Goal: Task Accomplishment & Management: Manage account settings

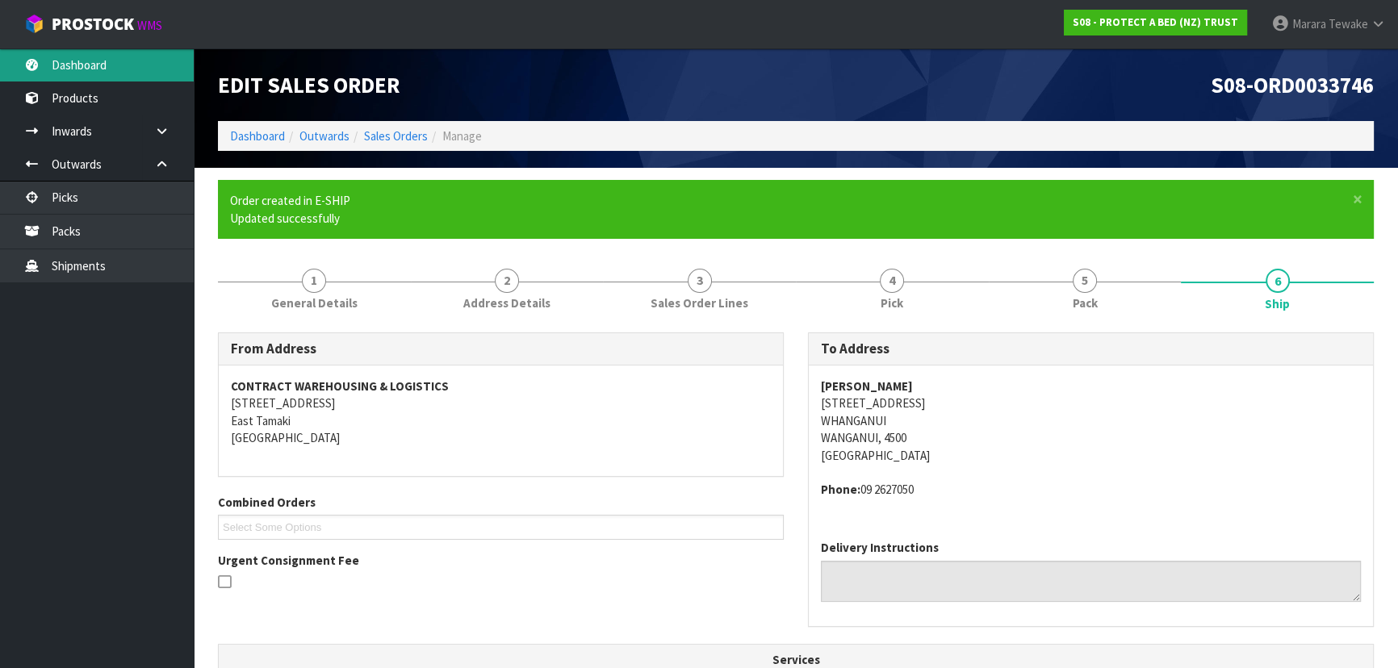
click at [143, 69] on link "Dashboard" at bounding box center [97, 64] width 194 height 33
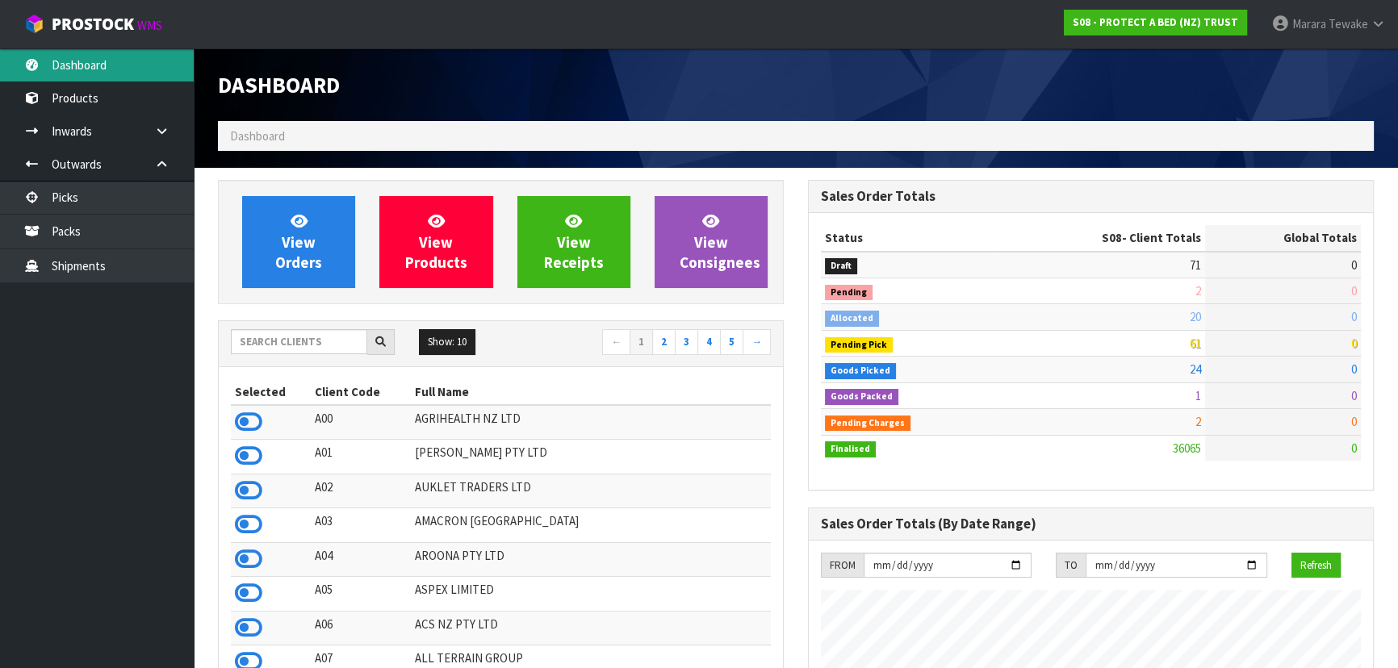
scroll to position [1005, 589]
click at [328, 348] on input "text" at bounding box center [299, 341] width 136 height 25
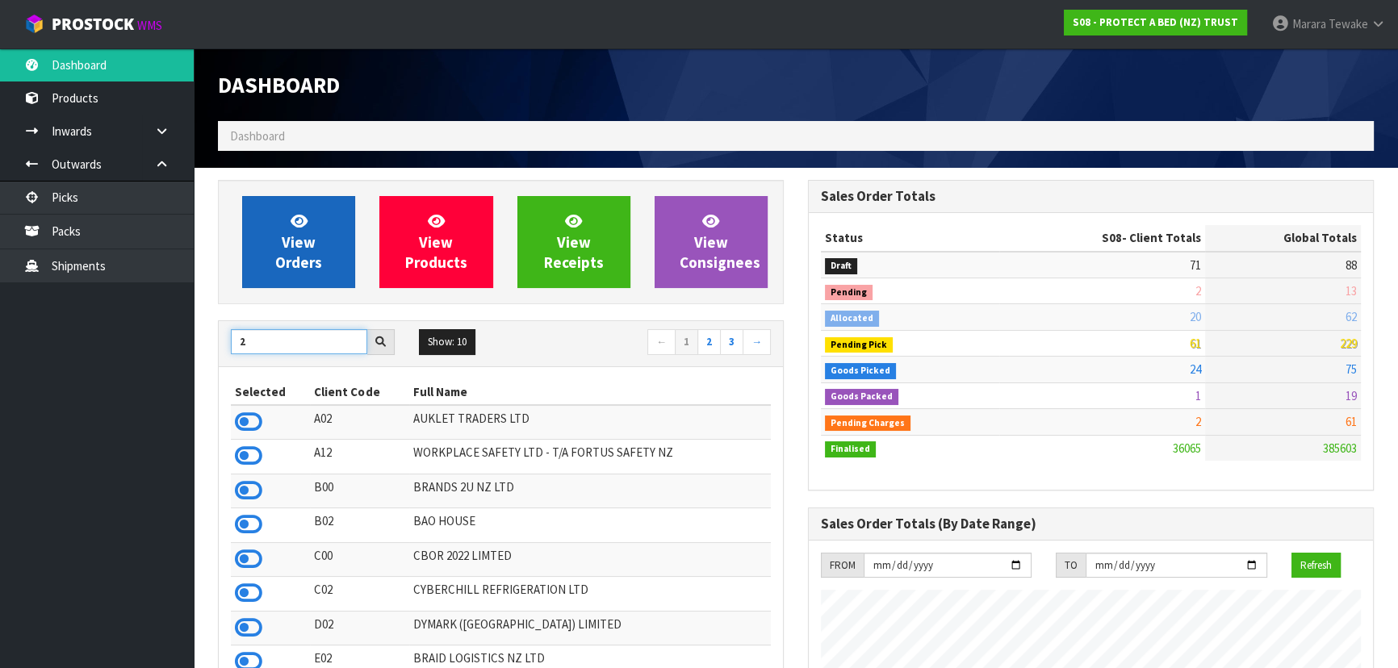
type input "2"
click at [284, 262] on span "View Orders" at bounding box center [298, 241] width 47 height 61
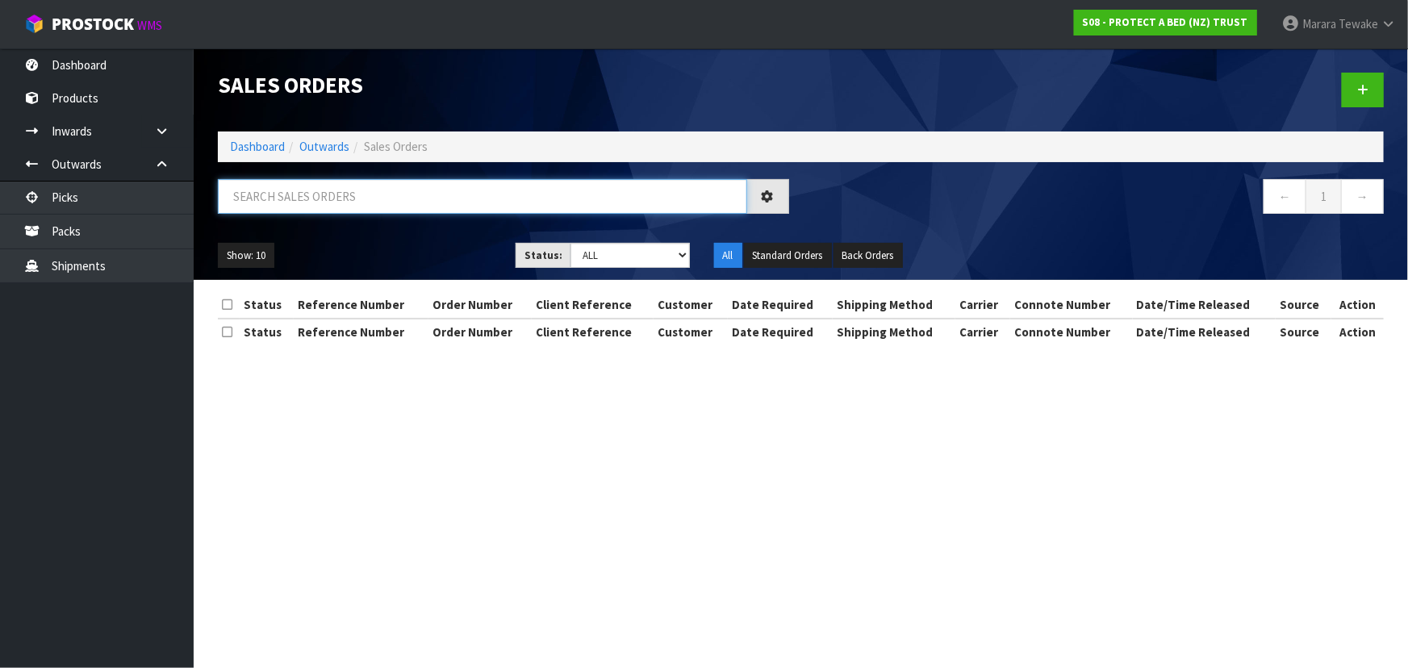
click at [311, 198] on input "text" at bounding box center [482, 196] width 529 height 35
type input "2730"
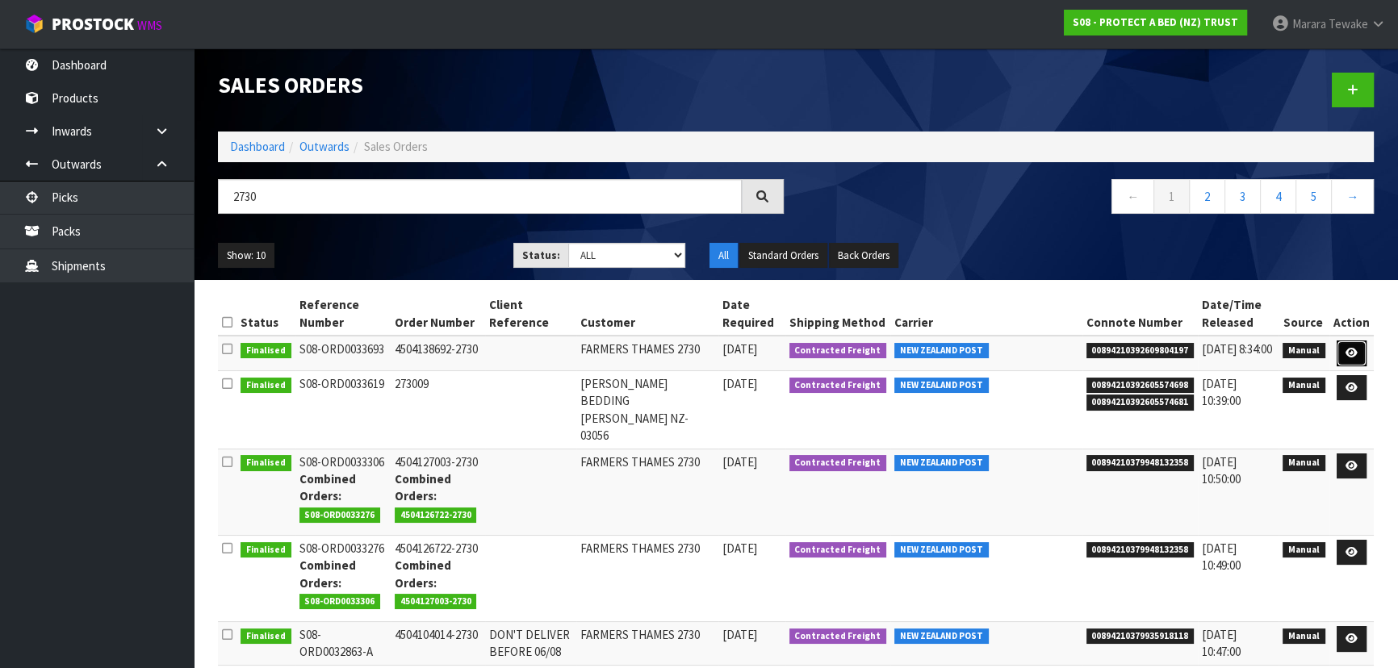
click at [1353, 349] on icon at bounding box center [1351, 353] width 12 height 10
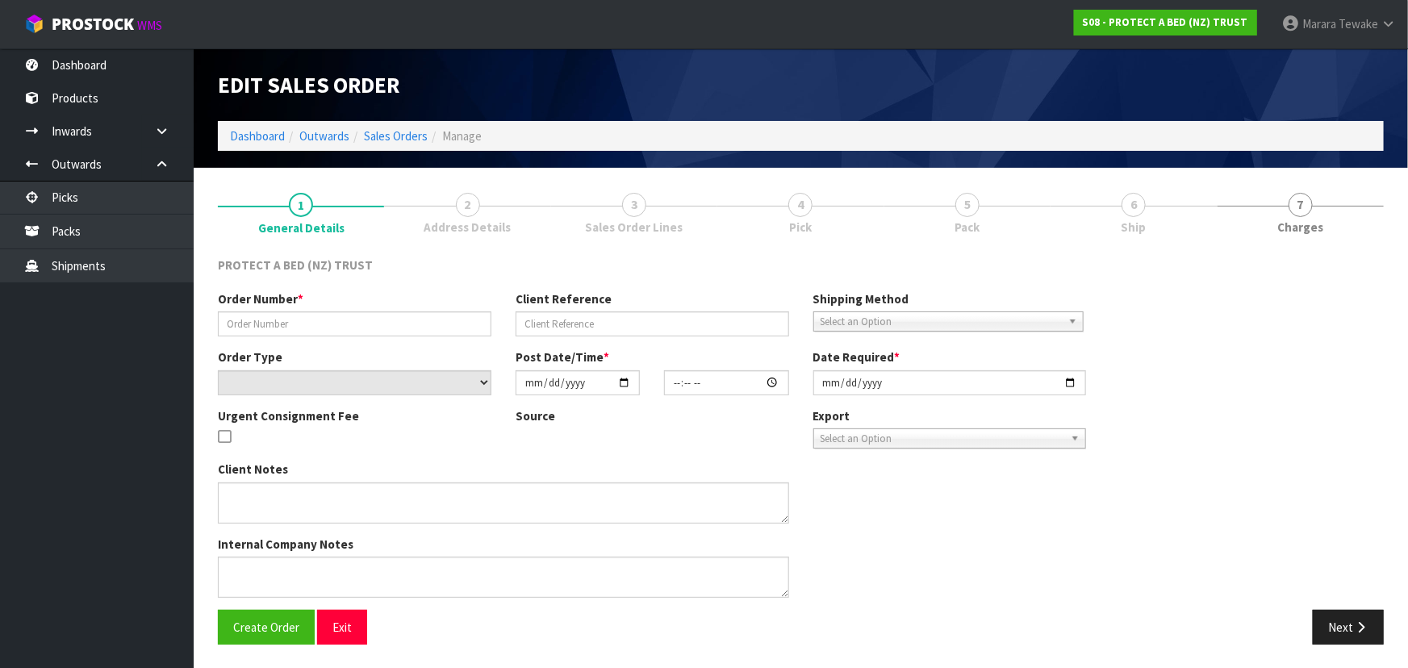
type input "4504138692-2730"
select select "number:0"
type input "2025-10-06"
type input "08:39:00.000"
type input "2025-10-06"
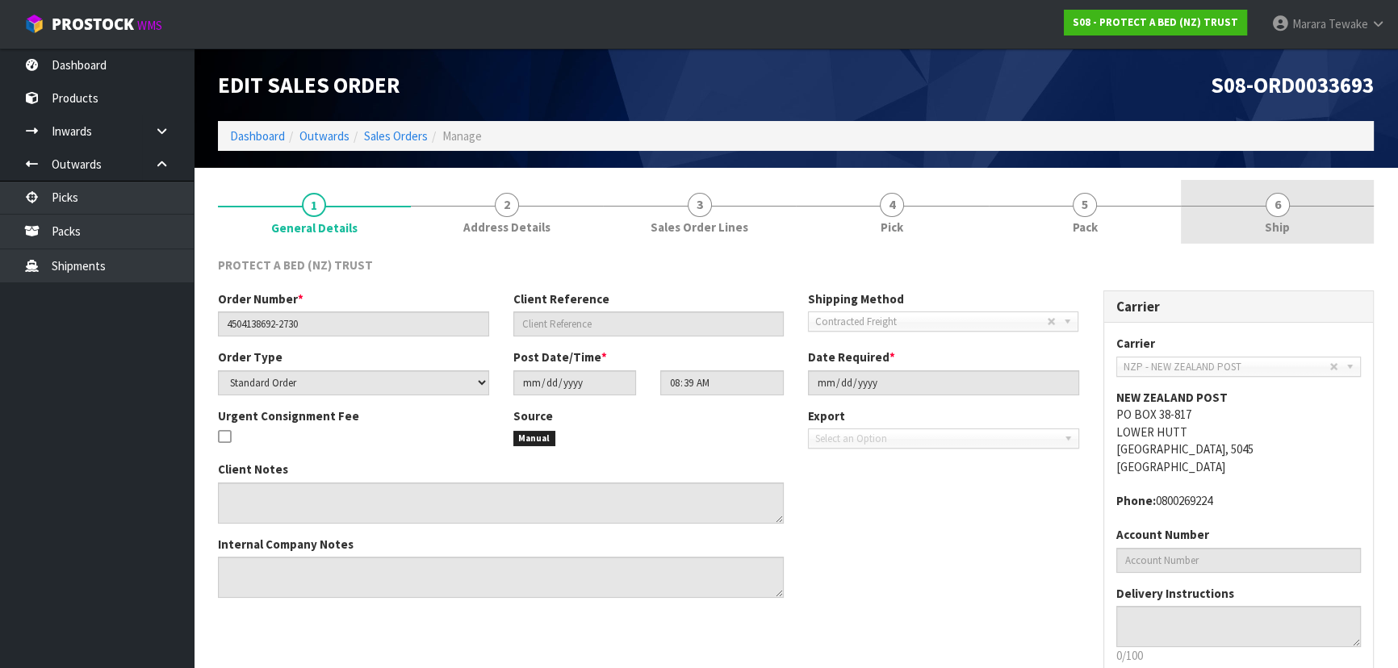
drag, startPoint x: 1297, startPoint y: 218, endPoint x: 1287, endPoint y: 233, distance: 18.1
click at [1297, 216] on link "6 Ship" at bounding box center [1277, 212] width 193 height 64
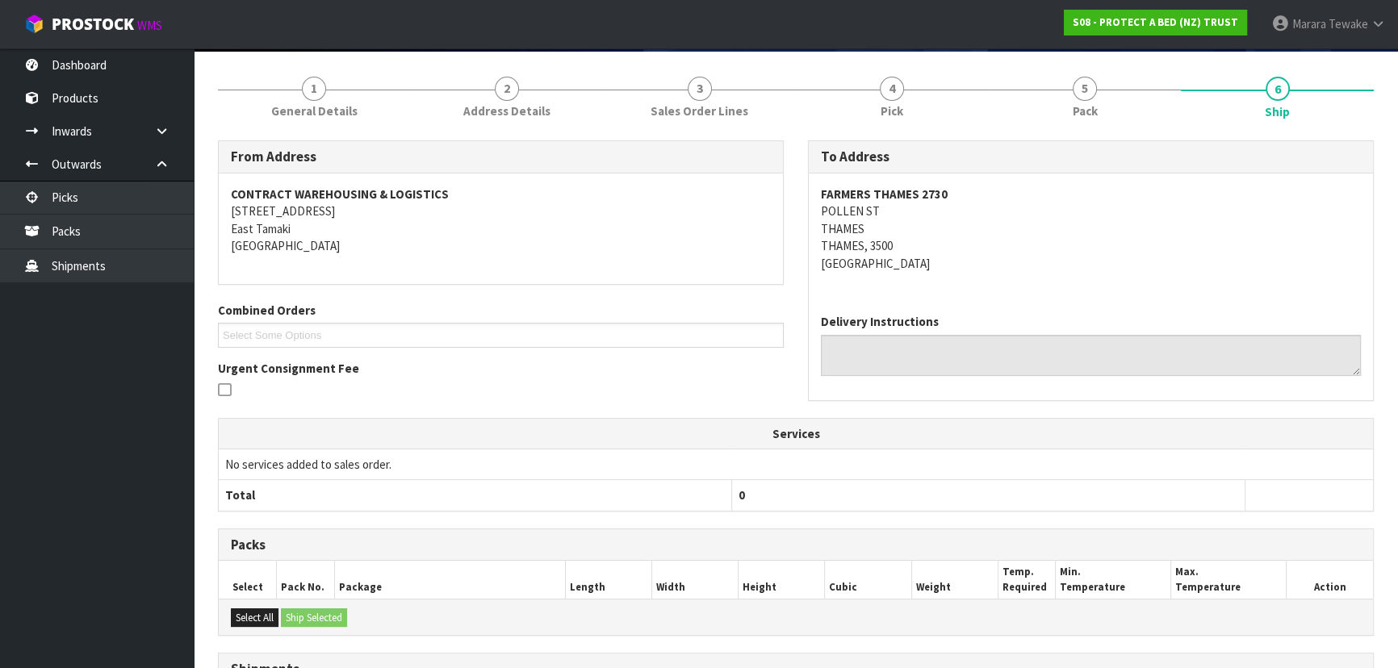
scroll to position [320, 0]
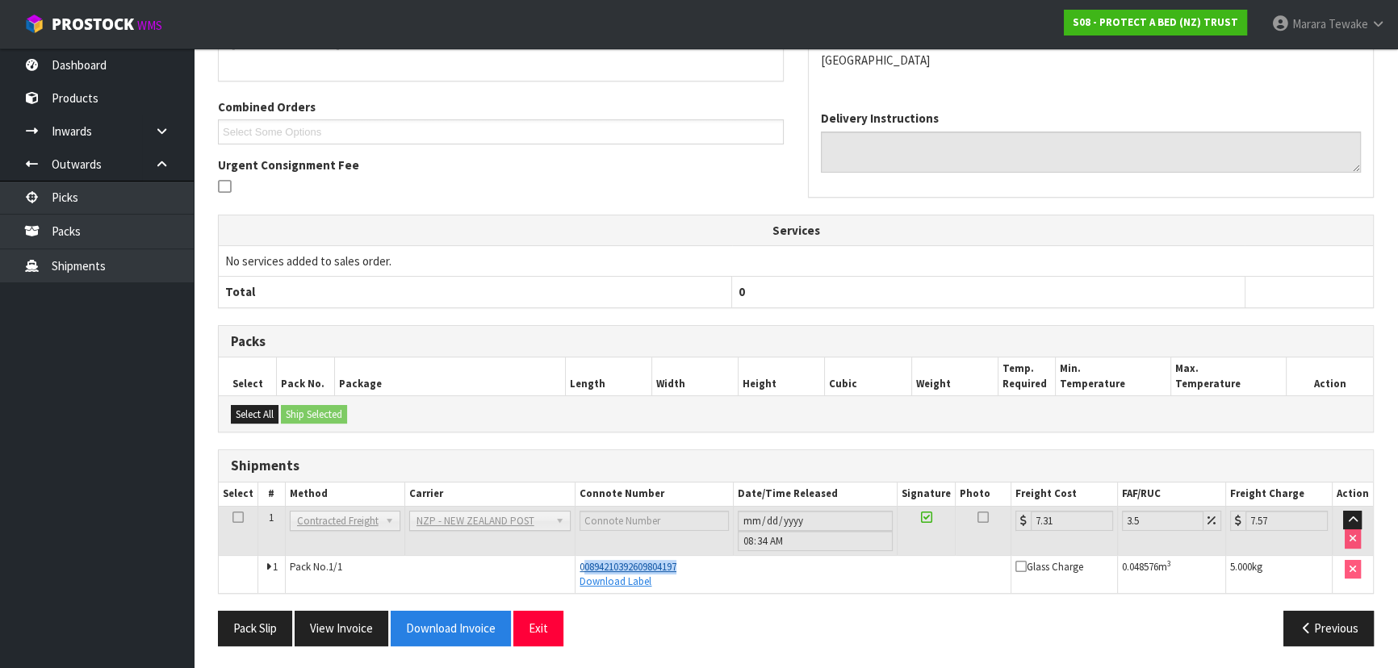
drag, startPoint x: 692, startPoint y: 565, endPoint x: 581, endPoint y: 564, distance: 110.6
click at [581, 564] on div "00894210392609804197" at bounding box center [792, 567] width 427 height 15
click at [580, 564] on span "00894210392609804197" at bounding box center [627, 567] width 97 height 14
drag, startPoint x: 766, startPoint y: 585, endPoint x: 684, endPoint y: 567, distance: 83.6
click at [766, 584] on div "Download Label" at bounding box center [792, 582] width 427 height 15
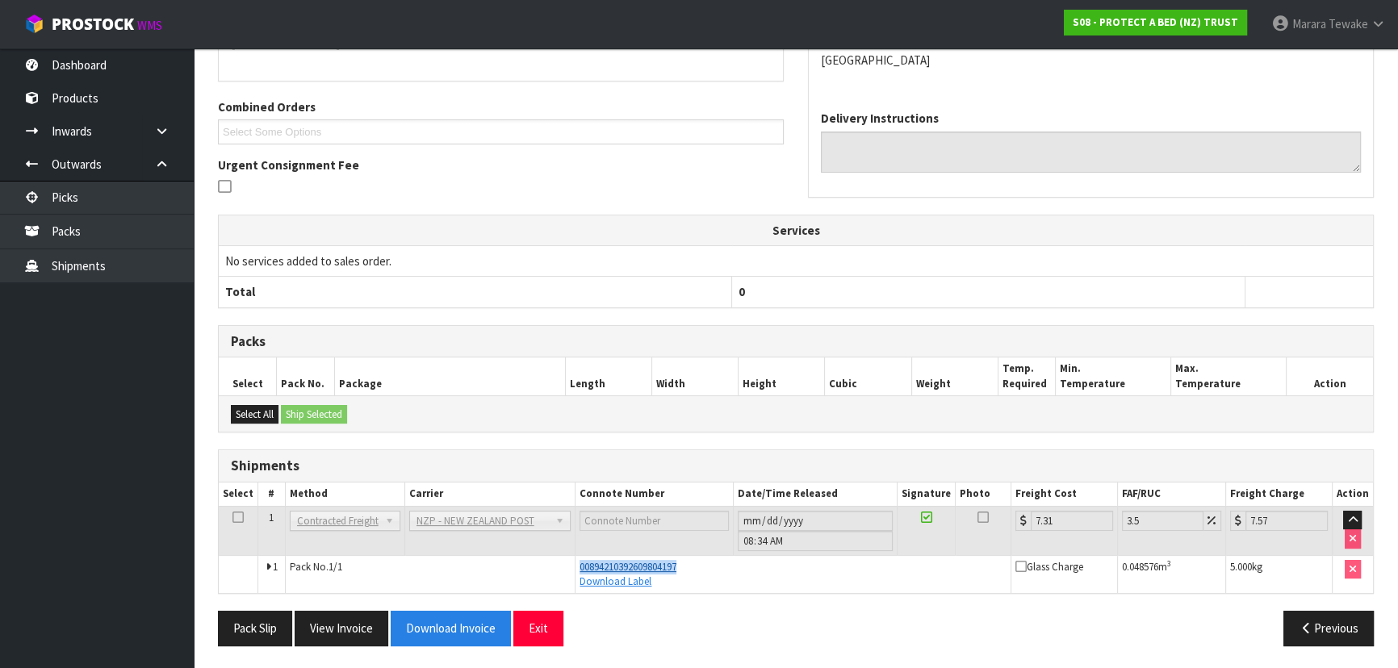
drag, startPoint x: 689, startPoint y: 565, endPoint x: 578, endPoint y: 567, distance: 111.4
click at [579, 567] on div "00894210392609804197" at bounding box center [792, 567] width 427 height 15
copy span "00894210392609804197"
click at [102, 52] on link "Dashboard" at bounding box center [97, 64] width 194 height 33
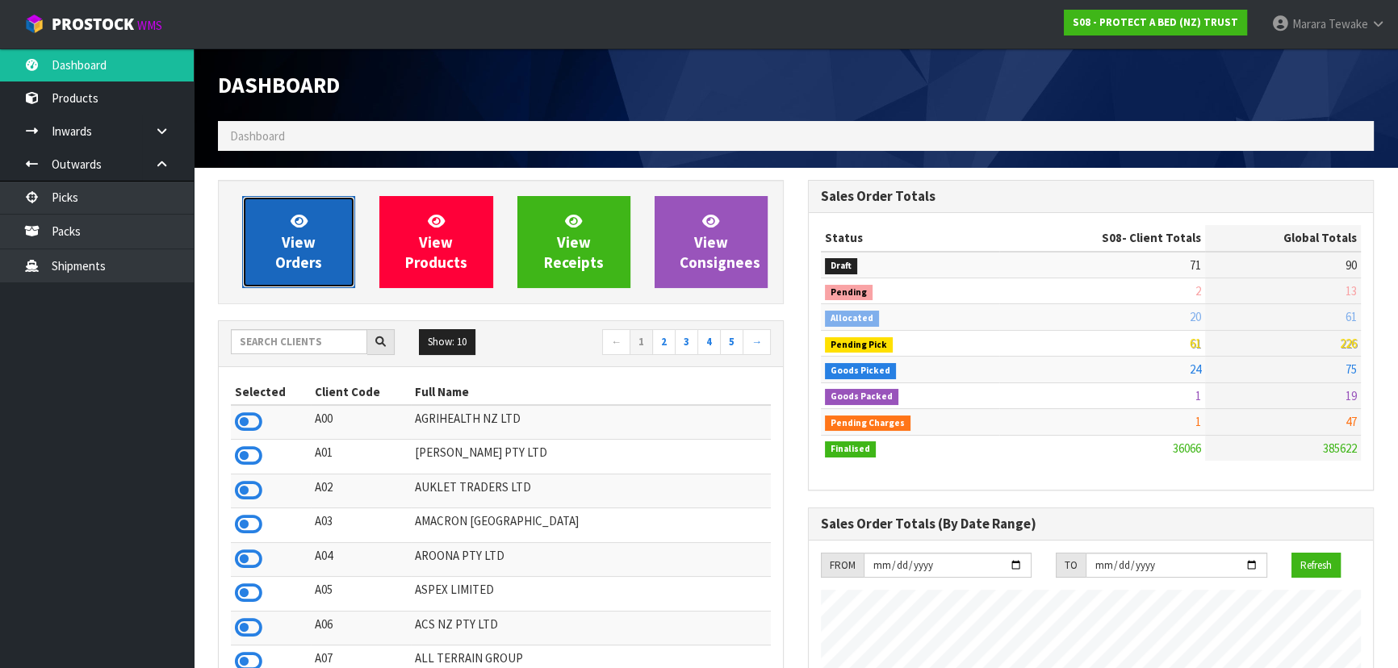
click at [299, 226] on icon at bounding box center [299, 220] width 17 height 15
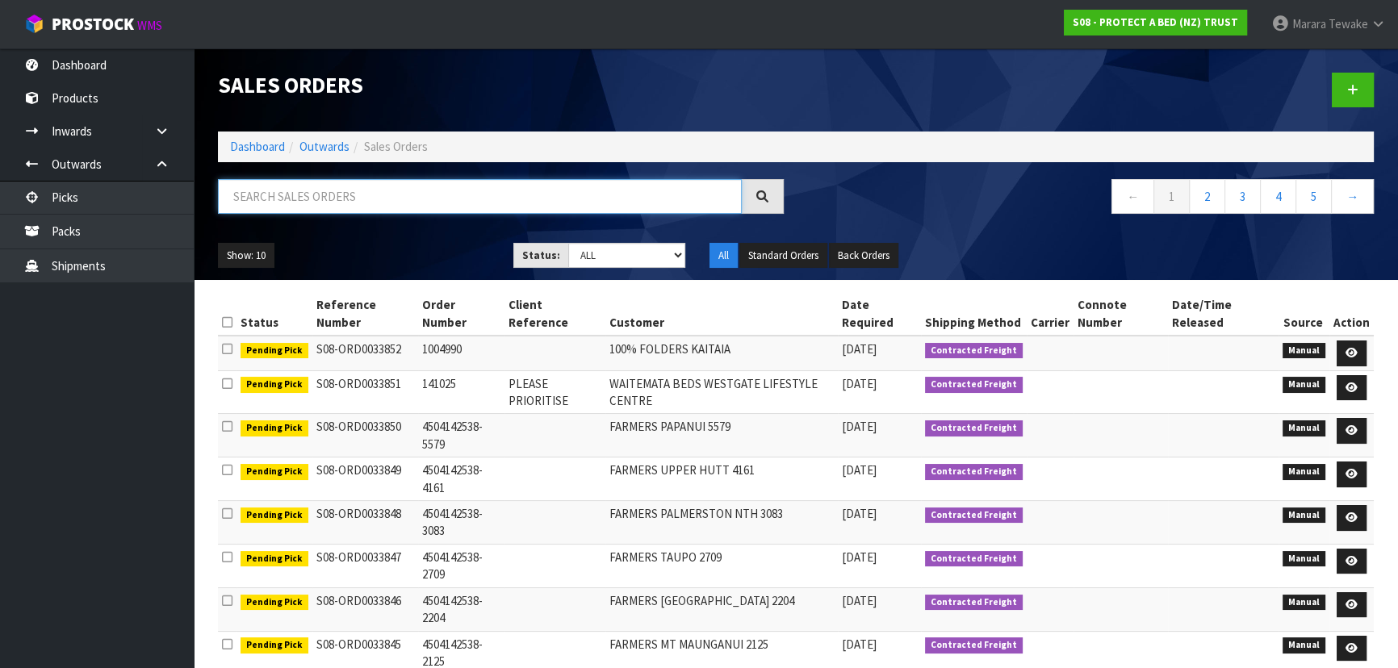
click at [452, 194] on input "text" at bounding box center [480, 196] width 524 height 35
type input "JOB-0416594"
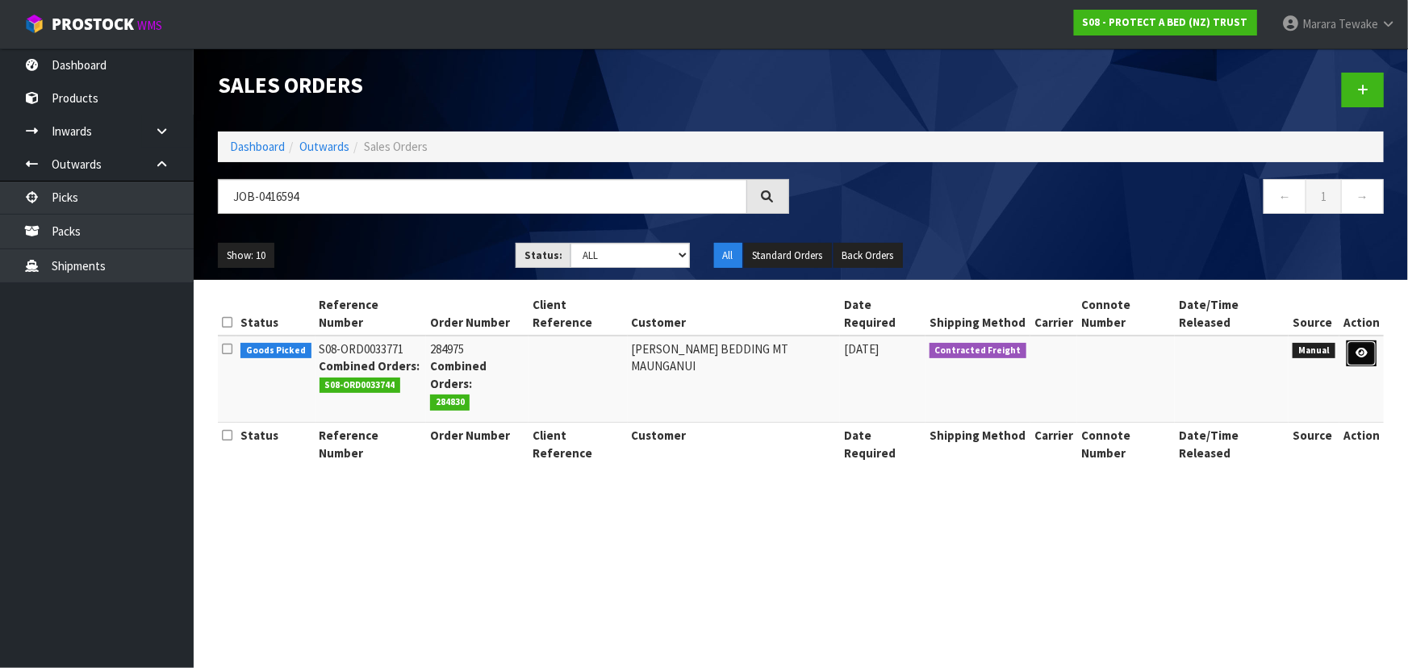
click at [1364, 348] on icon at bounding box center [1362, 353] width 12 height 10
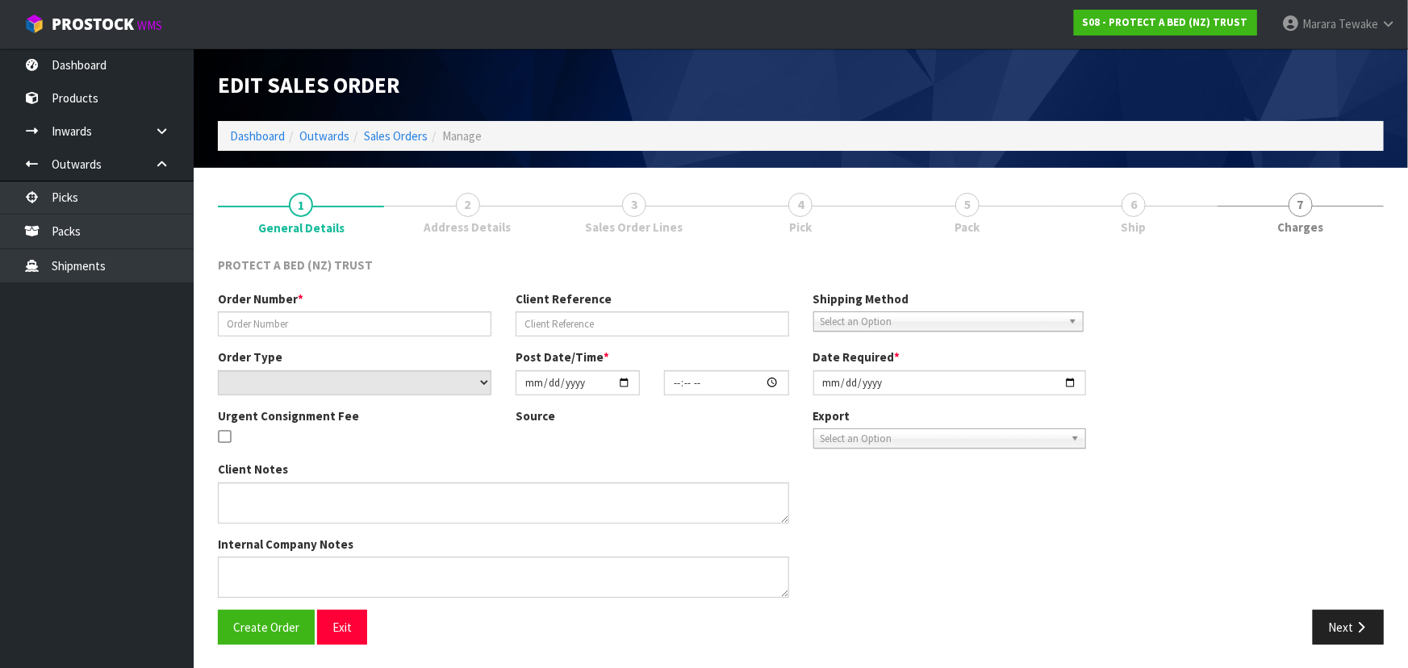
type input "284975"
select select "number:0"
type input "2025-10-08"
type input "09:57:00.000"
type input "2025-10-08"
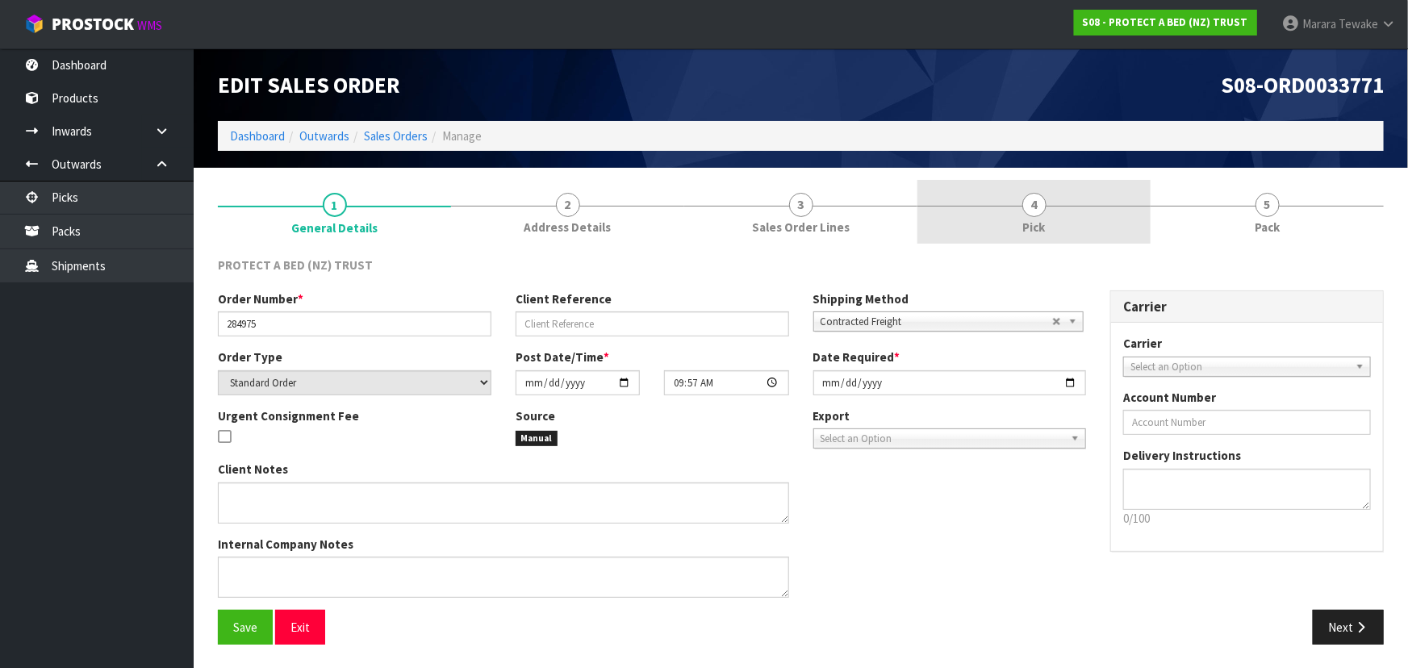
drag, startPoint x: 1067, startPoint y: 212, endPoint x: 1073, endPoint y: 223, distance: 12.3
click at [1065, 210] on link "4 Pick" at bounding box center [1034, 212] width 233 height 64
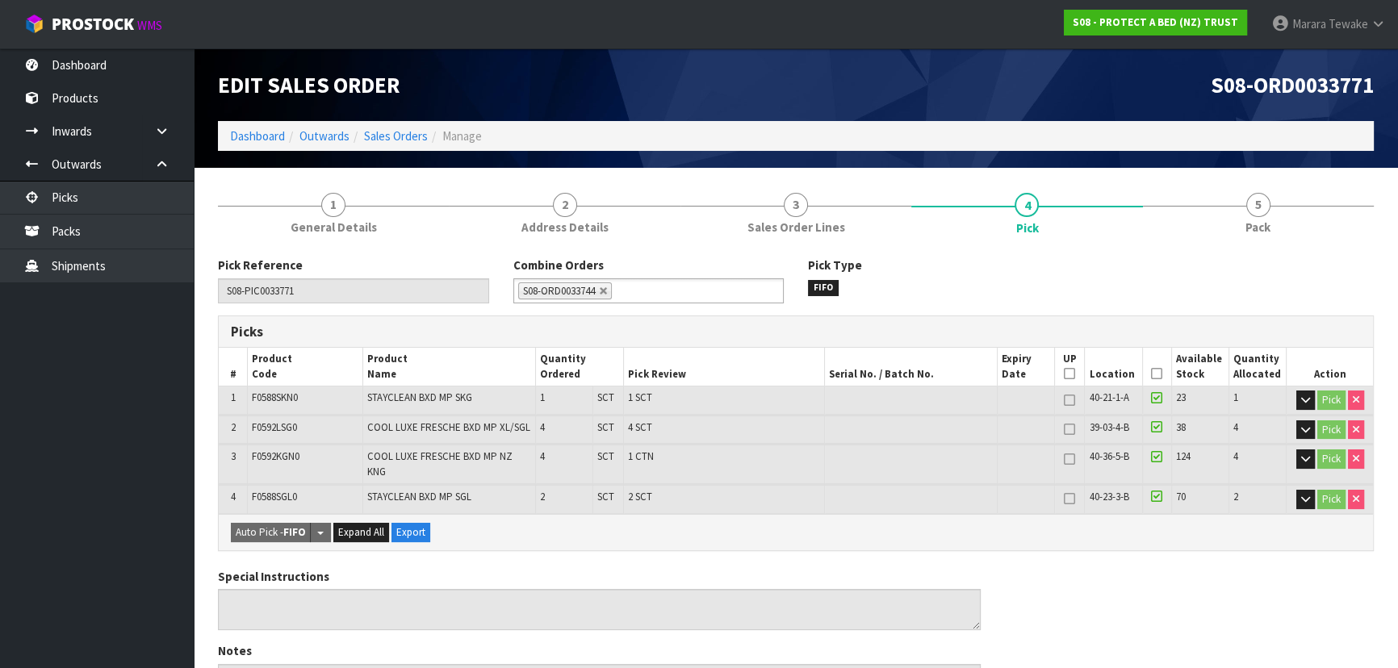
click at [1157, 374] on icon at bounding box center [1156, 374] width 11 height 1
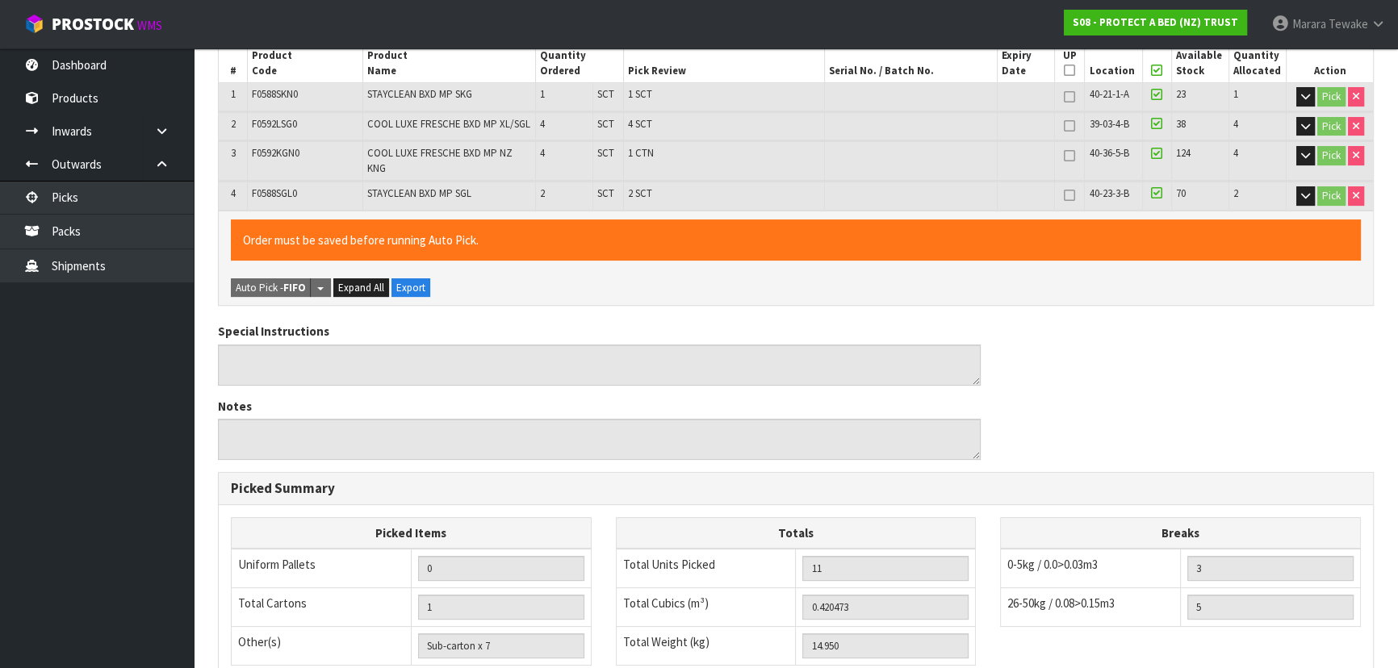
scroll to position [537, 0]
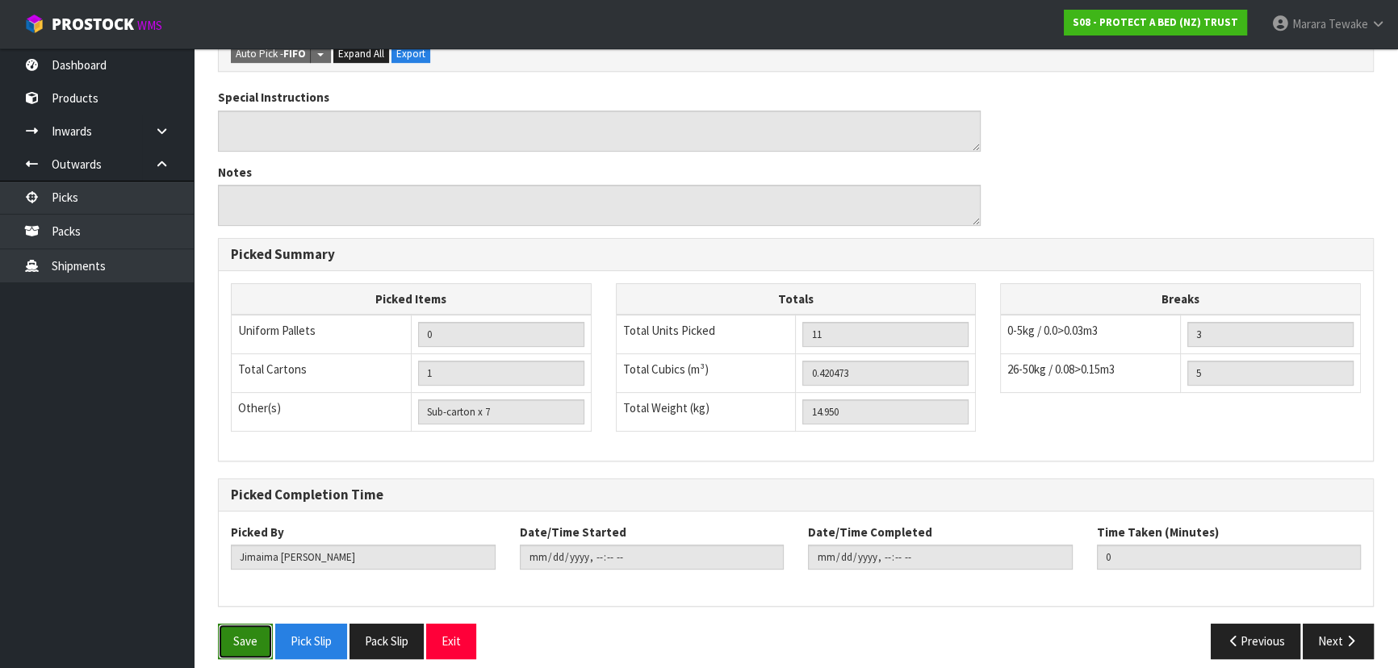
click at [242, 624] on button "Save" at bounding box center [245, 641] width 55 height 35
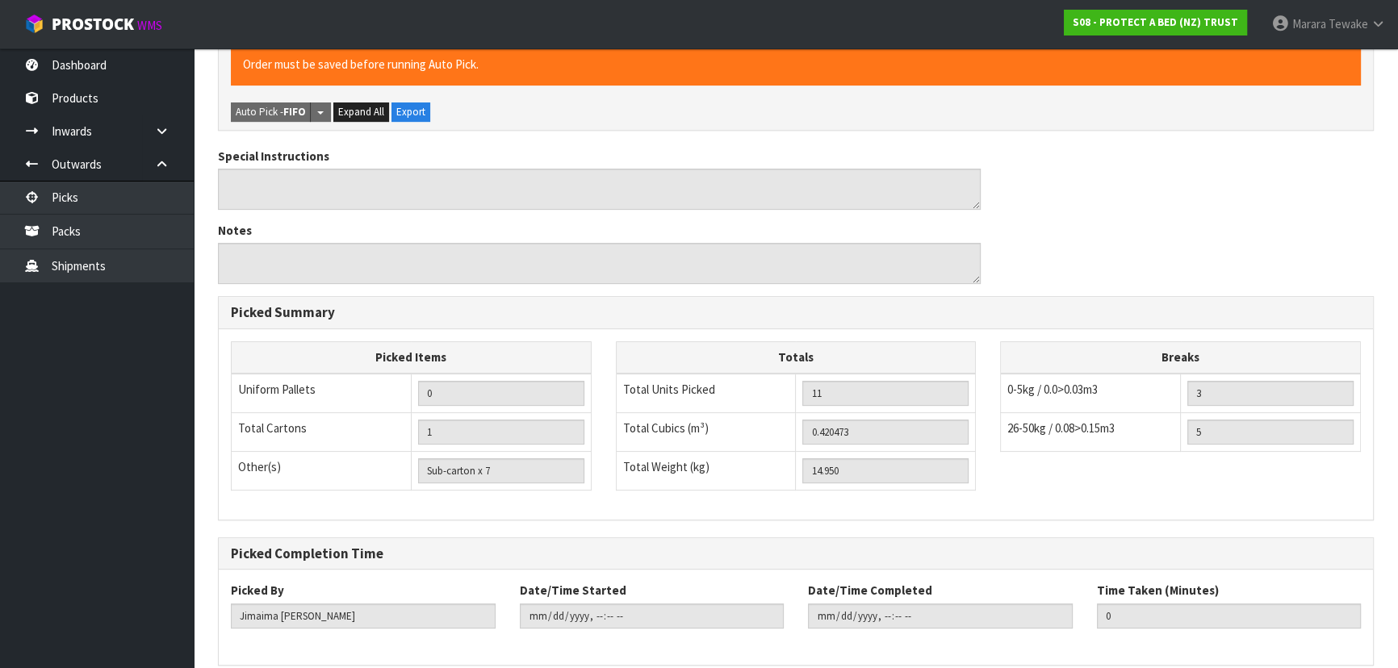
scroll to position [0, 0]
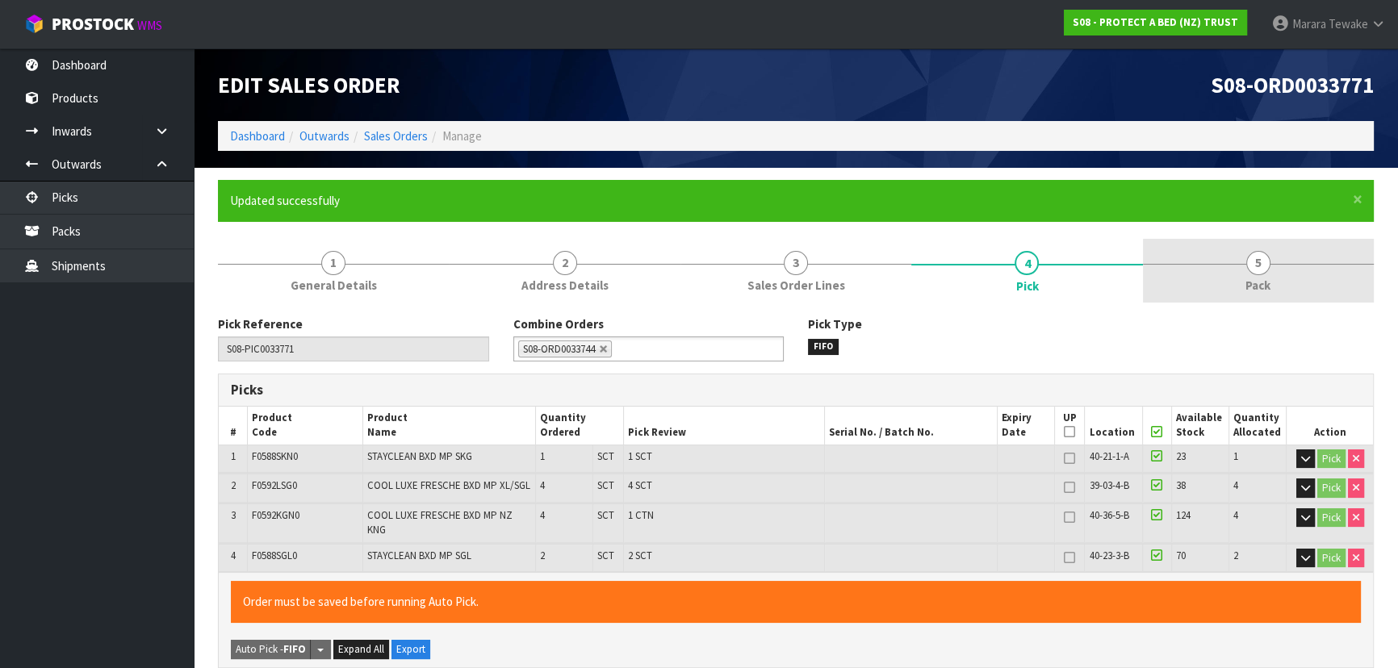
click at [1256, 254] on span "5" at bounding box center [1258, 263] width 24 height 24
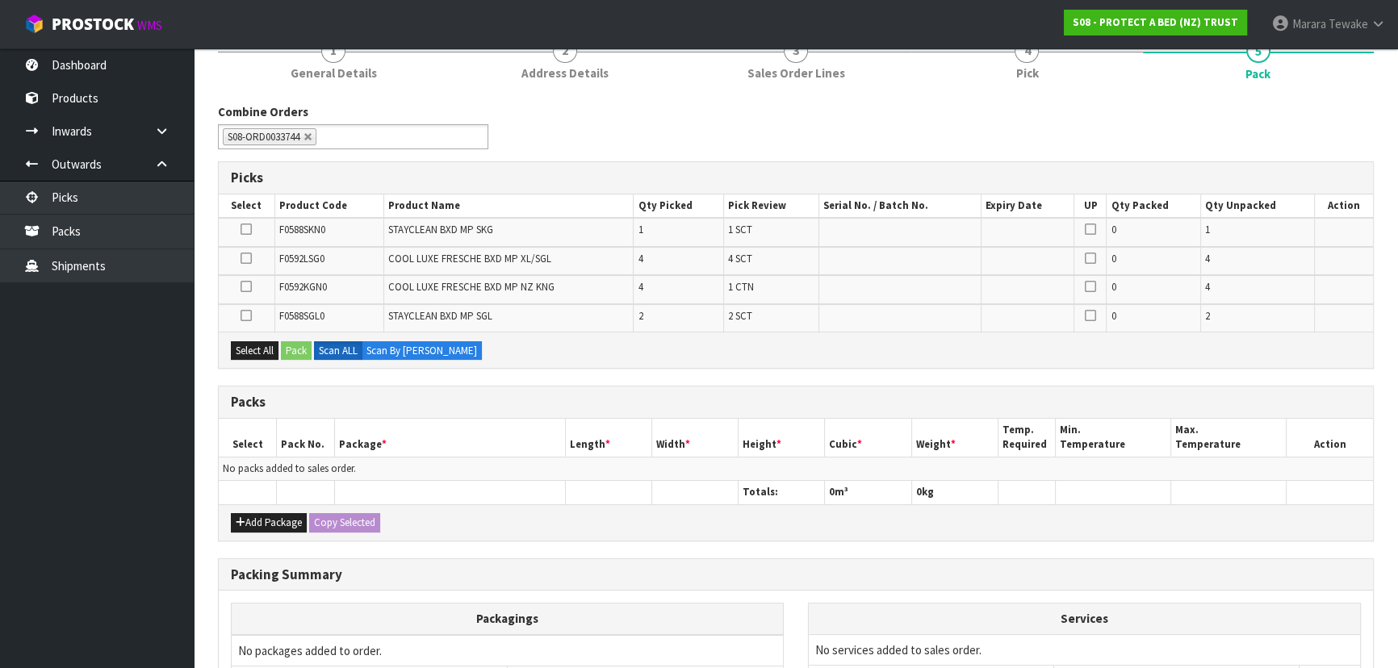
scroll to position [220, 0]
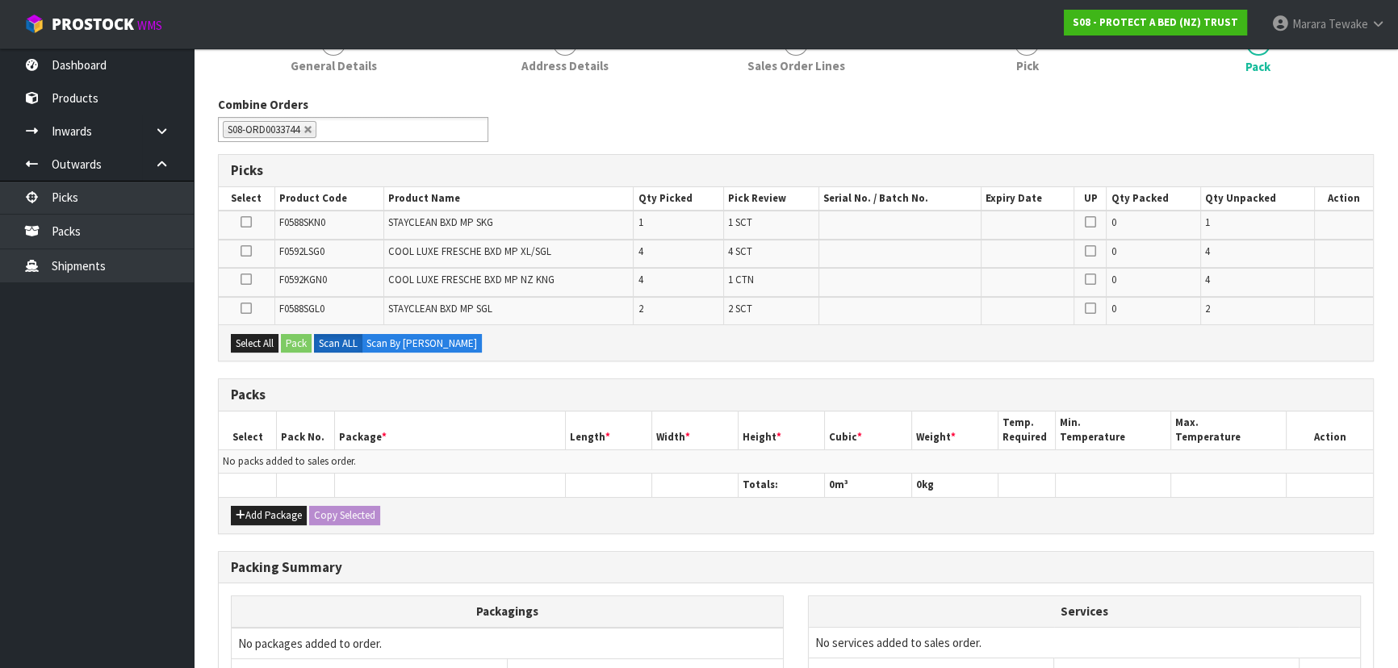
click at [248, 279] on icon at bounding box center [246, 279] width 11 height 1
click at [0, 0] on input "checkbox" at bounding box center [0, 0] width 0 height 0
click at [298, 346] on button "Pack" at bounding box center [296, 343] width 31 height 19
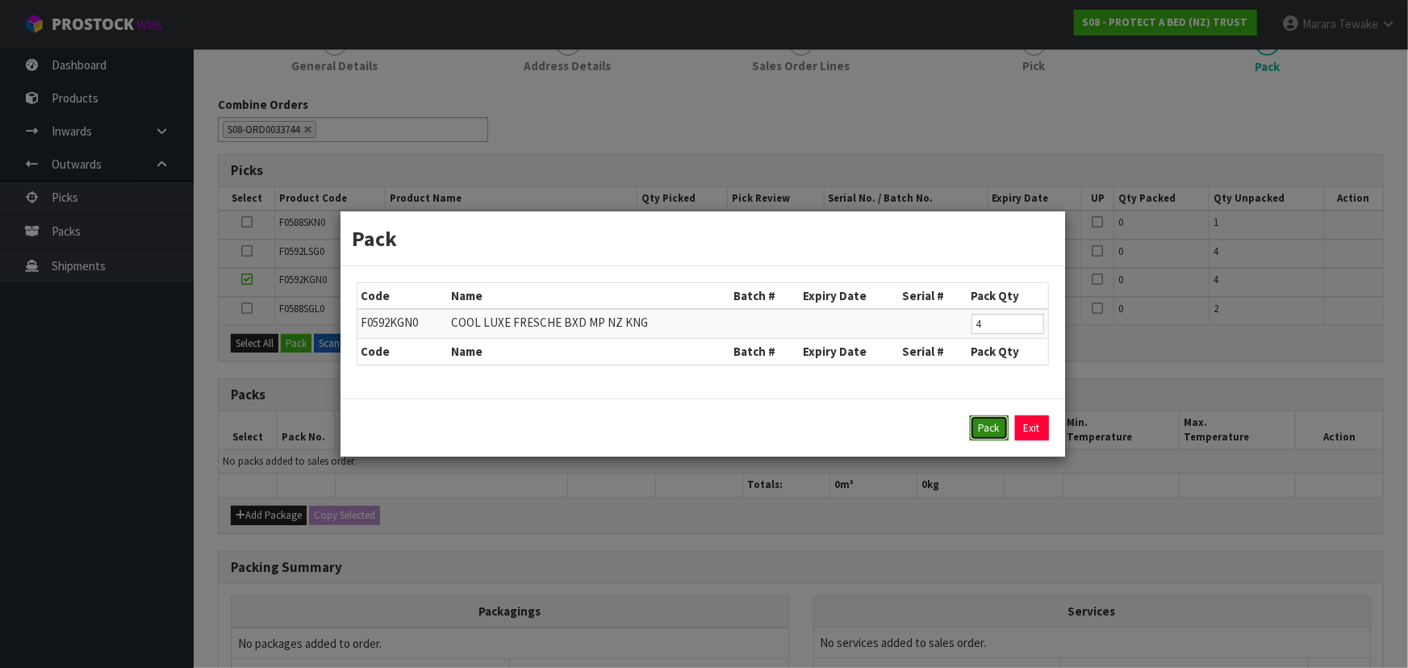
click at [992, 421] on button "Pack" at bounding box center [989, 429] width 39 height 26
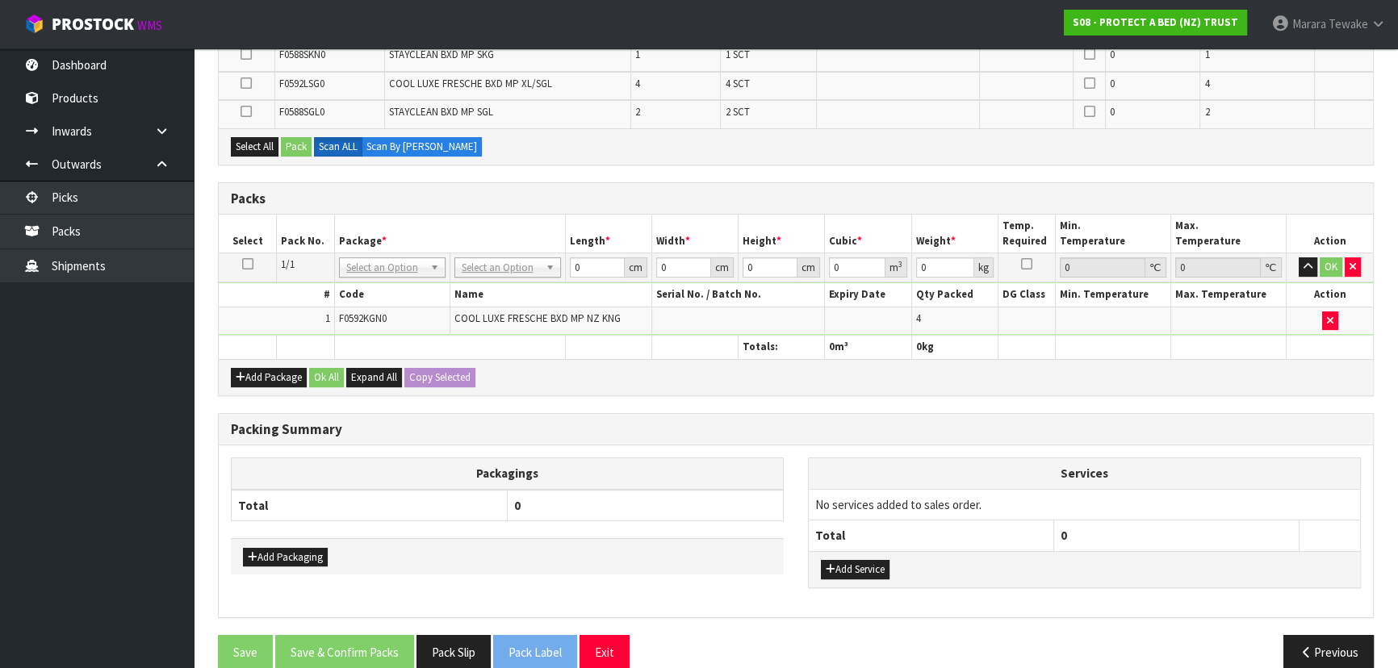
scroll to position [408, 0]
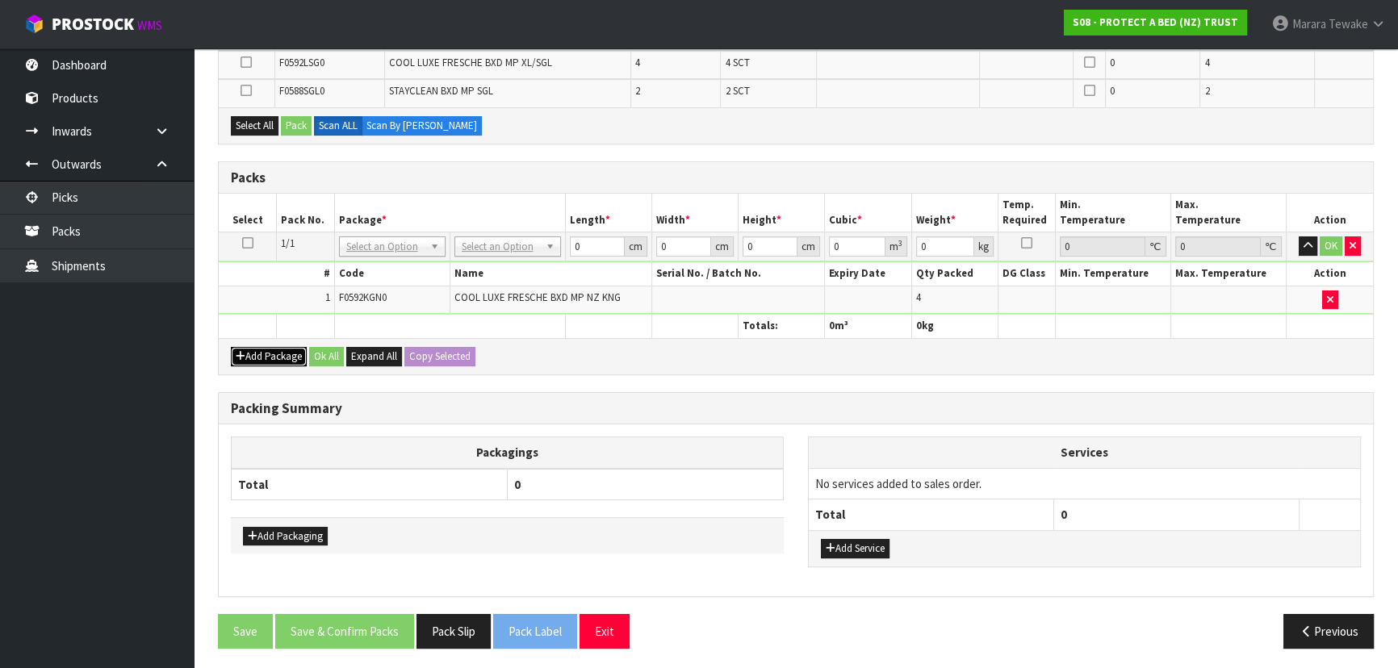
click at [276, 353] on button "Add Package" at bounding box center [269, 356] width 76 height 19
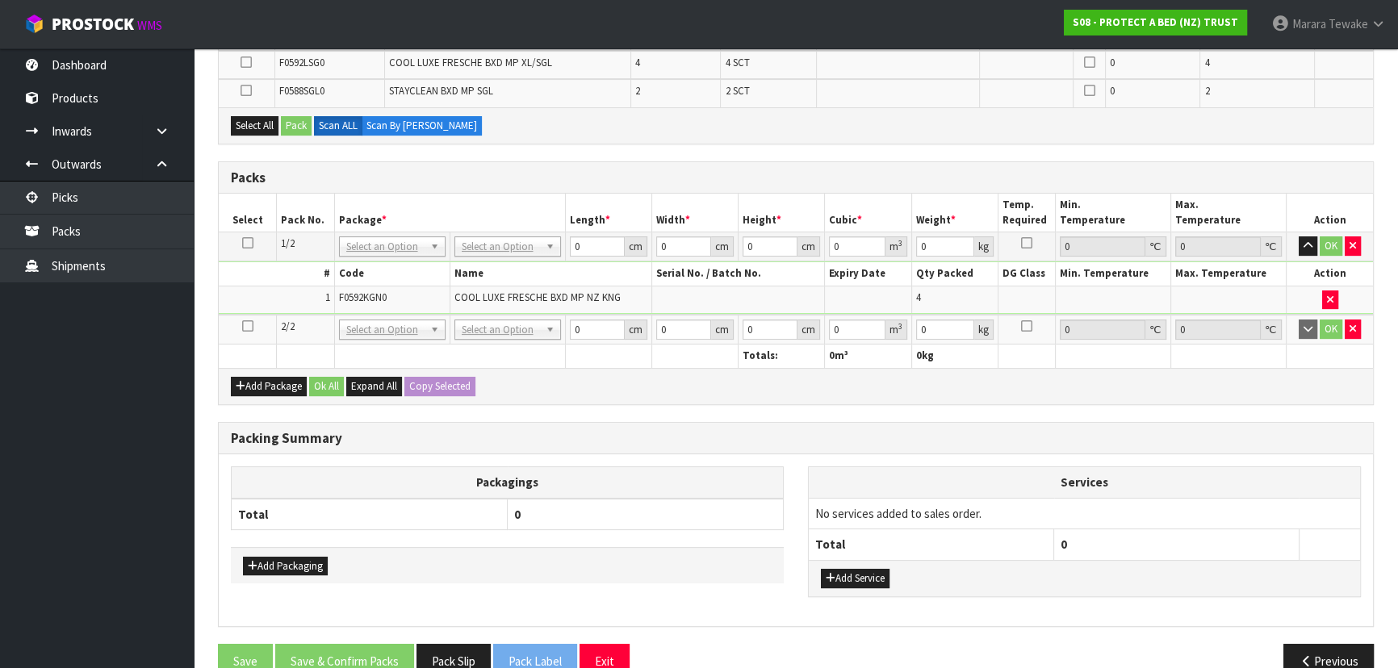
click at [253, 307] on table "Select Pack No. Package * Length * Width * Height * Cubic * Weight * Temp. Requ…" at bounding box center [796, 281] width 1154 height 174
click at [246, 326] on icon at bounding box center [247, 326] width 11 height 1
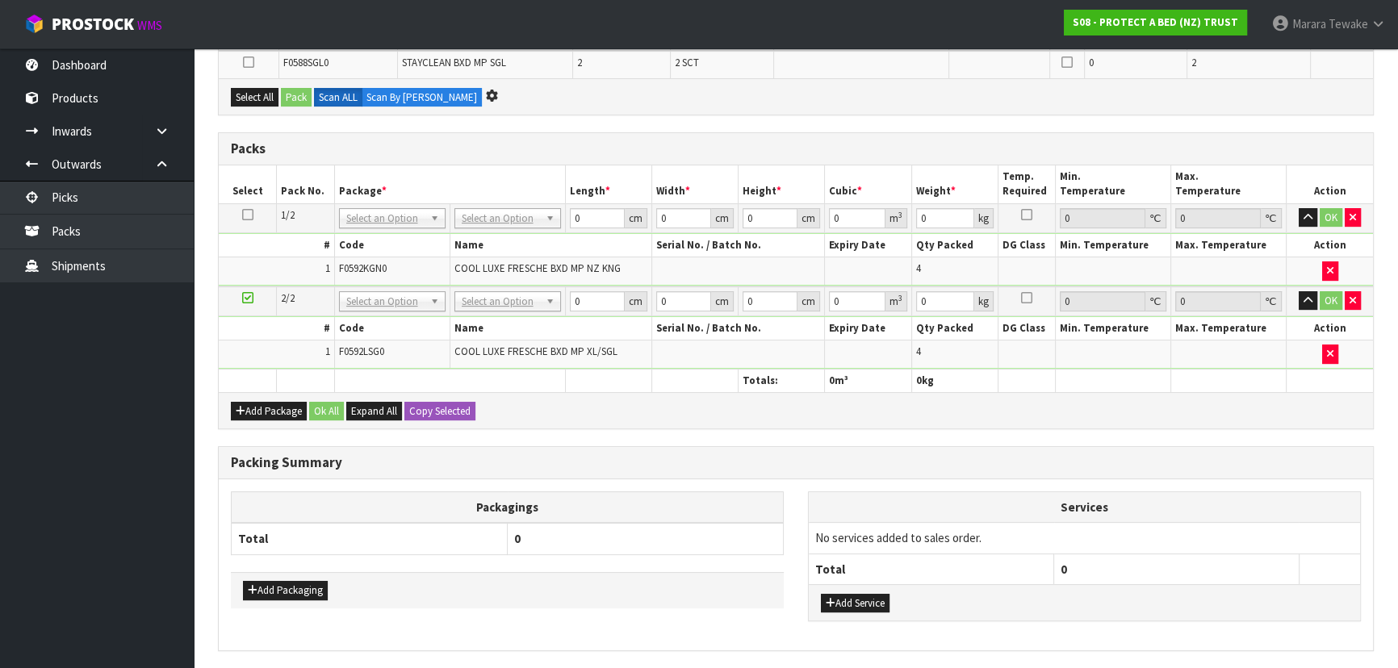
scroll to position [0, 0]
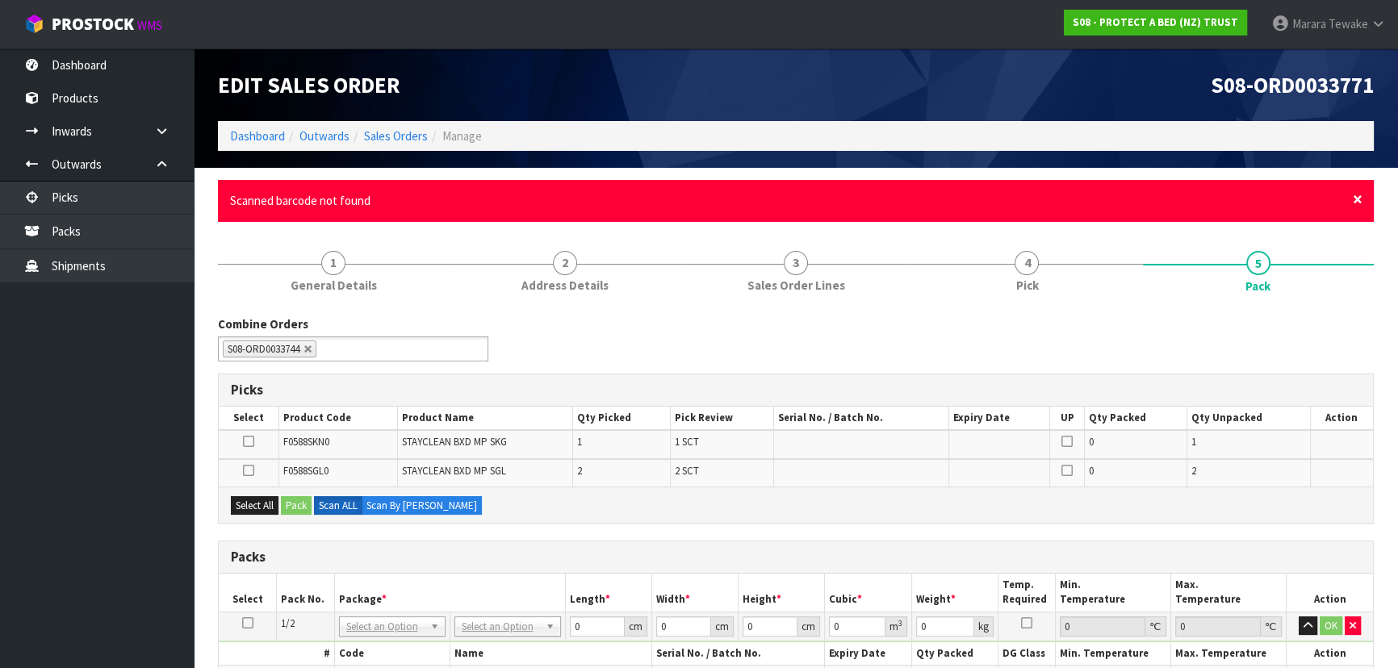
click at [1357, 194] on span "×" at bounding box center [1358, 199] width 10 height 23
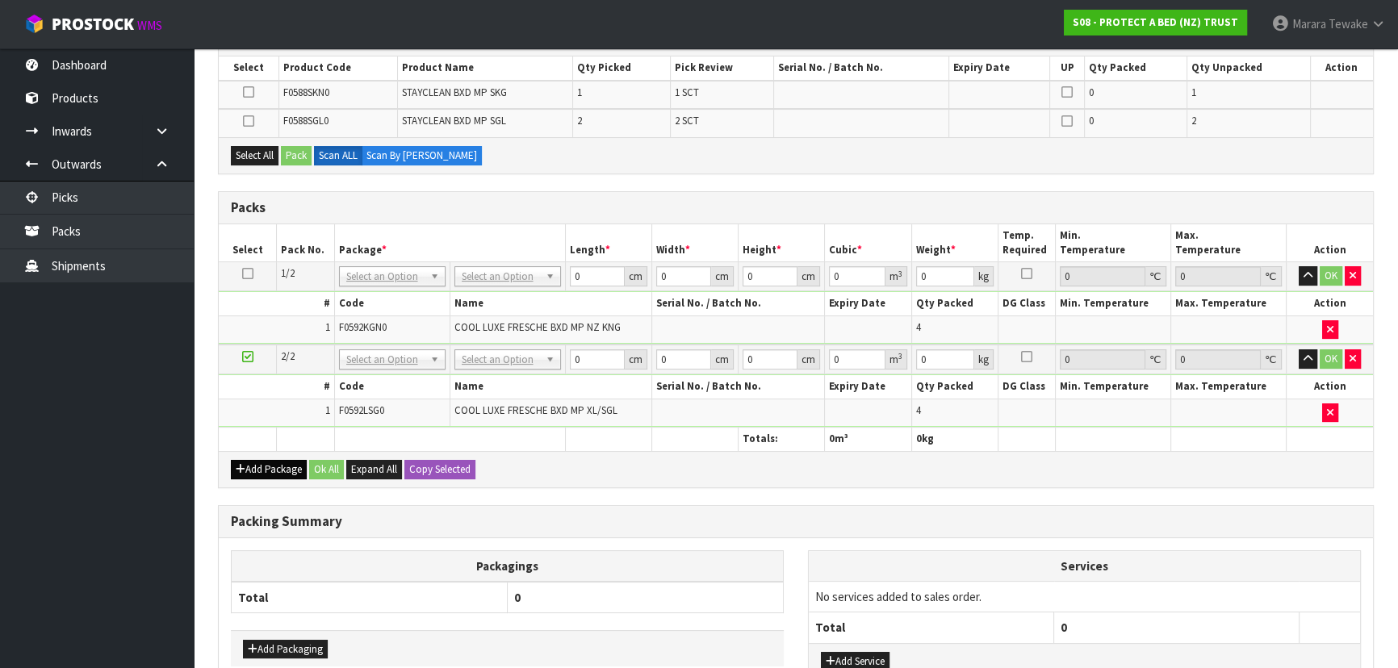
scroll to position [293, 0]
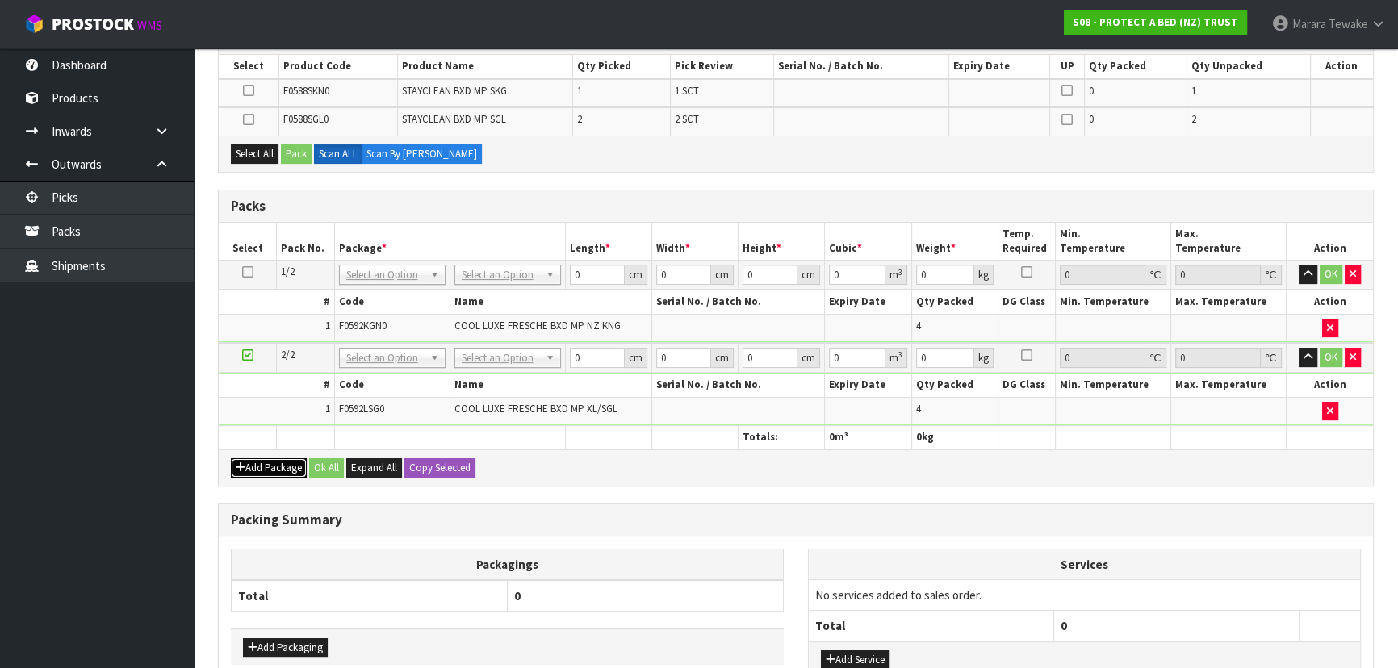
click at [259, 463] on button "Add Package" at bounding box center [269, 467] width 76 height 19
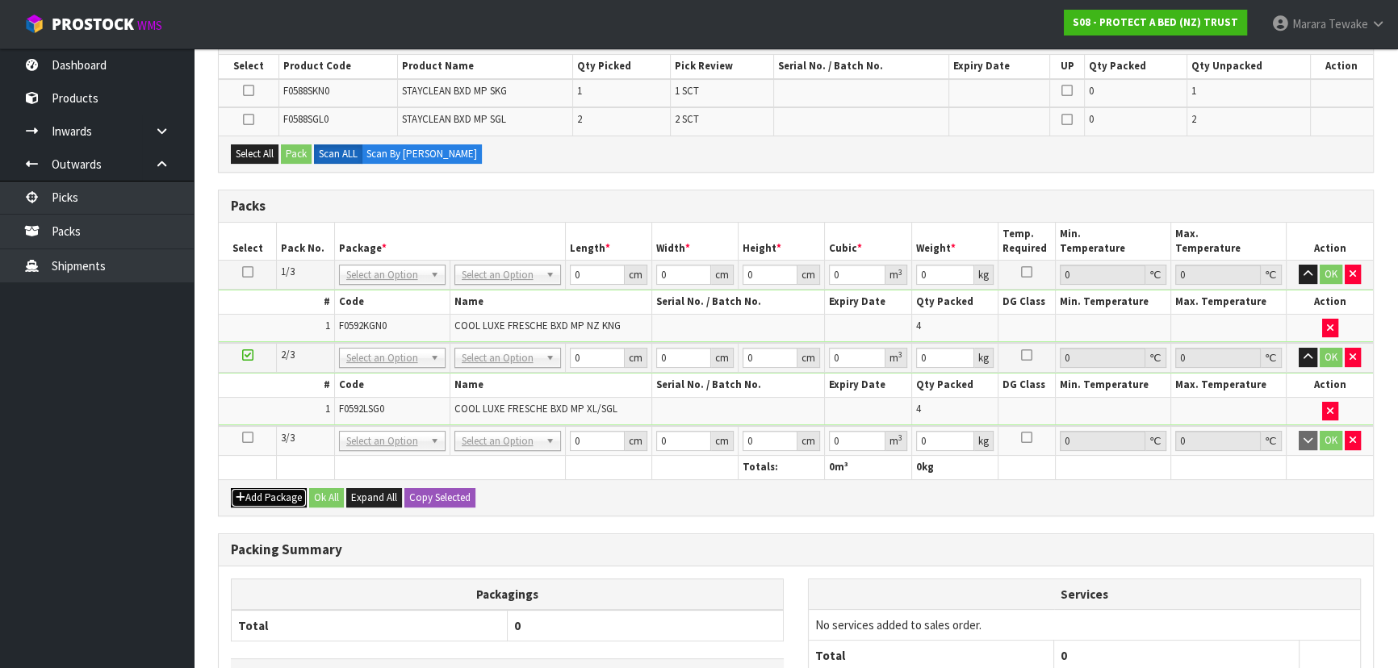
click at [266, 491] on button "Add Package" at bounding box center [269, 497] width 76 height 19
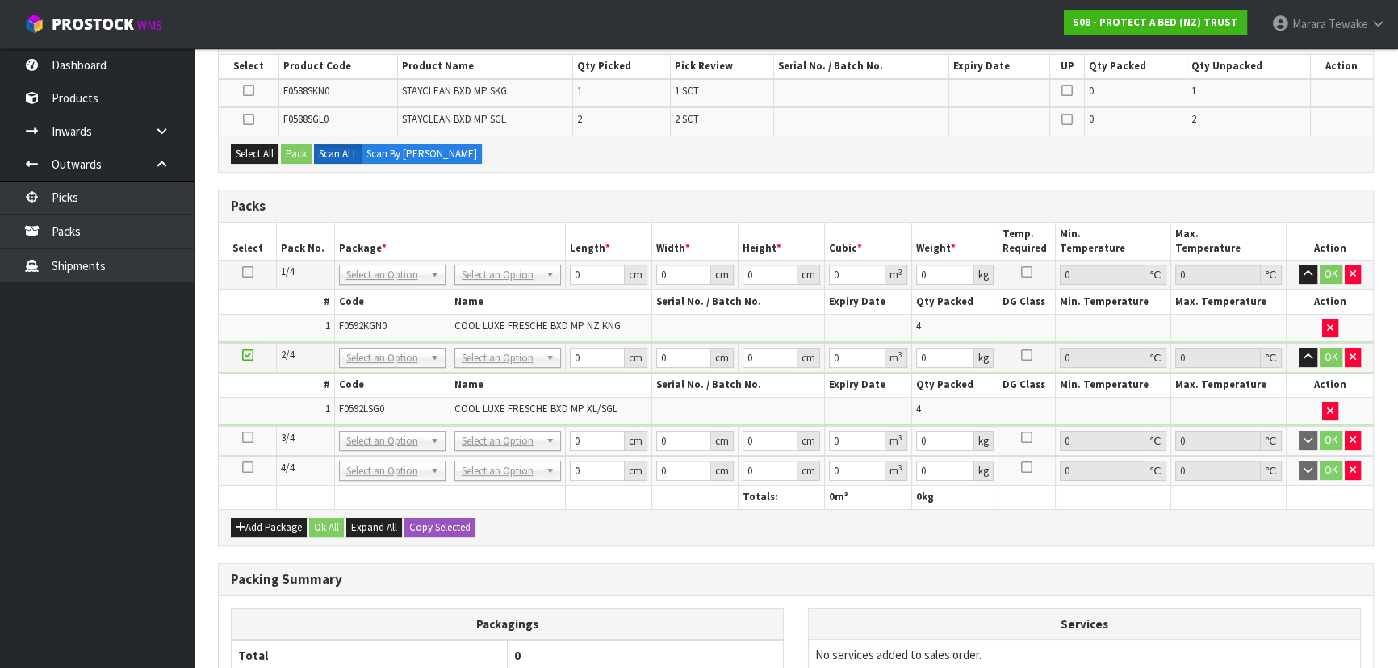
click at [248, 467] on icon at bounding box center [247, 467] width 11 height 1
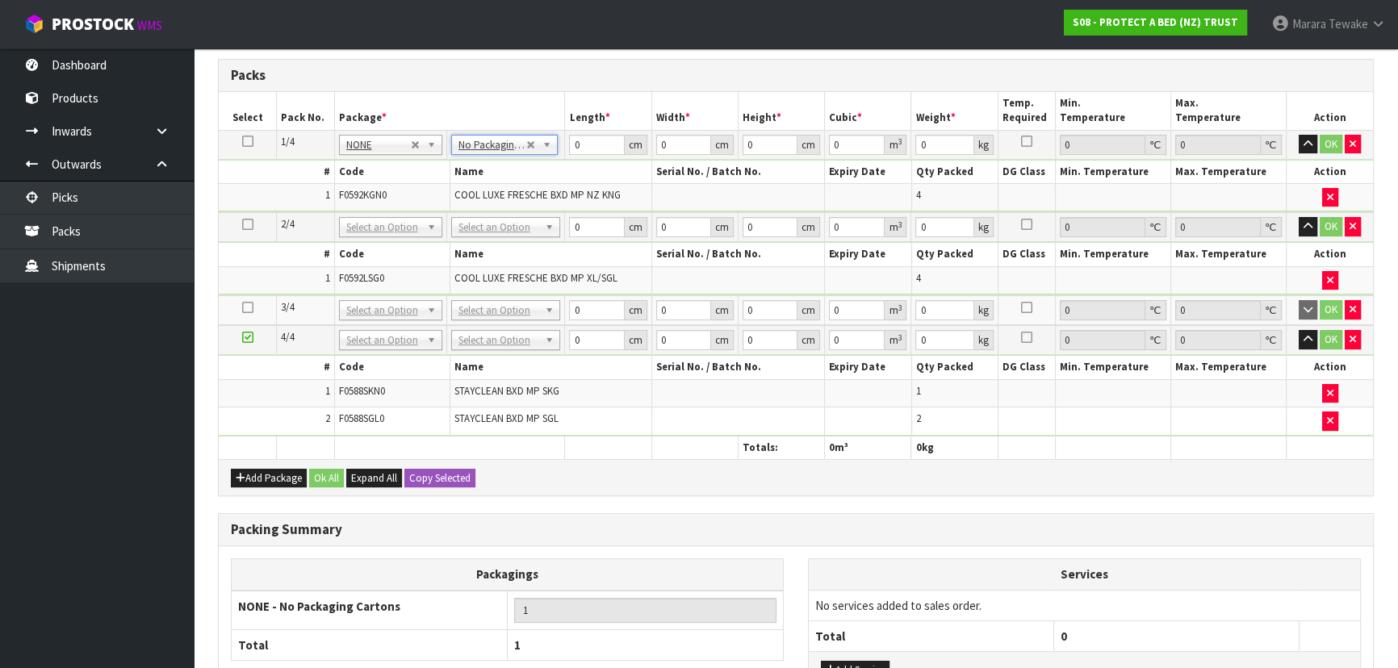
click at [249, 141] on icon at bounding box center [247, 141] width 11 height 1
click at [454, 469] on button "Copy Selected" at bounding box center [439, 478] width 71 height 19
click at [454, 469] on button "Confirm Copy Selected" at bounding box center [457, 478] width 107 height 19
type input "4"
drag, startPoint x: 590, startPoint y: 136, endPoint x: 535, endPoint y: 103, distance: 63.7
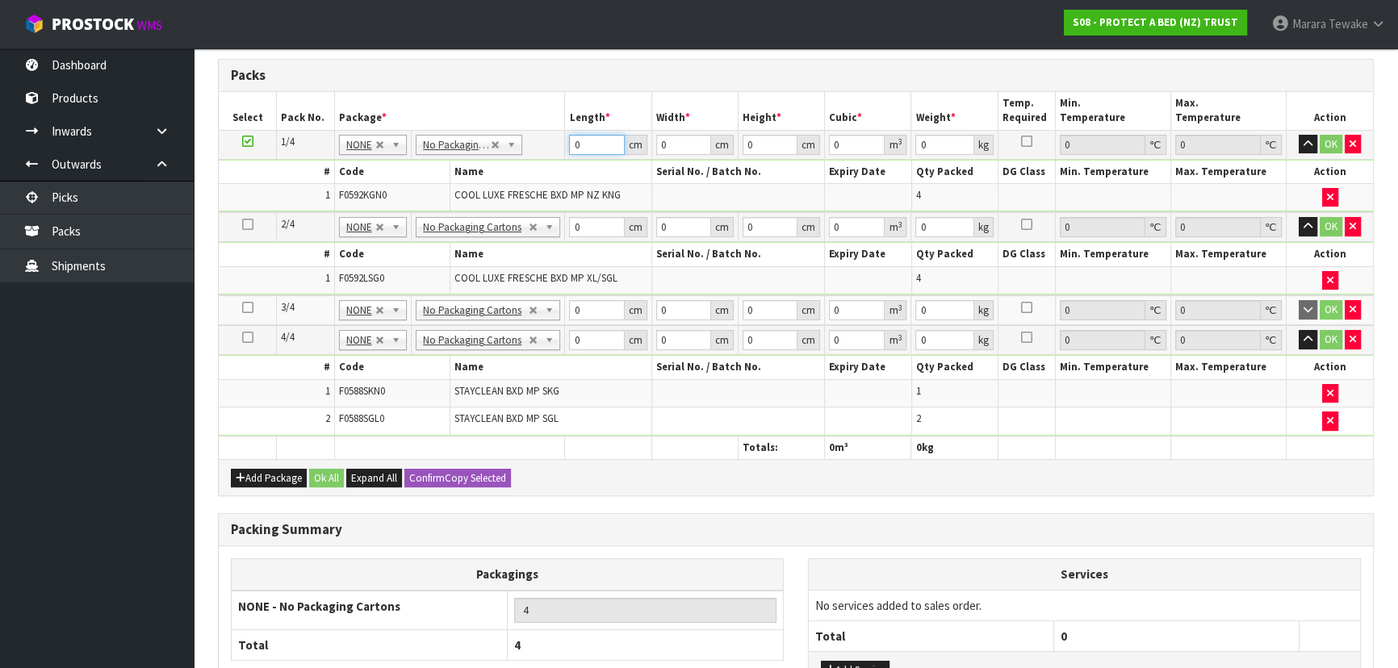
click at [532, 108] on table "Select Pack No. Package * Length * Width * Height * Cubic * Weight * Temp. Requ…" at bounding box center [796, 276] width 1154 height 368
type input "59"
type input "40"
type input "3"
type input "0.00708"
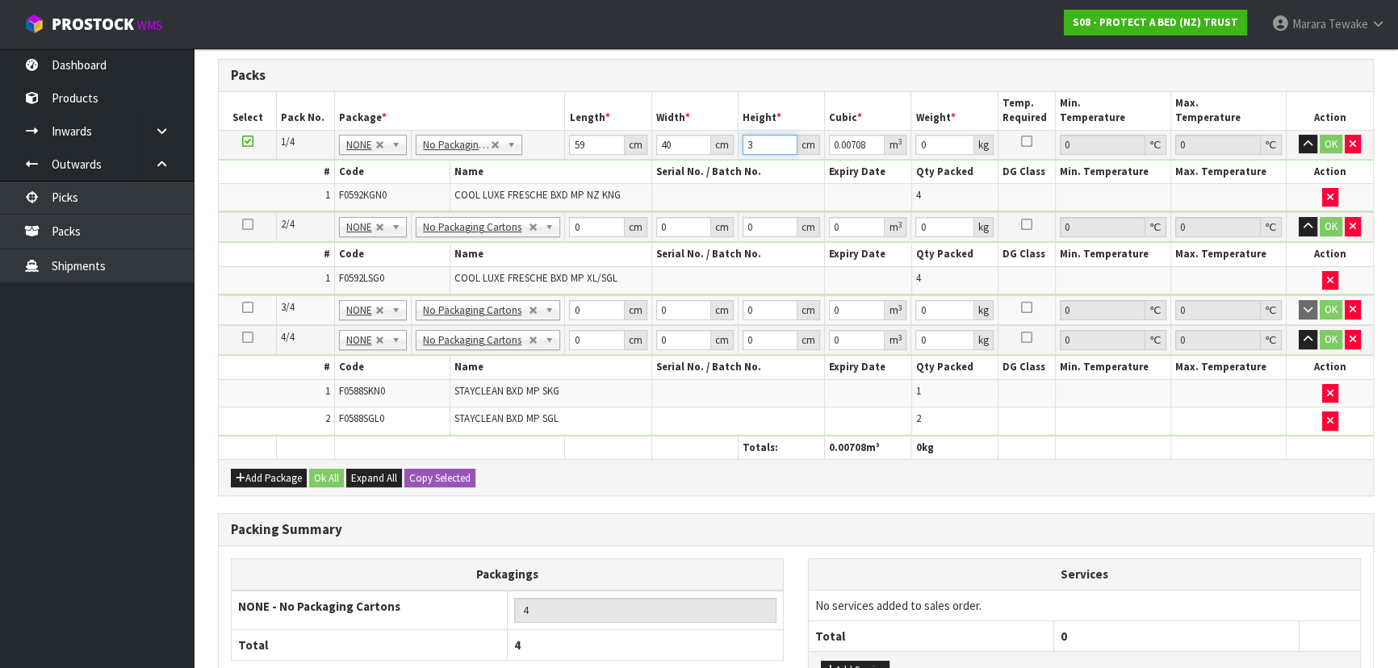
type input "32"
type input "0.07552"
type input "32"
type input "8"
click at [1299, 135] on button "button" at bounding box center [1308, 144] width 19 height 19
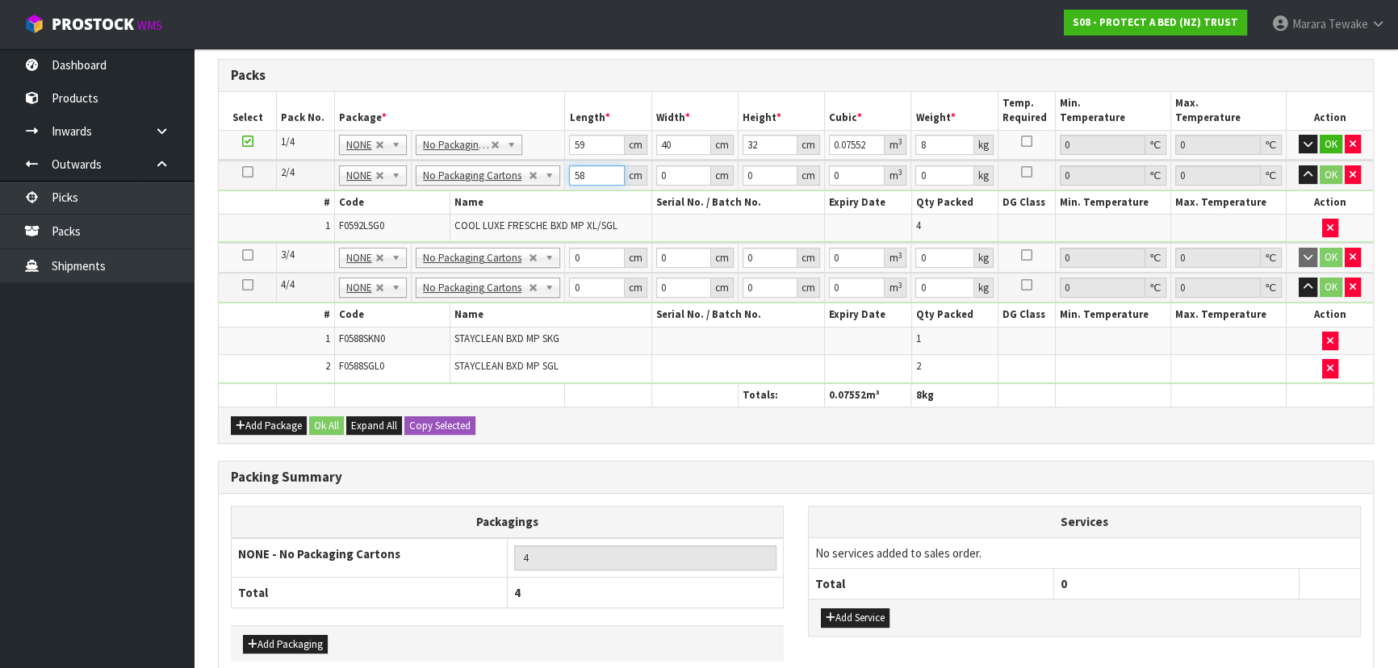
type input "58"
type input "40"
type input "3"
type input "0.00696"
type input "32"
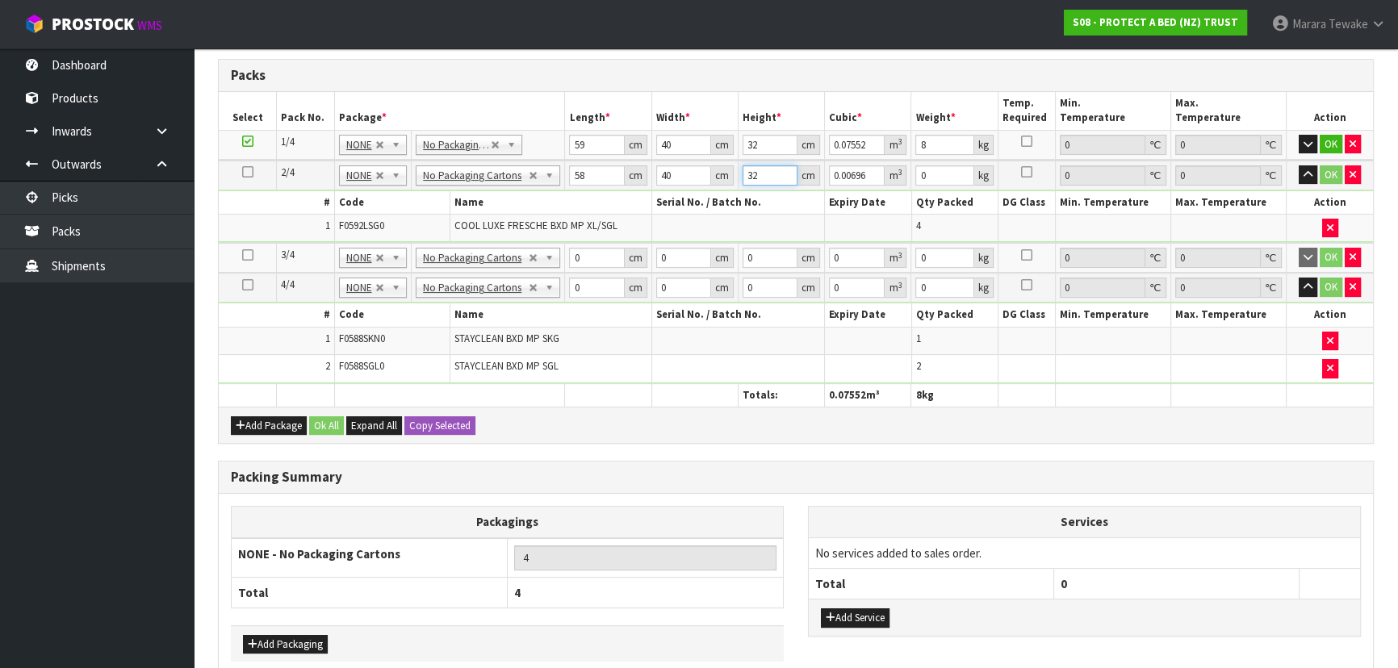
type input "0.07424"
type input "32"
type input "8"
click at [1299, 165] on button "button" at bounding box center [1308, 174] width 19 height 19
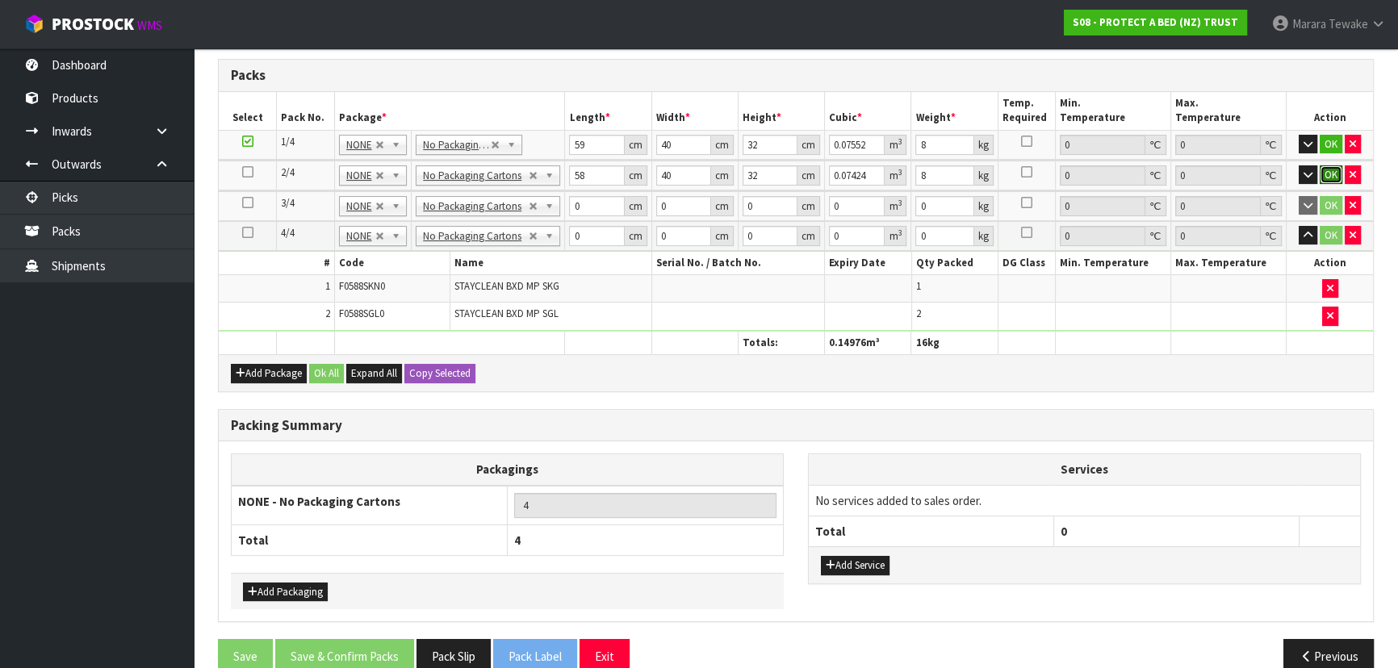
click button "OK" at bounding box center [1331, 174] width 23 height 19
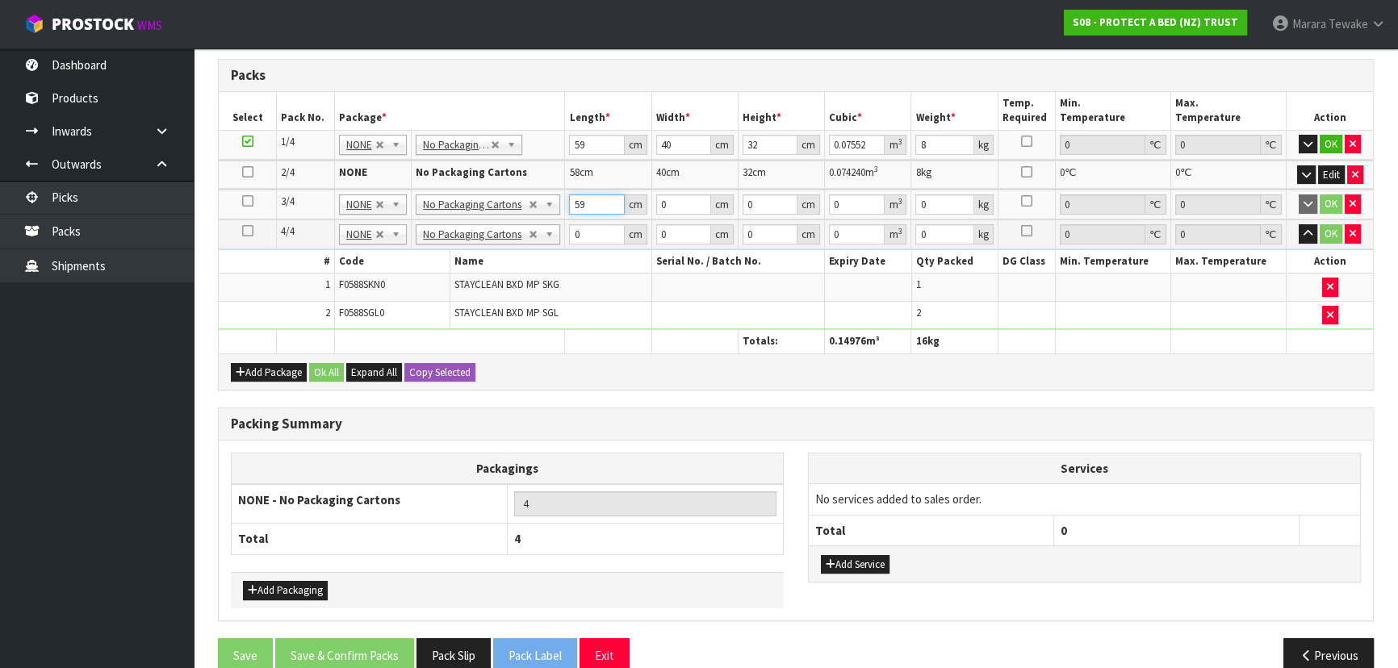
type input "59"
type input "41"
type input "3"
type input "0.007257"
type input "32"
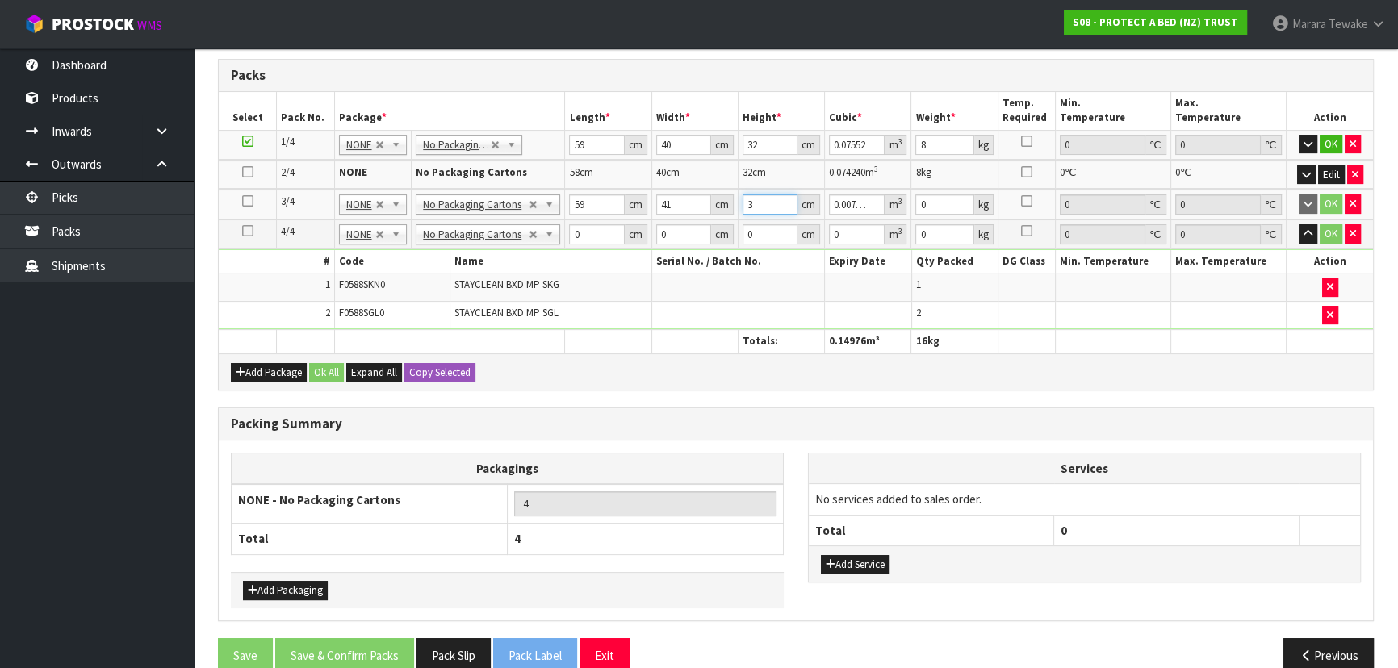
type input "0.077408"
type input "32"
type input "9"
click button "OK" at bounding box center [1331, 203] width 23 height 19
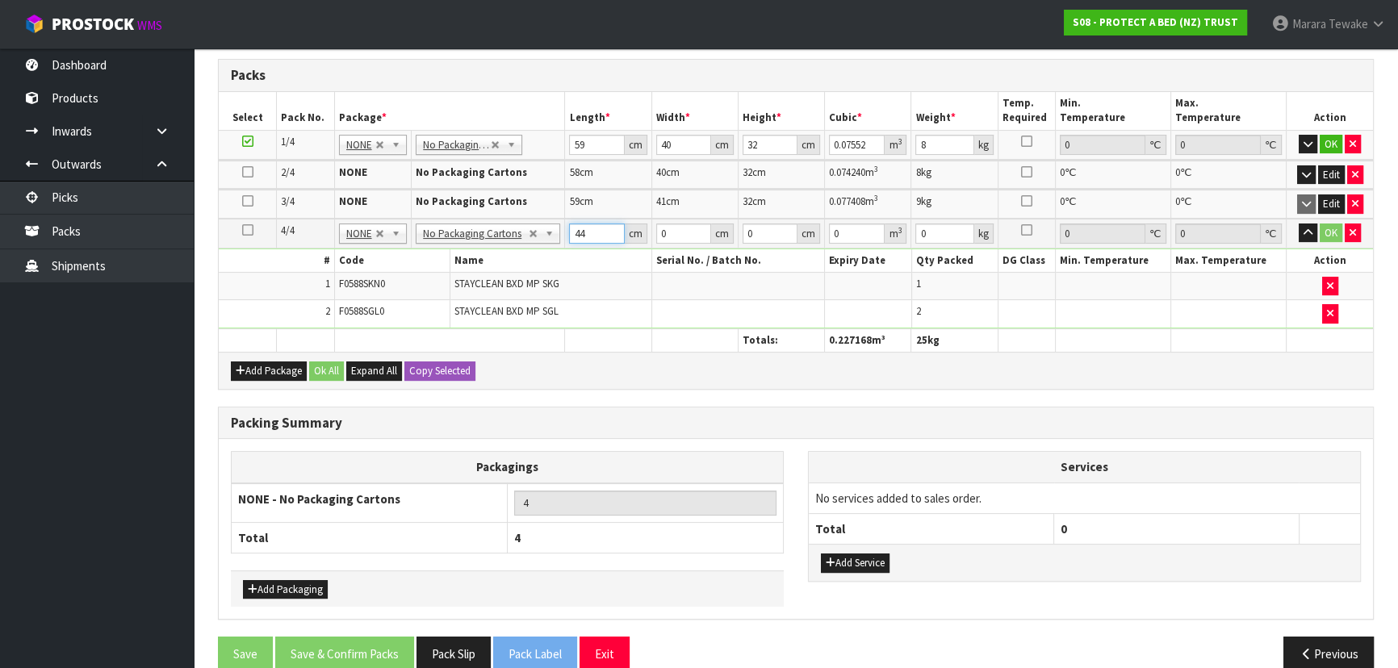
type input "44"
type input "35"
type input "3"
type input "0.00462"
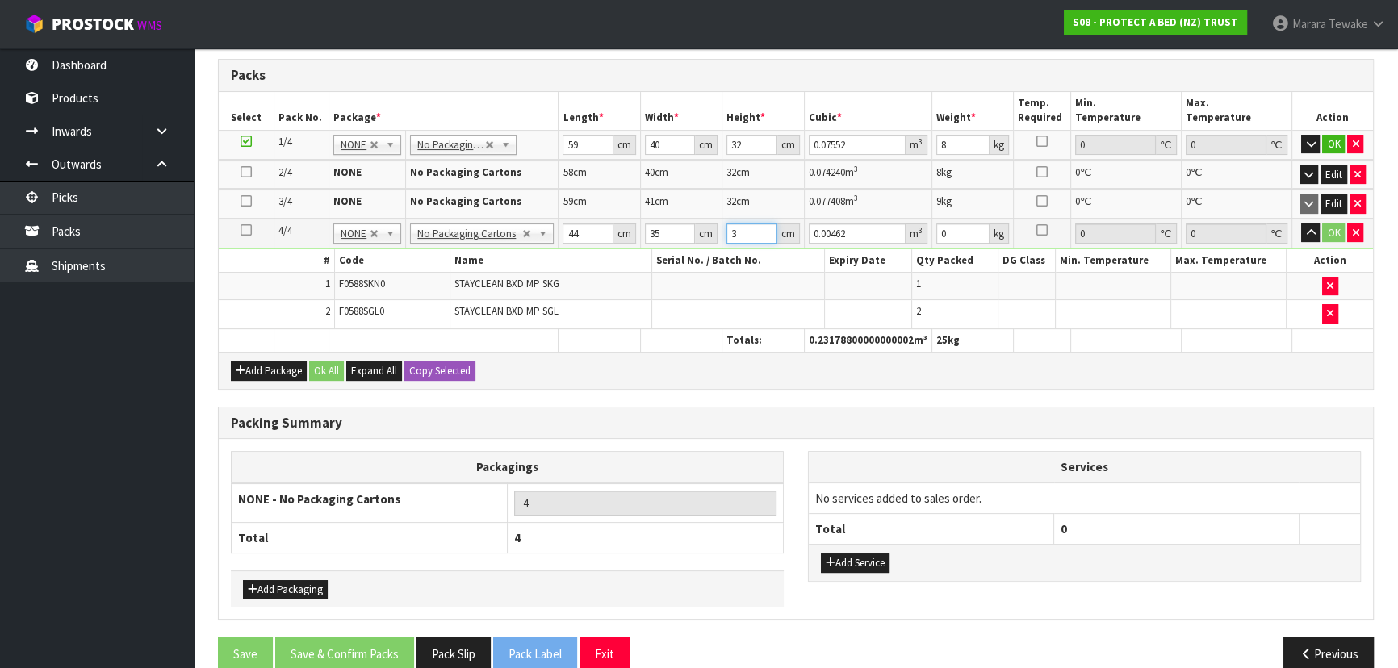
type input "31"
type input "0.04774"
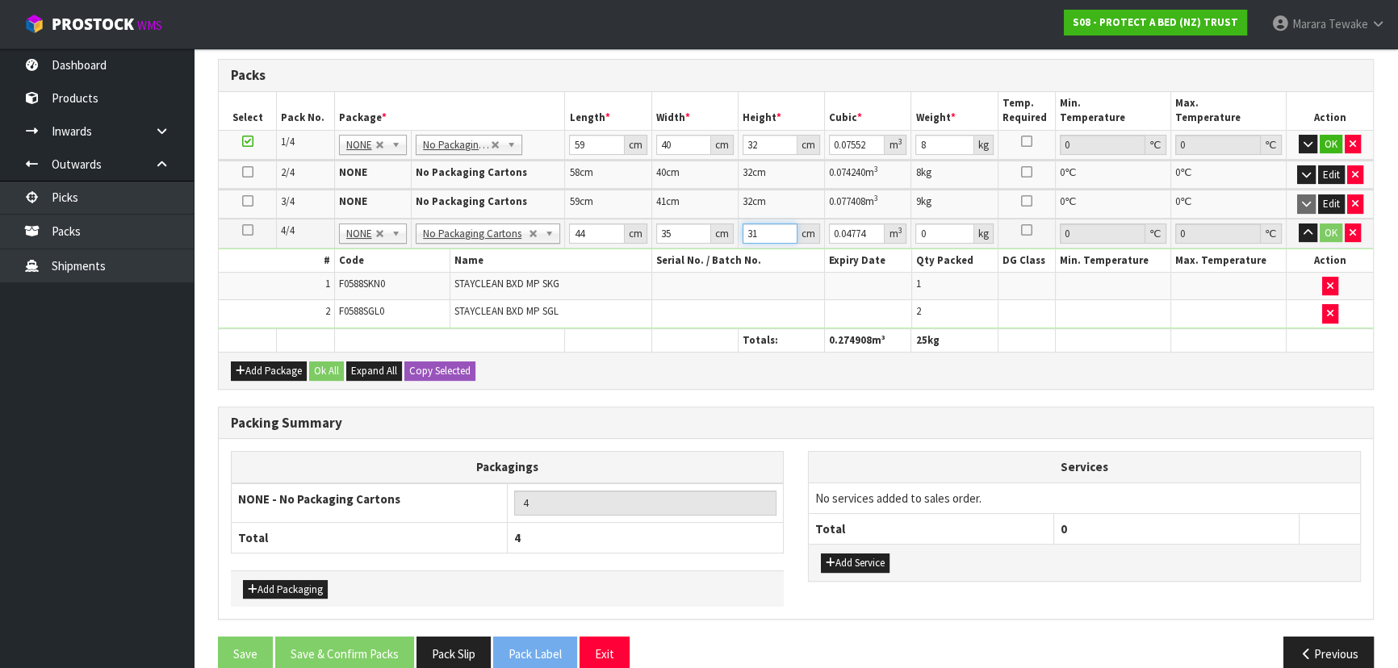
type input "31"
type input "9"
click at [1329, 228] on button "OK" at bounding box center [1331, 233] width 23 height 19
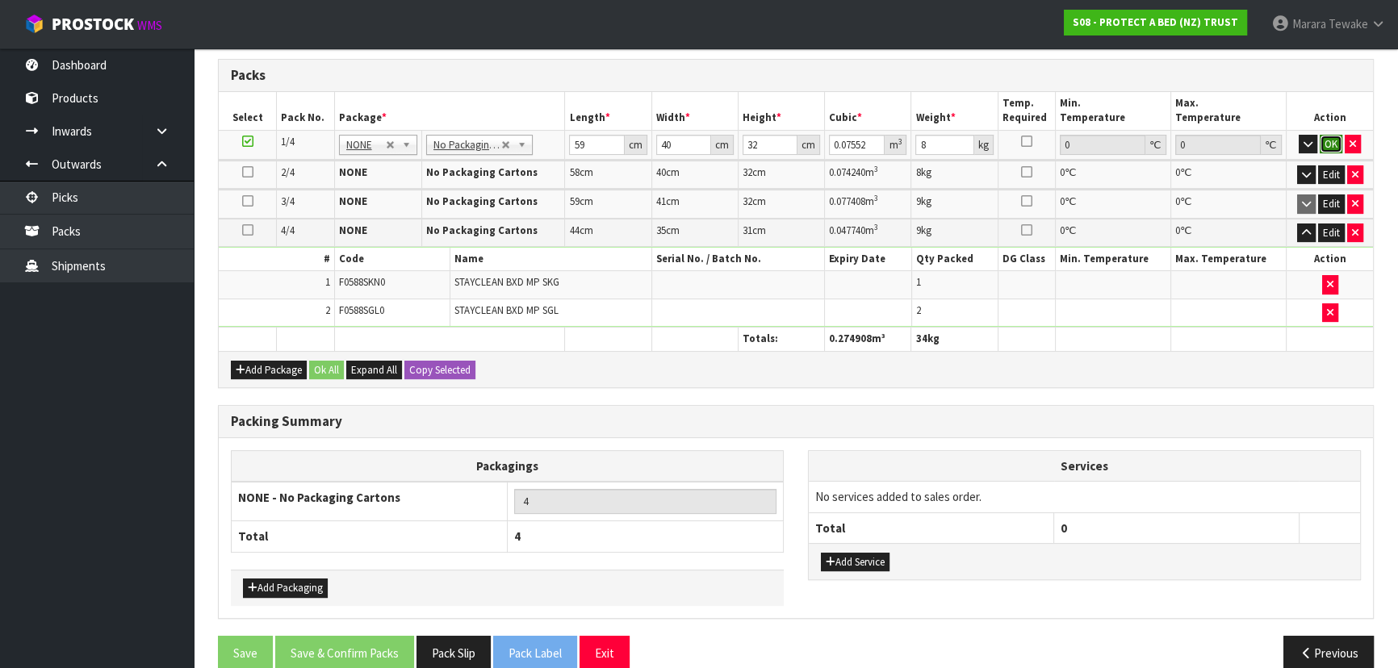
click at [1328, 135] on button "OK" at bounding box center [1331, 144] width 23 height 19
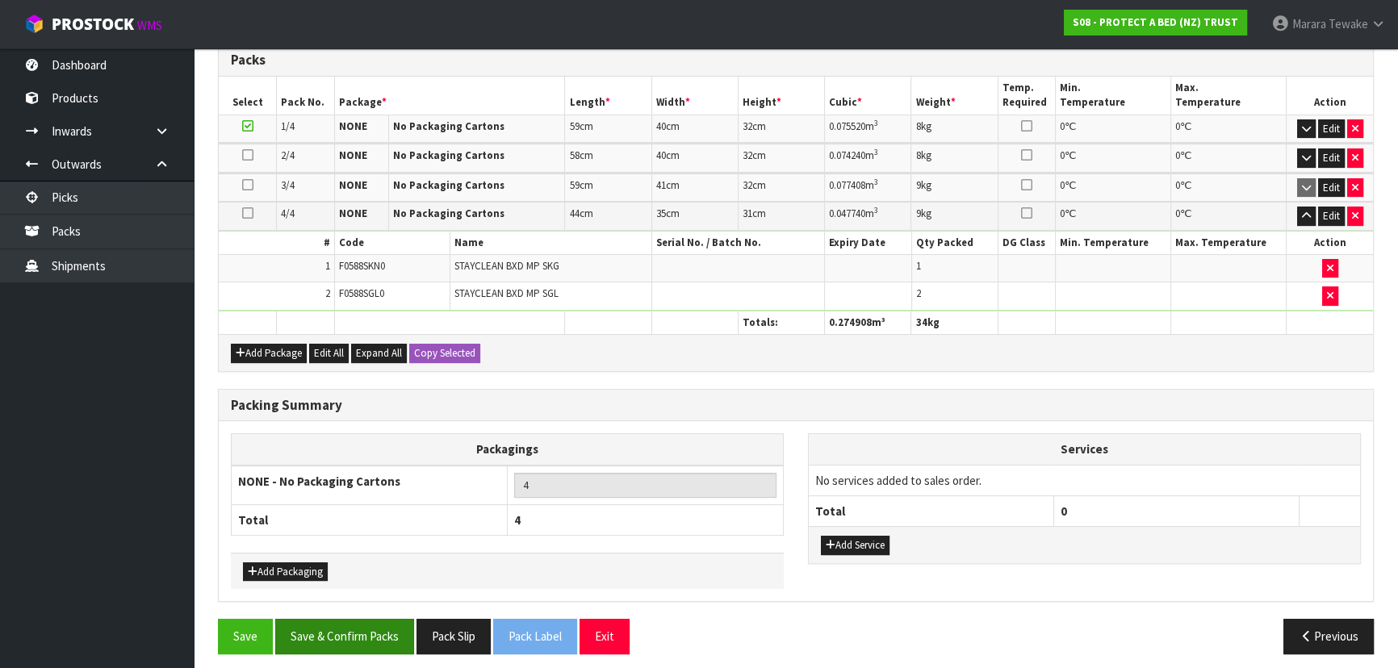
scroll to position [387, 0]
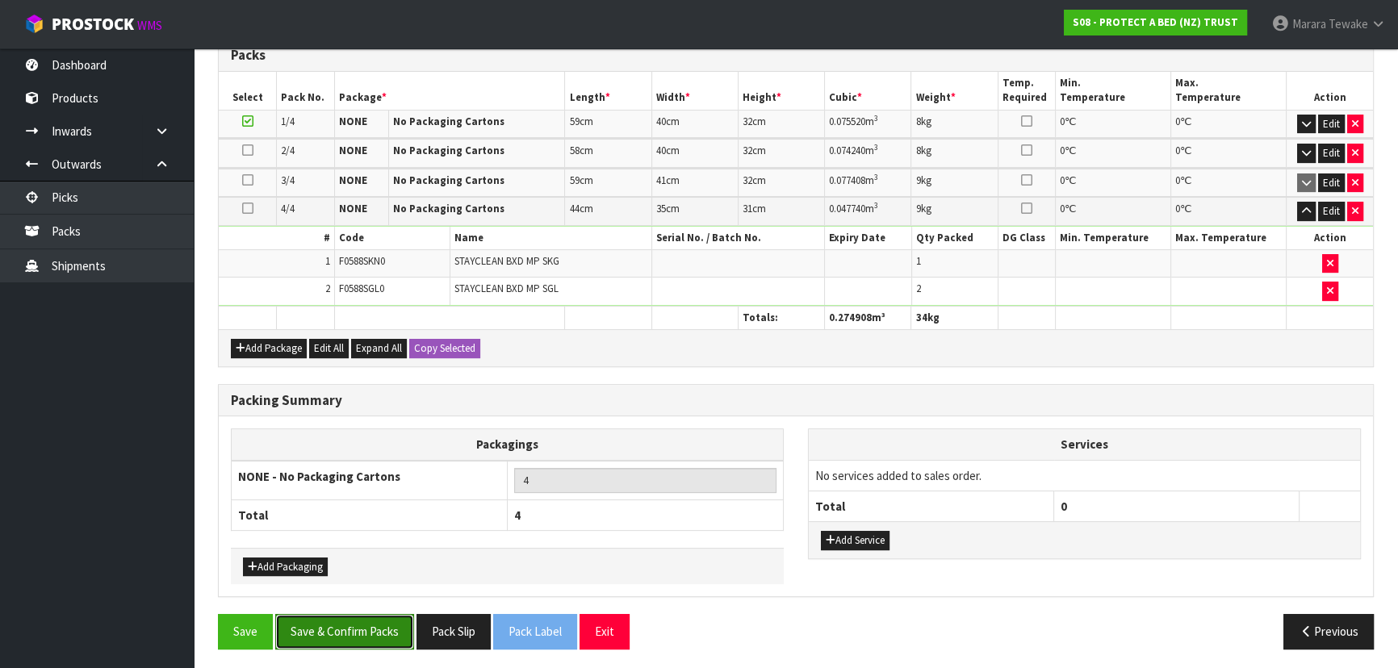
click at [358, 629] on button "Save & Confirm Packs" at bounding box center [344, 631] width 139 height 35
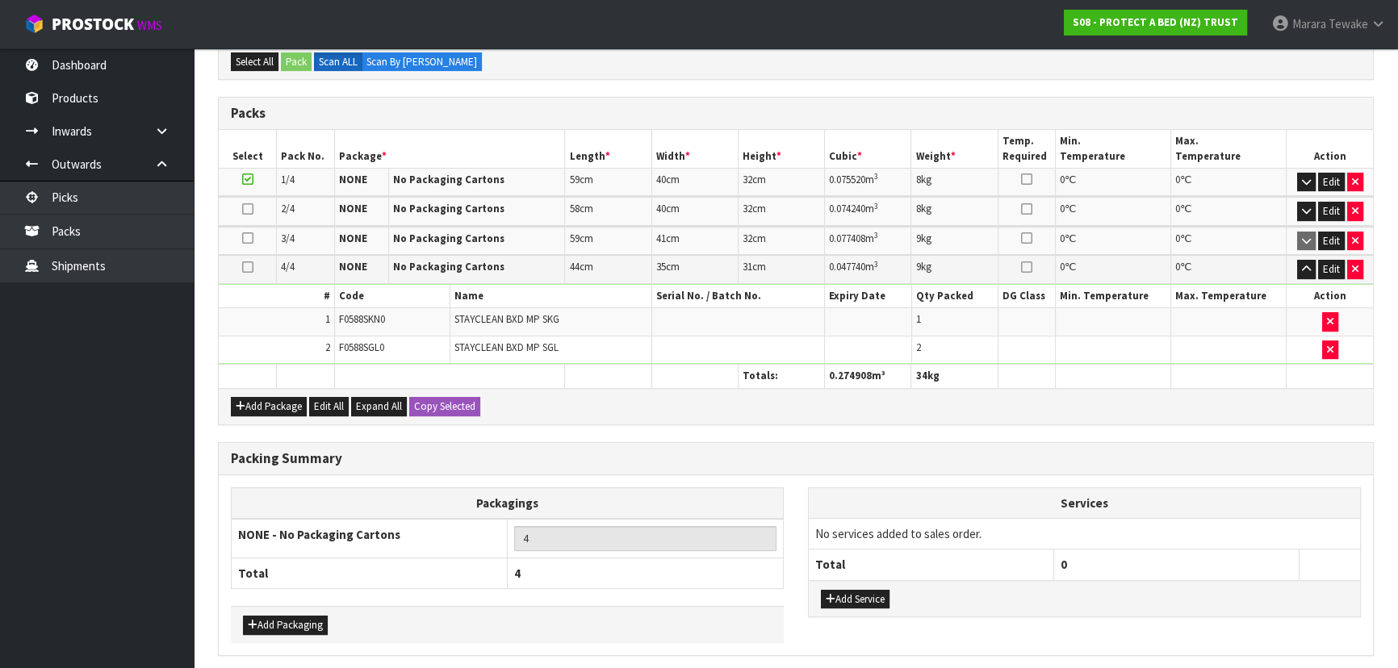
scroll to position [0, 0]
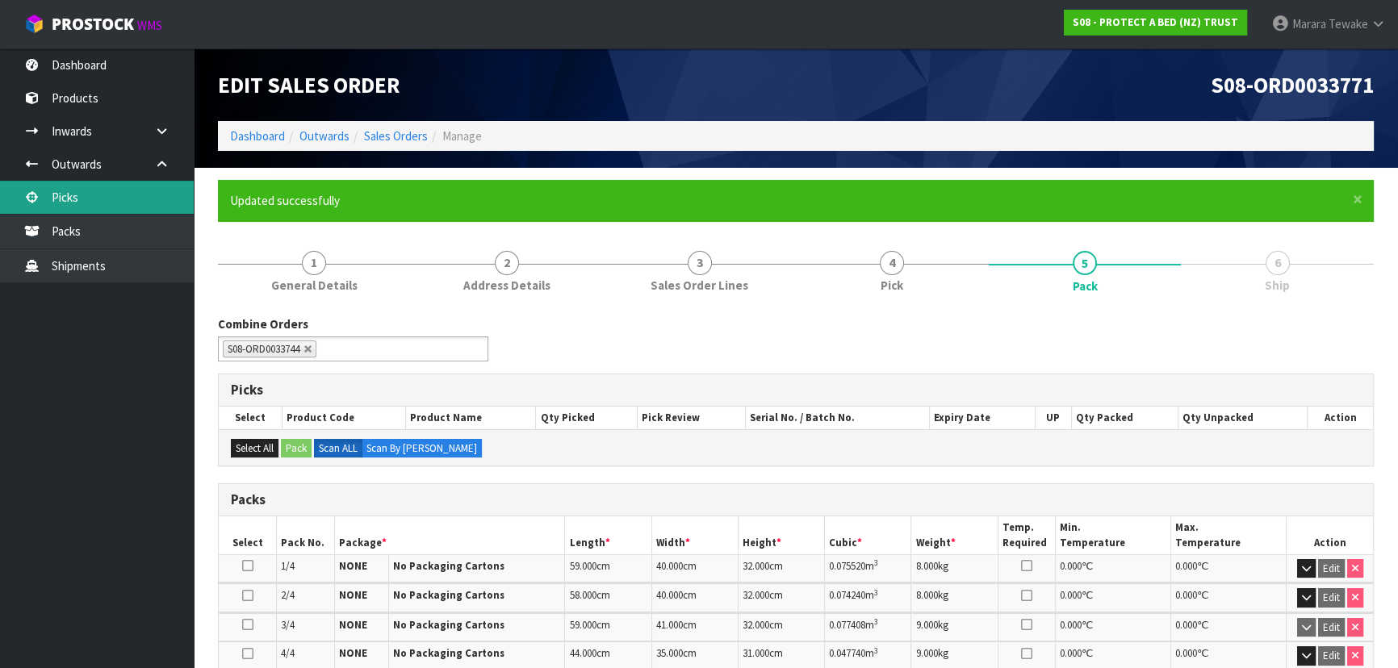
click at [113, 201] on link "Picks" at bounding box center [97, 197] width 194 height 33
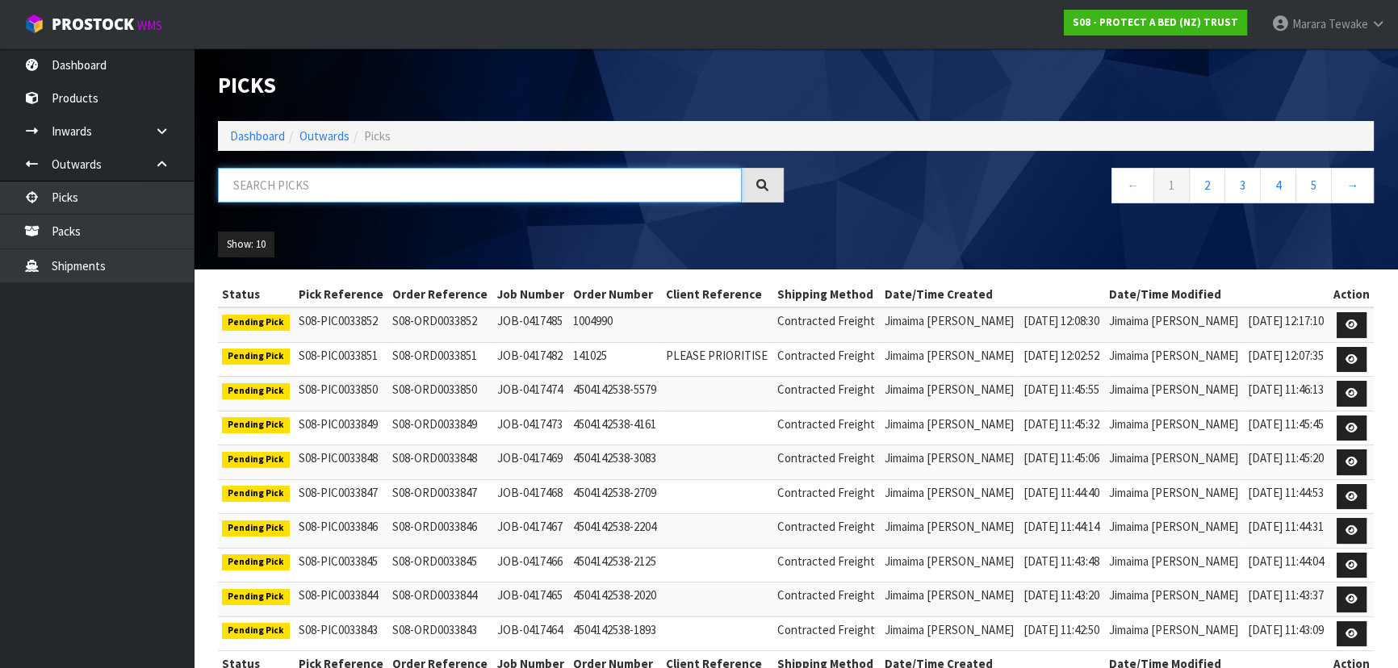
click at [282, 176] on input "text" at bounding box center [480, 185] width 524 height 35
type input "33771"
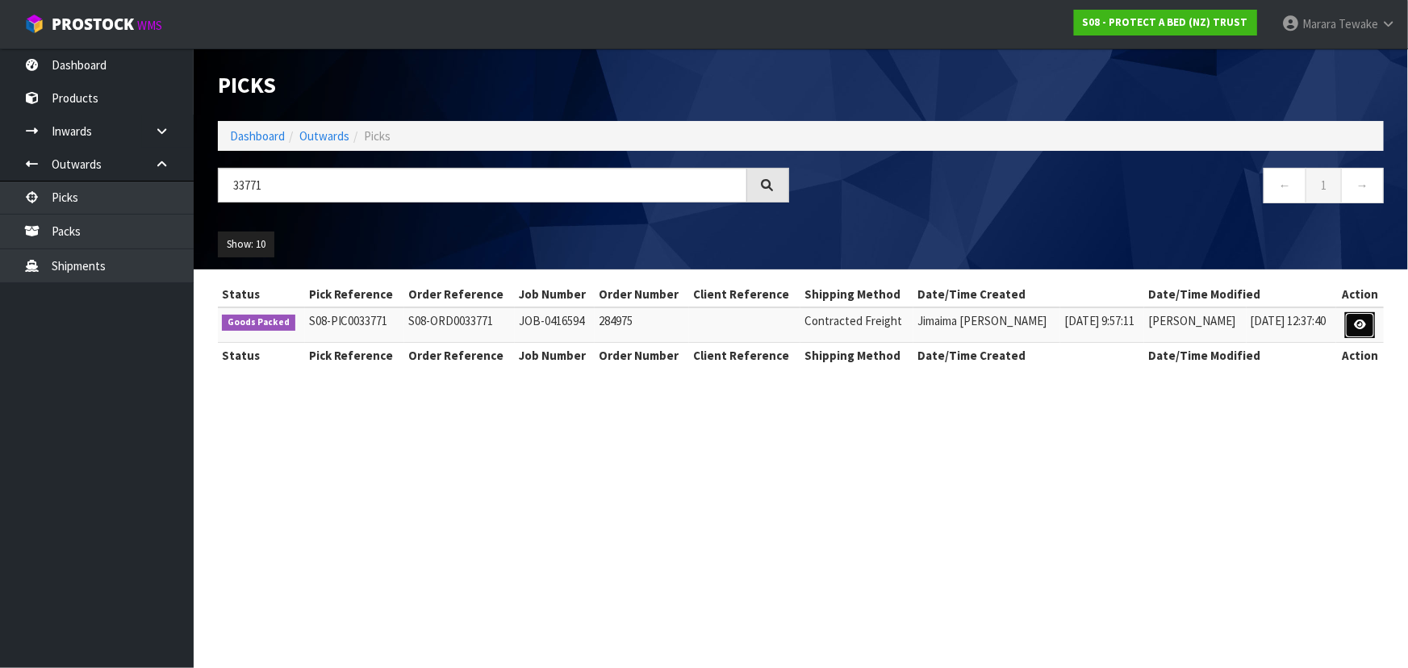
click at [1361, 323] on icon at bounding box center [1360, 325] width 12 height 10
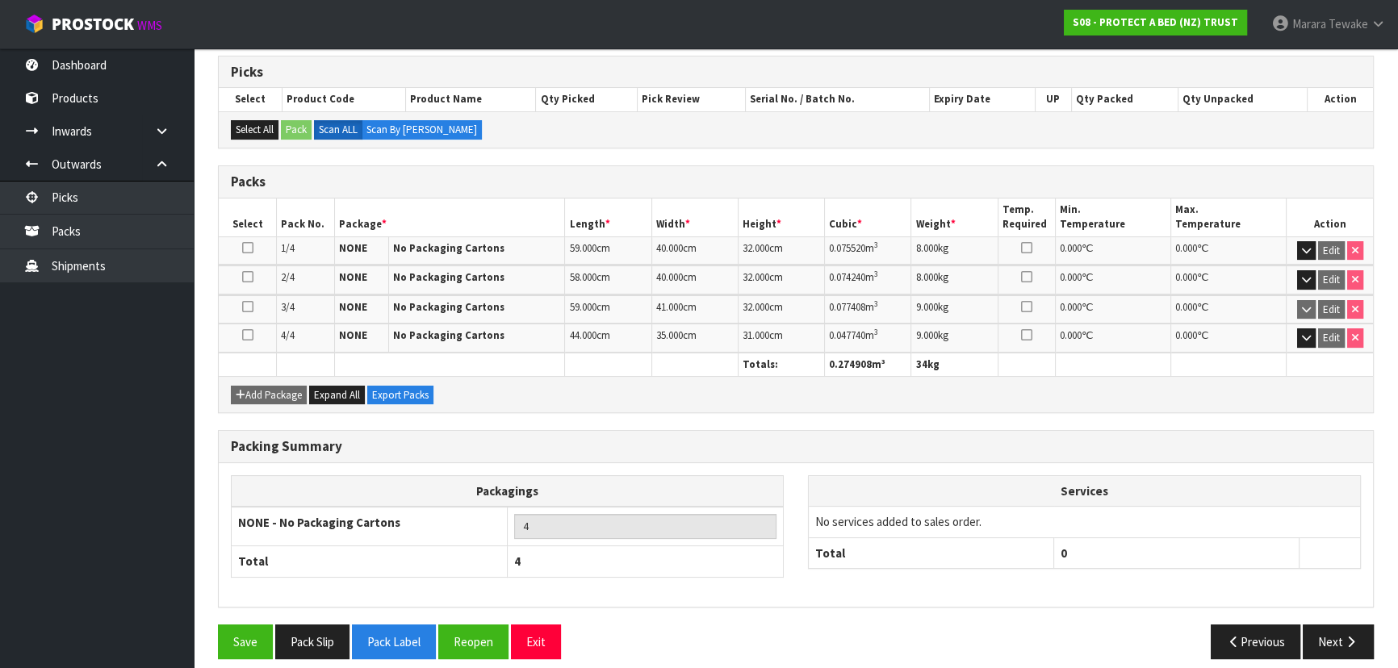
scroll to position [271, 0]
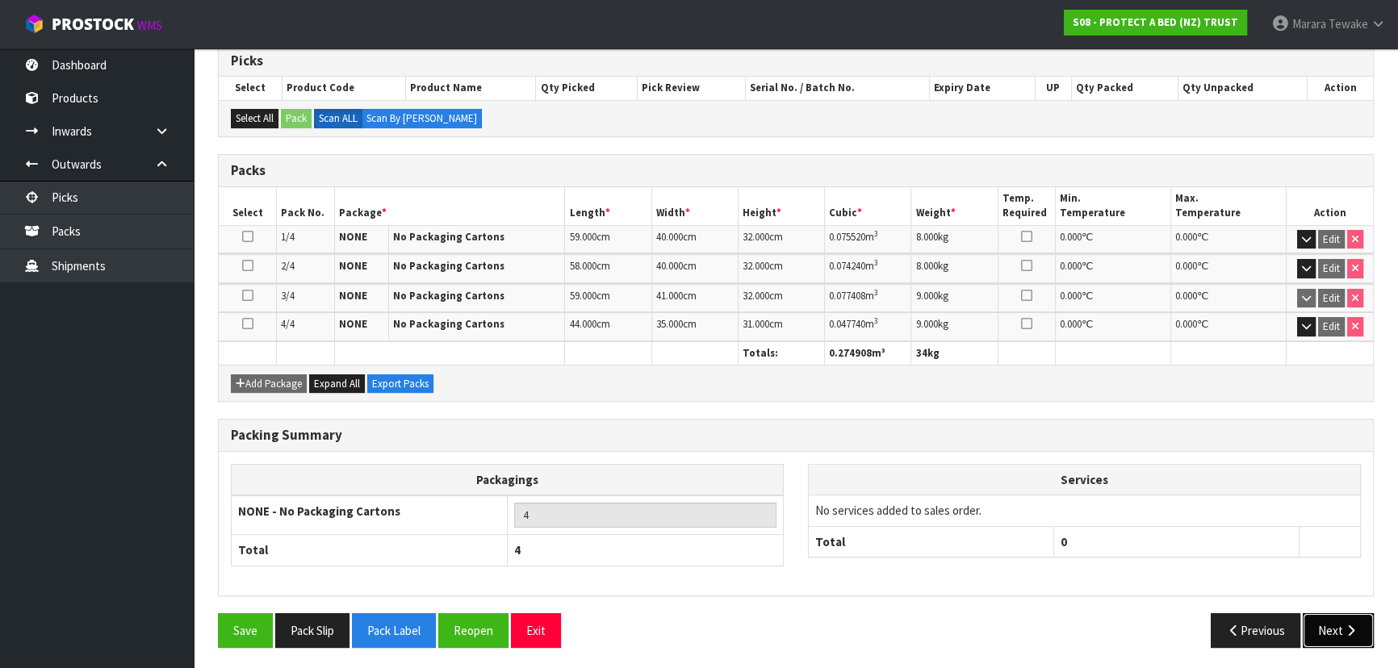
click at [1332, 617] on button "Next" at bounding box center [1338, 630] width 71 height 35
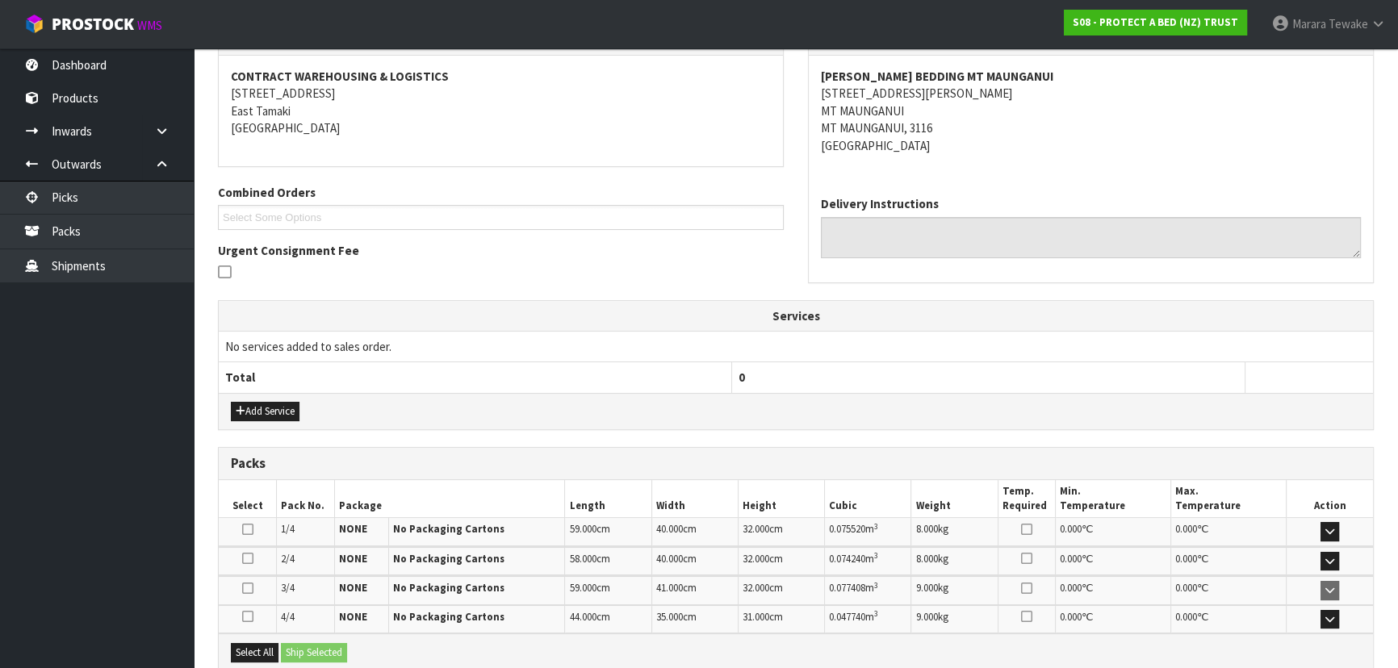
scroll to position [406, 0]
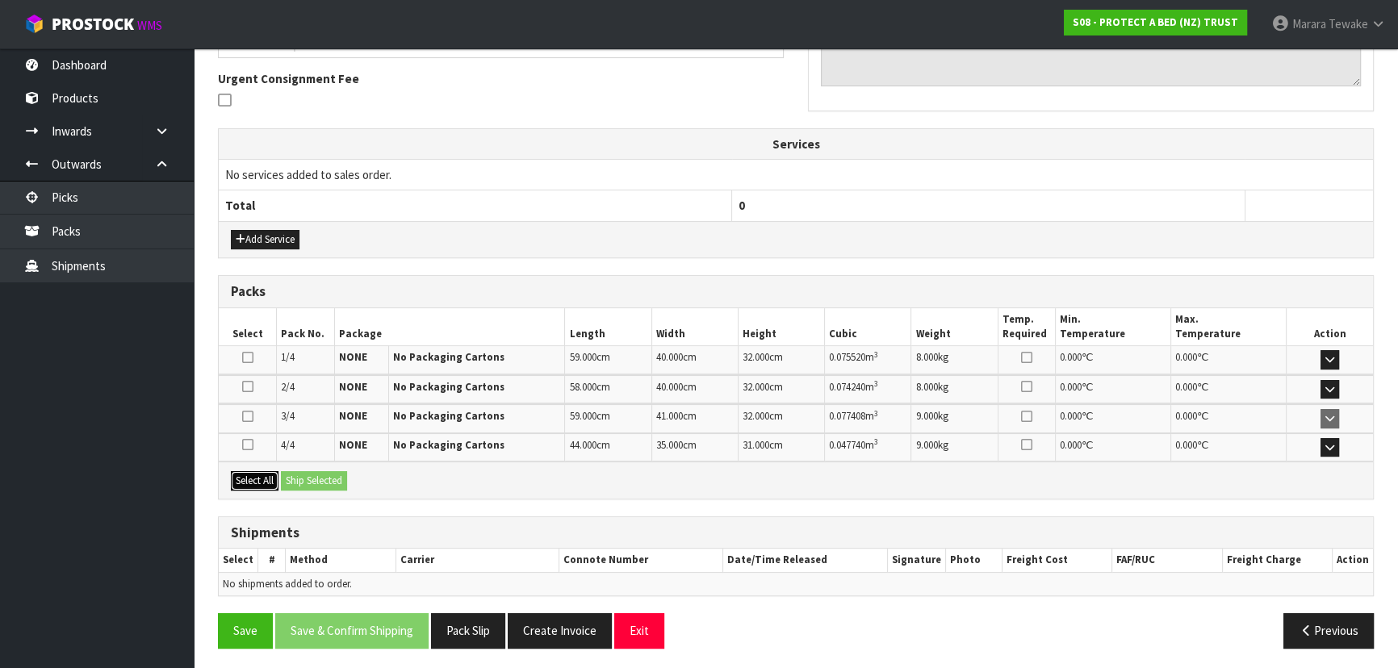
drag, startPoint x: 251, startPoint y: 476, endPoint x: 288, endPoint y: 483, distance: 37.7
click at [253, 477] on button "Select All" at bounding box center [255, 480] width 48 height 19
click at [291, 483] on button "Ship Selected" at bounding box center [314, 480] width 66 height 19
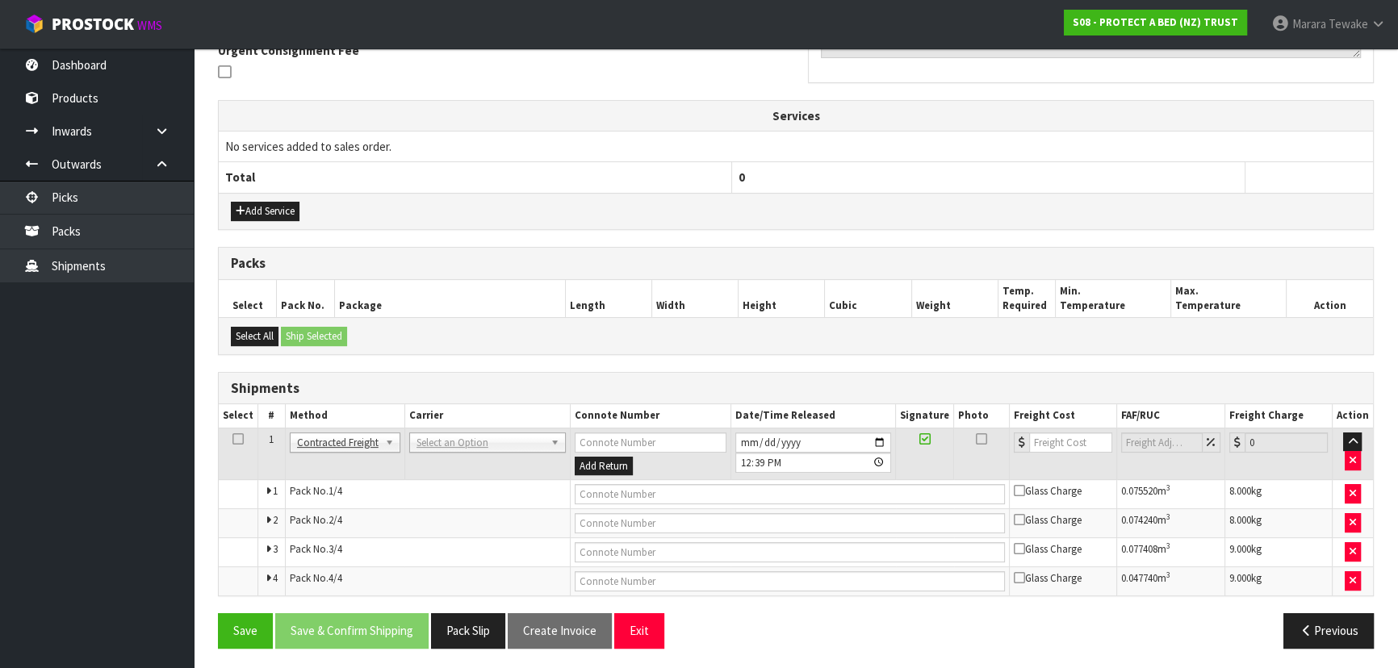
scroll to position [435, 0]
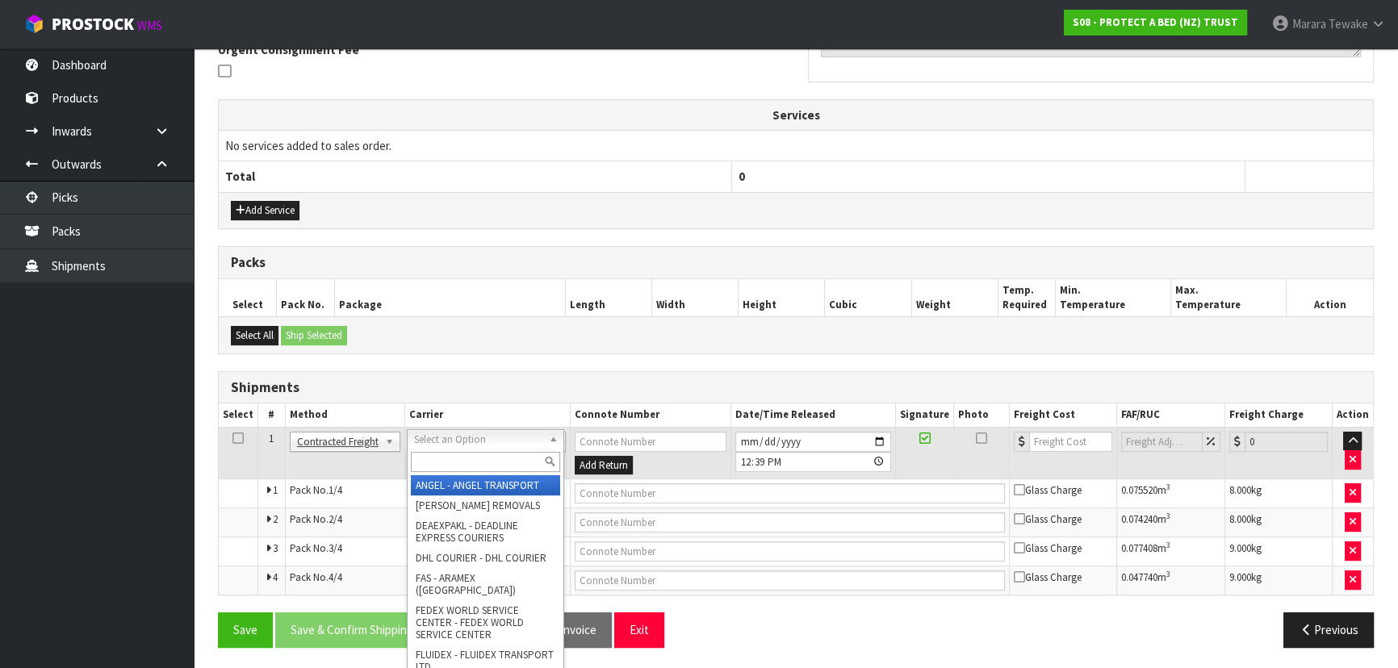
click at [460, 461] on input "text" at bounding box center [485, 462] width 149 height 20
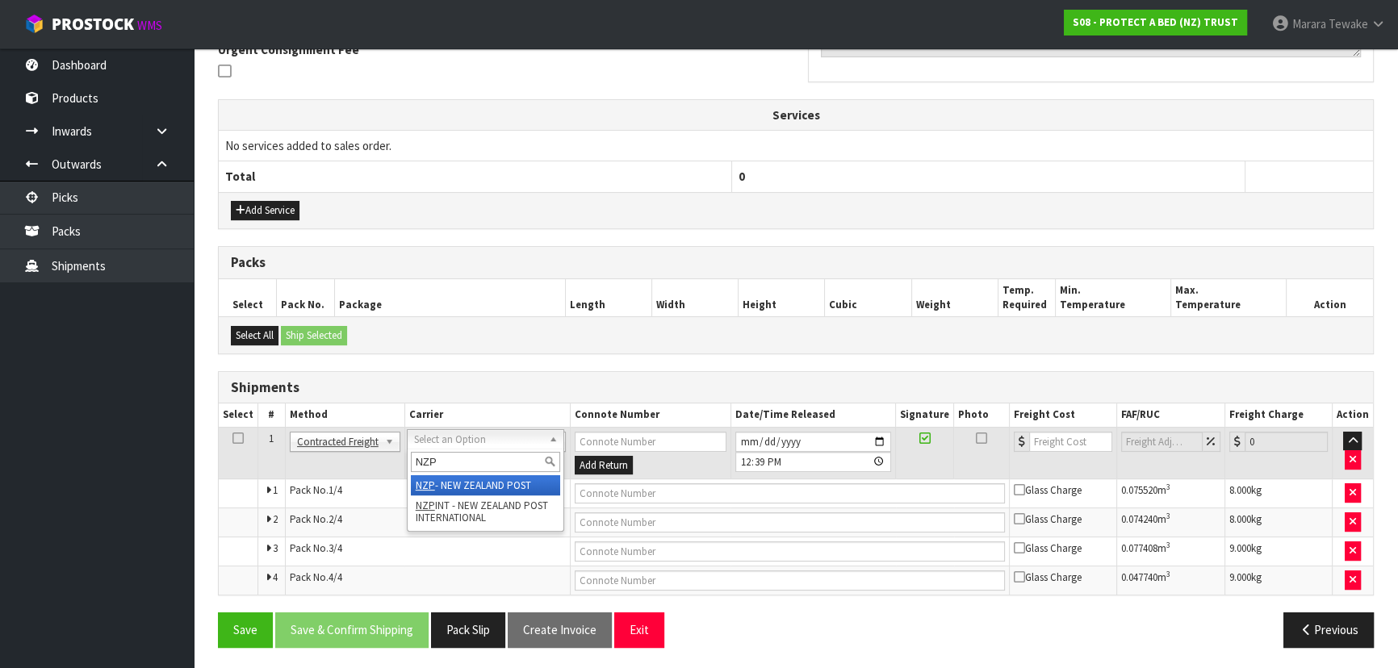
type input "NZP"
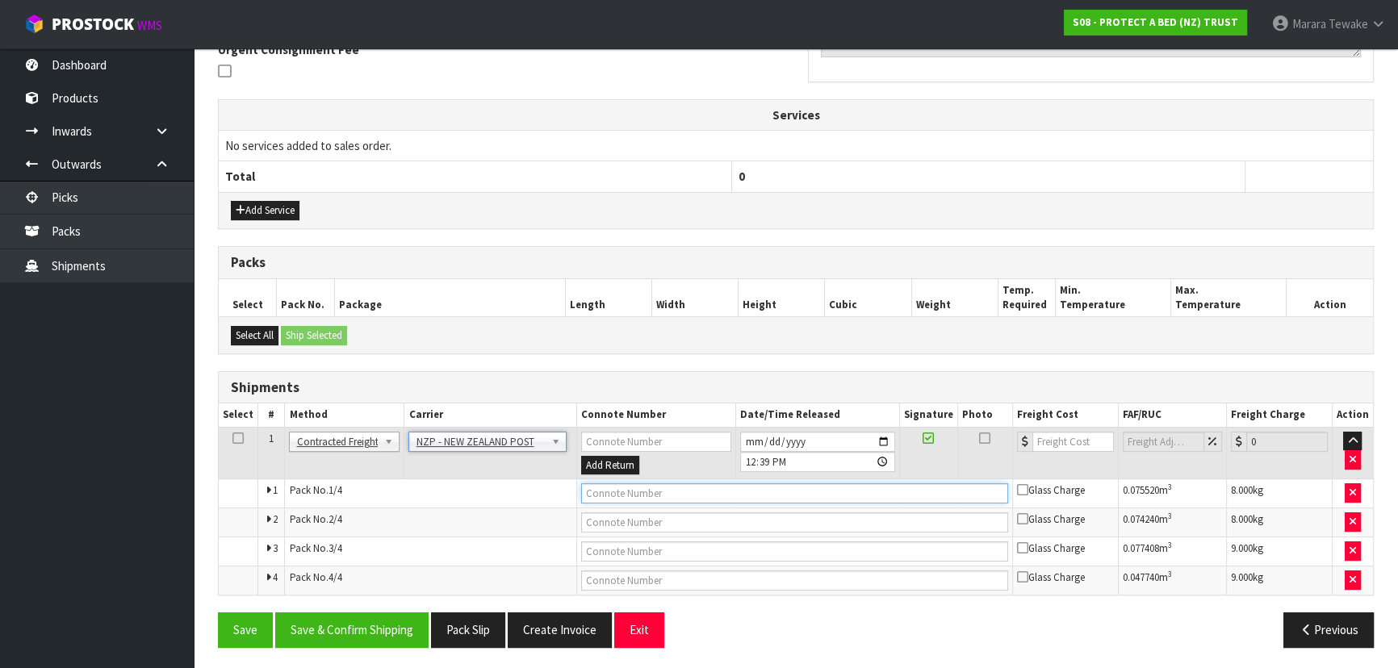
click at [620, 498] on input "text" at bounding box center [794, 493] width 427 height 20
type input "00894210392610001547"
click at [218, 613] on button "Save" at bounding box center [245, 630] width 55 height 35
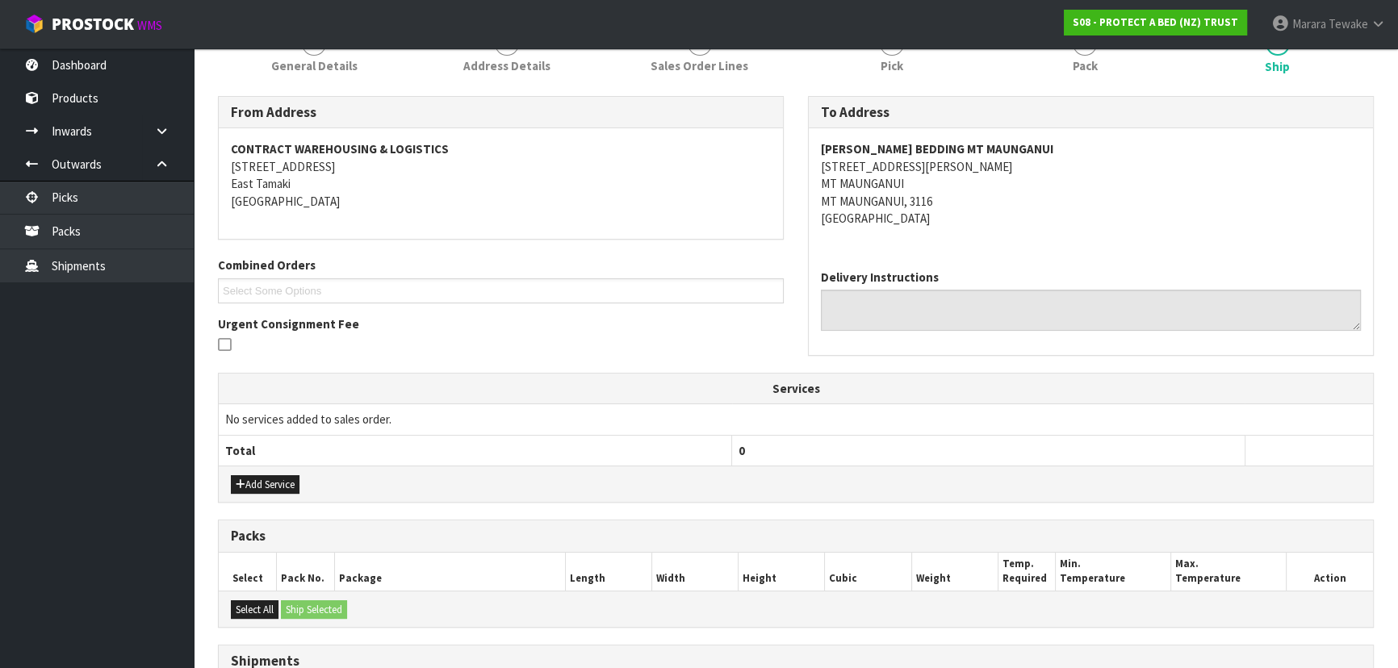
scroll to position [493, 0]
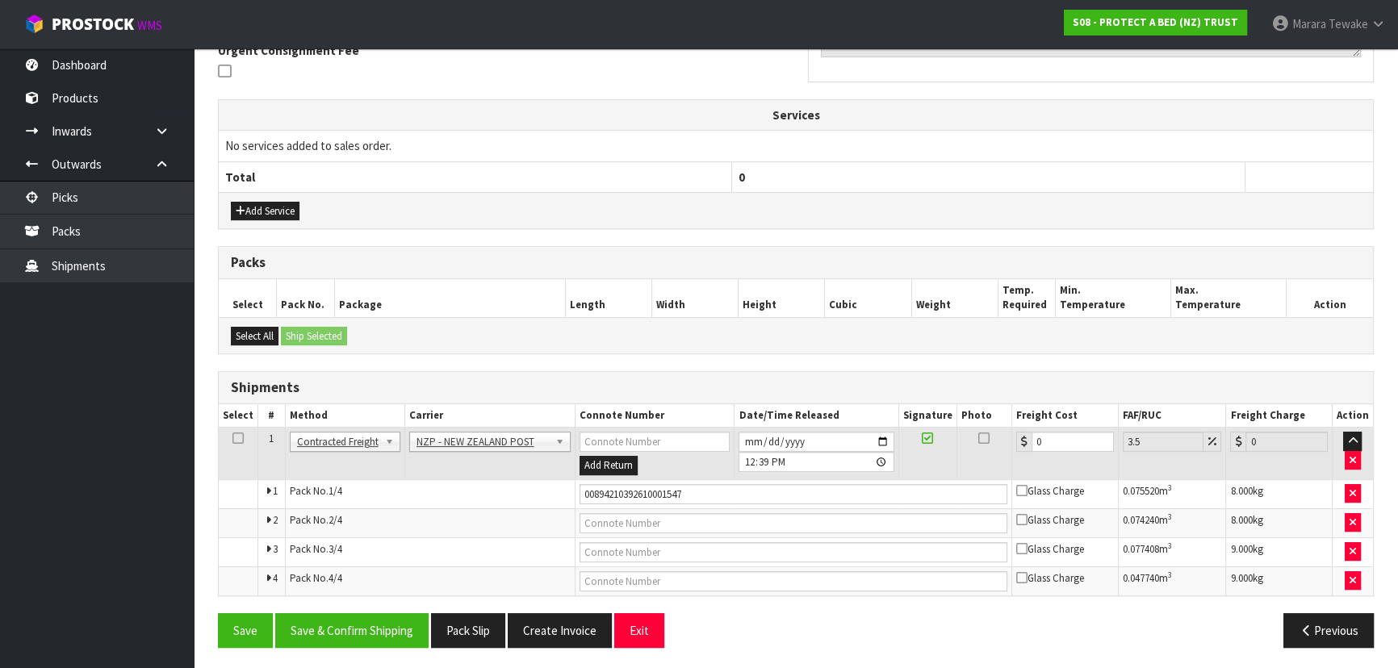
click at [662, 532] on td at bounding box center [793, 522] width 437 height 29
click at [665, 525] on input "text" at bounding box center [793, 523] width 428 height 20
type input "00894210392610001578"
click at [218, 613] on button "Save" at bounding box center [245, 630] width 55 height 35
click at [650, 542] on input "text" at bounding box center [793, 552] width 428 height 20
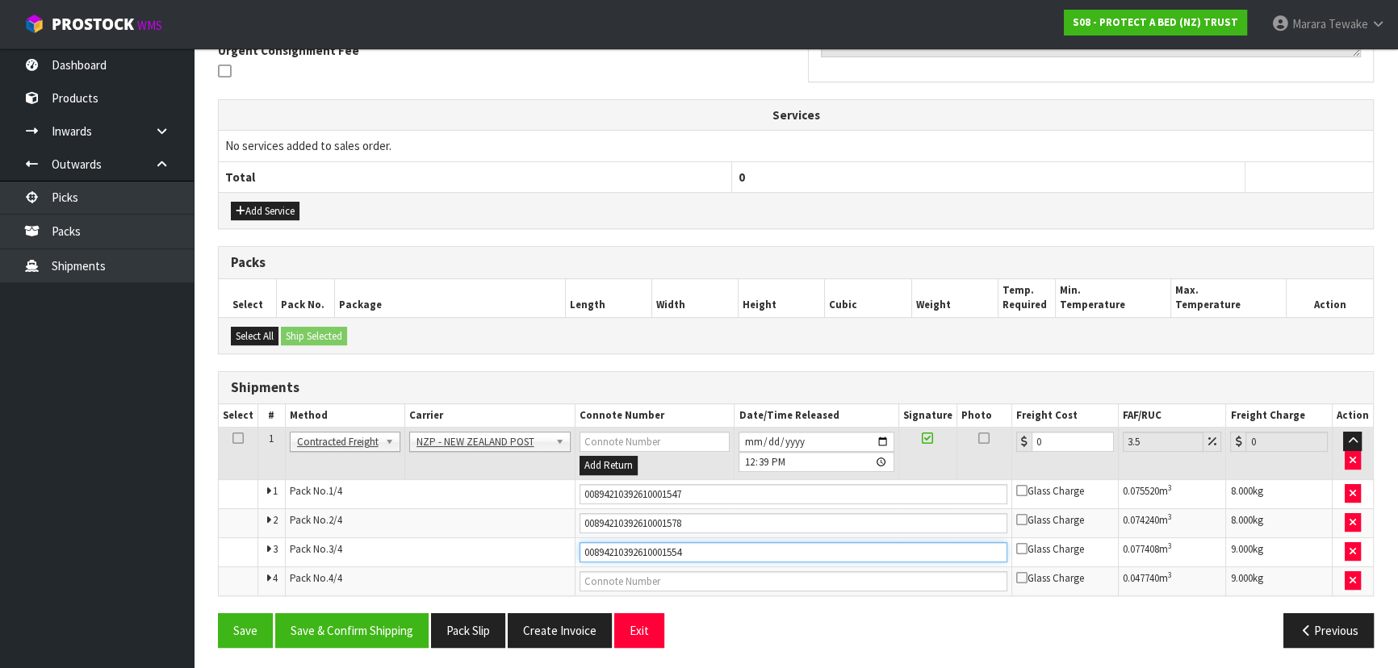
type input "00894210392610001554"
click at [218, 613] on button "Save" at bounding box center [245, 630] width 55 height 35
click at [658, 572] on input "text" at bounding box center [793, 581] width 428 height 20
type input "00894210392610001561"
click at [218, 613] on button "Save" at bounding box center [245, 630] width 55 height 35
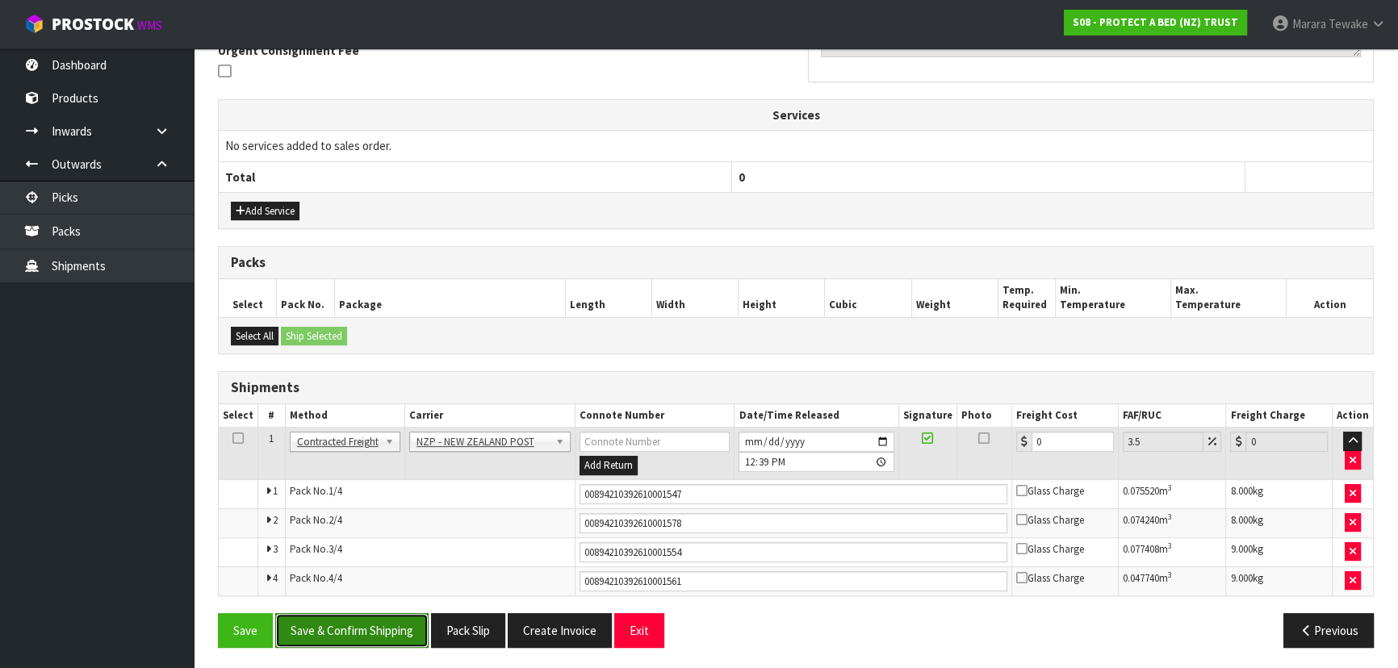
click at [333, 626] on button "Save & Confirm Shipping" at bounding box center [351, 630] width 153 height 35
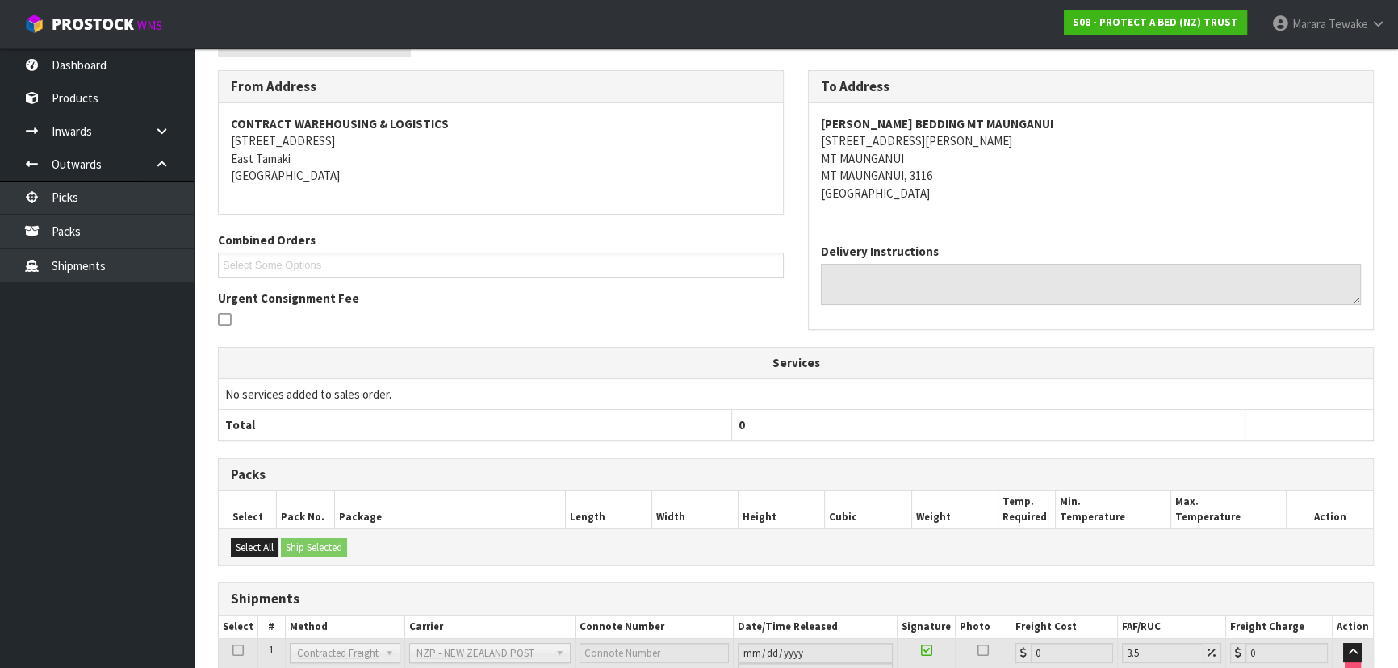
scroll to position [0, 0]
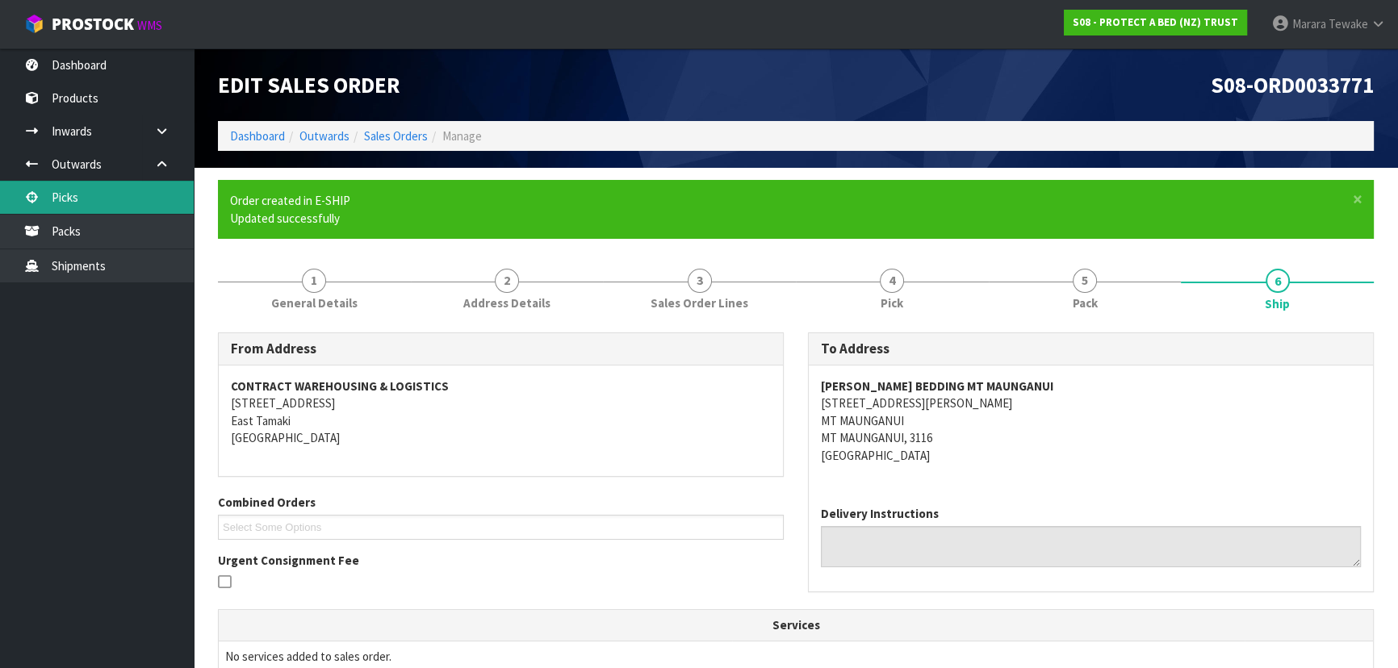
click at [111, 201] on link "Picks" at bounding box center [97, 197] width 194 height 33
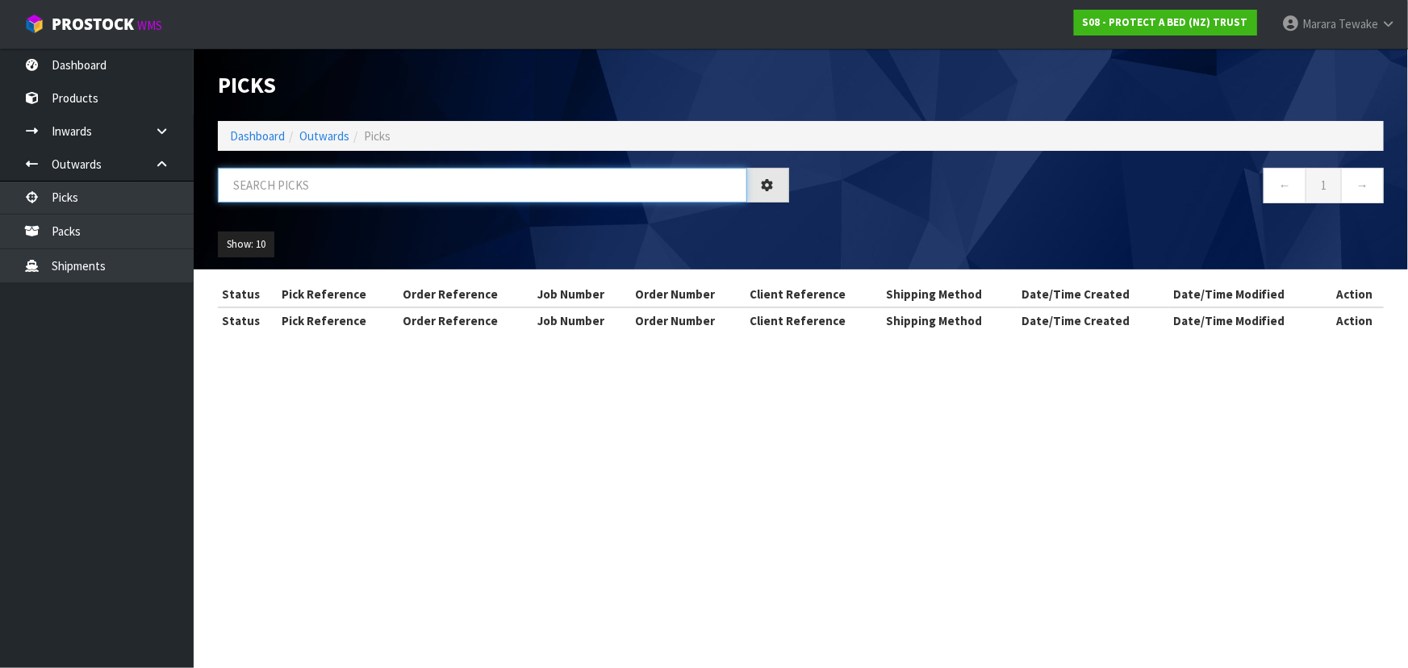
click at [281, 184] on input "text" at bounding box center [482, 185] width 529 height 35
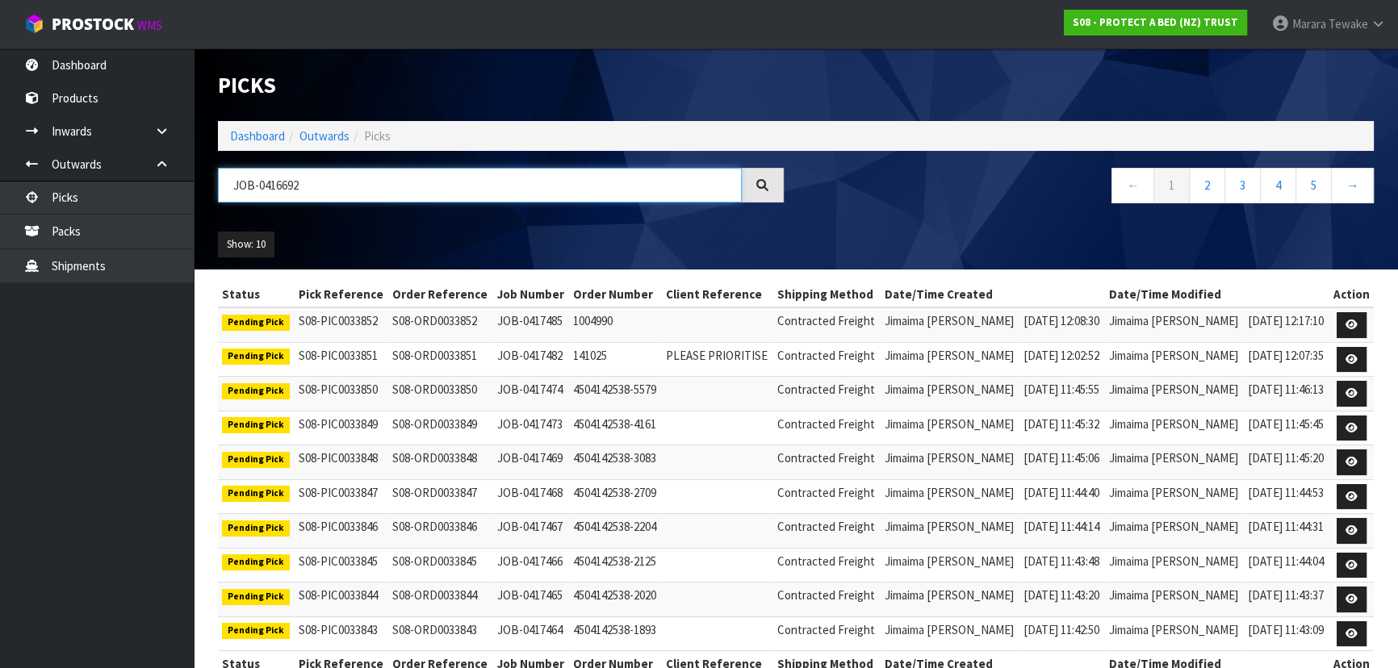
type input "JOB-0416692"
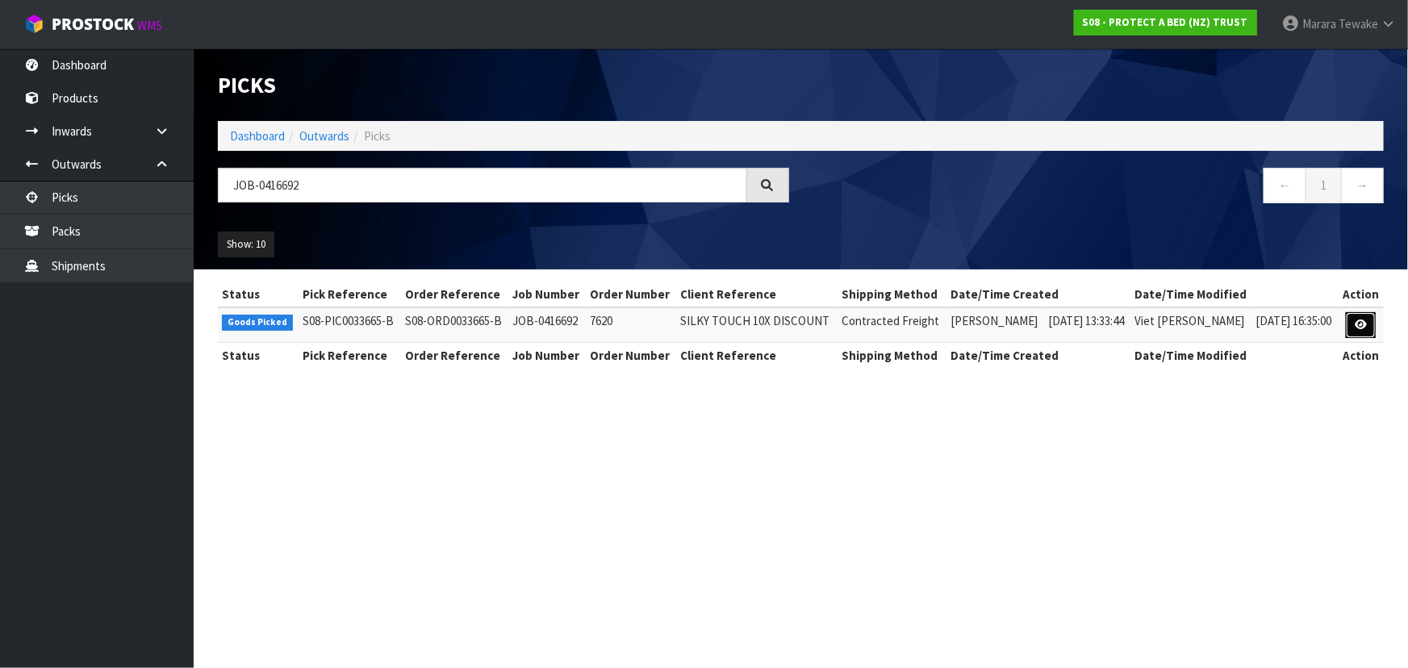
click at [1363, 320] on icon at bounding box center [1361, 325] width 12 height 10
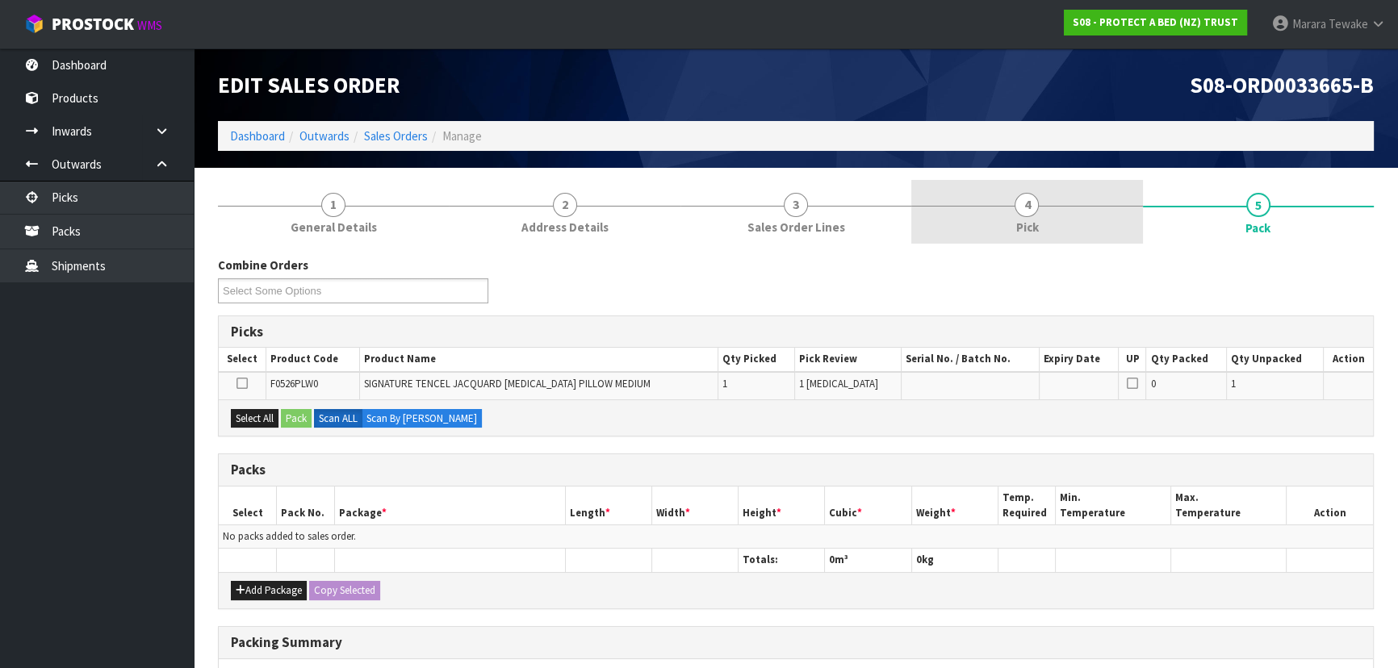
click at [968, 217] on link "4 Pick" at bounding box center [1026, 212] width 231 height 64
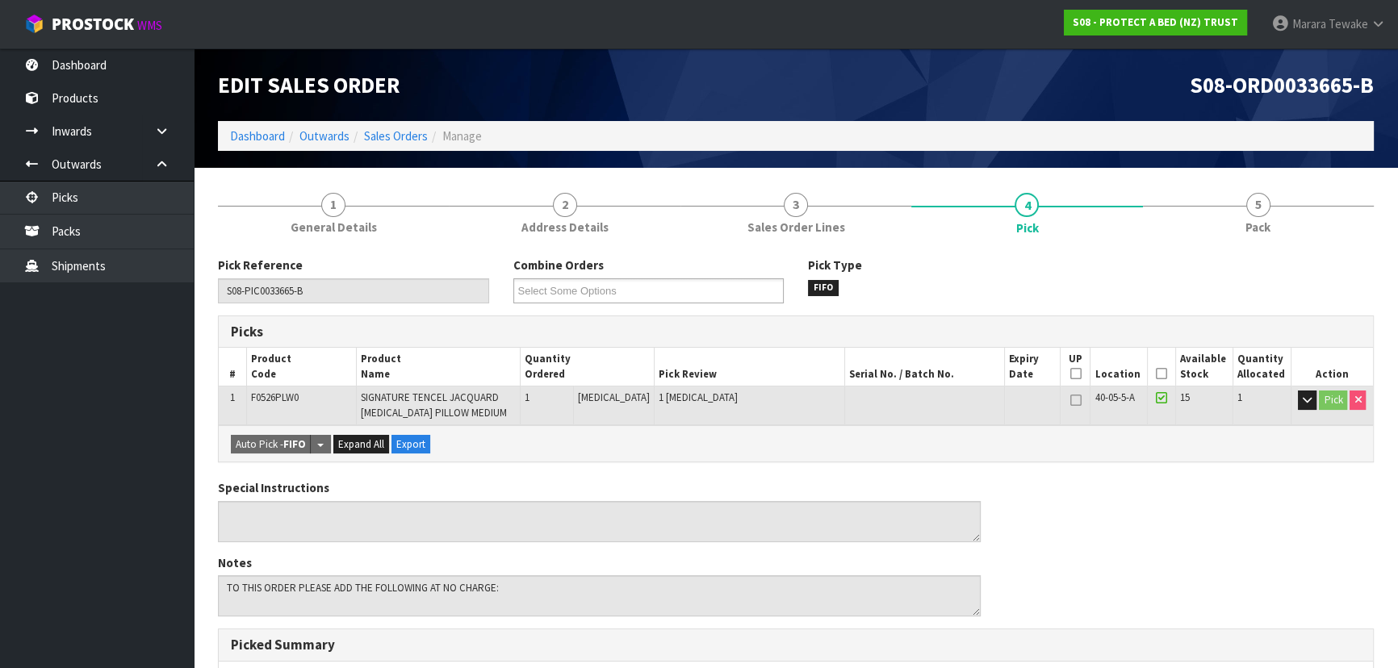
click at [1159, 374] on icon at bounding box center [1161, 374] width 11 height 1
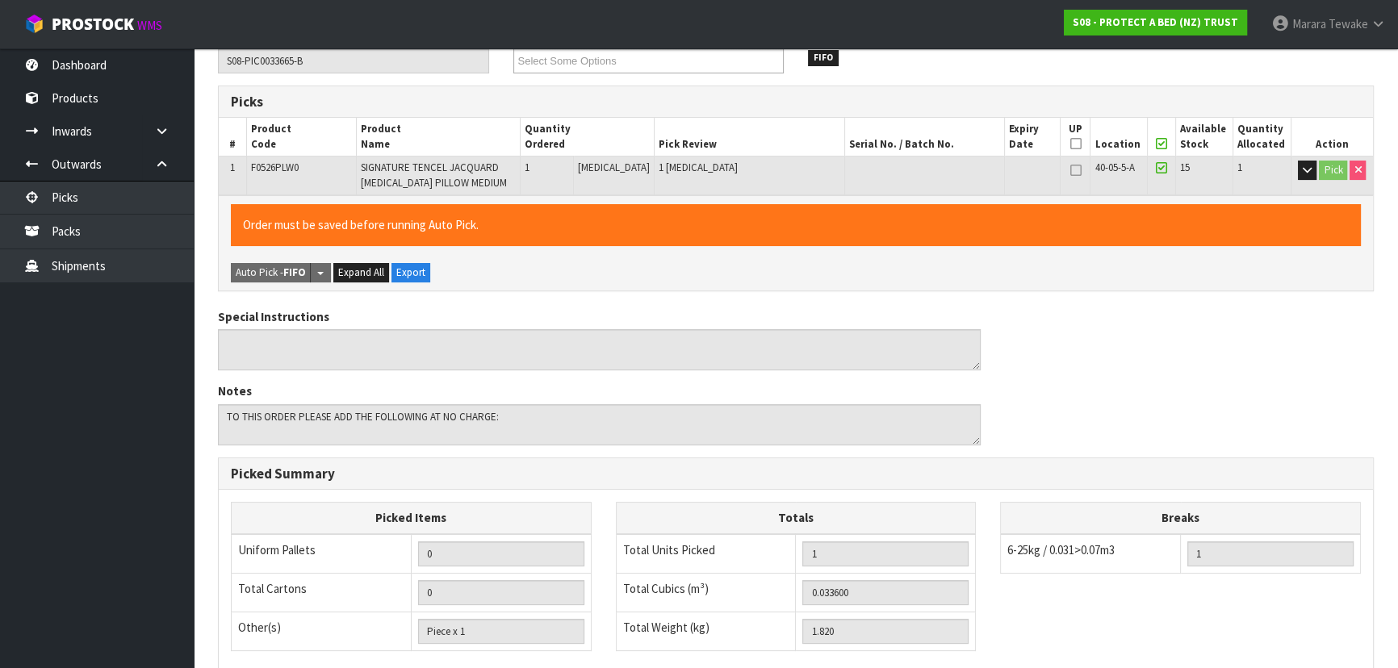
scroll to position [461, 0]
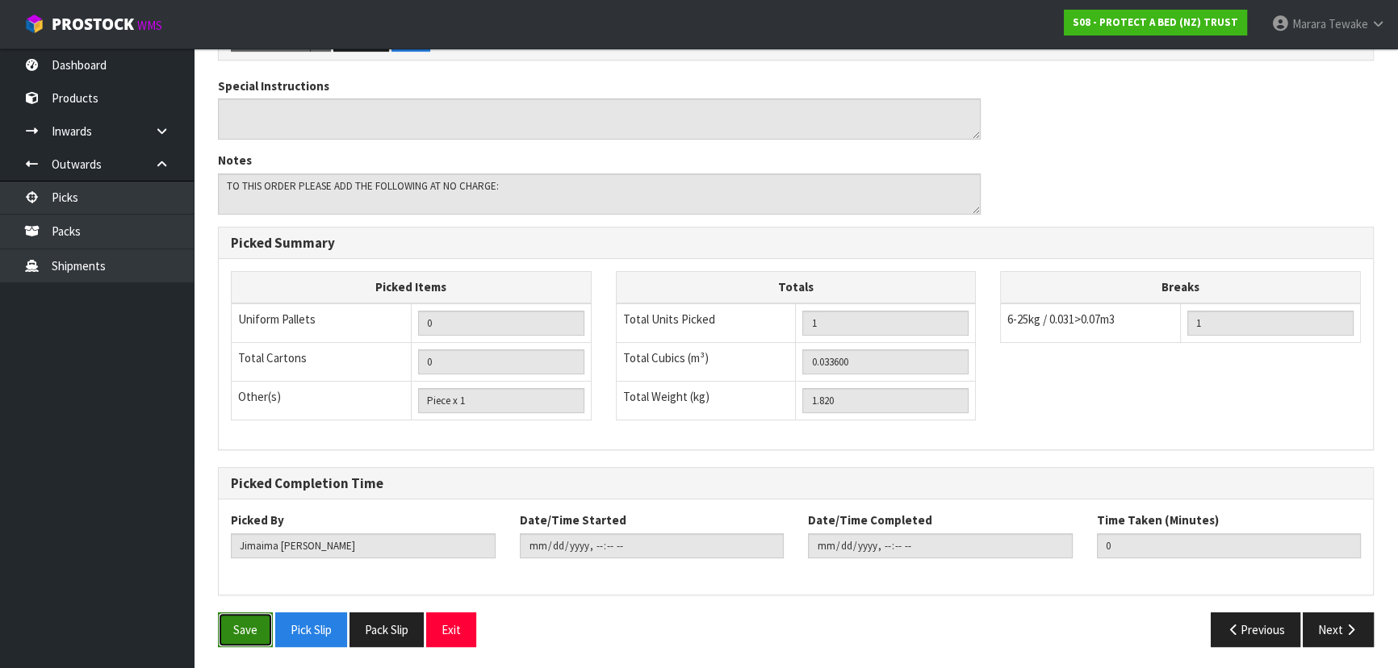
click at [242, 613] on button "Save" at bounding box center [245, 630] width 55 height 35
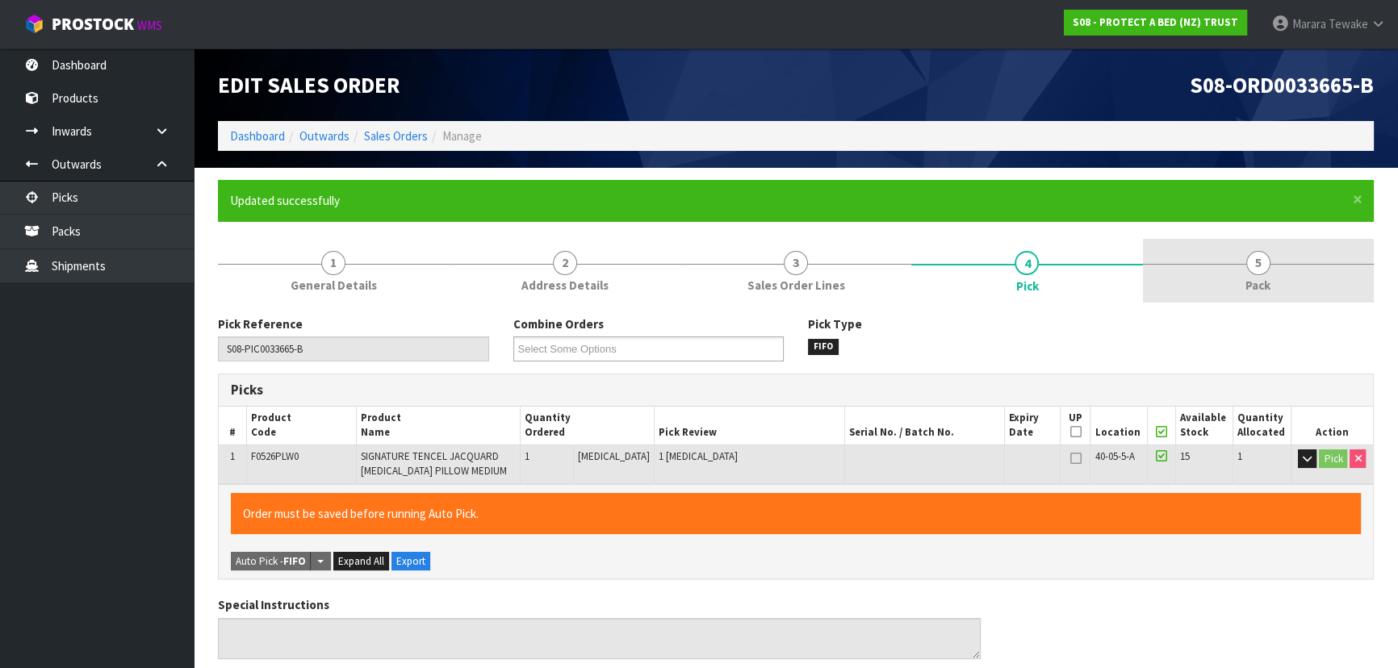
type input "Marara Tewake"
type input "2025-10-14T12:52:54"
click at [1249, 260] on span "5" at bounding box center [1258, 263] width 24 height 24
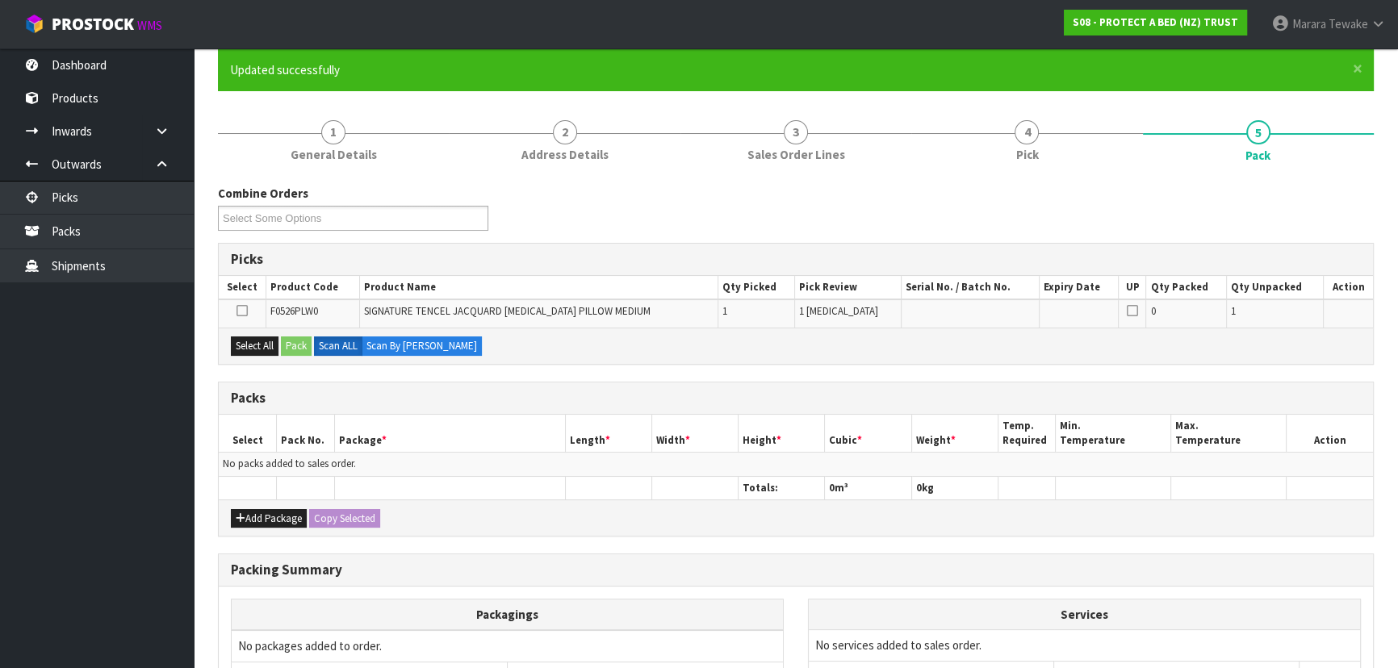
scroll to position [293, 0]
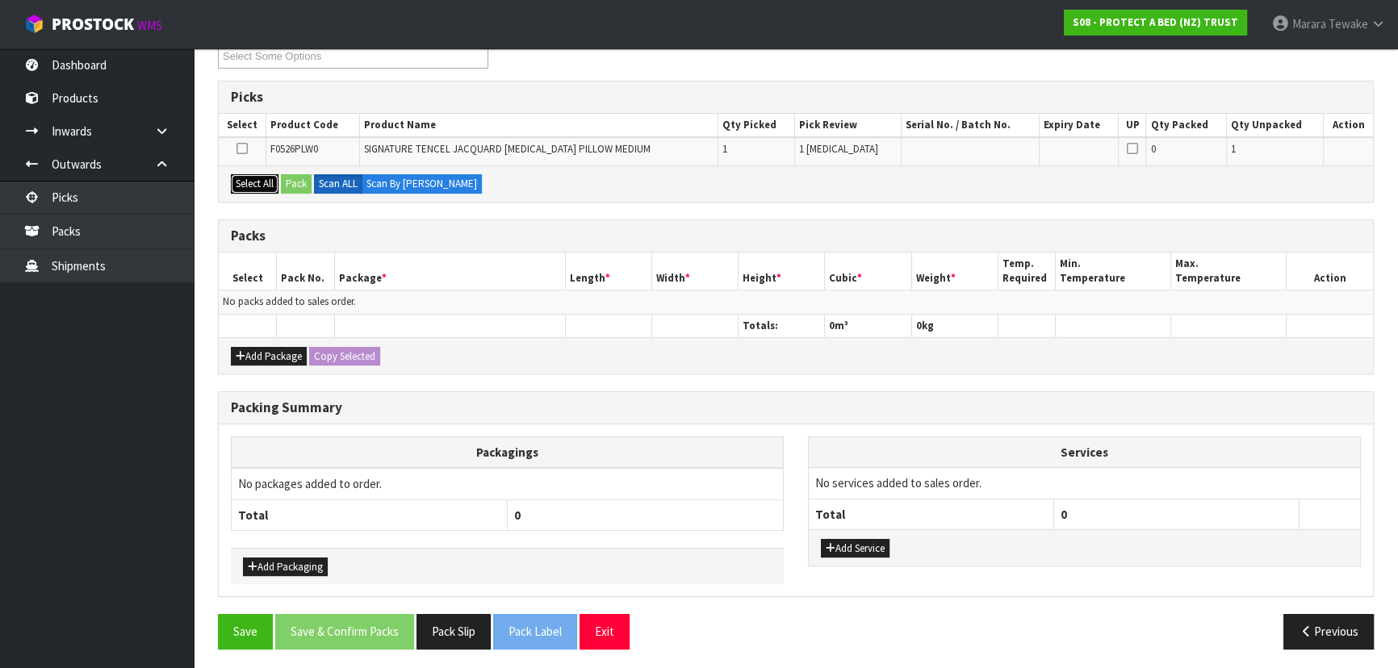
drag, startPoint x: 261, startPoint y: 174, endPoint x: 270, endPoint y: 176, distance: 8.2
click at [262, 174] on button "Select All" at bounding box center [255, 183] width 48 height 19
click at [304, 177] on button "Pack" at bounding box center [296, 183] width 31 height 19
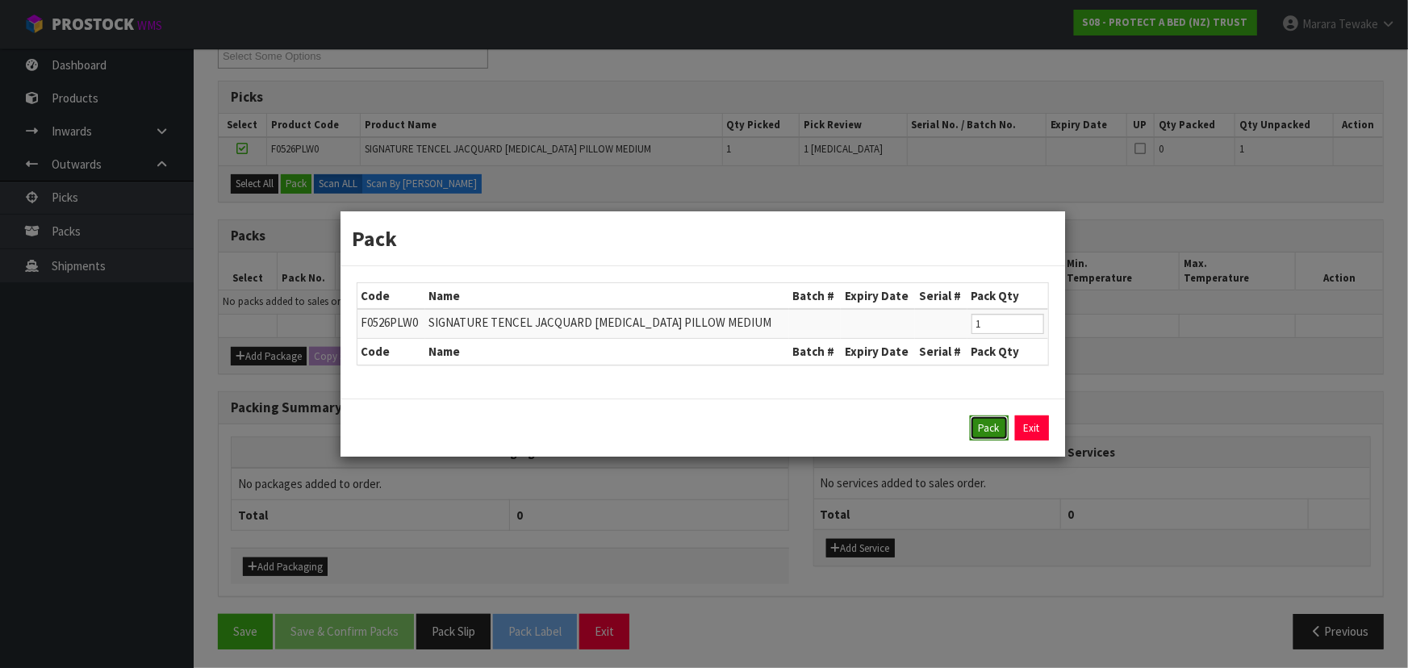
click at [988, 425] on button "Pack" at bounding box center [989, 429] width 39 height 26
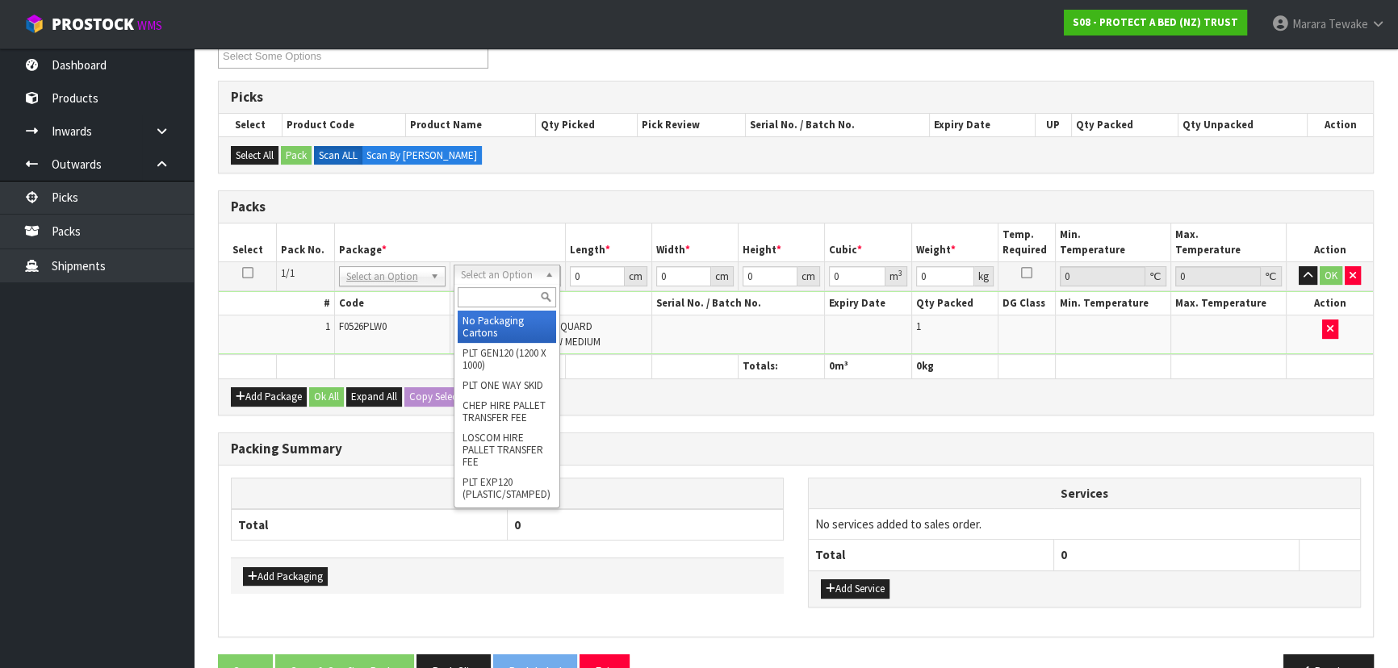
click at [493, 298] on input "text" at bounding box center [507, 297] width 98 height 20
drag, startPoint x: 500, startPoint y: 320, endPoint x: 533, endPoint y: 319, distance: 33.1
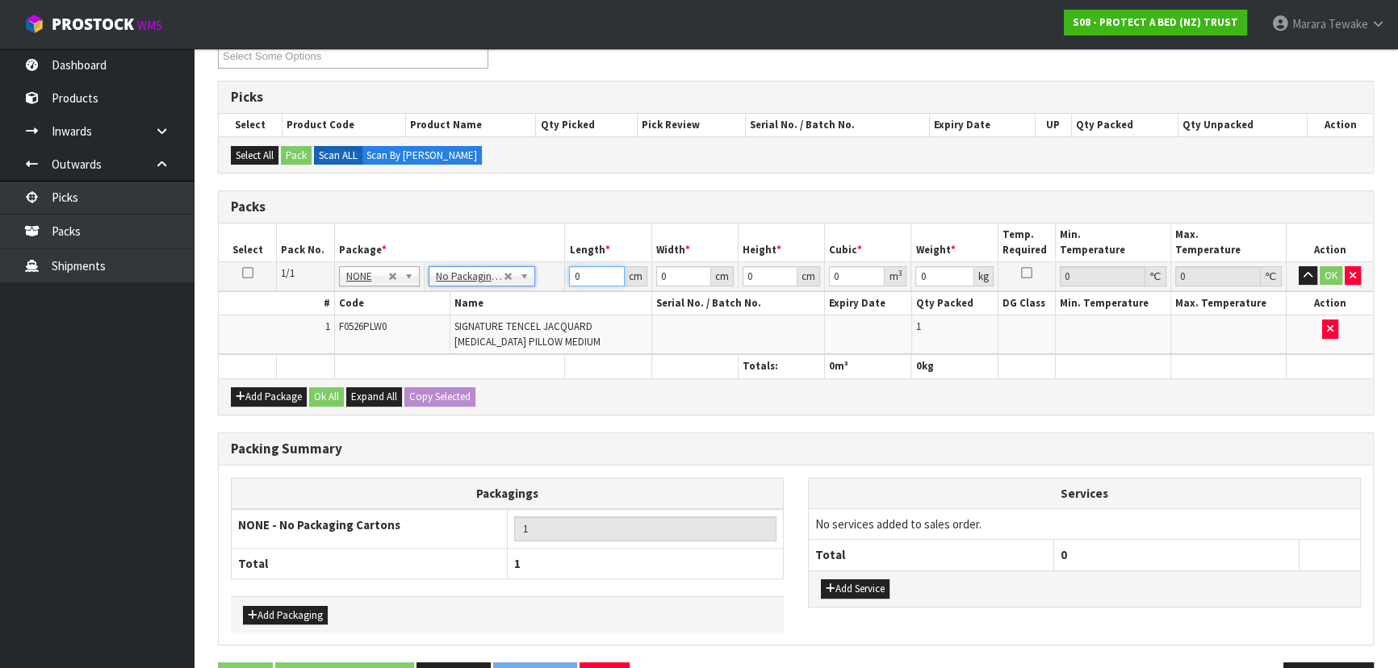
drag, startPoint x: 556, startPoint y: 260, endPoint x: 521, endPoint y: 220, distance: 52.6
click at [529, 236] on table "Select Pack No. Package * Length * Width * Height * Cubic * Weight * Temp. Requ…" at bounding box center [796, 301] width 1154 height 155
type input "61"
type input "42"
type input "1"
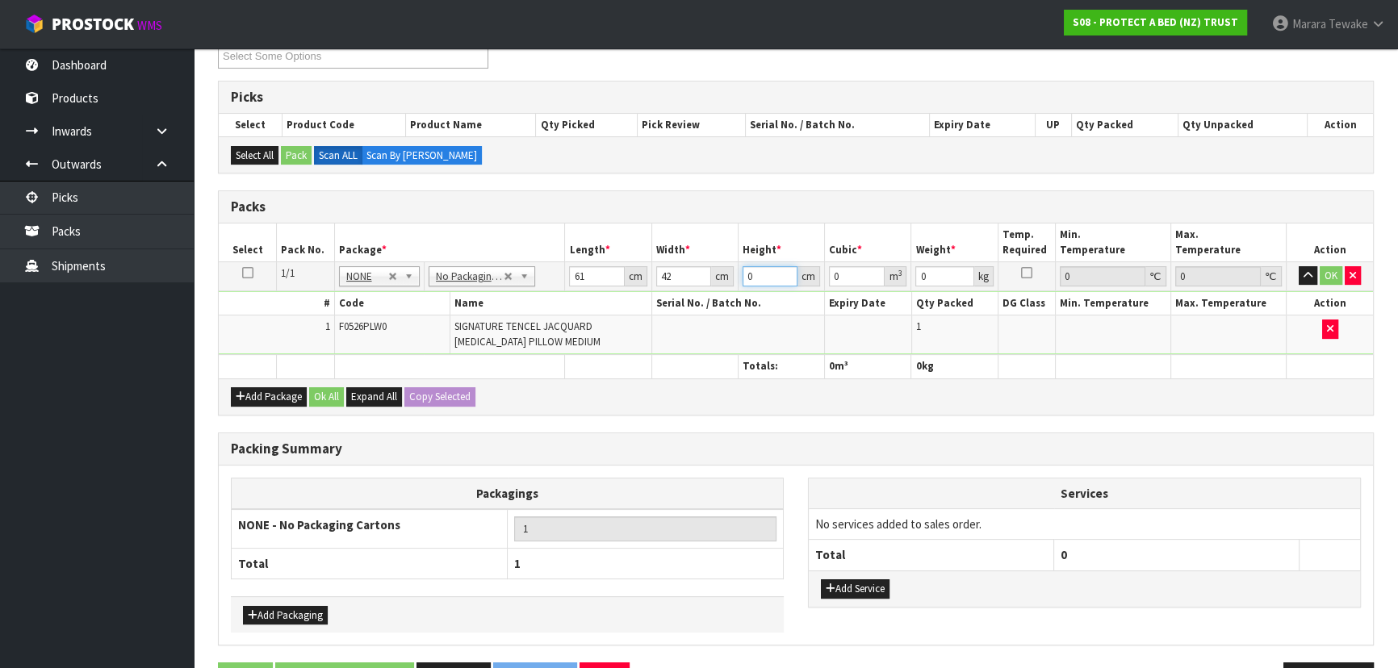
type input "0.002562"
type input "16"
type input "0.040992"
type input "16"
type input "3"
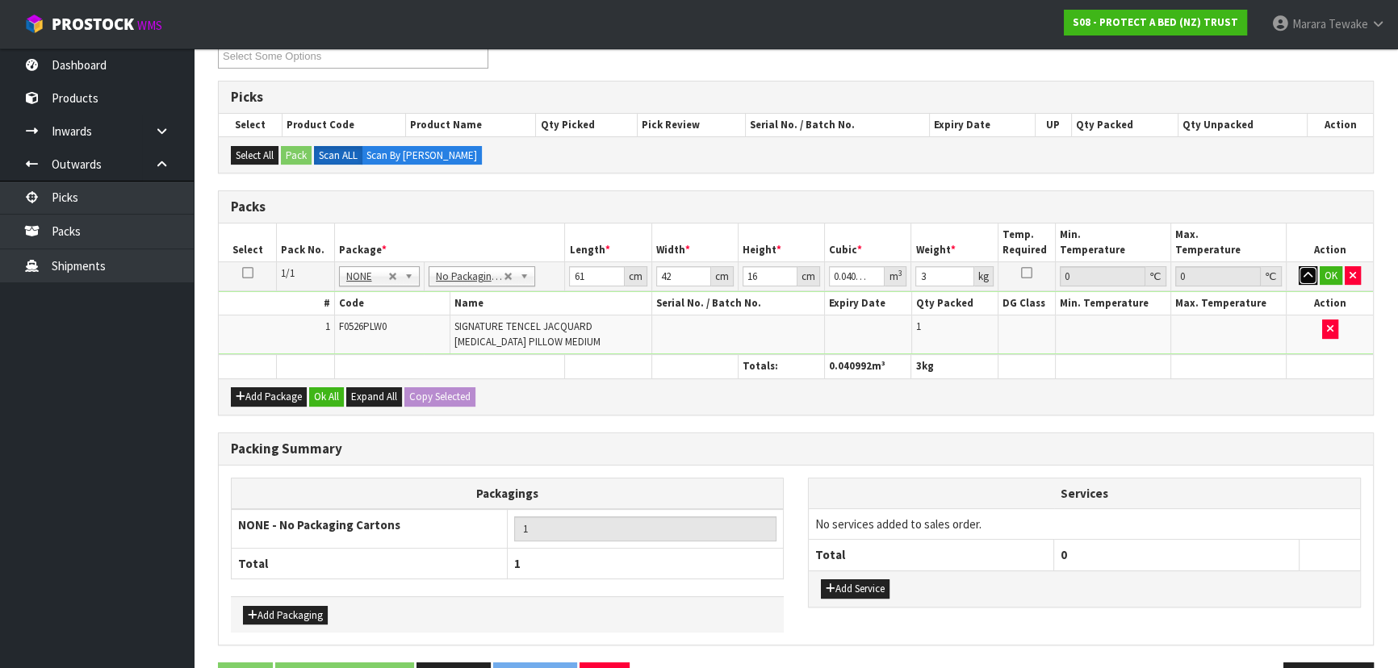
click at [1299, 266] on button "button" at bounding box center [1308, 275] width 19 height 19
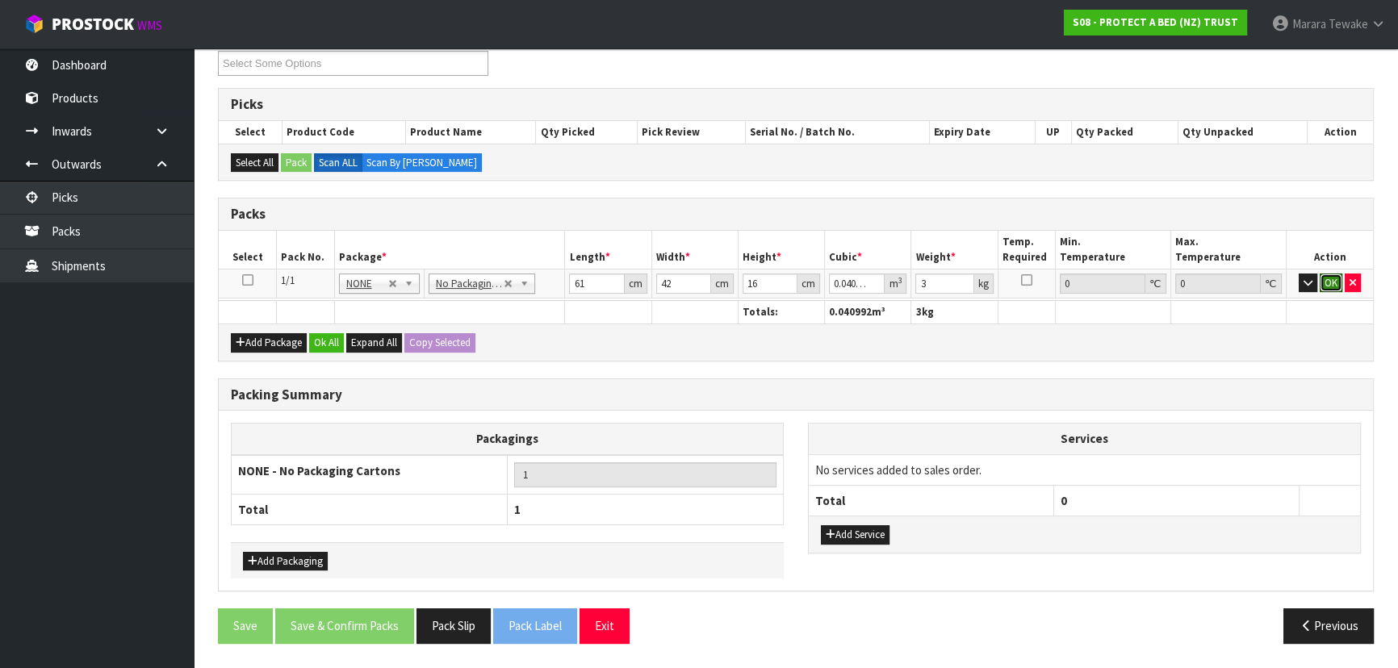
click button "OK" at bounding box center [1331, 283] width 23 height 19
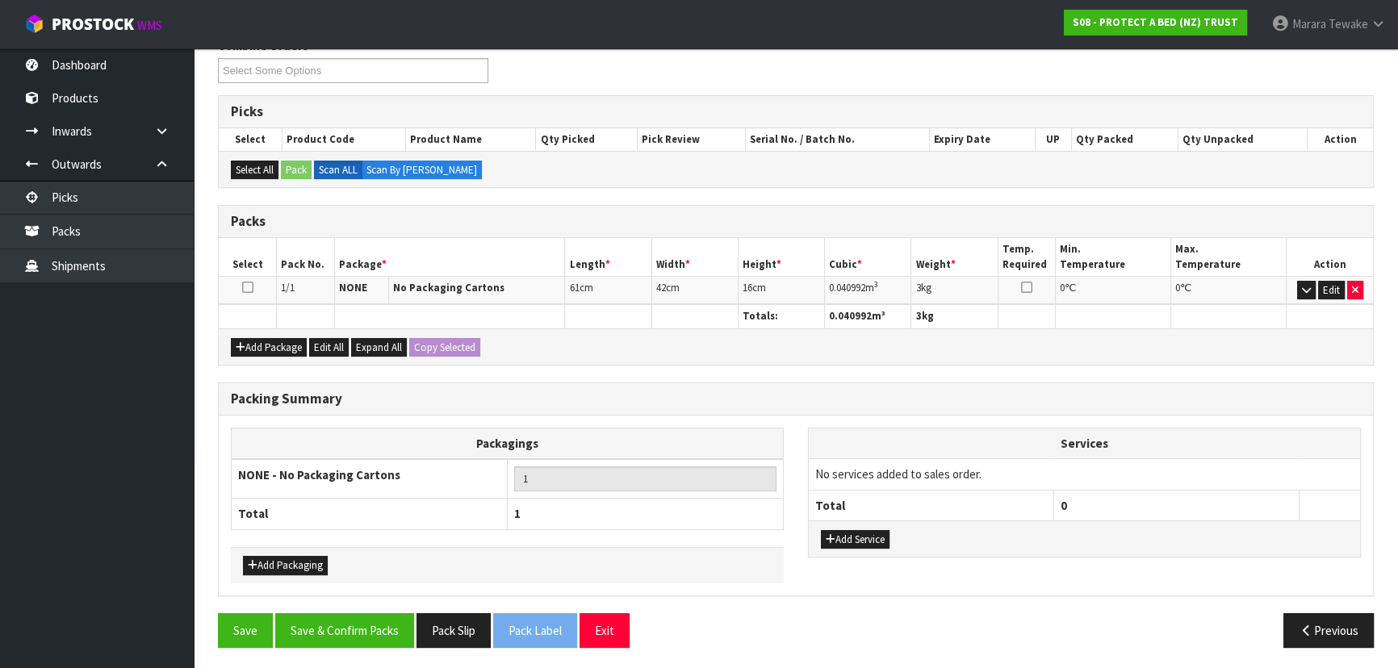
drag, startPoint x: 282, startPoint y: 571, endPoint x: 291, endPoint y: 565, distance: 10.3
click at [283, 570] on div "Add Packaging" at bounding box center [507, 565] width 553 height 36
click at [291, 563] on button "Add Packaging" at bounding box center [285, 565] width 85 height 19
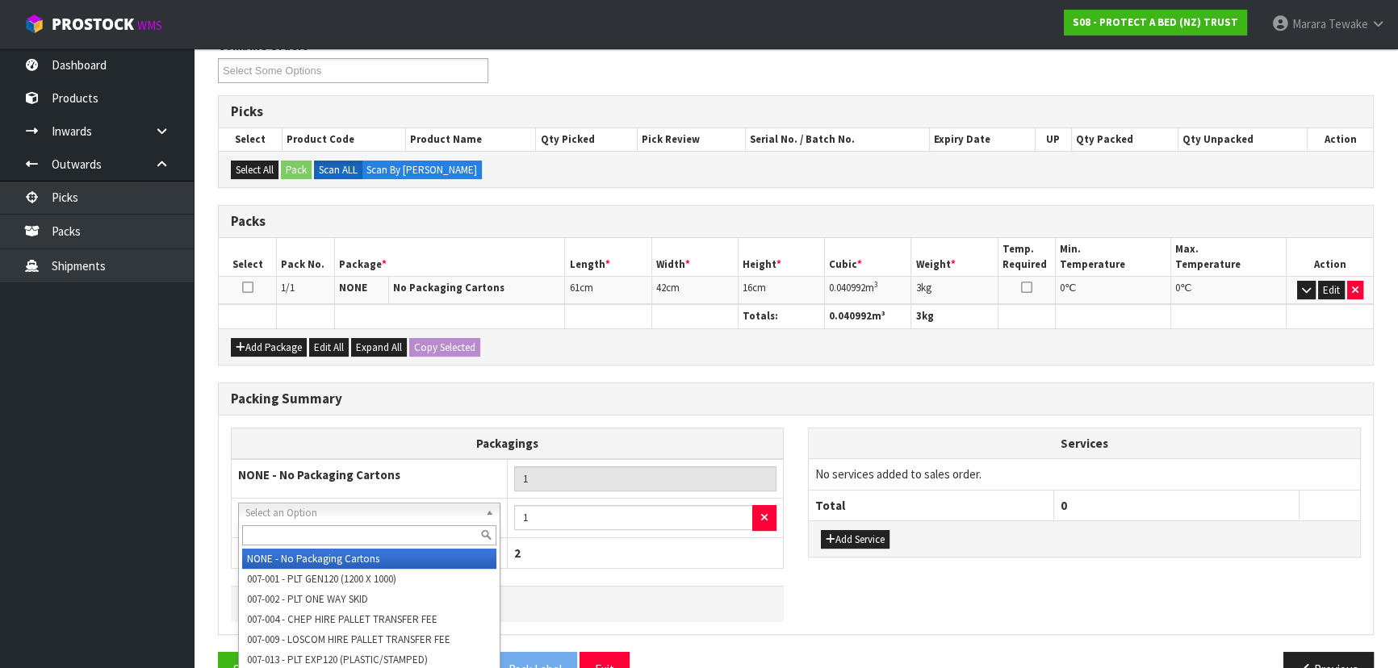
click at [291, 529] on input "text" at bounding box center [369, 535] width 254 height 20
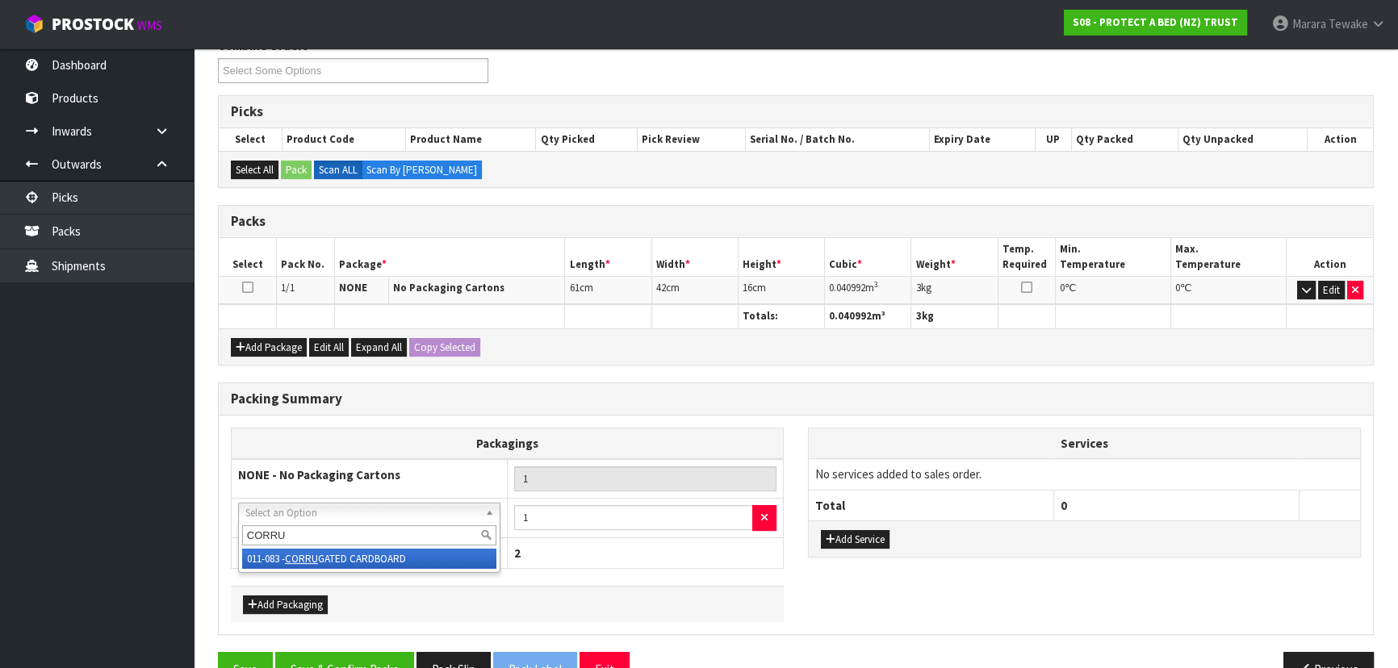
type input "CORRU"
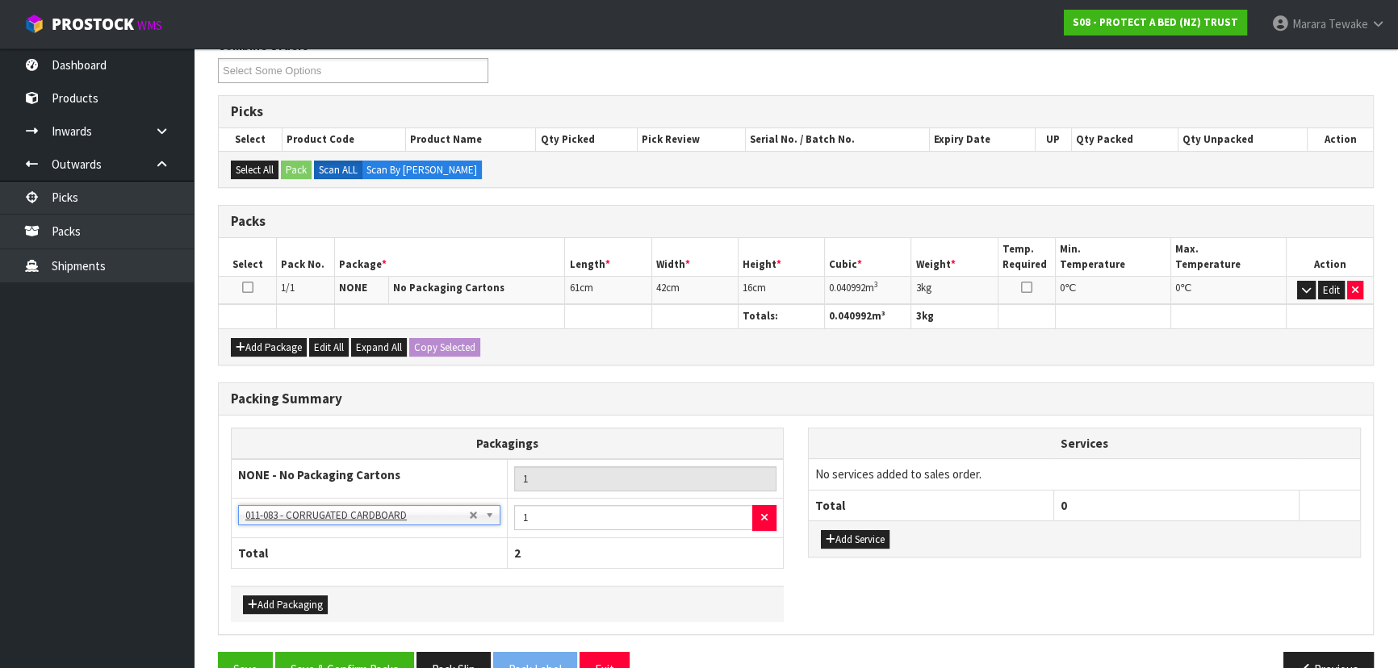
scroll to position [317, 0]
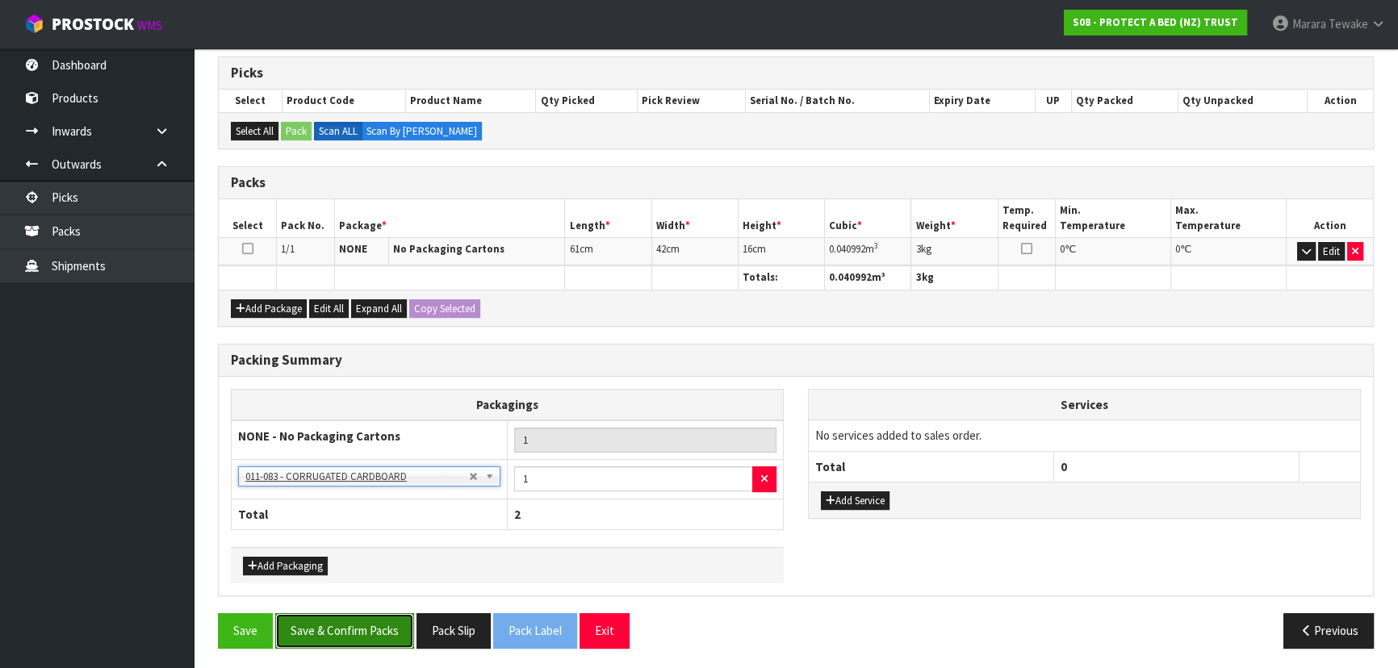
click at [333, 635] on button "Save & Confirm Packs" at bounding box center [344, 630] width 139 height 35
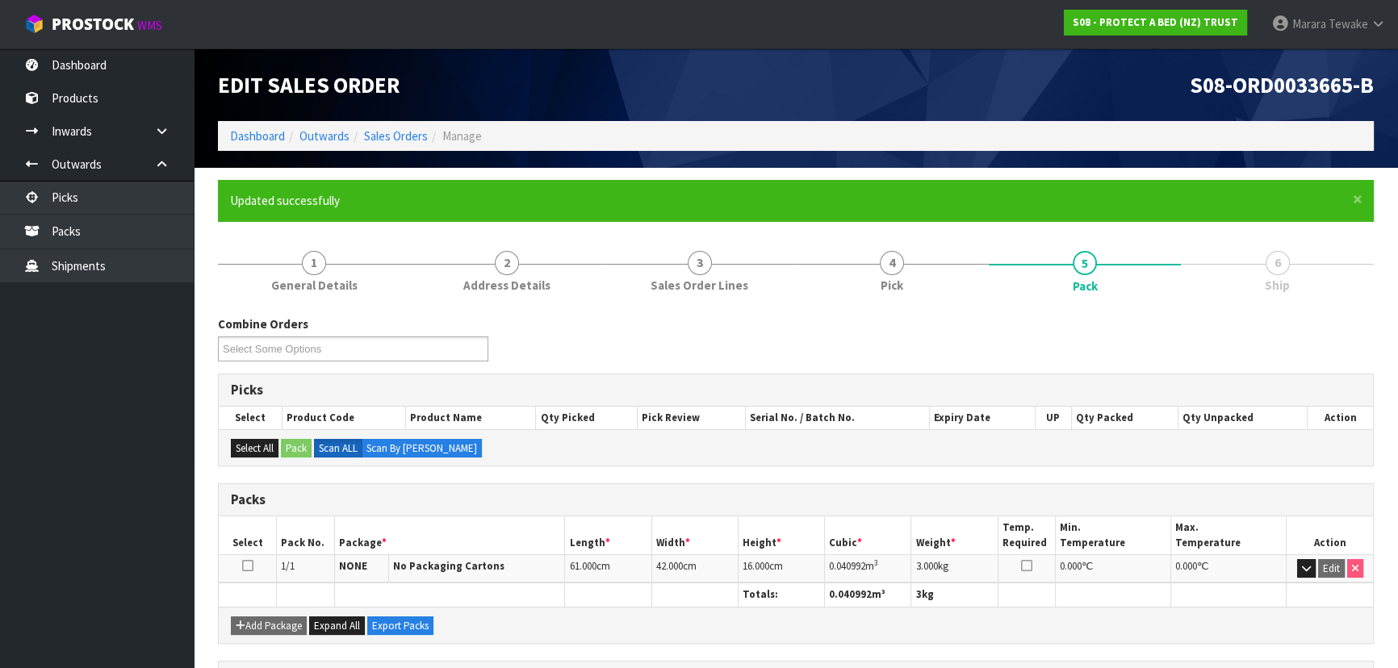
scroll to position [0, 0]
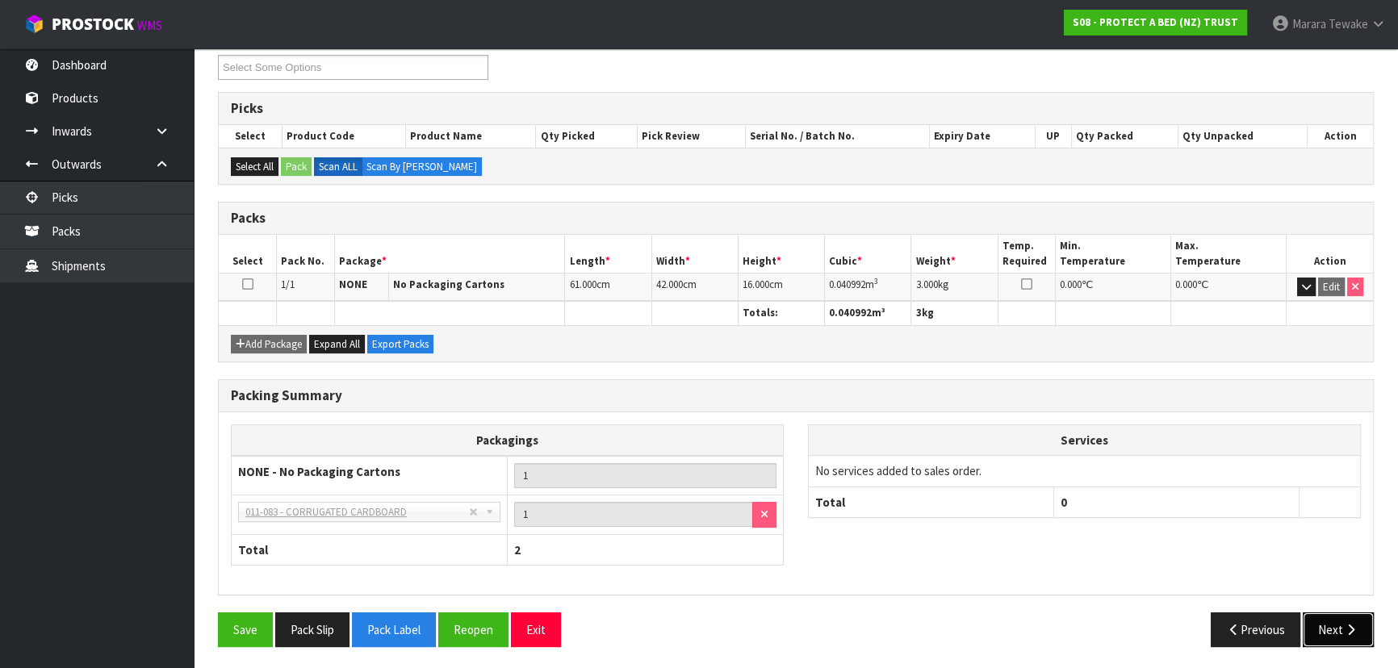
click at [1337, 636] on button "Next" at bounding box center [1338, 630] width 71 height 35
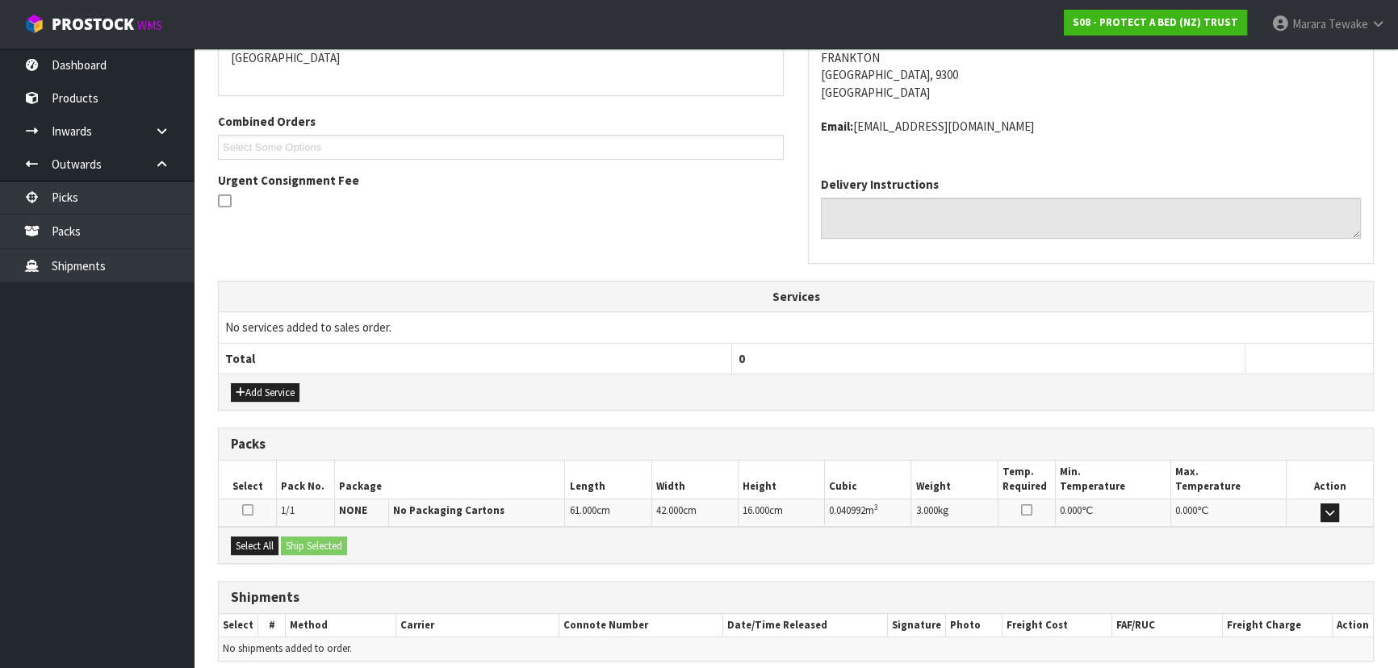
scroll to position [429, 0]
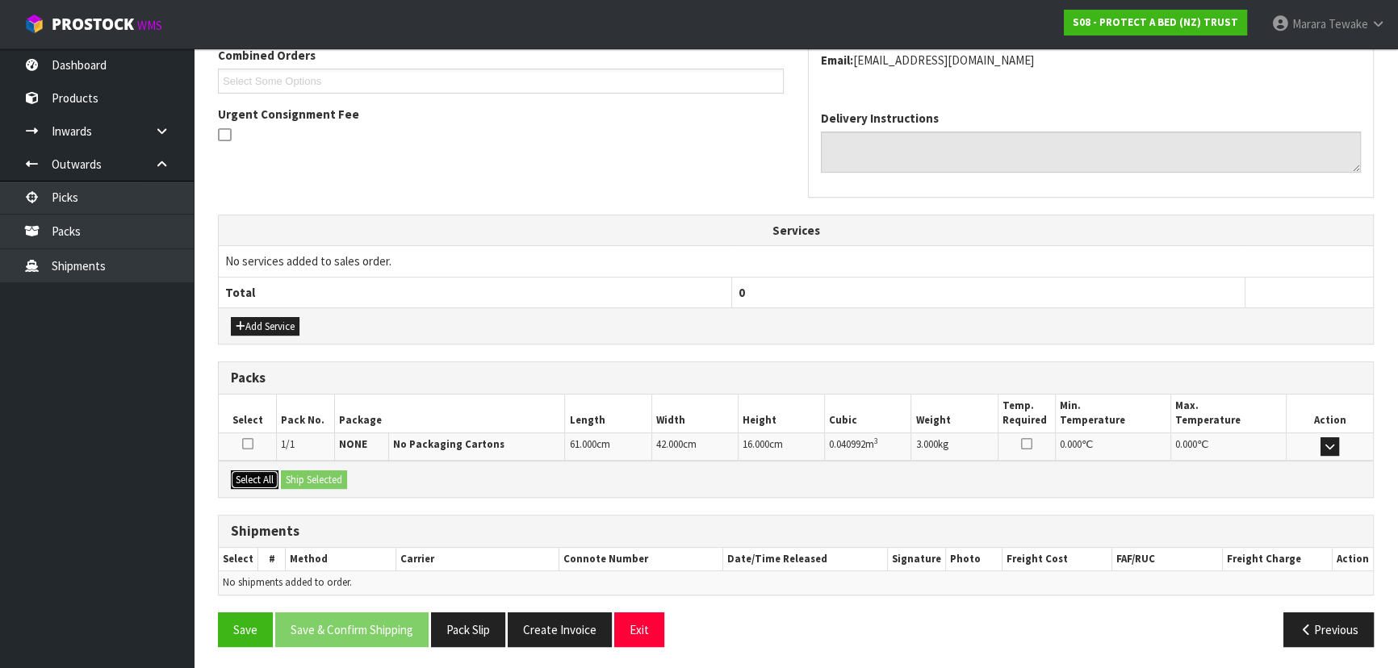
drag, startPoint x: 253, startPoint y: 478, endPoint x: 295, endPoint y: 478, distance: 42.0
click at [258, 478] on button "Select All" at bounding box center [255, 480] width 48 height 19
click at [300, 477] on button "Ship Selected" at bounding box center [314, 480] width 66 height 19
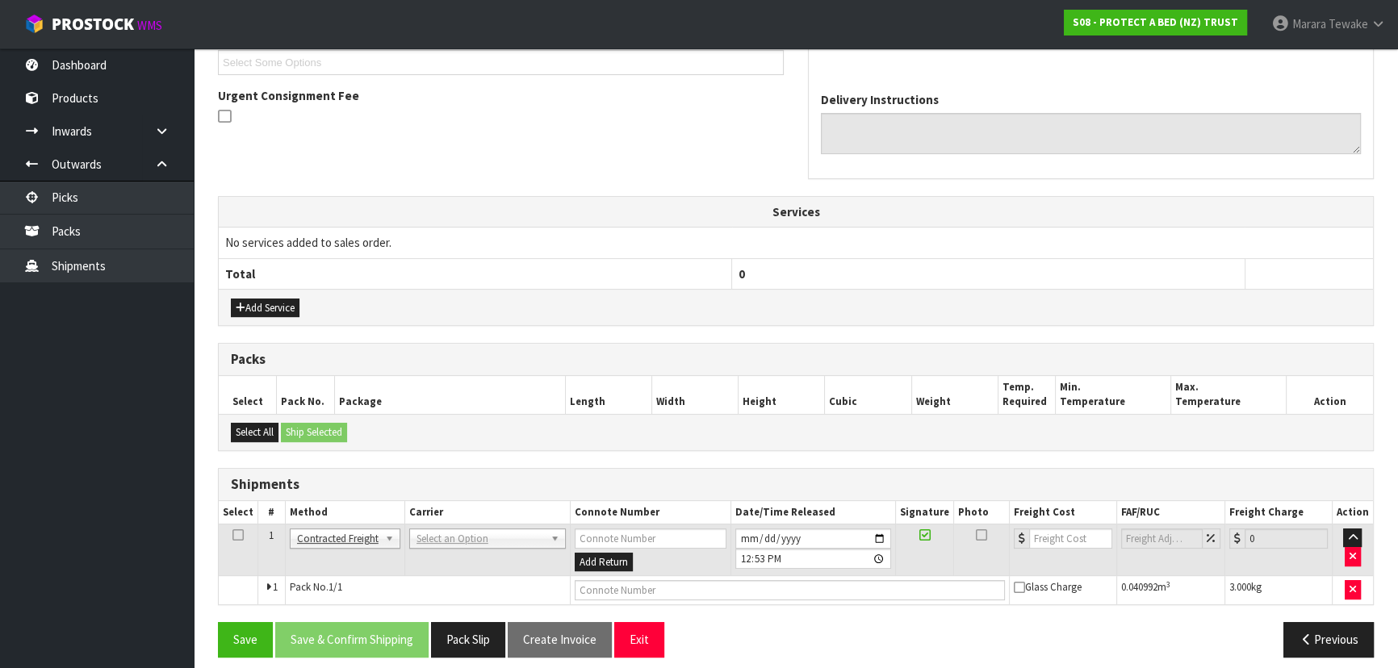
scroll to position [458, 0]
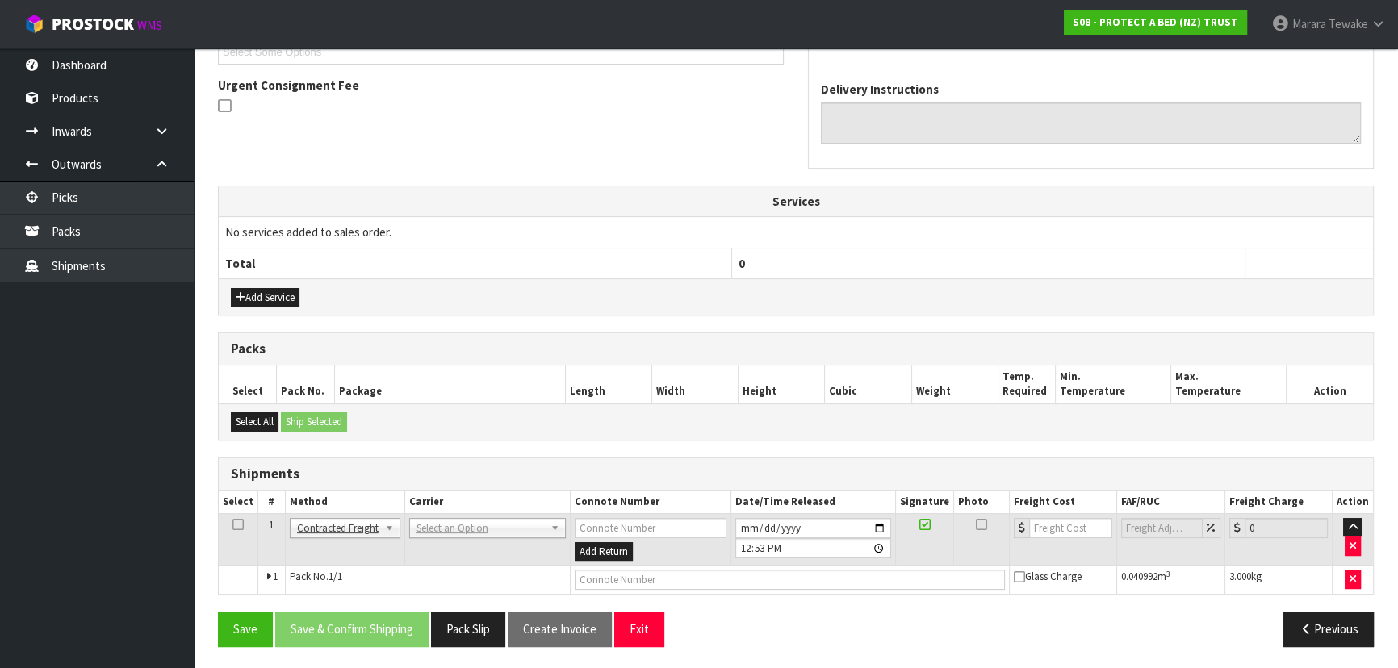
drag, startPoint x: 432, startPoint y: 523, endPoint x: 431, endPoint y: 536, distance: 12.9
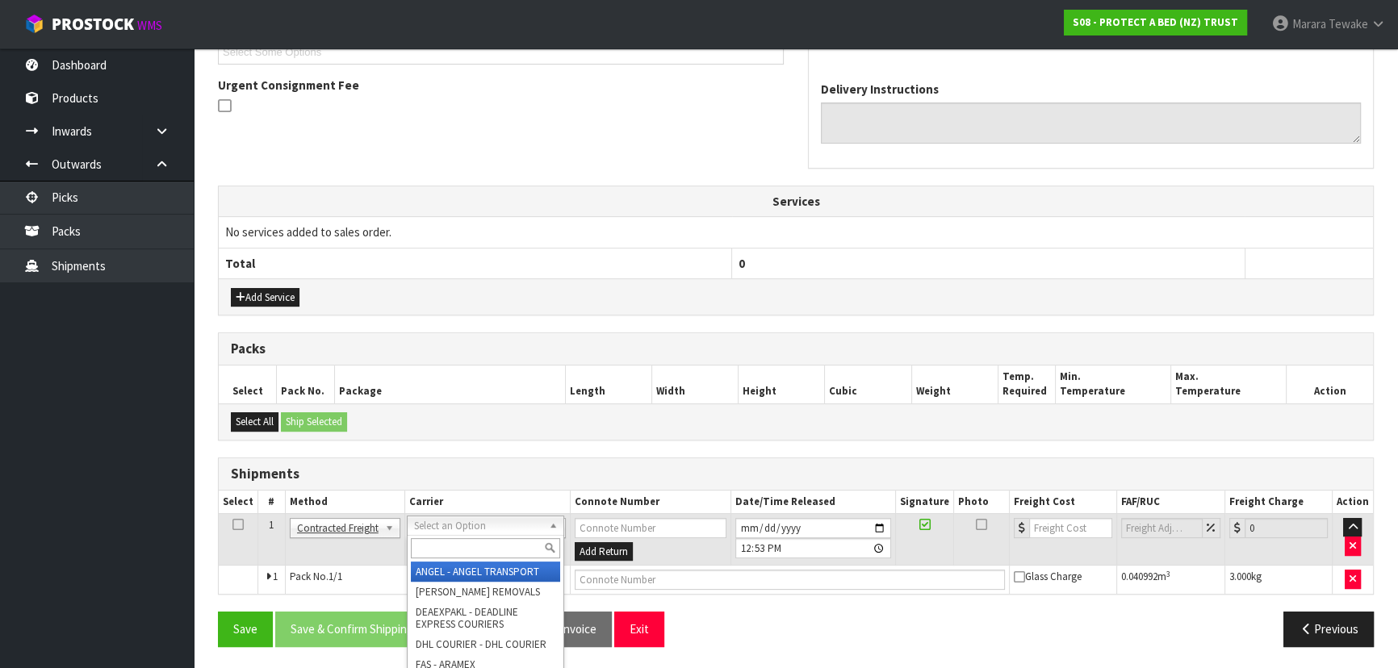
click at [431, 536] on div at bounding box center [486, 548] width 156 height 27
click at [428, 544] on input "text" at bounding box center [485, 548] width 149 height 20
type input "NZP"
drag, startPoint x: 440, startPoint y: 567, endPoint x: 386, endPoint y: 621, distance: 76.5
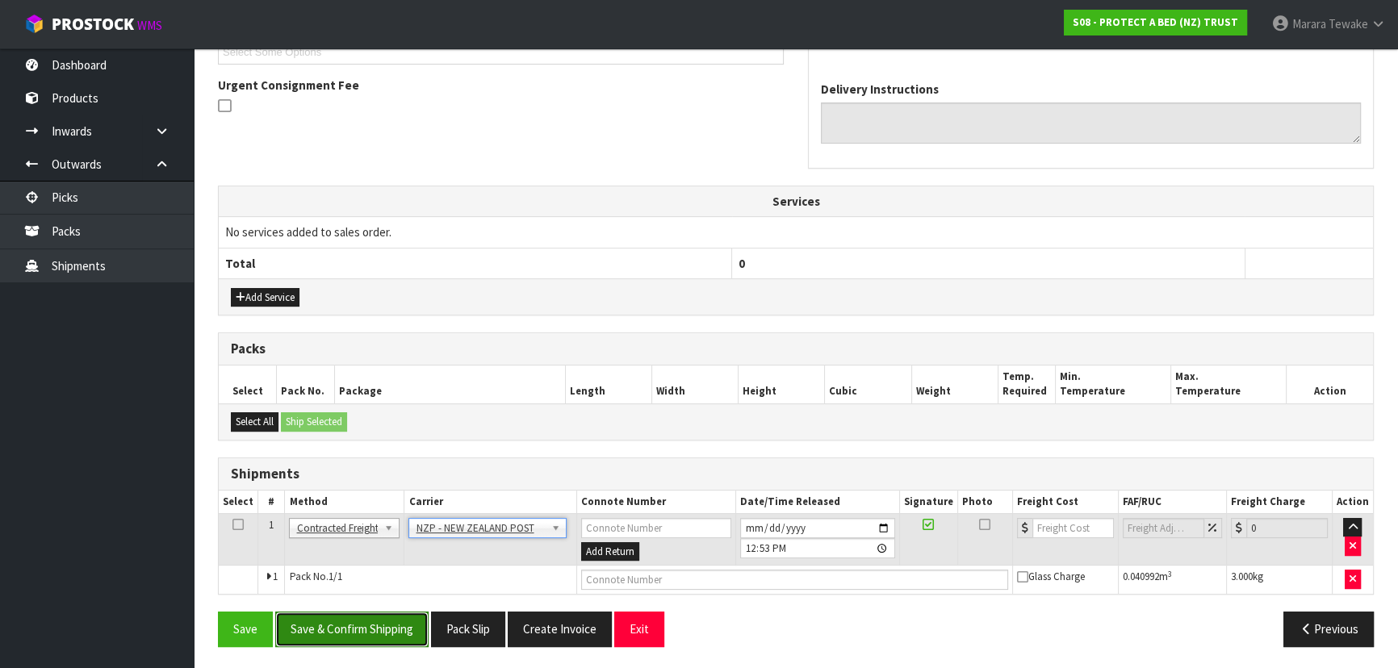
click at [379, 629] on button "Save & Confirm Shipping" at bounding box center [351, 629] width 153 height 35
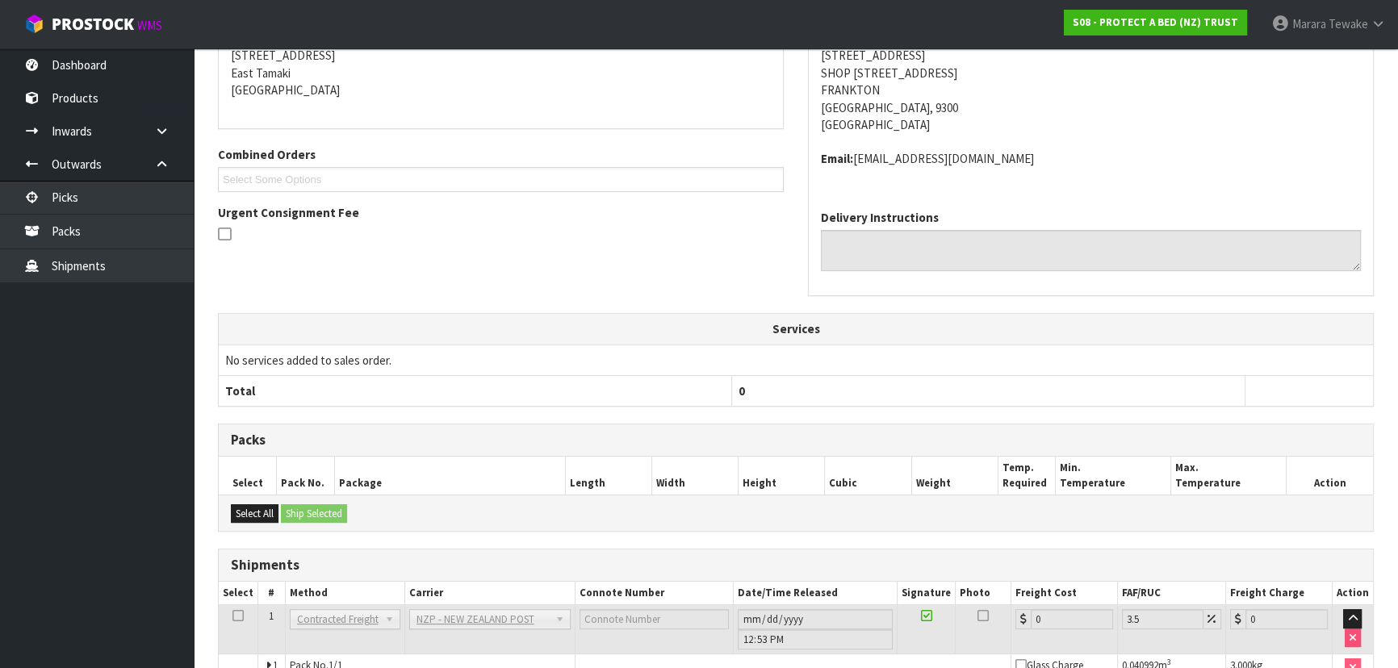
scroll to position [436, 0]
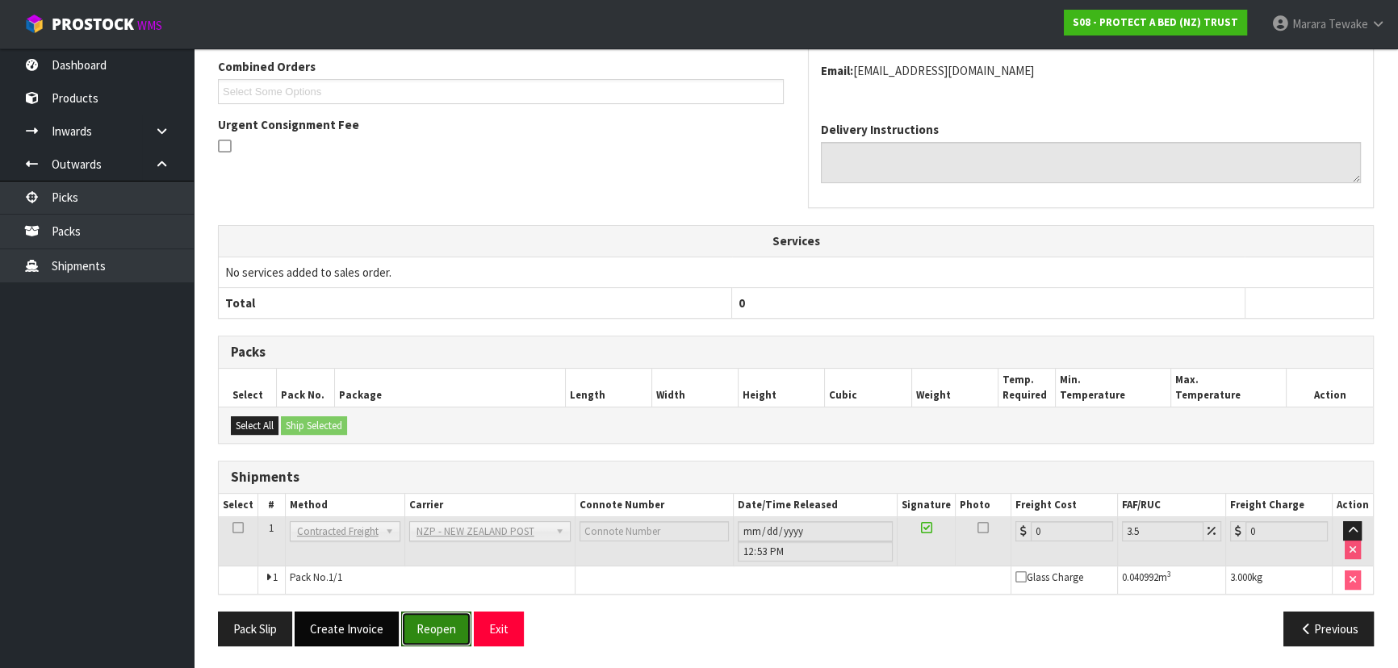
drag, startPoint x: 441, startPoint y: 620, endPoint x: 370, endPoint y: 628, distance: 72.3
click at [439, 620] on button "Reopen" at bounding box center [436, 629] width 70 height 35
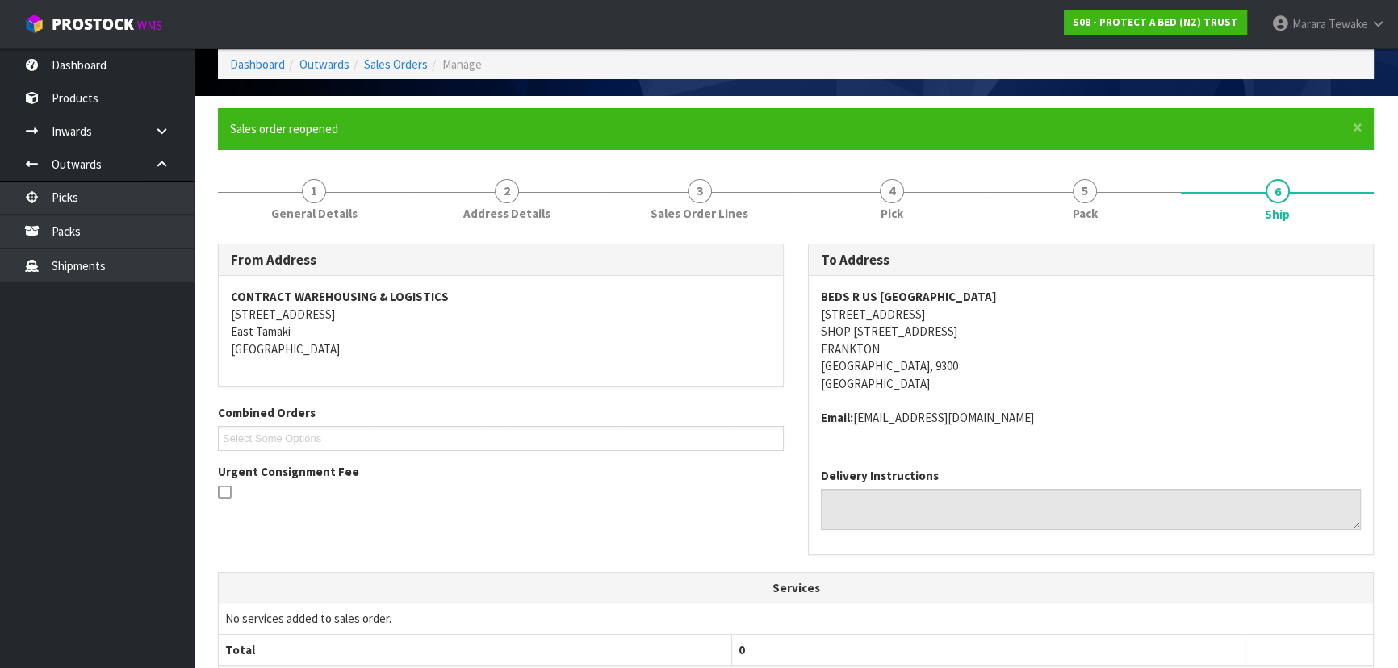
scroll to position [458, 0]
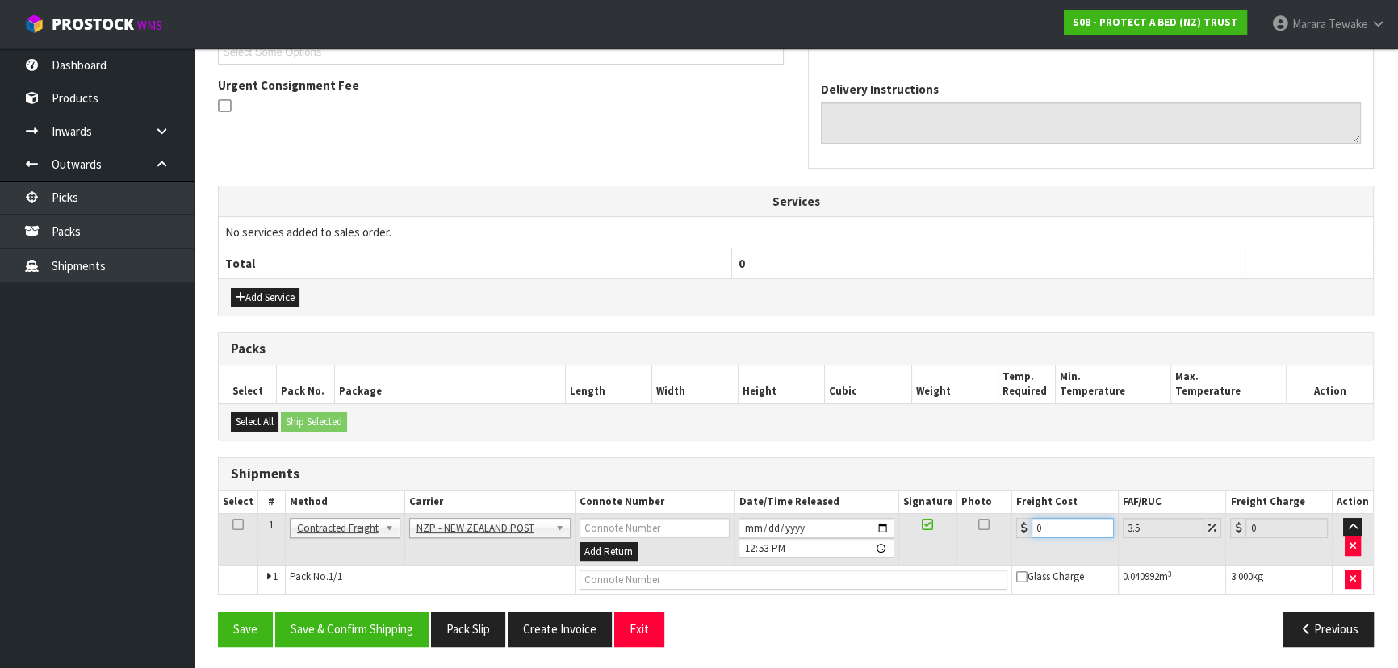
drag, startPoint x: 1036, startPoint y: 524, endPoint x: 997, endPoint y: 500, distance: 46.0
click at [997, 500] on table "Select # Method Carrier Connote Number Date/Time Released Signature Photo Freig…" at bounding box center [796, 543] width 1154 height 104
type input "1"
type input "1.03"
type input "11"
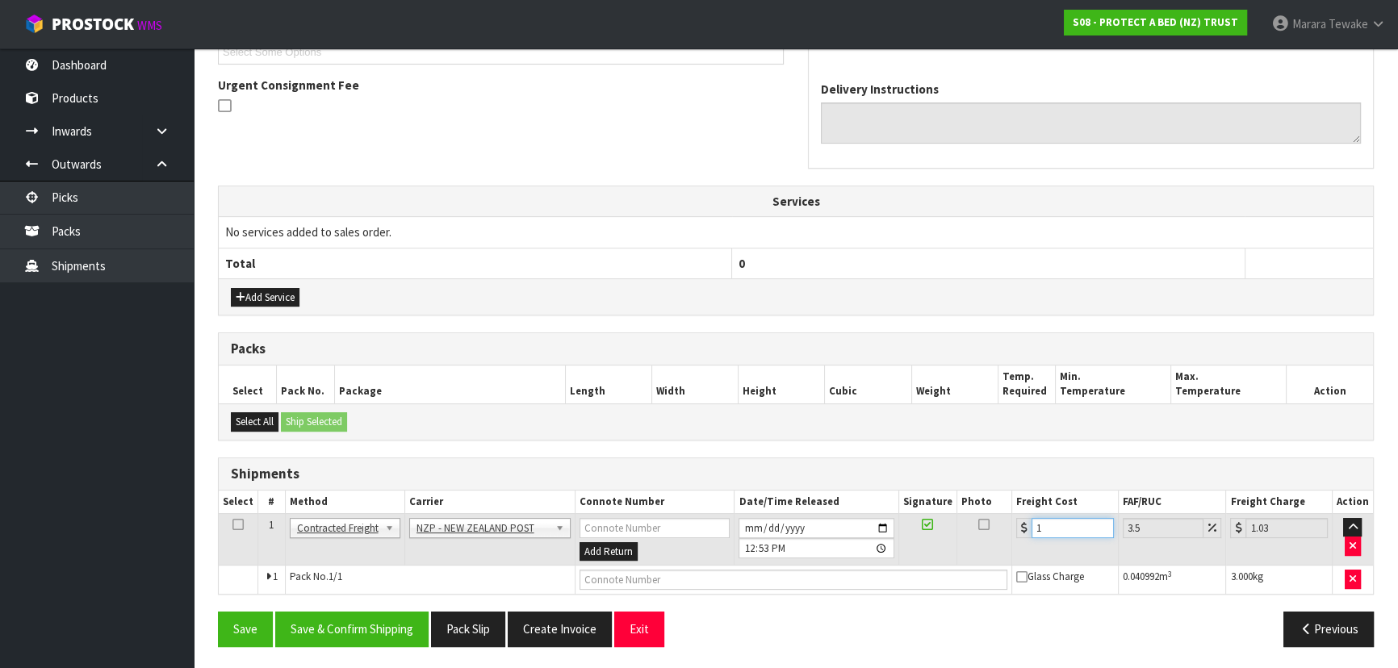
type input "11.38"
type input "11.6"
type input "12.01"
type input "11.61"
type input "12.02"
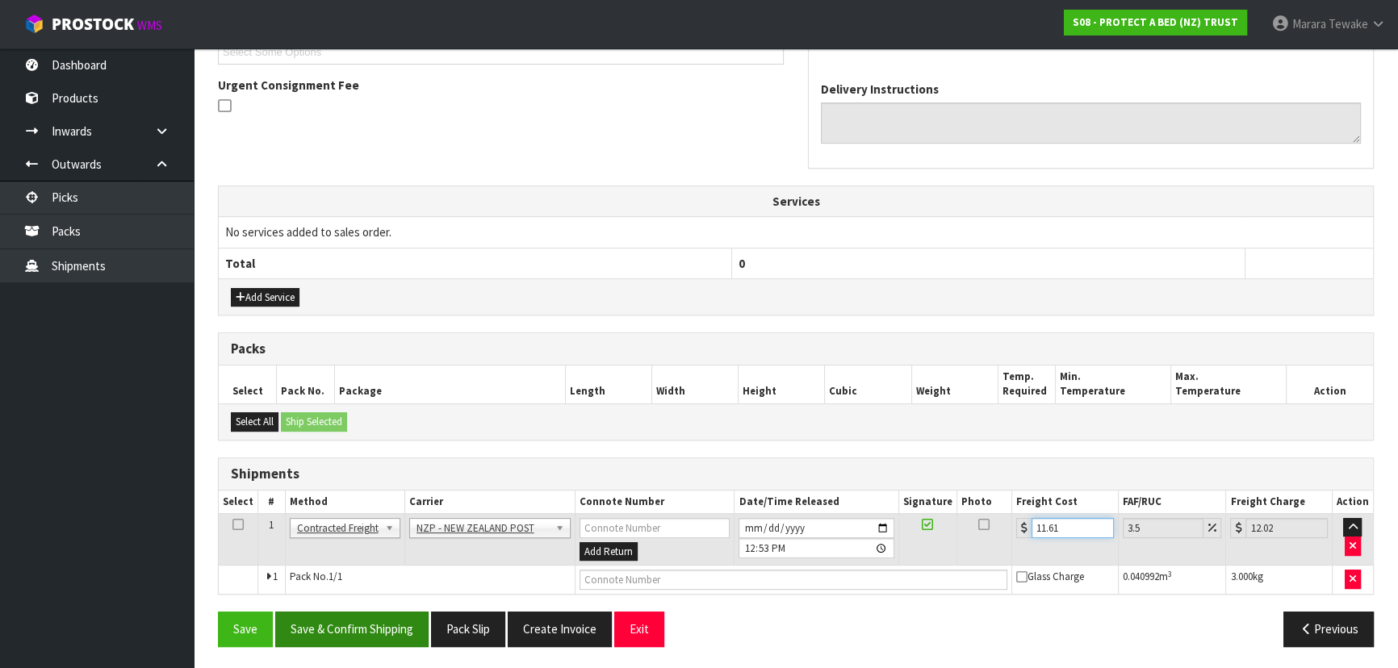
type input "11.61"
drag, startPoint x: 334, startPoint y: 621, endPoint x: 266, endPoint y: 597, distance: 72.0
click at [321, 614] on button "Save & Confirm Shipping" at bounding box center [351, 629] width 153 height 35
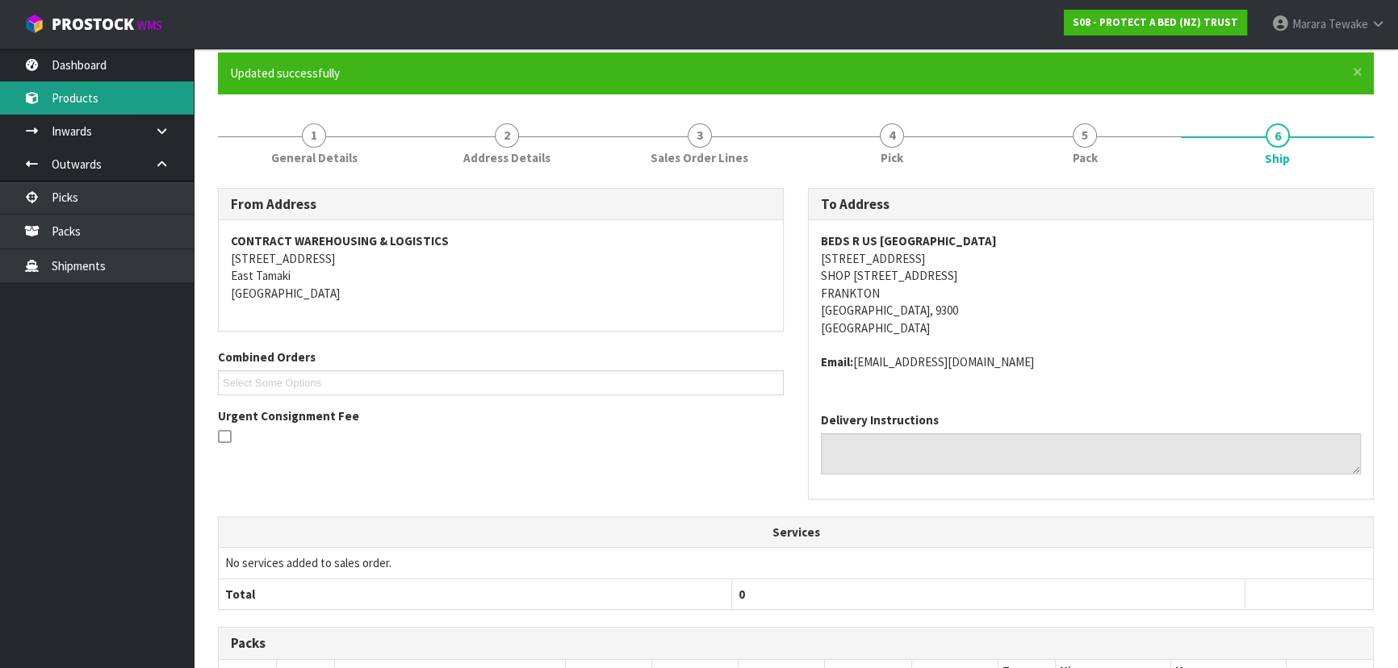
scroll to position [0, 0]
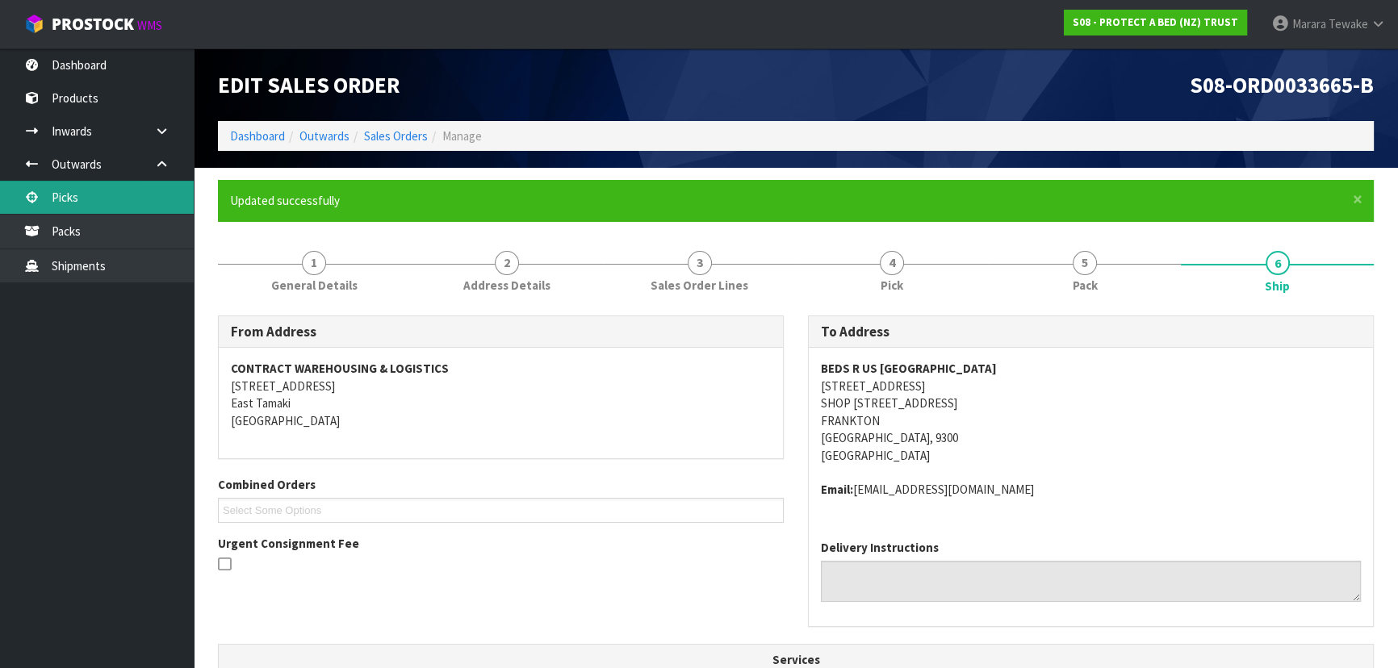
click at [121, 211] on link "Picks" at bounding box center [97, 197] width 194 height 33
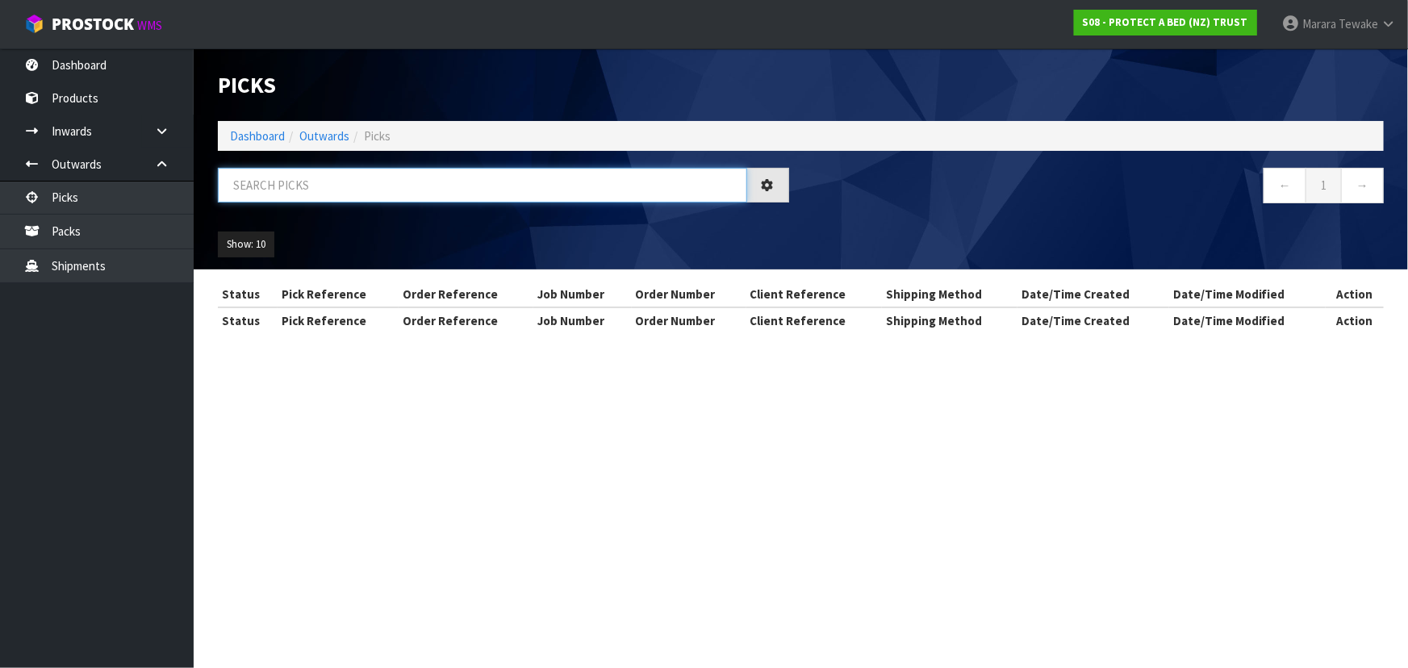
click at [229, 175] on input "text" at bounding box center [482, 185] width 529 height 35
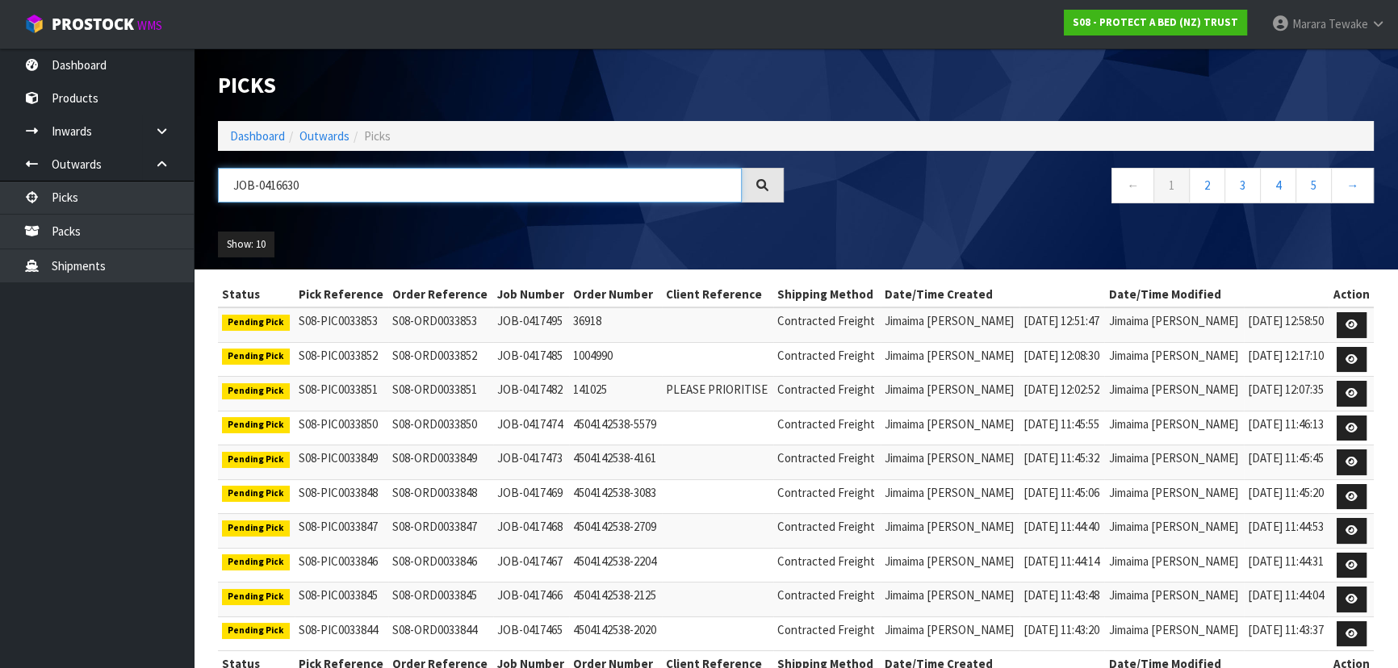
type input "JOB-0416630"
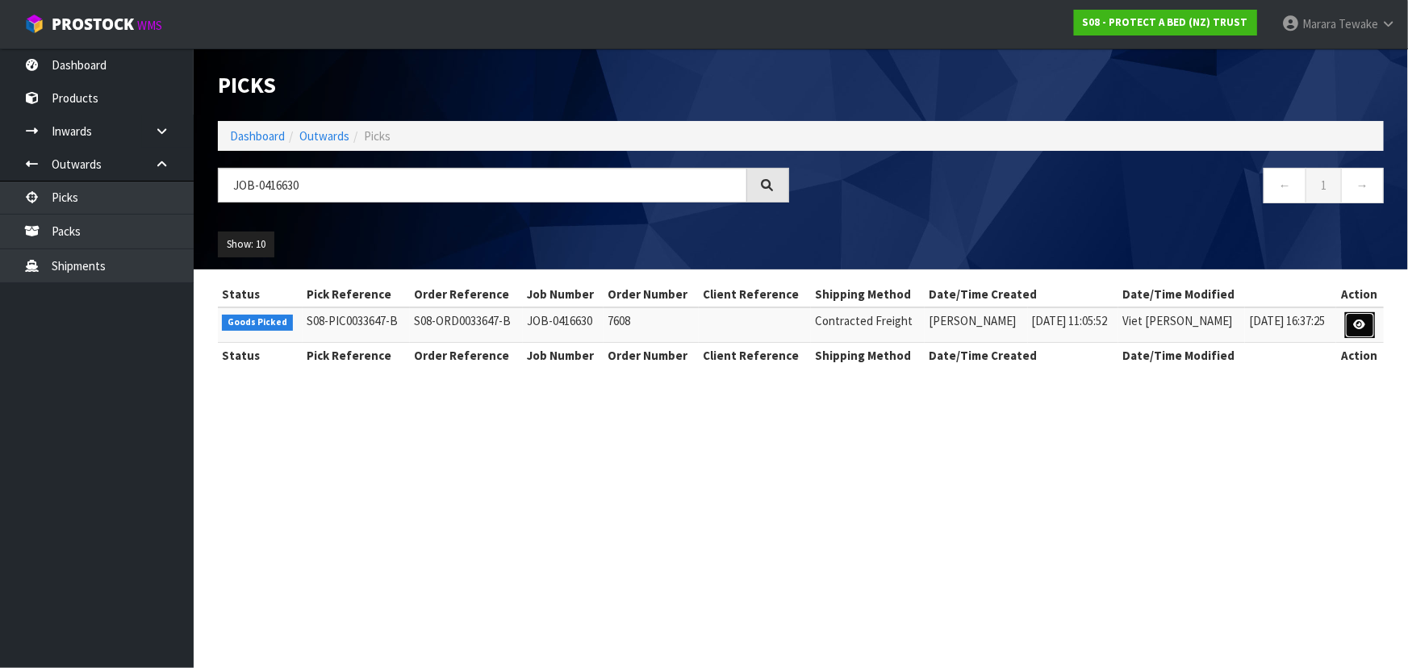
click at [1359, 317] on link at bounding box center [1360, 325] width 30 height 26
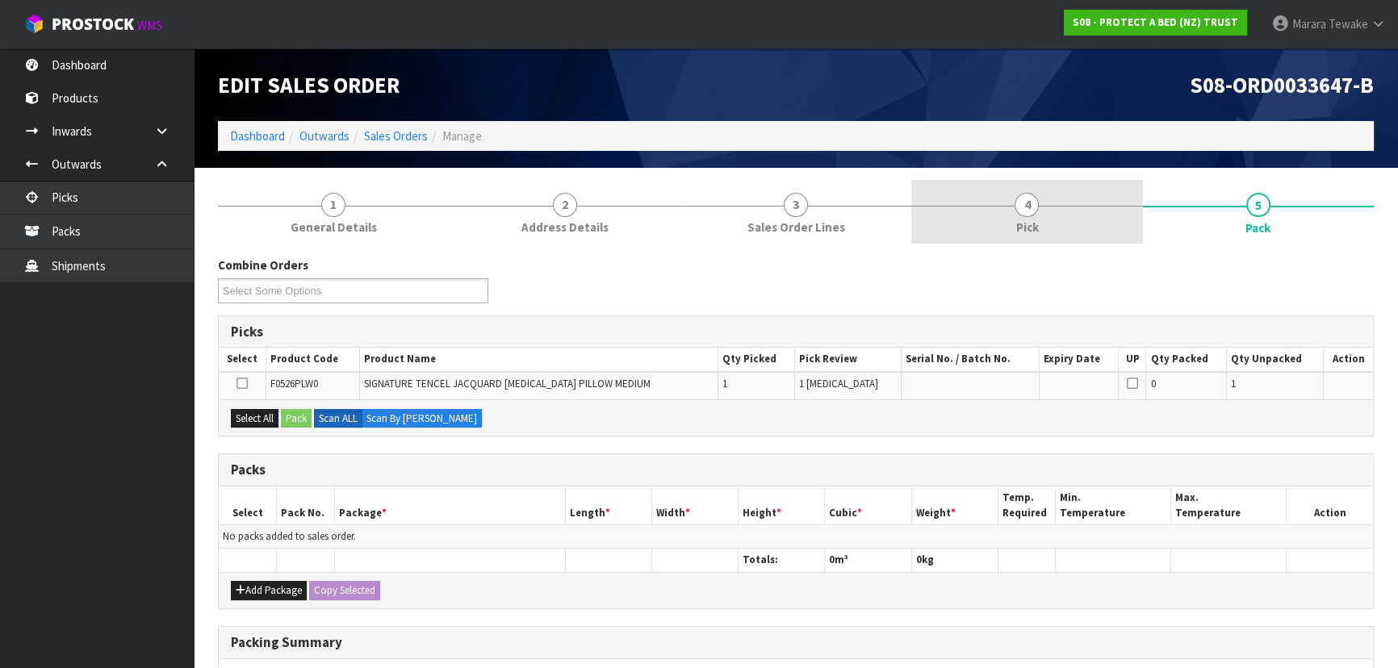
click at [1093, 221] on link "4 Pick" at bounding box center [1026, 212] width 231 height 64
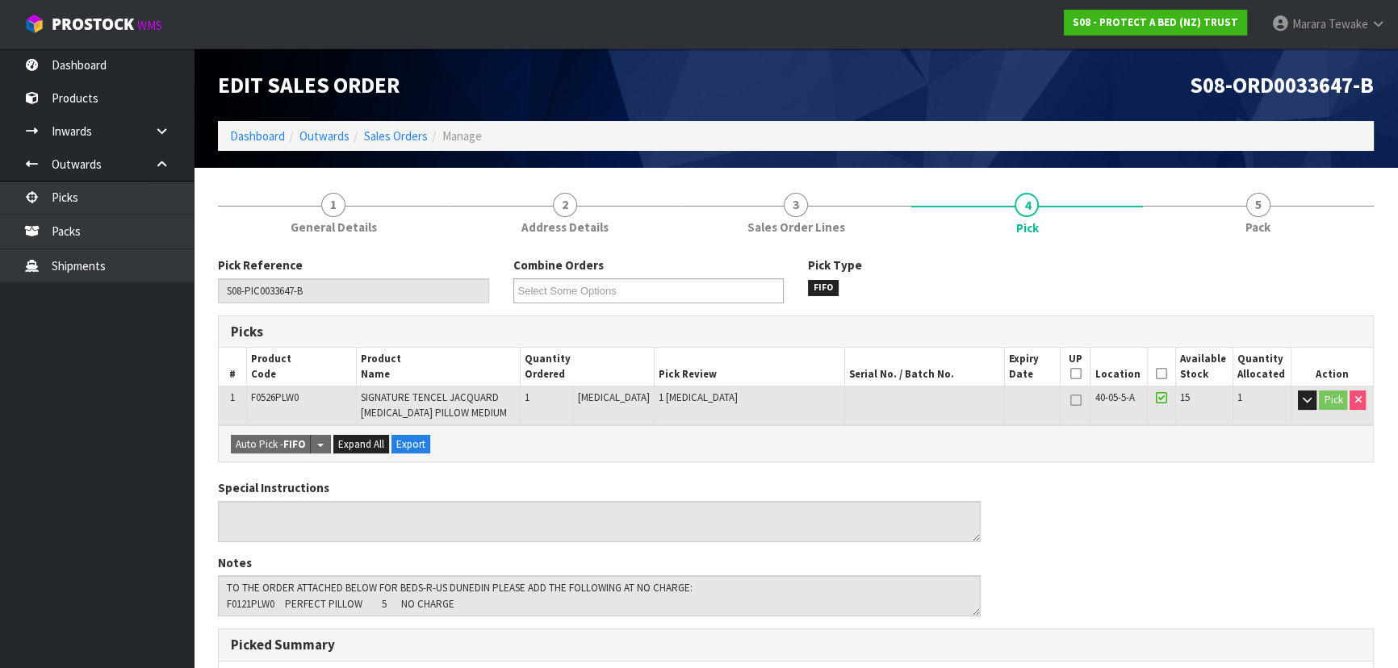
click at [1156, 374] on icon at bounding box center [1161, 374] width 11 height 1
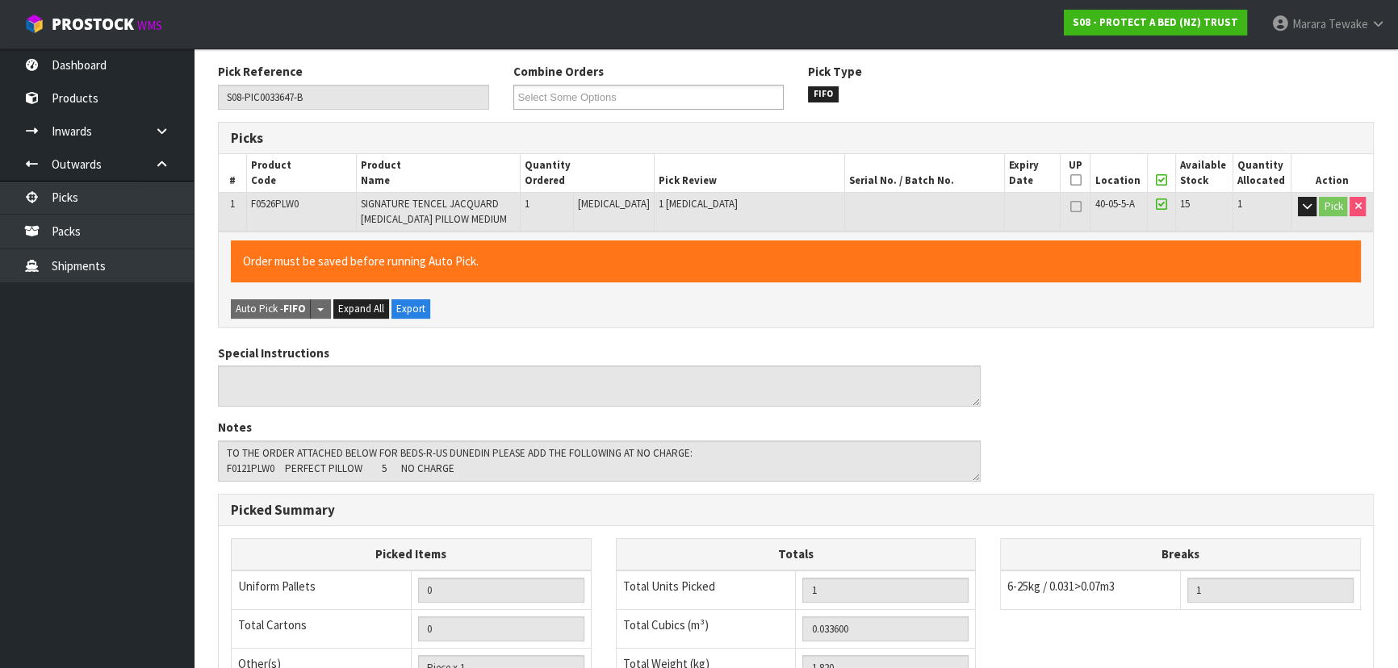
scroll to position [461, 0]
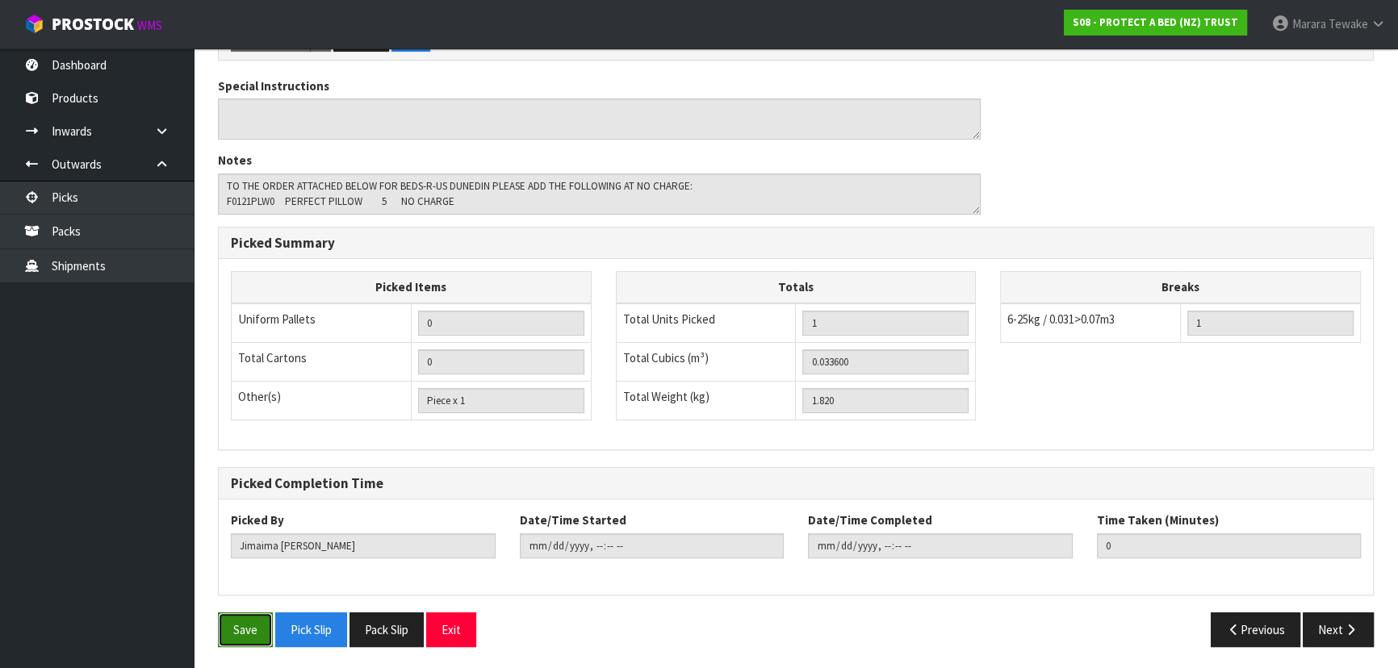
click at [266, 627] on button "Save" at bounding box center [245, 630] width 55 height 35
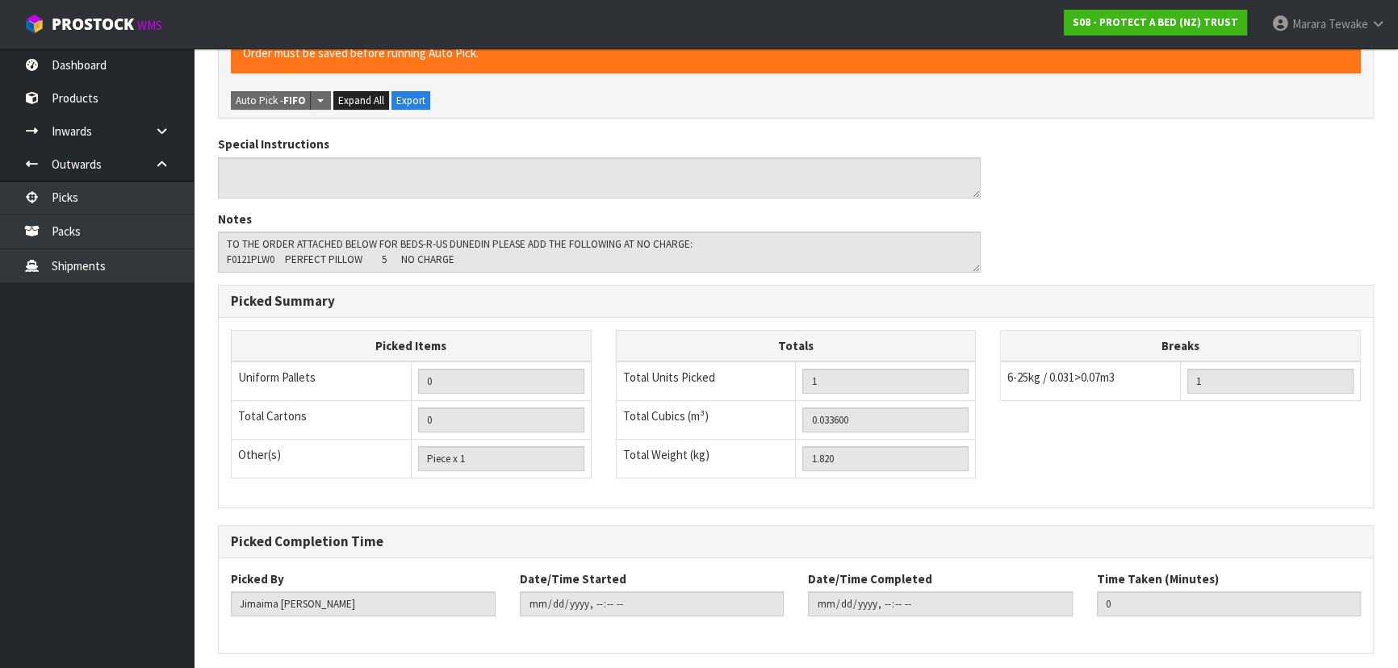
scroll to position [0, 0]
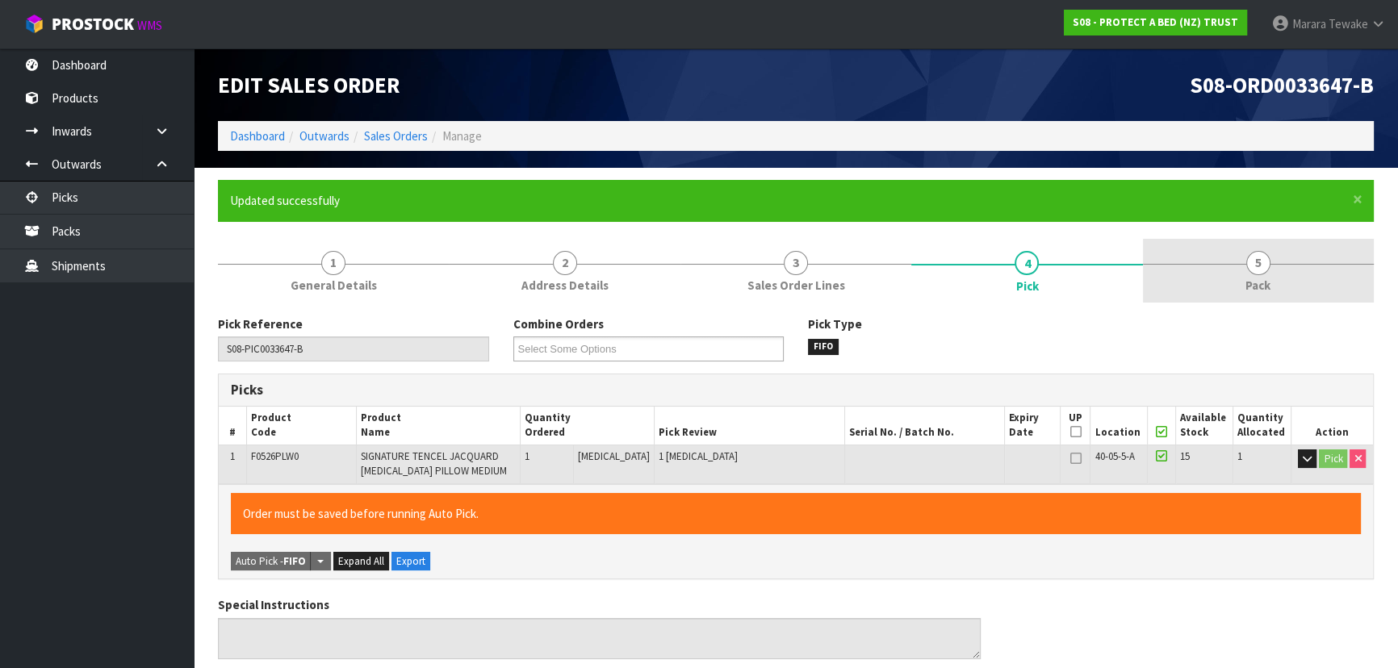
click at [1279, 264] on div at bounding box center [1258, 264] width 231 height 1
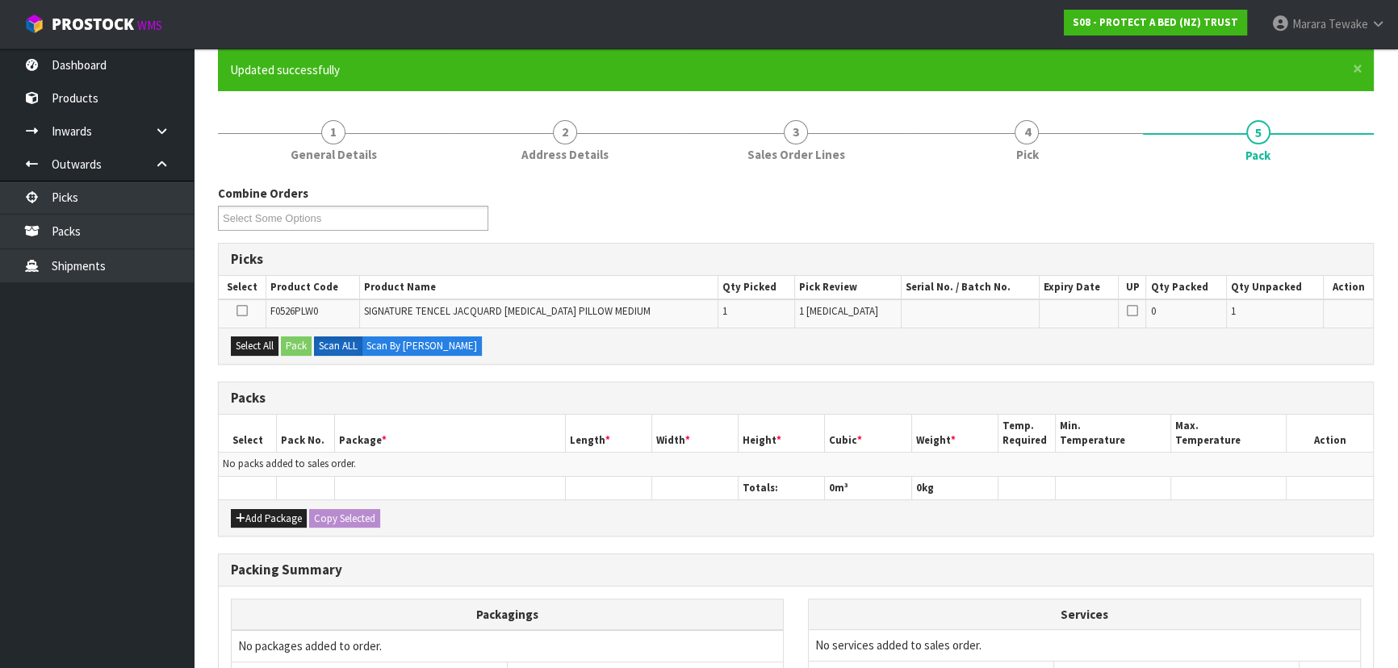
scroll to position [293, 0]
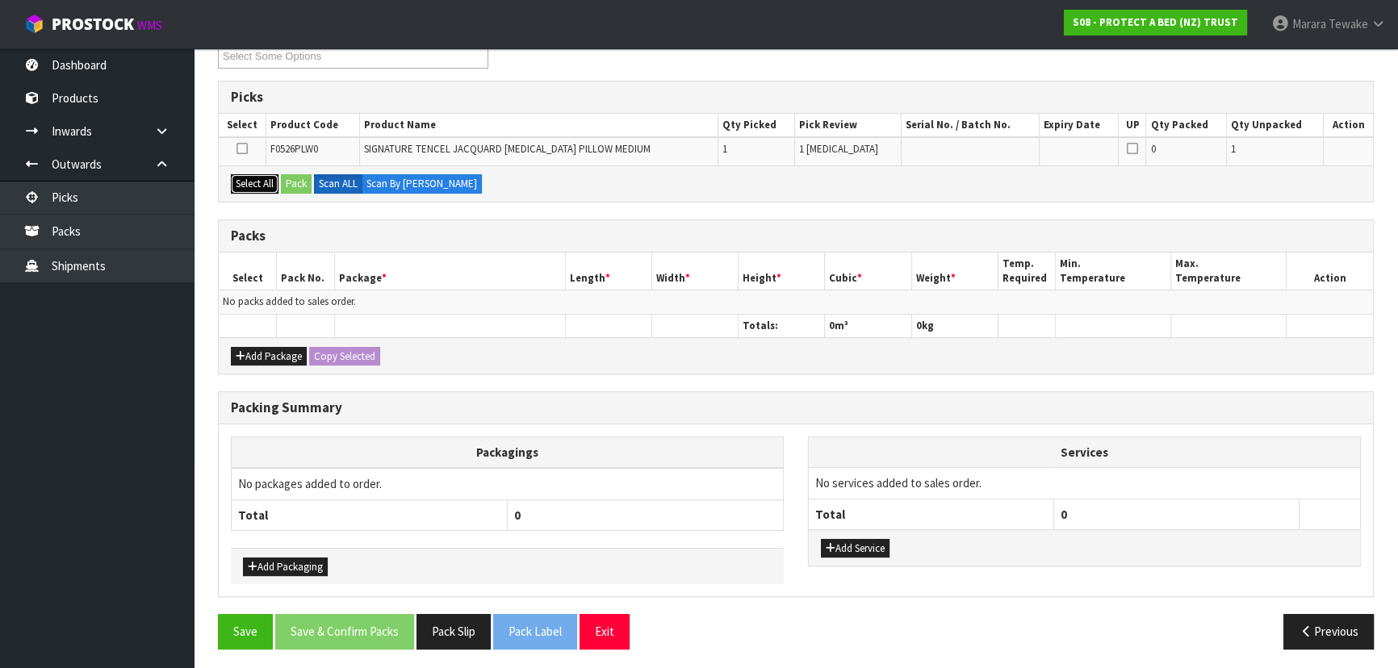
drag, startPoint x: 251, startPoint y: 182, endPoint x: 275, endPoint y: 178, distance: 24.7
click at [255, 181] on button "Select All" at bounding box center [255, 183] width 48 height 19
click at [295, 178] on button "Pack" at bounding box center [296, 183] width 31 height 19
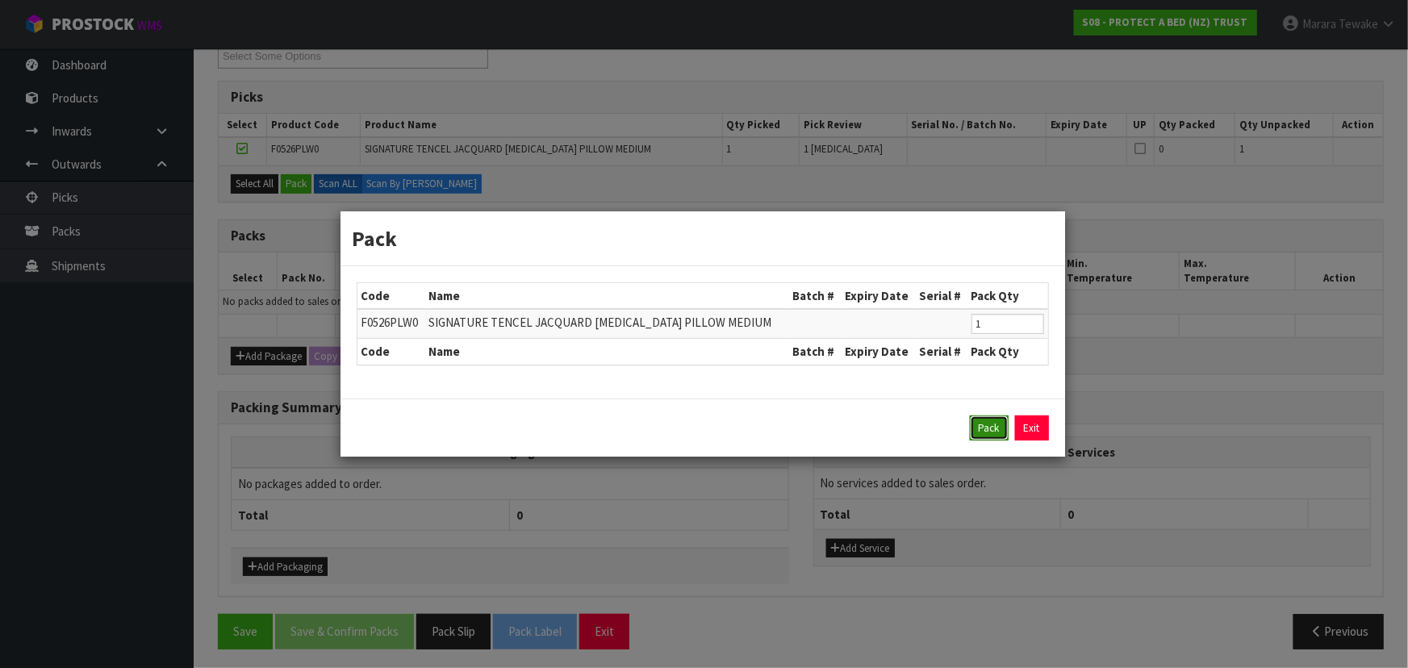
click at [983, 423] on button "Pack" at bounding box center [989, 429] width 39 height 26
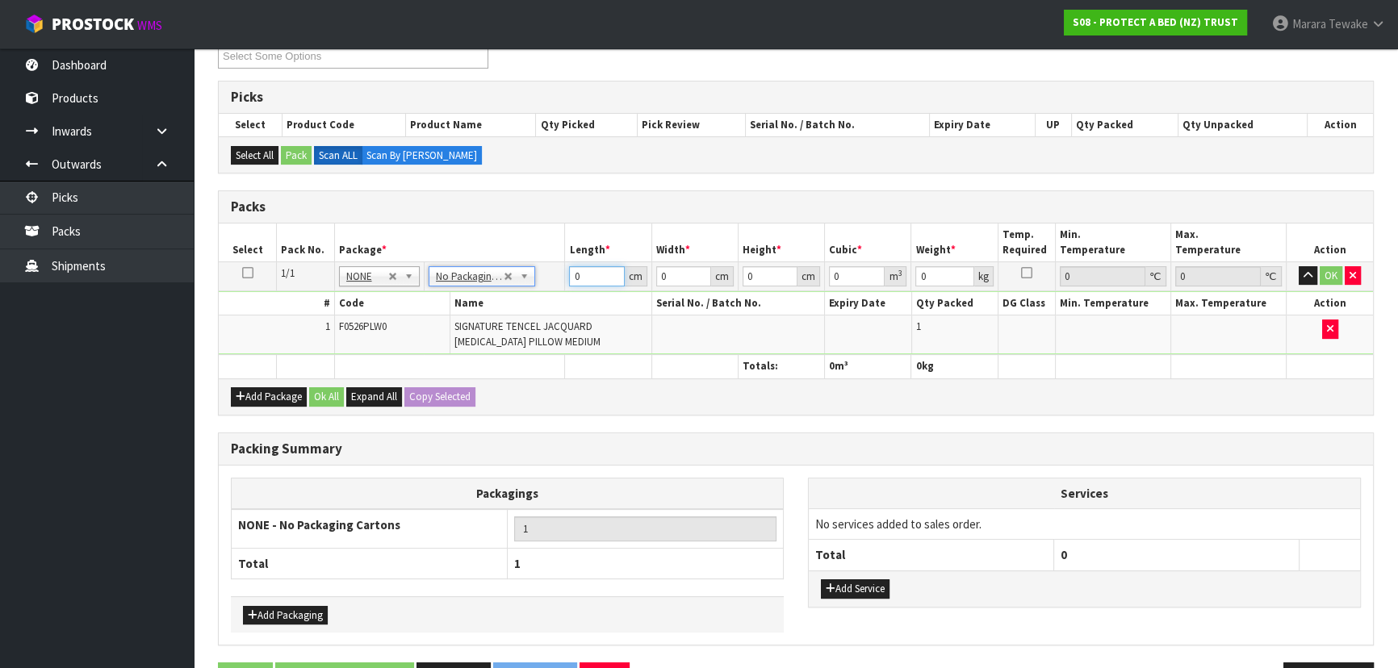
drag, startPoint x: 574, startPoint y: 269, endPoint x: 518, endPoint y: 229, distance: 68.3
click at [529, 244] on table "Select Pack No. Package * Length * Width * Height * Cubic * Weight * Temp. Requ…" at bounding box center [796, 301] width 1154 height 155
type input "61"
type input "42"
type input "1"
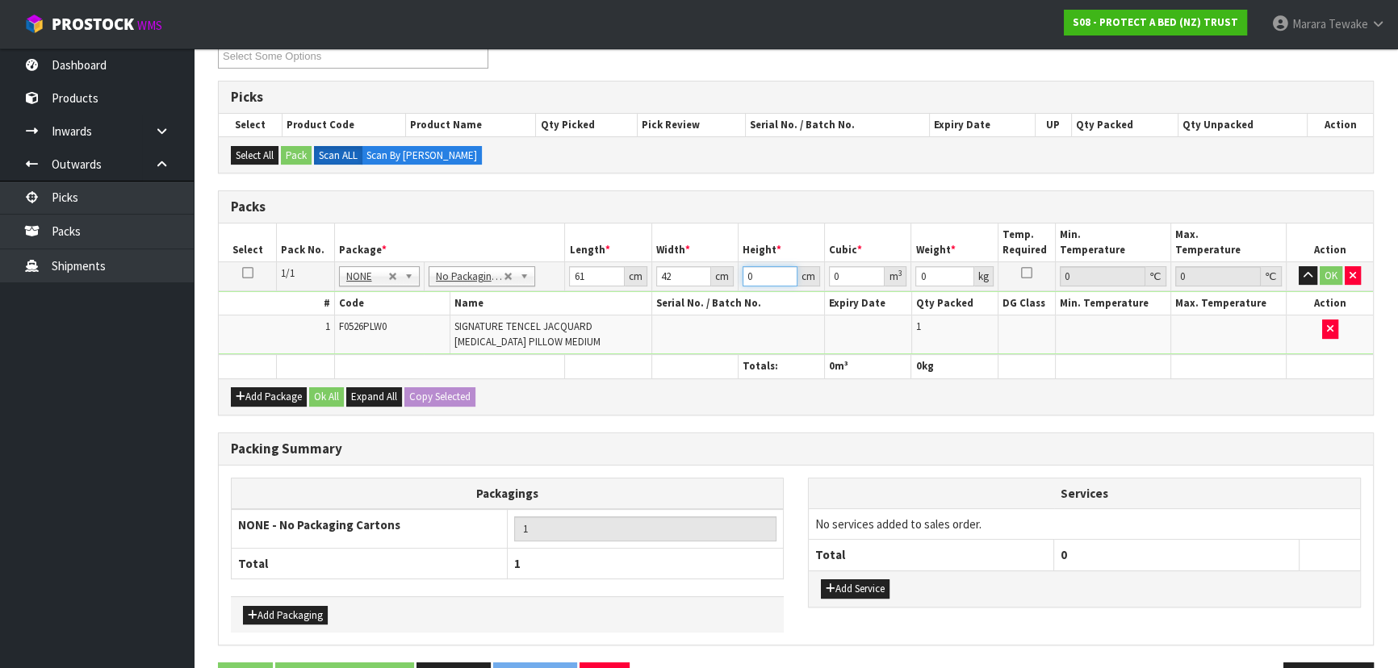
type input "0.002562"
type input "15"
type input "0.03843"
type input "15"
type input "3"
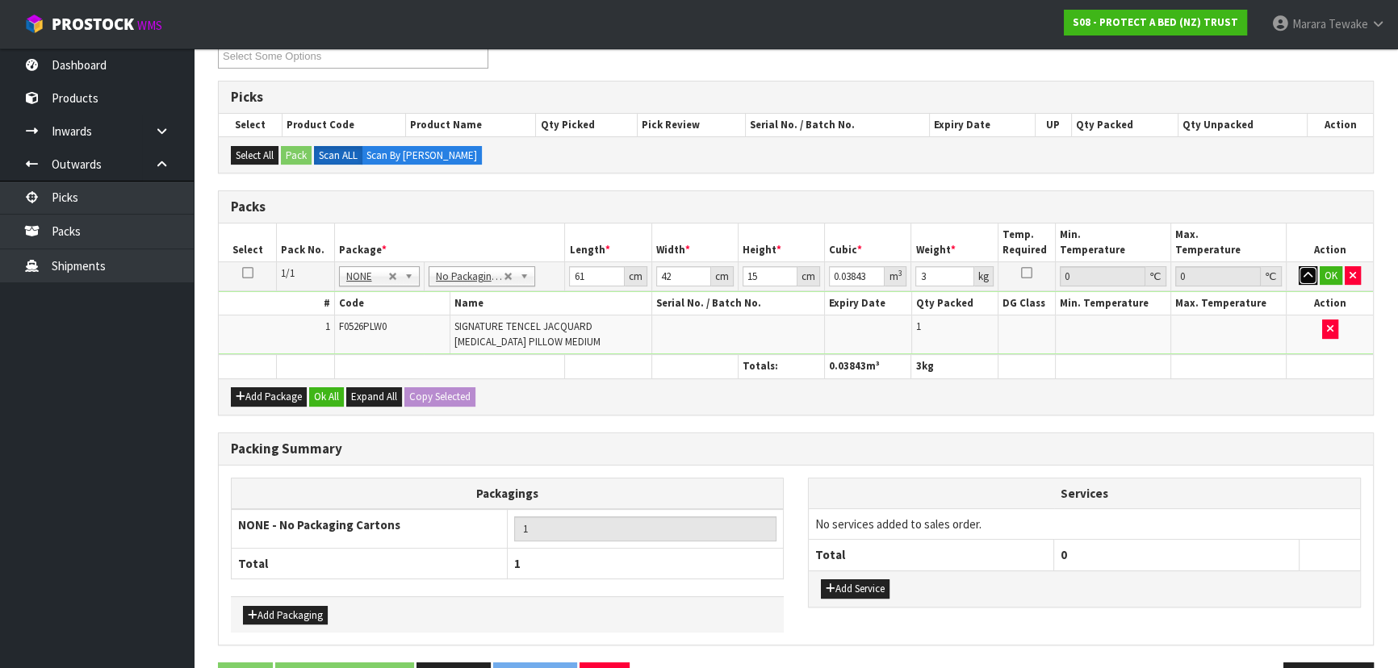
click at [1299, 266] on button "button" at bounding box center [1308, 275] width 19 height 19
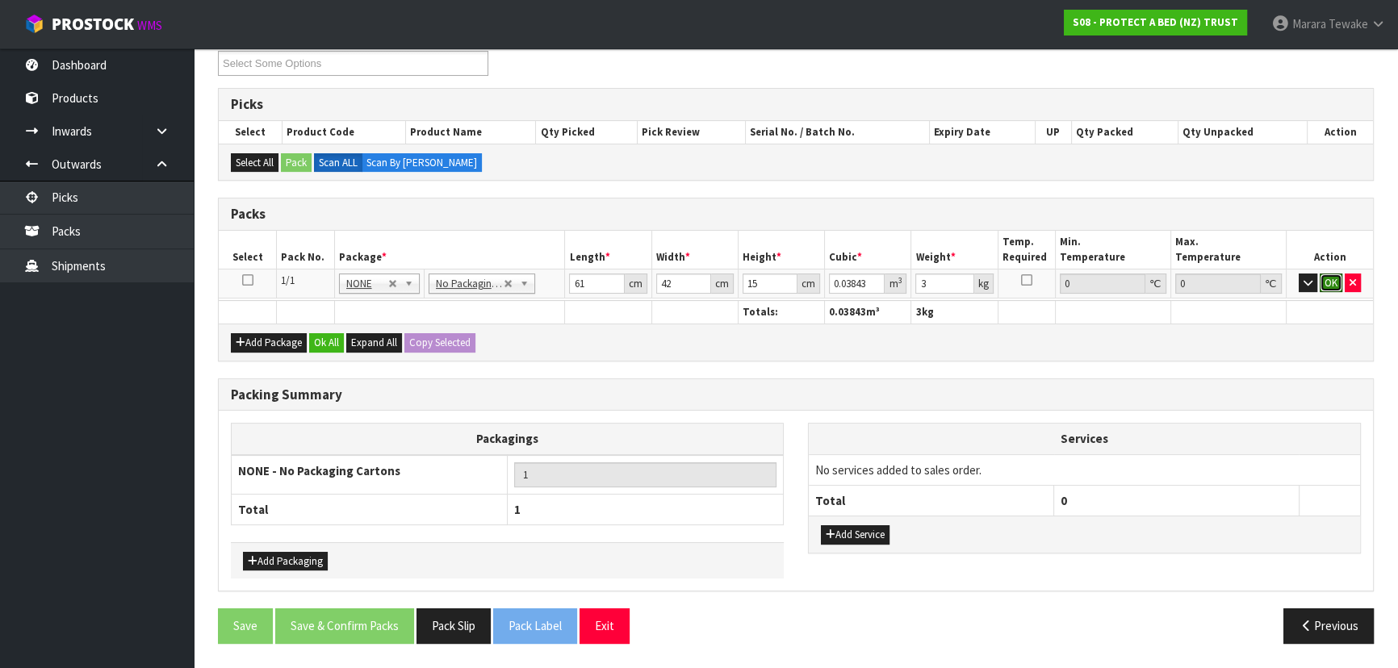
click button "OK" at bounding box center [1331, 283] width 23 height 19
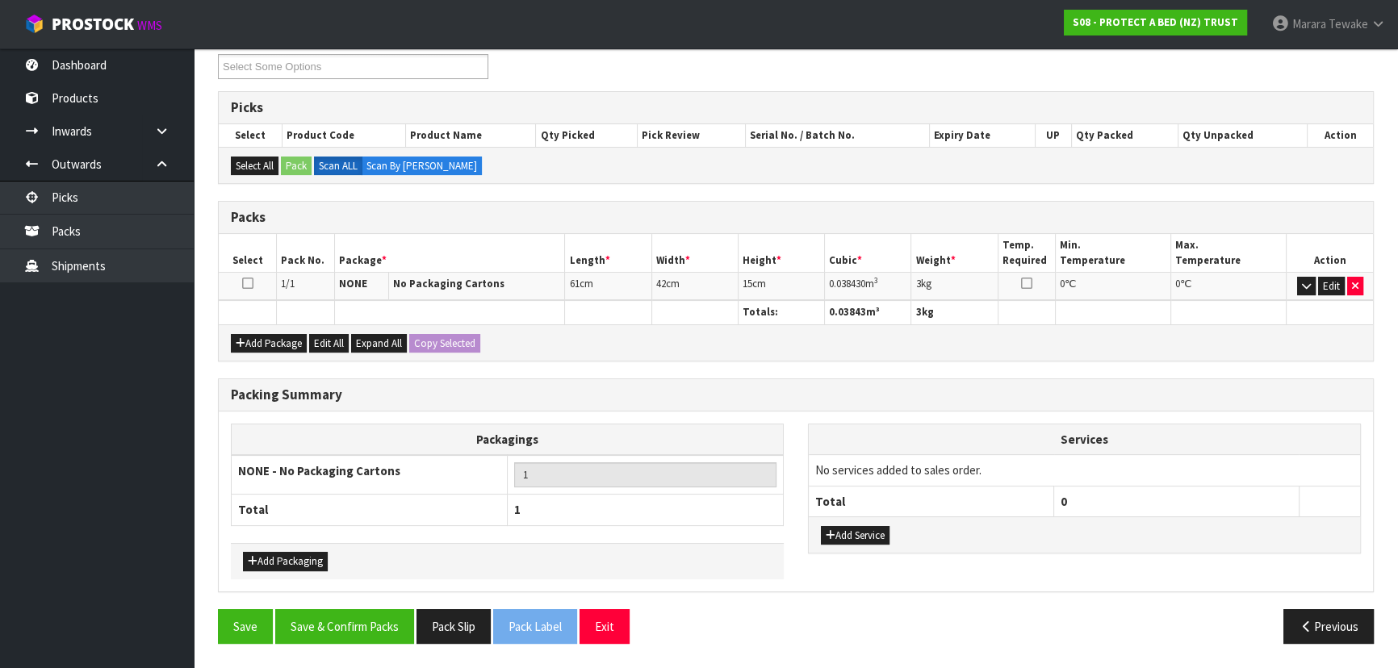
scroll to position [278, 0]
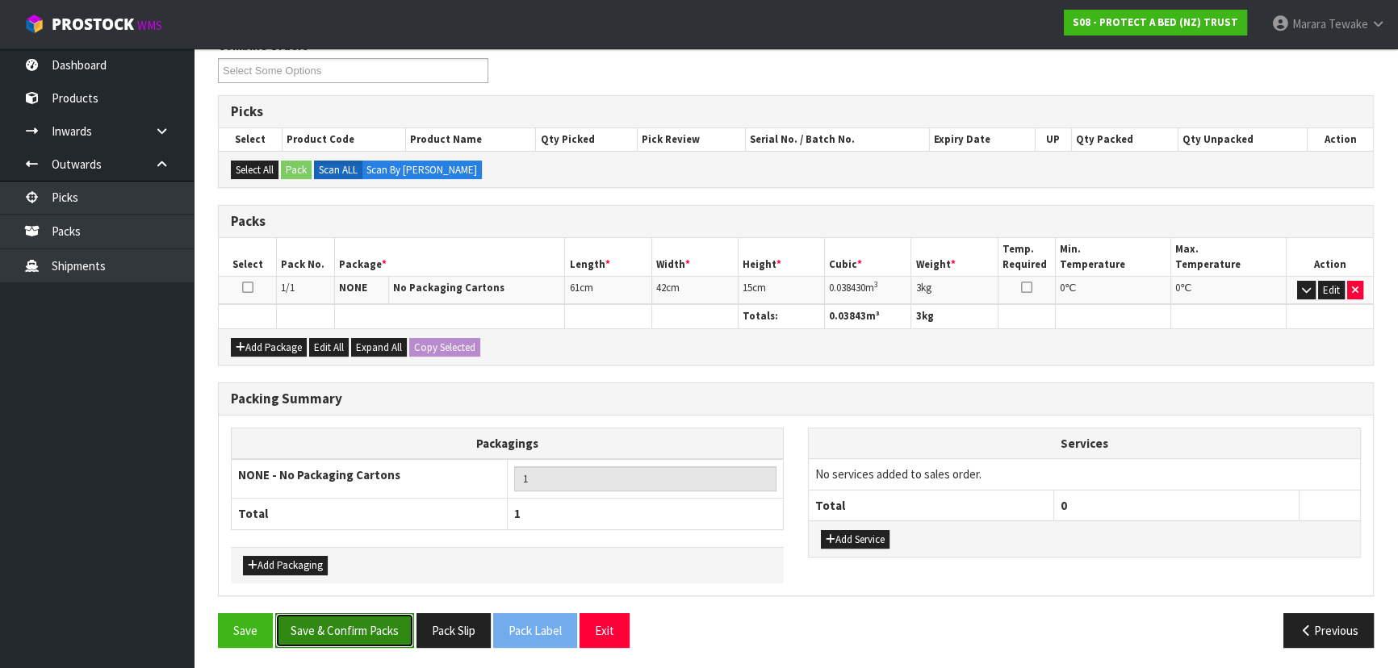
click at [347, 626] on button "Save & Confirm Packs" at bounding box center [344, 630] width 139 height 35
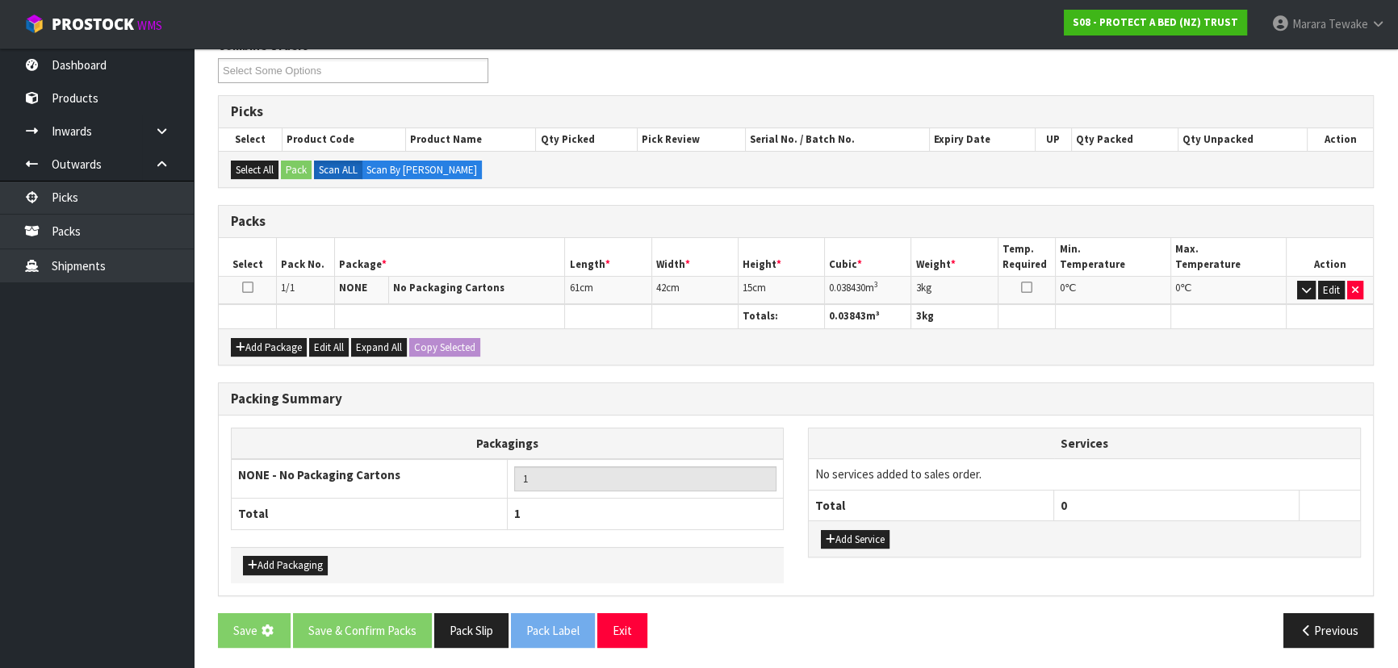
scroll to position [0, 0]
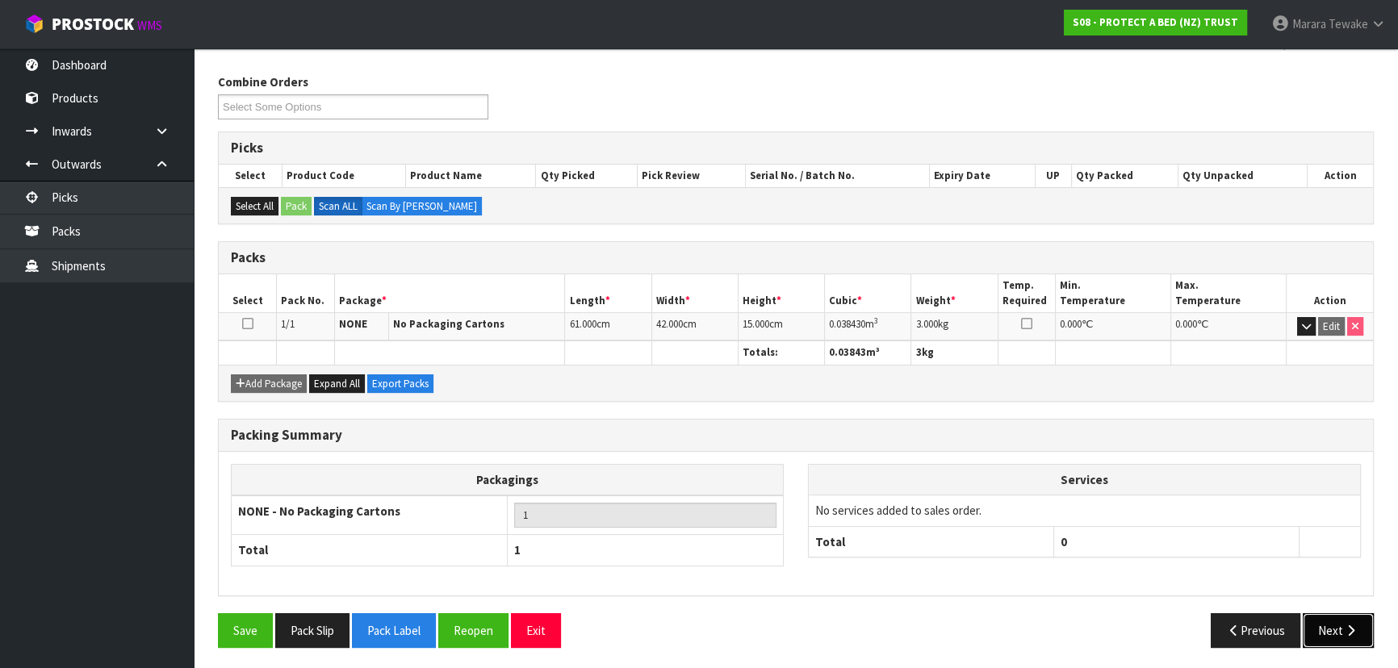
click at [1325, 627] on button "Next" at bounding box center [1338, 630] width 71 height 35
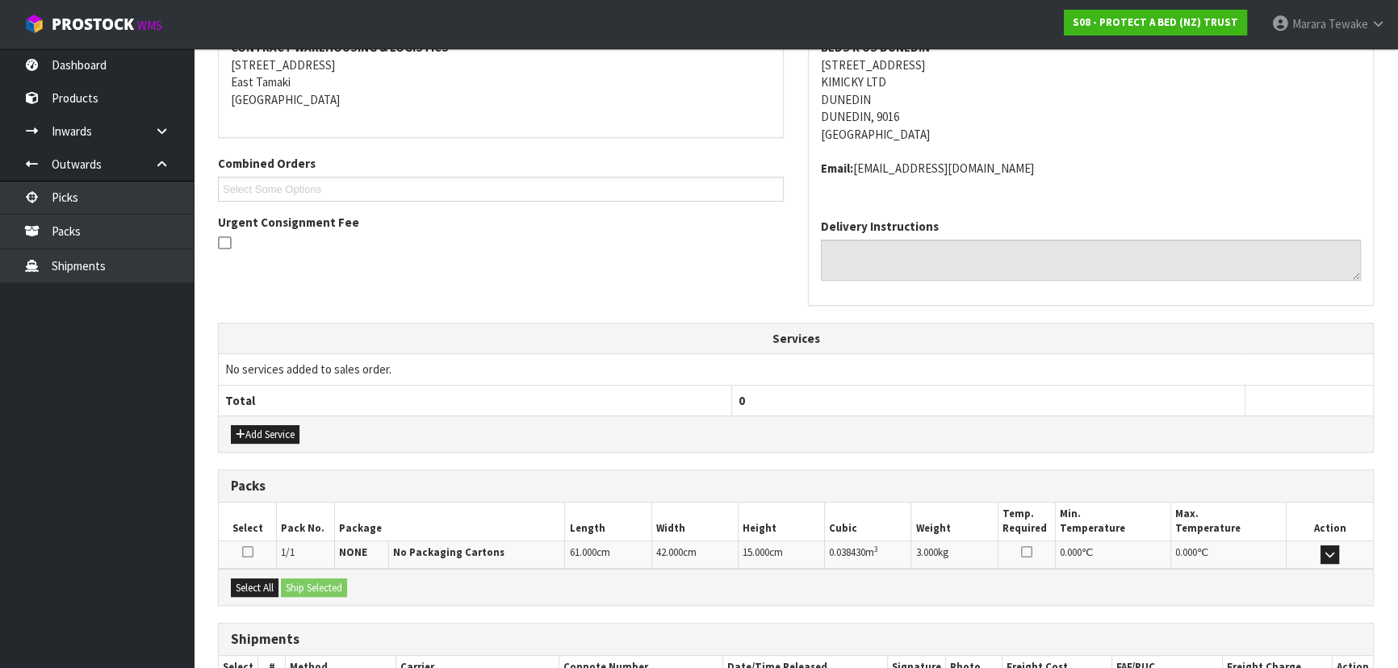
scroll to position [429, 0]
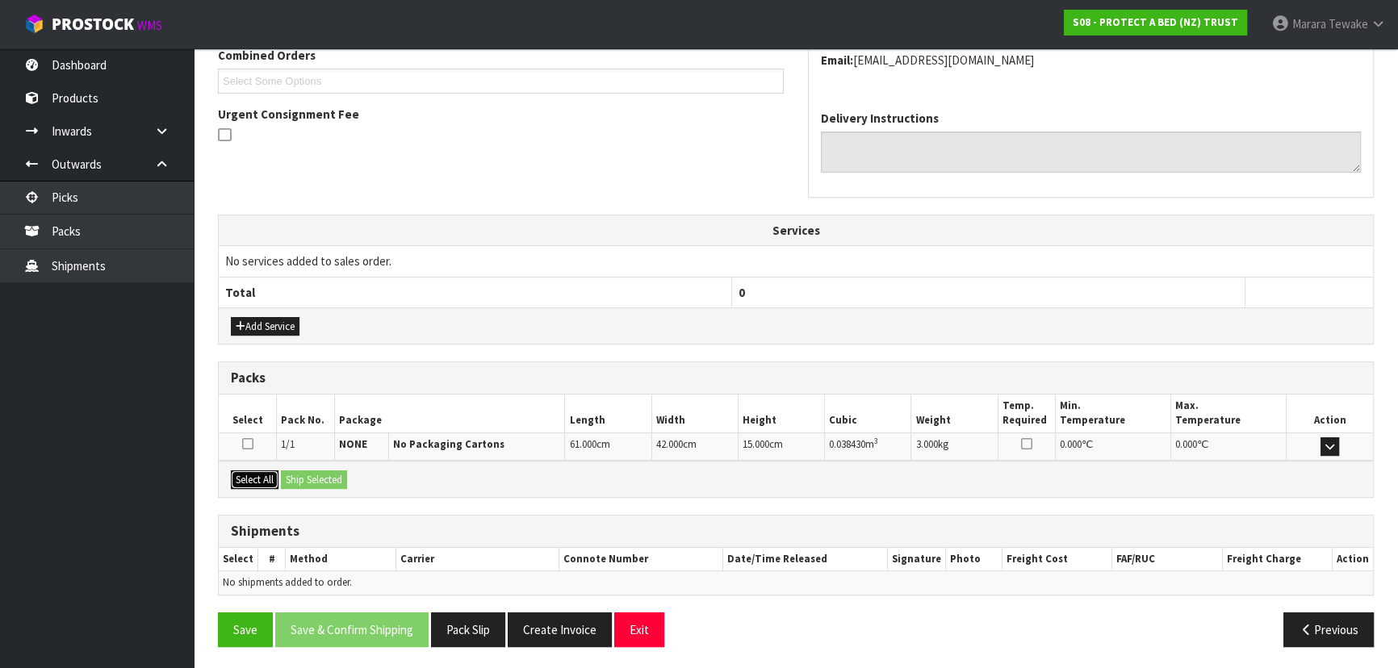
click at [264, 483] on button "Select All" at bounding box center [255, 480] width 48 height 19
click at [320, 475] on button "Ship Selected" at bounding box center [314, 480] width 66 height 19
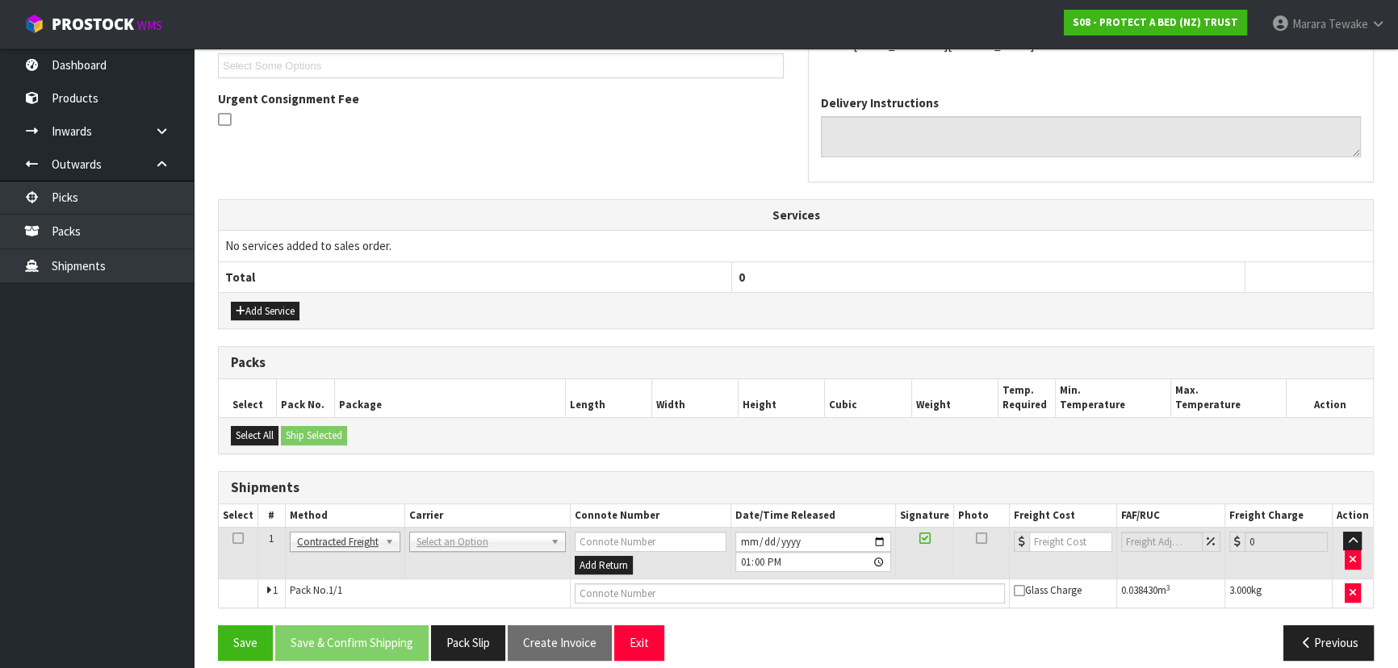
scroll to position [458, 0]
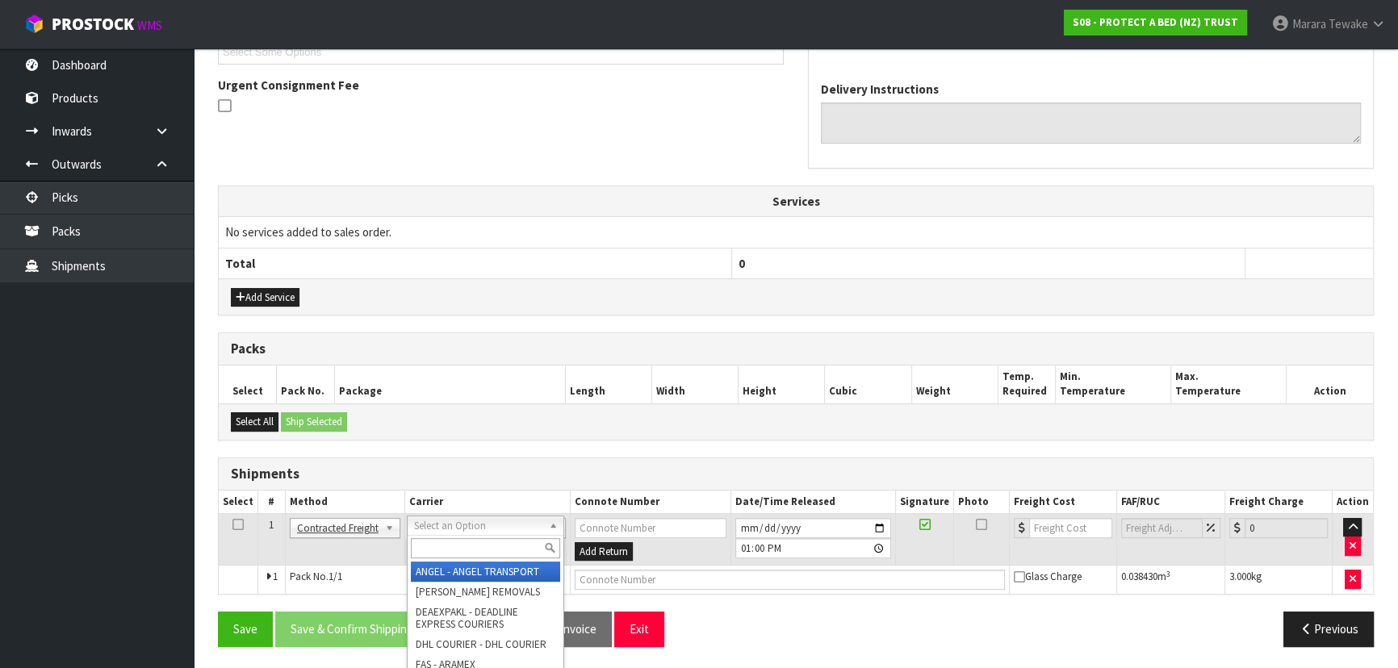
click at [472, 541] on input "text" at bounding box center [485, 548] width 149 height 20
type input "NZP"
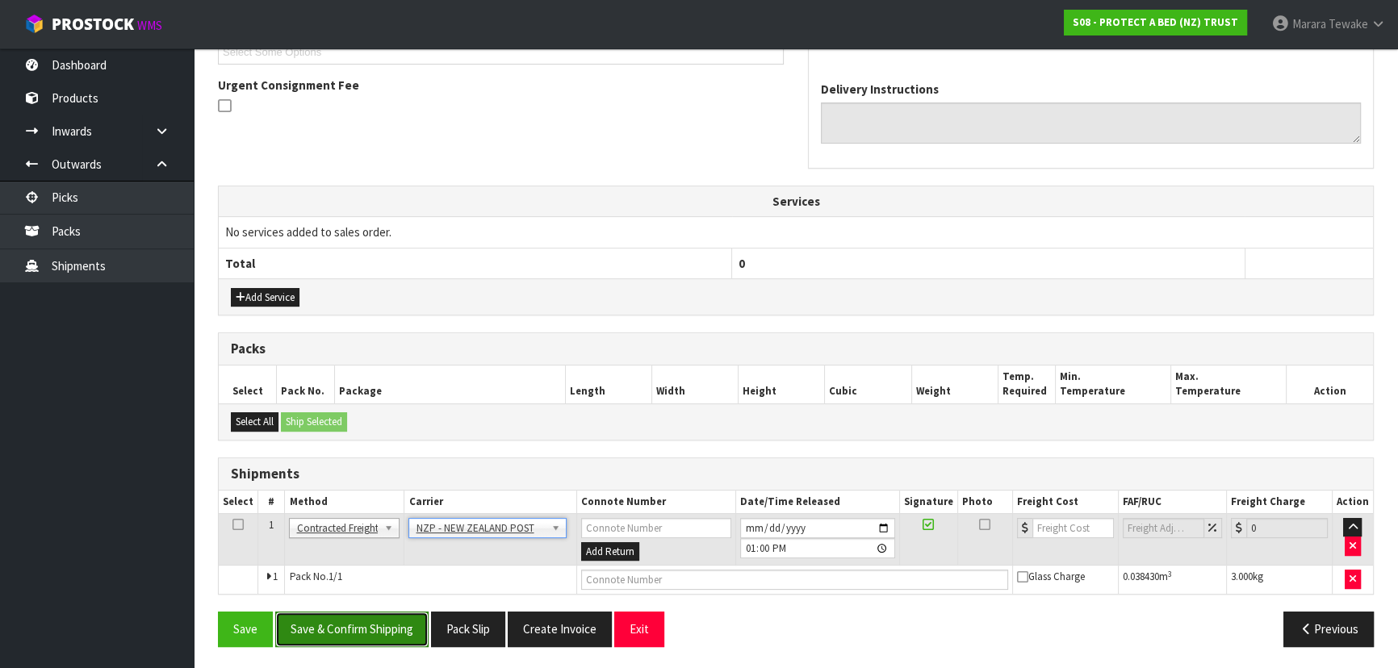
click at [395, 626] on button "Save & Confirm Shipping" at bounding box center [351, 629] width 153 height 35
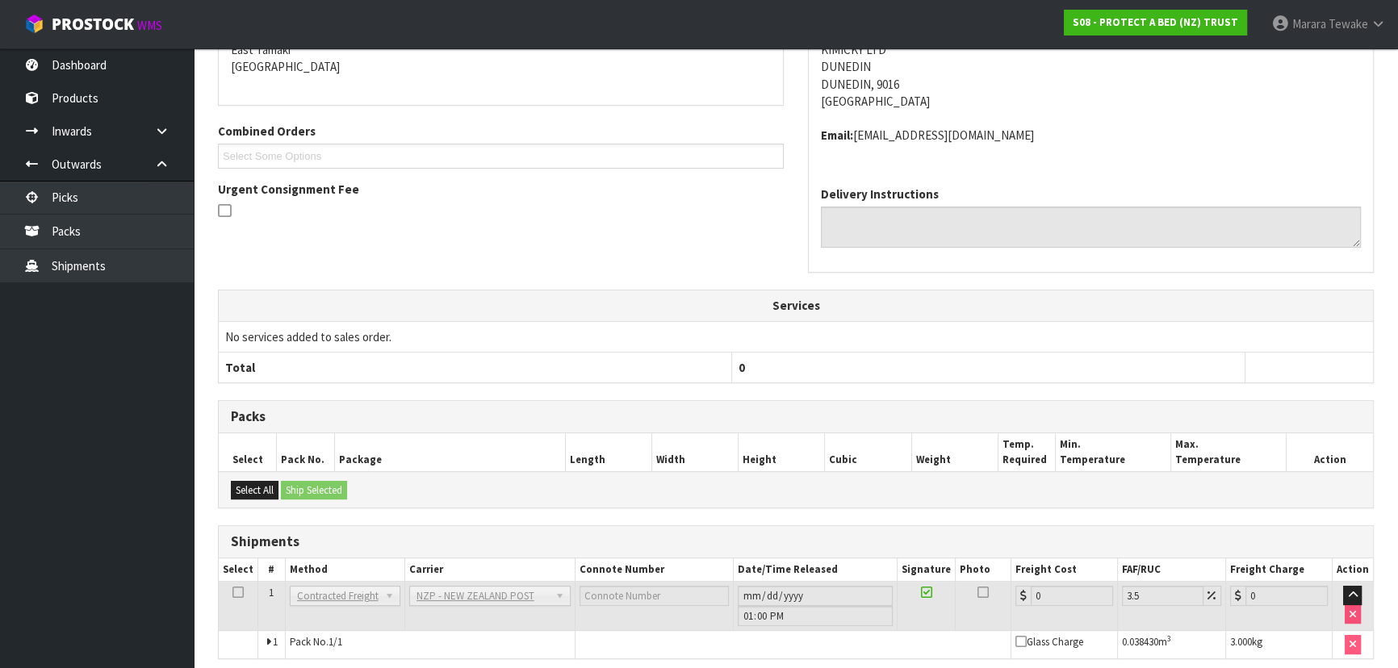
scroll to position [436, 0]
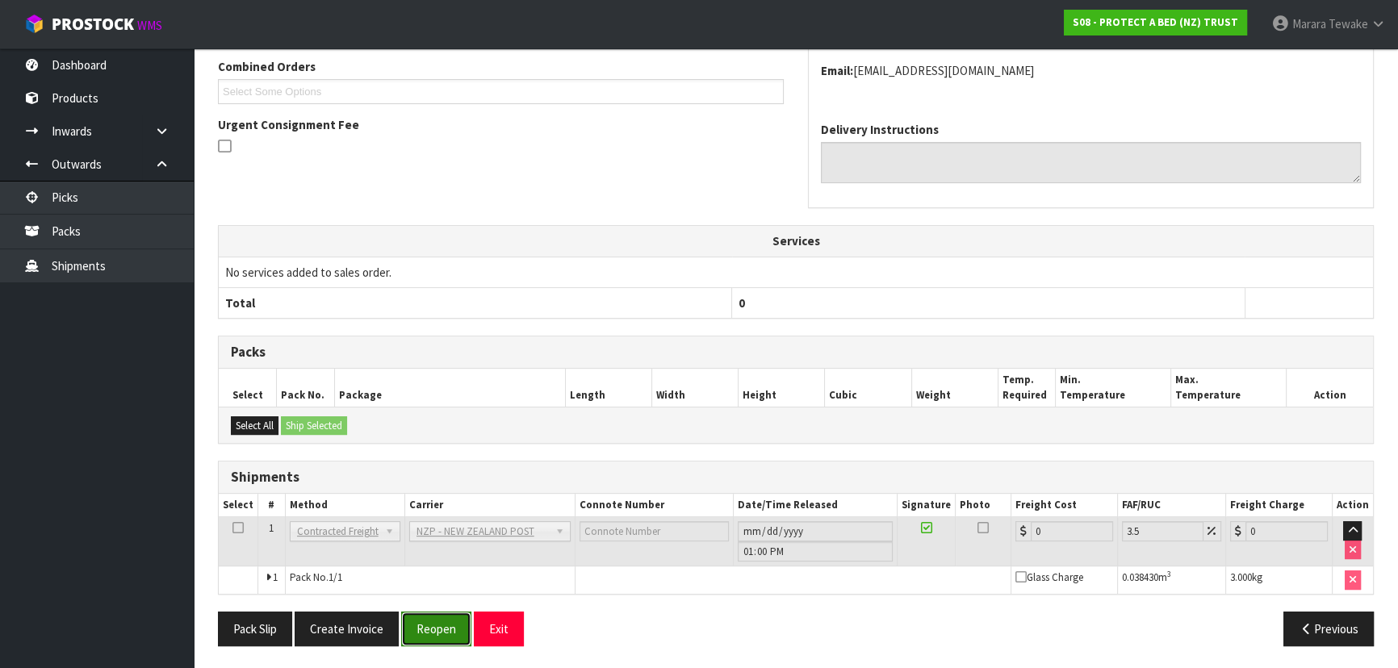
click at [429, 615] on button "Reopen" at bounding box center [436, 629] width 70 height 35
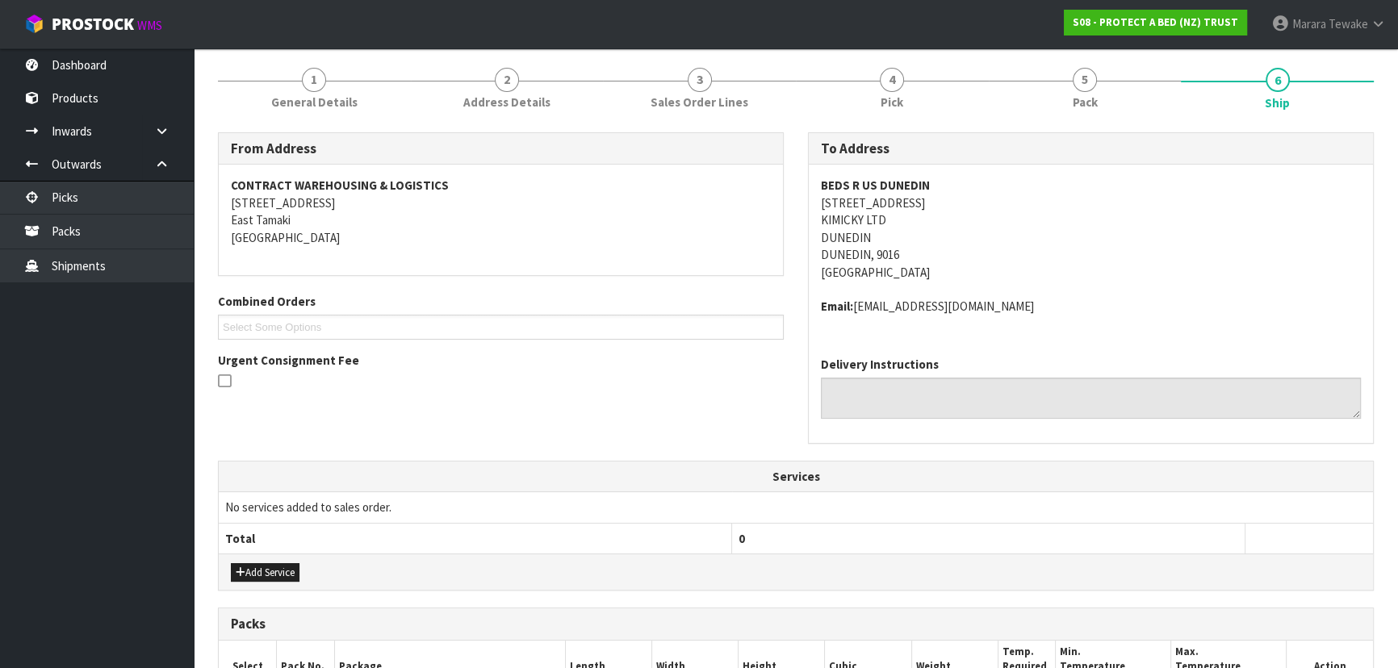
scroll to position [458, 0]
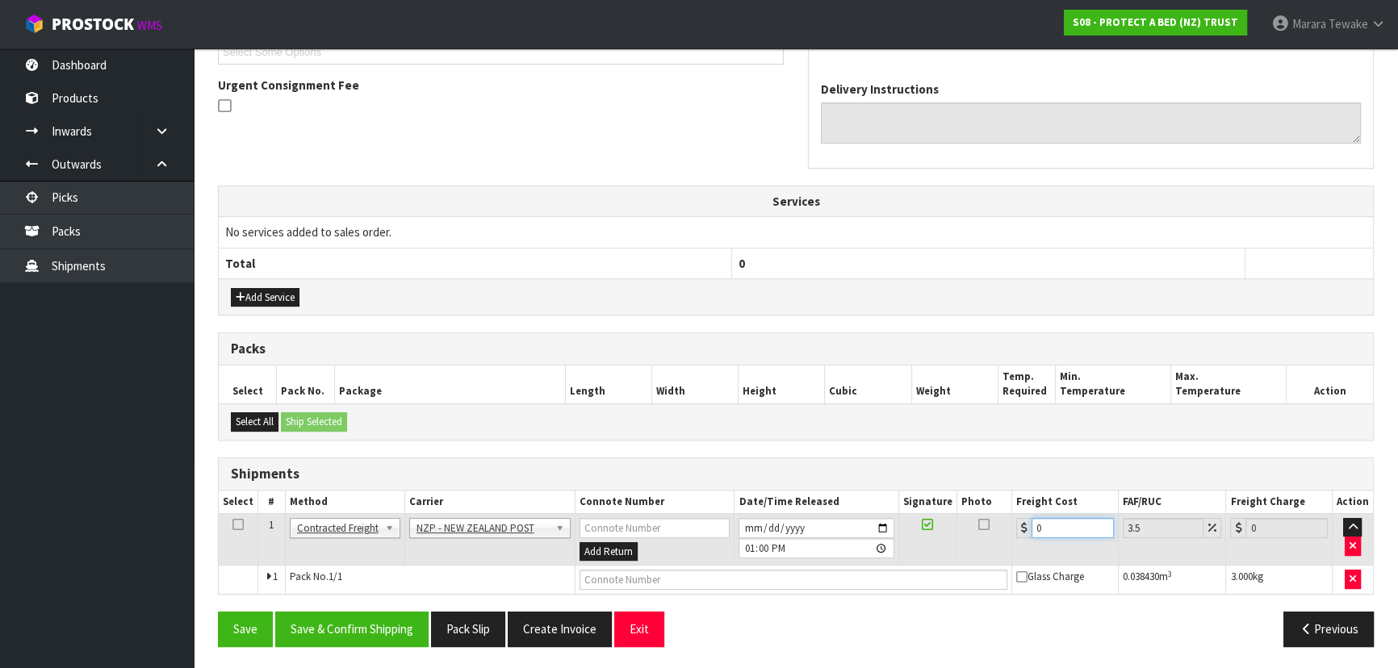
drag, startPoint x: 1055, startPoint y: 517, endPoint x: 1014, endPoint y: 432, distance: 93.9
click at [985, 491] on table "Select # Method Carrier Connote Number Date/Time Released Signature Photo Freig…" at bounding box center [796, 543] width 1154 height 104
type input "1"
type input "1.03"
type input "11"
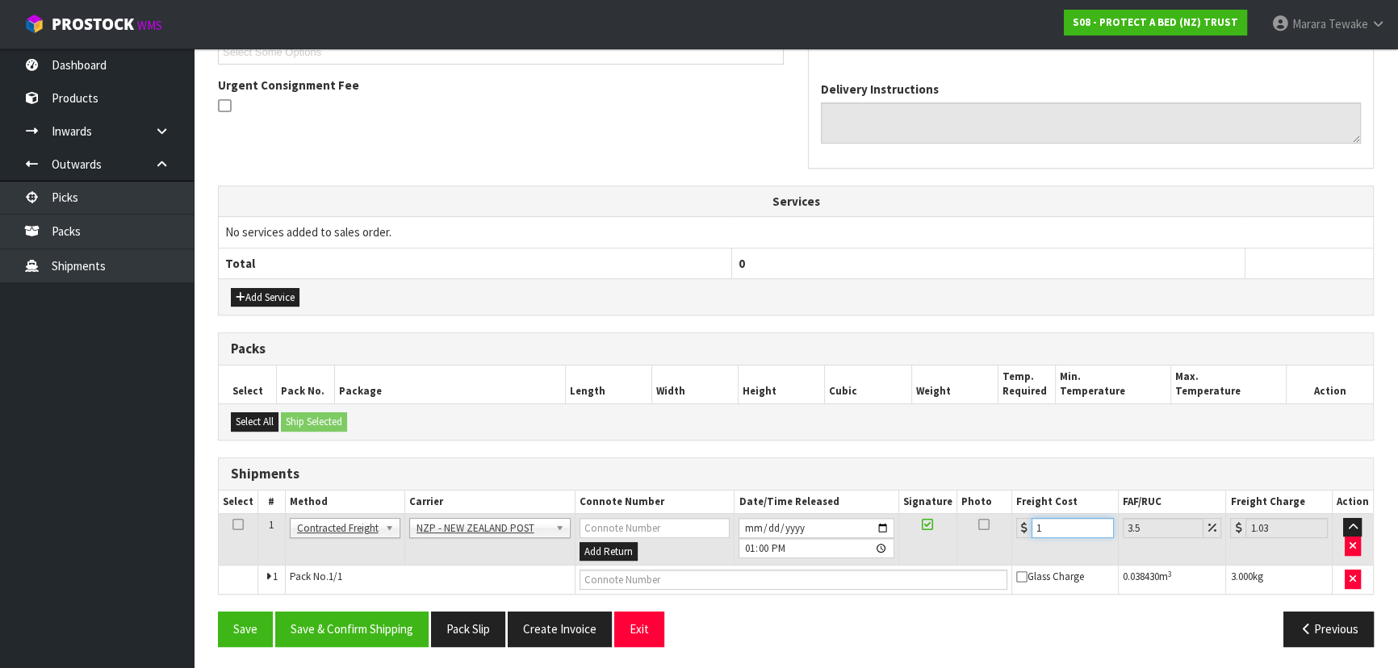
type input "11.38"
type input "11.6"
type input "12.01"
type input "11.61"
type input "12.02"
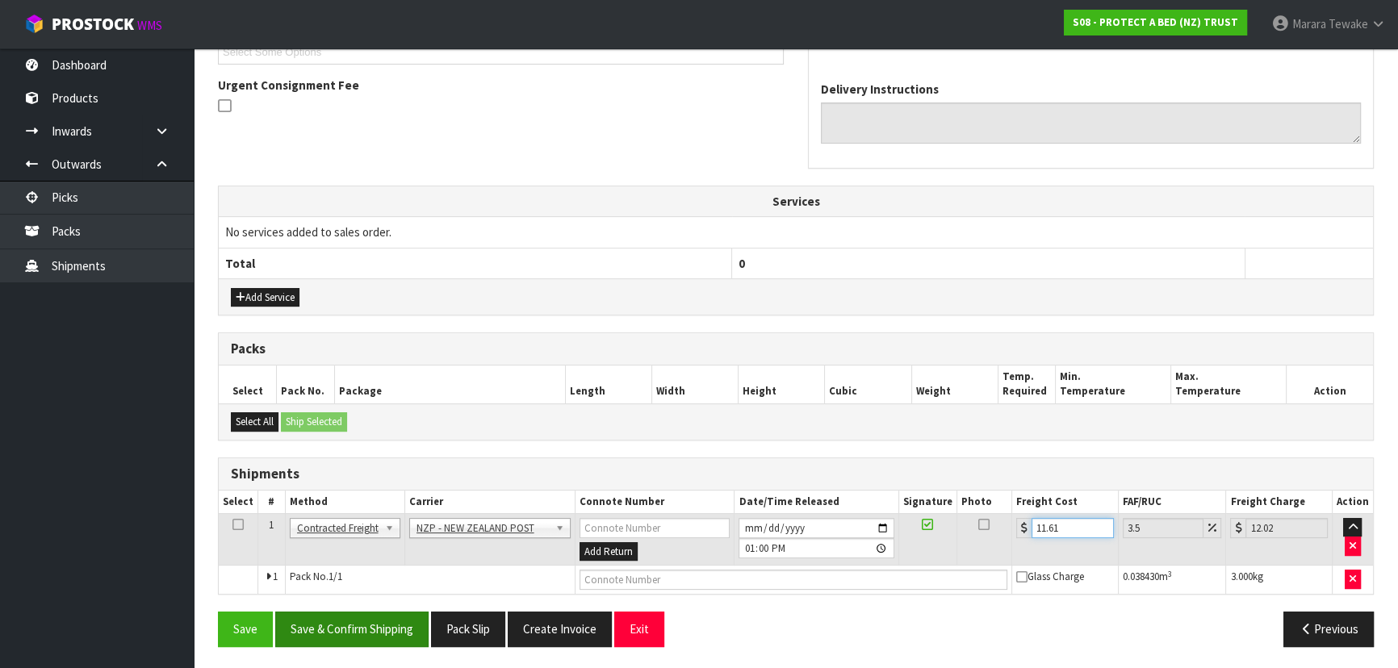
type input "11.61"
drag, startPoint x: 370, startPoint y: 636, endPoint x: 291, endPoint y: 635, distance: 79.1
click at [366, 636] on button "Save & Confirm Shipping" at bounding box center [351, 629] width 153 height 35
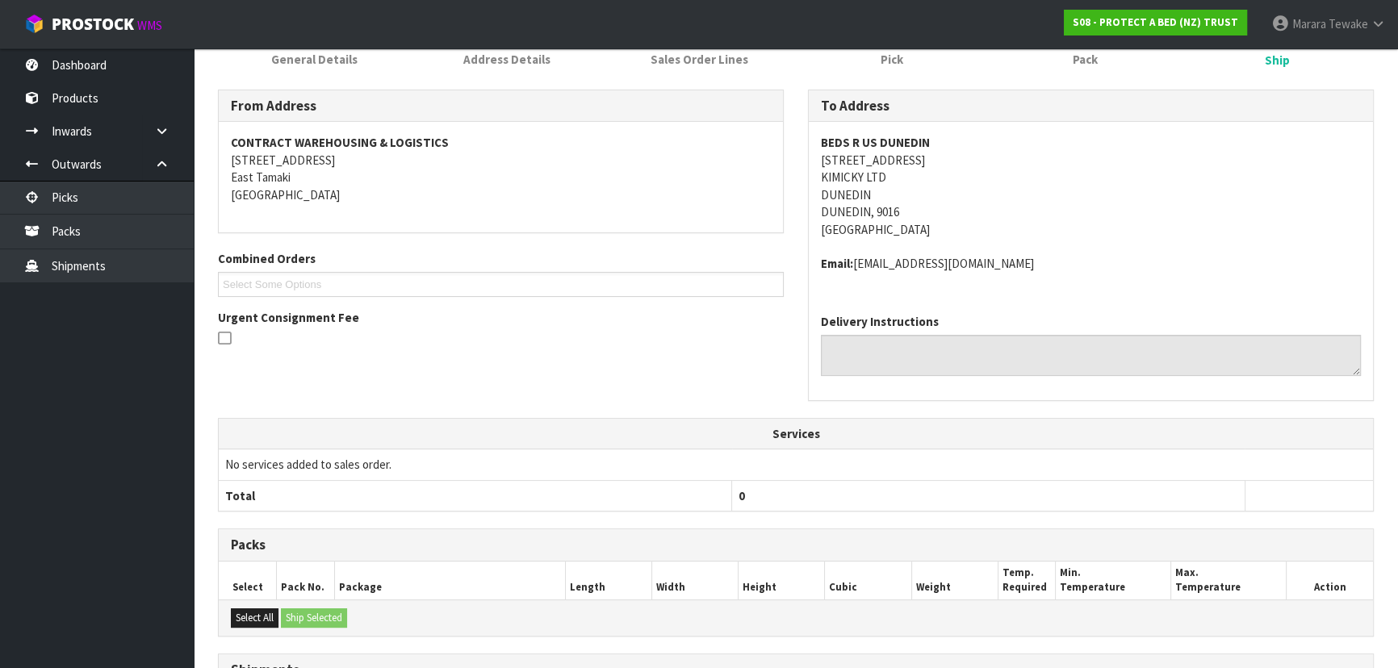
scroll to position [0, 0]
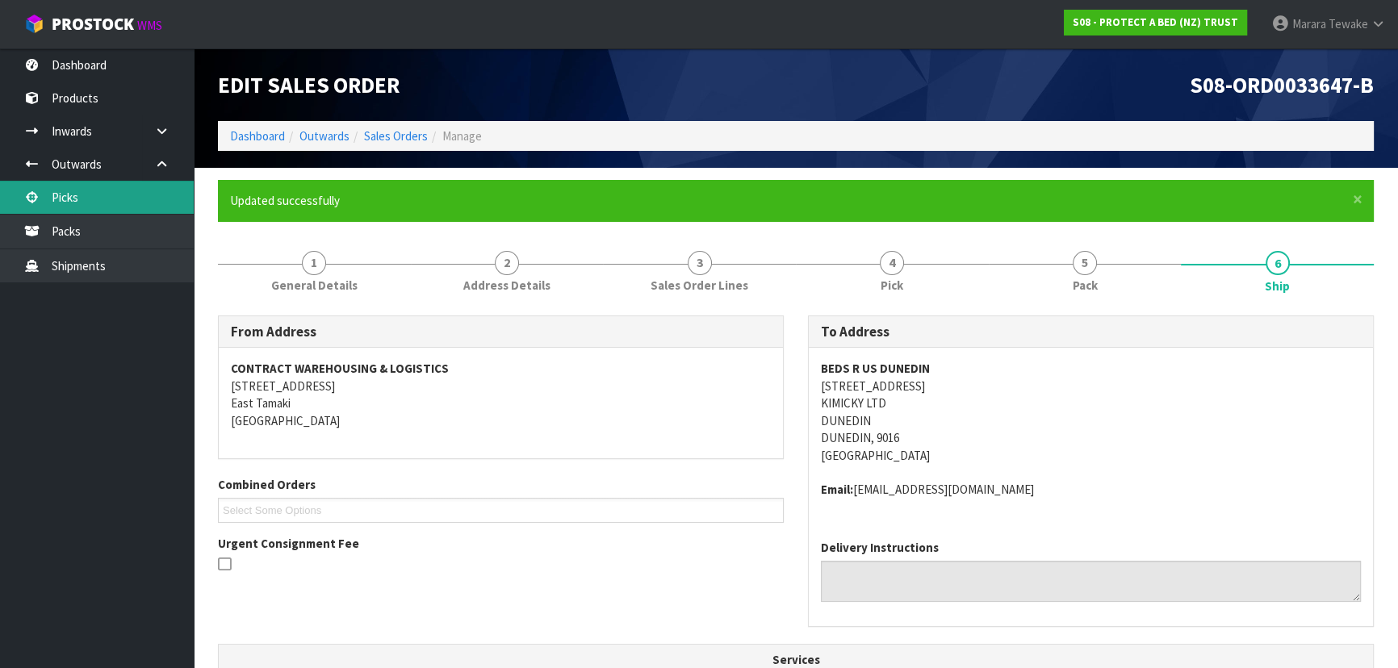
click at [145, 193] on link "Picks" at bounding box center [97, 197] width 194 height 33
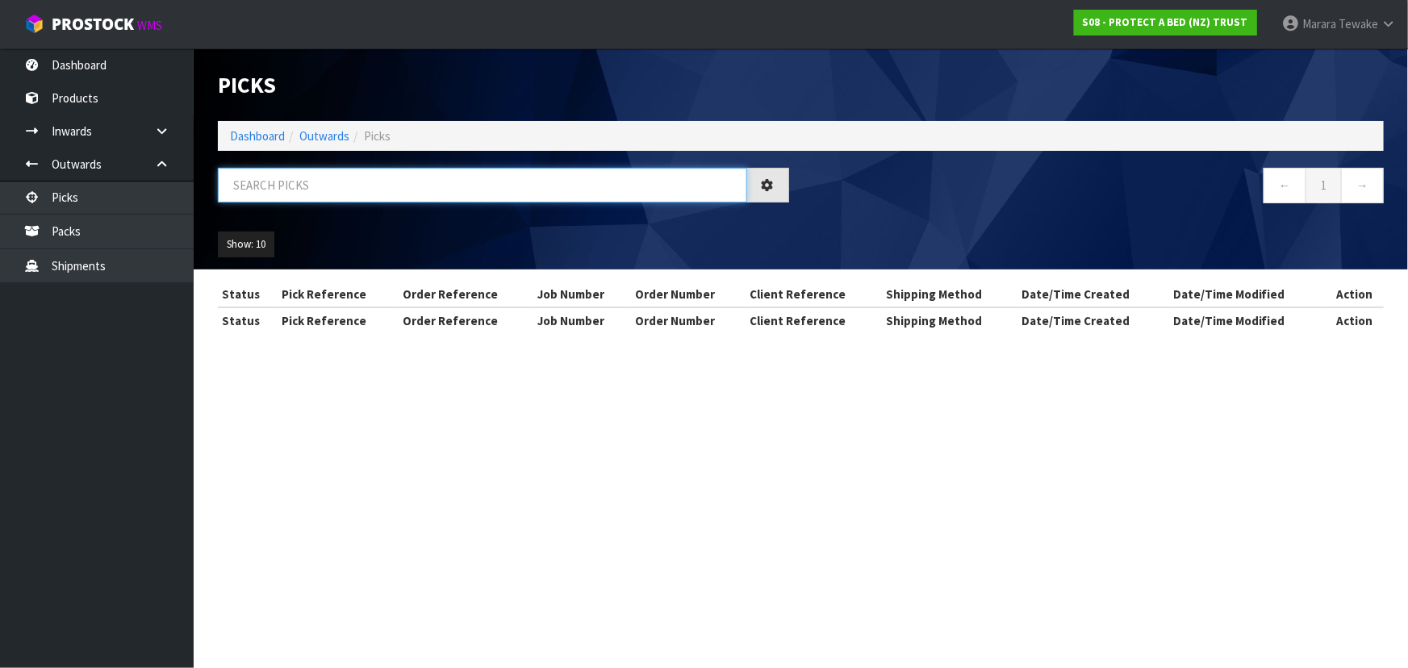
click at [279, 190] on input "text" at bounding box center [482, 185] width 529 height 35
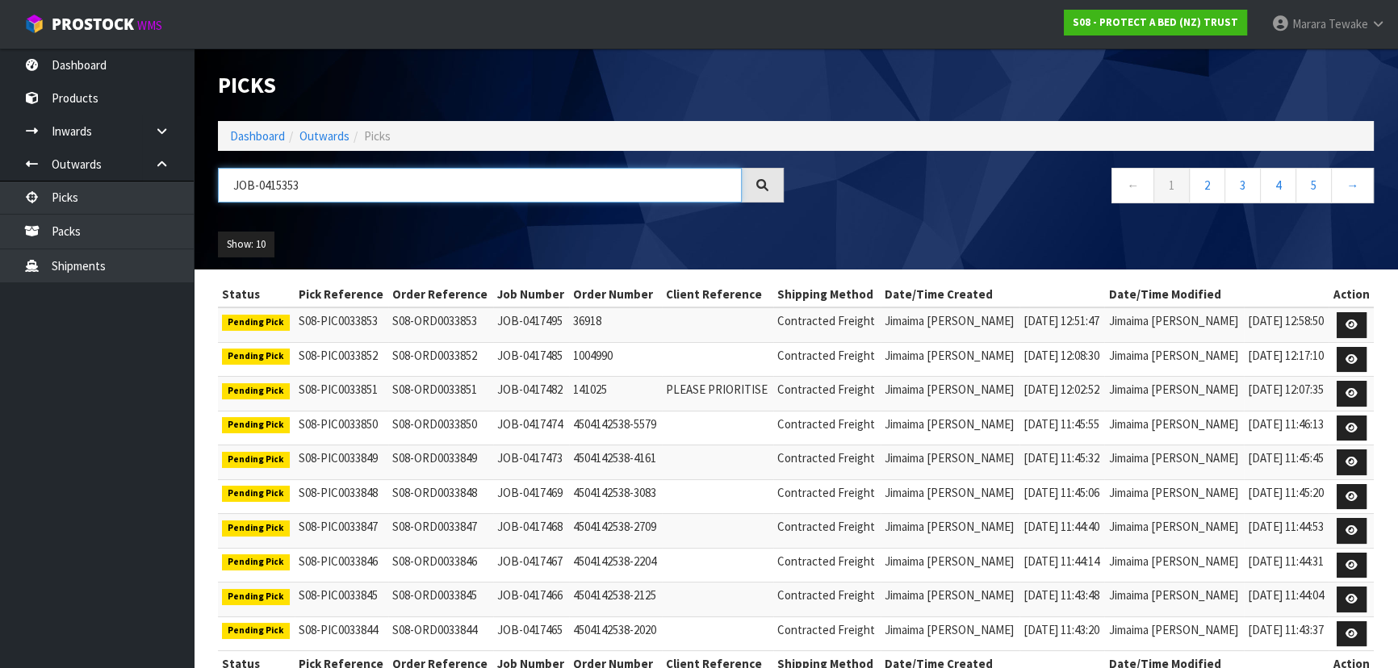
type input "JOB-0415353"
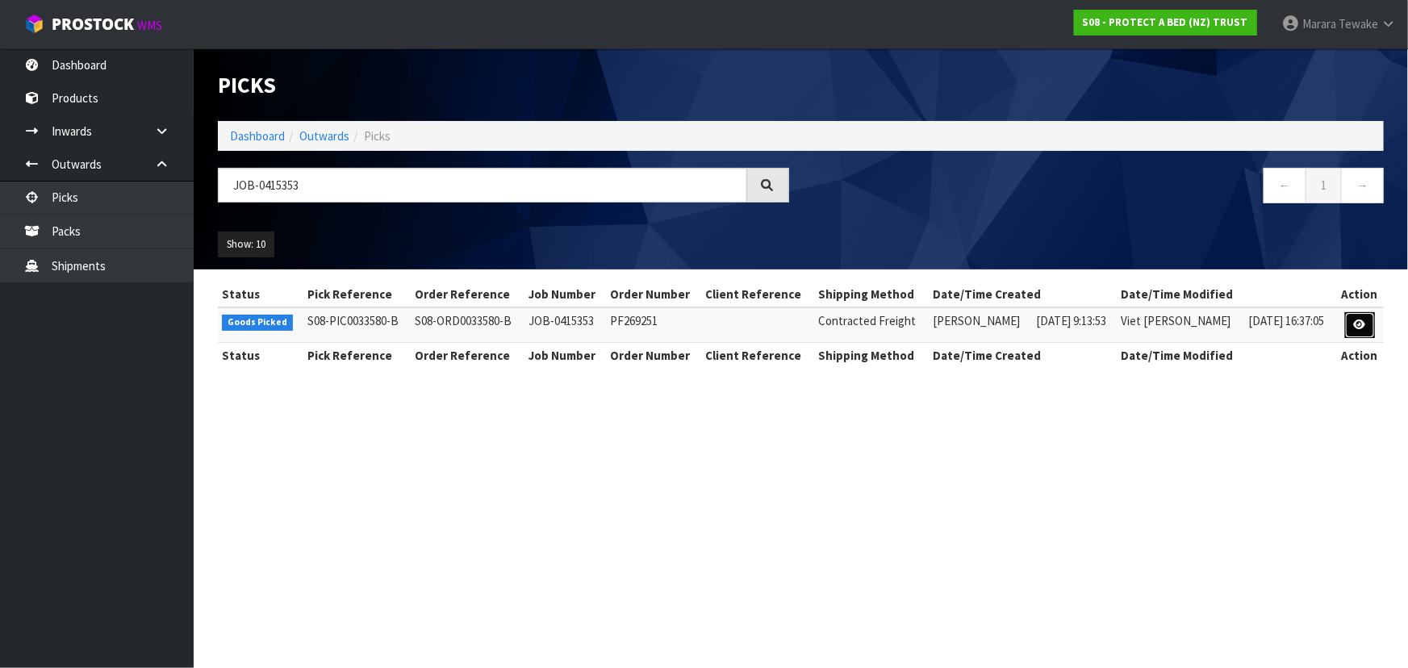
click at [1364, 320] on icon at bounding box center [1360, 325] width 12 height 10
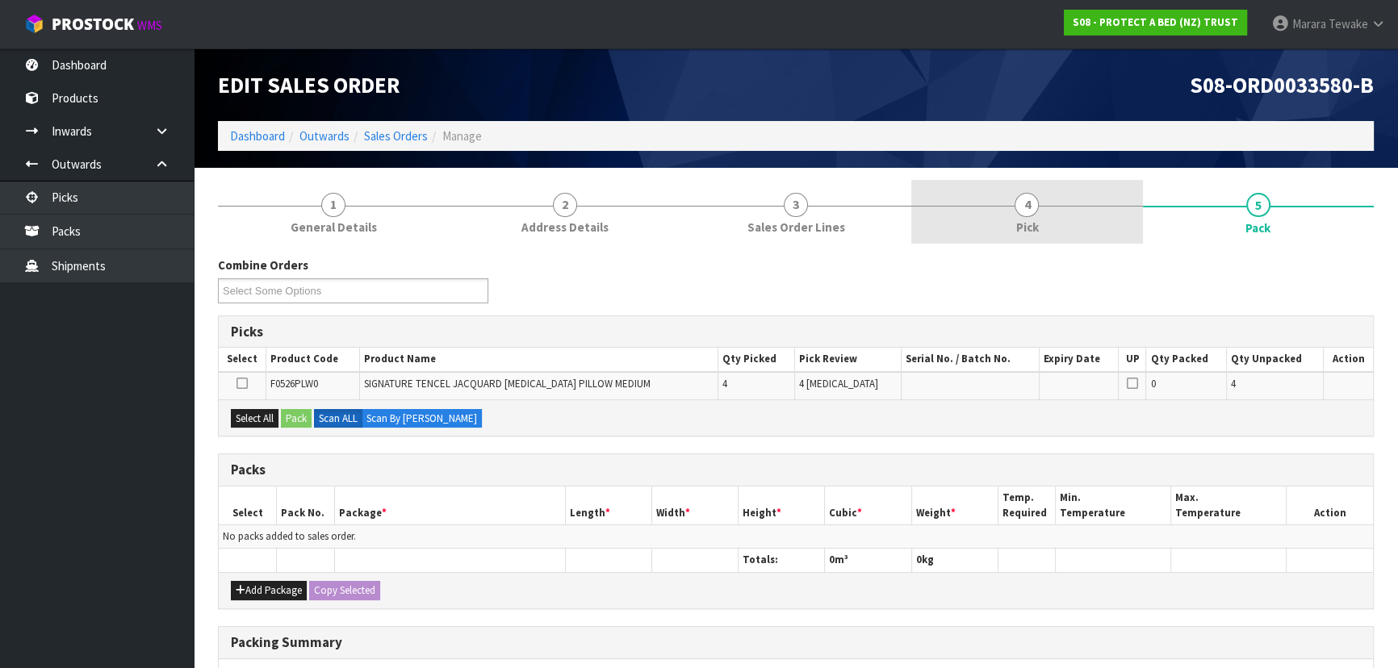
click at [1090, 238] on link "4 Pick" at bounding box center [1026, 212] width 231 height 64
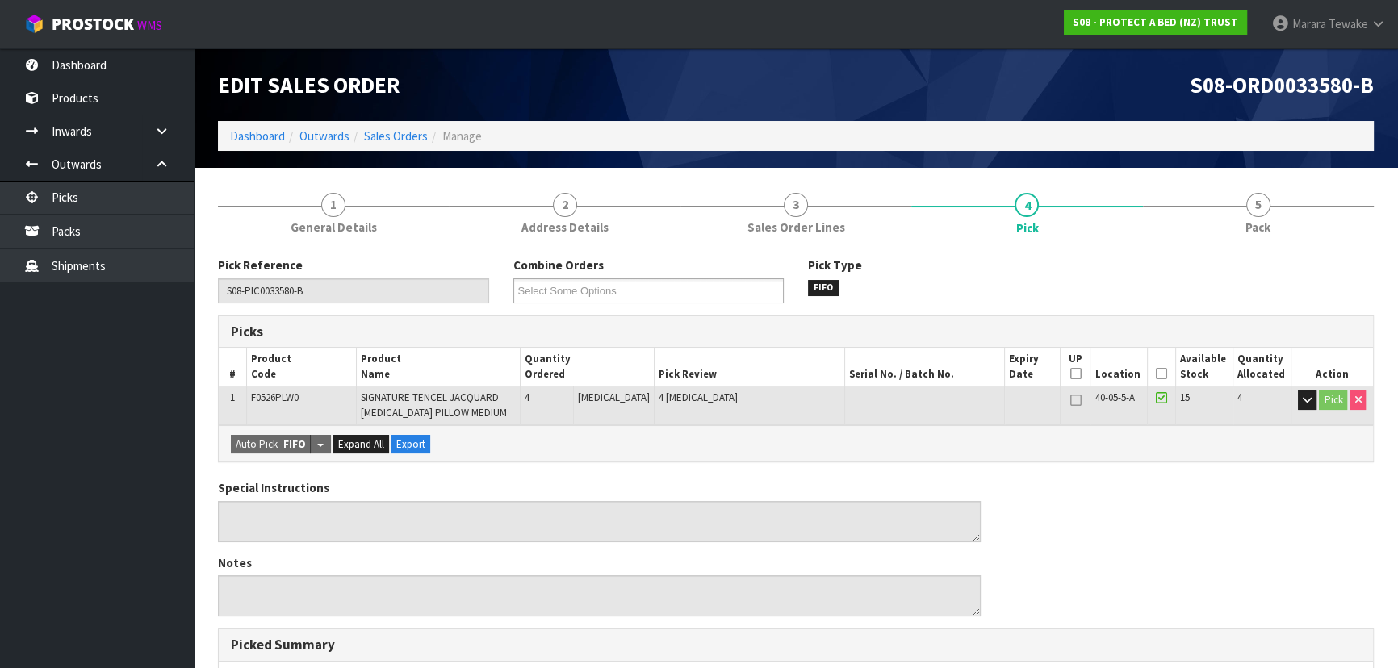
click at [1156, 374] on icon at bounding box center [1161, 374] width 11 height 1
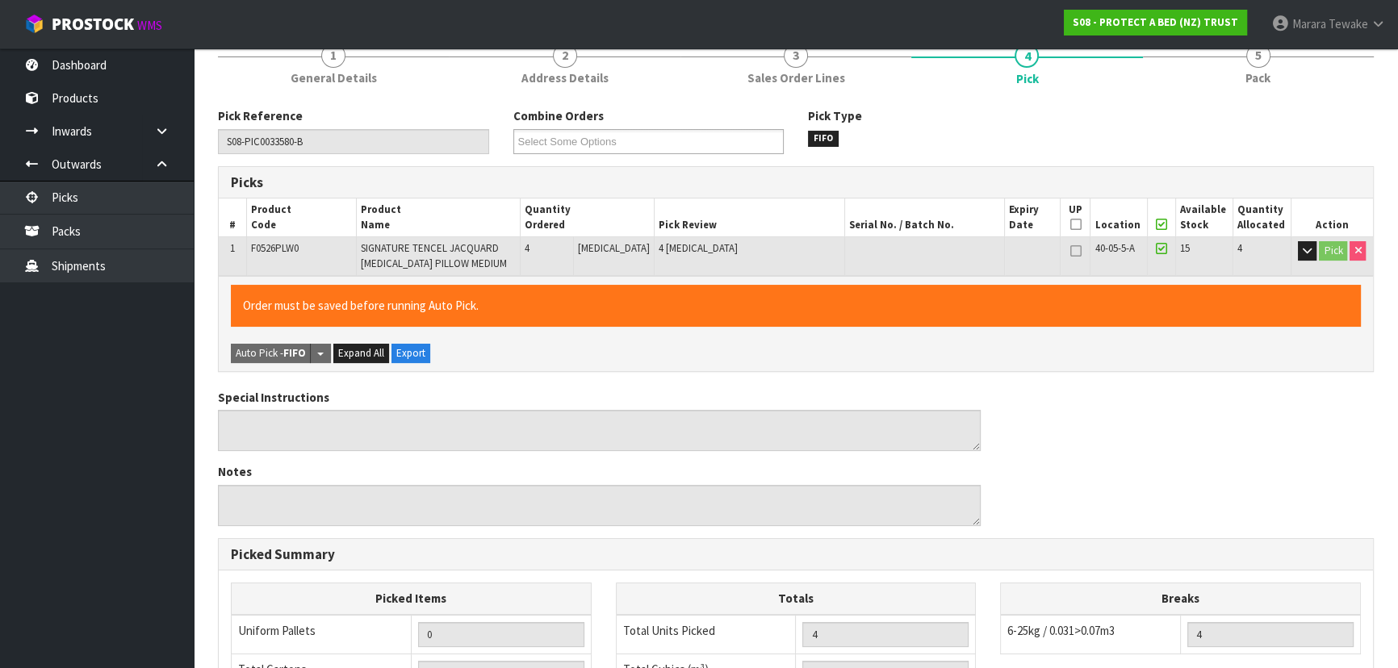
scroll to position [461, 0]
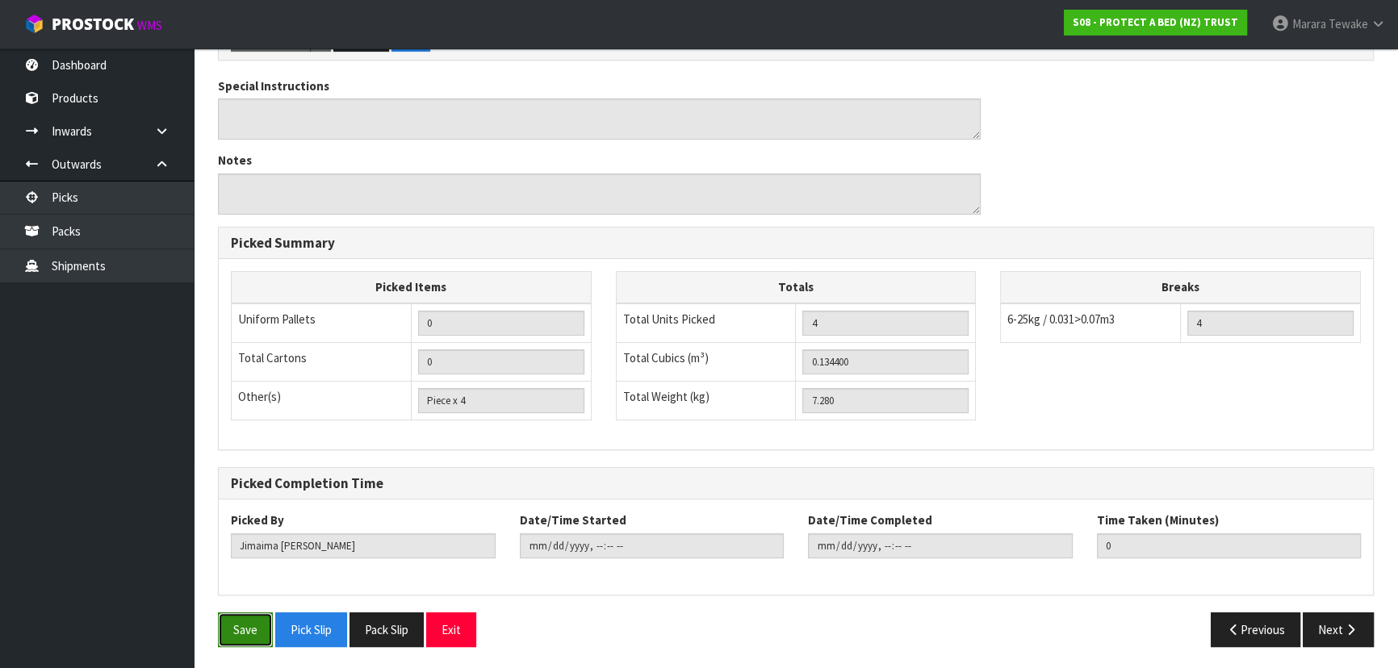
drag, startPoint x: 247, startPoint y: 621, endPoint x: 242, endPoint y: 607, distance: 15.3
click at [243, 621] on button "Save" at bounding box center [245, 630] width 55 height 35
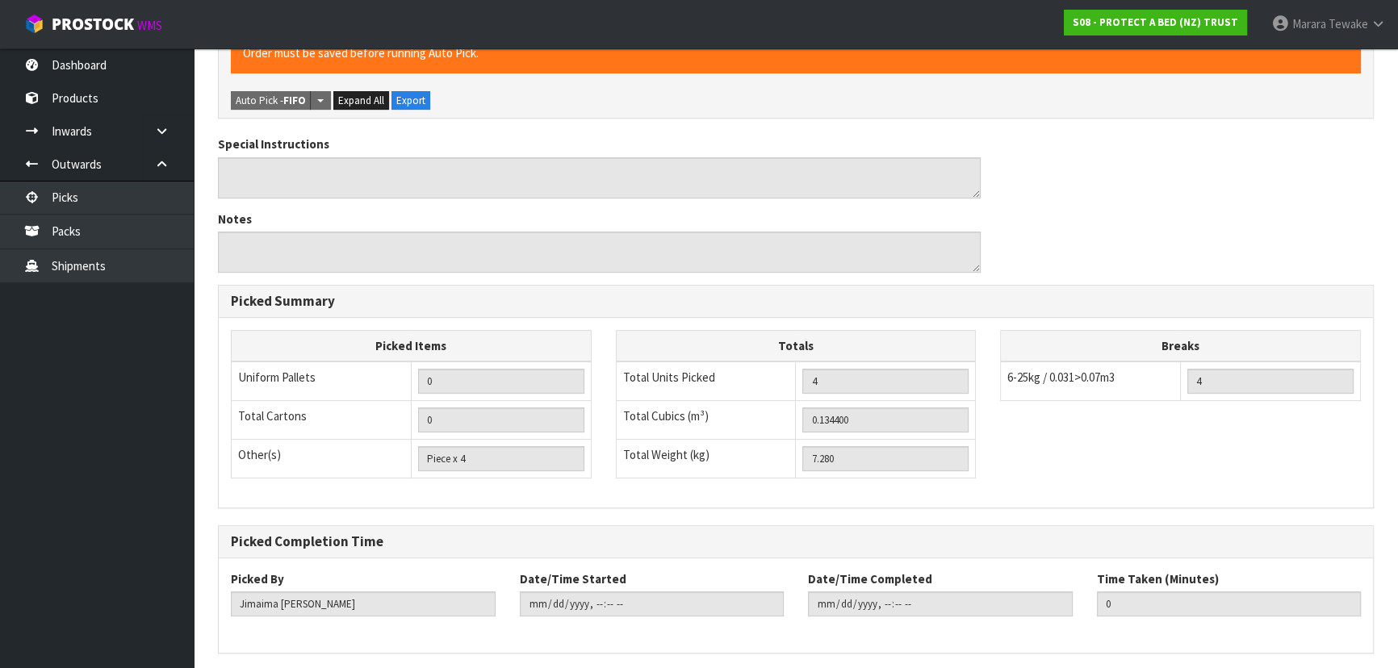
scroll to position [0, 0]
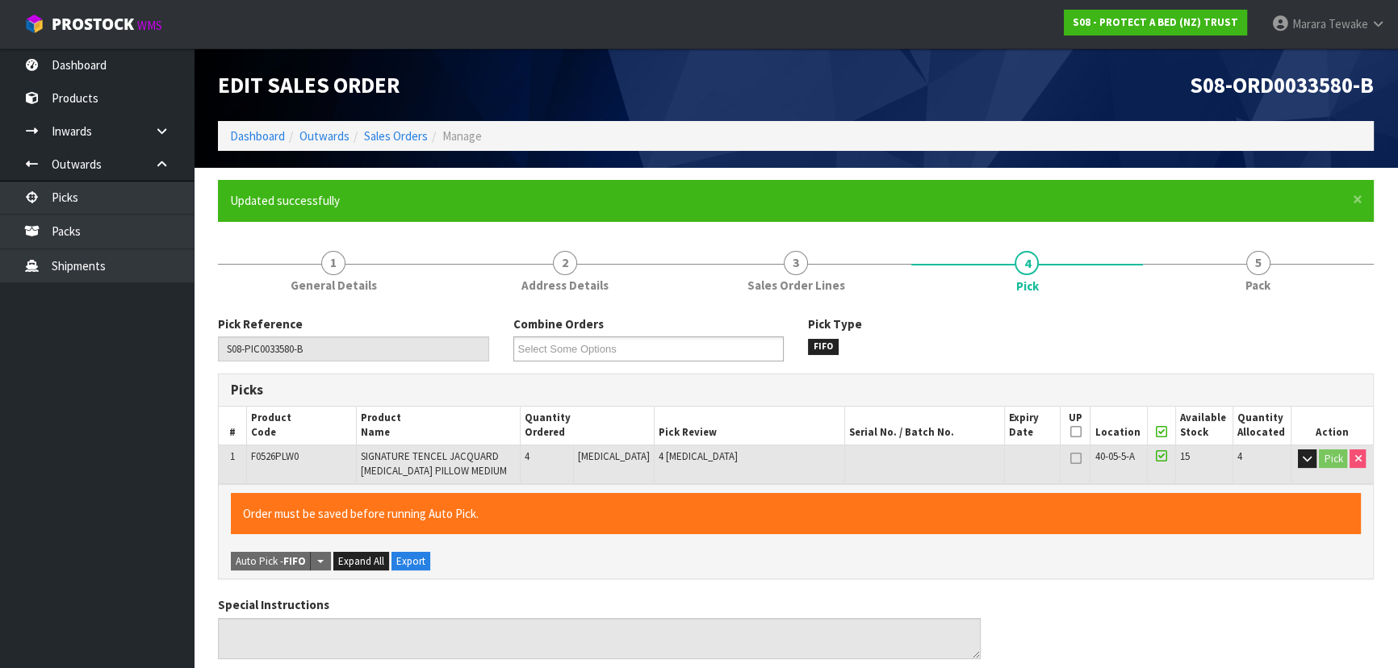
type input "Marara Tewake"
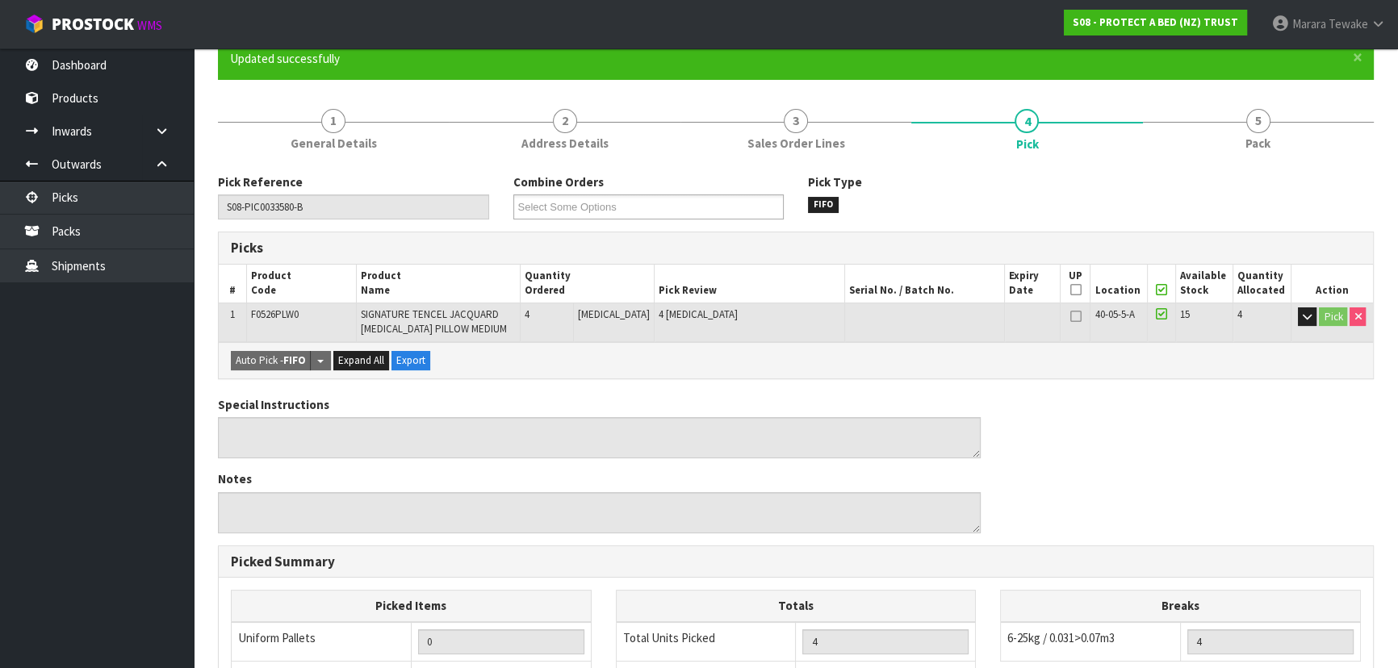
scroll to position [461, 0]
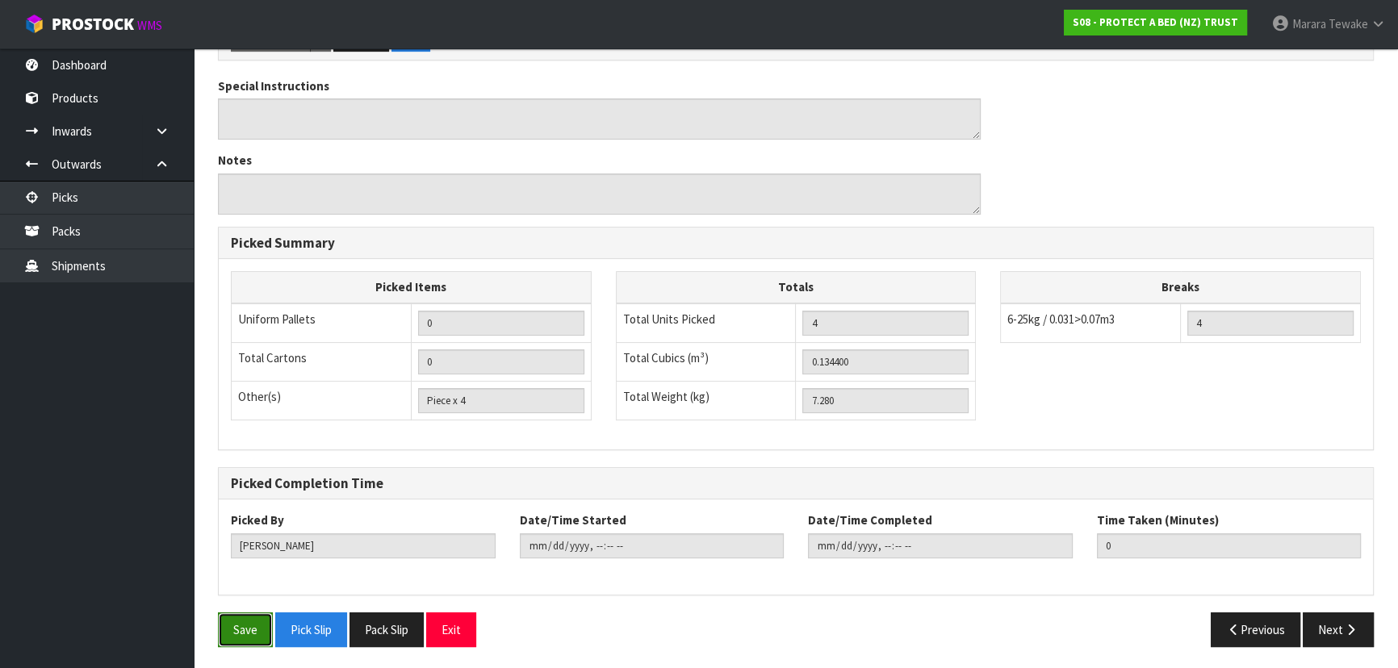
click at [245, 621] on button "Save" at bounding box center [245, 630] width 55 height 35
type input "2025-10-14T13:19:39"
drag, startPoint x: 1342, startPoint y: 632, endPoint x: 1325, endPoint y: 628, distance: 17.4
click at [1336, 629] on button "Next" at bounding box center [1338, 630] width 71 height 35
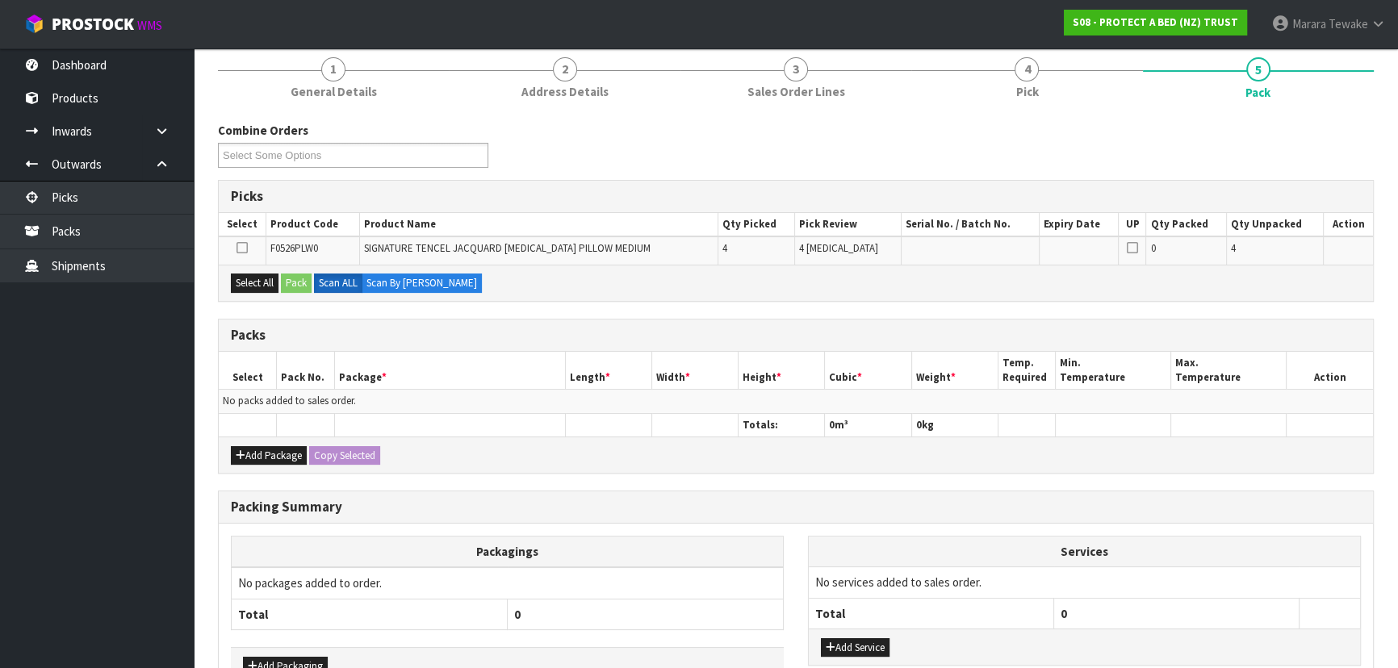
scroll to position [295, 0]
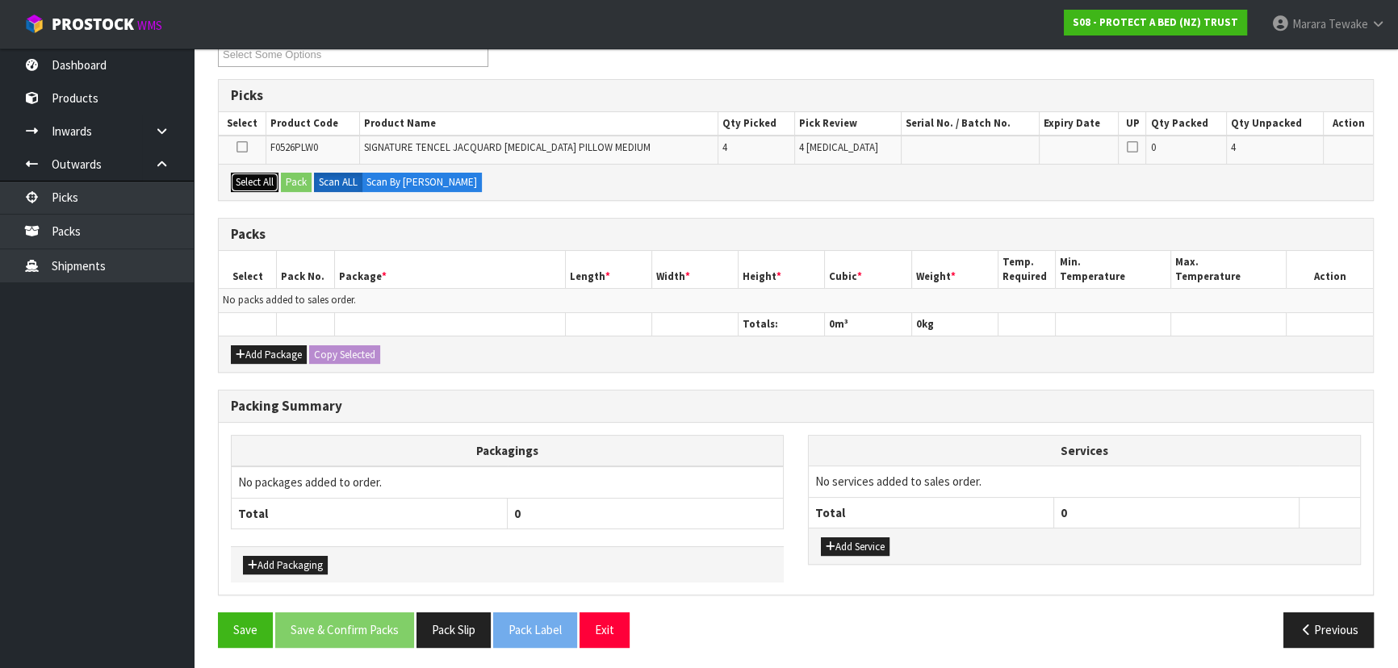
drag, startPoint x: 257, startPoint y: 180, endPoint x: 289, endPoint y: 185, distance: 32.6
click at [260, 180] on button "Select All" at bounding box center [255, 182] width 48 height 19
click at [292, 185] on button "Pack" at bounding box center [296, 182] width 31 height 19
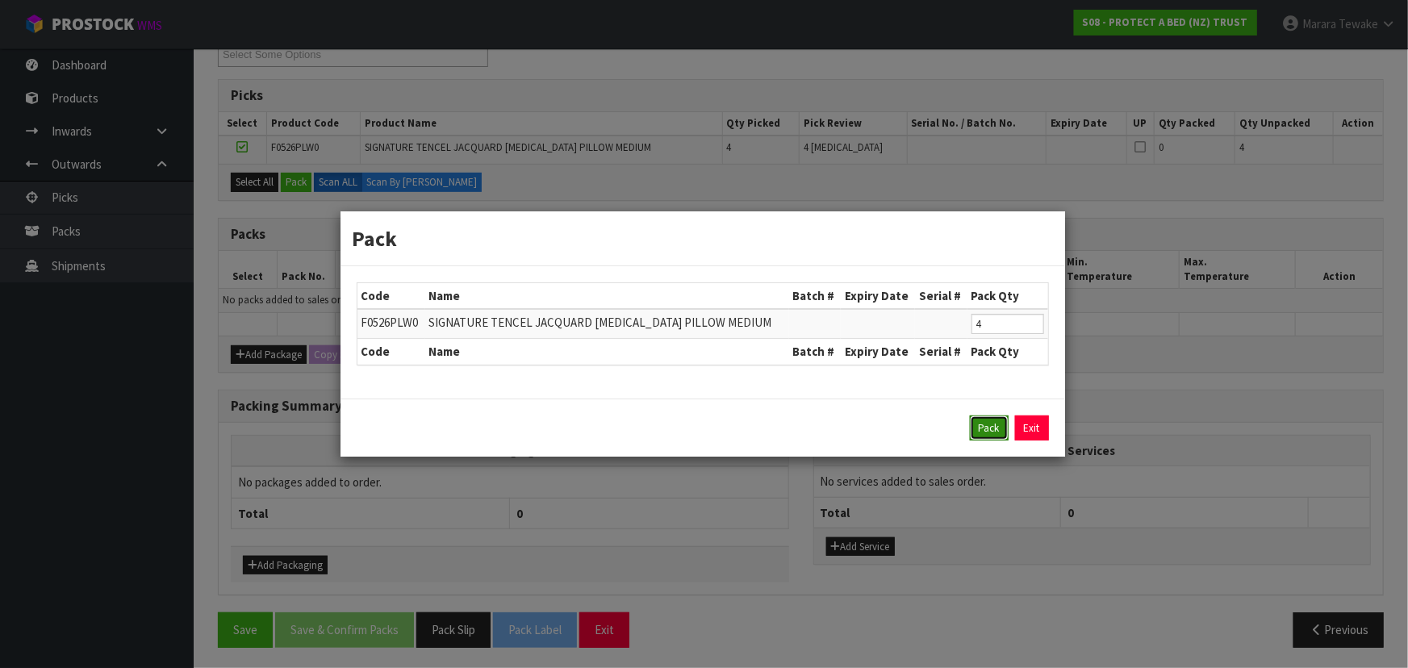
click at [980, 437] on button "Pack" at bounding box center [989, 429] width 39 height 26
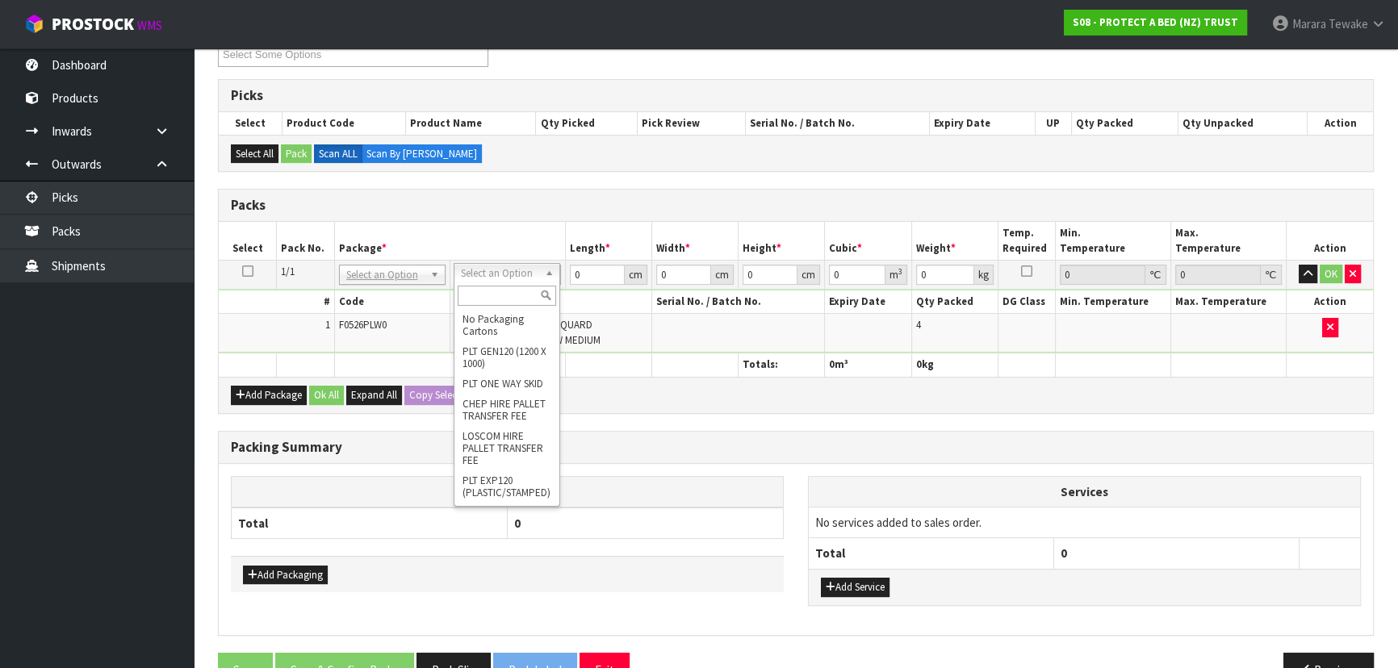
click at [846, 344] on td at bounding box center [868, 333] width 86 height 38
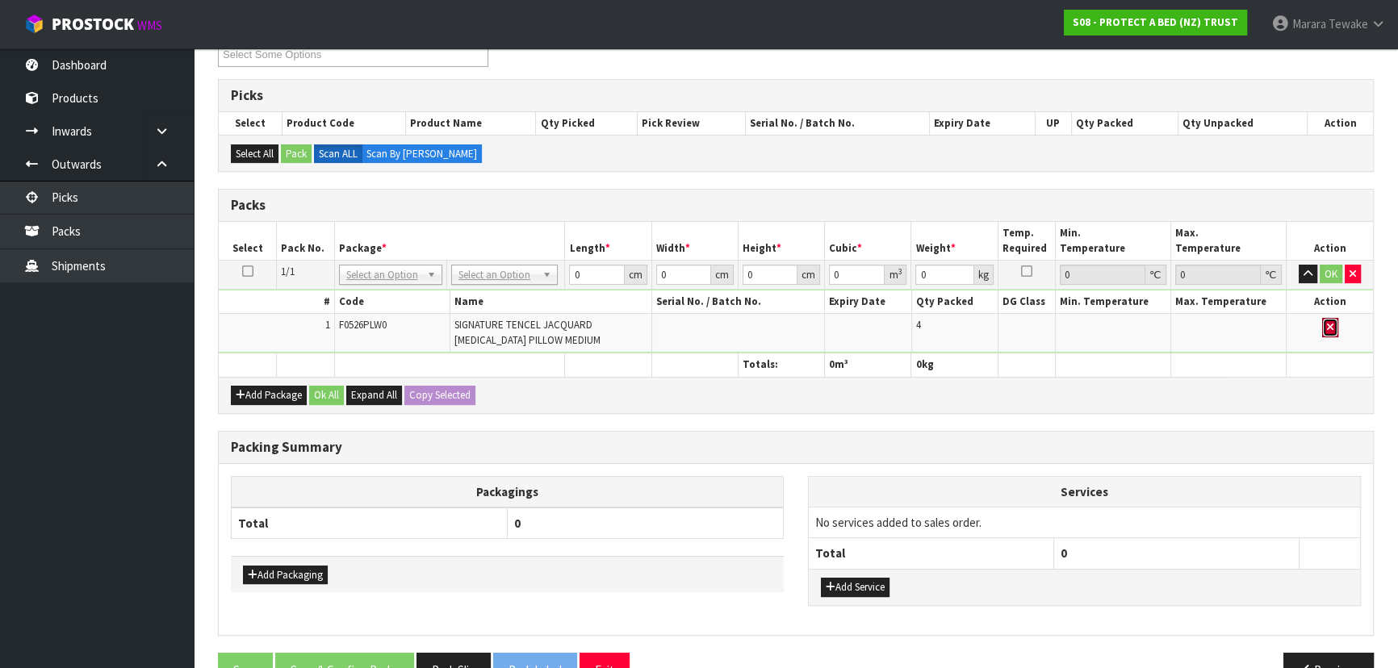
click at [1330, 323] on icon "button" at bounding box center [1330, 327] width 6 height 10
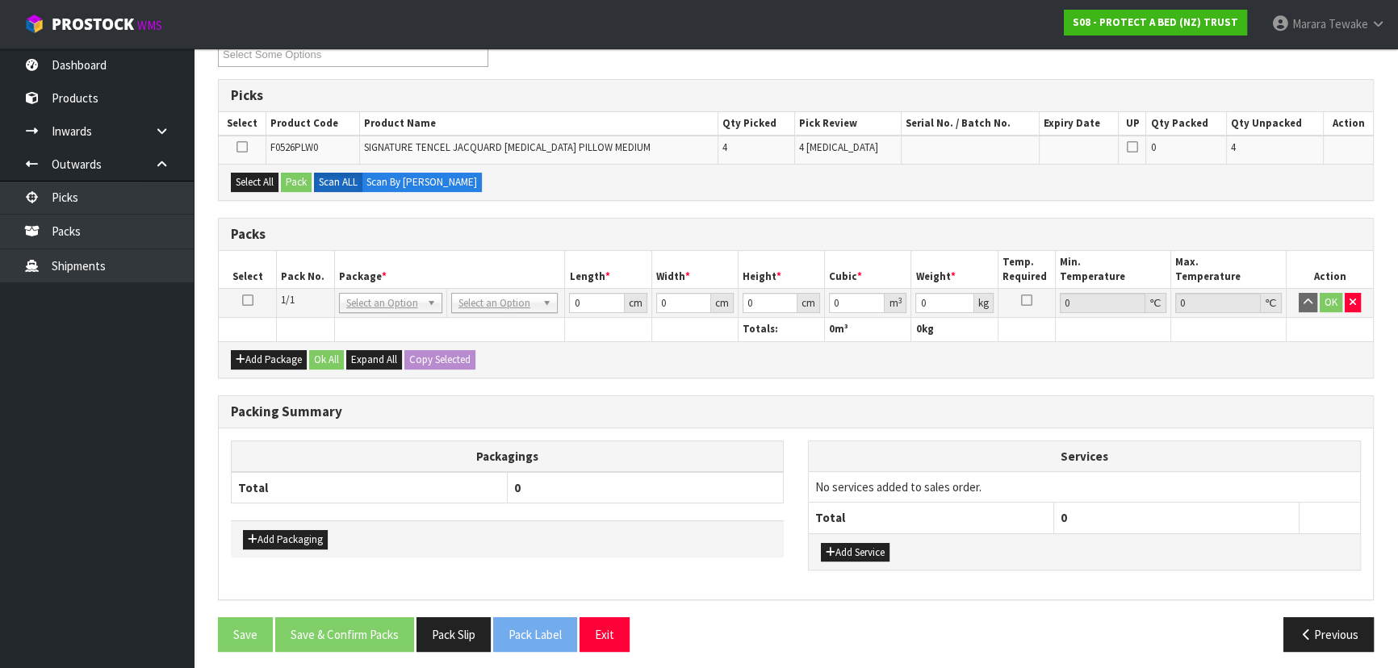
click at [247, 300] on icon at bounding box center [247, 300] width 11 height 1
drag, startPoint x: 269, startPoint y: 173, endPoint x: 291, endPoint y: 179, distance: 22.7
click at [270, 173] on button "Select All" at bounding box center [255, 182] width 48 height 19
click at [291, 181] on button "Pack" at bounding box center [296, 182] width 31 height 19
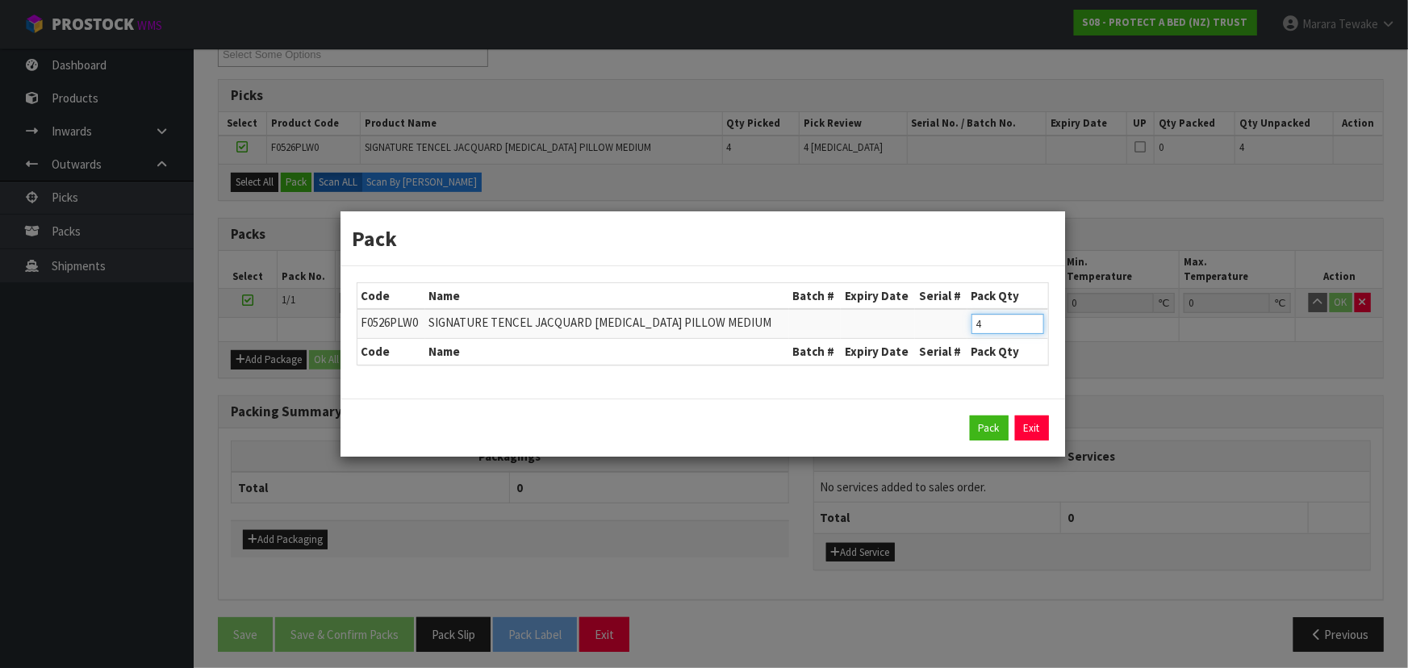
drag, startPoint x: 998, startPoint y: 332, endPoint x: 919, endPoint y: 307, distance: 82.2
click at [950, 332] on tr "F0526PLW0 SIGNATURE TENCEL JACQUARD MEMORY FOAM PILLOW MEDIUM 4" at bounding box center [703, 324] width 691 height 30
type input "2"
click button "Pack" at bounding box center [989, 429] width 39 height 26
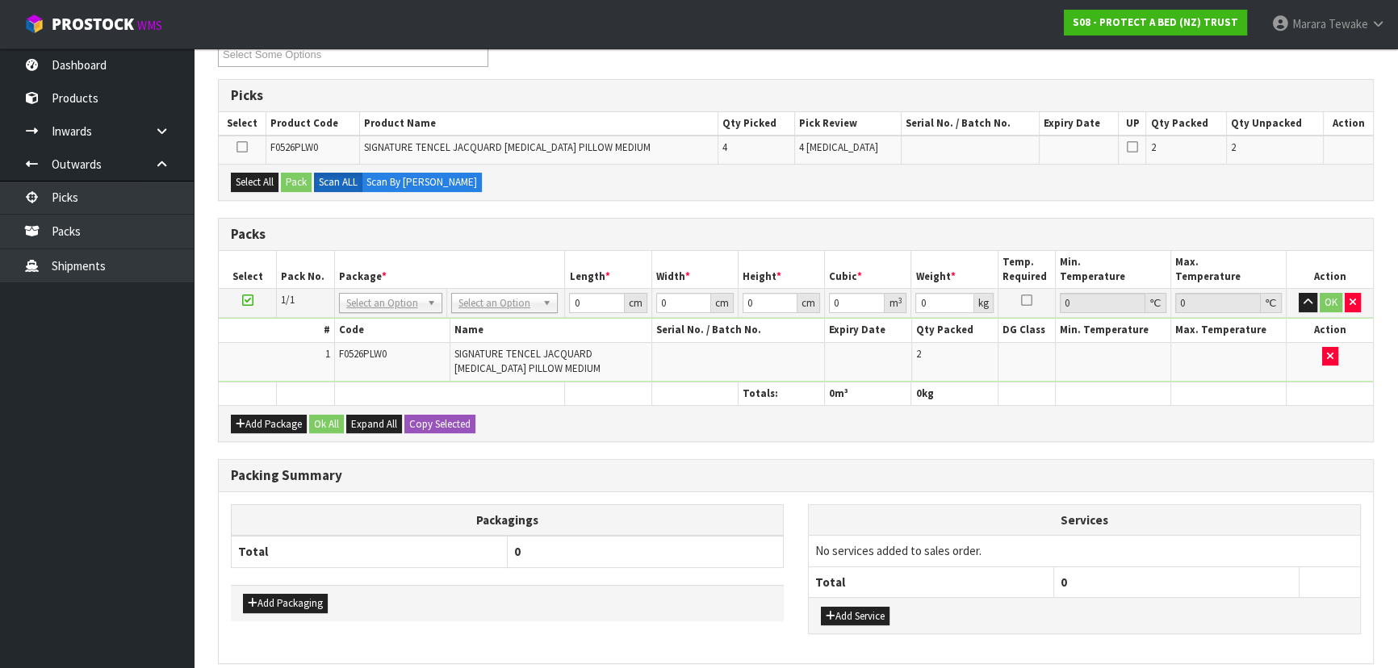
click at [242, 300] on icon at bounding box center [247, 300] width 11 height 1
click at [248, 187] on div "Select All Pack Scan ALL Scan By Quantity" at bounding box center [796, 182] width 1154 height 36
click at [249, 182] on button "Select All" at bounding box center [255, 182] width 48 height 19
click at [303, 179] on button "Pack" at bounding box center [296, 182] width 31 height 19
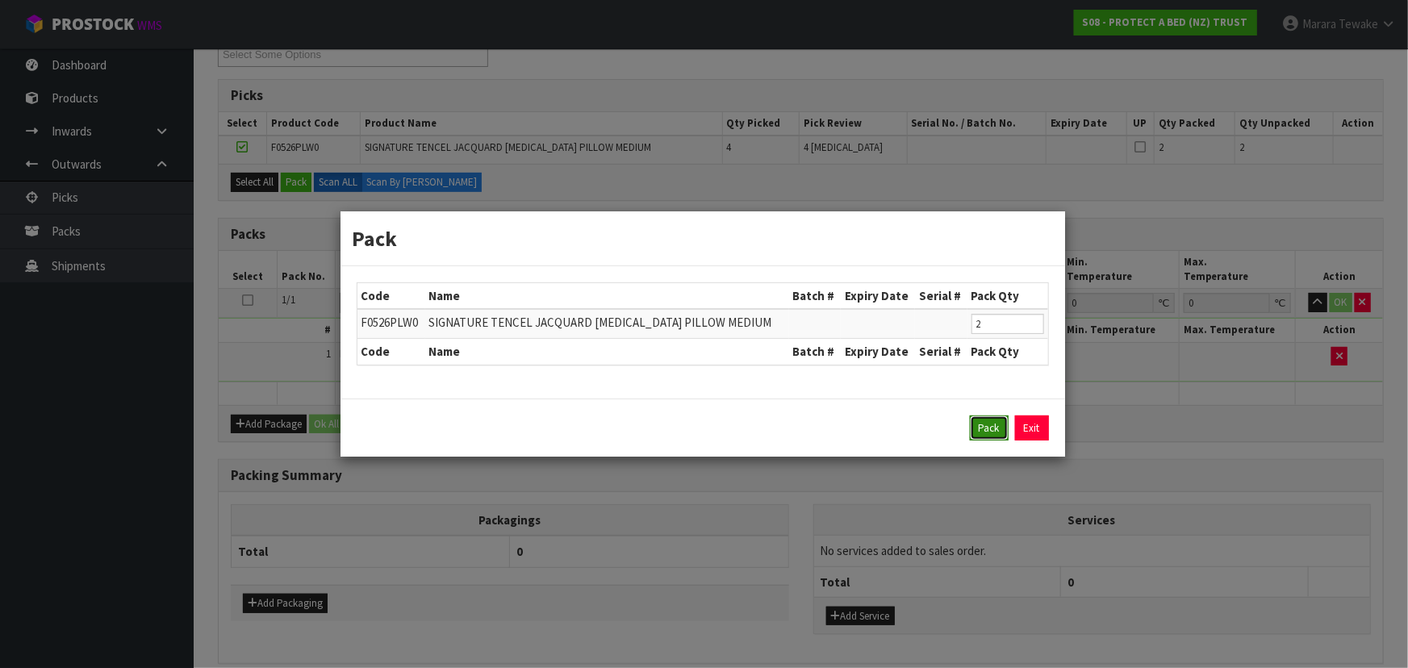
click at [994, 420] on button "Pack" at bounding box center [989, 429] width 39 height 26
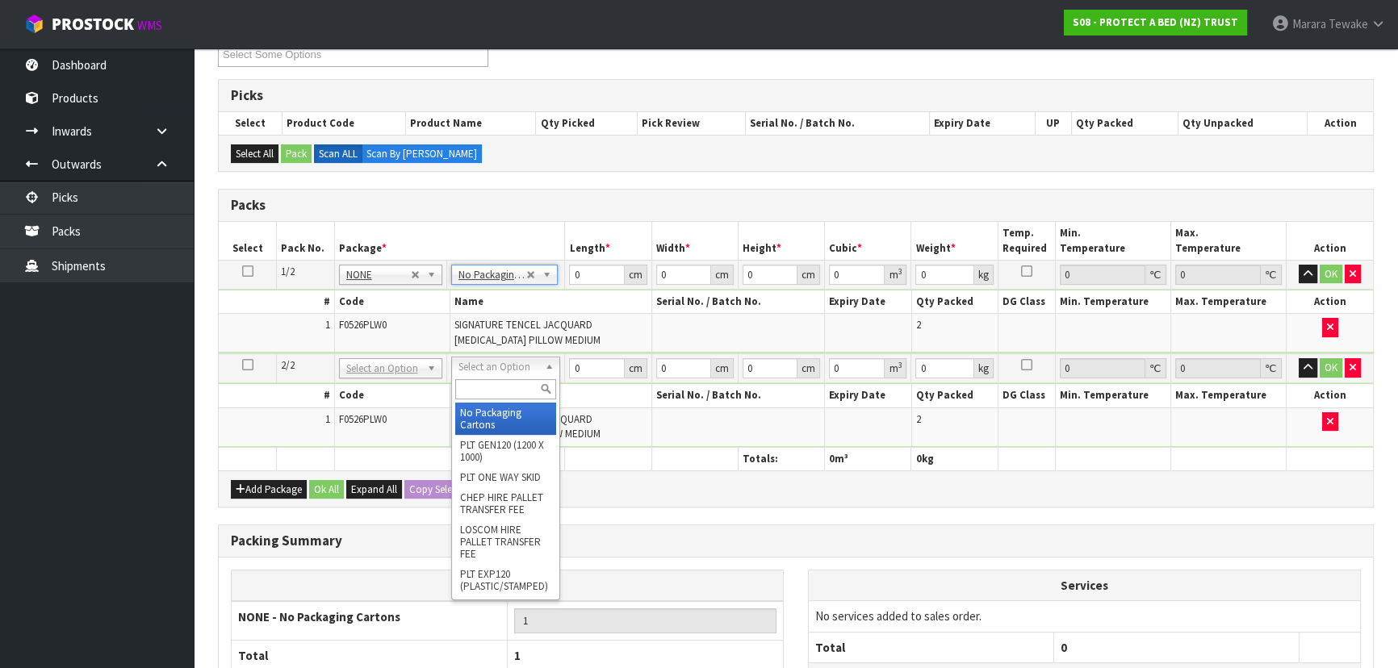
type input "2"
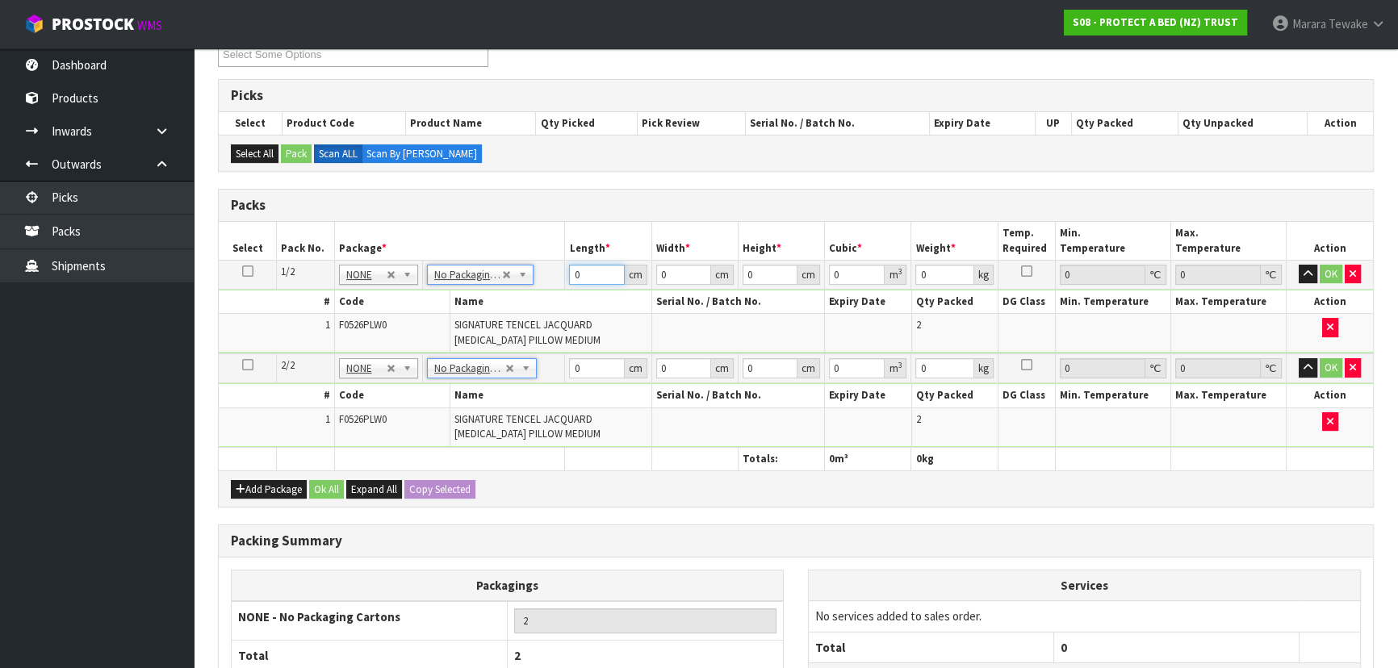
drag, startPoint x: 535, startPoint y: 246, endPoint x: 558, endPoint y: 96, distance: 151.8
click at [504, 203] on div "Packs Select Pack No. Package * Length * Width * Height * Cubic * Weight * Temp…" at bounding box center [796, 348] width 1156 height 319
type input "60"
type input "42"
type input "3"
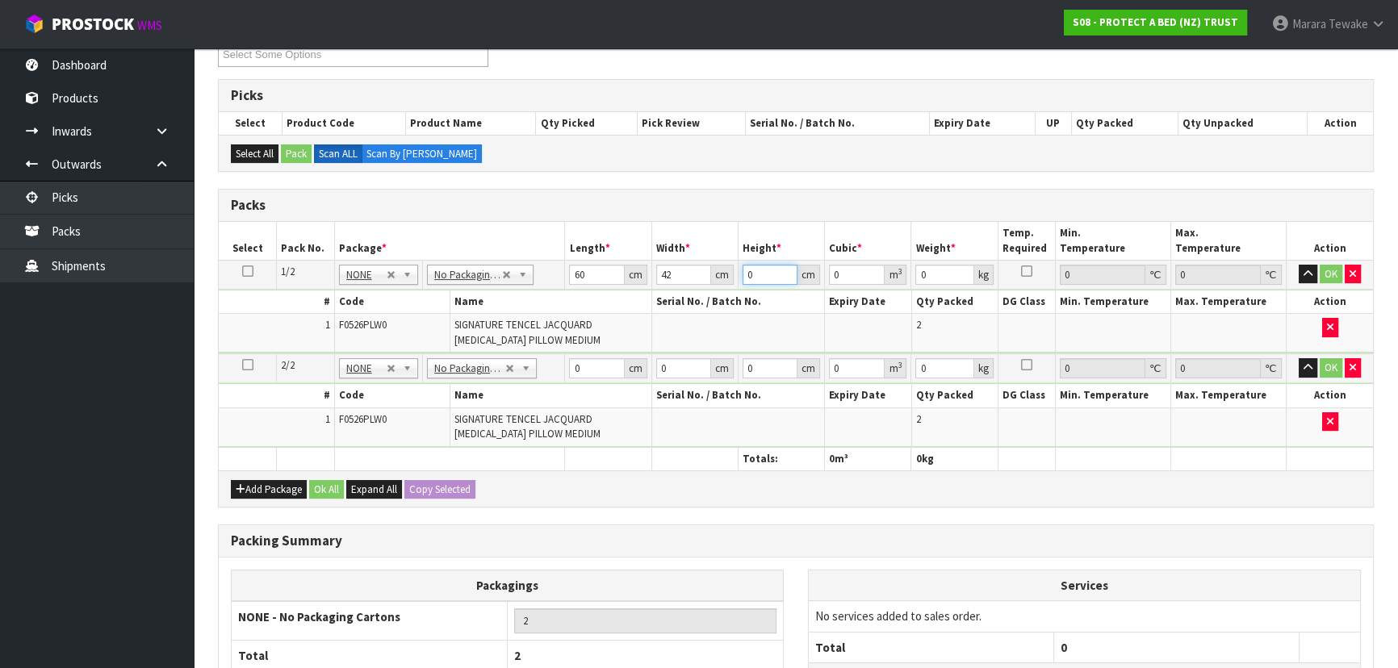
type input "0.00756"
type input "30"
type input "0.0756"
type input "30"
type input "4"
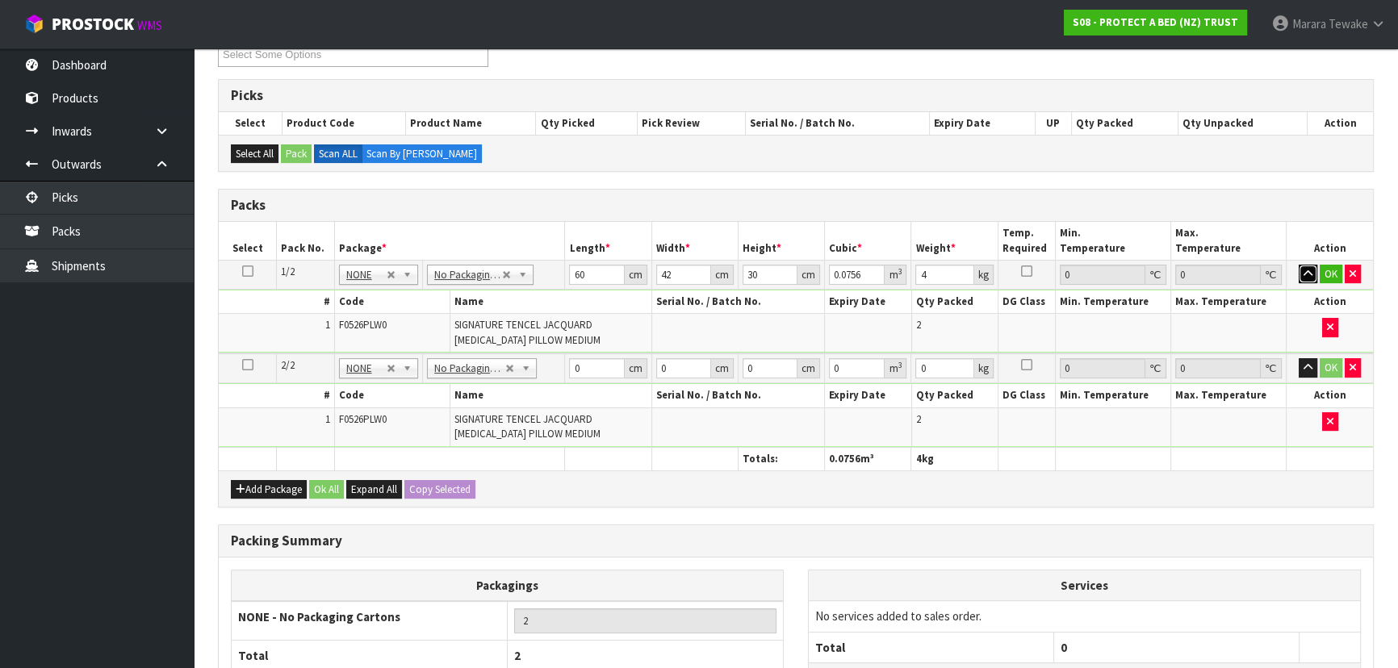
click at [1299, 265] on button "button" at bounding box center [1308, 274] width 19 height 19
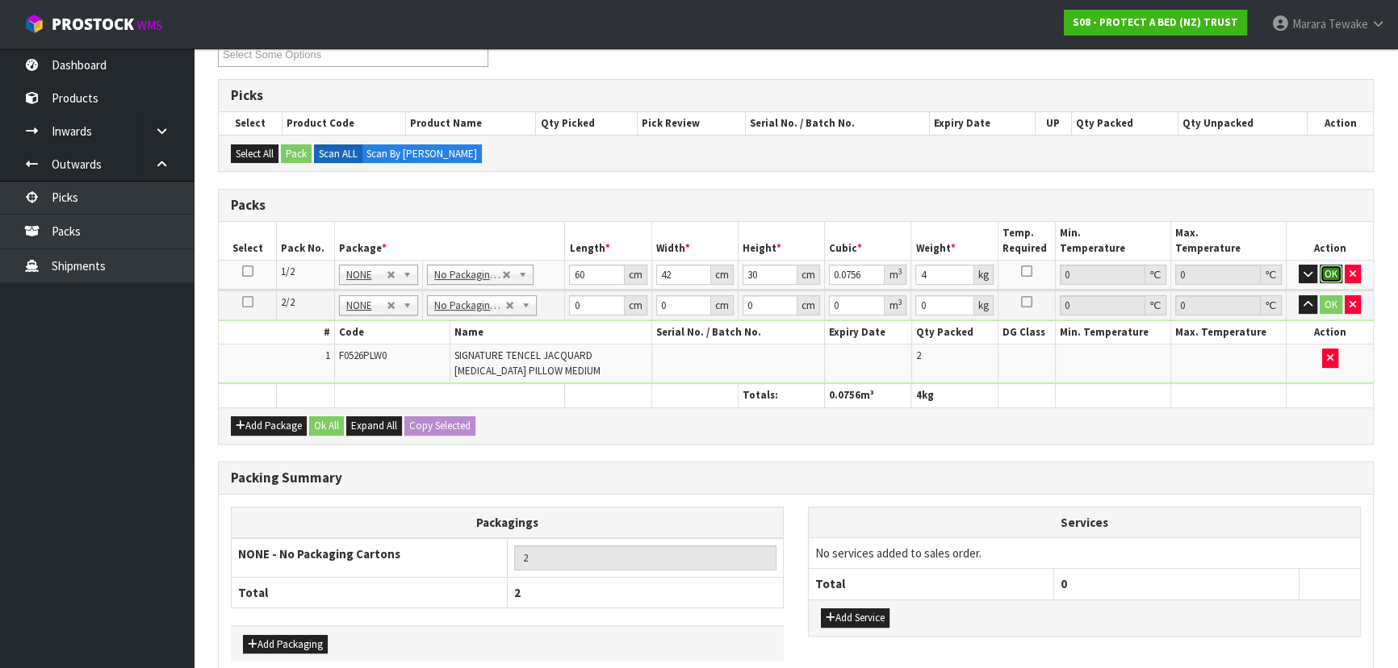
click button "OK" at bounding box center [1331, 274] width 23 height 19
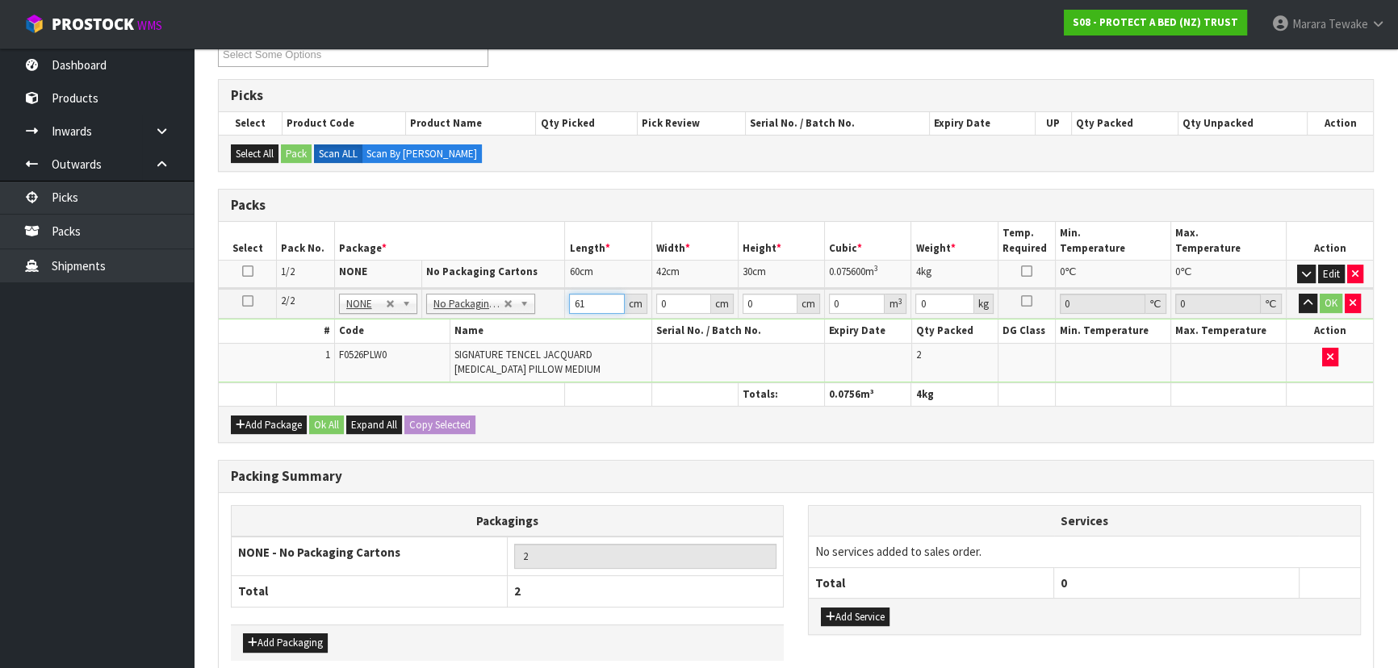
type input "61"
type input "41"
type input "3"
type input "0.007503"
type input "30"
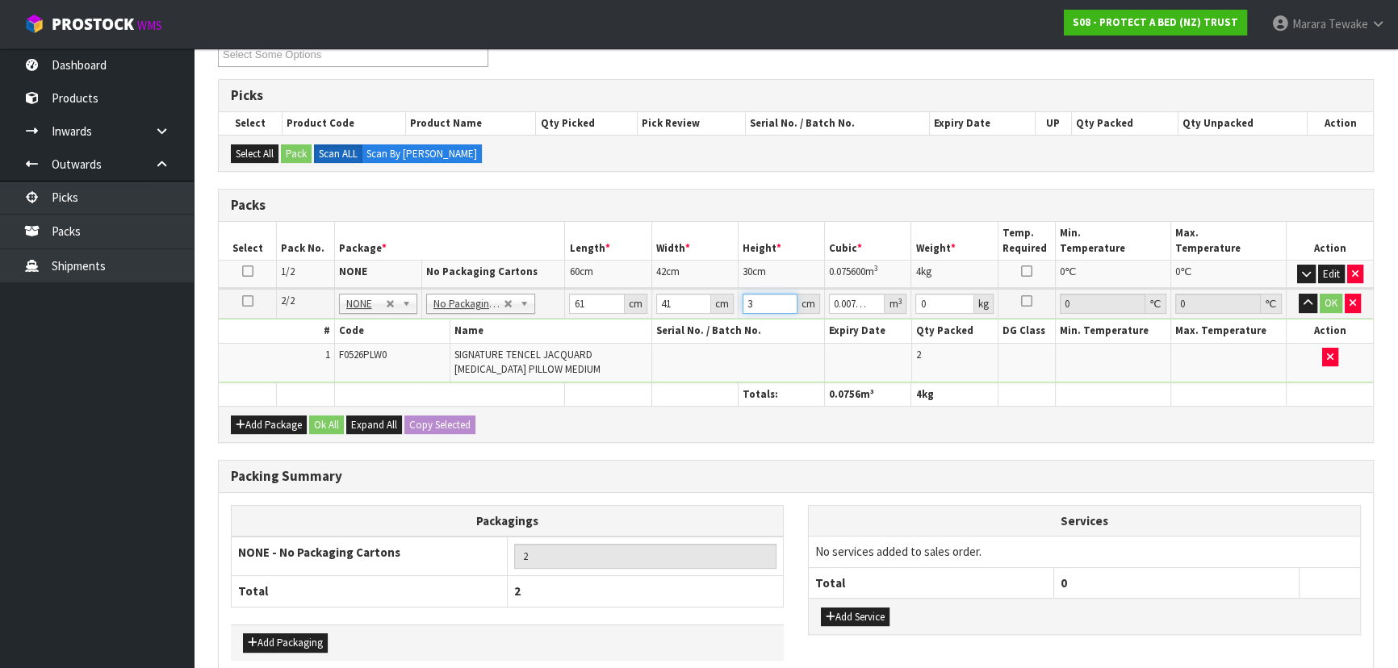
type input "0.07503"
type input "30"
type input "4"
click at [1299, 294] on button "button" at bounding box center [1308, 303] width 19 height 19
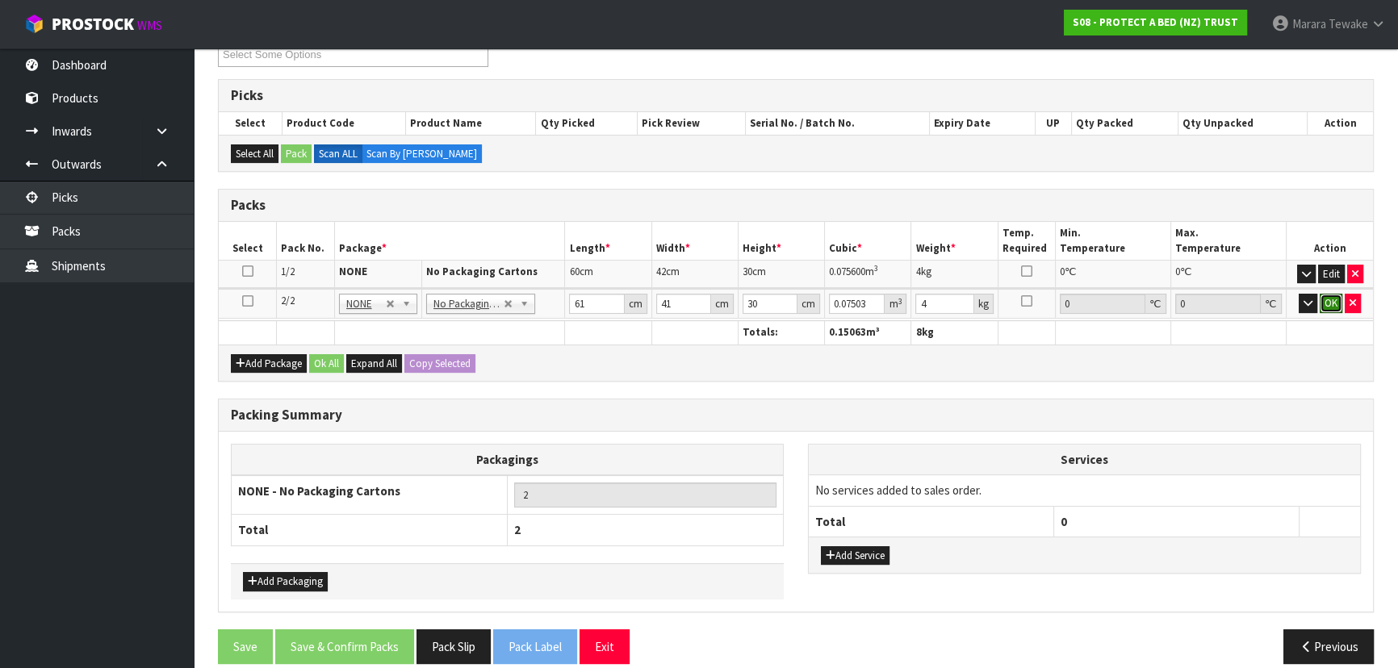
click button "OK" at bounding box center [1331, 303] width 23 height 19
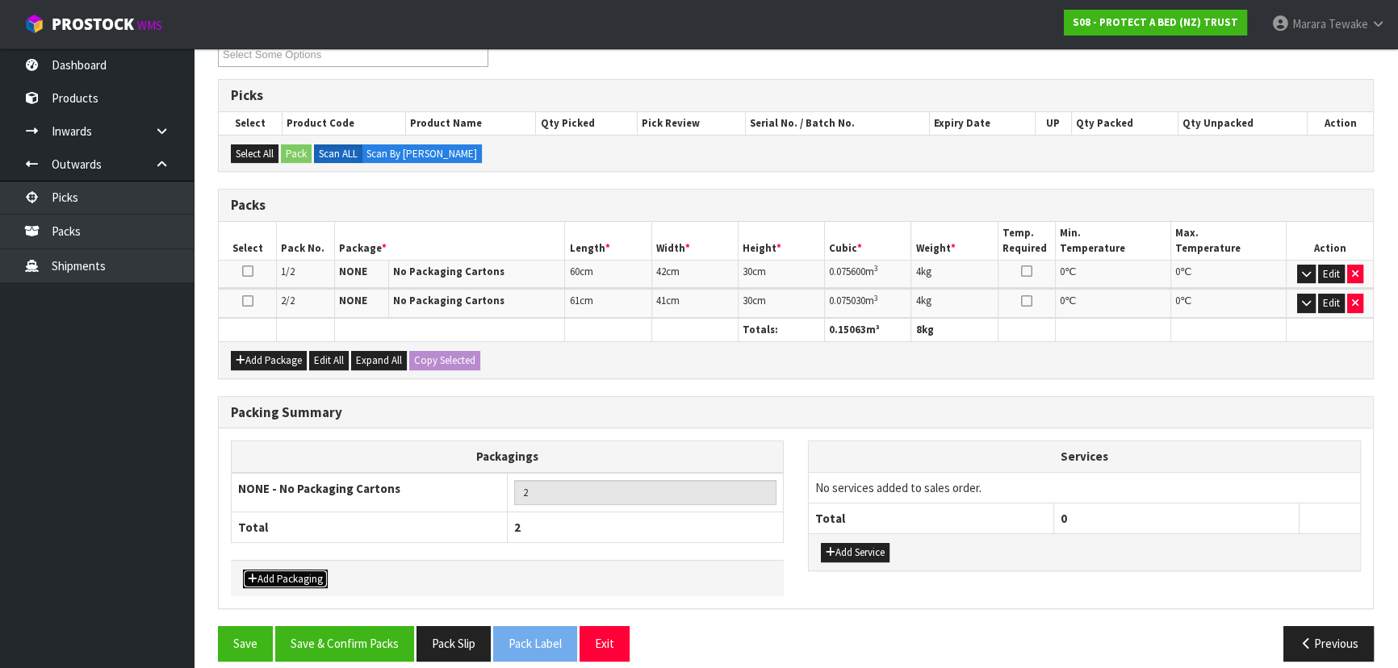
click at [304, 570] on button "Add Packaging" at bounding box center [285, 579] width 85 height 19
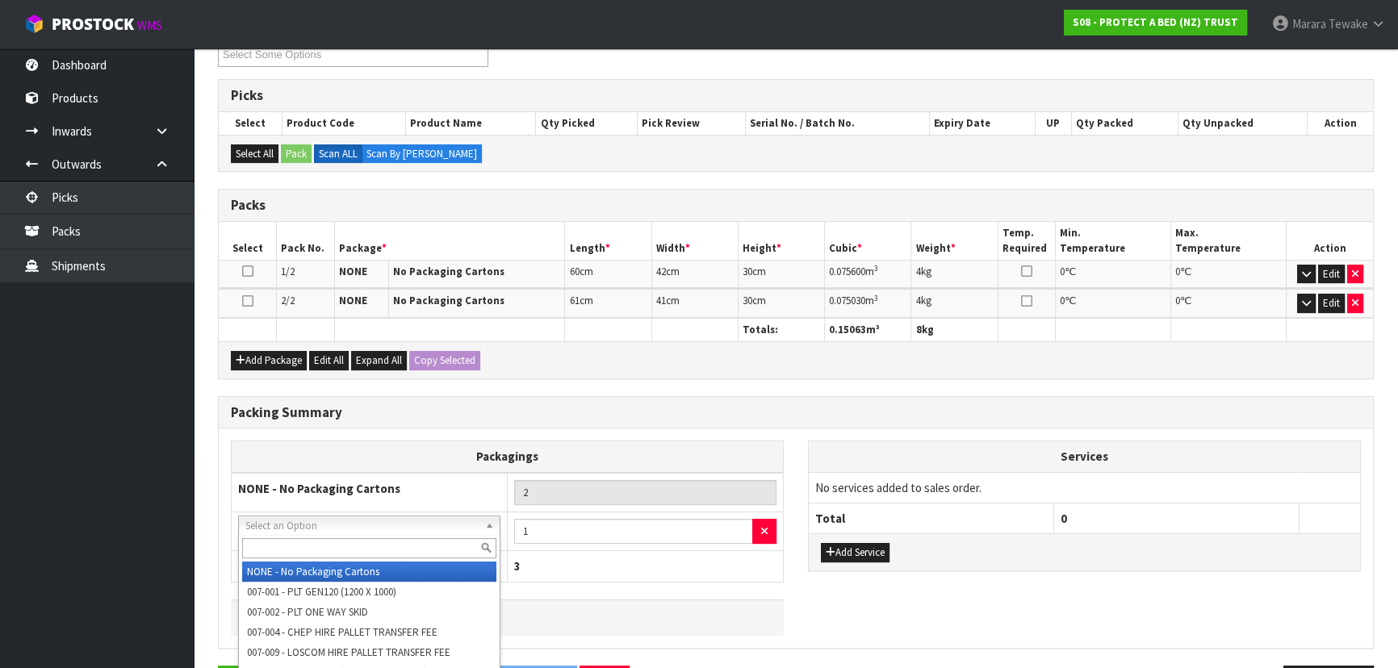
click at [326, 543] on input "text" at bounding box center [369, 548] width 254 height 20
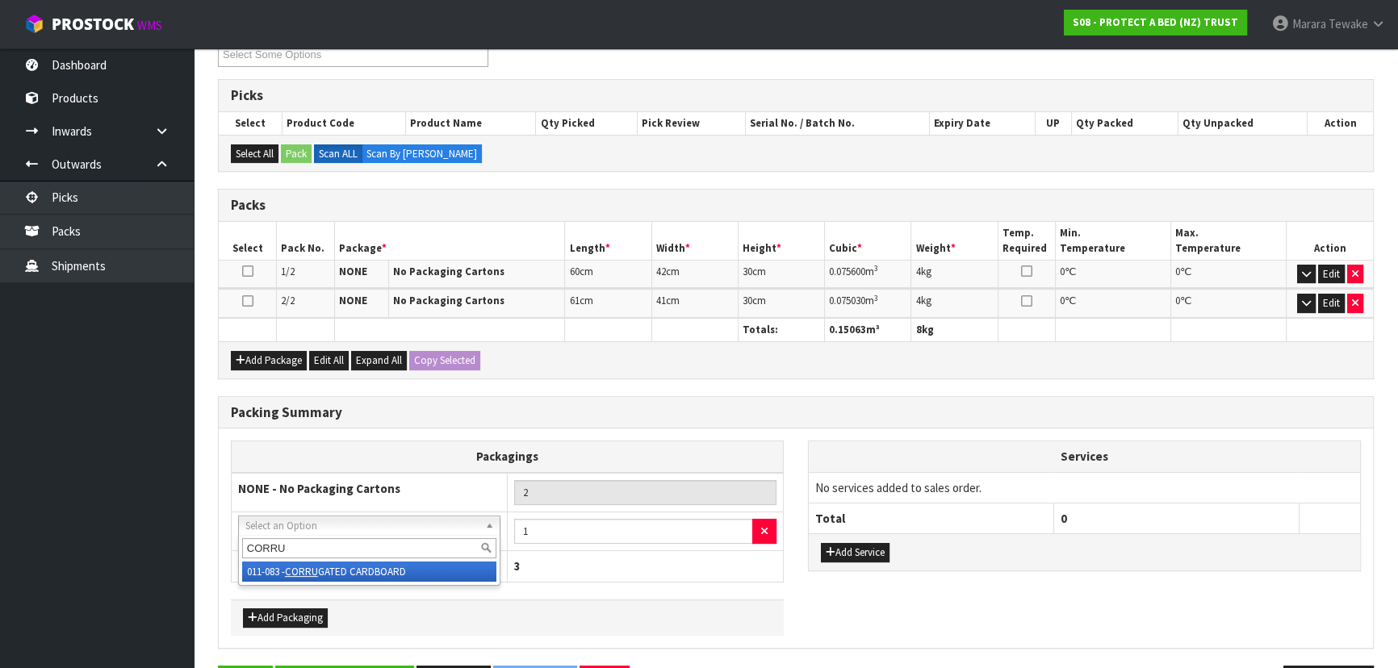
type input "CORRU"
drag, startPoint x: 359, startPoint y: 574, endPoint x: 472, endPoint y: 537, distance: 118.9
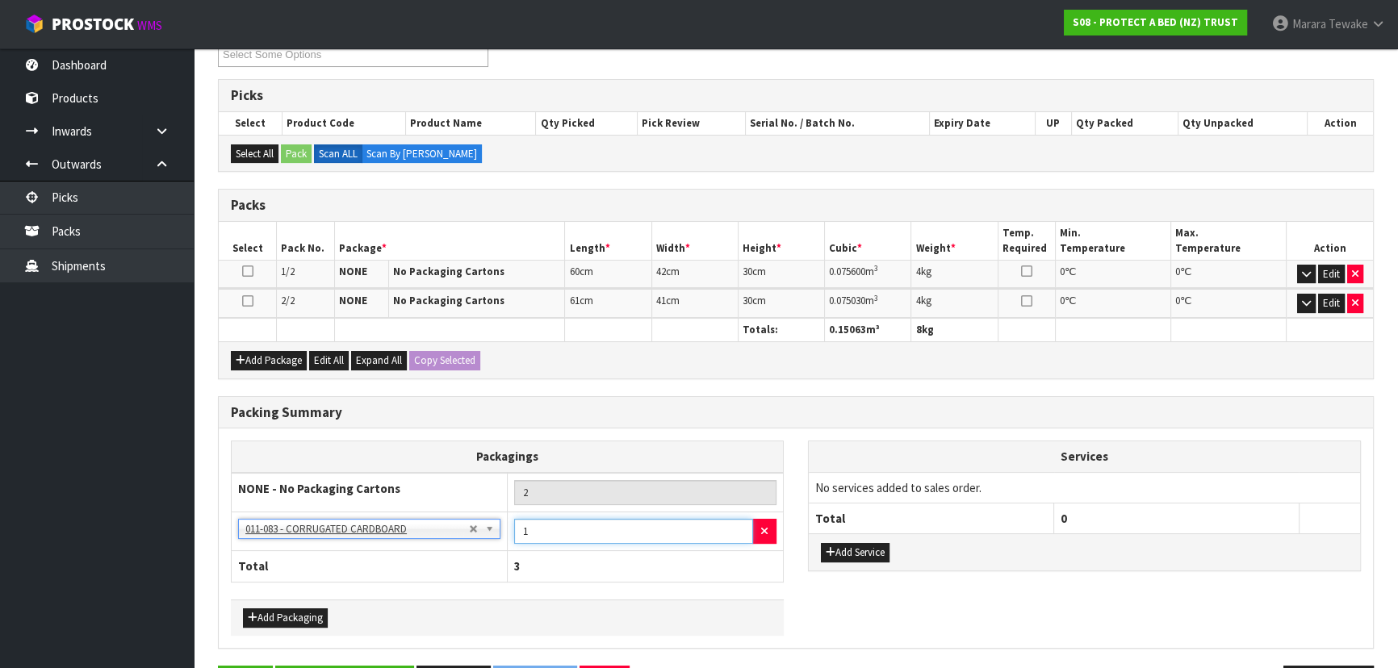
drag, startPoint x: 526, startPoint y: 525, endPoint x: 496, endPoint y: 488, distance: 47.5
click at [480, 506] on tbody "NONE - No Packaging Cartons 2 NONE - No Packaging Cartons 007-001 - PLT GEN120 …" at bounding box center [508, 512] width 552 height 78
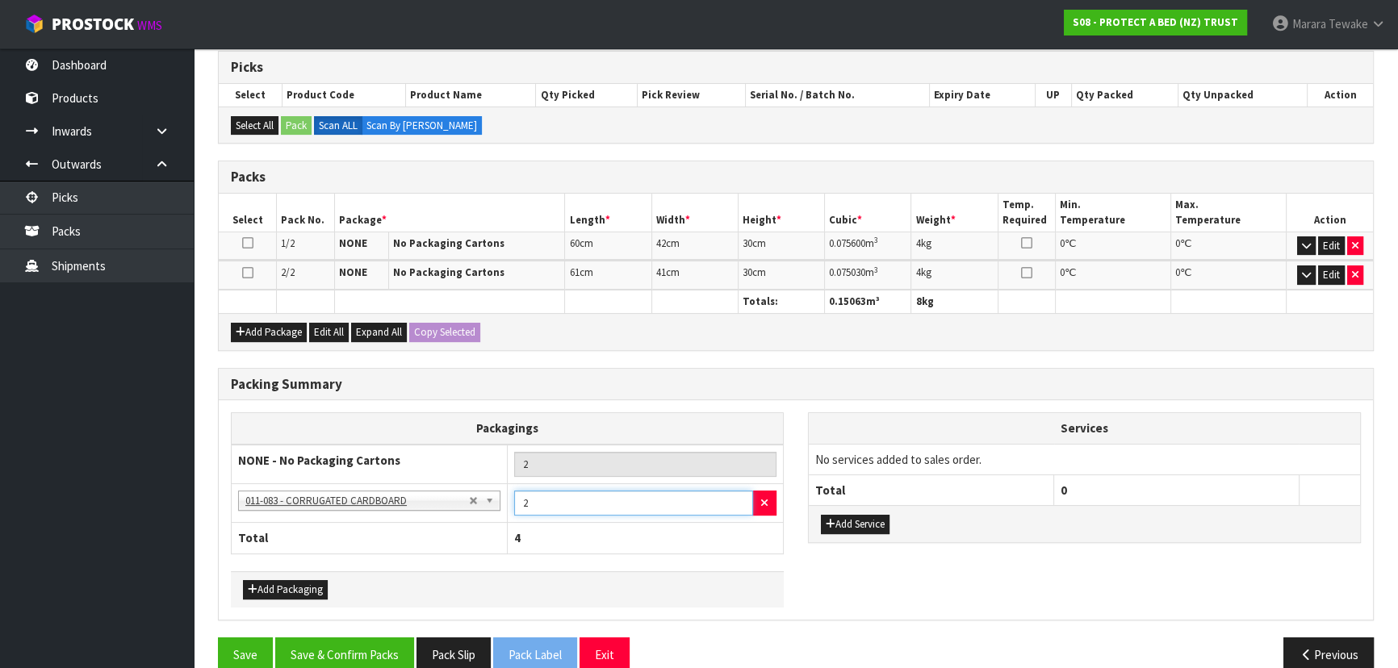
scroll to position [347, 0]
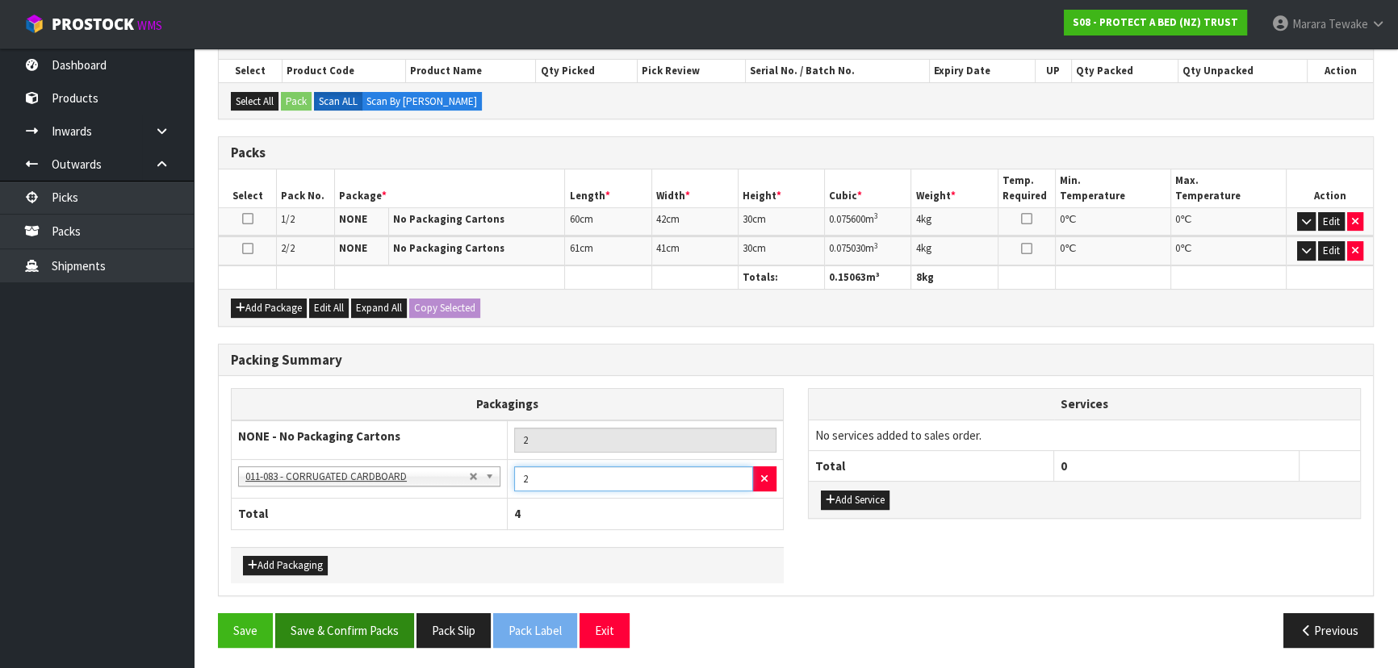
type input "2"
drag, startPoint x: 358, startPoint y: 622, endPoint x: 373, endPoint y: 612, distance: 18.6
click at [360, 624] on button "Save & Confirm Packs" at bounding box center [344, 630] width 139 height 35
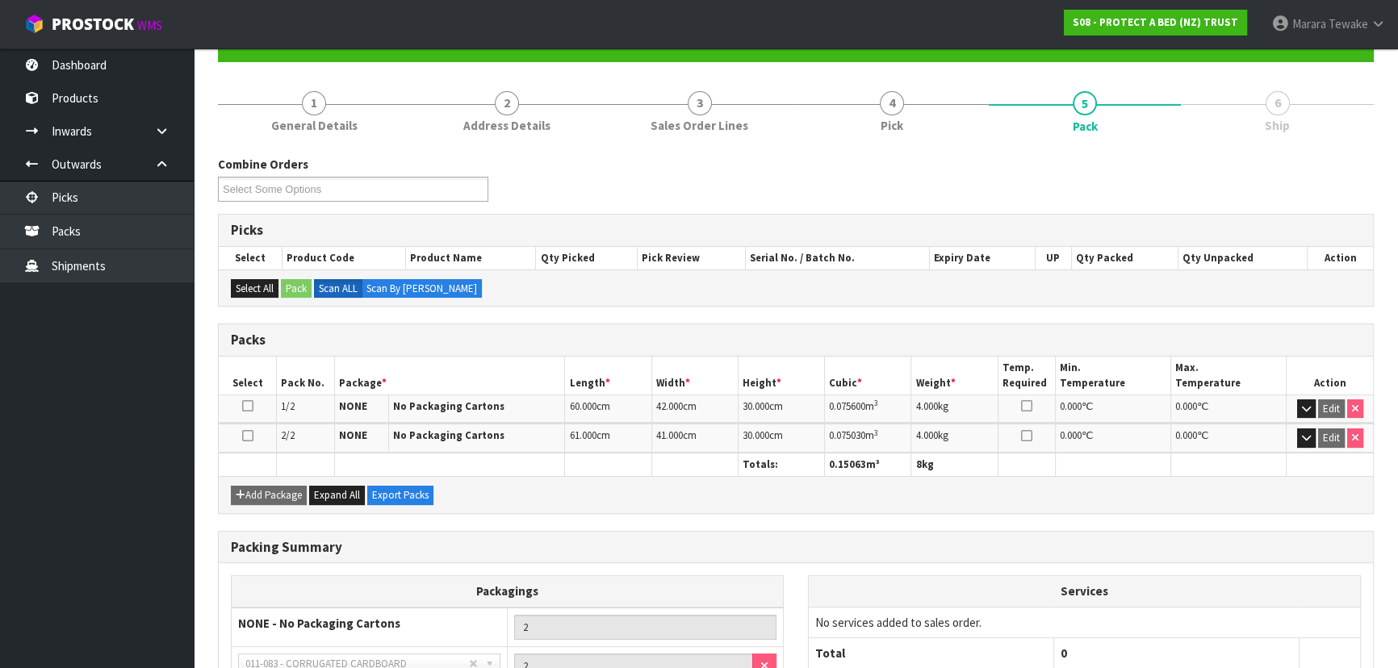
scroll to position [311, 0]
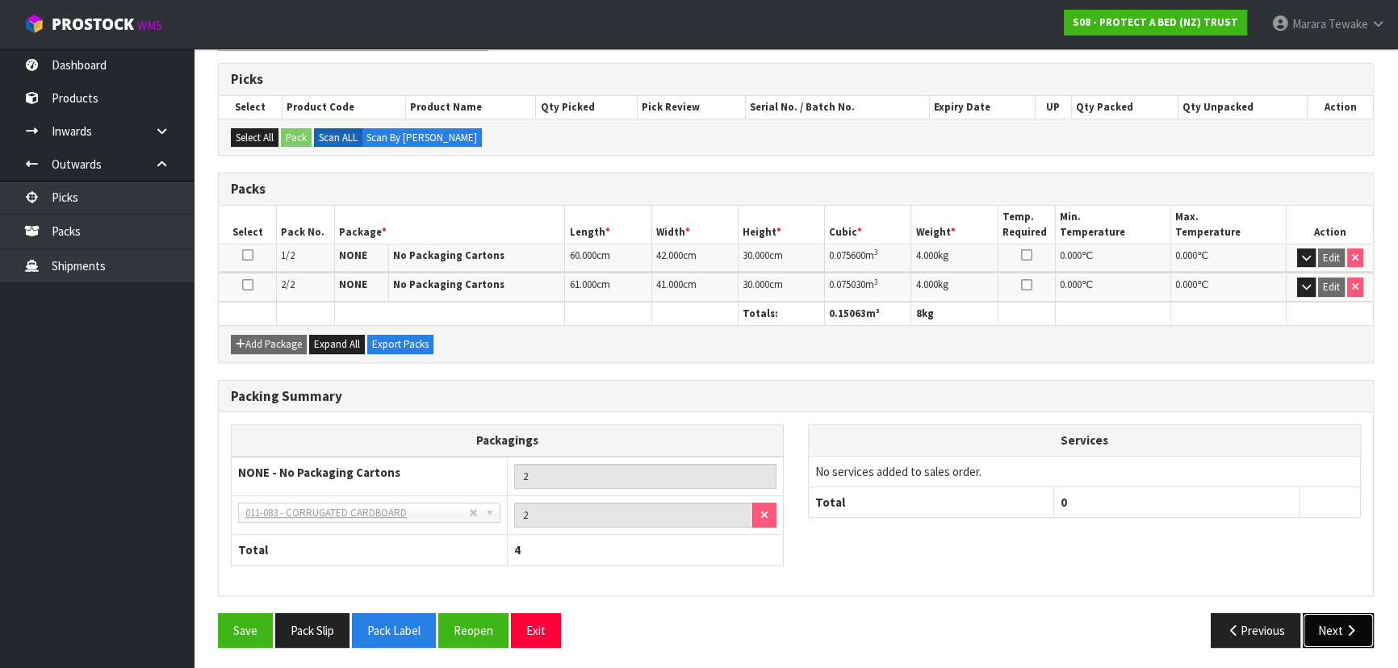
click at [1311, 625] on button "Next" at bounding box center [1338, 630] width 71 height 35
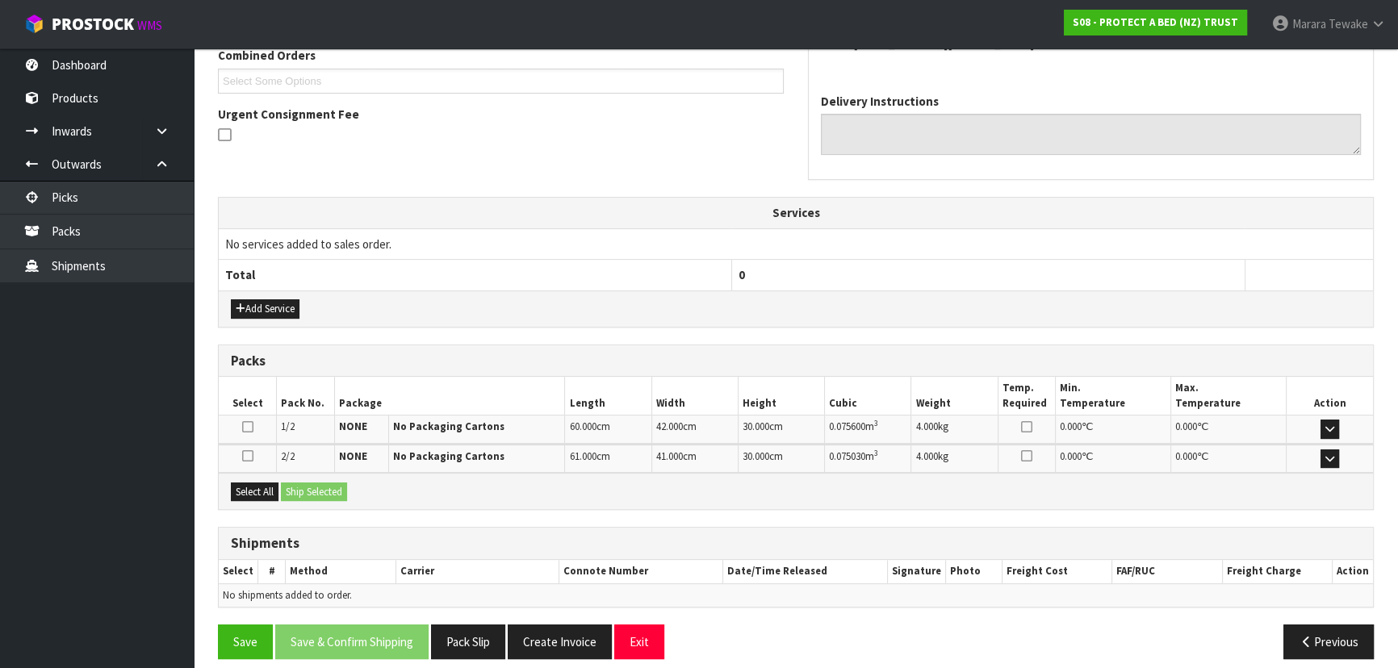
scroll to position [440, 0]
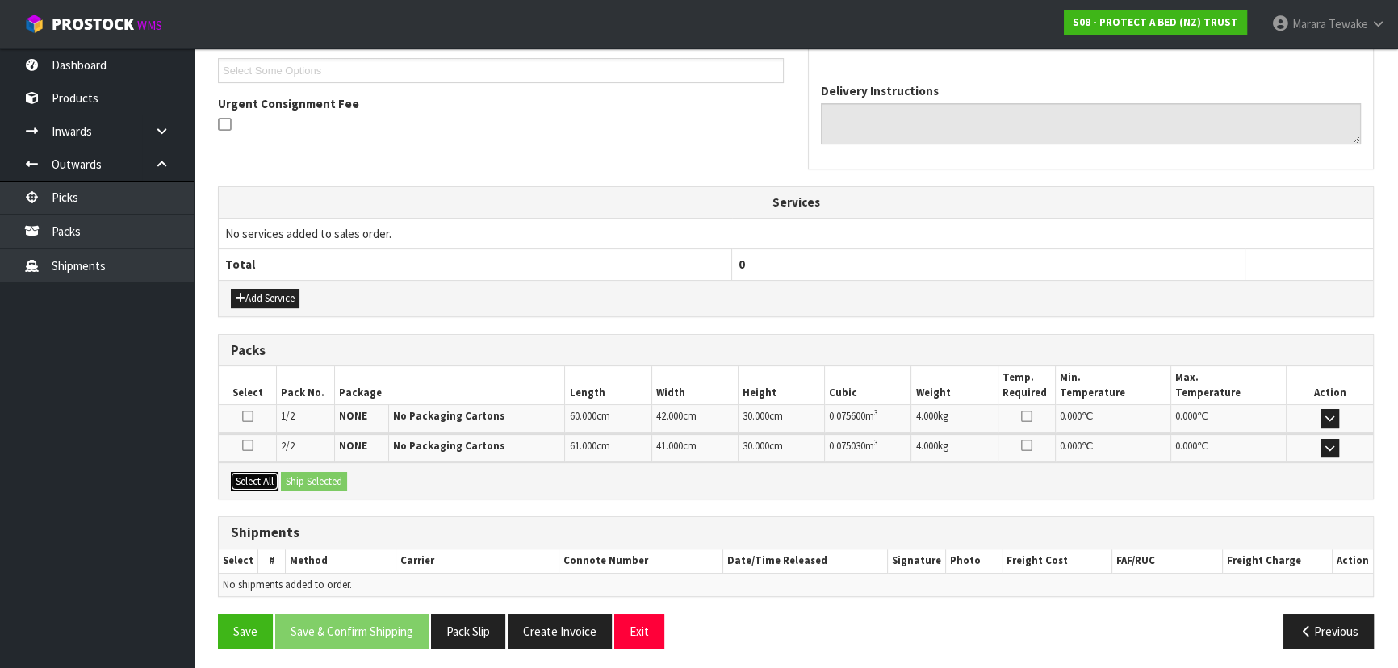
click at [266, 478] on button "Select All" at bounding box center [255, 481] width 48 height 19
click at [300, 475] on button "Ship Selected" at bounding box center [314, 481] width 66 height 19
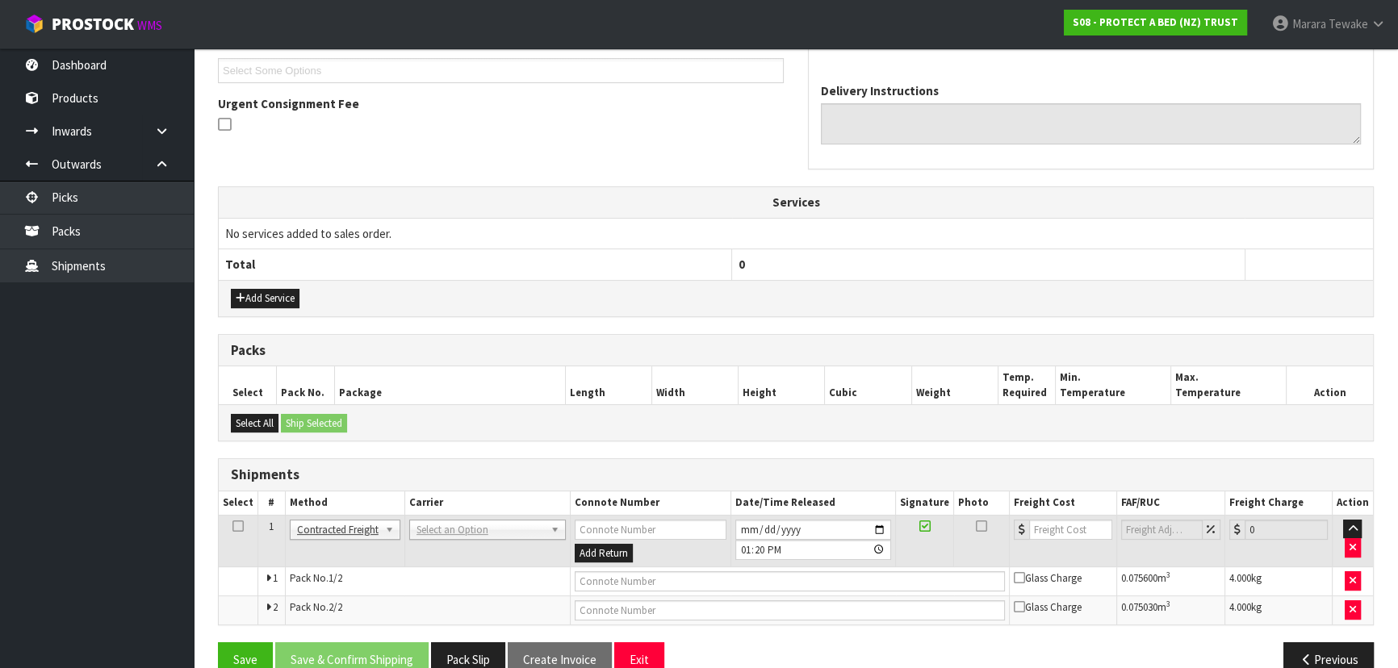
scroll to position [470, 0]
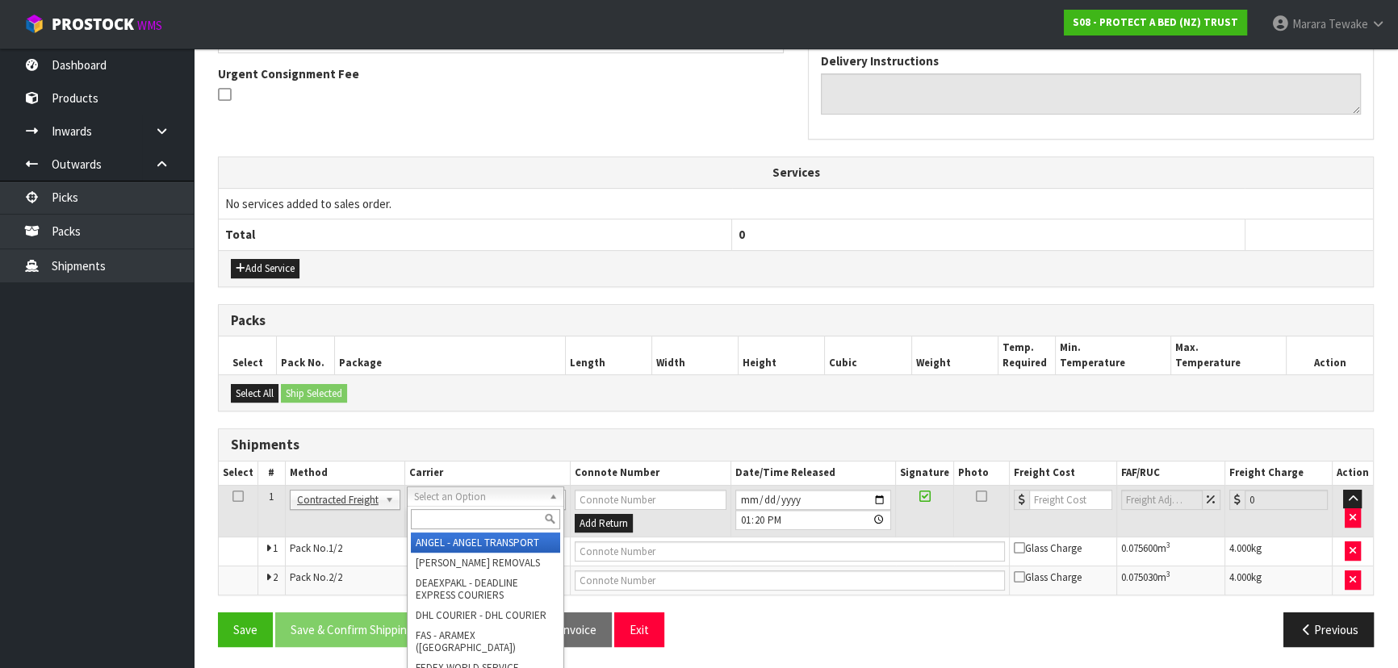
drag, startPoint x: 422, startPoint y: 492, endPoint x: 423, endPoint y: 508, distance: 16.2
click at [424, 515] on input "text" at bounding box center [485, 519] width 149 height 20
type input "NZP"
drag, startPoint x: 450, startPoint y: 539, endPoint x: 425, endPoint y: 557, distance: 31.3
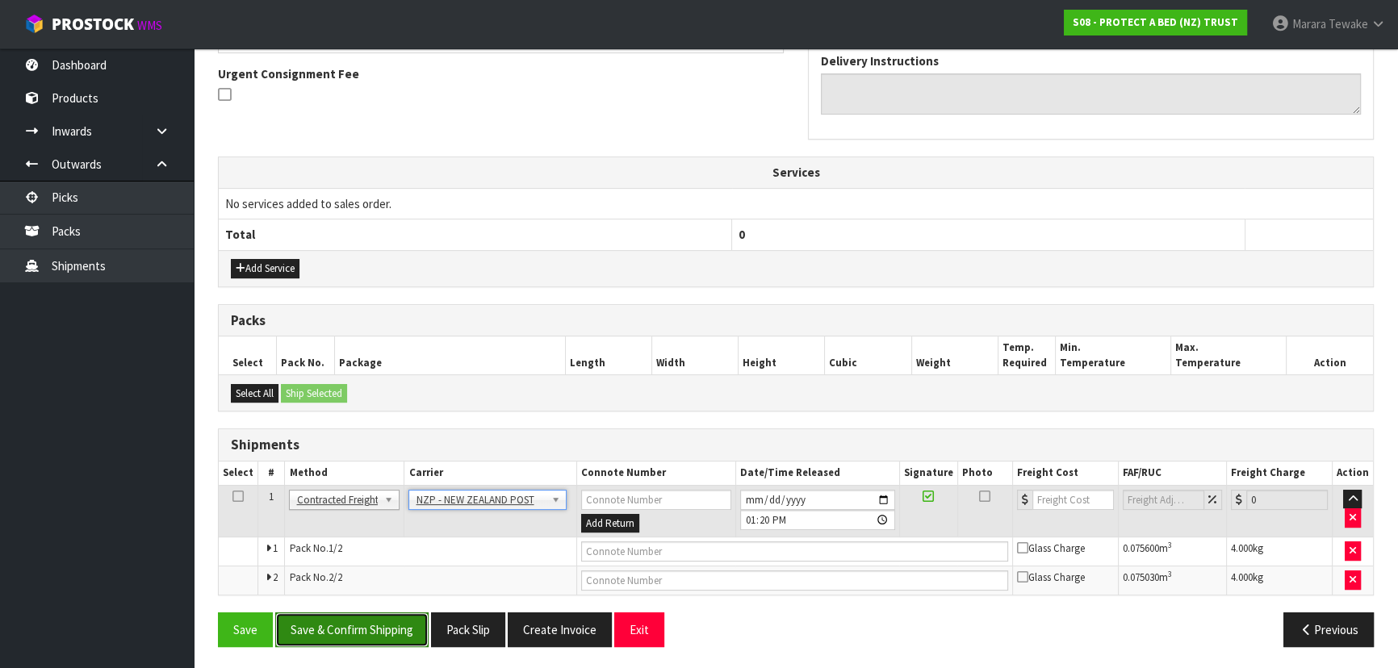
click at [376, 613] on button "Save & Confirm Shipping" at bounding box center [351, 630] width 153 height 35
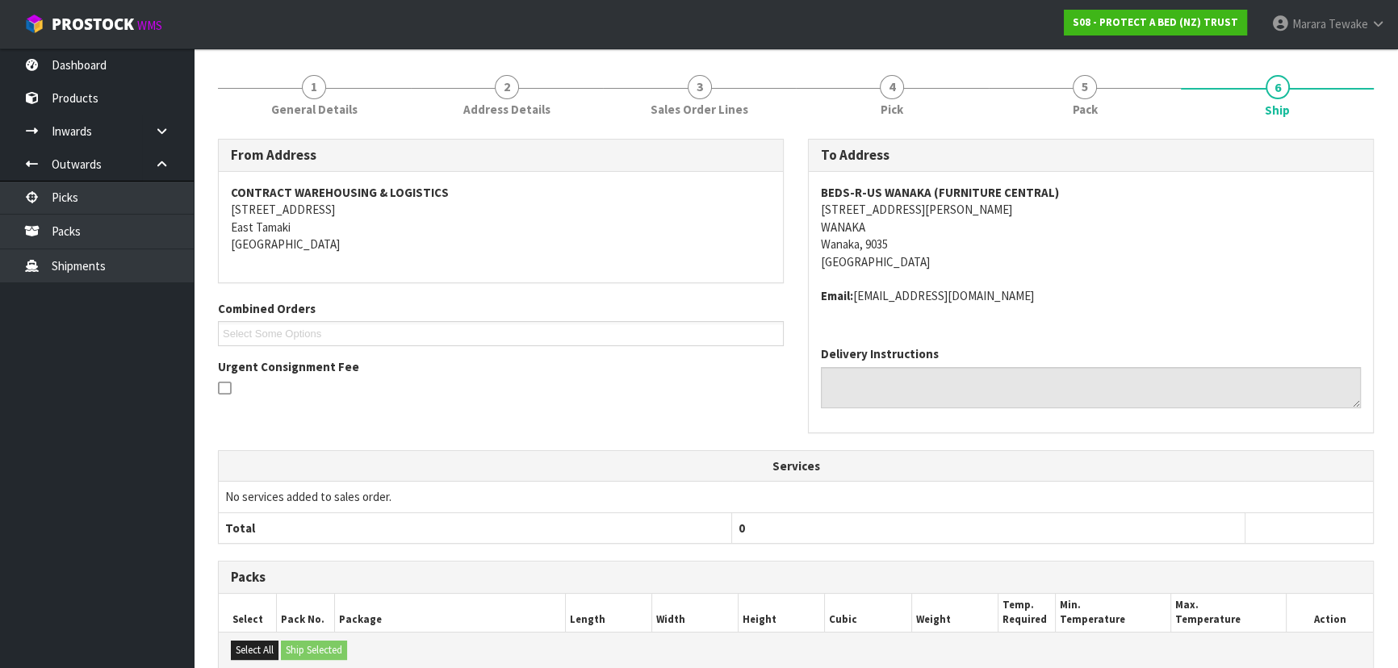
scroll to position [445, 0]
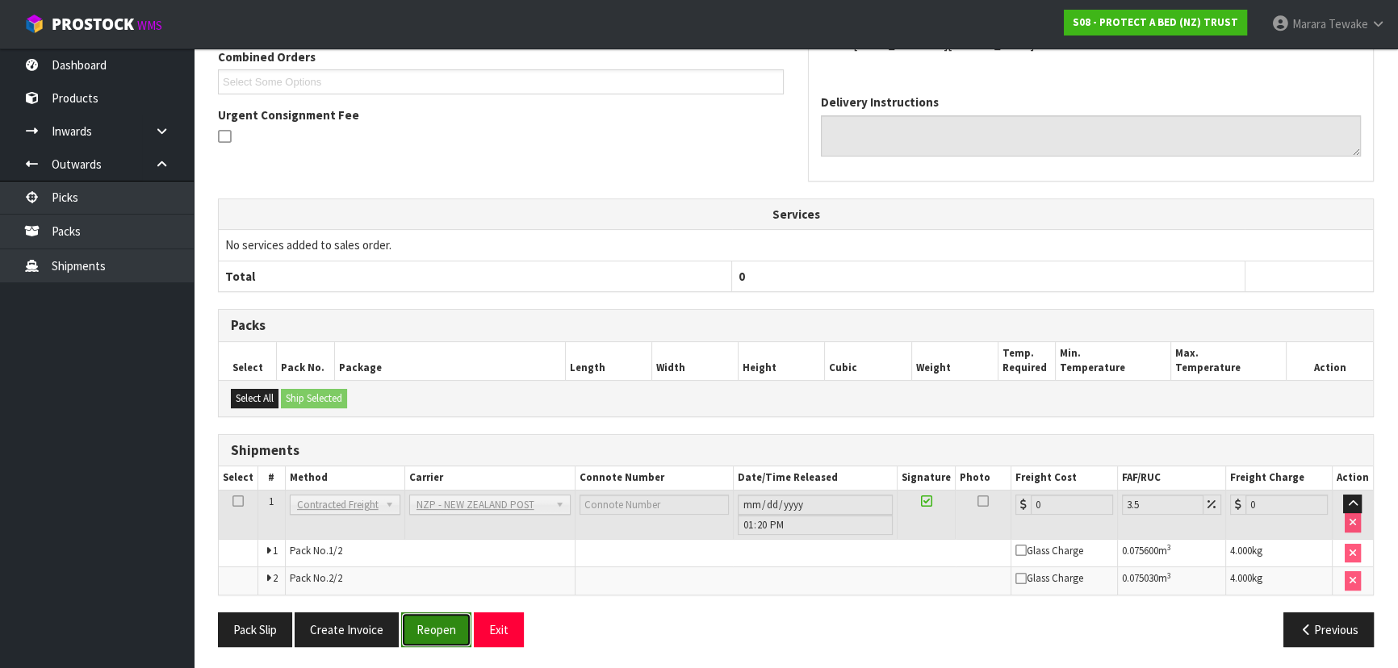
click at [430, 624] on button "Reopen" at bounding box center [436, 630] width 70 height 35
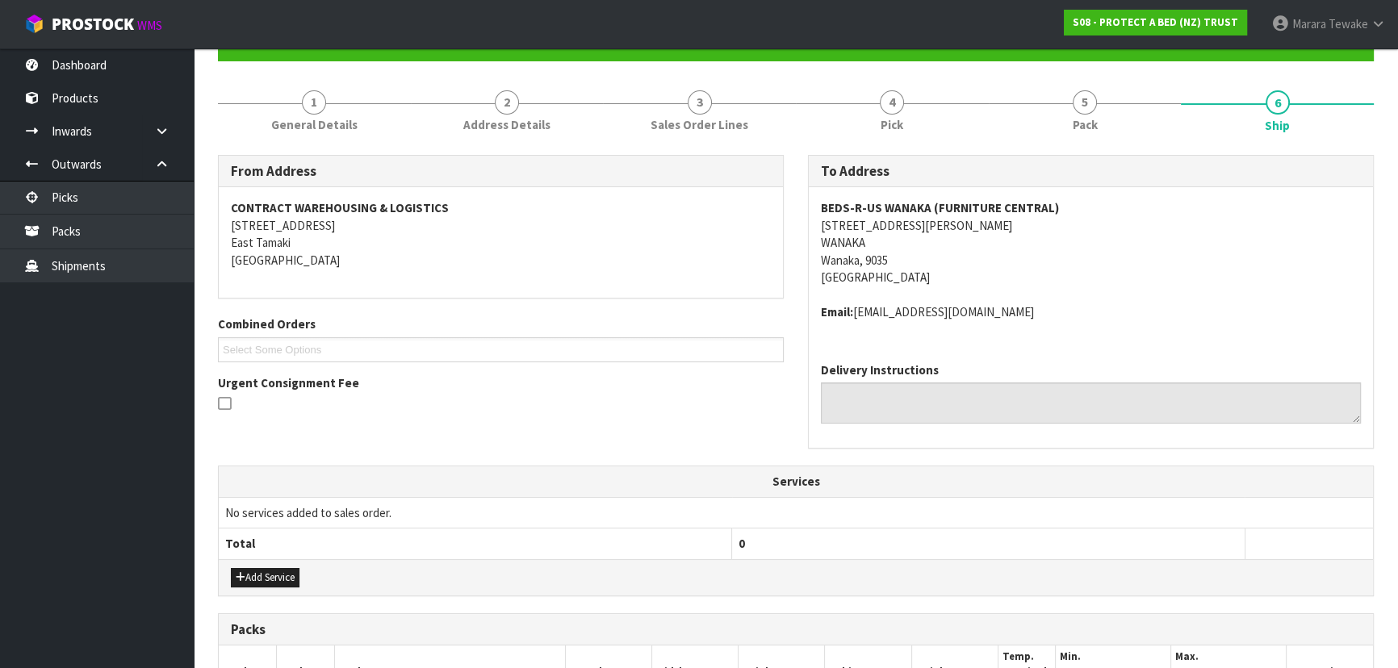
scroll to position [470, 0]
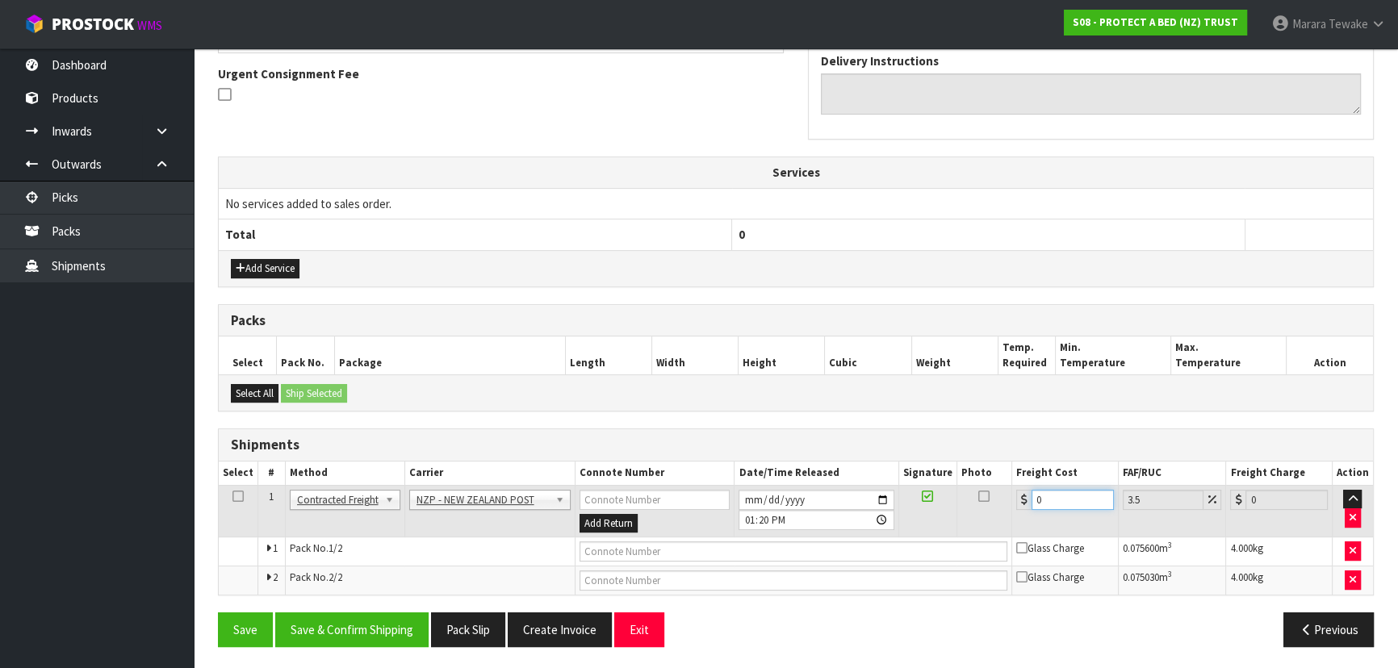
drag, startPoint x: 1048, startPoint y: 493, endPoint x: 1004, endPoint y: 464, distance: 52.4
click at [1006, 467] on table "Select # Method Carrier Connote Number Date/Time Released Signature Photo Freig…" at bounding box center [796, 528] width 1154 height 133
type input "4"
type input "4.14"
type input "41"
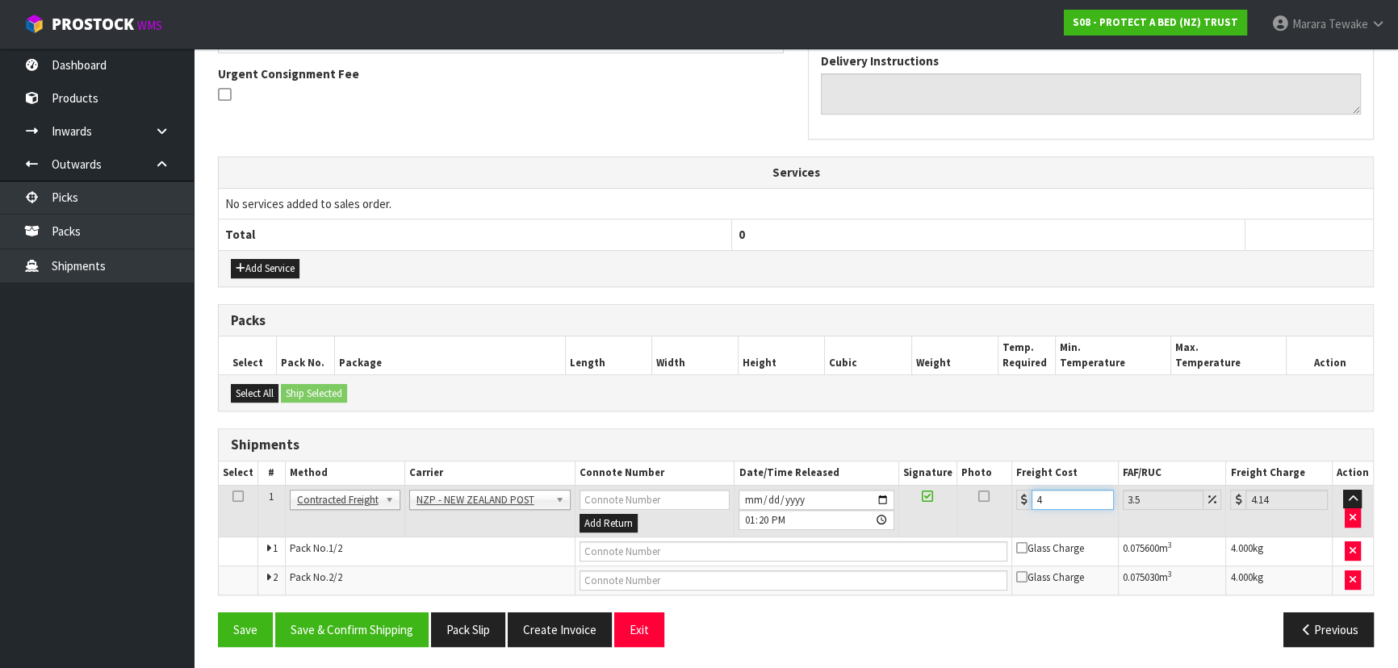
type input "42.43"
type input "41.5"
type input "42.95"
type input "41.55"
type input "43"
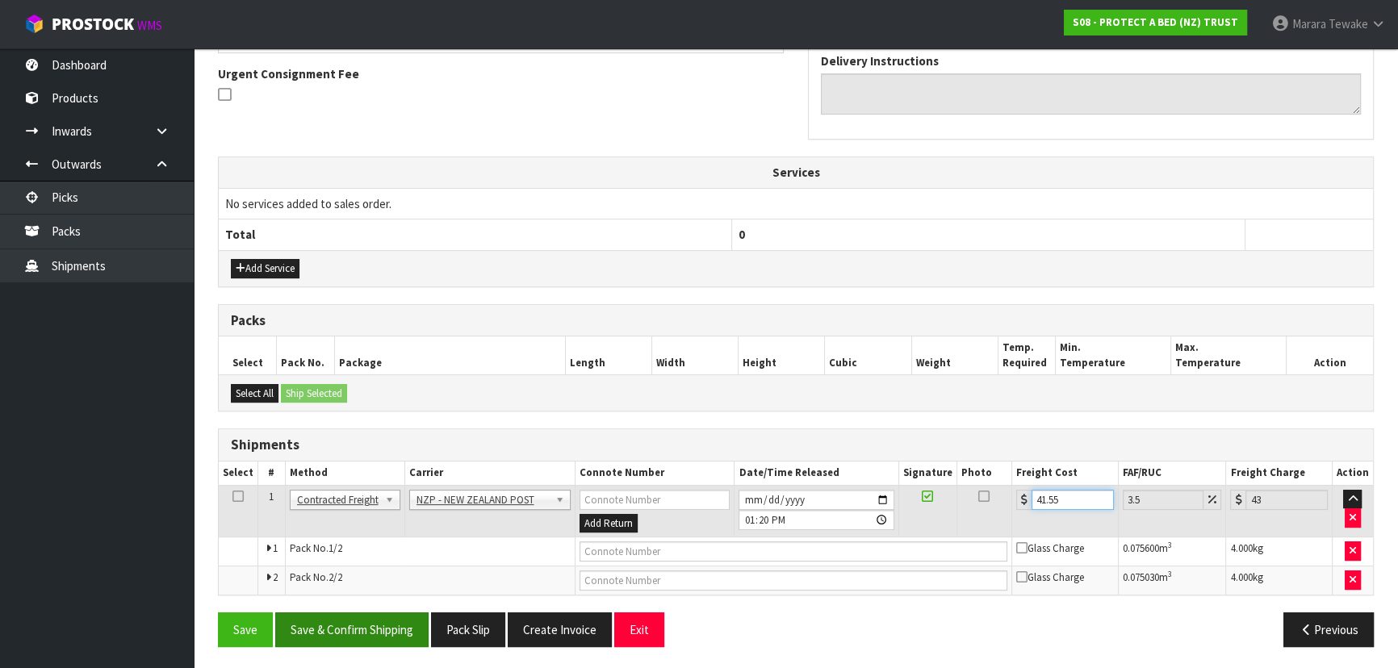
type input "41.55"
drag, startPoint x: 378, startPoint y: 613, endPoint x: 355, endPoint y: 588, distance: 34.3
click at [376, 613] on button "Save & Confirm Shipping" at bounding box center [351, 630] width 153 height 35
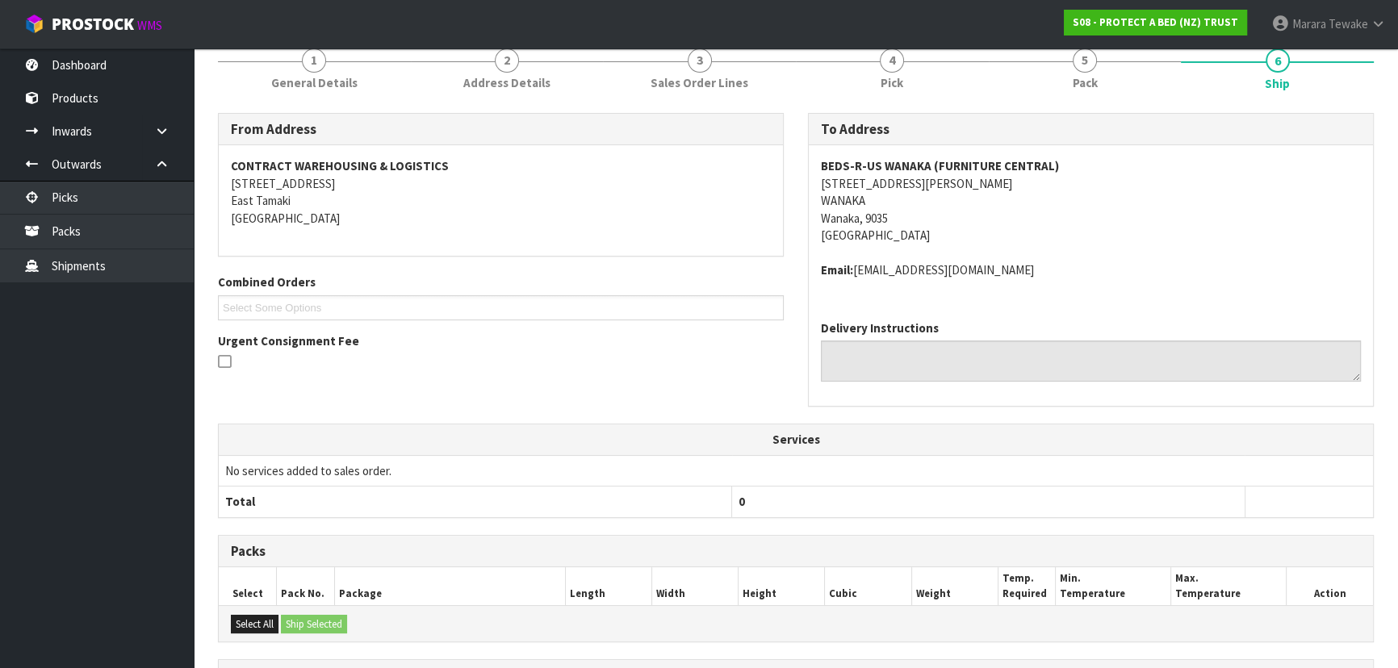
scroll to position [0, 0]
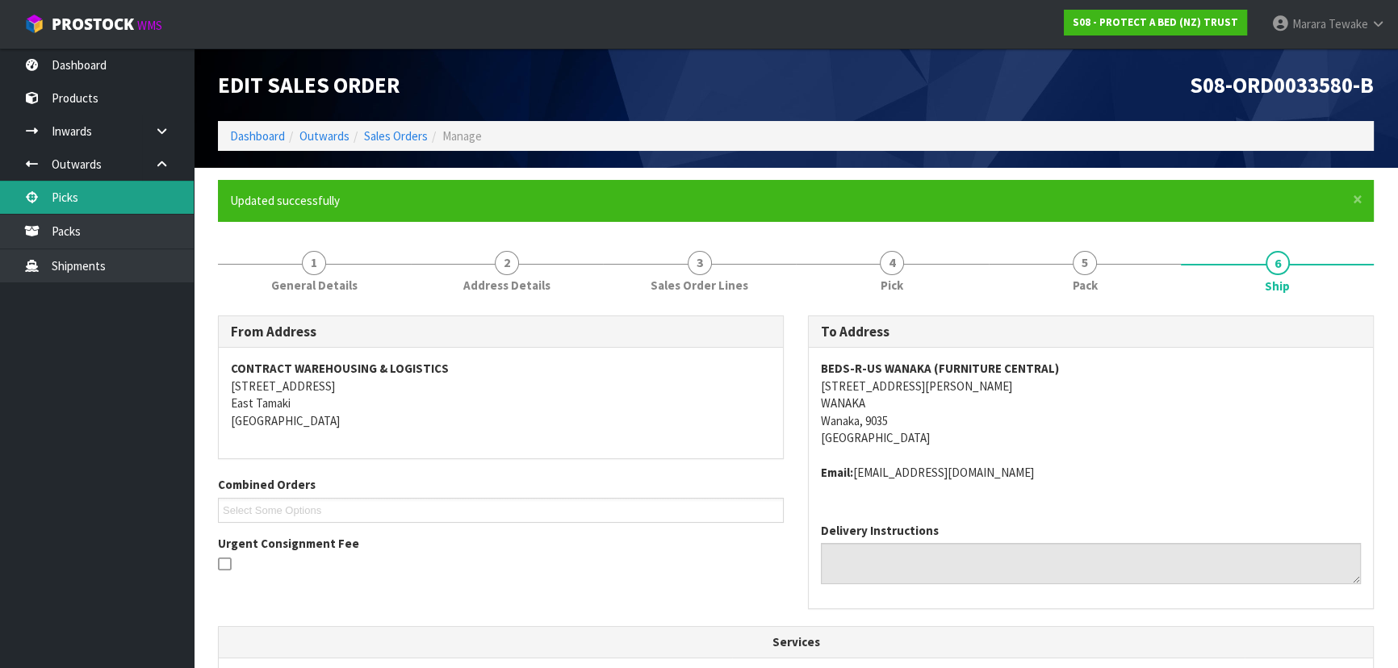
click at [144, 186] on link "Picks" at bounding box center [97, 197] width 194 height 33
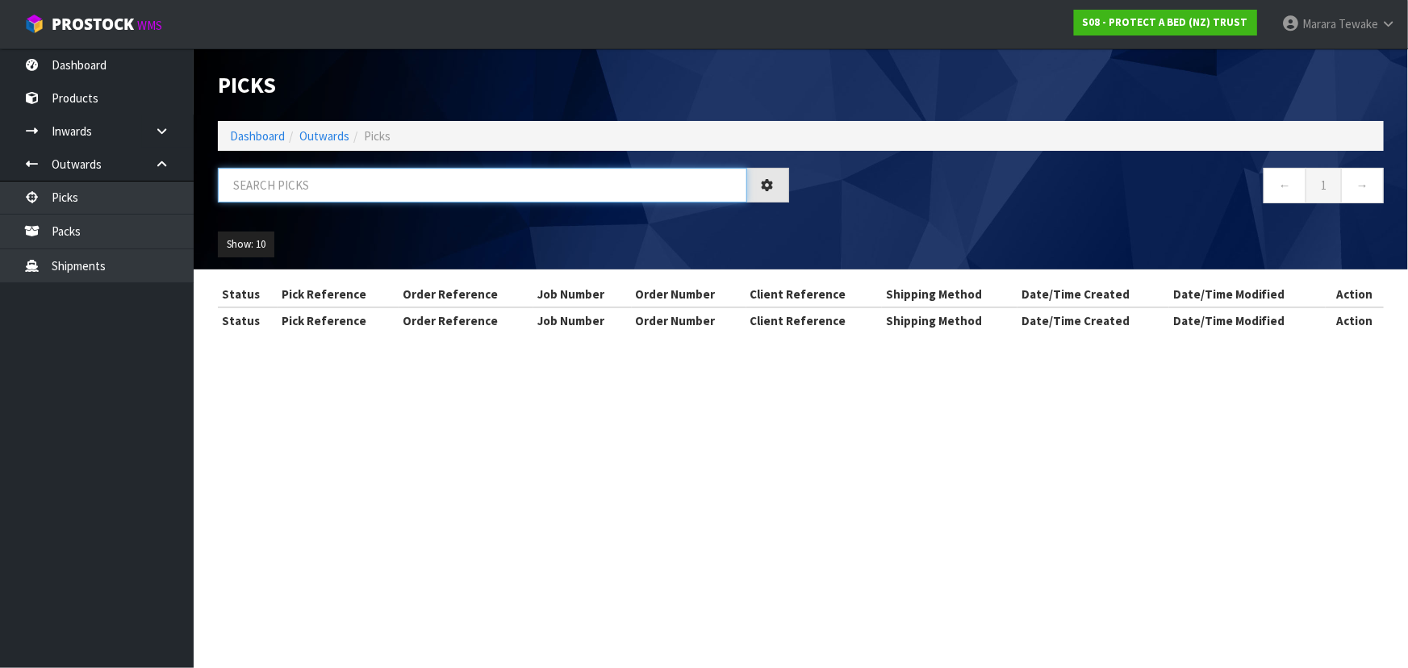
click at [287, 190] on input "text" at bounding box center [482, 185] width 529 height 35
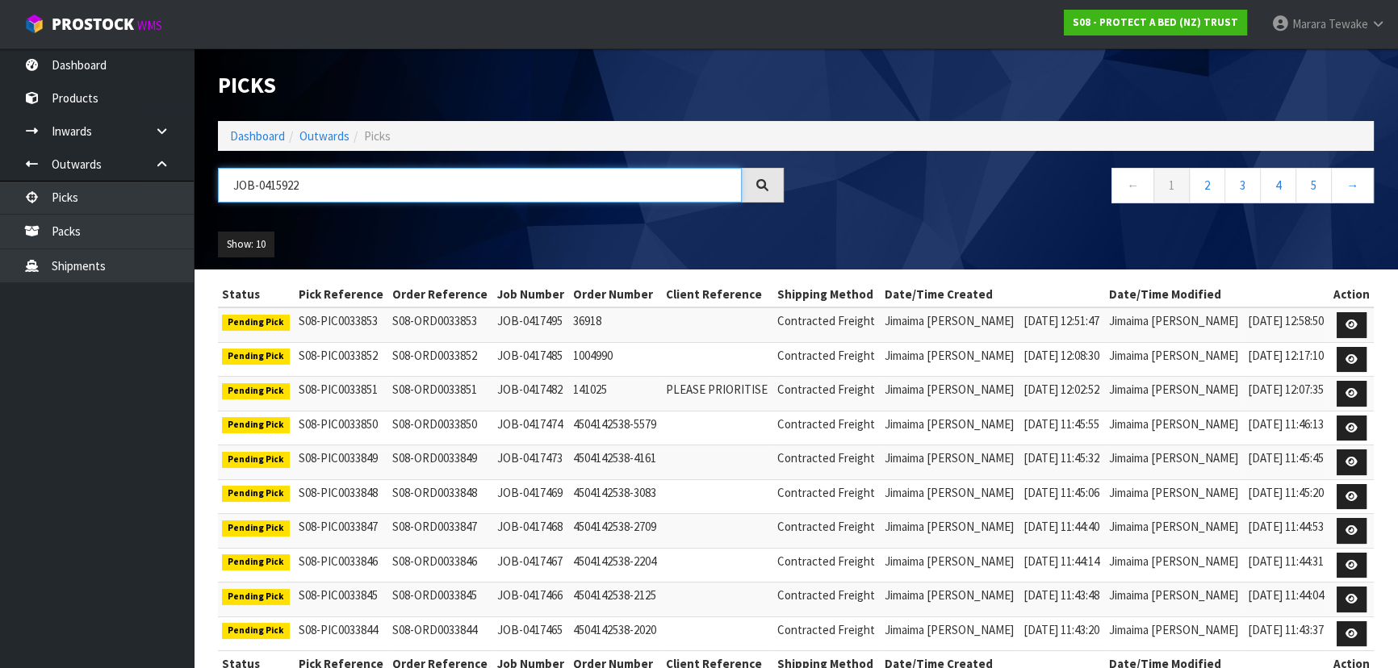
type input "JOB-0415922"
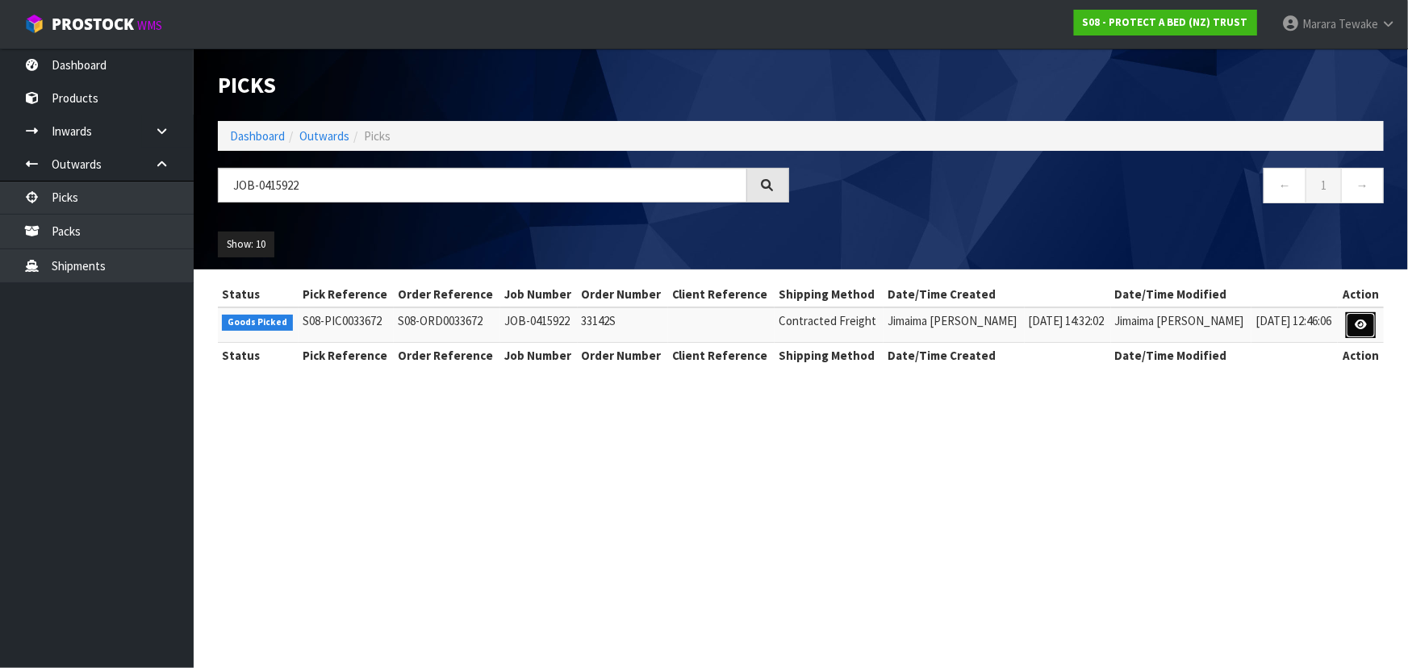
click at [1360, 320] on icon at bounding box center [1361, 325] width 12 height 10
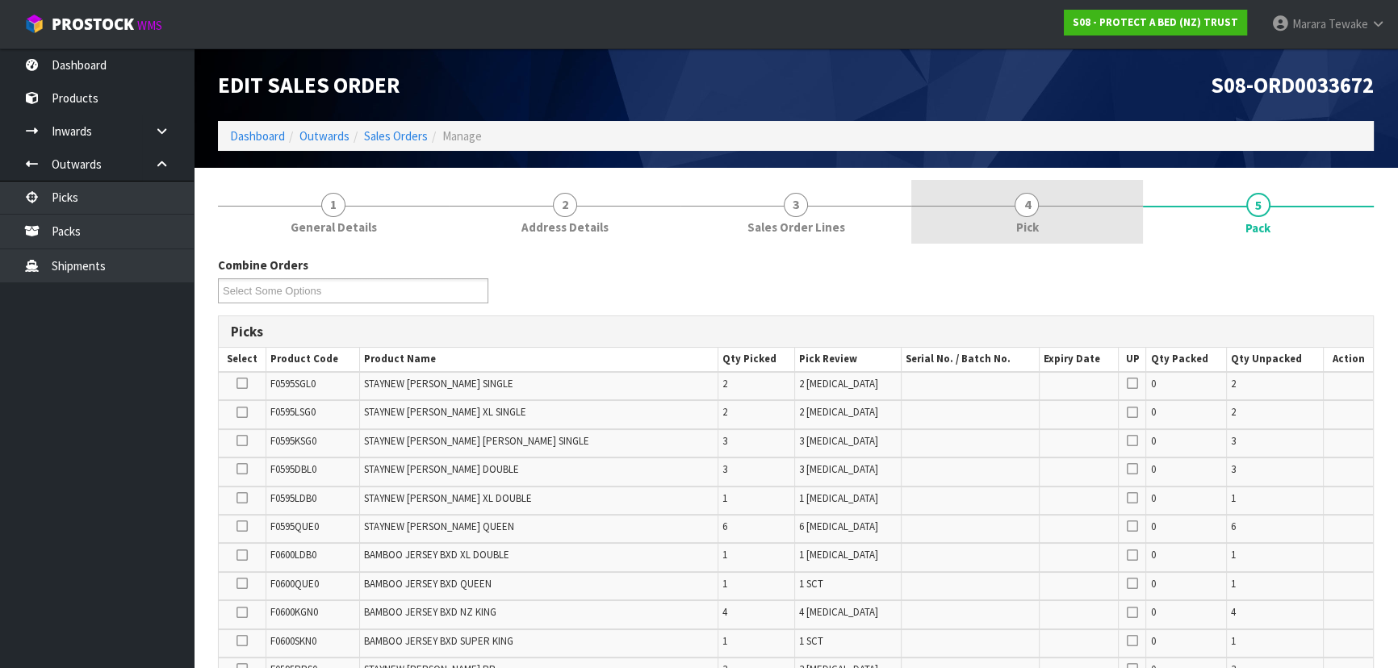
click at [1058, 210] on link "4 Pick" at bounding box center [1026, 212] width 231 height 64
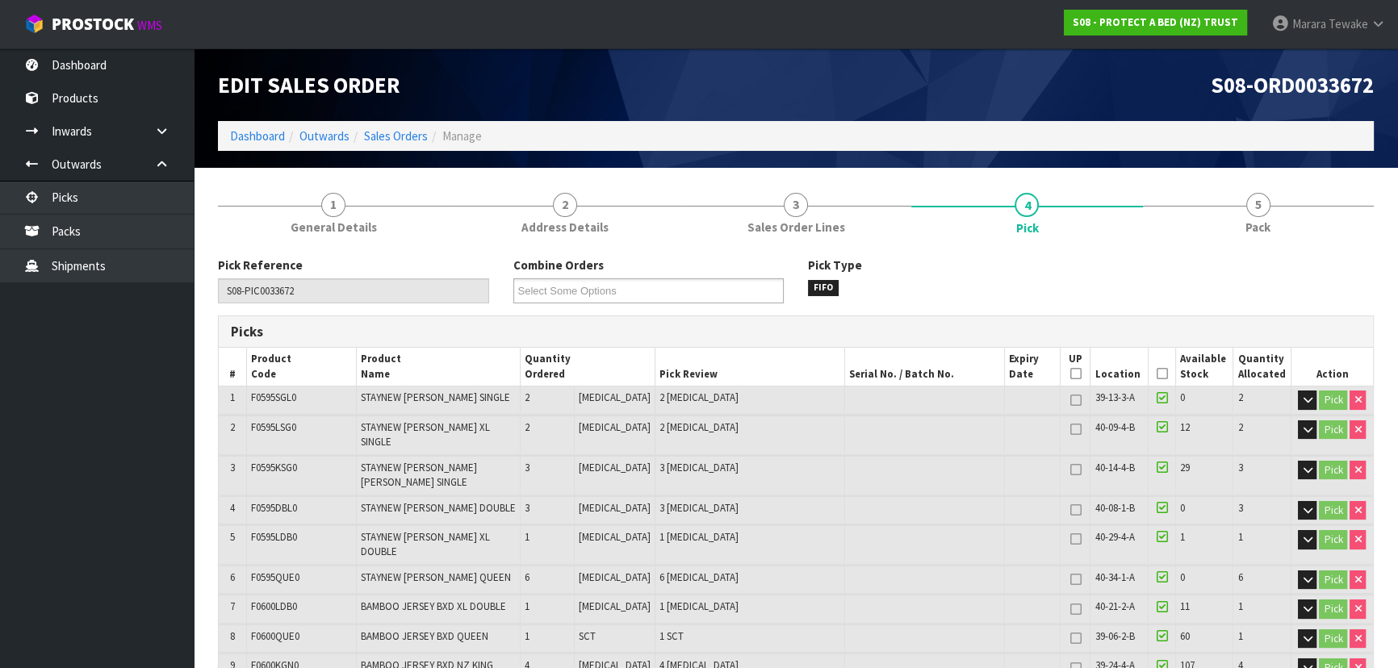
drag, startPoint x: 1159, startPoint y: 373, endPoint x: 1106, endPoint y: 389, distance: 55.7
click at [1158, 374] on icon at bounding box center [1161, 374] width 11 height 1
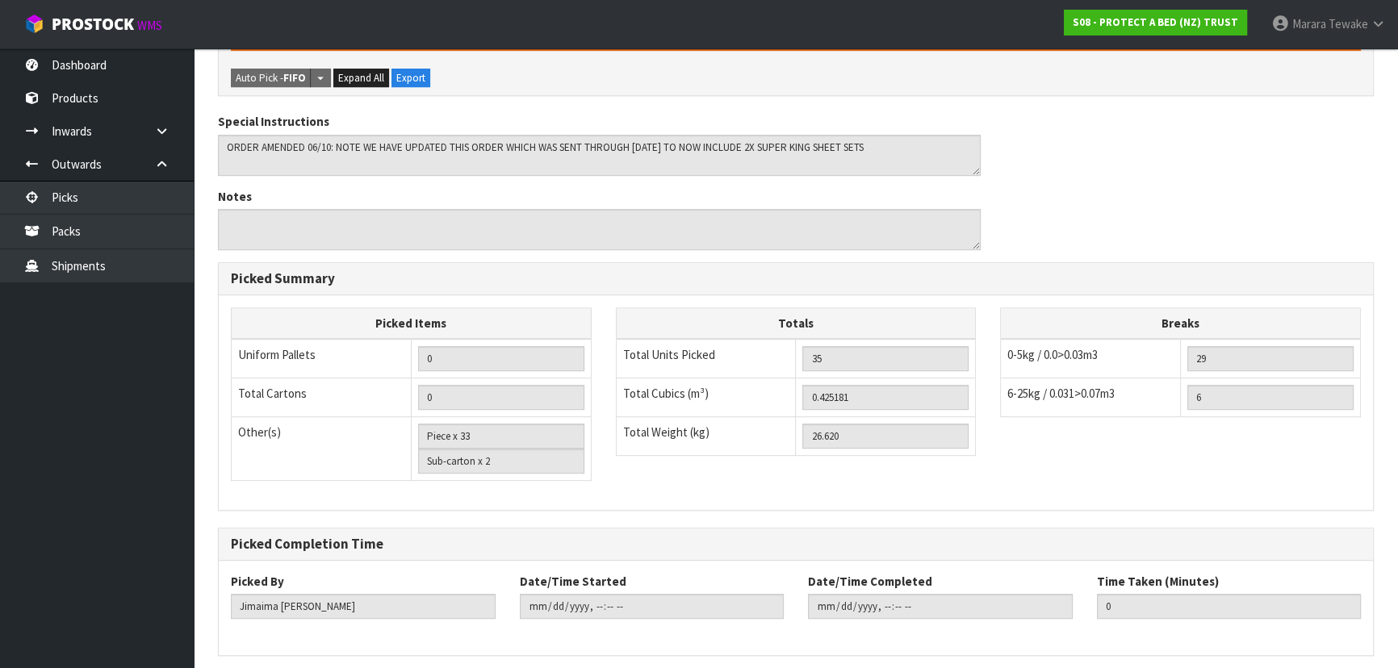
scroll to position [944, 0]
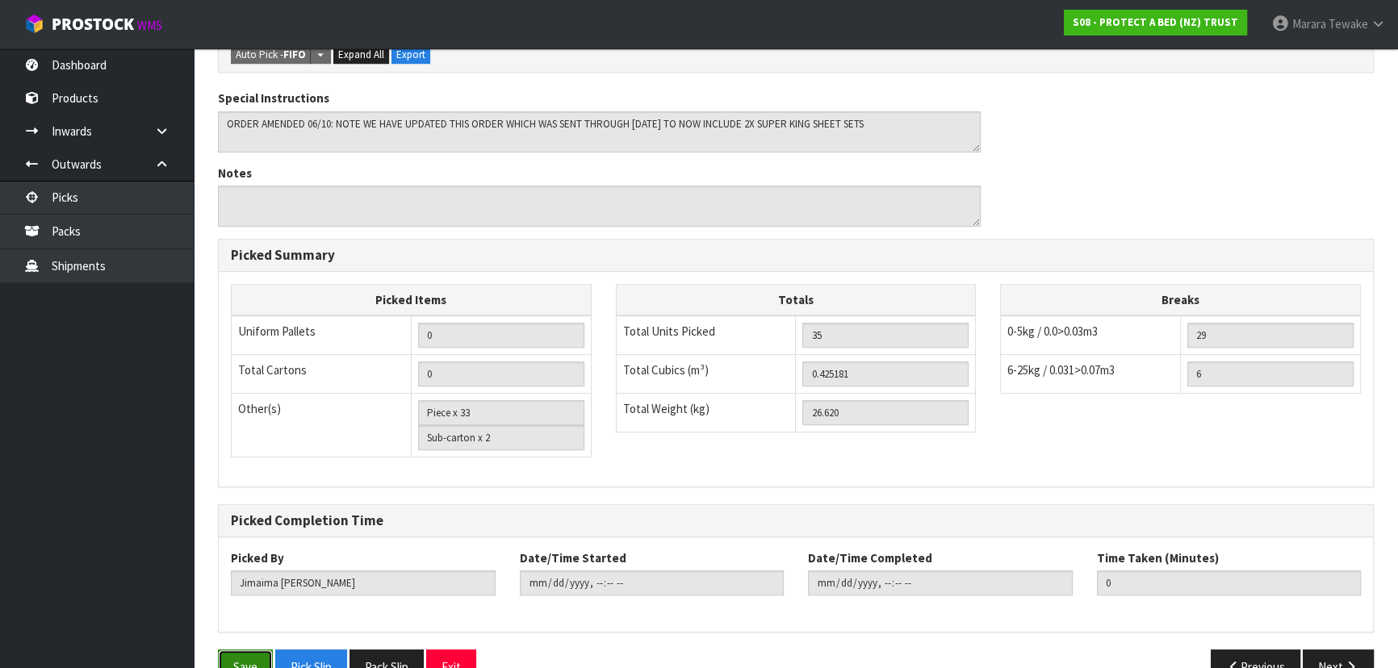
drag, startPoint x: 253, startPoint y: 621, endPoint x: 275, endPoint y: 609, distance: 24.5
click at [253, 650] on button "Save" at bounding box center [245, 667] width 55 height 35
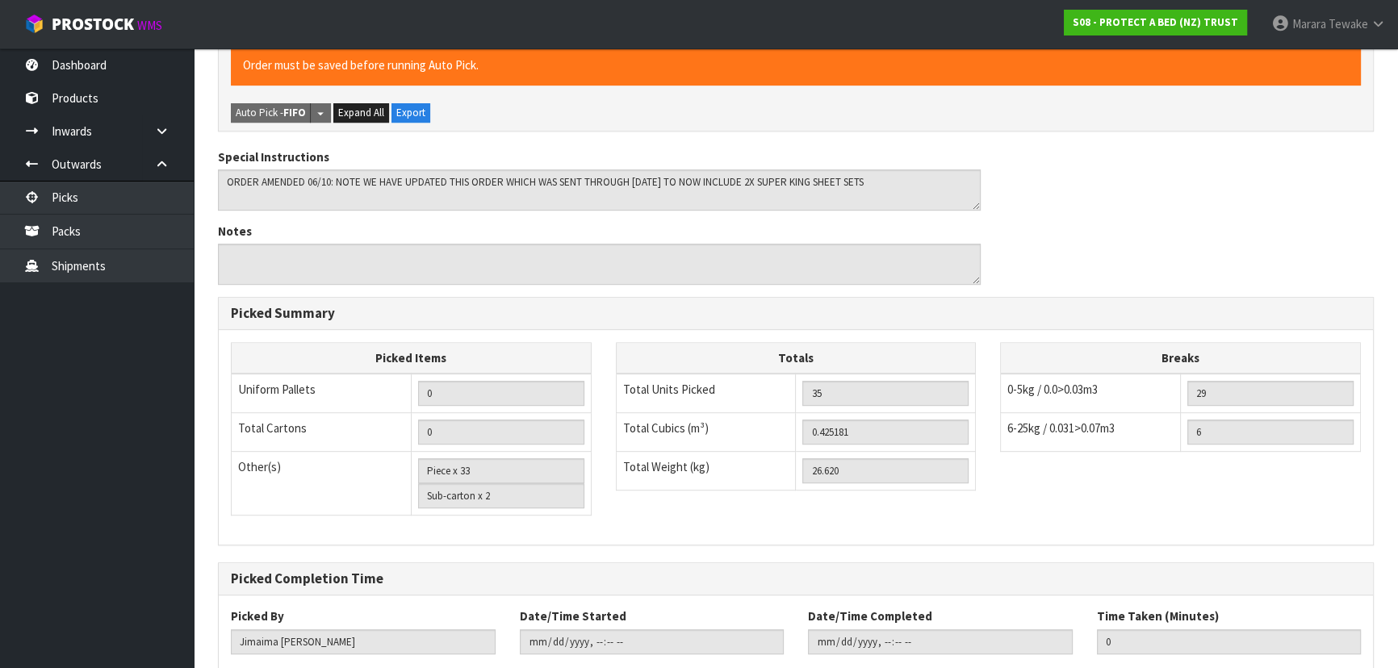
scroll to position [0, 0]
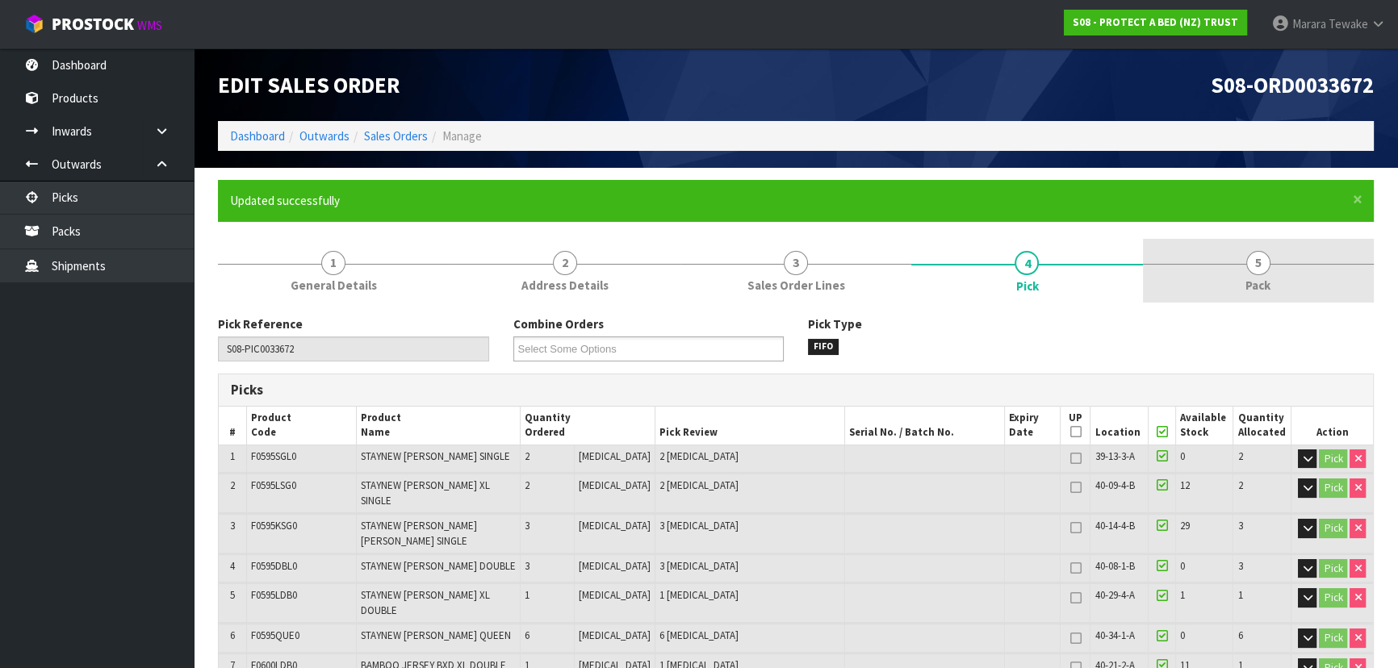
drag, startPoint x: 1285, startPoint y: 270, endPoint x: 1240, endPoint y: 299, distance: 53.3
click at [1283, 270] on link "5 Pack" at bounding box center [1258, 271] width 231 height 64
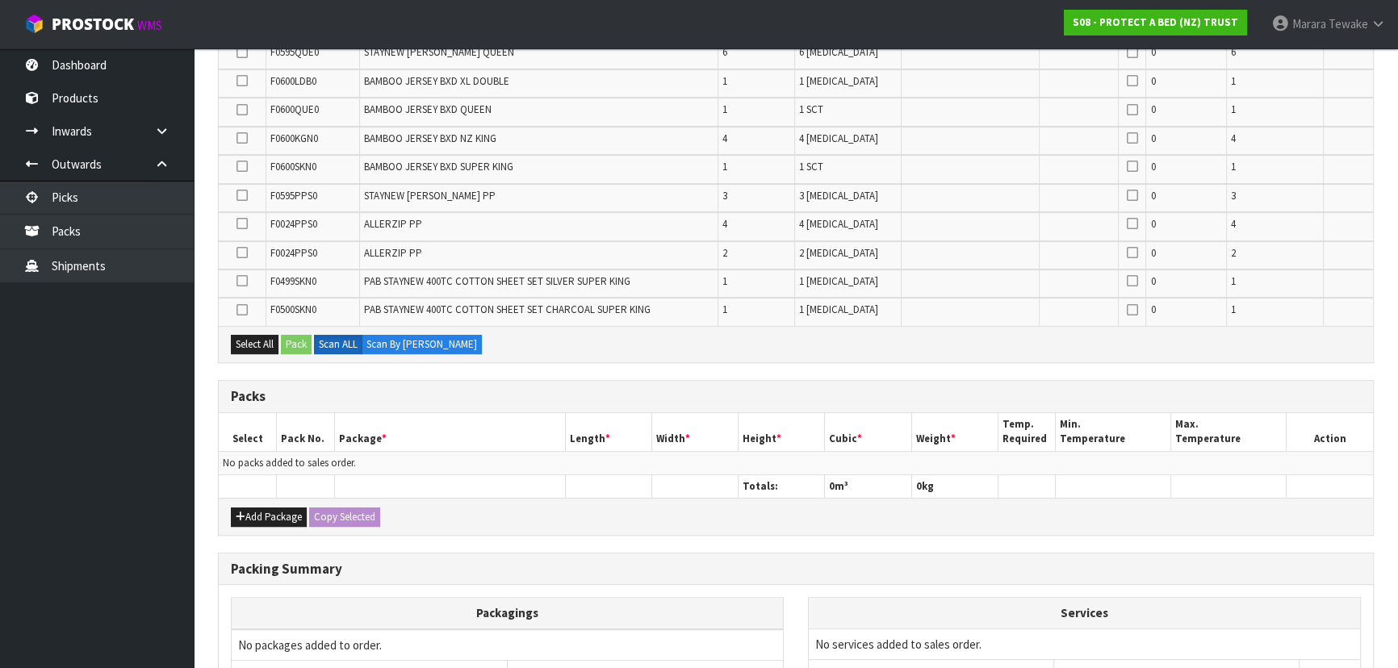
scroll to position [692, 0]
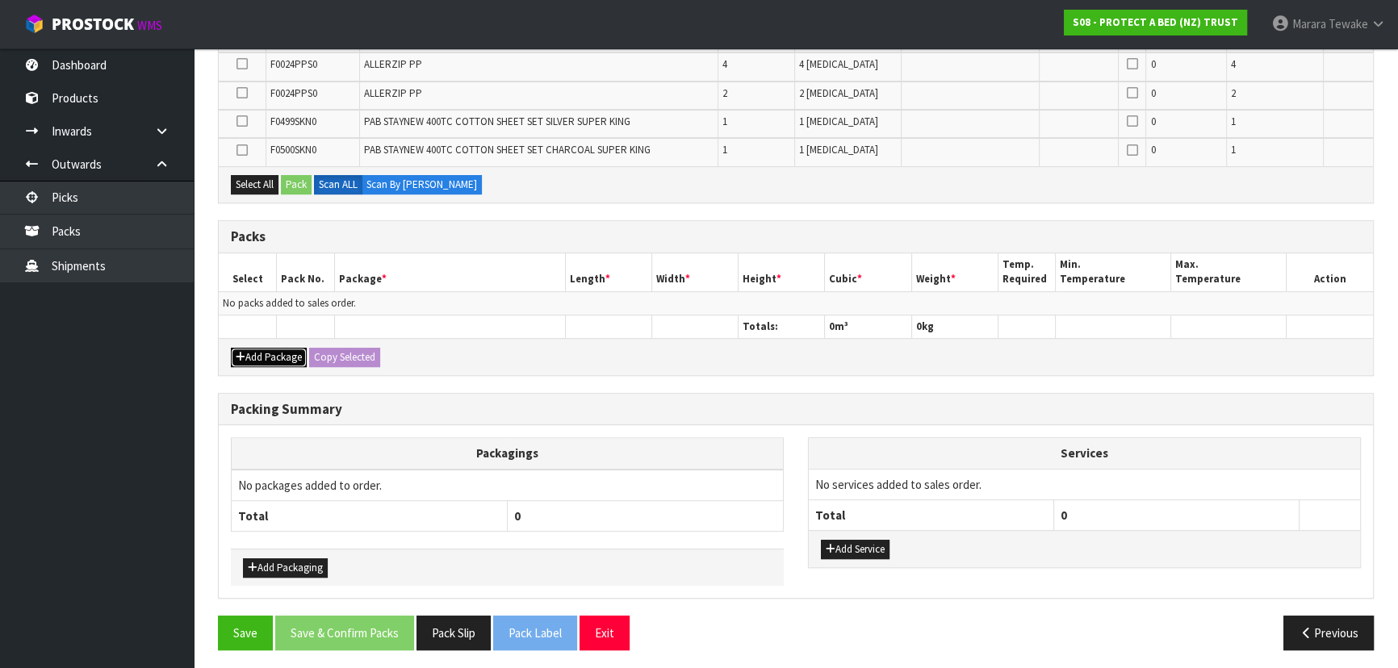
drag, startPoint x: 278, startPoint y: 354, endPoint x: 270, endPoint y: 349, distance: 10.1
click at [274, 353] on button "Add Package" at bounding box center [269, 357] width 76 height 19
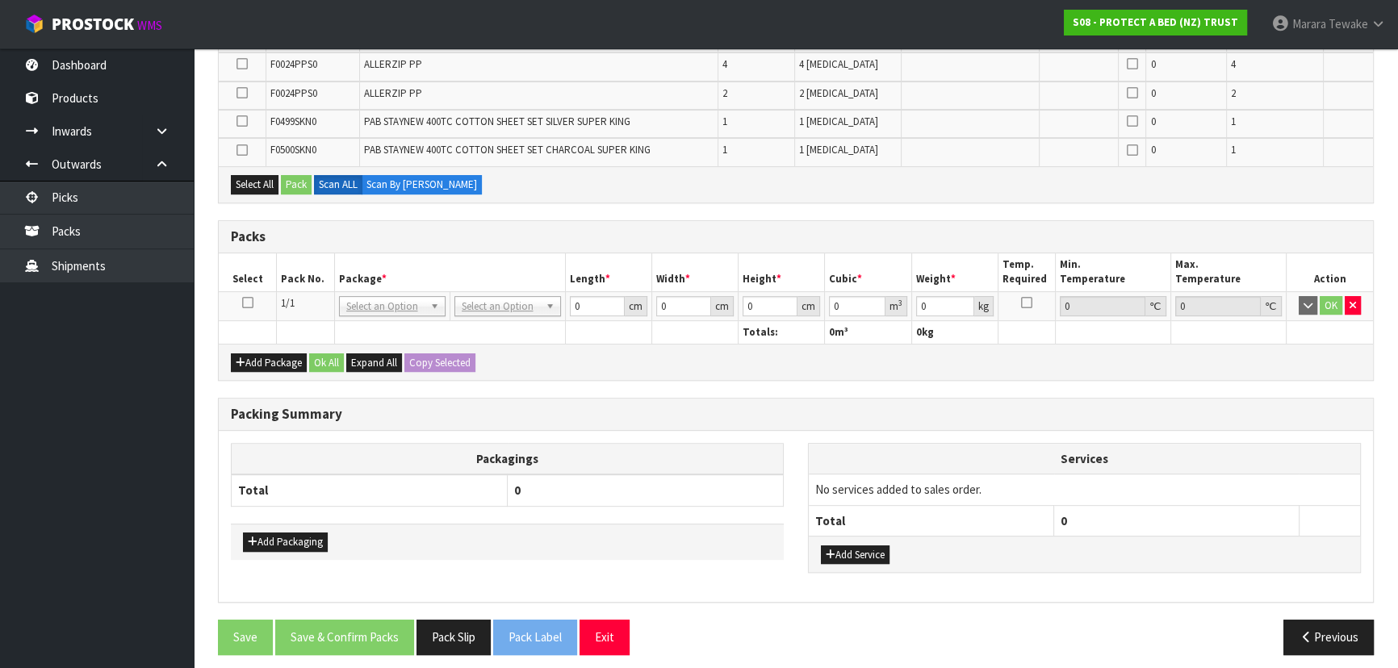
click at [250, 303] on icon at bounding box center [247, 303] width 11 height 1
click at [169, 338] on ul "Dashboard Products Categories Serial Numbers Kitsets Packagings Inwards Purchas…" at bounding box center [97, 358] width 194 height 620
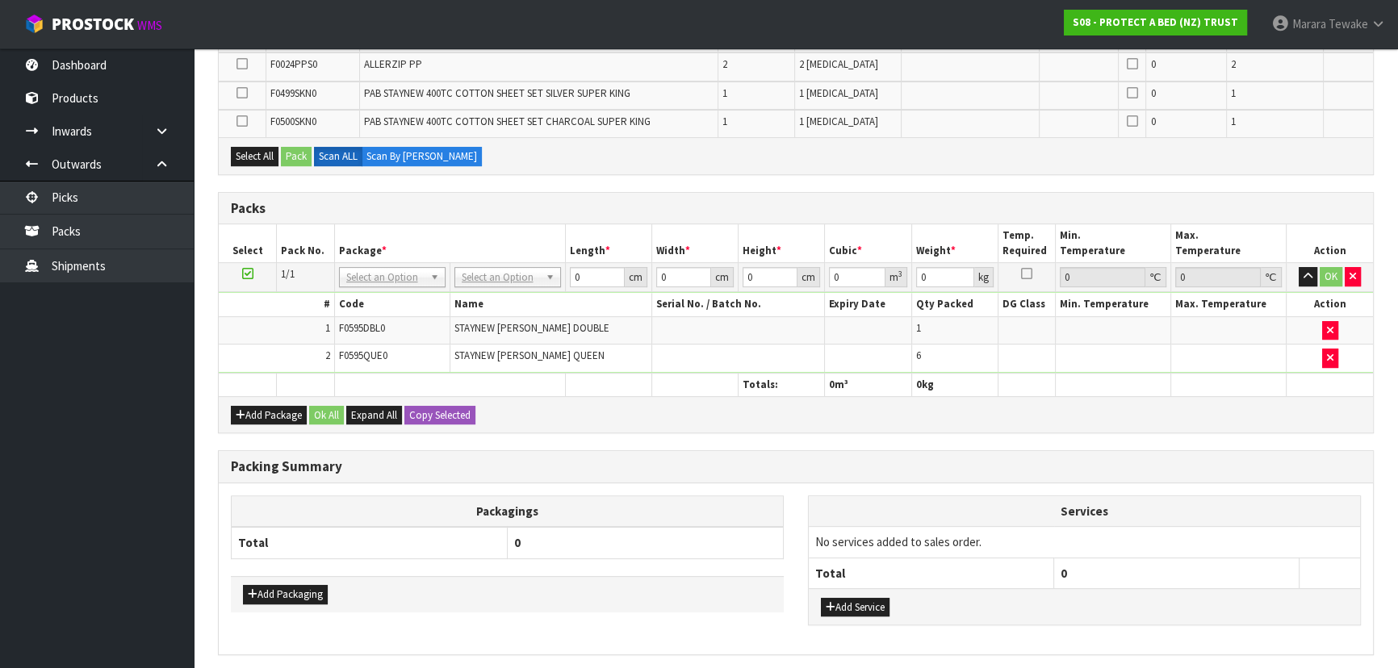
scroll to position [663, 0]
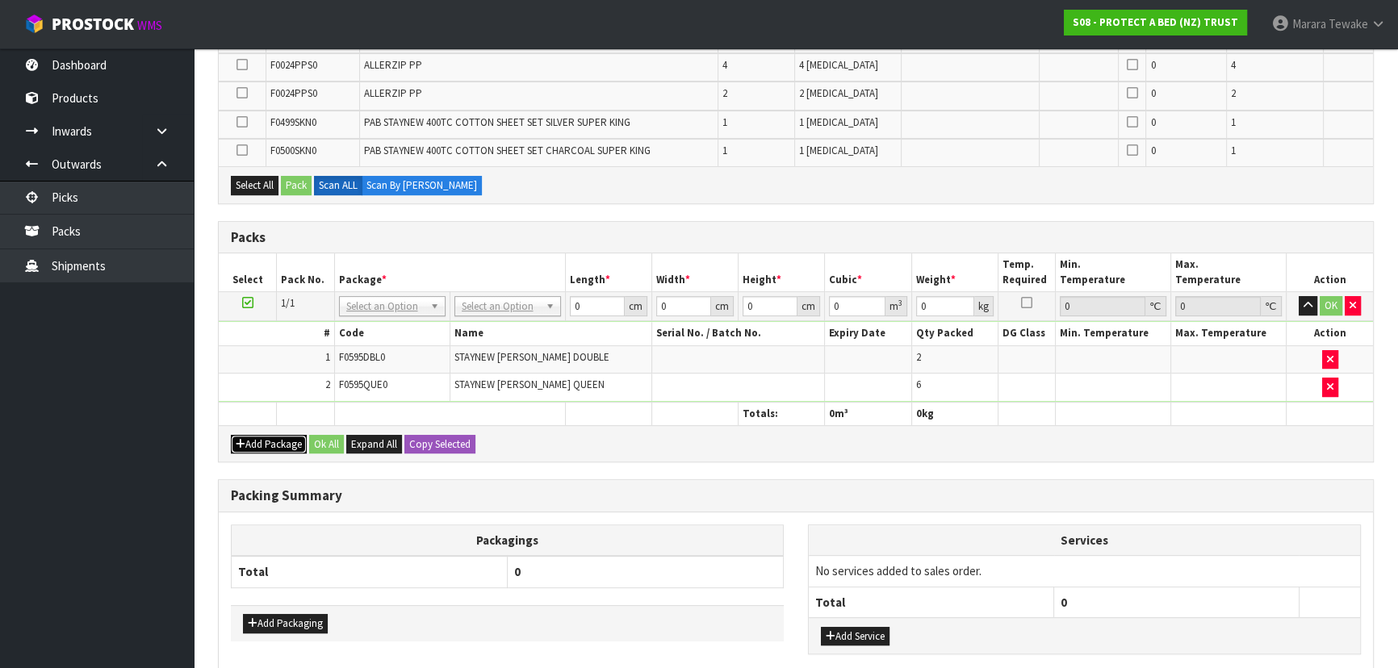
click at [272, 437] on button "Add Package" at bounding box center [269, 444] width 76 height 19
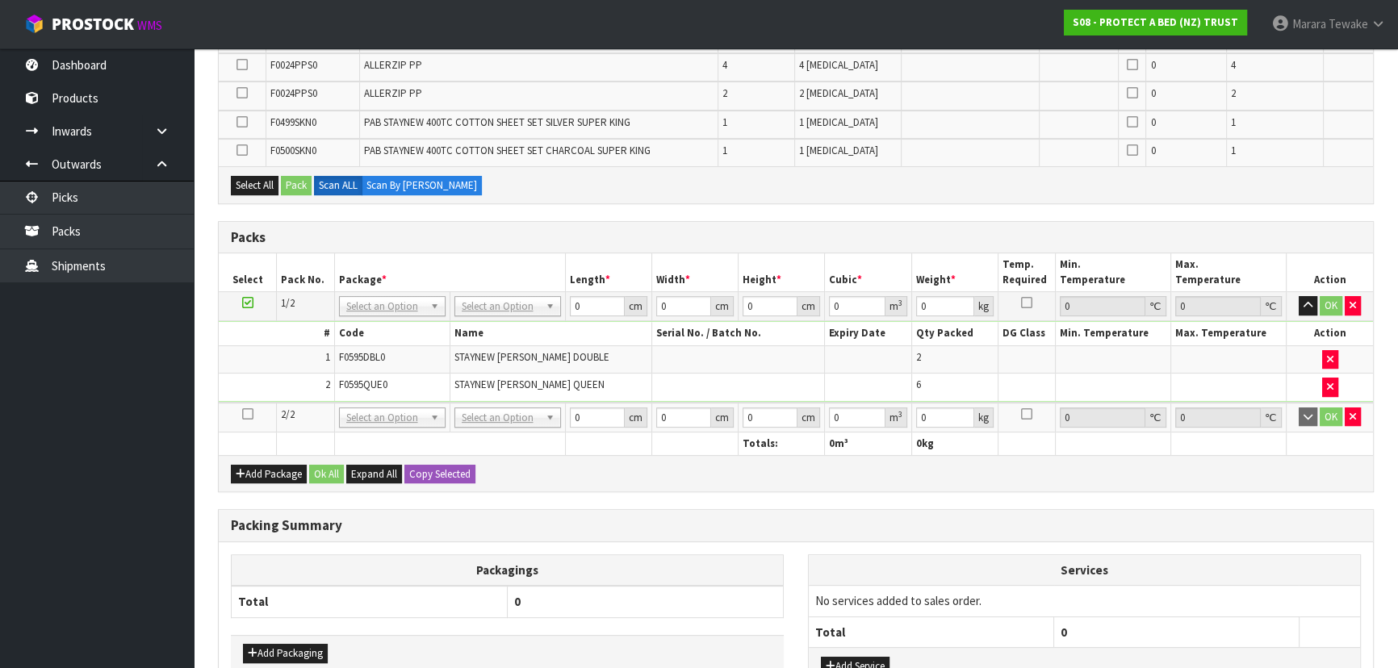
click at [249, 414] on icon at bounding box center [247, 414] width 11 height 1
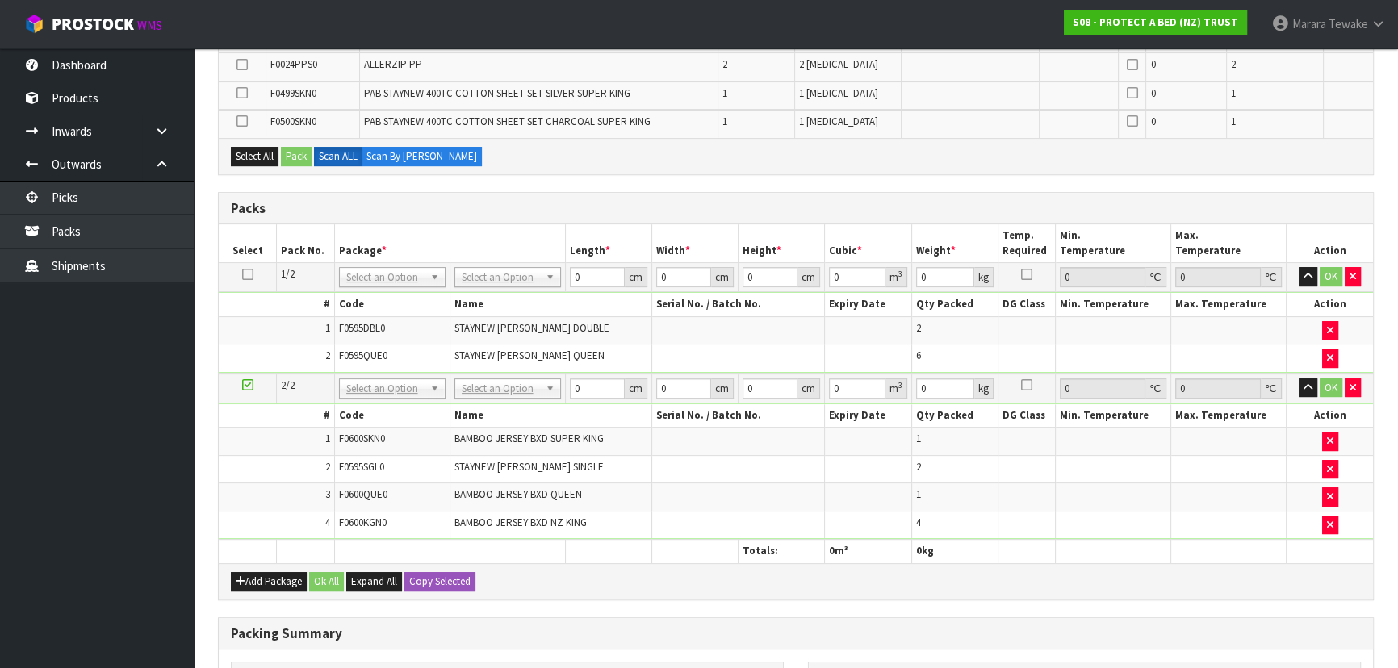
scroll to position [550, 0]
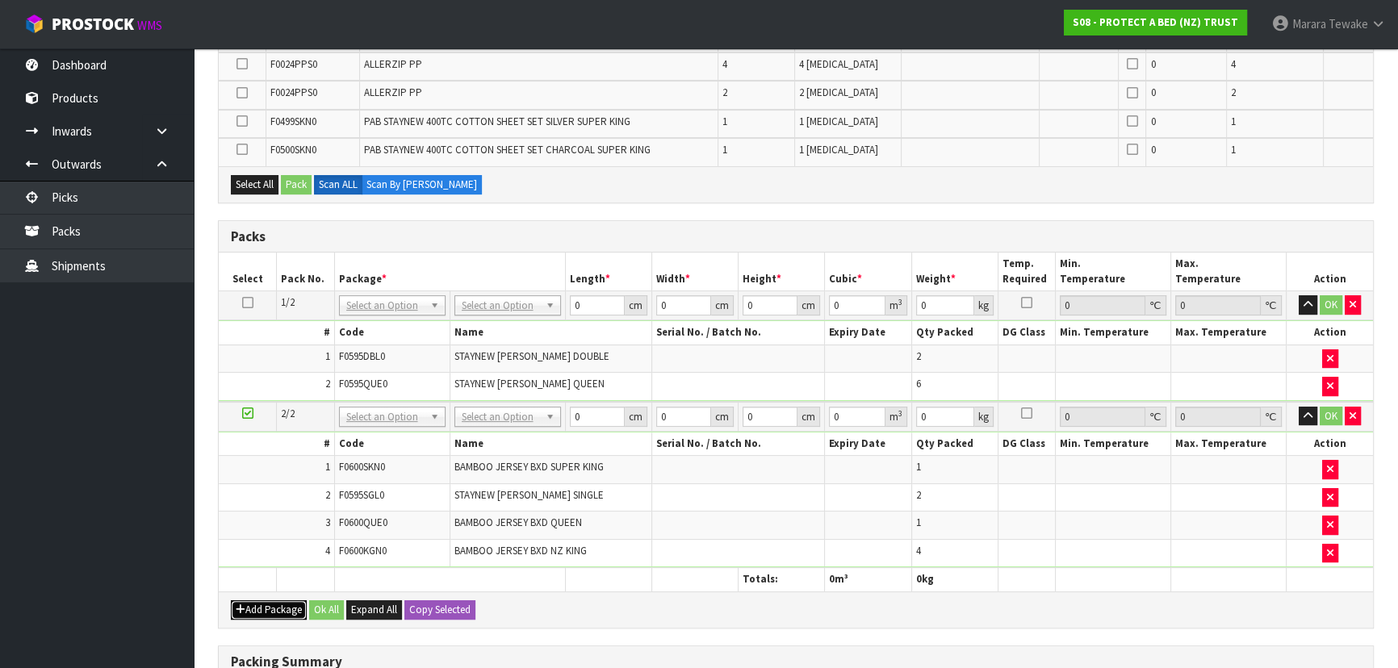
click at [274, 600] on button "Add Package" at bounding box center [269, 609] width 76 height 19
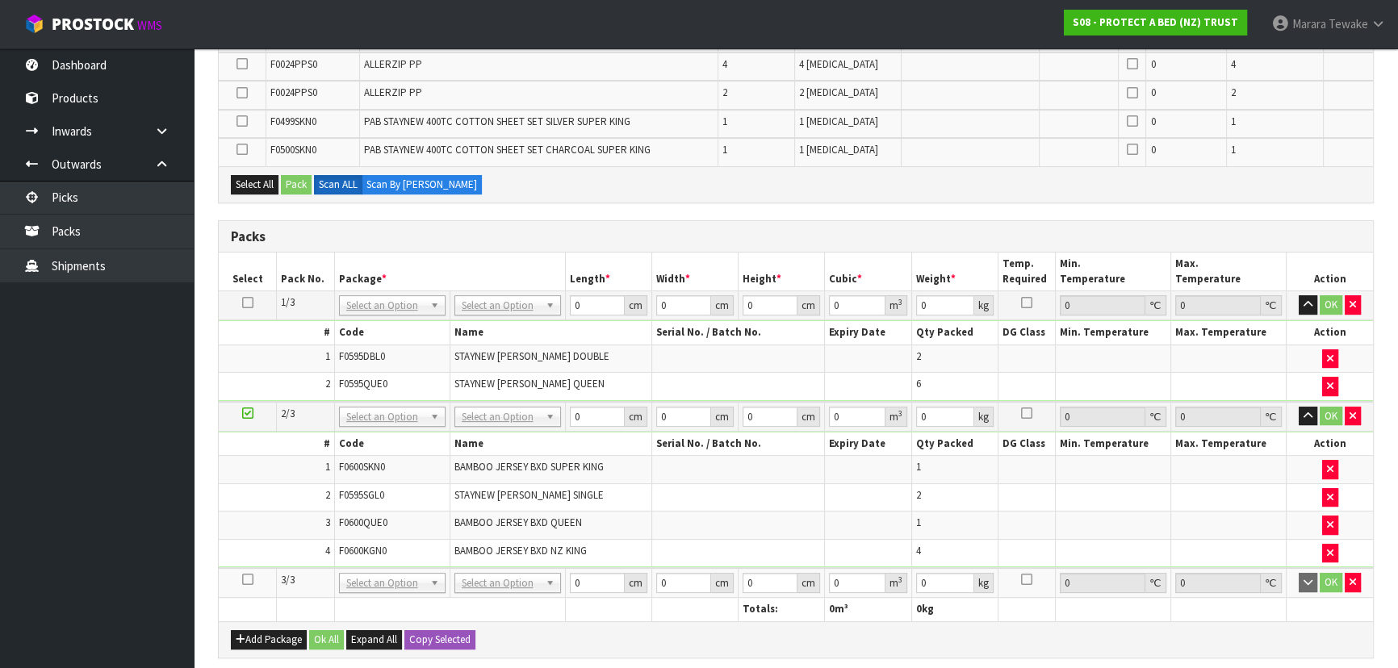
click at [245, 579] on icon at bounding box center [247, 579] width 11 height 1
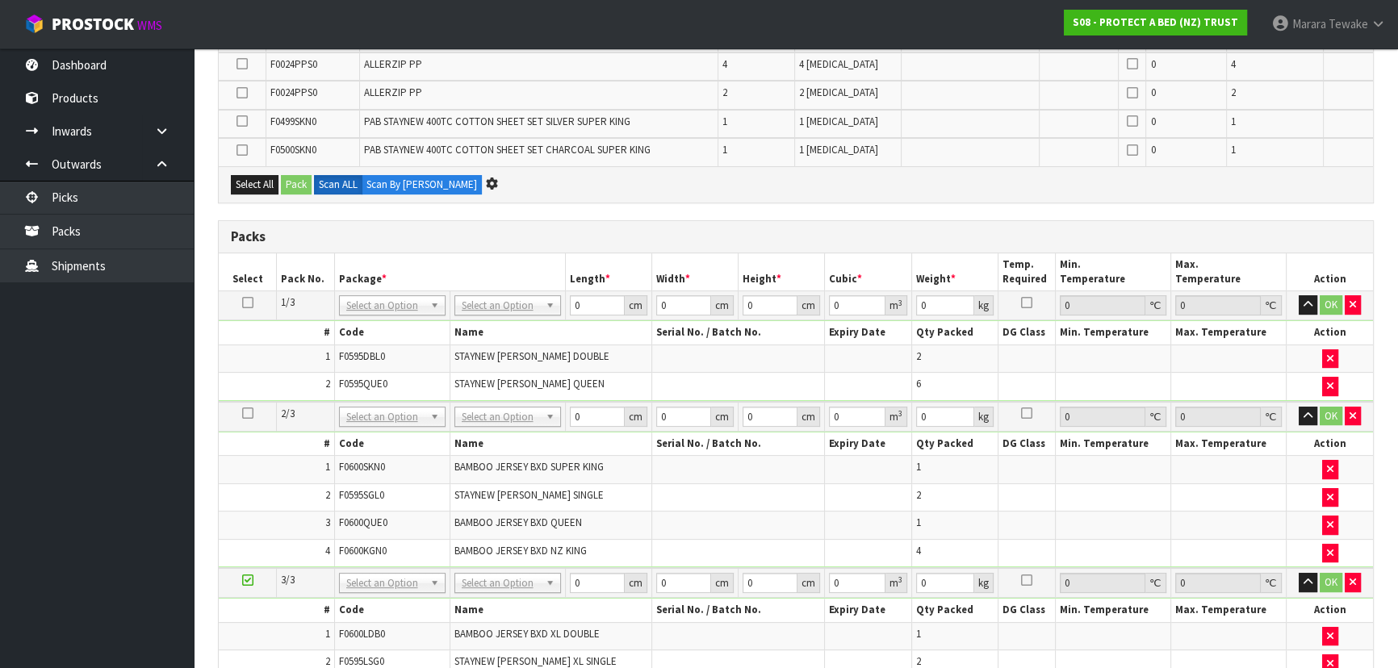
scroll to position [0, 0]
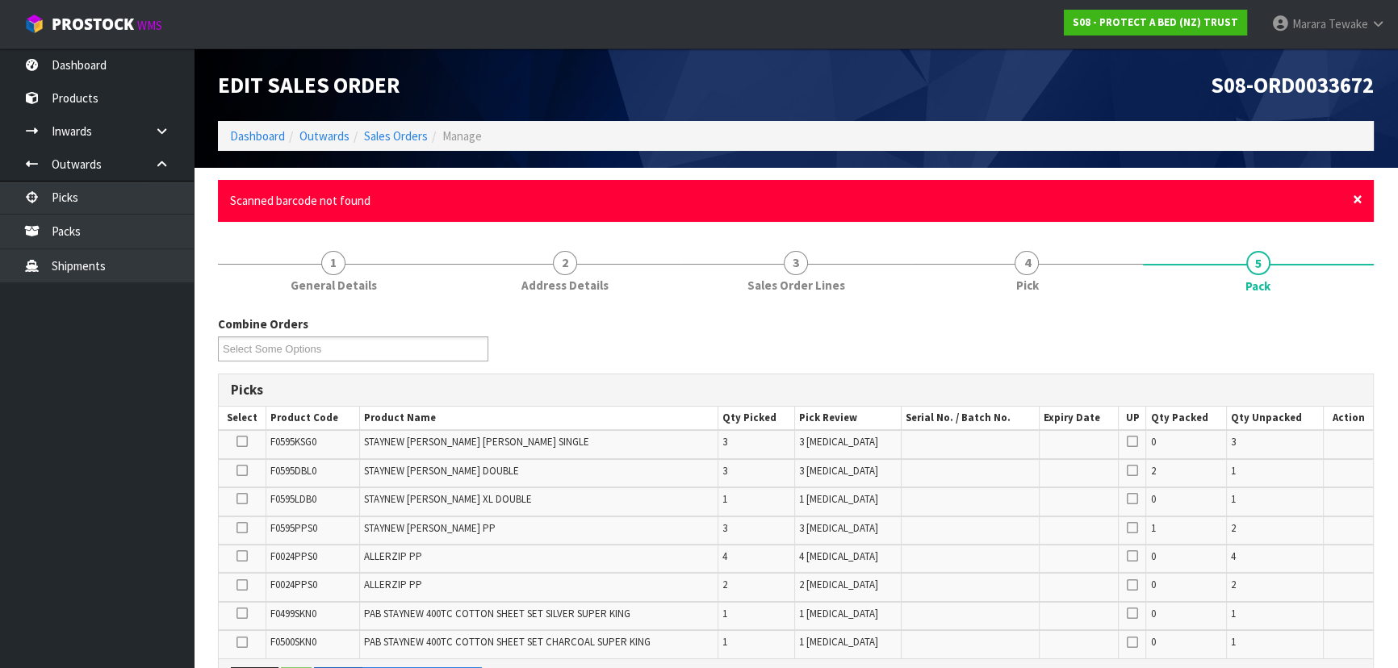
click at [1357, 193] on span "×" at bounding box center [1358, 199] width 10 height 23
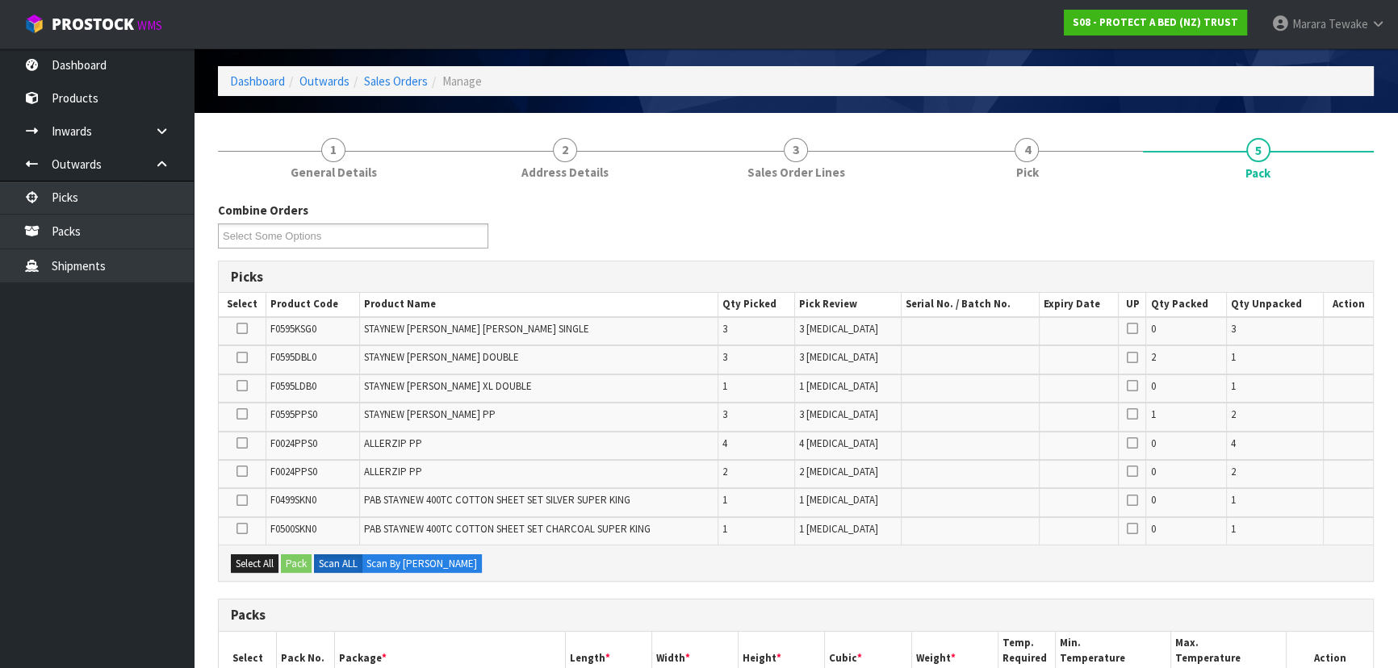
scroll to position [146, 0]
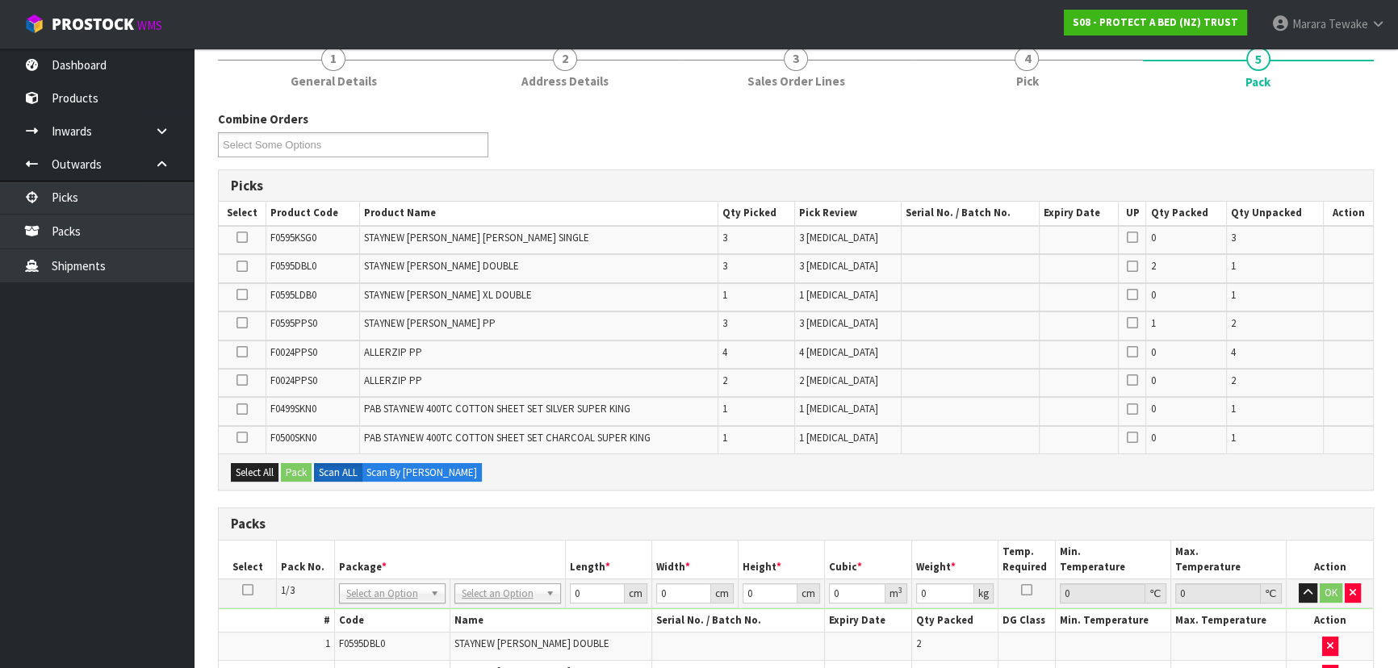
click at [242, 323] on icon at bounding box center [241, 323] width 11 height 1
click at [0, 0] on input "checkbox" at bounding box center [0, 0] width 0 height 0
click at [243, 323] on icon at bounding box center [241, 323] width 11 height 1
click at [0, 0] on input "checkbox" at bounding box center [0, 0] width 0 height 0
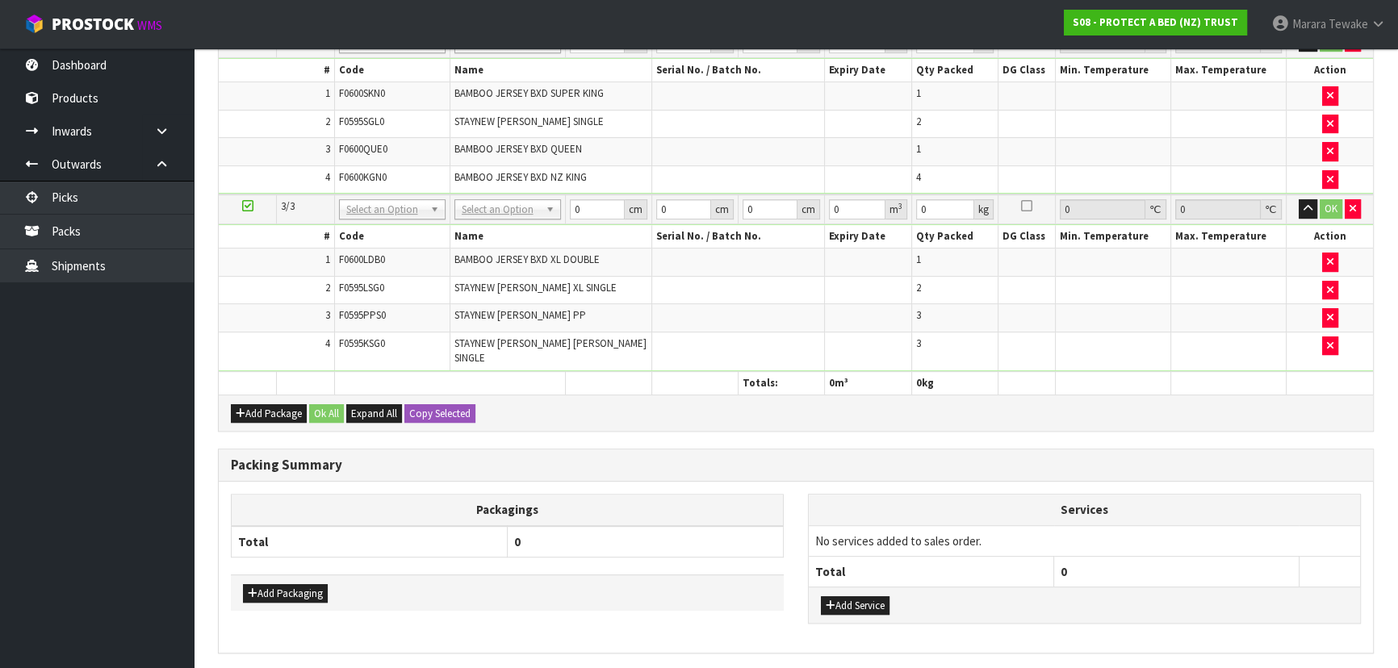
scroll to position [722, 0]
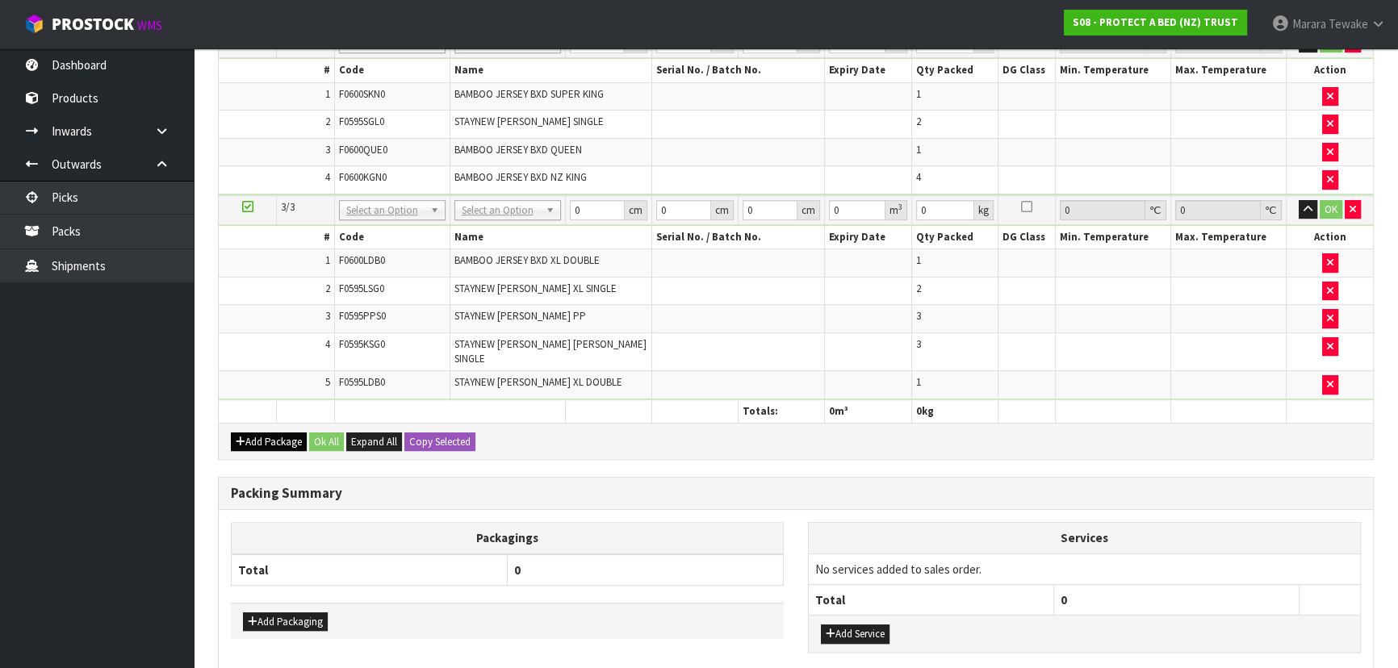
click at [274, 423] on div "Add Package Ok All Expand All Copy Selected" at bounding box center [796, 441] width 1154 height 36
click at [273, 433] on button "Add Package" at bounding box center [269, 442] width 76 height 19
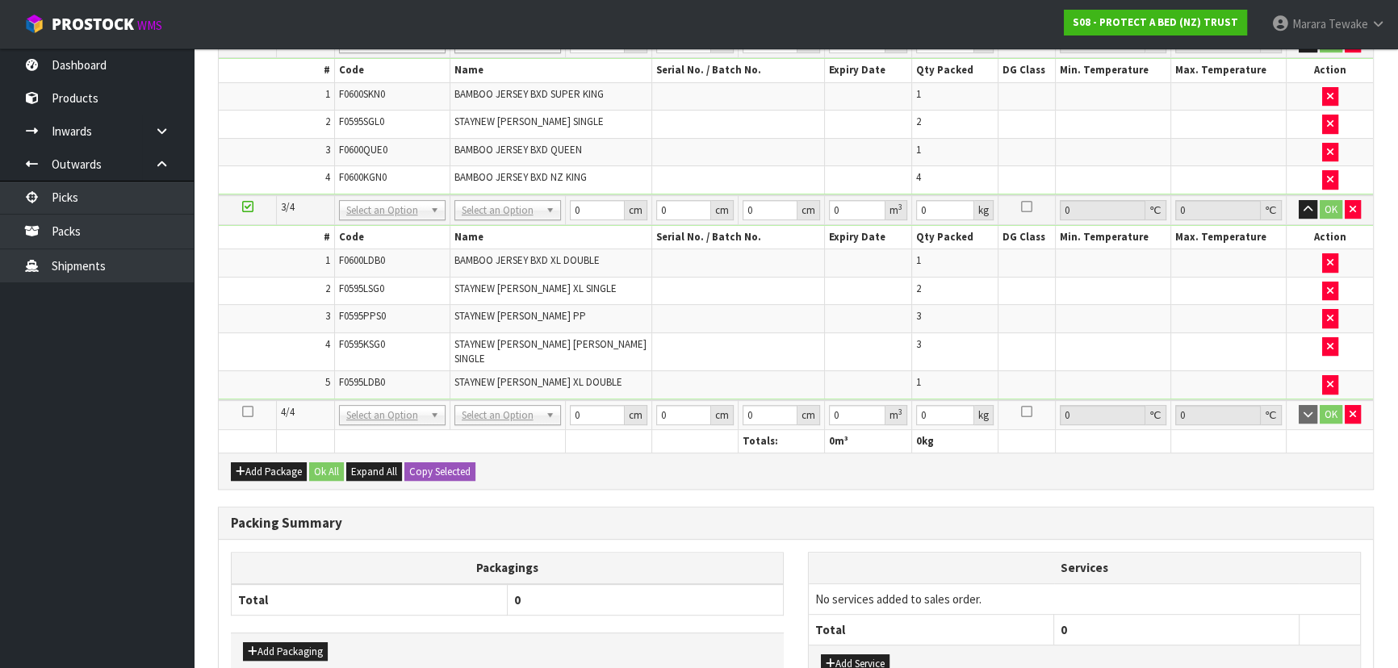
click at [248, 412] on icon at bounding box center [247, 412] width 11 height 1
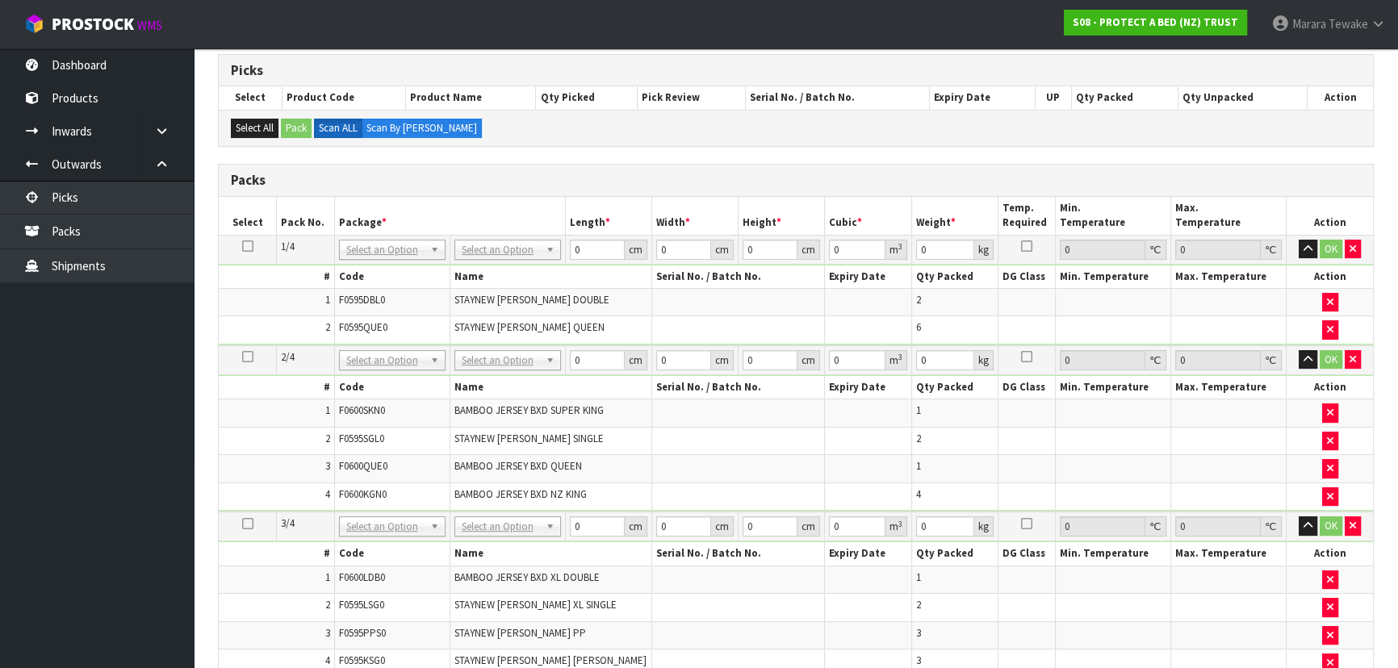
scroll to position [146, 0]
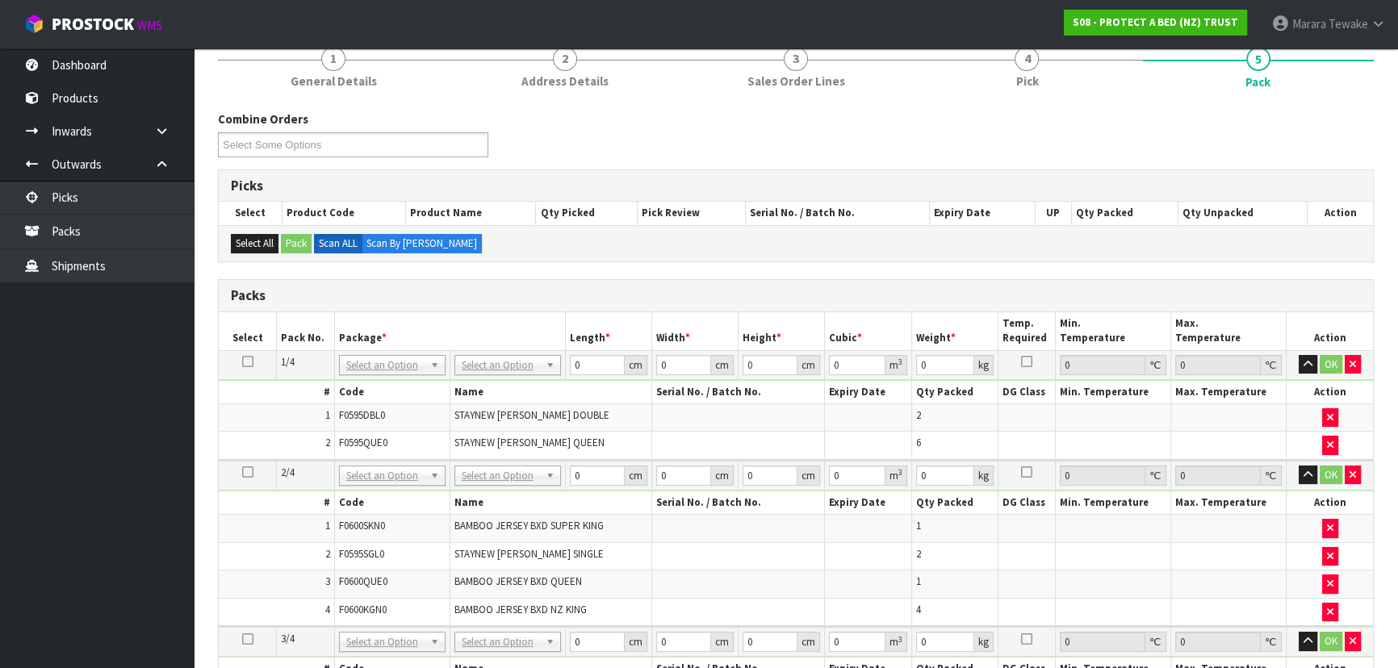
drag, startPoint x: 508, startPoint y: 365, endPoint x: 506, endPoint y: 382, distance: 17.1
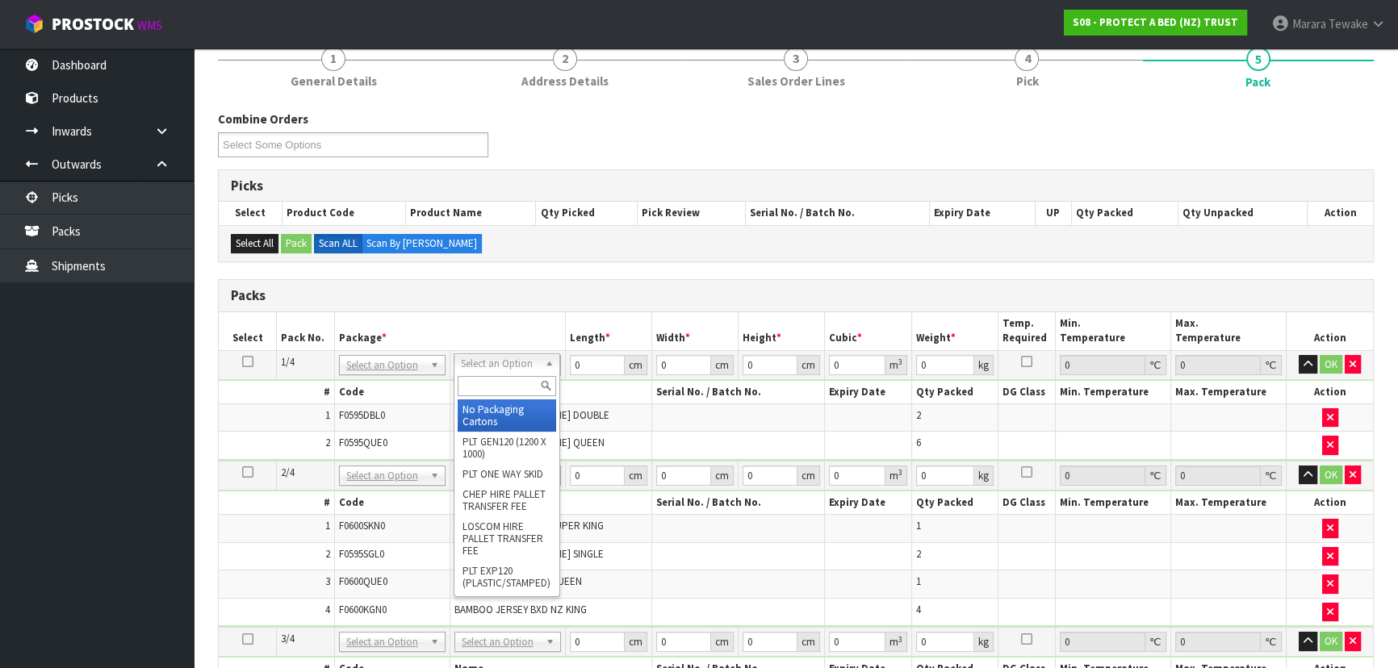
click at [506, 387] on input "text" at bounding box center [507, 386] width 98 height 20
type input "OC"
drag, startPoint x: 492, startPoint y: 406, endPoint x: 443, endPoint y: 401, distance: 49.5
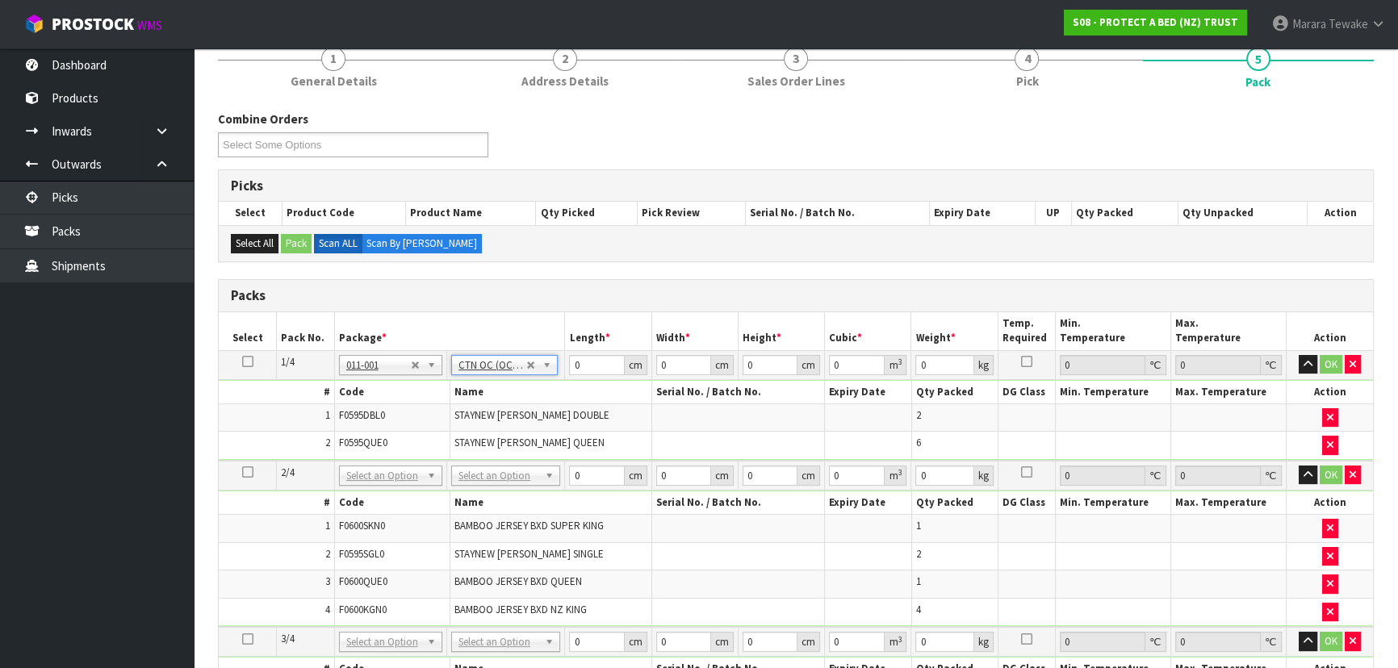
type input "6.92"
click at [249, 362] on icon at bounding box center [247, 362] width 11 height 1
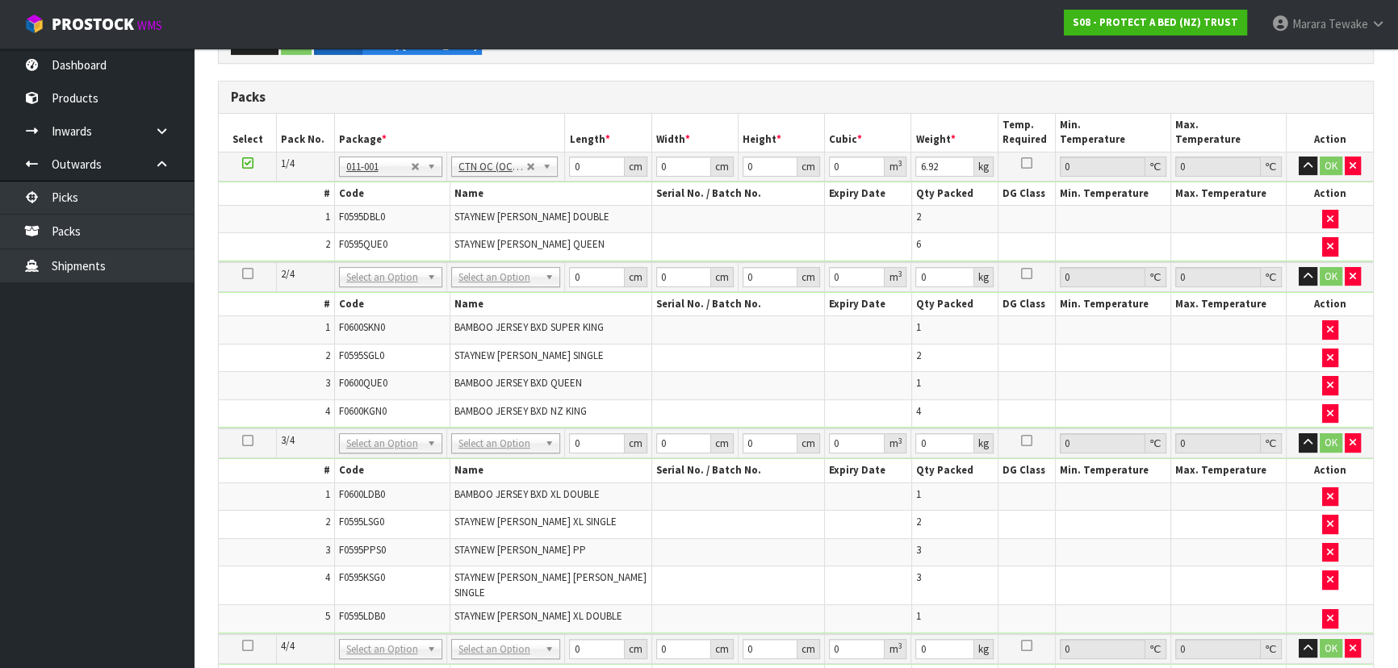
scroll to position [587, 0]
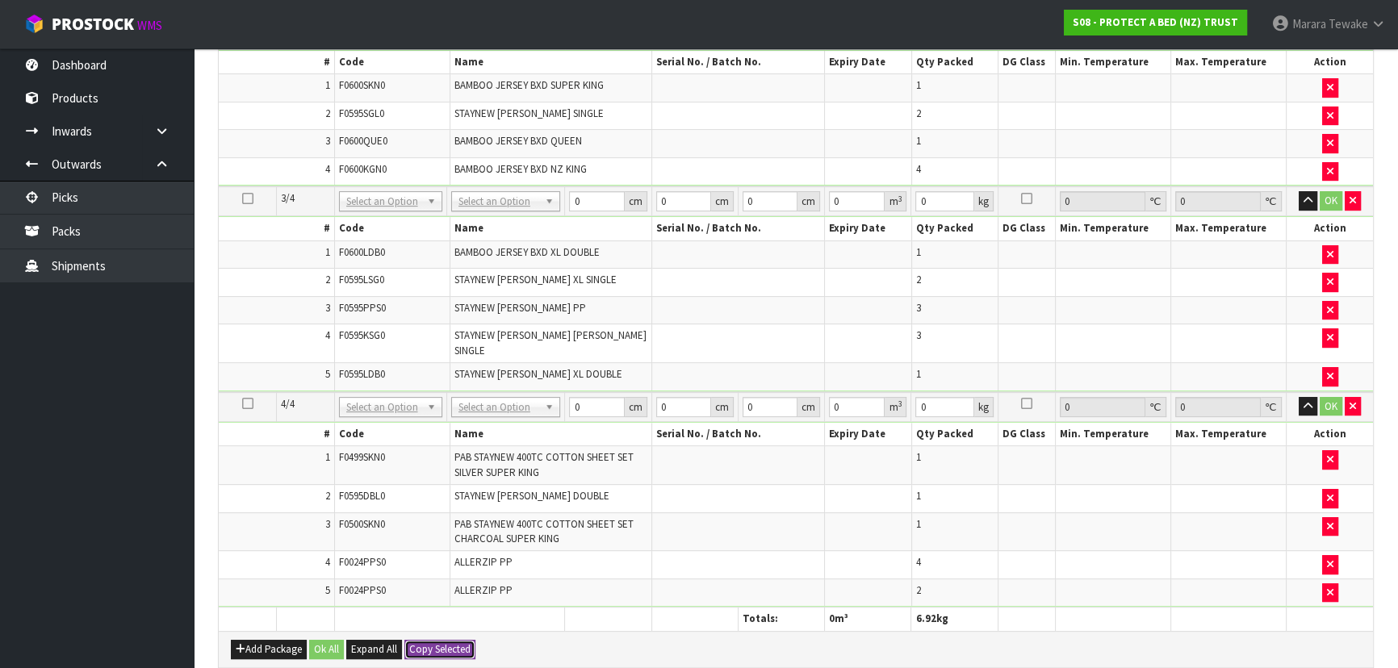
click at [437, 640] on button "Copy Selected" at bounding box center [439, 649] width 71 height 19
click at [437, 642] on span "Confirm" at bounding box center [427, 649] width 36 height 14
type input "6.92"
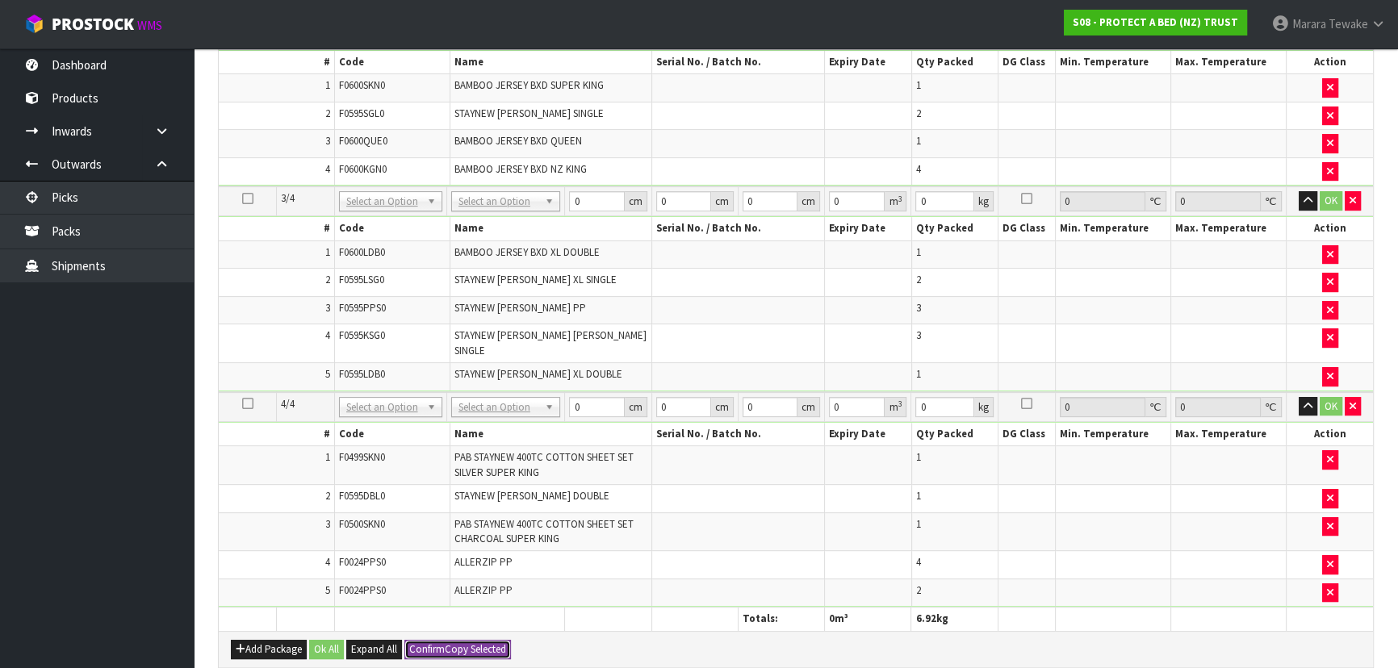
type input "4"
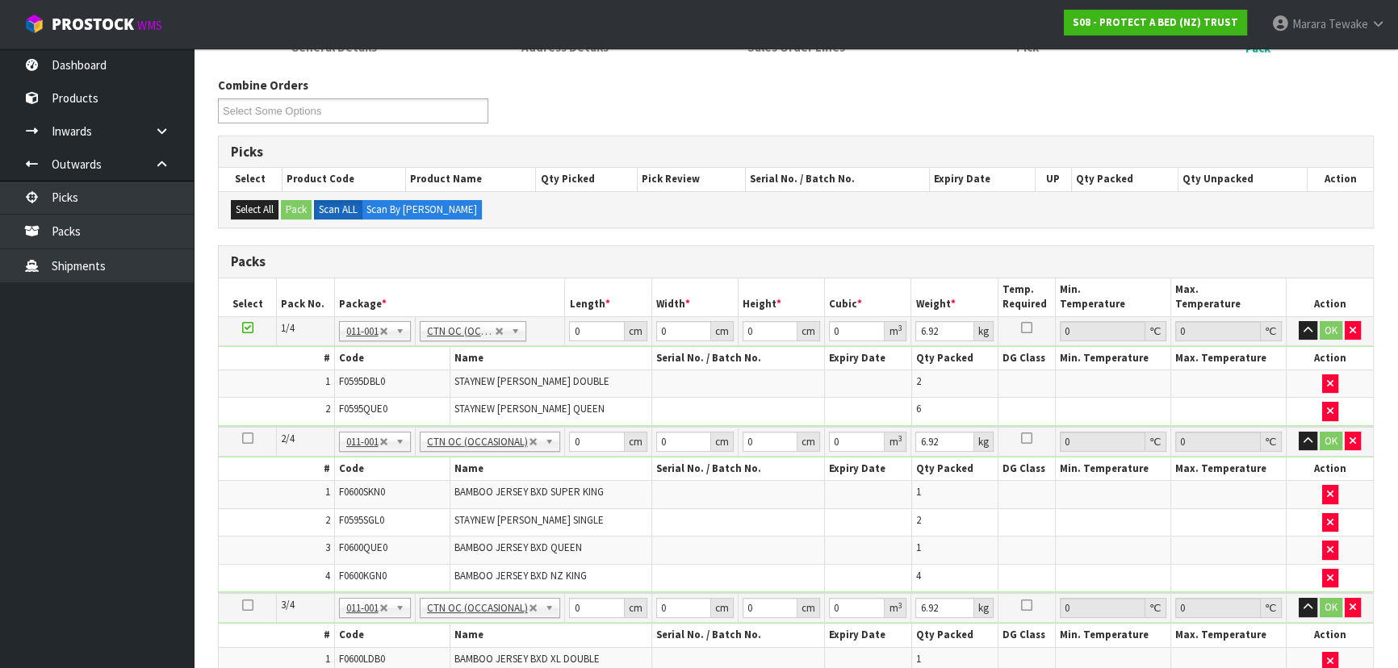
scroll to position [146, 0]
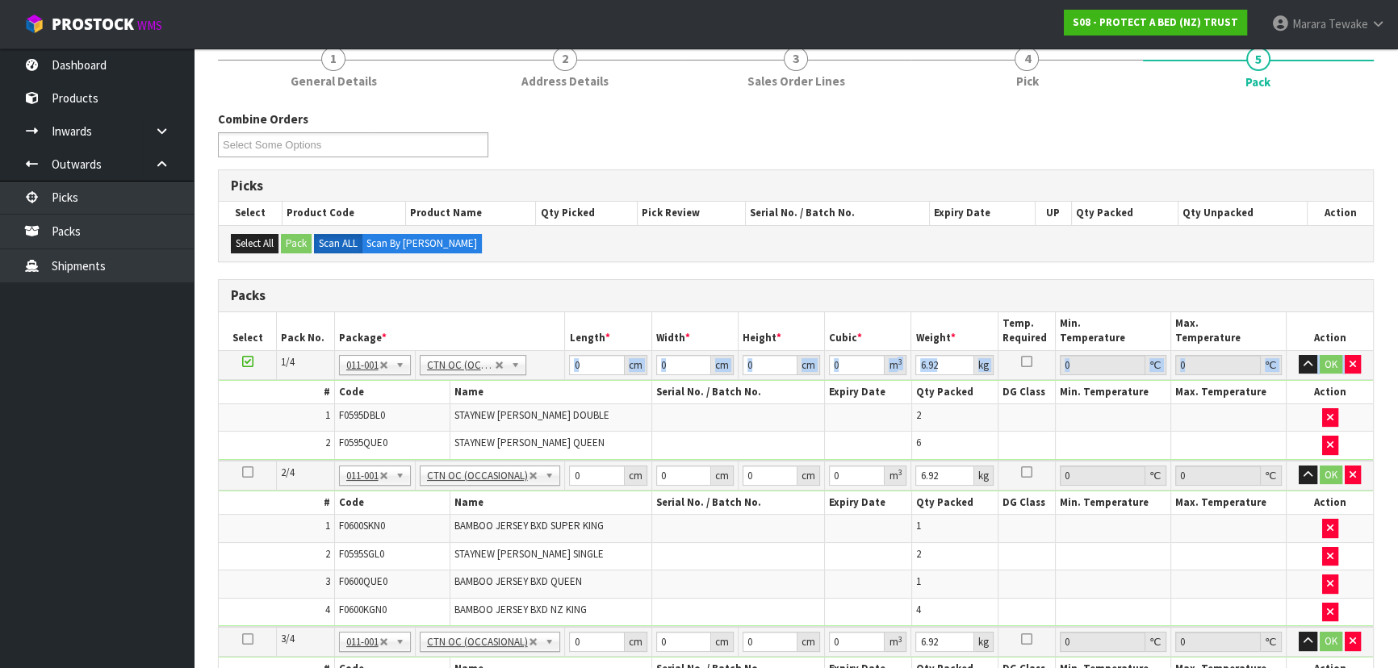
drag, startPoint x: 588, startPoint y: 377, endPoint x: 585, endPoint y: 358, distance: 18.8
click at [585, 358] on tbody "1/4 NONE 007-001 007-002 007-004 007-009 007-013 007-014 007-015 007-017 007-01…" at bounding box center [796, 405] width 1154 height 111
click at [583, 362] on input "0" at bounding box center [596, 365] width 55 height 20
drag, startPoint x: 586, startPoint y: 361, endPoint x: 560, endPoint y: 345, distance: 30.0
click at [566, 352] on td "0 cm" at bounding box center [608, 364] width 86 height 29
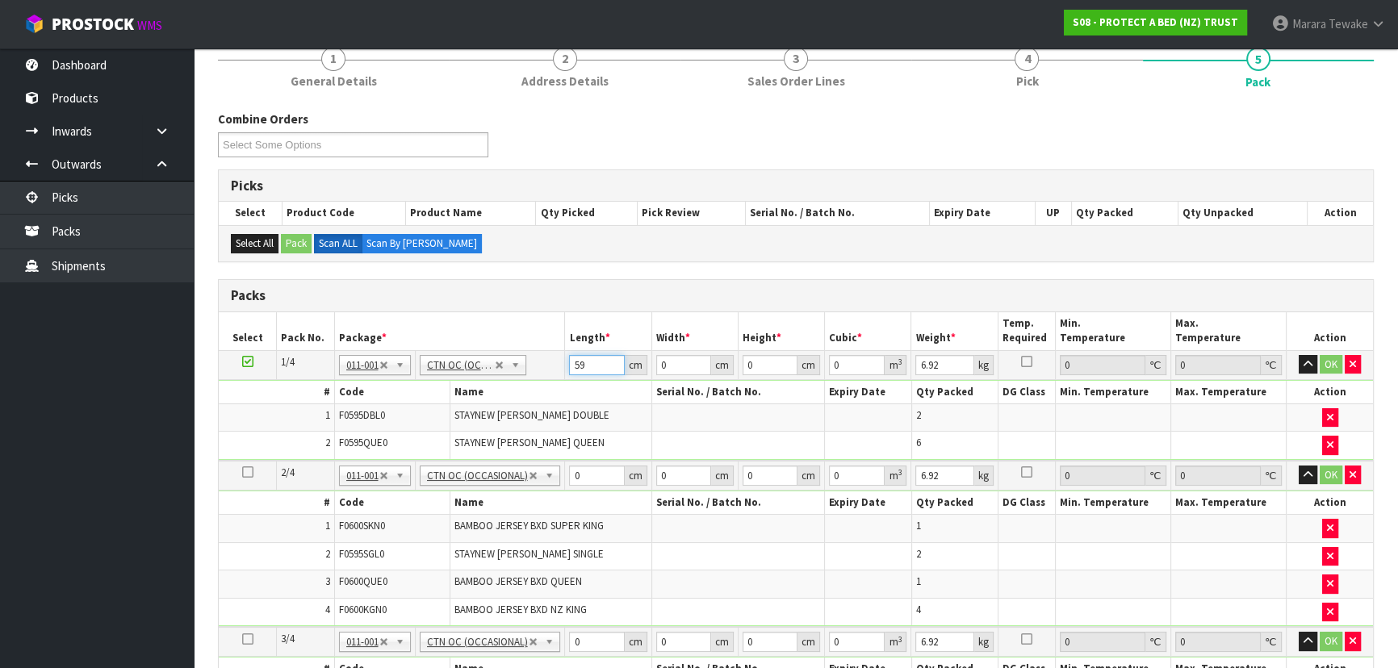
type input "59"
type input "39"
type input "3"
type input "0.006903"
type input "32"
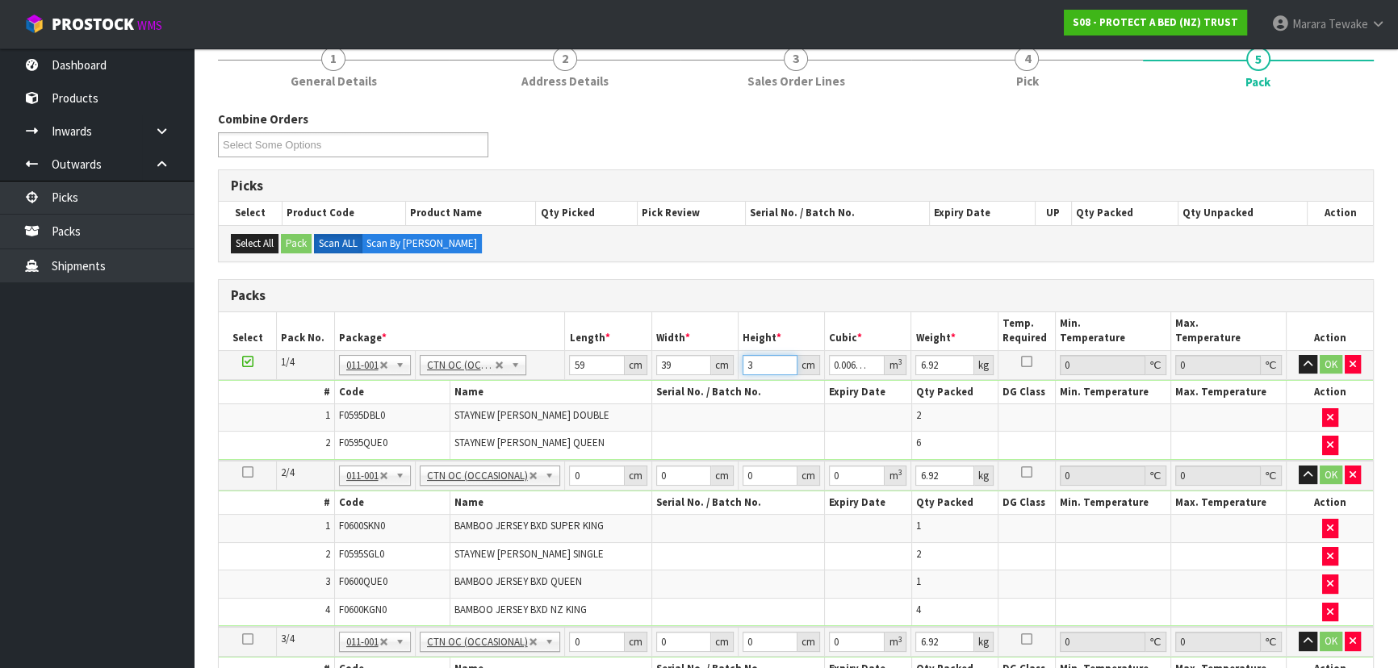
type input "0.073632"
type input "32"
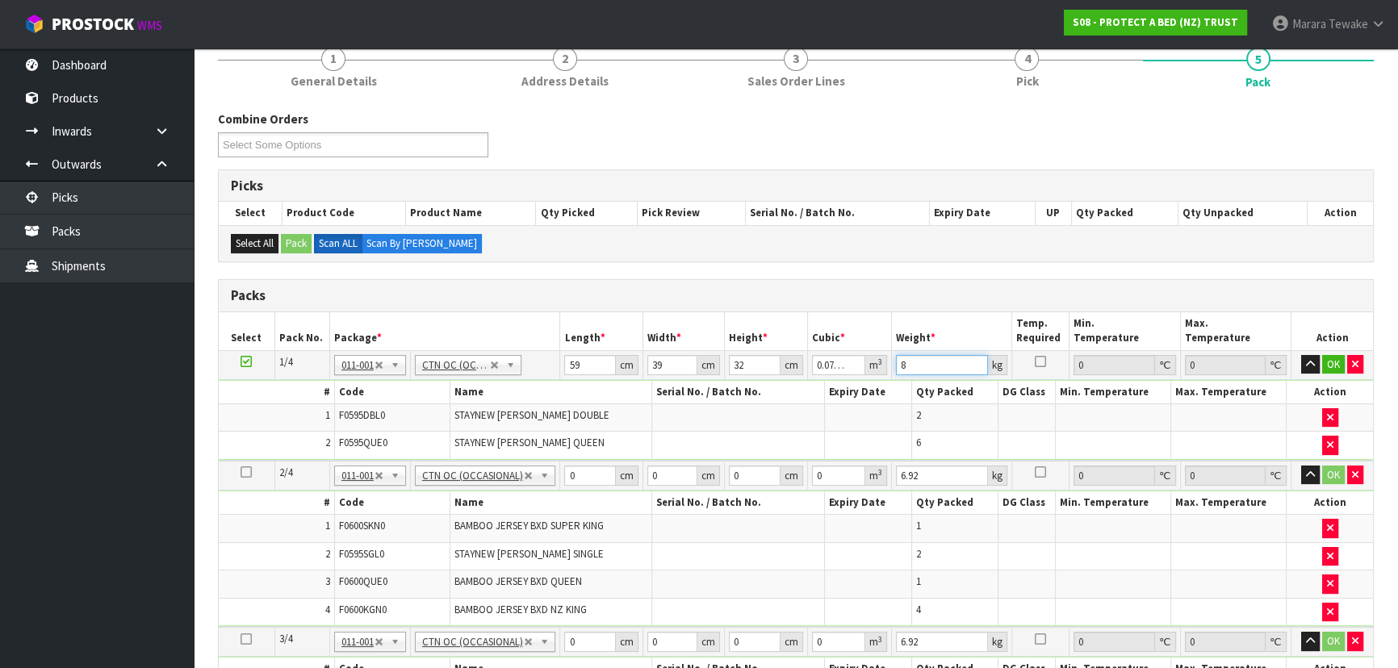
type input "8"
click at [1301, 355] on button "button" at bounding box center [1310, 364] width 19 height 19
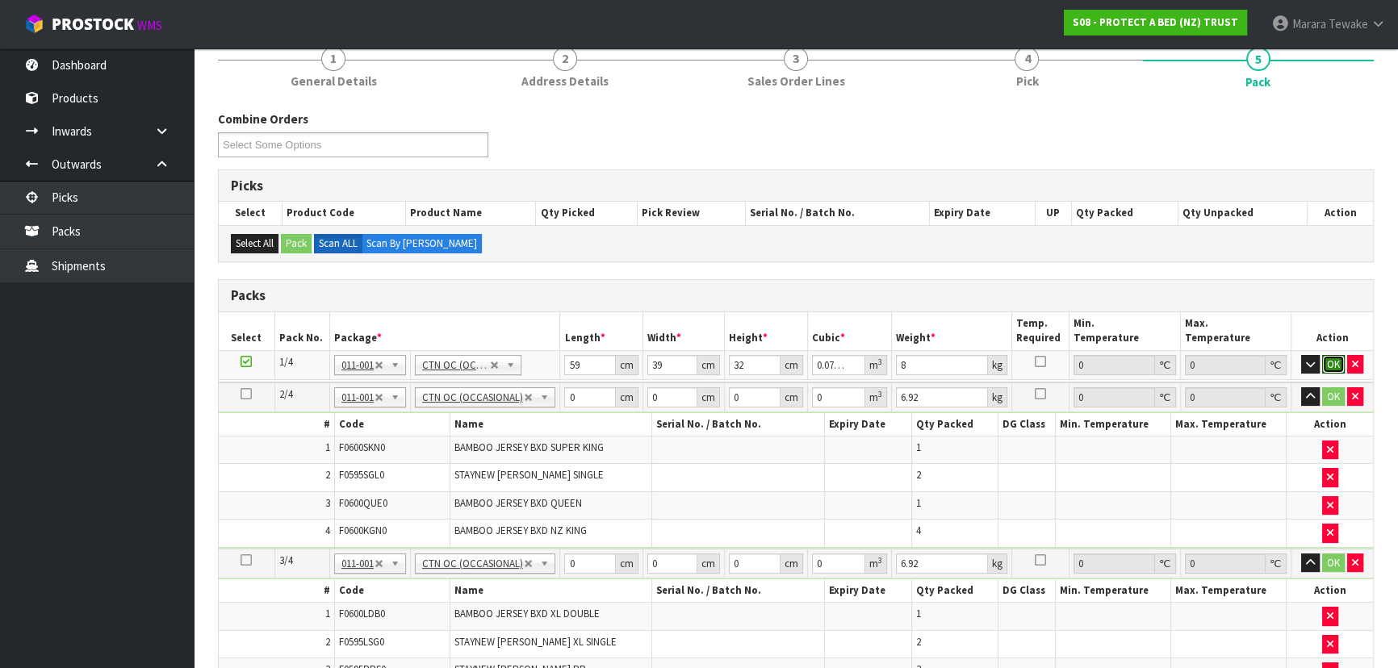
click button "OK" at bounding box center [1333, 364] width 23 height 19
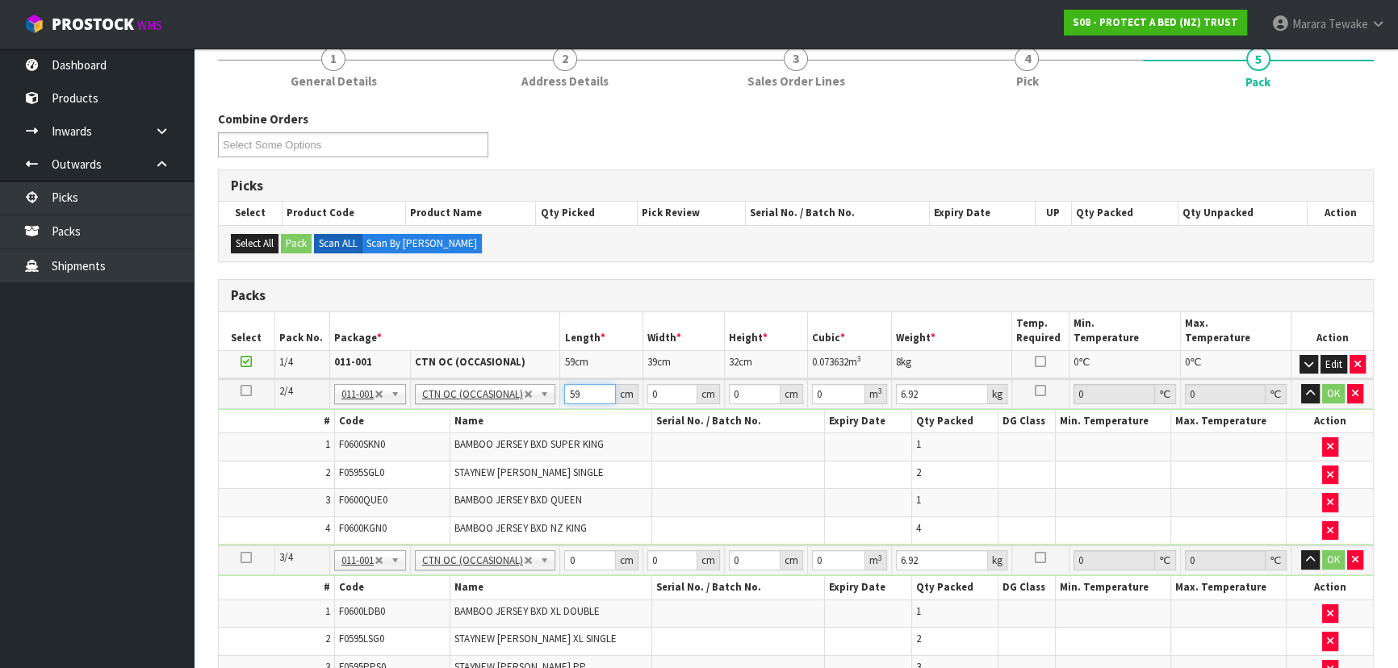
type input "59"
type input "41"
type input "3"
type input "0.007257"
type input "32"
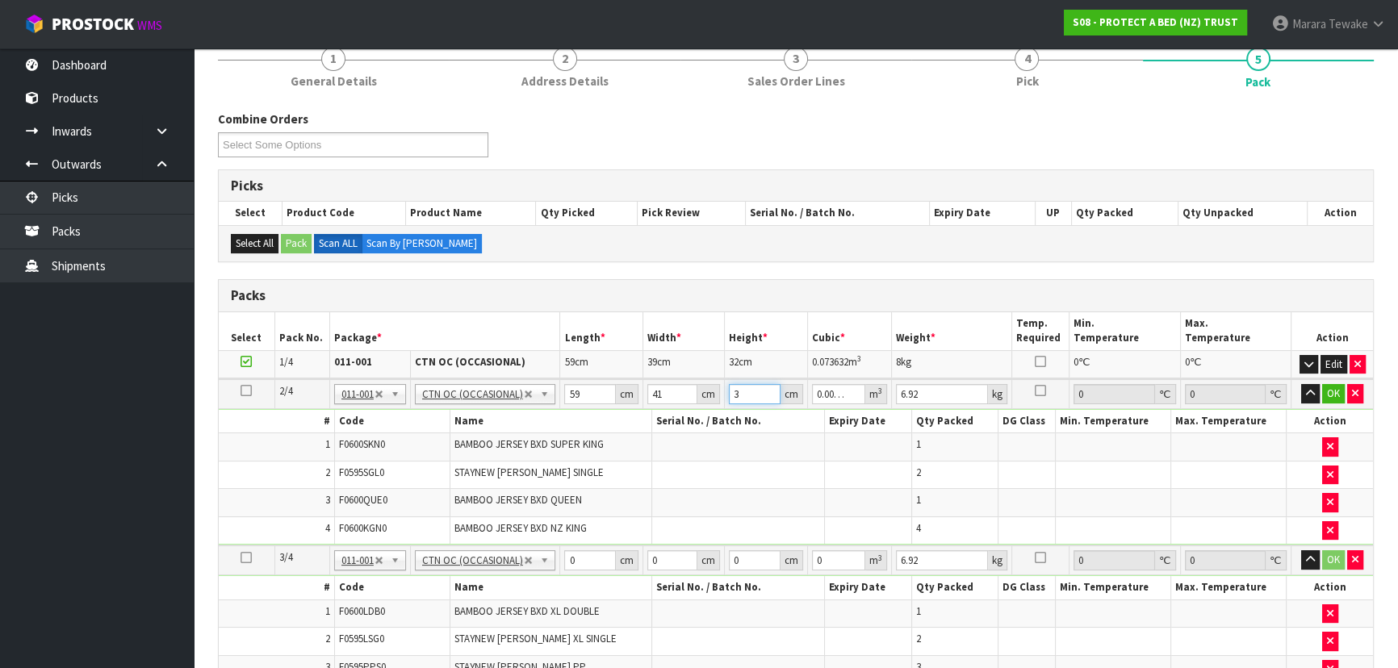
type input "0.077408"
type input "32"
type input "8"
click at [1301, 384] on button "button" at bounding box center [1310, 393] width 19 height 19
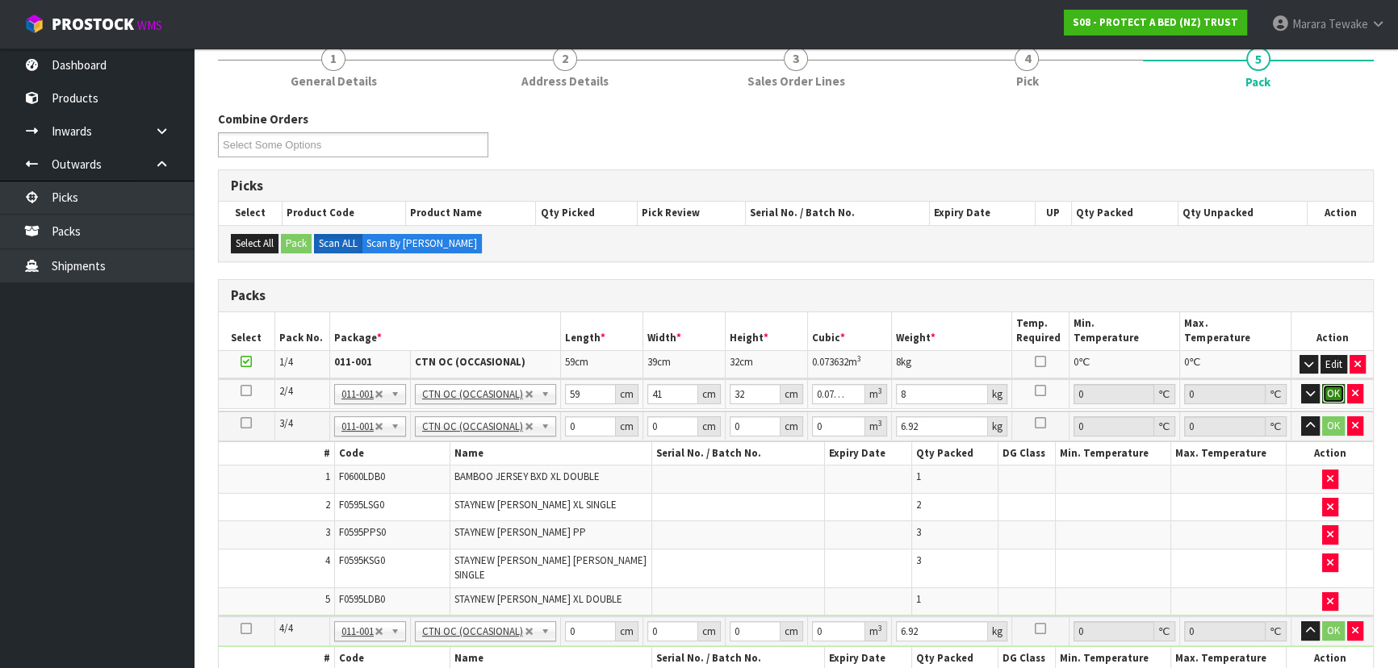
click button "OK" at bounding box center [1333, 393] width 23 height 19
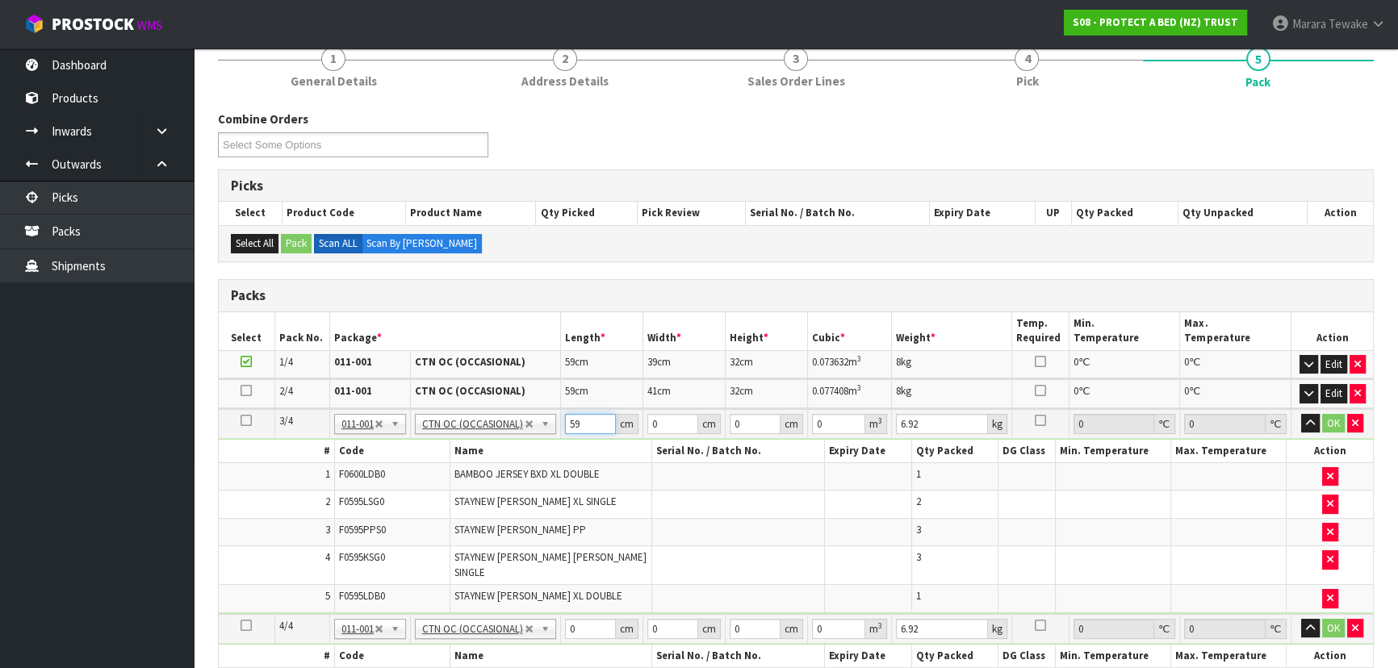
type input "59"
type input "39"
type input "3"
type input "0.006903"
type input "32"
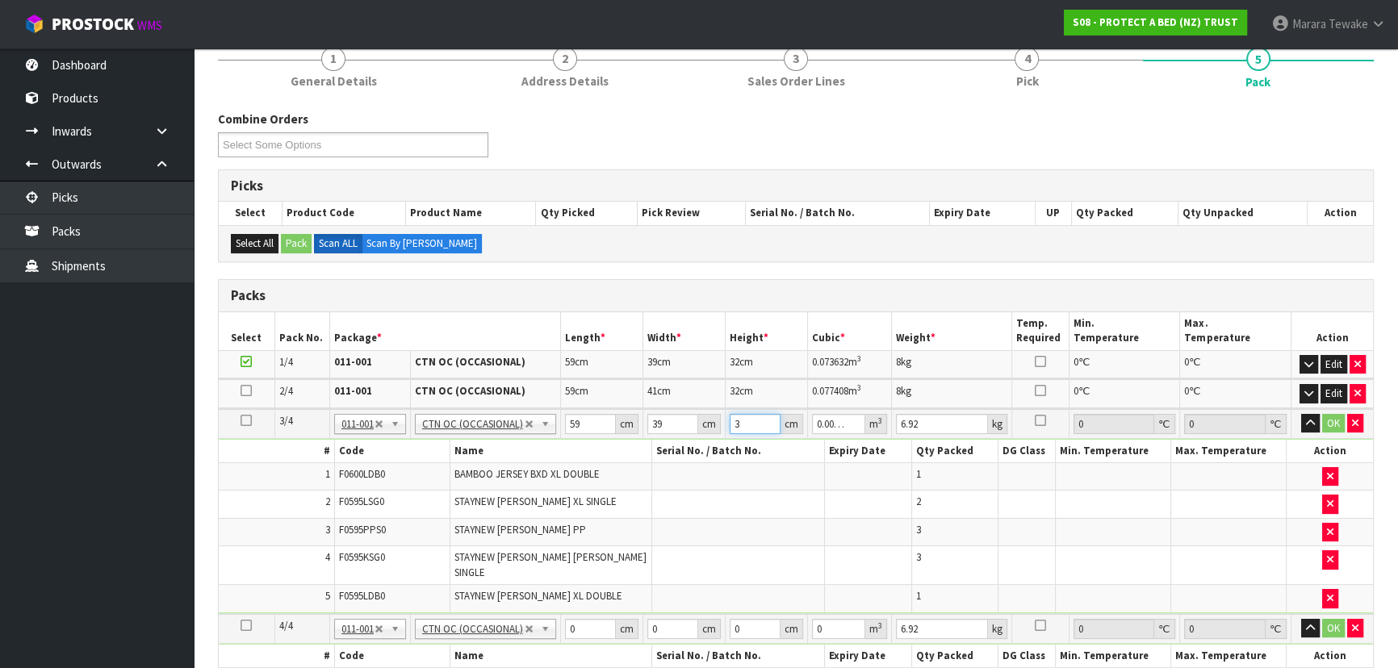
type input "0.073632"
type input "32"
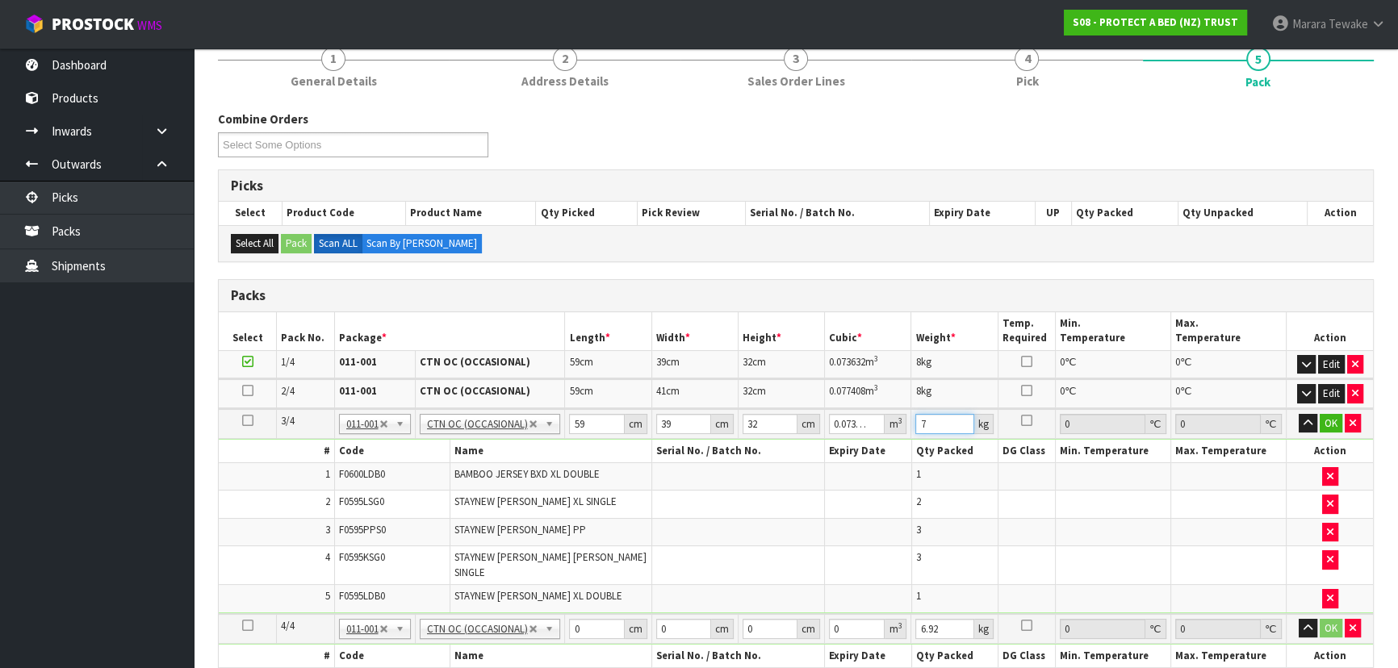
type input "7"
click at [1299, 414] on button "button" at bounding box center [1308, 423] width 19 height 19
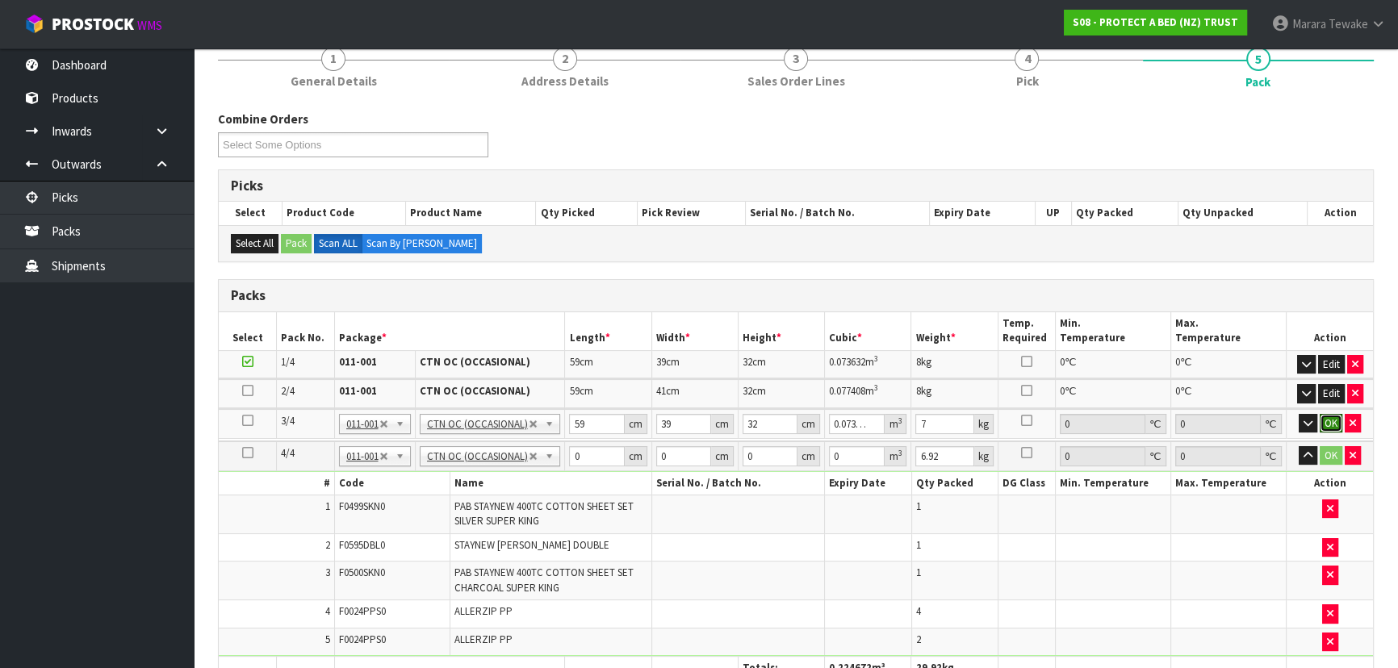
click button "OK" at bounding box center [1331, 423] width 23 height 19
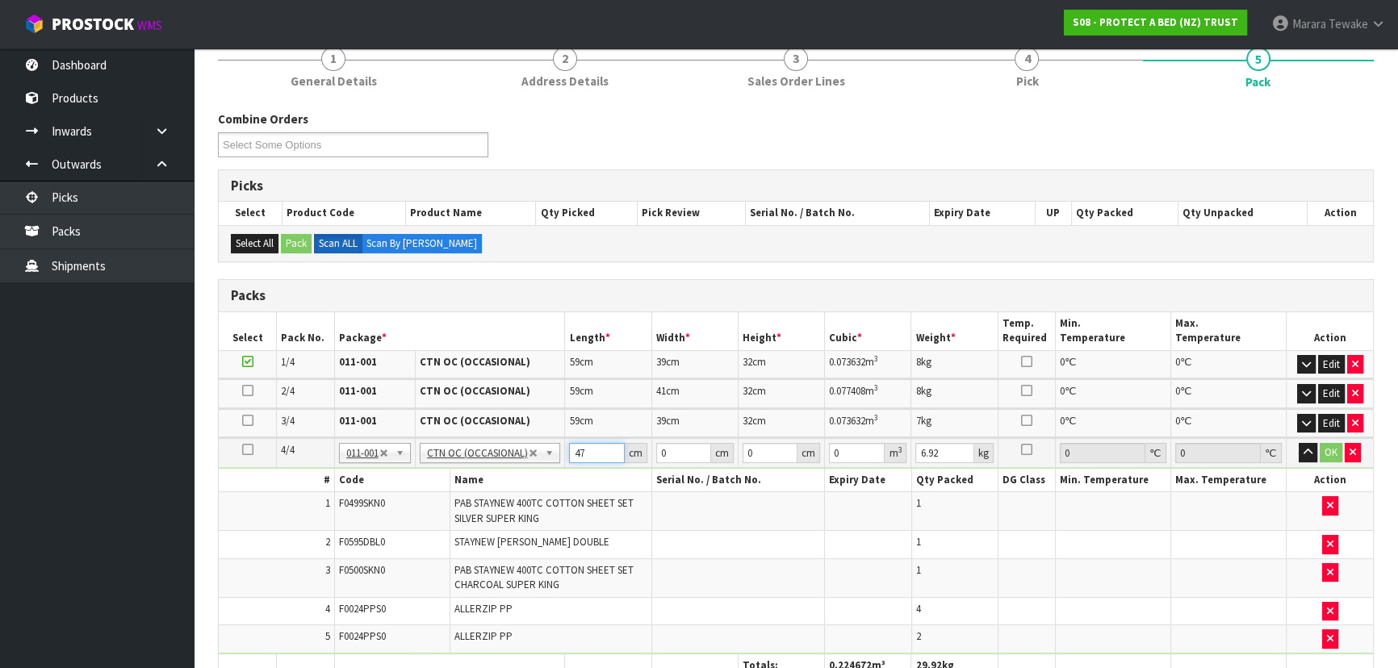
type input "47"
type input "31"
type input "3"
type input "0.004371"
type input "31"
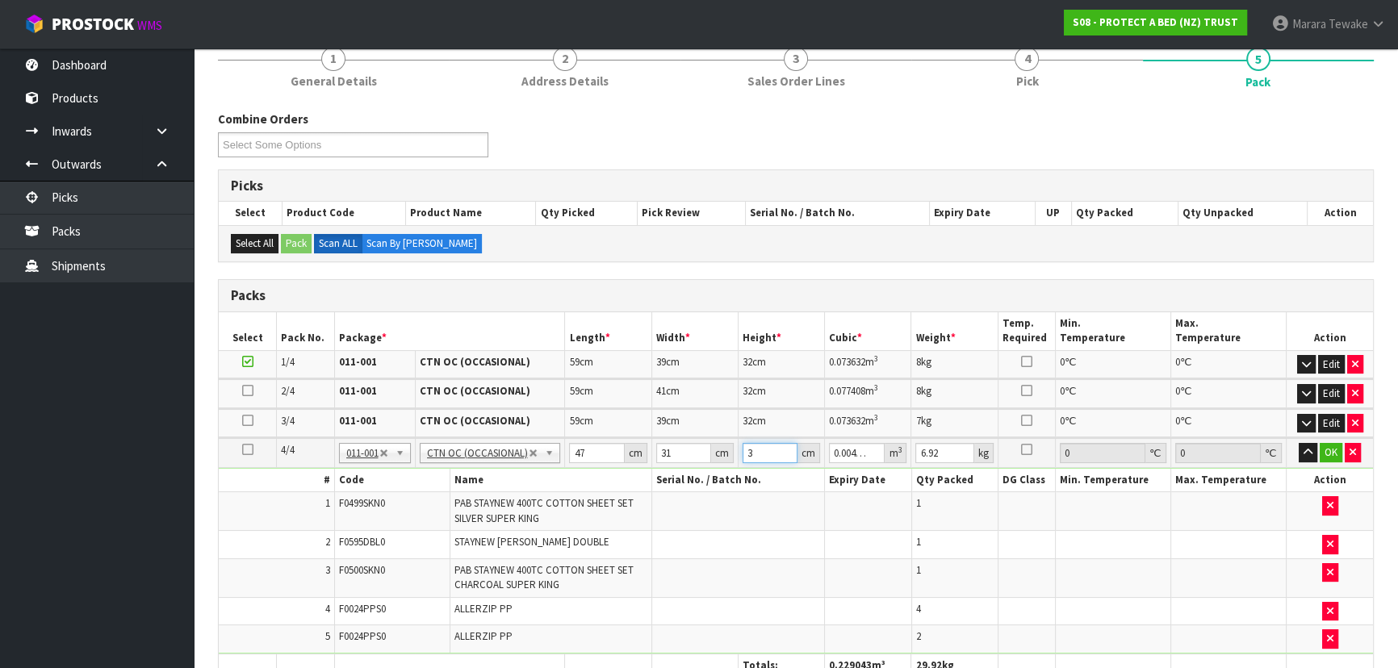
type input "0.045167"
type input "31"
type input "8"
click at [1299, 443] on button "button" at bounding box center [1308, 452] width 19 height 19
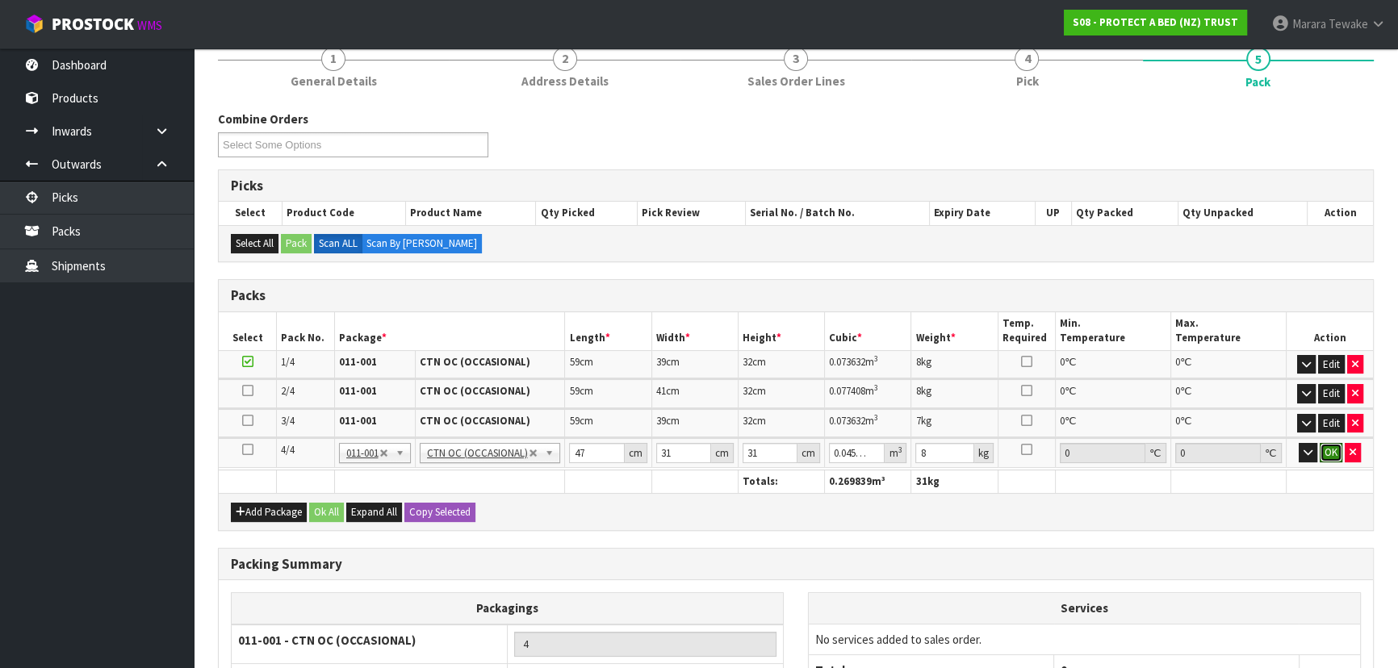
click button "OK" at bounding box center [1331, 452] width 23 height 19
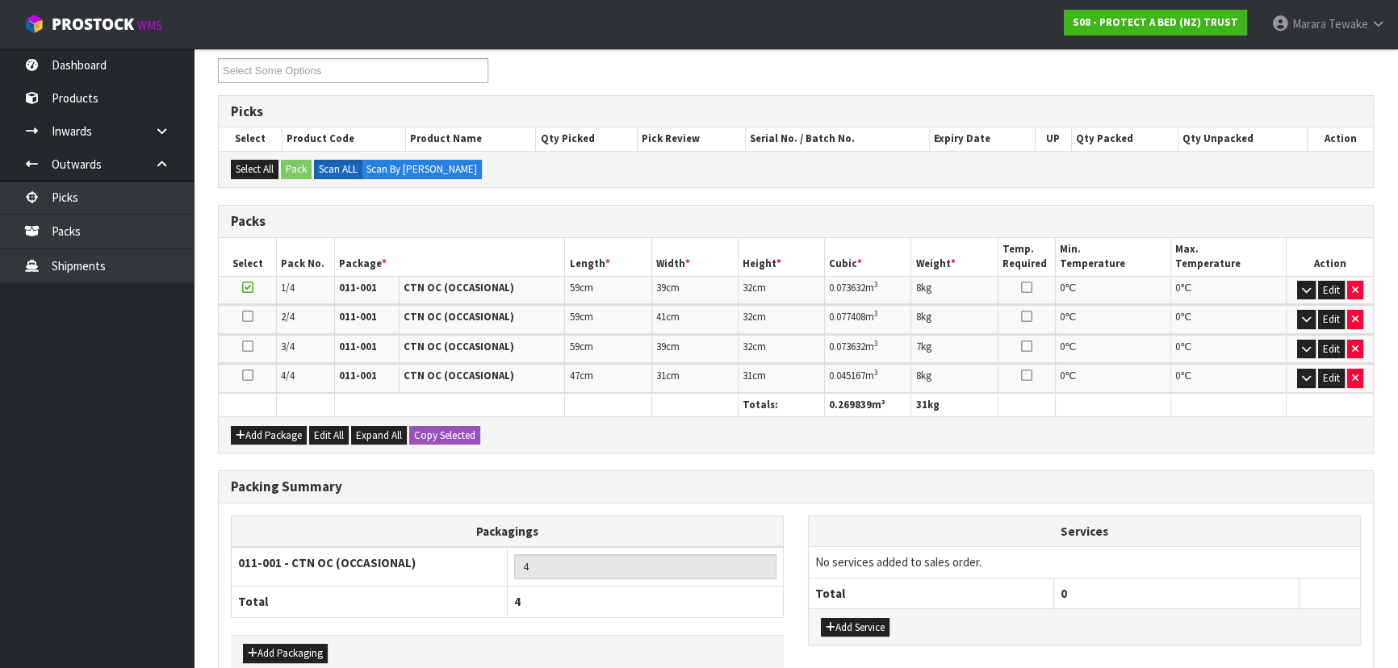
scroll to position [307, 0]
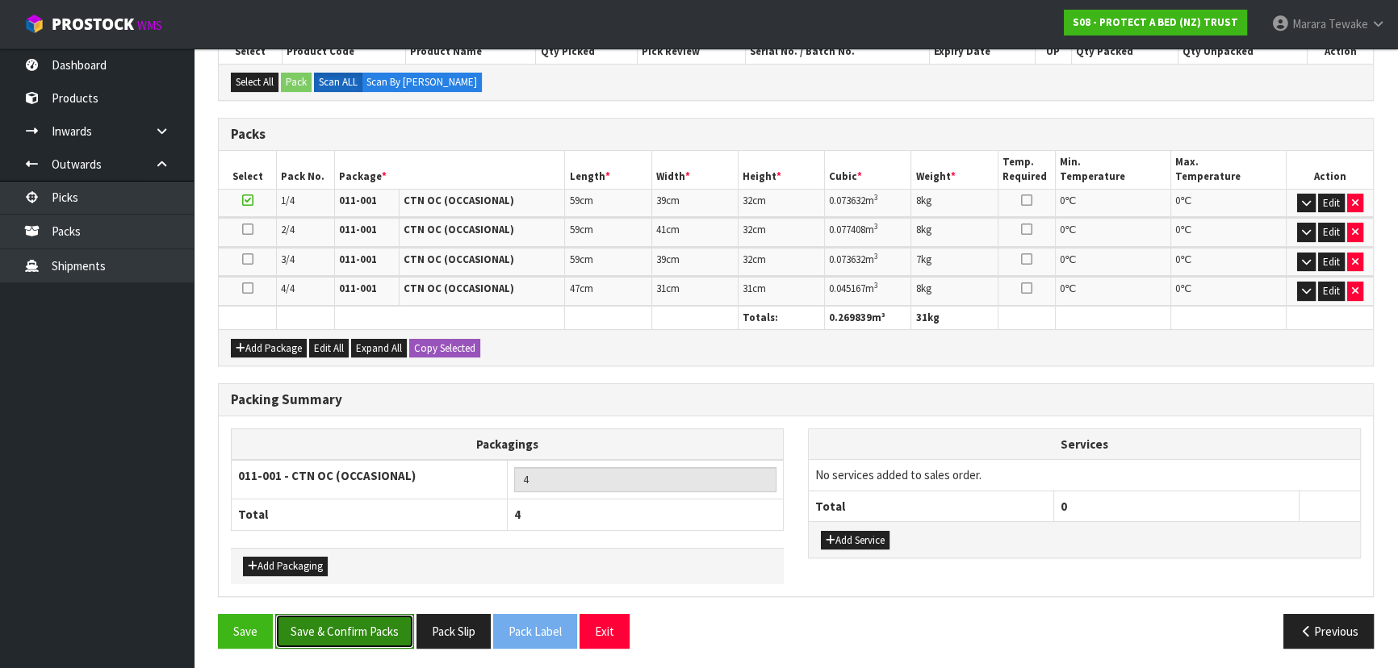
click at [336, 614] on button "Save & Confirm Packs" at bounding box center [344, 631] width 139 height 35
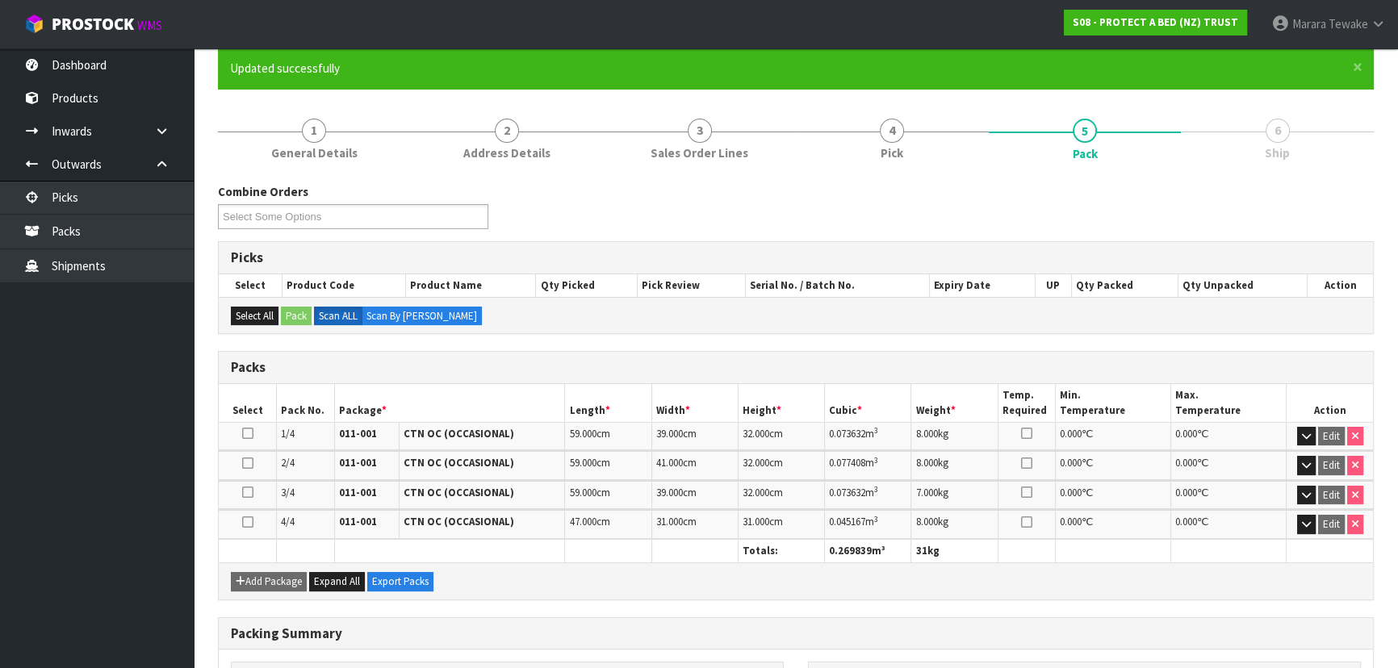
scroll to position [330, 0]
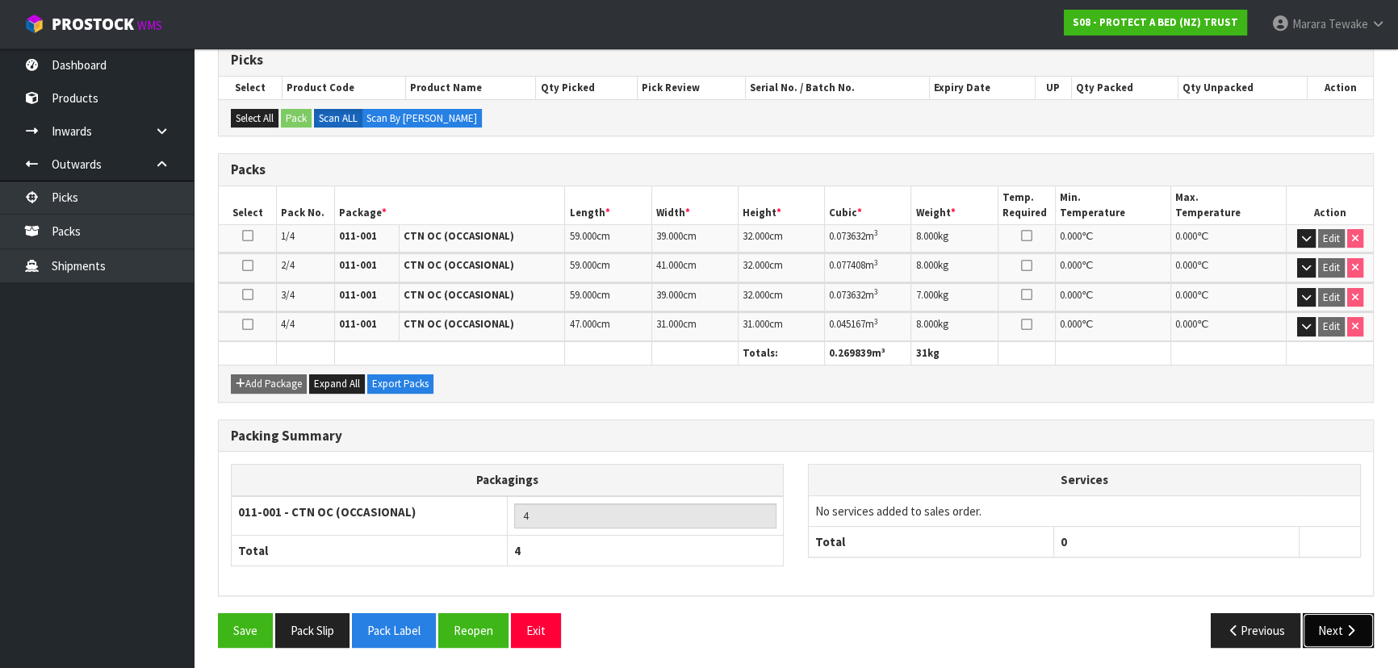
click at [1332, 629] on button "Next" at bounding box center [1338, 630] width 71 height 35
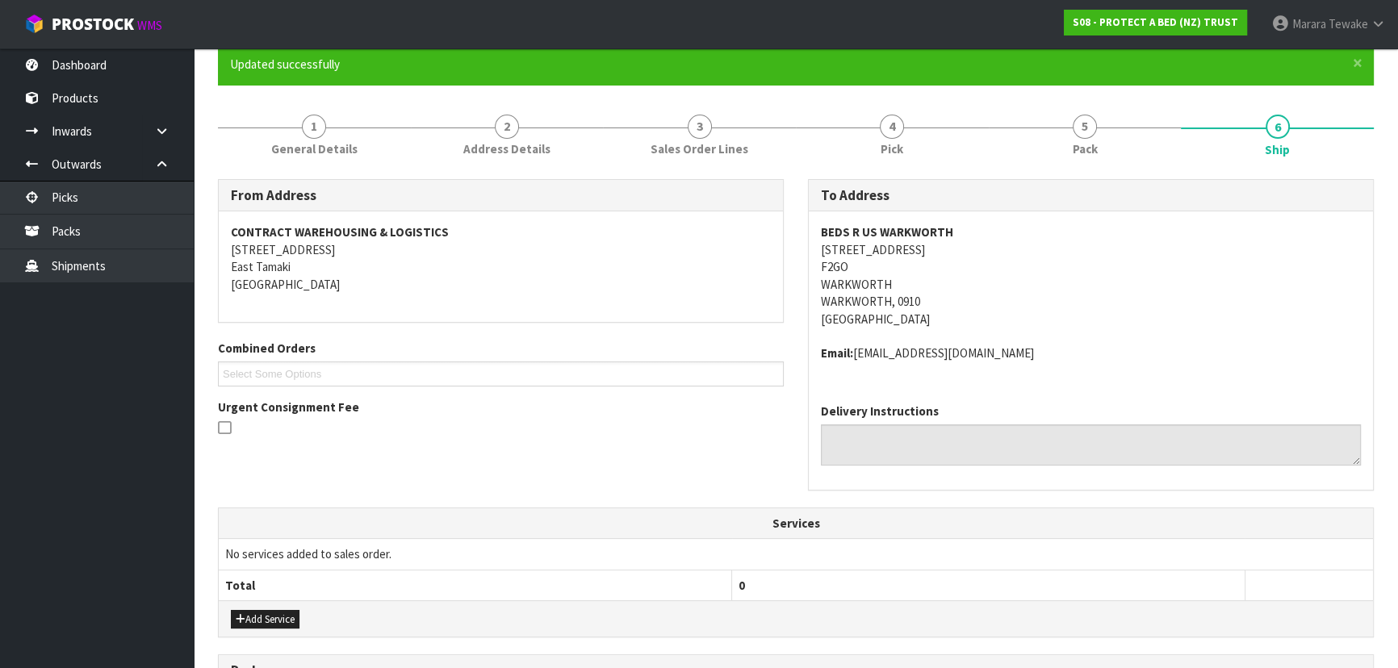
scroll to position [366, 0]
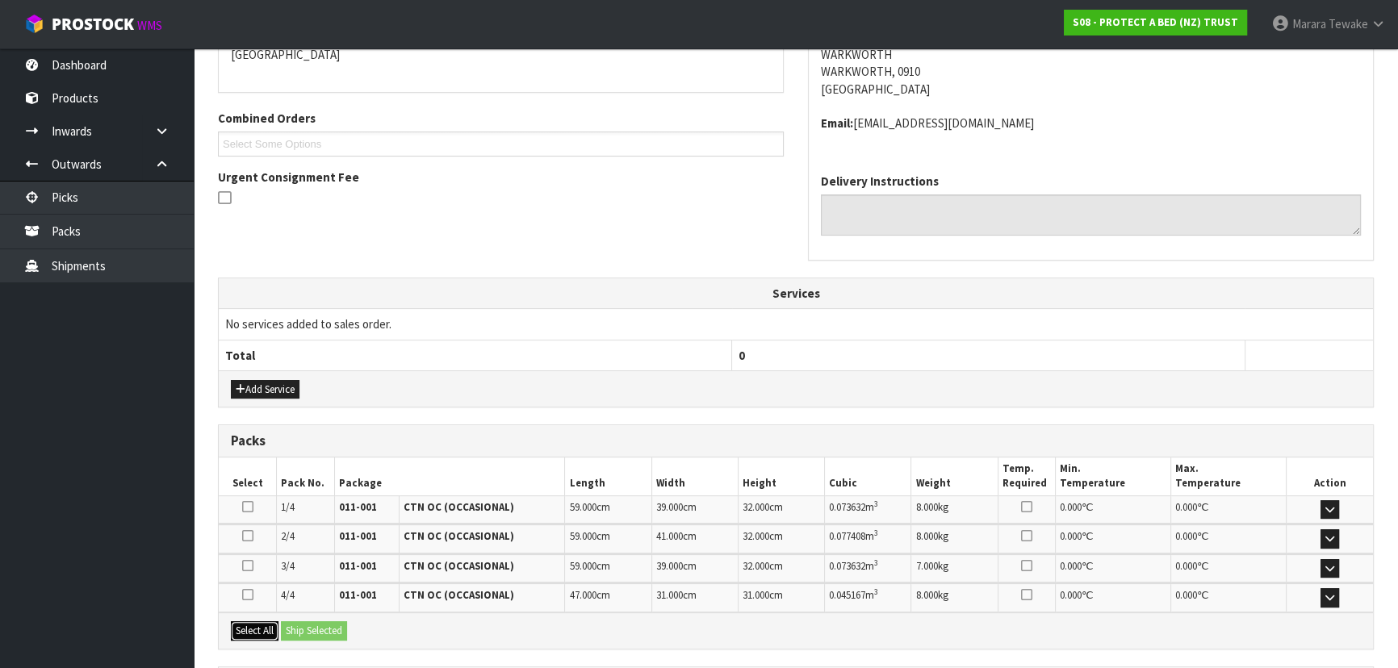
drag, startPoint x: 260, startPoint y: 624, endPoint x: 323, endPoint y: 621, distance: 63.0
click at [265, 622] on button "Select All" at bounding box center [255, 630] width 48 height 19
click at [323, 621] on button "Ship Selected" at bounding box center [314, 630] width 66 height 19
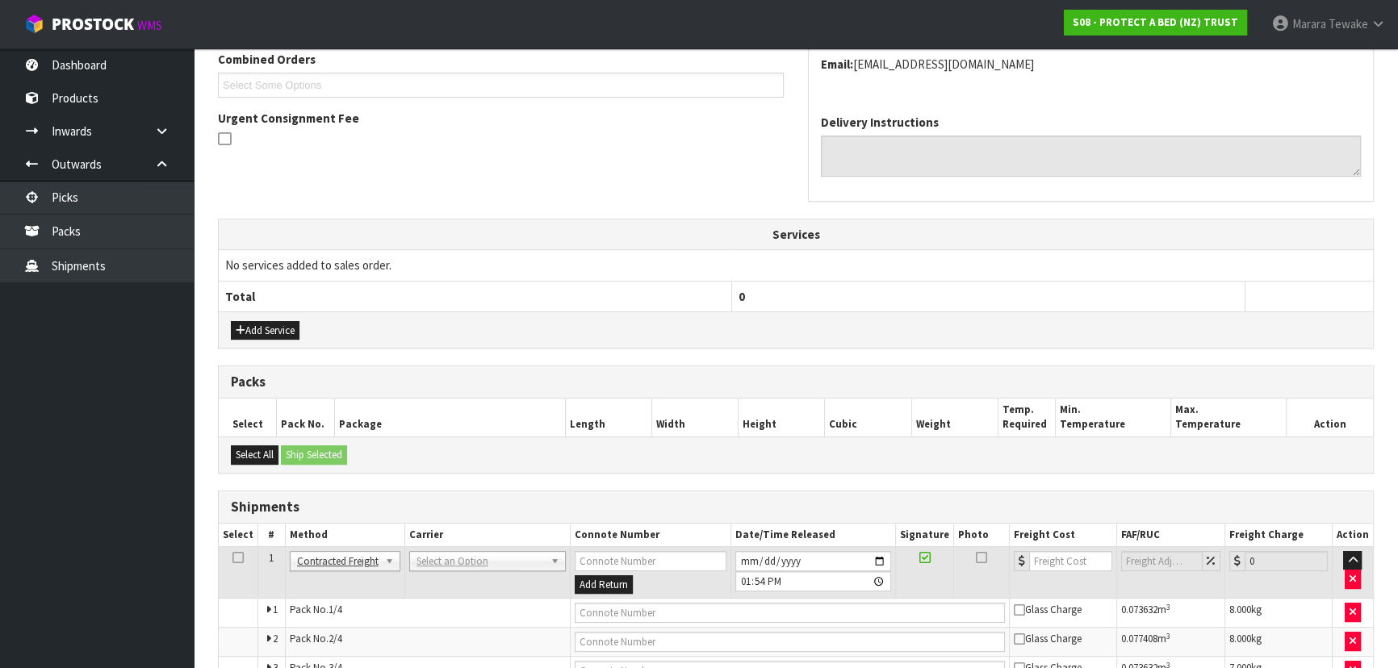
scroll to position [545, 0]
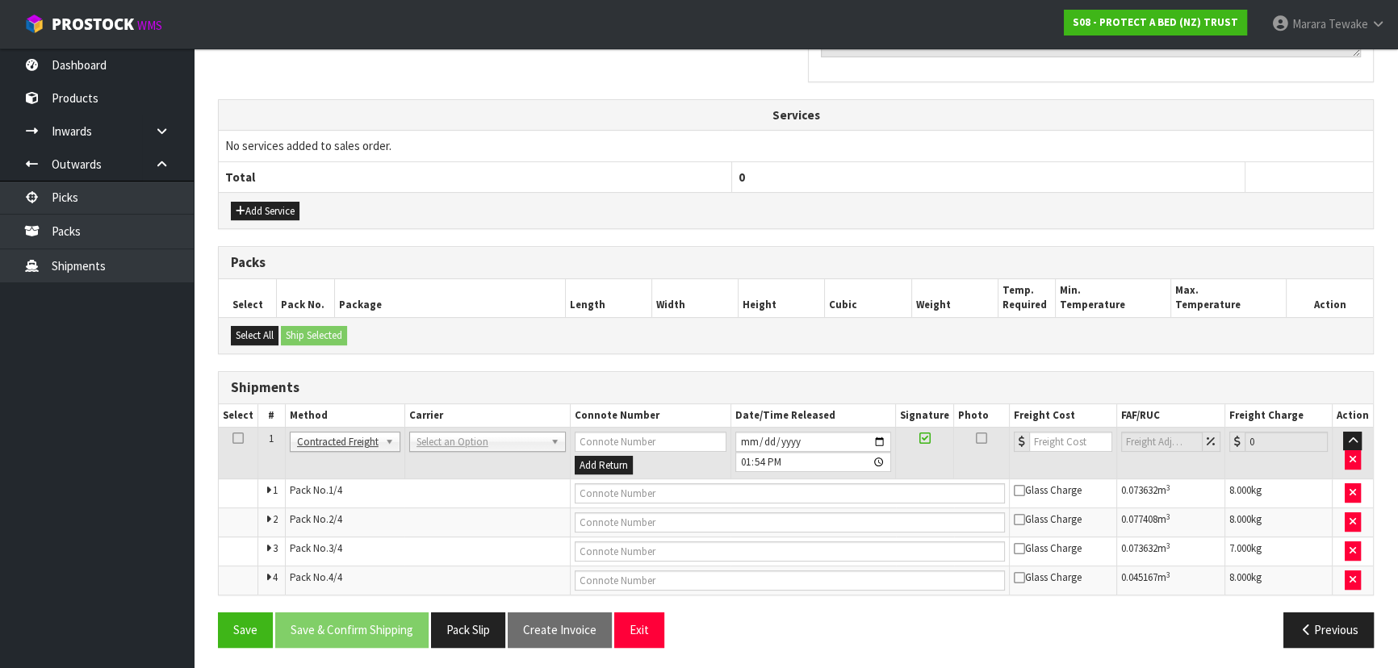
drag, startPoint x: 464, startPoint y: 425, endPoint x: 463, endPoint y: 438, distance: 13.7
click at [464, 430] on td "ANGEL - ANGEL TRANSPORT CONROY - CONROY REMOVALS DEAEXPAKL - DEADLINE EXPRESS C…" at bounding box center [486, 453] width 165 height 52
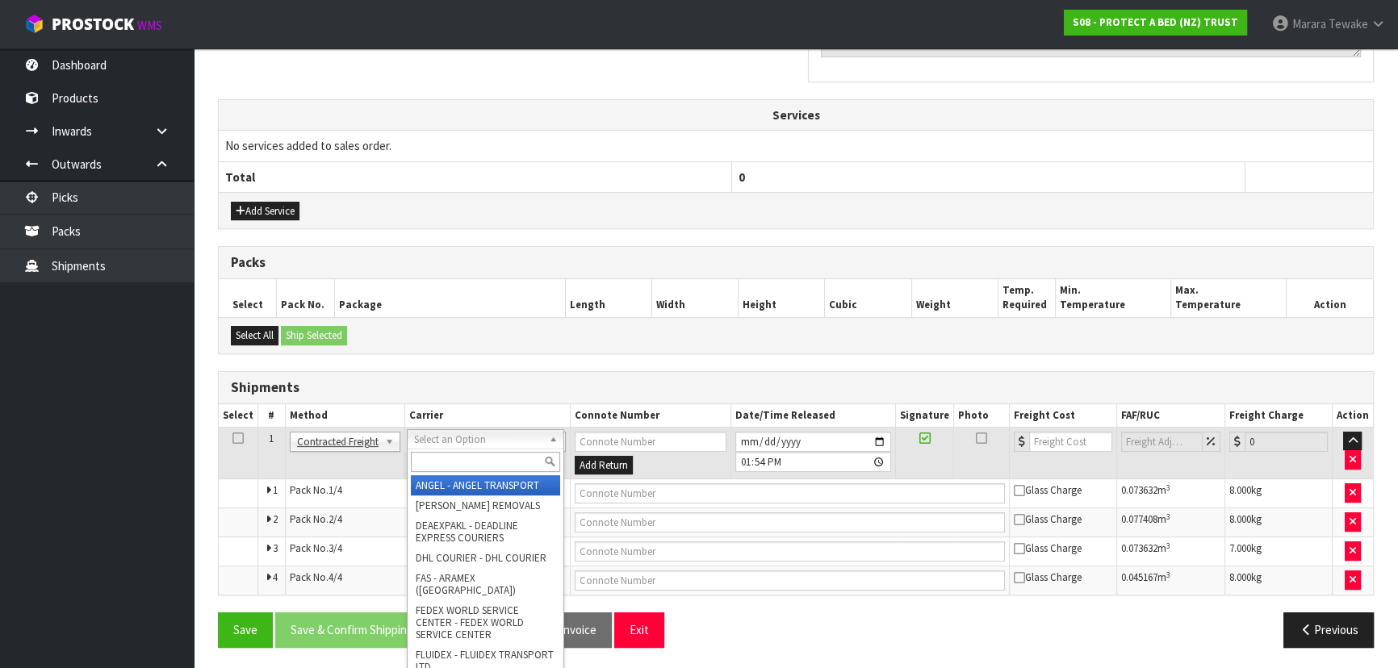
click at [465, 454] on input "text" at bounding box center [485, 462] width 149 height 20
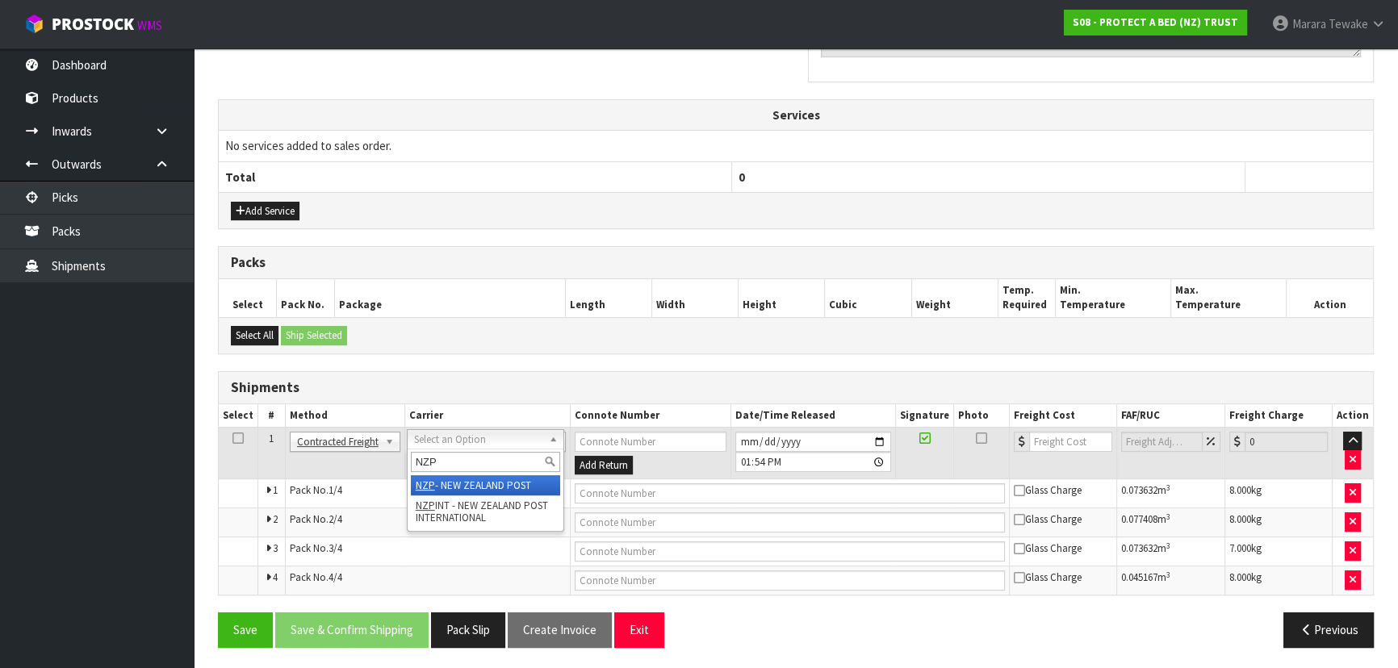
type input "NZP"
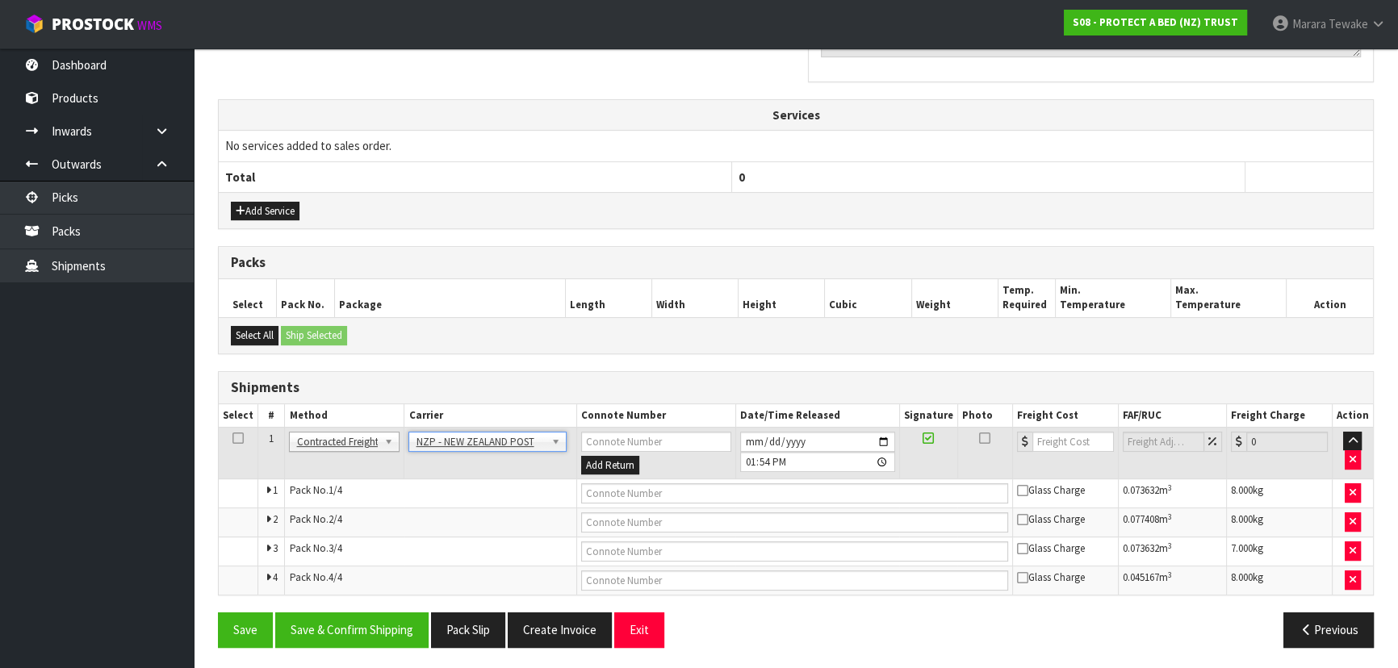
click at [379, 650] on div "Save Save & Confirm Shipping Pack Slip Create Invoice Exit Previous" at bounding box center [796, 636] width 1180 height 47
click at [379, 637] on button "Save & Confirm Shipping" at bounding box center [351, 630] width 153 height 35
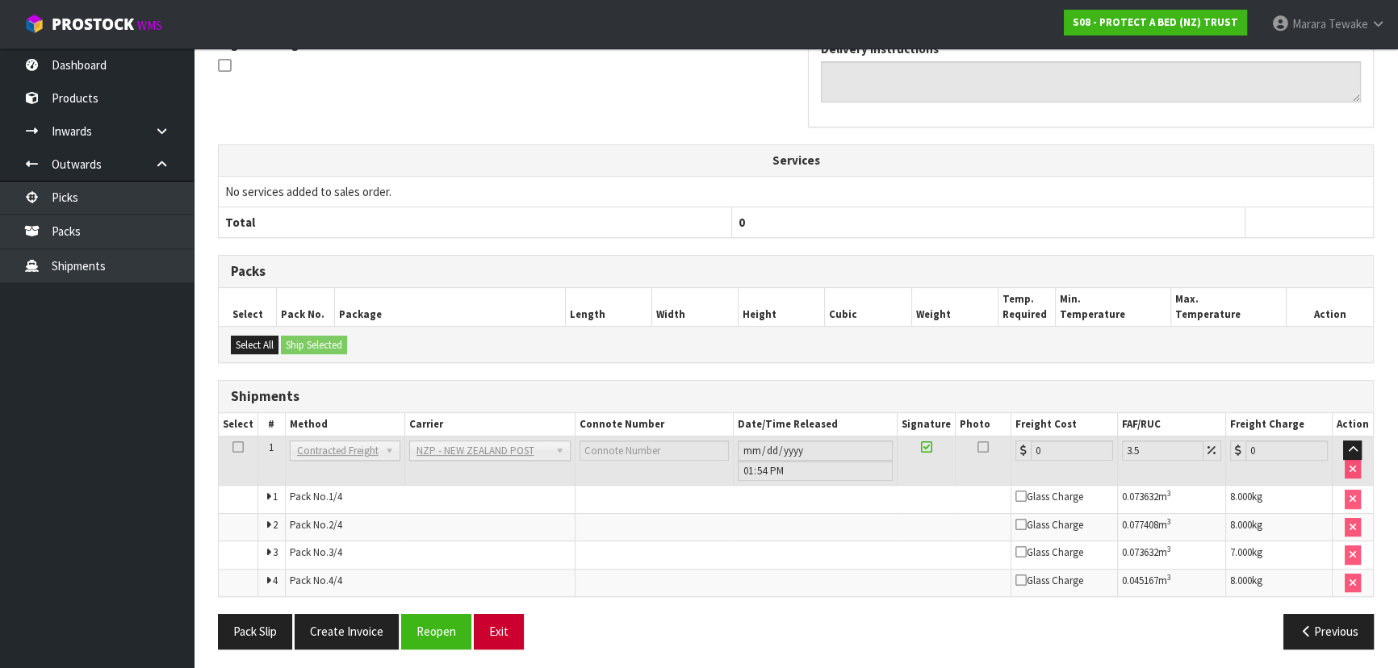
scroll to position [518, 0]
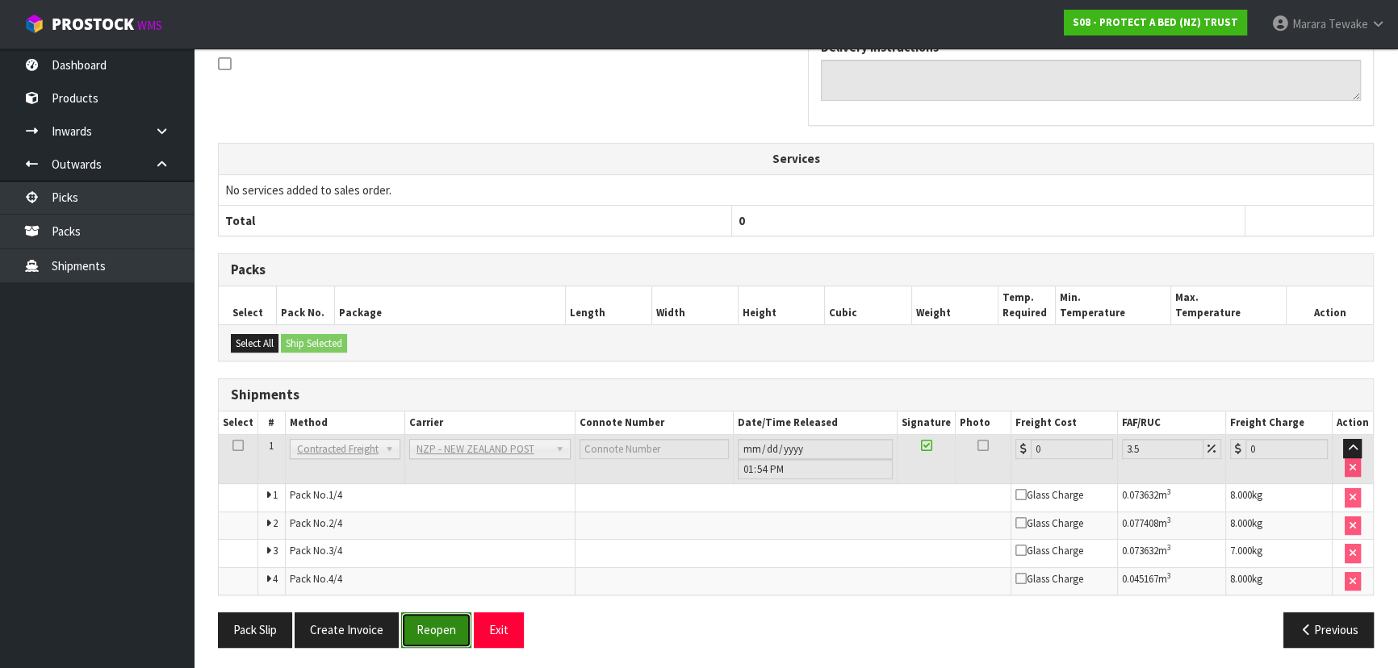
click at [447, 627] on button "Reopen" at bounding box center [436, 630] width 70 height 35
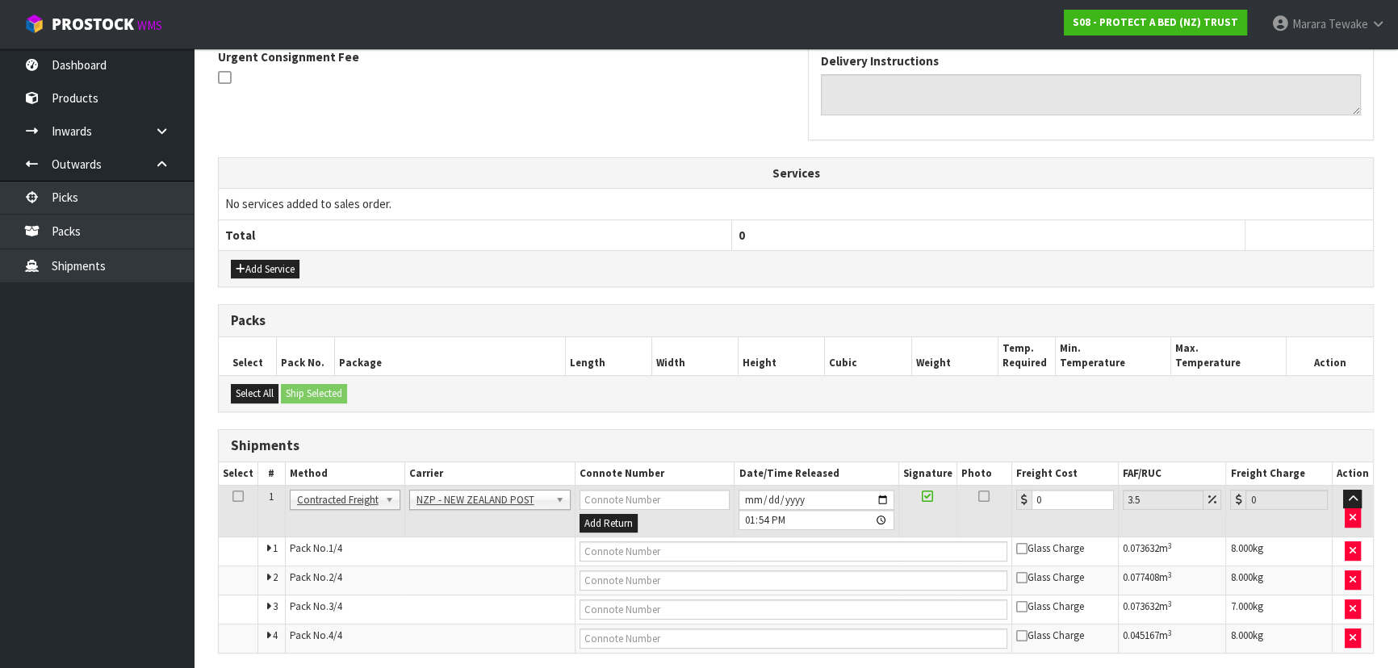
scroll to position [500, 0]
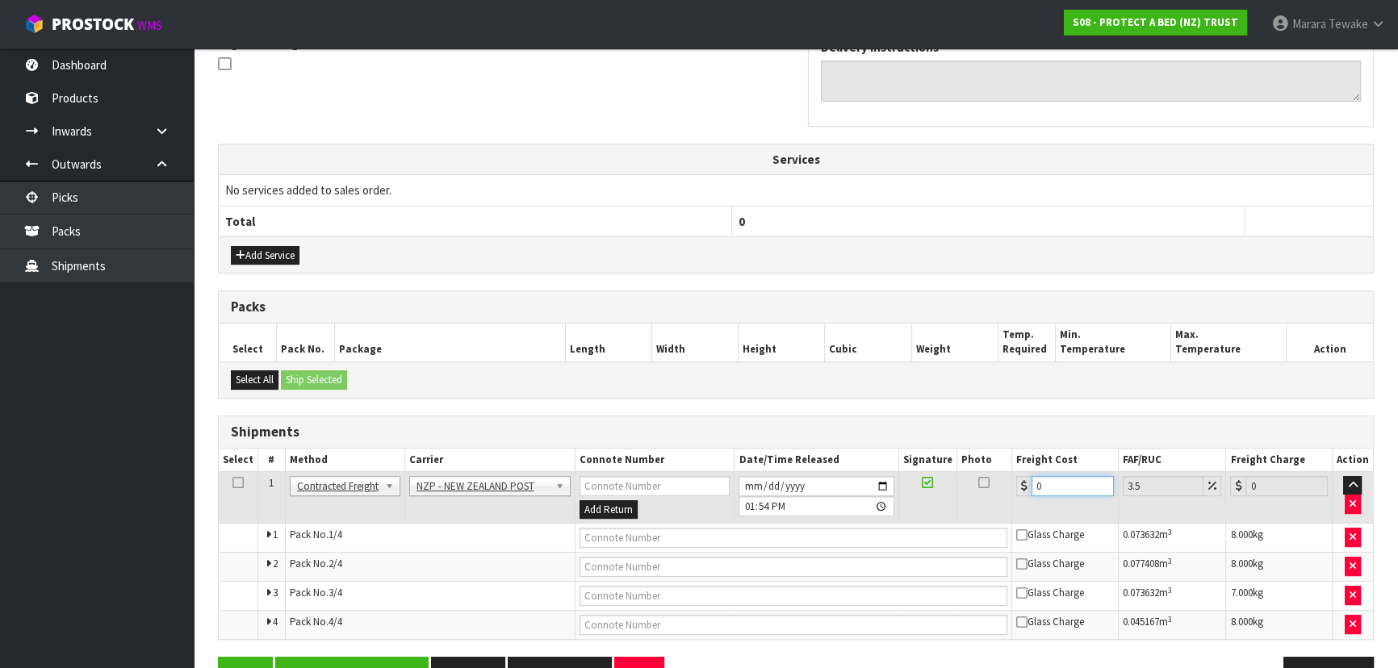
drag, startPoint x: 1055, startPoint y: 481, endPoint x: 1010, endPoint y: 459, distance: 49.4
click at [1012, 461] on table "Select # Method Carrier Connote Number Date/Time Released Signature Photo Freig…" at bounding box center [796, 544] width 1154 height 191
type input "1"
type input "1.03"
type input "17"
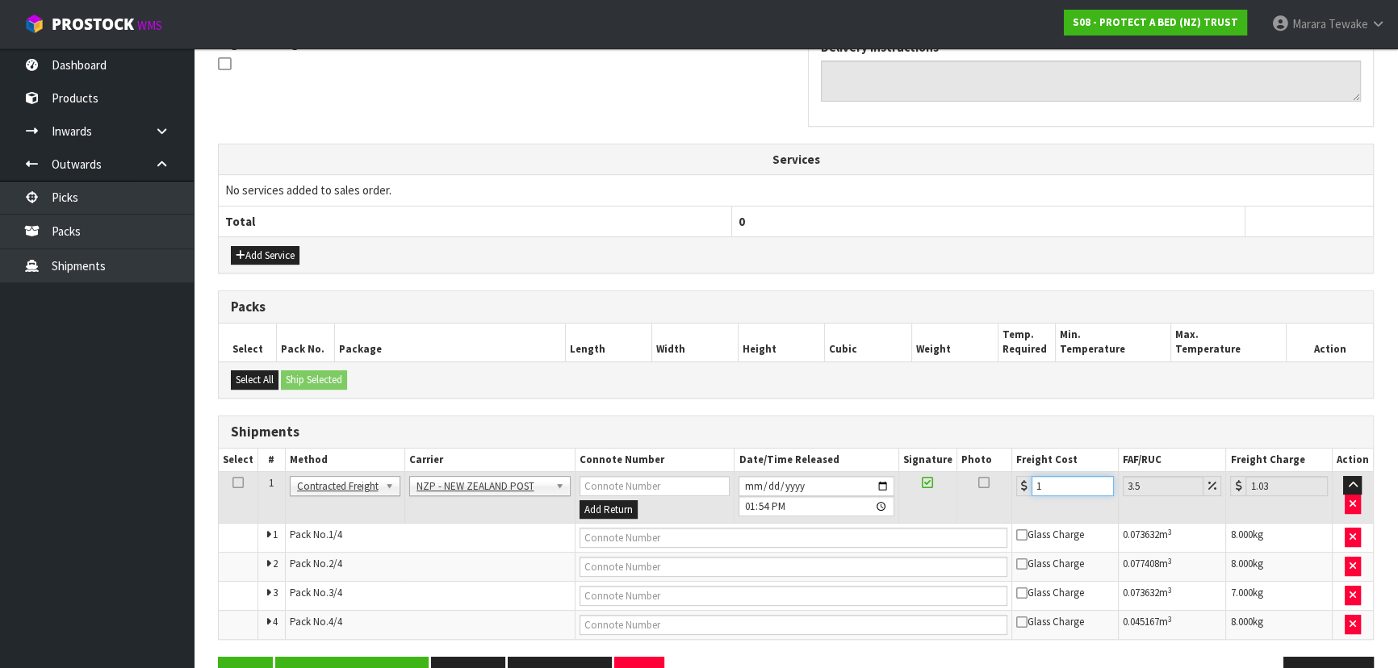
type input "17.59"
type input "17.3"
type input "17.91"
type input "17.32"
type input "17.93"
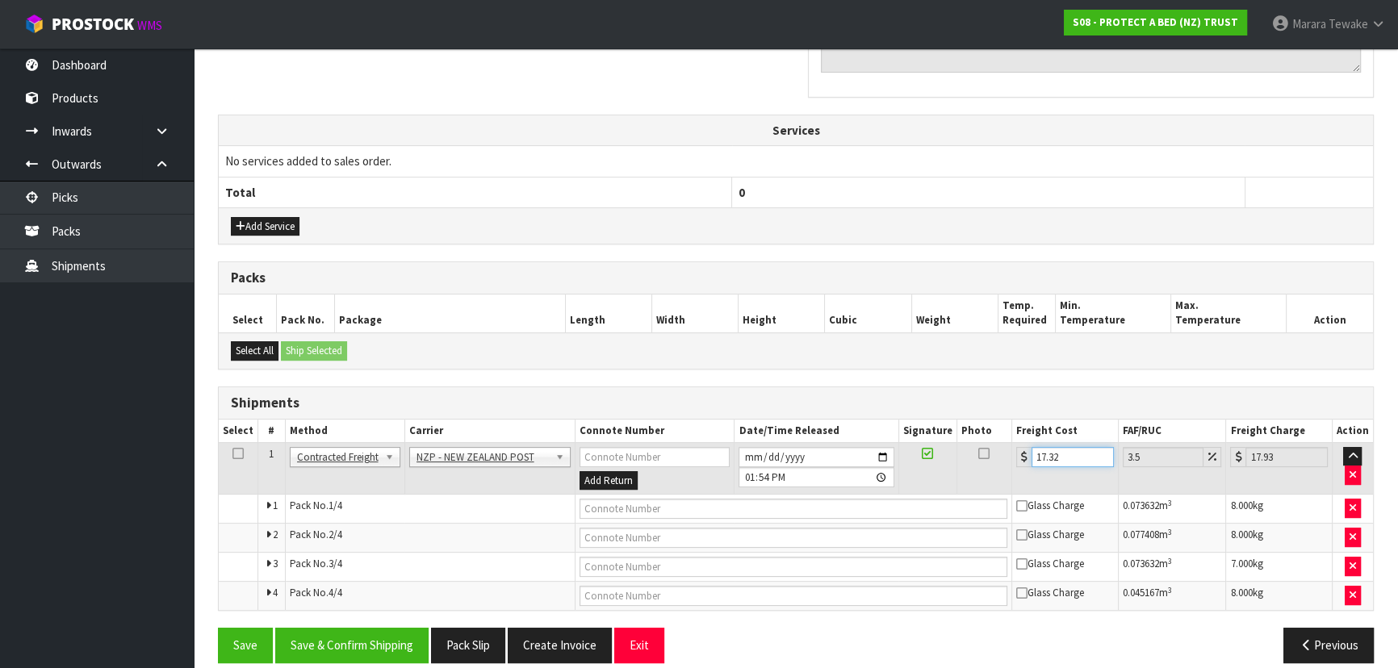
scroll to position [545, 0]
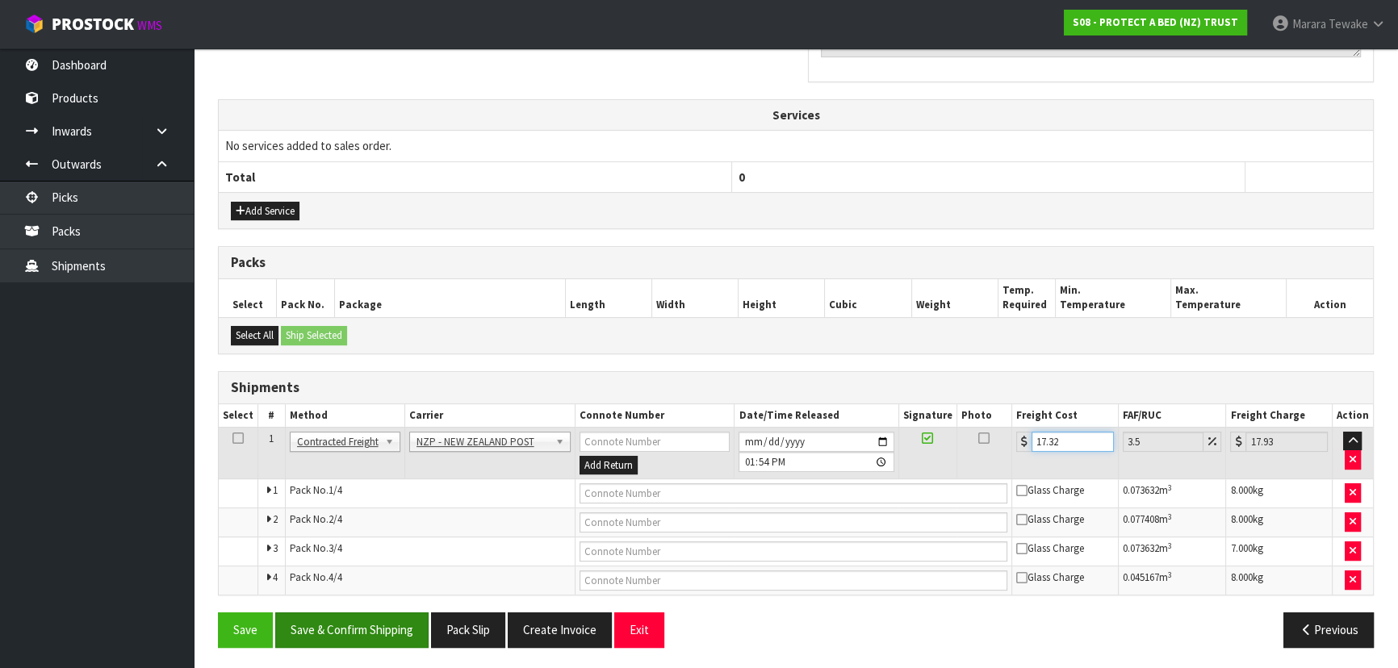
type input "17.32"
click at [354, 618] on button "Save & Confirm Shipping" at bounding box center [351, 630] width 153 height 35
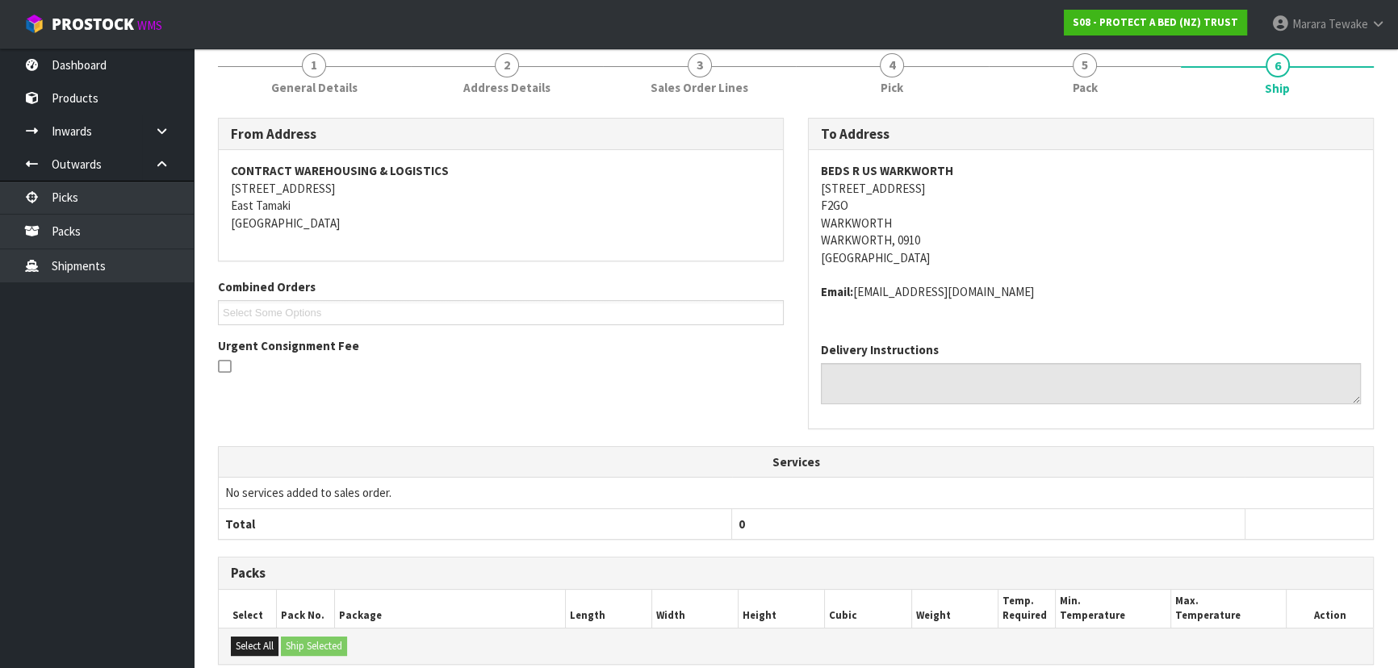
scroll to position [0, 0]
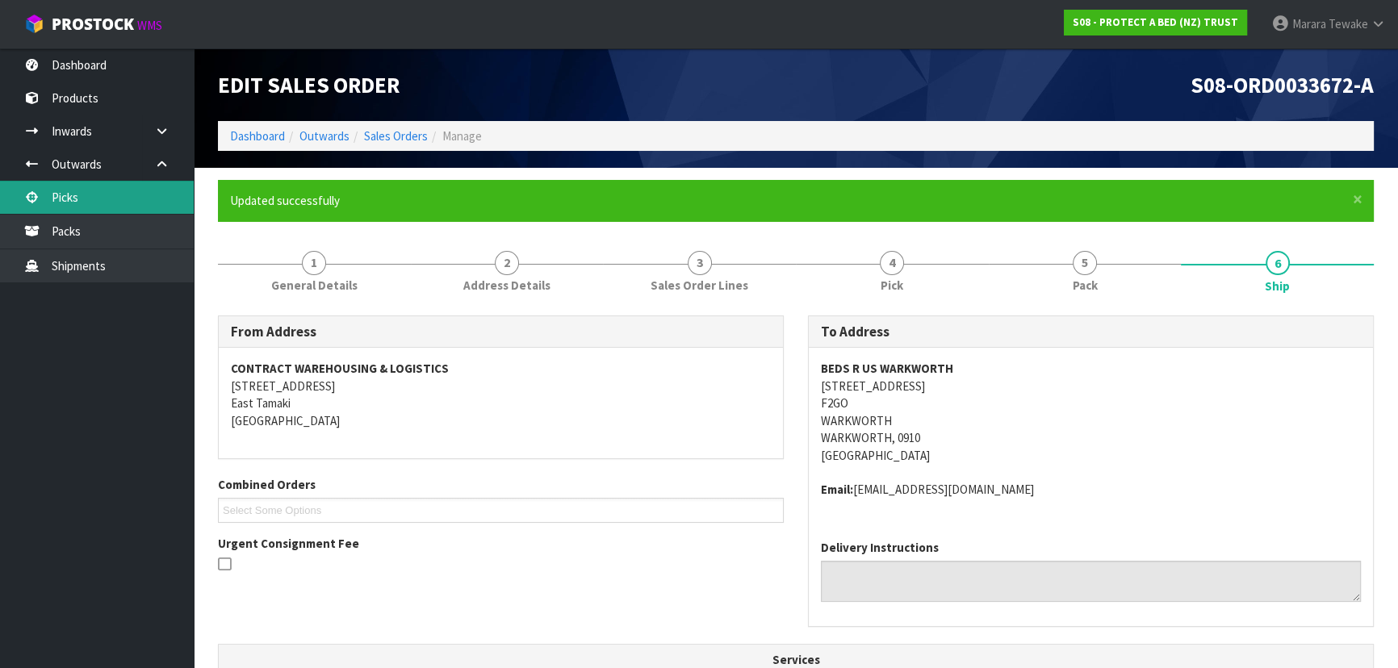
click at [129, 186] on link "Picks" at bounding box center [97, 197] width 194 height 33
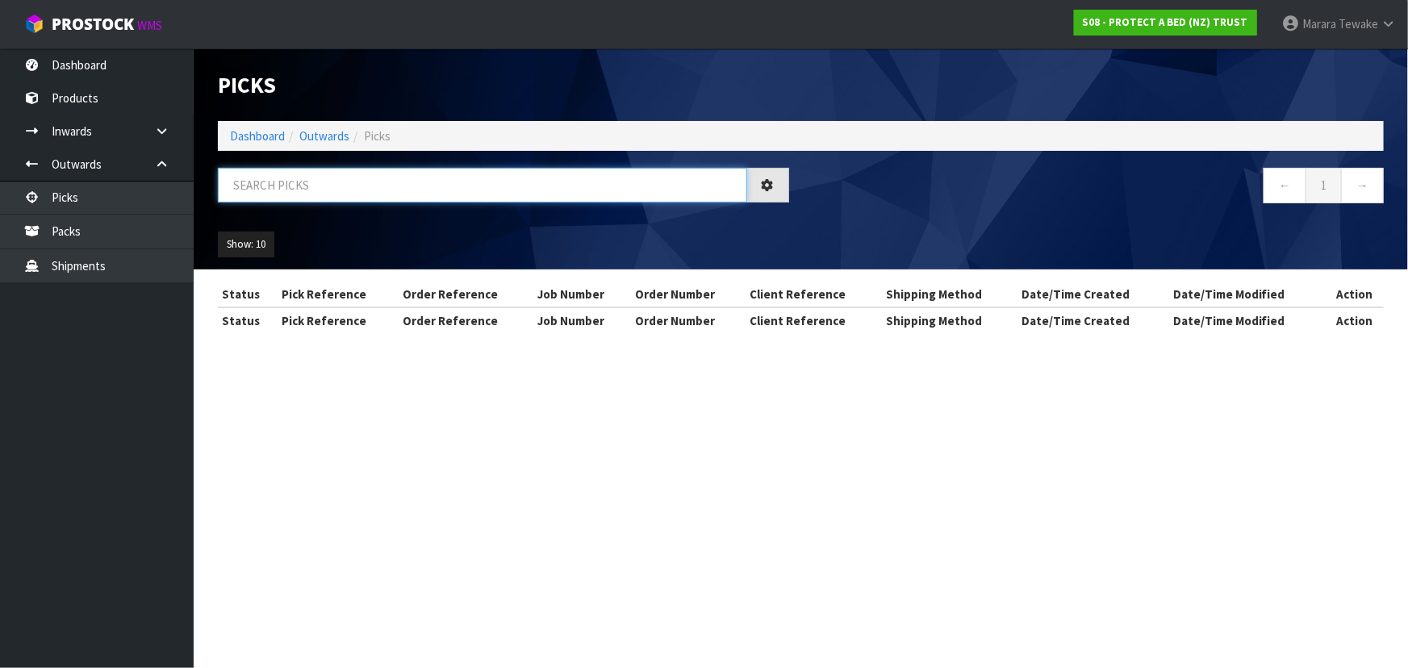
click at [253, 190] on input "text" at bounding box center [482, 185] width 529 height 35
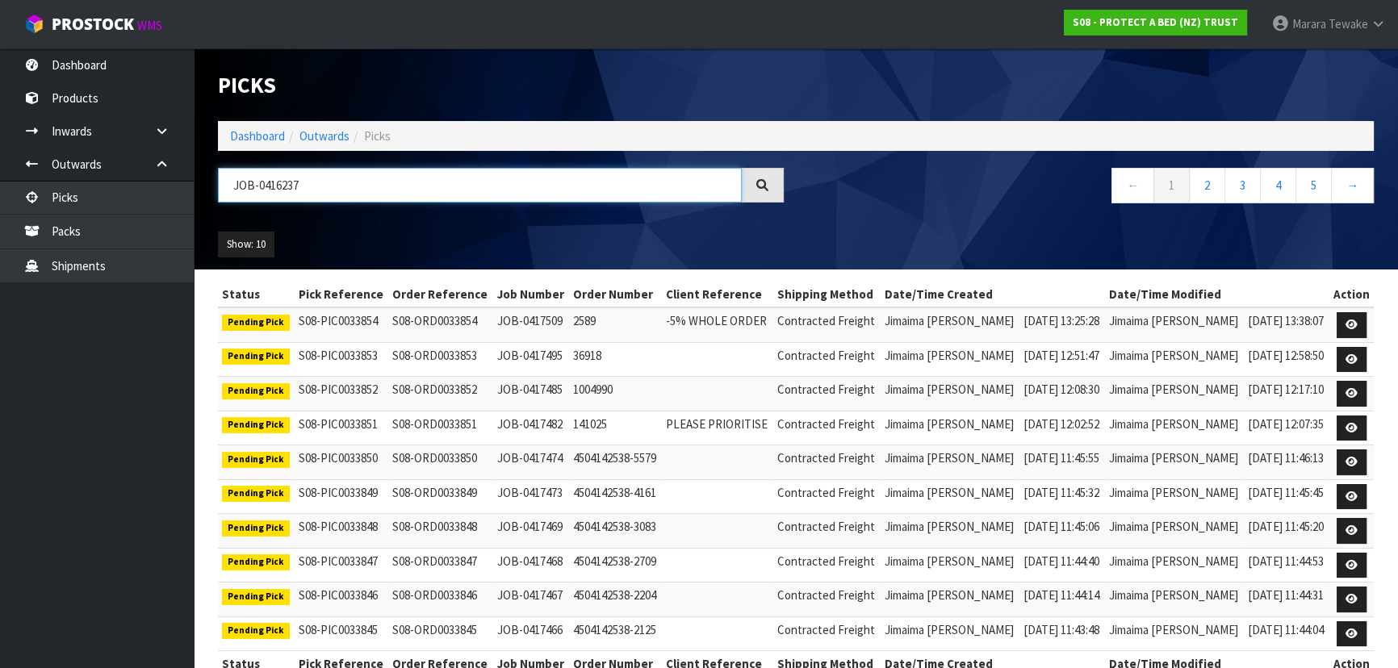
type input "JOB-0416237"
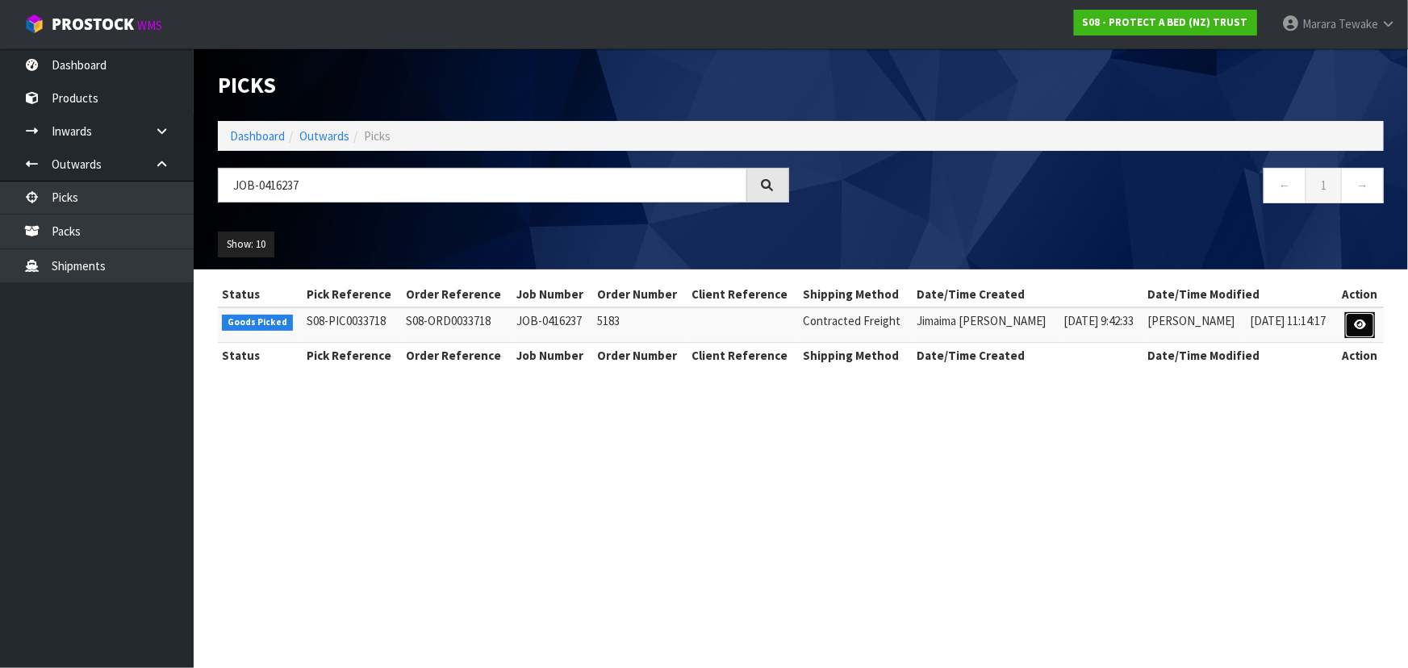
click at [1361, 330] on link at bounding box center [1360, 325] width 30 height 26
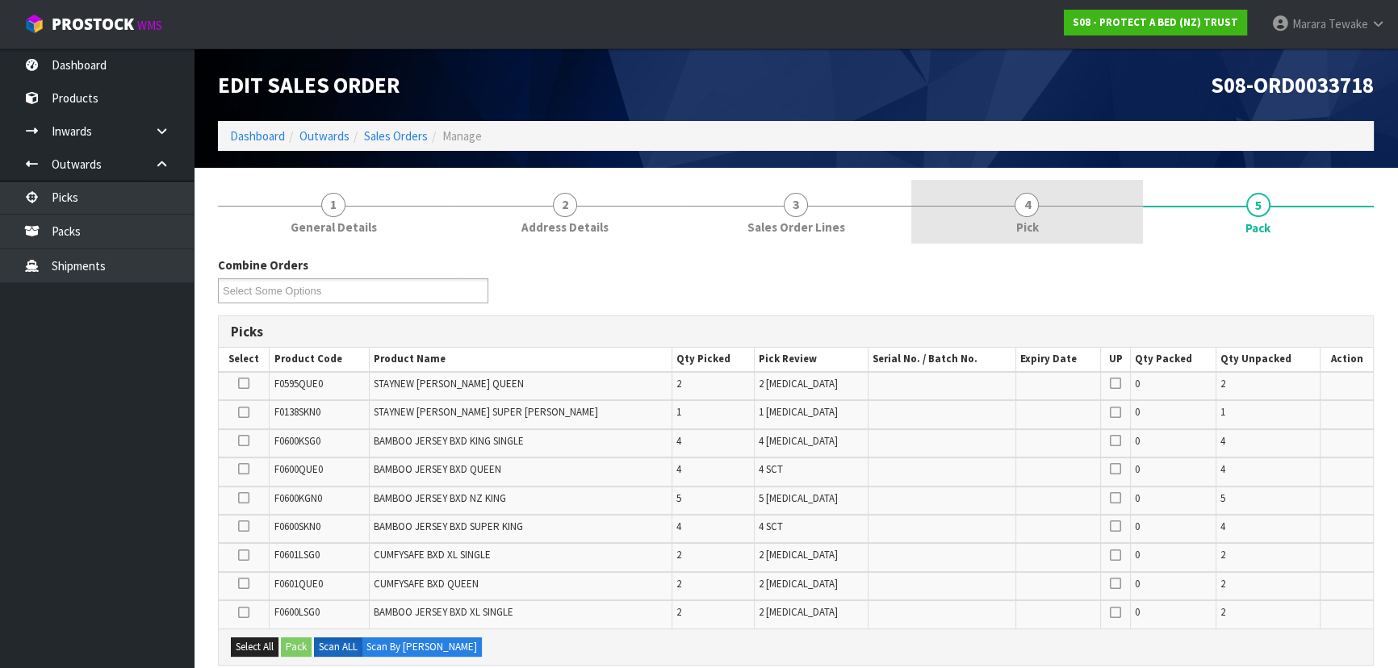
click at [1073, 234] on link "4 Pick" at bounding box center [1026, 212] width 231 height 64
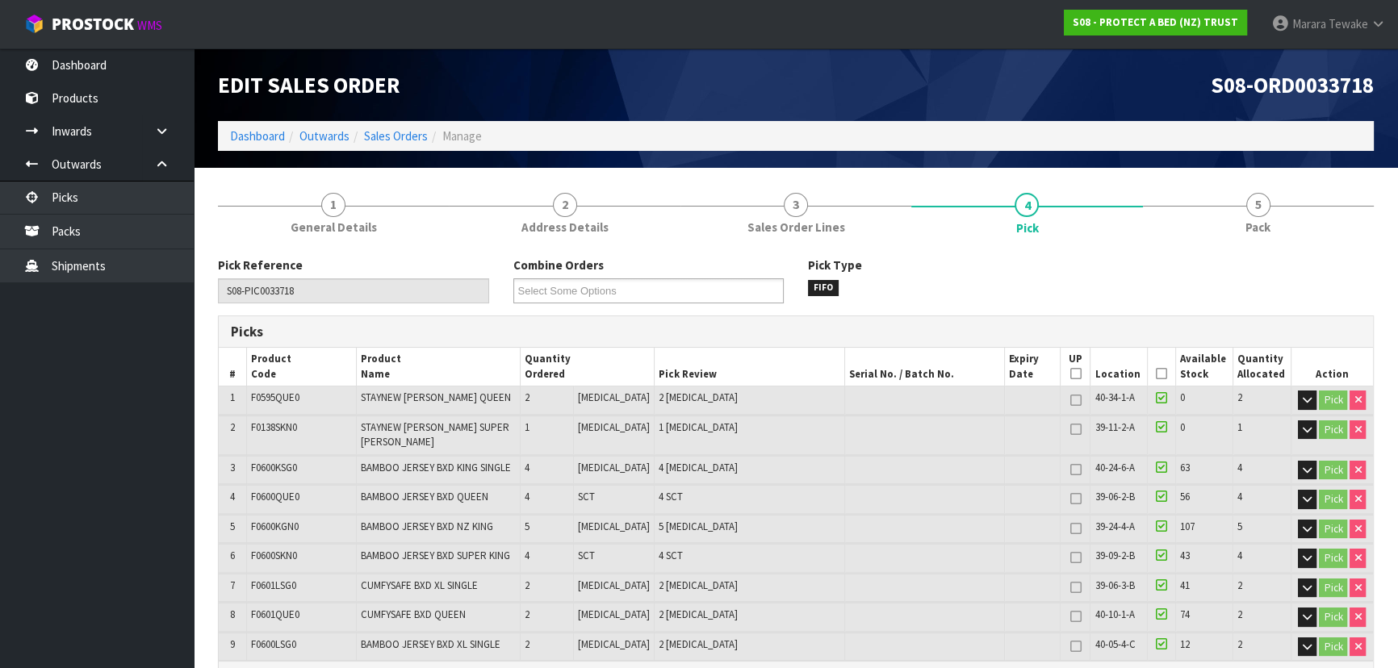
click at [1158, 374] on icon at bounding box center [1161, 374] width 11 height 1
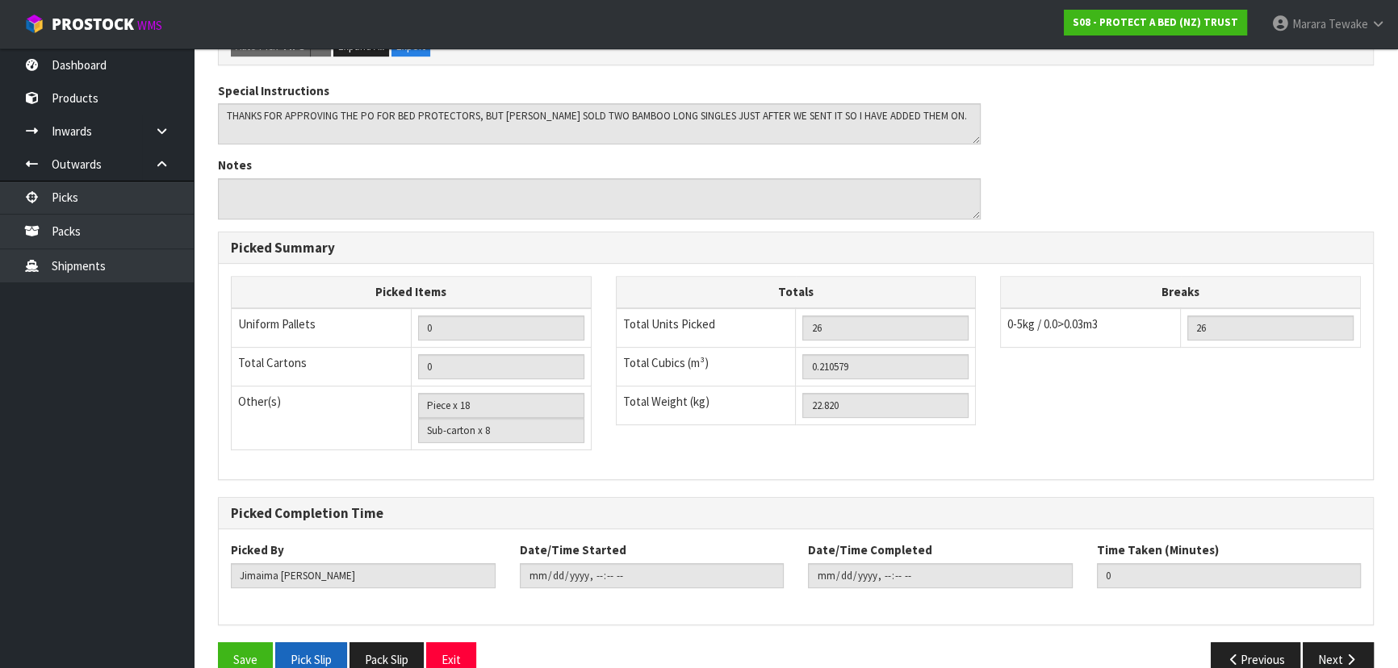
scroll to position [708, 0]
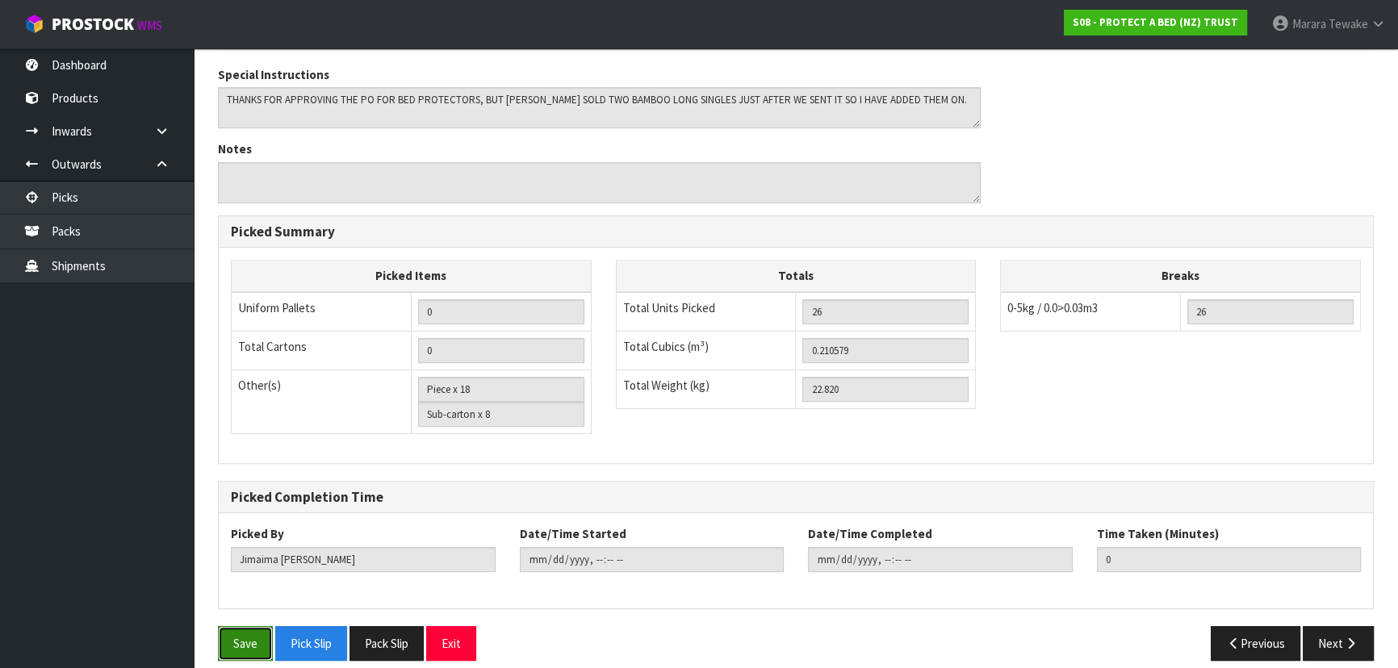
click at [252, 626] on button "Save" at bounding box center [245, 643] width 55 height 35
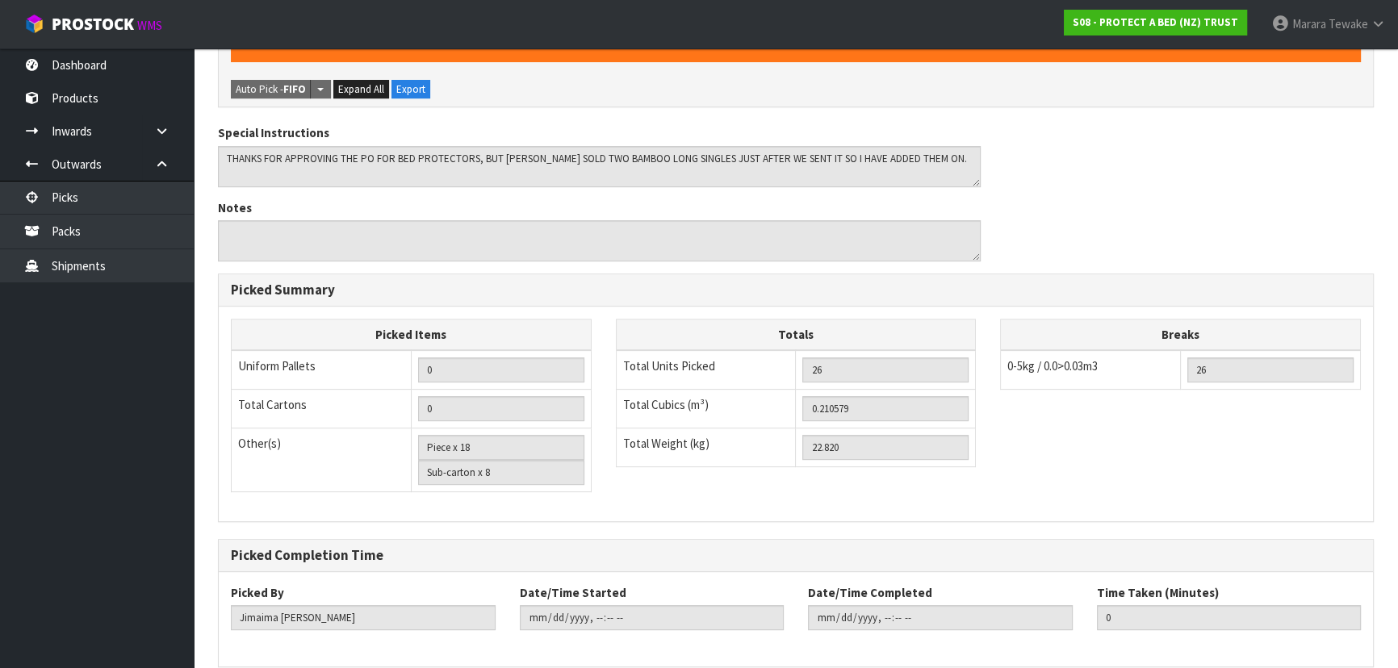
scroll to position [0, 0]
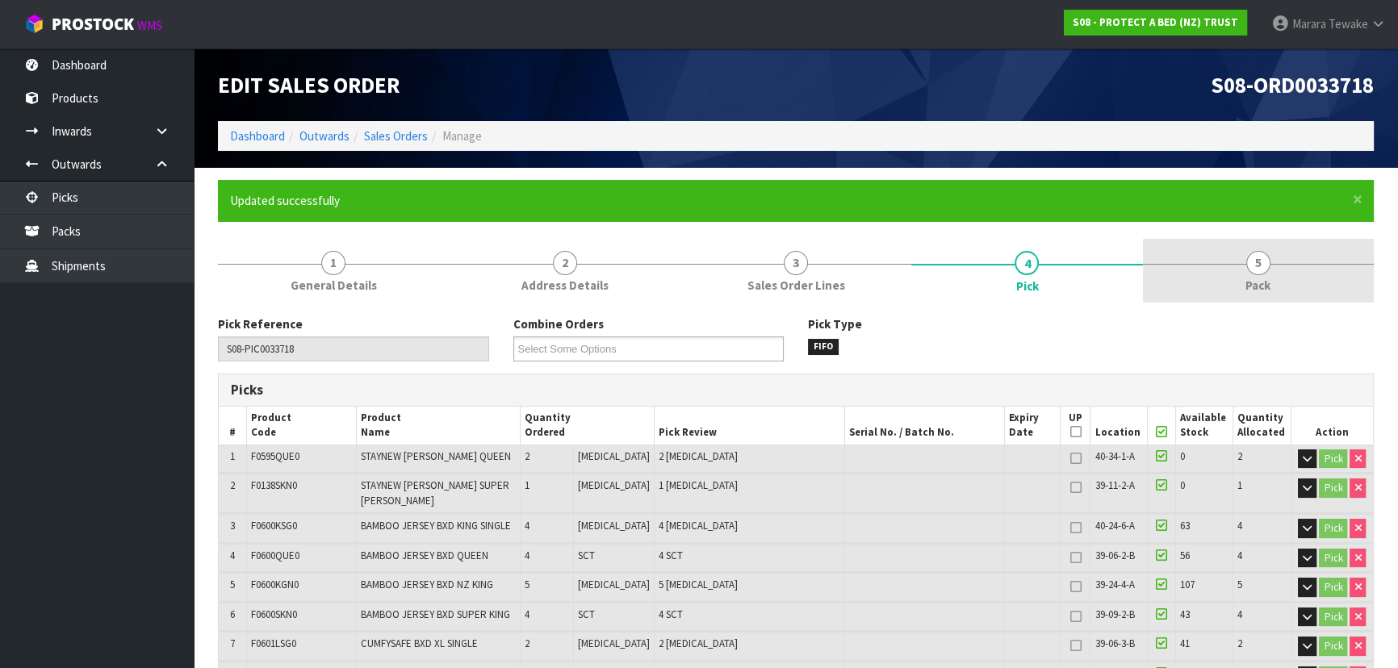
click at [1253, 252] on span "5" at bounding box center [1258, 263] width 24 height 24
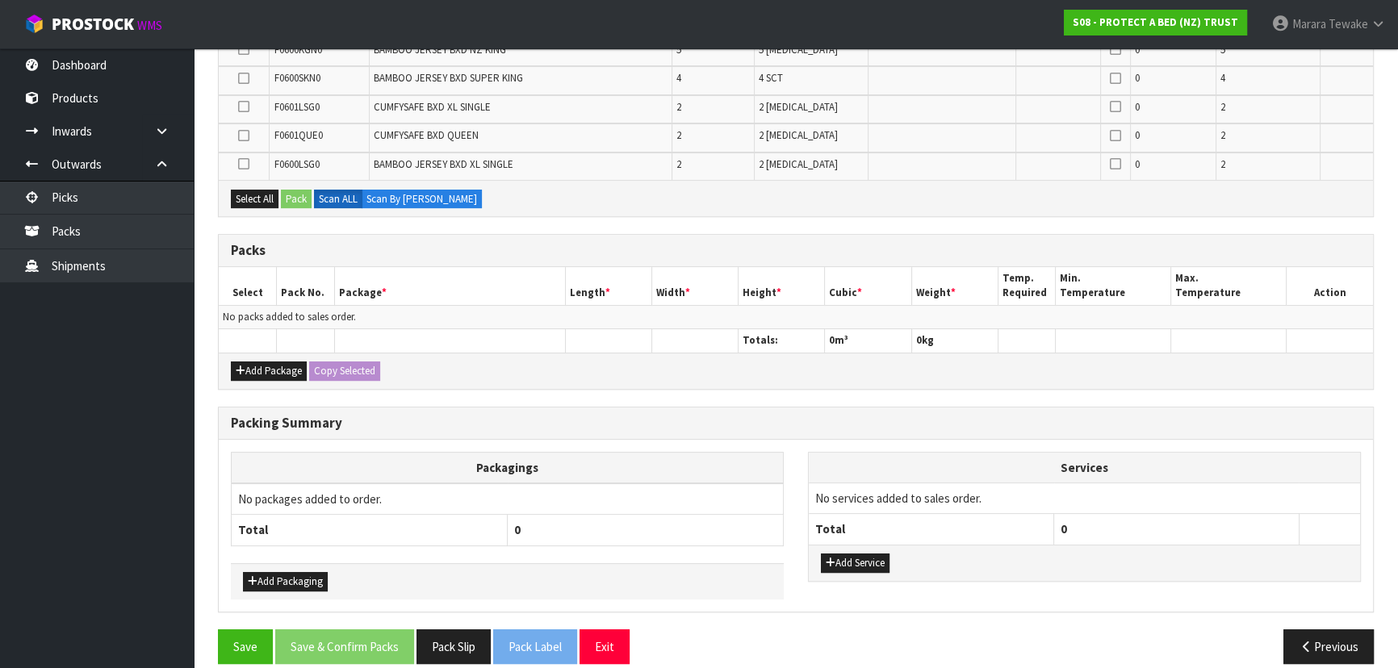
scroll to position [513, 0]
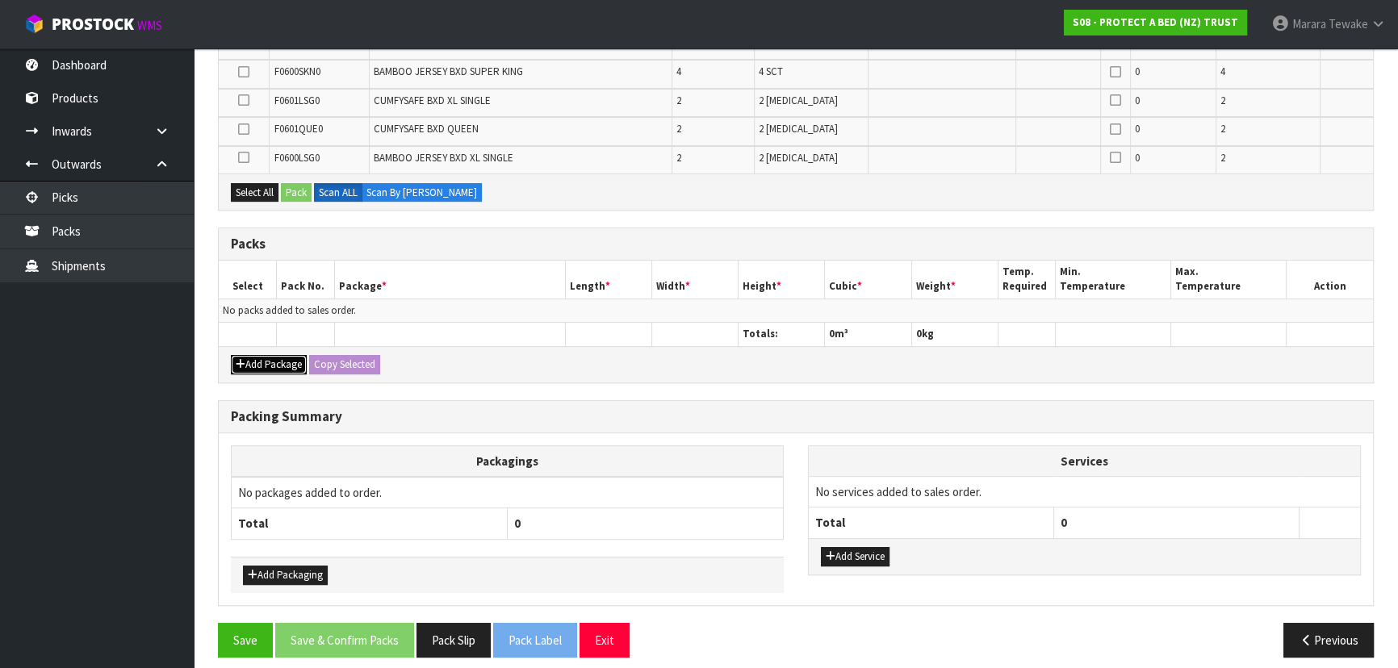
click at [273, 368] on button "Add Package" at bounding box center [269, 364] width 76 height 19
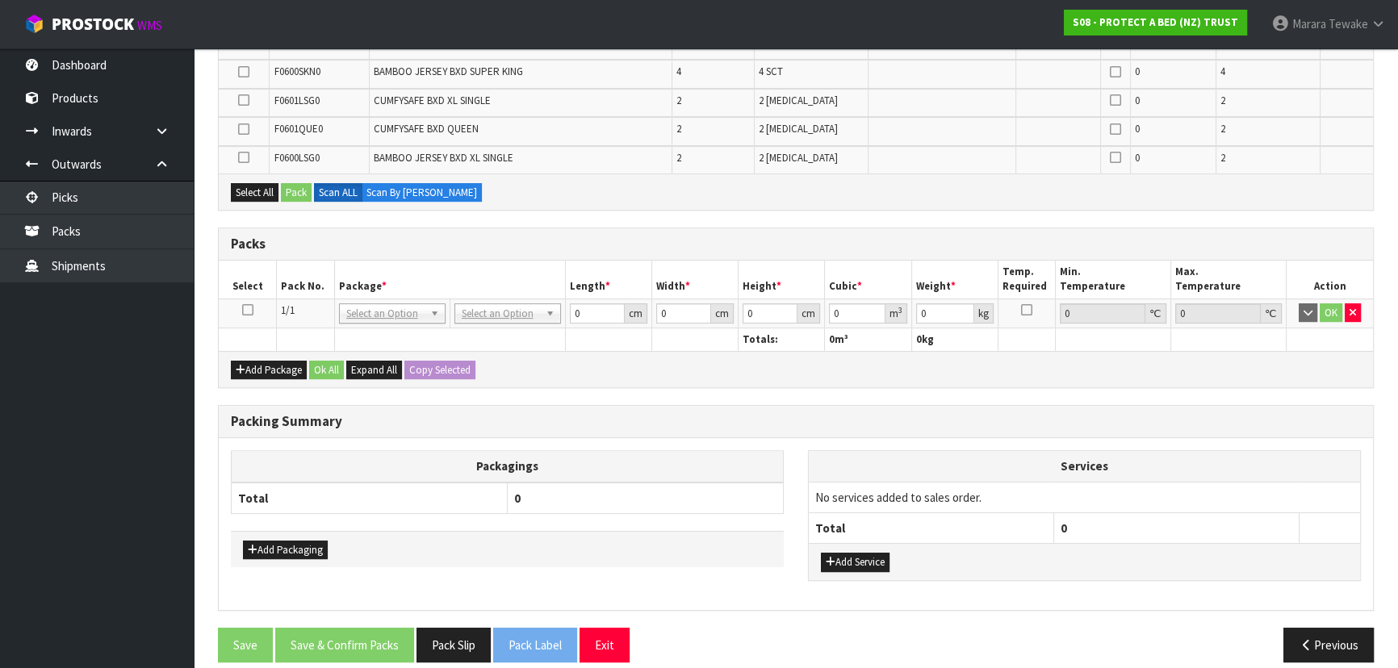
click at [242, 310] on icon at bounding box center [247, 310] width 11 height 1
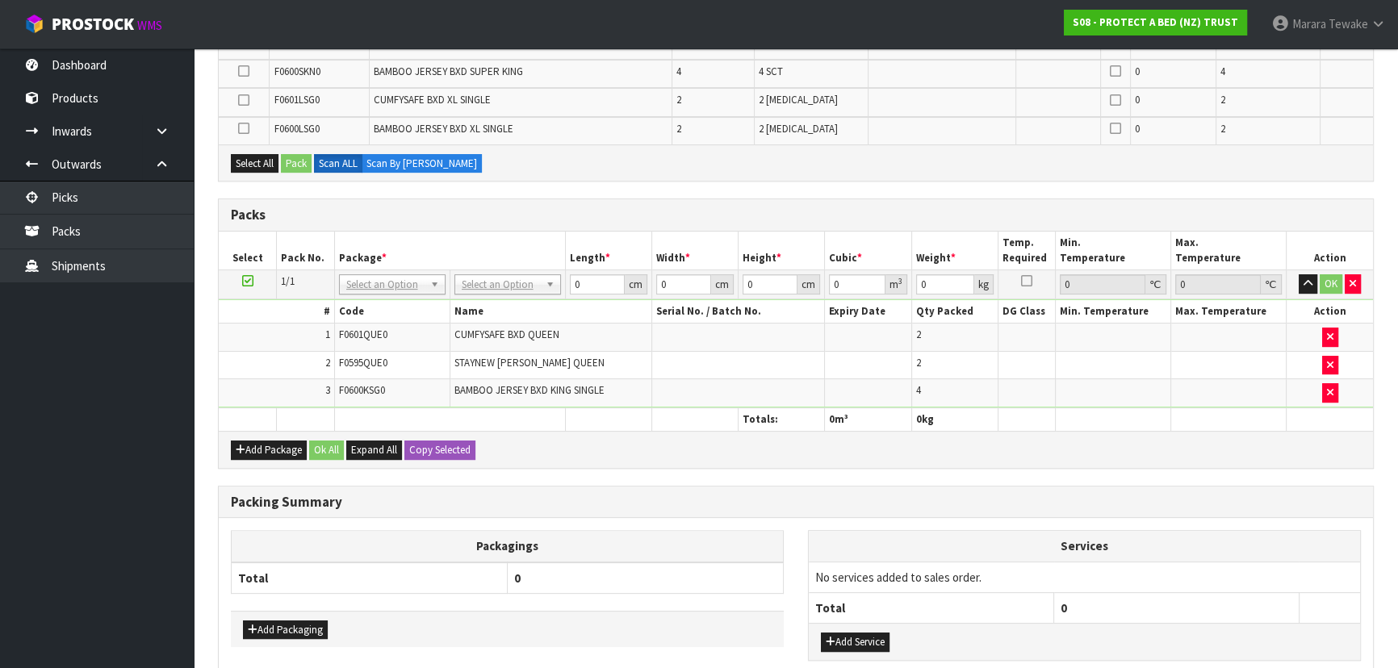
scroll to position [458, 0]
click at [267, 445] on button "Add Package" at bounding box center [269, 449] width 76 height 19
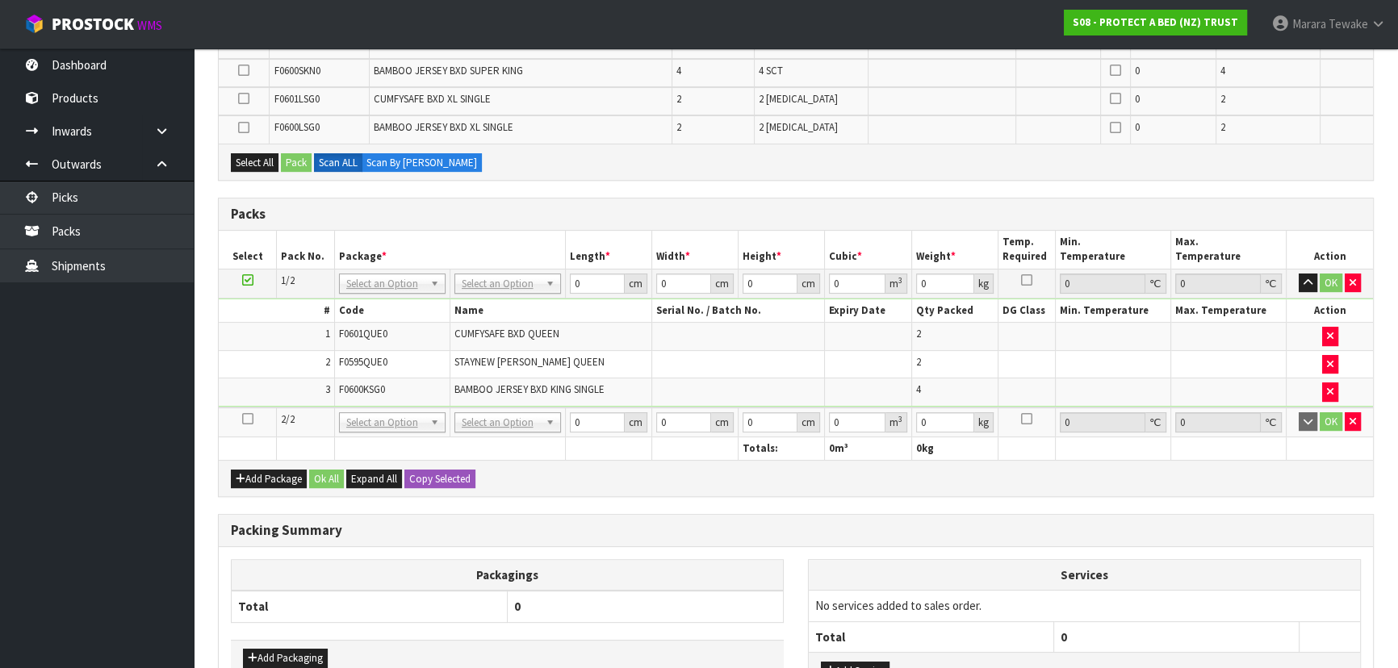
click at [249, 419] on icon at bounding box center [247, 419] width 11 height 1
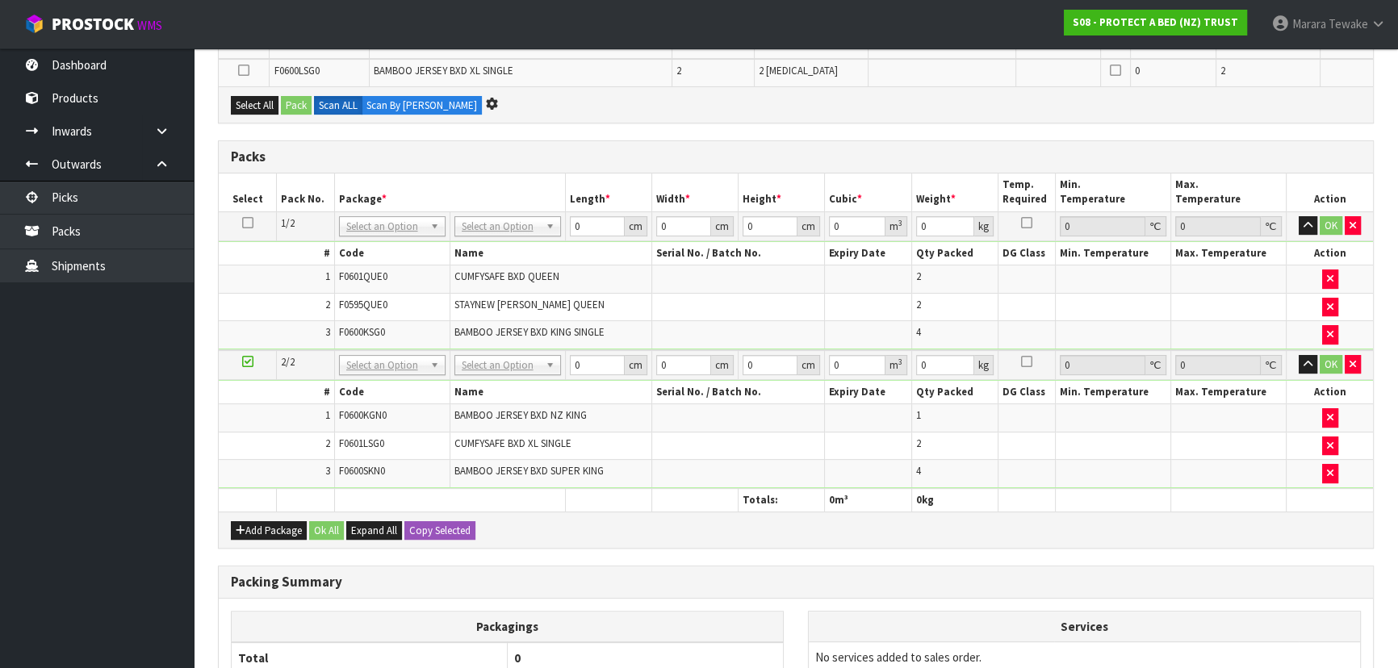
scroll to position [429, 0]
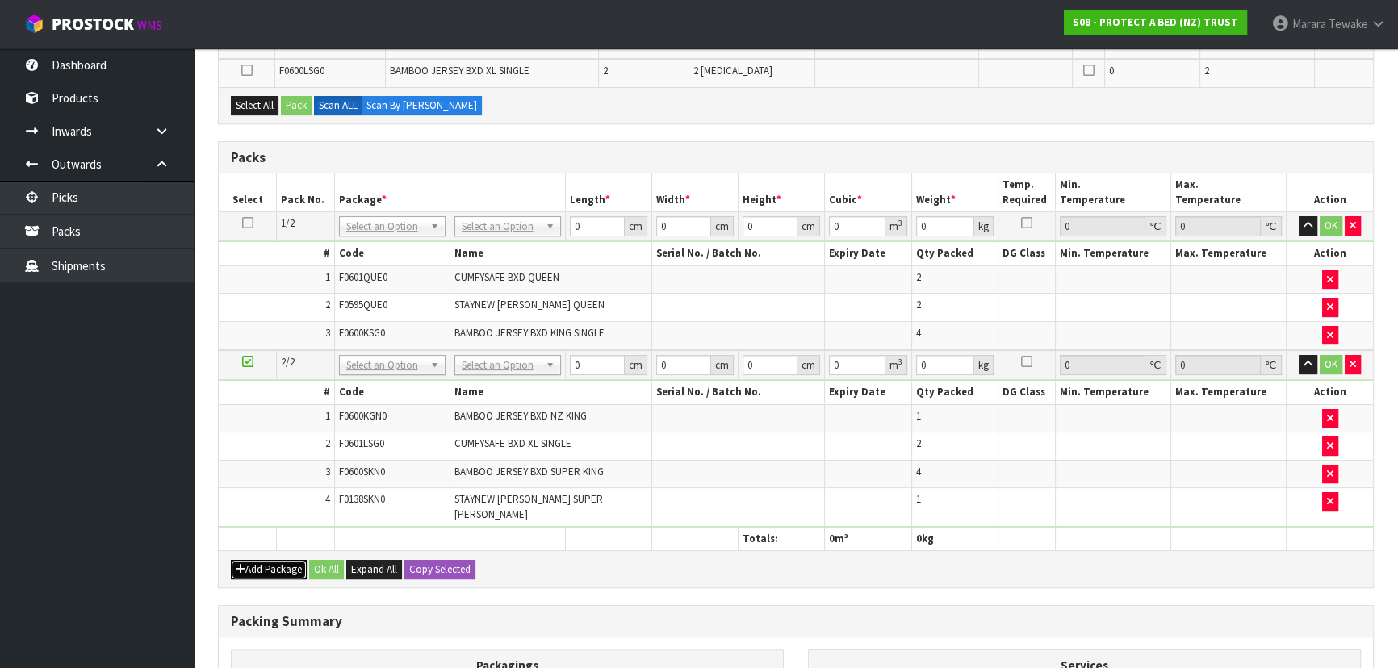
click at [278, 560] on button "Add Package" at bounding box center [269, 569] width 76 height 19
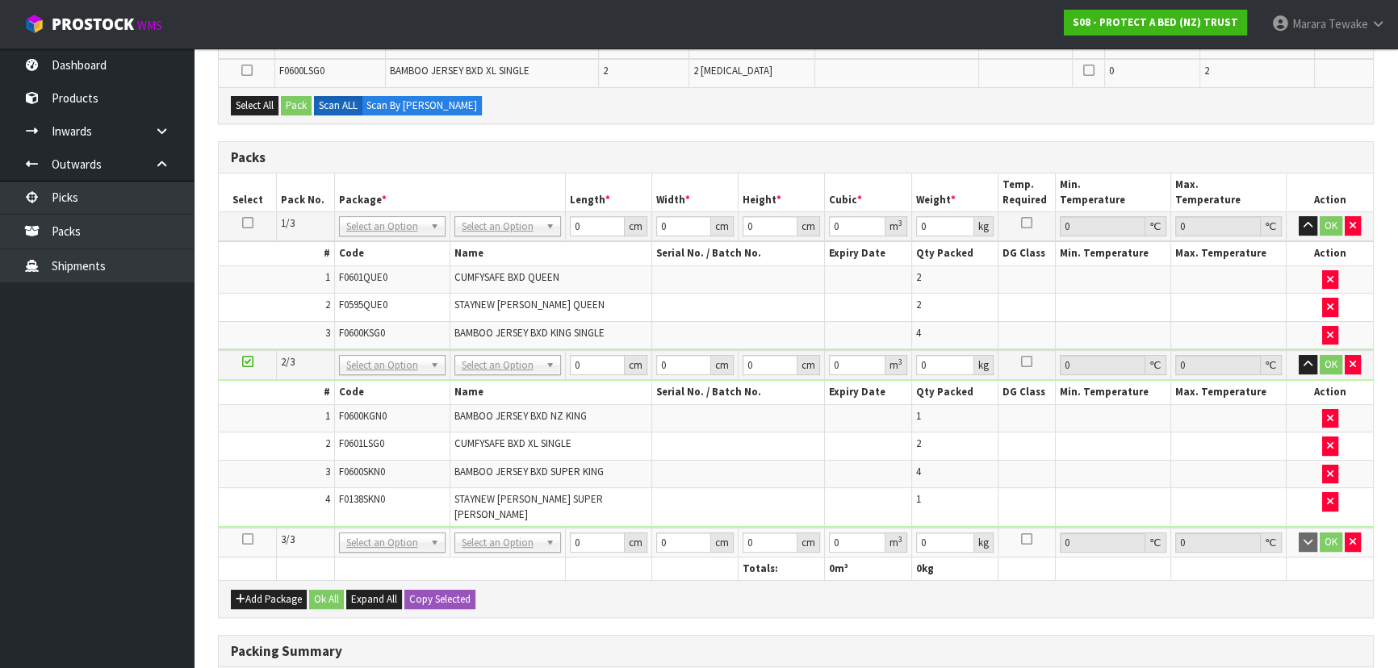
click at [248, 539] on icon at bounding box center [247, 539] width 11 height 1
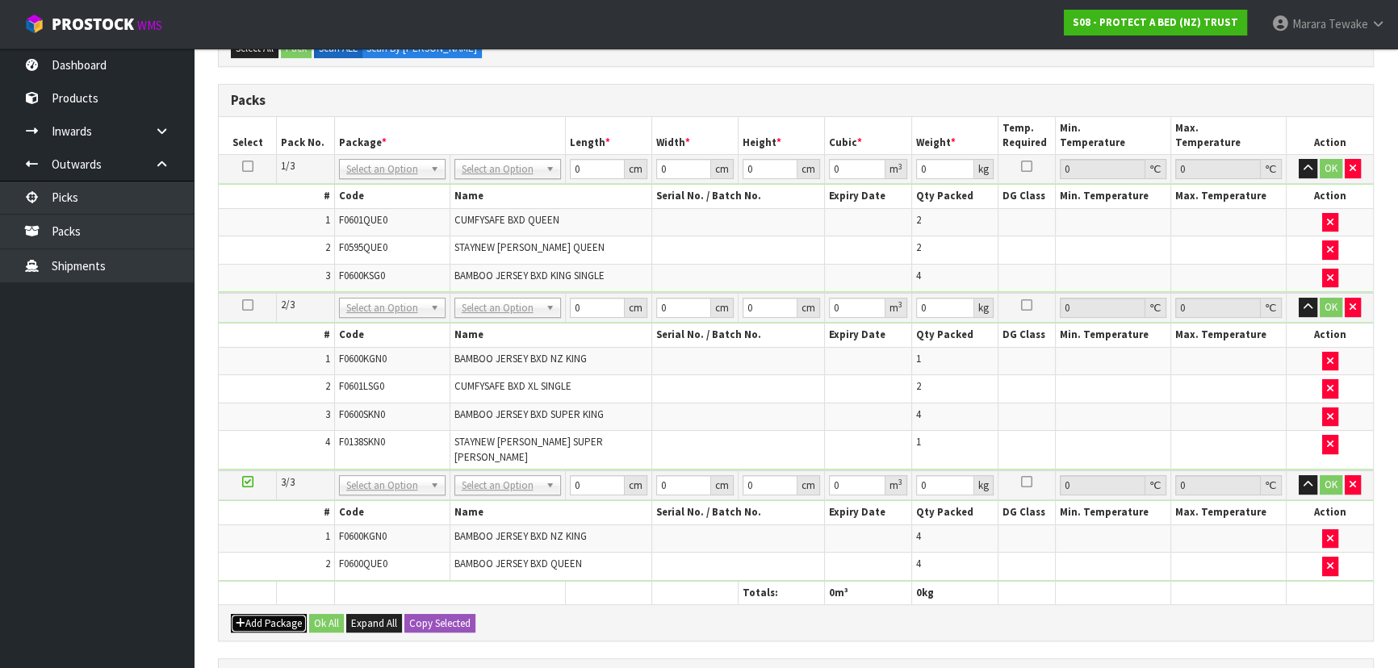
click at [256, 614] on button "Add Package" at bounding box center [269, 623] width 76 height 19
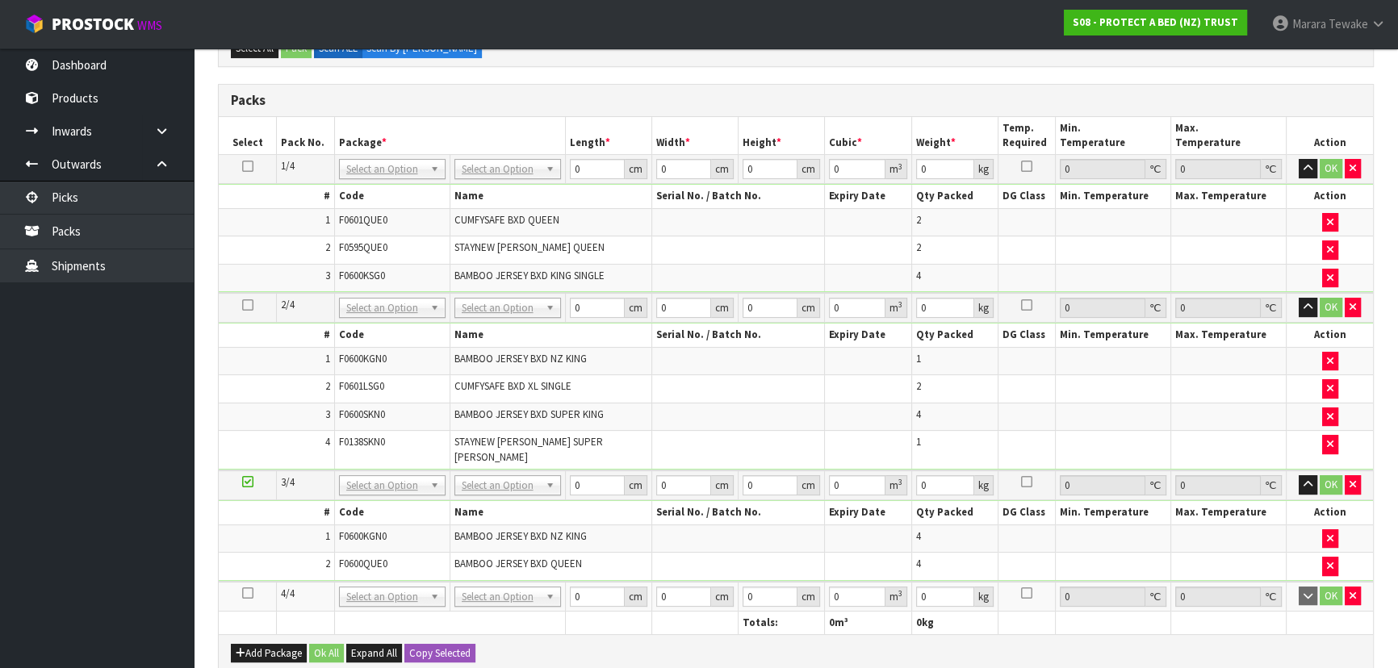
click at [250, 593] on icon at bounding box center [247, 593] width 11 height 1
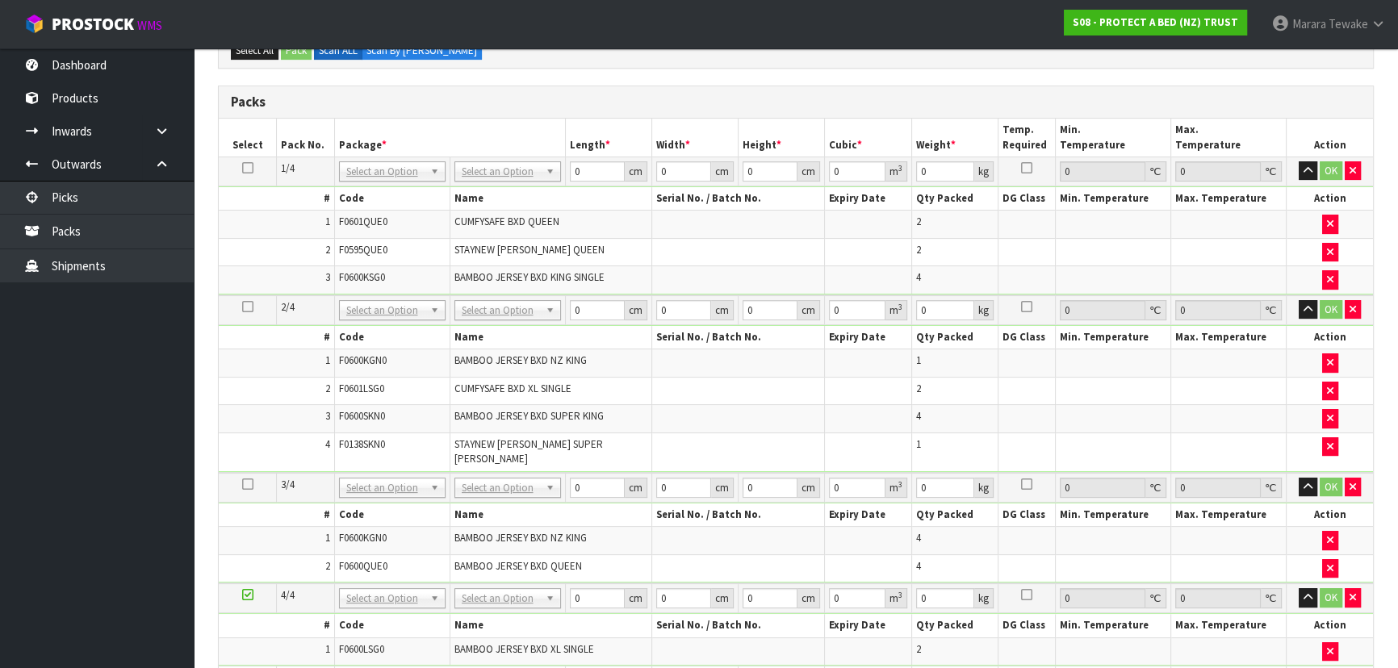
scroll to position [660, 0]
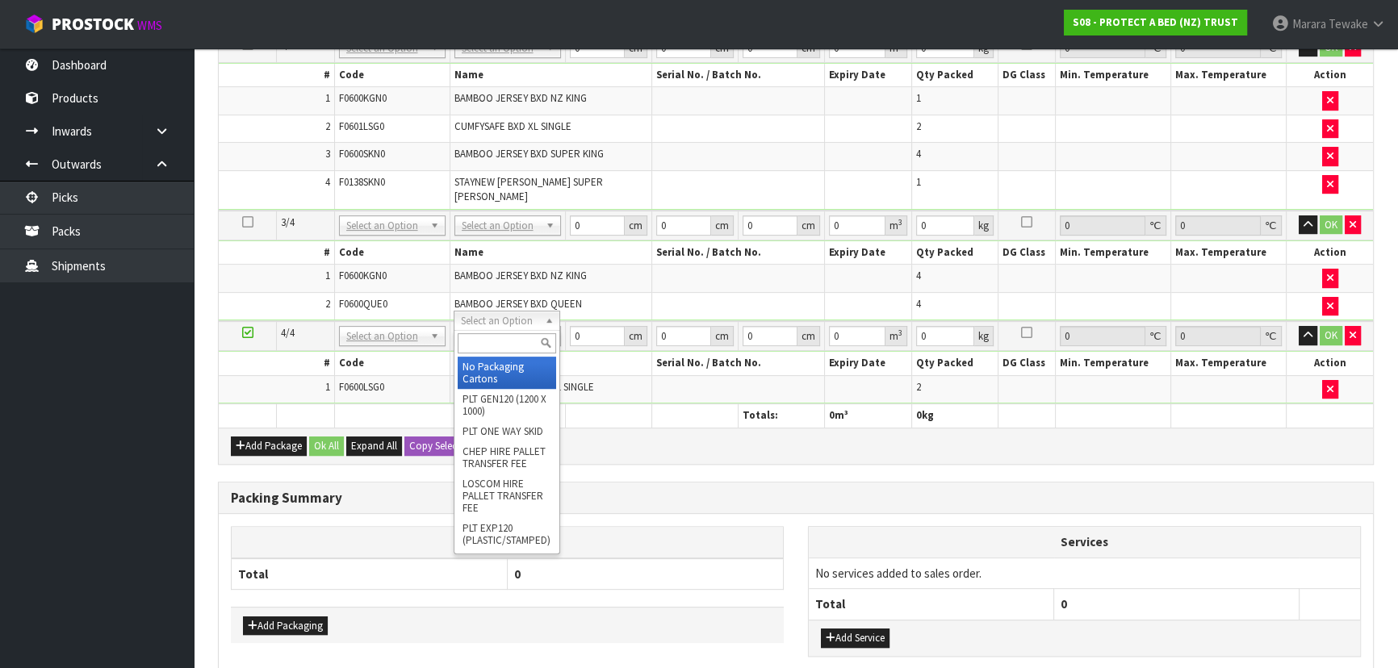
click at [497, 340] on input "text" at bounding box center [507, 343] width 98 height 20
type input "OC"
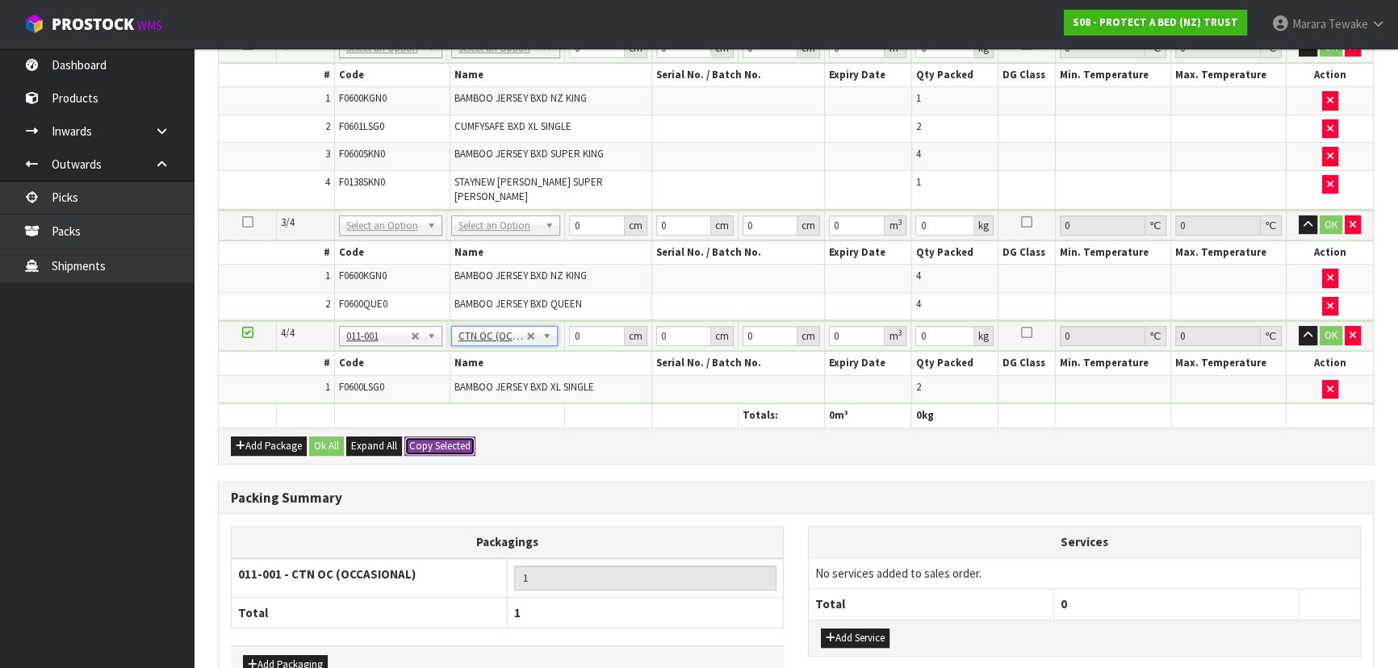
click at [449, 437] on button "Copy Selected" at bounding box center [439, 446] width 71 height 19
type input "1.36"
click at [449, 437] on button "Confirm Copy Selected" at bounding box center [457, 446] width 107 height 19
type input "1.36"
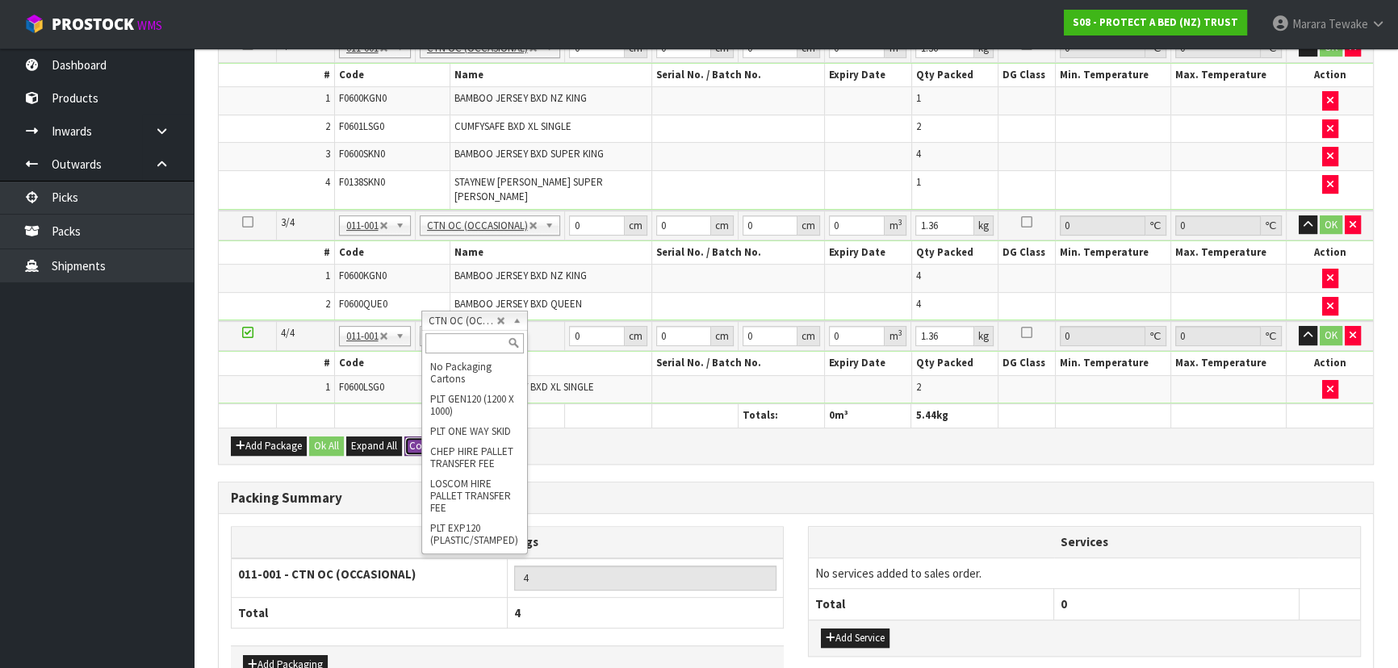
drag, startPoint x: 453, startPoint y: 316, endPoint x: 454, endPoint y: 339, distance: 22.6
click at [454, 340] on input "text" at bounding box center [474, 343] width 98 height 20
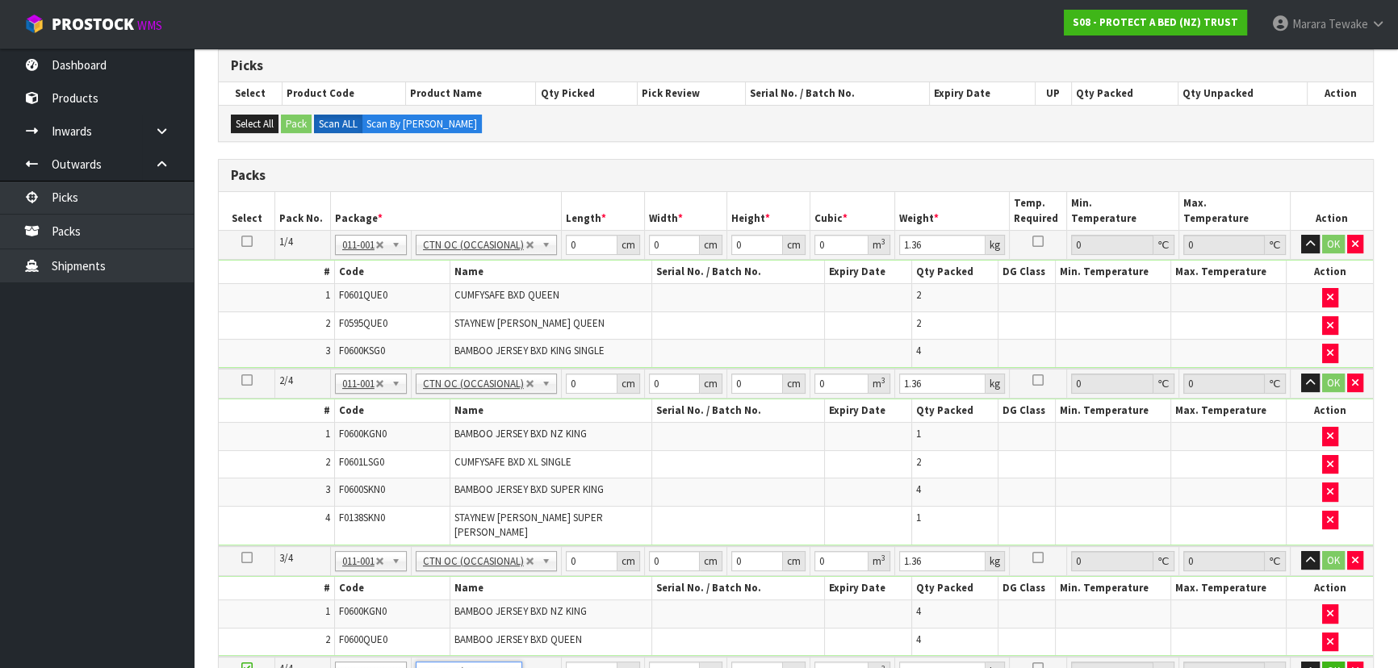
scroll to position [293, 0]
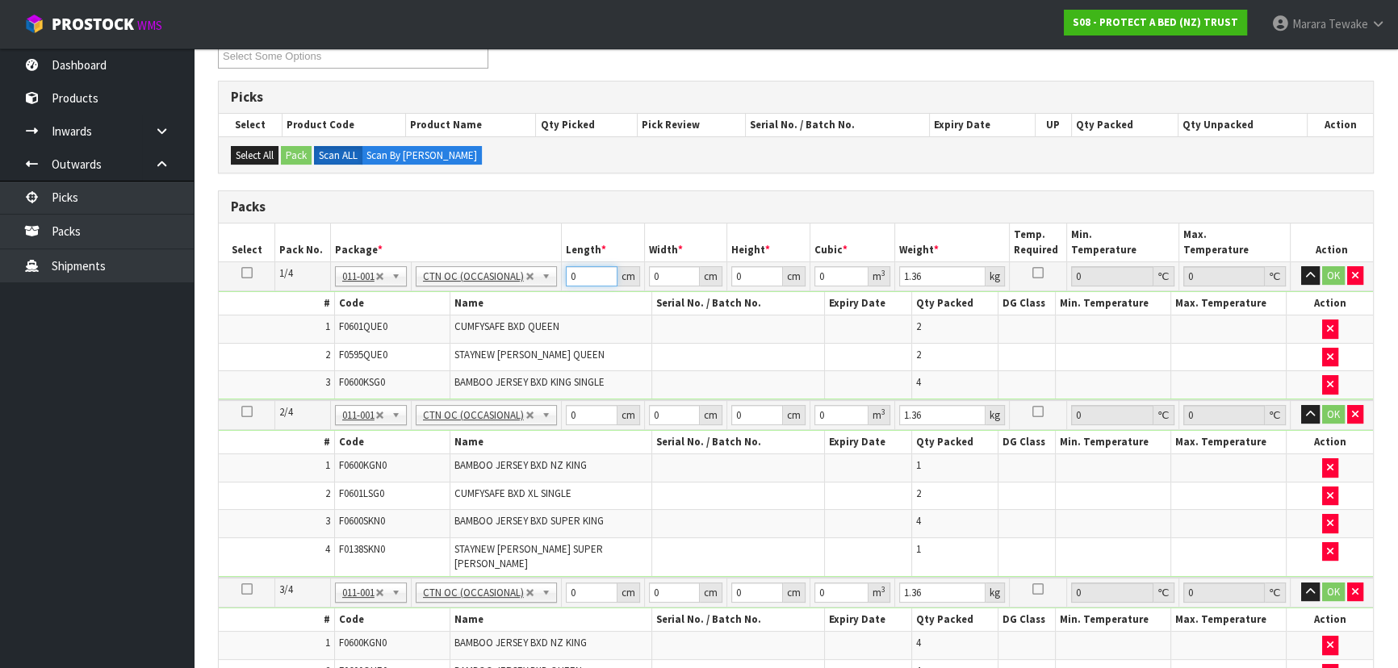
drag, startPoint x: 571, startPoint y: 266, endPoint x: 546, endPoint y: 245, distance: 32.7
click at [546, 250] on table "Select Pack No. Package * Length * Width * Height * Cubic * Weight * Temp. Requ…" at bounding box center [796, 509] width 1154 height 571
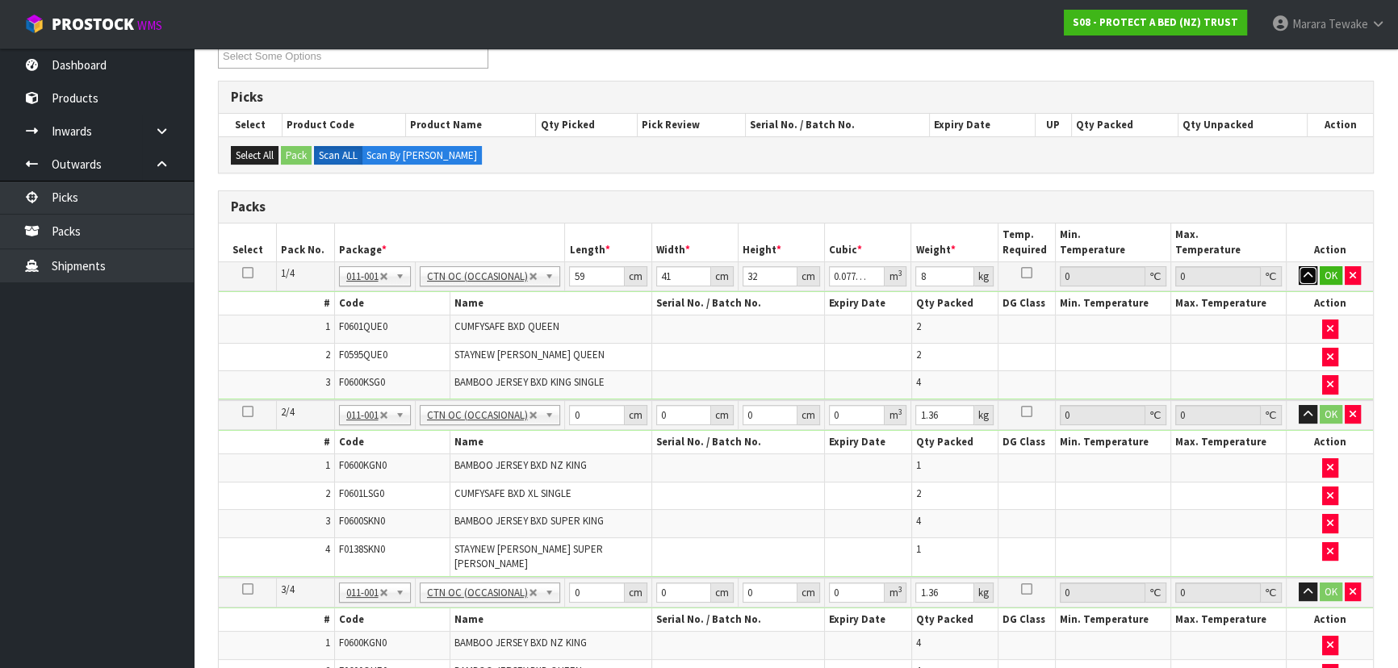
click at [1299, 266] on button "button" at bounding box center [1308, 275] width 19 height 19
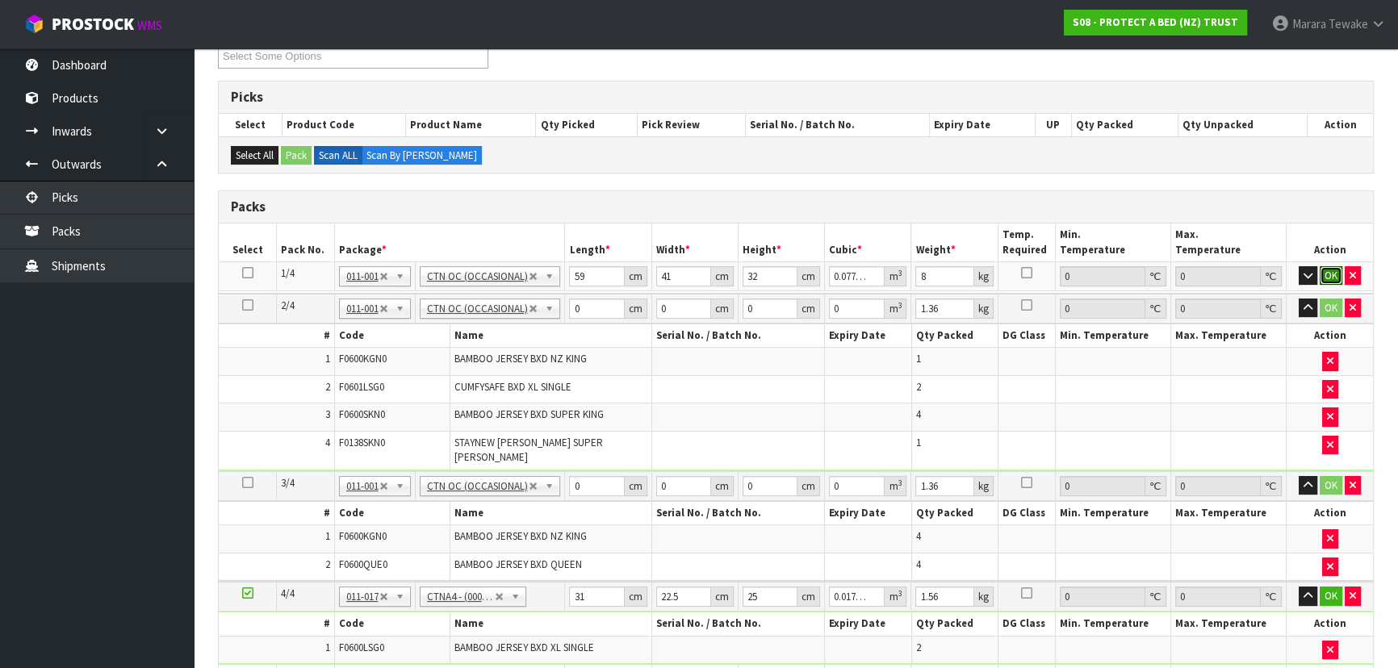
click button "OK" at bounding box center [1331, 275] width 23 height 19
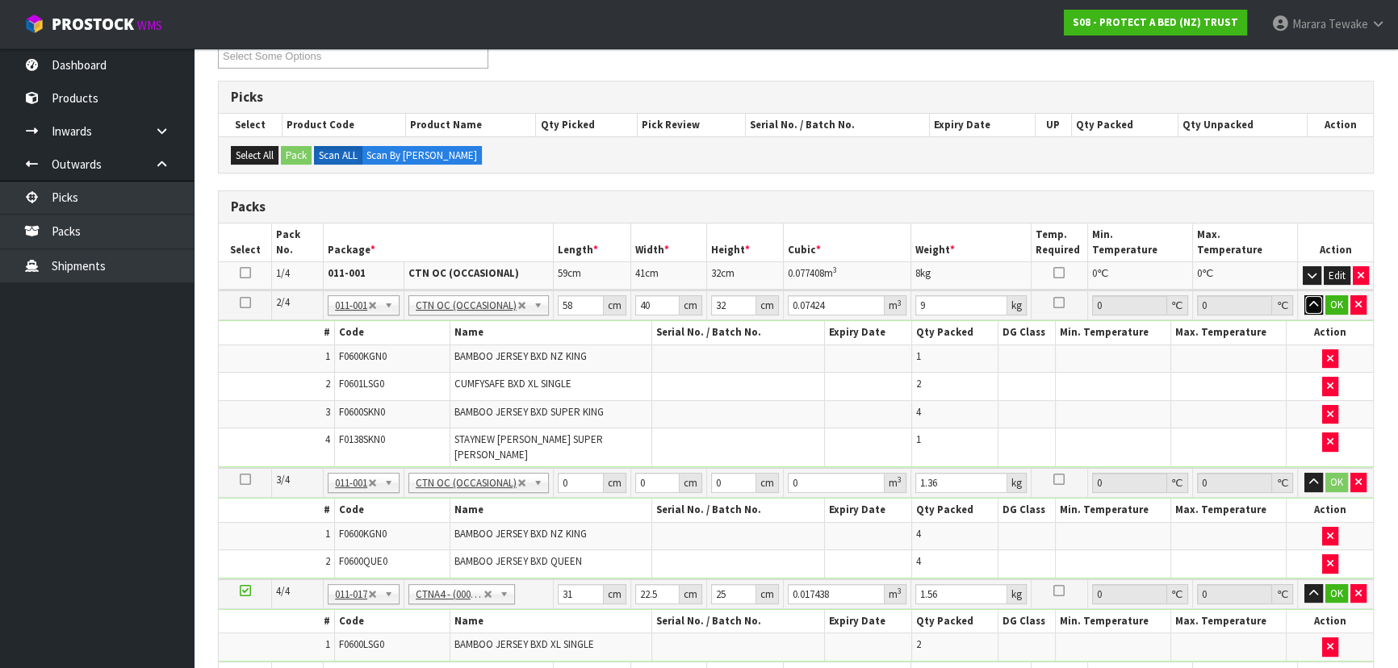
click at [1304, 295] on button "button" at bounding box center [1313, 304] width 19 height 19
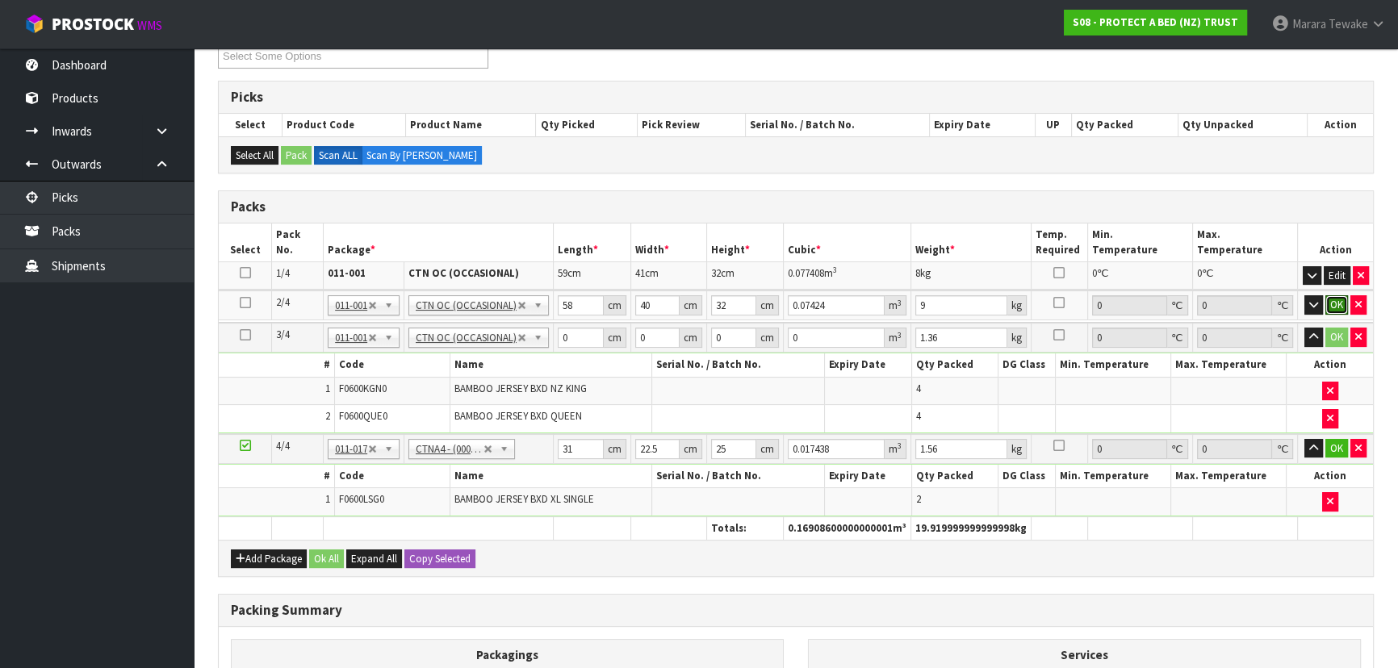
click button "OK" at bounding box center [1336, 304] width 23 height 19
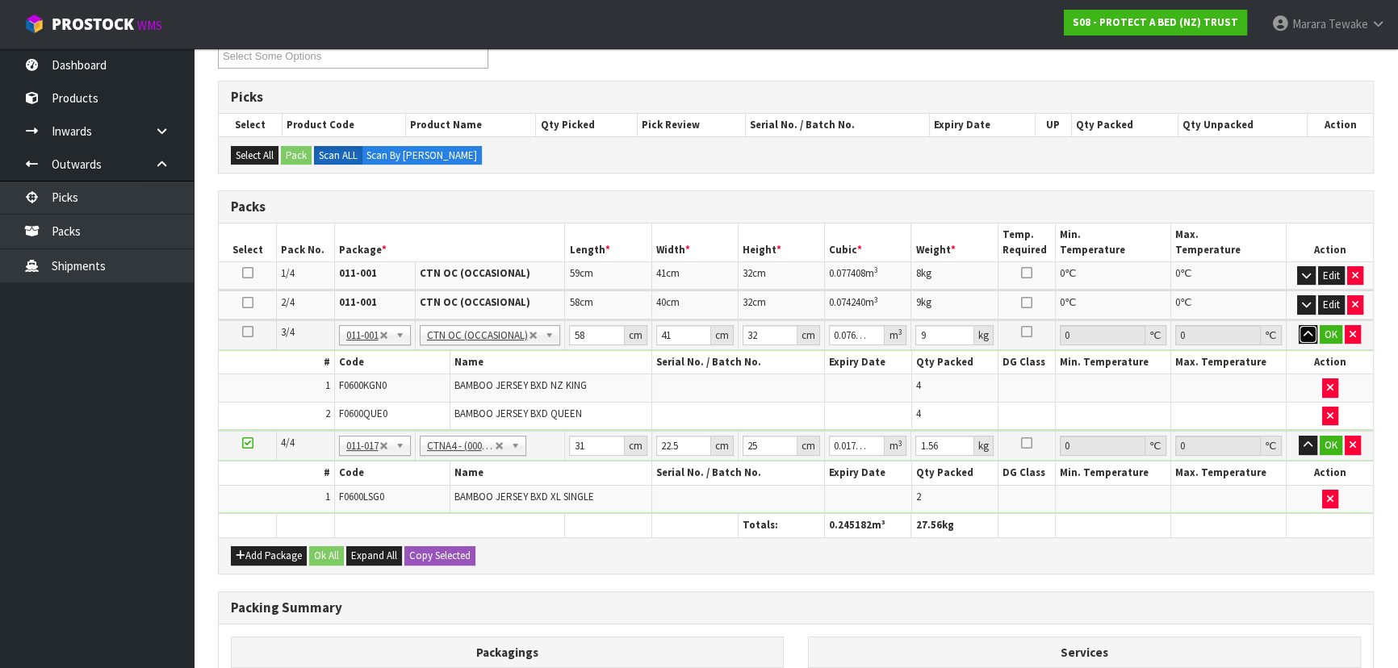
click at [1299, 325] on button "button" at bounding box center [1308, 334] width 19 height 19
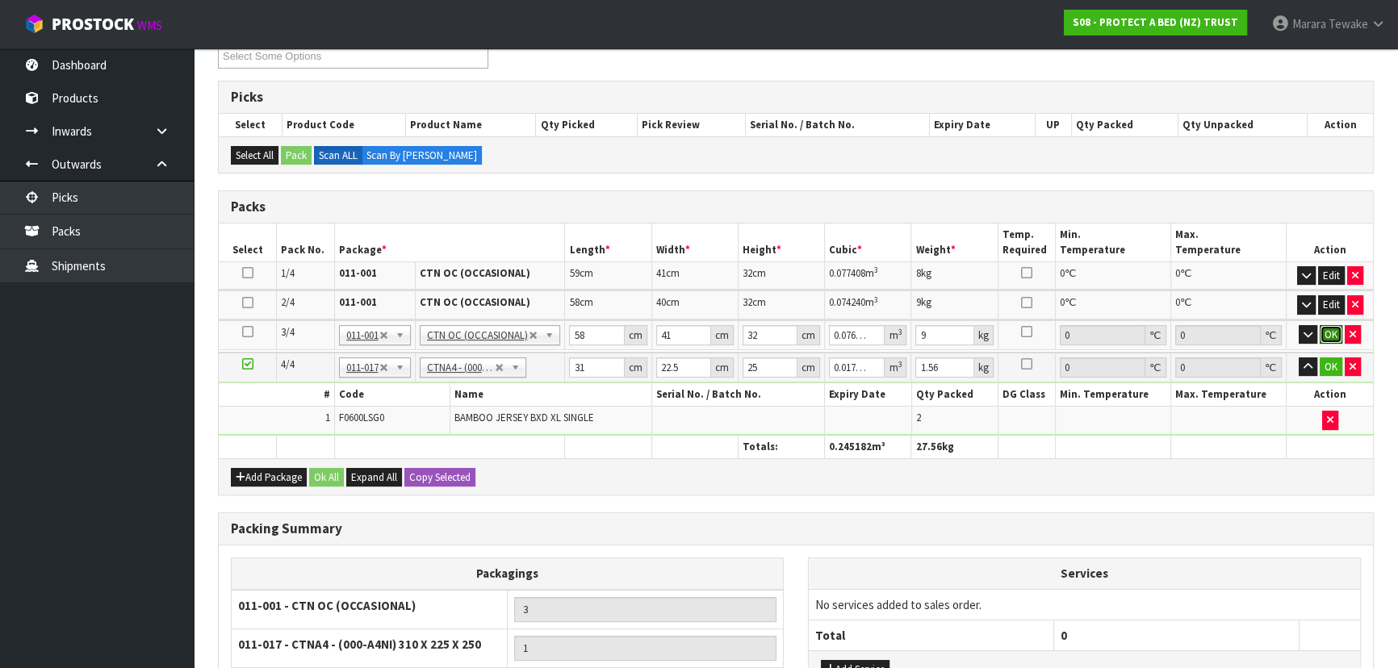
click button "OK" at bounding box center [1331, 334] width 23 height 19
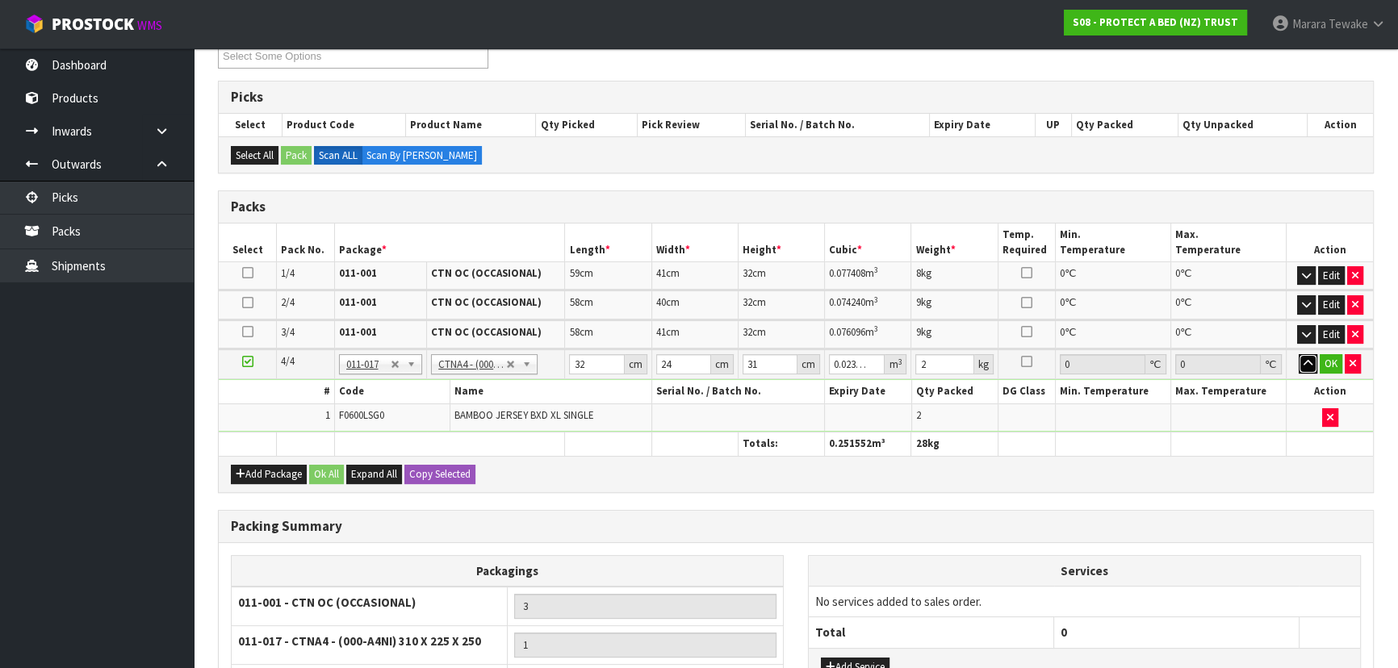
click at [1299, 354] on button "button" at bounding box center [1308, 363] width 19 height 19
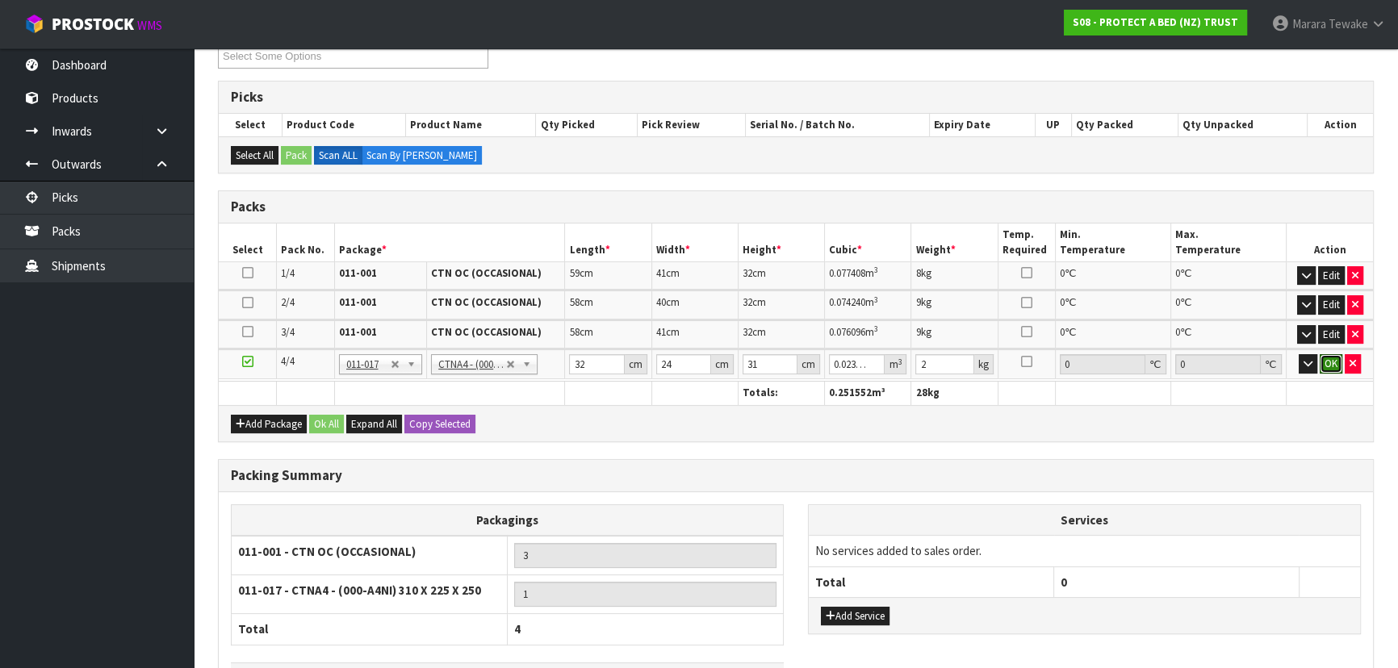
click button "OK" at bounding box center [1331, 363] width 23 height 19
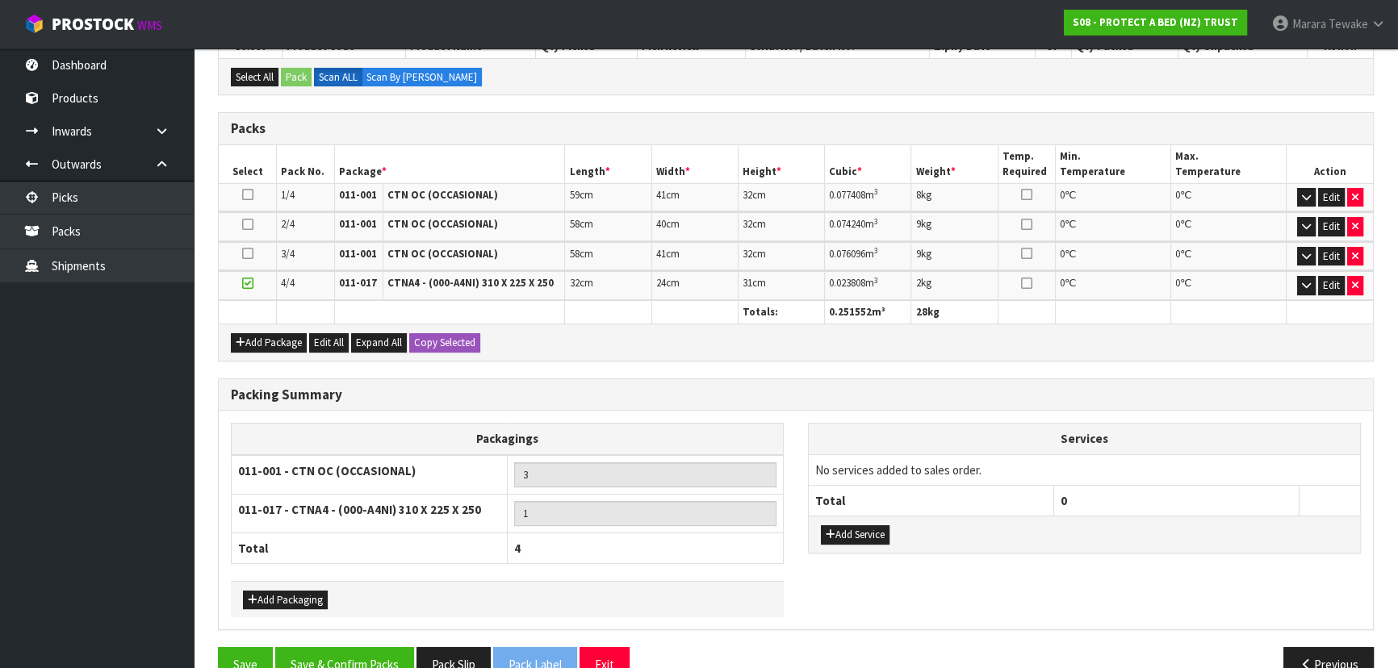
scroll to position [404, 0]
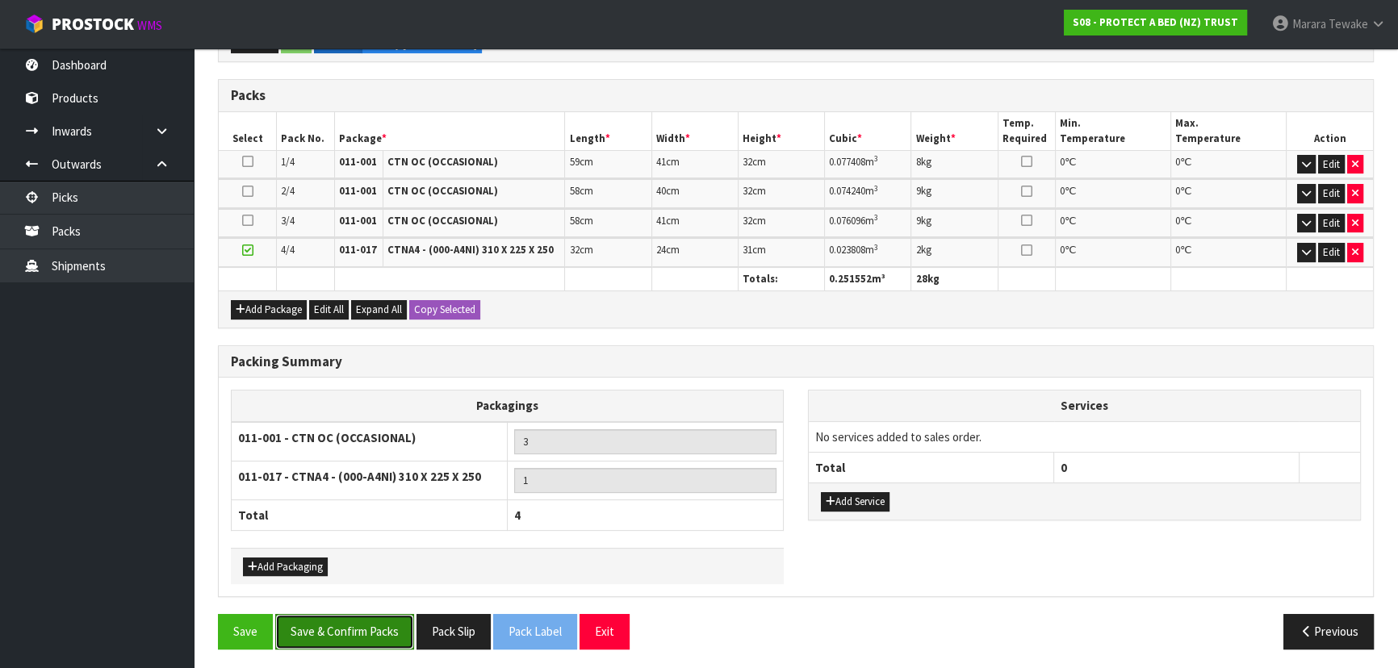
drag, startPoint x: 344, startPoint y: 641, endPoint x: 353, endPoint y: 637, distance: 10.5
click at [351, 638] on button "Save & Confirm Packs" at bounding box center [344, 631] width 139 height 35
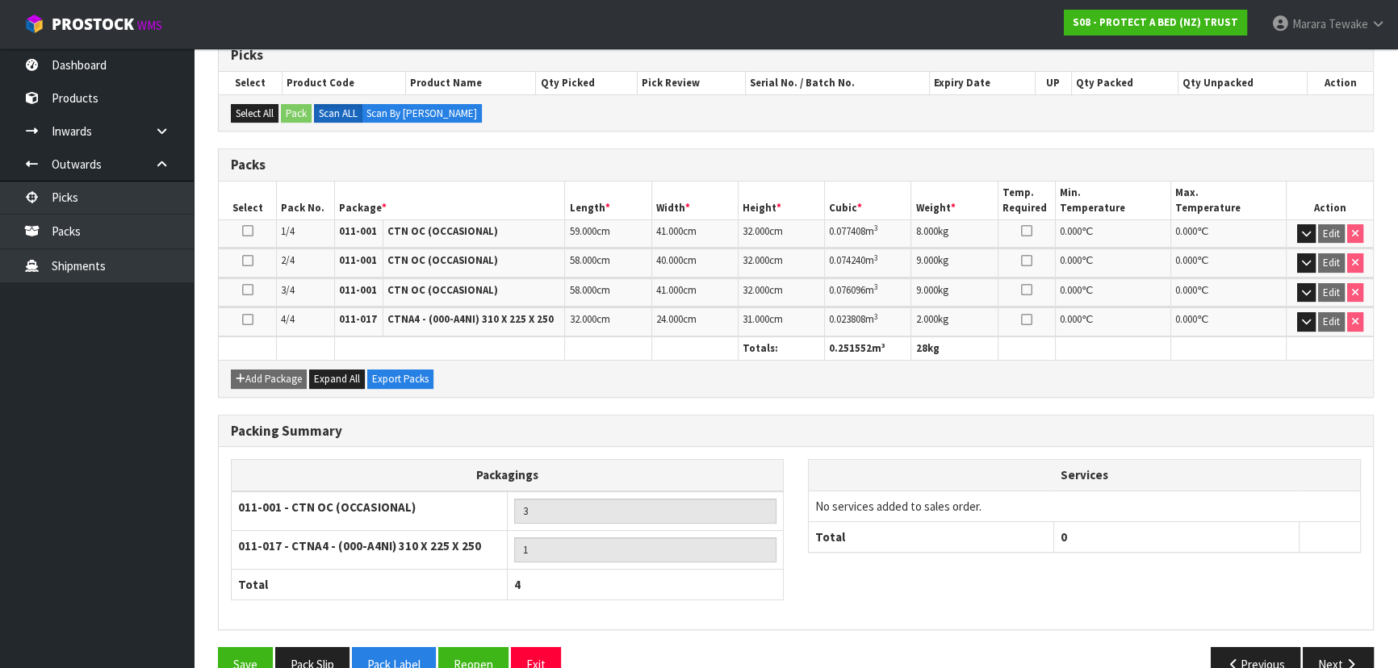
scroll to position [369, 0]
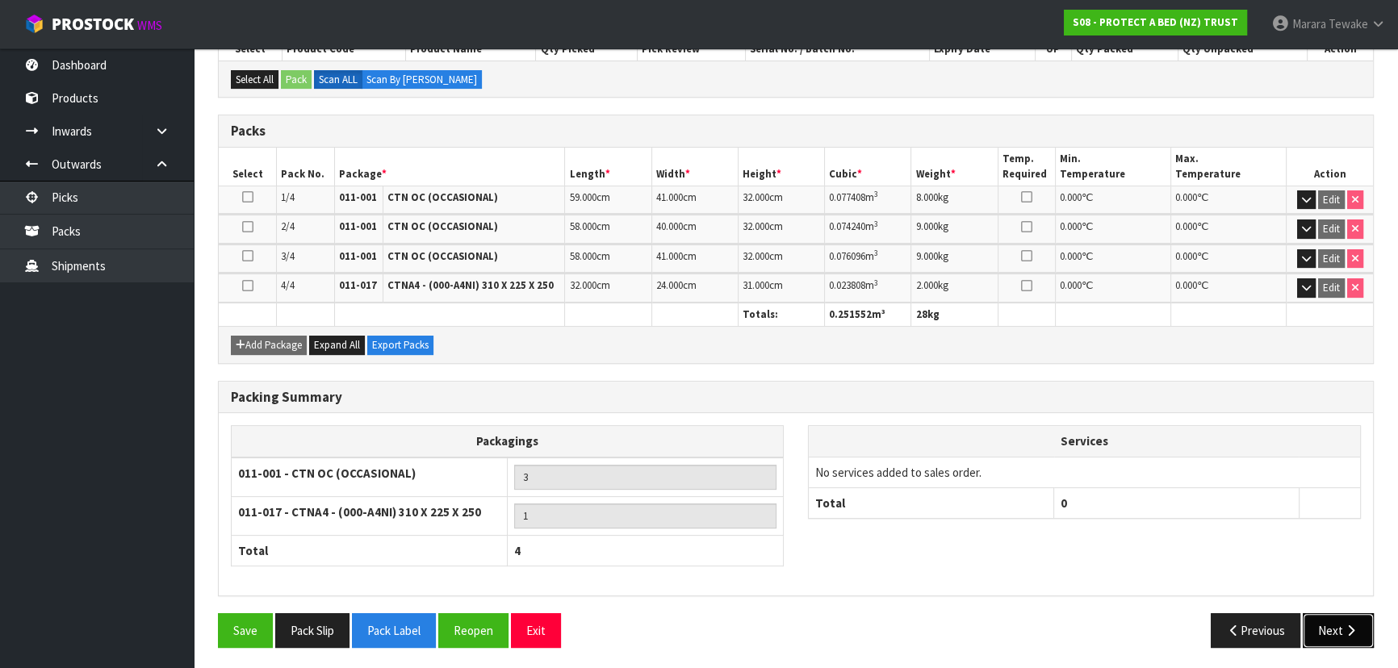
click at [1336, 617] on button "Next" at bounding box center [1338, 630] width 71 height 35
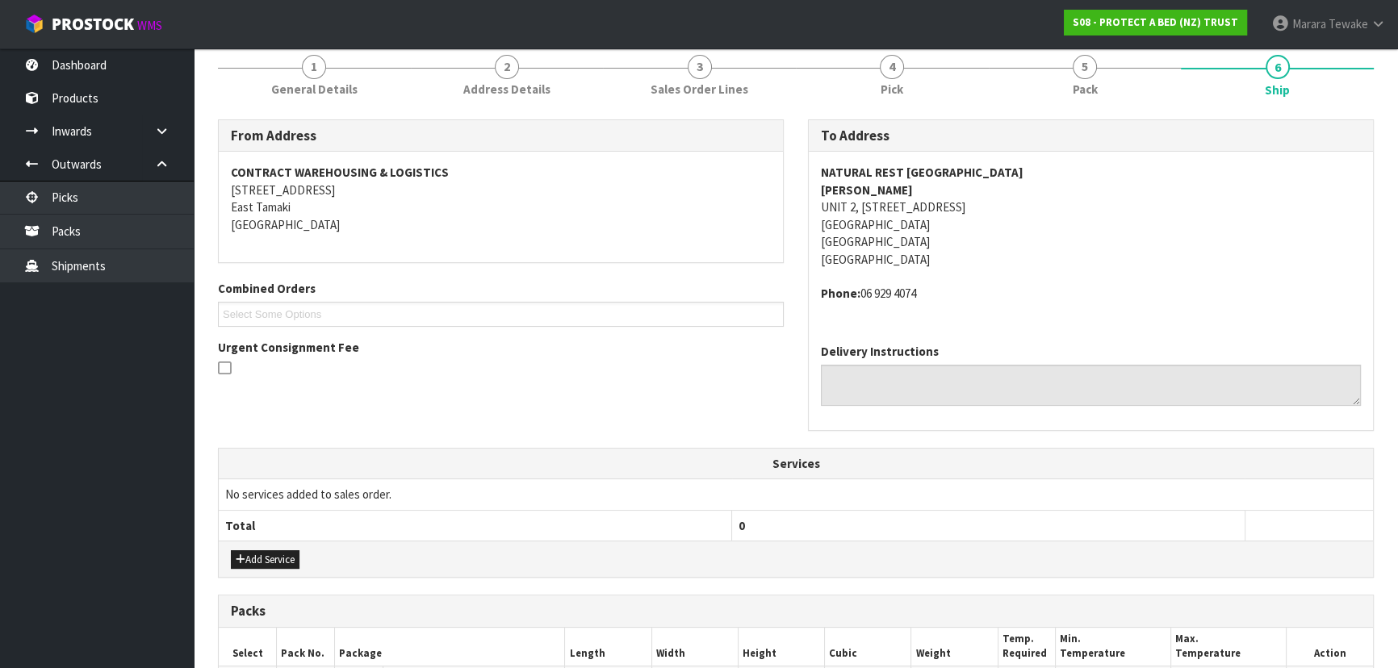
scroll to position [513, 0]
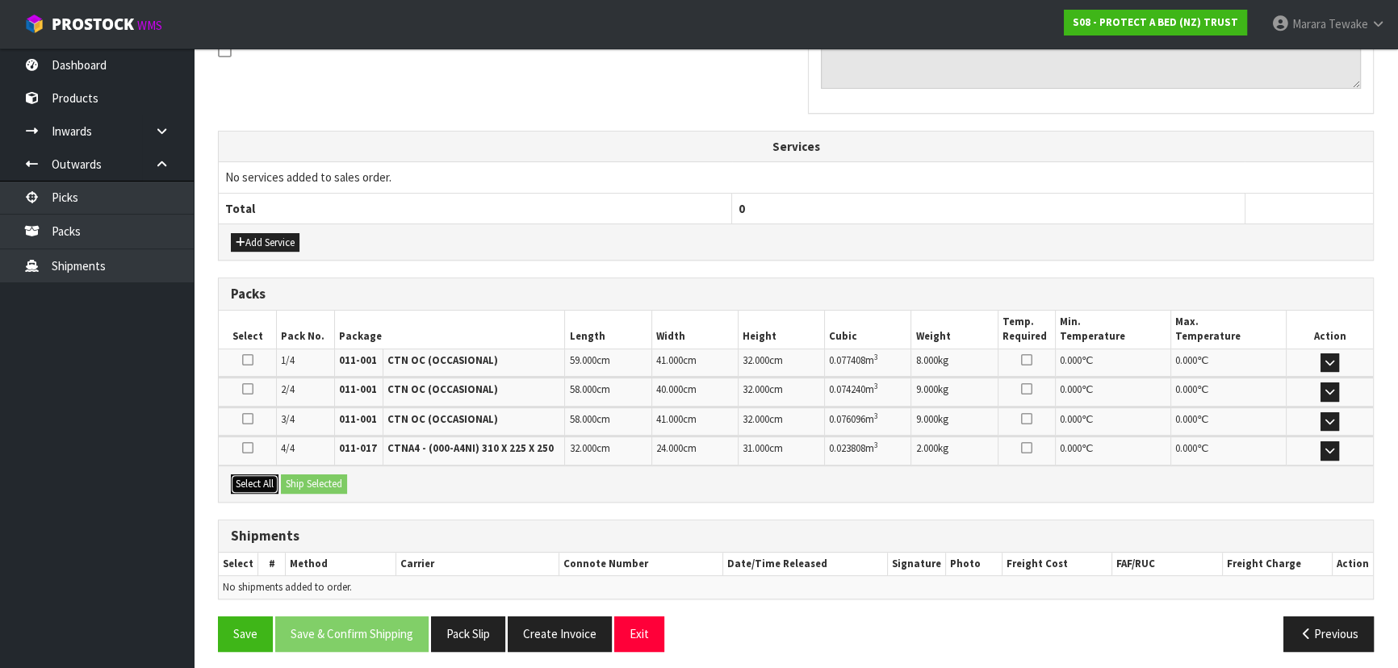
click at [264, 479] on button "Select All" at bounding box center [255, 484] width 48 height 19
click at [322, 480] on button "Ship Selected" at bounding box center [314, 484] width 66 height 19
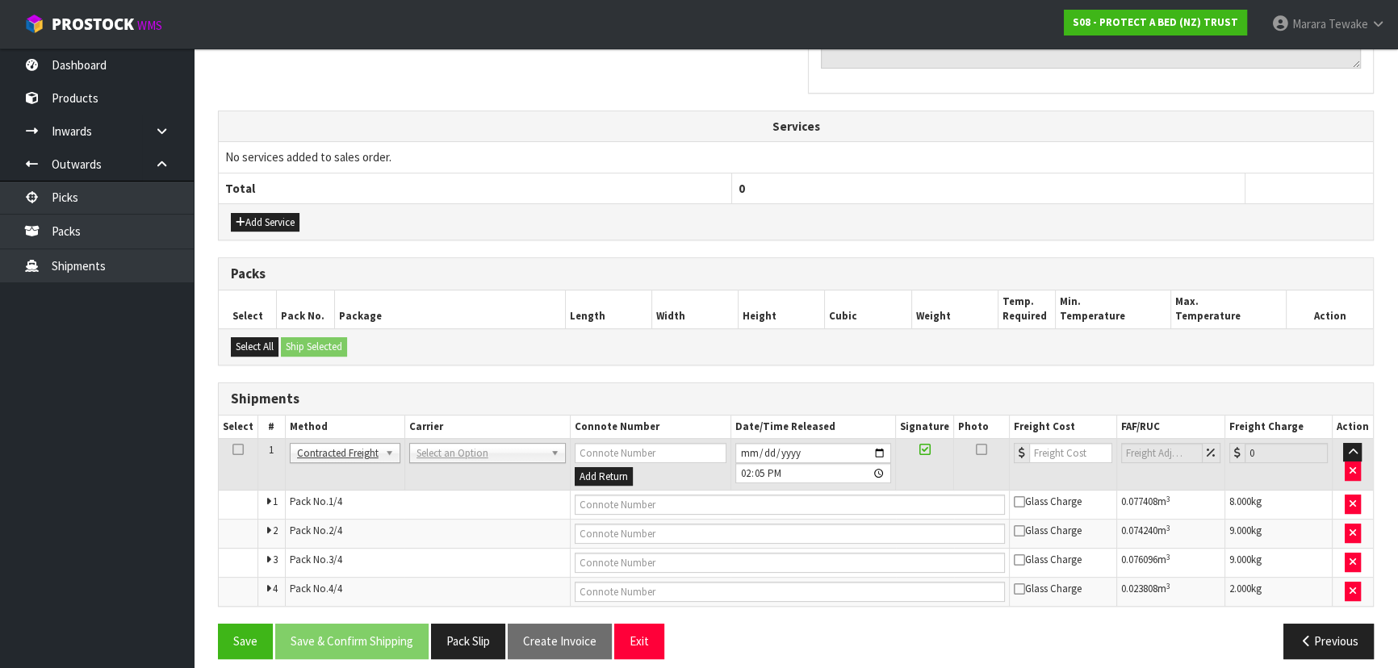
scroll to position [545, 0]
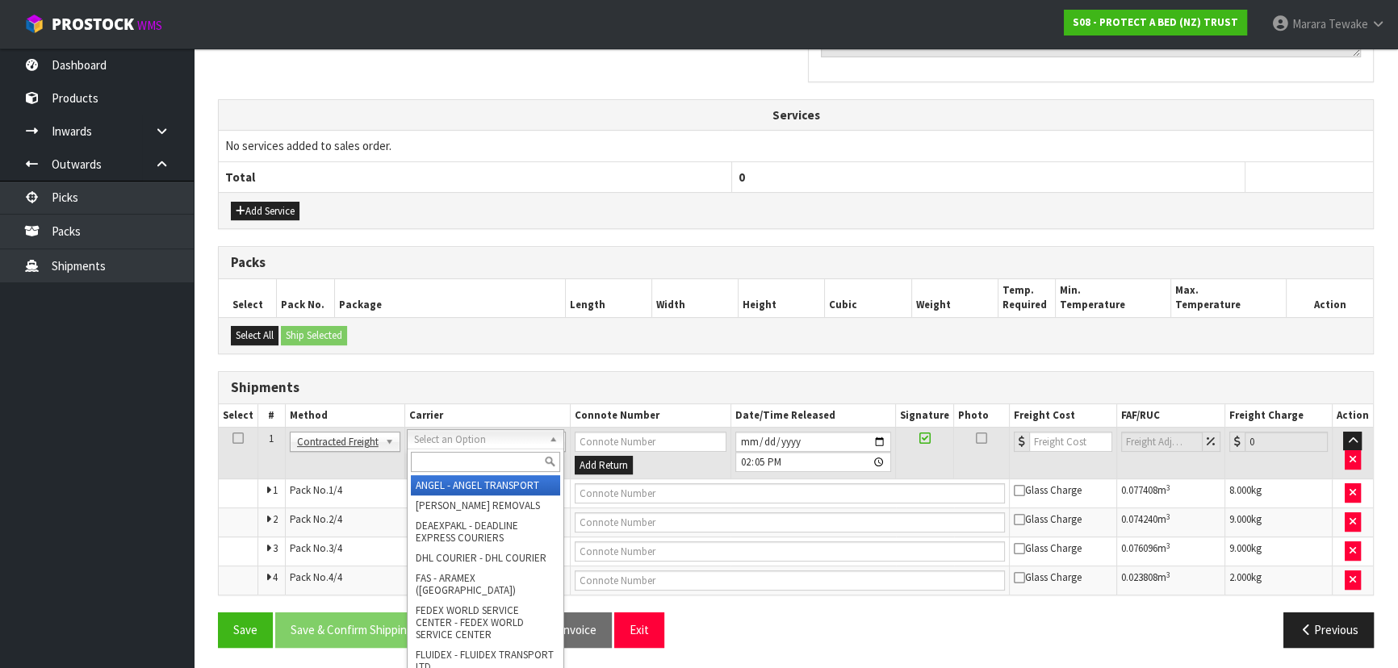
click at [458, 452] on input "text" at bounding box center [485, 462] width 149 height 20
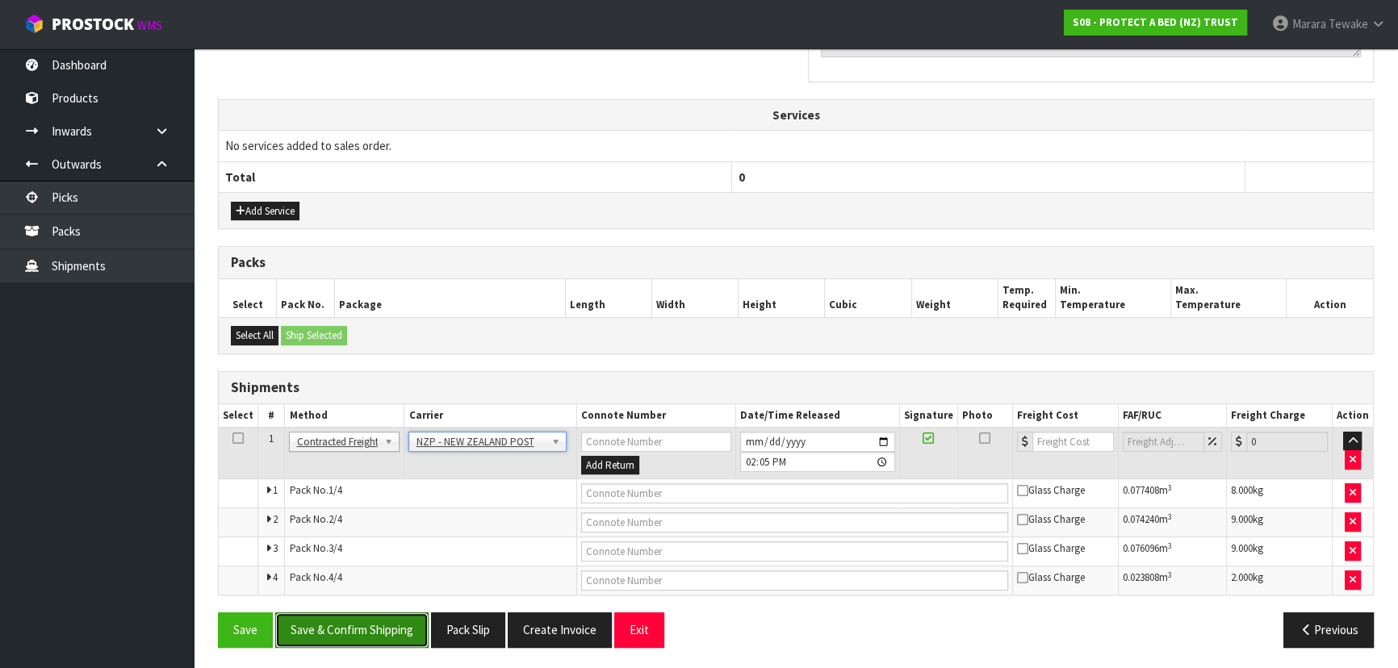
drag, startPoint x: 401, startPoint y: 616, endPoint x: 2, endPoint y: 511, distance: 412.3
click at [398, 615] on button "Save & Confirm Shipping" at bounding box center [351, 630] width 153 height 35
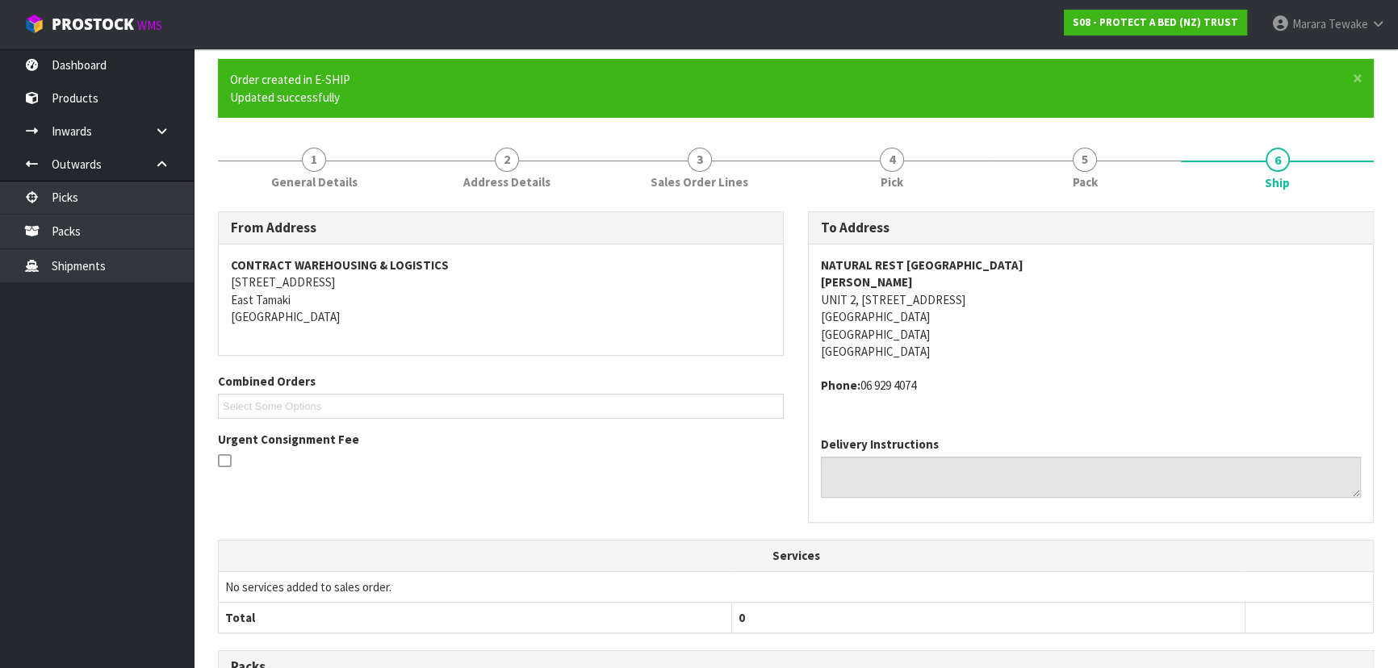
scroll to position [518, 0]
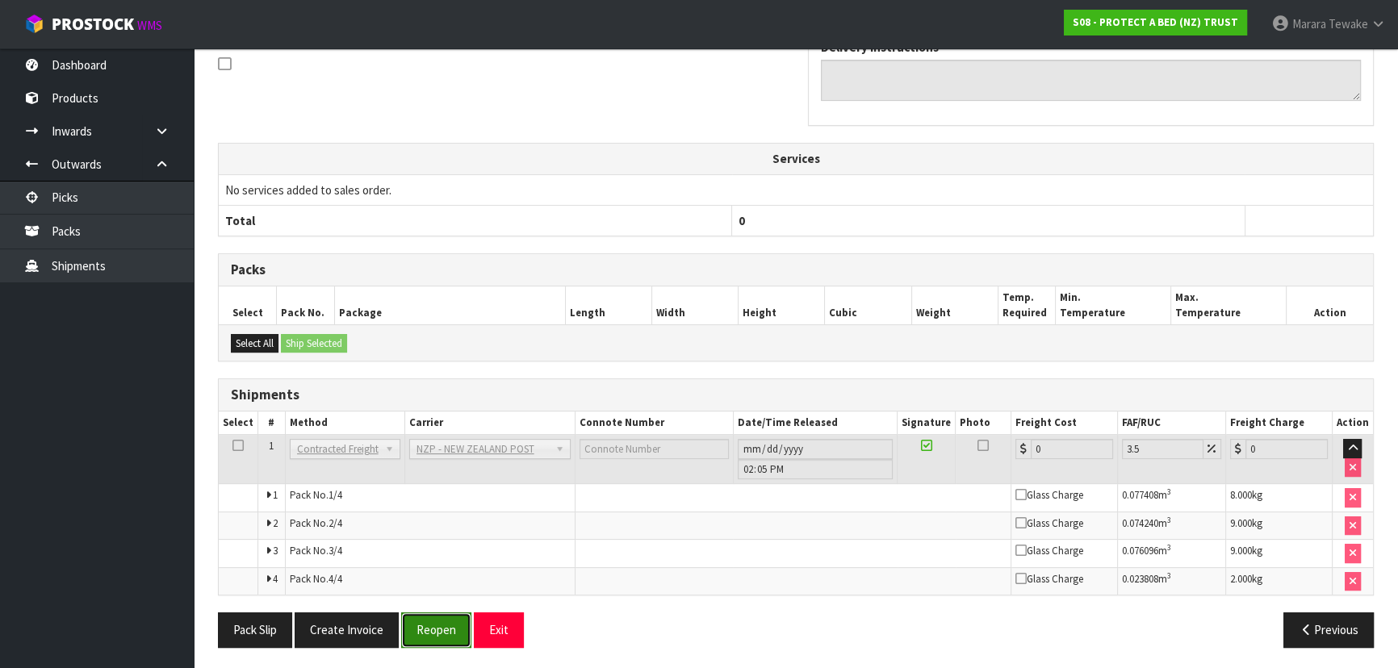
click at [446, 638] on button "Reopen" at bounding box center [436, 630] width 70 height 35
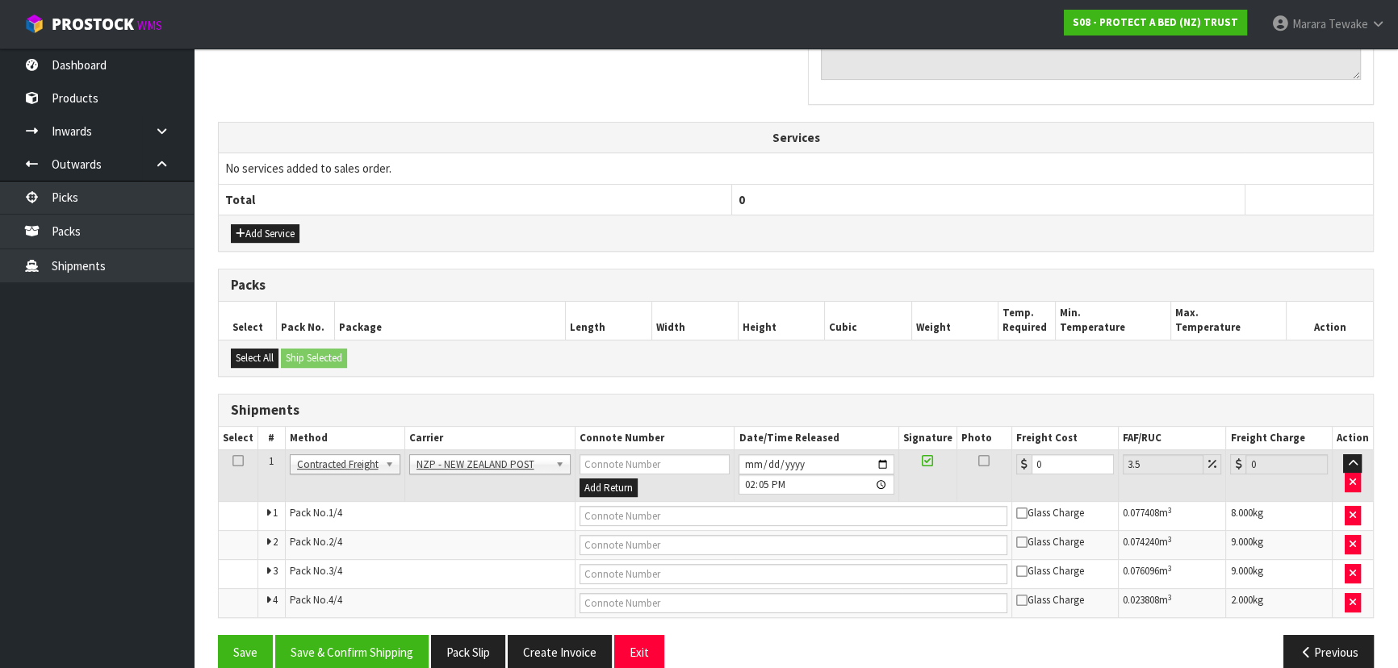
scroll to position [545, 0]
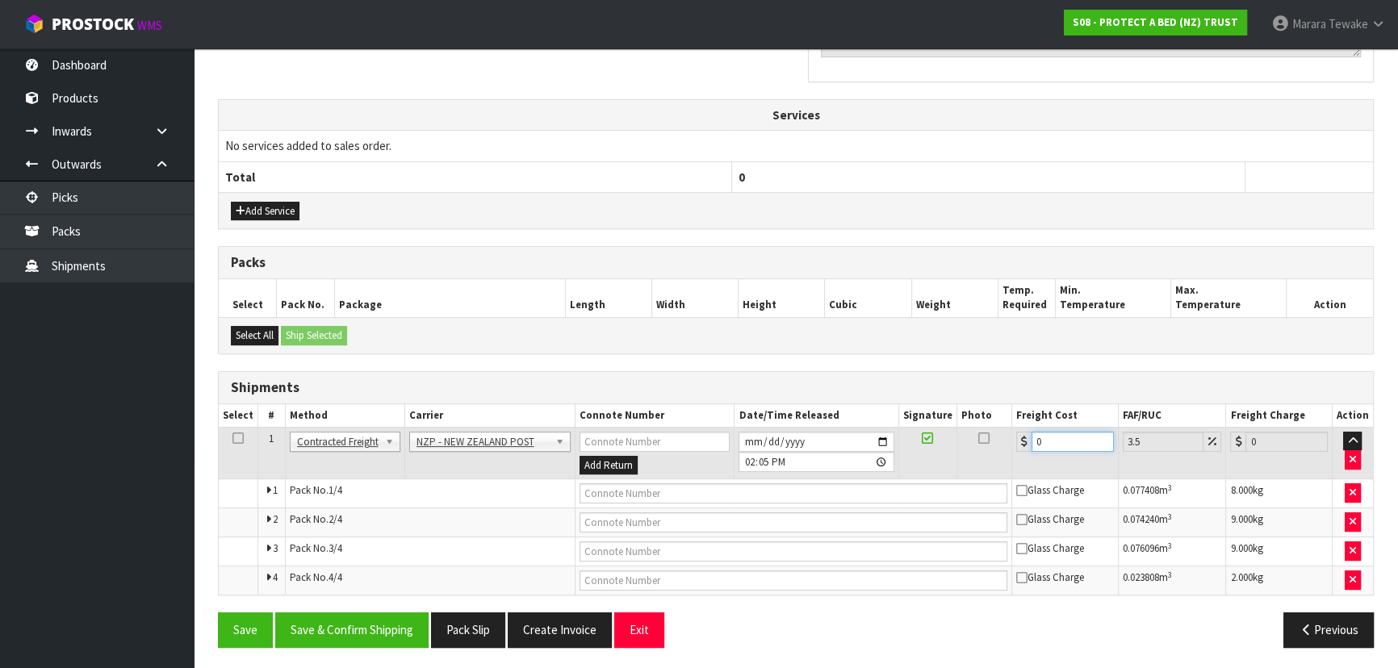
drag, startPoint x: 1034, startPoint y: 434, endPoint x: 1003, endPoint y: 412, distance: 38.1
click at [1006, 415] on table "Select # Method Carrier Connote Number Date/Time Released Signature Photo Freig…" at bounding box center [796, 499] width 1154 height 191
drag, startPoint x: 381, startPoint y: 619, endPoint x: 317, endPoint y: 598, distance: 67.1
click at [379, 619] on button "Save & Confirm Shipping" at bounding box center [351, 630] width 153 height 35
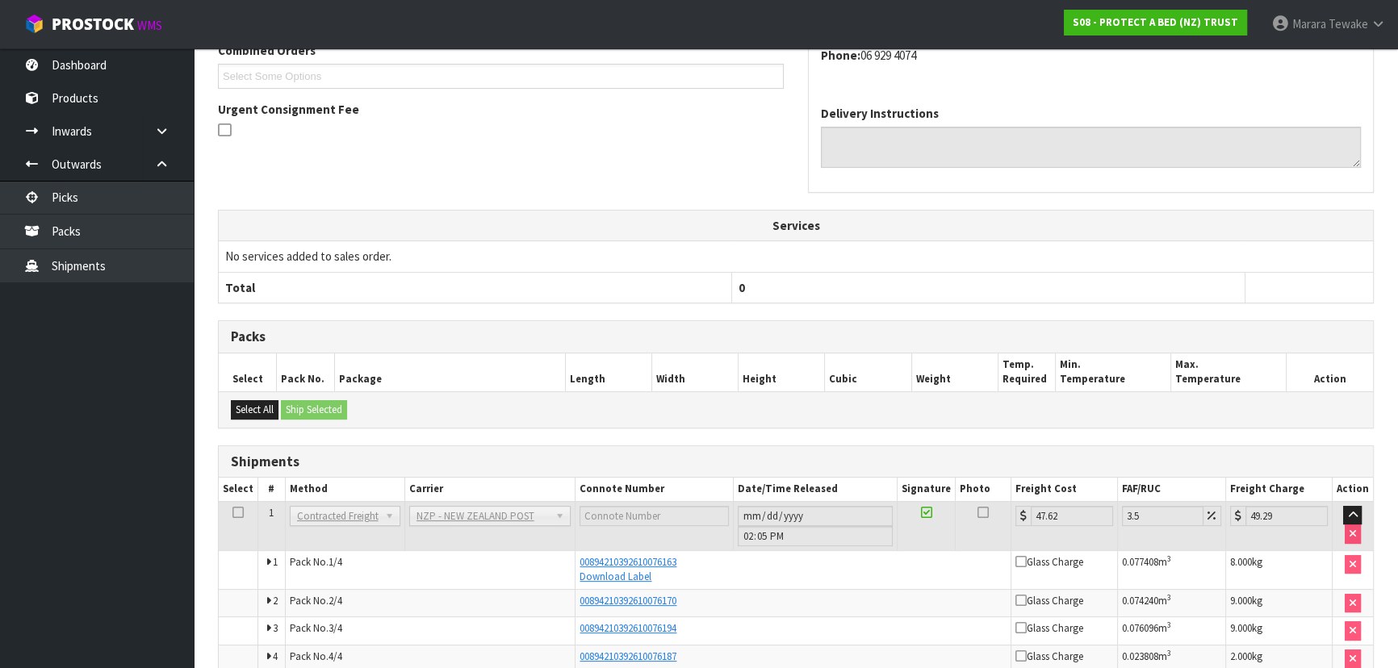
scroll to position [0, 0]
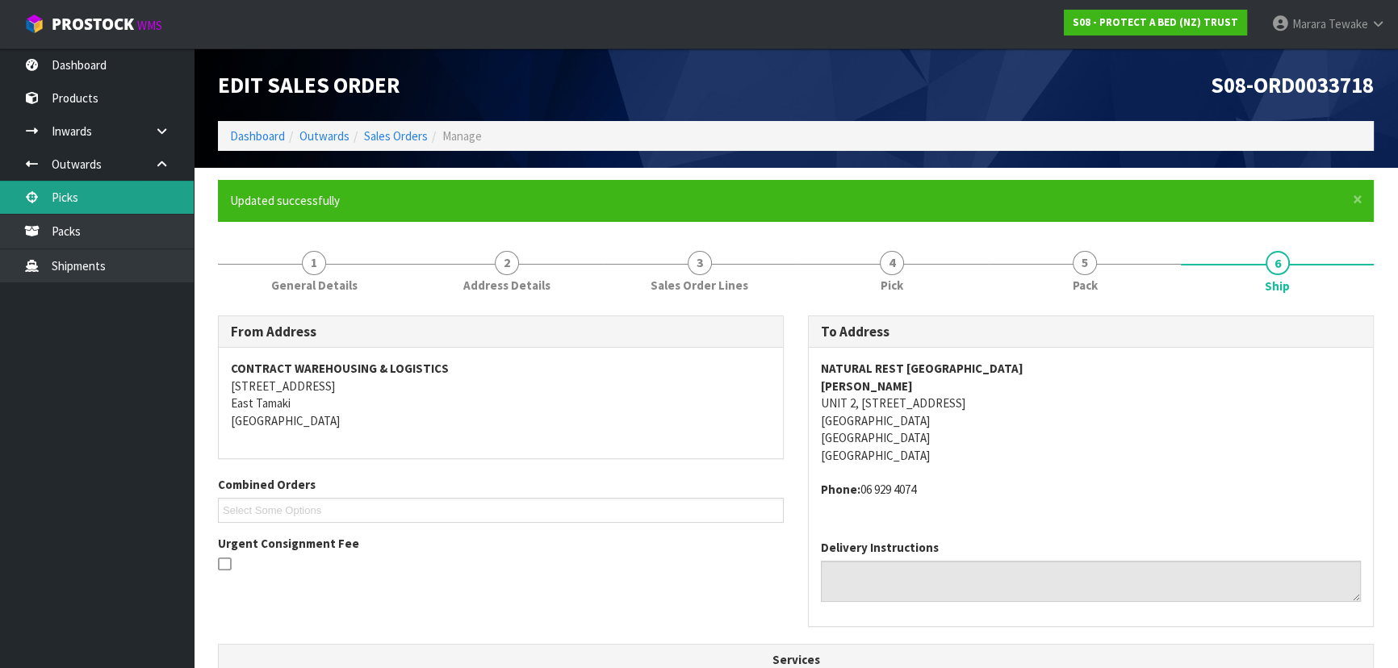
click at [142, 196] on link "Picks" at bounding box center [97, 197] width 194 height 33
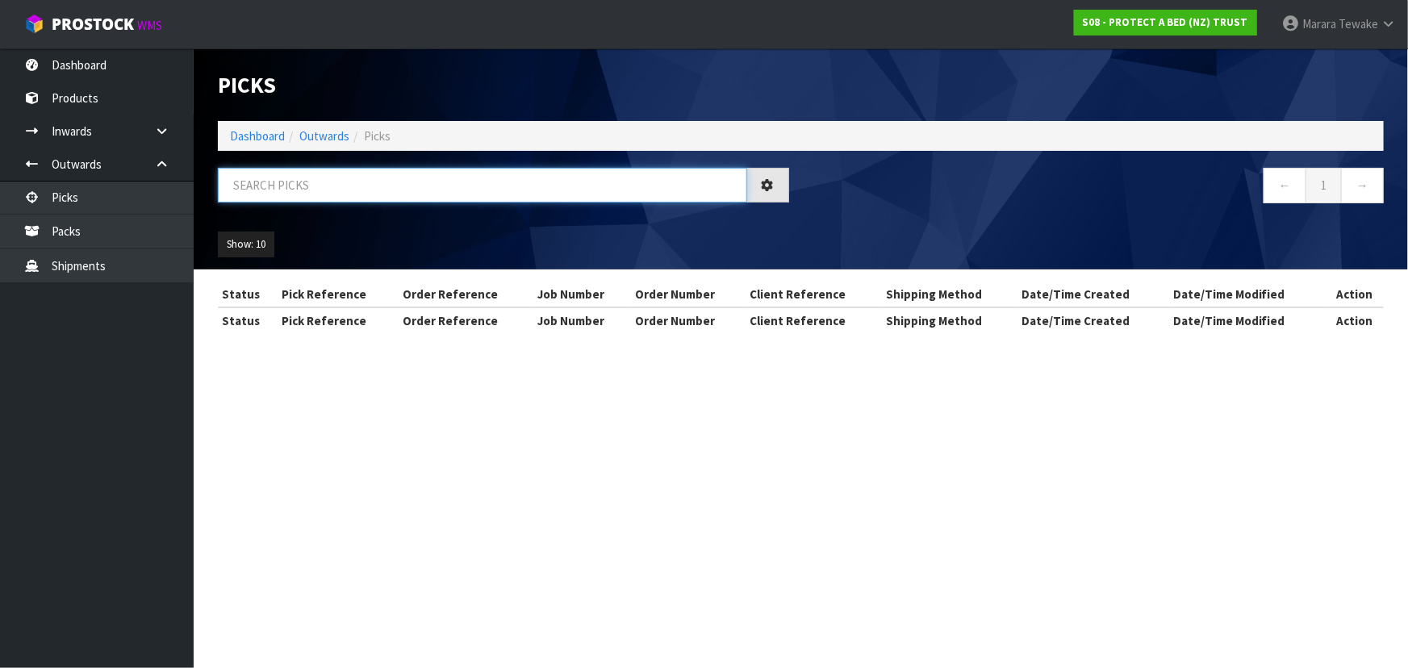
click at [274, 194] on input "text" at bounding box center [482, 185] width 529 height 35
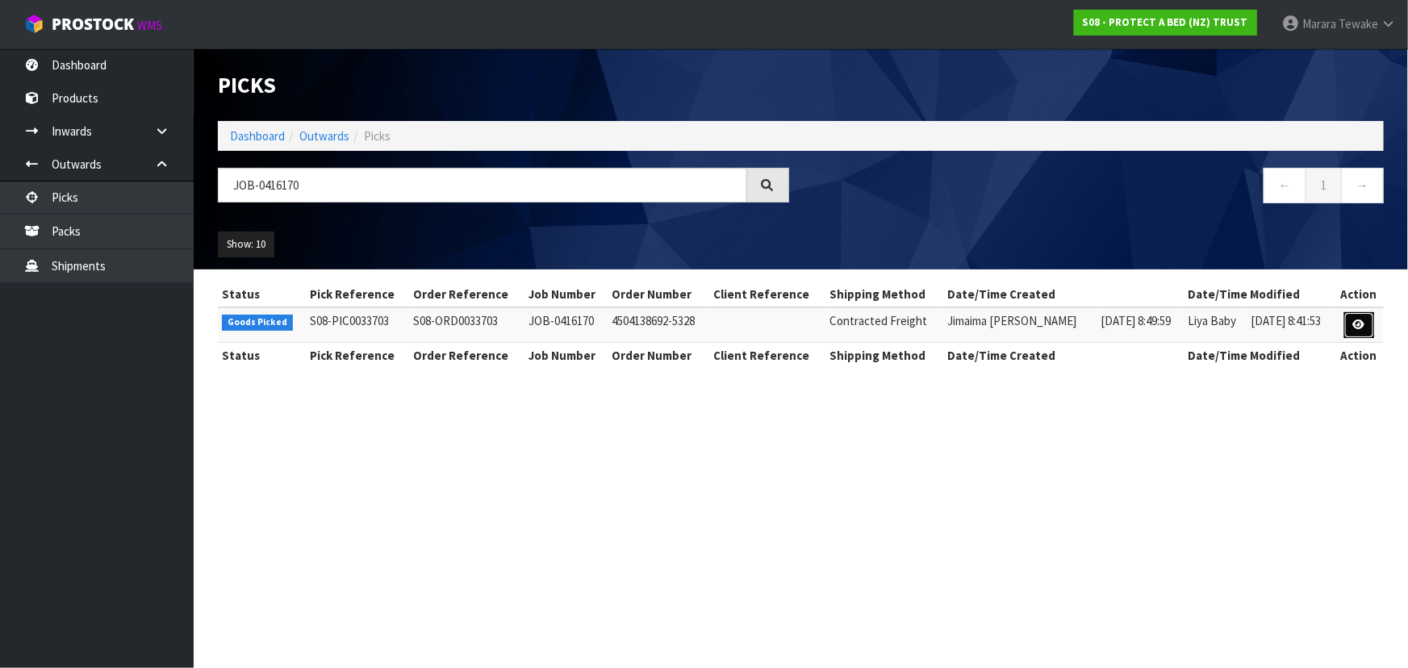
click at [1351, 327] on link at bounding box center [1360, 325] width 30 height 26
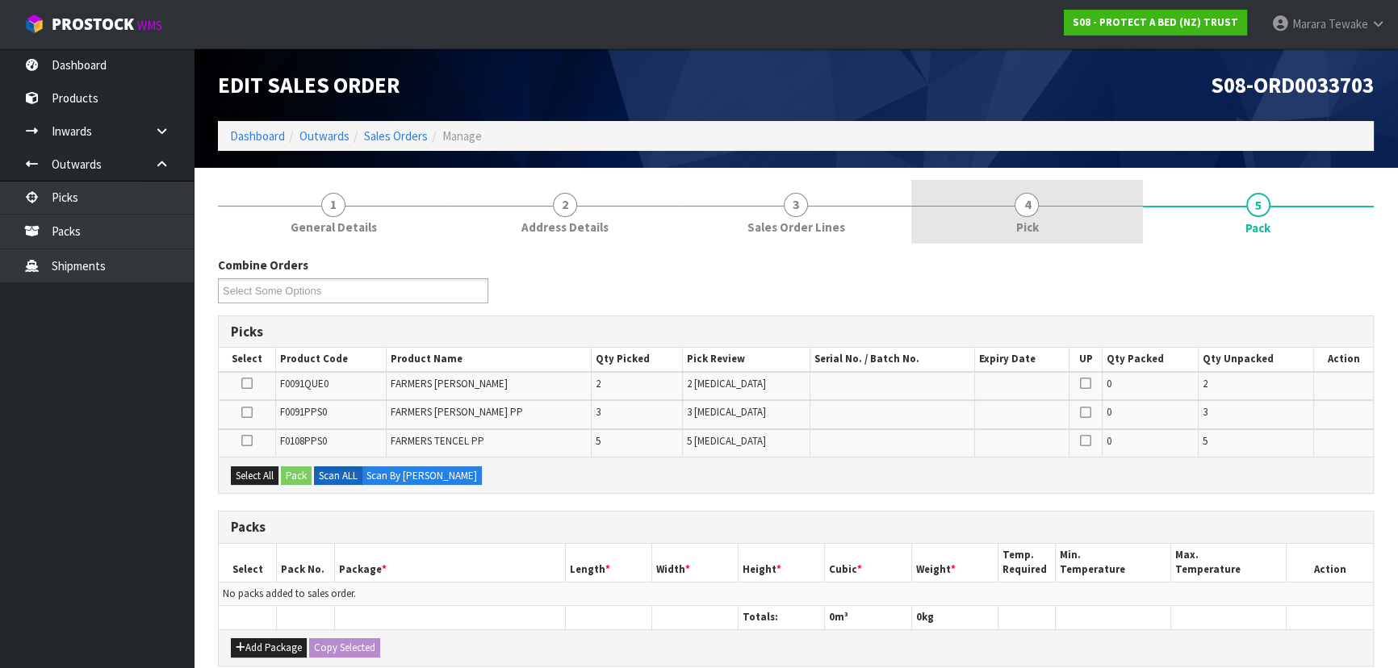
click at [1027, 205] on span "4" at bounding box center [1026, 205] width 24 height 24
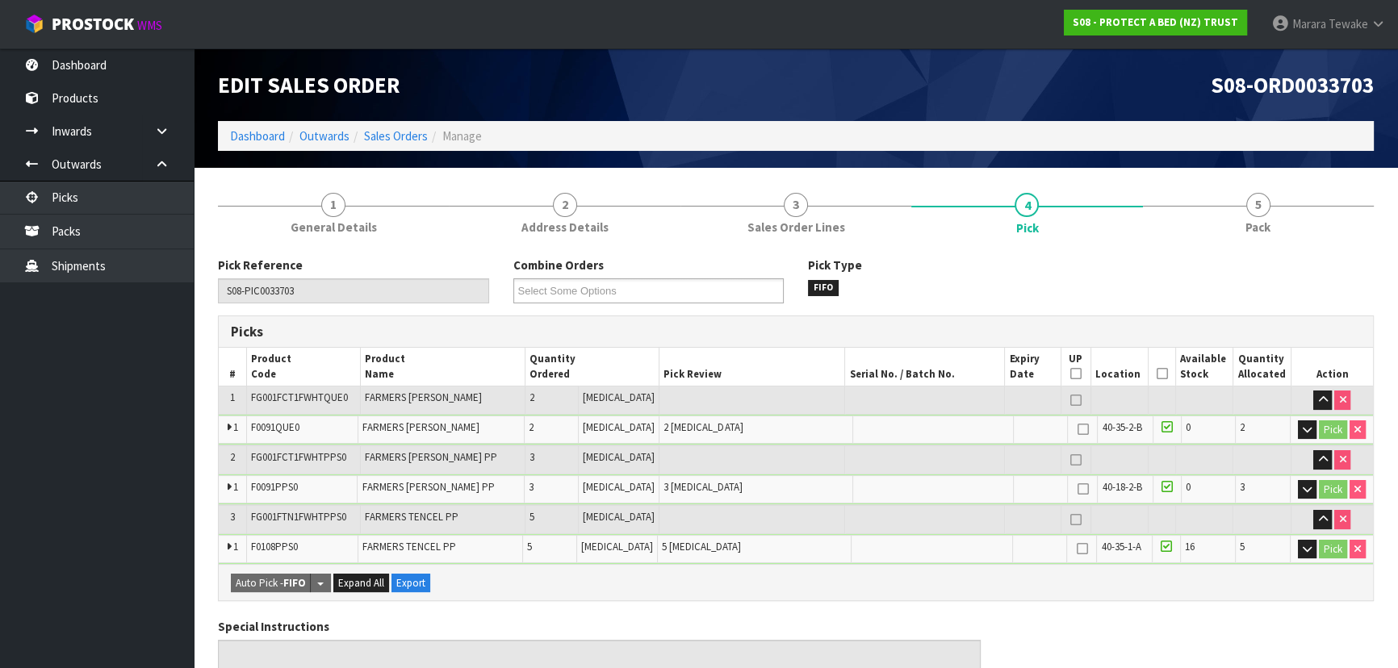
click at [1157, 374] on icon at bounding box center [1161, 374] width 11 height 1
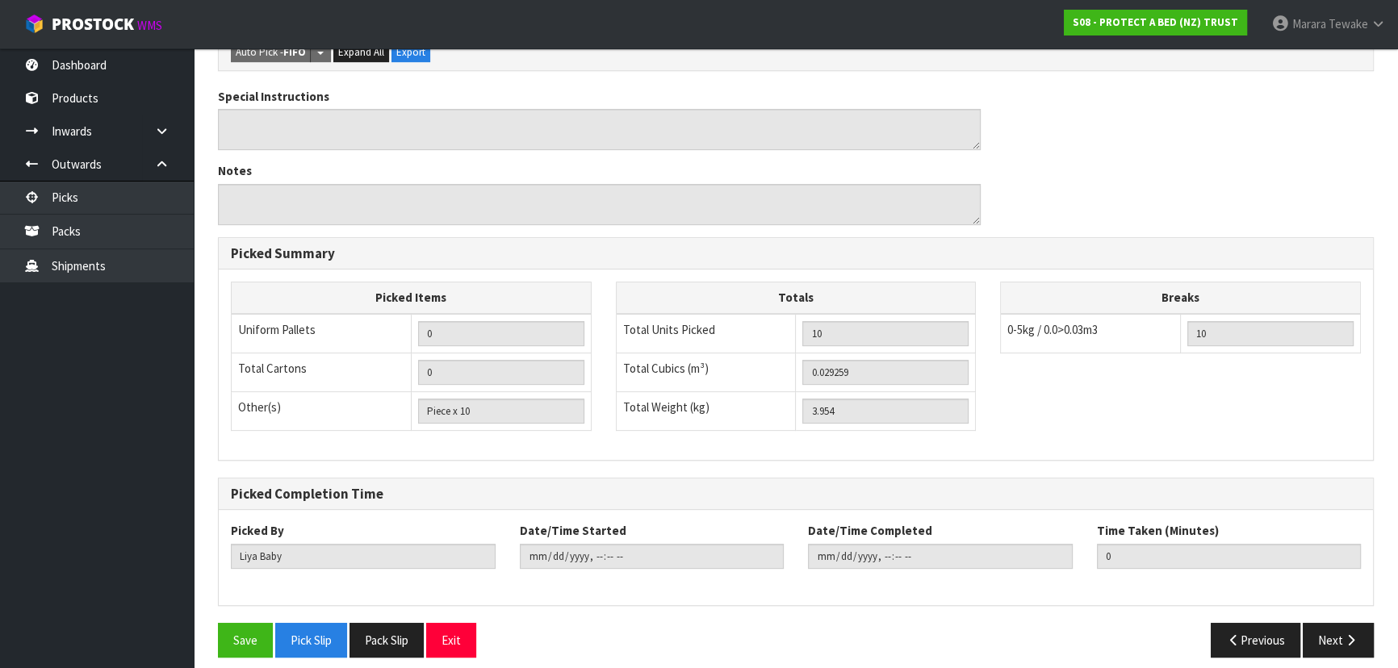
scroll to position [597, 0]
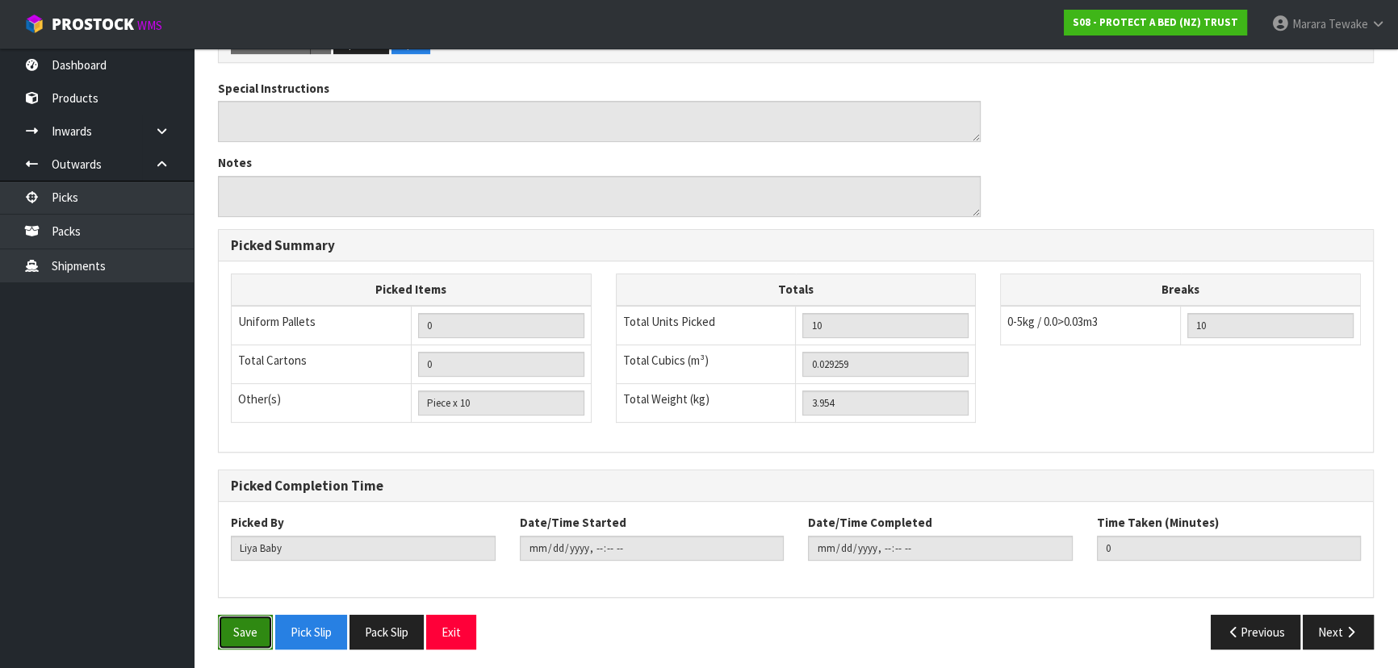
click at [241, 631] on button "Save" at bounding box center [245, 632] width 55 height 35
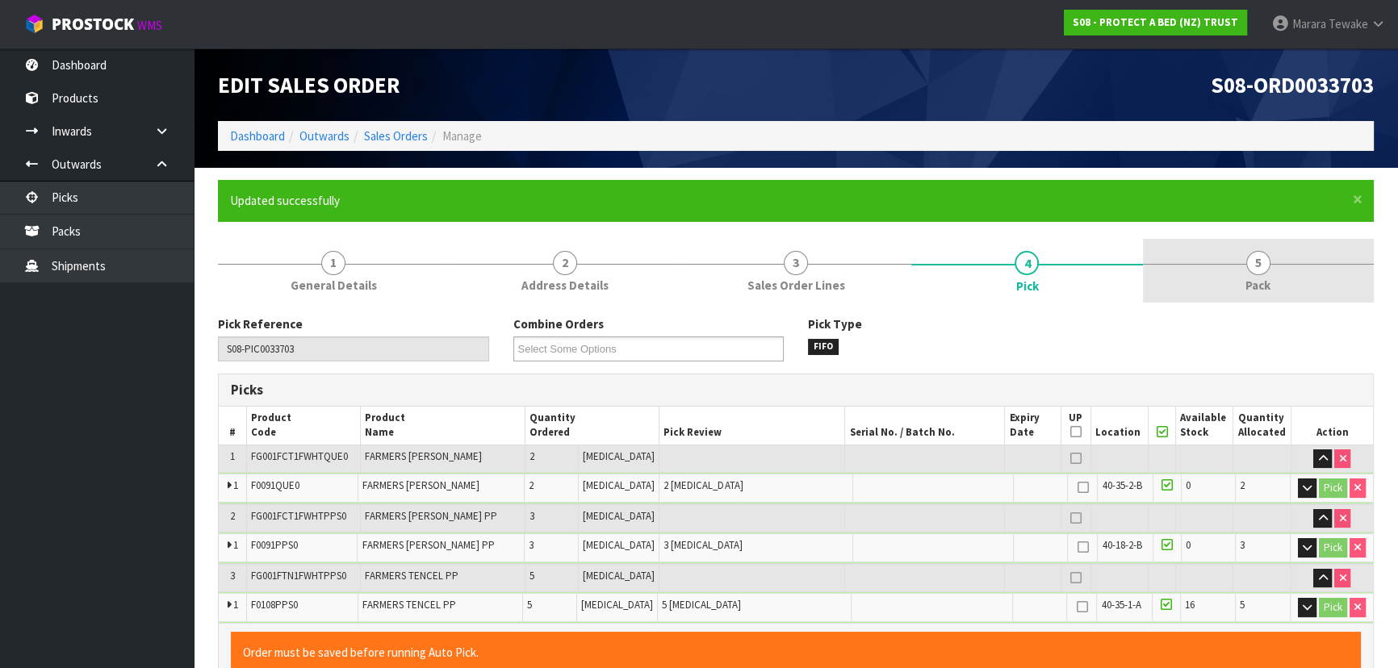
click at [1262, 268] on span "5" at bounding box center [1258, 263] width 24 height 24
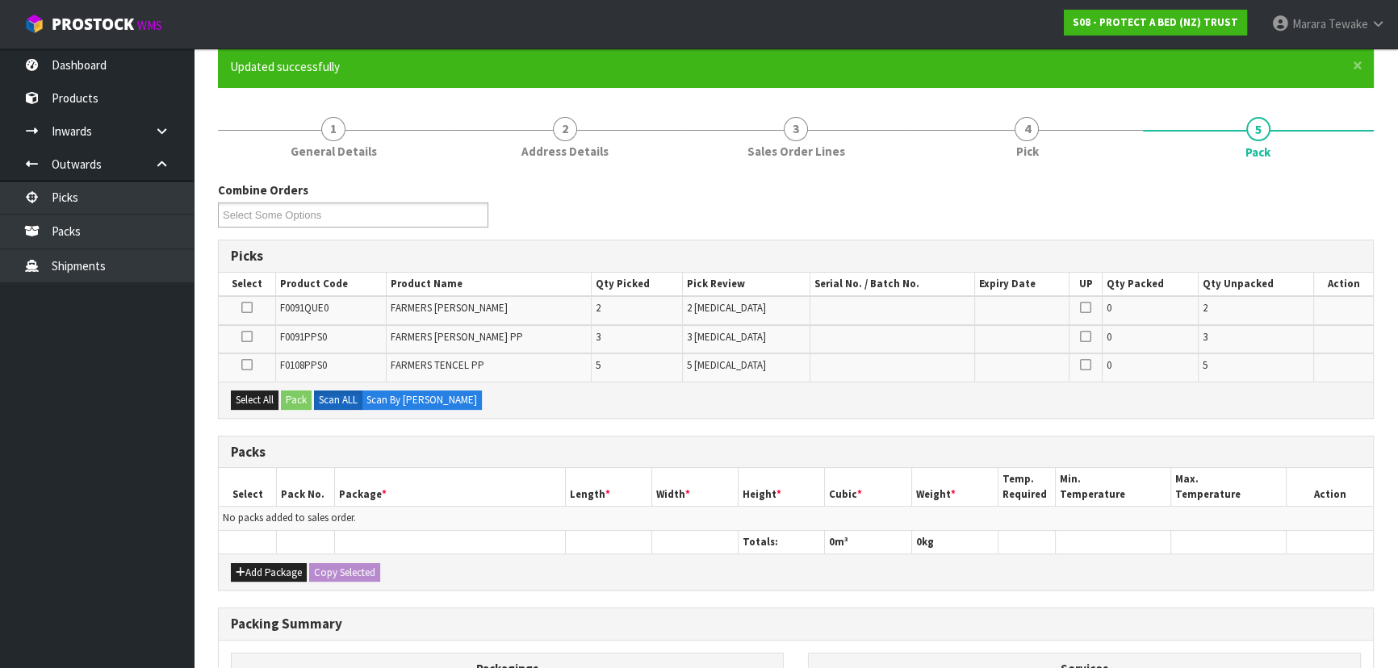
scroll to position [351, 0]
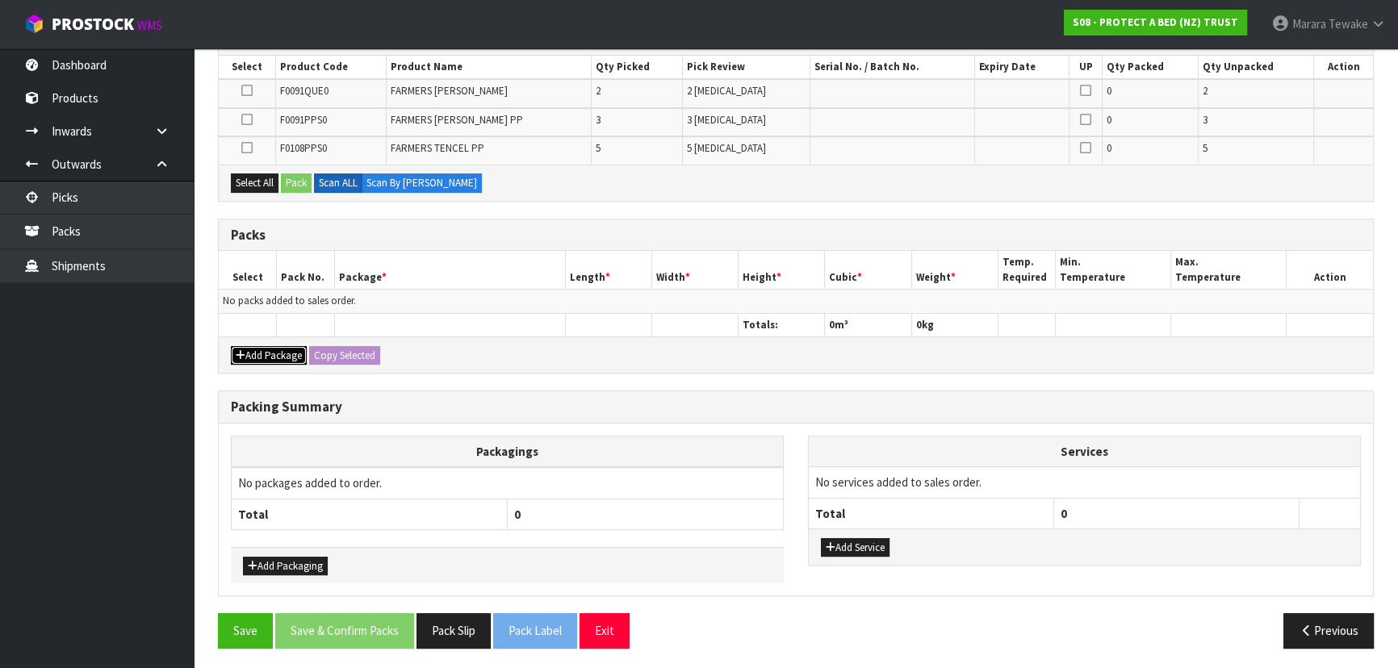
click at [280, 346] on button "Add Package" at bounding box center [269, 355] width 76 height 19
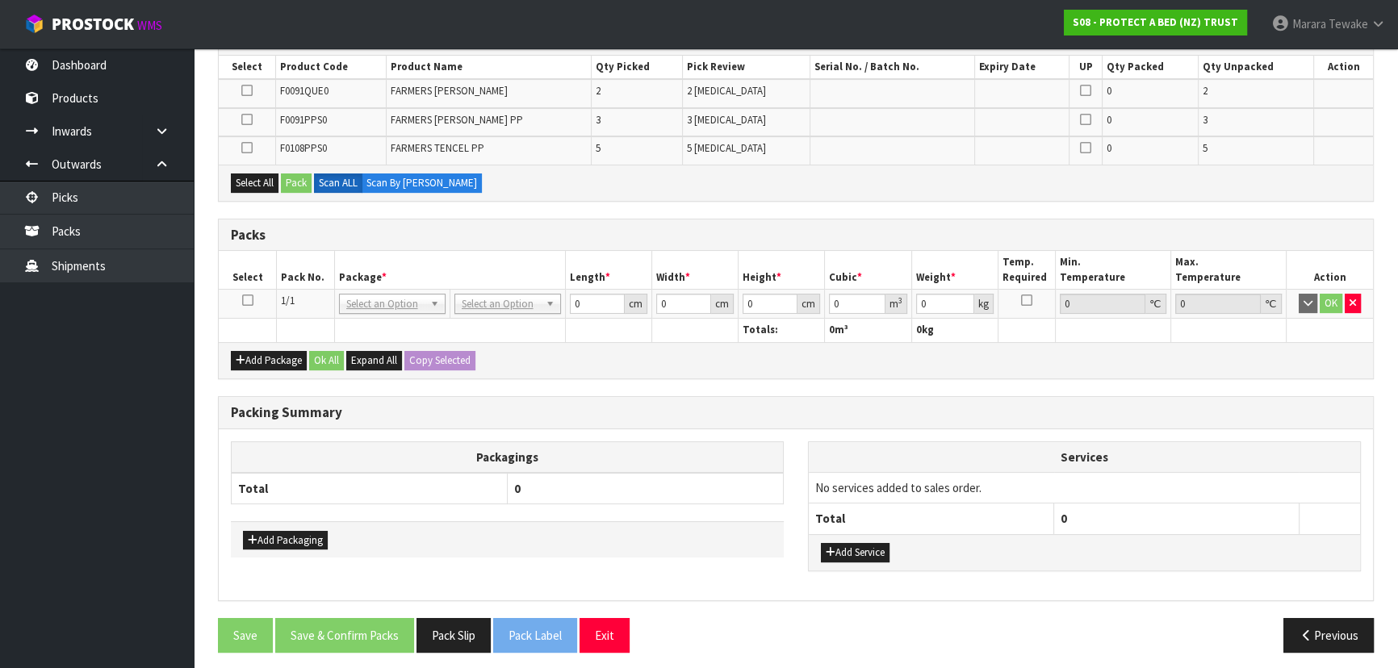
click at [245, 300] on icon at bounding box center [247, 300] width 11 height 1
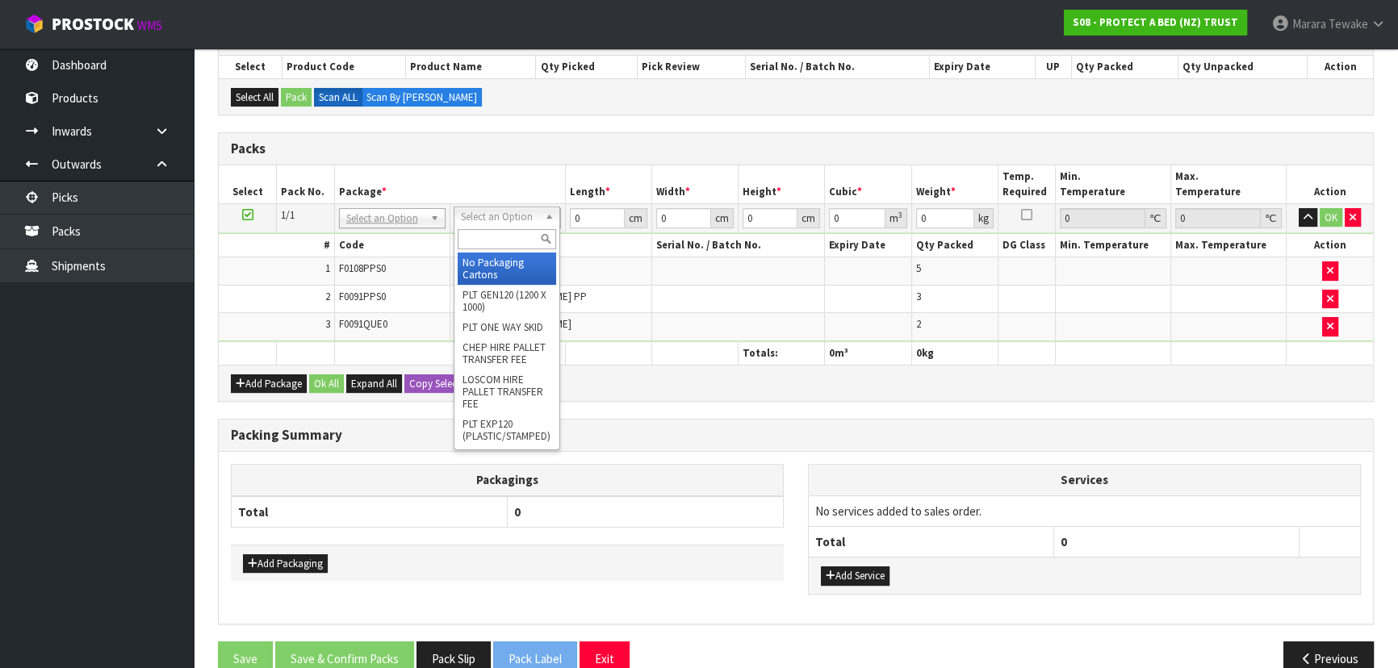
click at [486, 248] on input "text" at bounding box center [507, 239] width 98 height 20
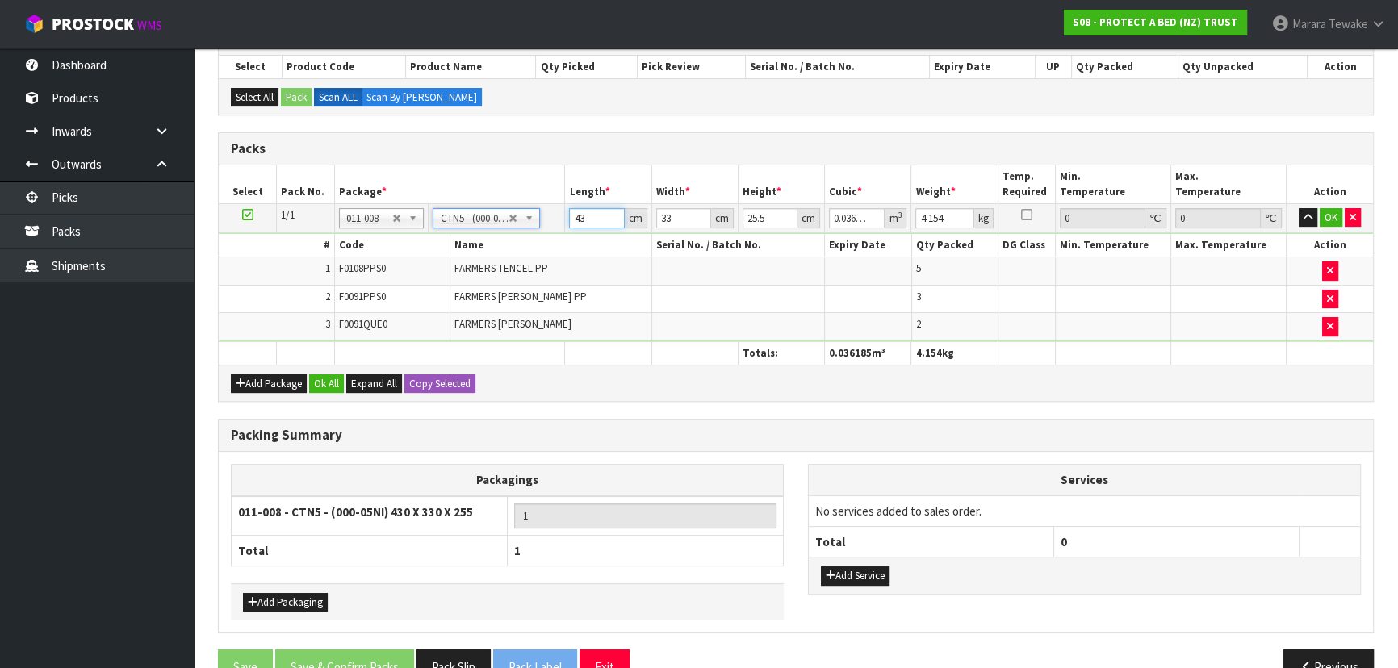
drag, startPoint x: 575, startPoint y: 212, endPoint x: 563, endPoint y: 195, distance: 21.3
click at [565, 208] on td "43 cm" at bounding box center [608, 217] width 86 height 29
click at [1299, 208] on button "button" at bounding box center [1308, 217] width 19 height 19
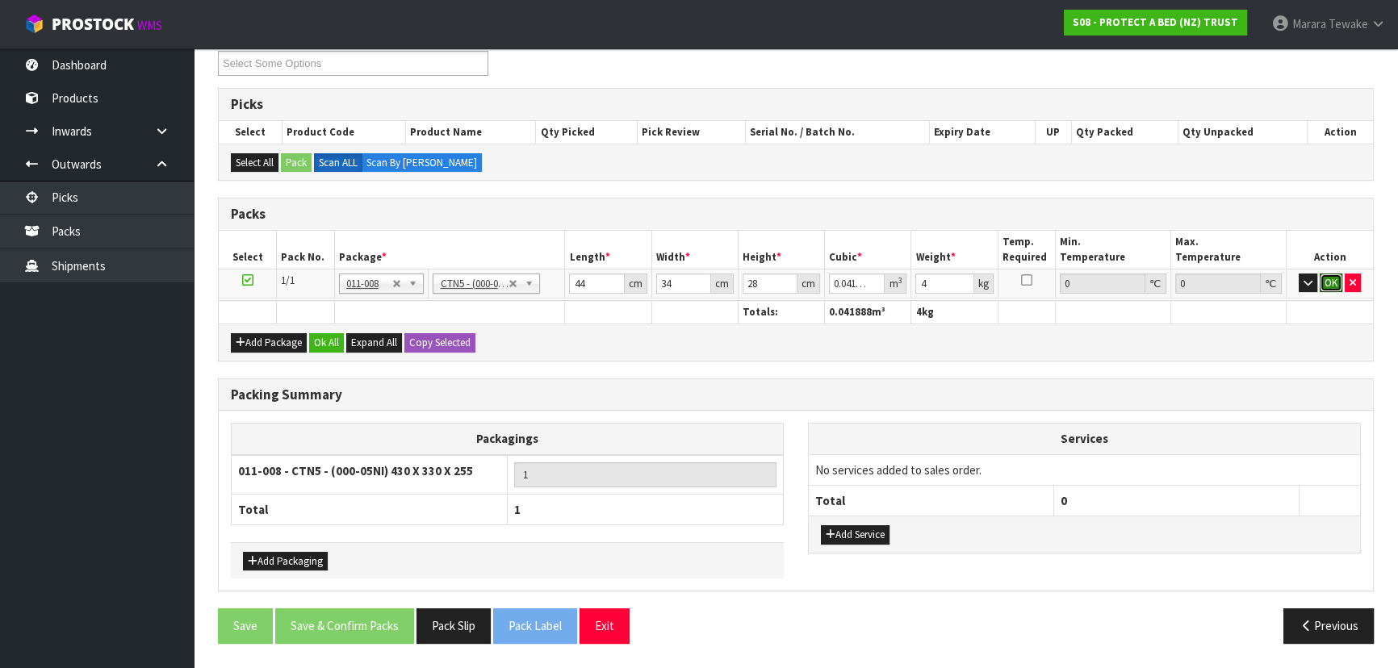
click button "OK" at bounding box center [1331, 283] width 23 height 19
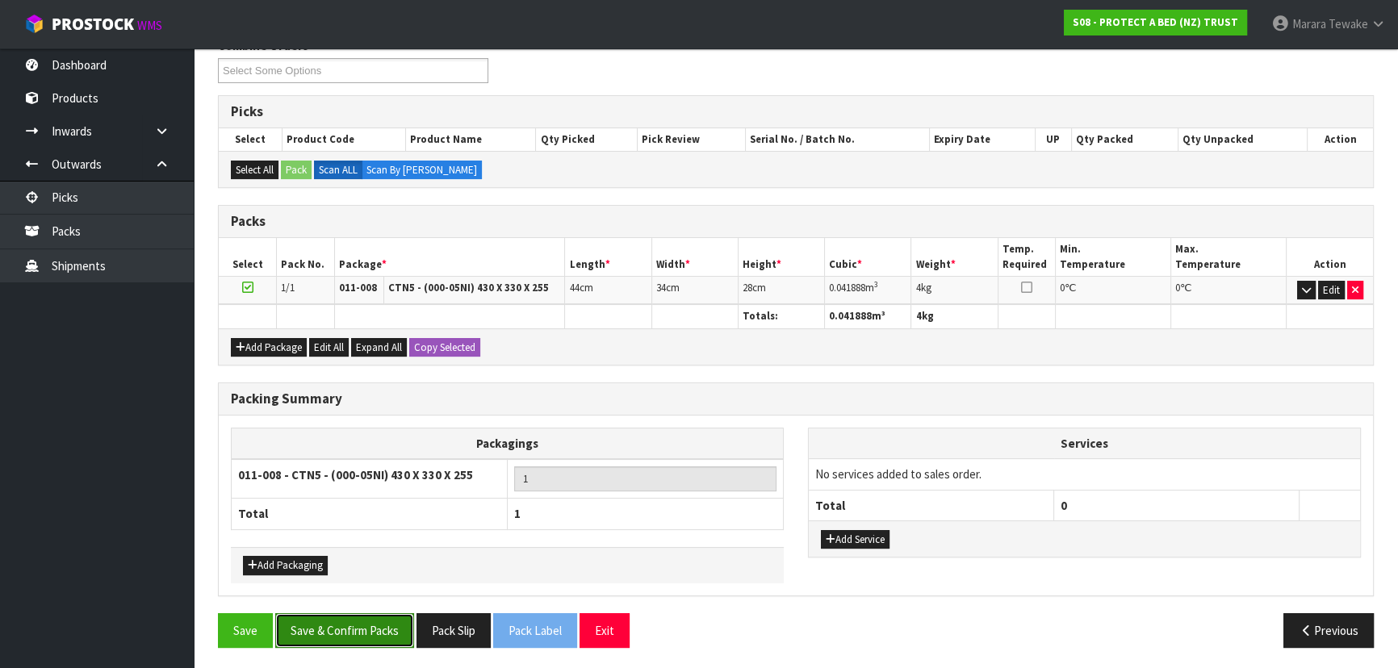
click at [336, 621] on button "Save & Confirm Packs" at bounding box center [344, 630] width 139 height 35
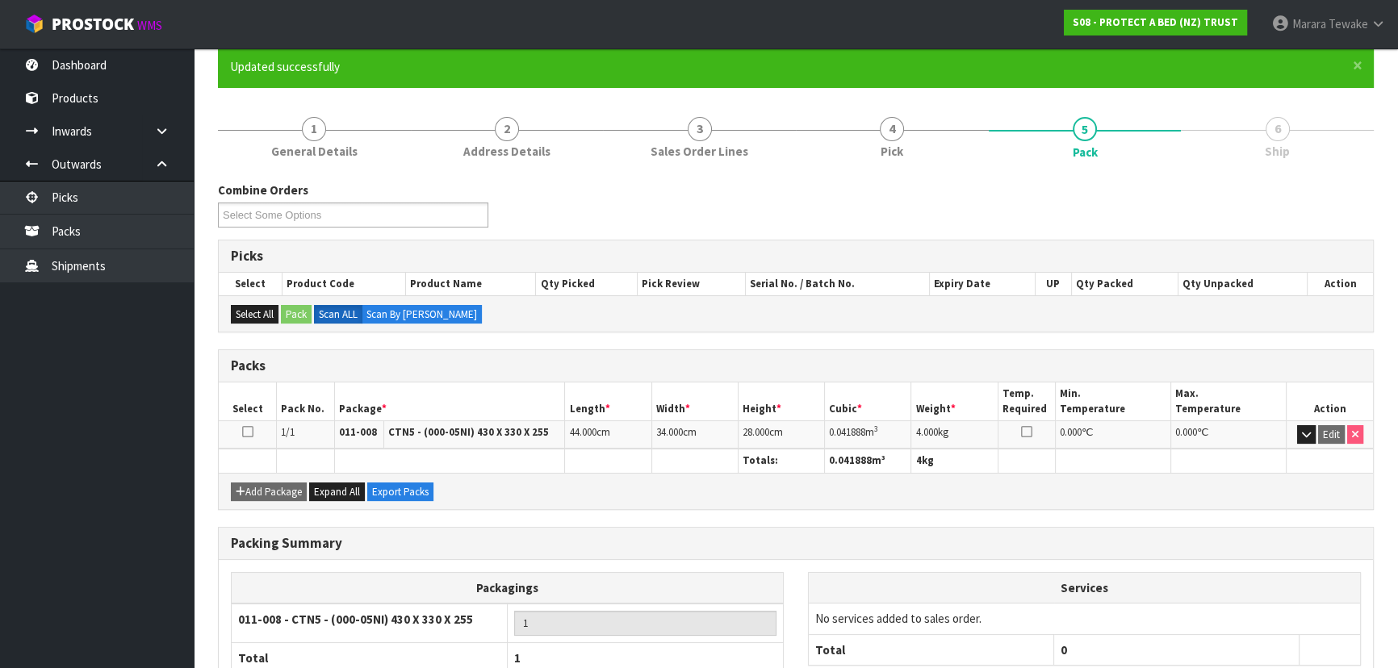
scroll to position [242, 0]
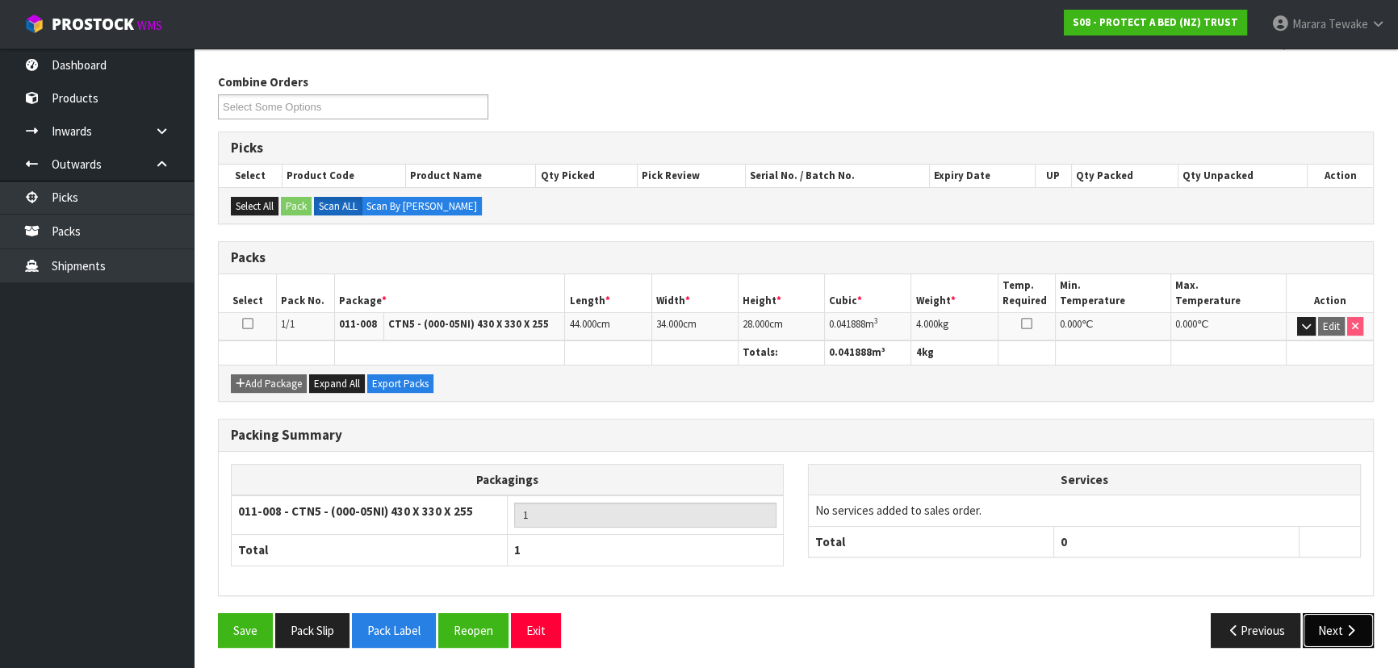
click at [1340, 618] on button "Next" at bounding box center [1338, 630] width 71 height 35
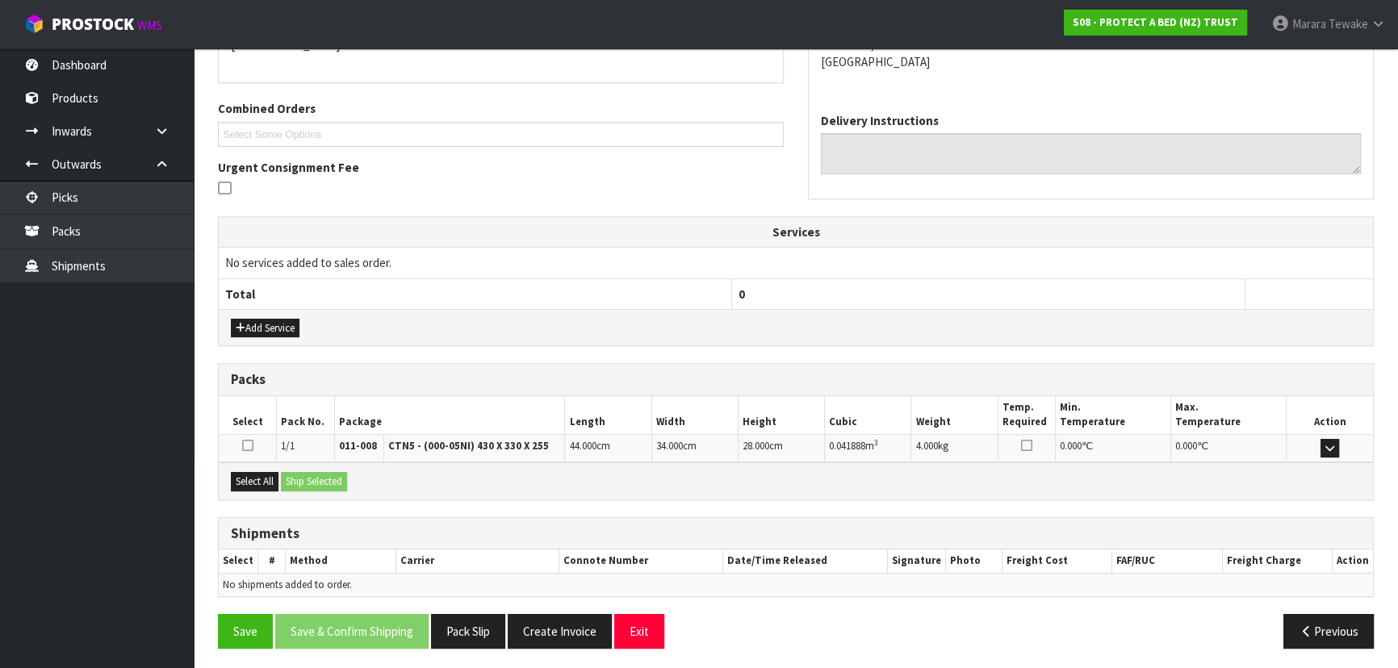
scroll to position [378, 0]
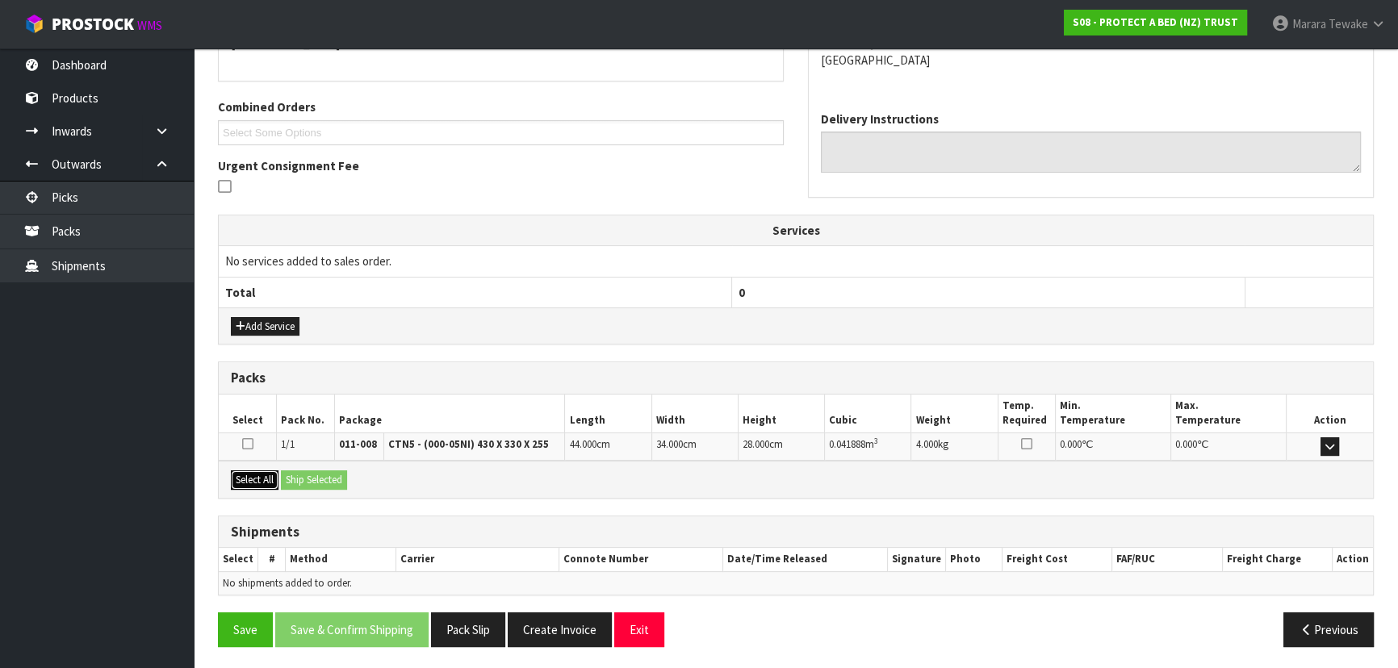
drag, startPoint x: 234, startPoint y: 478, endPoint x: 275, endPoint y: 471, distance: 41.8
click at [242, 475] on button "Select All" at bounding box center [255, 480] width 48 height 19
click at [311, 476] on button "Ship Selected" at bounding box center [314, 480] width 66 height 19
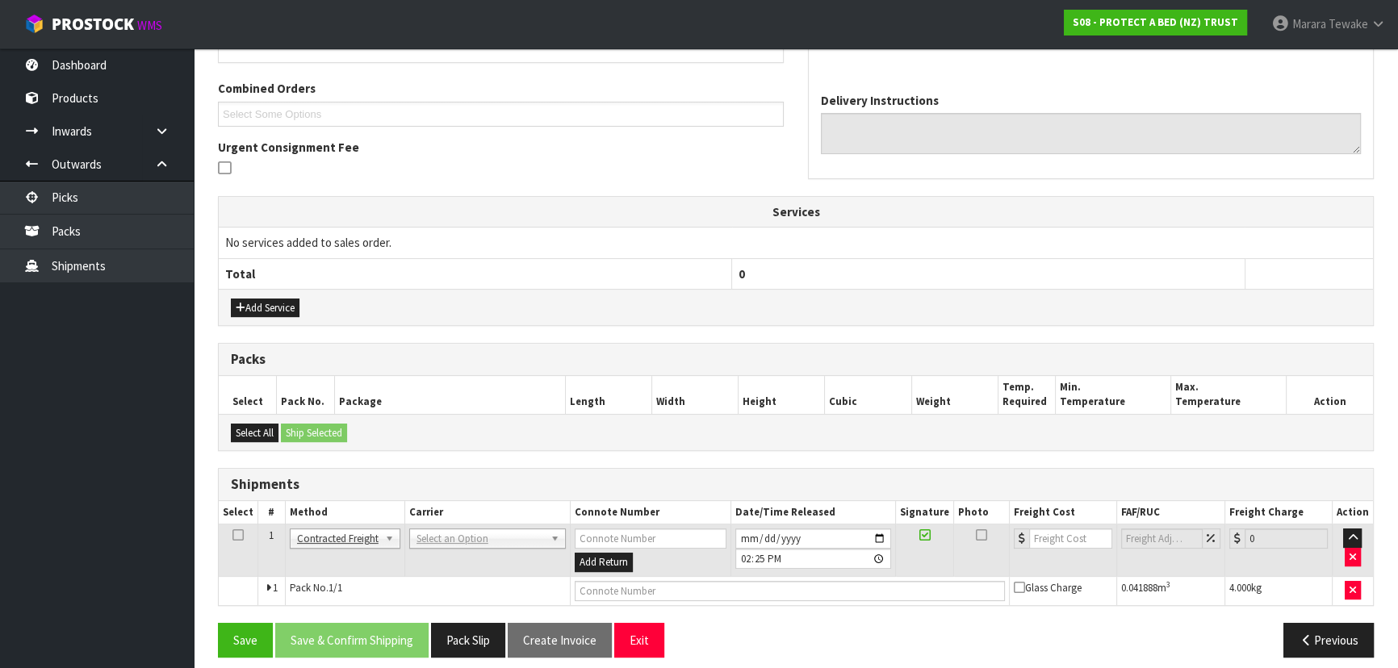
scroll to position [407, 0]
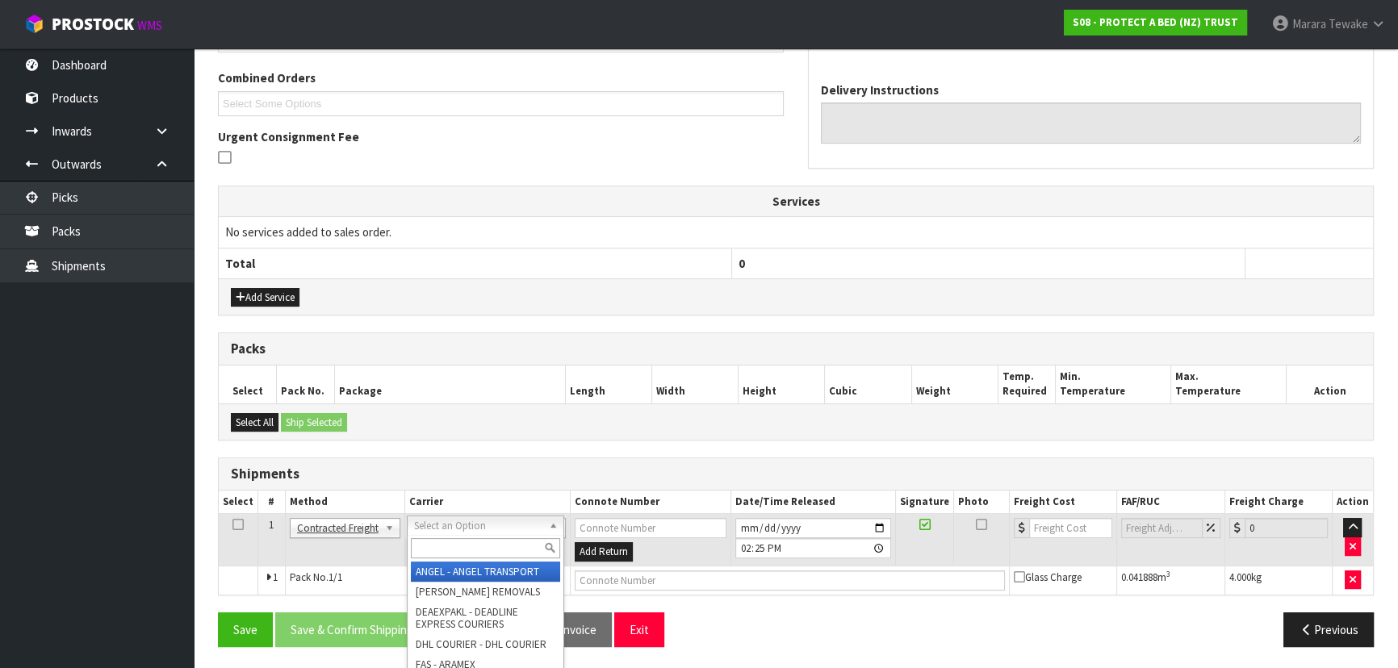
drag, startPoint x: 433, startPoint y: 522, endPoint x: 433, endPoint y: 549, distance: 26.6
click at [433, 549] on input "text" at bounding box center [485, 548] width 149 height 20
drag, startPoint x: 459, startPoint y: 563, endPoint x: 409, endPoint y: 597, distance: 60.9
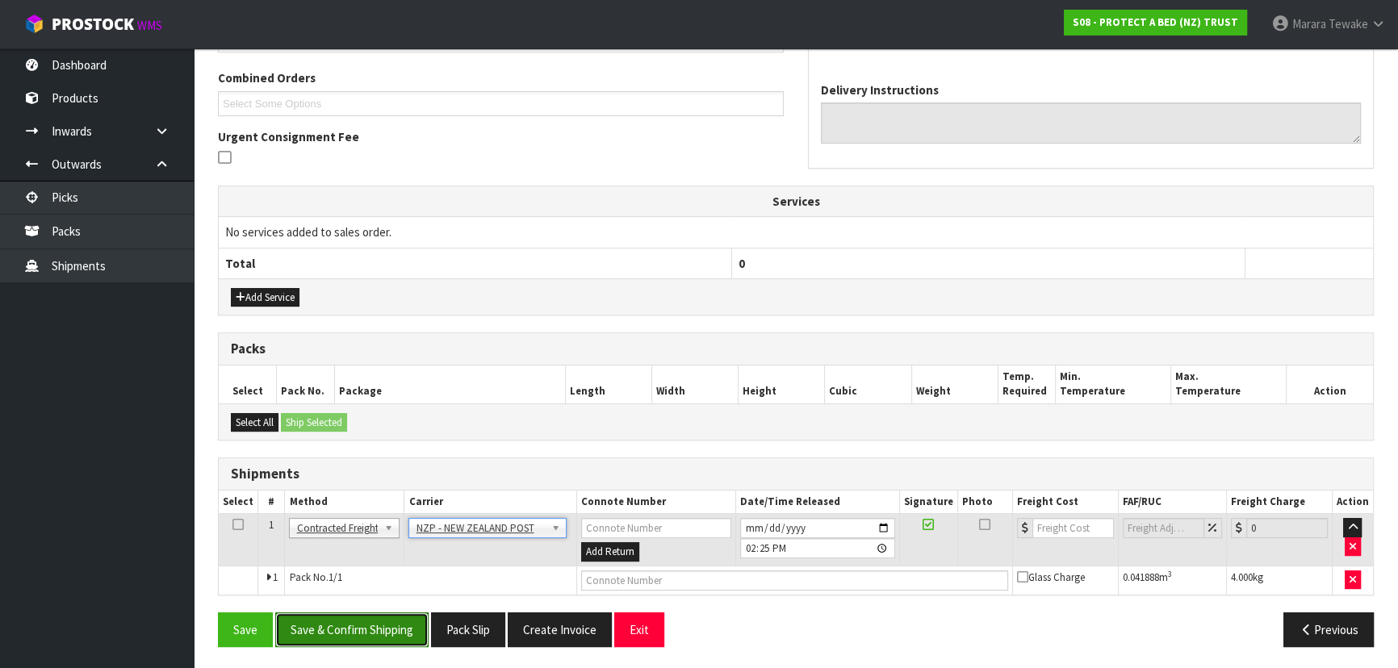
drag, startPoint x: 348, startPoint y: 630, endPoint x: 148, endPoint y: 589, distance: 204.3
click at [346, 630] on button "Save & Confirm Shipping" at bounding box center [351, 630] width 153 height 35
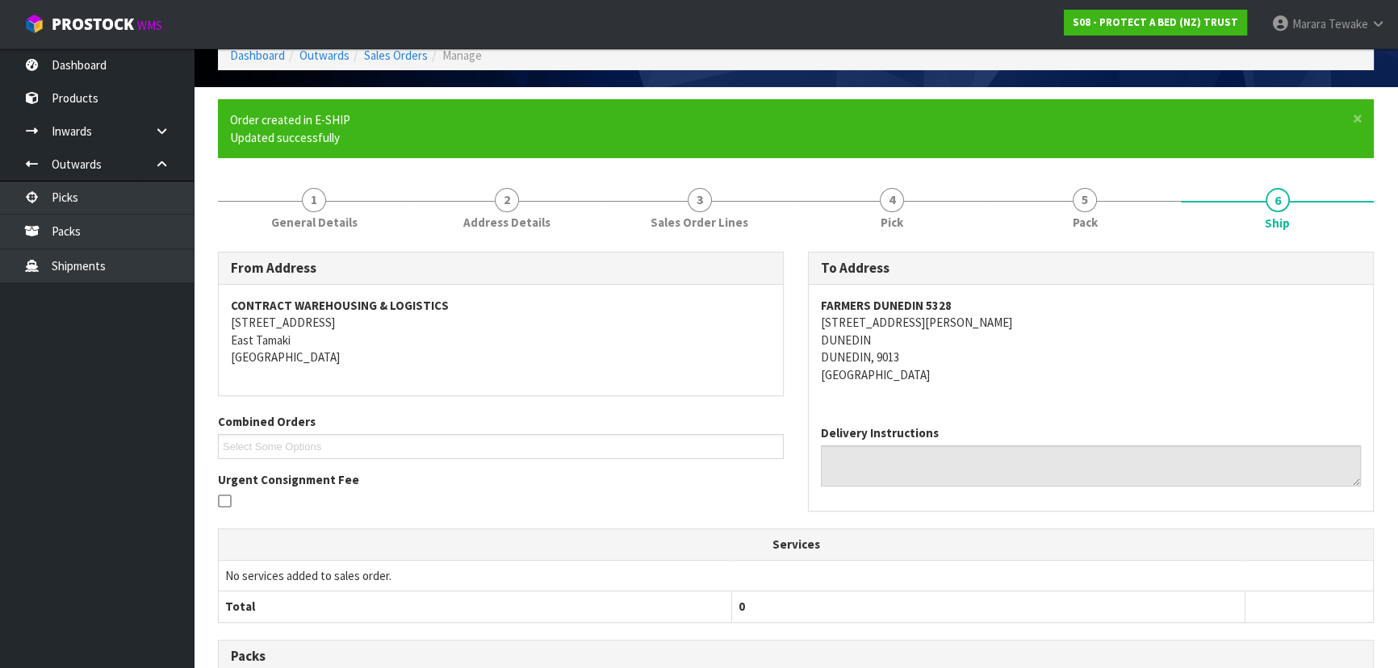
scroll to position [384, 0]
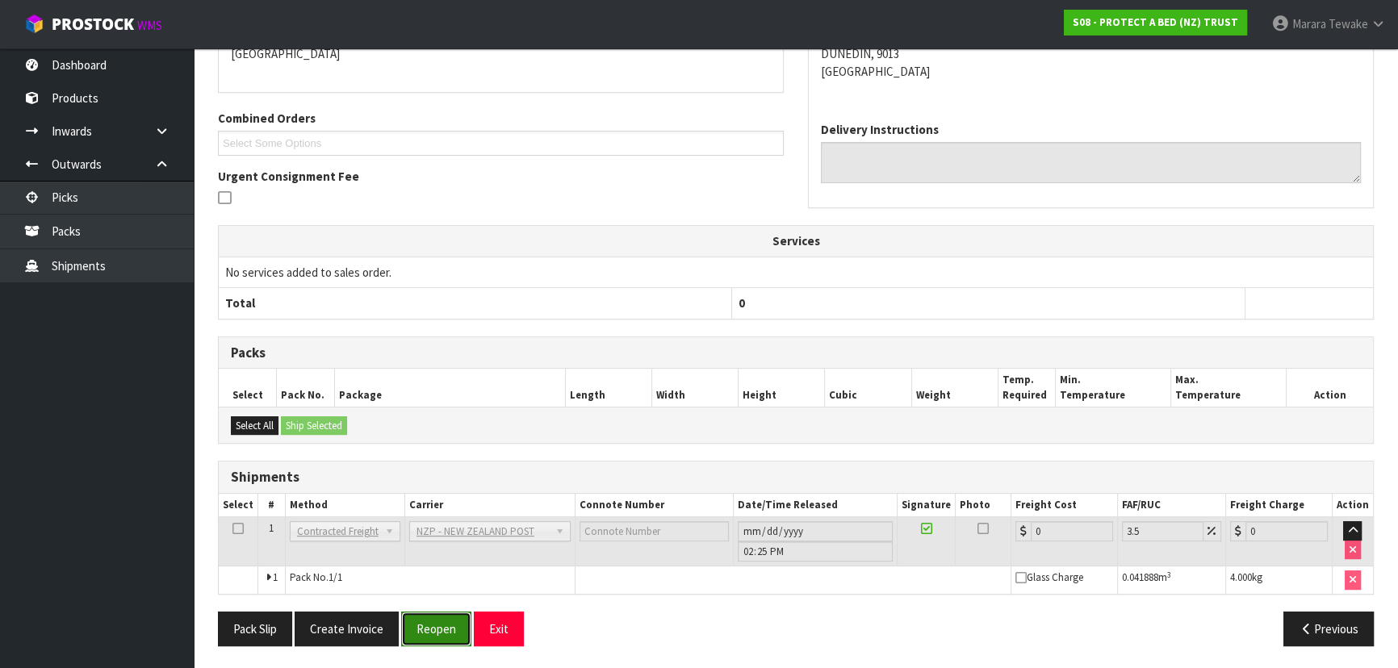
click at [426, 630] on button "Reopen" at bounding box center [436, 629] width 70 height 35
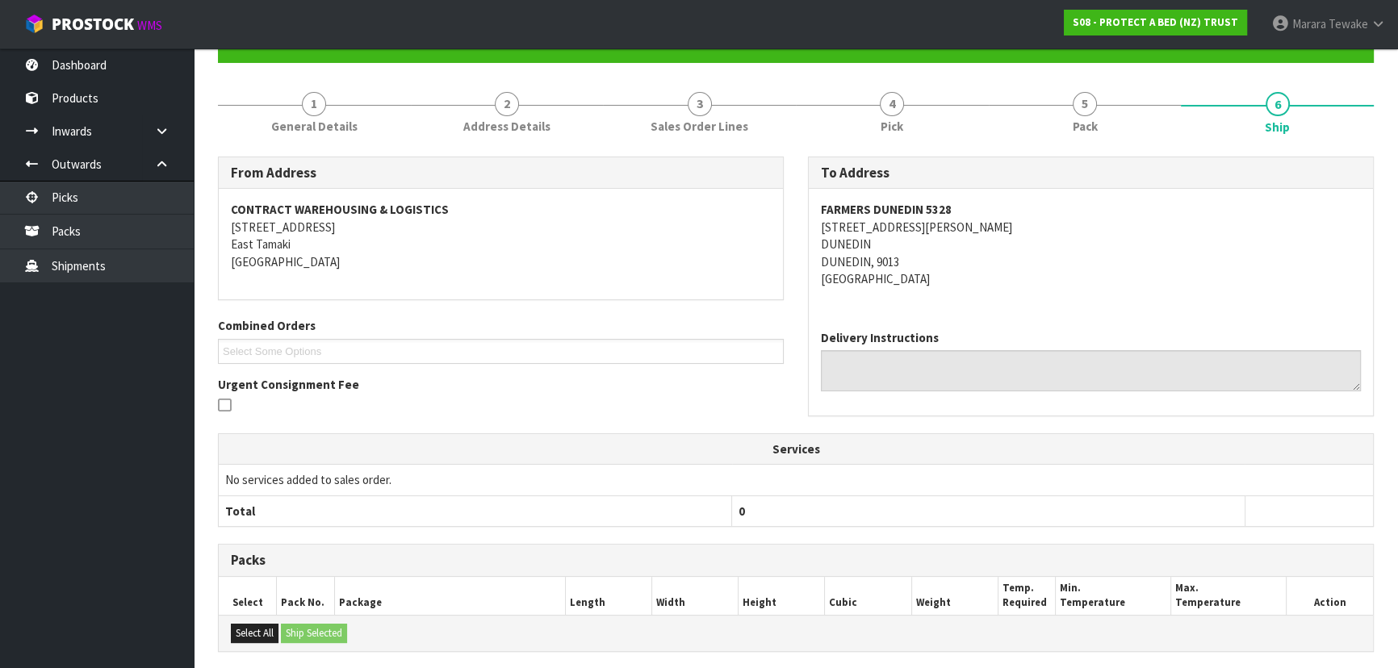
scroll to position [366, 0]
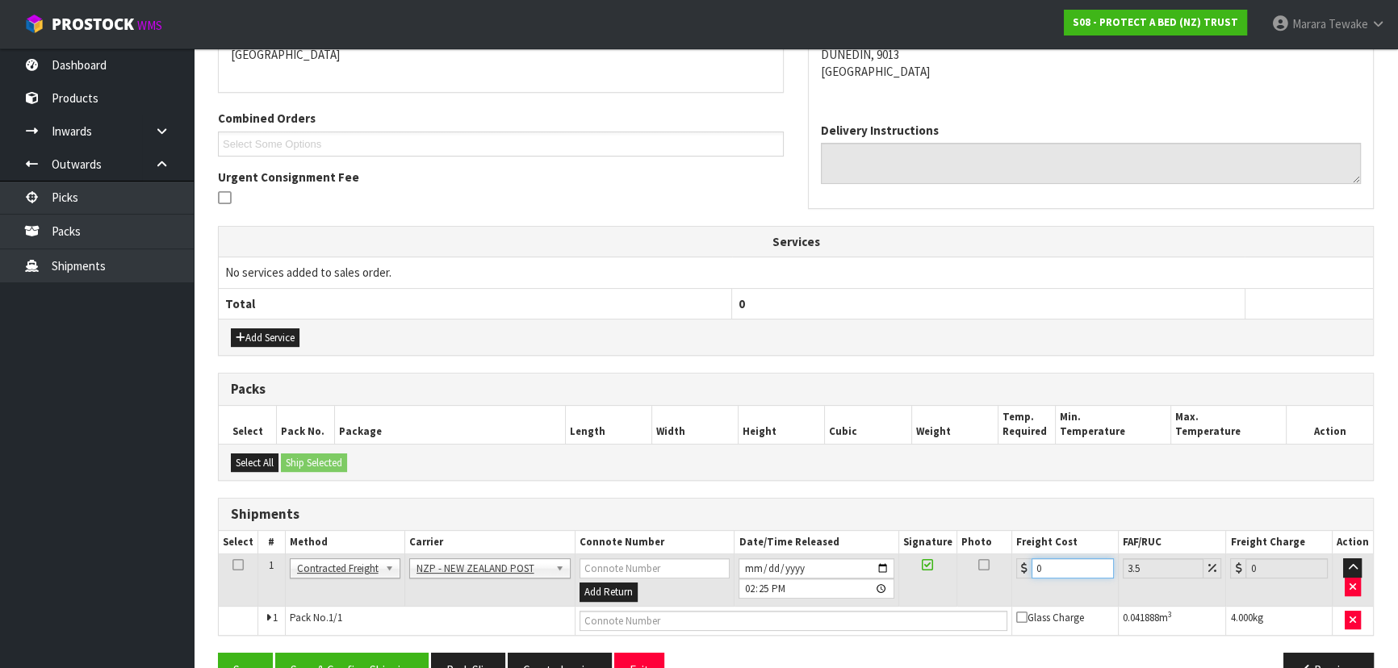
click at [981, 537] on table "Select # Method Carrier Connote Number Date/Time Released Signature Photo Freig…" at bounding box center [796, 583] width 1154 height 104
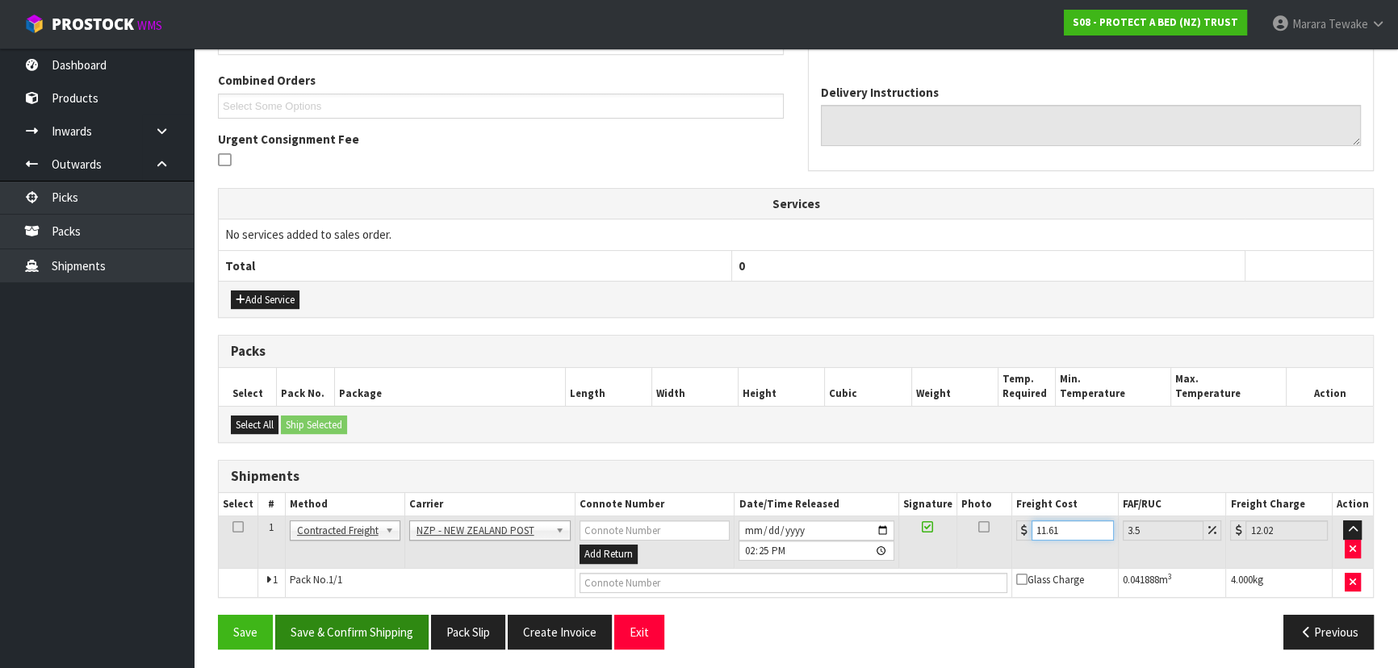
scroll to position [407, 0]
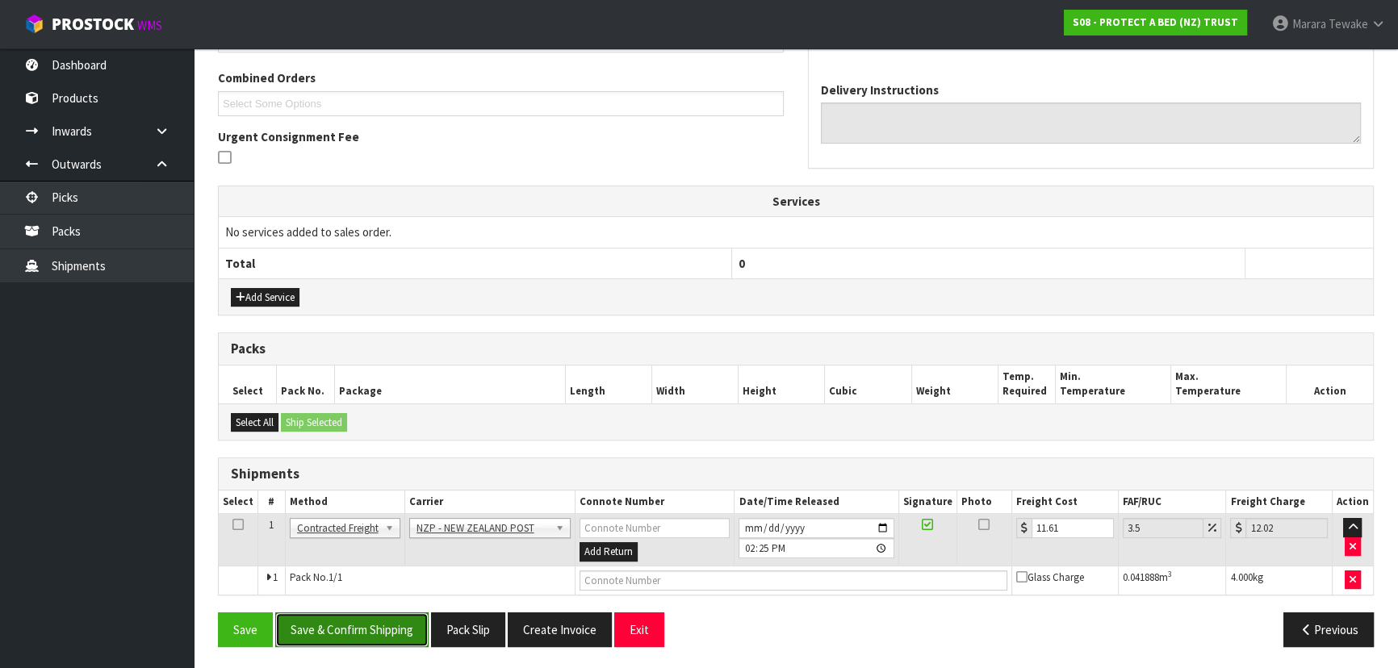
click at [379, 630] on button "Save & Confirm Shipping" at bounding box center [351, 630] width 153 height 35
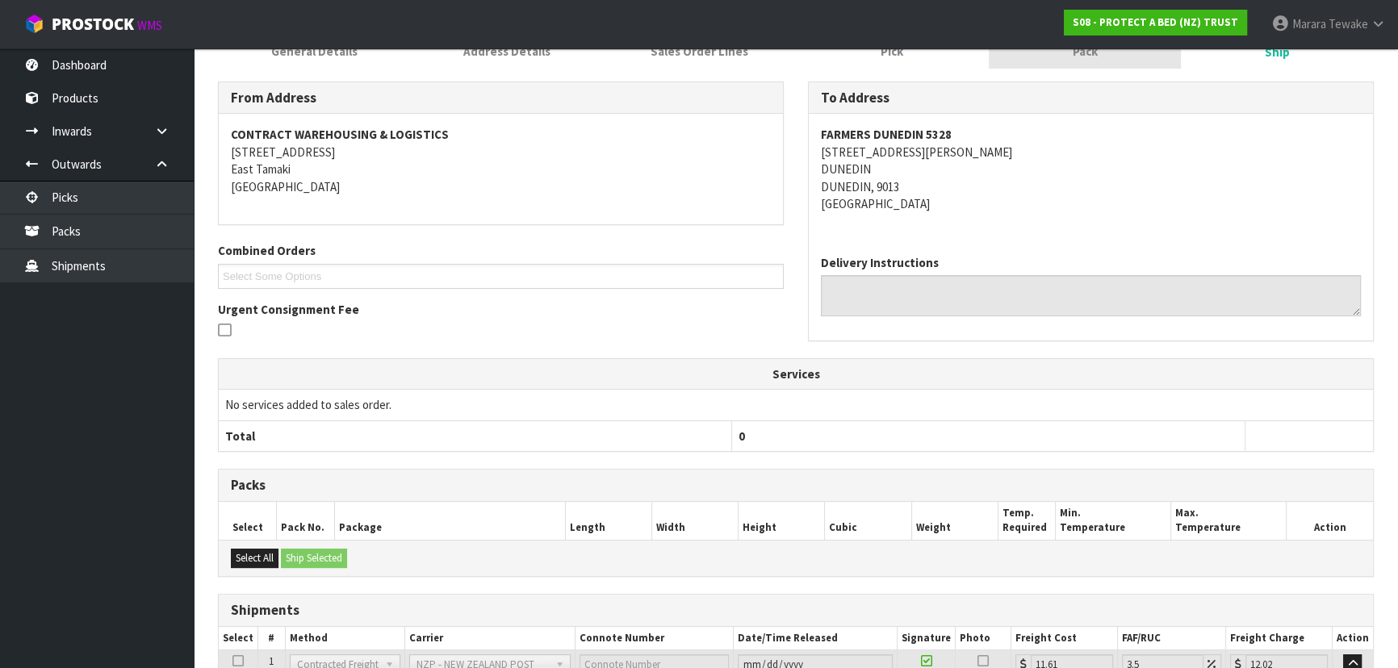
scroll to position [0, 0]
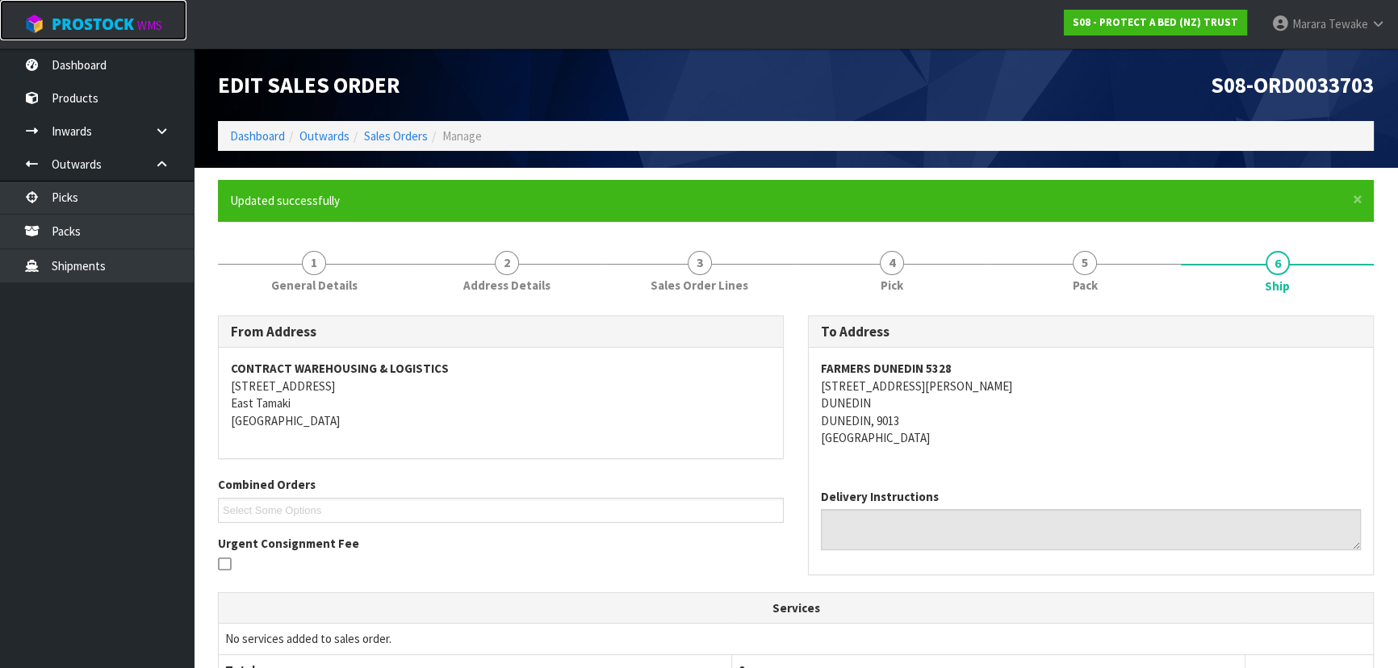
drag, startPoint x: 122, startPoint y: 40, endPoint x: 127, endPoint y: 47, distance: 8.7
click at [121, 38] on link "ProStock WMS" at bounding box center [93, 20] width 186 height 40
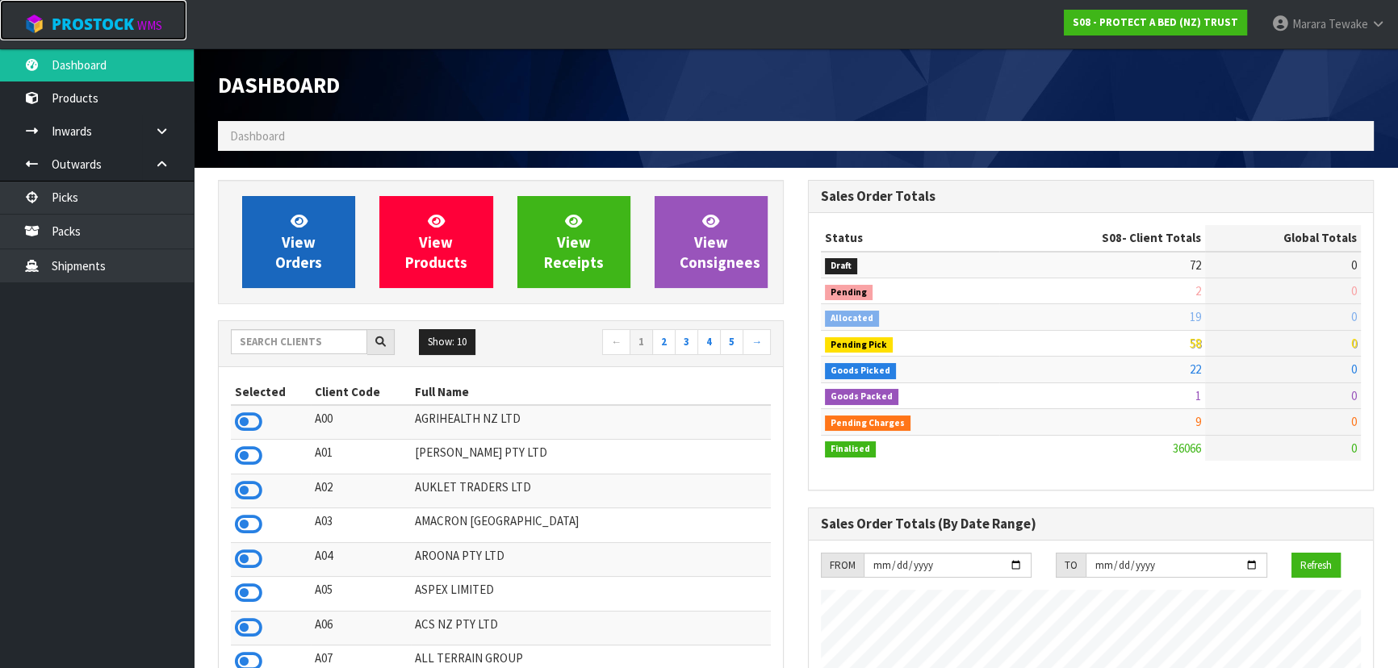
scroll to position [1220, 589]
click at [299, 237] on span "View Orders" at bounding box center [298, 241] width 47 height 61
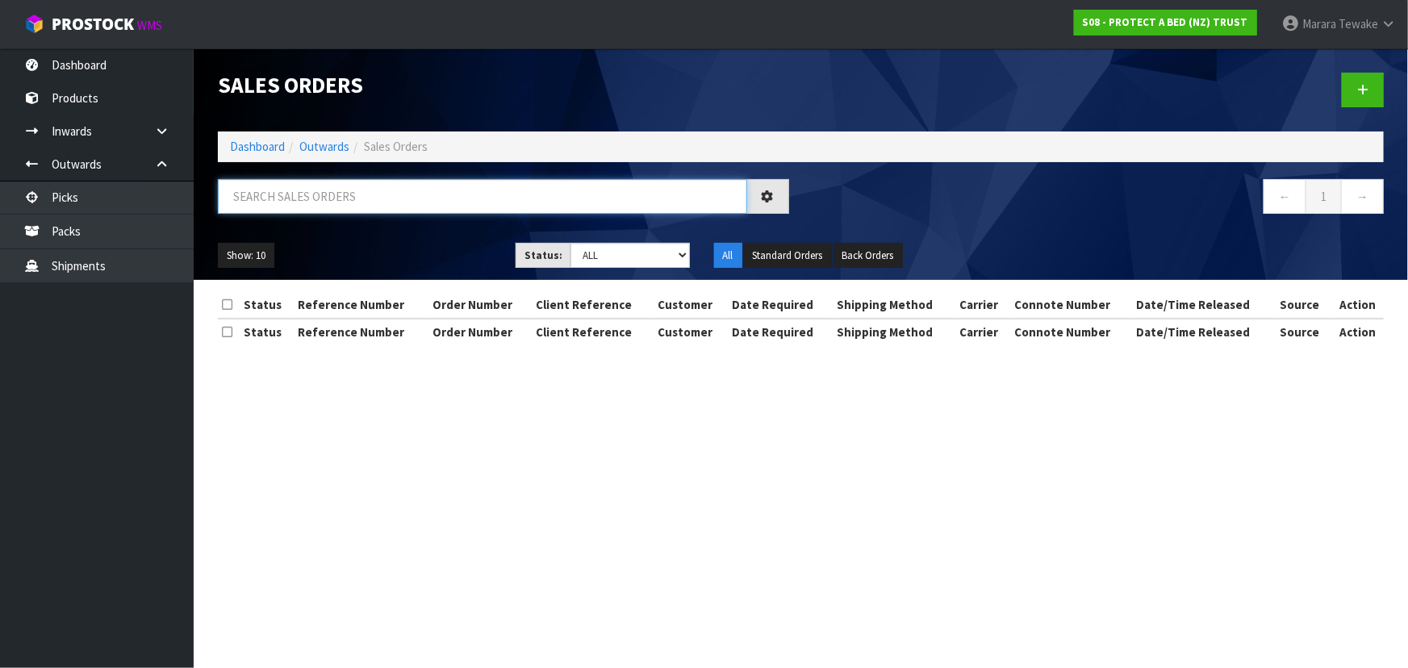
click at [482, 199] on input "text" at bounding box center [482, 196] width 529 height 35
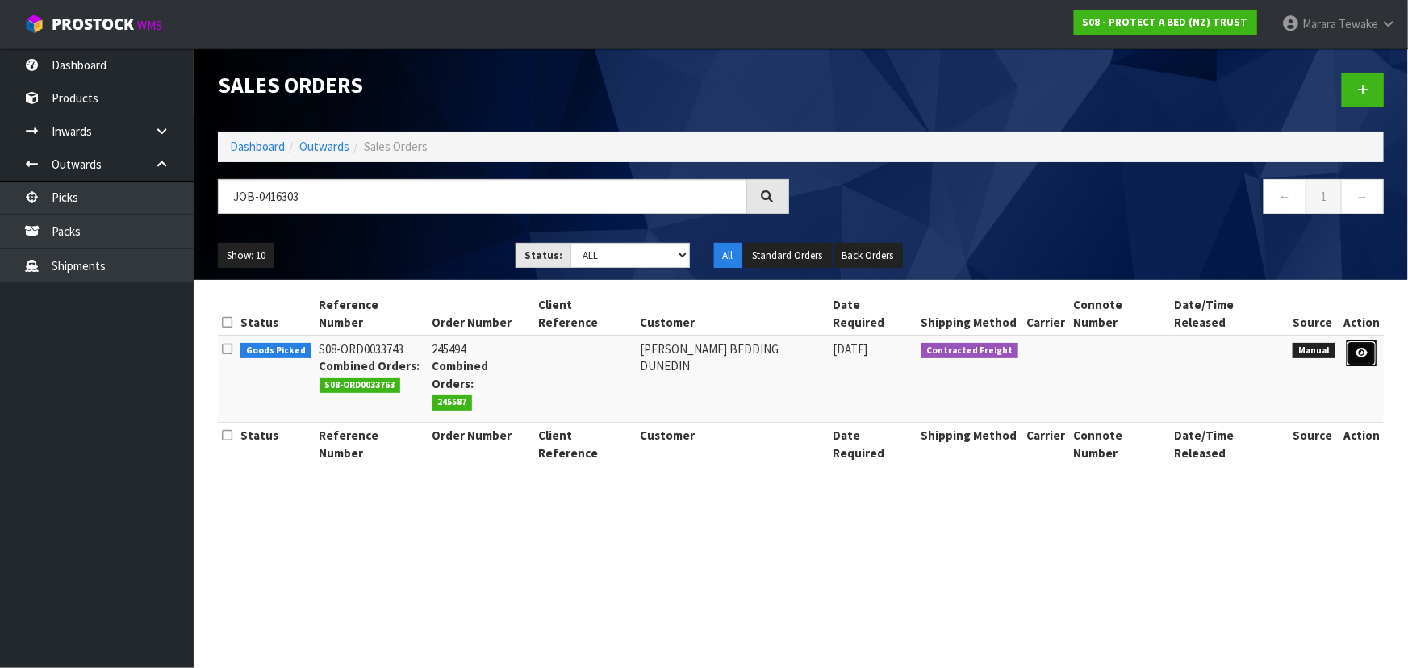
click at [1370, 341] on link at bounding box center [1362, 354] width 30 height 26
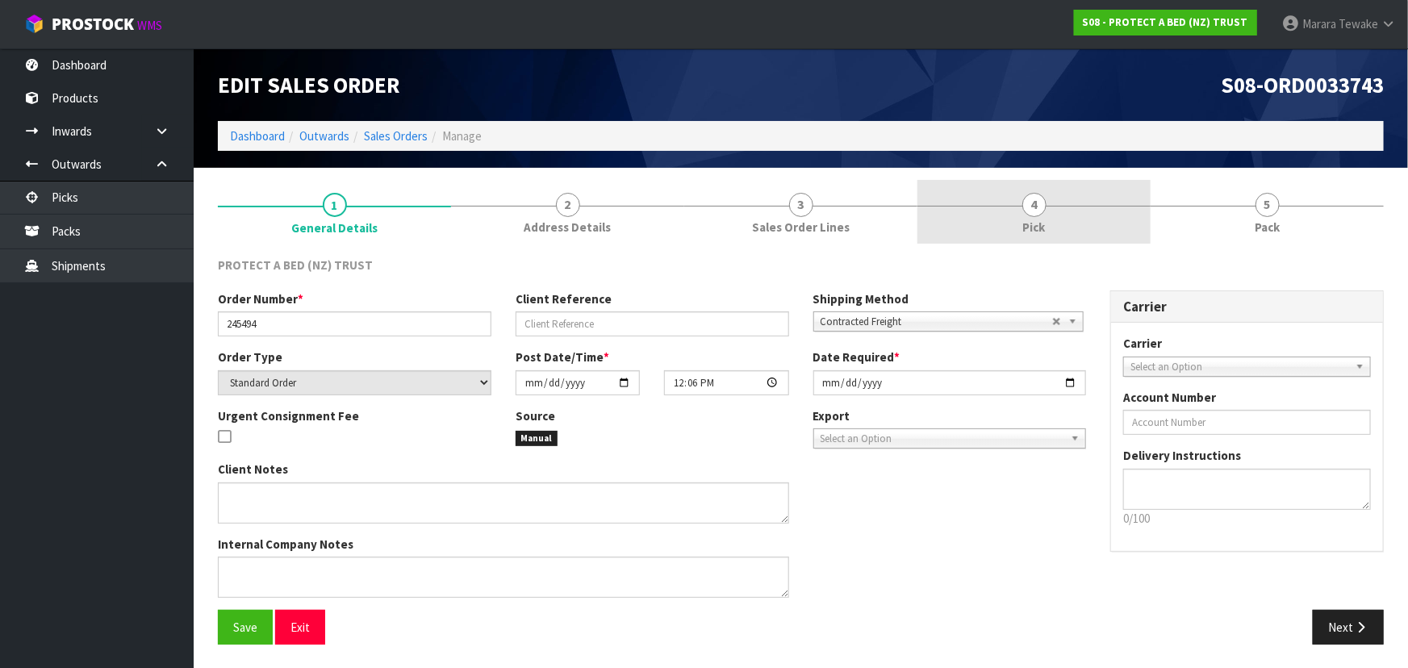
click at [1084, 201] on link "4 Pick" at bounding box center [1034, 212] width 233 height 64
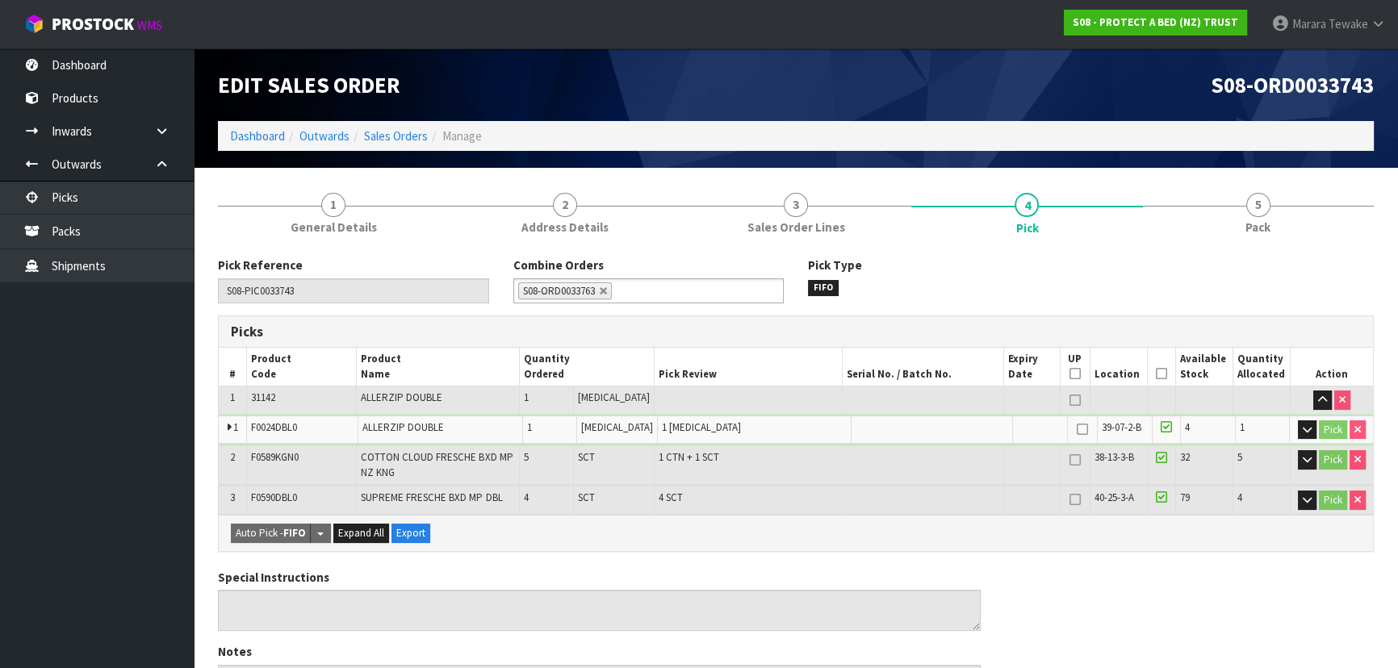
click at [1157, 374] on icon at bounding box center [1161, 374] width 11 height 1
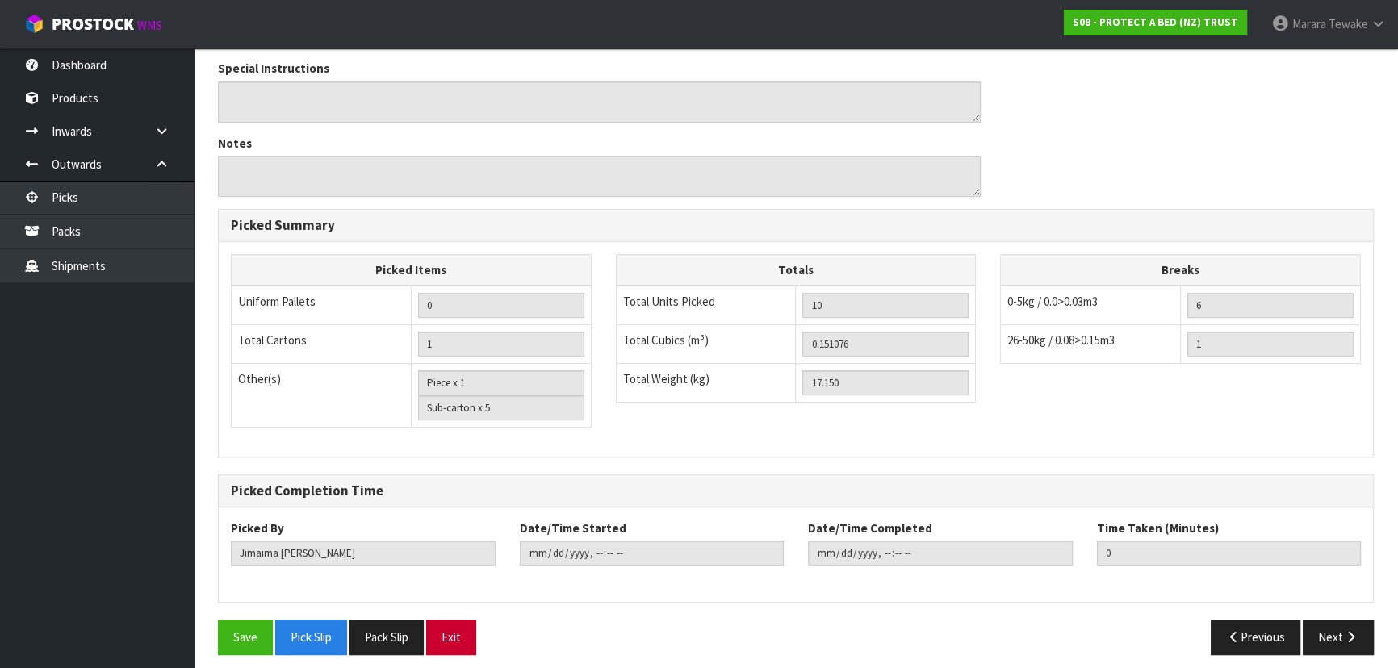
scroll to position [574, 0]
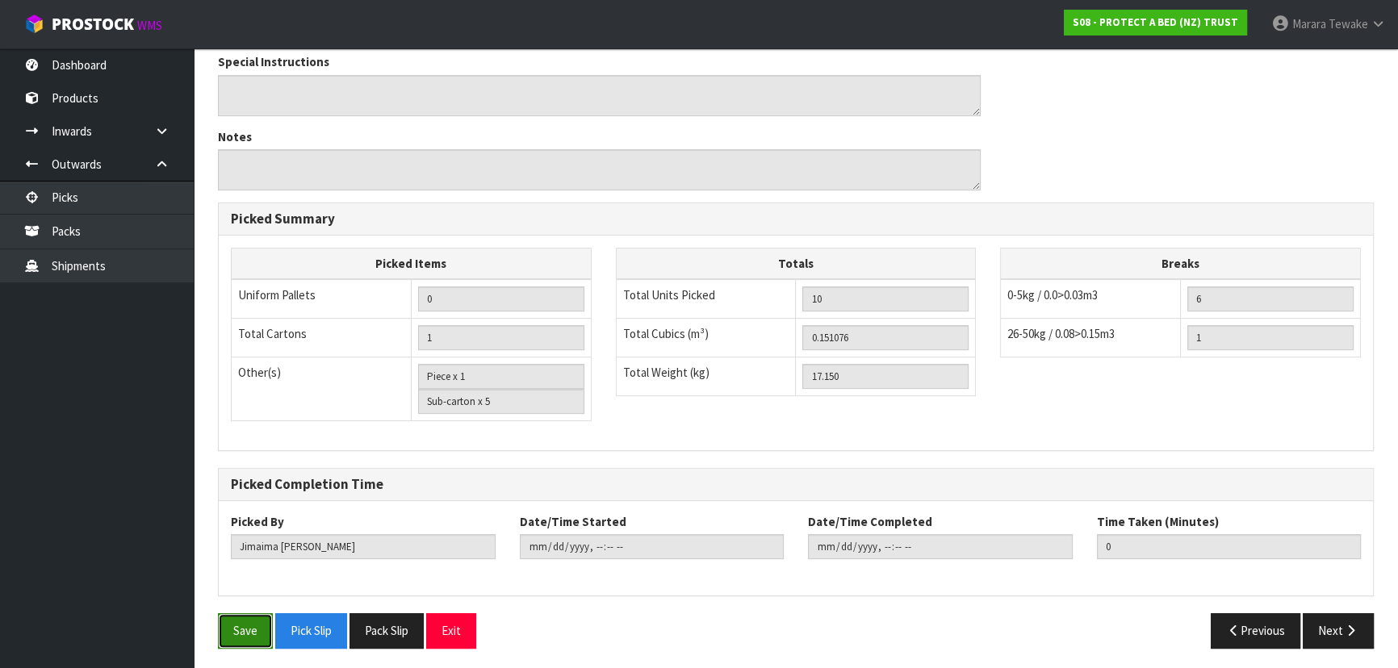
drag, startPoint x: 260, startPoint y: 625, endPoint x: 246, endPoint y: 578, distance: 48.8
click at [260, 623] on button "Save" at bounding box center [245, 630] width 55 height 35
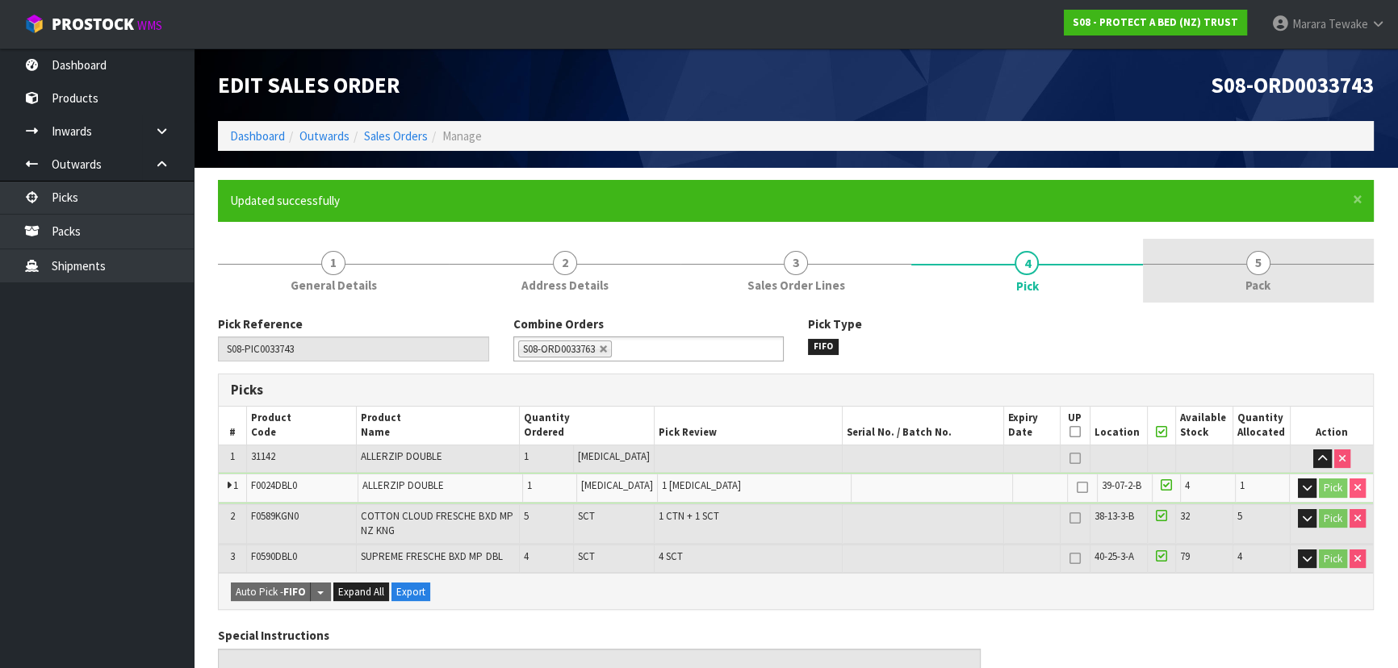
click at [1272, 277] on link "5 Pack" at bounding box center [1258, 271] width 231 height 64
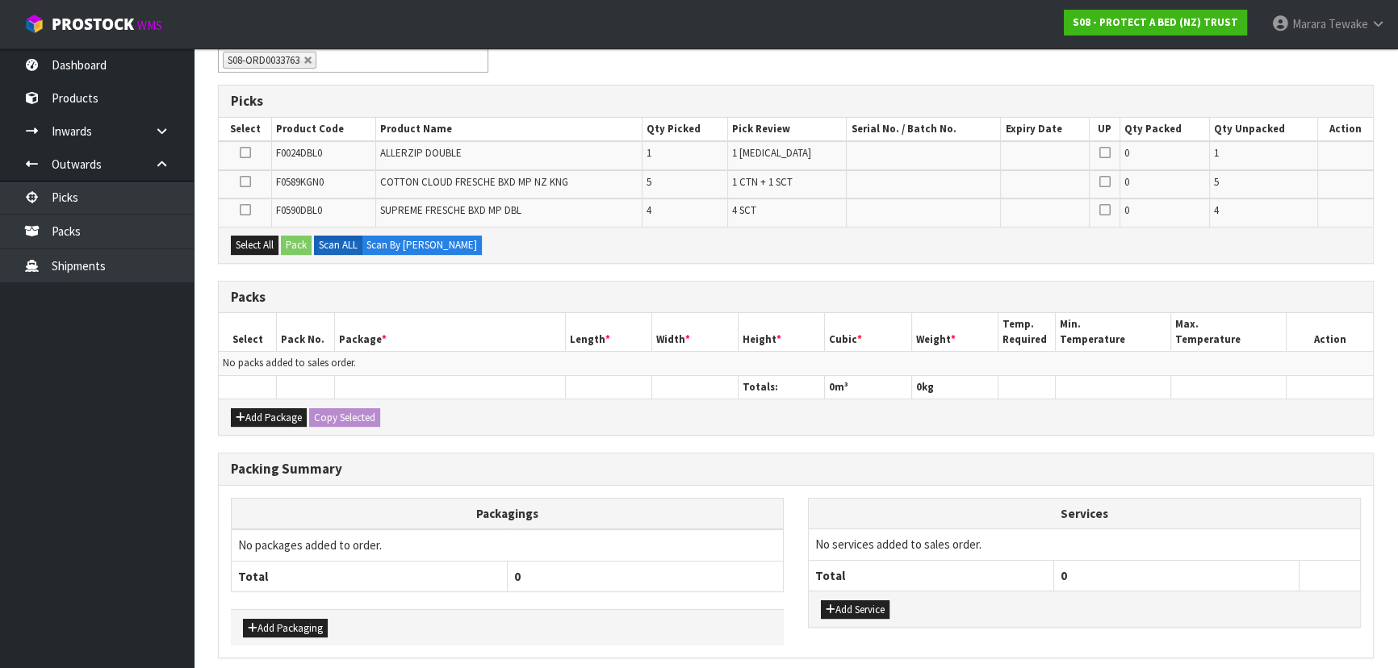
scroll to position [204, 0]
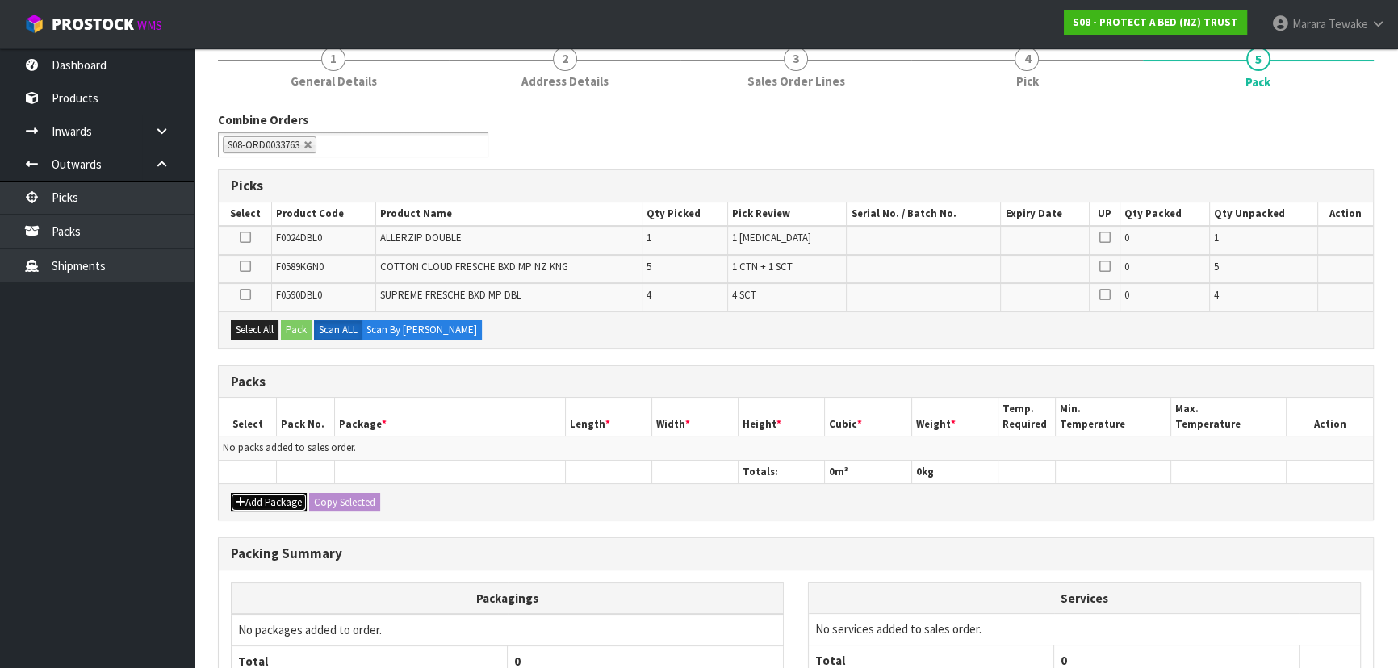
click at [255, 497] on button "Add Package" at bounding box center [269, 502] width 76 height 19
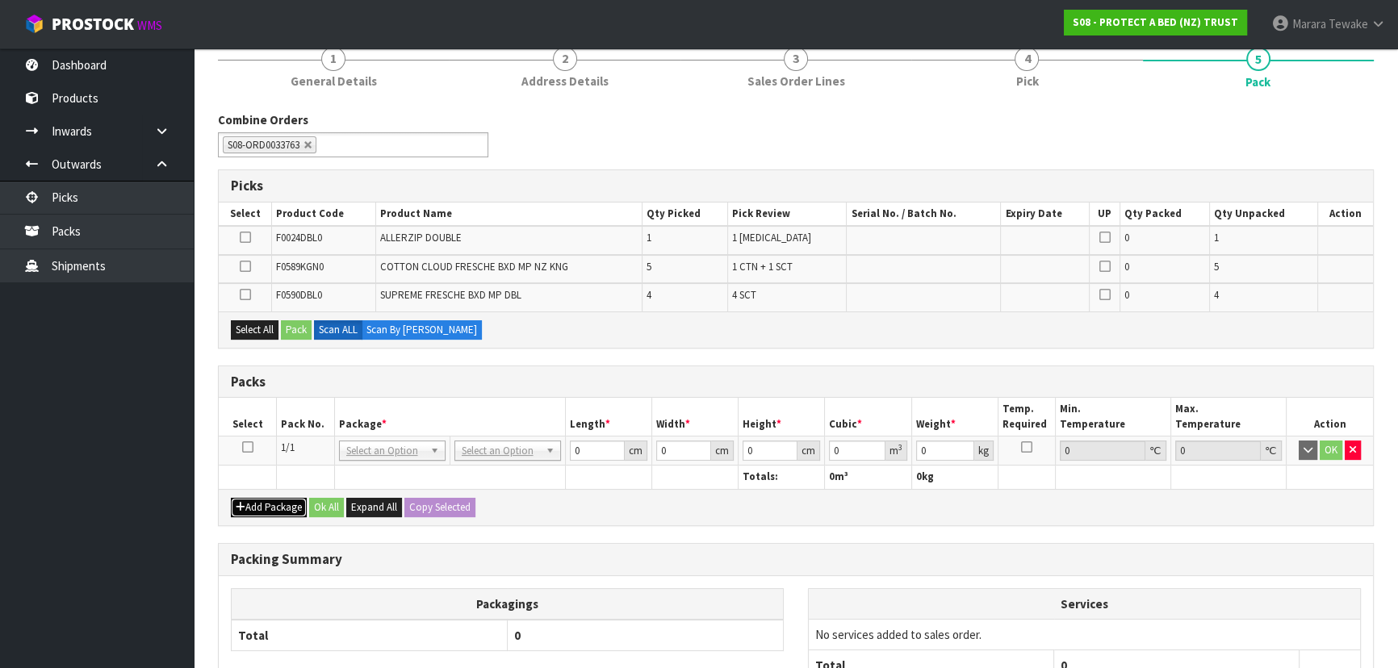
click at [257, 501] on button "Add Package" at bounding box center [269, 507] width 76 height 19
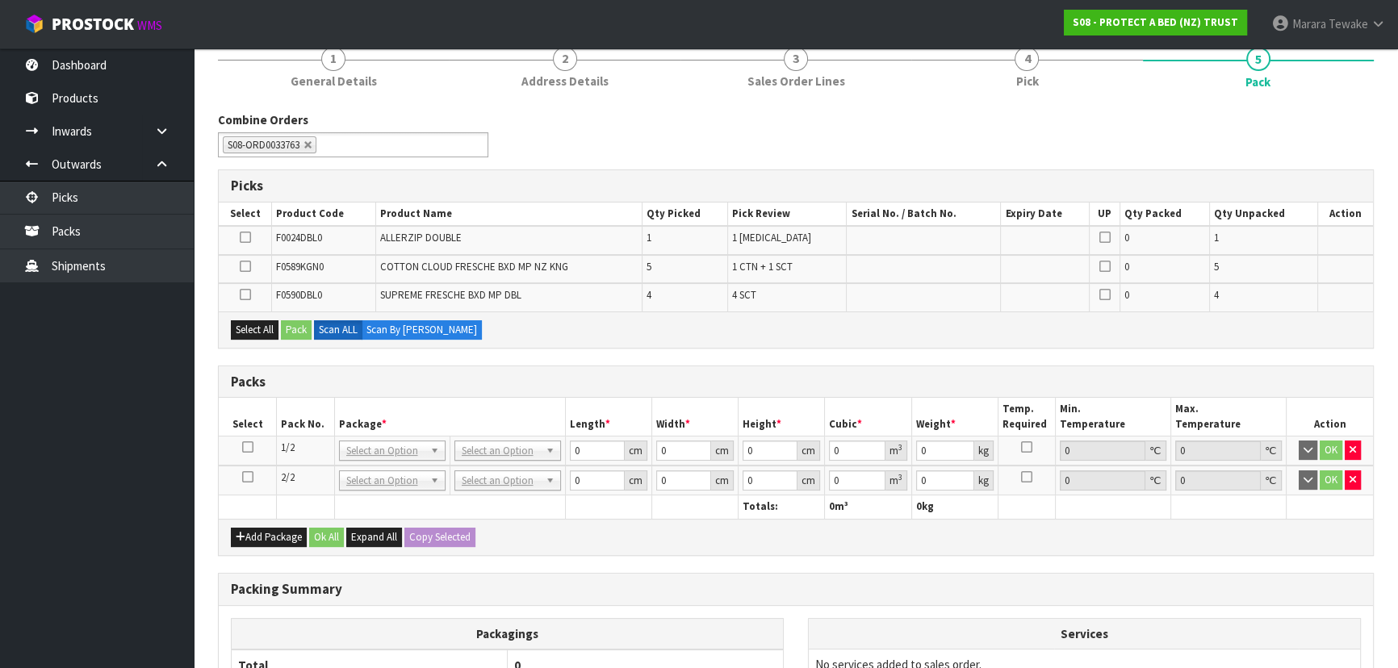
click at [248, 447] on icon at bounding box center [247, 447] width 11 height 1
click at [242, 266] on icon at bounding box center [245, 266] width 11 height 1
click at [0, 0] on input "checkbox" at bounding box center [0, 0] width 0 height 0
click at [300, 328] on button "Pack" at bounding box center [296, 329] width 31 height 19
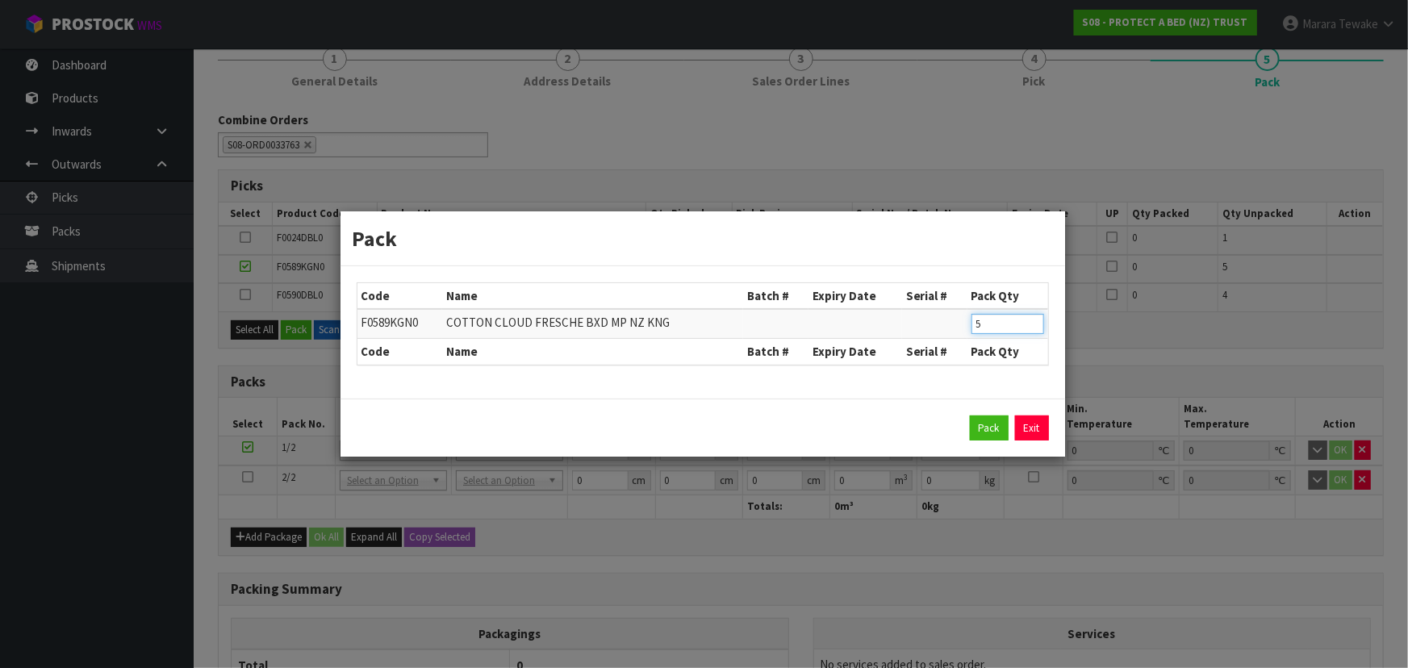
drag, startPoint x: 999, startPoint y: 323, endPoint x: 935, endPoint y: 301, distance: 68.1
click at [941, 307] on table "Code Name Batch # Expiry Date Serial # Pack Qty F0589KGN0 COTTON CLOUD FRESCHE …" at bounding box center [703, 324] width 691 height 82
click button "Pack" at bounding box center [989, 429] width 39 height 26
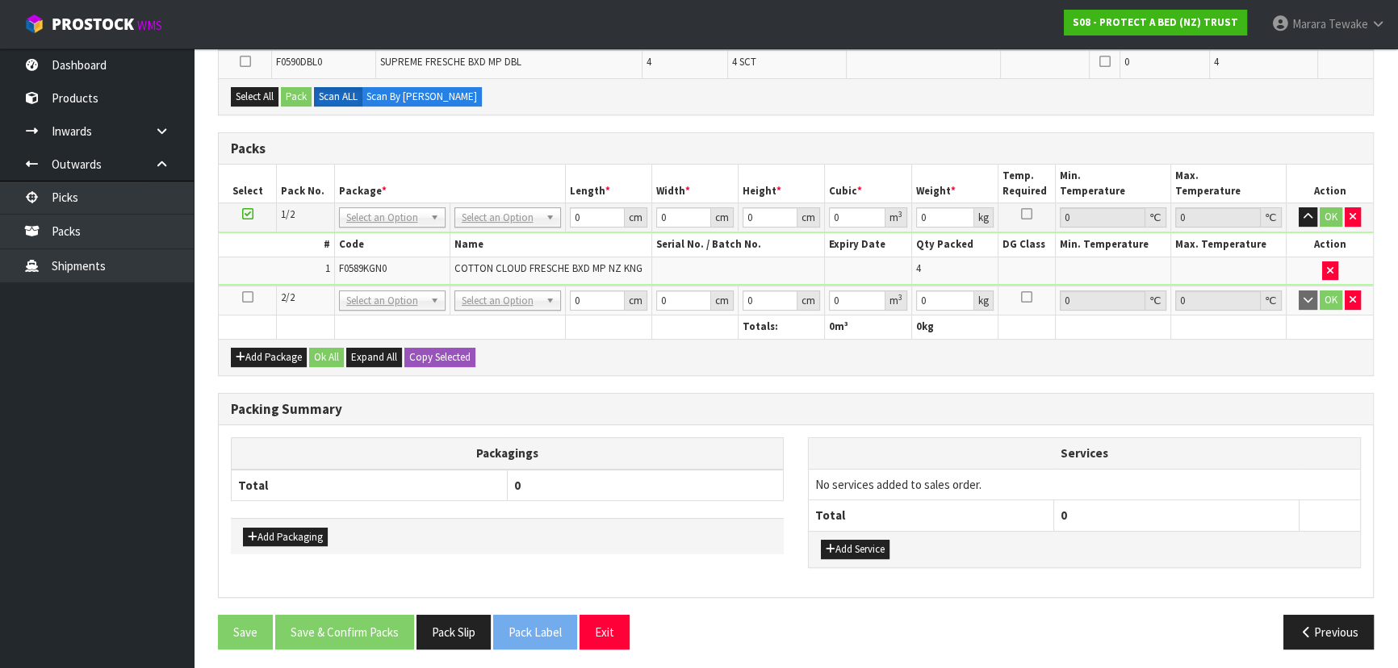
scroll to position [438, 0]
click at [270, 350] on button "Add Package" at bounding box center [269, 356] width 76 height 19
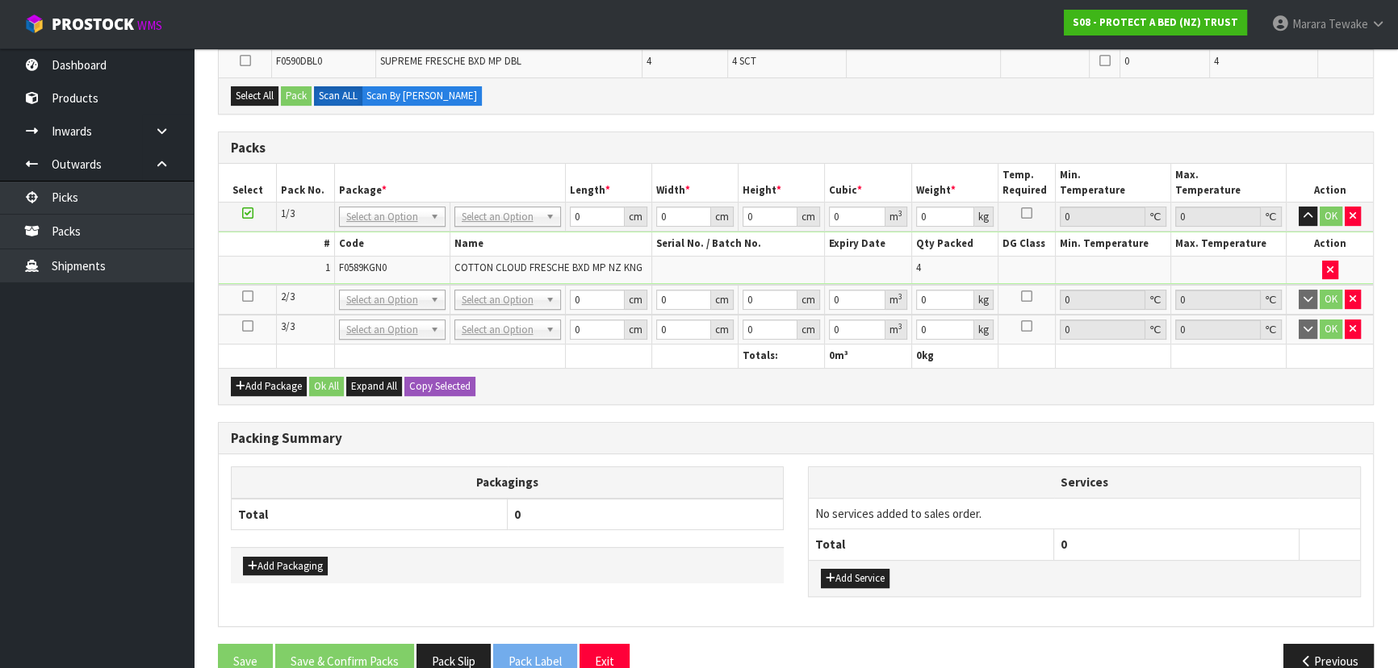
click at [247, 326] on icon at bounding box center [247, 326] width 11 height 1
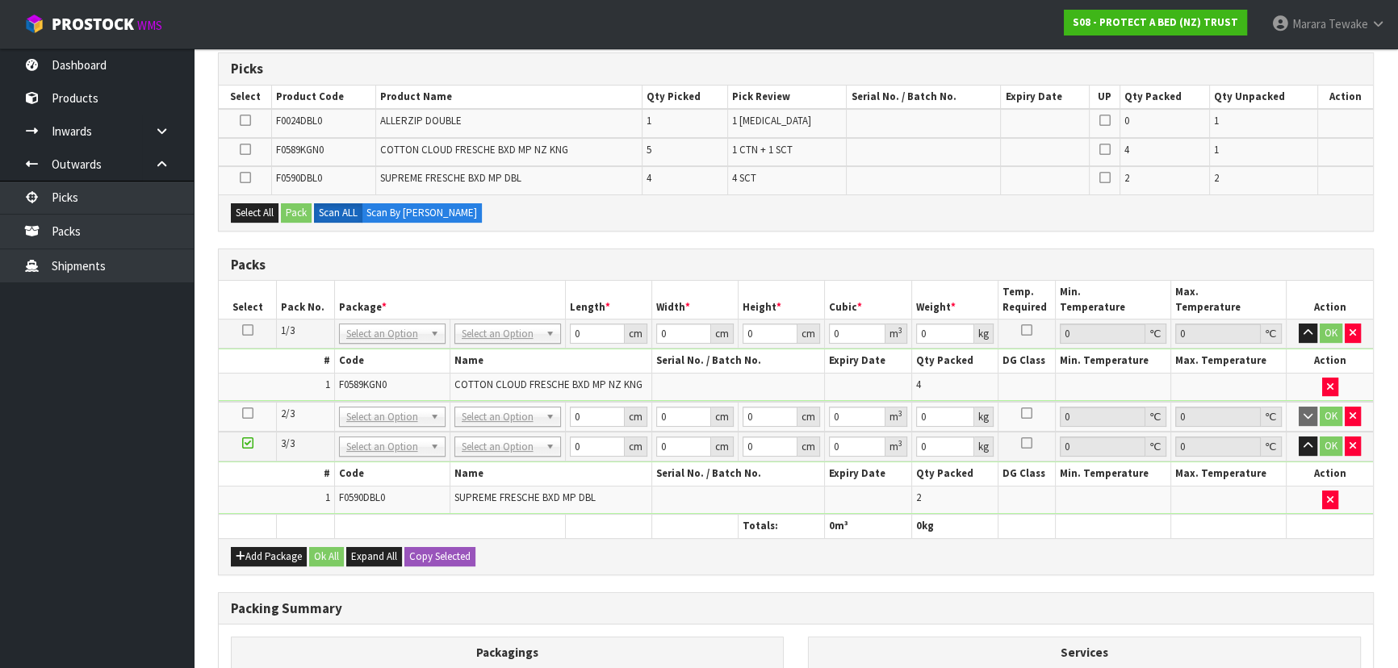
scroll to position [0, 0]
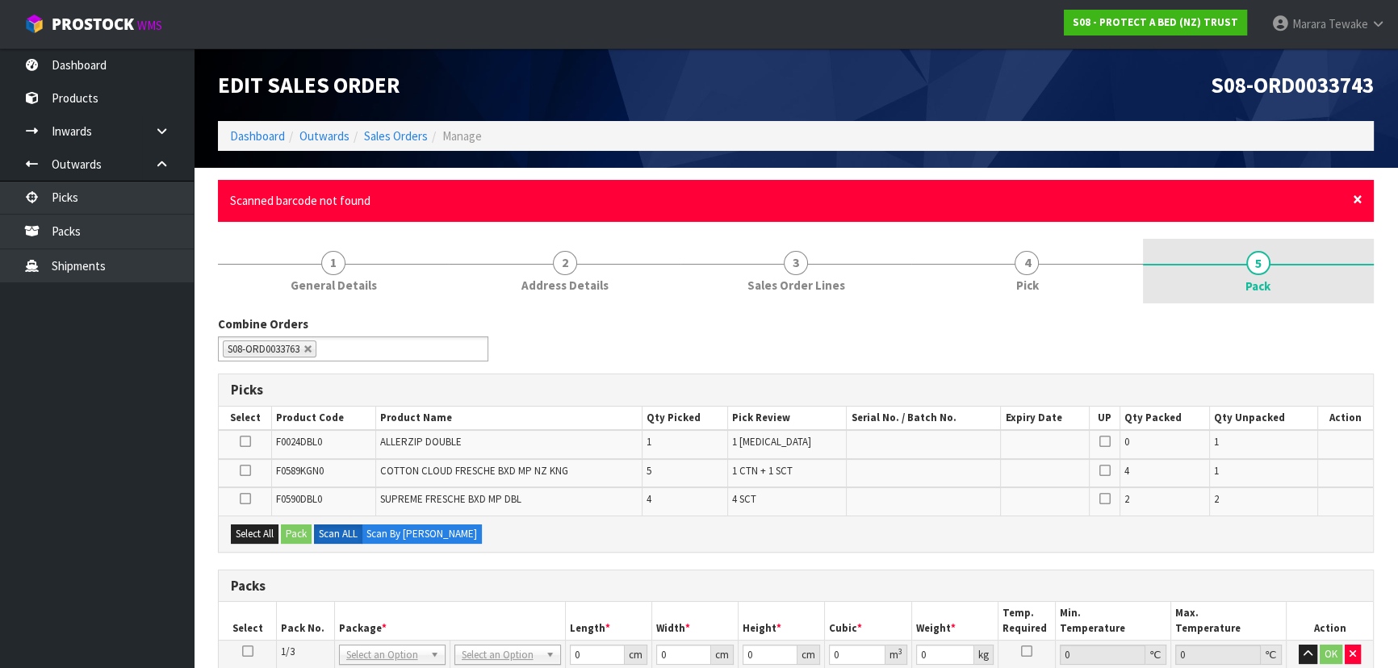
drag, startPoint x: 1356, startPoint y: 194, endPoint x: 1346, endPoint y: 190, distance: 10.2
click at [1356, 193] on span "×" at bounding box center [1358, 199] width 10 height 23
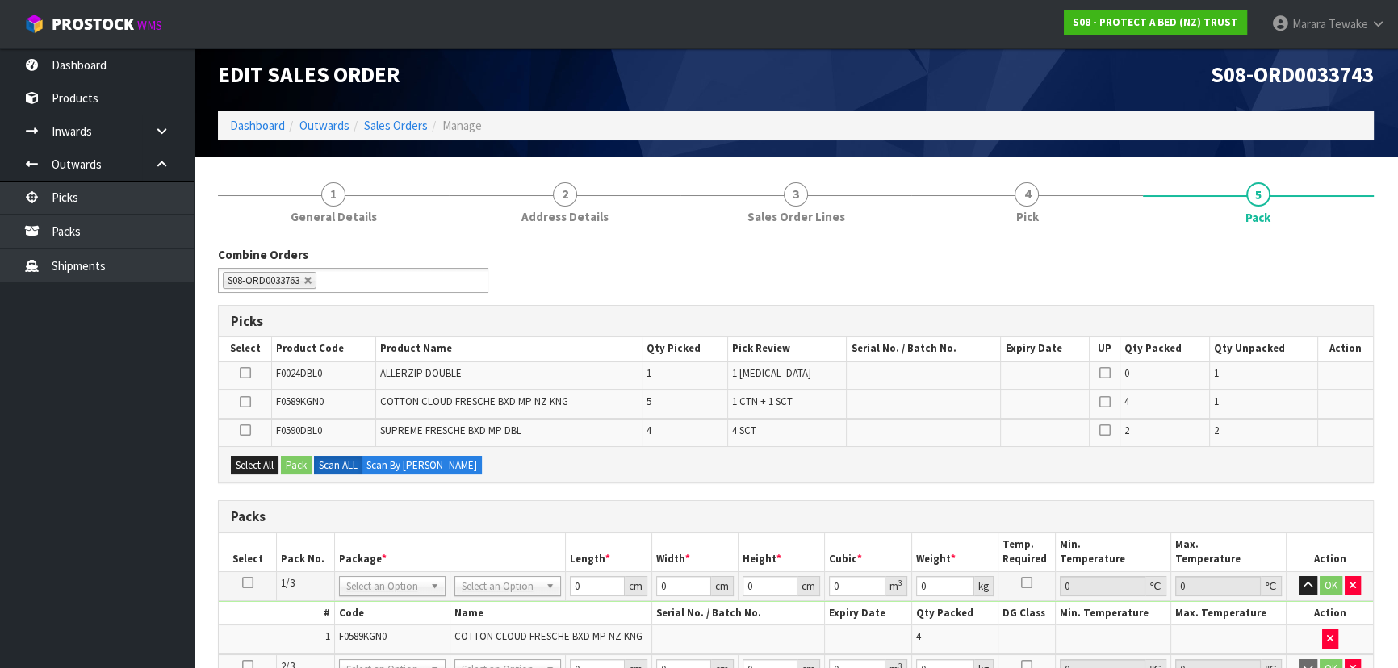
scroll to position [462, 0]
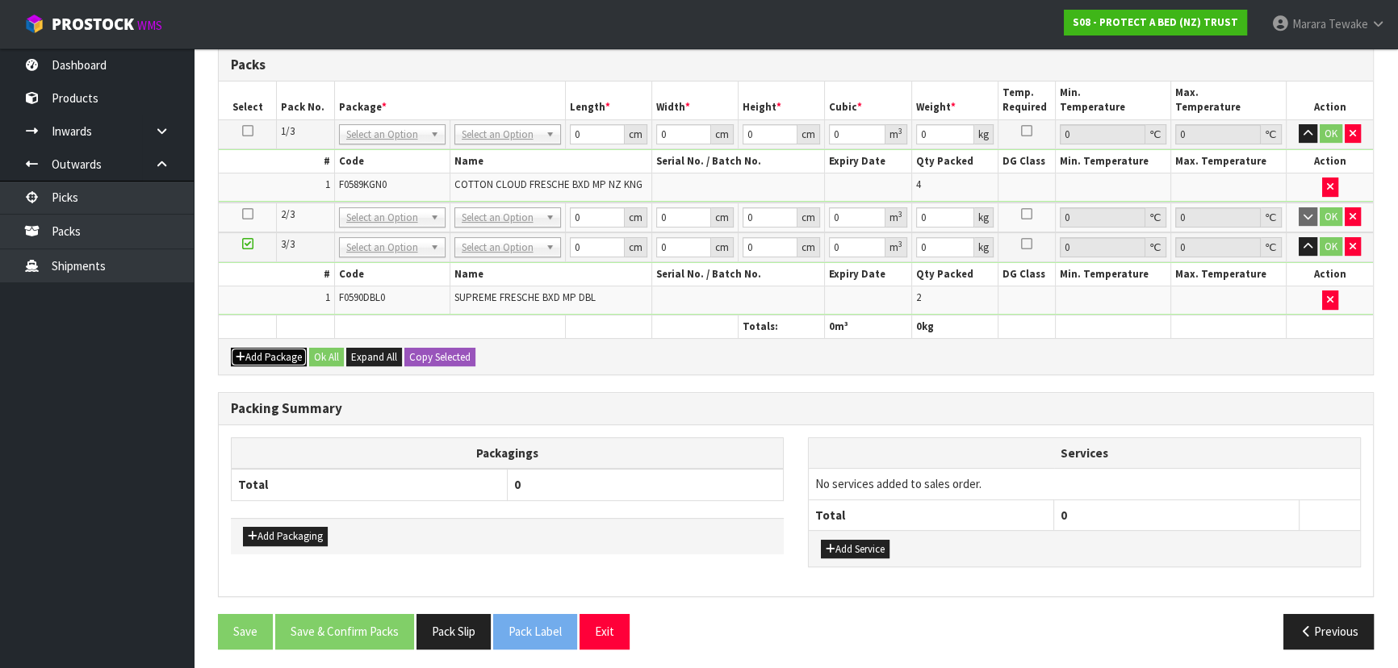
click at [270, 348] on button "Add Package" at bounding box center [269, 357] width 76 height 19
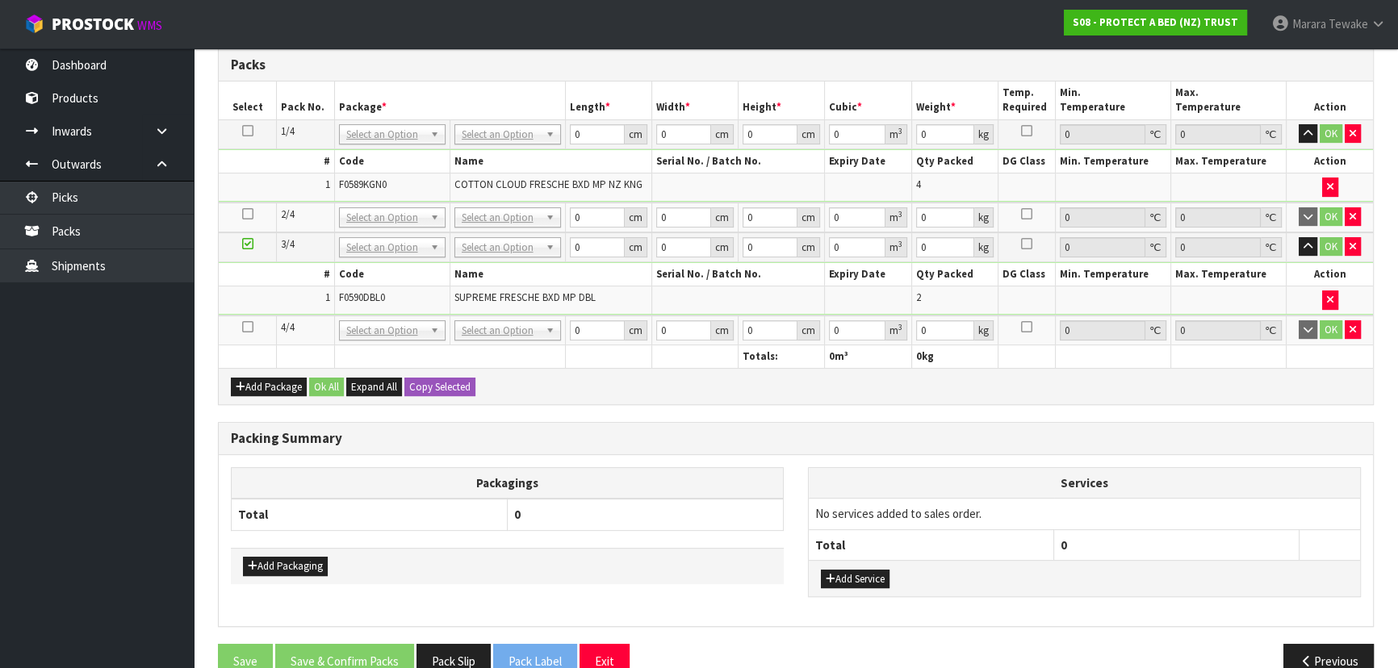
click at [250, 327] on icon at bounding box center [247, 327] width 11 height 1
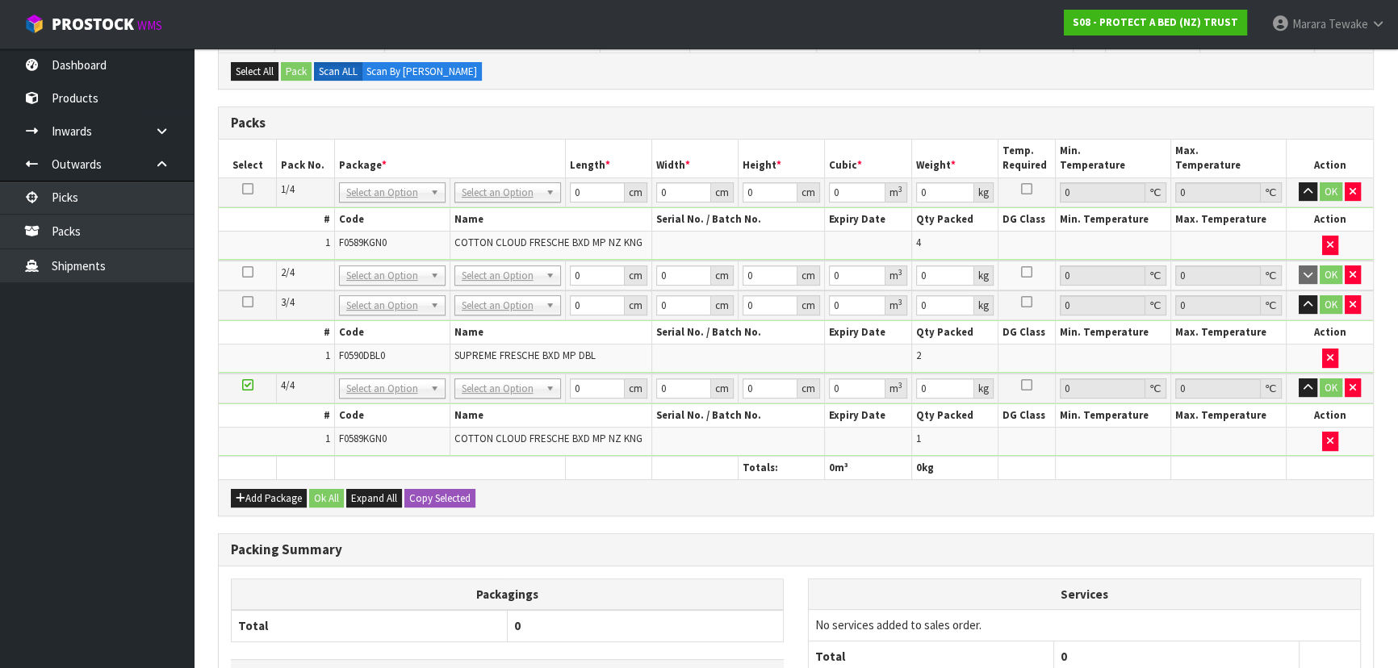
scroll to position [0, 0]
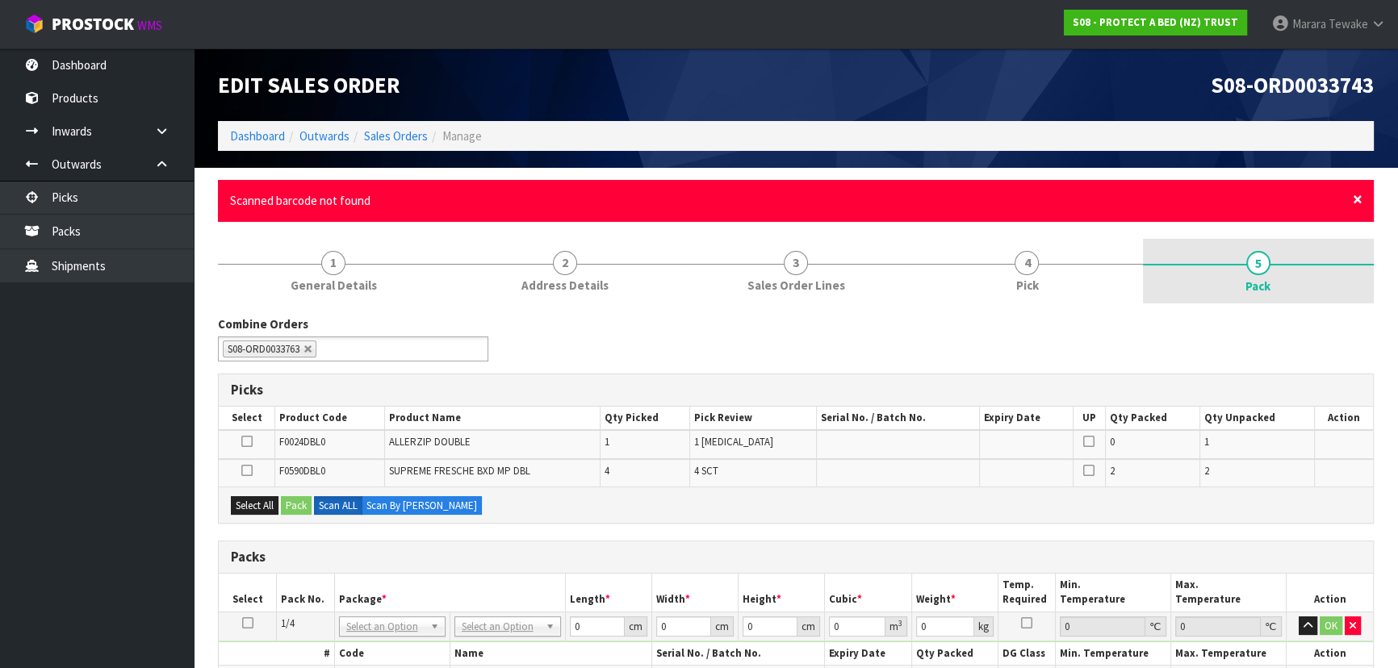
click at [1353, 200] on span "×" at bounding box center [1358, 199] width 10 height 23
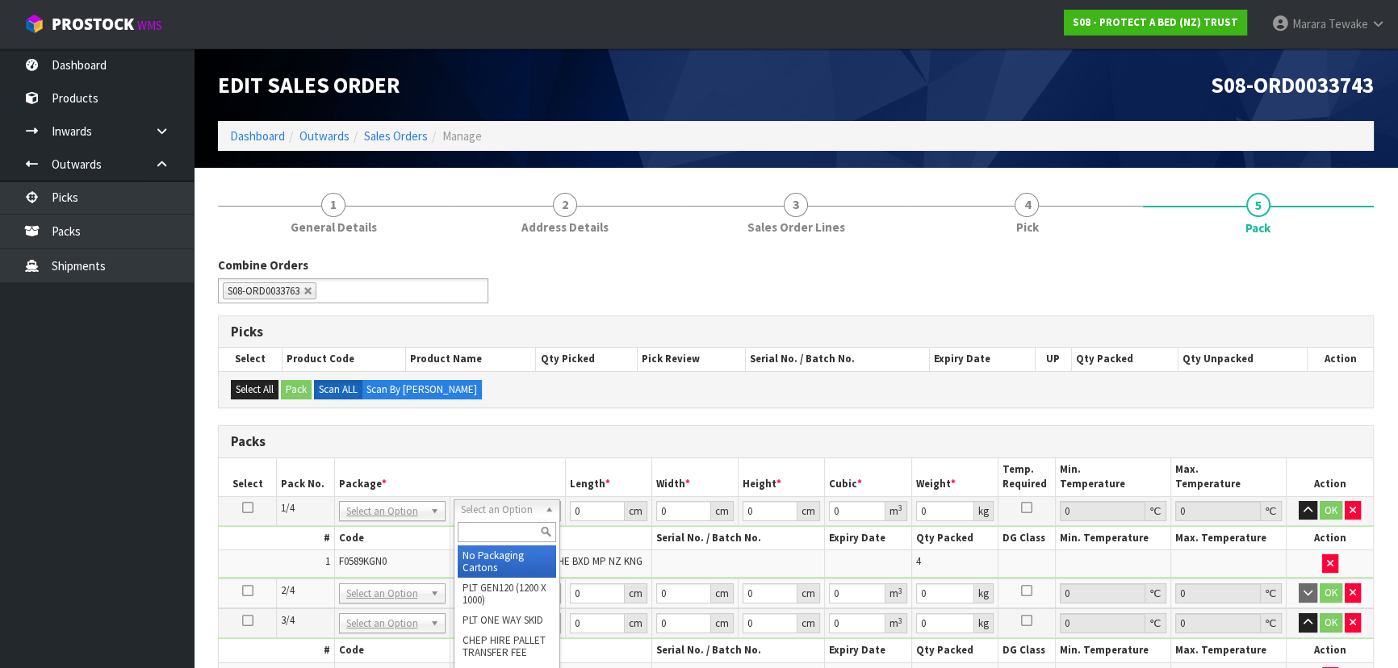
drag, startPoint x: 506, startPoint y: 551, endPoint x: 324, endPoint y: 531, distance: 183.5
click at [246, 508] on icon at bounding box center [247, 508] width 11 height 1
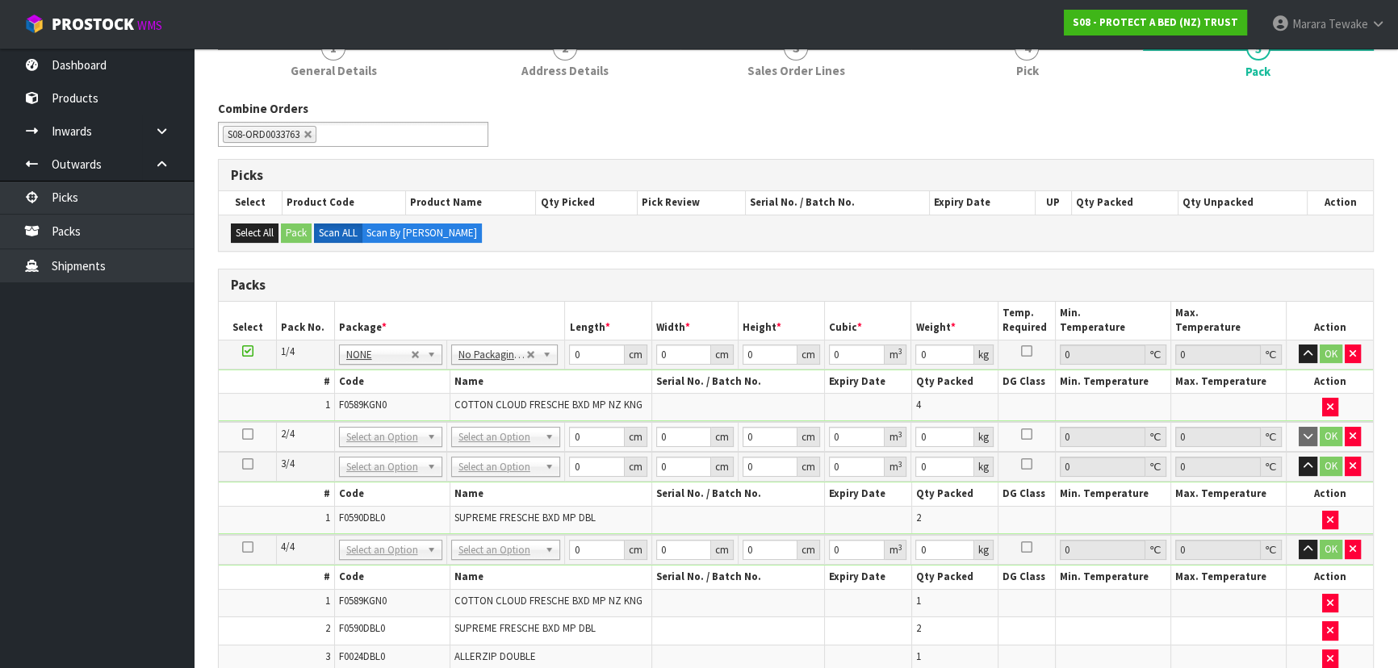
scroll to position [523, 0]
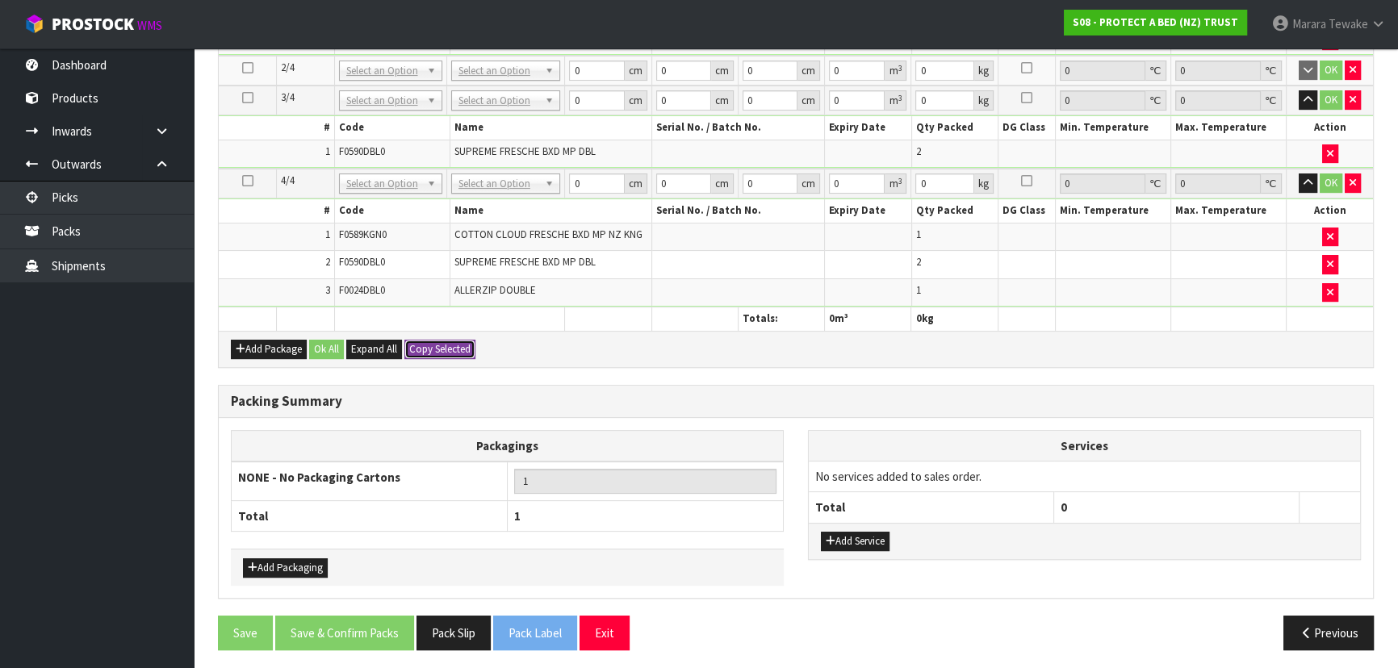
click at [454, 345] on button "Copy Selected" at bounding box center [439, 349] width 71 height 19
click at [454, 345] on button "Confirm Copy Selected" at bounding box center [457, 349] width 107 height 19
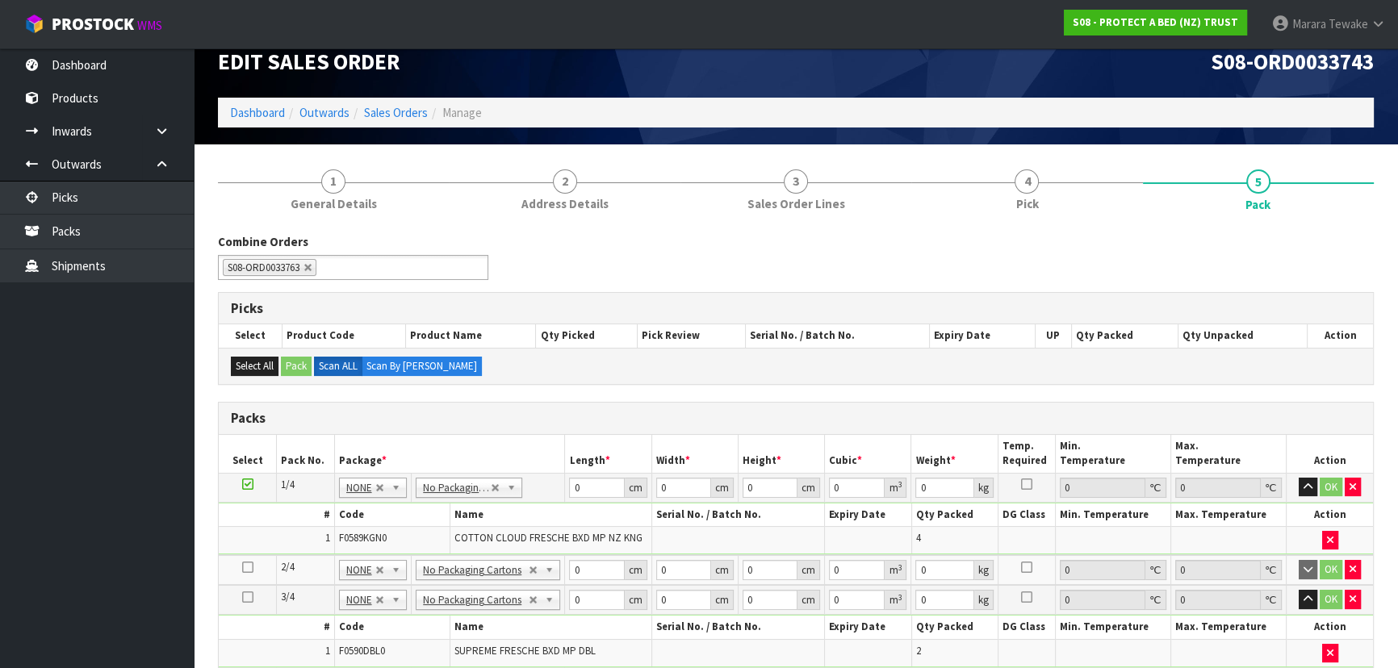
scroll to position [9, 0]
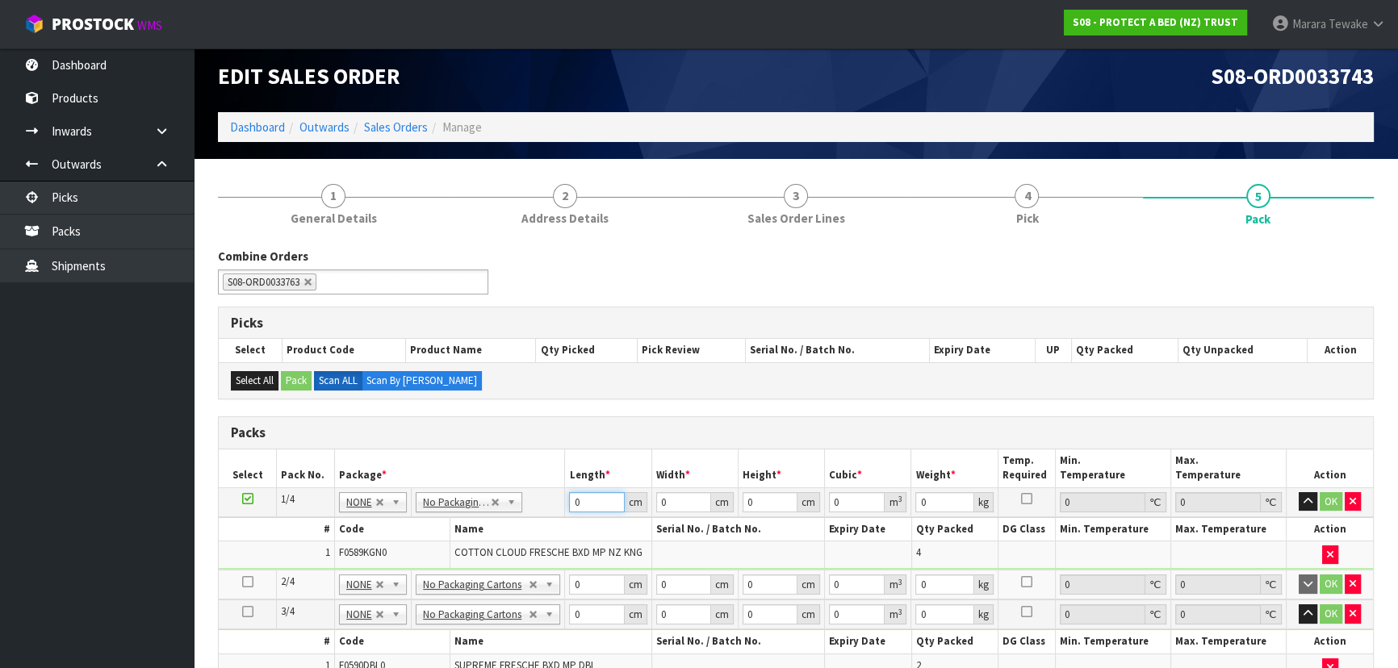
drag, startPoint x: 591, startPoint y: 497, endPoint x: 541, endPoint y: 384, distance: 123.6
click at [551, 455] on table "Select Pack No. Package * Length * Width * Height * Cubic * Weight * Temp. Requ…" at bounding box center [796, 647] width 1154 height 395
click at [1299, 492] on button "button" at bounding box center [1308, 501] width 19 height 19
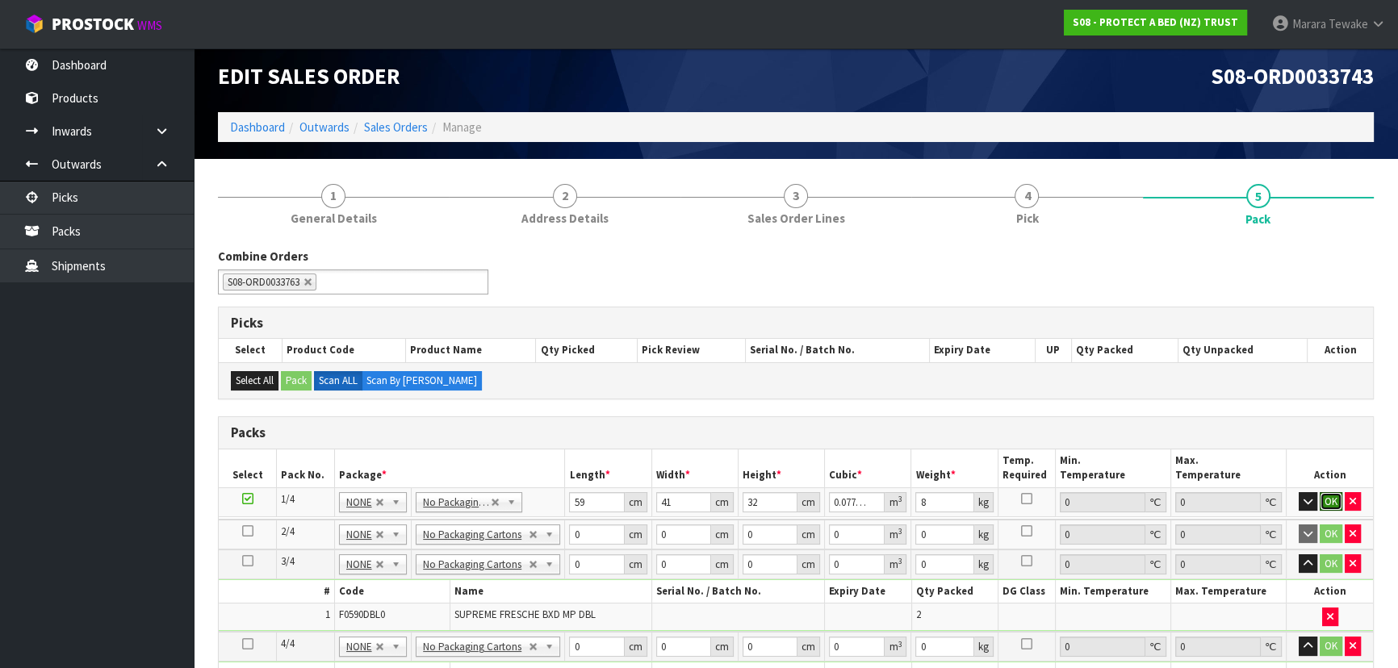
click button "OK" at bounding box center [1331, 501] width 23 height 19
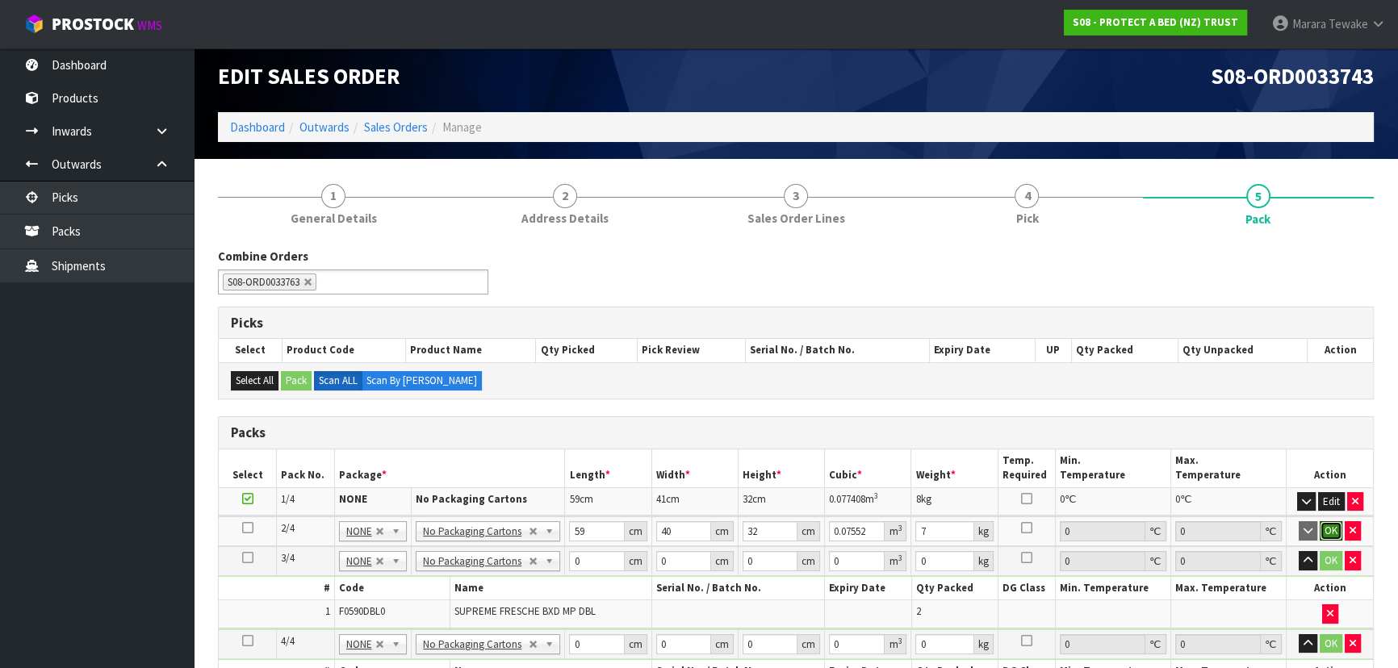
click button "OK" at bounding box center [1331, 530] width 23 height 19
click at [1299, 550] on button "button" at bounding box center [1308, 559] width 19 height 19
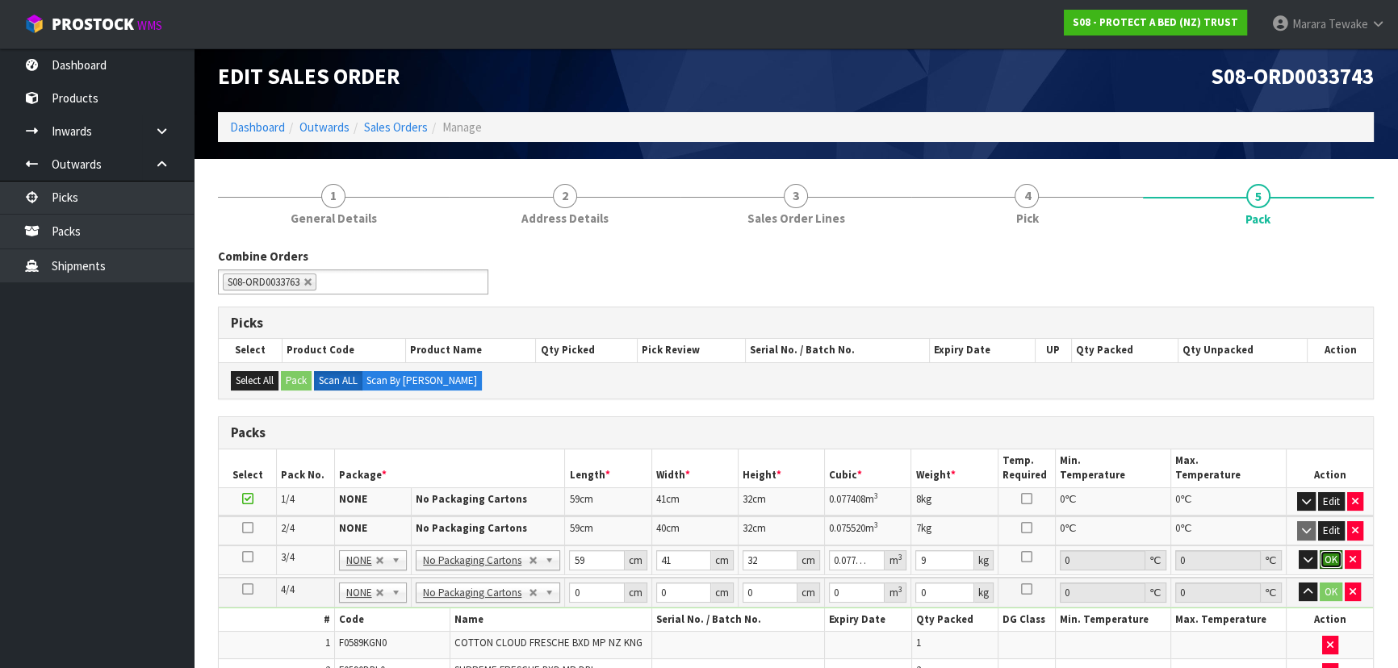
click button "OK" at bounding box center [1331, 559] width 23 height 19
click at [1299, 579] on button "button" at bounding box center [1308, 588] width 19 height 19
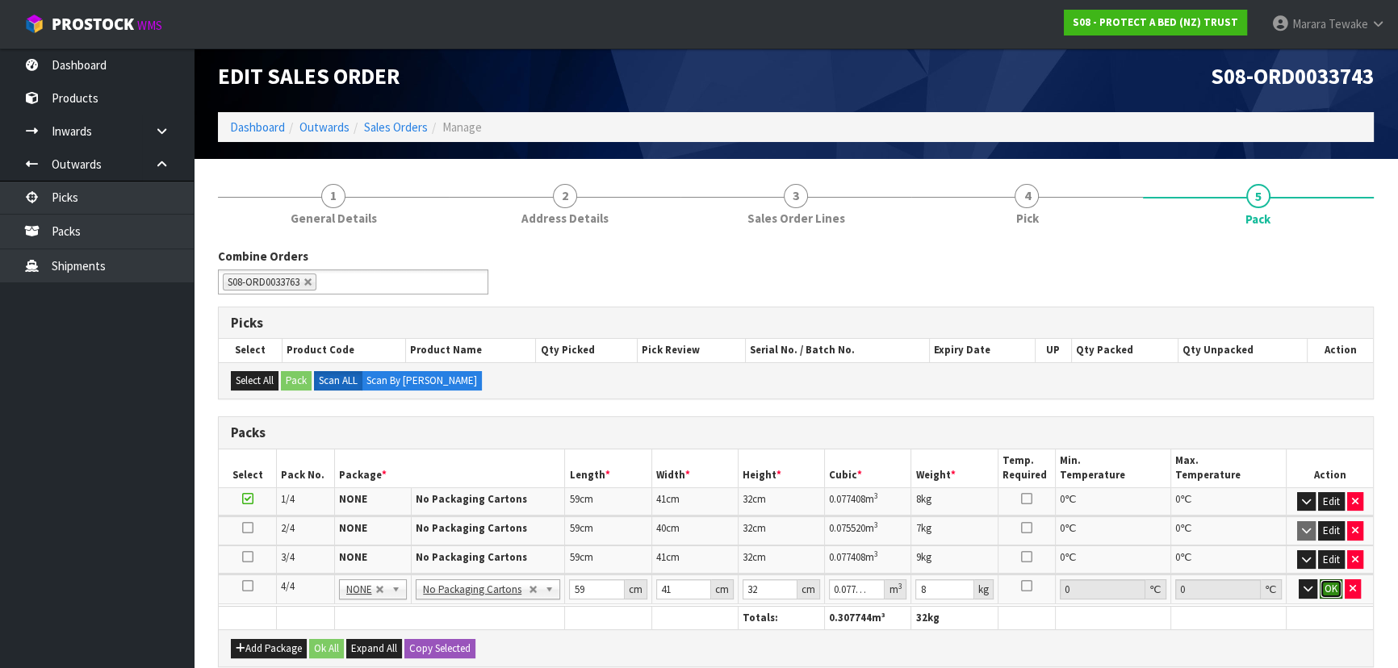
click button "OK" at bounding box center [1331, 588] width 23 height 19
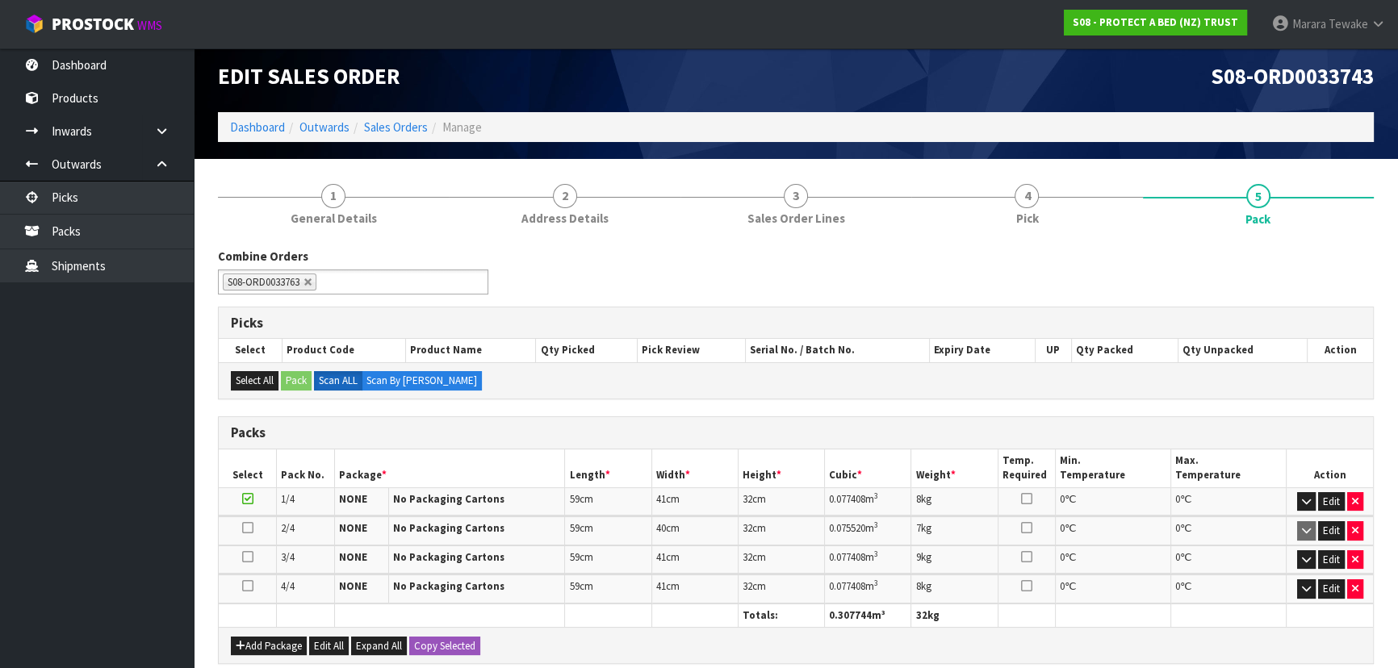
scroll to position [307, 0]
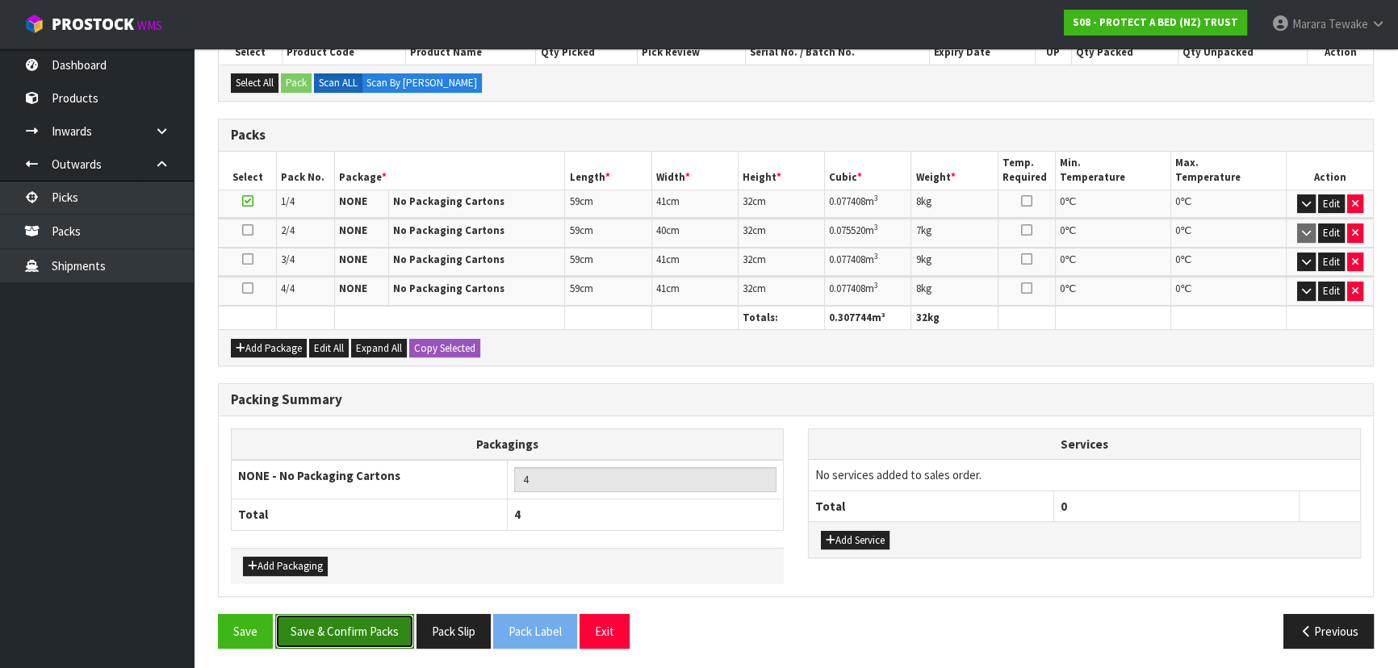
click at [345, 619] on button "Save & Confirm Packs" at bounding box center [344, 631] width 139 height 35
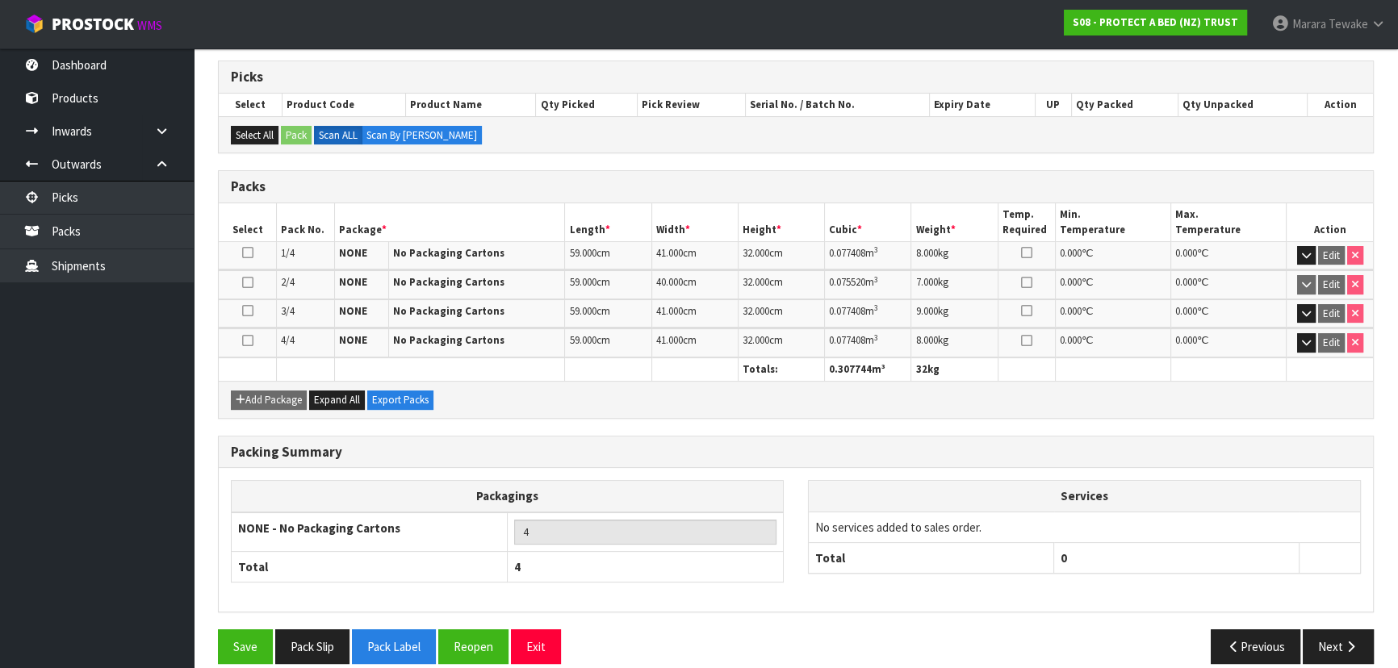
scroll to position [329, 0]
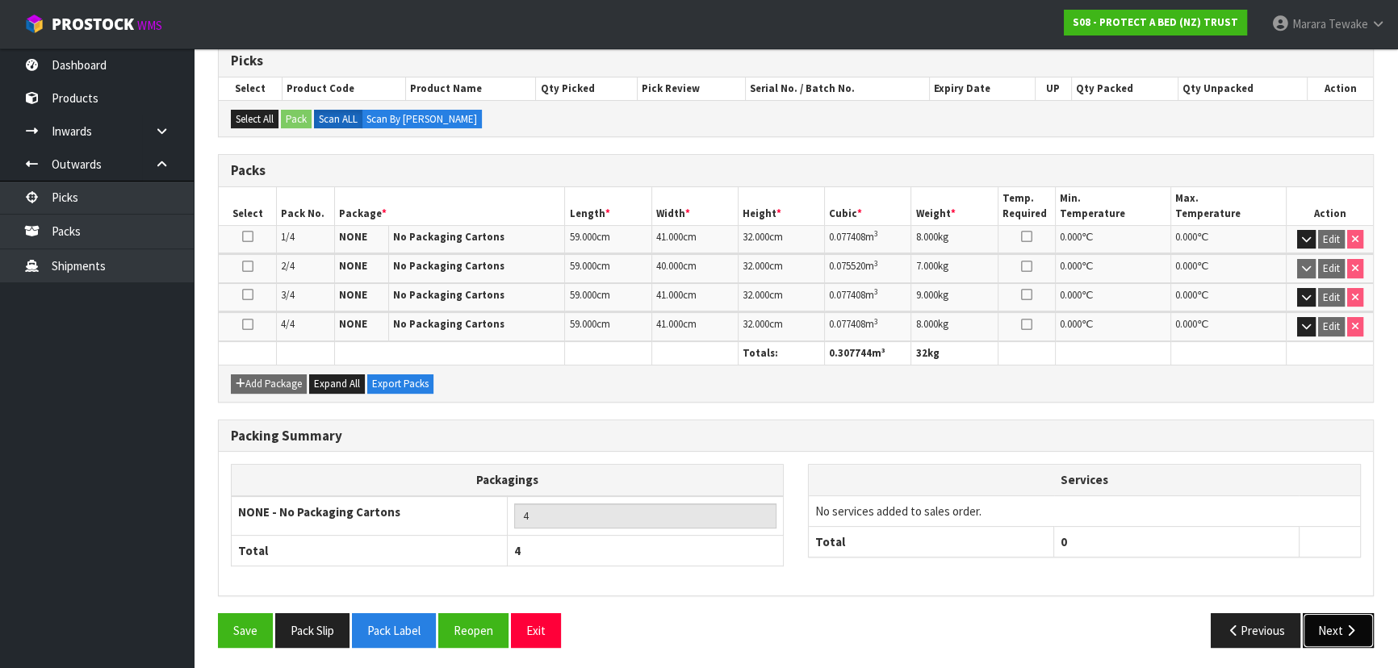
click at [1337, 636] on button "Next" at bounding box center [1338, 630] width 71 height 35
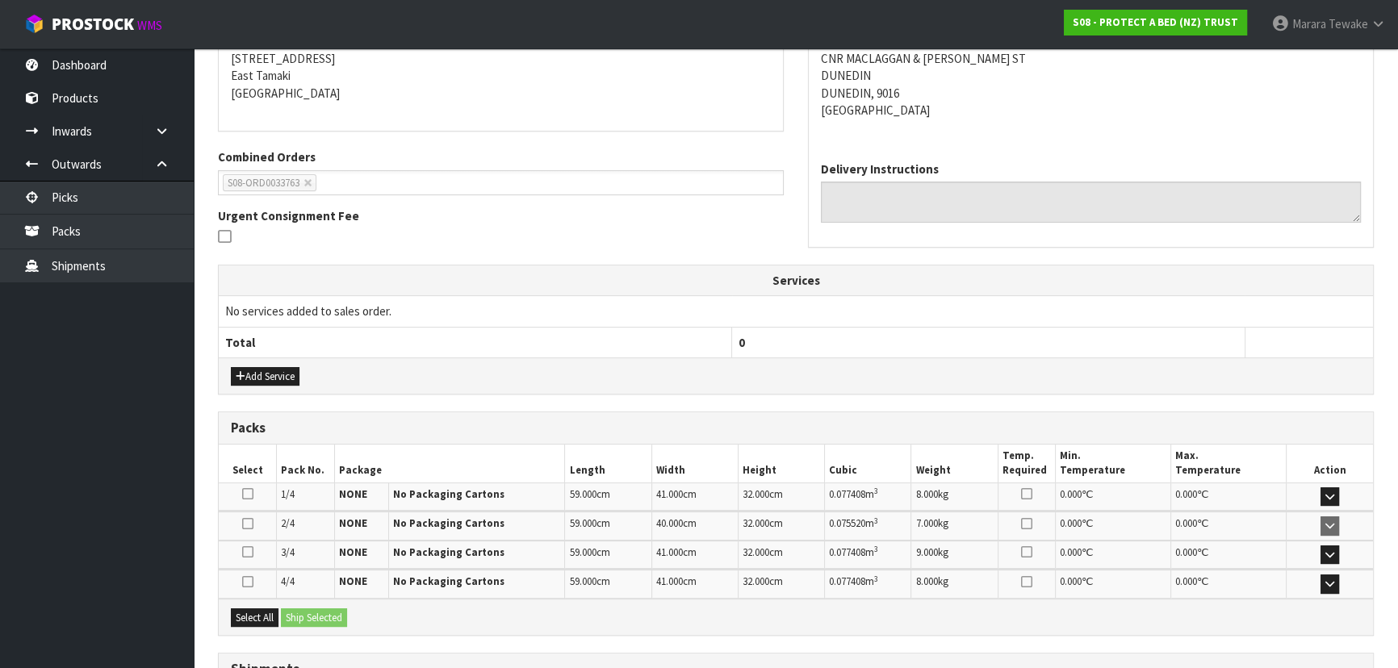
scroll to position [465, 0]
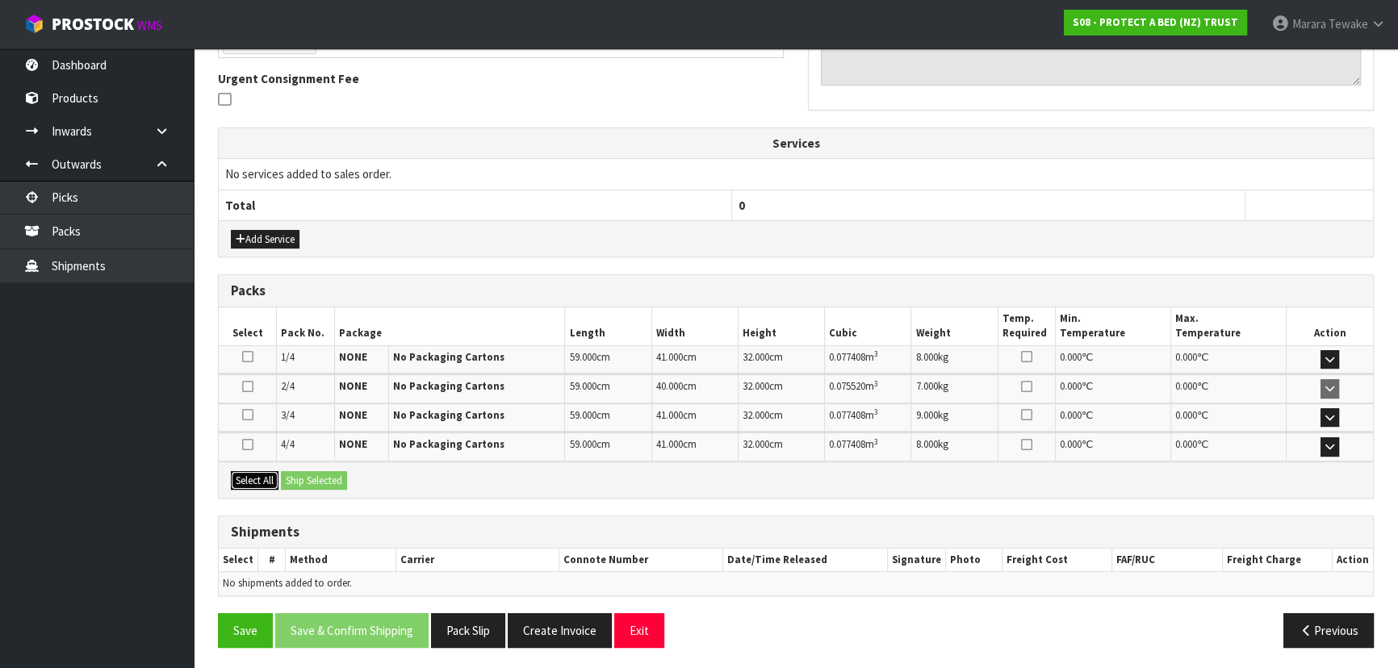
drag, startPoint x: 266, startPoint y: 482, endPoint x: 299, endPoint y: 479, distance: 34.0
click at [276, 480] on button "Select All" at bounding box center [255, 480] width 48 height 19
click at [303, 479] on button "Ship Selected" at bounding box center [314, 480] width 66 height 19
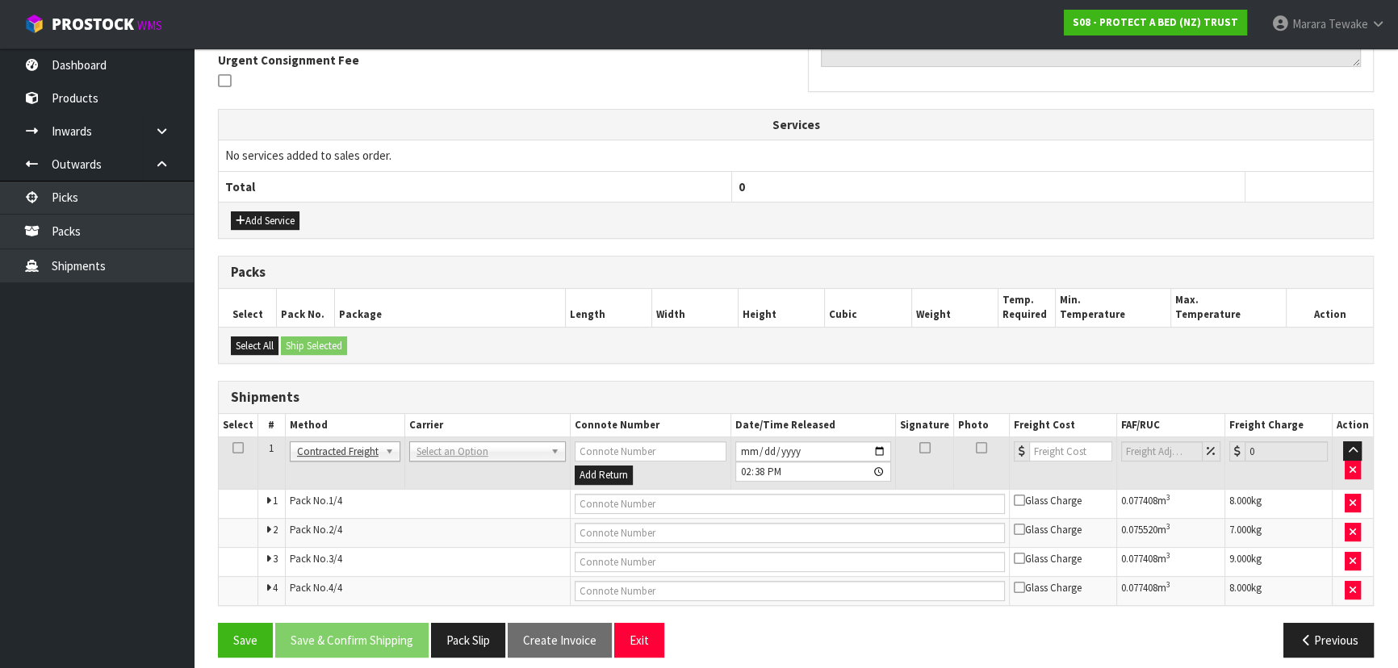
scroll to position [493, 0]
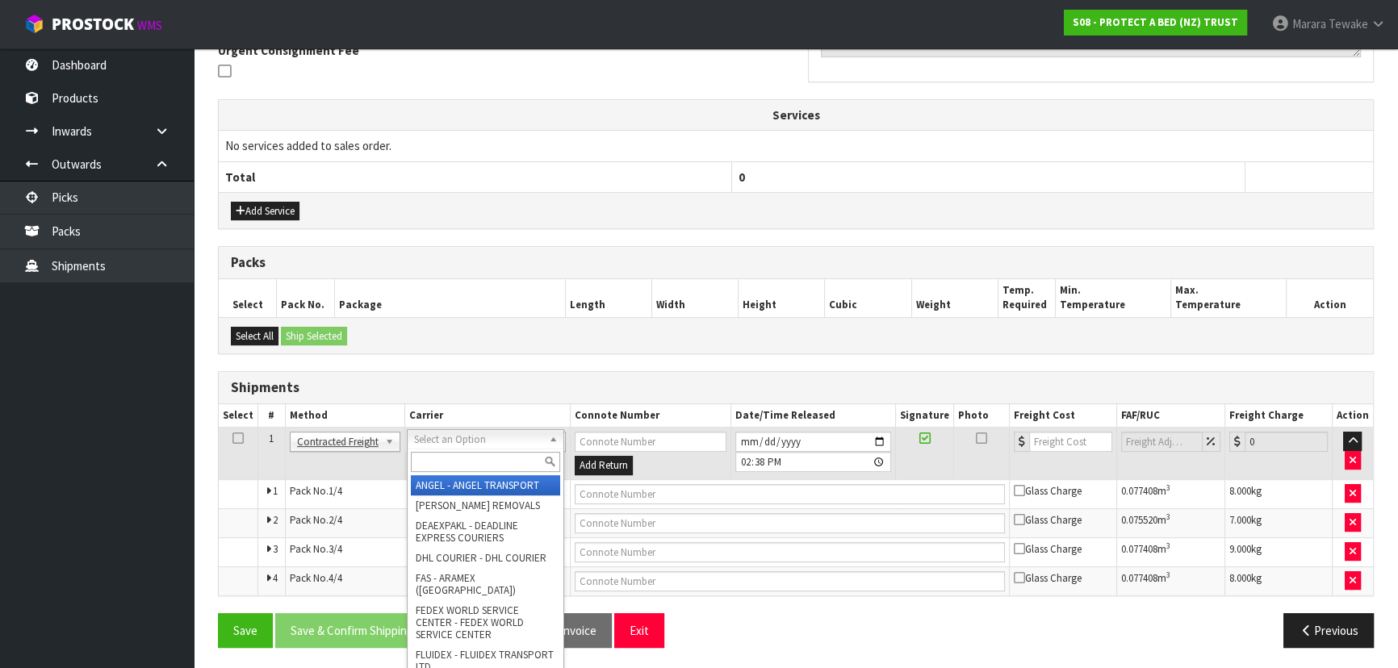
drag, startPoint x: 449, startPoint y: 430, endPoint x: 450, endPoint y: 446, distance: 16.2
click at [449, 457] on input "text" at bounding box center [485, 462] width 149 height 20
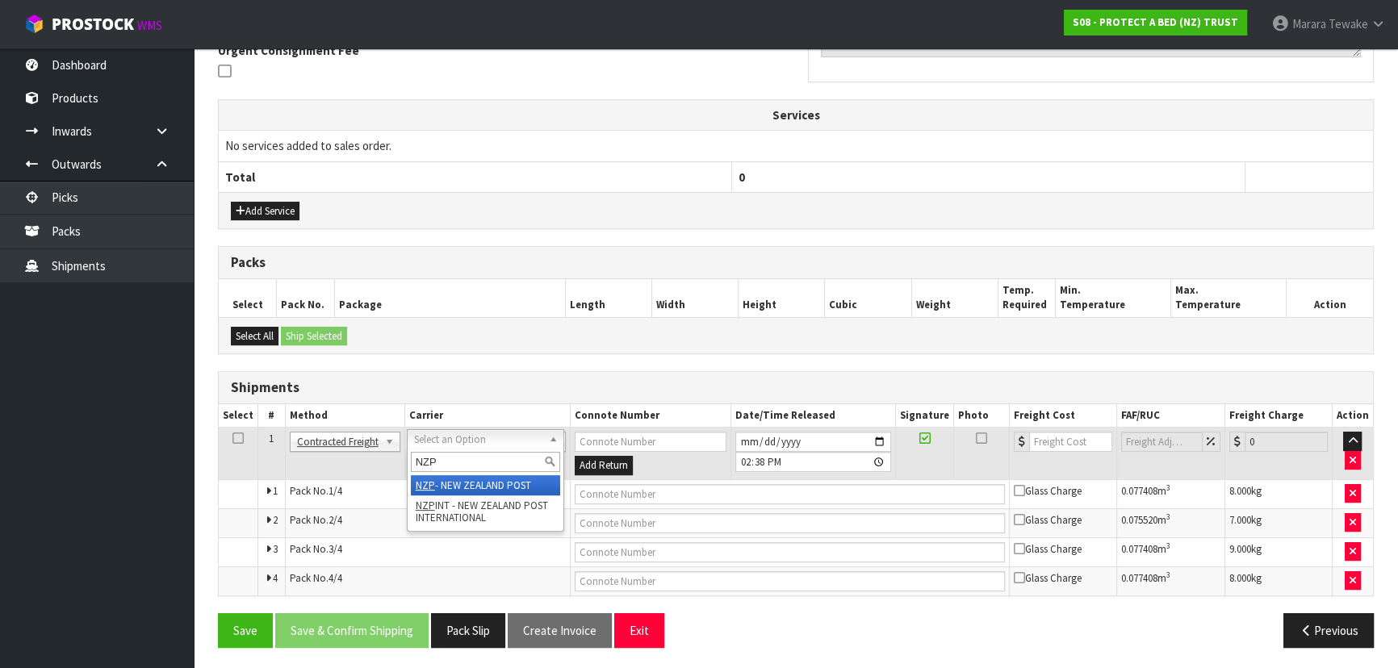
drag, startPoint x: 452, startPoint y: 483, endPoint x: 408, endPoint y: 447, distance: 56.2
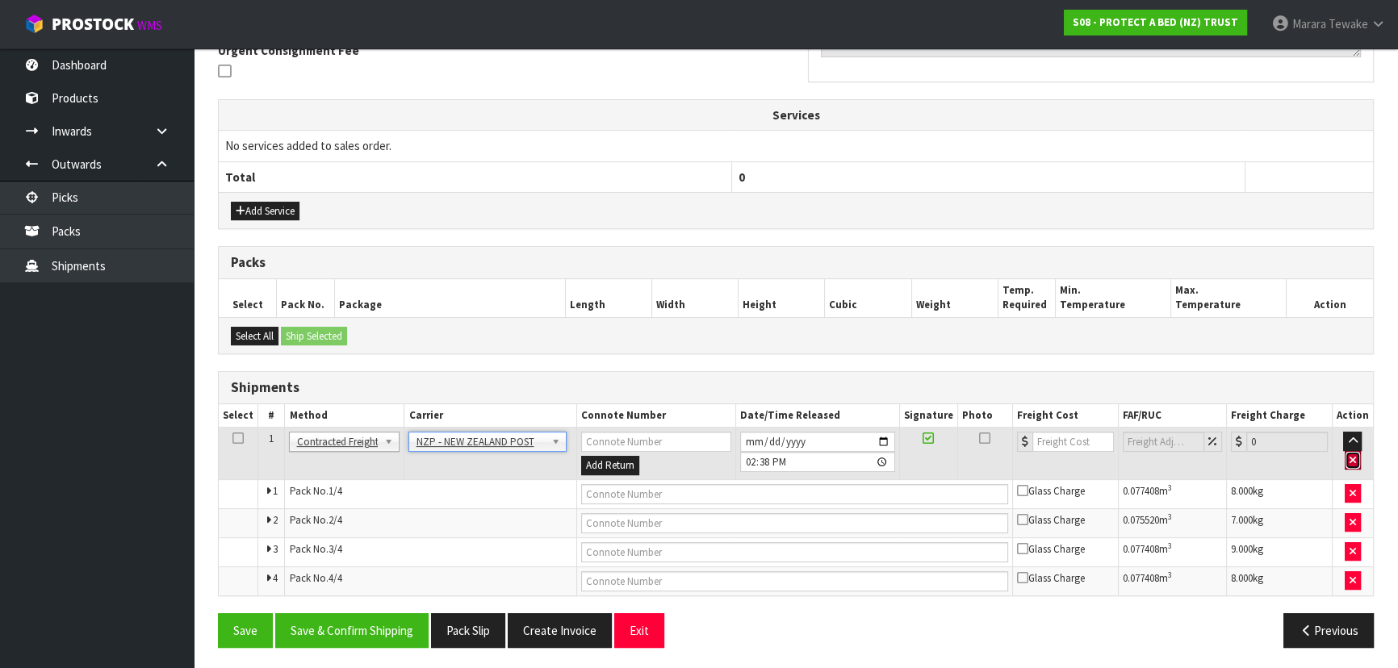
click at [1352, 460] on icon "button" at bounding box center [1352, 460] width 6 height 10
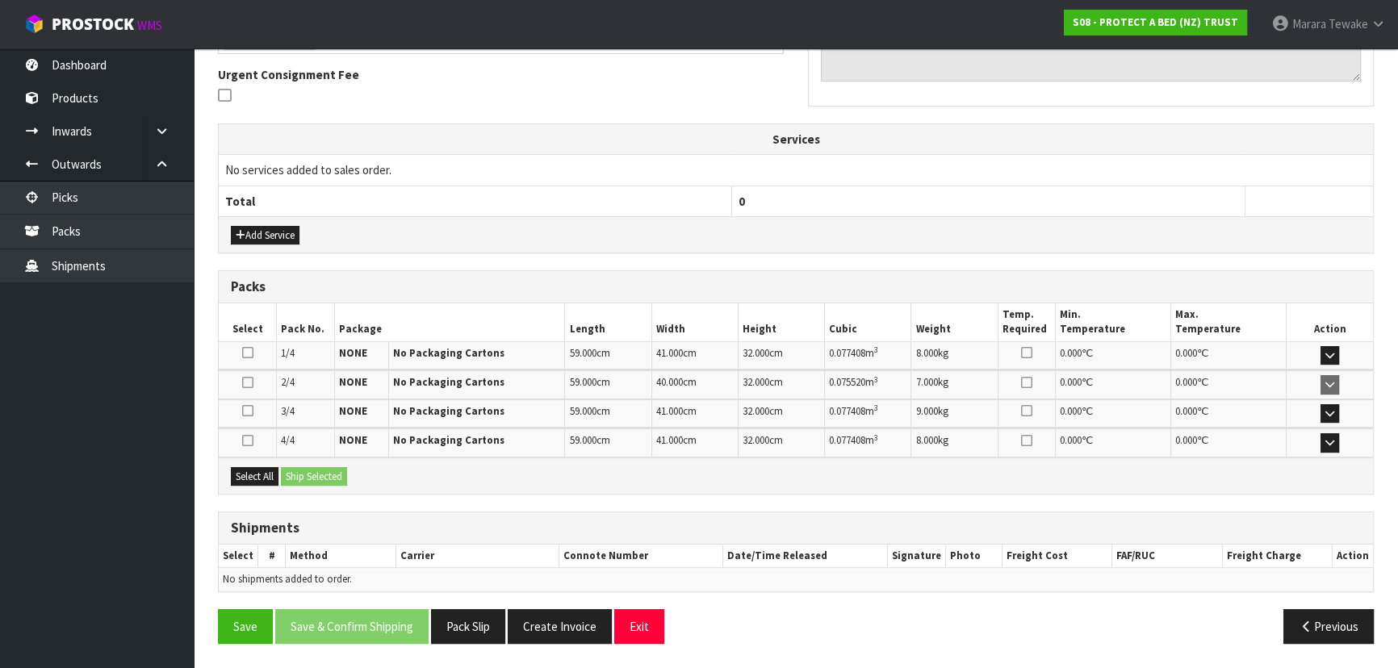
scroll to position [465, 0]
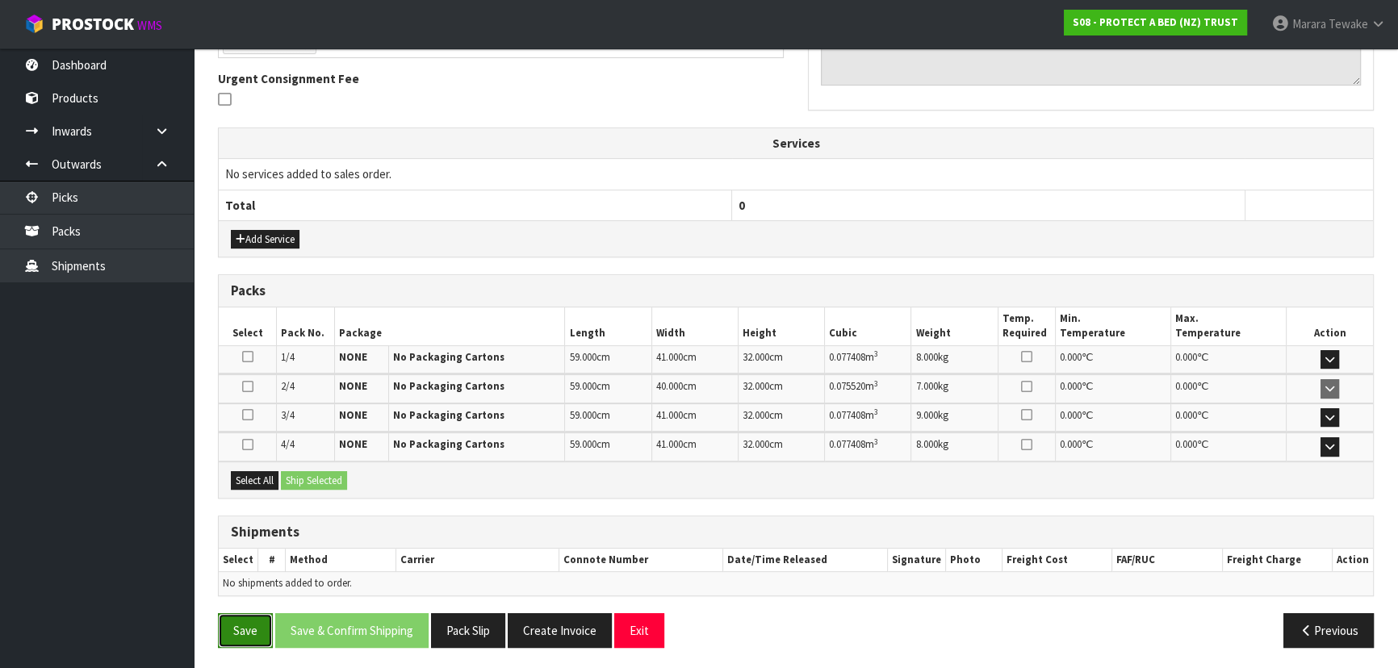
click at [222, 624] on button "Save" at bounding box center [245, 630] width 55 height 35
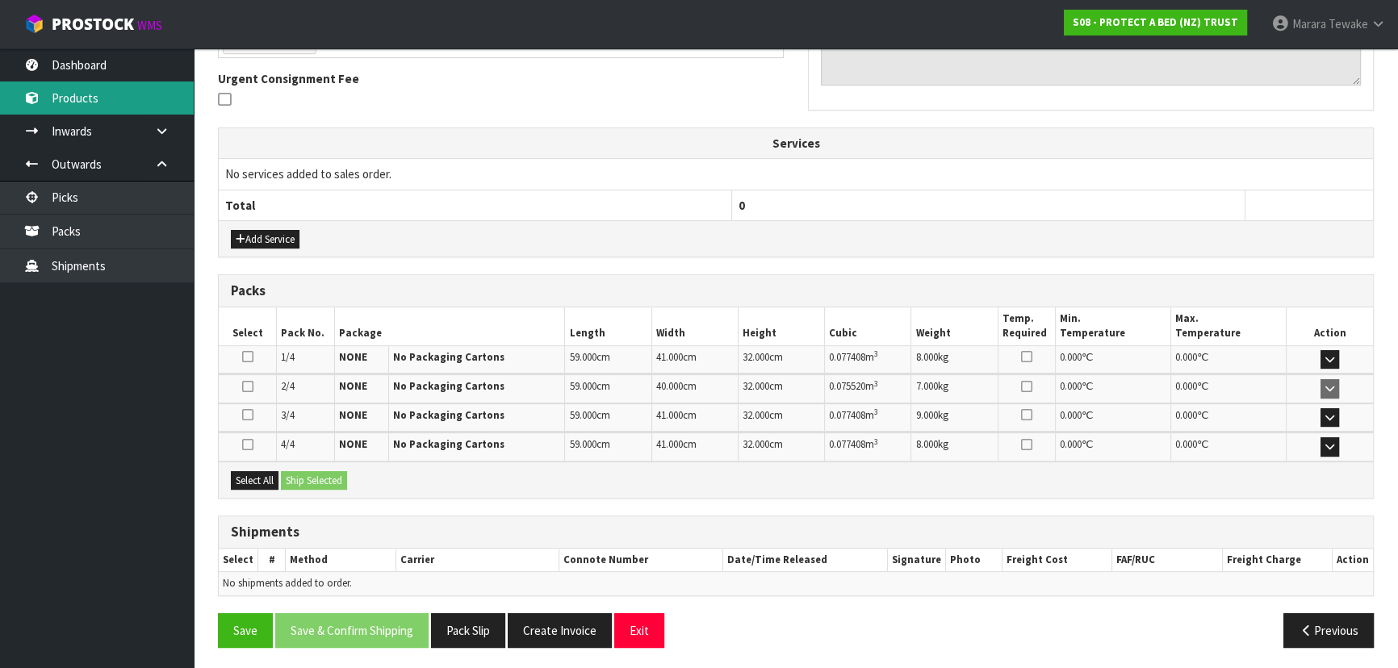
scroll to position [0, 0]
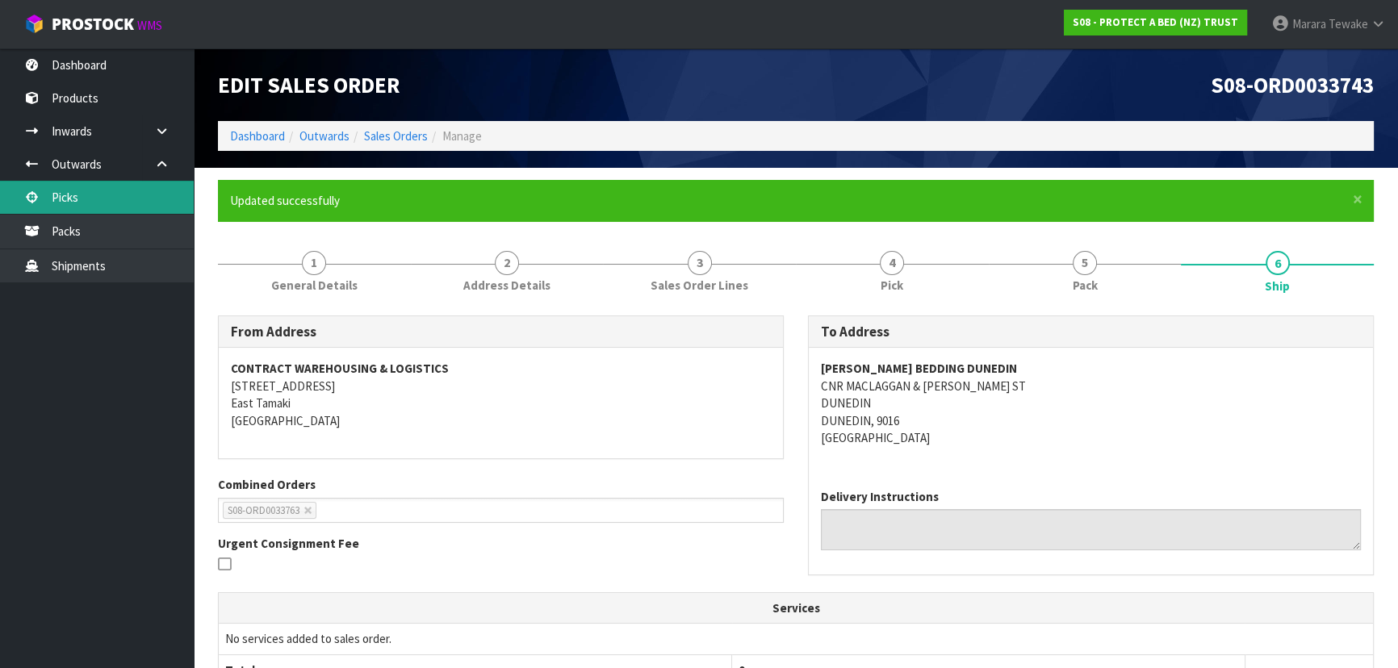
click at [122, 194] on link "Picks" at bounding box center [97, 197] width 194 height 33
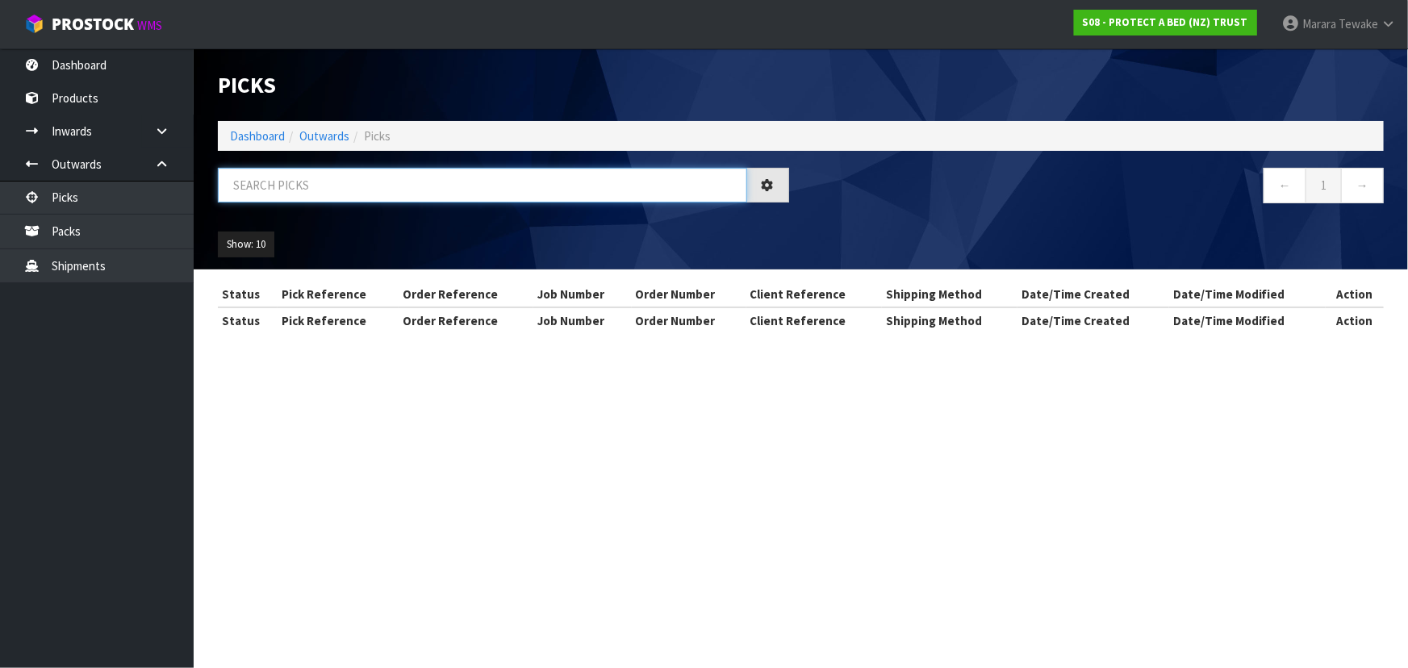
click at [342, 188] on input "text" at bounding box center [482, 185] width 529 height 35
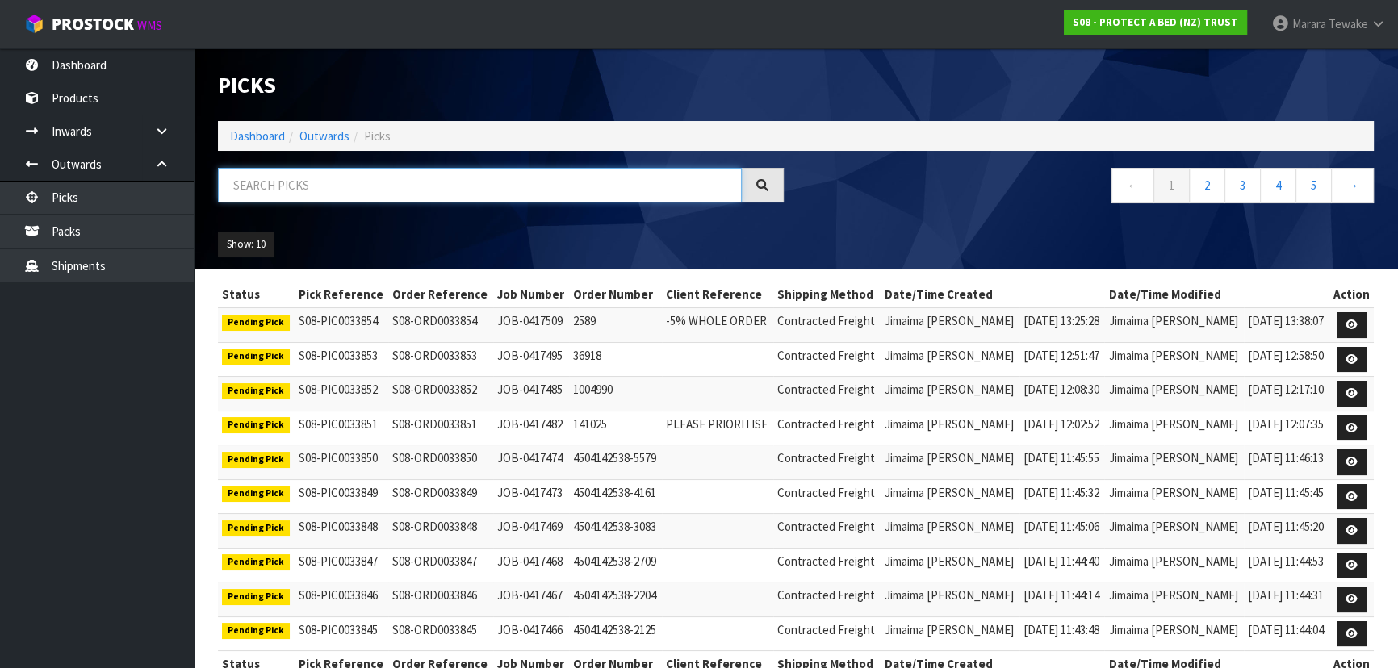
click at [433, 193] on input "text" at bounding box center [480, 185] width 524 height 35
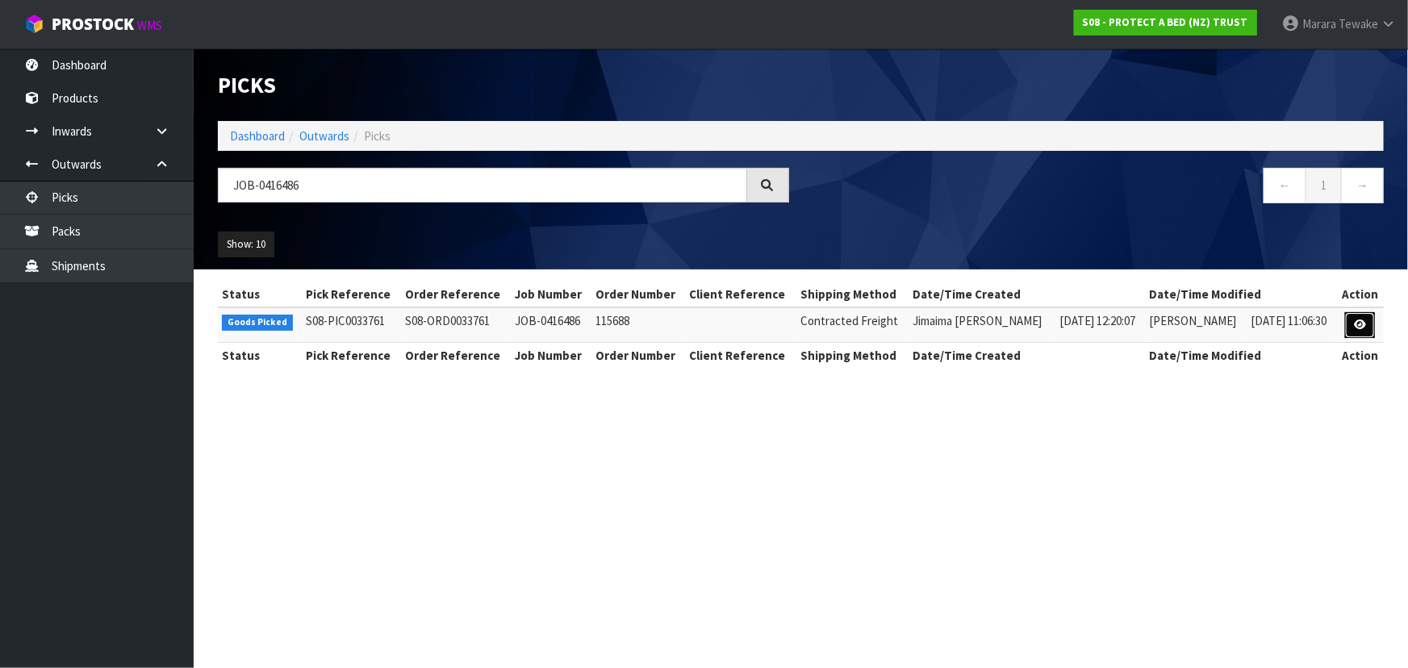
click at [1361, 315] on link at bounding box center [1360, 325] width 30 height 26
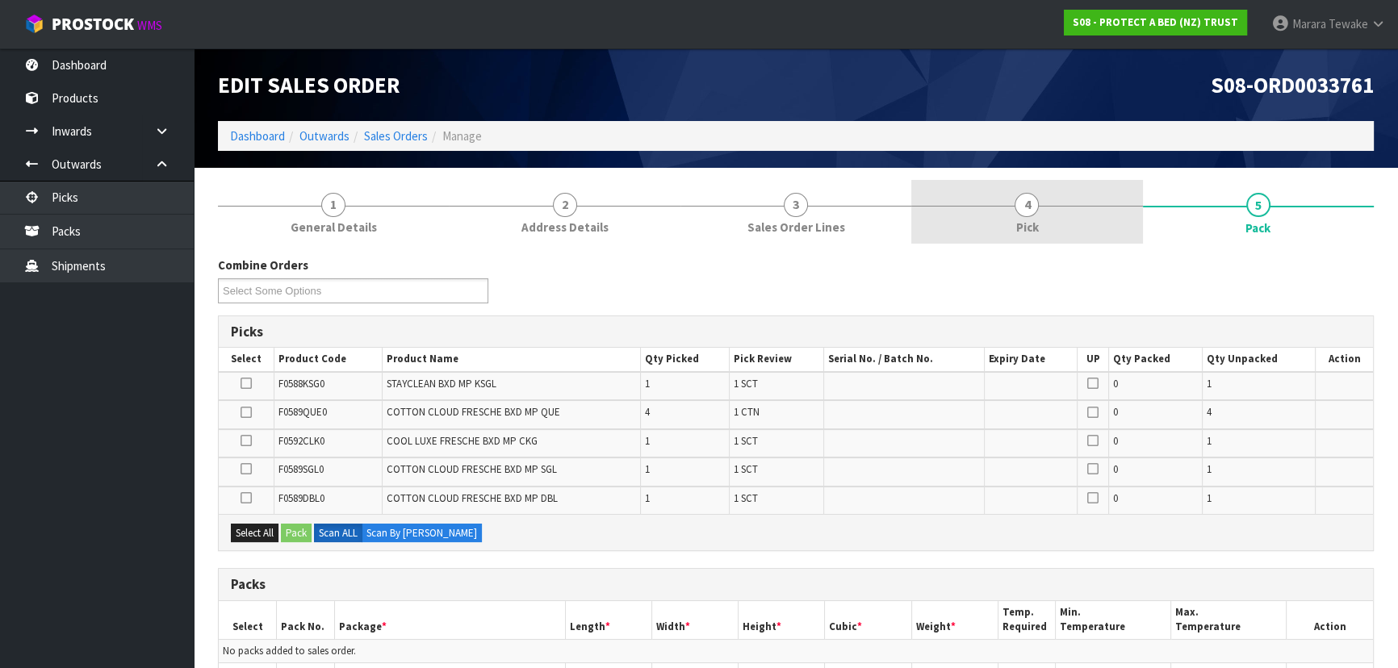
click at [1068, 222] on link "4 Pick" at bounding box center [1026, 212] width 231 height 64
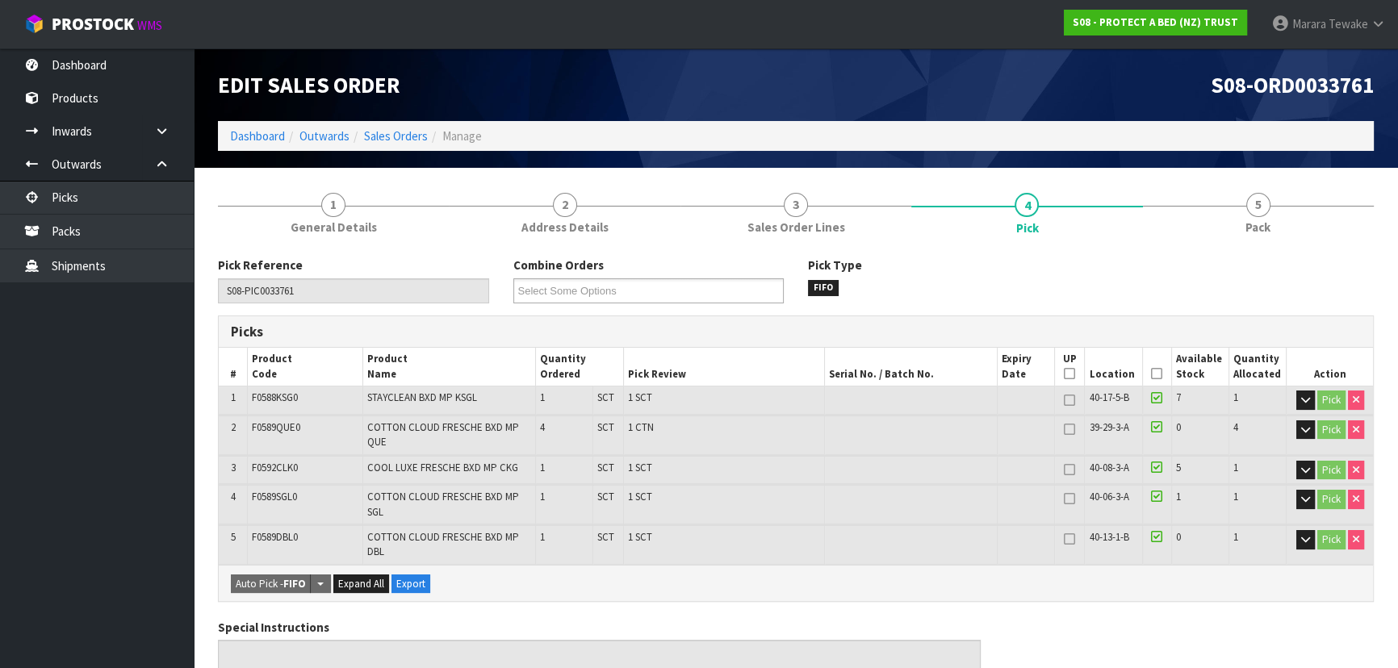
click at [1157, 374] on icon at bounding box center [1156, 374] width 11 height 1
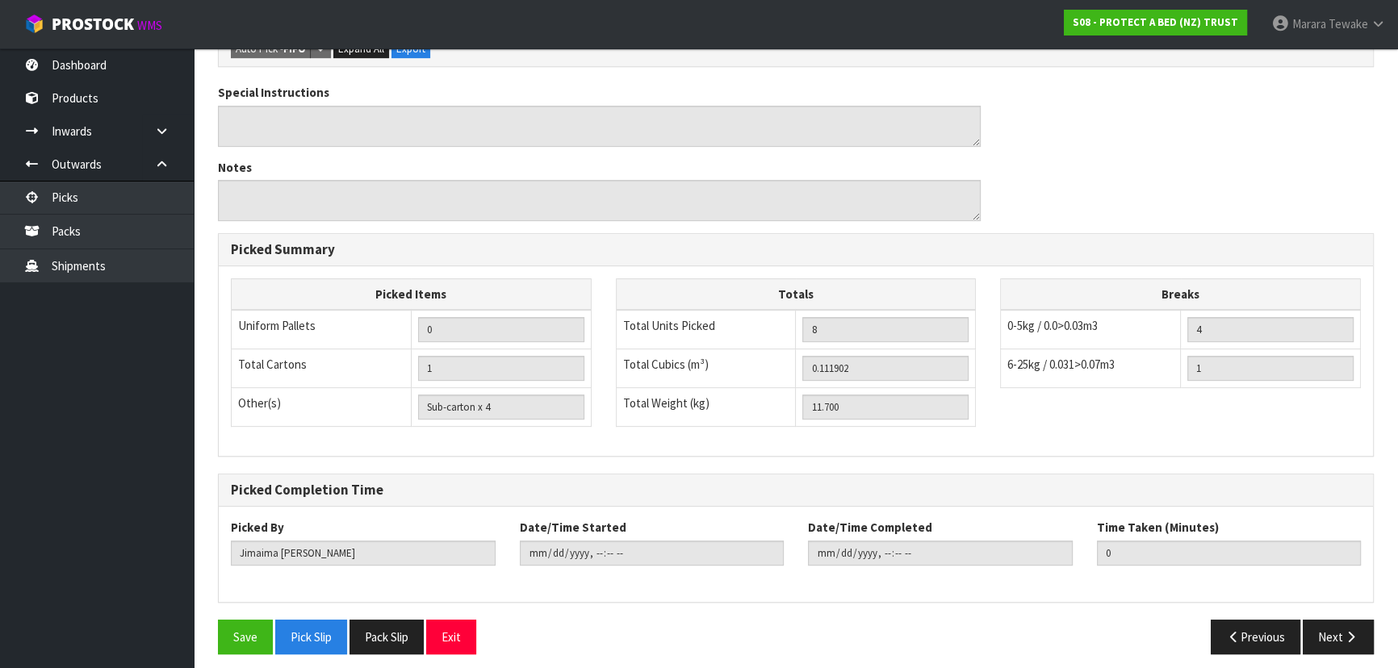
scroll to position [599, 0]
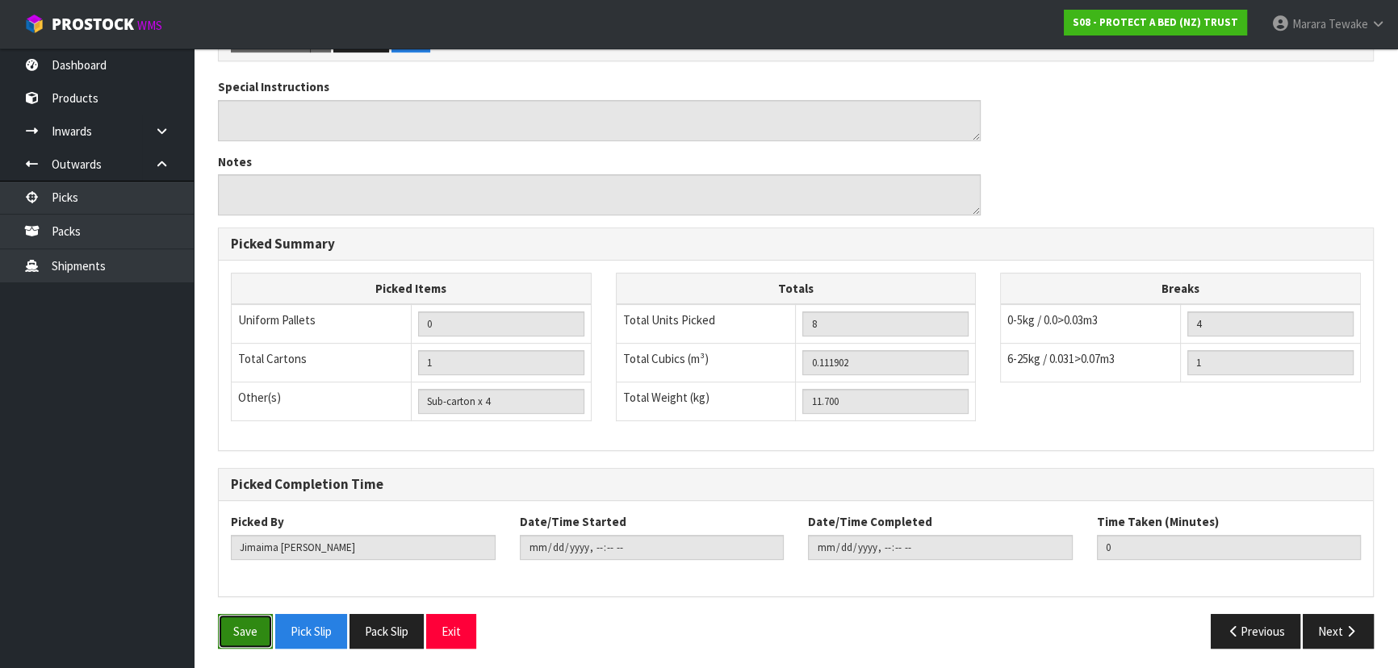
click at [260, 624] on button "Save" at bounding box center [245, 631] width 55 height 35
click at [261, 629] on button "Save" at bounding box center [245, 631] width 55 height 35
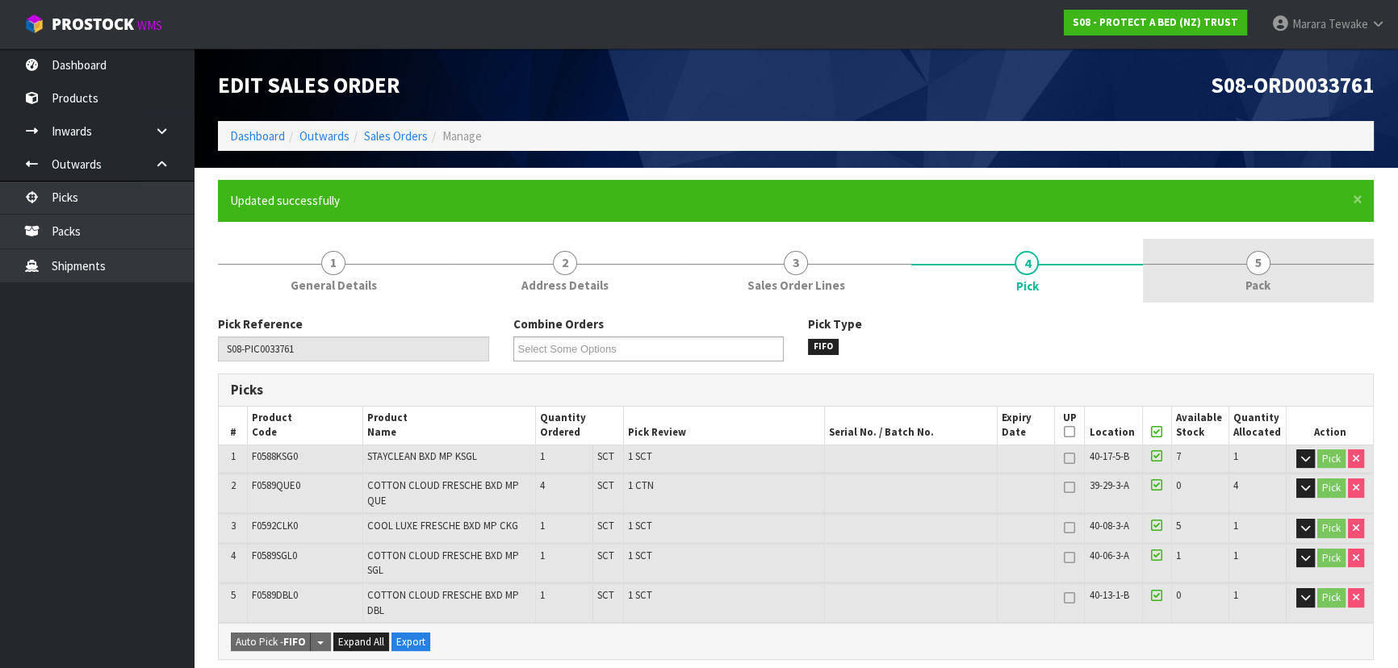
click at [1261, 259] on span "5" at bounding box center [1258, 263] width 24 height 24
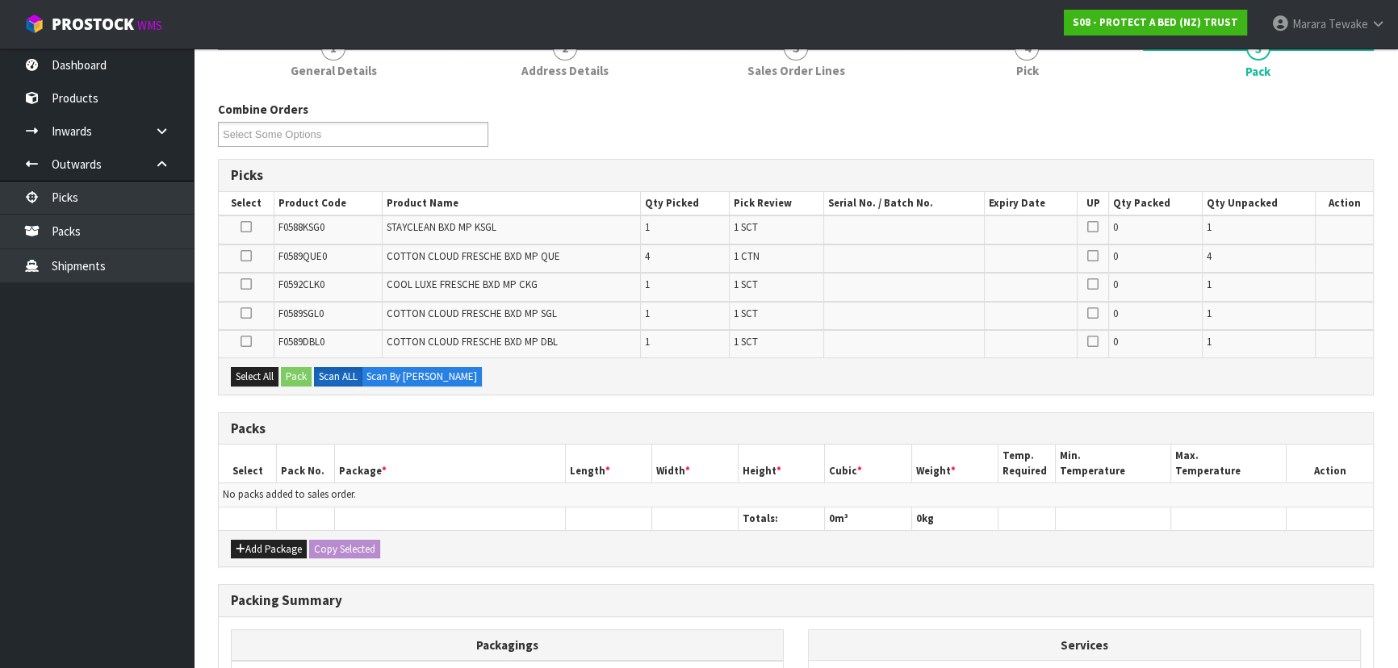
scroll to position [366, 0]
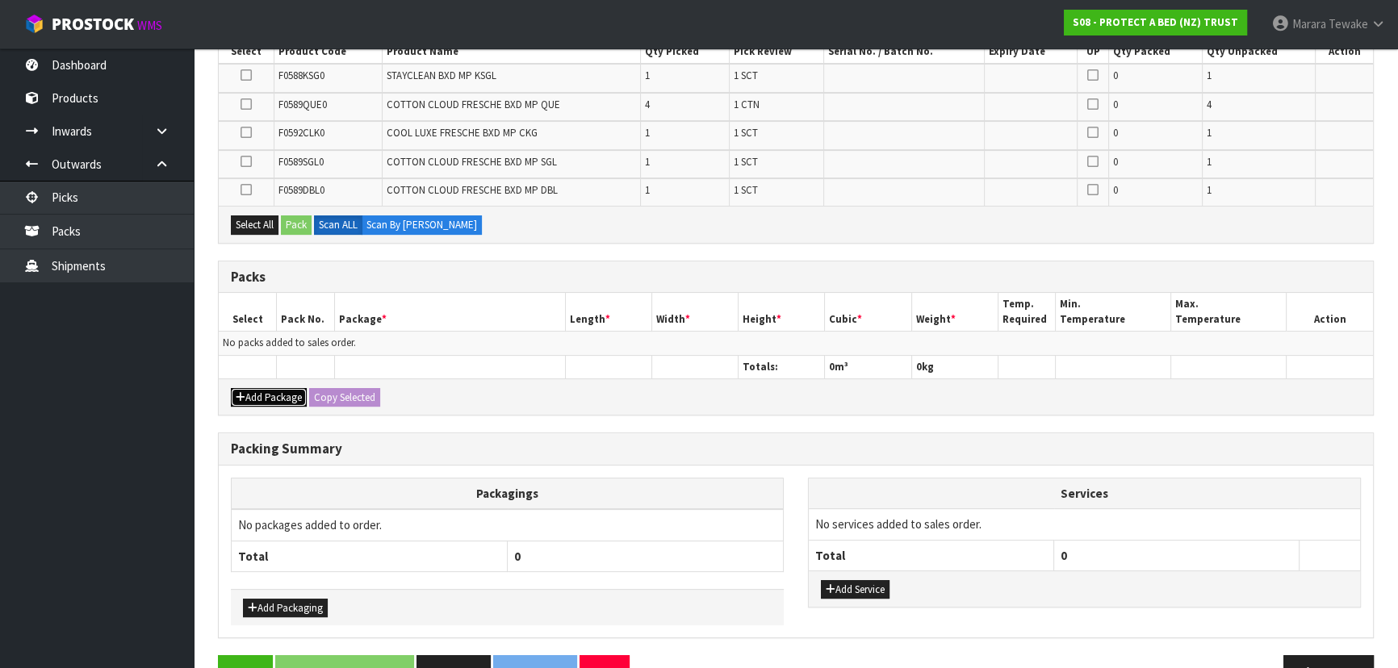
click at [253, 390] on button "Add Package" at bounding box center [269, 397] width 76 height 19
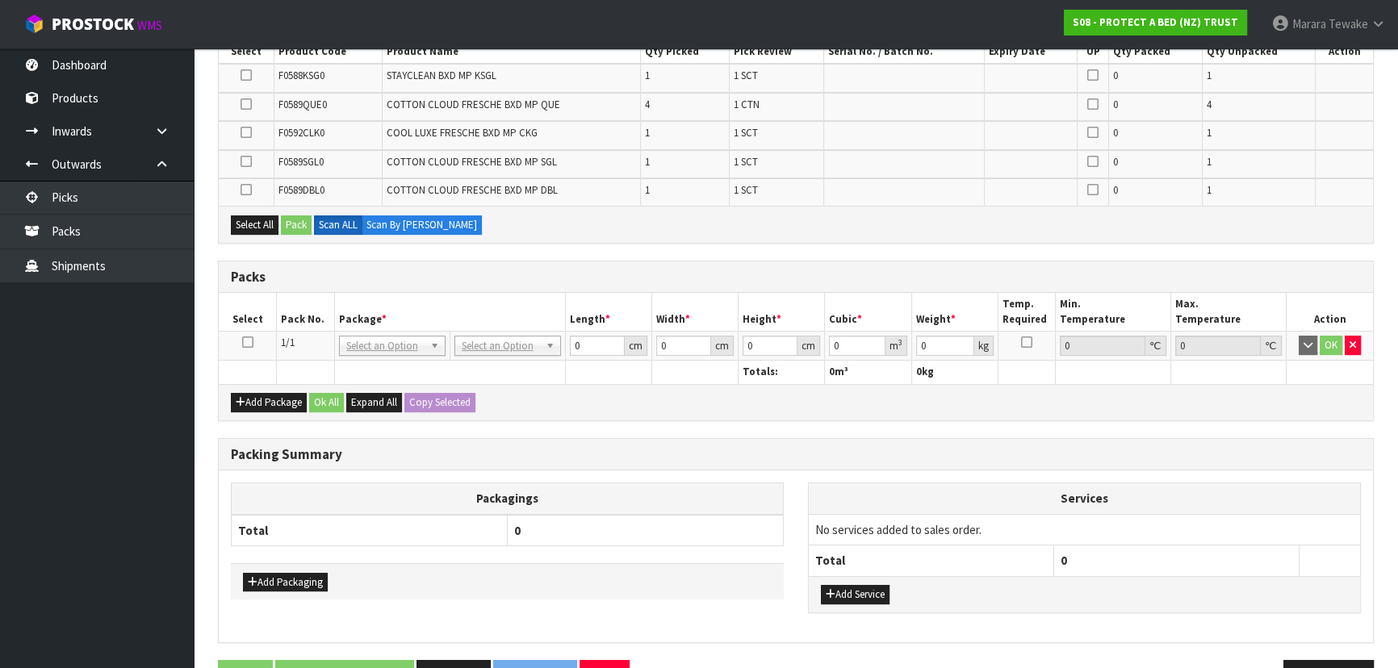
click at [248, 342] on icon at bounding box center [247, 342] width 11 height 1
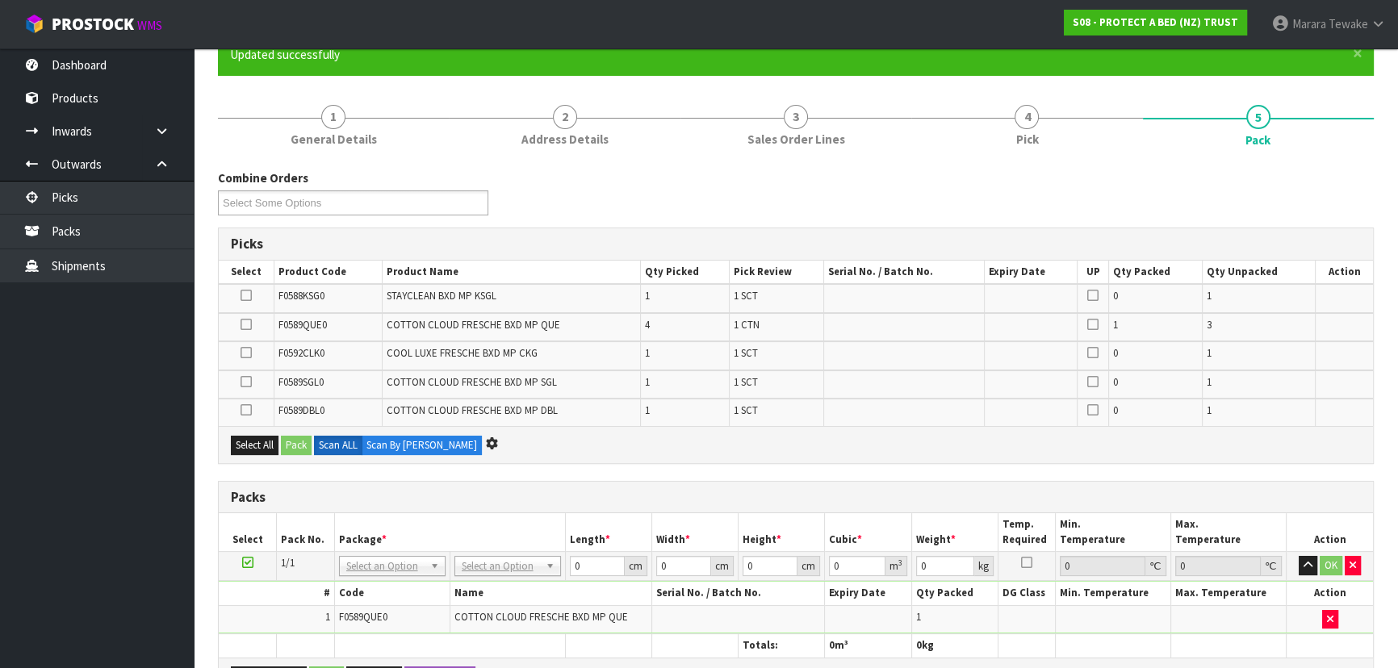
scroll to position [0, 0]
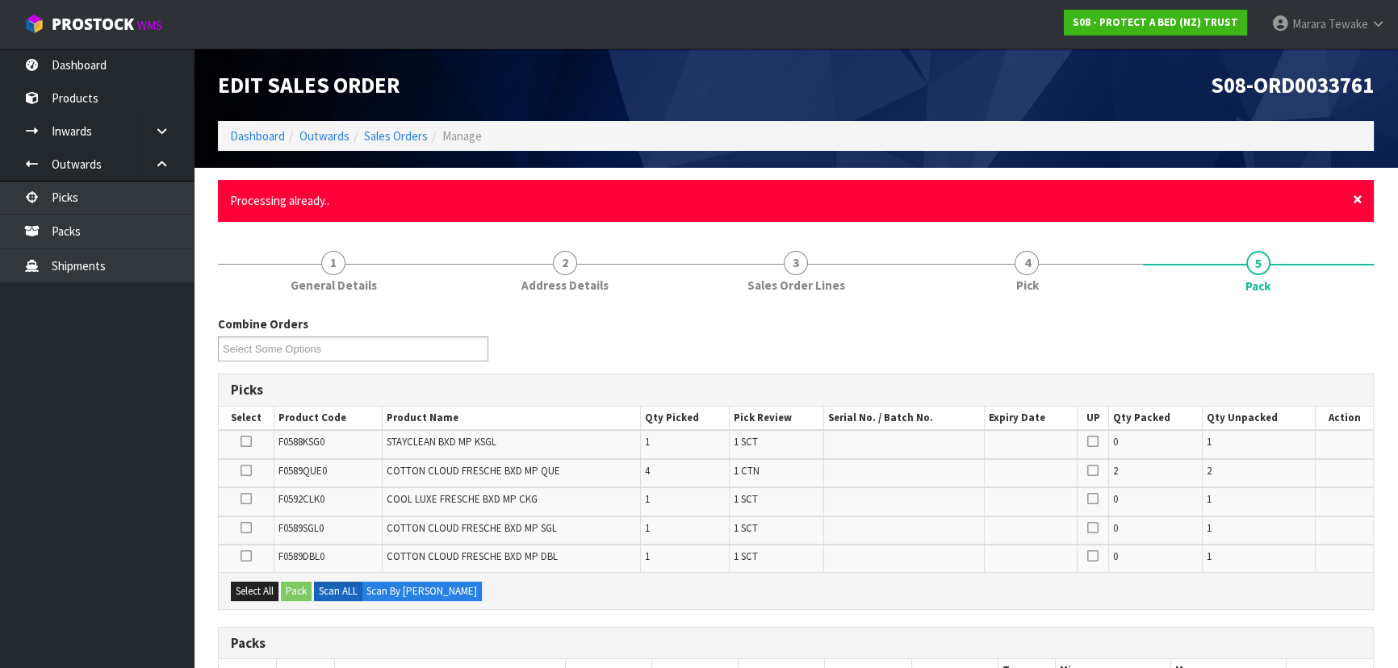
click at [1353, 194] on span "×" at bounding box center [1358, 199] width 10 height 23
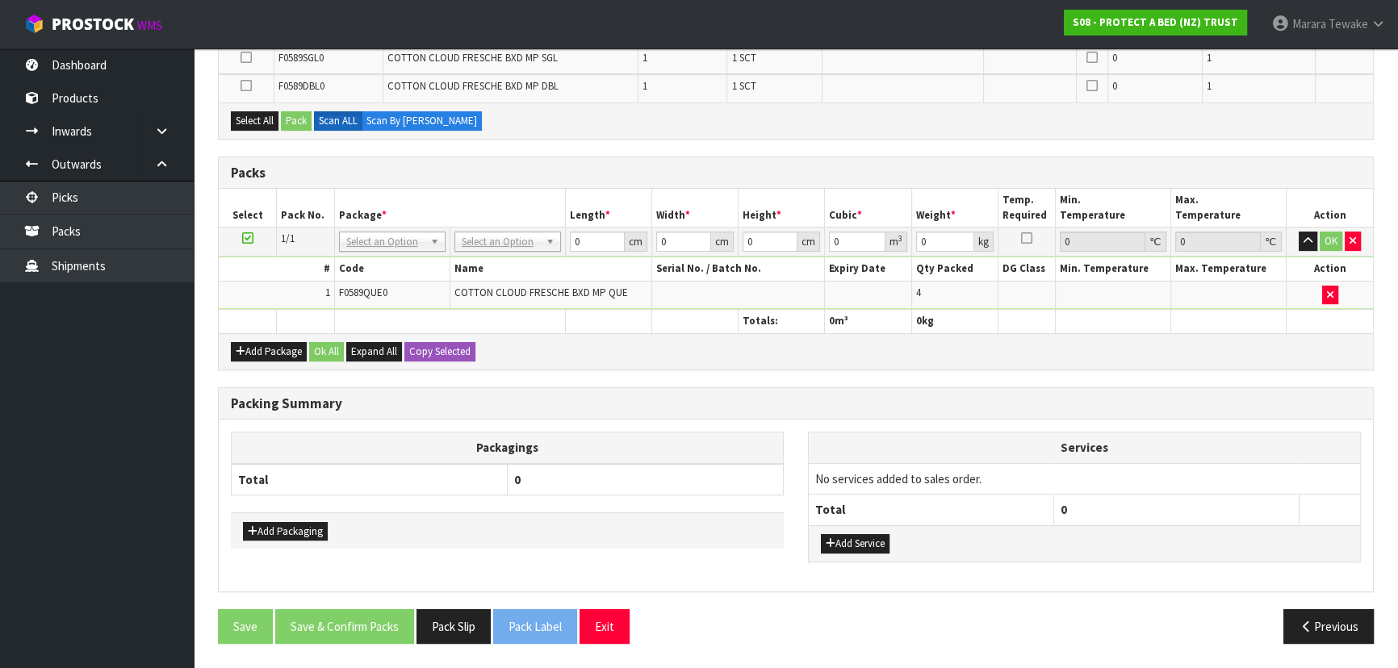
scroll to position [379, 0]
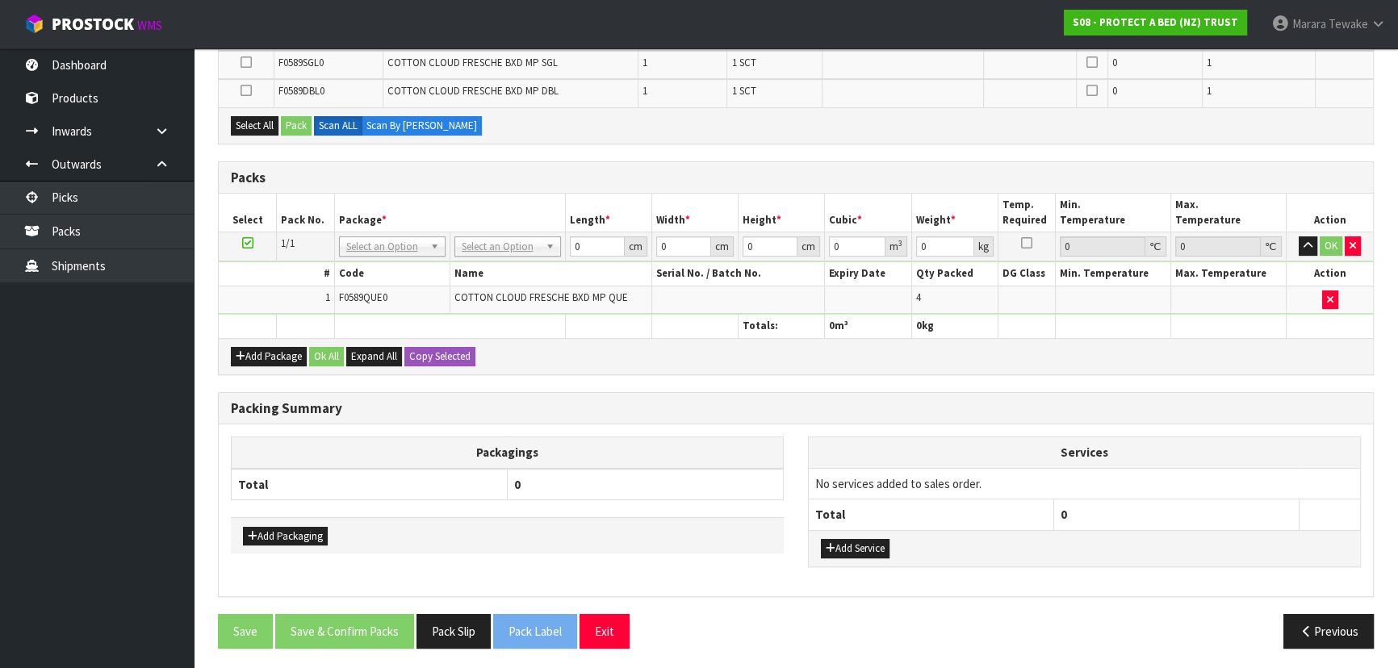
click at [245, 339] on div "Add Package Ok All Expand All Copy Selected" at bounding box center [796, 356] width 1154 height 36
click at [250, 352] on button "Add Package" at bounding box center [269, 356] width 76 height 19
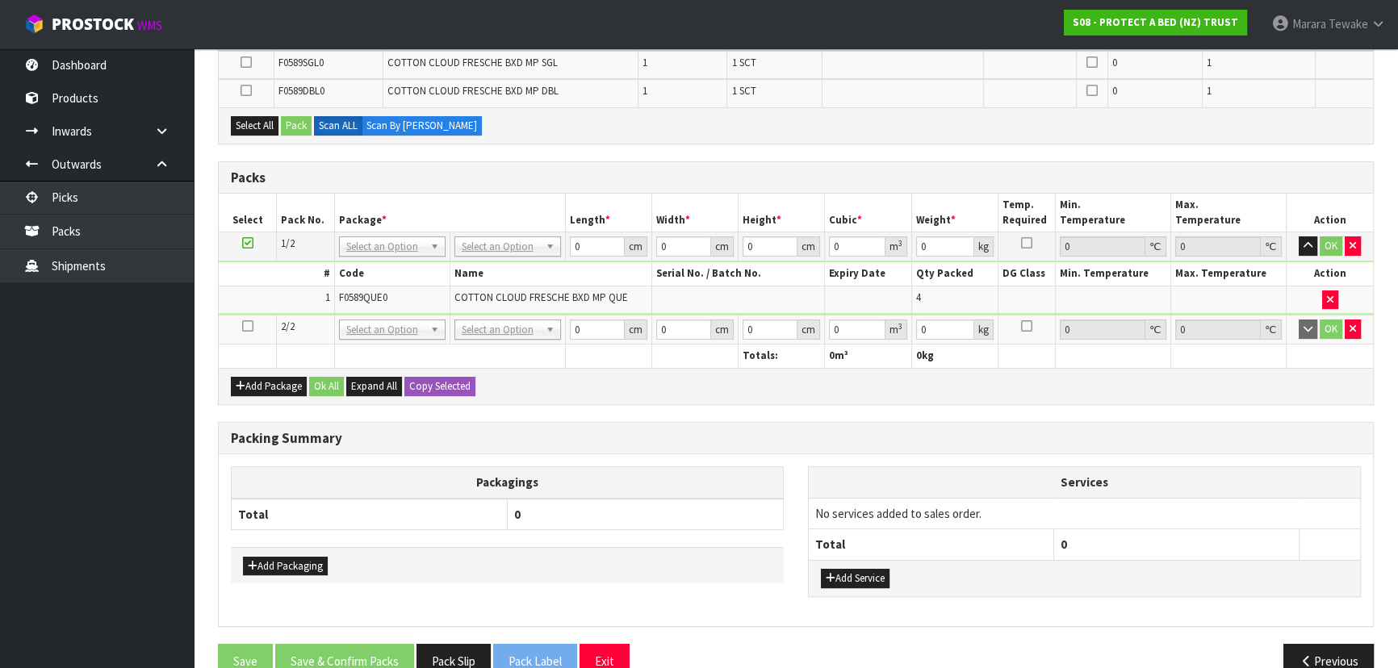
click at [242, 326] on icon at bounding box center [247, 326] width 11 height 1
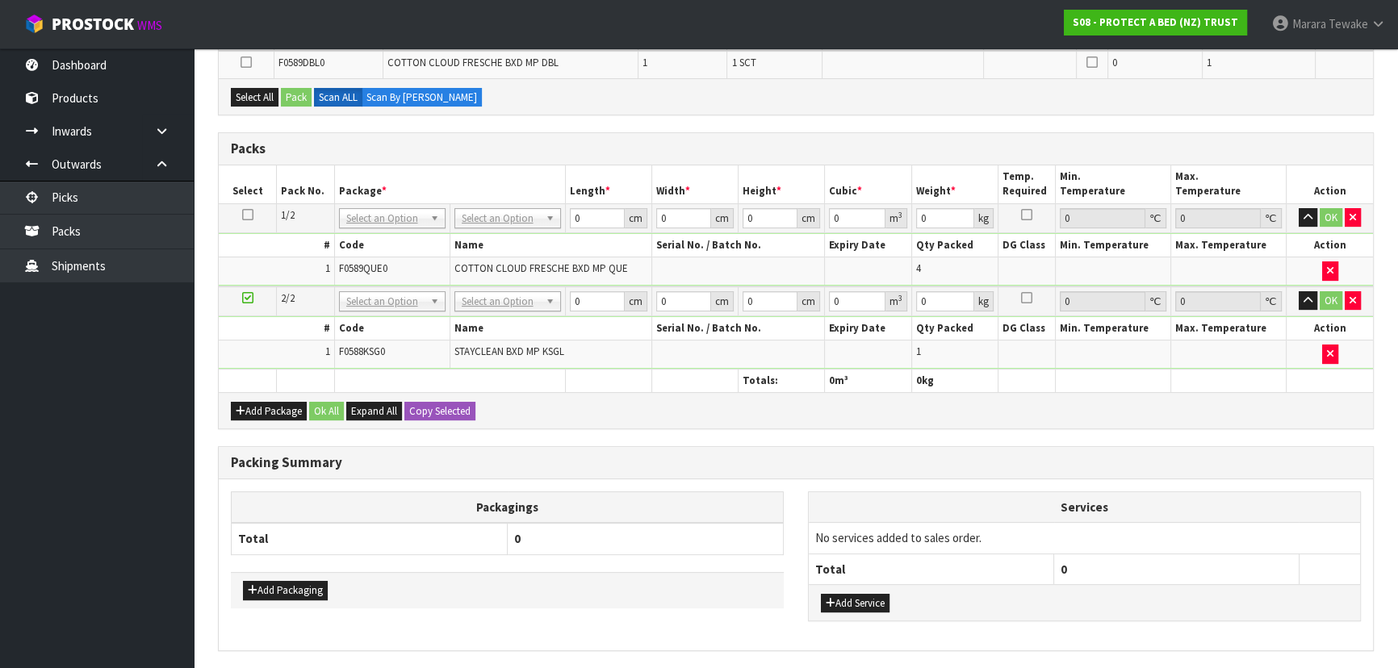
scroll to position [349, 0]
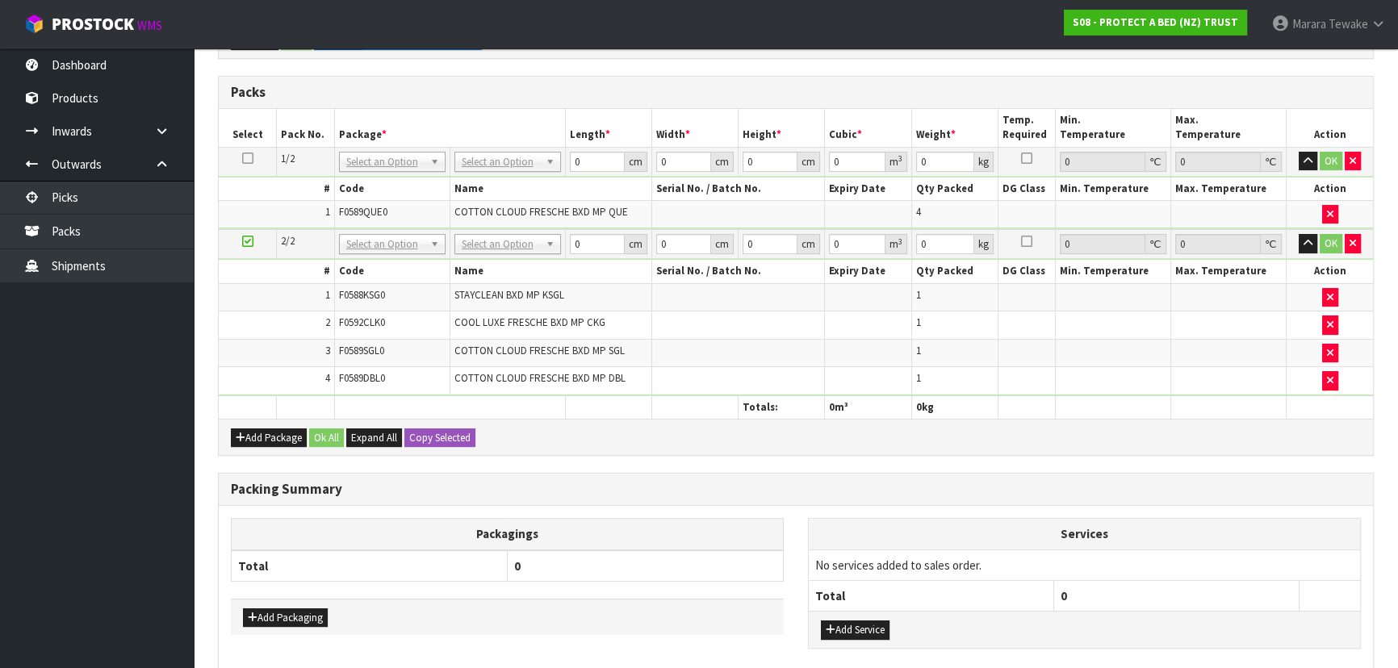
drag, startPoint x: 489, startPoint y: 165, endPoint x: 488, endPoint y: 193, distance: 28.3
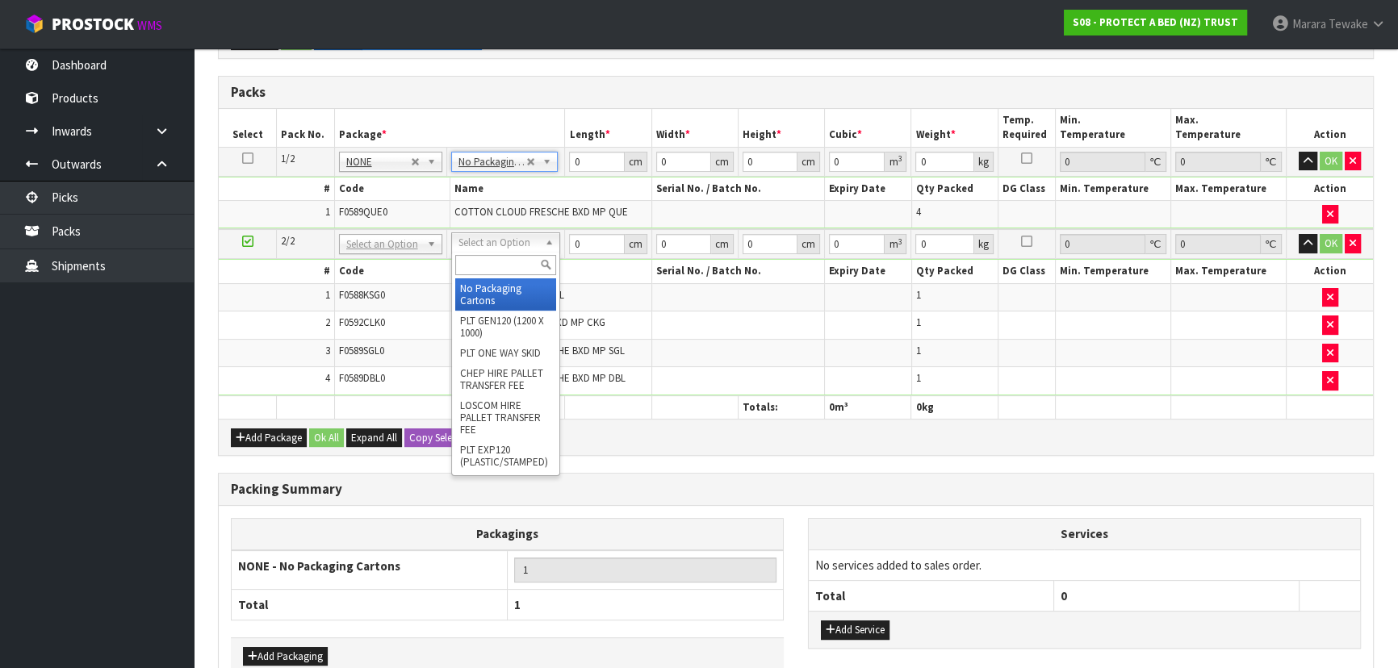
click at [515, 257] on input "text" at bounding box center [505, 265] width 101 height 20
drag, startPoint x: 509, startPoint y: 298, endPoint x: 517, endPoint y: 277, distance: 22.2
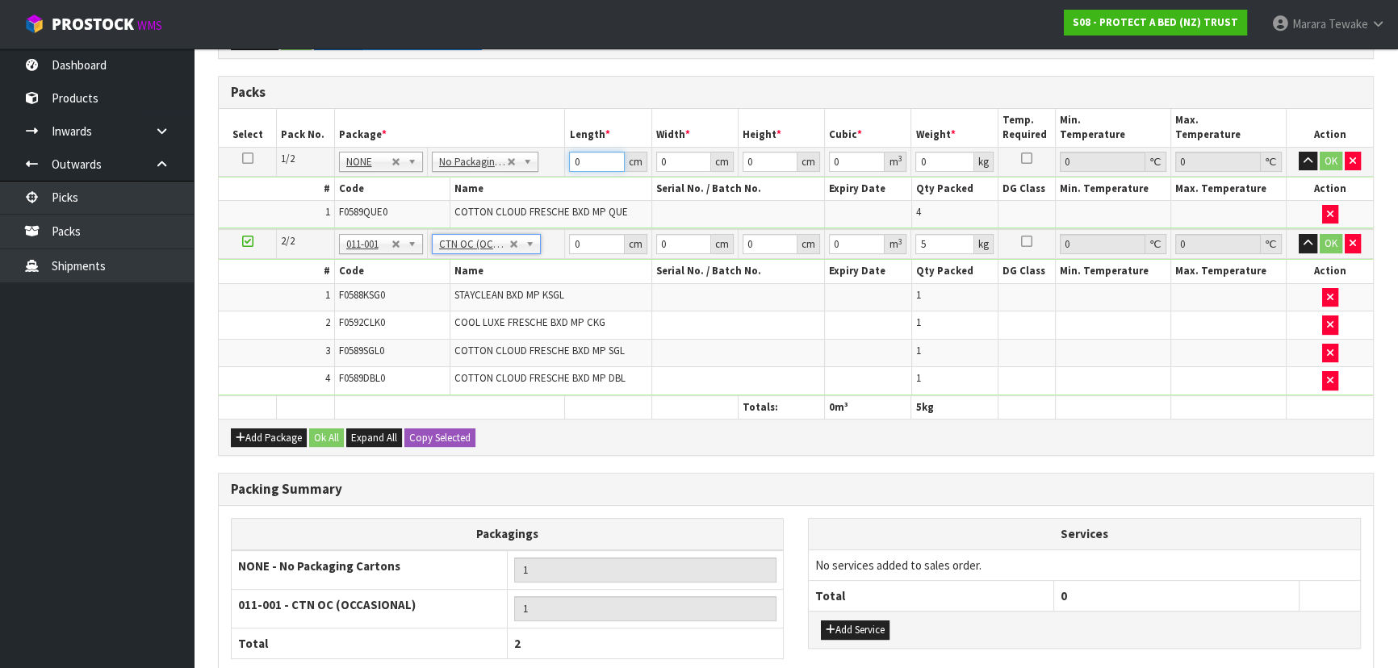
drag, startPoint x: 575, startPoint y: 155, endPoint x: 570, endPoint y: 105, distance: 50.3
click at [557, 148] on tr "1/2 NONE 007-001 007-002 007-004 007-009 007-013 007-014 007-015 007-017 007-01…" at bounding box center [796, 161] width 1154 height 29
click button "OK" at bounding box center [1331, 161] width 23 height 19
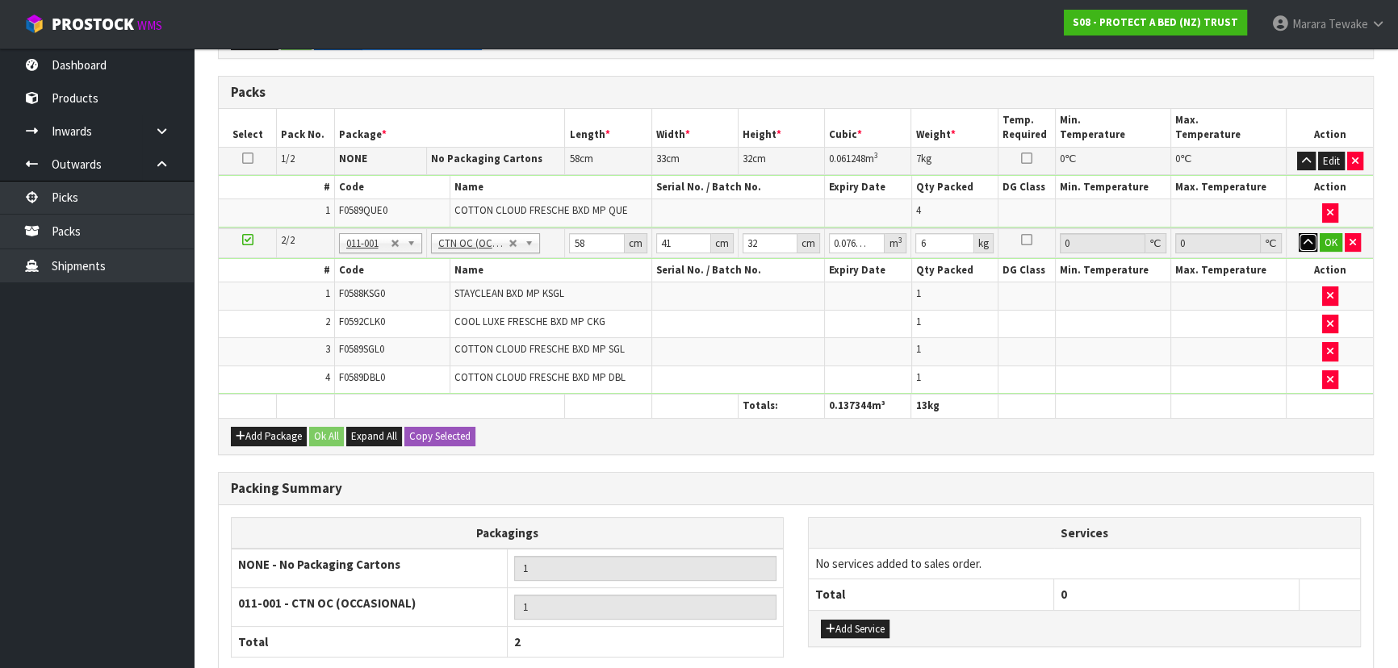
click at [1299, 233] on button "button" at bounding box center [1308, 242] width 19 height 19
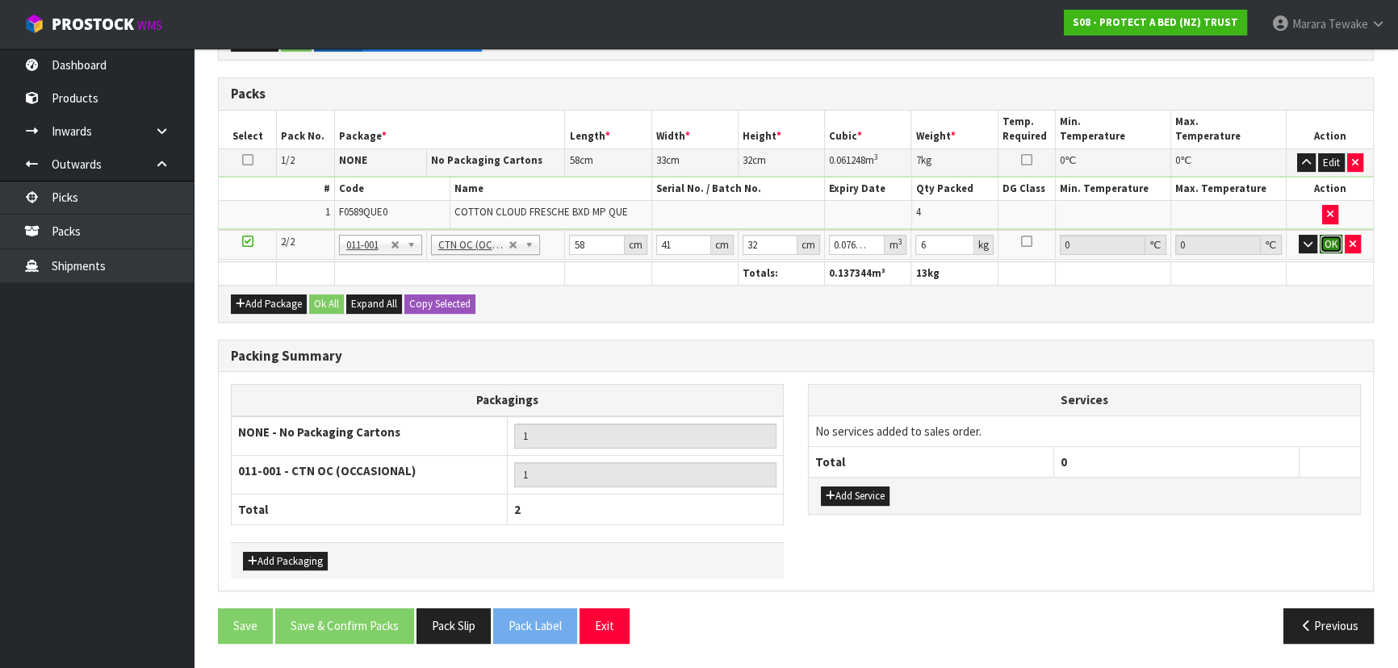
click button "OK" at bounding box center [1331, 244] width 23 height 19
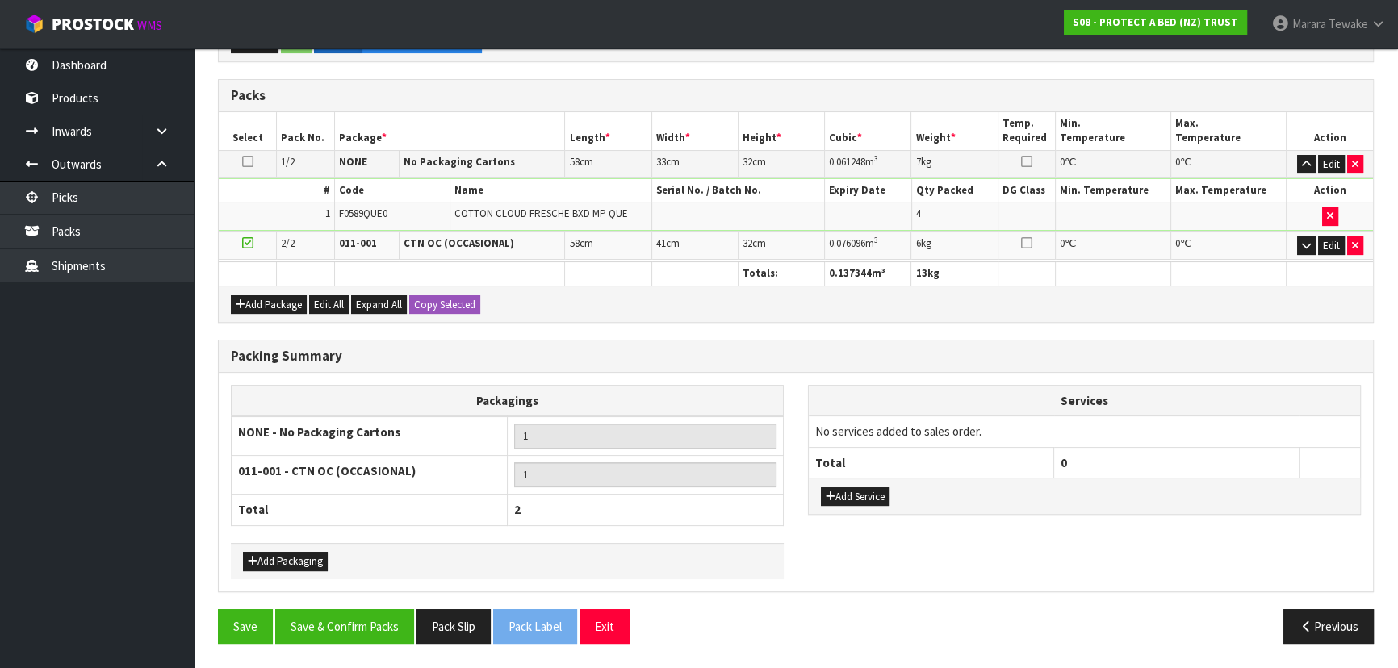
scroll to position [340, 0]
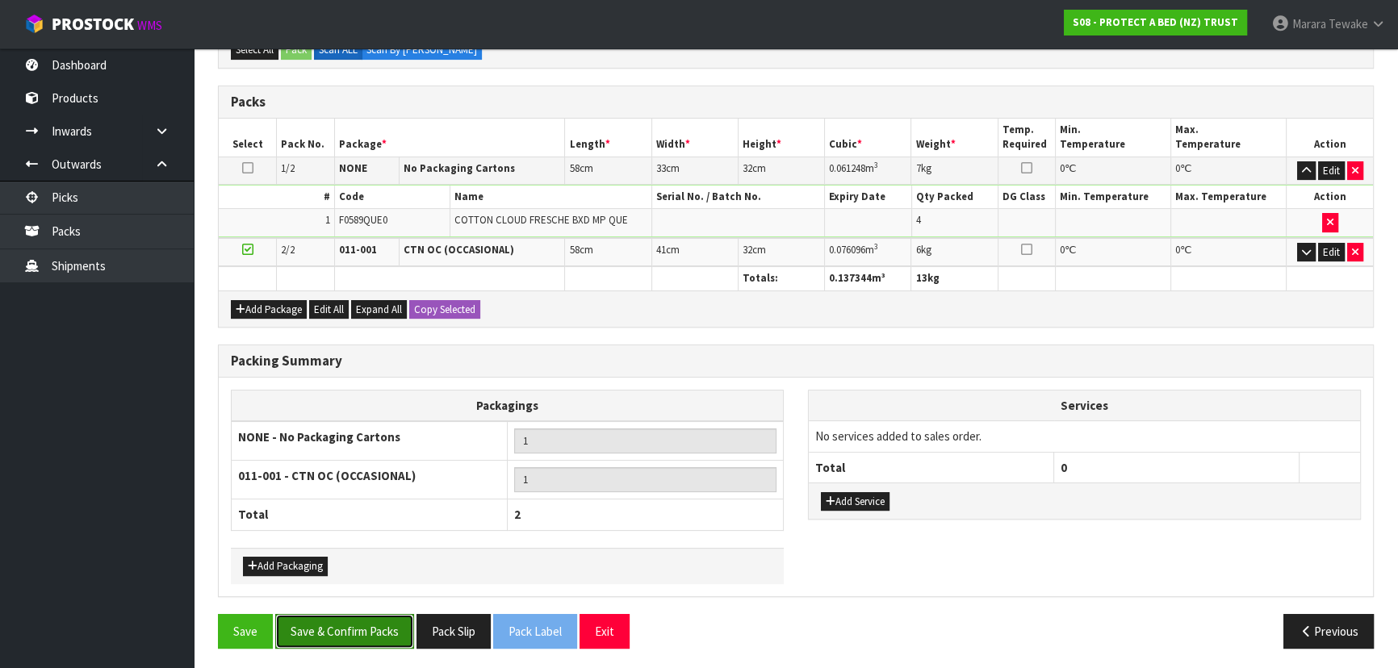
click at [369, 615] on button "Save & Confirm Packs" at bounding box center [344, 631] width 139 height 35
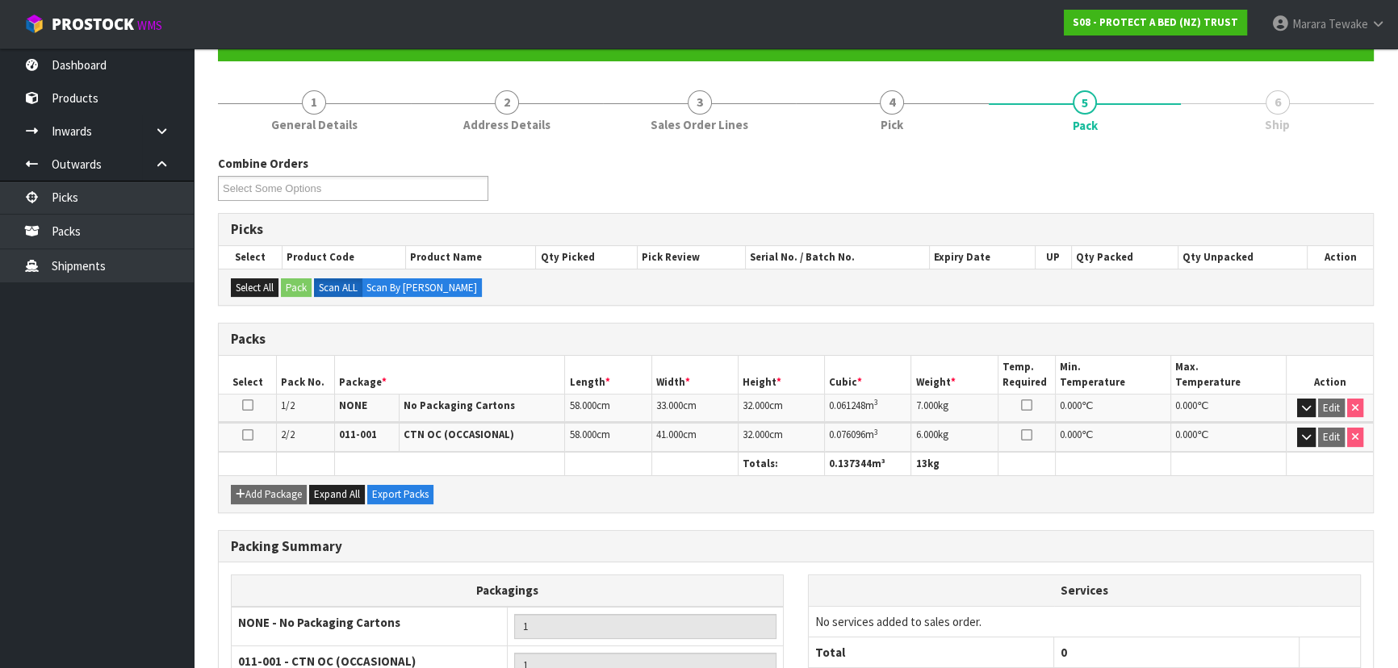
scroll to position [311, 0]
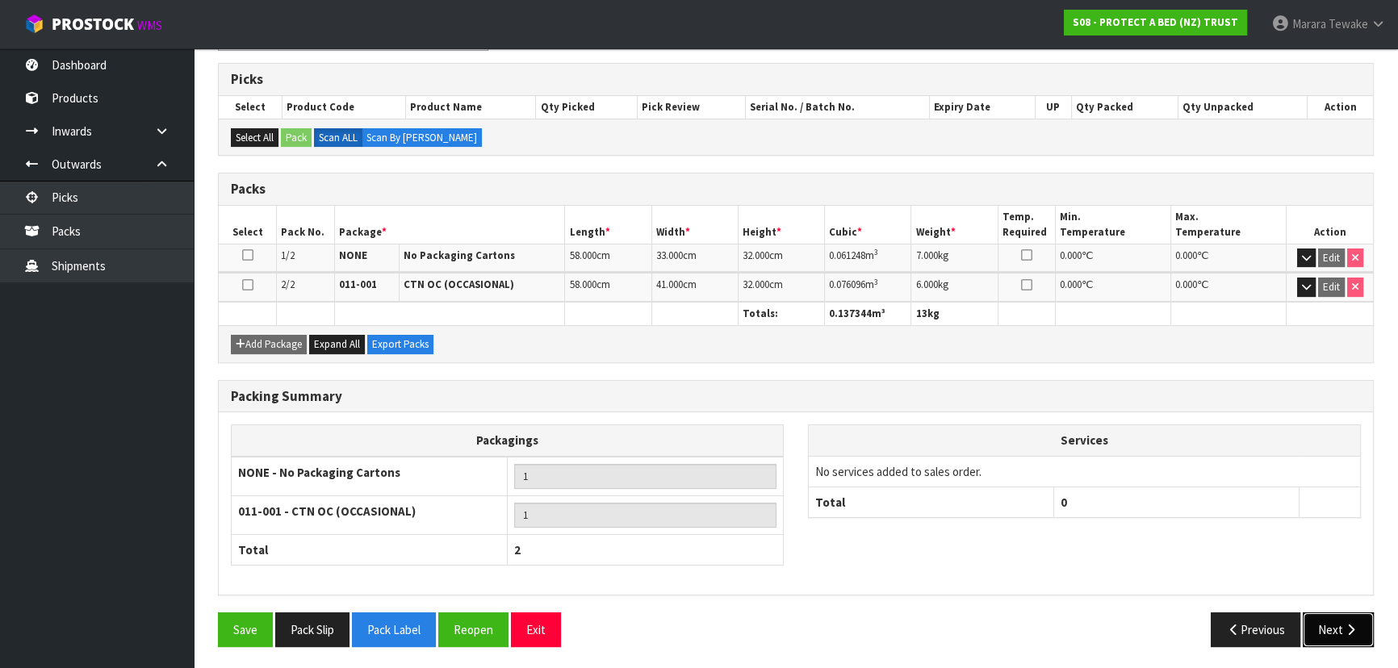
click at [1329, 639] on button "Next" at bounding box center [1338, 630] width 71 height 35
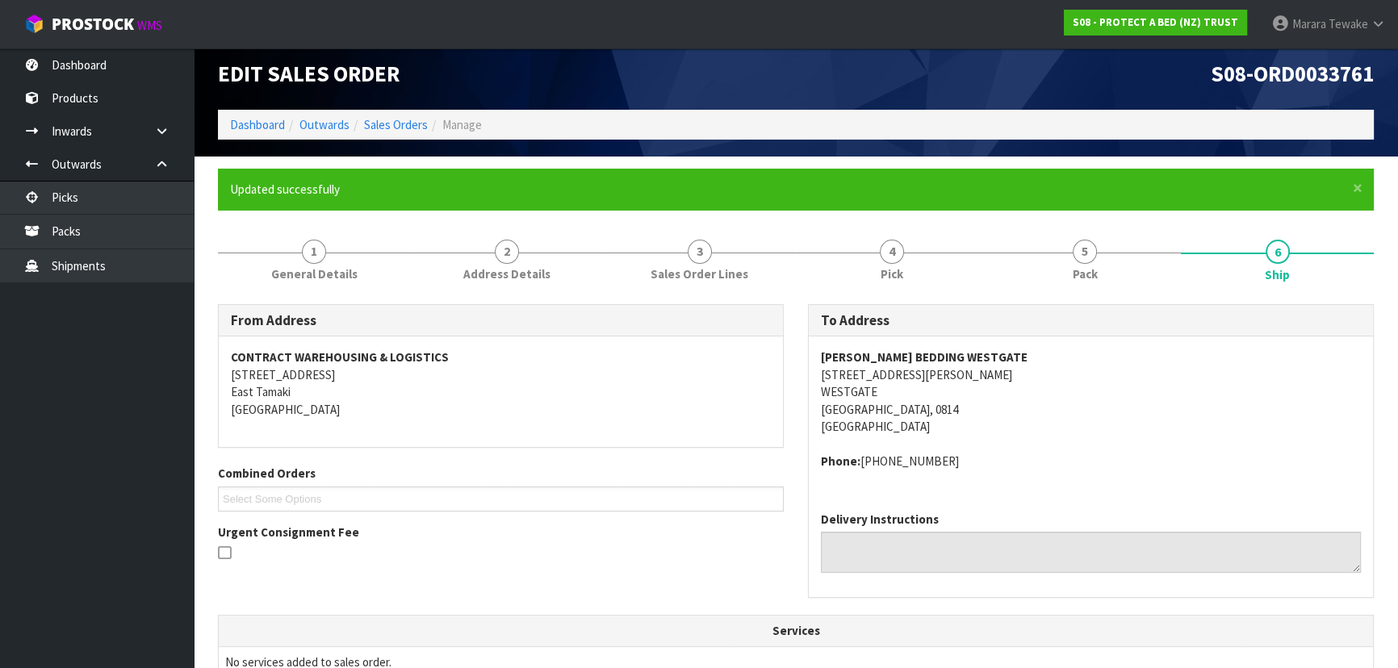
scroll to position [441, 0]
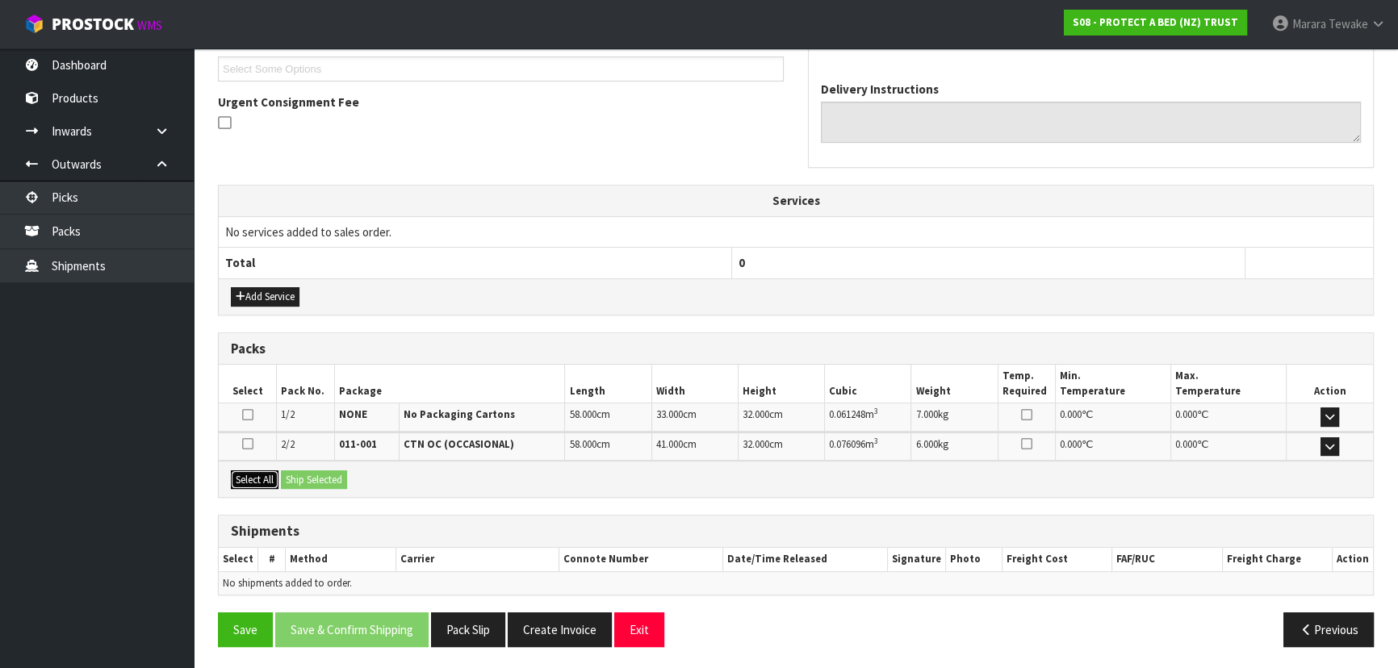
click at [269, 472] on button "Select All" at bounding box center [255, 480] width 48 height 19
click at [313, 471] on button "Ship Selected" at bounding box center [314, 480] width 66 height 19
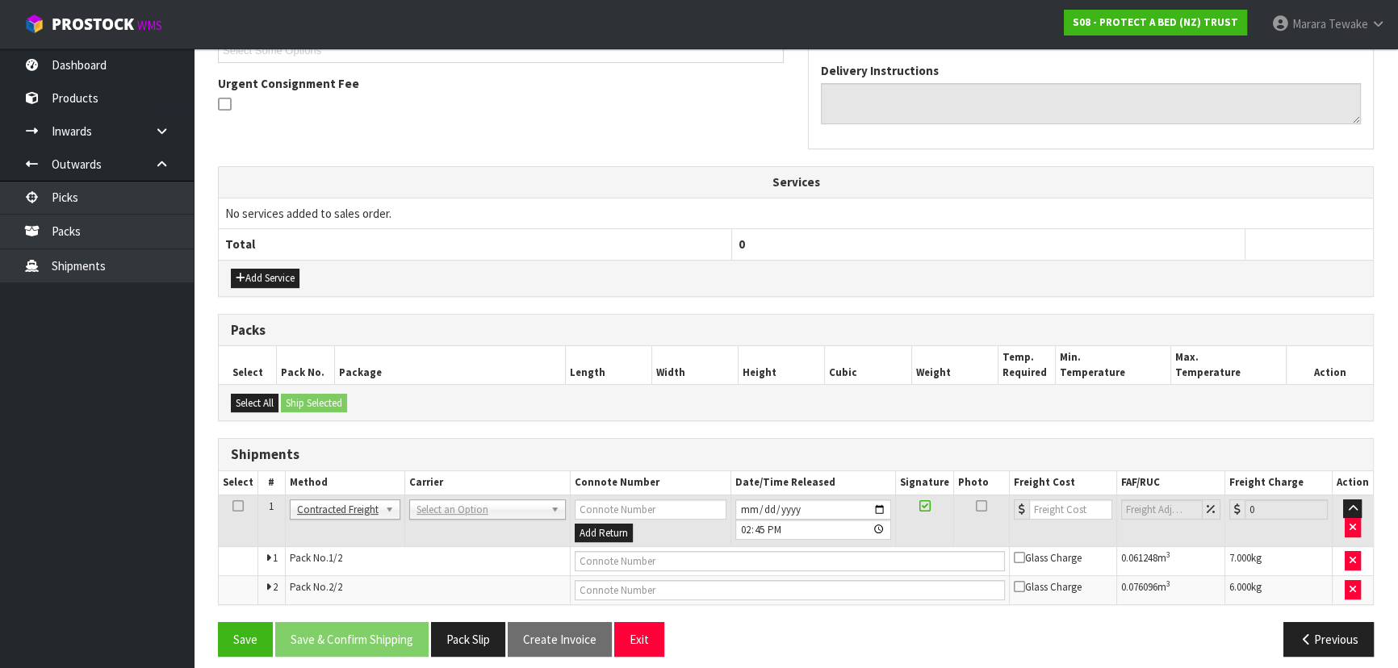
scroll to position [470, 0]
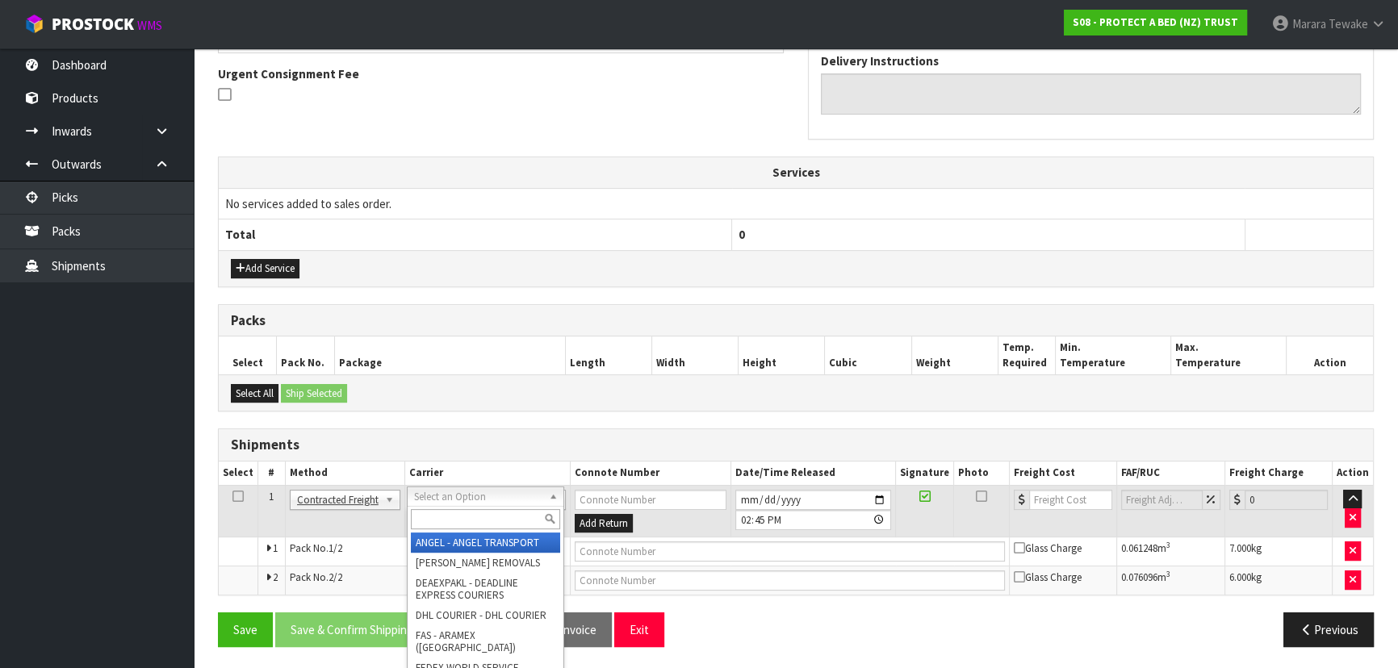
click at [435, 518] on input "text" at bounding box center [485, 519] width 149 height 20
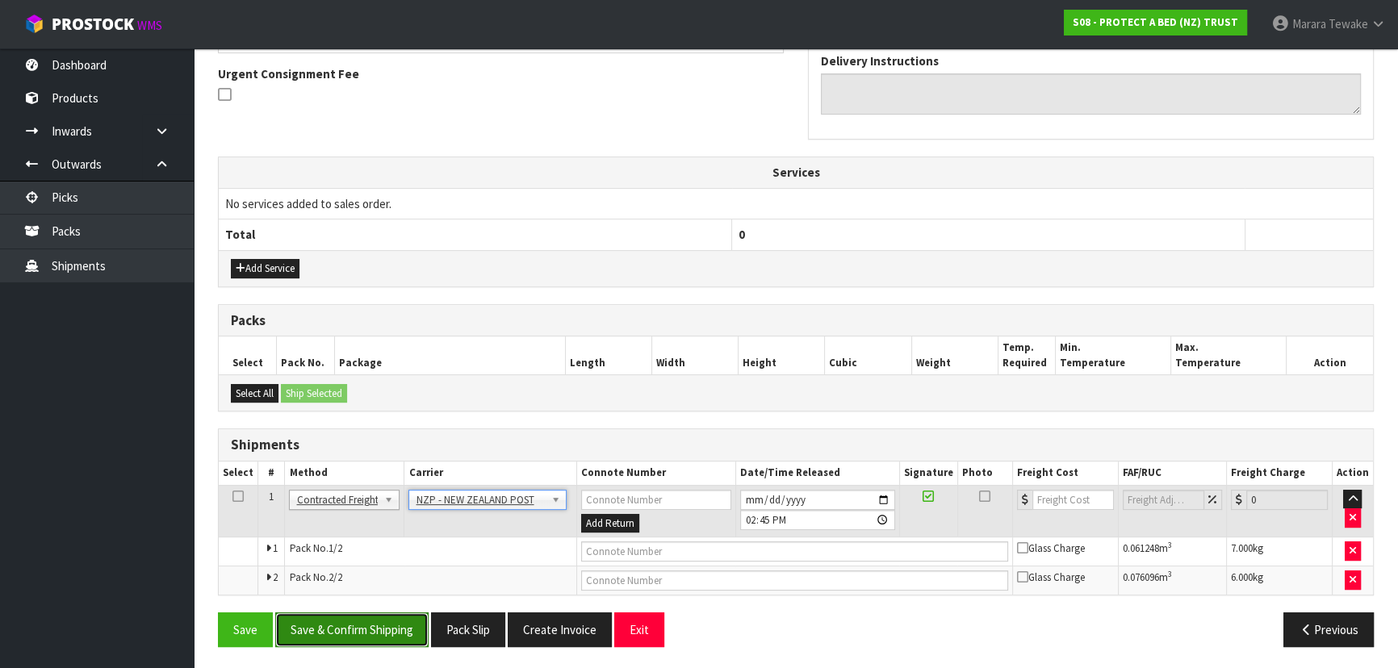
click at [383, 624] on button "Save & Confirm Shipping" at bounding box center [351, 630] width 153 height 35
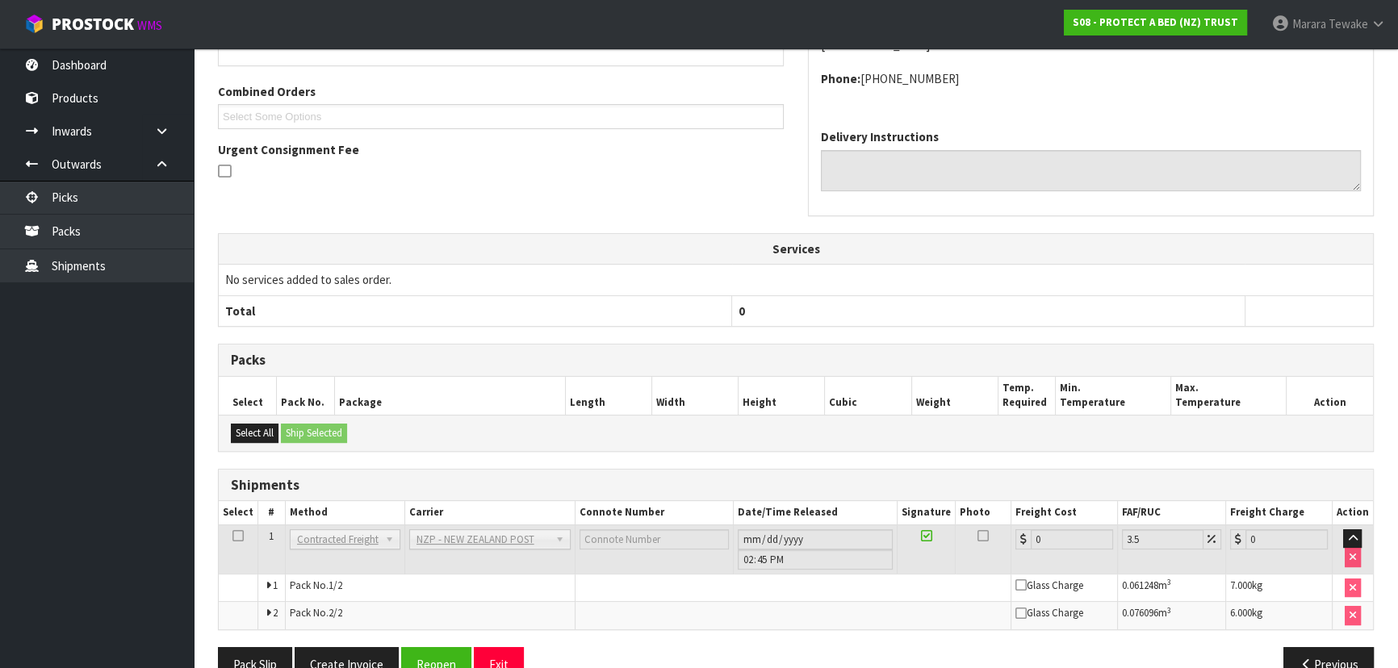
scroll to position [440, 0]
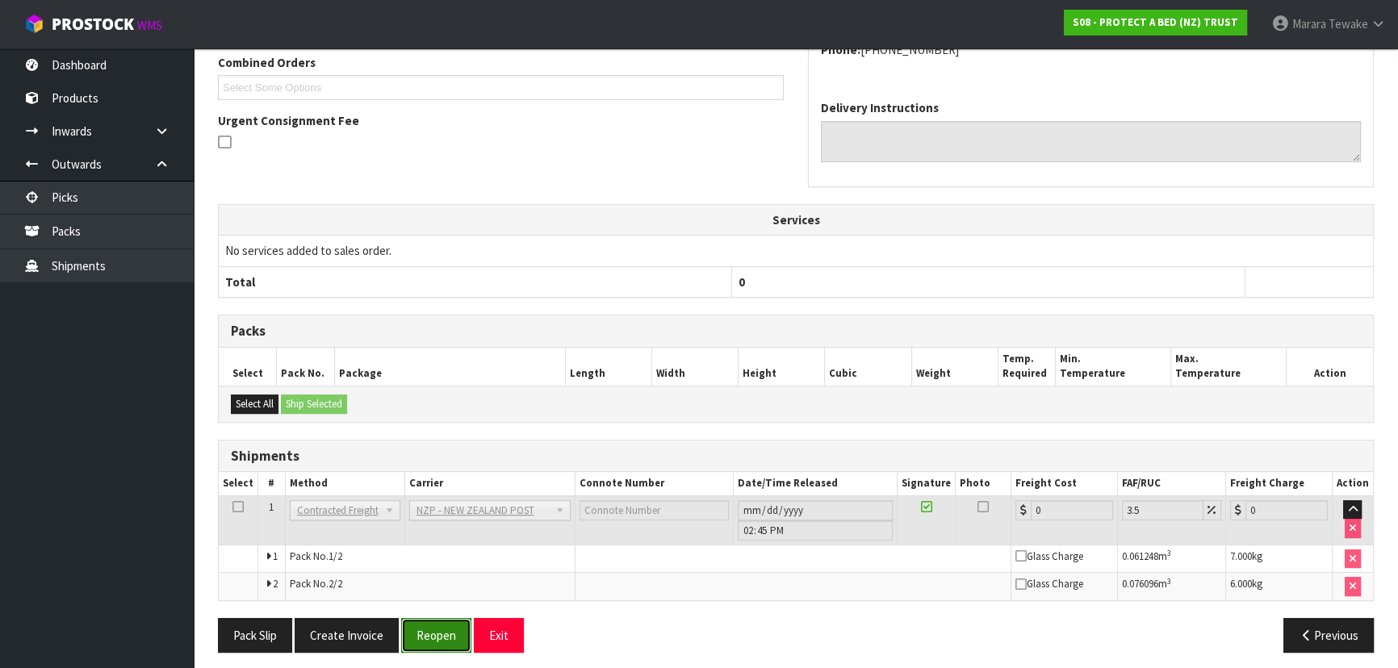
click at [438, 645] on button "Reopen" at bounding box center [436, 635] width 70 height 35
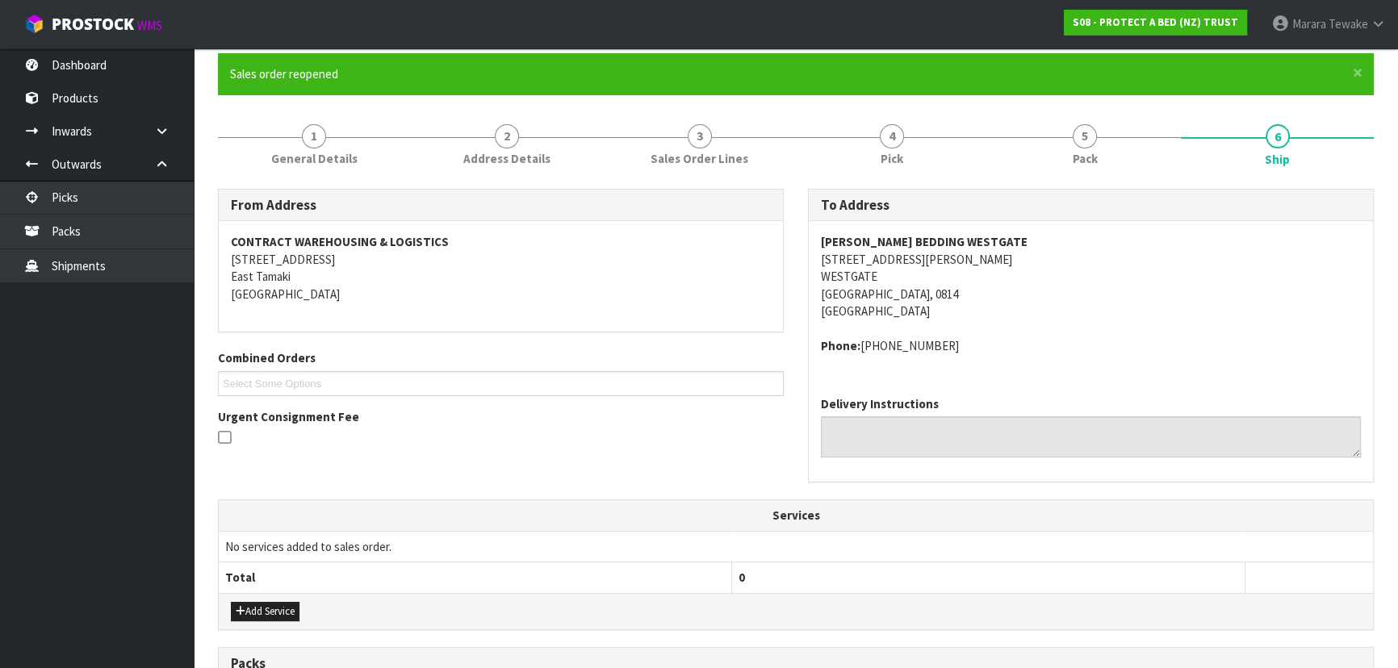
scroll to position [470, 0]
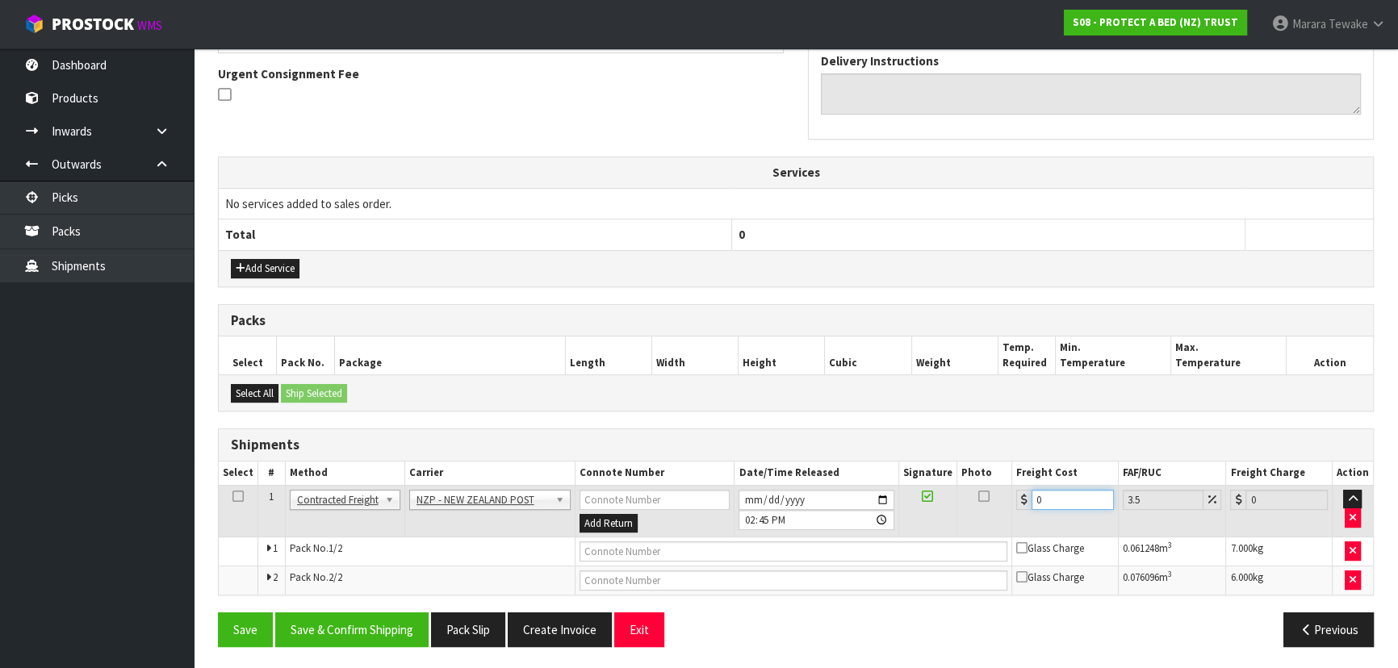
drag, startPoint x: 1058, startPoint y: 488, endPoint x: 1036, endPoint y: 468, distance: 29.7
click at [1038, 471] on table "Select # Method Carrier Connote Number Date/Time Released Signature Photo Freig…" at bounding box center [796, 528] width 1154 height 133
drag, startPoint x: 367, startPoint y: 631, endPoint x: 332, endPoint y: 615, distance: 39.0
click at [366, 629] on button "Save & Confirm Shipping" at bounding box center [351, 630] width 153 height 35
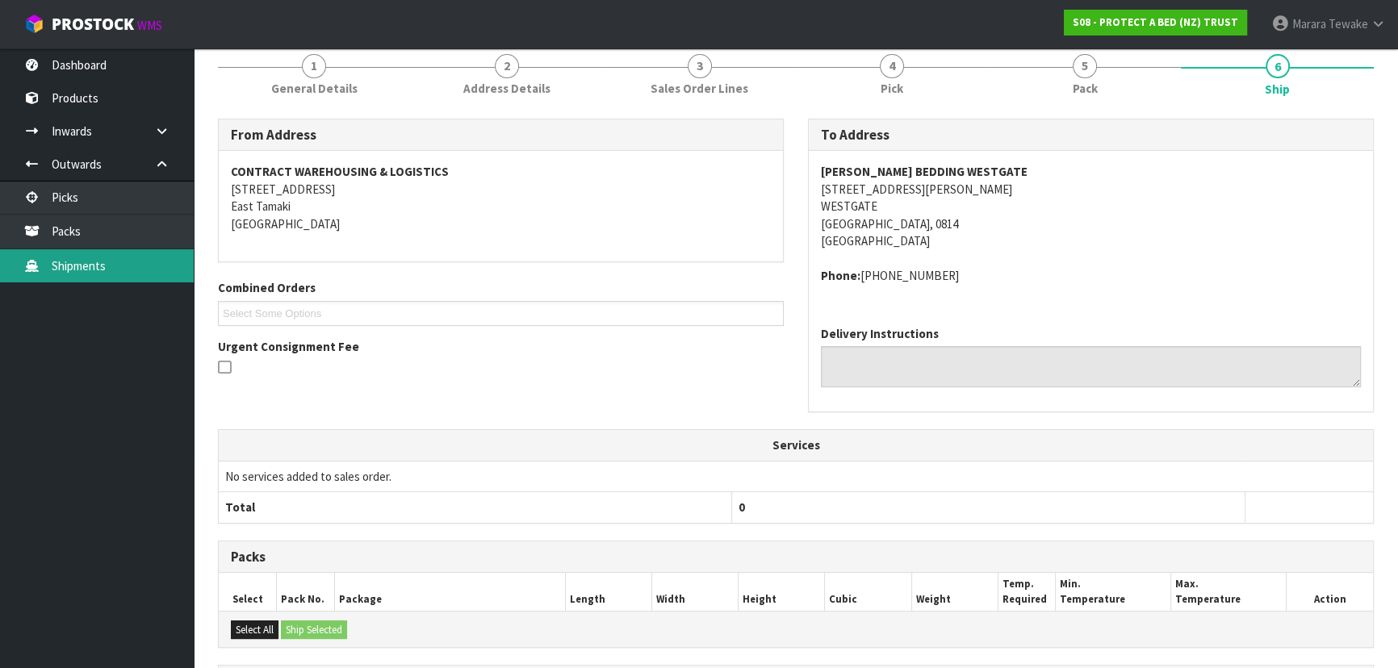
scroll to position [0, 0]
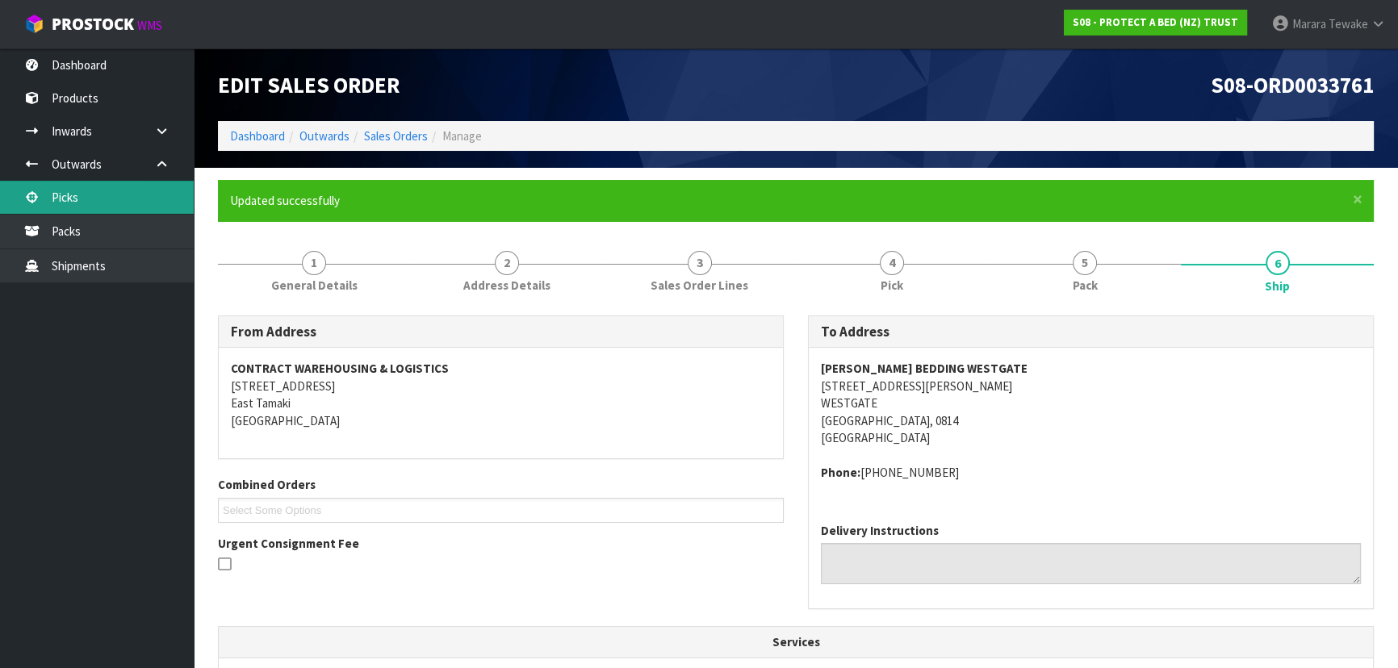
click at [138, 197] on link "Picks" at bounding box center [97, 197] width 194 height 33
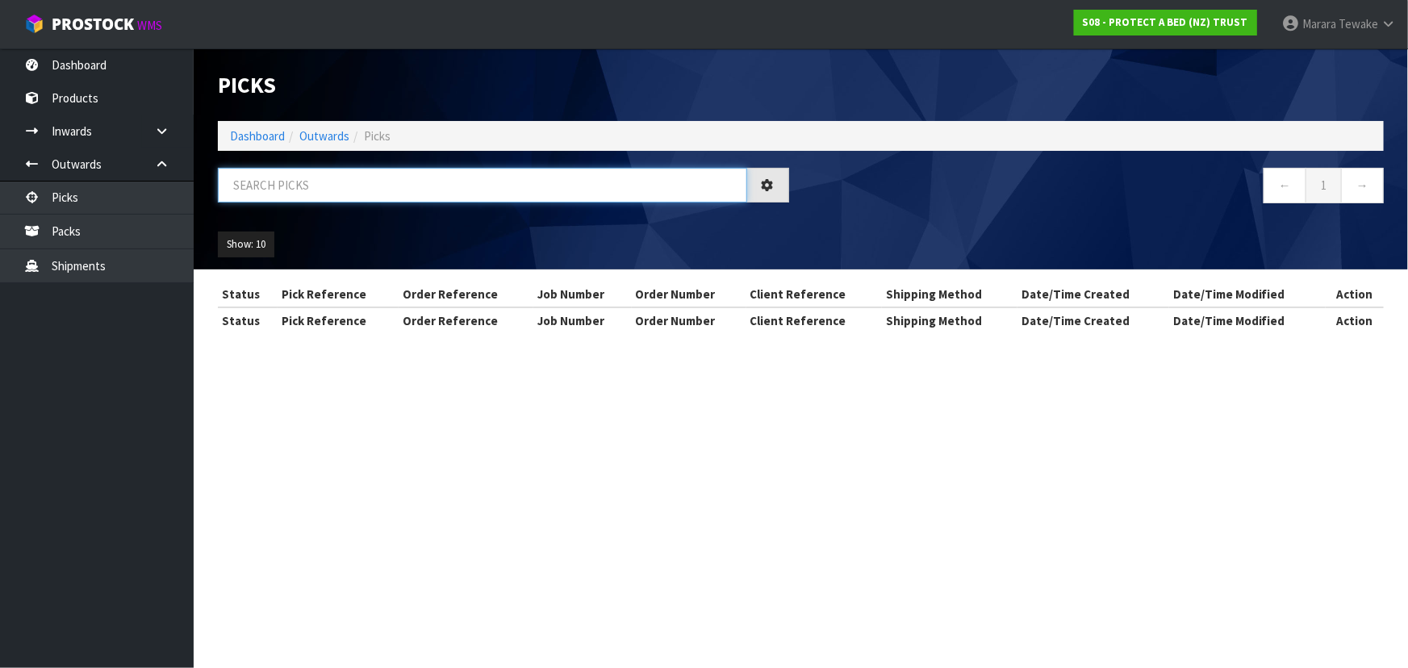
click at [242, 181] on input "text" at bounding box center [482, 185] width 529 height 35
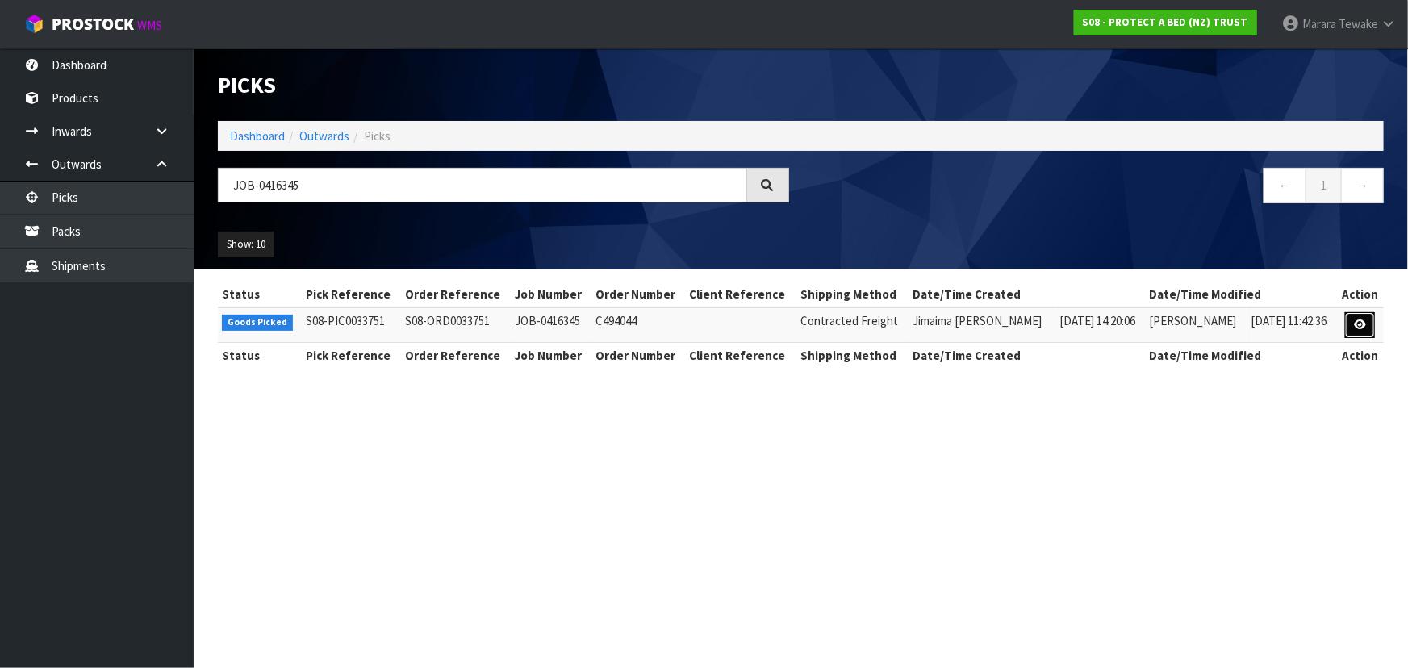
click at [1351, 320] on link at bounding box center [1360, 325] width 30 height 26
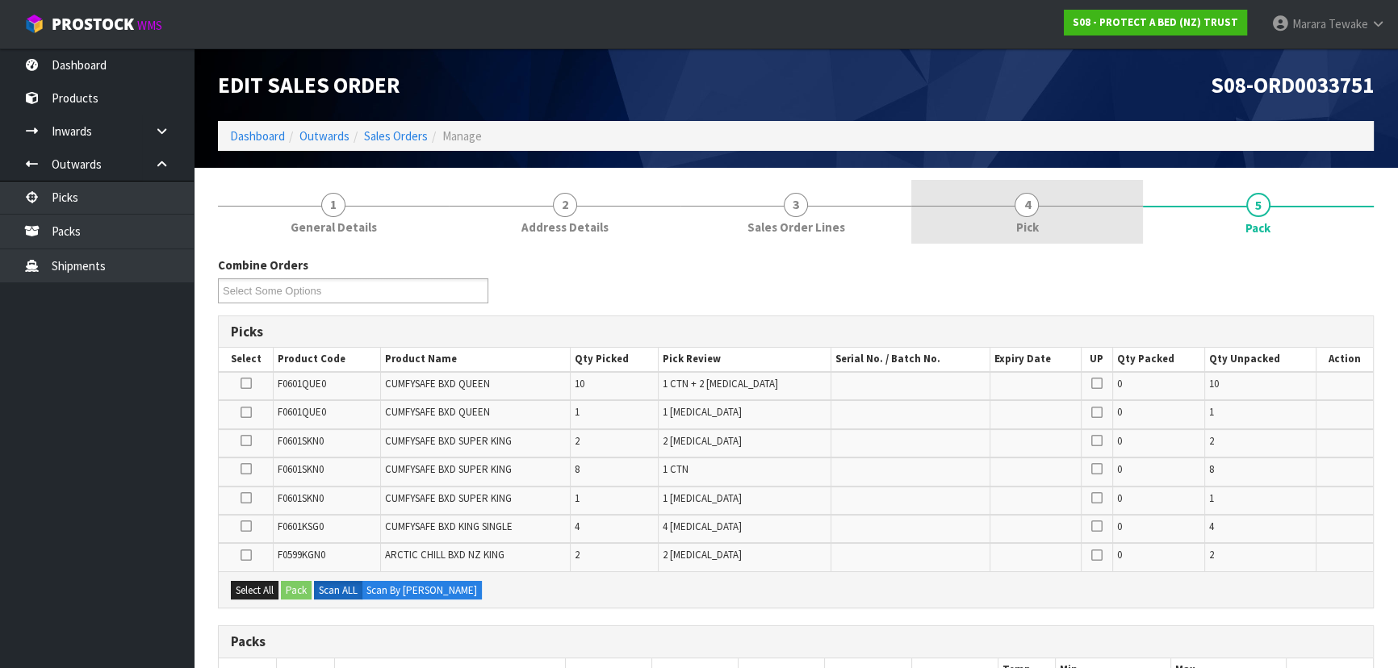
drag, startPoint x: 1064, startPoint y: 214, endPoint x: 1071, endPoint y: 242, distance: 29.2
click at [1062, 211] on link "4 Pick" at bounding box center [1026, 212] width 231 height 64
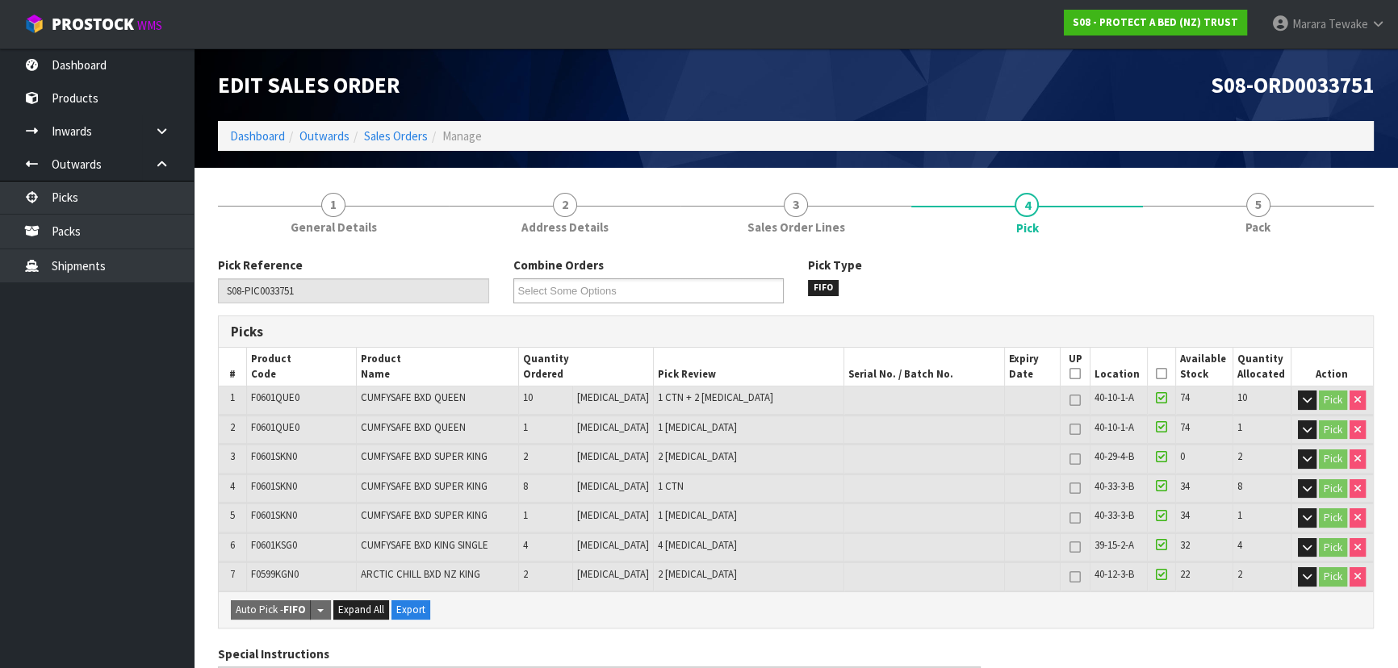
click at [1156, 374] on icon at bounding box center [1161, 374] width 11 height 1
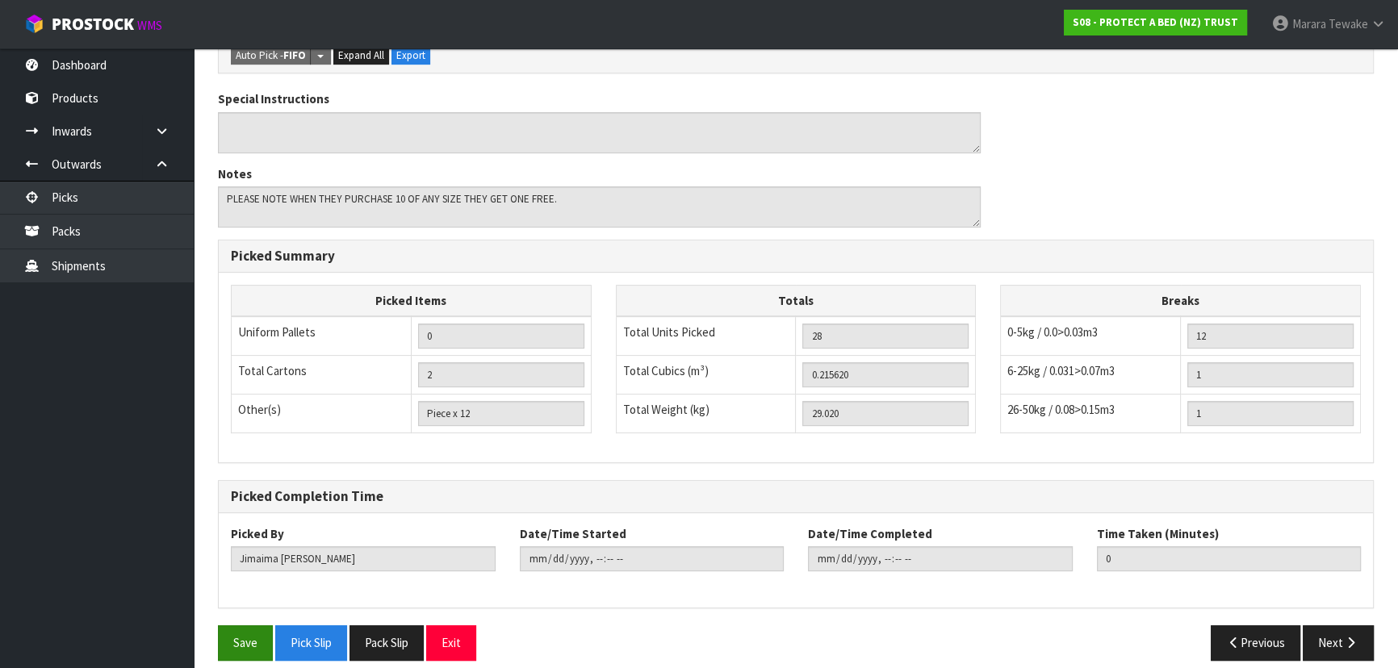
scroll to position [625, 0]
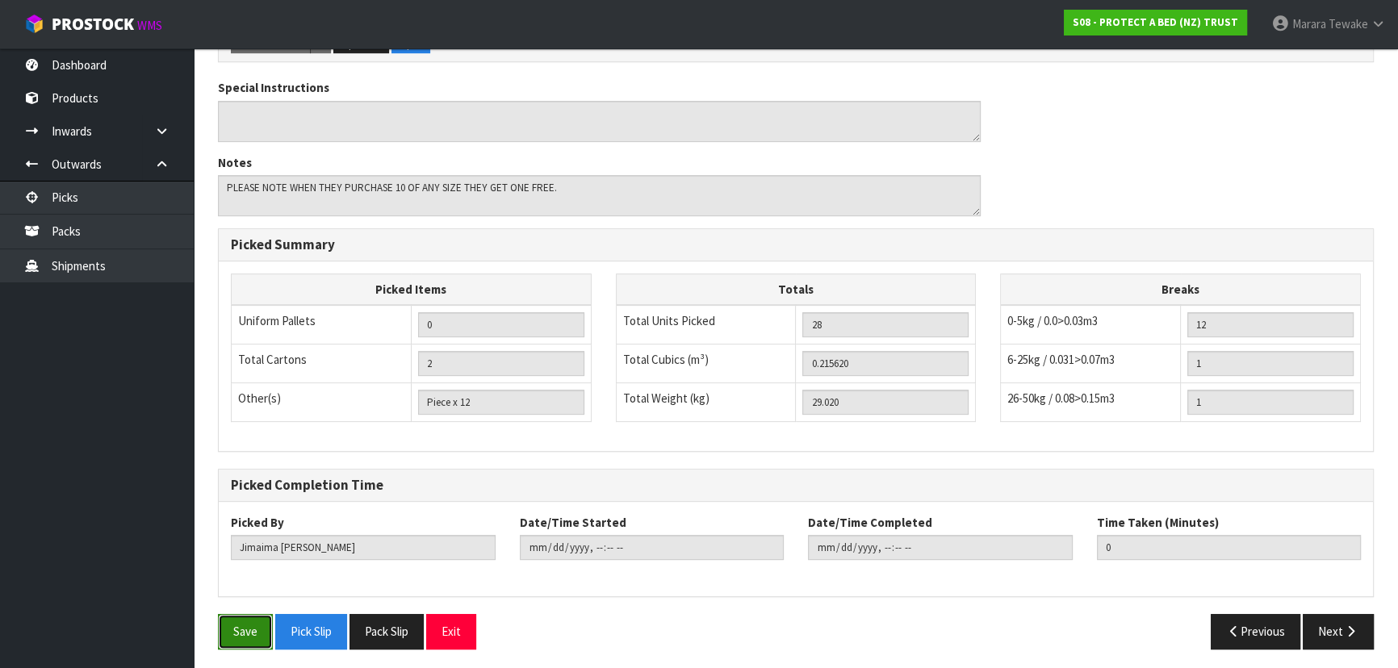
click at [253, 615] on button "Save" at bounding box center [245, 631] width 55 height 35
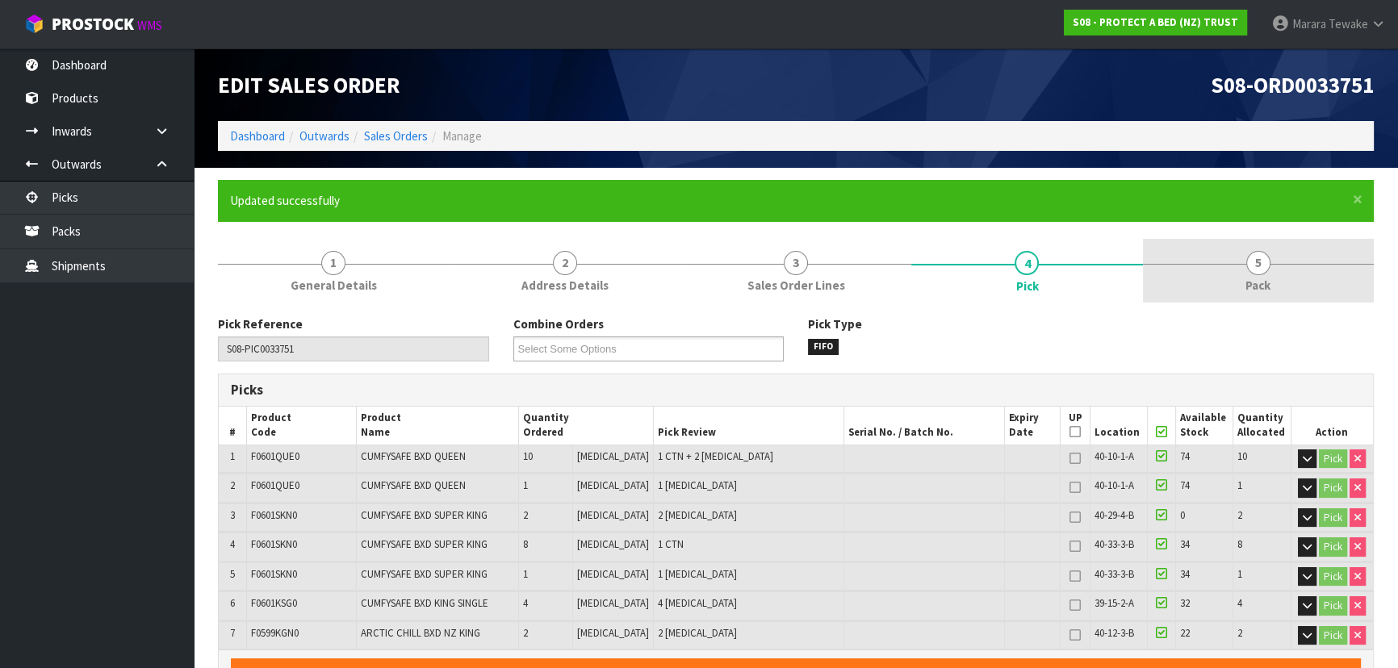
click at [1269, 252] on link "5 Pack" at bounding box center [1258, 271] width 231 height 64
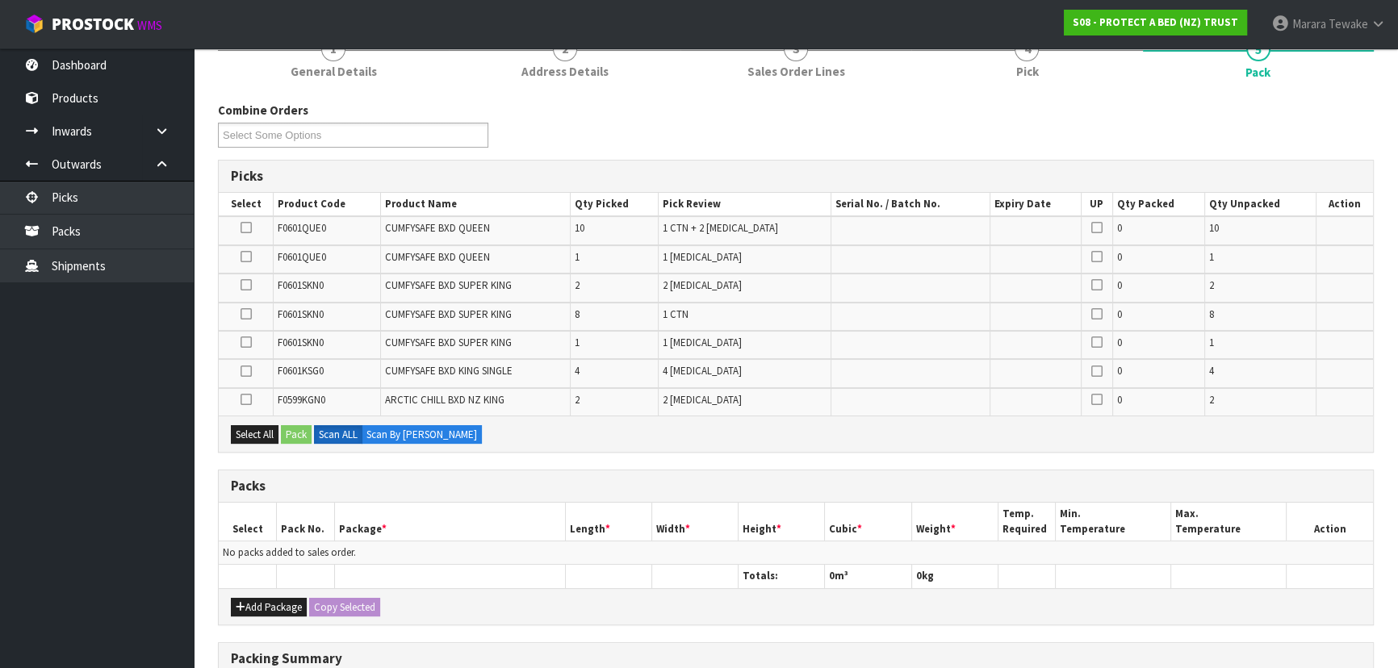
scroll to position [440, 0]
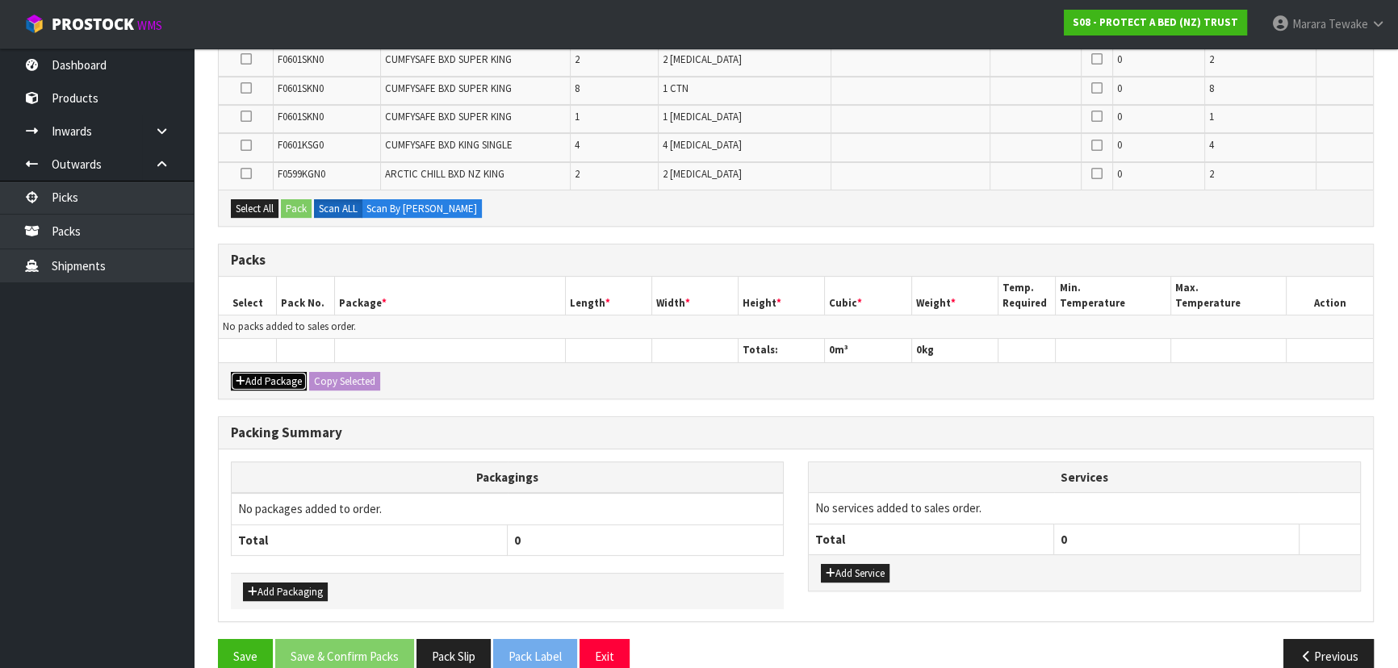
click at [274, 379] on button "Add Package" at bounding box center [269, 381] width 76 height 19
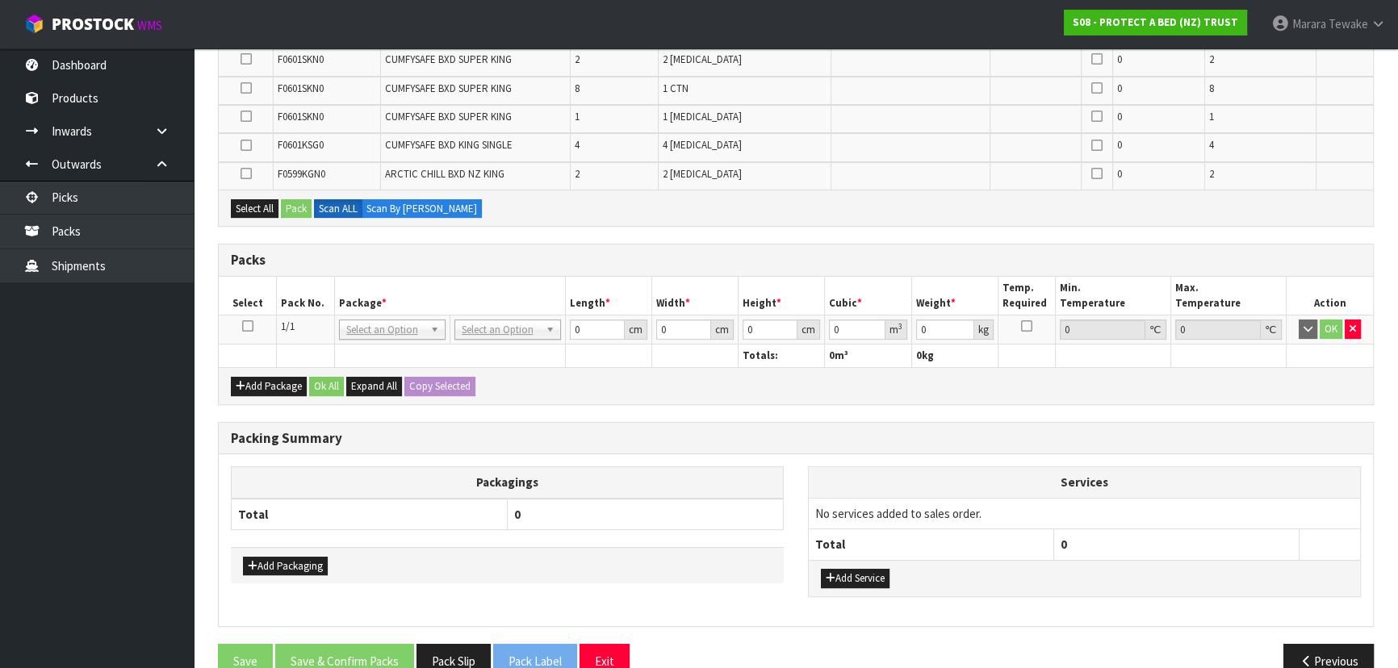
click at [246, 326] on icon at bounding box center [247, 326] width 11 height 1
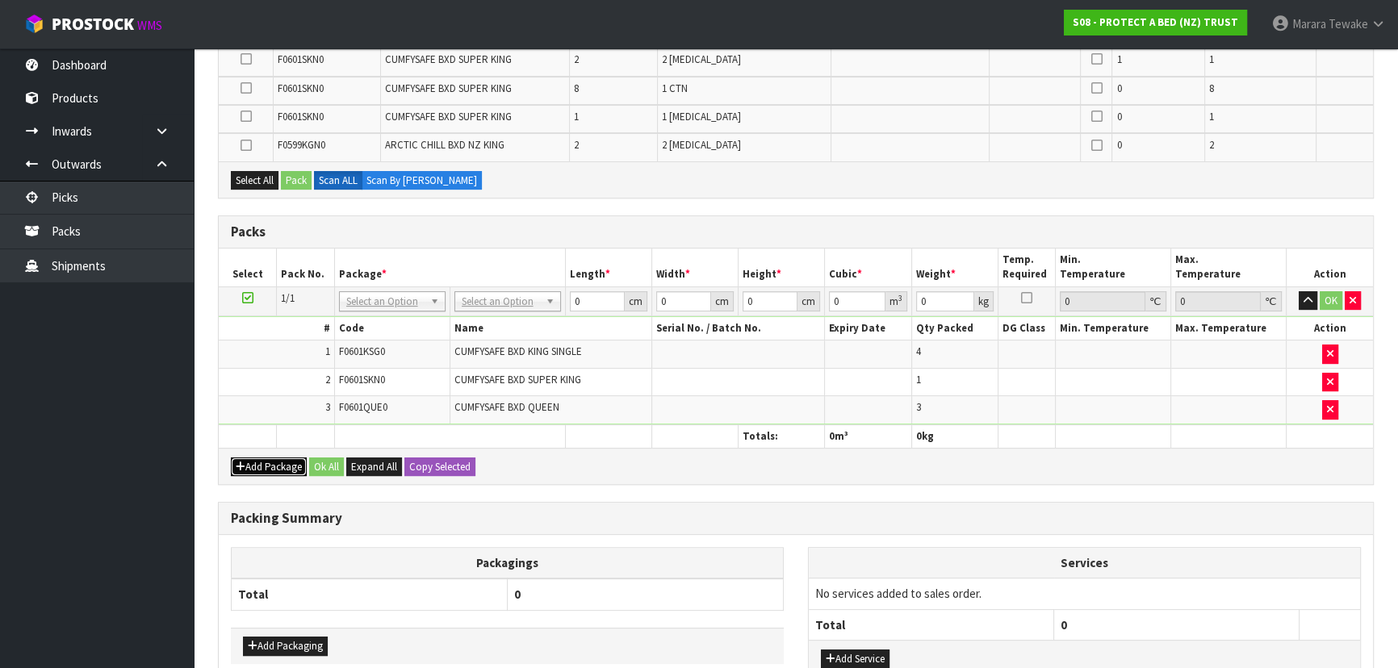
click at [278, 458] on button "Add Package" at bounding box center [269, 467] width 76 height 19
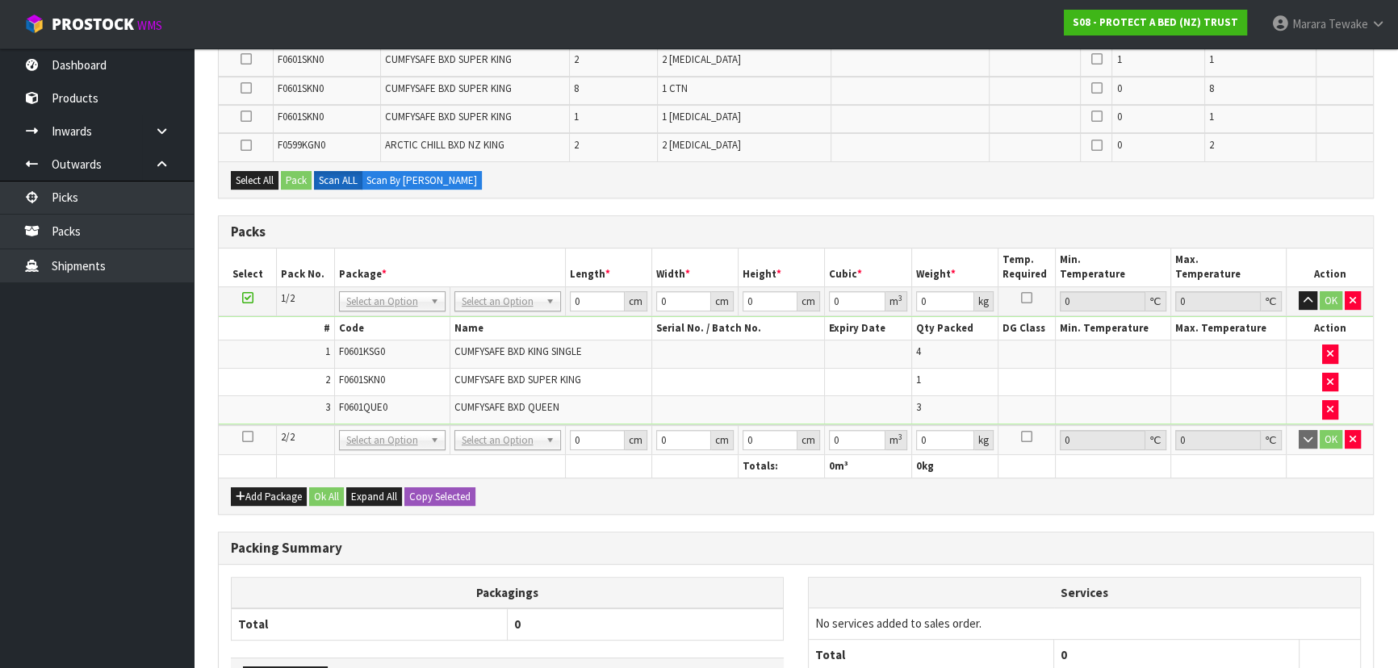
click at [242, 437] on icon at bounding box center [247, 437] width 11 height 1
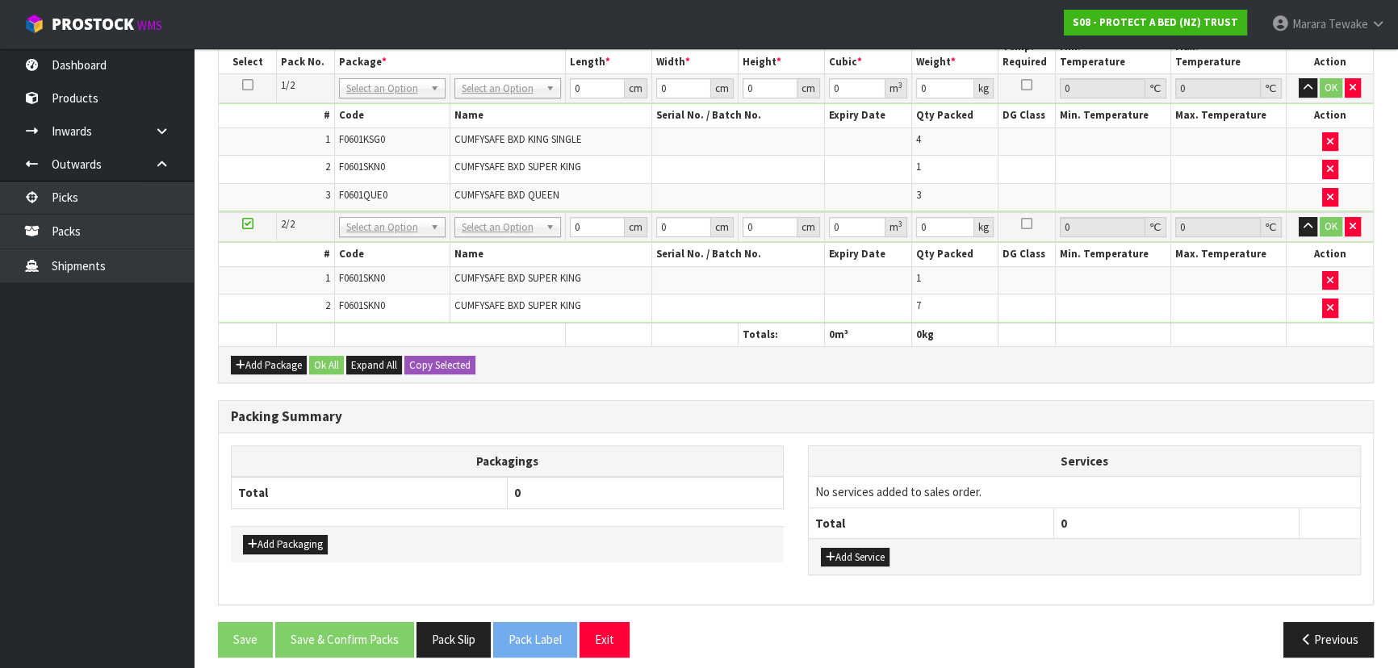
scroll to position [630, 0]
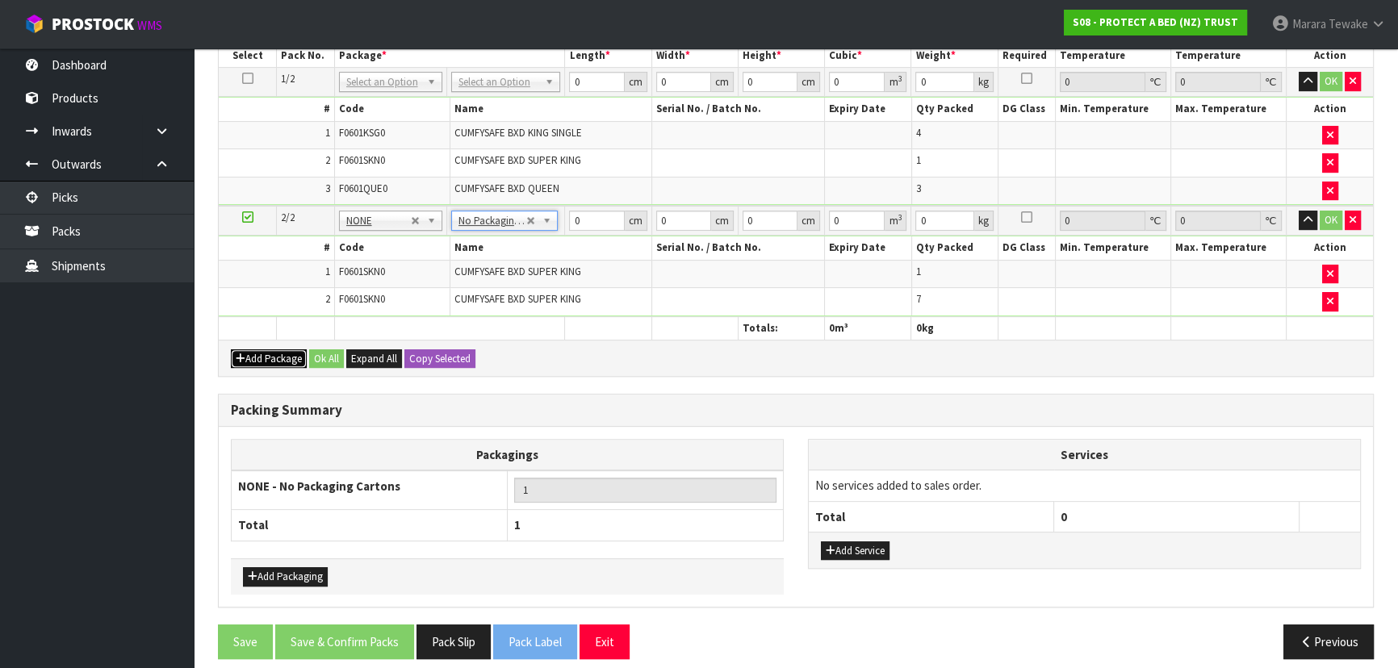
drag, startPoint x: 283, startPoint y: 356, endPoint x: 268, endPoint y: 349, distance: 17.0
click at [282, 354] on button "Add Package" at bounding box center [269, 358] width 76 height 19
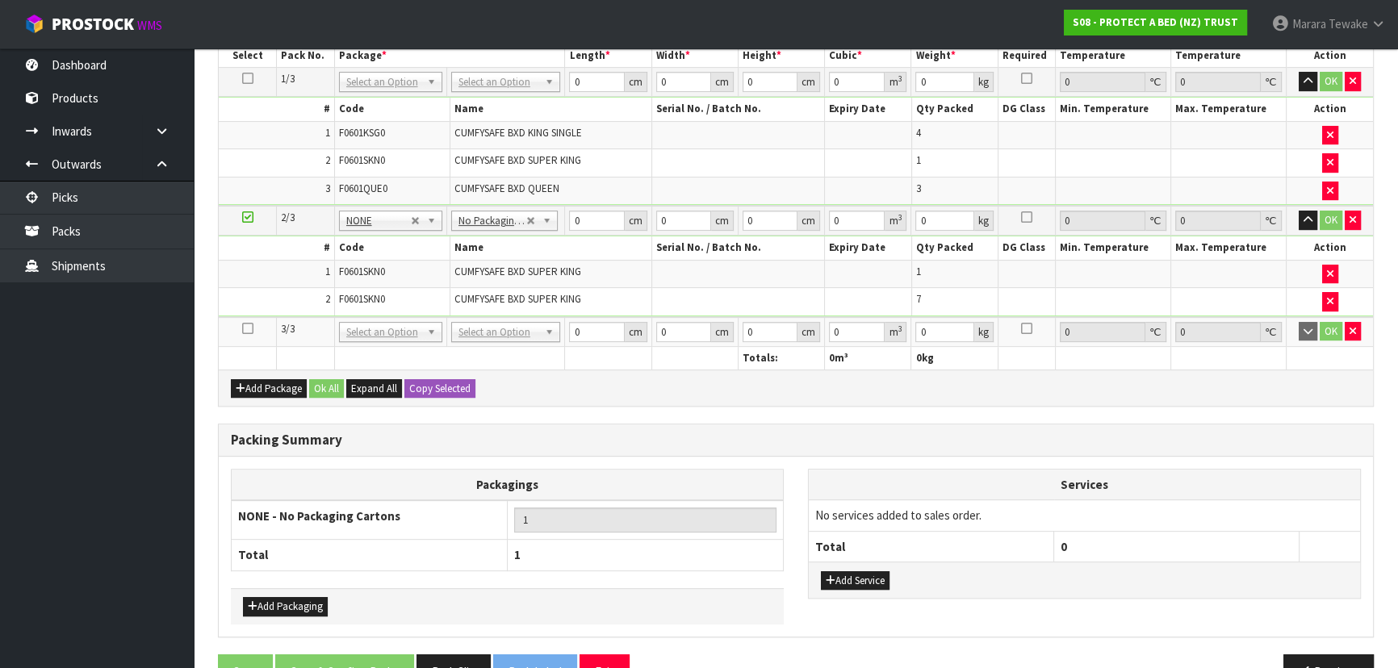
click at [243, 328] on icon at bounding box center [247, 328] width 11 height 1
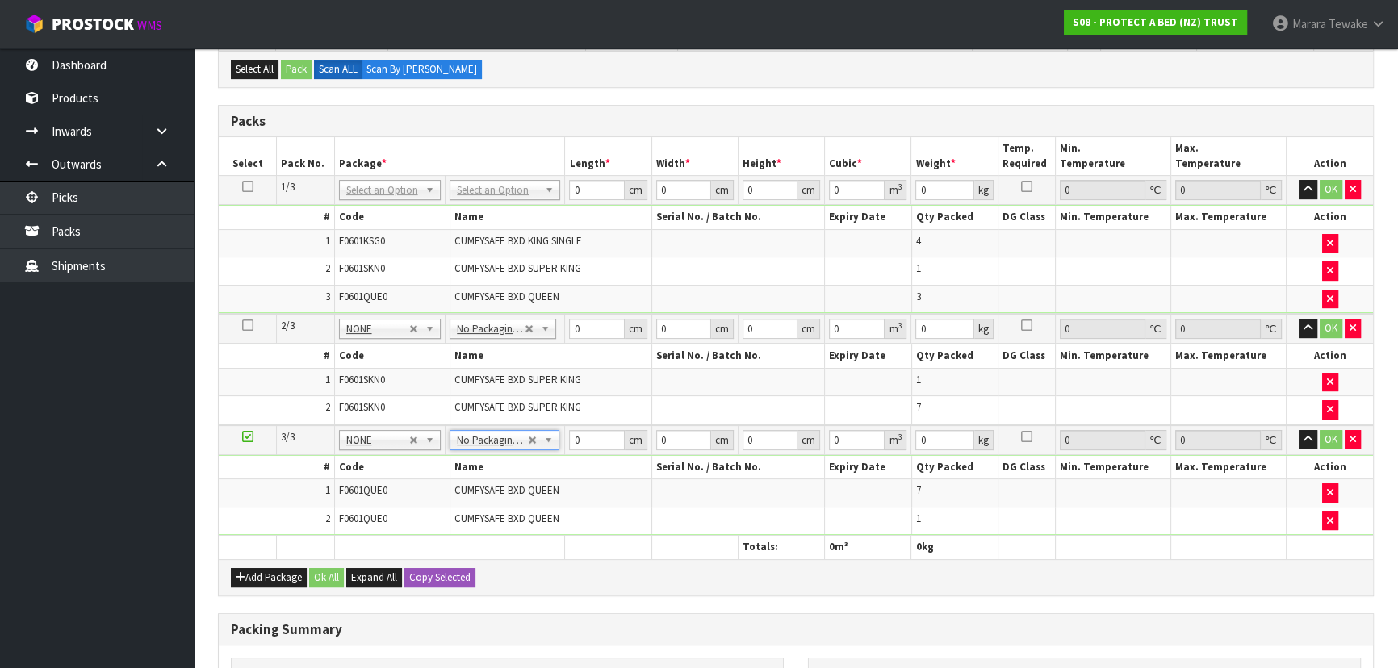
scroll to position [646, 0]
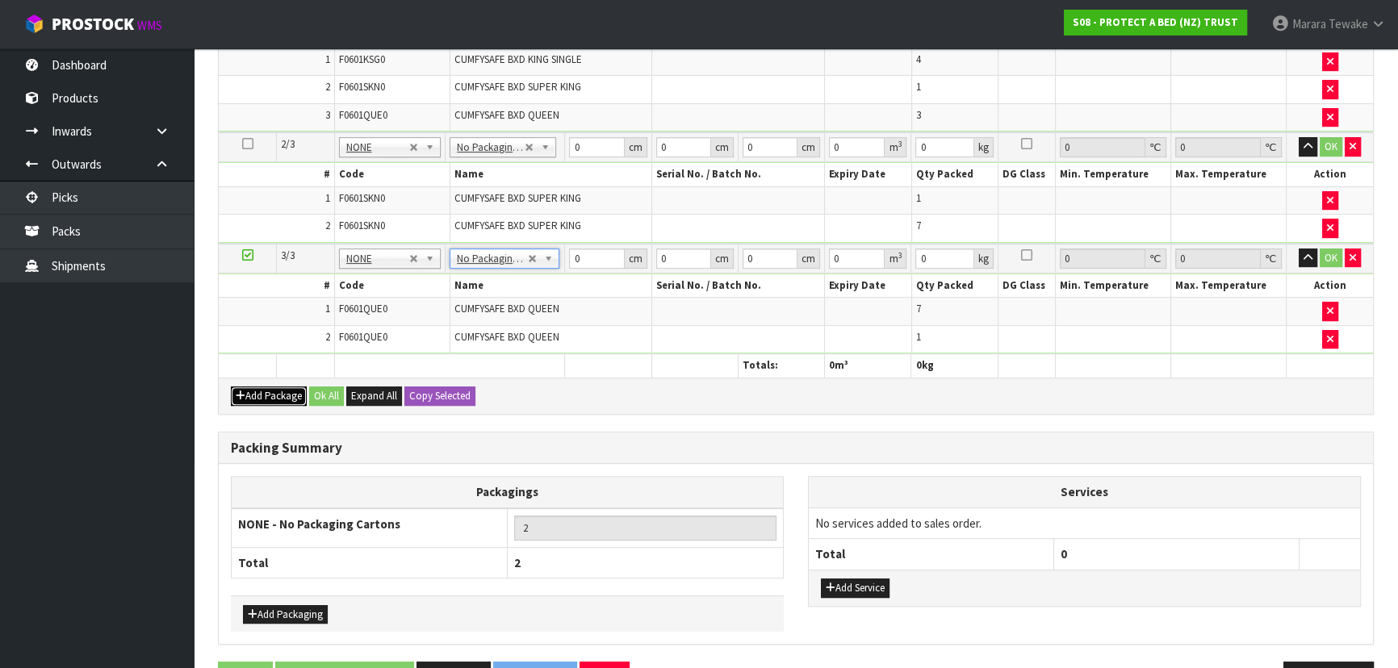
click at [276, 390] on button "Add Package" at bounding box center [269, 396] width 76 height 19
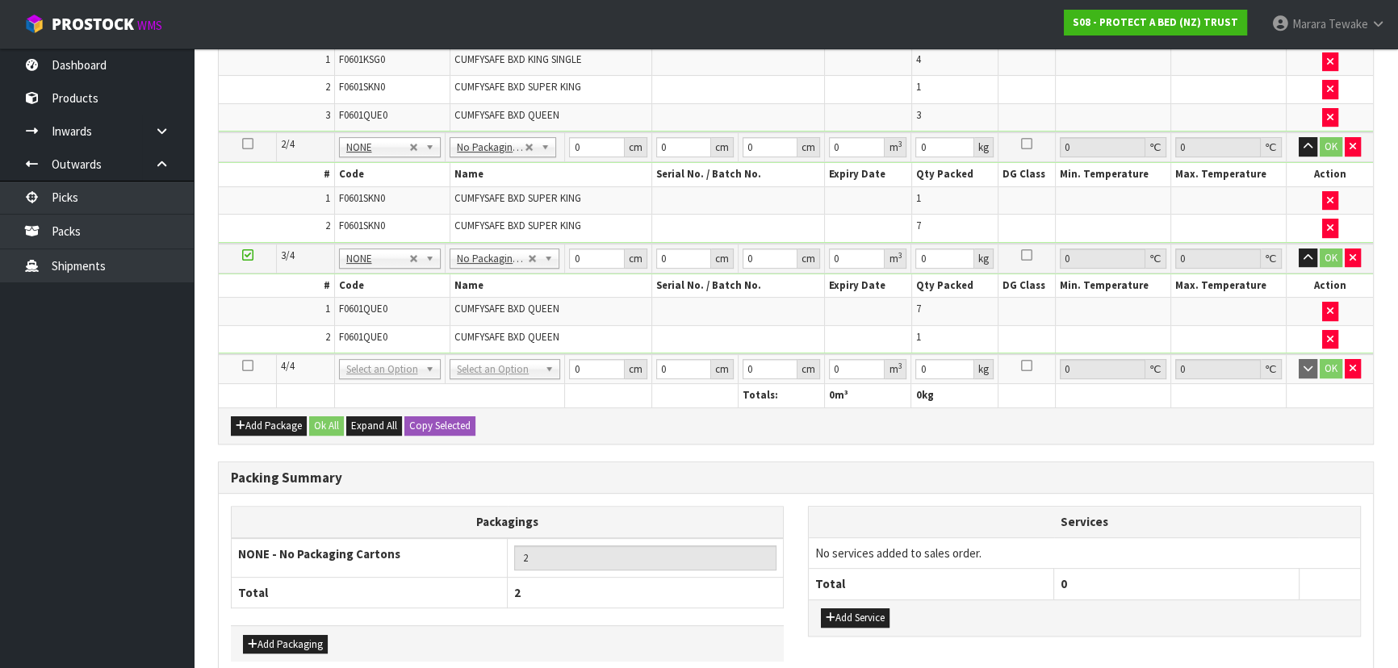
drag, startPoint x: 250, startPoint y: 362, endPoint x: 303, endPoint y: 364, distance: 53.3
click at [251, 366] on icon at bounding box center [247, 366] width 11 height 1
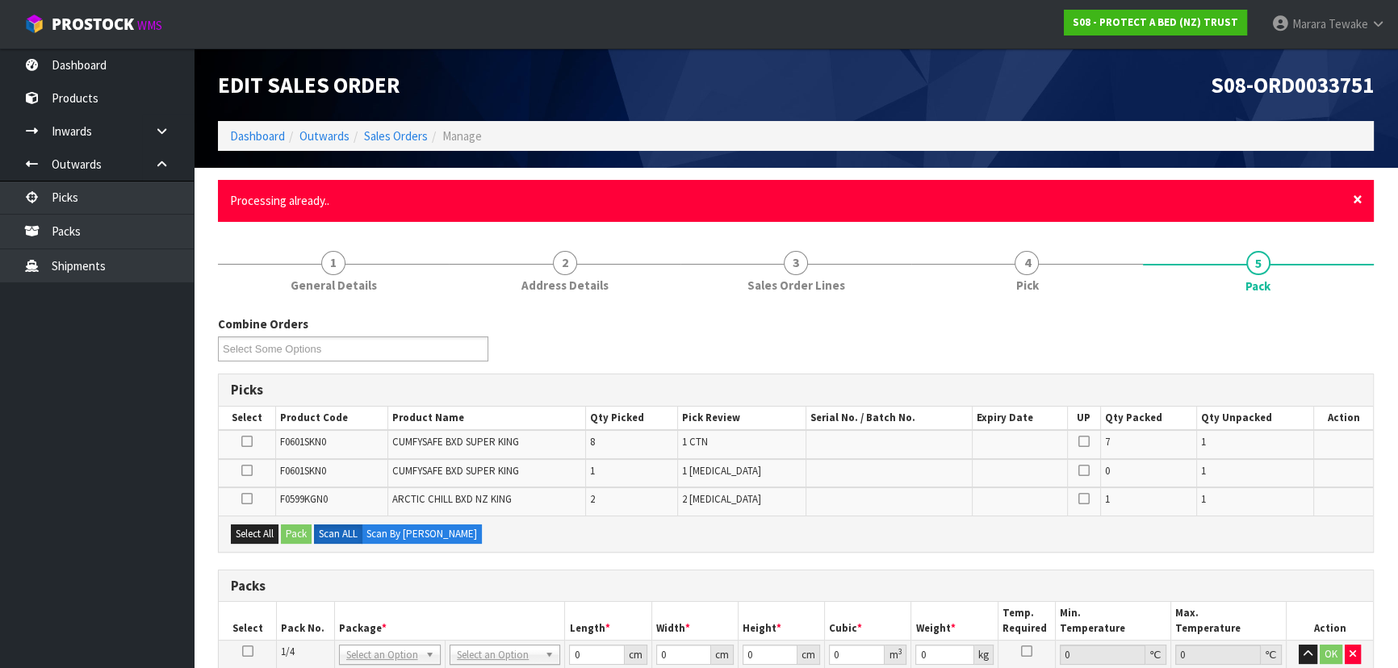
click at [1358, 197] on span "×" at bounding box center [1358, 199] width 10 height 23
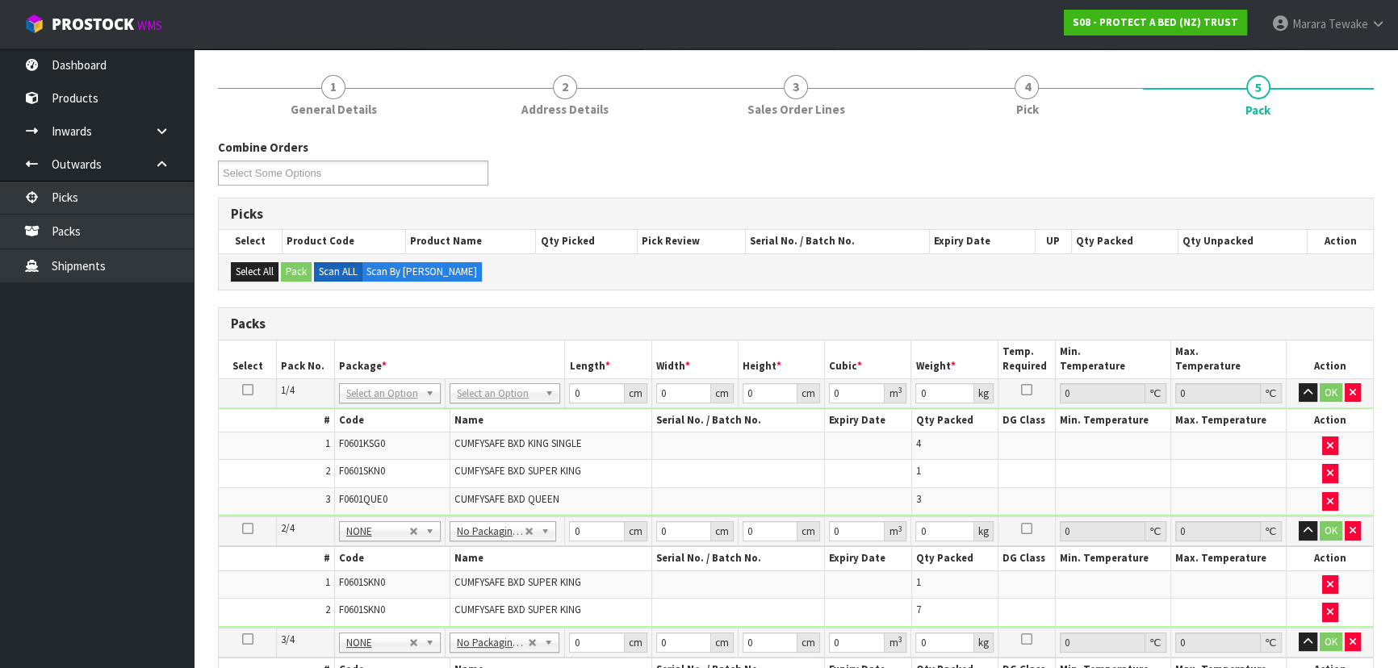
scroll to position [366, 0]
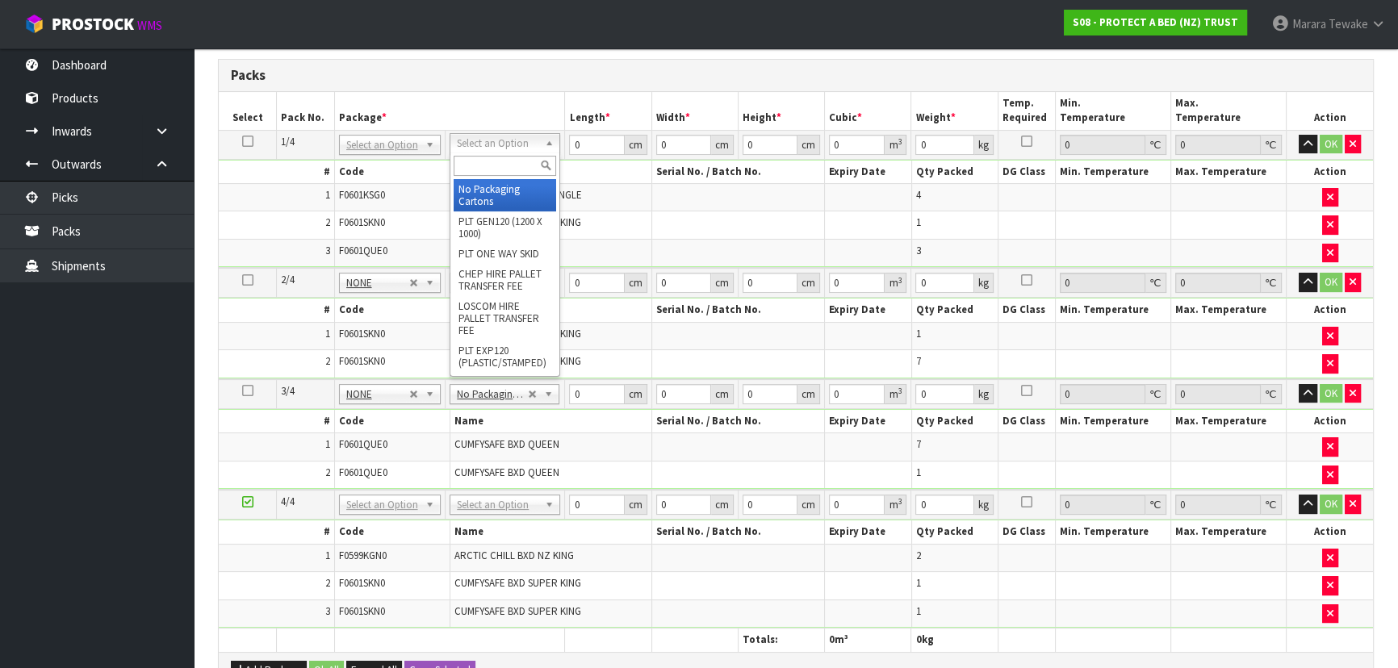
click at [516, 157] on input "text" at bounding box center [505, 166] width 102 height 20
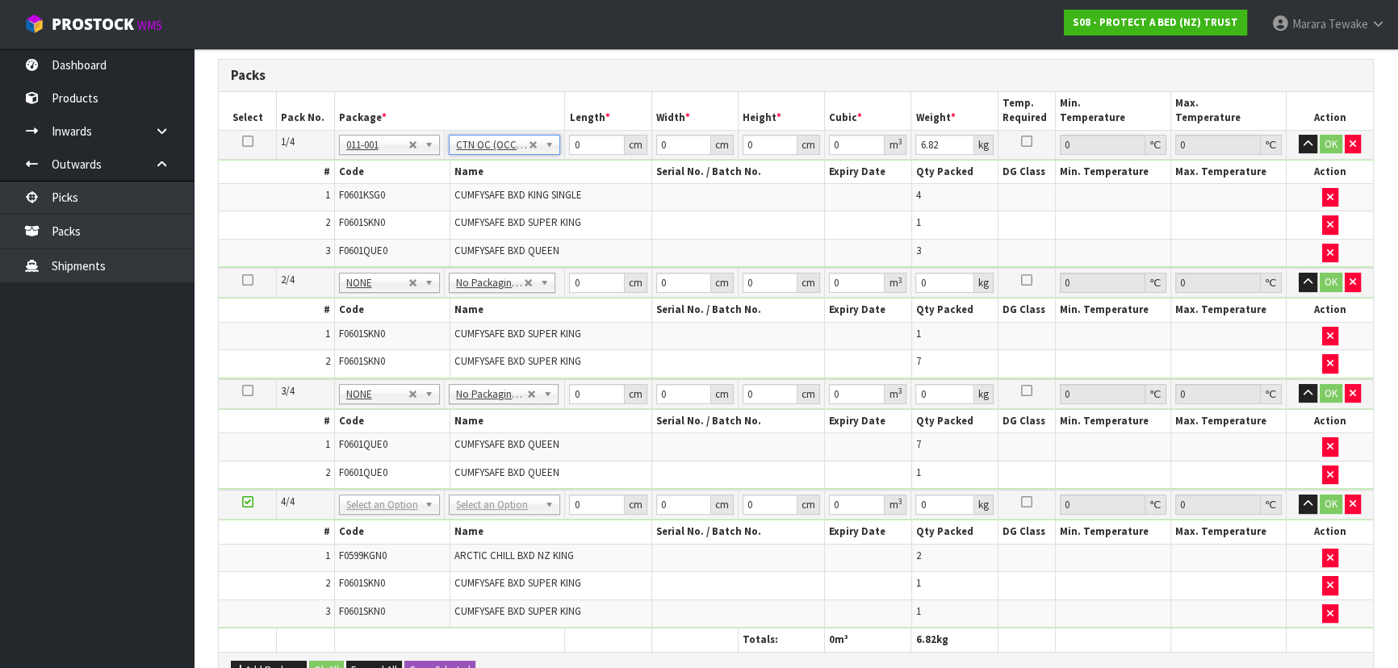
drag, startPoint x: 504, startPoint y: 496, endPoint x: 508, endPoint y: 509, distance: 13.5
click at [506, 525] on input "text" at bounding box center [504, 523] width 103 height 20
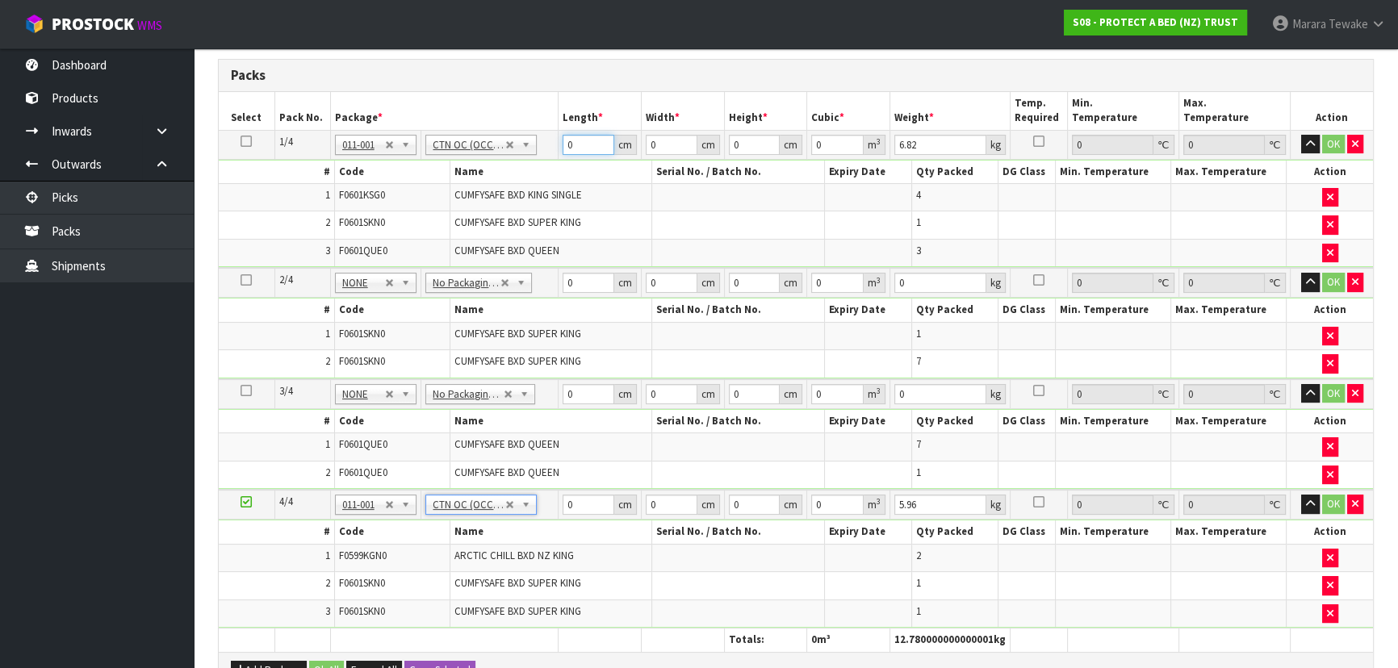
drag, startPoint x: 580, startPoint y: 142, endPoint x: 531, endPoint y: 100, distance: 64.7
click at [549, 119] on table "Select Pack No. Package * Length * Width * Height * Cubic * Weight * Temp. Requ…" at bounding box center [796, 372] width 1154 height 560
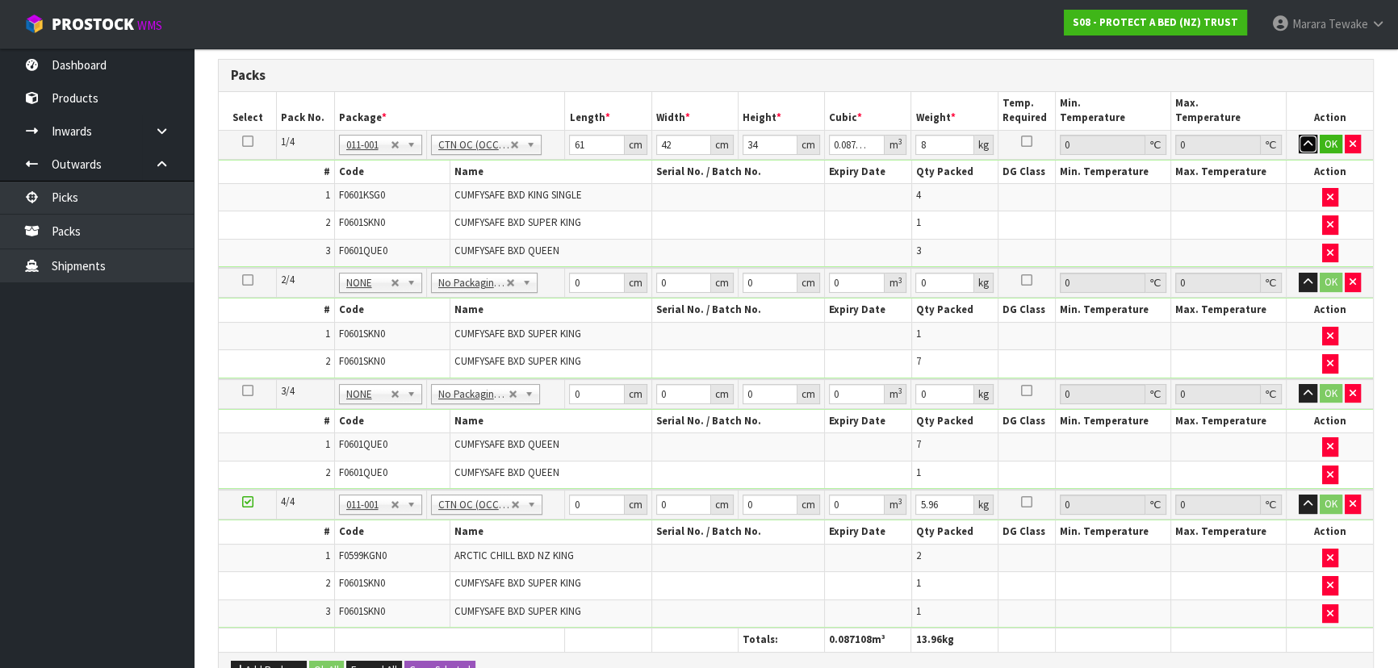
click at [1299, 135] on button "button" at bounding box center [1308, 144] width 19 height 19
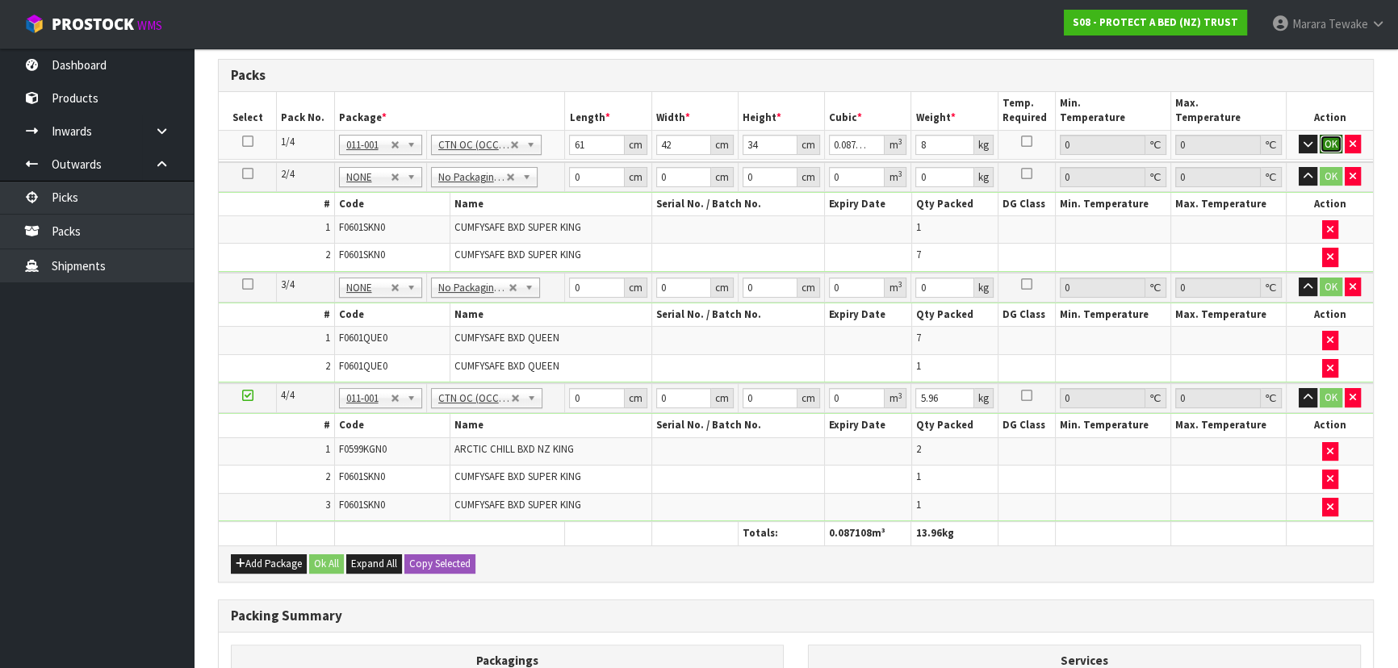
click button "OK" at bounding box center [1331, 144] width 23 height 19
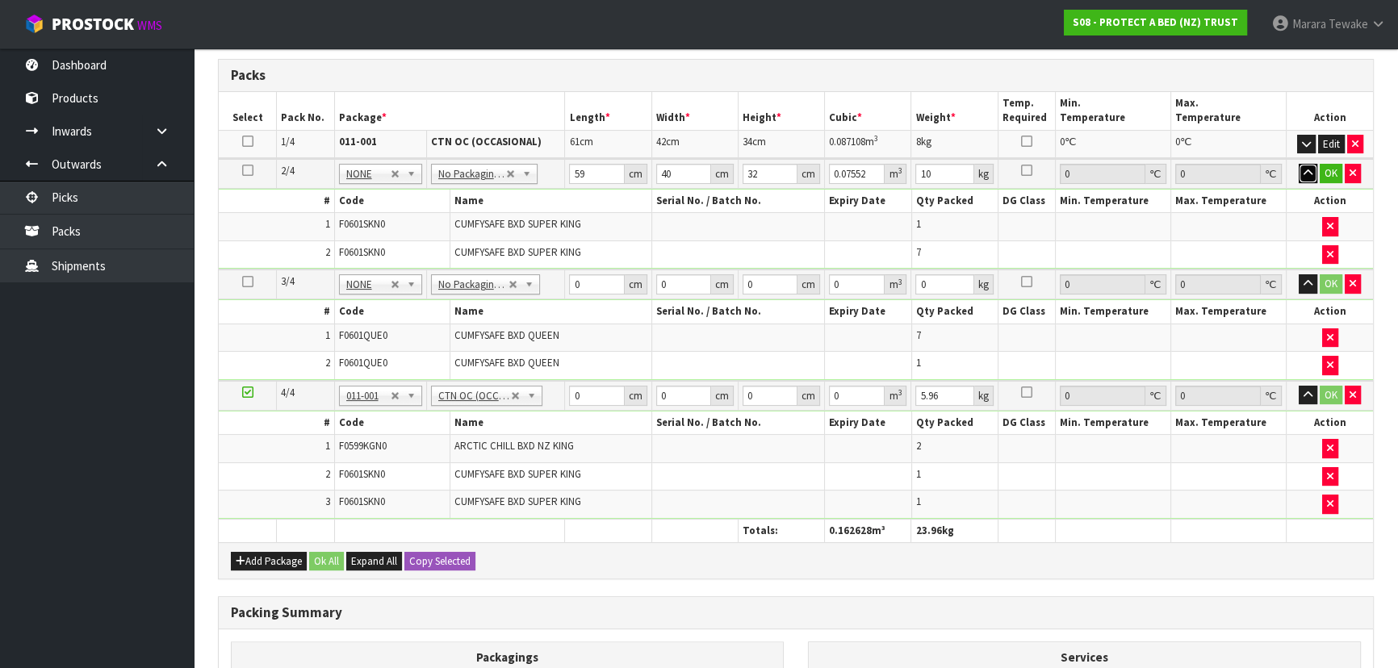
click at [1299, 164] on button "button" at bounding box center [1308, 173] width 19 height 19
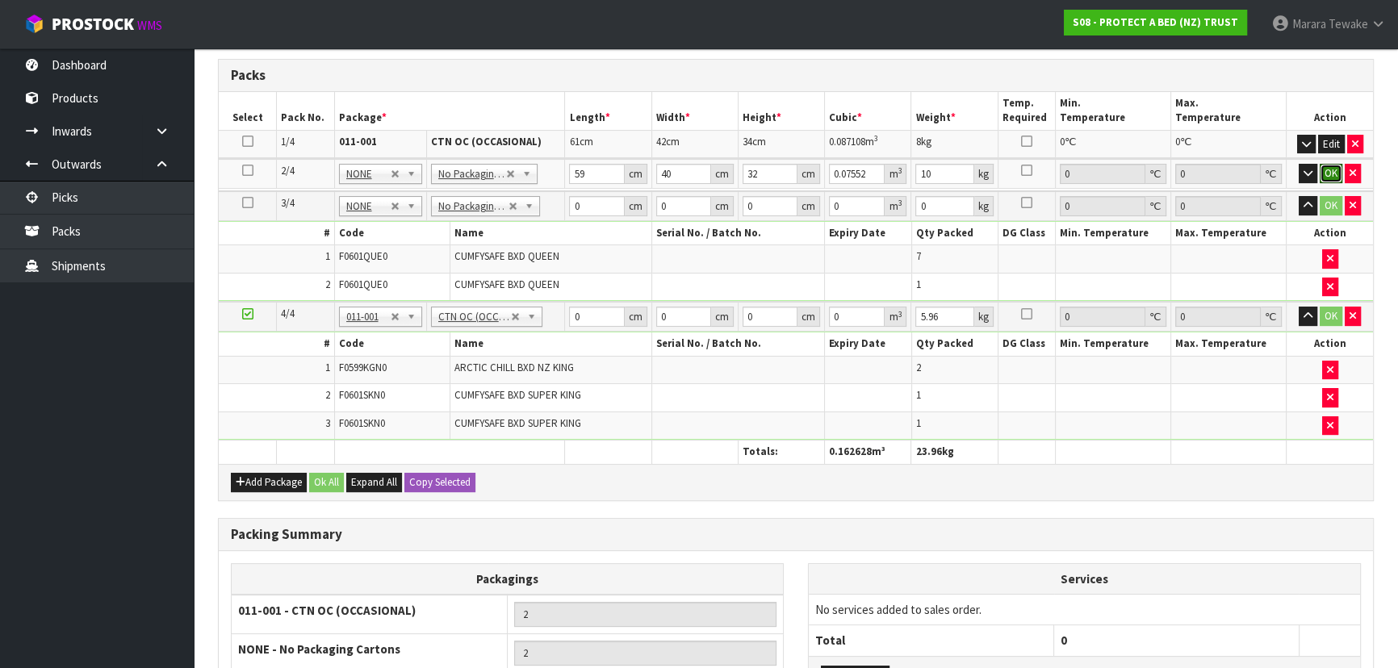
click button "OK" at bounding box center [1331, 173] width 23 height 19
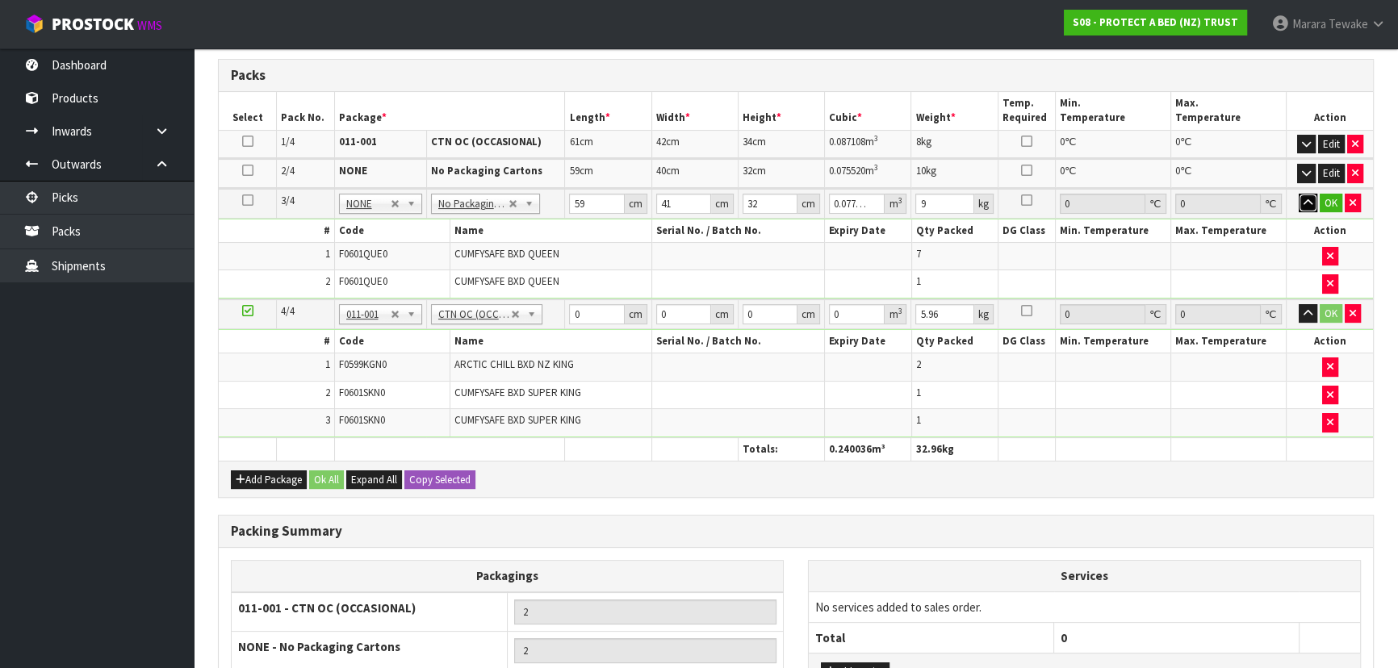
click at [1299, 194] on button "button" at bounding box center [1308, 203] width 19 height 19
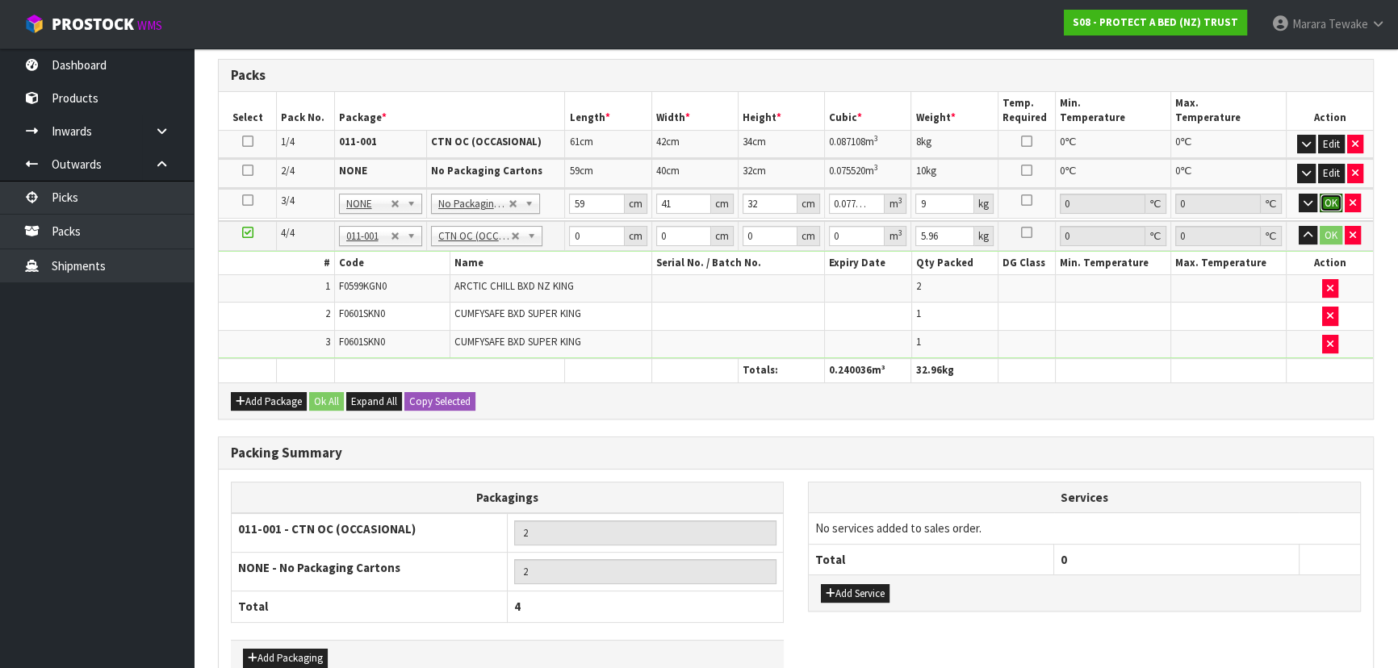
click button "OK" at bounding box center [1331, 203] width 23 height 19
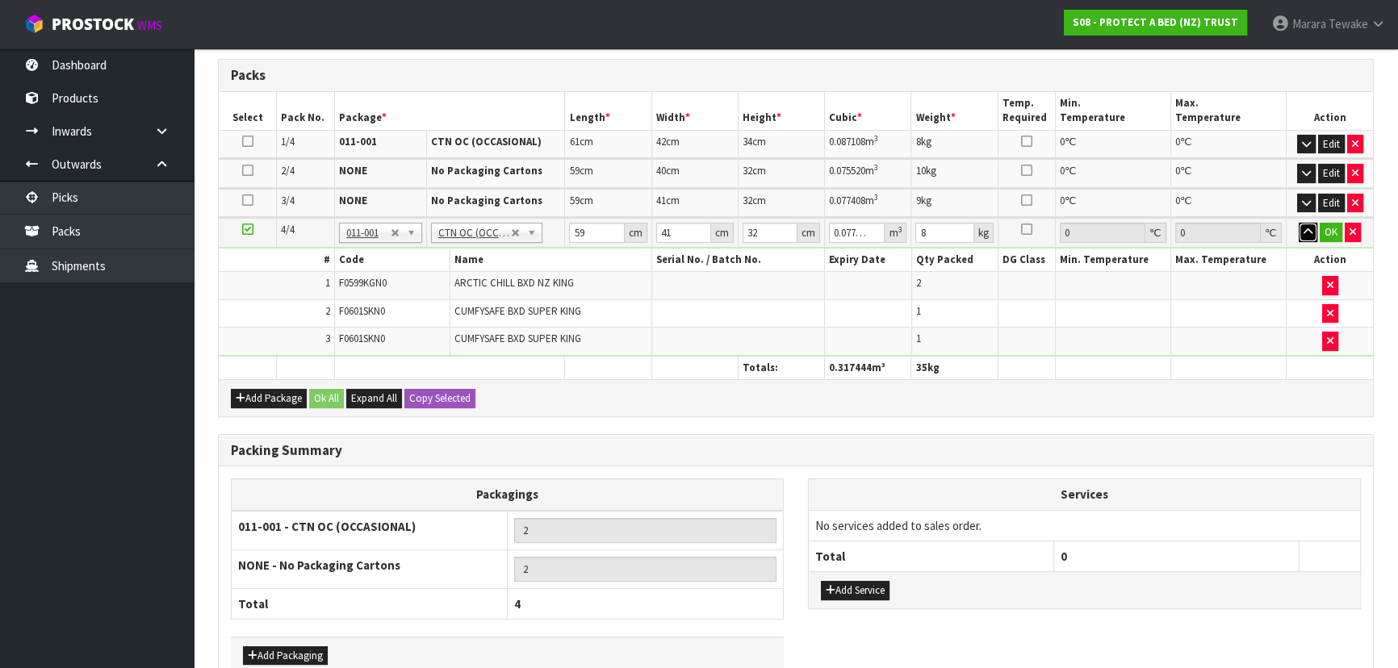
click at [1299, 223] on button "button" at bounding box center [1308, 232] width 19 height 19
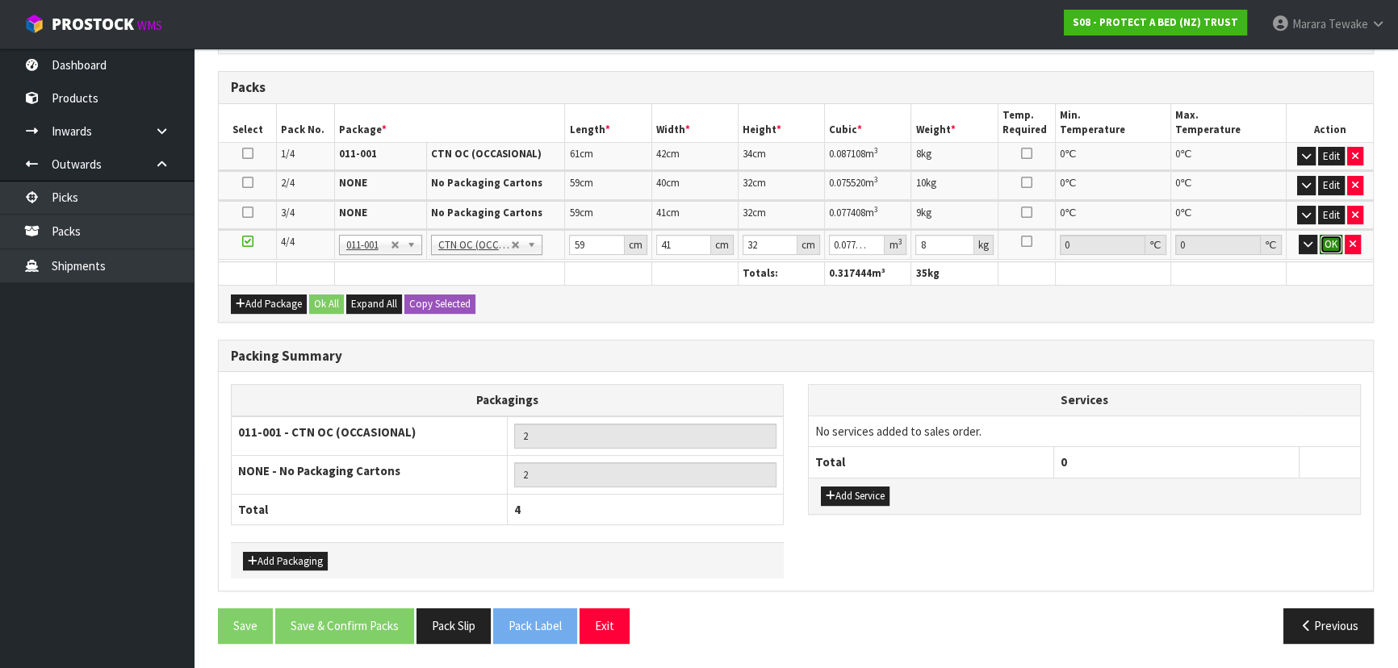
click button "OK" at bounding box center [1331, 244] width 23 height 19
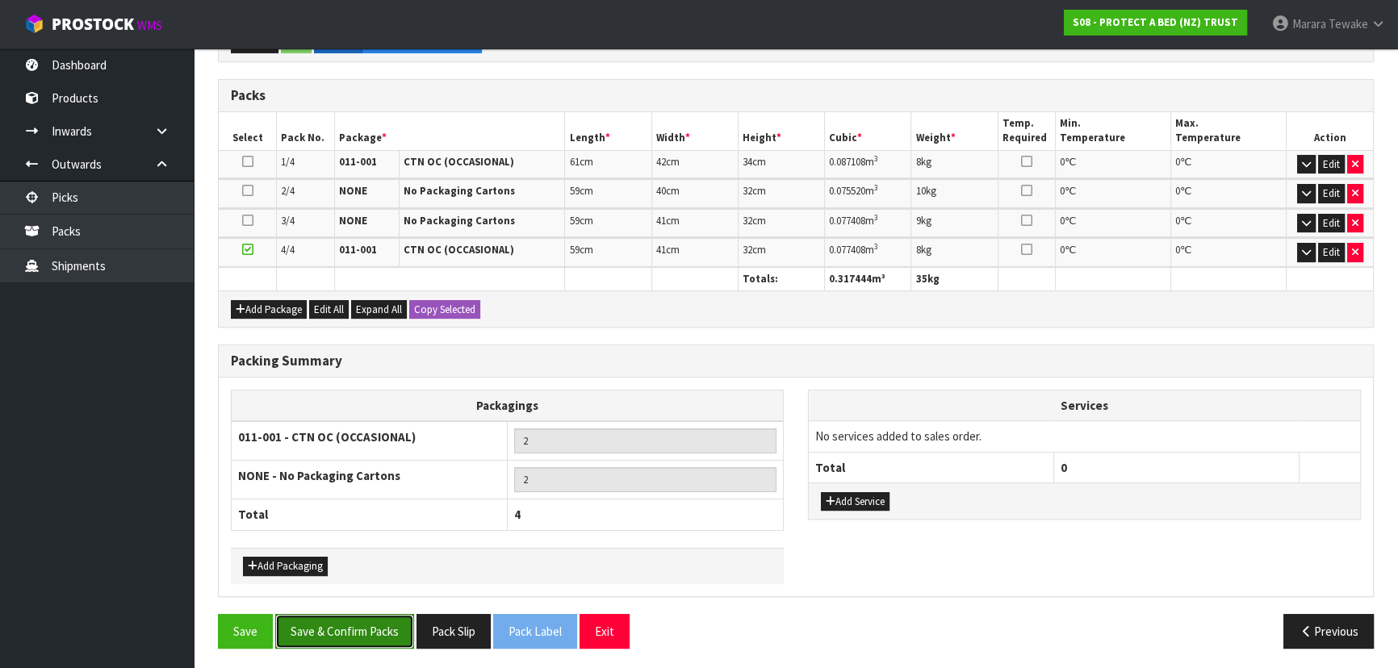
click at [341, 614] on button "Save & Confirm Packs" at bounding box center [344, 631] width 139 height 35
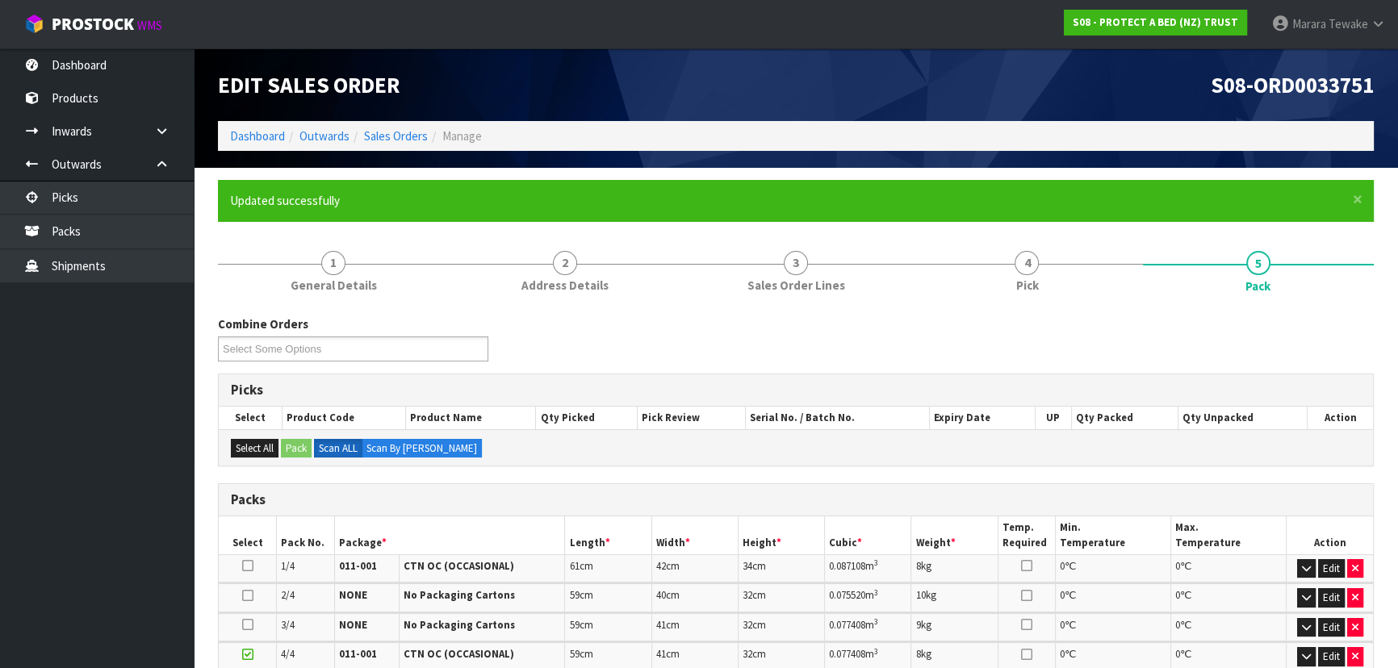
scroll to position [369, 0]
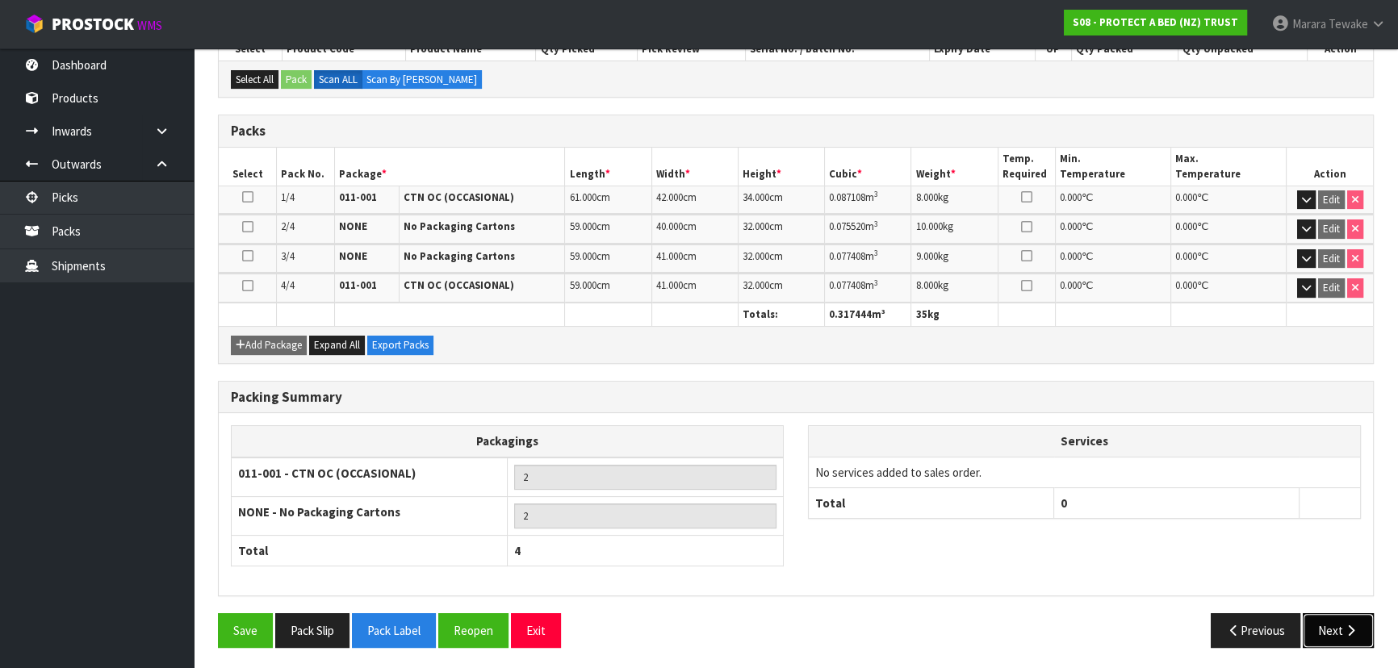
click at [1333, 632] on button "Next" at bounding box center [1338, 630] width 71 height 35
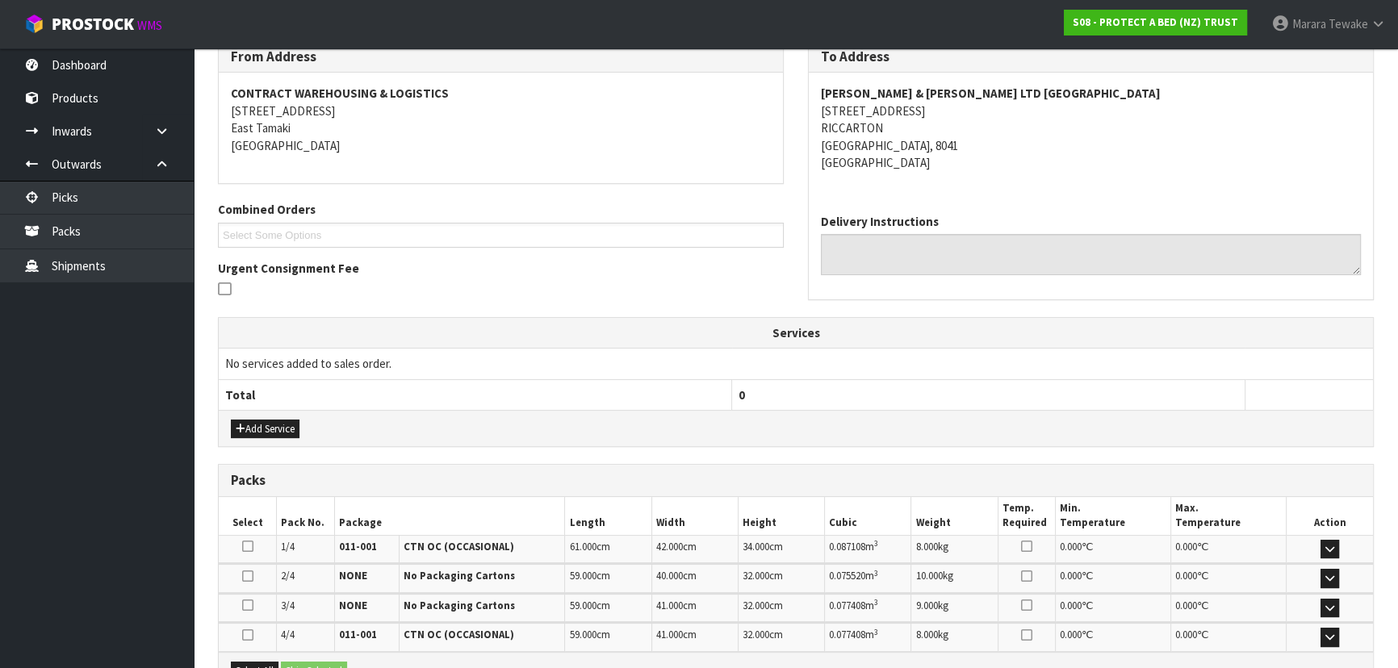
scroll to position [440, 0]
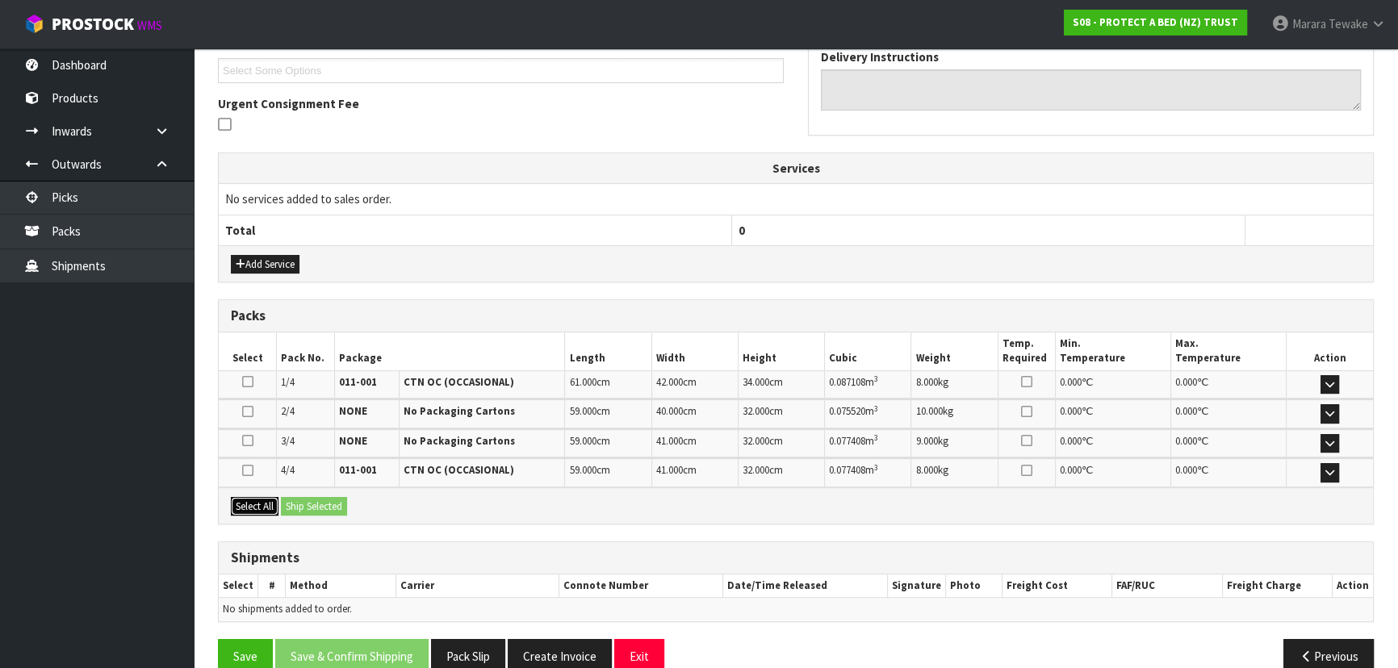
click at [257, 497] on button "Select All" at bounding box center [255, 506] width 48 height 19
click at [308, 504] on button "Ship Selected" at bounding box center [314, 506] width 66 height 19
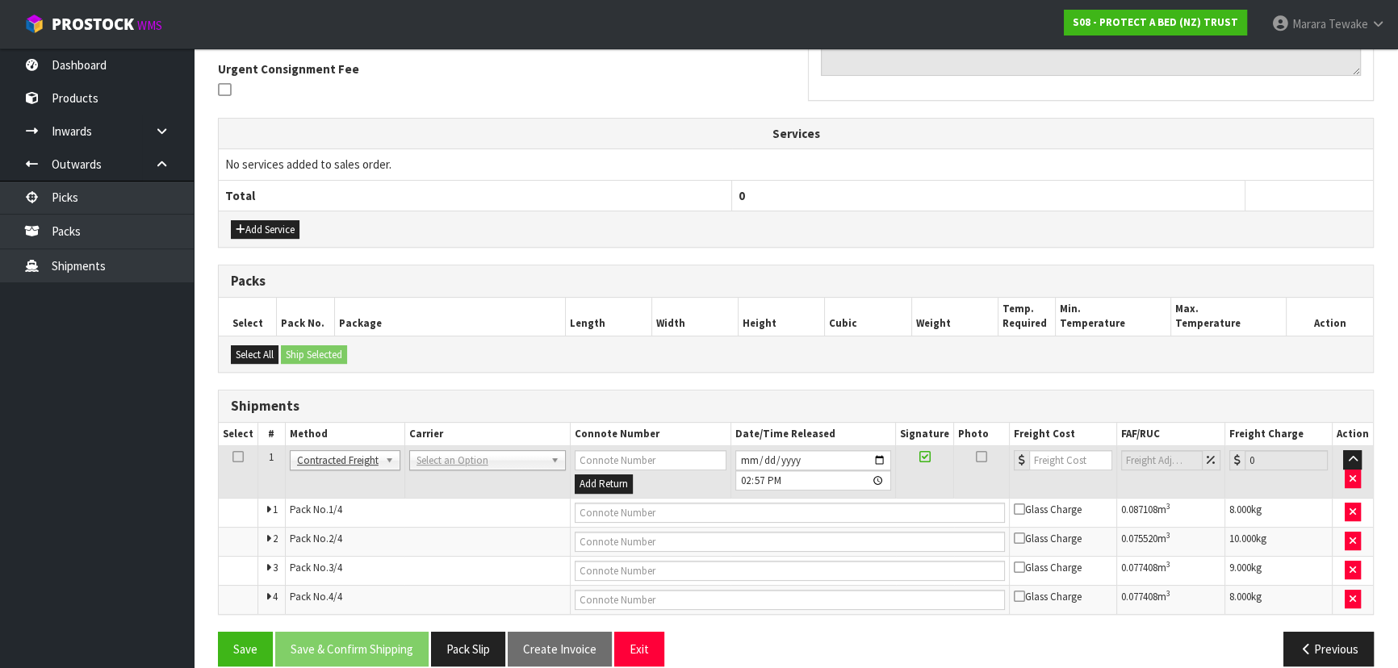
scroll to position [493, 0]
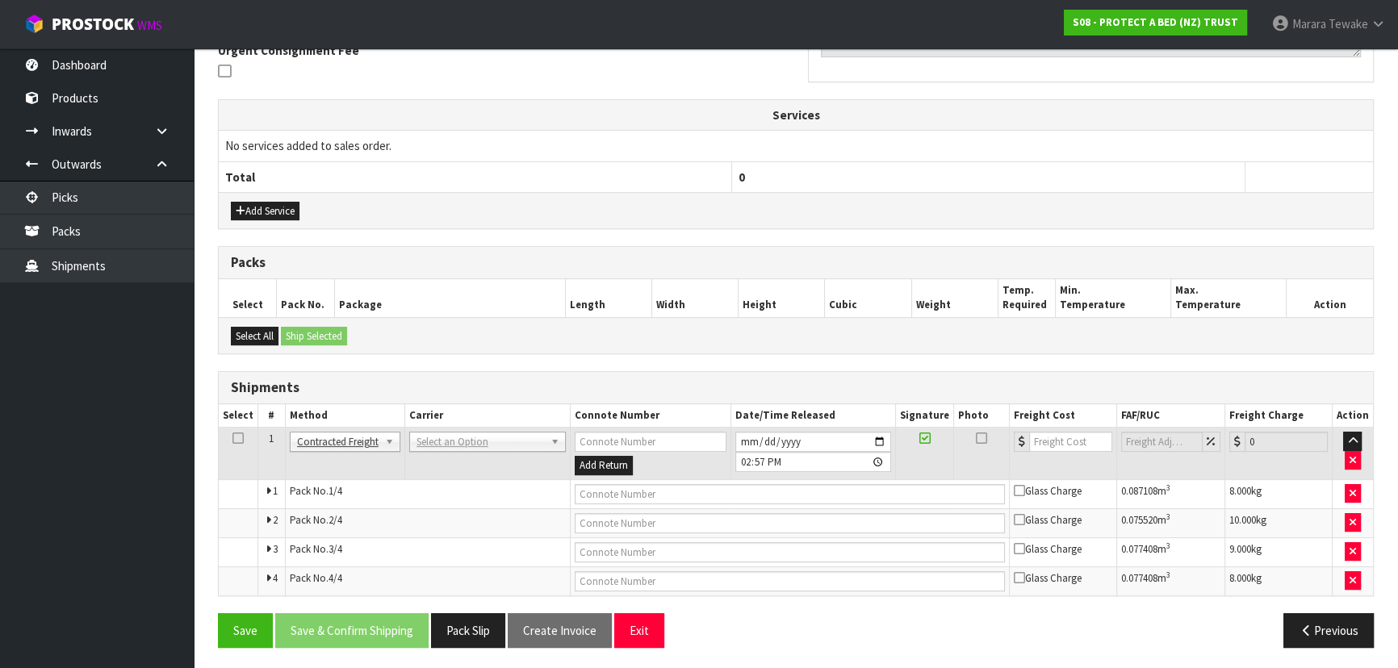
drag, startPoint x: 462, startPoint y: 441, endPoint x: 456, endPoint y: 466, distance: 25.8
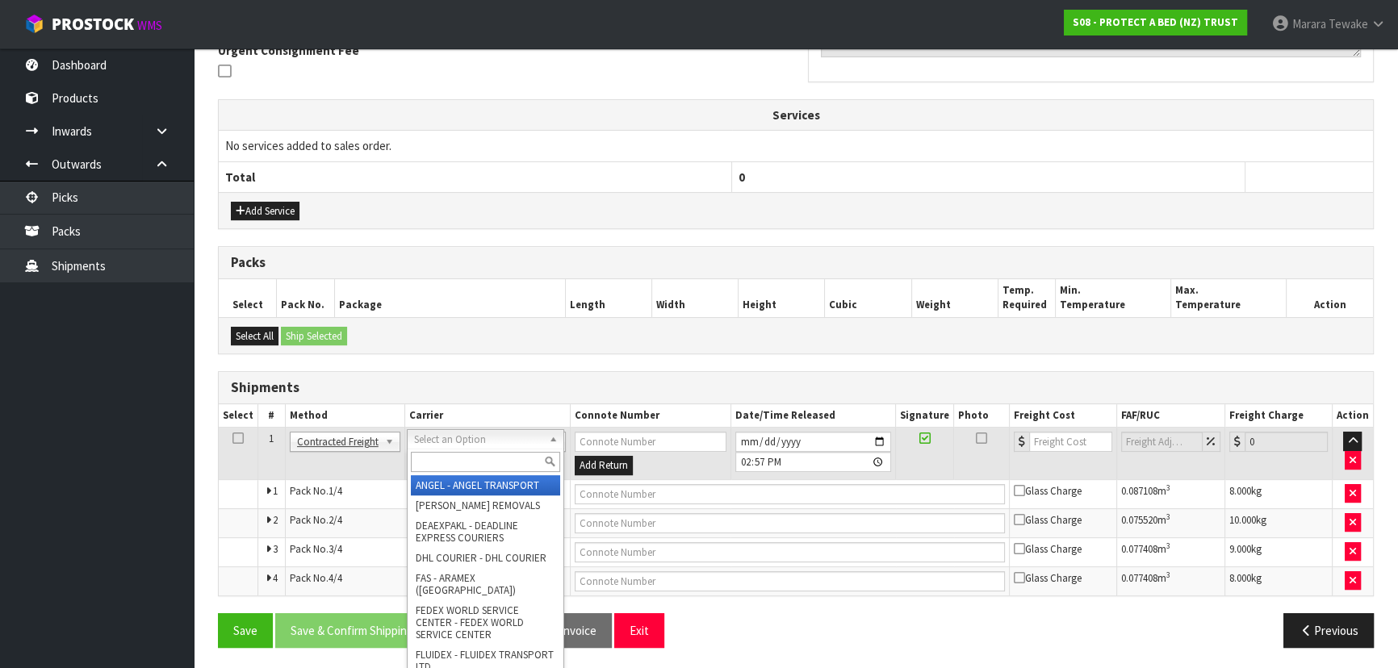
click at [457, 466] on input "text" at bounding box center [485, 462] width 149 height 20
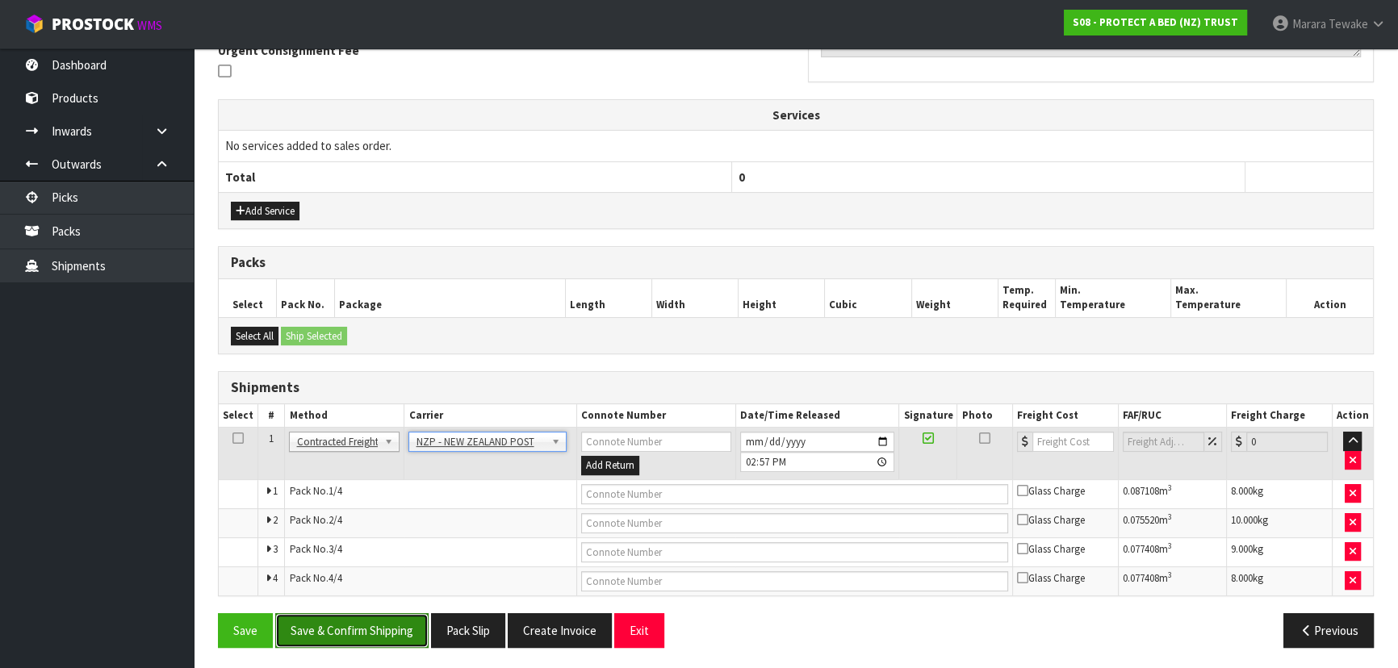
click at [403, 621] on button "Save & Confirm Shipping" at bounding box center [351, 630] width 153 height 35
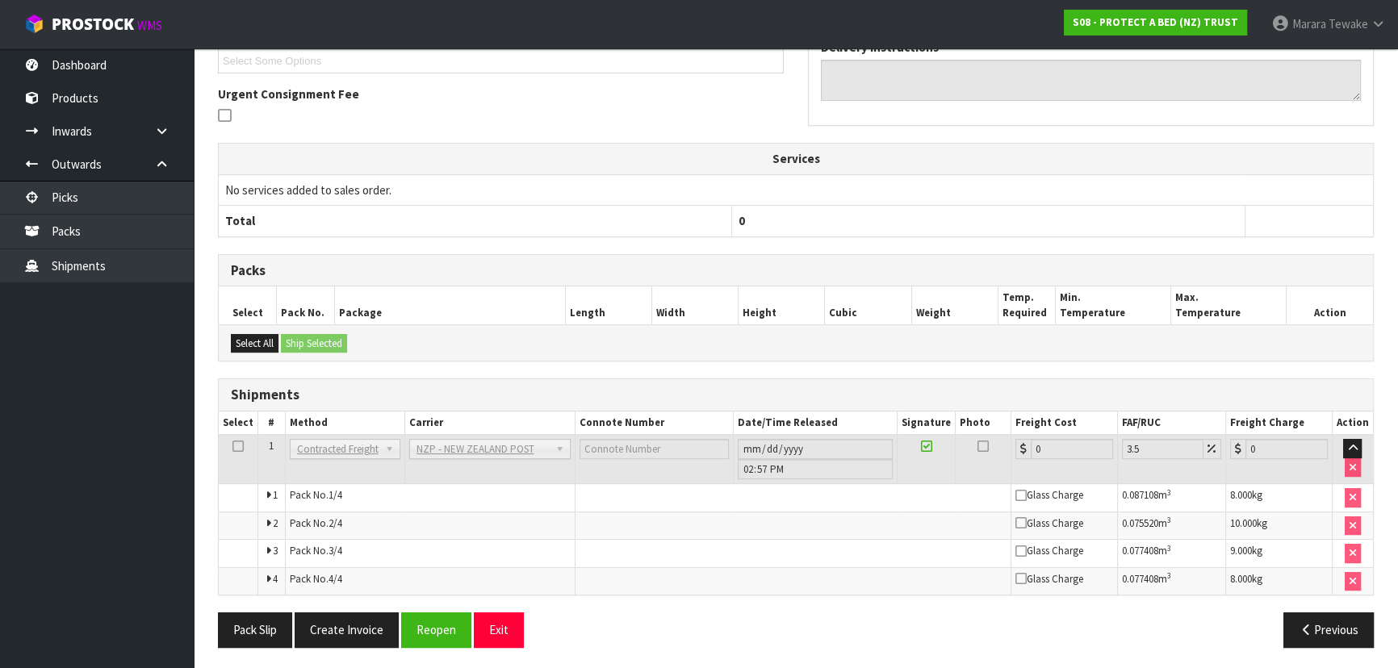
scroll to position [467, 0]
drag, startPoint x: 441, startPoint y: 625, endPoint x: 432, endPoint y: 625, distance: 8.9
click at [441, 625] on button "Reopen" at bounding box center [436, 629] width 70 height 35
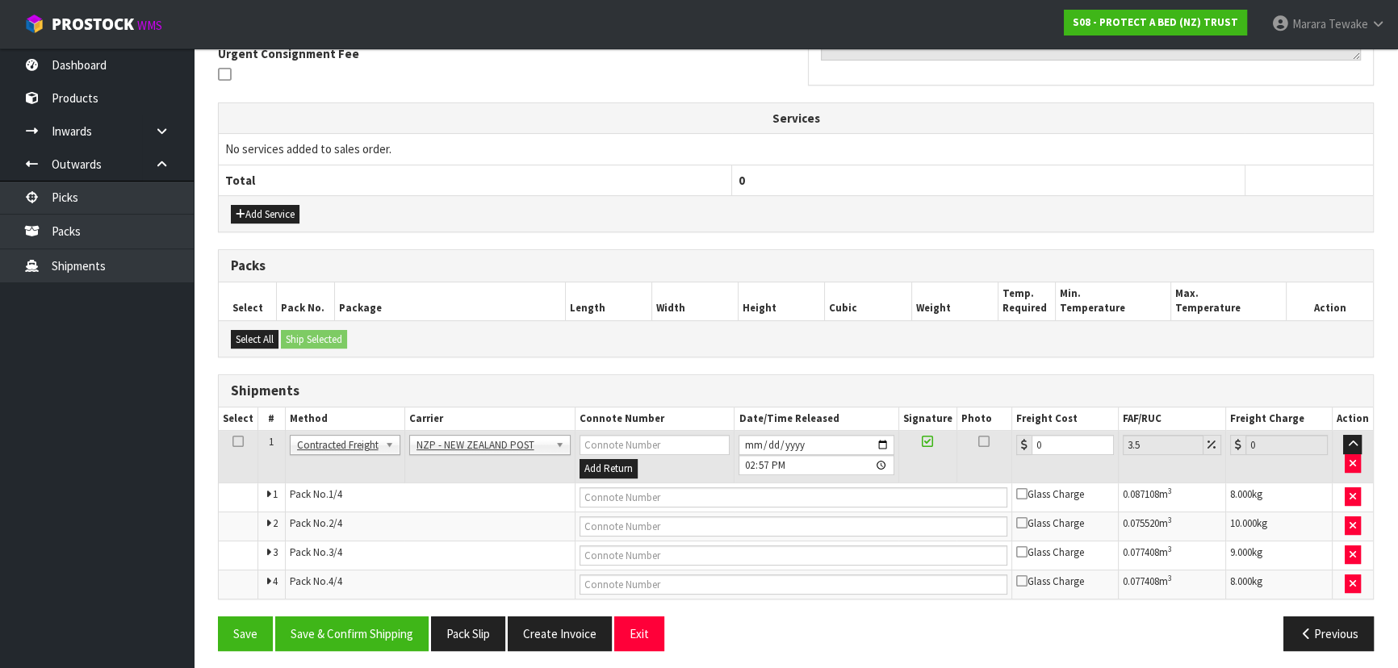
scroll to position [493, 0]
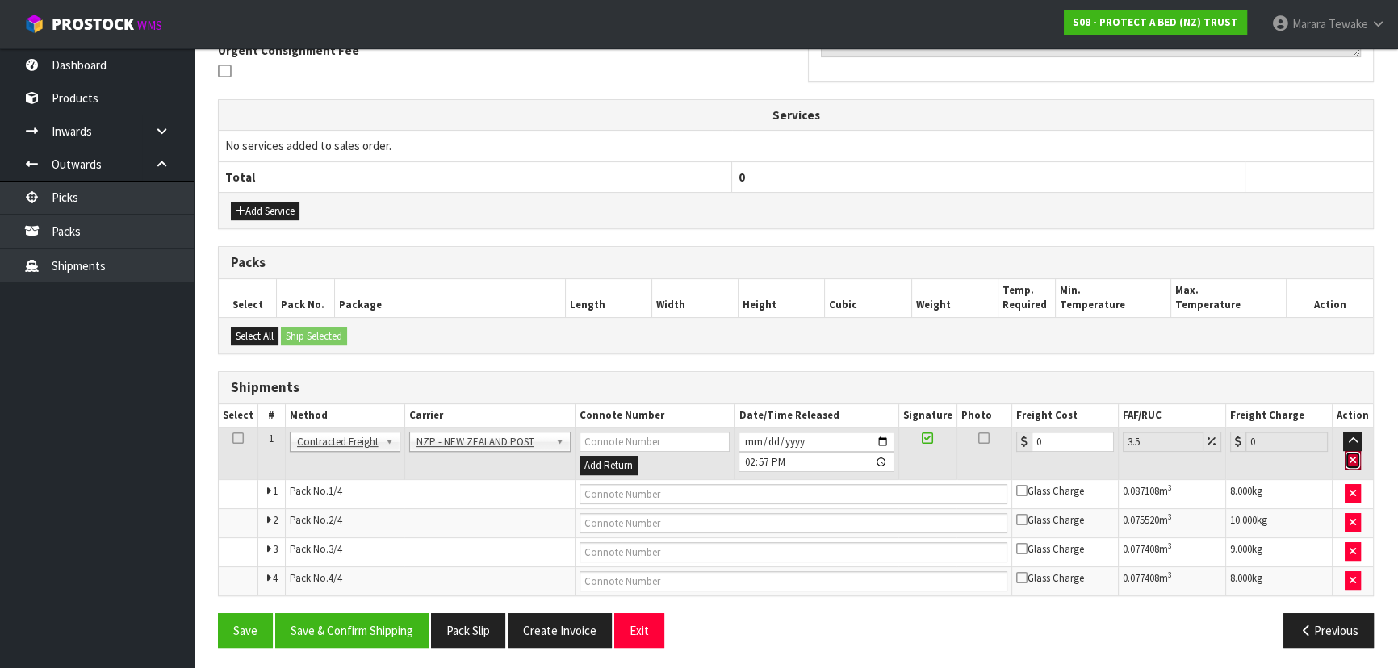
click at [1348, 457] on button "button" at bounding box center [1353, 460] width 16 height 19
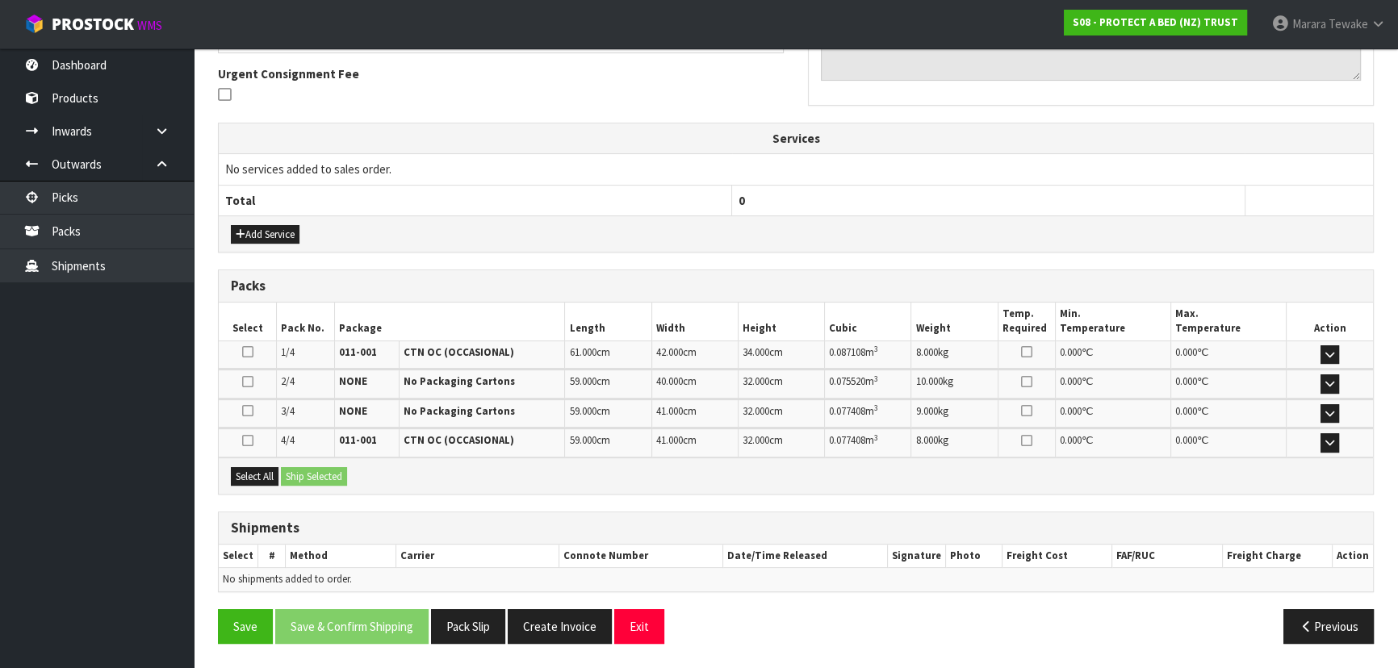
scroll to position [466, 0]
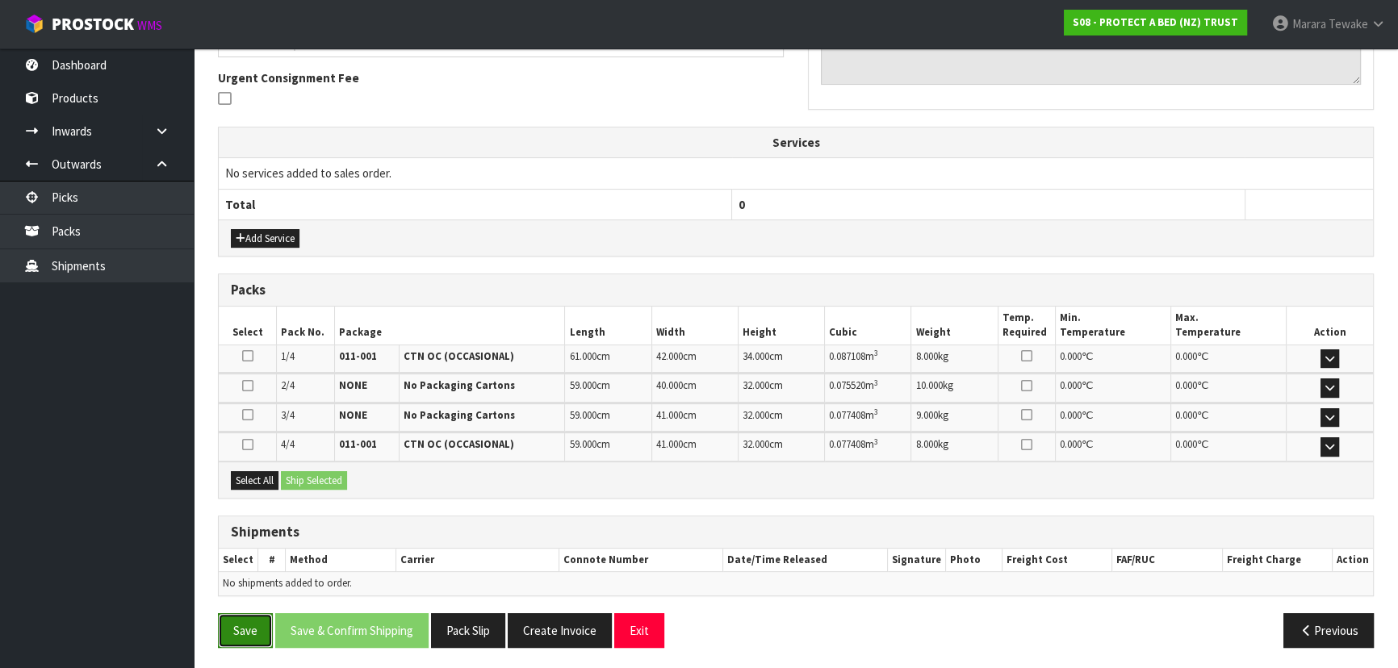
drag, startPoint x: 264, startPoint y: 629, endPoint x: 257, endPoint y: 625, distance: 8.3
click at [259, 627] on button "Save" at bounding box center [245, 630] width 55 height 35
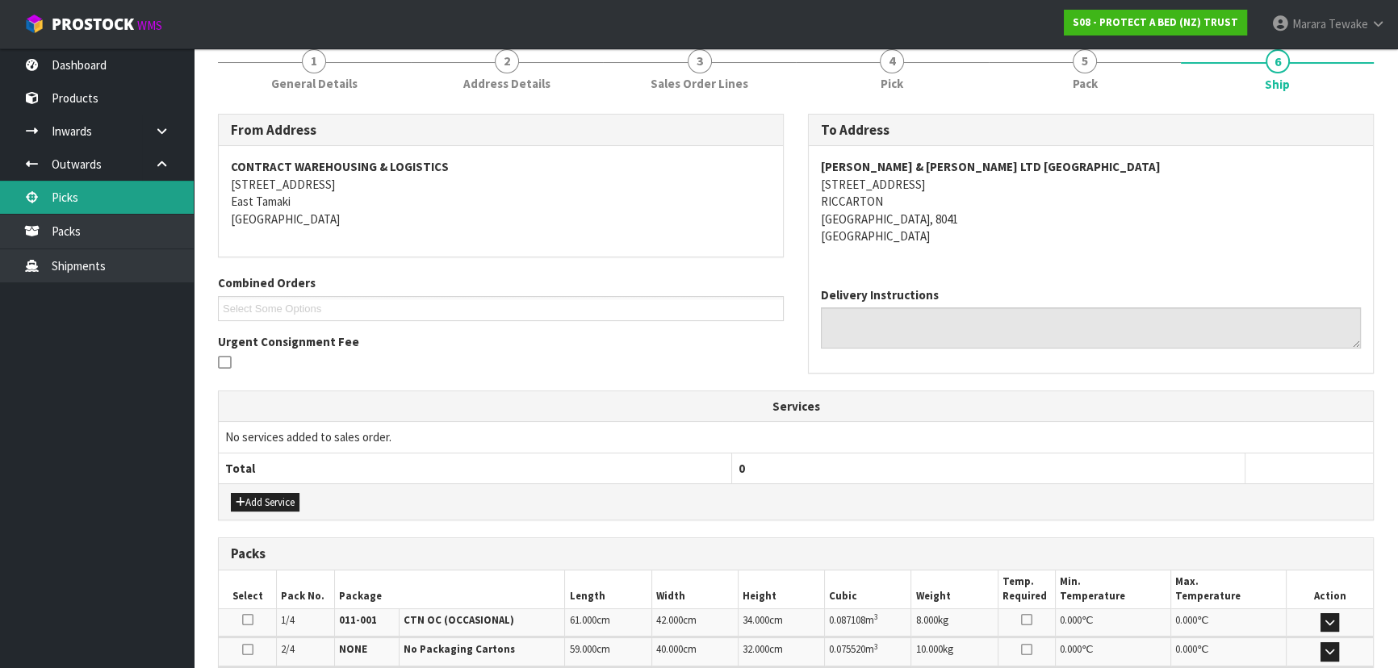
scroll to position [0, 0]
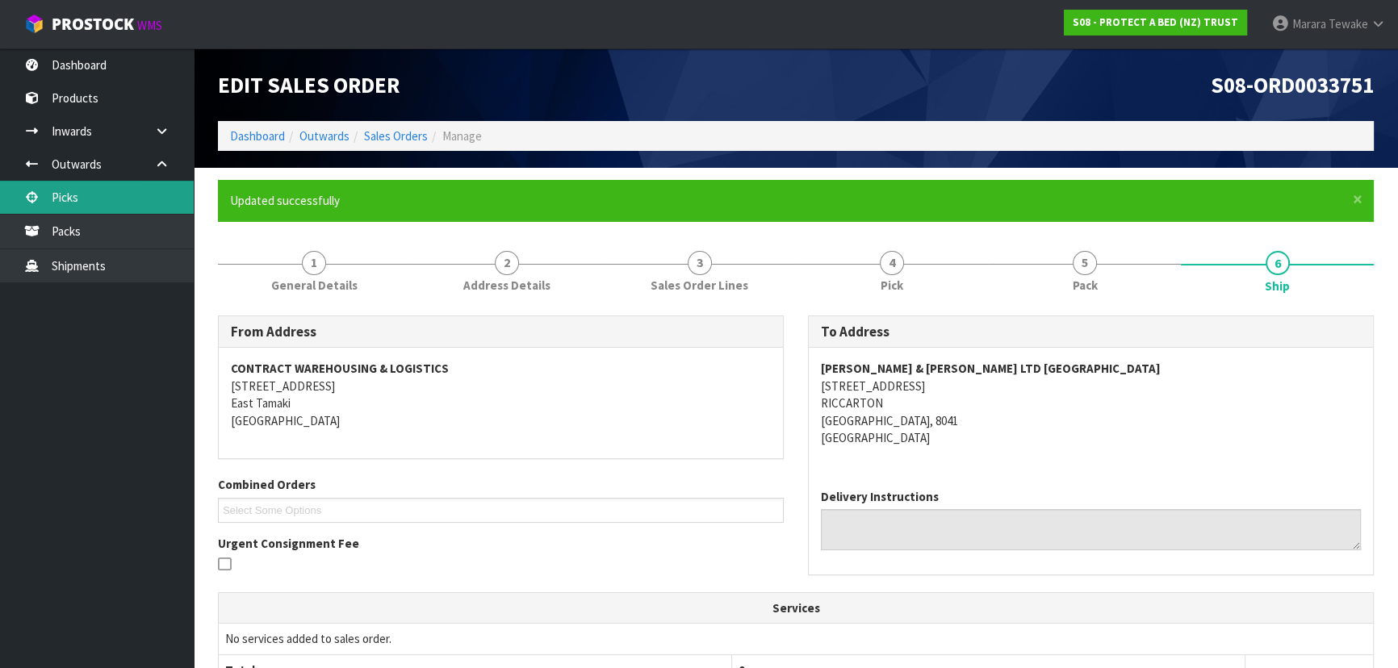
click at [107, 203] on link "Picks" at bounding box center [97, 197] width 194 height 33
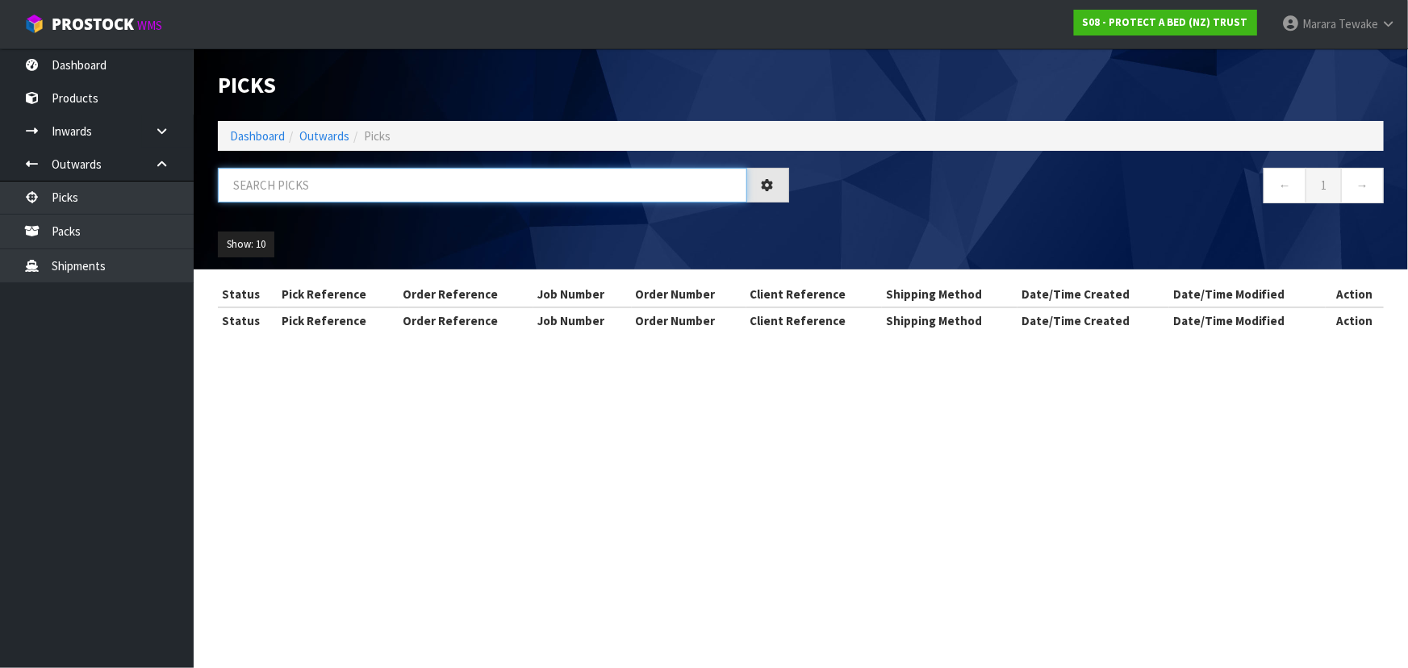
click at [267, 190] on input "text" at bounding box center [482, 185] width 529 height 35
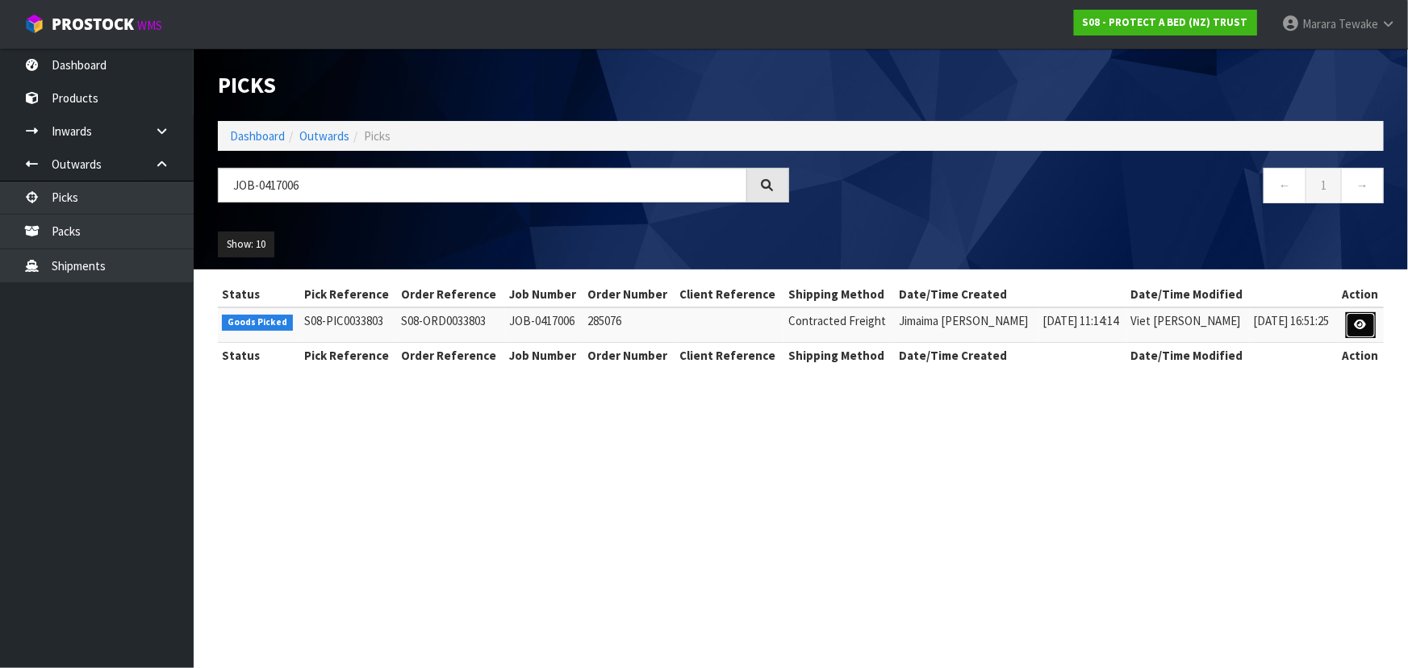
click at [1361, 330] on link at bounding box center [1361, 325] width 30 height 26
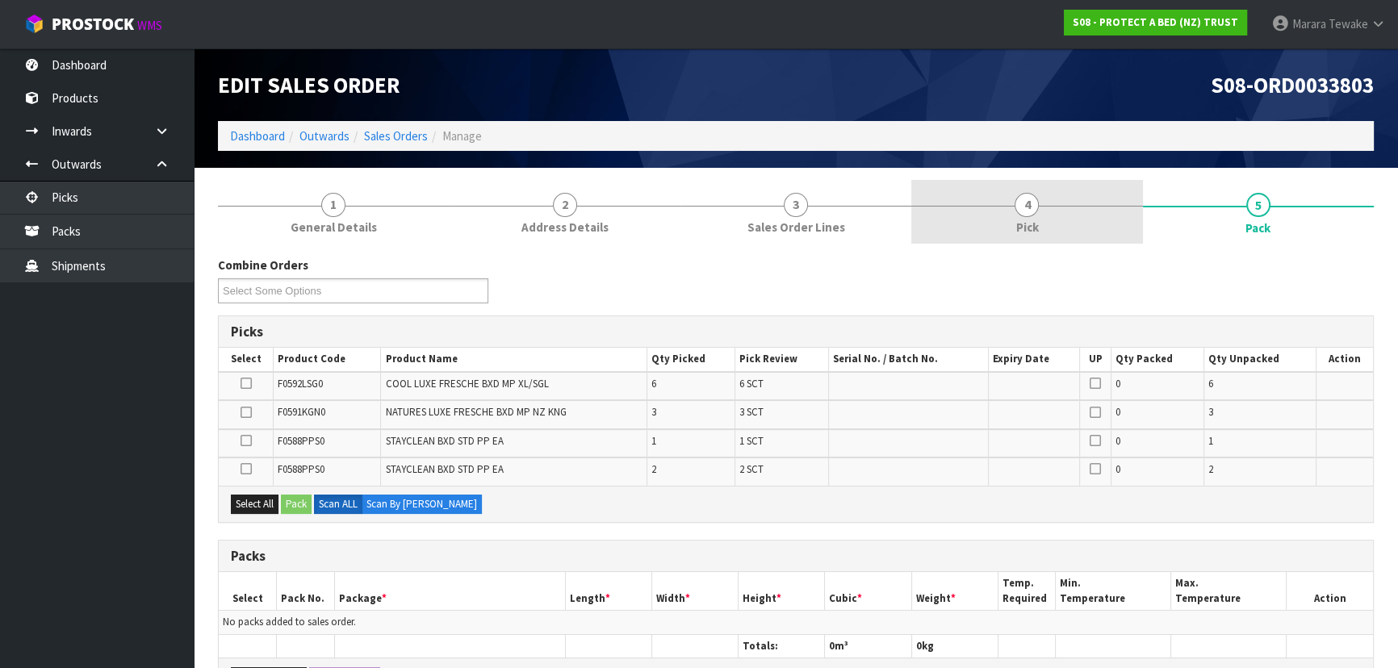
click at [1062, 221] on link "4 Pick" at bounding box center [1026, 212] width 231 height 64
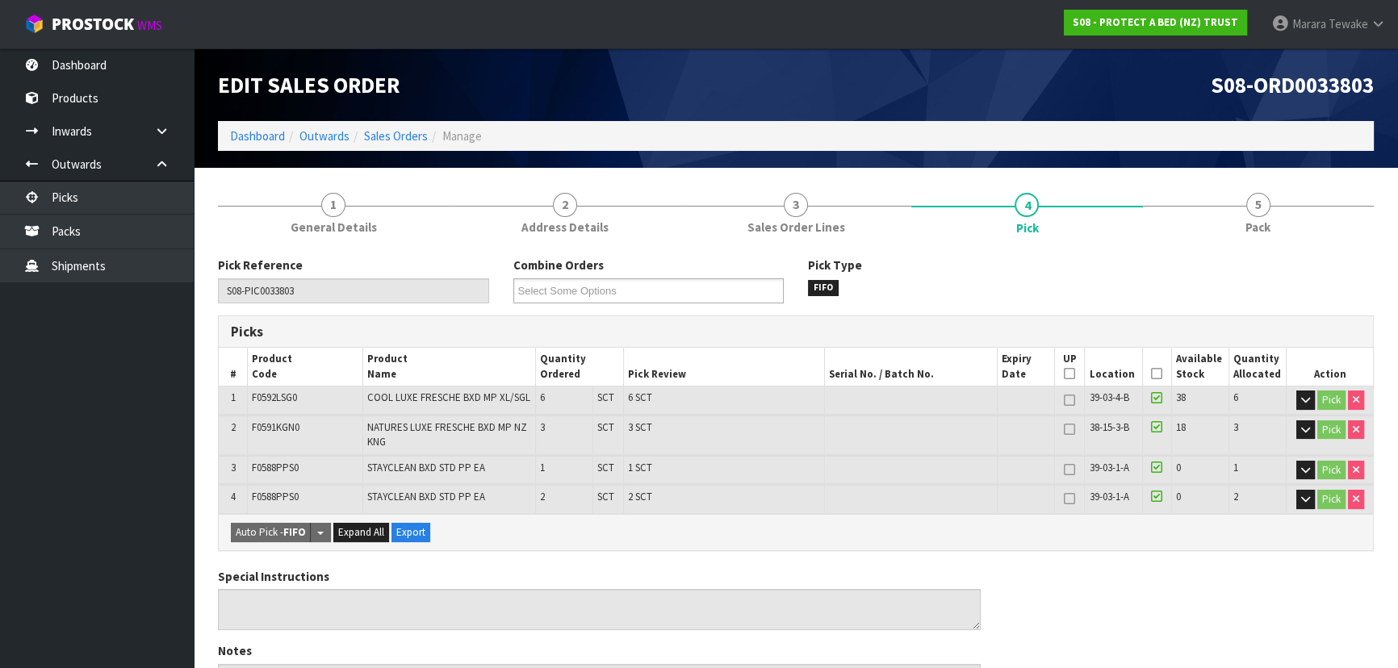
drag, startPoint x: 1155, startPoint y: 372, endPoint x: 1042, endPoint y: 426, distance: 125.3
click at [1154, 374] on icon at bounding box center [1156, 374] width 11 height 1
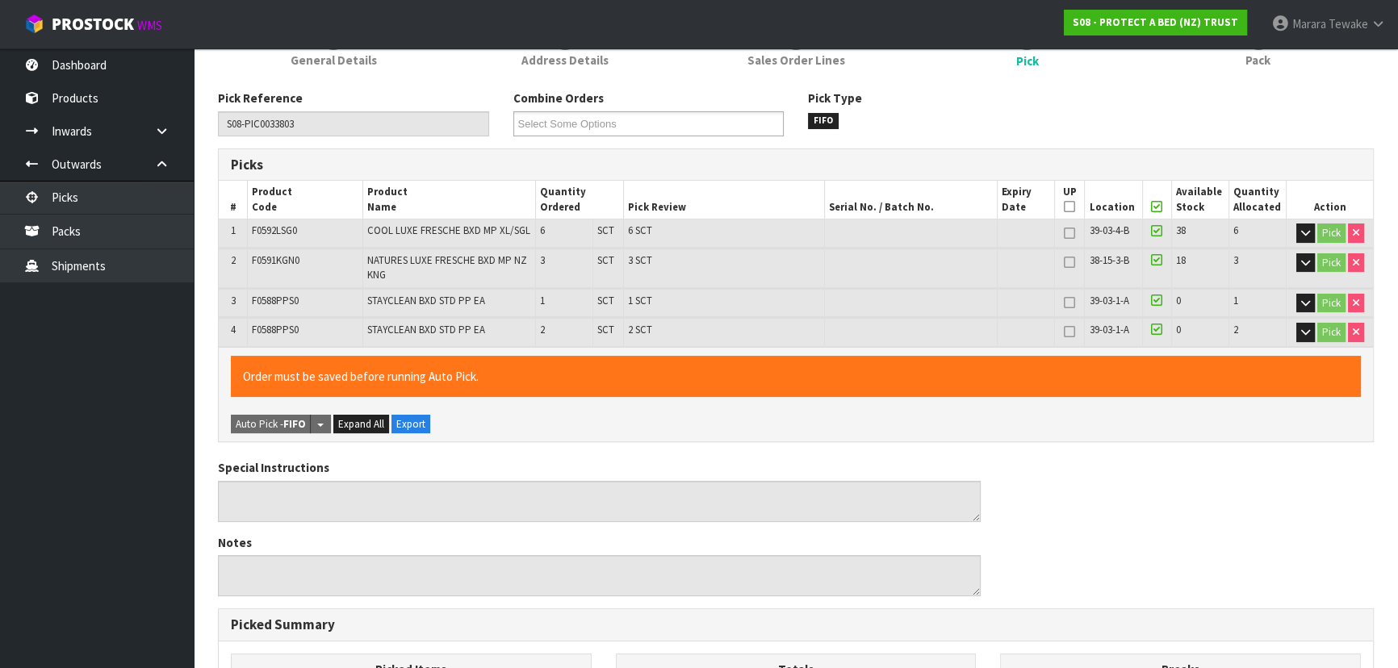
scroll to position [549, 0]
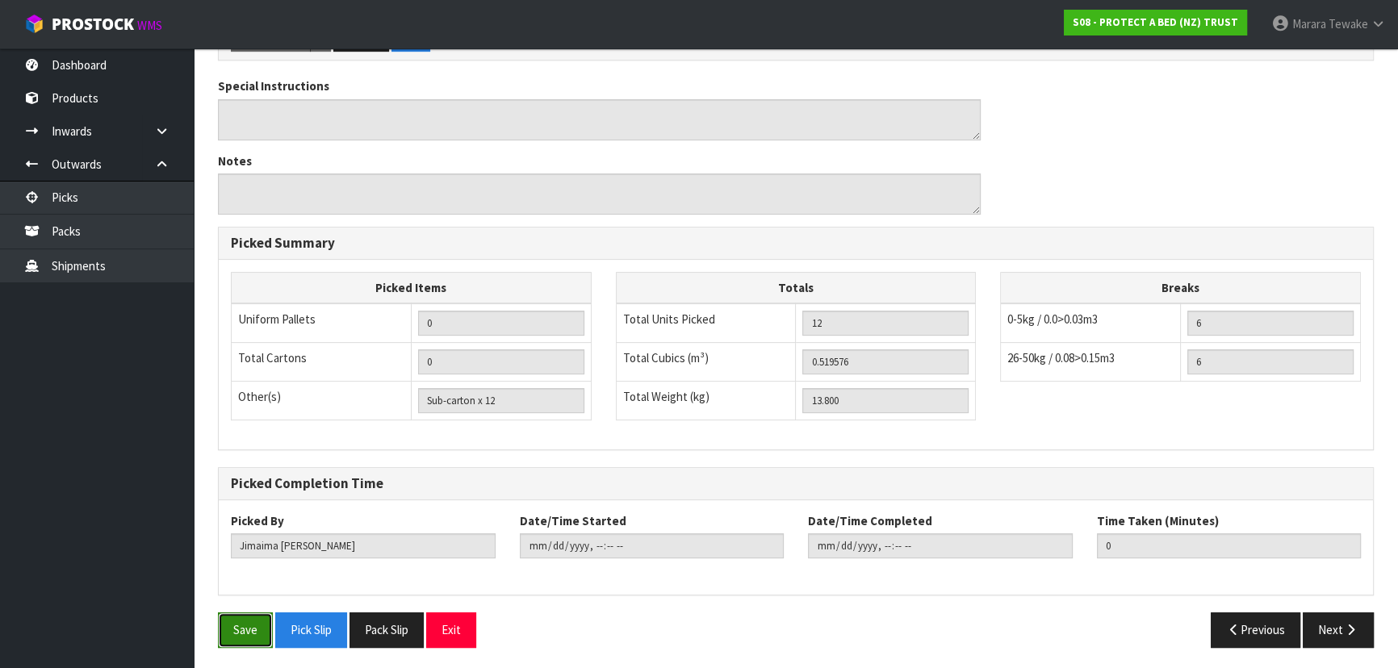
click at [250, 627] on button "Save" at bounding box center [245, 630] width 55 height 35
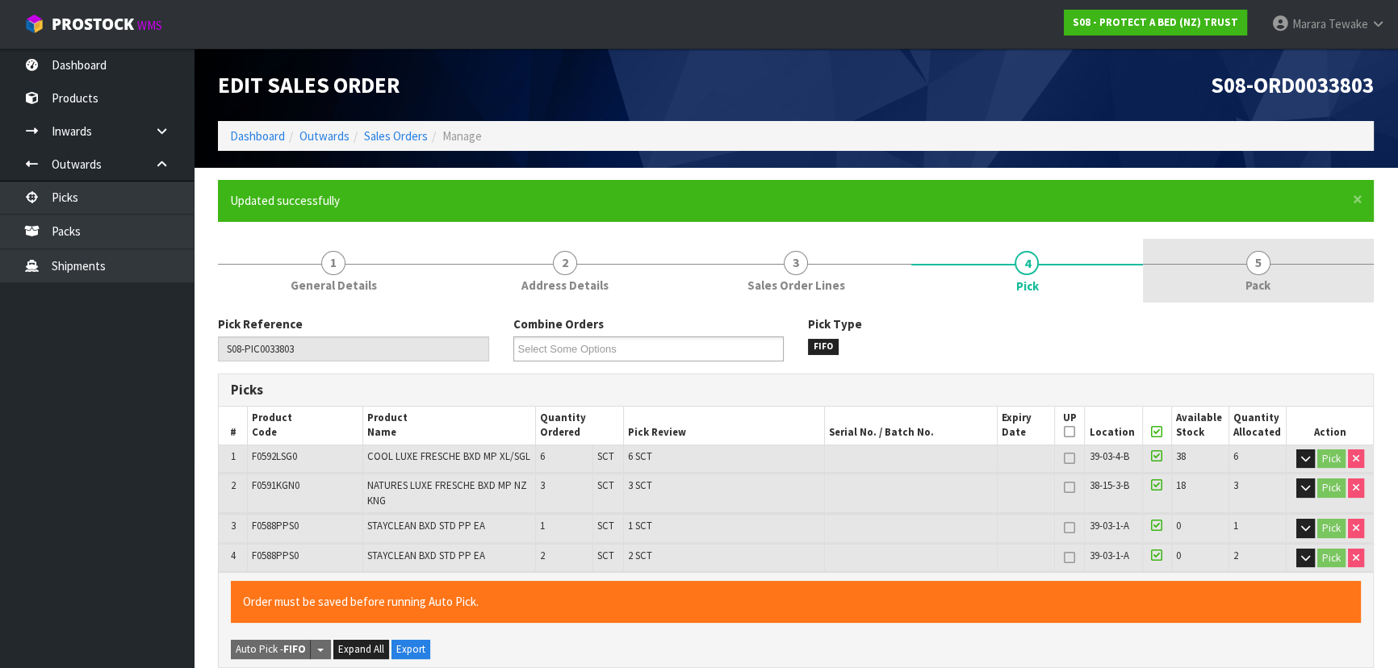
click at [1253, 249] on link "5 Pack" at bounding box center [1258, 271] width 231 height 64
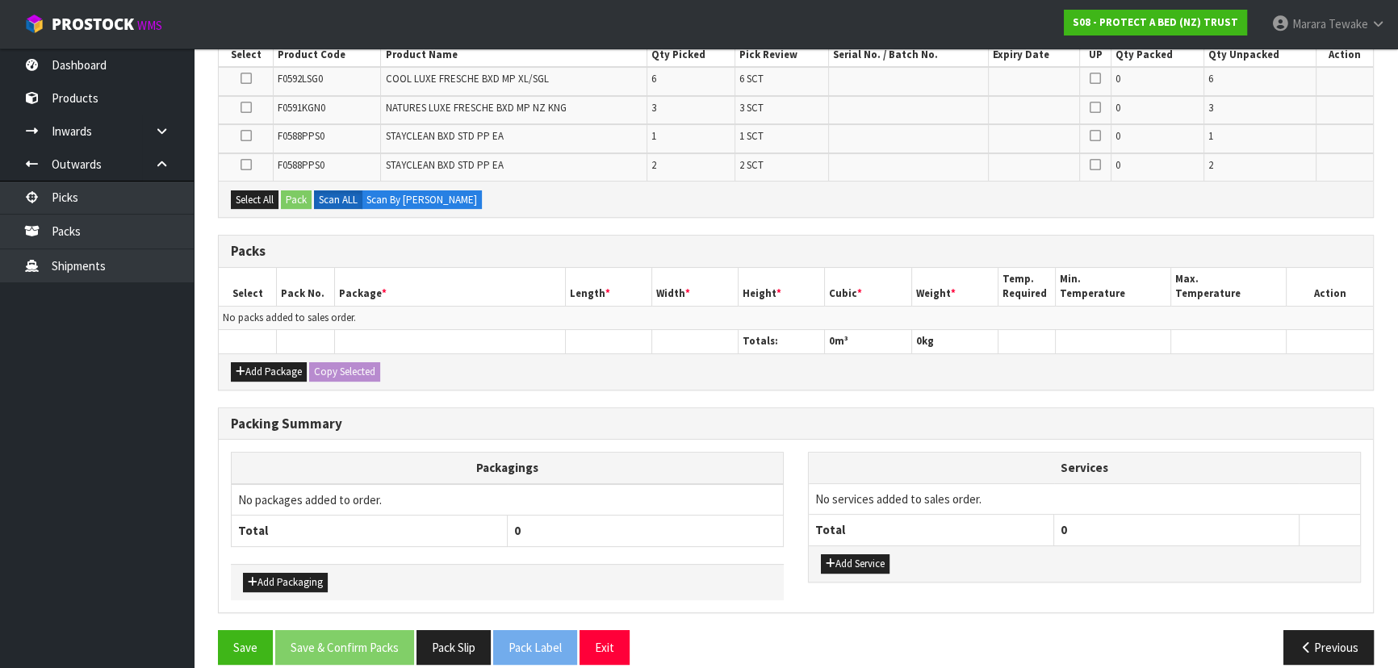
scroll to position [366, 0]
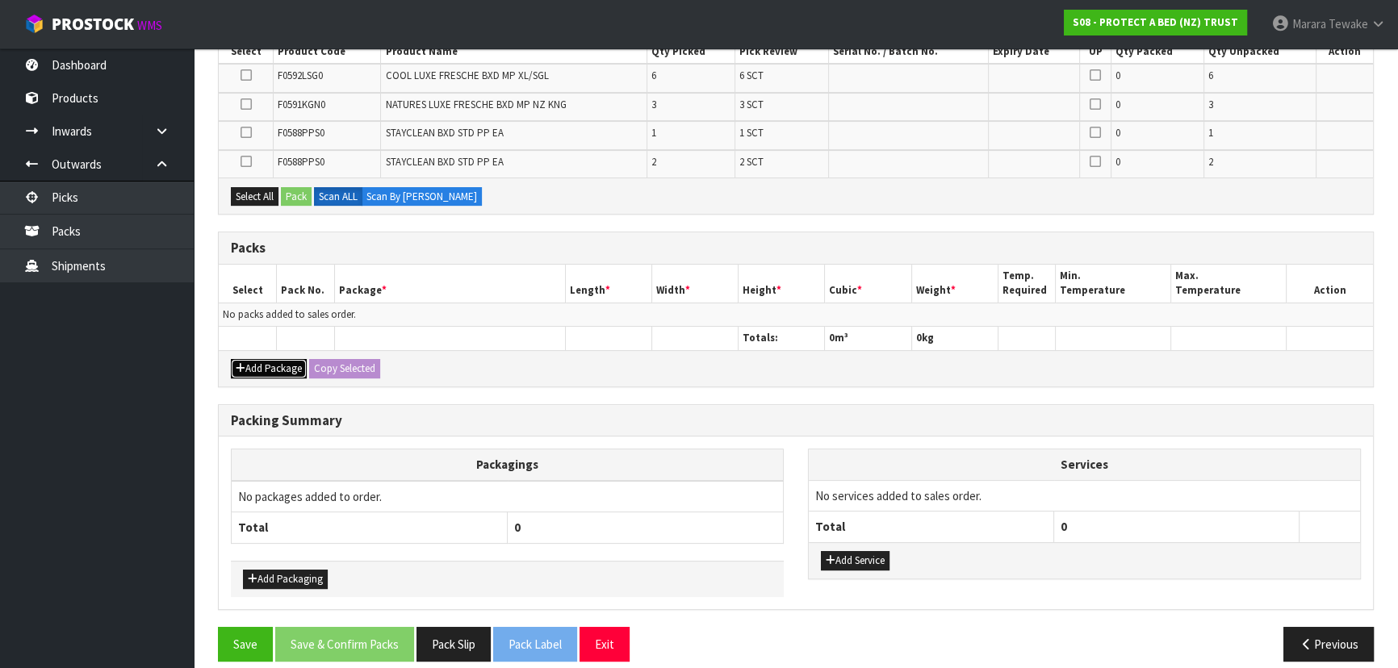
drag, startPoint x: 257, startPoint y: 358, endPoint x: 242, endPoint y: 331, distance: 31.4
click at [256, 359] on button "Add Package" at bounding box center [269, 368] width 76 height 19
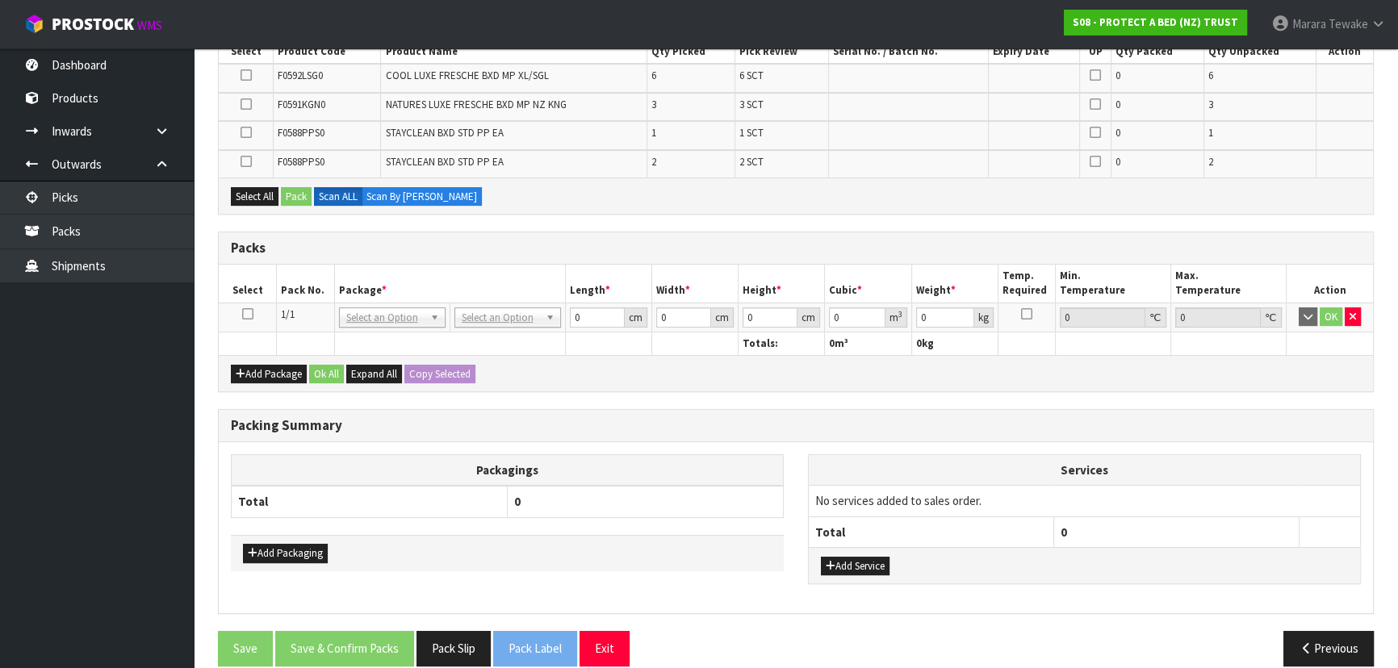
click at [246, 314] on icon at bounding box center [247, 314] width 11 height 1
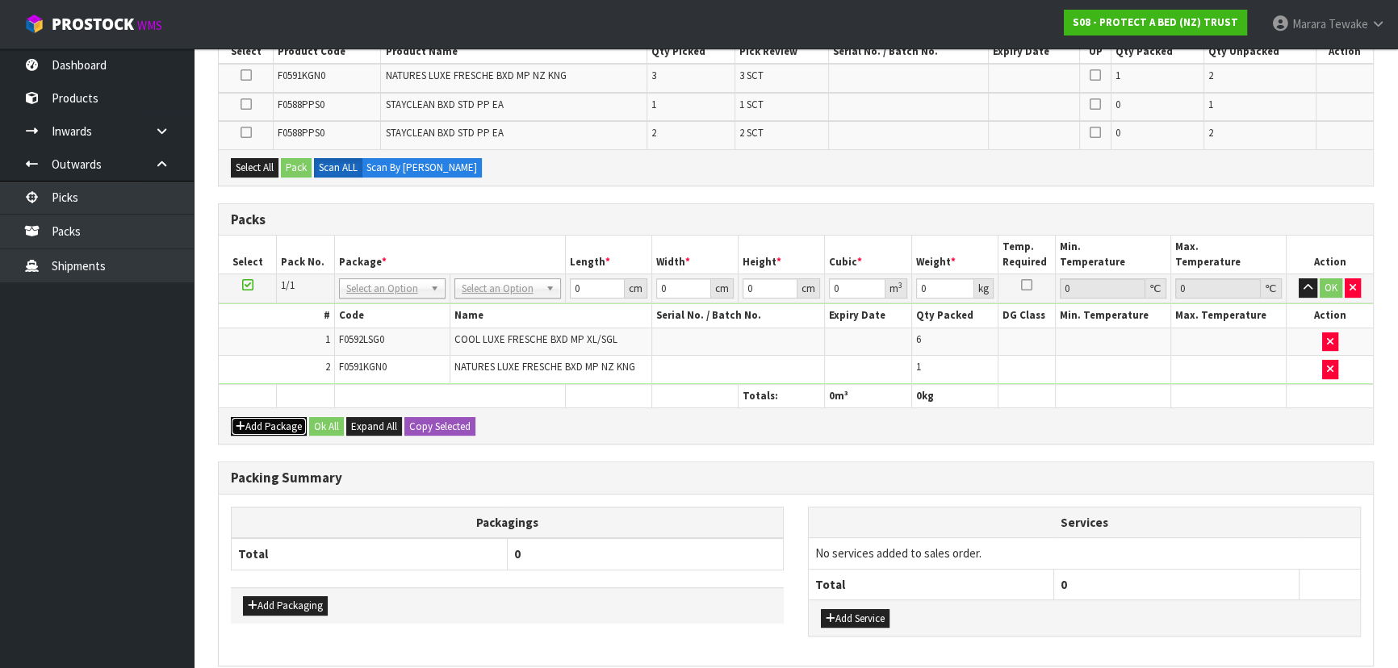
click at [249, 417] on button "Add Package" at bounding box center [269, 426] width 76 height 19
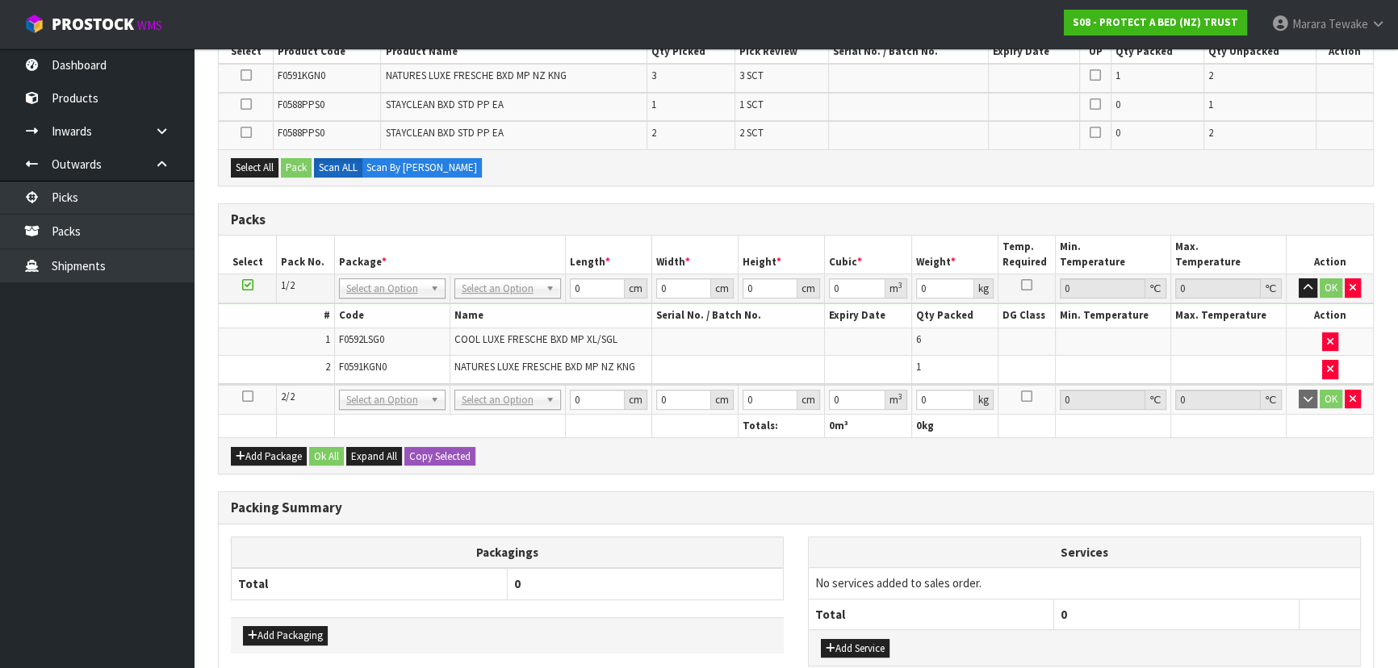
click at [249, 396] on icon at bounding box center [247, 396] width 11 height 1
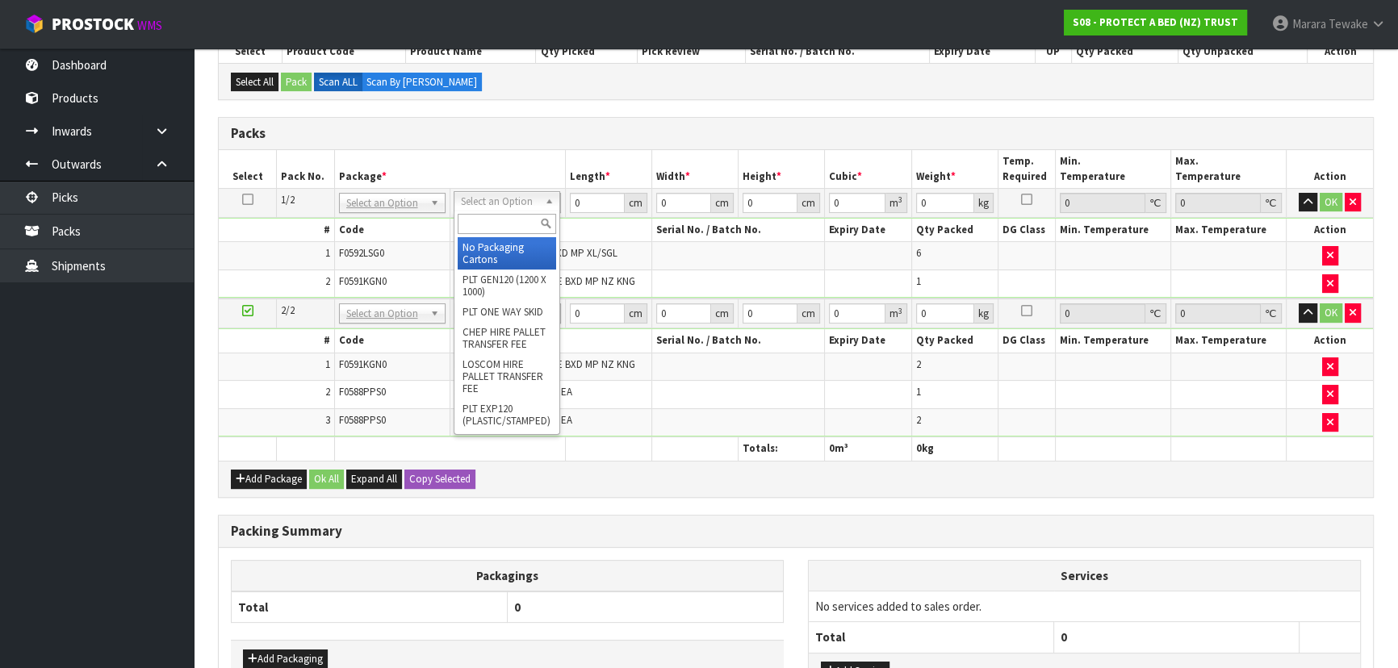
click at [485, 218] on input "text" at bounding box center [507, 224] width 98 height 20
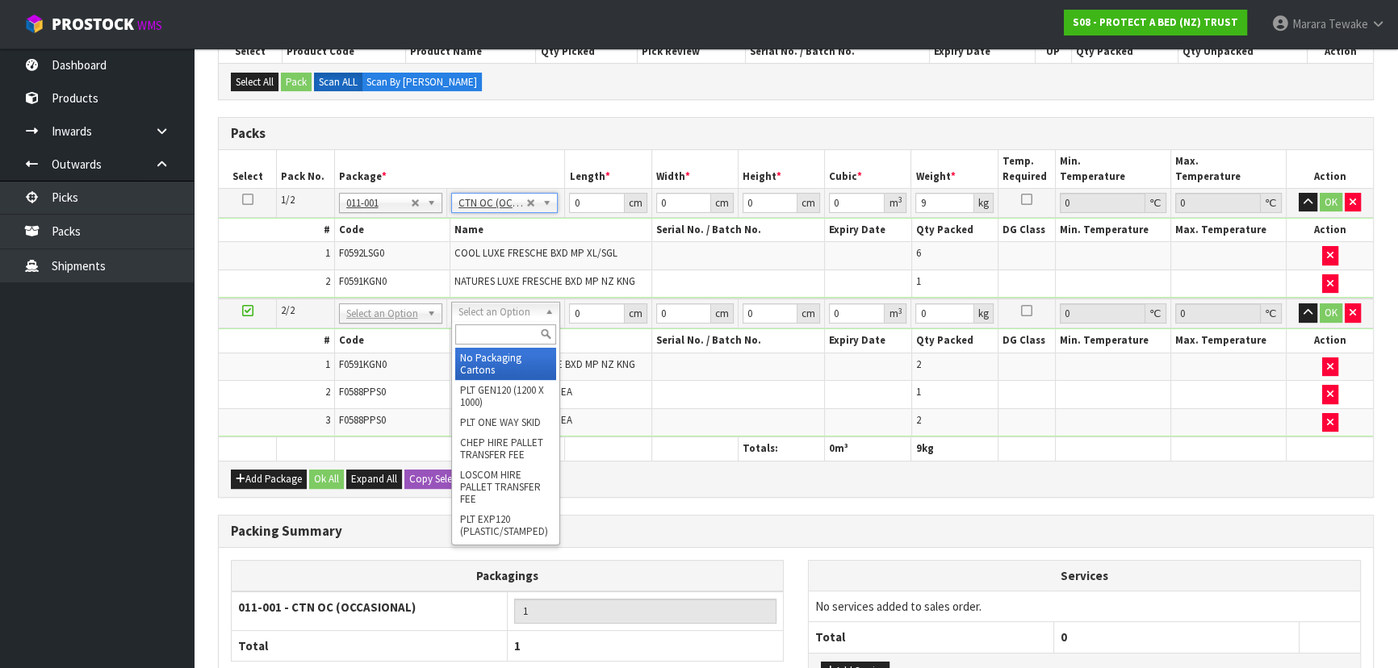
click at [483, 335] on input "text" at bounding box center [505, 334] width 101 height 20
drag, startPoint x: 486, startPoint y: 359, endPoint x: 494, endPoint y: 335, distance: 25.5
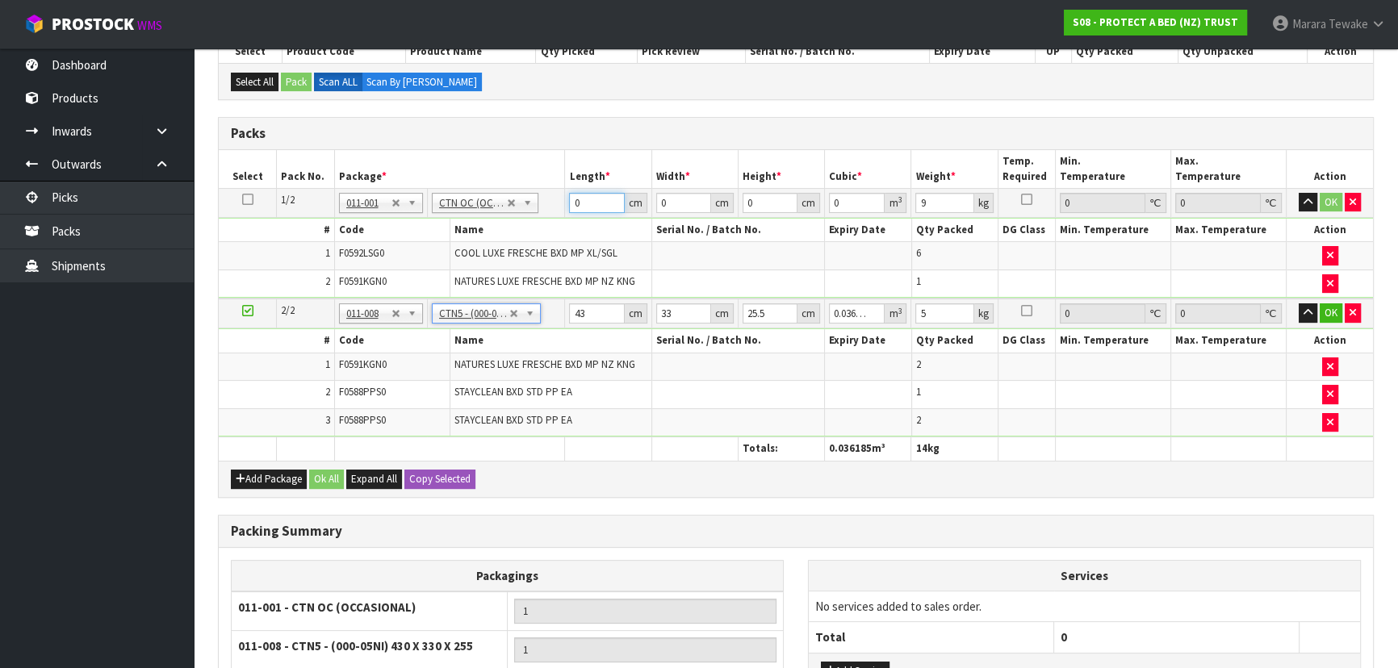
drag, startPoint x: 597, startPoint y: 199, endPoint x: 508, endPoint y: 155, distance: 98.9
click at [511, 161] on table "Select Pack No. Package * Length * Width * Height * Cubic * Weight * Temp. Requ…" at bounding box center [796, 305] width 1154 height 311
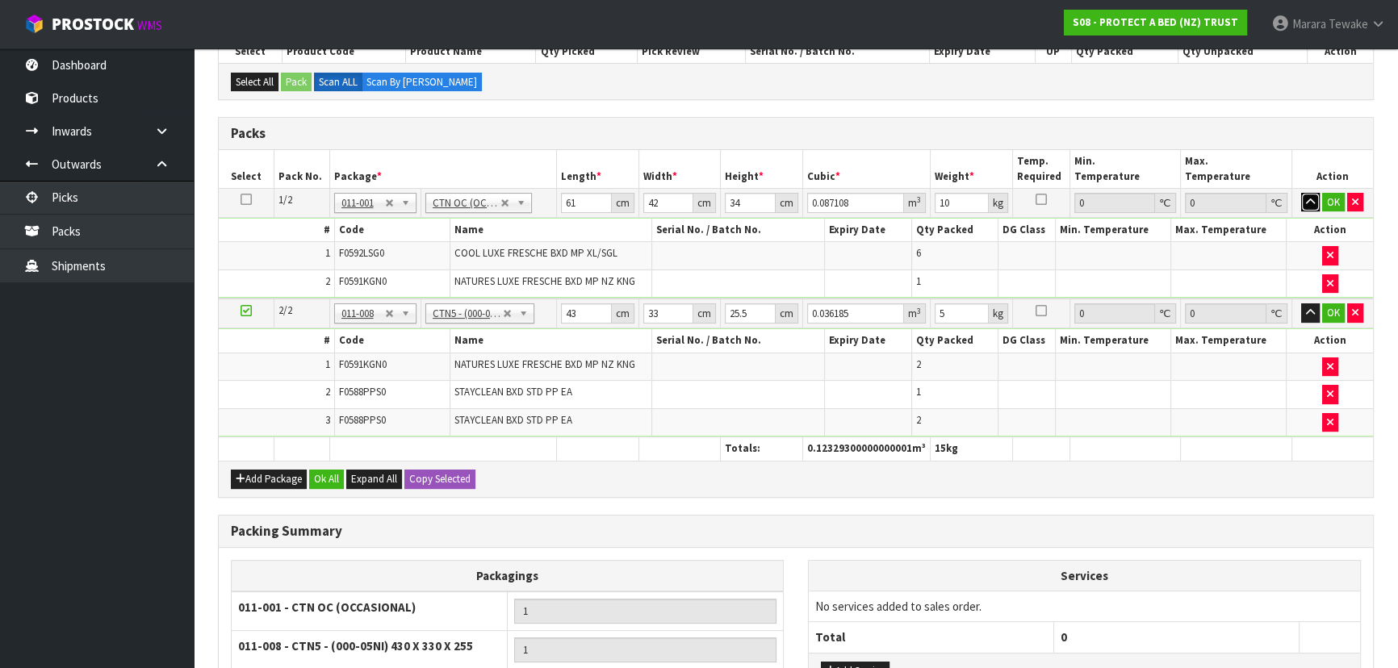
click at [1301, 193] on button "button" at bounding box center [1310, 202] width 19 height 19
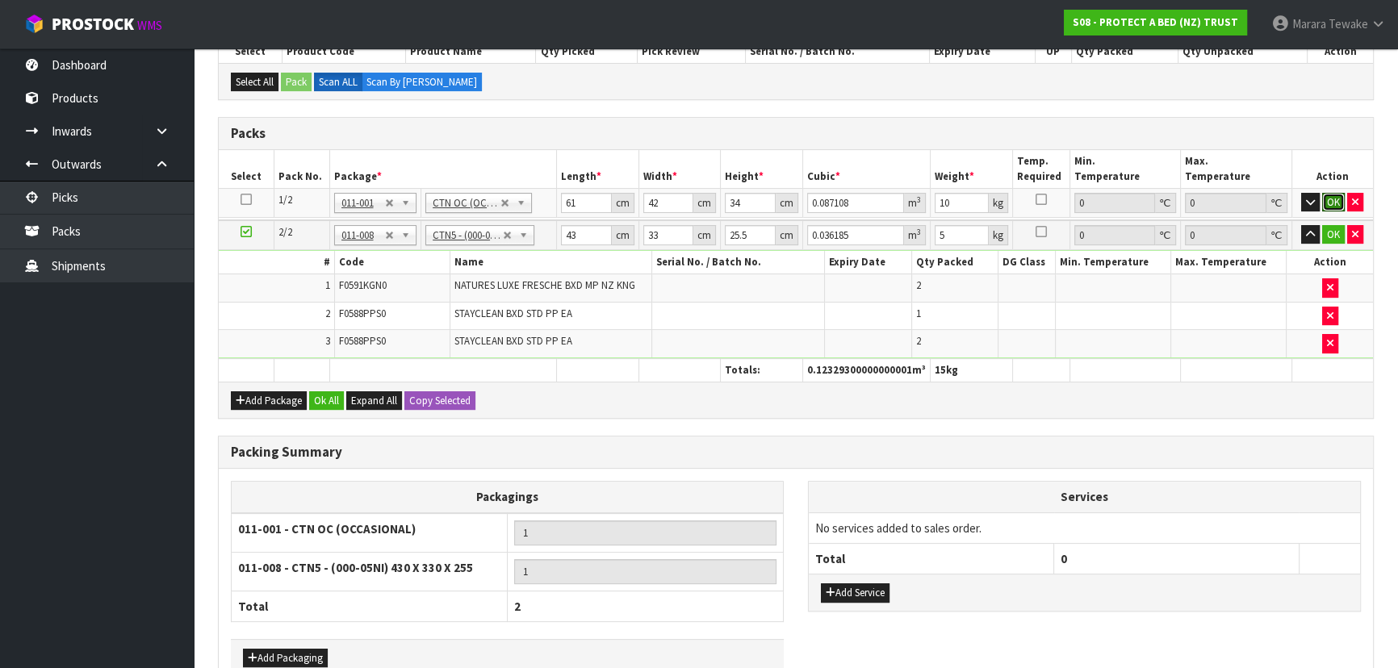
click button "OK" at bounding box center [1333, 202] width 23 height 19
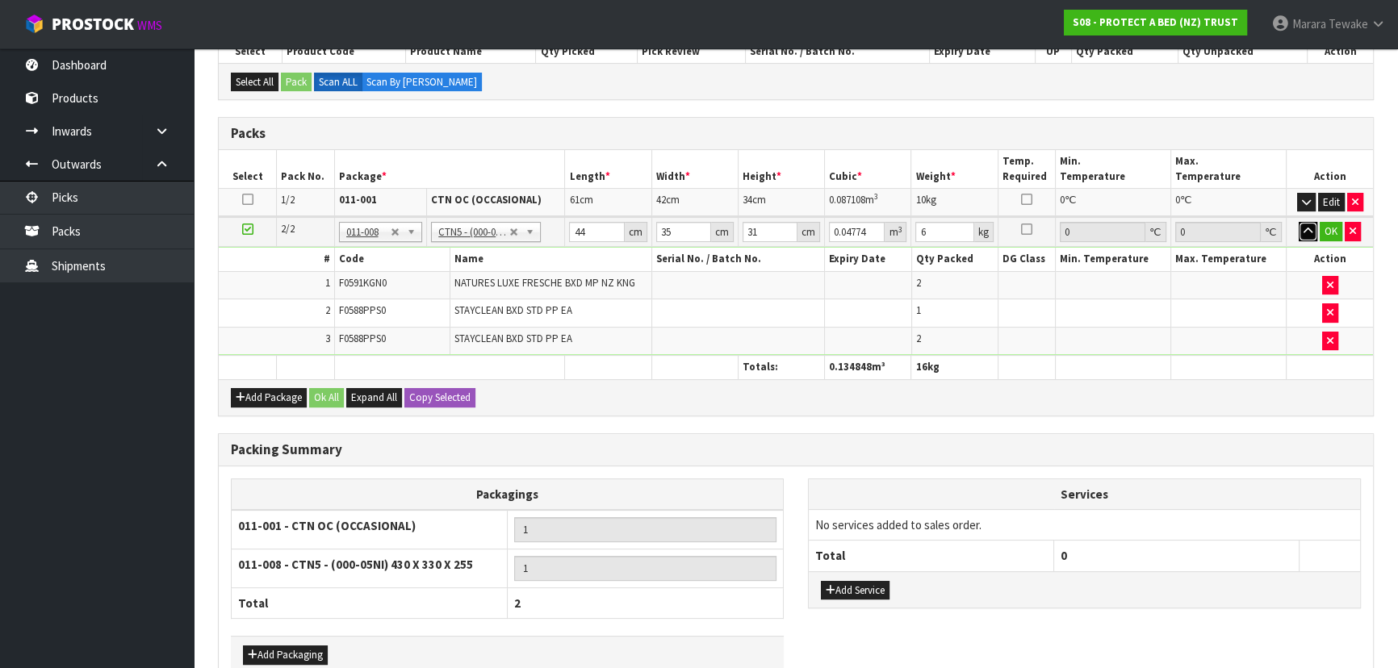
click at [1299, 222] on button "button" at bounding box center [1308, 231] width 19 height 19
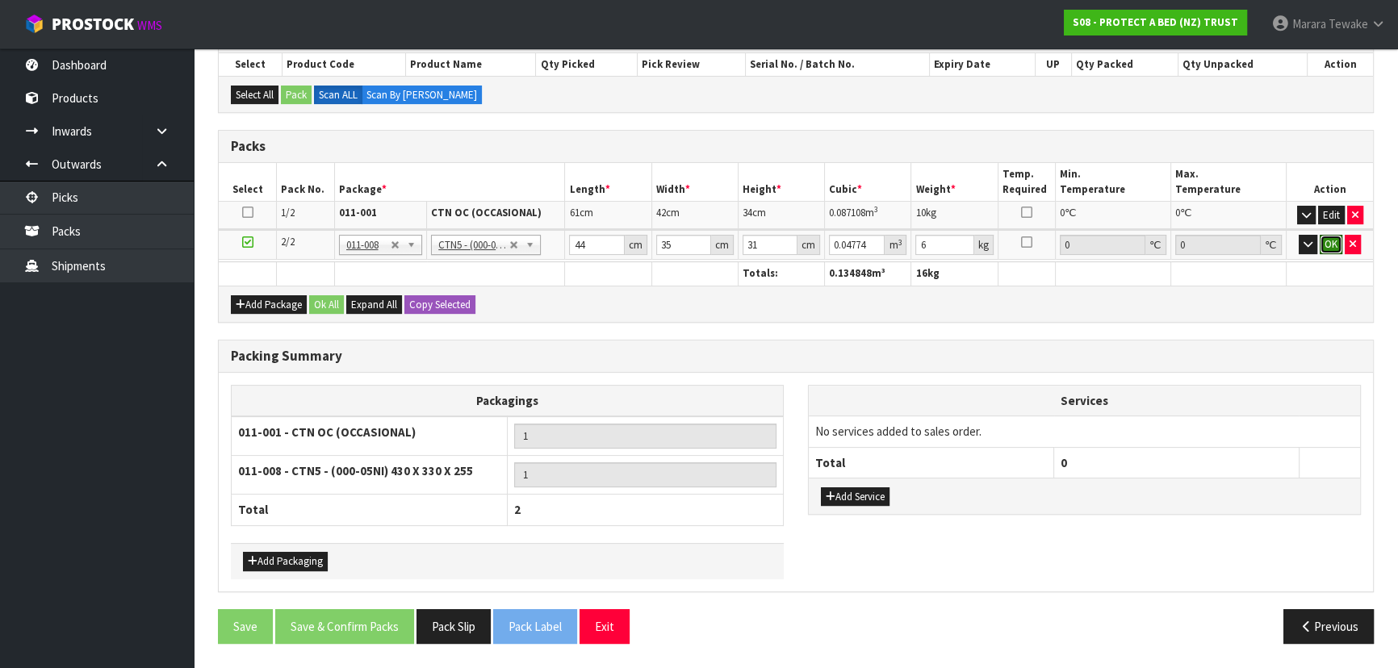
click button "OK" at bounding box center [1331, 244] width 23 height 19
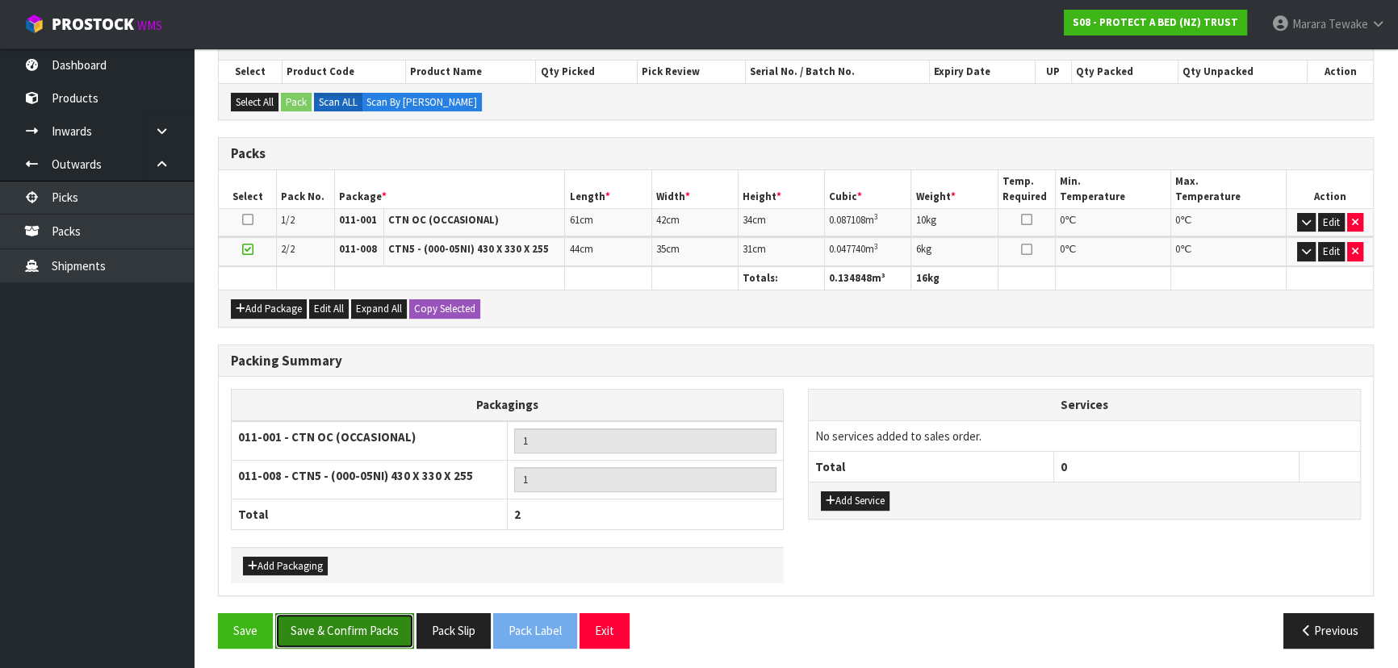
click at [374, 639] on button "Save & Confirm Packs" at bounding box center [344, 630] width 139 height 35
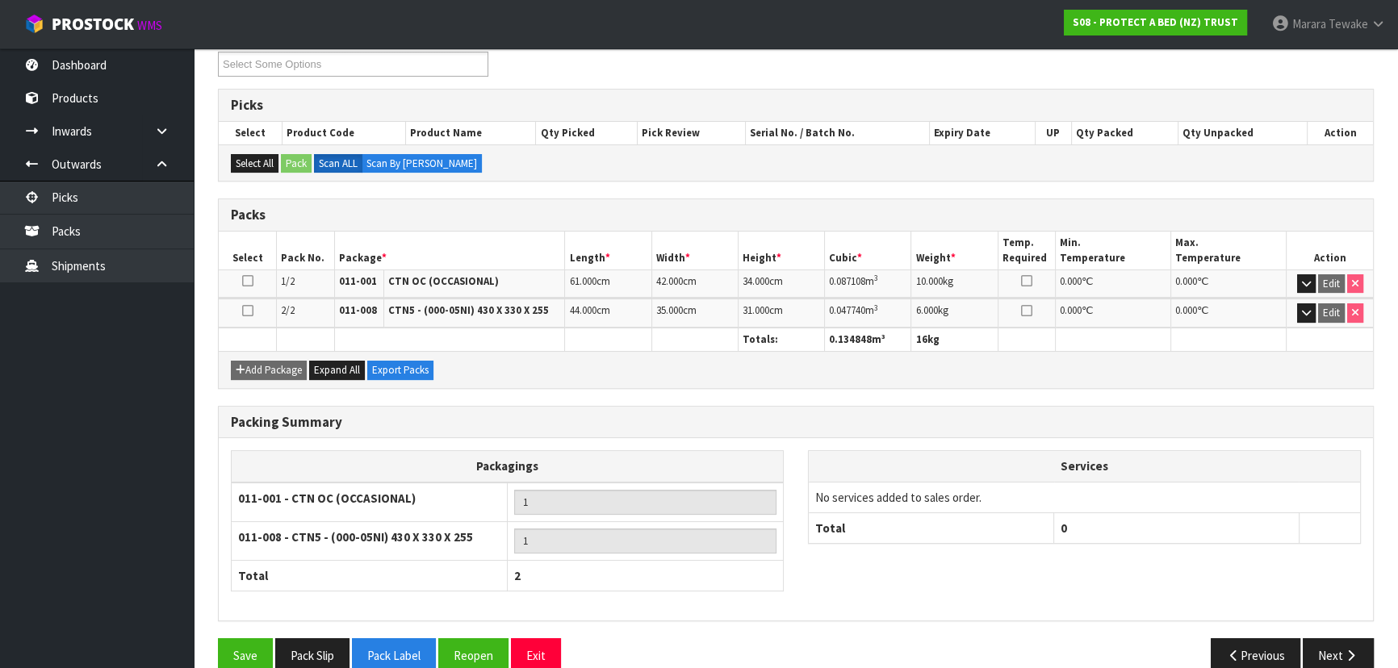
scroll to position [311, 0]
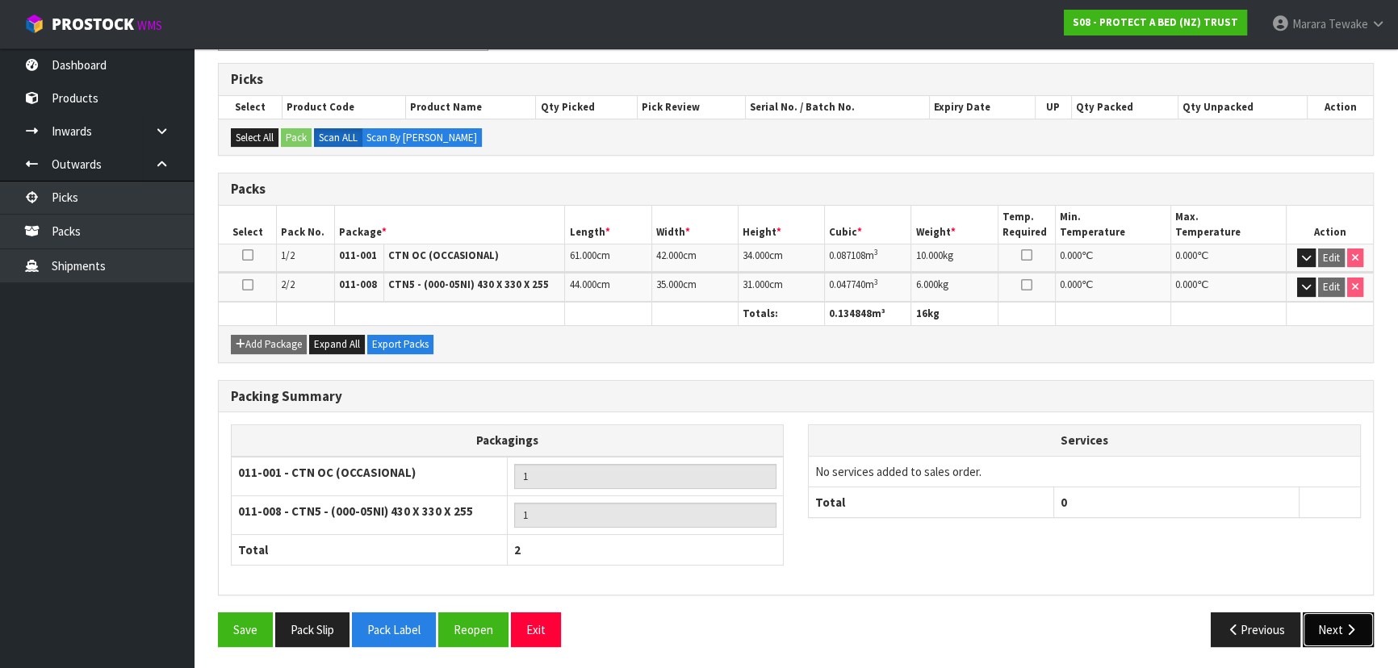
click at [1340, 621] on button "Next" at bounding box center [1338, 630] width 71 height 35
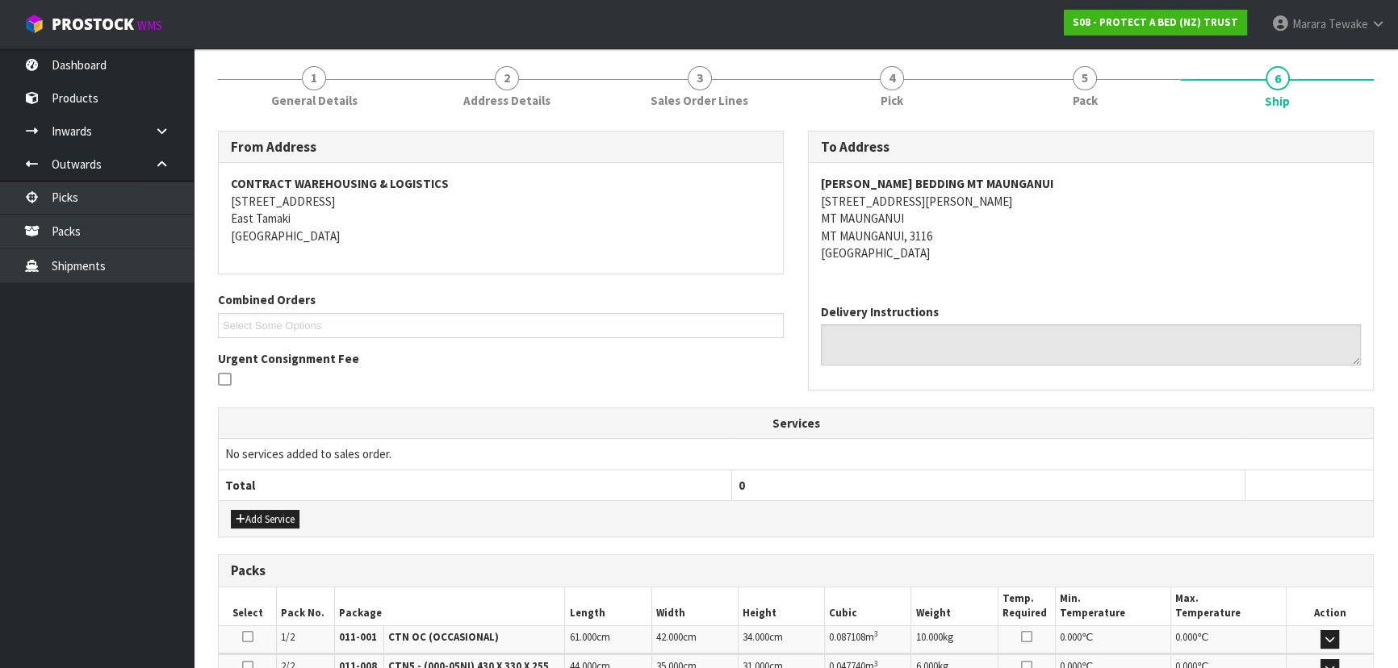
scroll to position [407, 0]
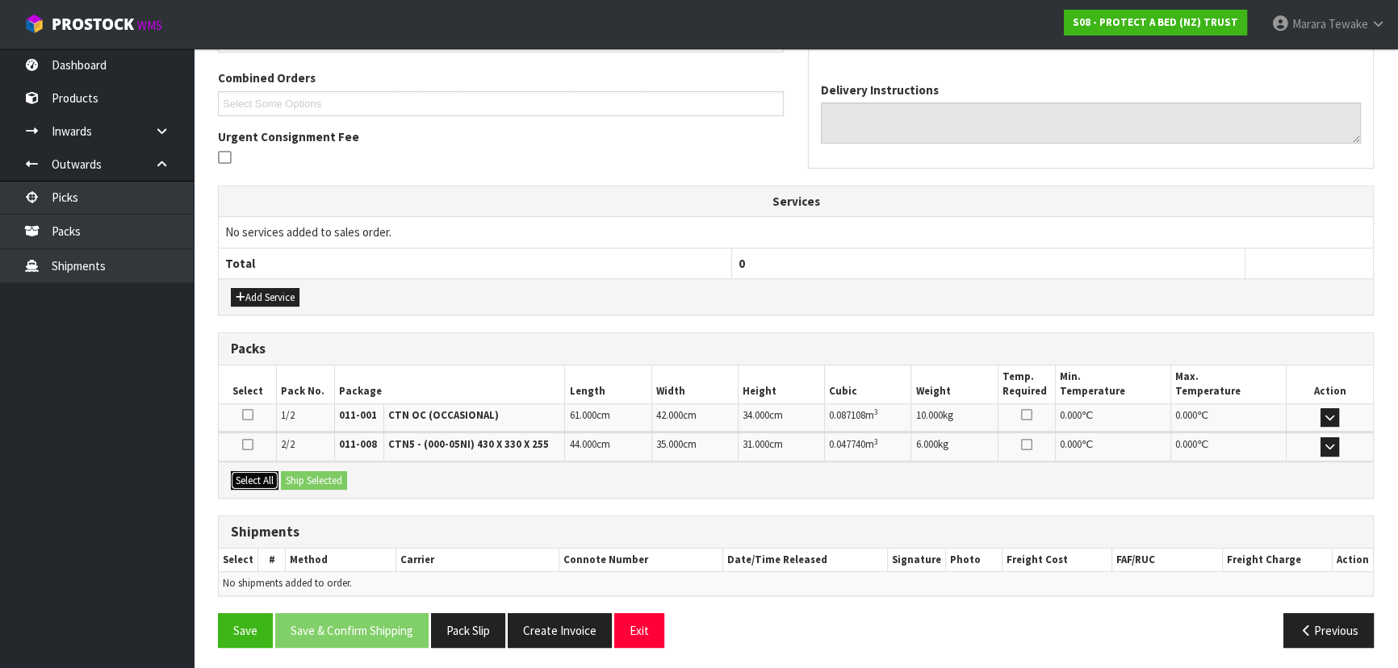
drag, startPoint x: 264, startPoint y: 475, endPoint x: 307, endPoint y: 476, distance: 42.8
click at [266, 476] on button "Select All" at bounding box center [255, 480] width 48 height 19
click at [309, 476] on button "Ship Selected" at bounding box center [314, 480] width 66 height 19
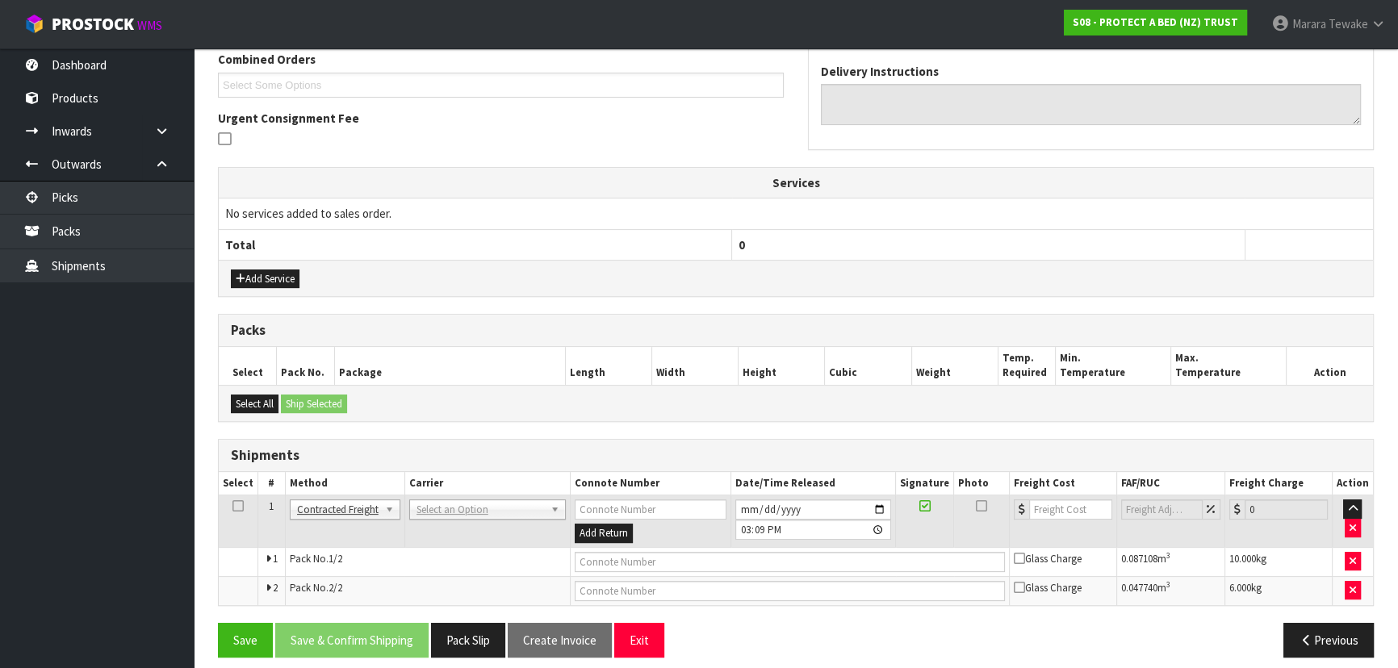
scroll to position [436, 0]
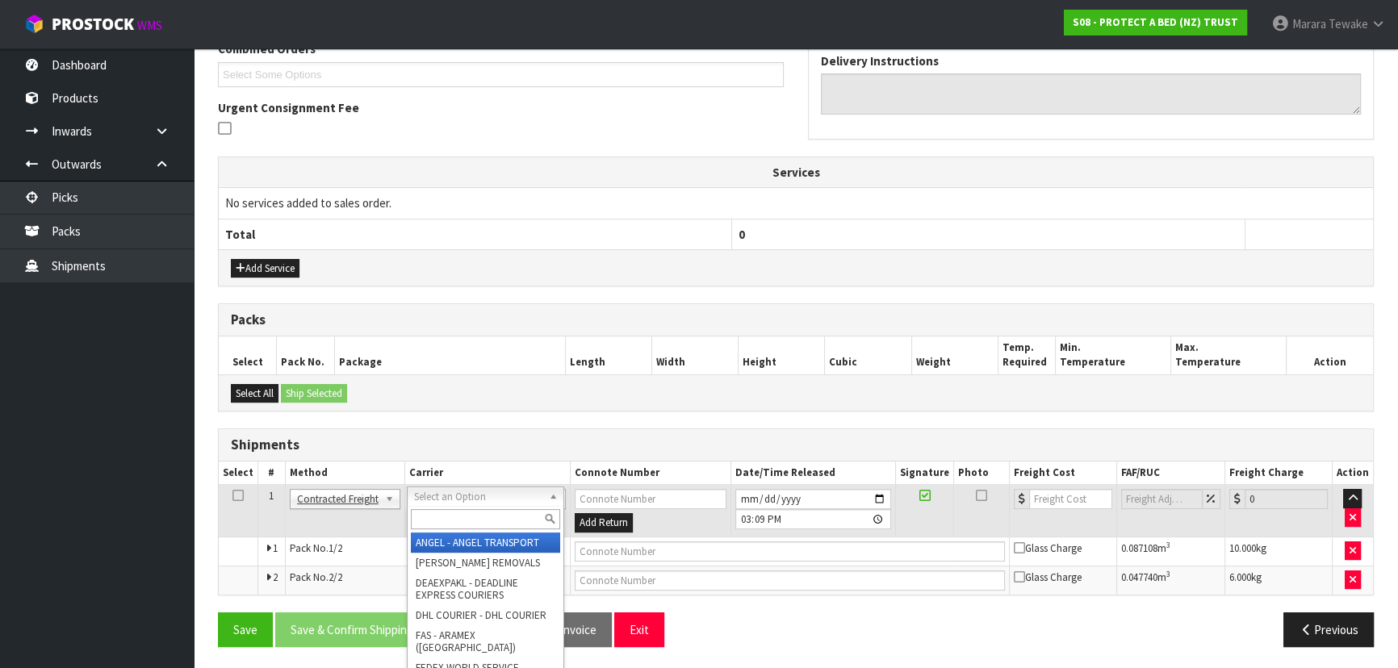
click at [425, 517] on input "text" at bounding box center [485, 519] width 149 height 20
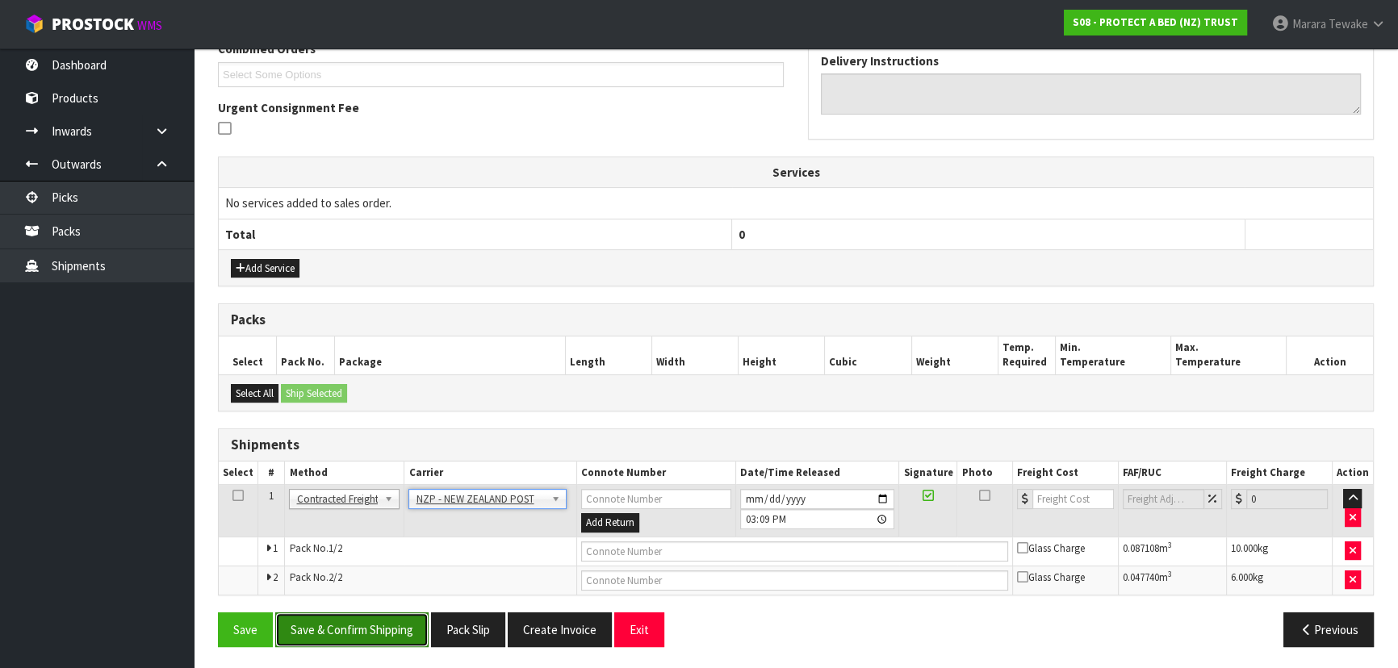
click at [380, 623] on button "Save & Confirm Shipping" at bounding box center [351, 630] width 153 height 35
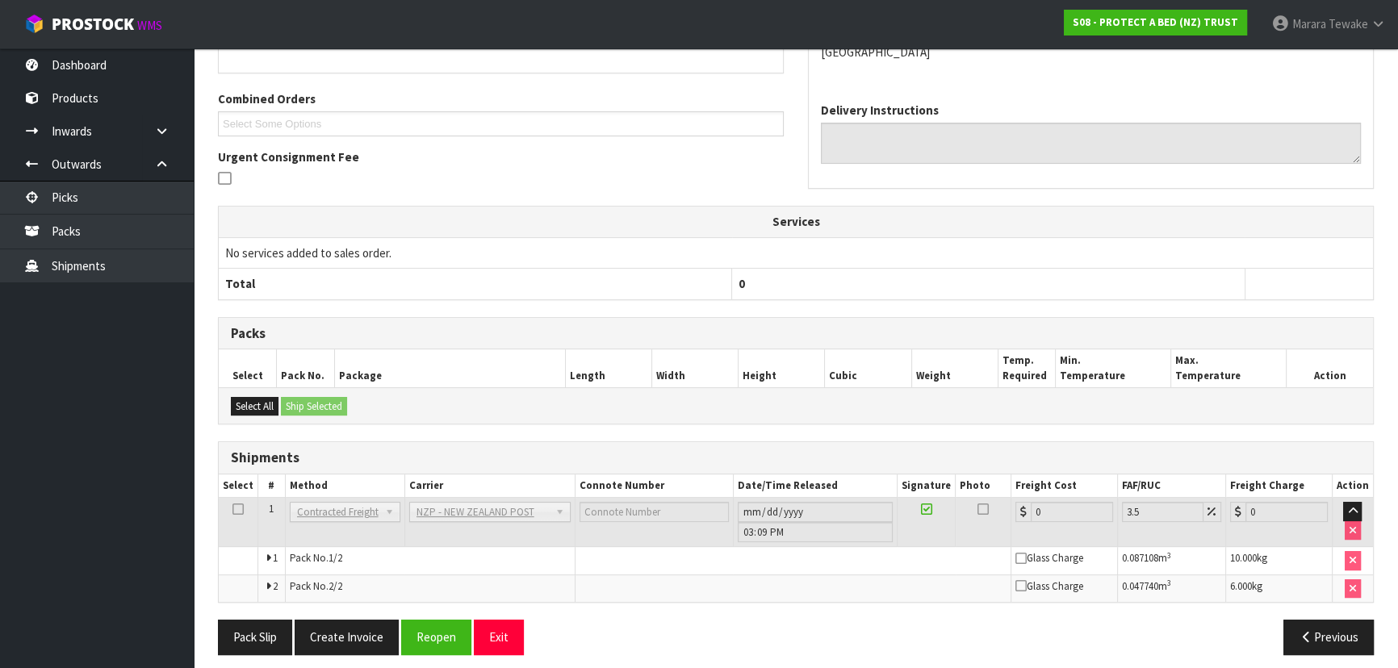
scroll to position [412, 0]
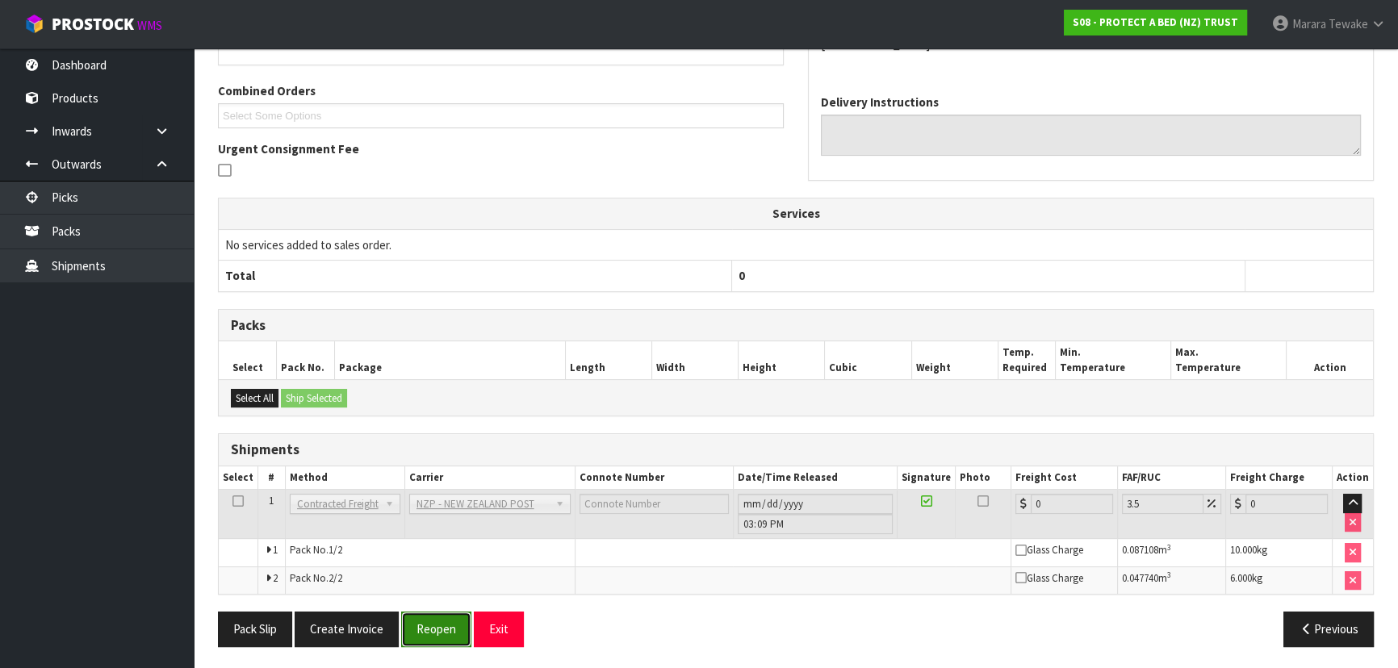
click at [406, 621] on button "Reopen" at bounding box center [436, 629] width 70 height 35
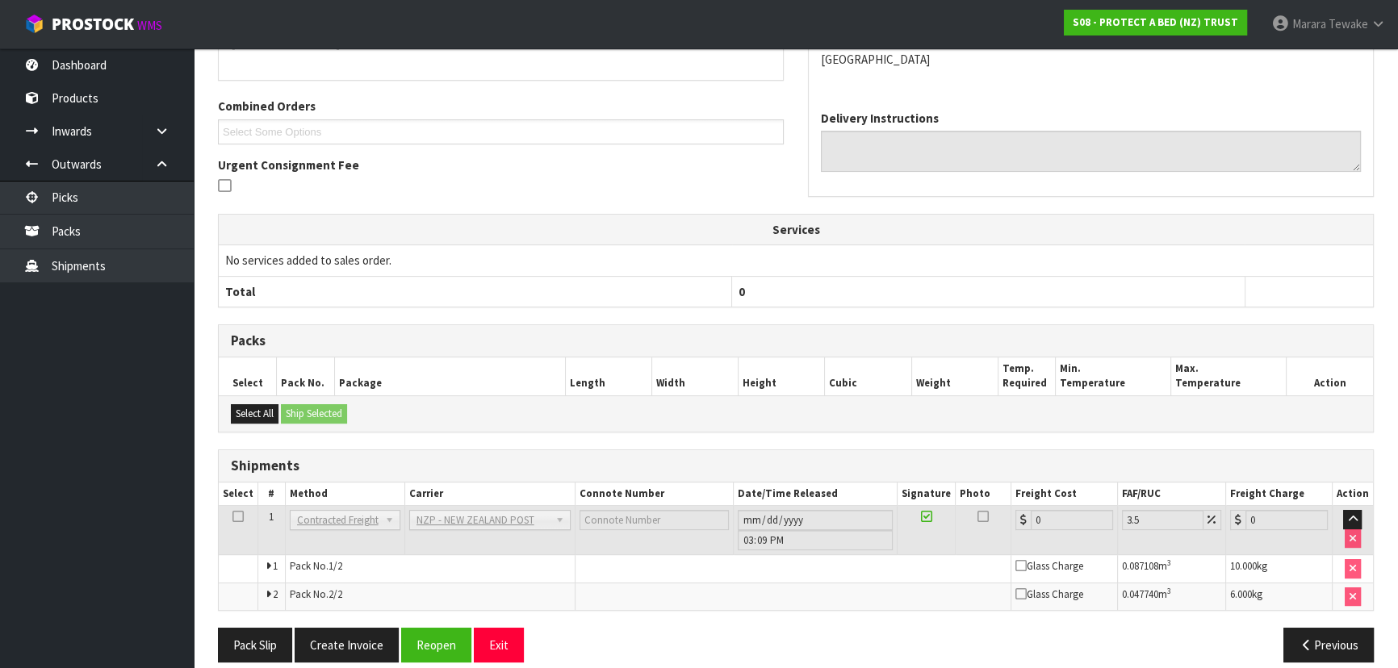
scroll to position [395, 0]
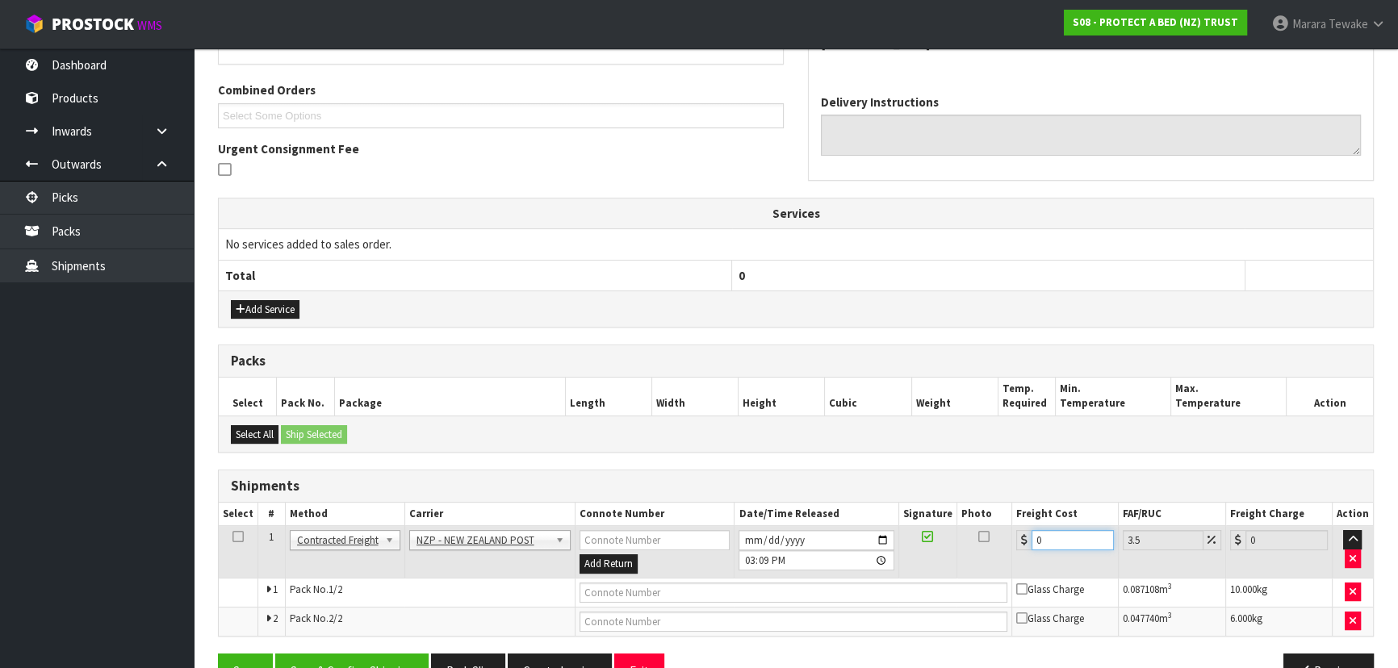
drag, startPoint x: 1060, startPoint y: 536, endPoint x: 1003, endPoint y: 517, distance: 59.7
click at [1003, 517] on table "Select # Method Carrier Connote Number Date/Time Released Signature Photo Freig…" at bounding box center [796, 569] width 1154 height 133
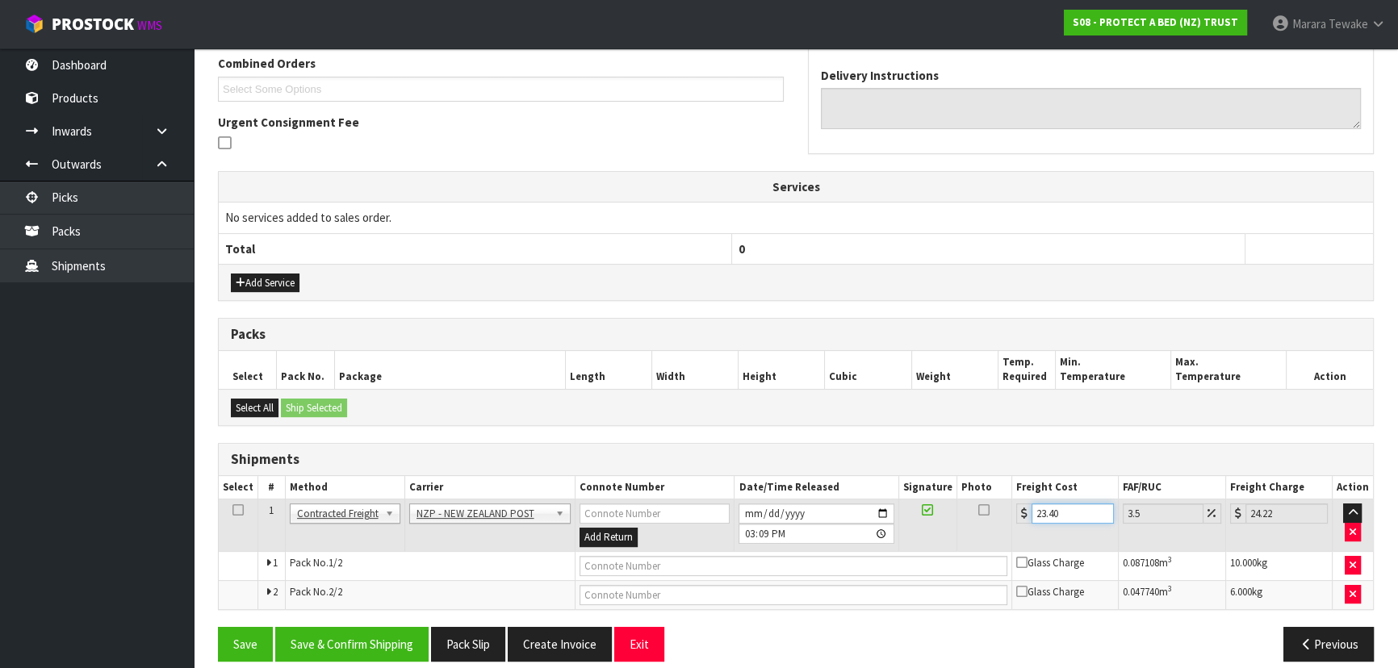
scroll to position [436, 0]
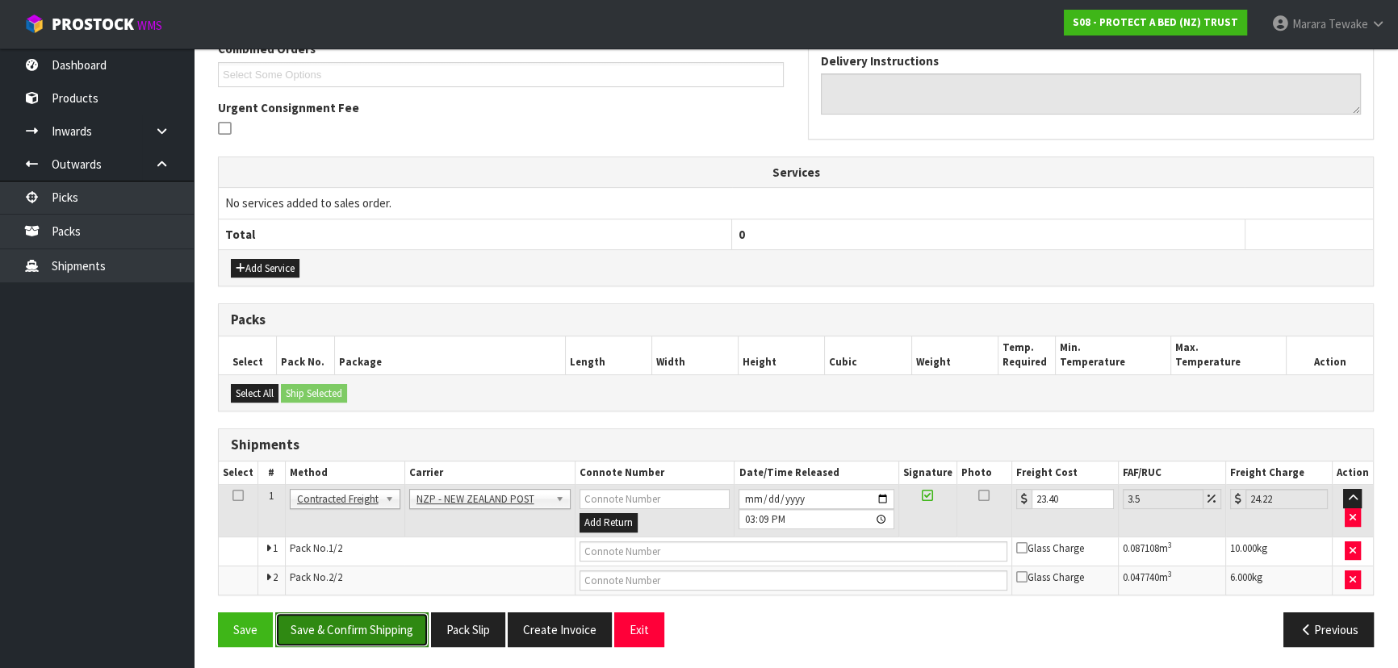
drag, startPoint x: 374, startPoint y: 625, endPoint x: 357, endPoint y: 625, distance: 17.0
click at [374, 625] on button "Save & Confirm Shipping" at bounding box center [351, 630] width 153 height 35
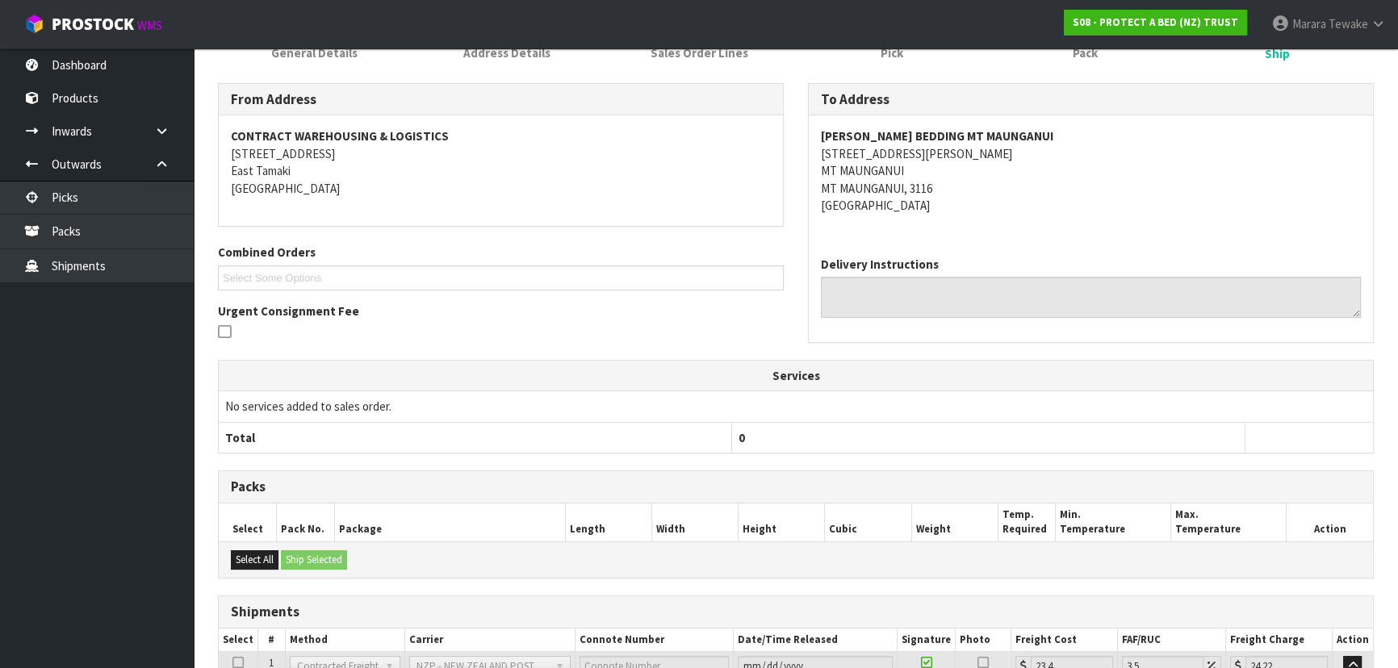
scroll to position [0, 0]
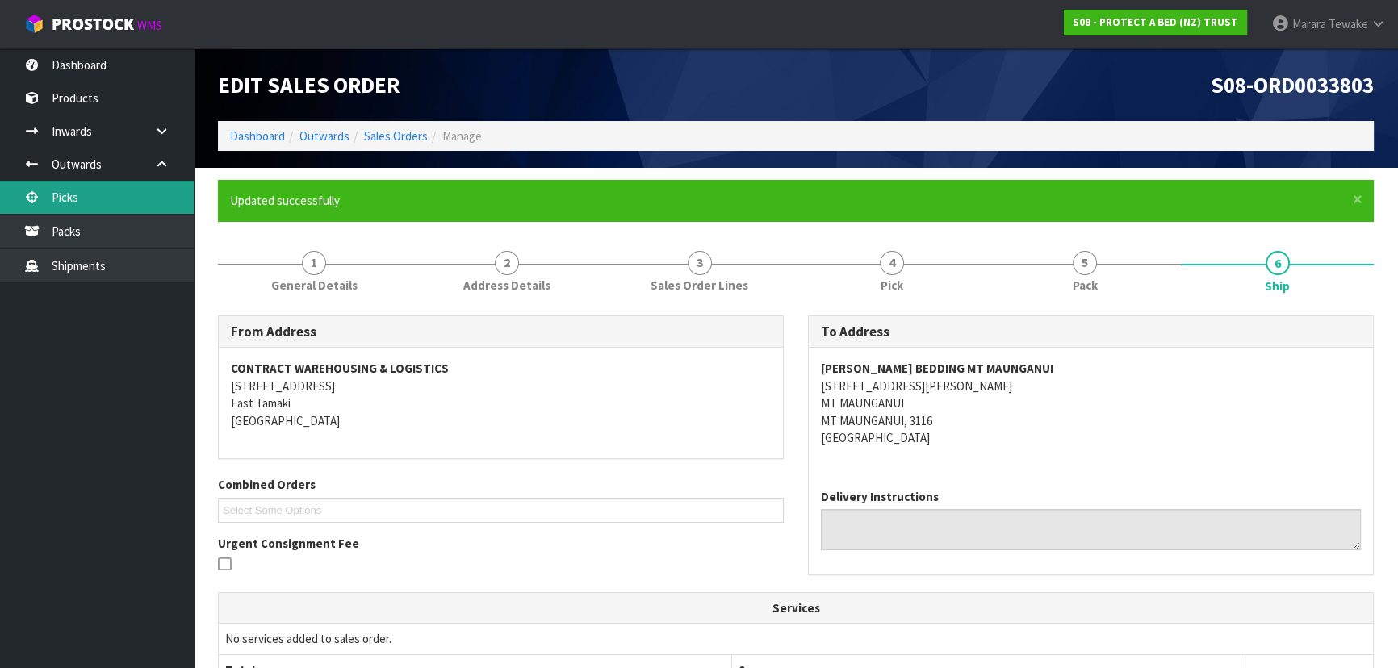
click at [105, 195] on link "Picks" at bounding box center [97, 197] width 194 height 33
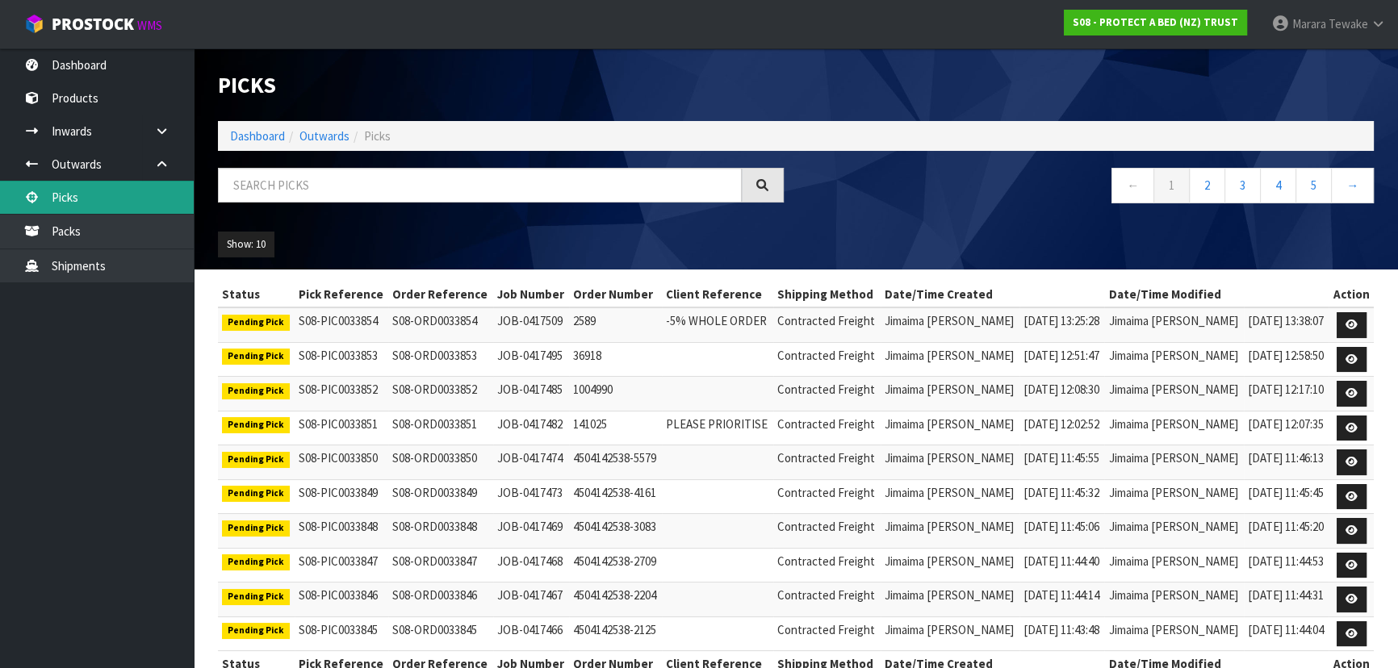
click at [0, 181] on link "Picks" at bounding box center [97, 197] width 194 height 33
click at [292, 179] on input "text" at bounding box center [480, 185] width 524 height 35
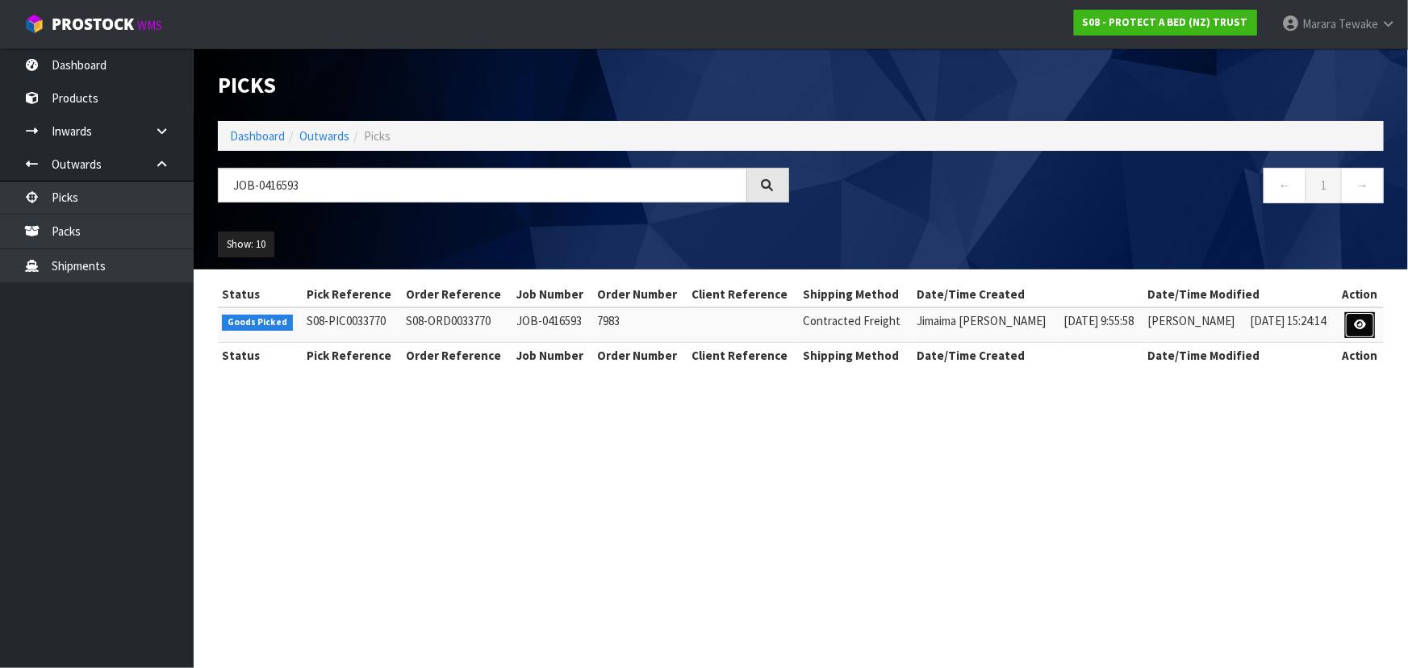
click at [1355, 320] on icon at bounding box center [1360, 325] width 12 height 10
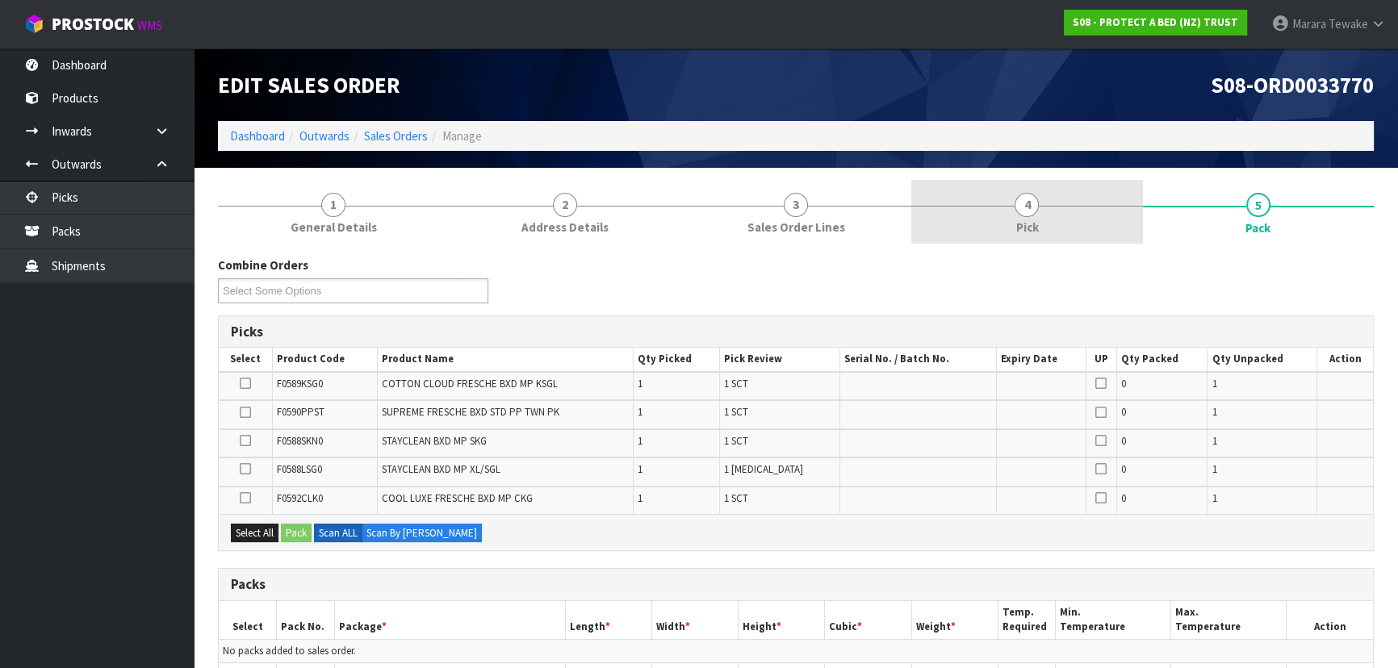
click at [1016, 210] on span "4" at bounding box center [1026, 205] width 24 height 24
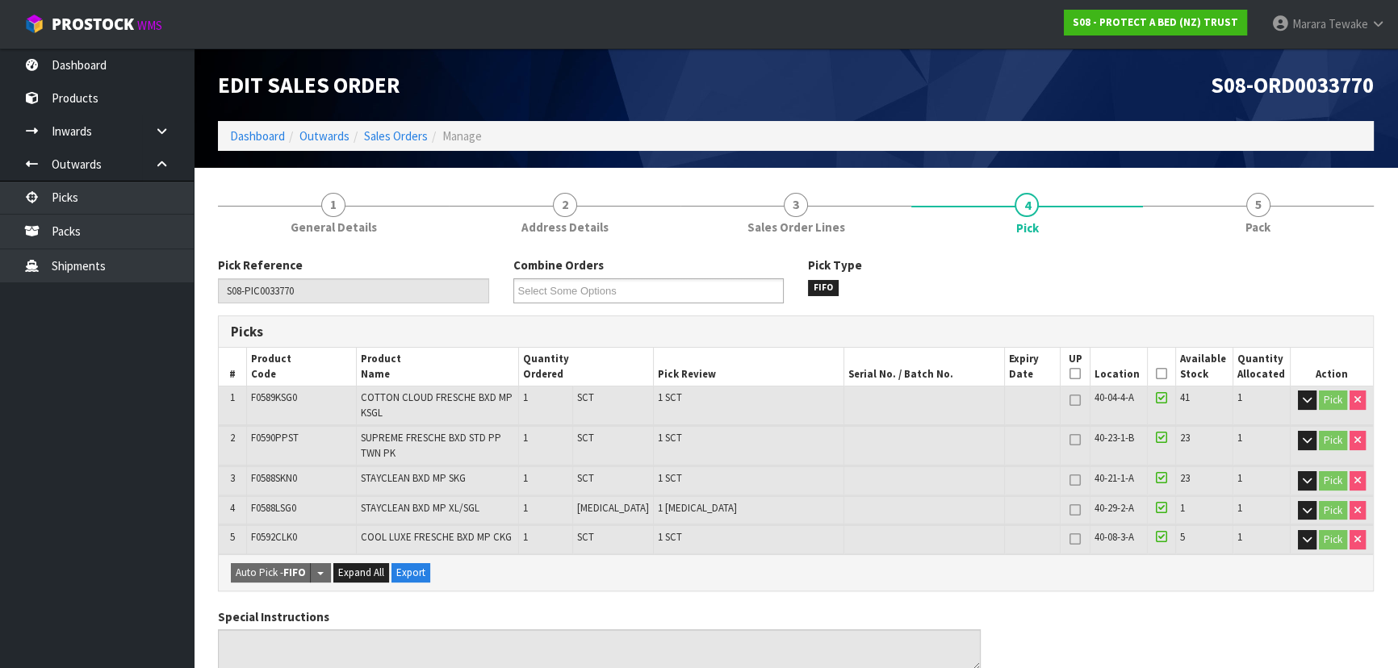
click at [1162, 374] on th "Picked" at bounding box center [1162, 367] width 28 height 38
click at [1160, 374] on icon at bounding box center [1161, 374] width 11 height 1
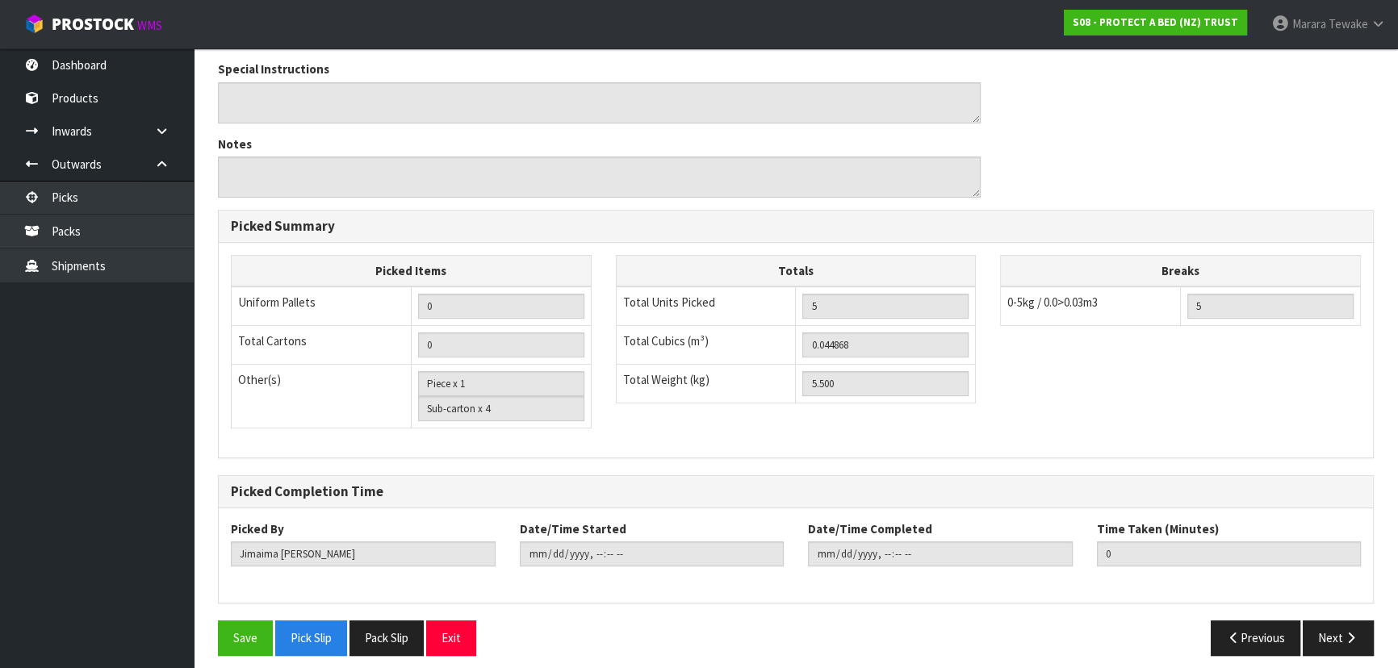
scroll to position [613, 0]
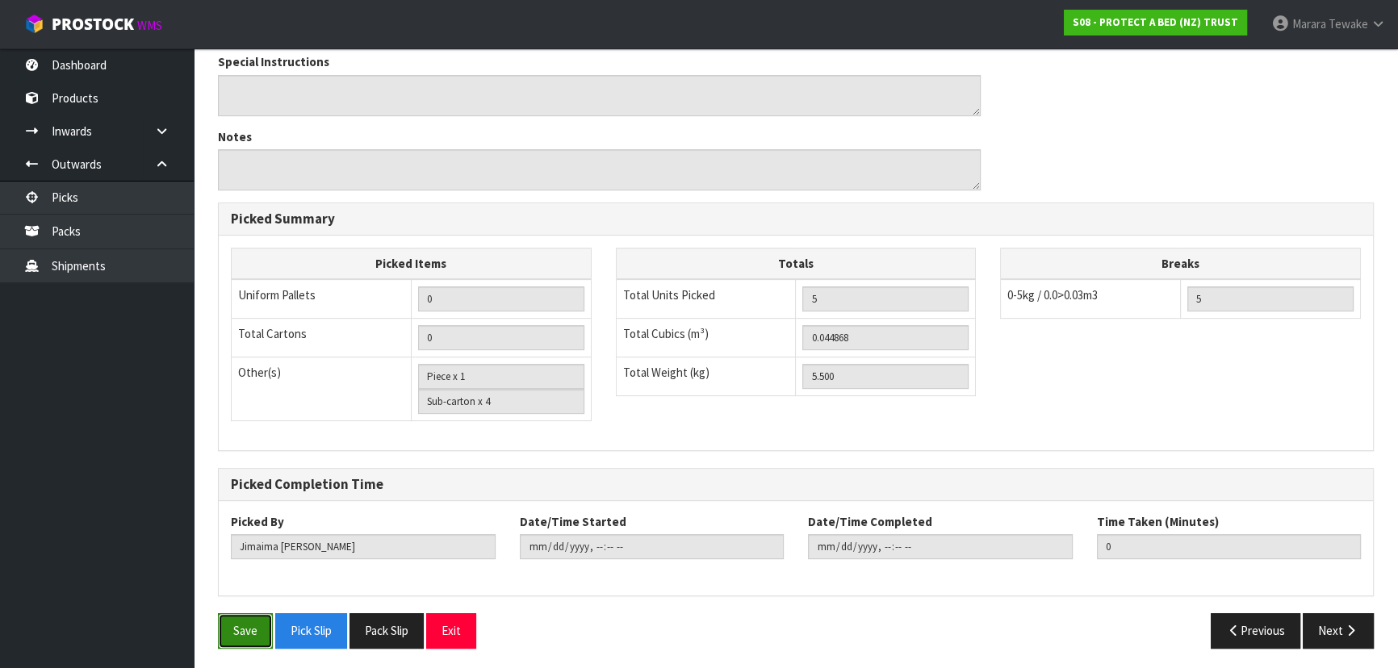
click at [249, 615] on button "Save" at bounding box center [245, 630] width 55 height 35
click at [231, 627] on button "Save" at bounding box center [245, 630] width 55 height 35
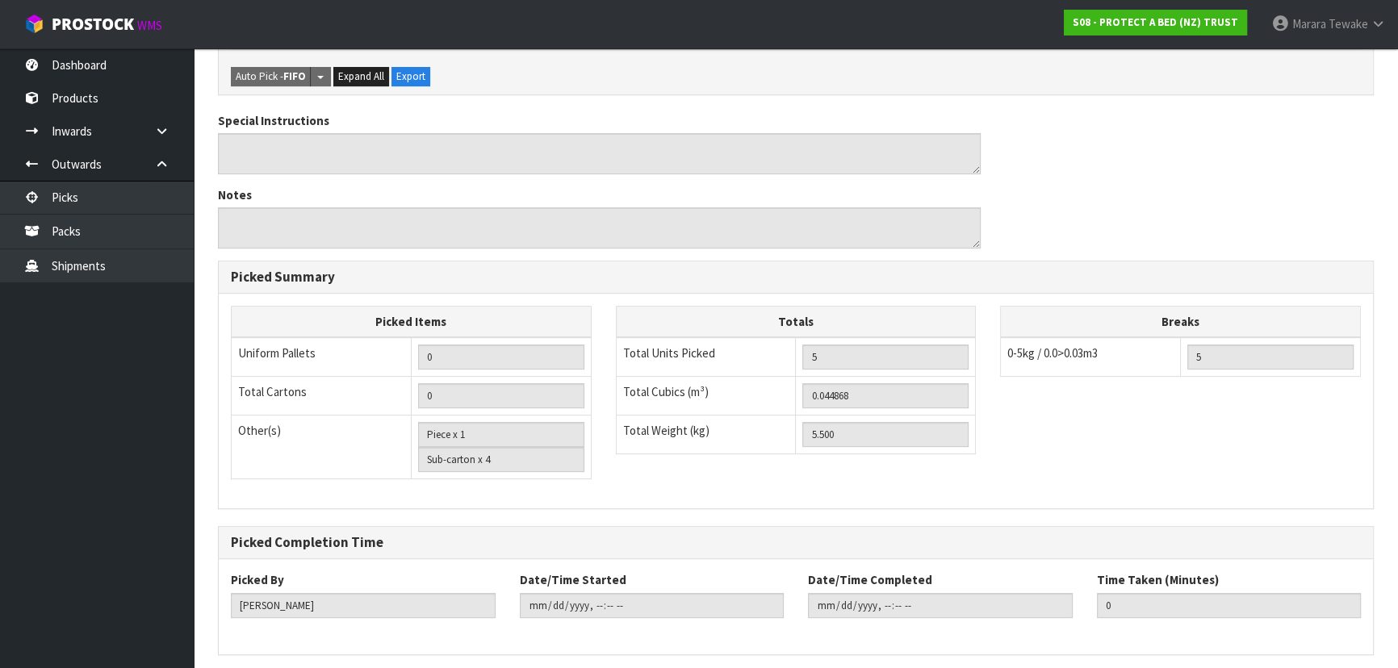
scroll to position [0, 0]
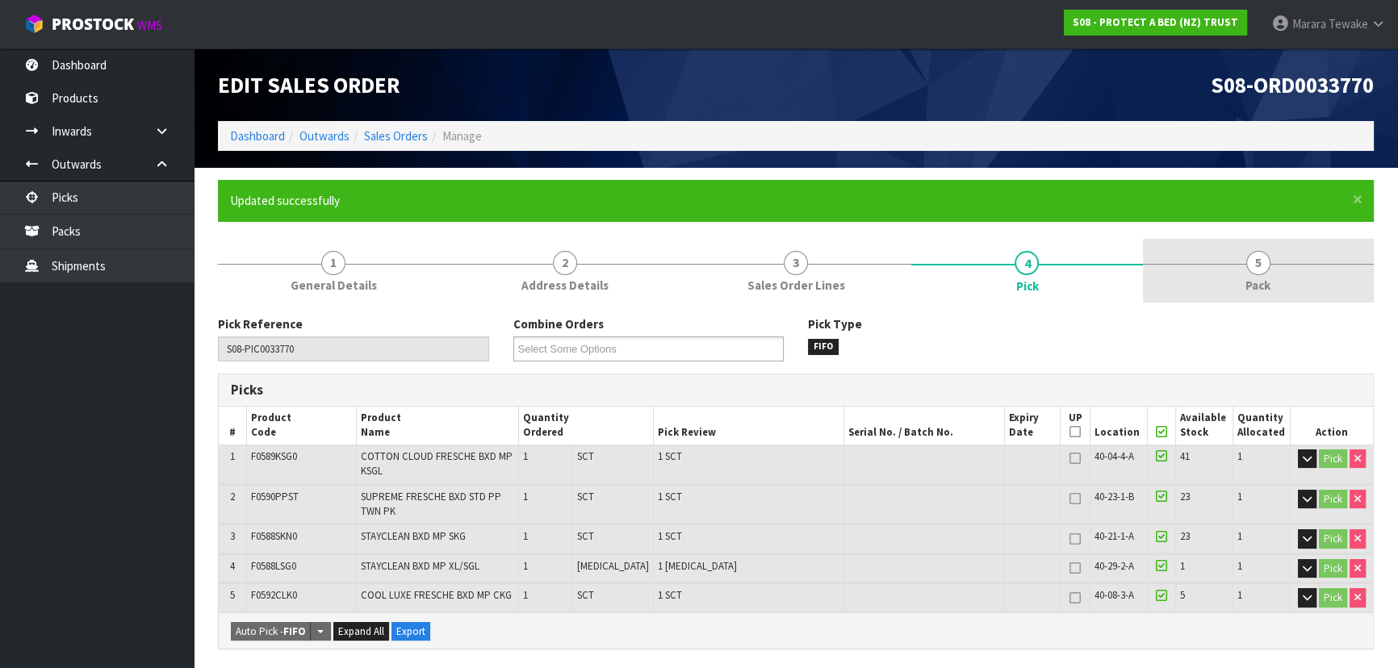
click at [1245, 270] on link "5 Pack" at bounding box center [1258, 271] width 231 height 64
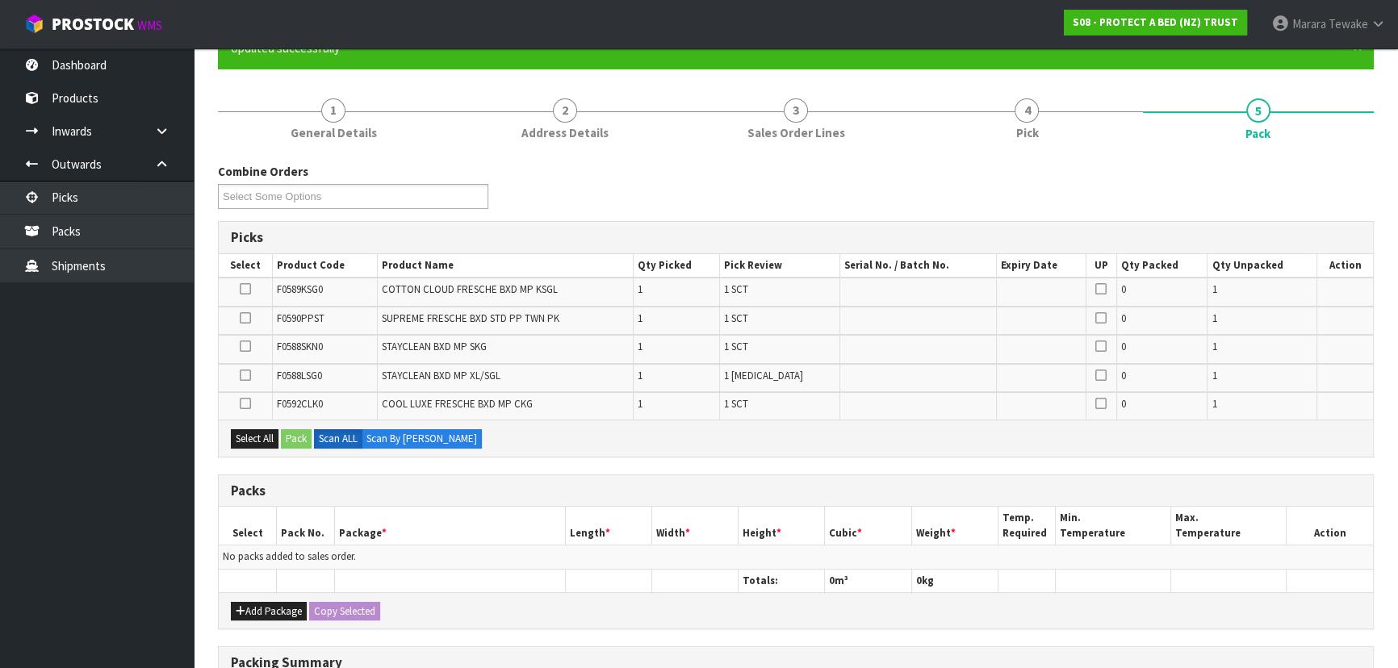
scroll to position [366, 0]
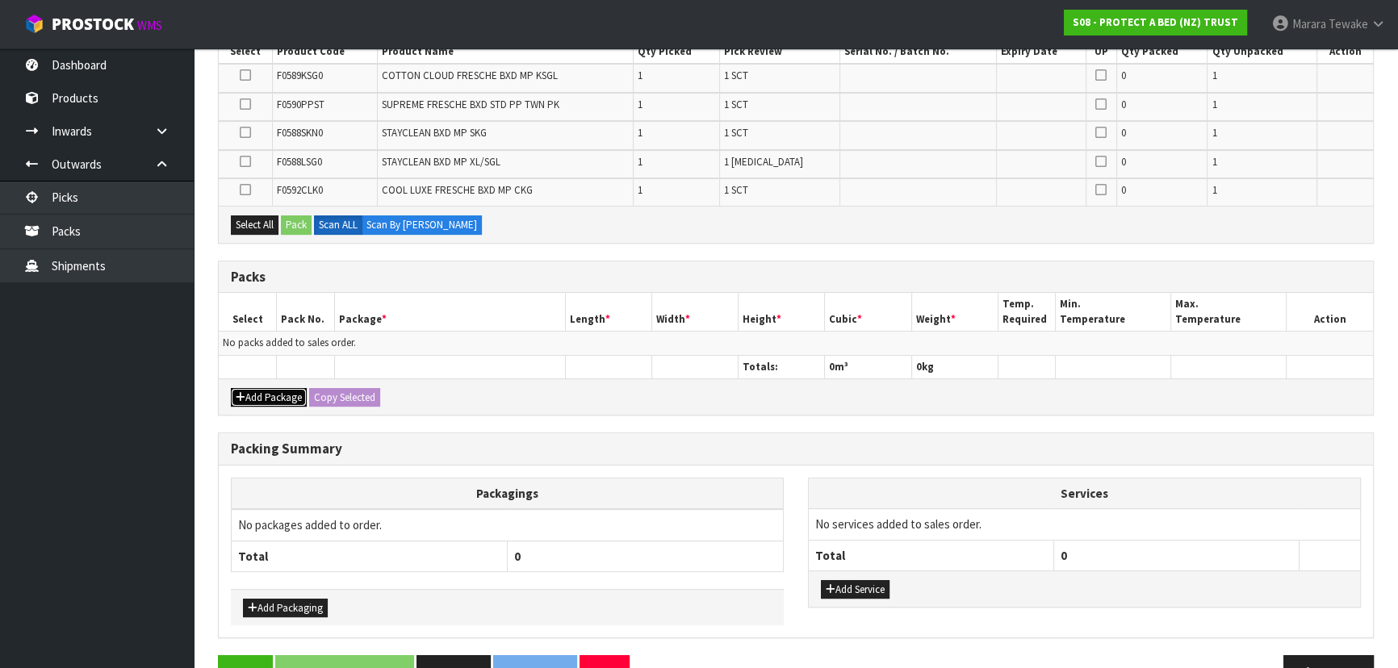
click at [262, 395] on button "Add Package" at bounding box center [269, 397] width 76 height 19
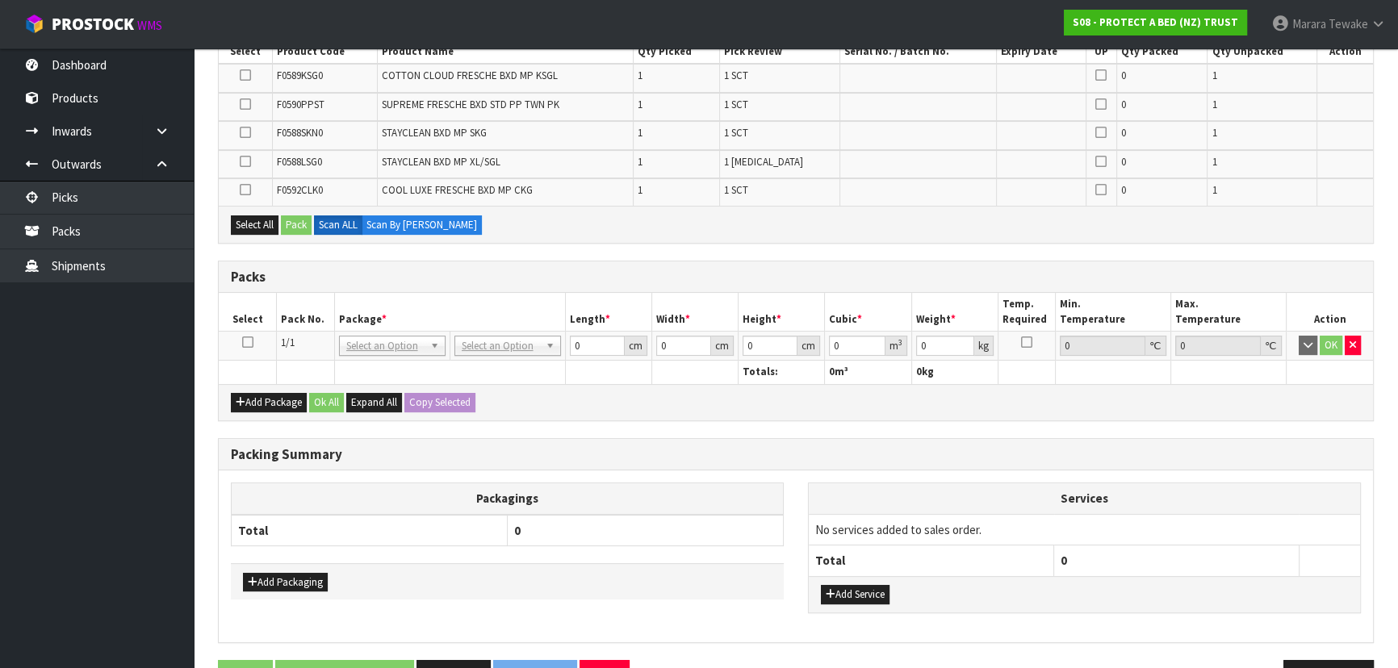
click at [246, 342] on icon at bounding box center [247, 342] width 11 height 1
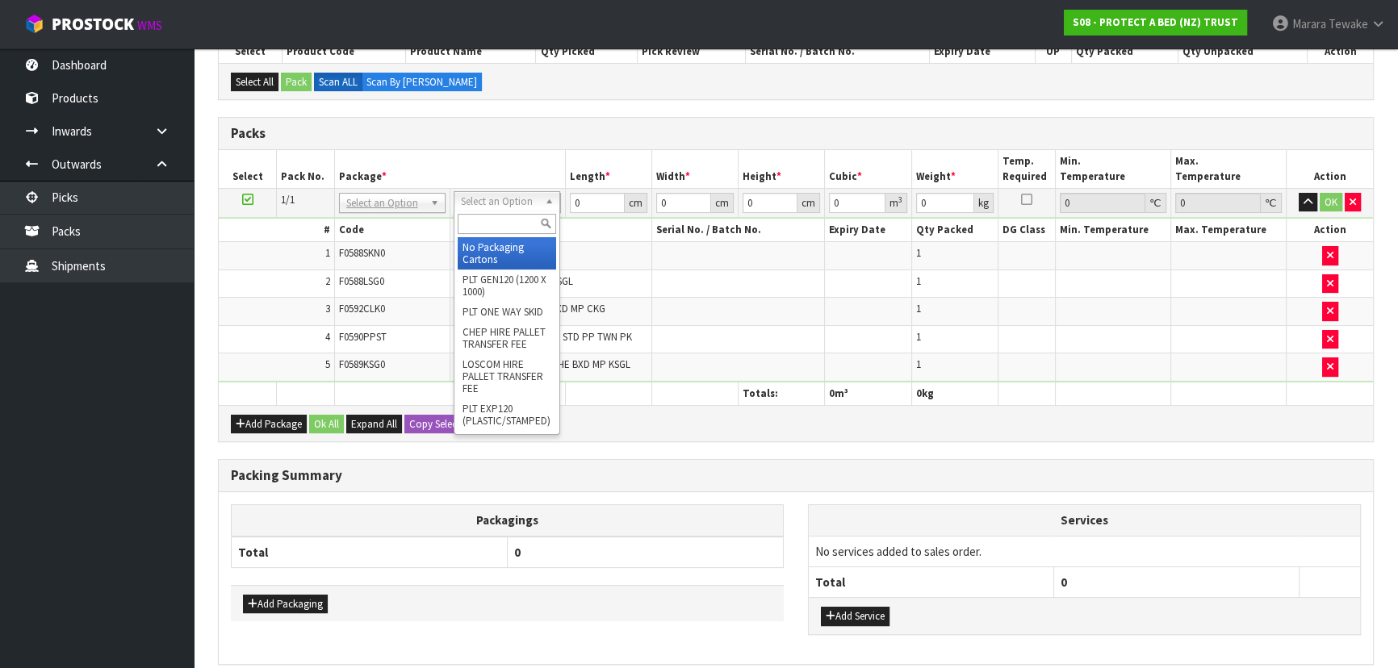
click at [499, 230] on input "text" at bounding box center [507, 224] width 98 height 20
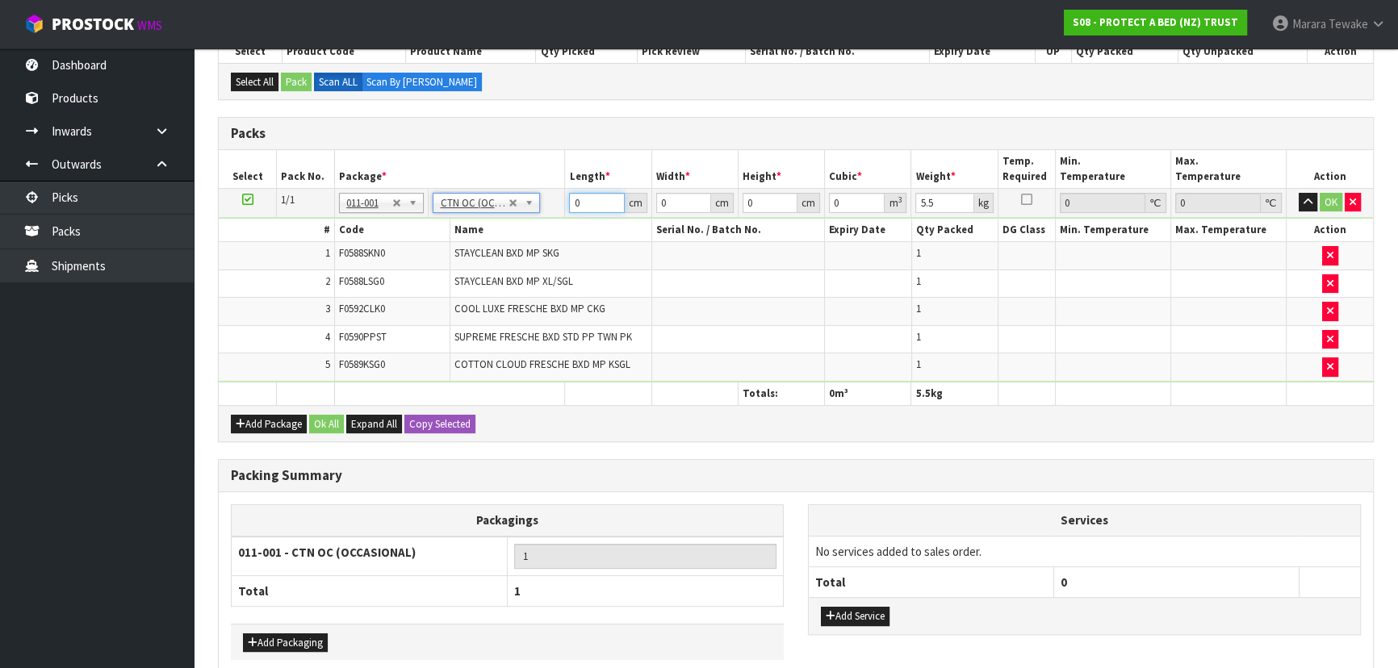
drag, startPoint x: 592, startPoint y: 193, endPoint x: 558, endPoint y: 181, distance: 36.8
click at [570, 193] on input "0" at bounding box center [596, 203] width 55 height 20
click at [1299, 193] on button "button" at bounding box center [1308, 202] width 19 height 19
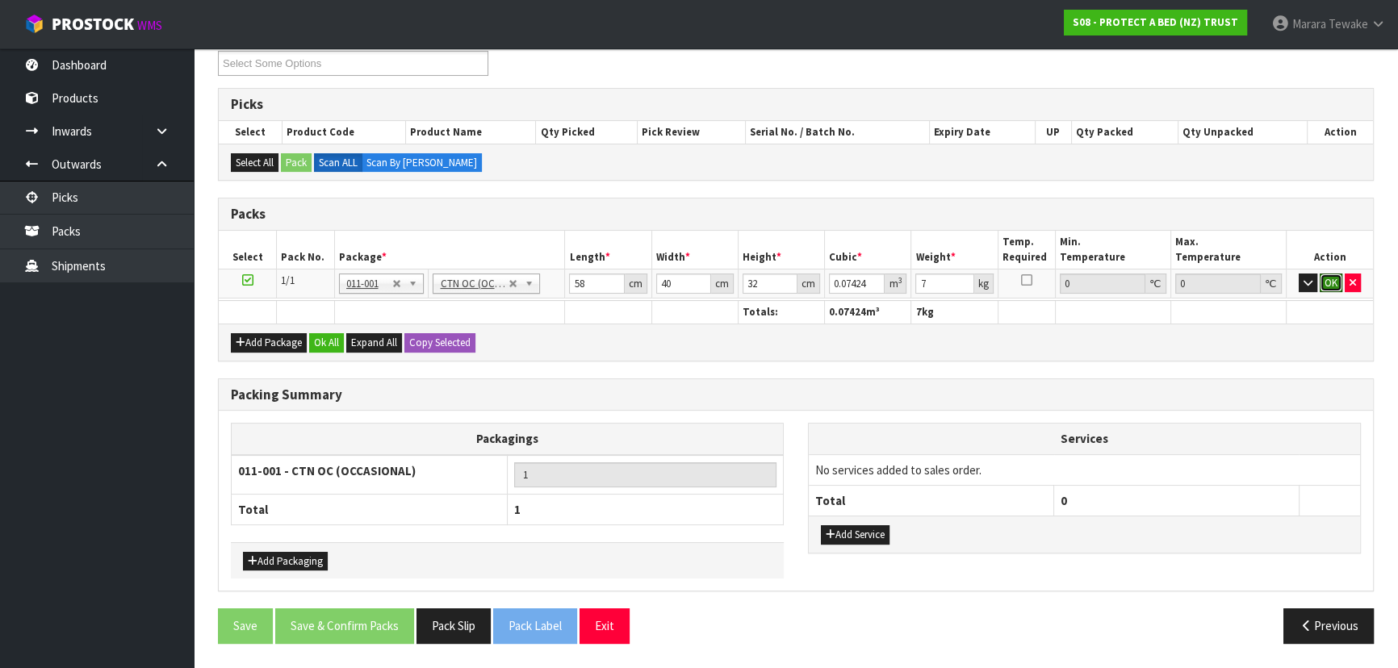
scroll to position [278, 0]
click button "OK" at bounding box center [1331, 283] width 23 height 19
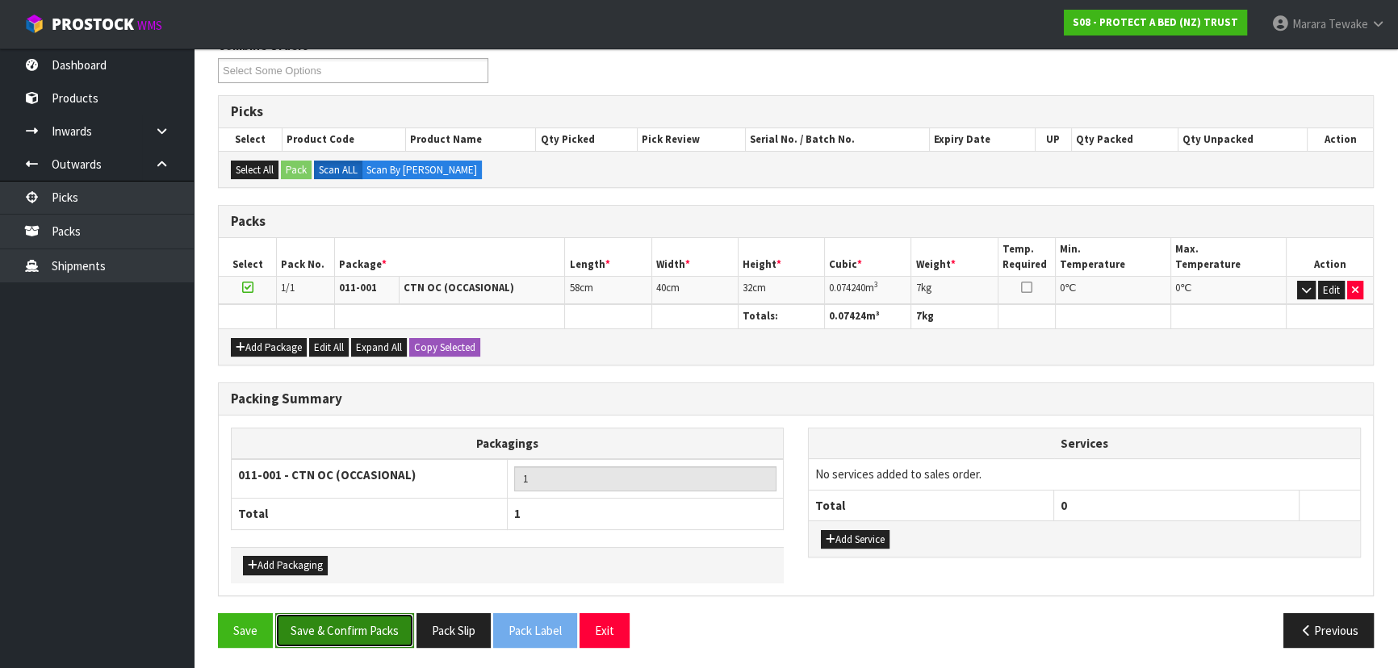
click at [341, 627] on button "Save & Confirm Packs" at bounding box center [344, 630] width 139 height 35
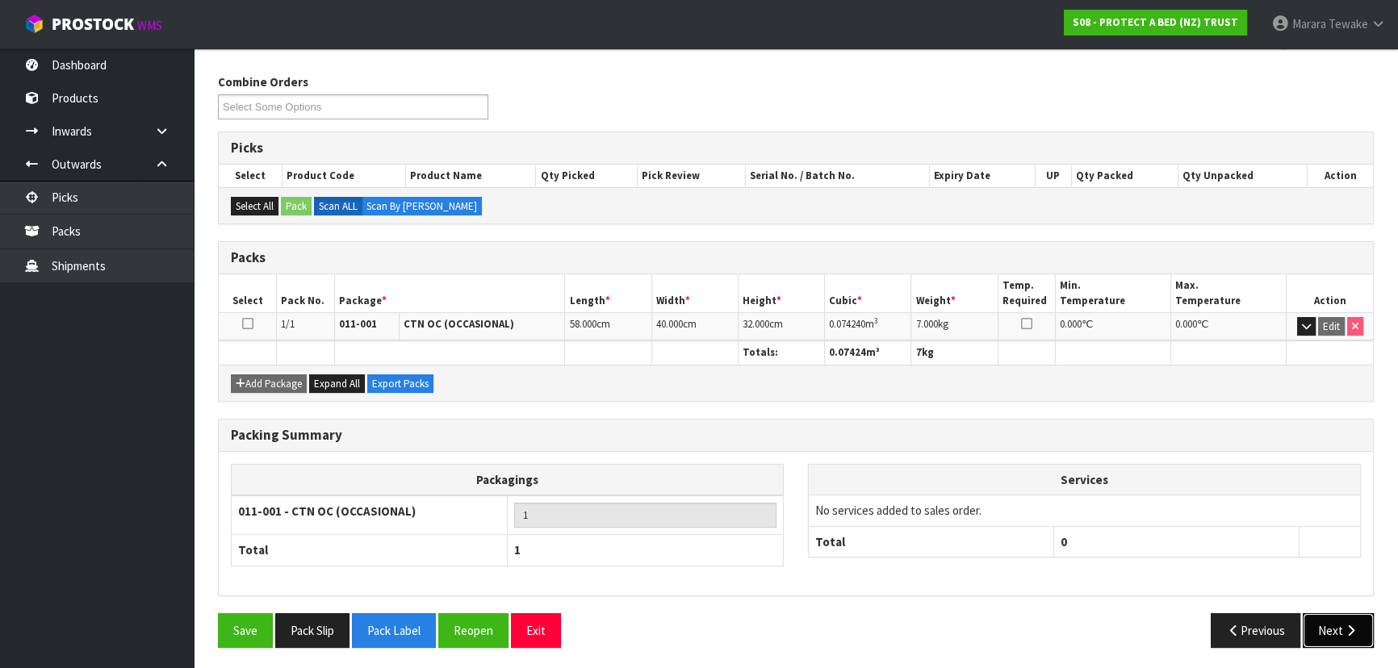
click at [1341, 621] on button "Next" at bounding box center [1338, 630] width 71 height 35
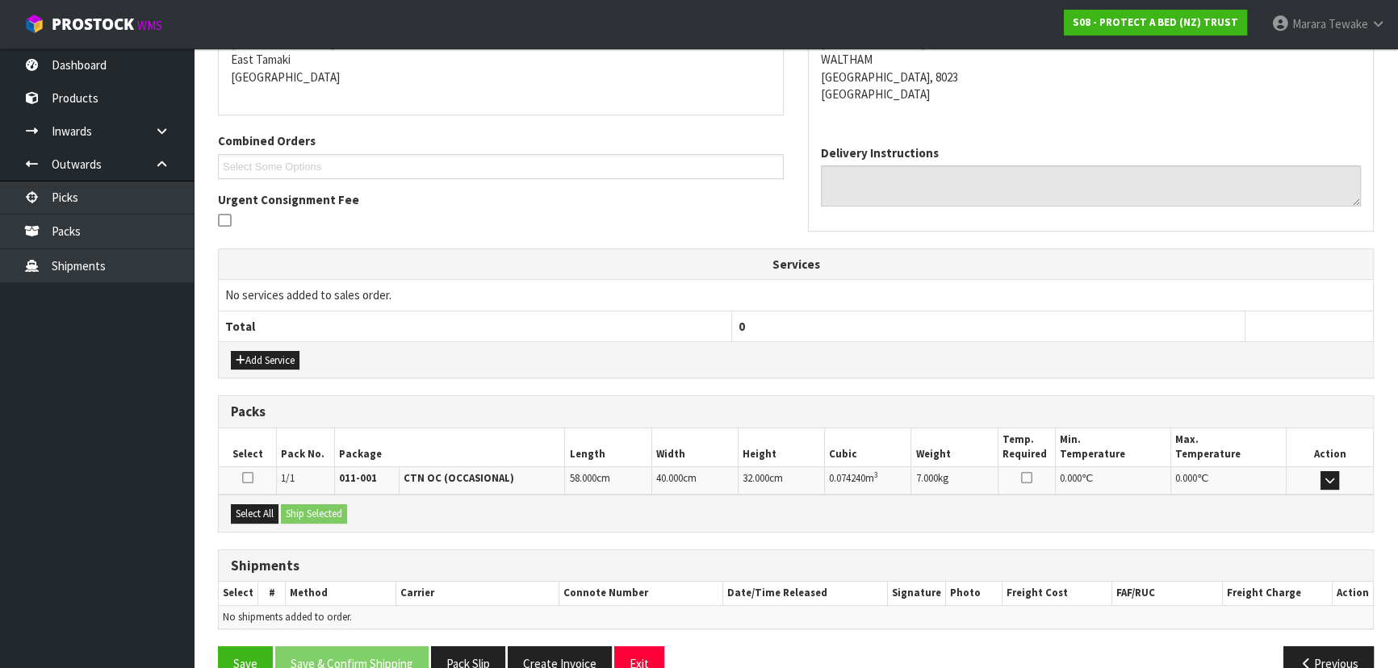
scroll to position [378, 0]
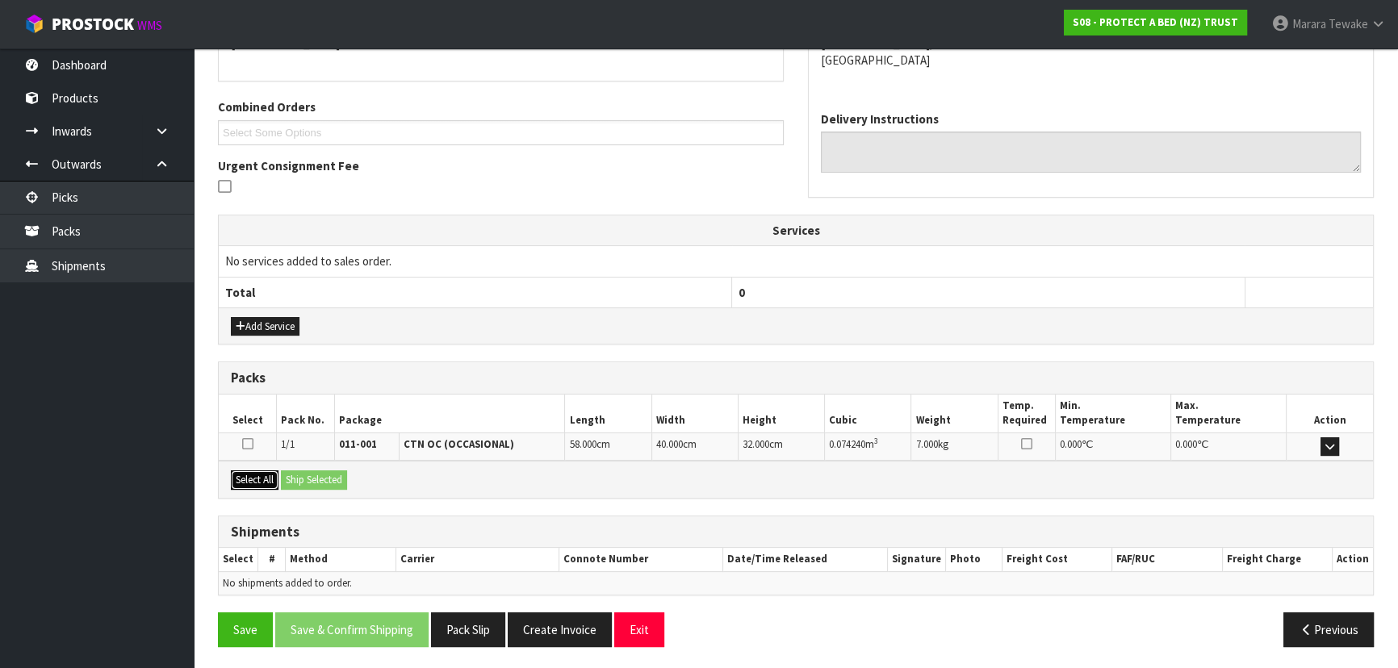
click at [274, 479] on button "Select All" at bounding box center [255, 480] width 48 height 19
click at [303, 478] on button "Ship Selected" at bounding box center [314, 480] width 66 height 19
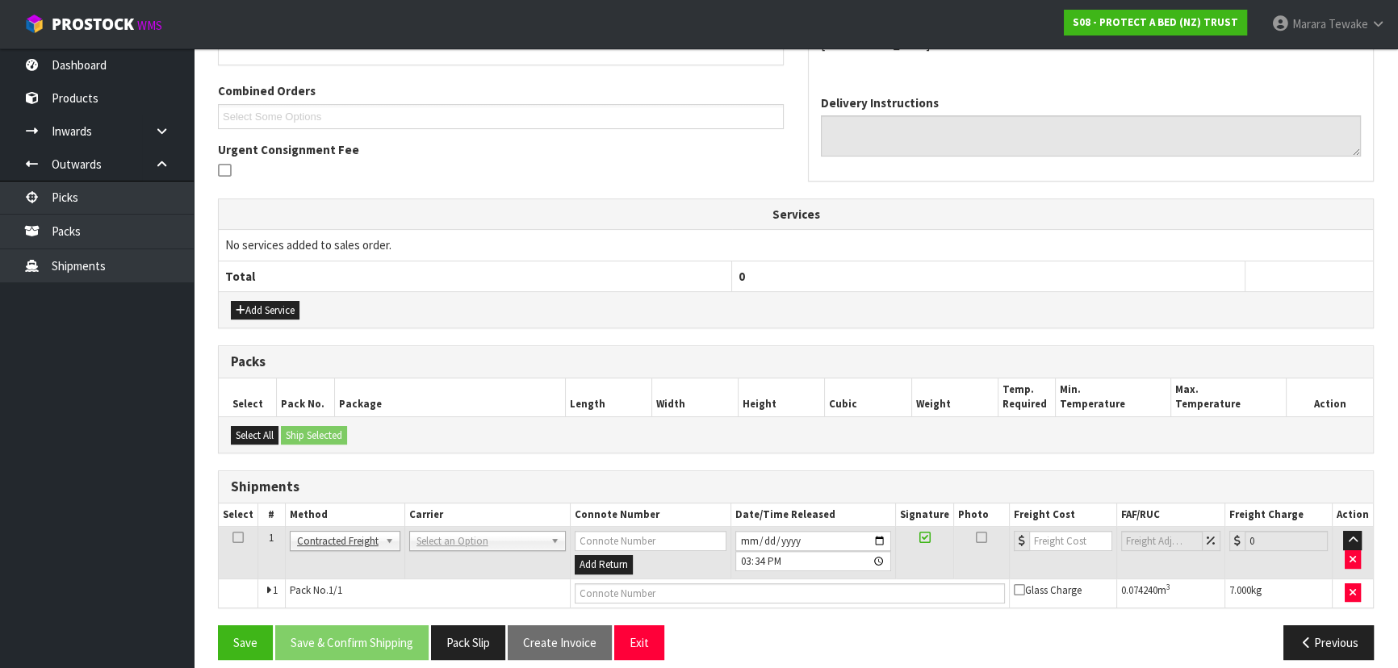
scroll to position [407, 0]
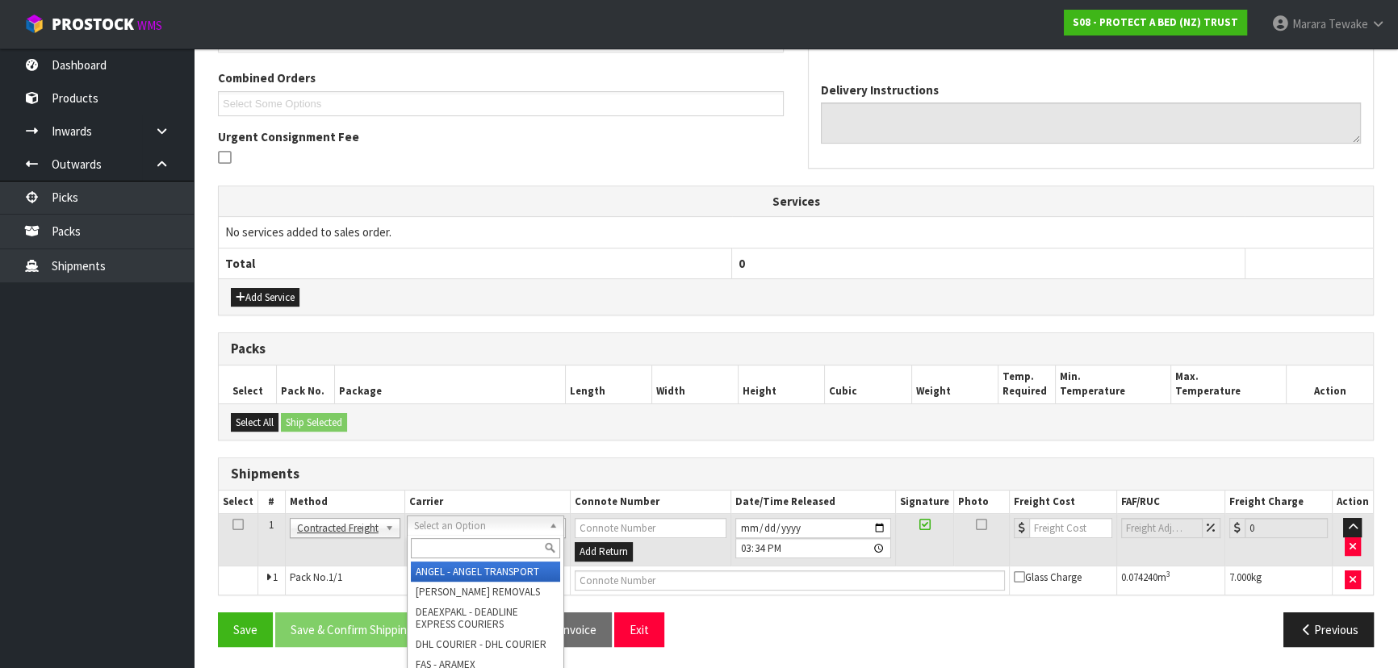
click at [428, 542] on input "text" at bounding box center [485, 548] width 149 height 20
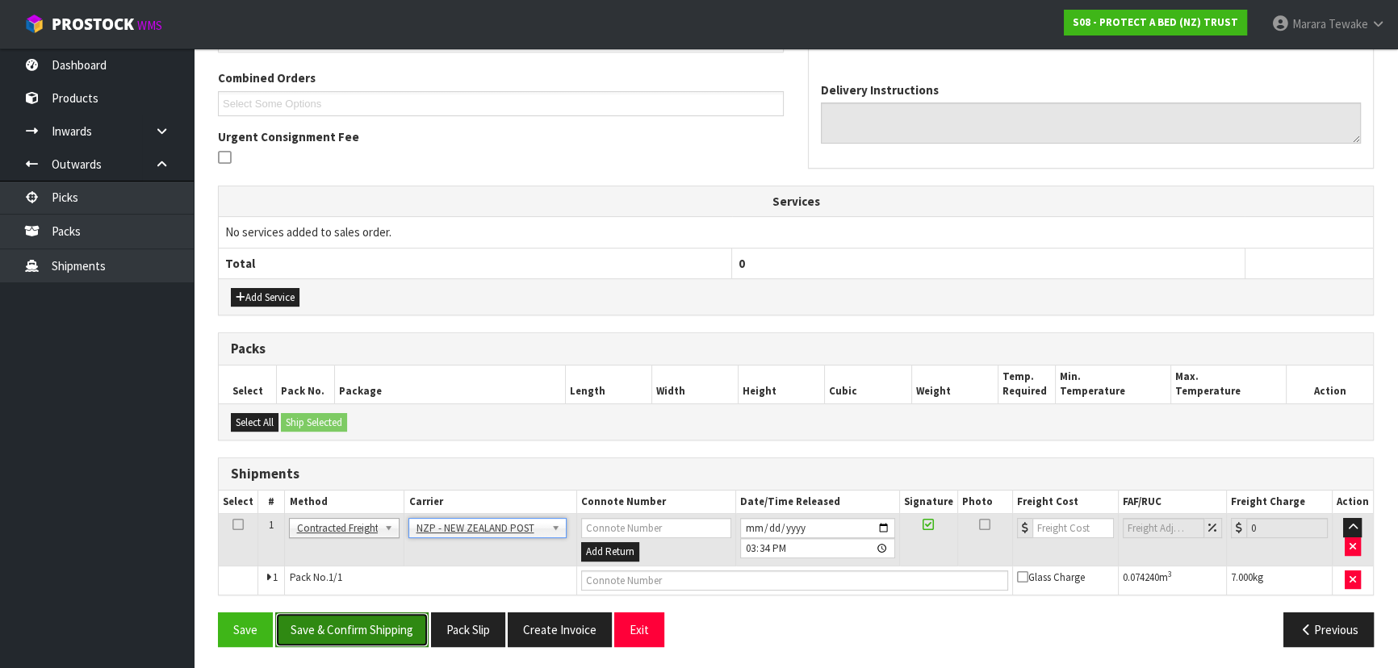
click at [396, 629] on button "Save & Confirm Shipping" at bounding box center [351, 630] width 153 height 35
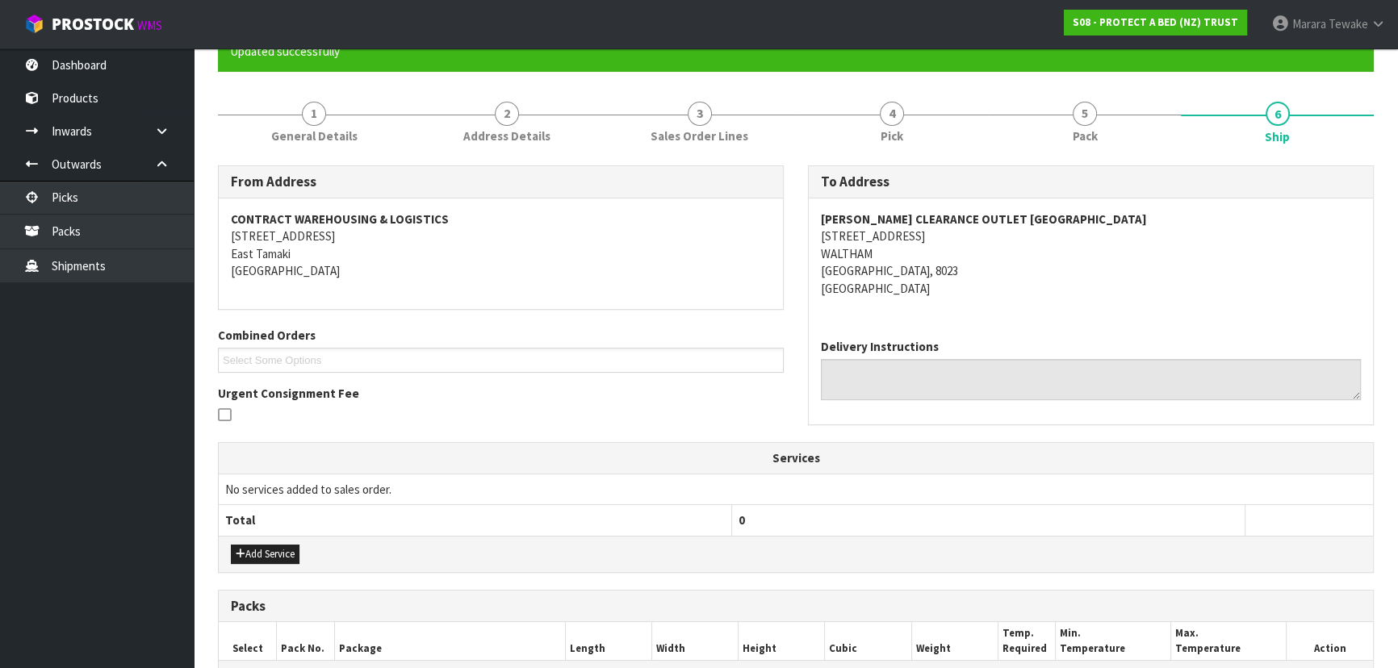
scroll to position [384, 0]
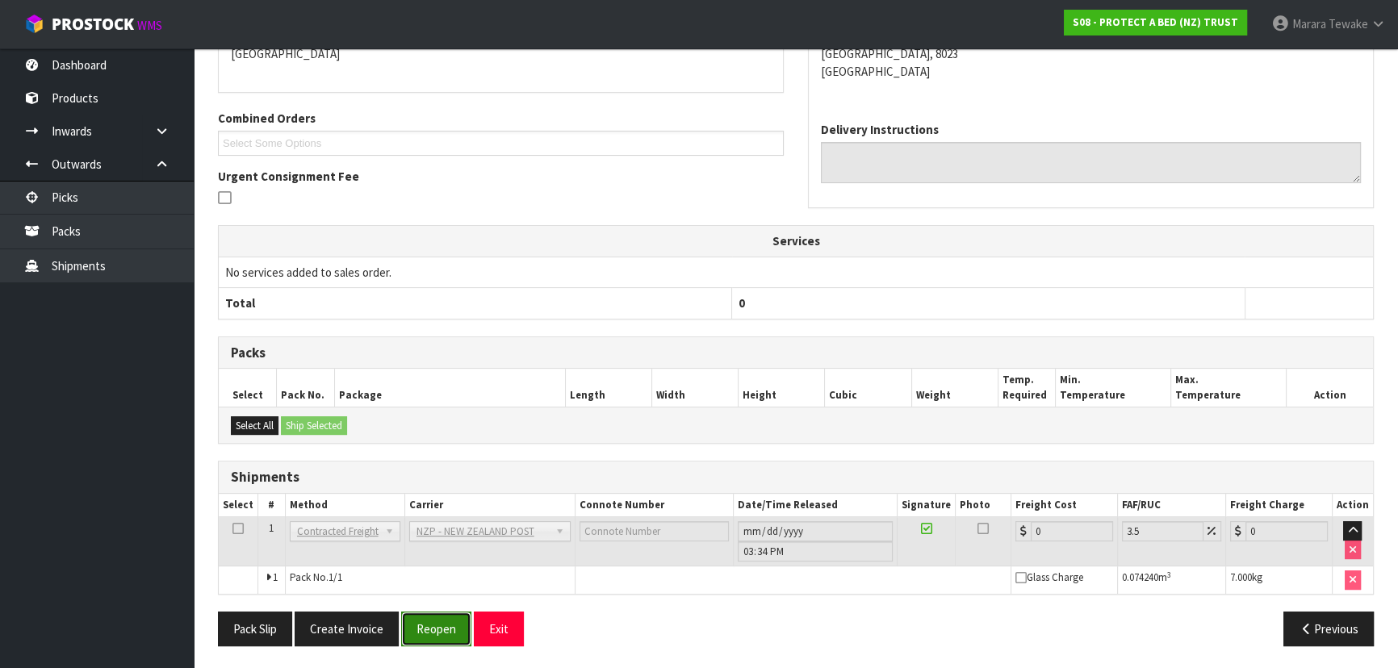
click at [421, 634] on button "Reopen" at bounding box center [436, 629] width 70 height 35
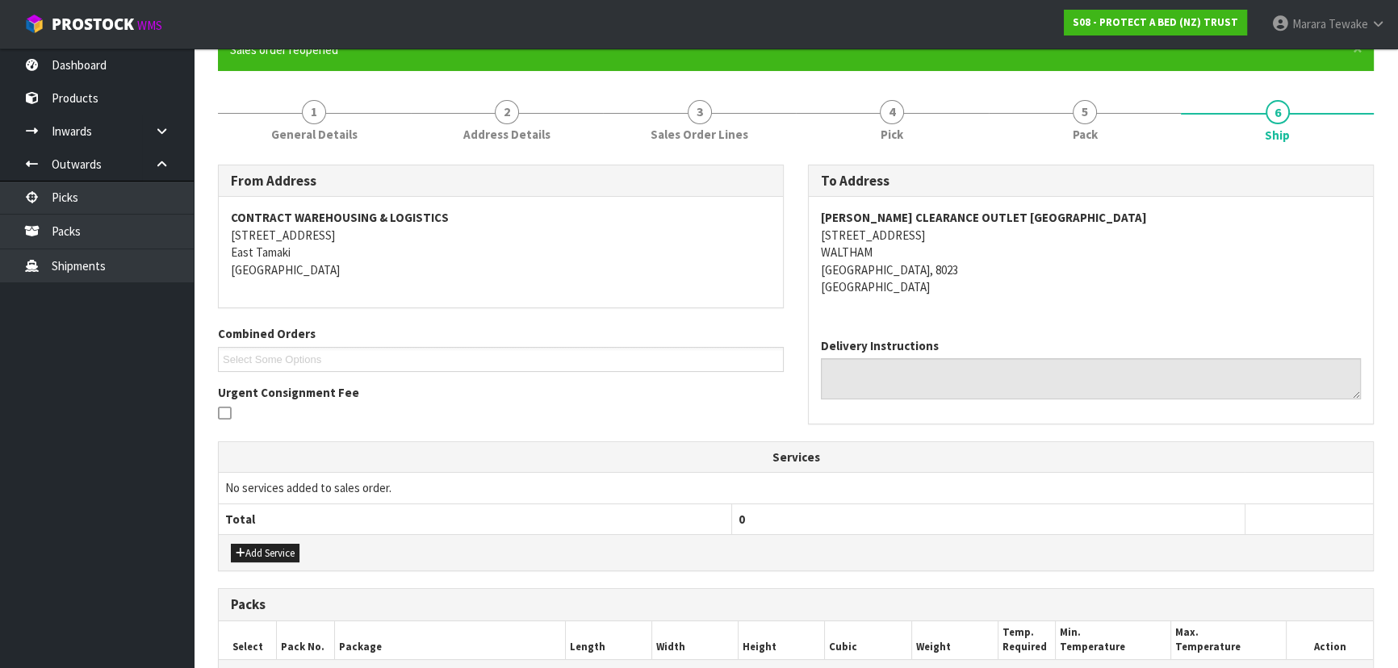
scroll to position [407, 0]
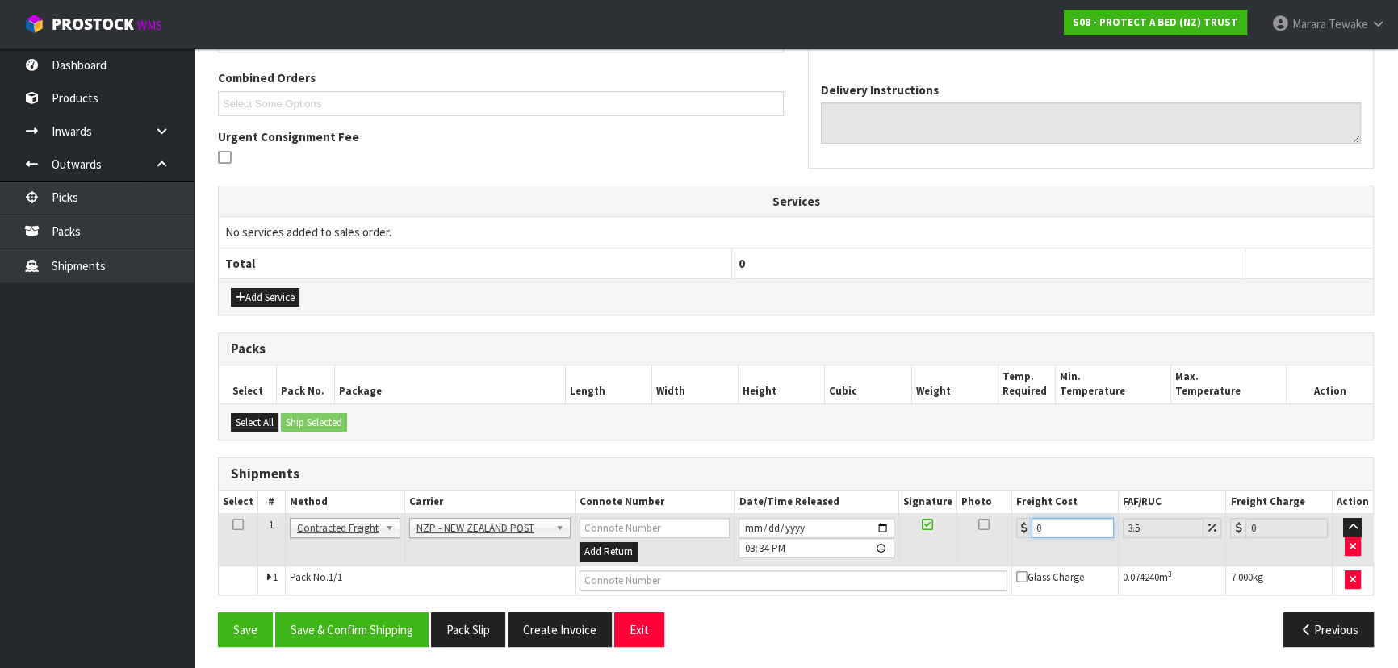
drag, startPoint x: 1052, startPoint y: 521, endPoint x: 1003, endPoint y: 492, distance: 56.5
click at [1003, 494] on table "Select # Method Carrier Connote Number Date/Time Released Signature Photo Freig…" at bounding box center [796, 543] width 1154 height 104
drag, startPoint x: 399, startPoint y: 621, endPoint x: 349, endPoint y: 610, distance: 51.1
click at [398, 619] on button "Save & Confirm Shipping" at bounding box center [351, 630] width 153 height 35
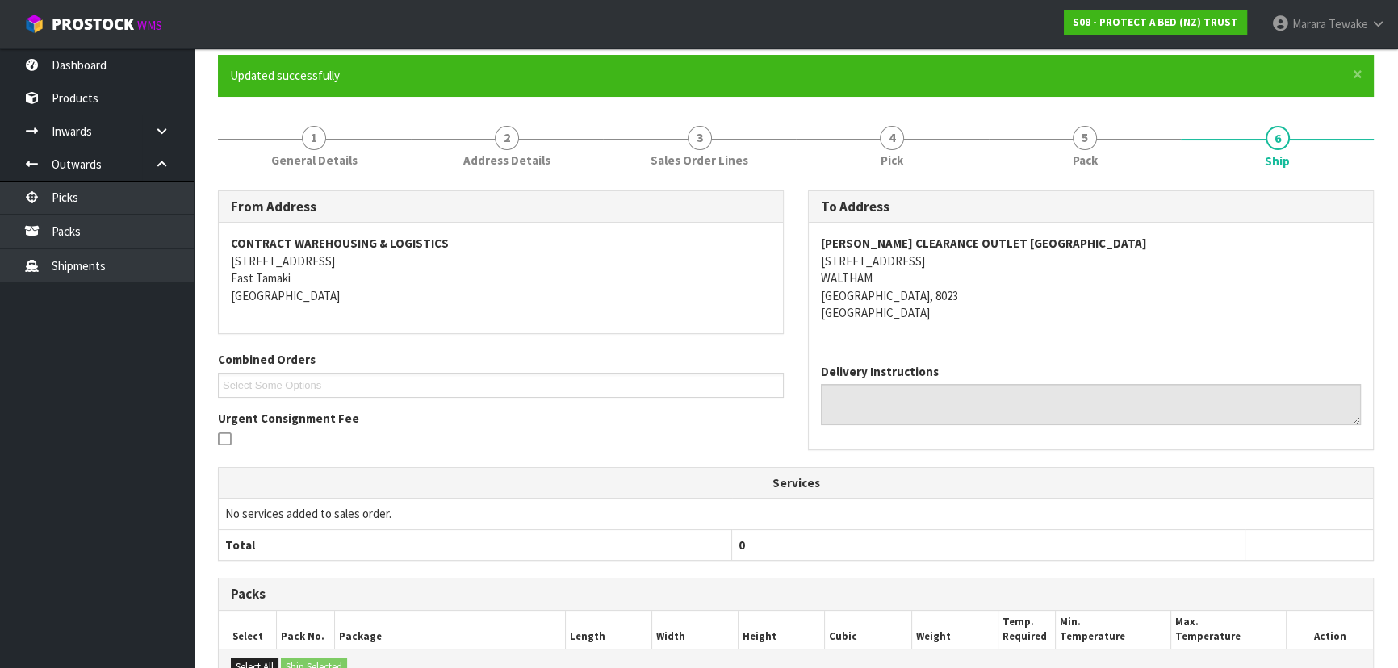
scroll to position [0, 0]
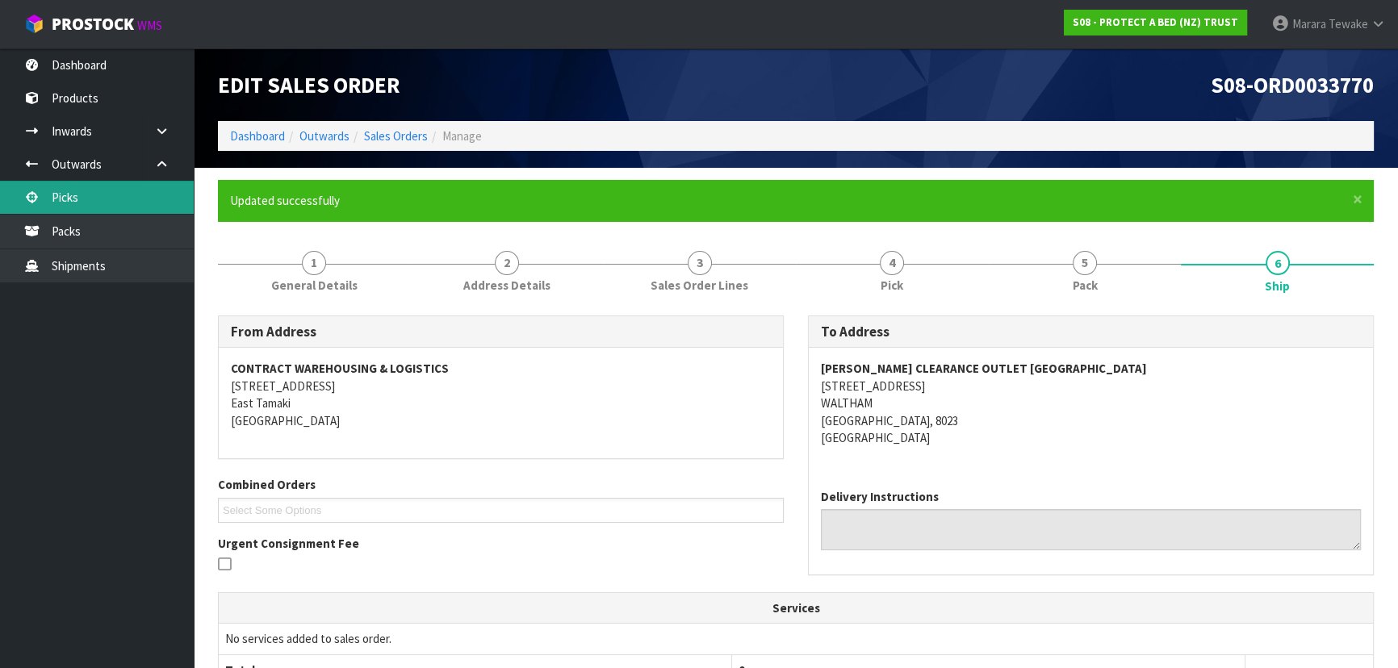
click at [138, 186] on link "Picks" at bounding box center [97, 197] width 194 height 33
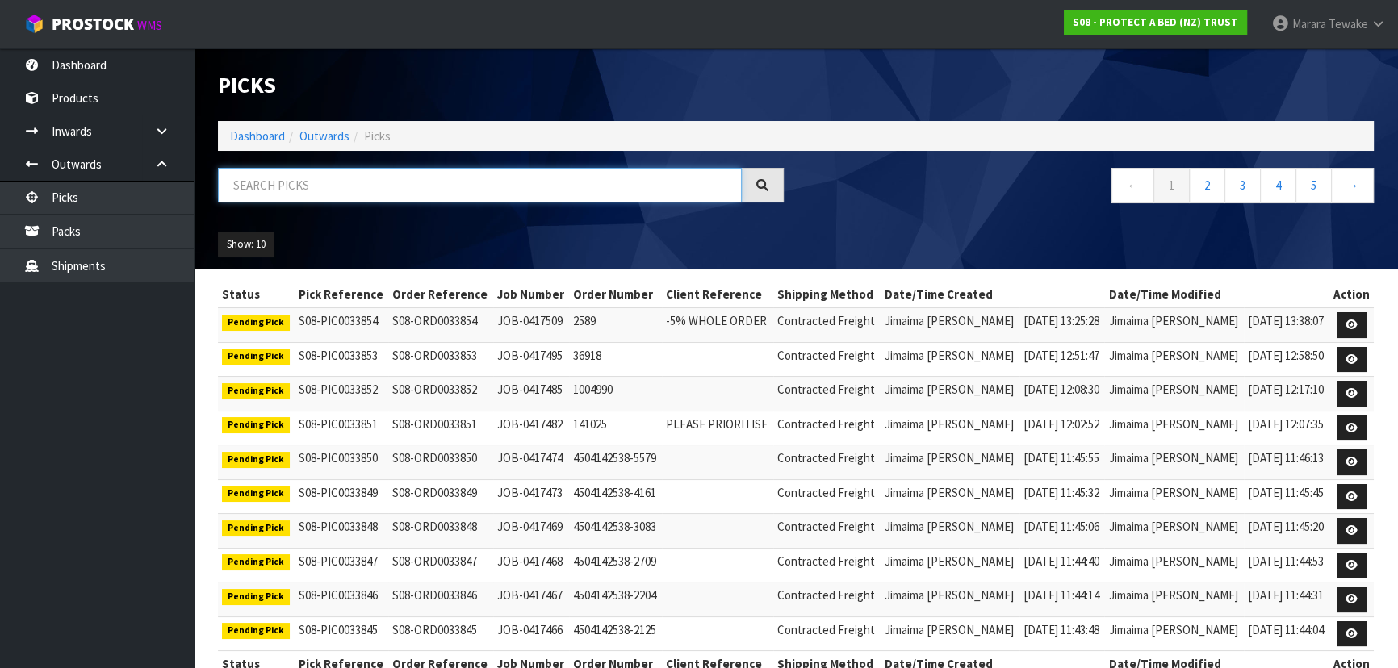
click at [367, 193] on input "text" at bounding box center [480, 185] width 524 height 35
click at [356, 176] on input "text" at bounding box center [480, 185] width 524 height 35
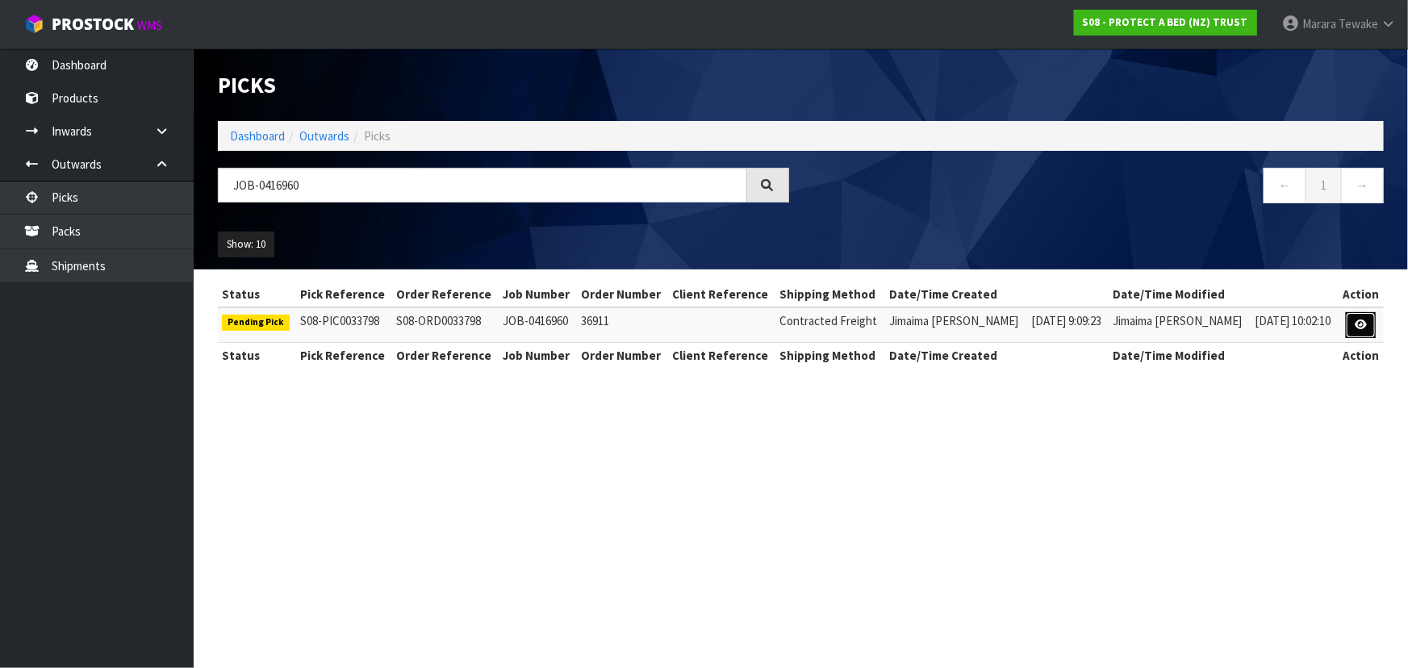
click at [1349, 316] on link at bounding box center [1361, 325] width 30 height 26
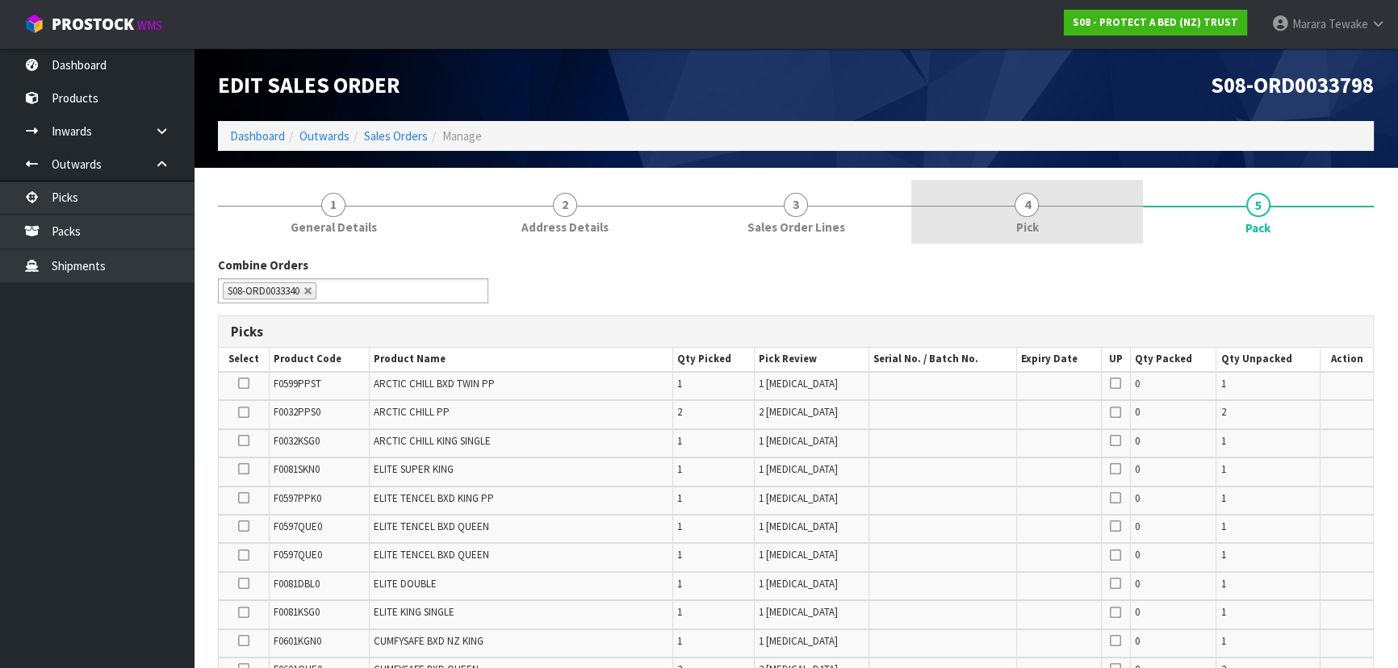
click at [1056, 196] on link "4 Pick" at bounding box center [1026, 212] width 231 height 64
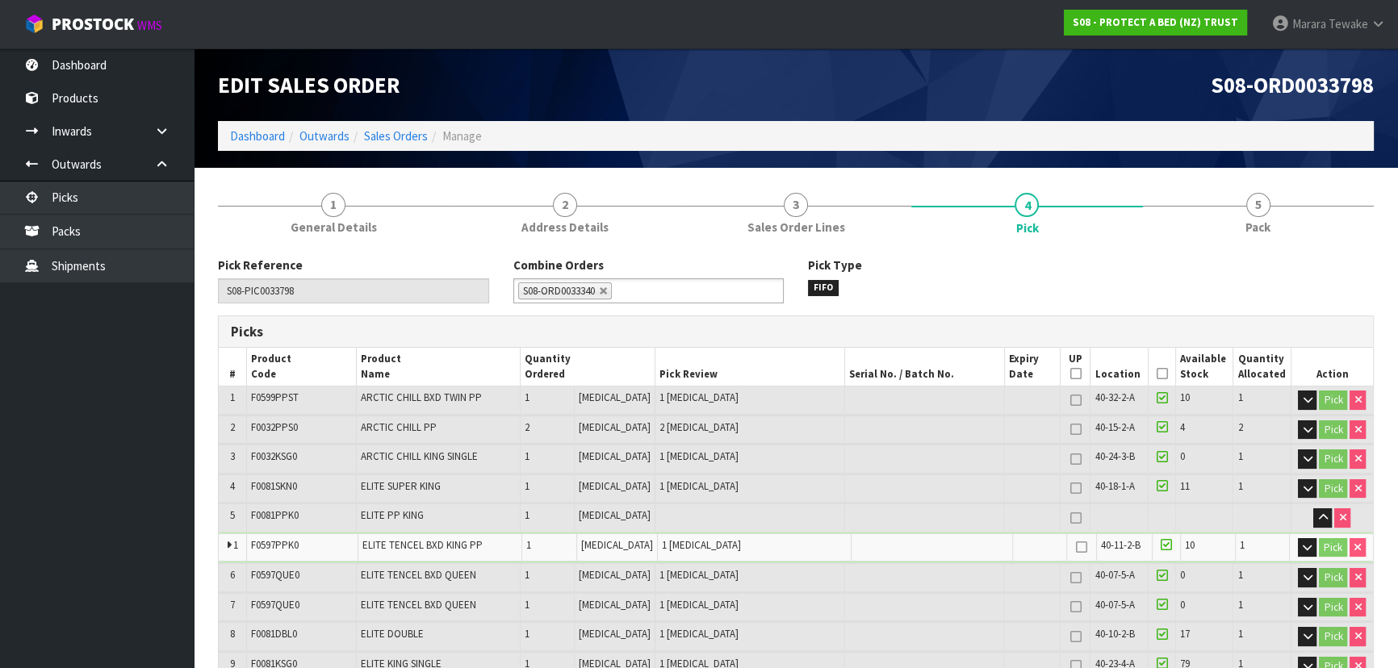
click at [1156, 374] on icon at bounding box center [1161, 374] width 11 height 1
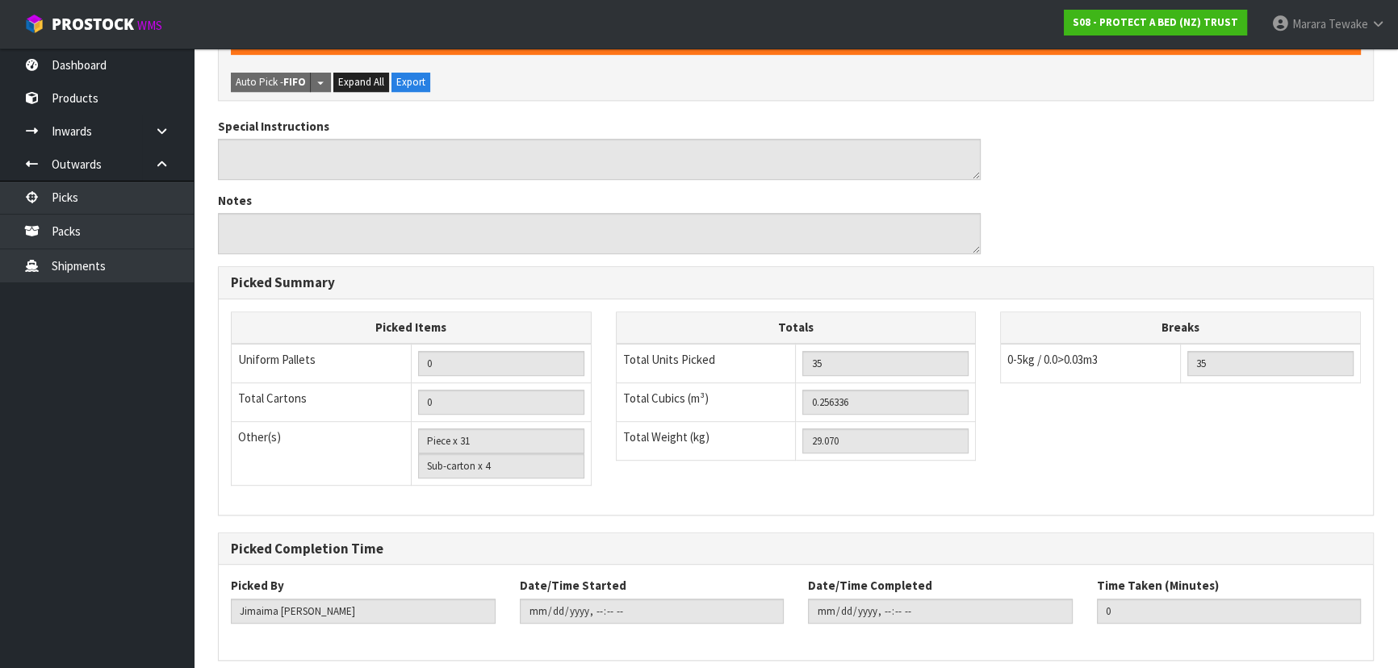
scroll to position [1039, 0]
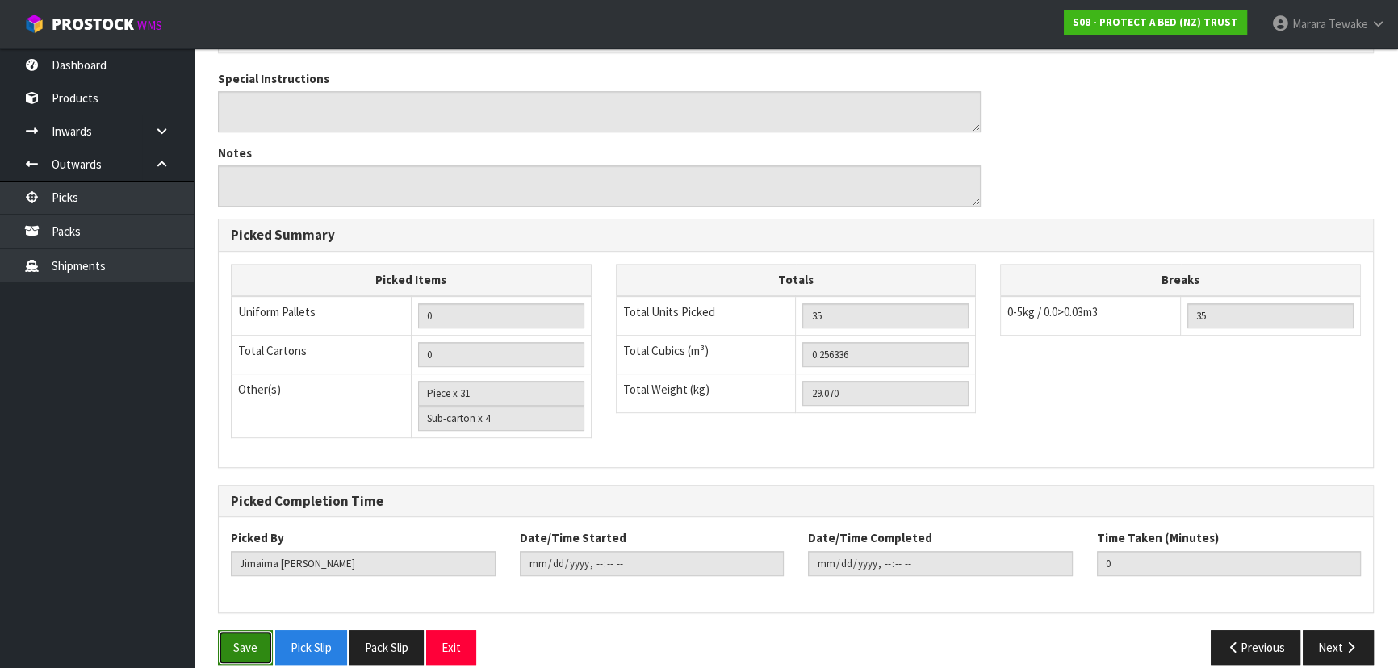
drag, startPoint x: 260, startPoint y: 624, endPoint x: 271, endPoint y: 612, distance: 16.6
click at [257, 630] on button "Save" at bounding box center [245, 647] width 55 height 35
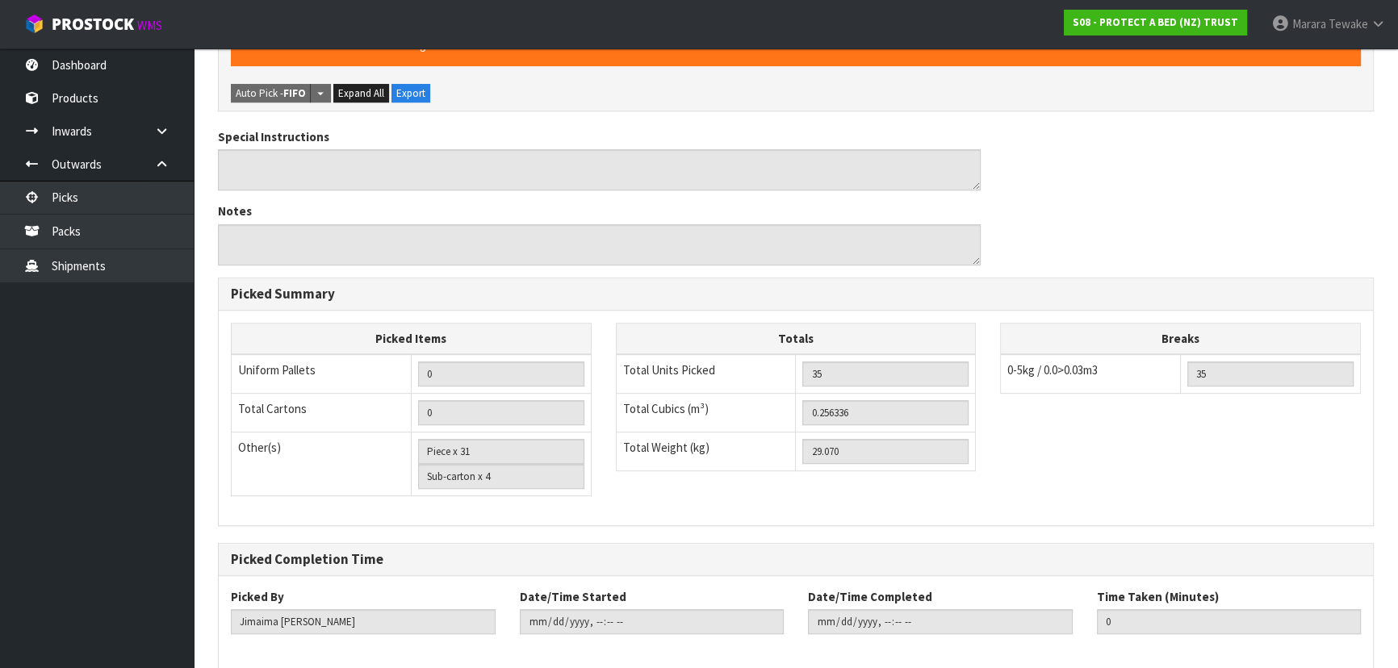
scroll to position [0, 0]
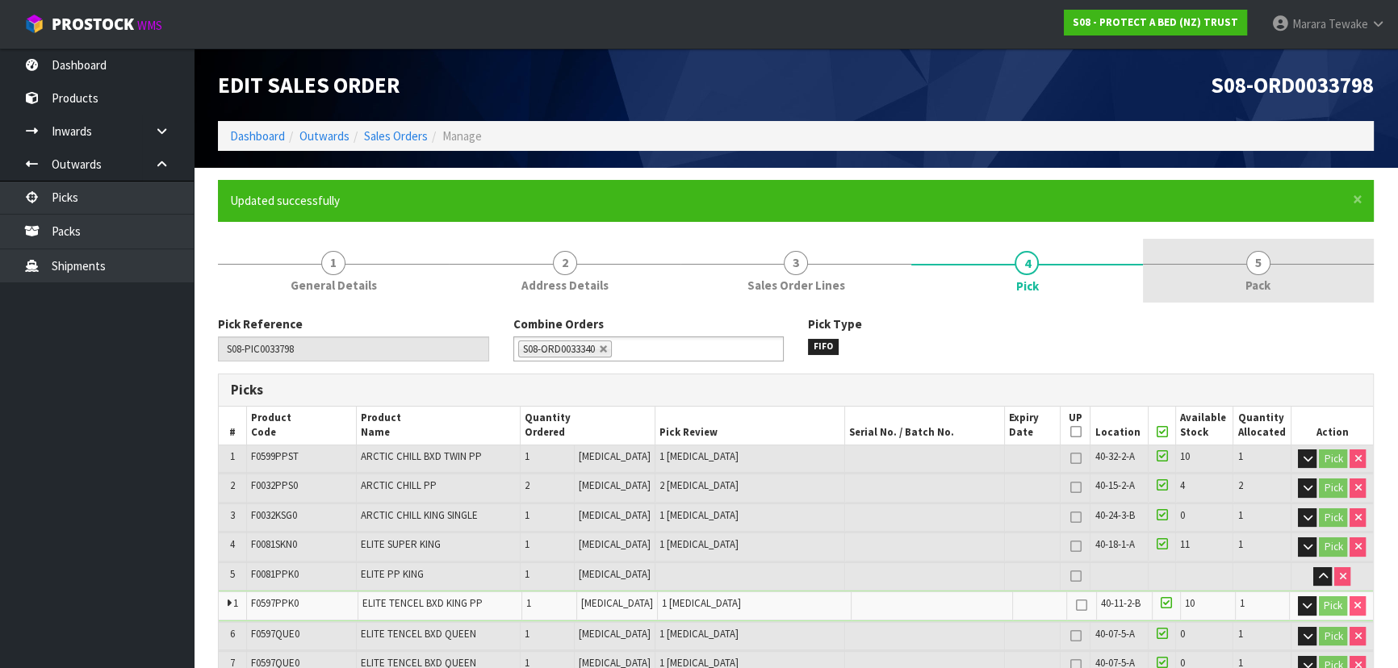
drag, startPoint x: 1315, startPoint y: 269, endPoint x: 1299, endPoint y: 274, distance: 16.3
click at [1311, 269] on link "5 Pack" at bounding box center [1258, 271] width 231 height 64
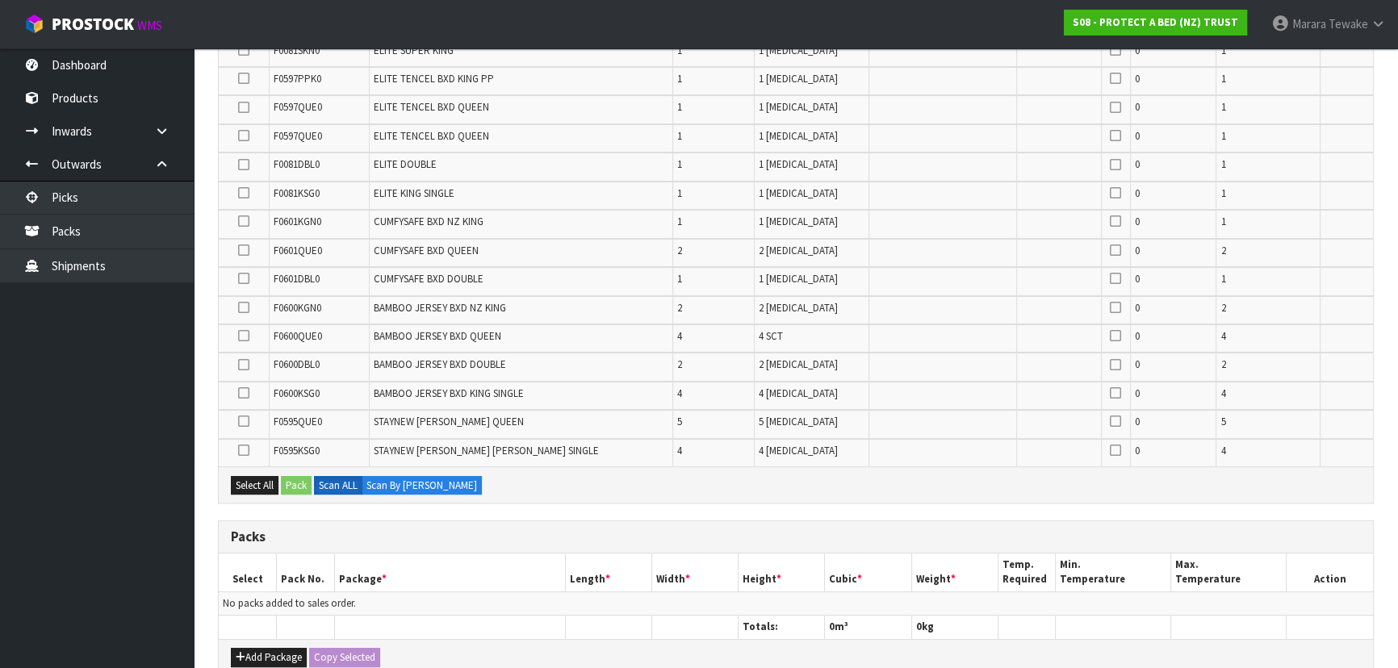
scroll to position [513, 0]
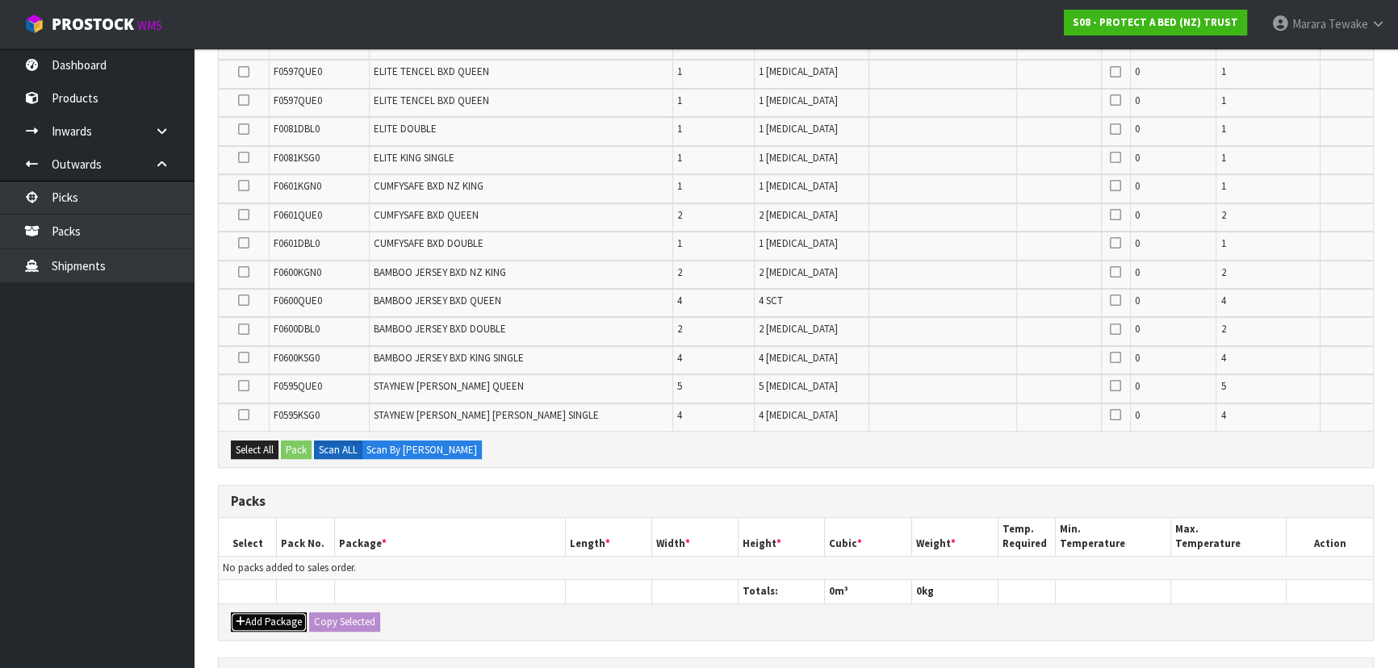
drag, startPoint x: 270, startPoint y: 612, endPoint x: 259, endPoint y: 596, distance: 19.0
click at [269, 613] on button "Add Package" at bounding box center [269, 622] width 76 height 19
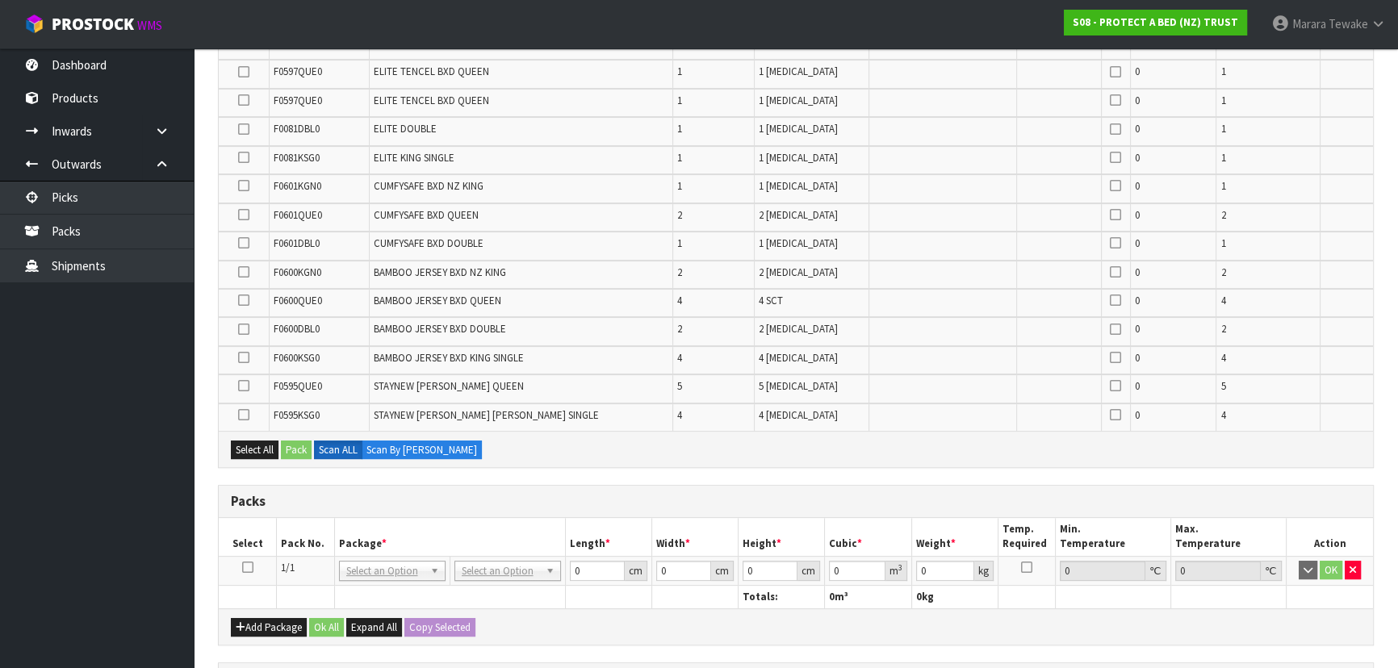
click at [250, 567] on icon at bounding box center [247, 567] width 11 height 1
click at [124, 202] on link "Picks" at bounding box center [97, 197] width 194 height 33
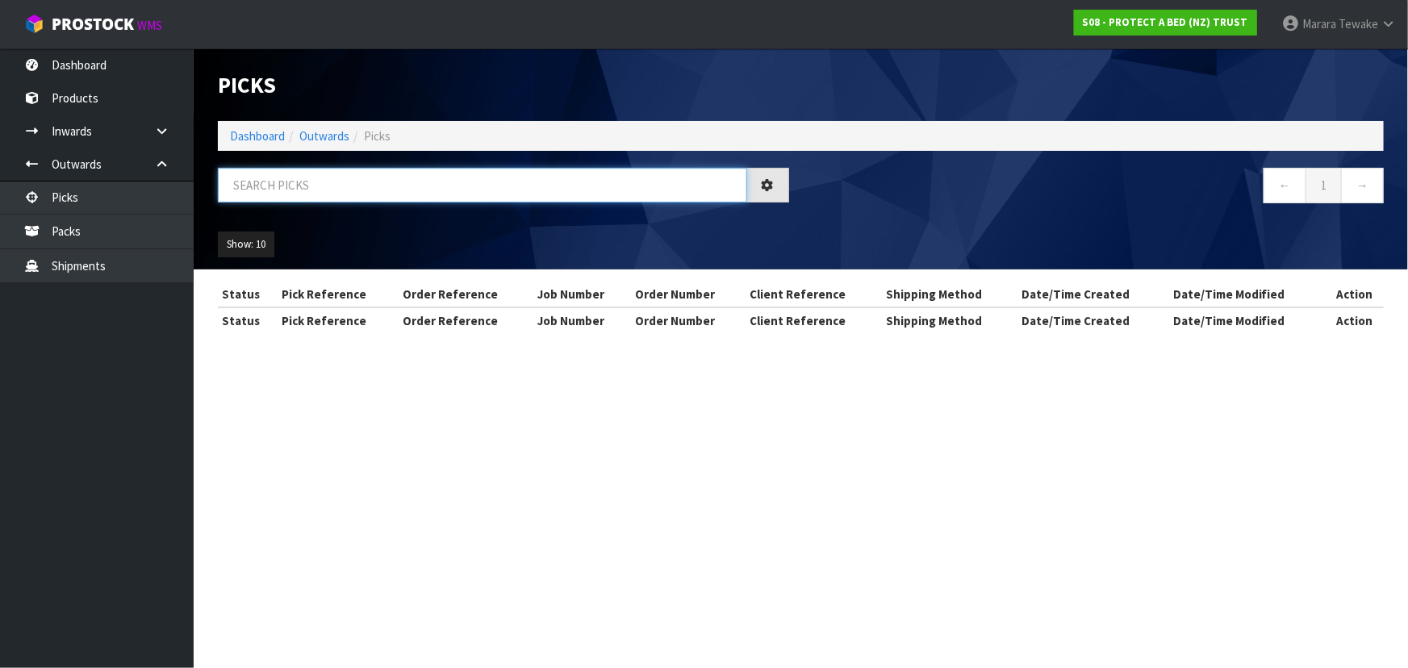
click at [260, 185] on input "text" at bounding box center [482, 185] width 529 height 35
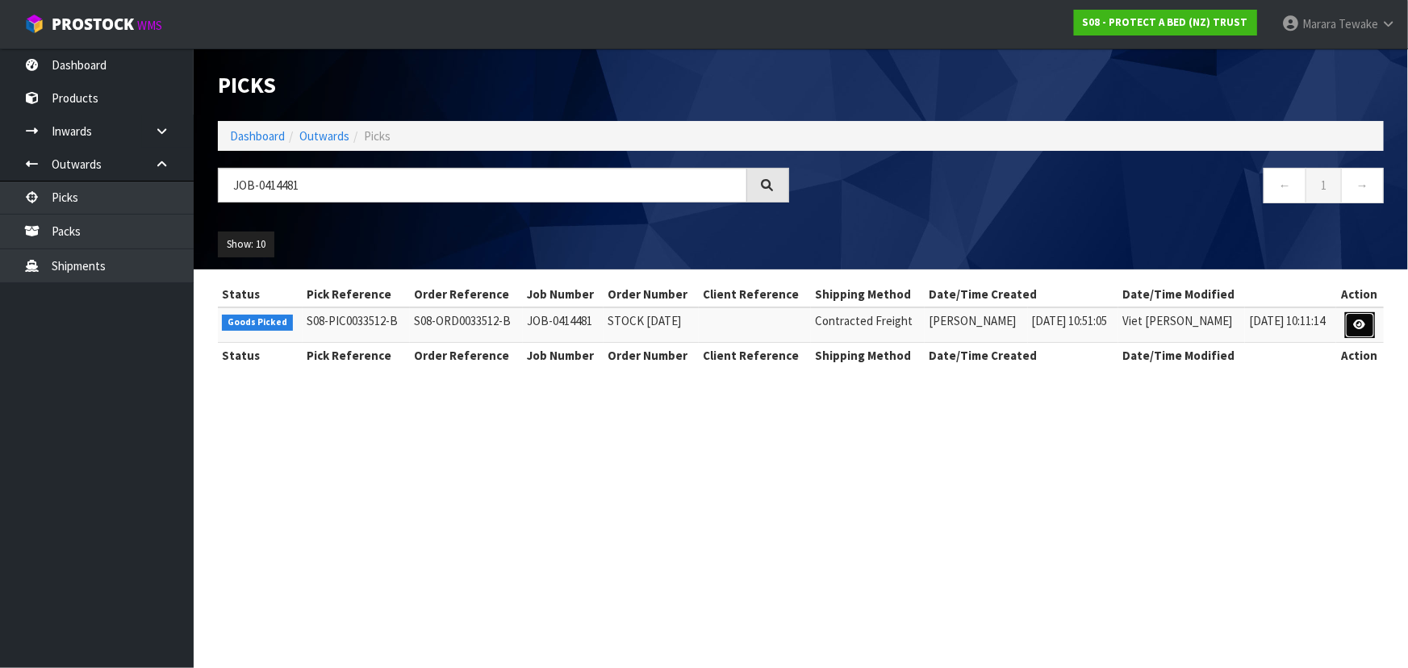
click at [1348, 323] on link at bounding box center [1360, 325] width 30 height 26
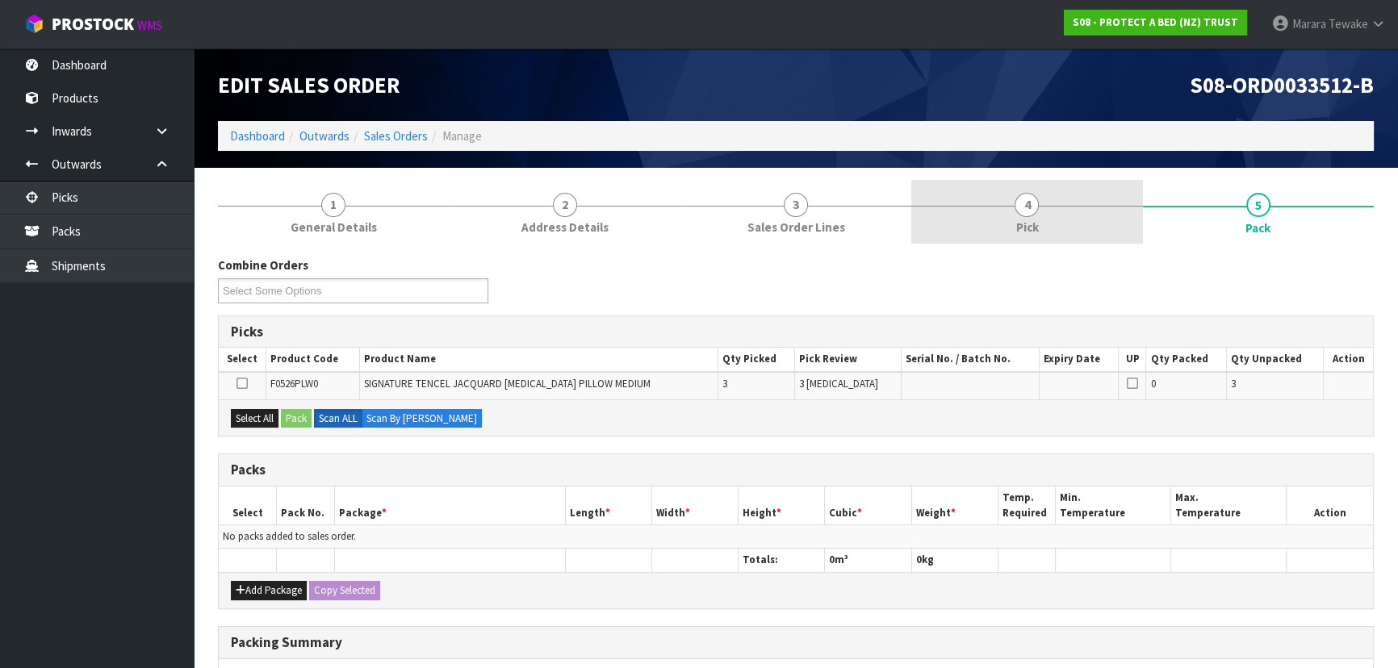
click at [1042, 207] on link "4 Pick" at bounding box center [1026, 212] width 231 height 64
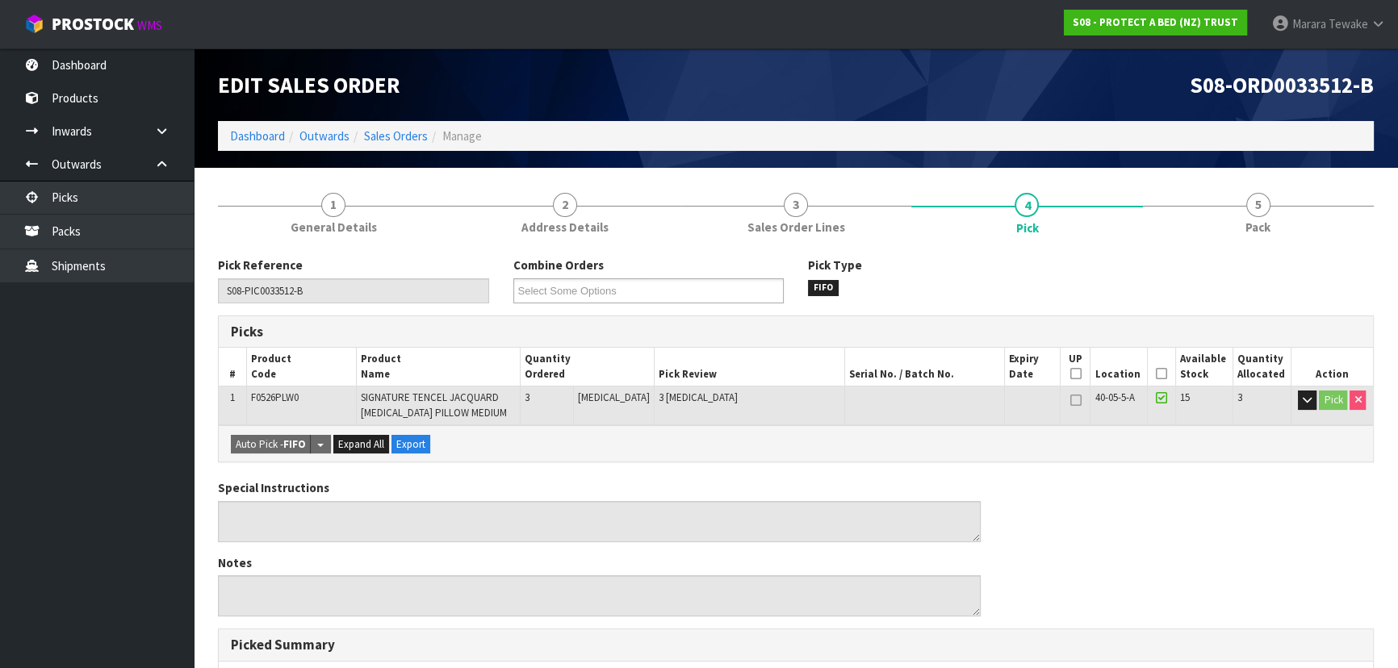
drag, startPoint x: 1157, startPoint y: 371, endPoint x: 1056, endPoint y: 416, distance: 109.5
click at [1156, 374] on icon at bounding box center [1161, 374] width 11 height 1
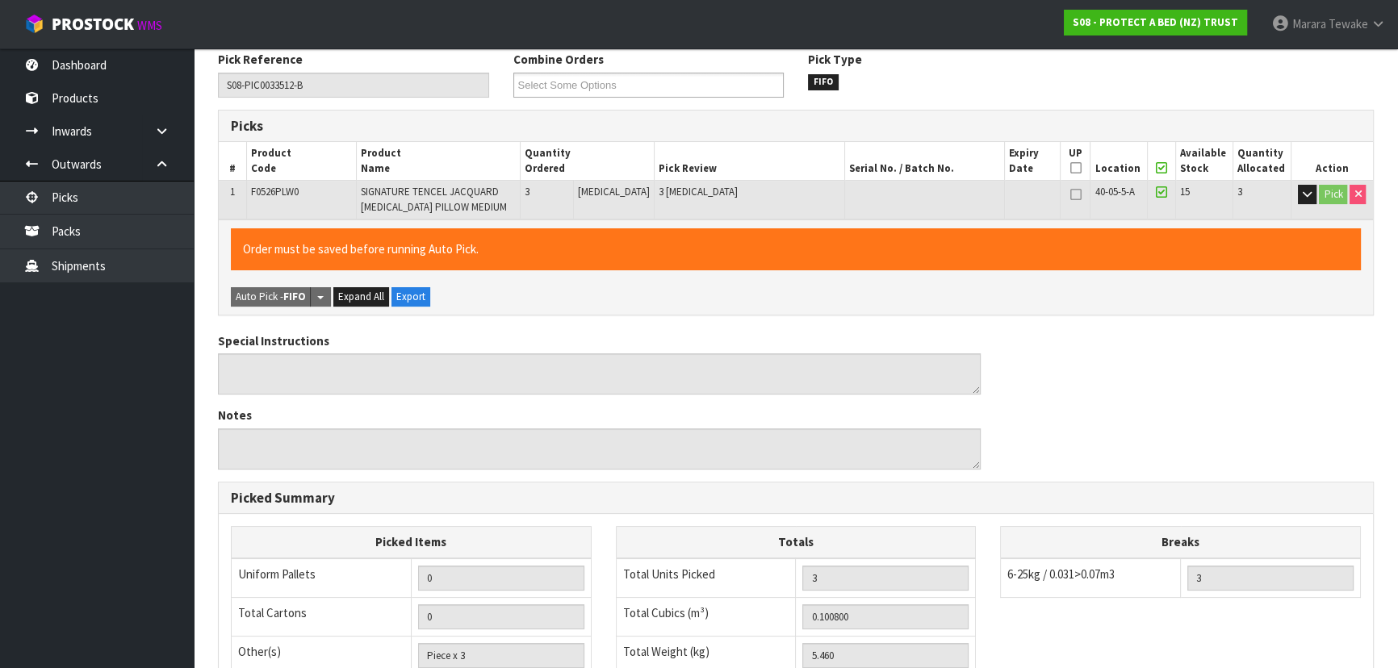
scroll to position [461, 0]
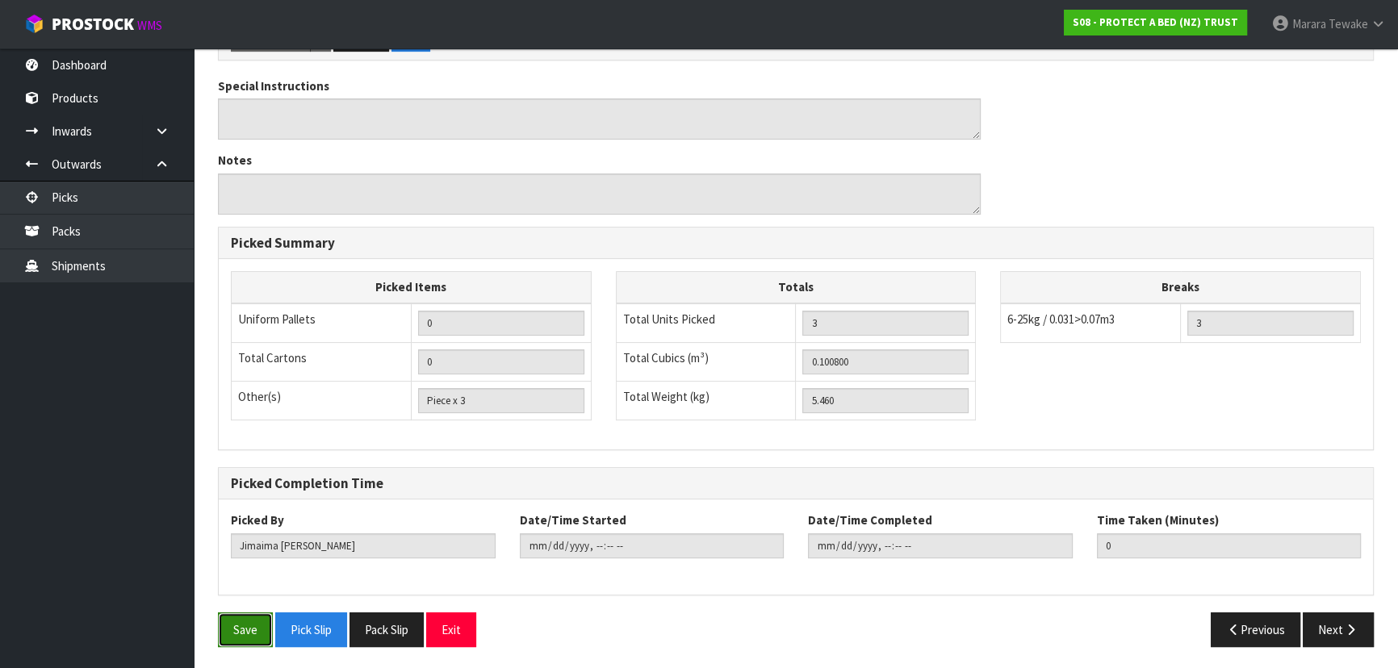
click at [233, 629] on button "Save" at bounding box center [245, 630] width 55 height 35
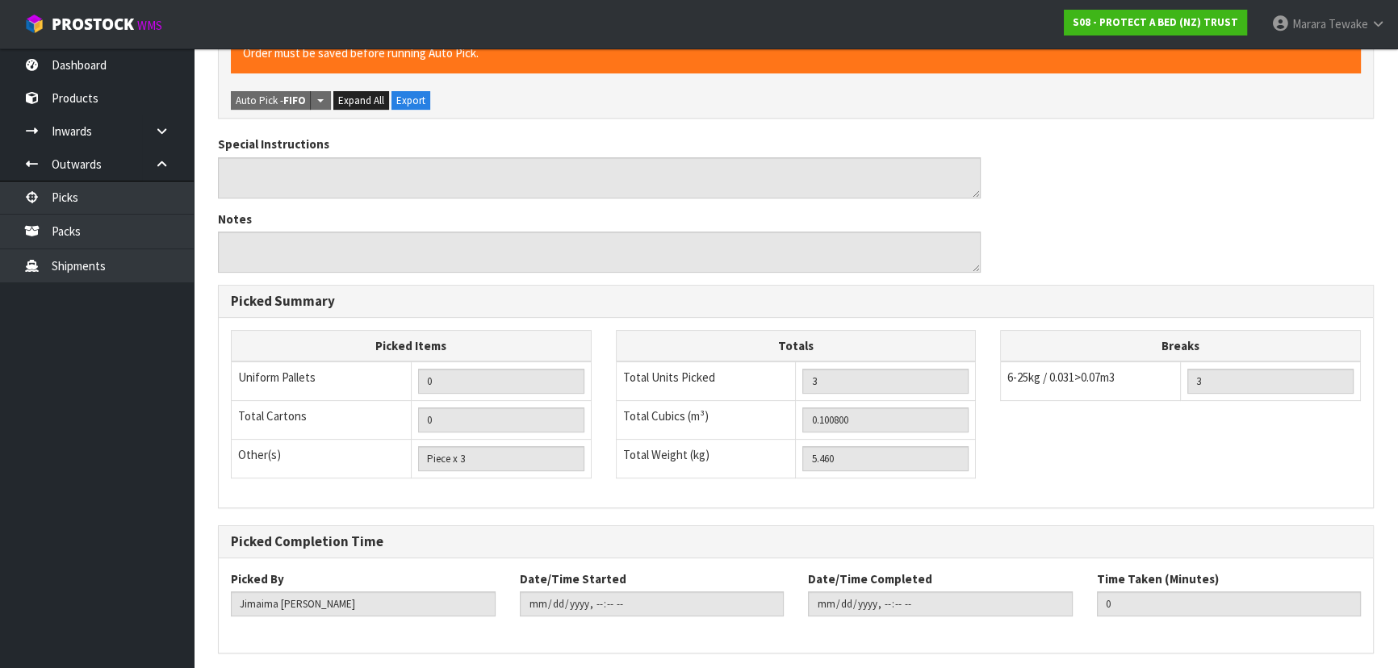
scroll to position [0, 0]
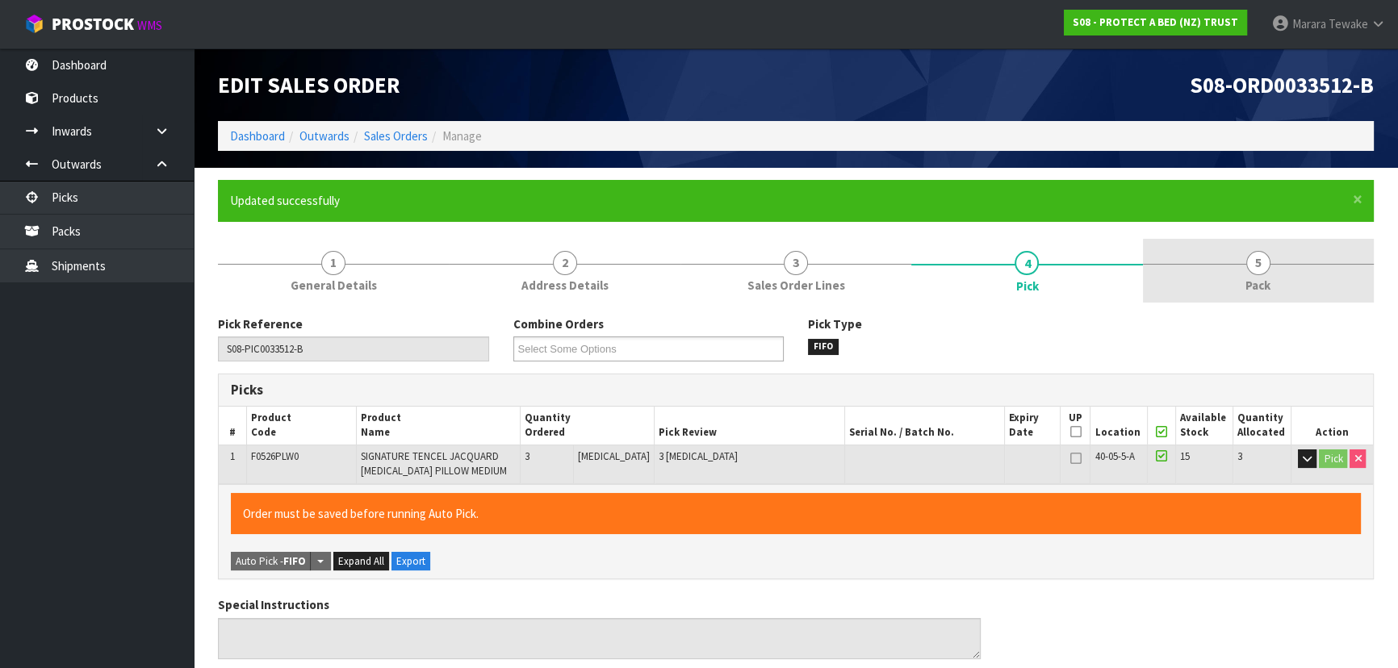
click at [1274, 287] on link "5 Pack" at bounding box center [1258, 271] width 231 height 64
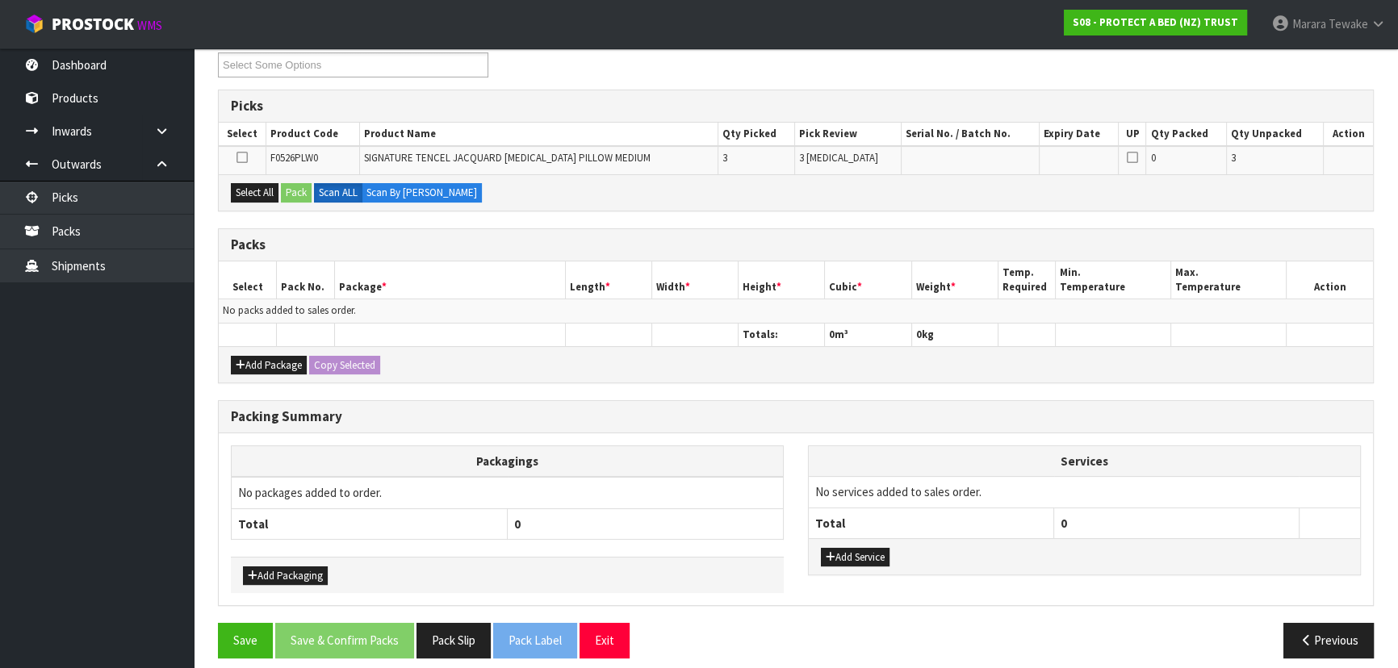
scroll to position [295, 0]
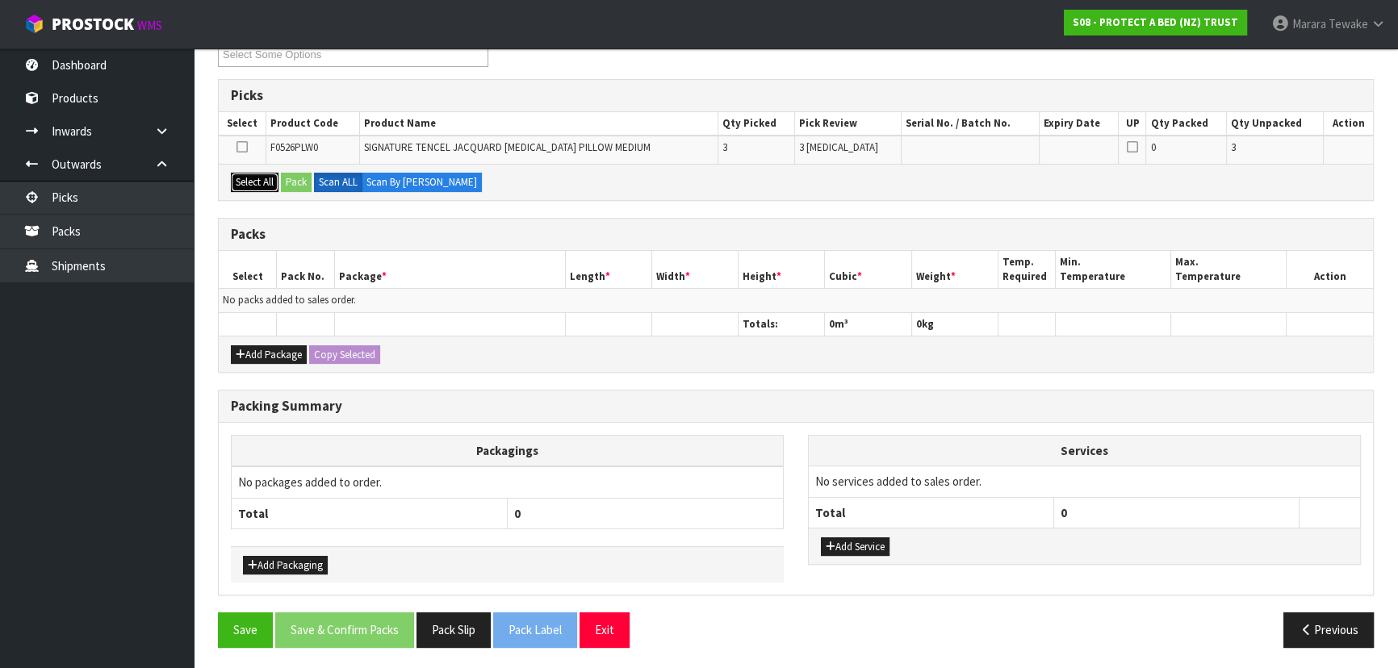
click at [250, 174] on button "Select All" at bounding box center [255, 182] width 48 height 19
click at [294, 184] on button "Pack" at bounding box center [296, 182] width 31 height 19
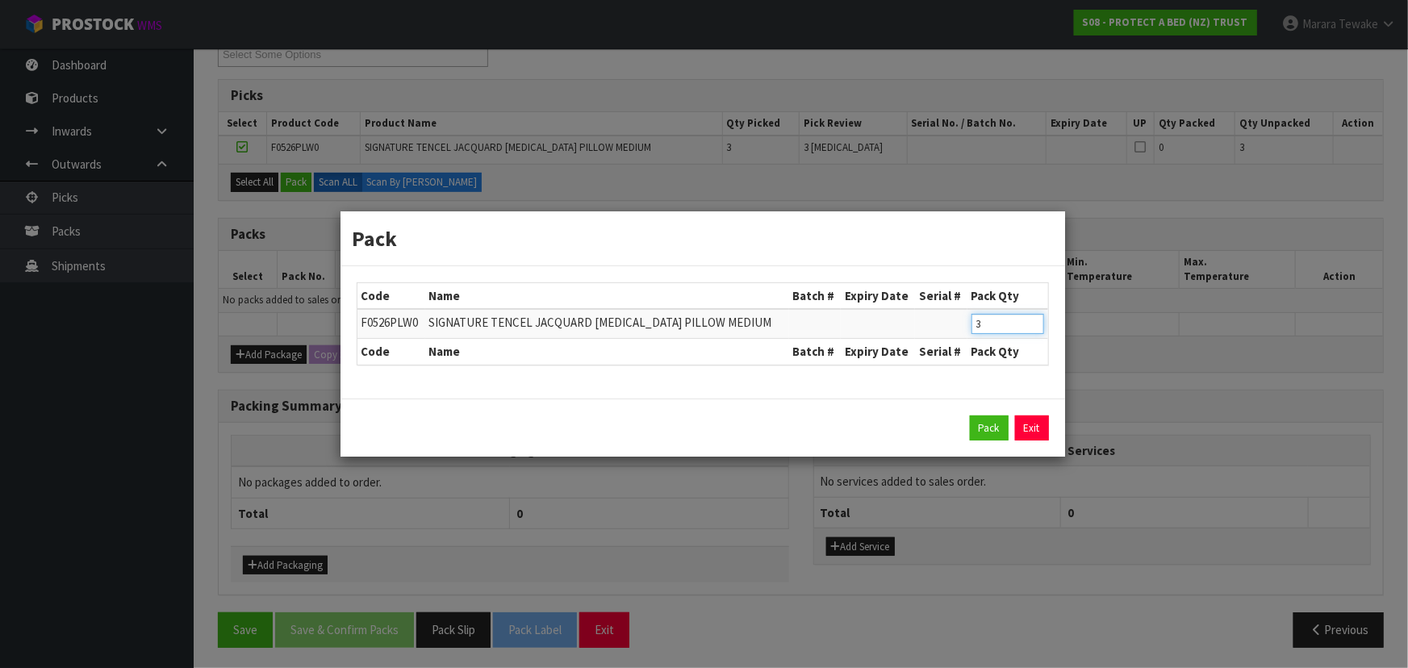
drag, startPoint x: 981, startPoint y: 333, endPoint x: 943, endPoint y: 320, distance: 40.1
click at [960, 328] on tr "F0526PLW0 SIGNATURE TENCEL JACQUARD MEMORY FOAM PILLOW MEDIUM 3" at bounding box center [703, 324] width 691 height 30
click button "Pack" at bounding box center [989, 429] width 39 height 26
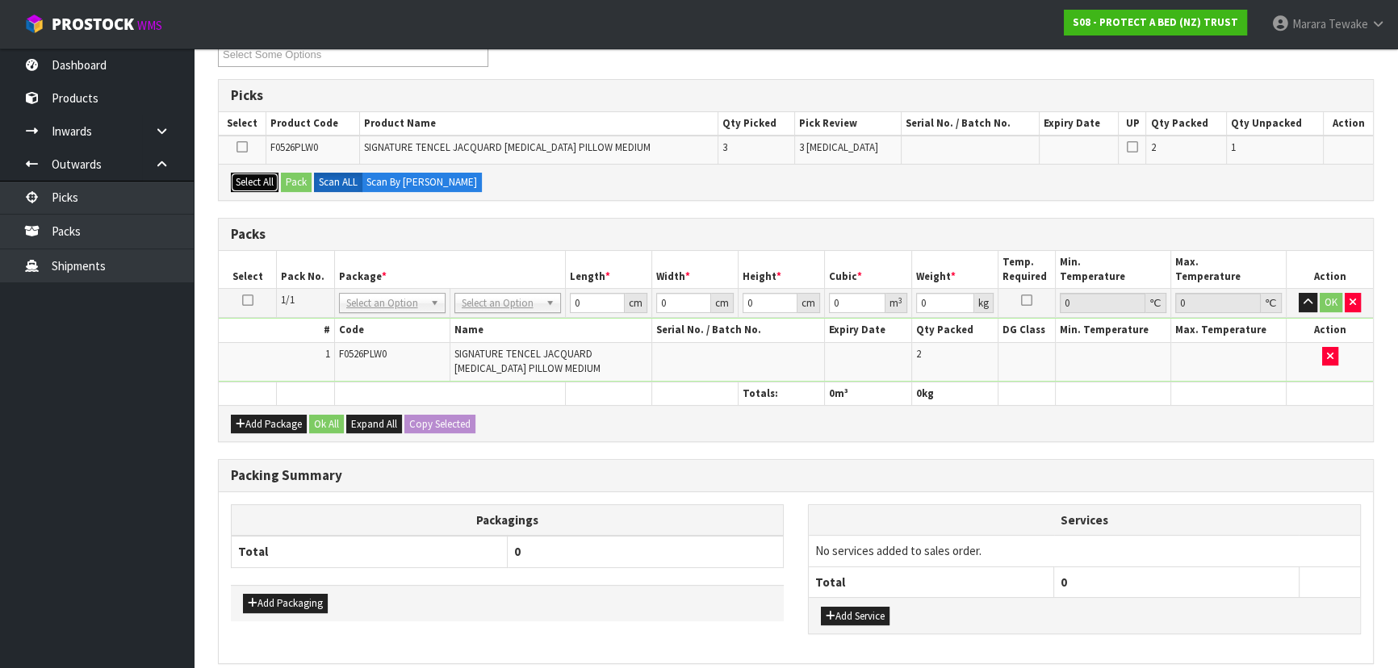
click at [261, 177] on button "Select All" at bounding box center [255, 182] width 48 height 19
click at [295, 177] on button "Pack" at bounding box center [296, 182] width 31 height 19
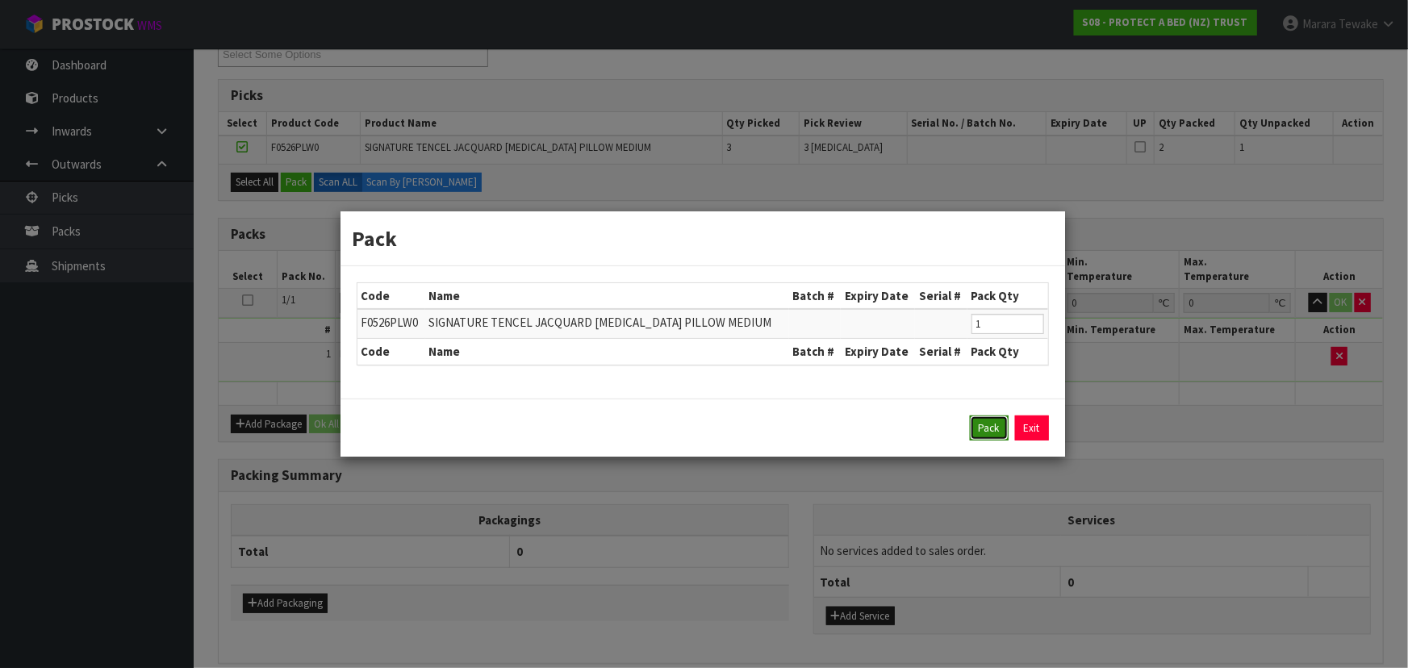
click at [981, 432] on button "Pack" at bounding box center [989, 429] width 39 height 26
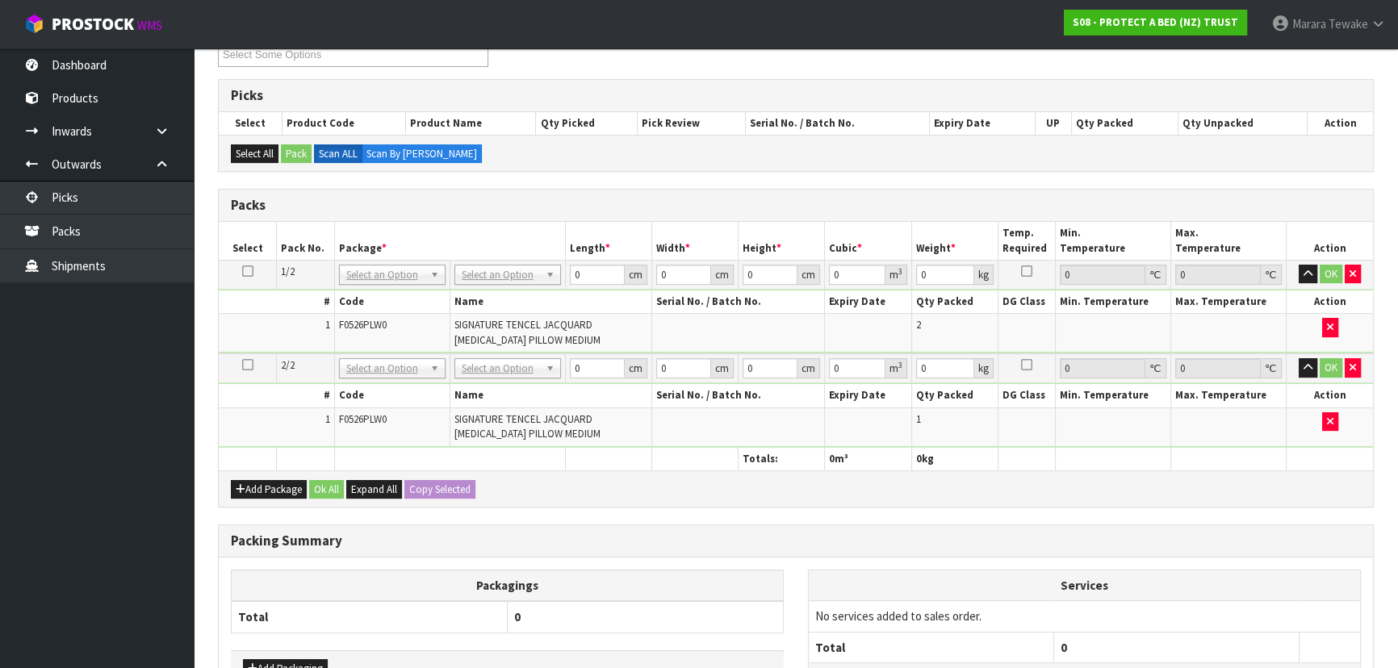
drag, startPoint x: 484, startPoint y: 265, endPoint x: 488, endPoint y: 274, distance: 10.5
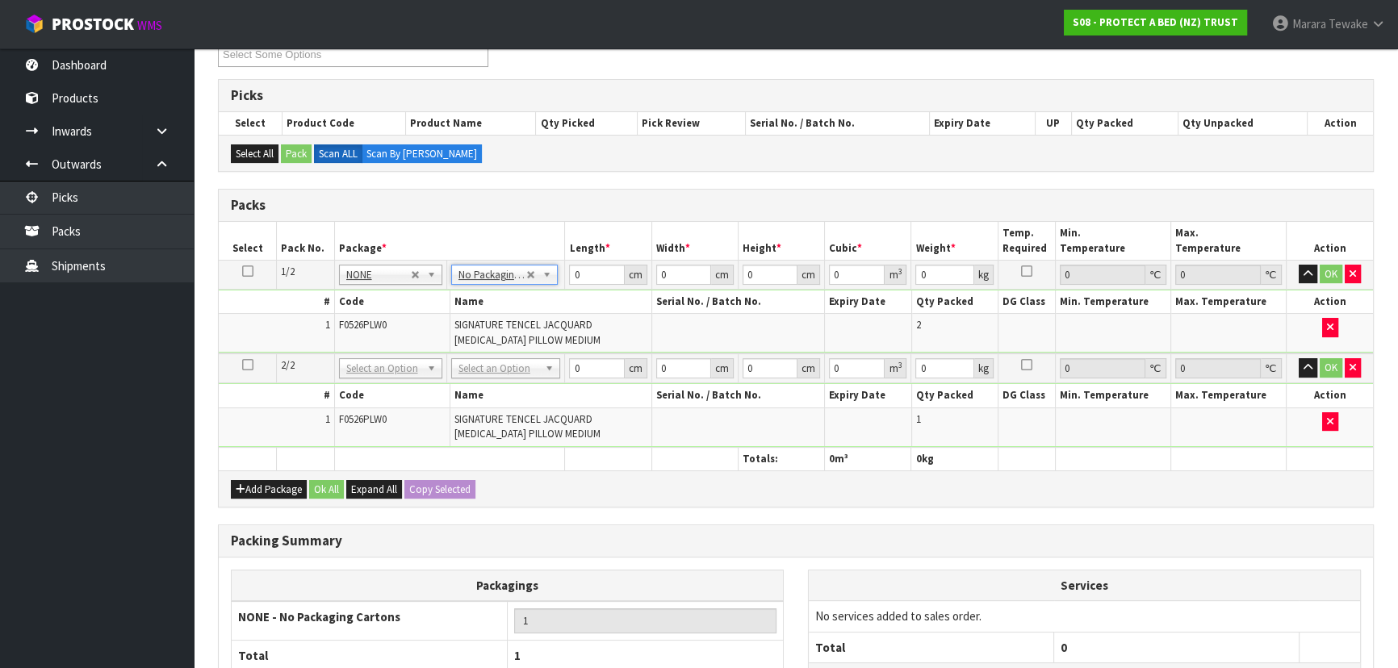
drag, startPoint x: 495, startPoint y: 370, endPoint x: 497, endPoint y: 379, distance: 8.4
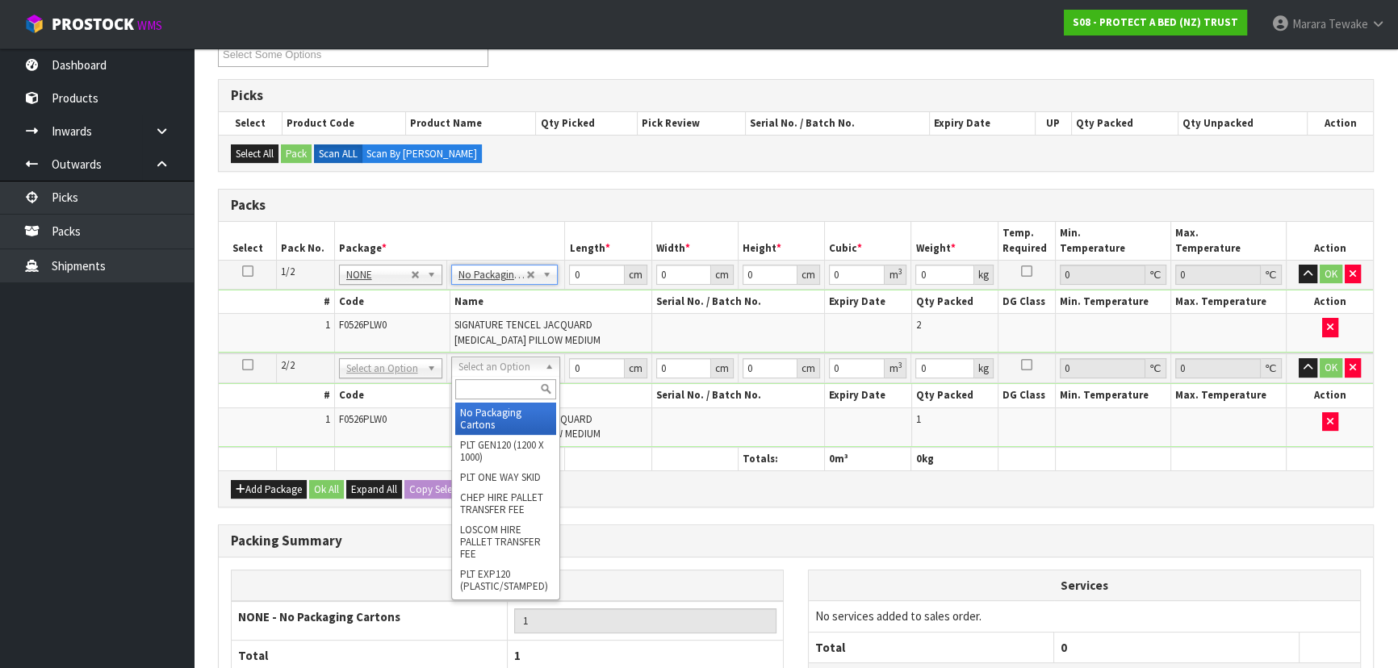
drag, startPoint x: 499, startPoint y: 408, endPoint x: 480, endPoint y: 400, distance: 19.9
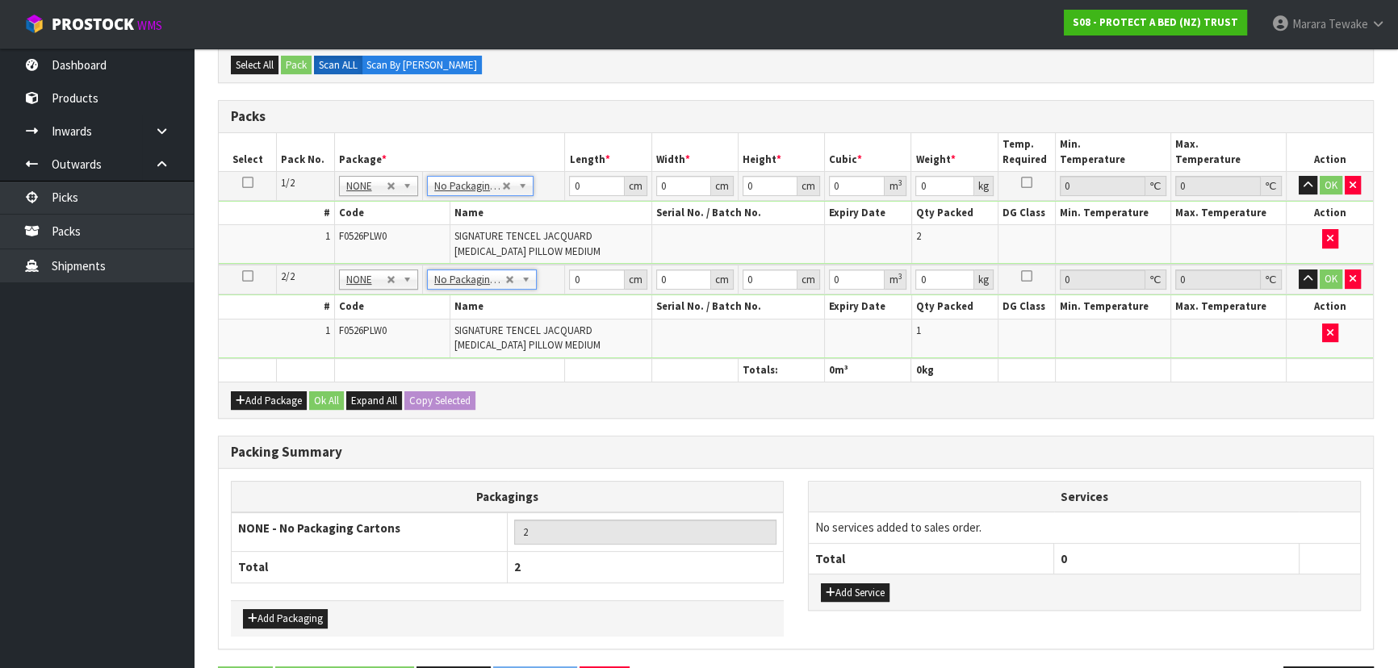
scroll to position [436, 0]
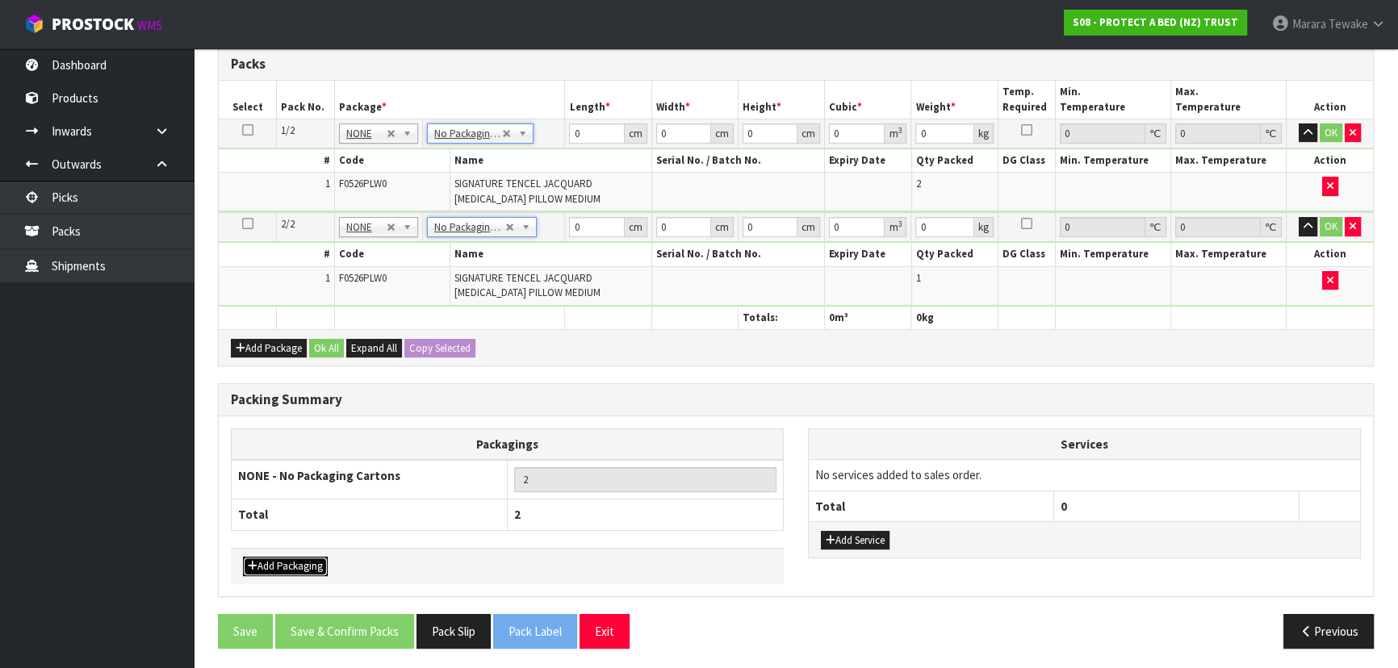
click at [313, 559] on button "Add Packaging" at bounding box center [285, 566] width 85 height 19
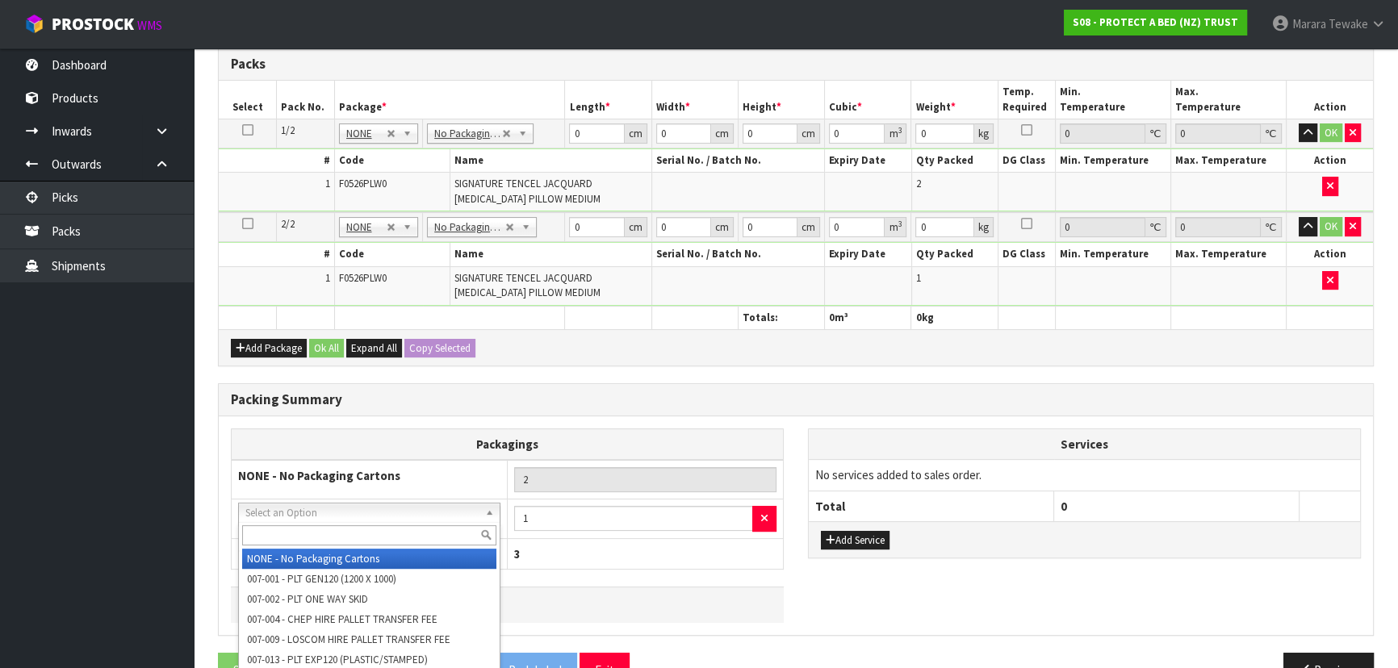
click at [337, 535] on input "text" at bounding box center [369, 535] width 254 height 20
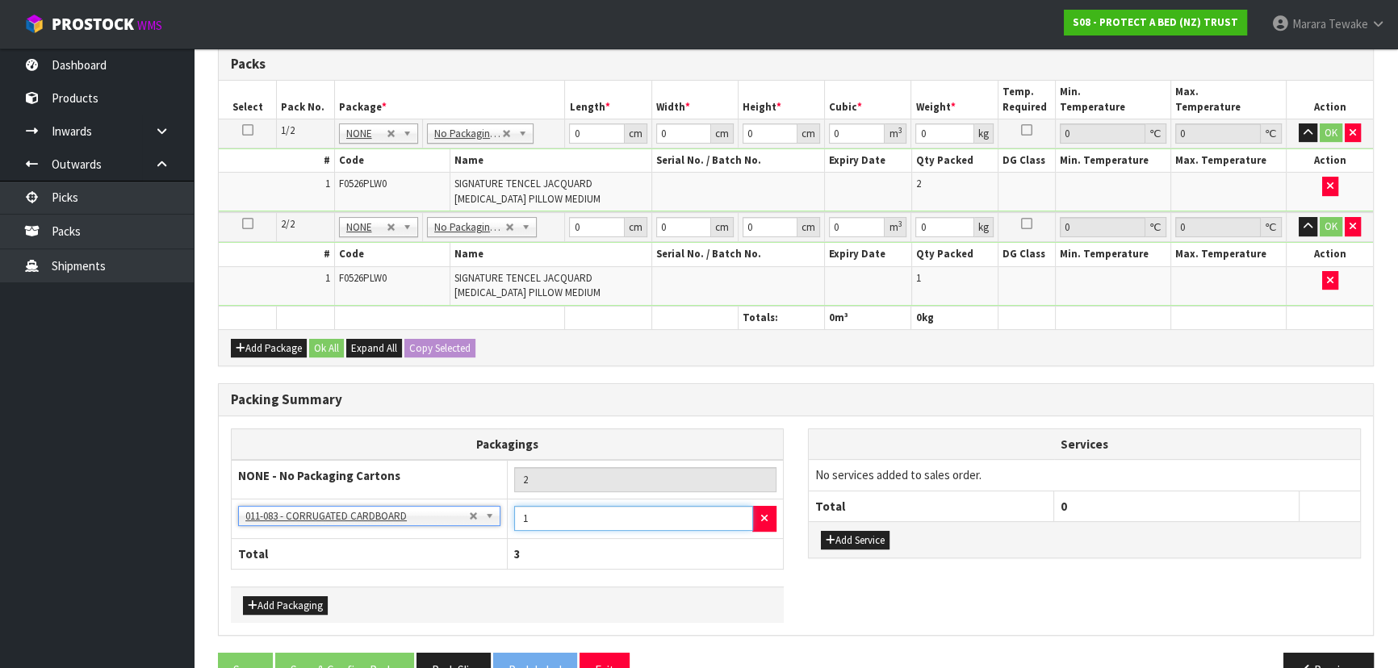
drag, startPoint x: 521, startPoint y: 506, endPoint x: 475, endPoint y: 471, distance: 57.0
click at [465, 476] on tbody "NONE - No Packaging Cartons 2 NONE - No Packaging Cartons 007-001 - PLT GEN120 …" at bounding box center [508, 499] width 552 height 78
drag, startPoint x: 591, startPoint y: 126, endPoint x: 545, endPoint y: 113, distance: 47.8
click at [546, 113] on table "Select Pack No. Package * Length * Width * Height * Cubic * Weight * Temp. Requ…" at bounding box center [796, 205] width 1154 height 249
click at [1299, 123] on button "button" at bounding box center [1308, 132] width 19 height 19
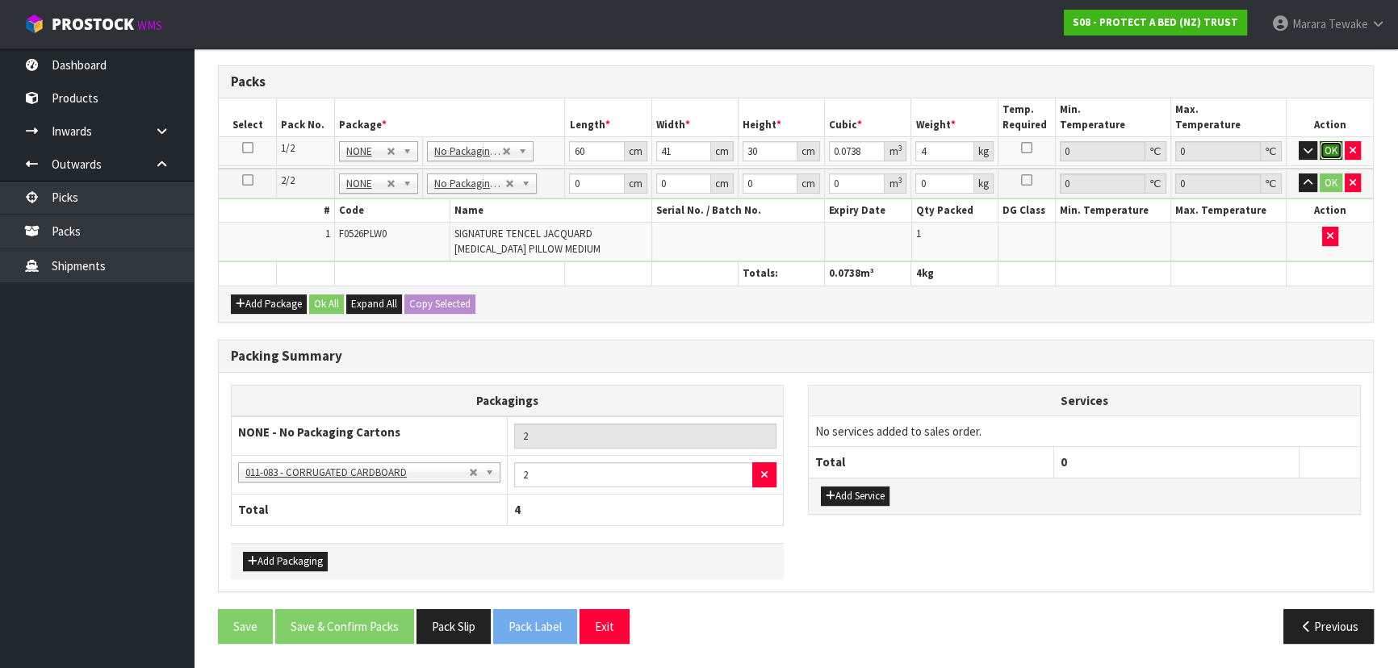
scroll to position [411, 0]
click button "OK" at bounding box center [1331, 151] width 23 height 19
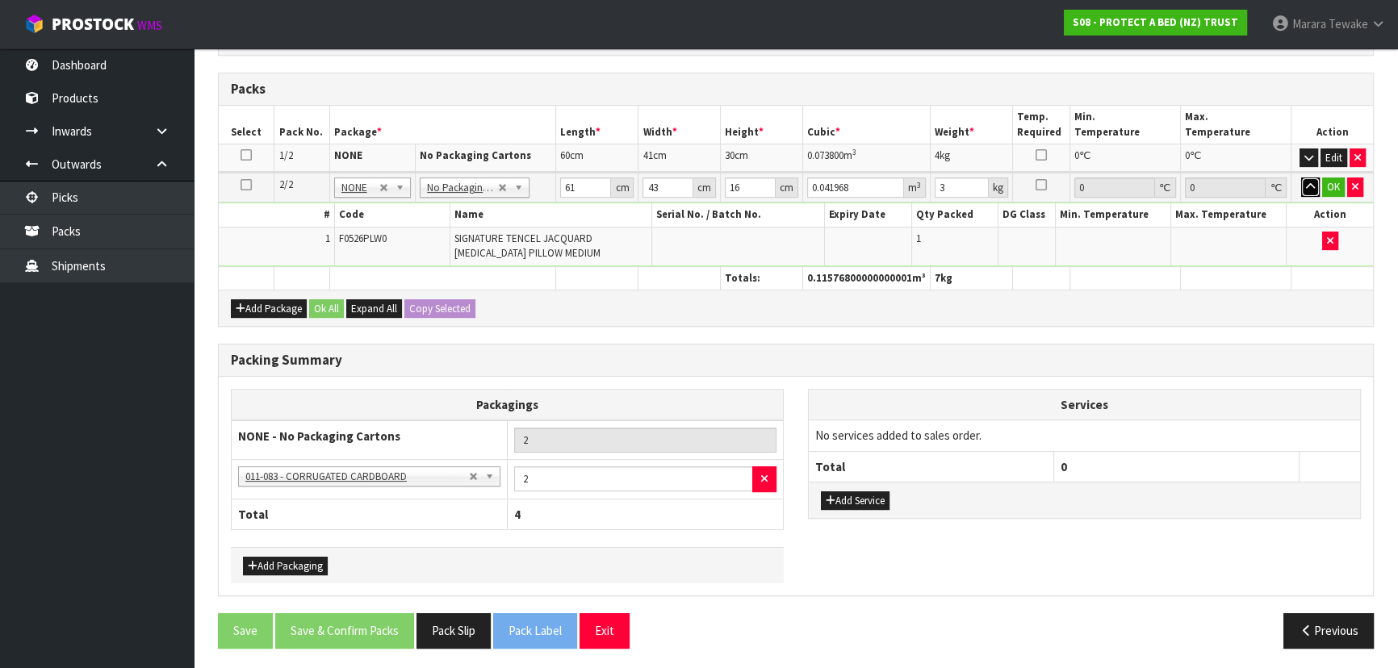
click at [1301, 178] on button "button" at bounding box center [1310, 187] width 19 height 19
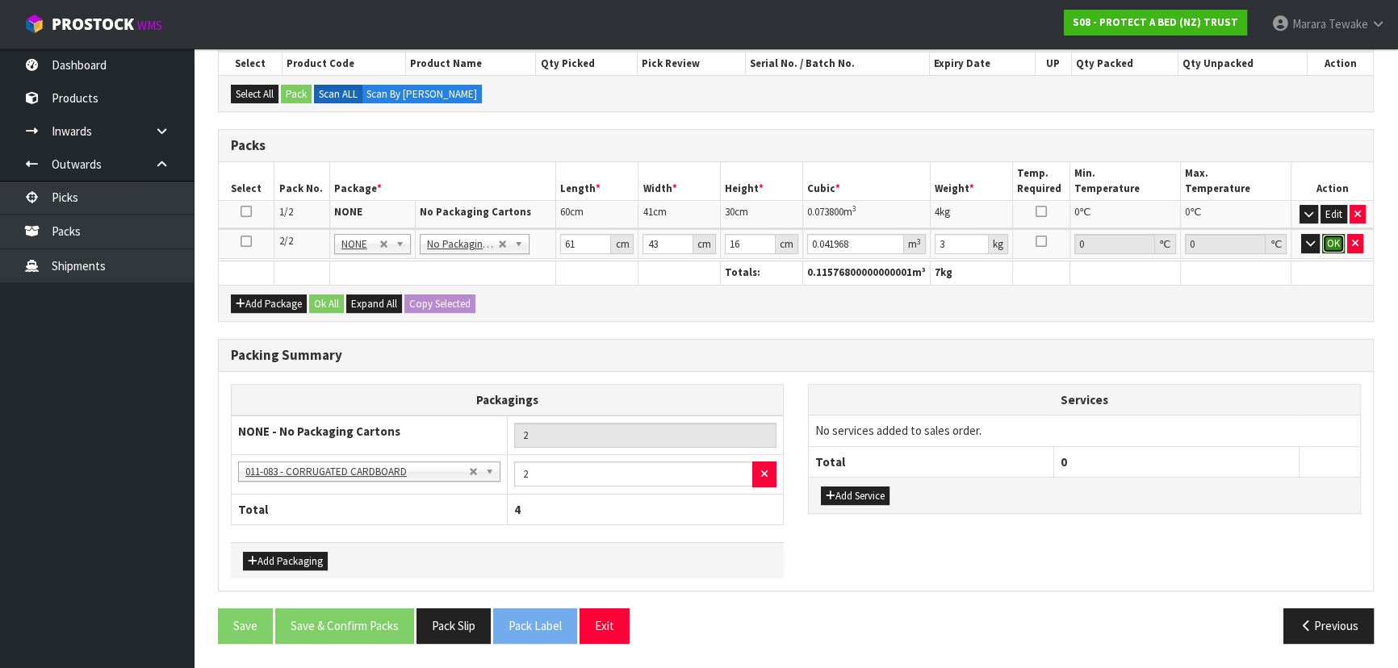
click button "OK" at bounding box center [1333, 243] width 23 height 19
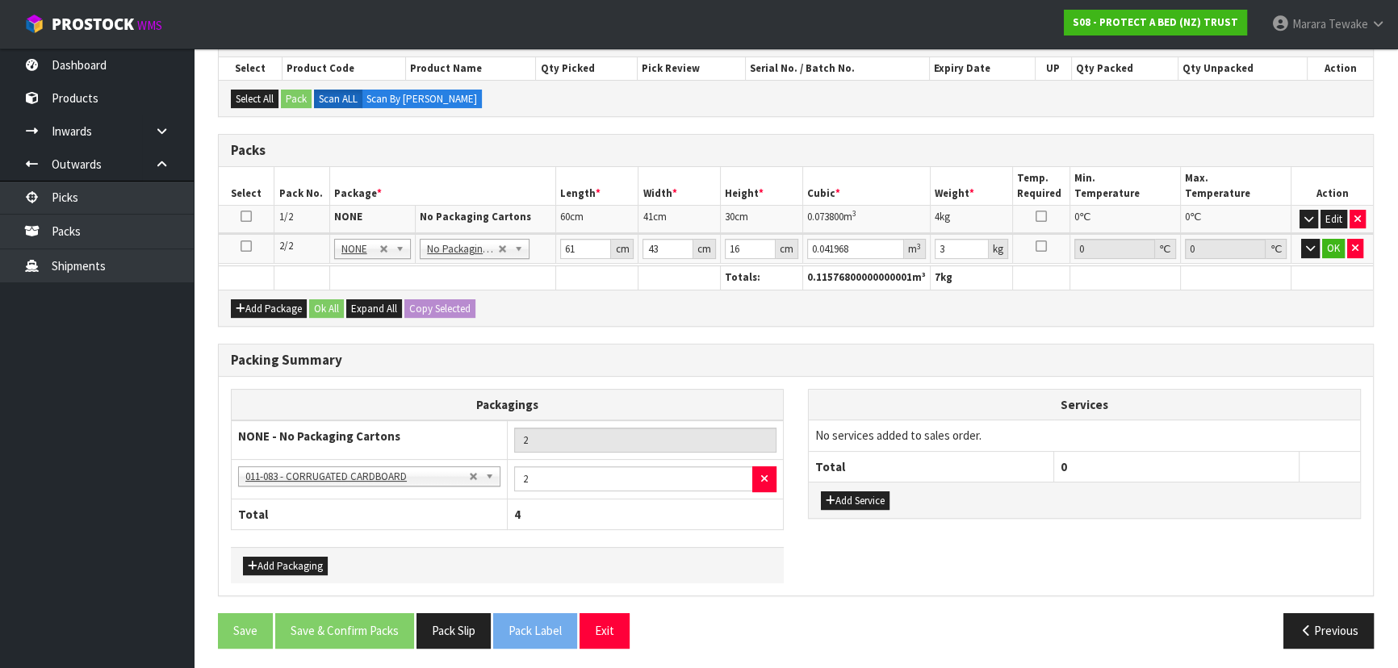
scroll to position [347, 0]
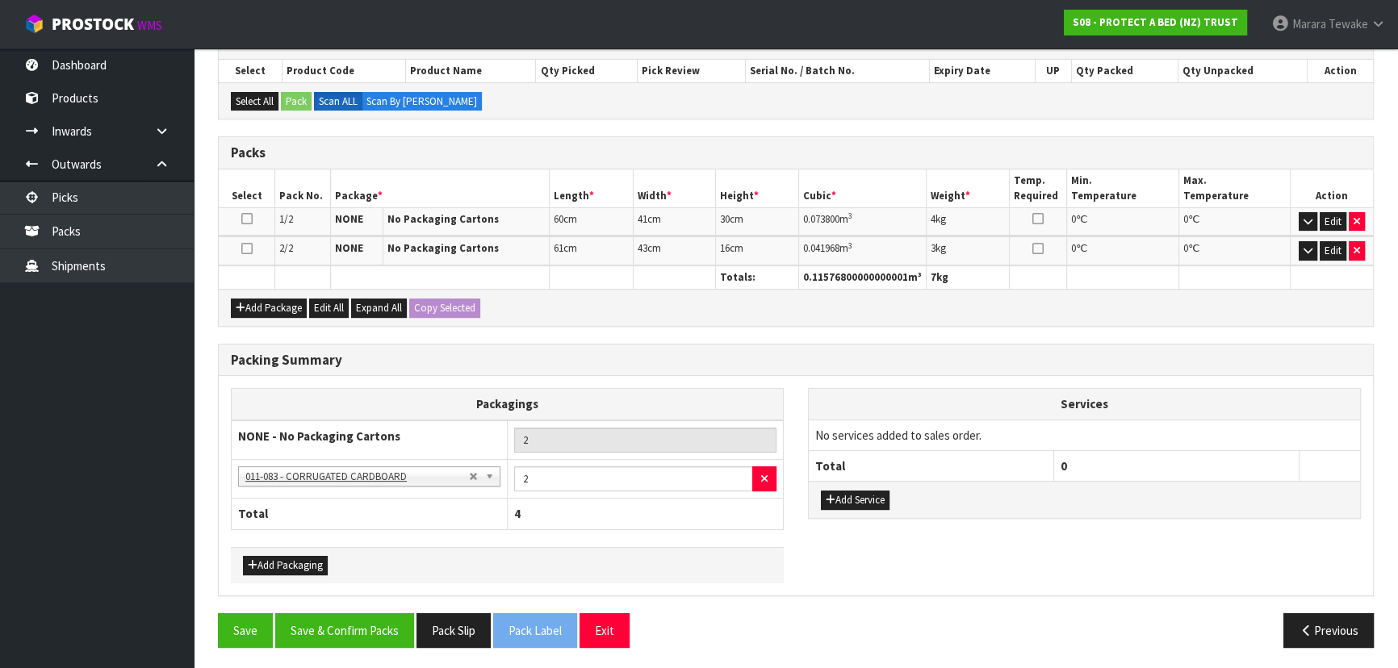
click at [376, 600] on div "Packing Summary Packagings NONE - No Packaging Cartons 2 NONE - No Packaging Ca…" at bounding box center [796, 479] width 1180 height 270
click at [367, 628] on button "Save & Confirm Packs" at bounding box center [344, 630] width 139 height 35
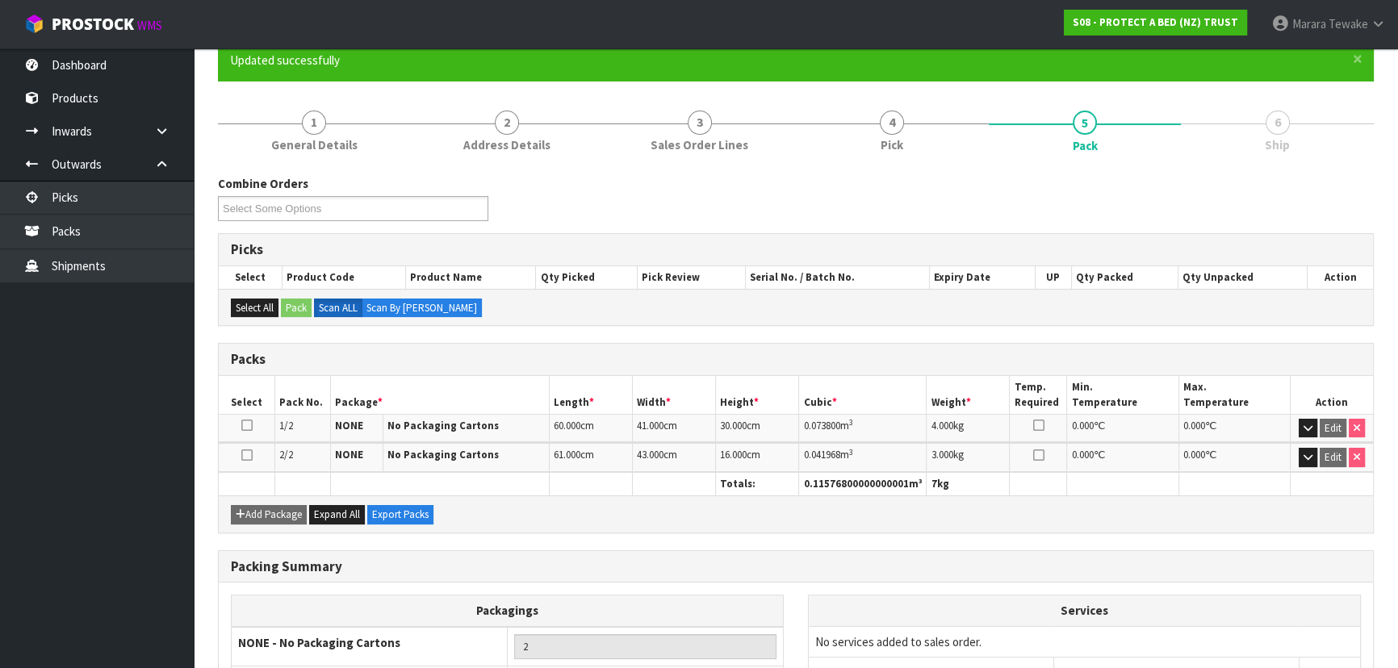
scroll to position [311, 0]
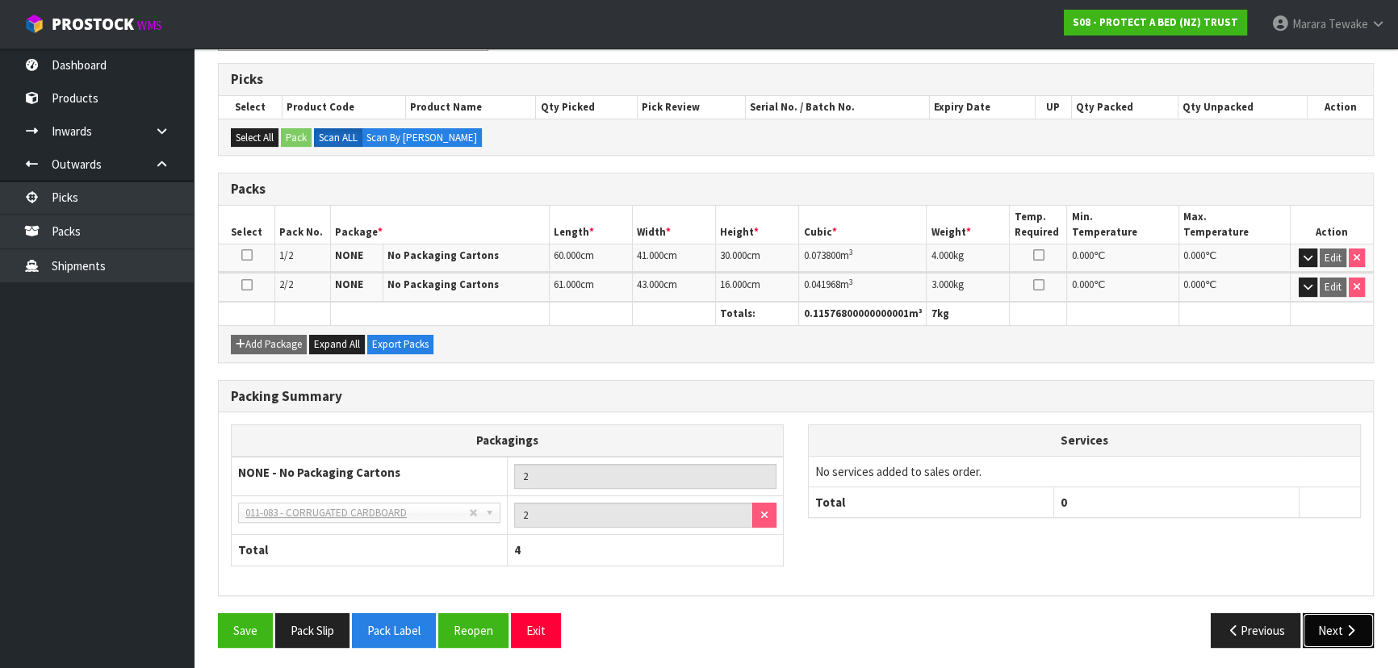
click at [1335, 621] on button "Next" at bounding box center [1338, 630] width 71 height 35
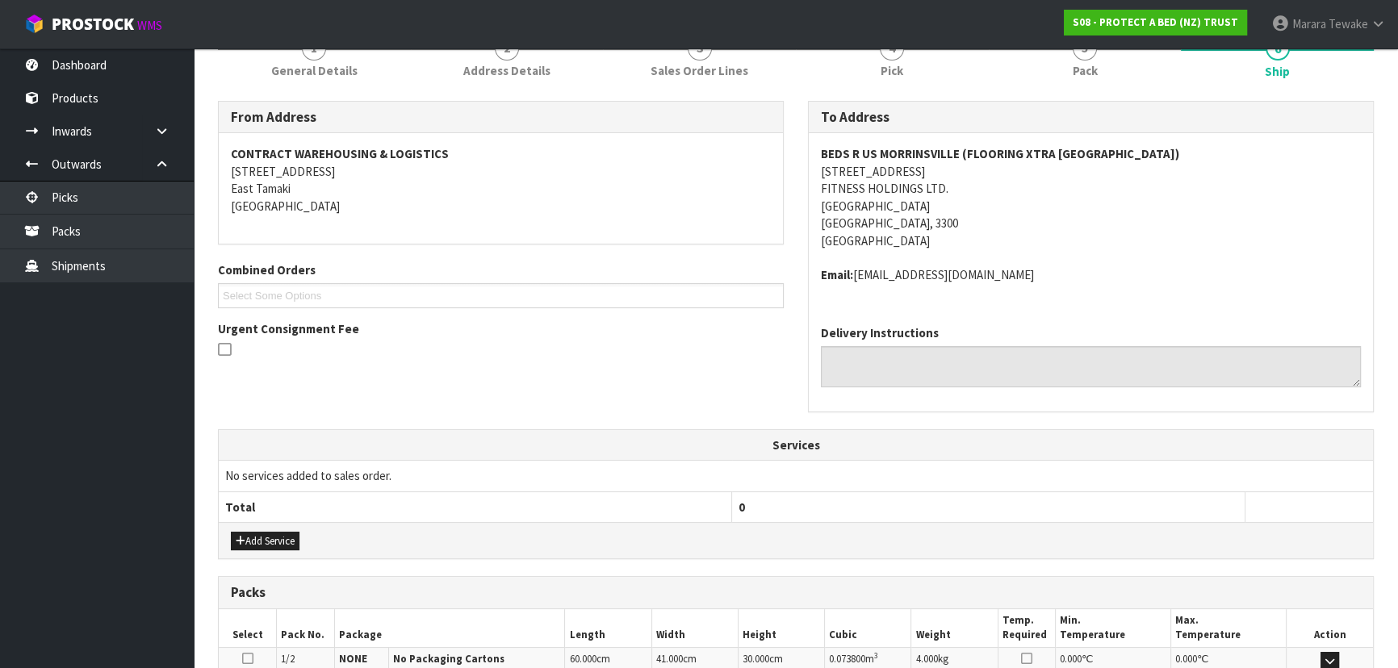
scroll to position [458, 0]
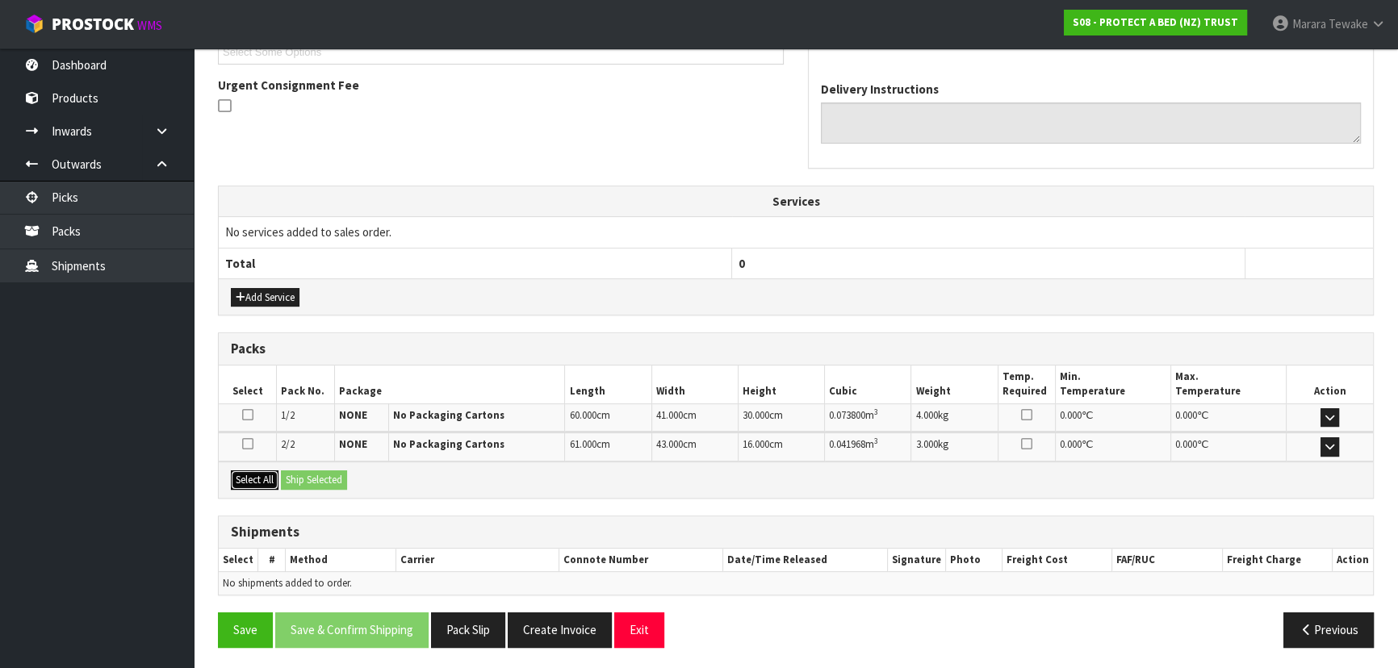
click at [257, 471] on button "Select All" at bounding box center [255, 480] width 48 height 19
click at [278, 476] on button "Select All" at bounding box center [255, 480] width 48 height 19
click at [301, 479] on button "Ship Selected" at bounding box center [314, 480] width 66 height 19
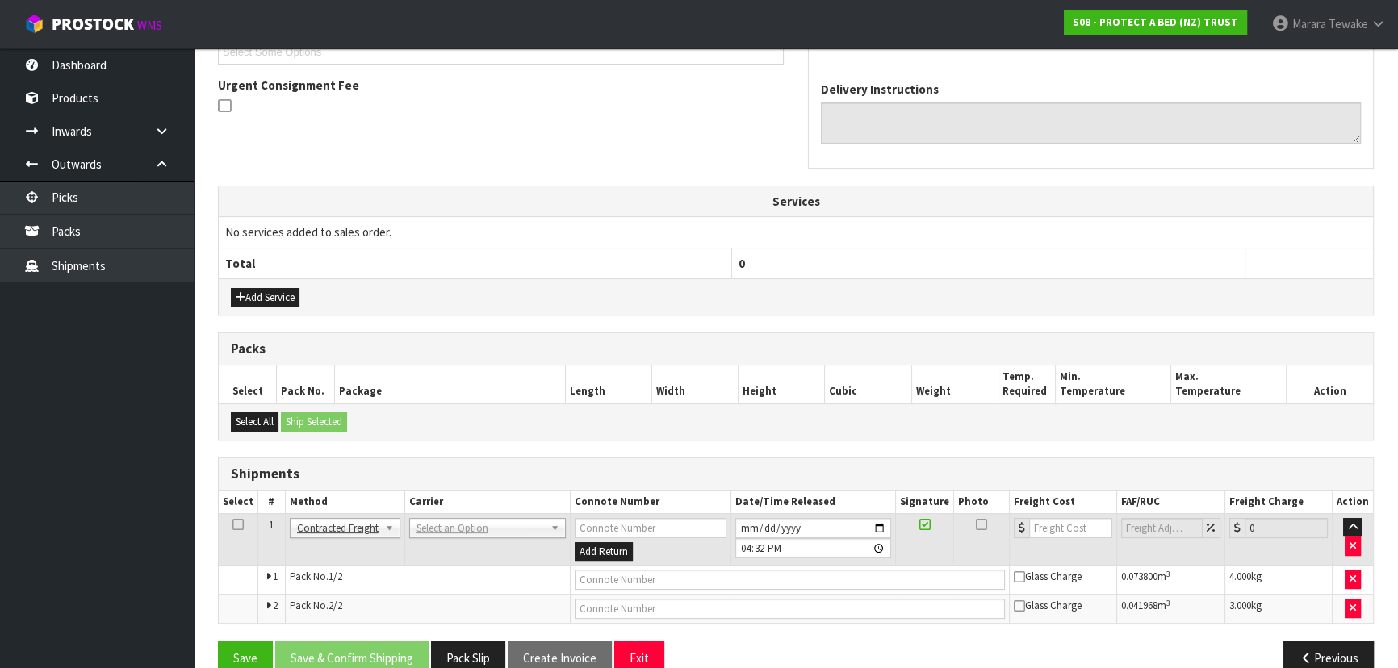
scroll to position [487, 0]
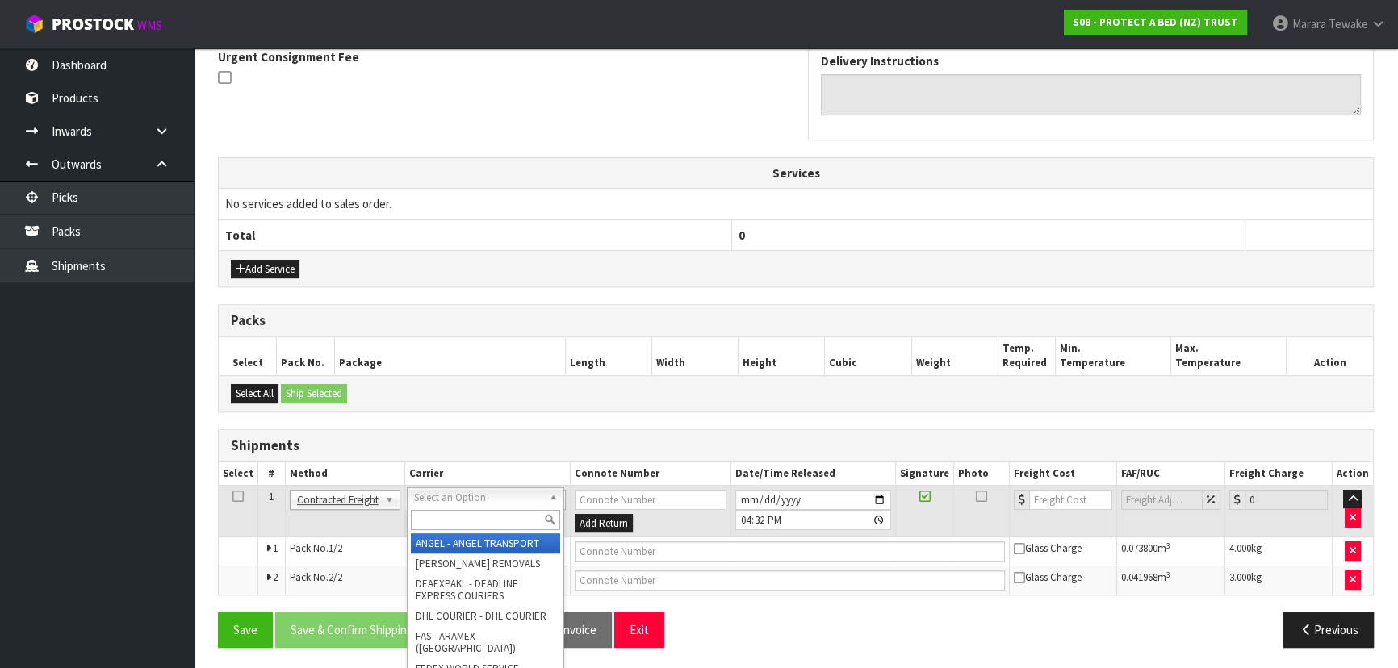
click at [425, 516] on input "text" at bounding box center [485, 520] width 149 height 20
drag, startPoint x: 455, startPoint y: 539, endPoint x: 446, endPoint y: 568, distance: 30.4
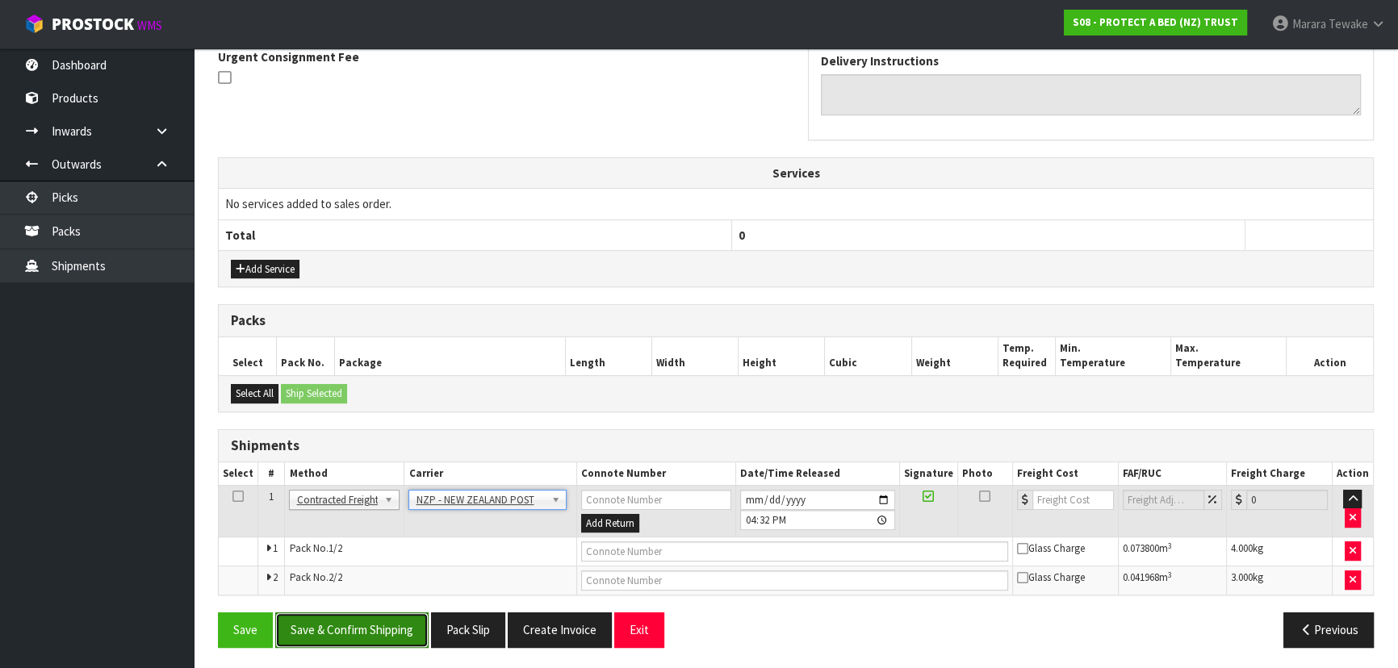
click at [381, 642] on button "Save & Confirm Shipping" at bounding box center [351, 630] width 153 height 35
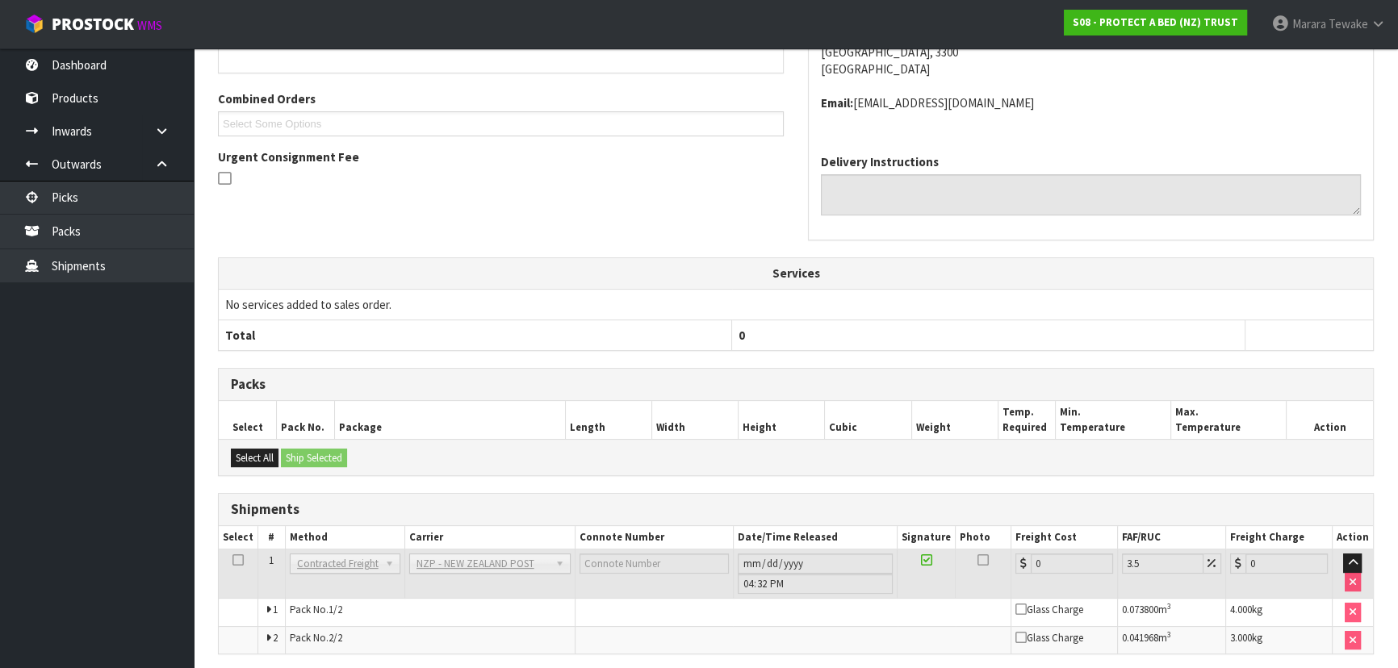
scroll to position [463, 0]
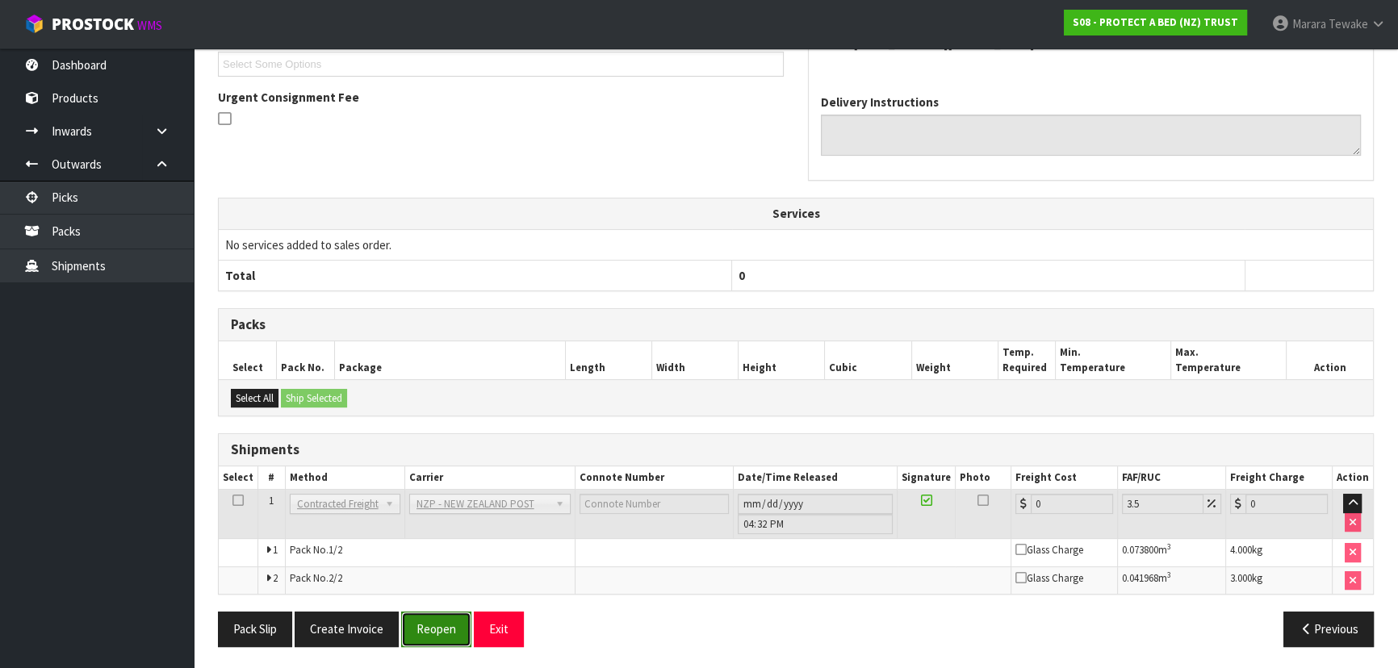
click at [417, 617] on button "Reopen" at bounding box center [436, 629] width 70 height 35
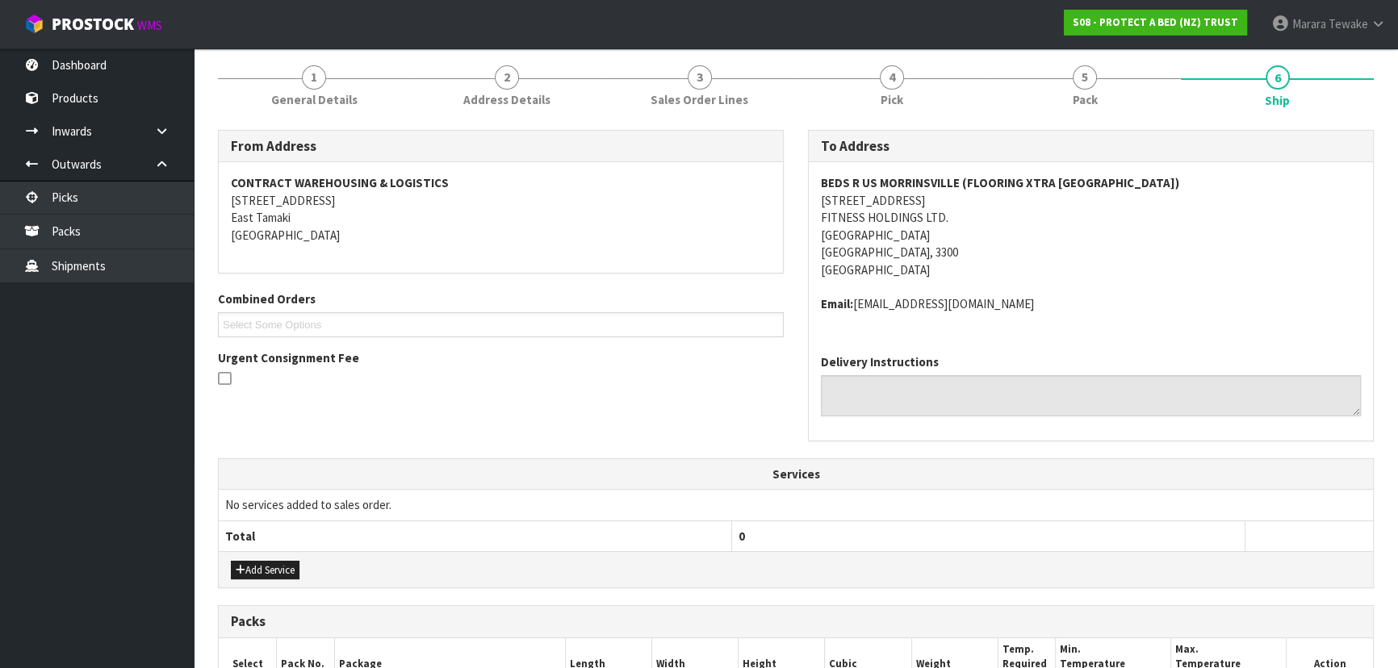
scroll to position [487, 0]
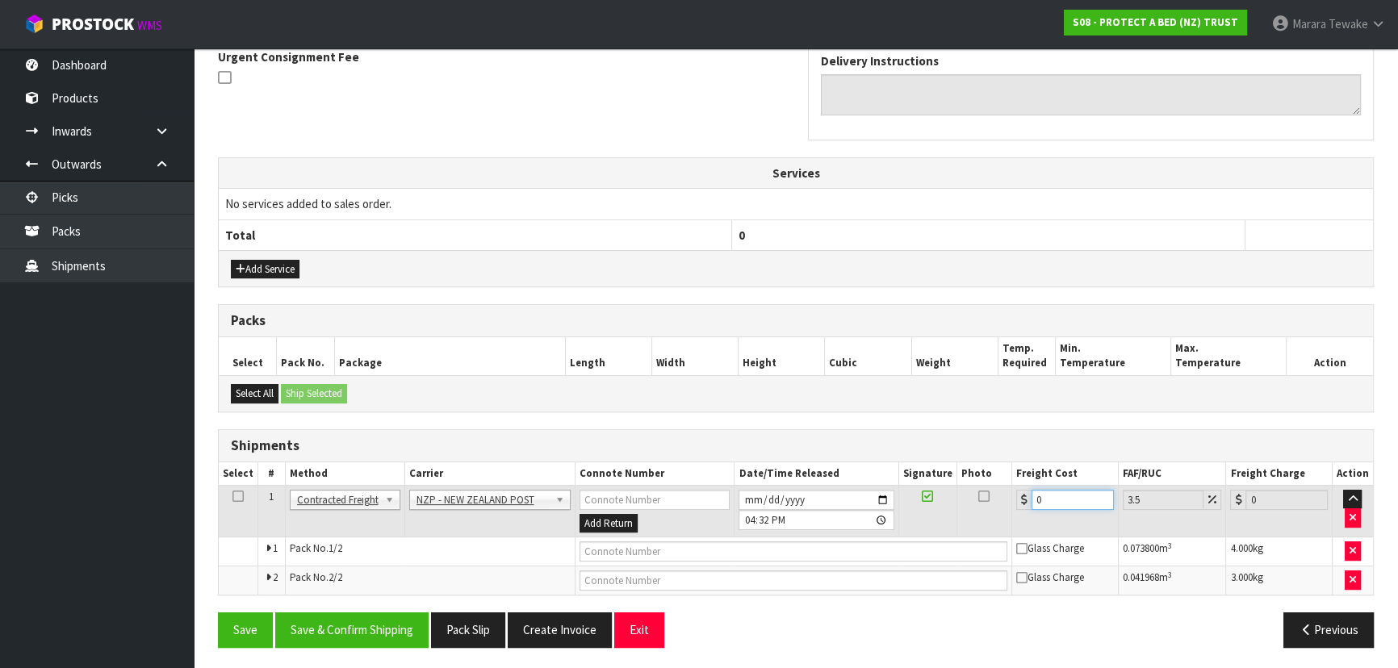
drag, startPoint x: 1052, startPoint y: 497, endPoint x: 989, endPoint y: 477, distance: 66.9
click at [989, 477] on table "Select # Method Carrier Connote Number Date/Time Released Signature Photo Freig…" at bounding box center [796, 528] width 1154 height 133
drag, startPoint x: 411, startPoint y: 614, endPoint x: 402, endPoint y: 611, distance: 9.4
click at [411, 614] on button "Save & Confirm Shipping" at bounding box center [351, 630] width 153 height 35
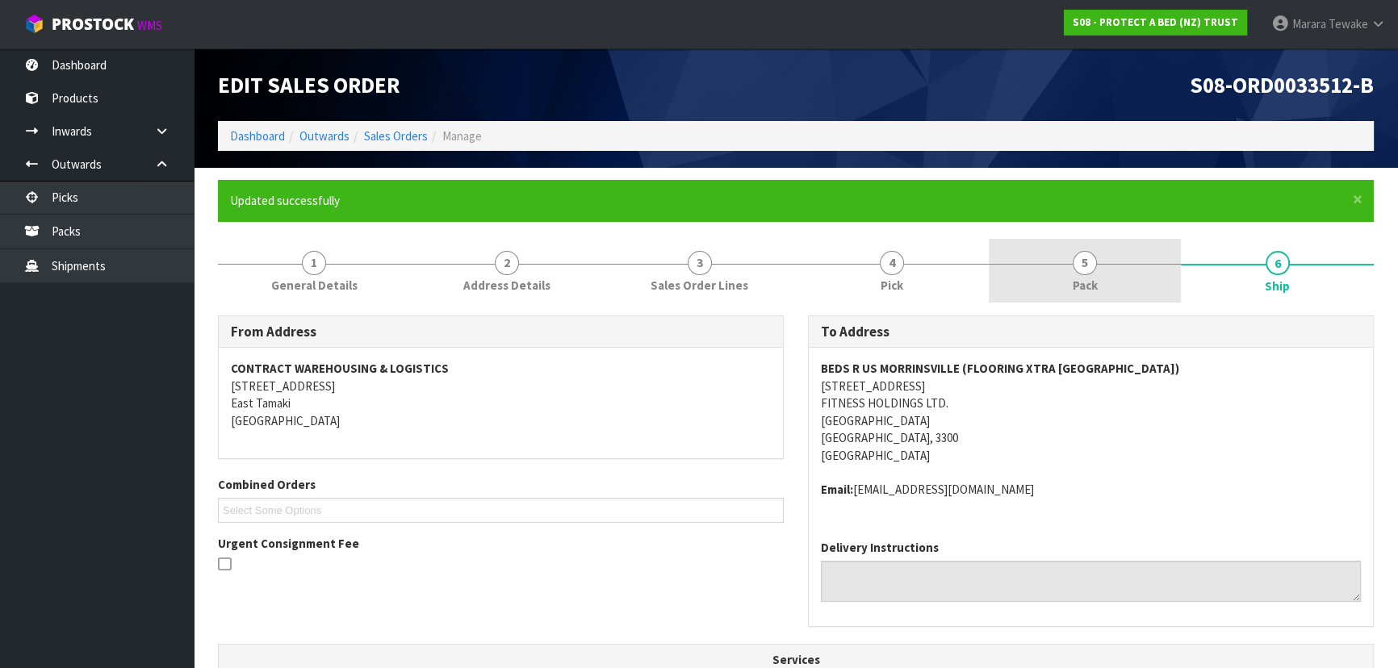
click at [1132, 270] on link "5 Pack" at bounding box center [1085, 271] width 193 height 64
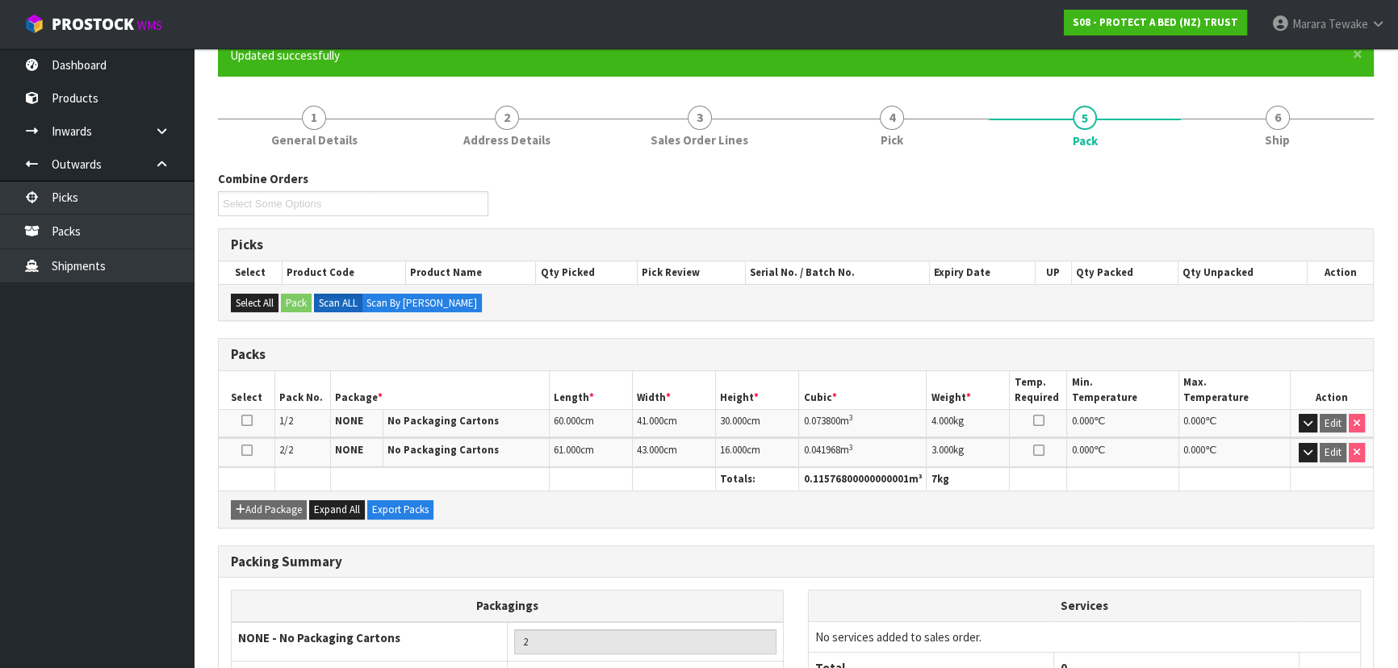
scroll to position [146, 0]
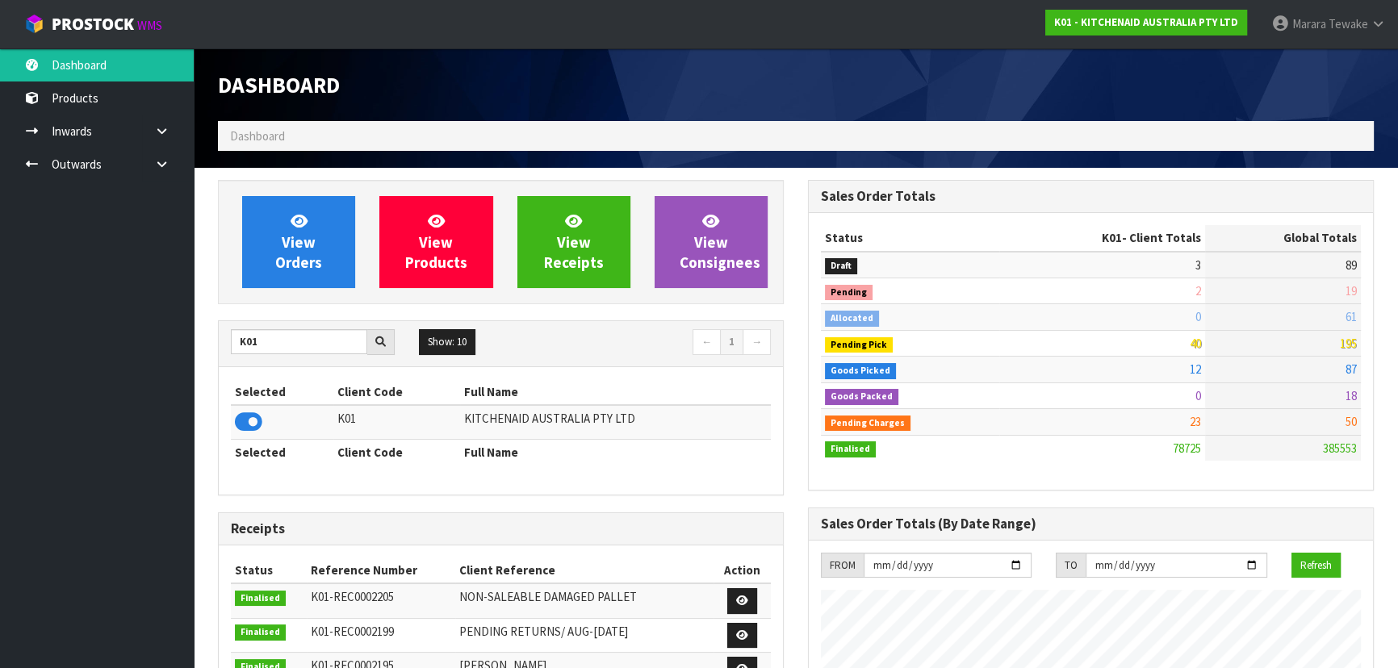
scroll to position [1220, 589]
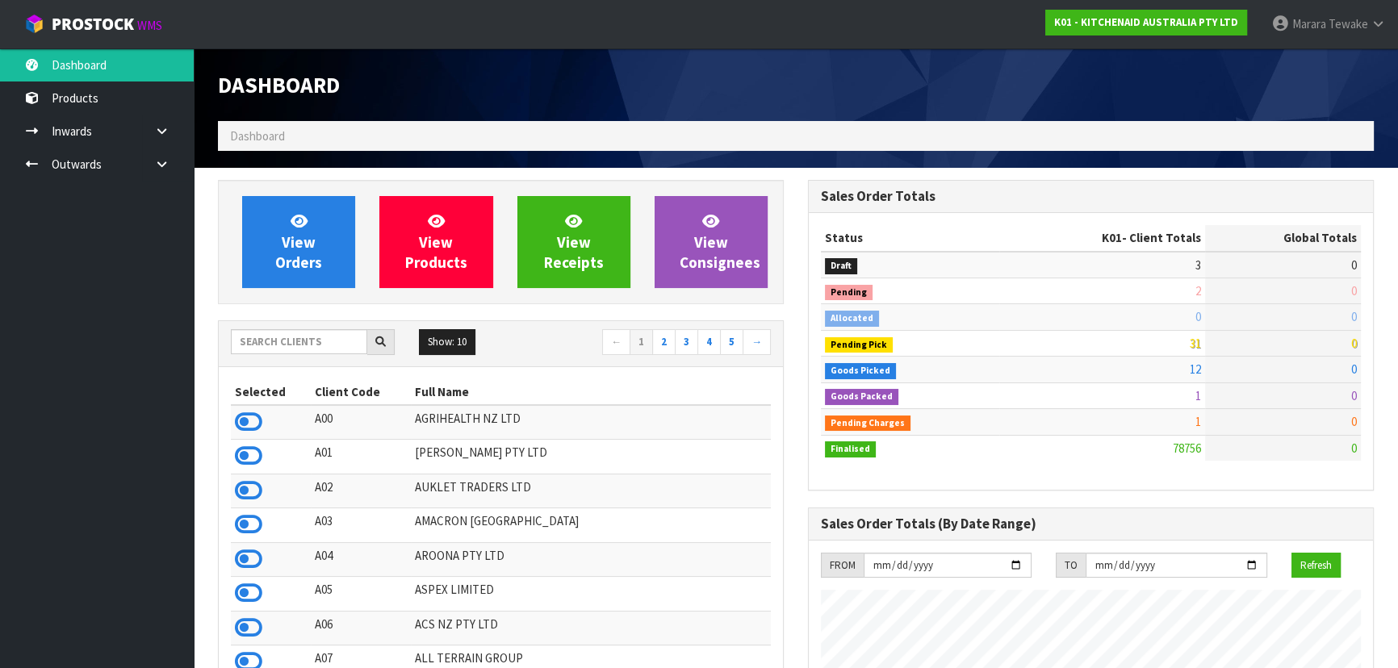
scroll to position [1220, 589]
click at [294, 347] on input "text" at bounding box center [299, 341] width 136 height 25
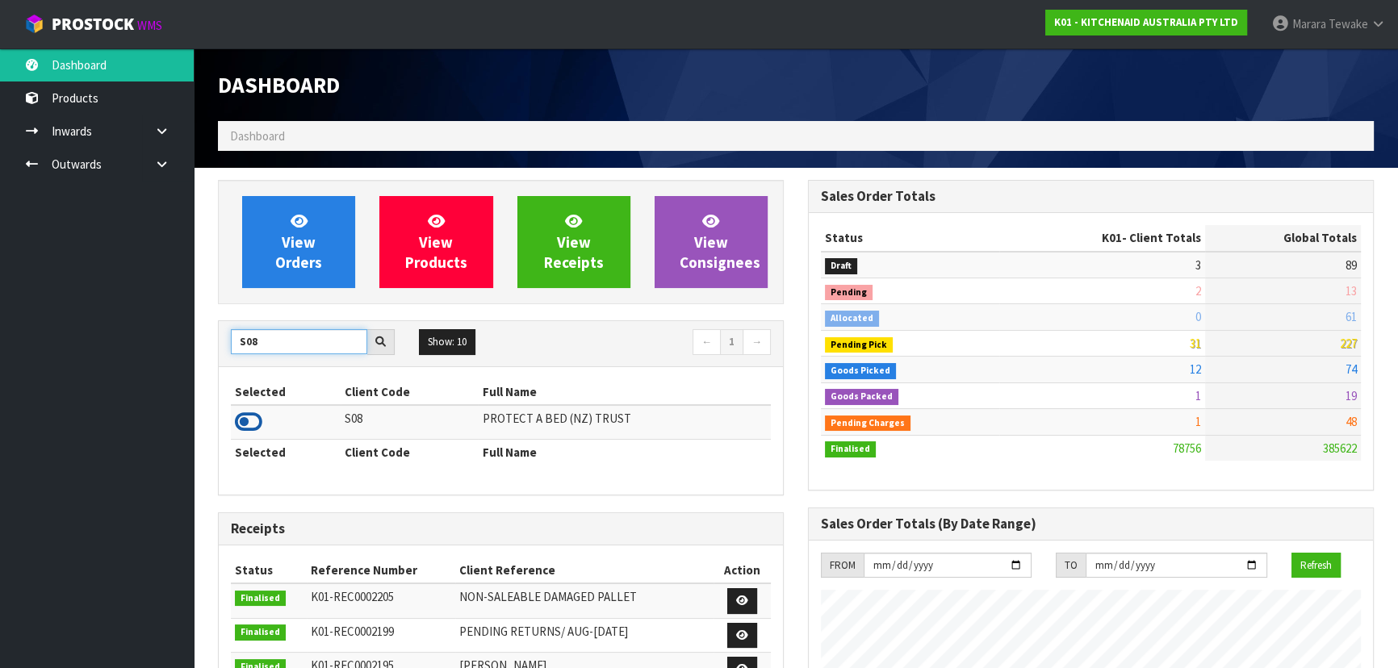
type input "S08"
click at [237, 416] on icon at bounding box center [248, 422] width 27 height 24
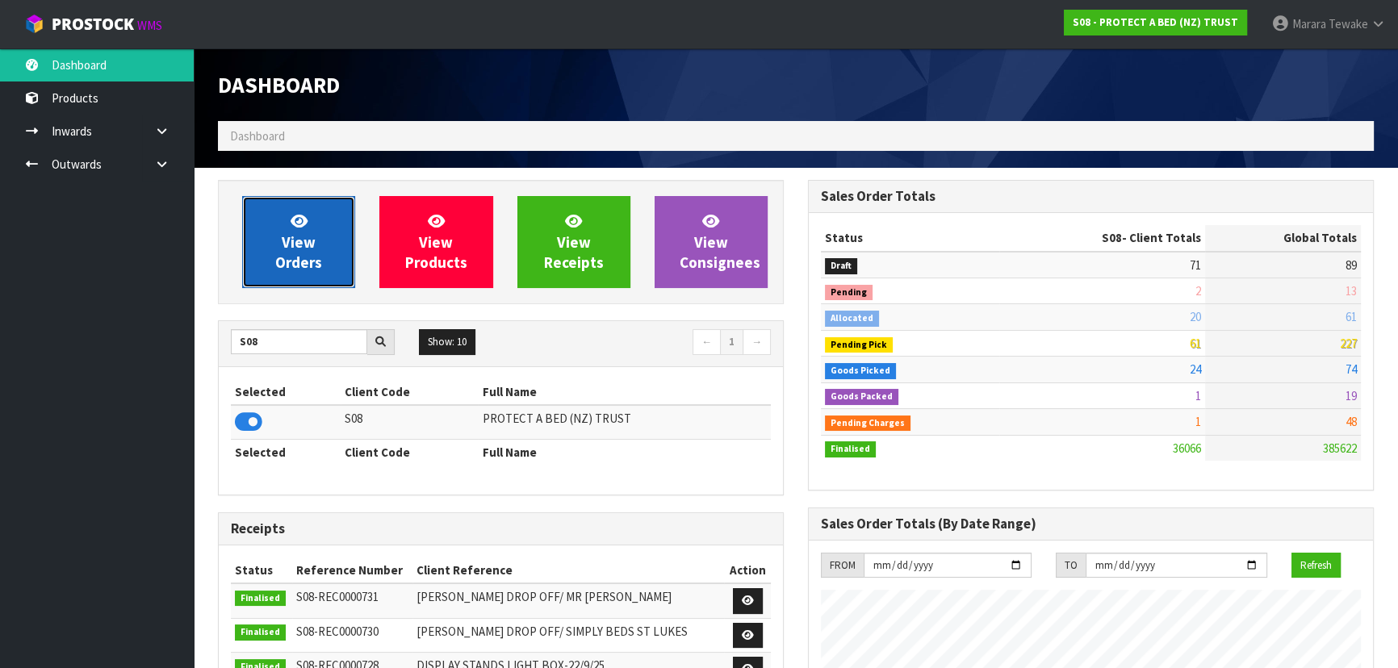
click at [297, 252] on span "View Orders" at bounding box center [298, 241] width 47 height 61
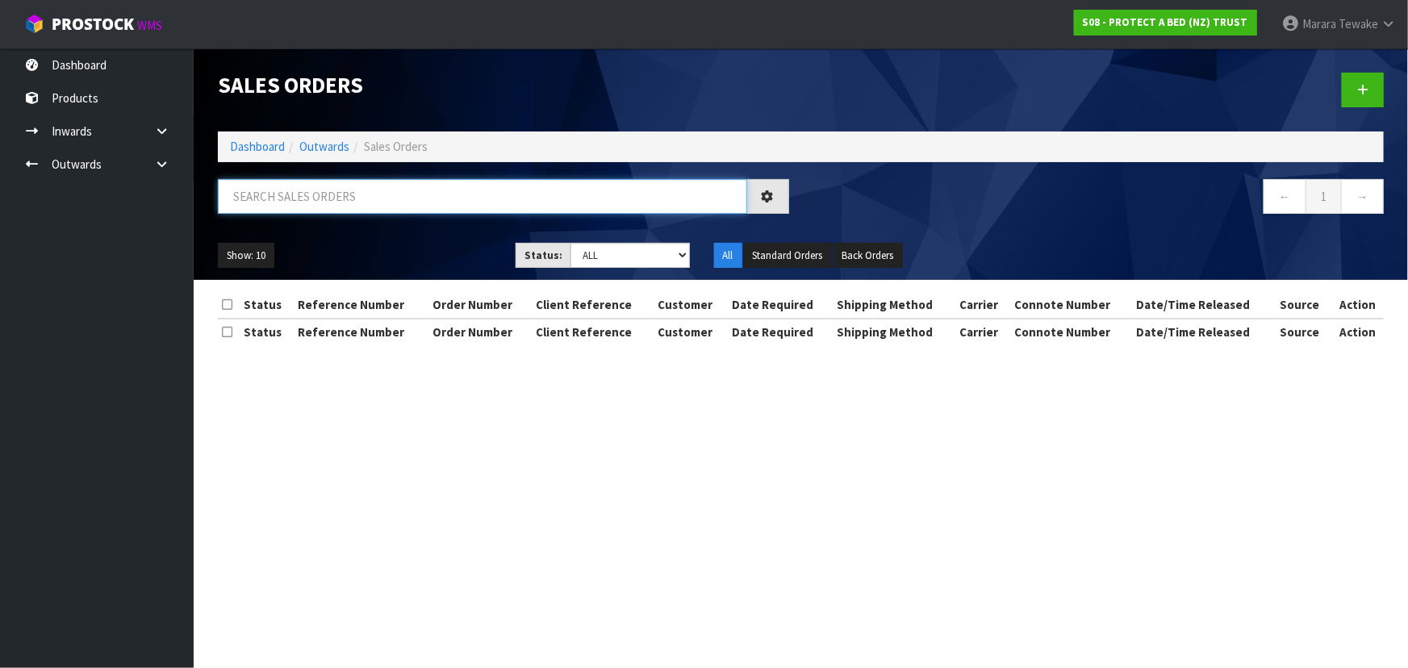
click at [323, 207] on input "text" at bounding box center [482, 196] width 529 height 35
type input "JOB-0416304"
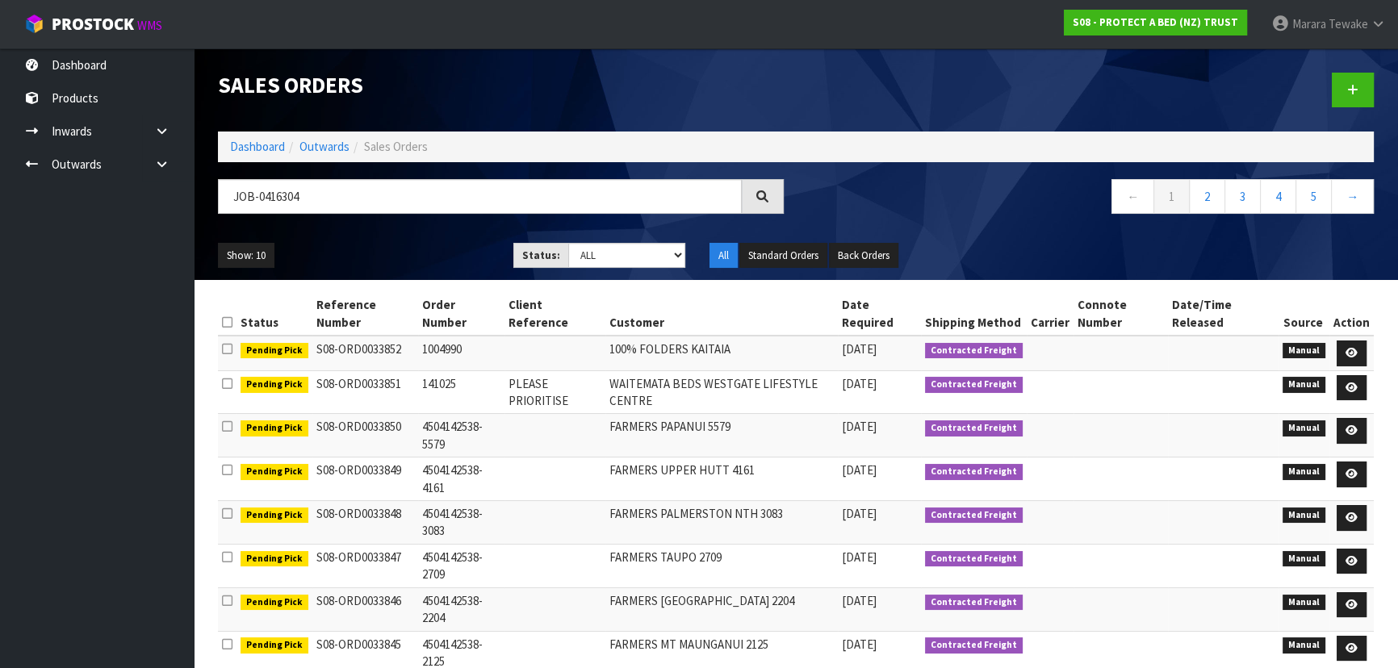
click at [767, 190] on icon at bounding box center [762, 196] width 15 height 15
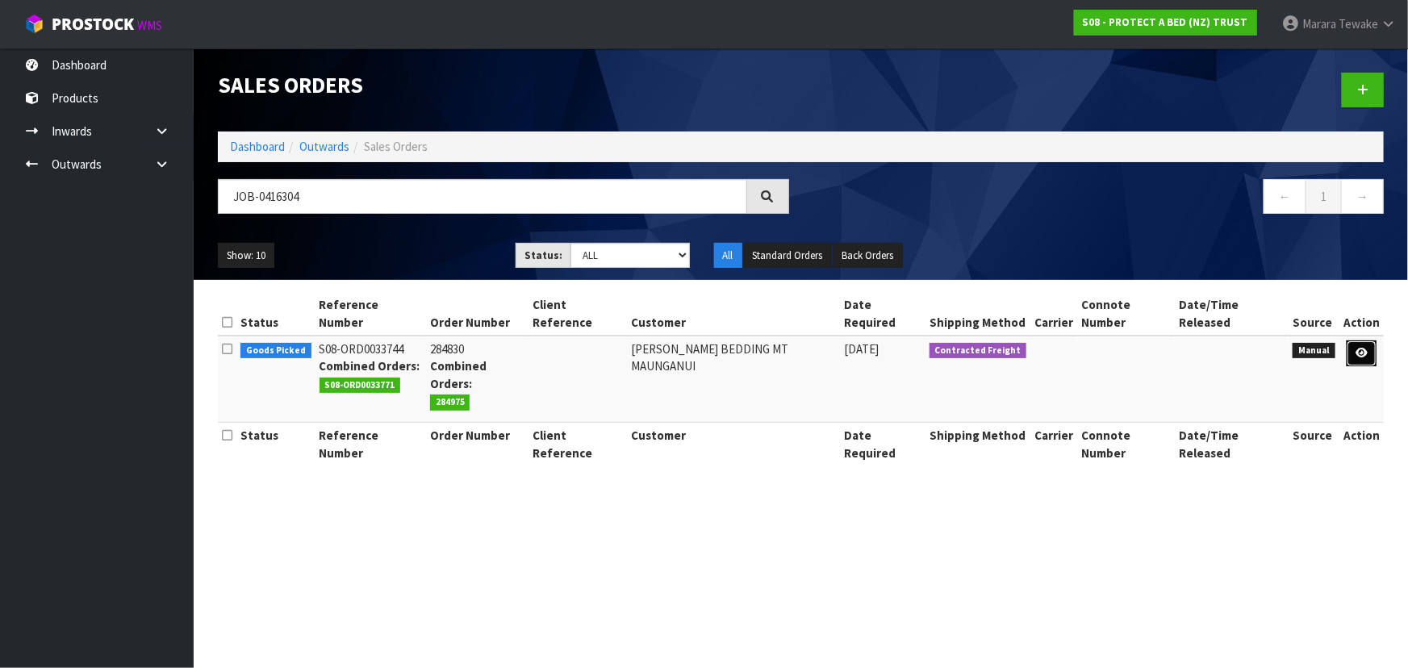
click at [1359, 348] on icon at bounding box center [1362, 353] width 12 height 10
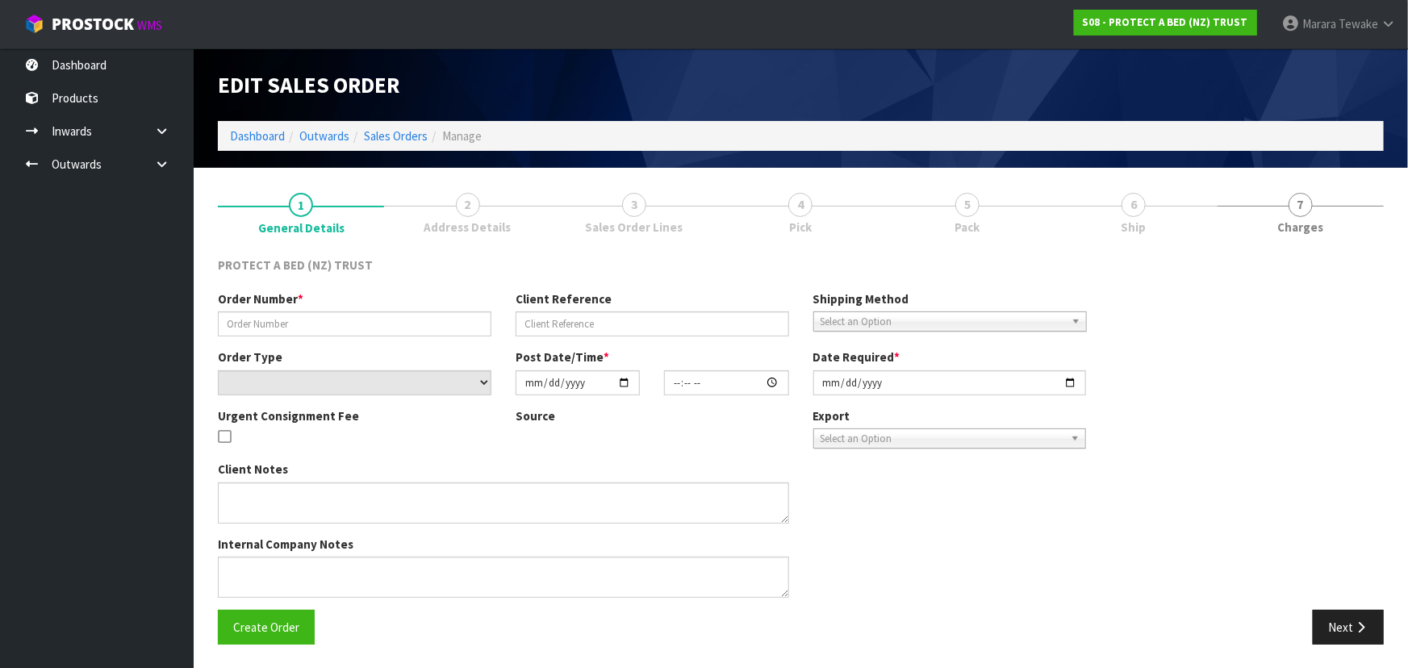
type input "284830"
select select "number:0"
type input "2025-10-06"
type input "12:07:00.000"
type input "2025-10-06"
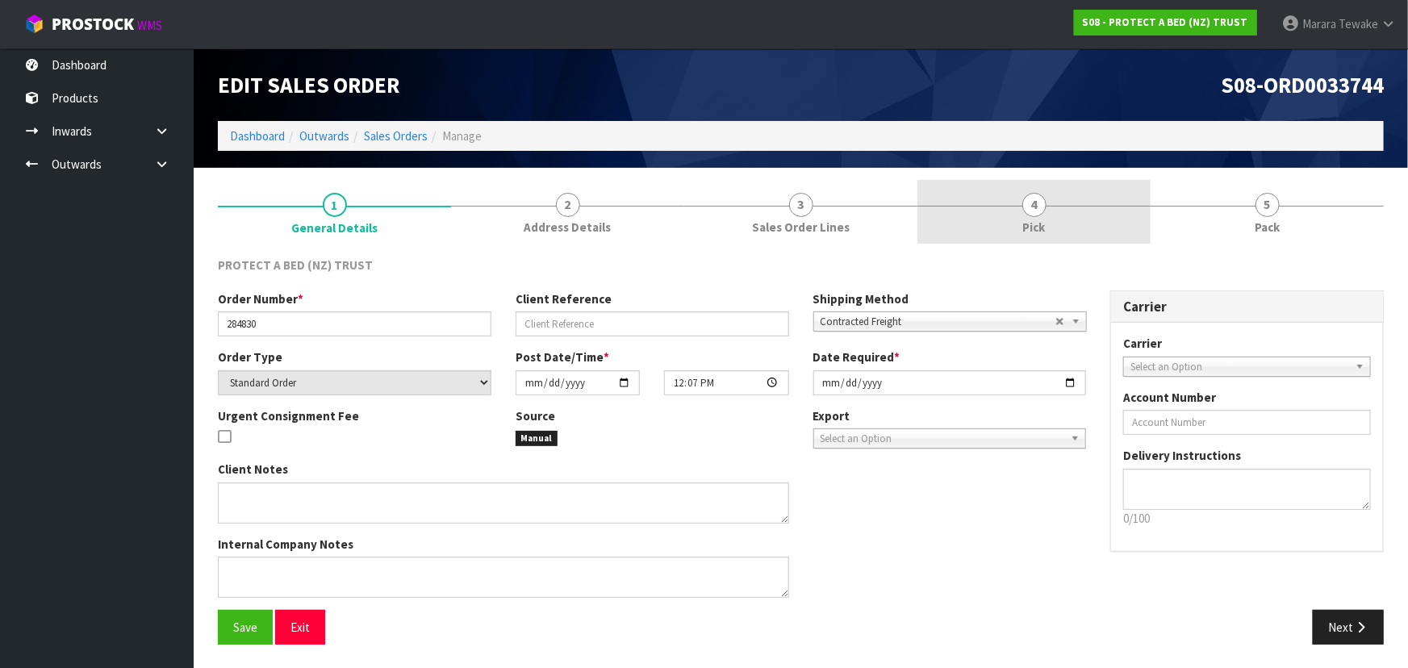
drag, startPoint x: 1081, startPoint y: 207, endPoint x: 1101, endPoint y: 236, distance: 34.9
click at [1081, 207] on link "4 Pick" at bounding box center [1034, 212] width 233 height 64
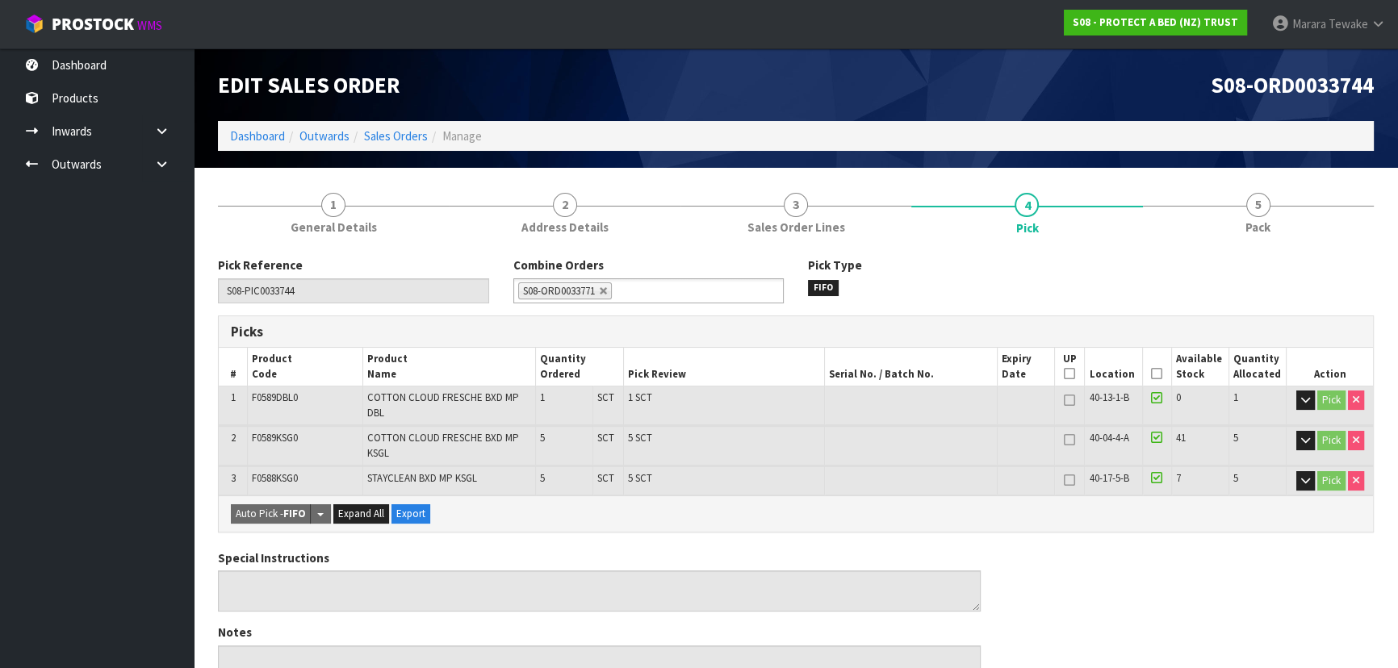
click at [1158, 374] on icon at bounding box center [1156, 374] width 11 height 1
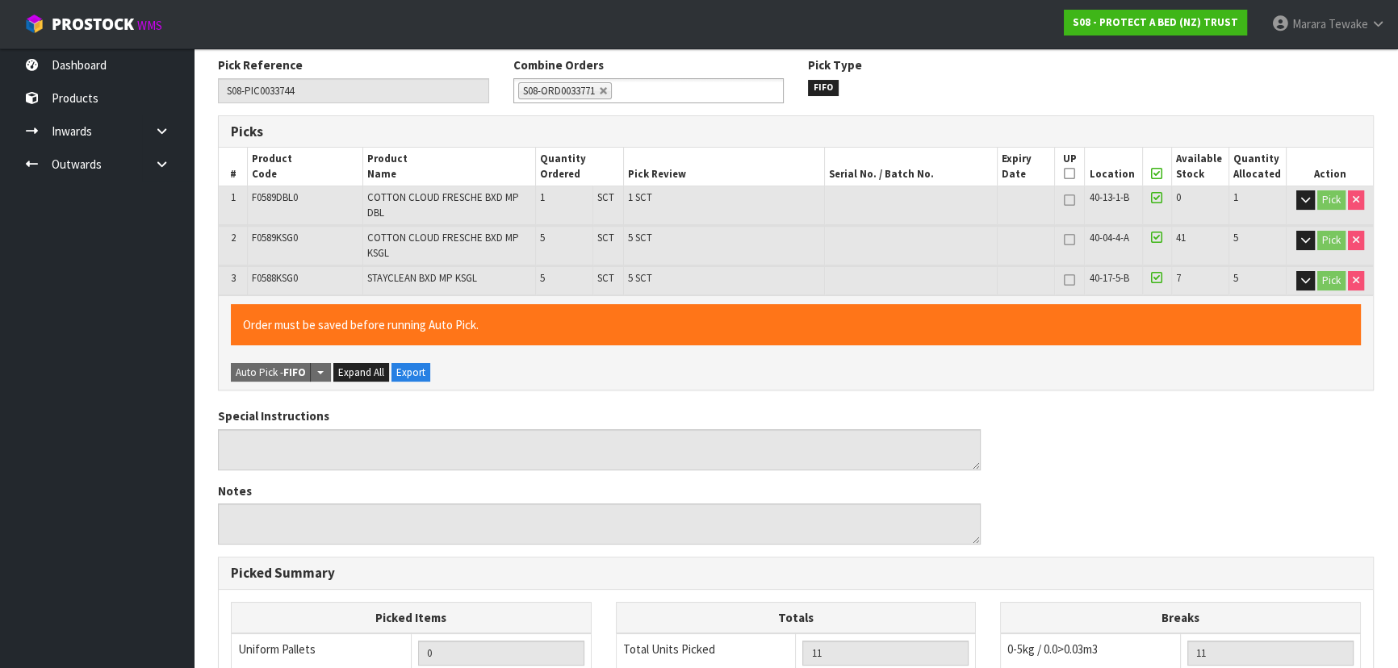
scroll to position [530, 0]
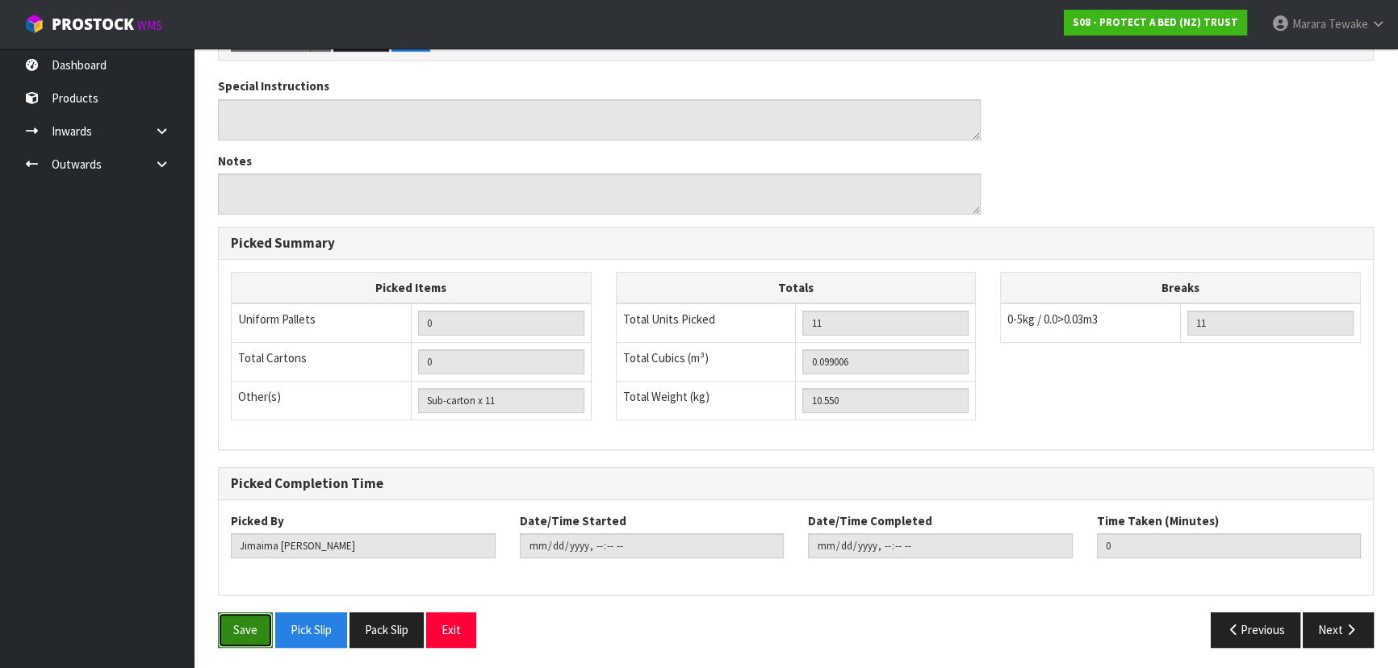
drag, startPoint x: 249, startPoint y: 619, endPoint x: 232, endPoint y: 617, distance: 16.3
click at [246, 619] on button "Save" at bounding box center [245, 630] width 55 height 35
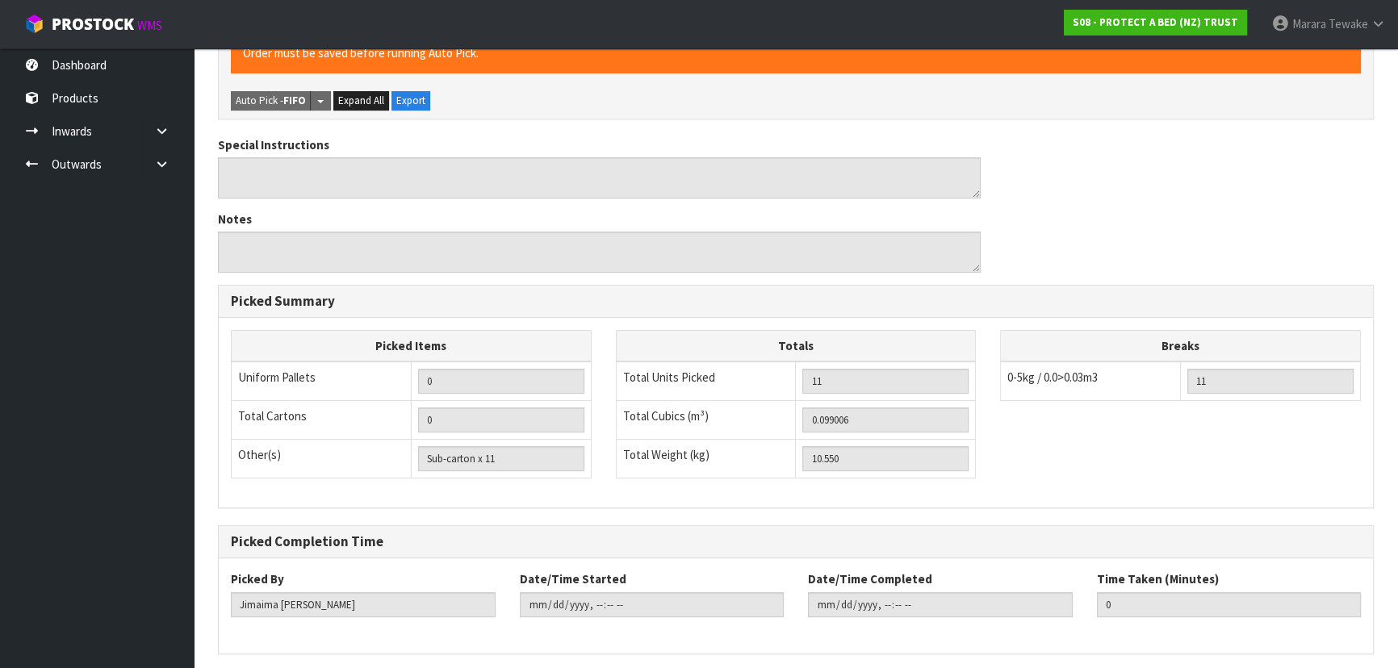
scroll to position [0, 0]
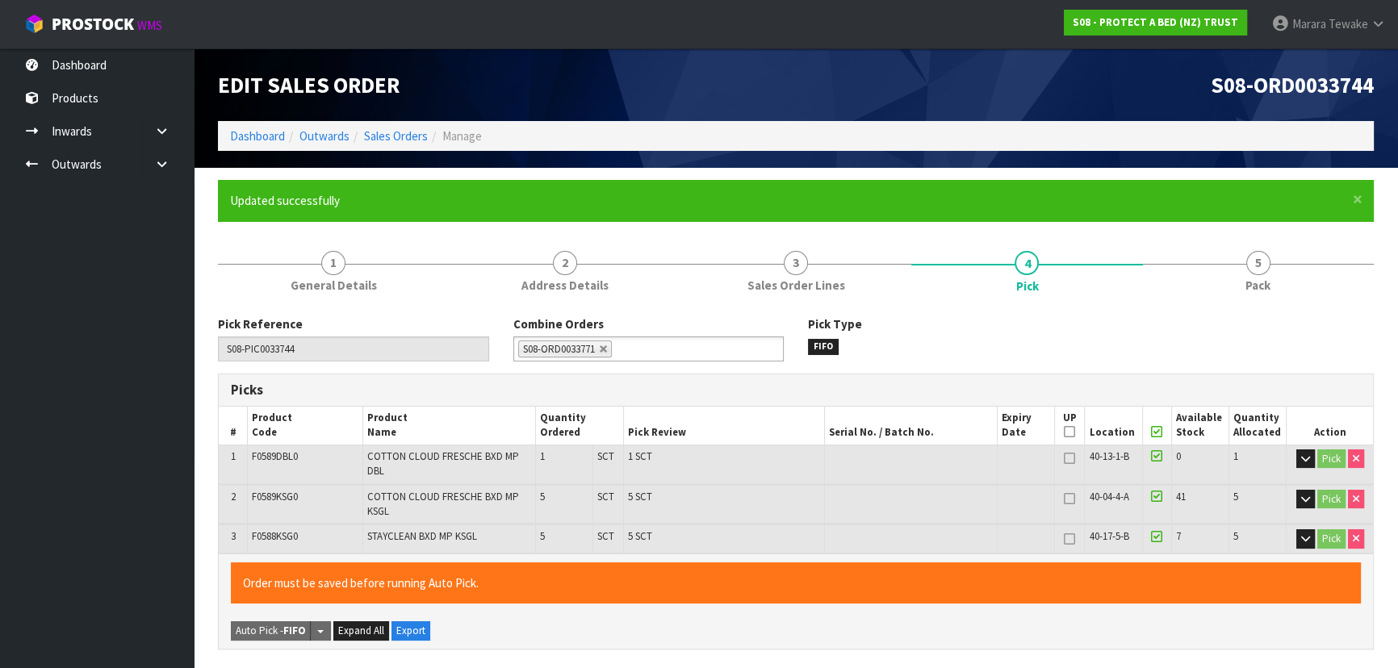
type input "Marara Tewake"
type input "2025-10-14T12:29:43"
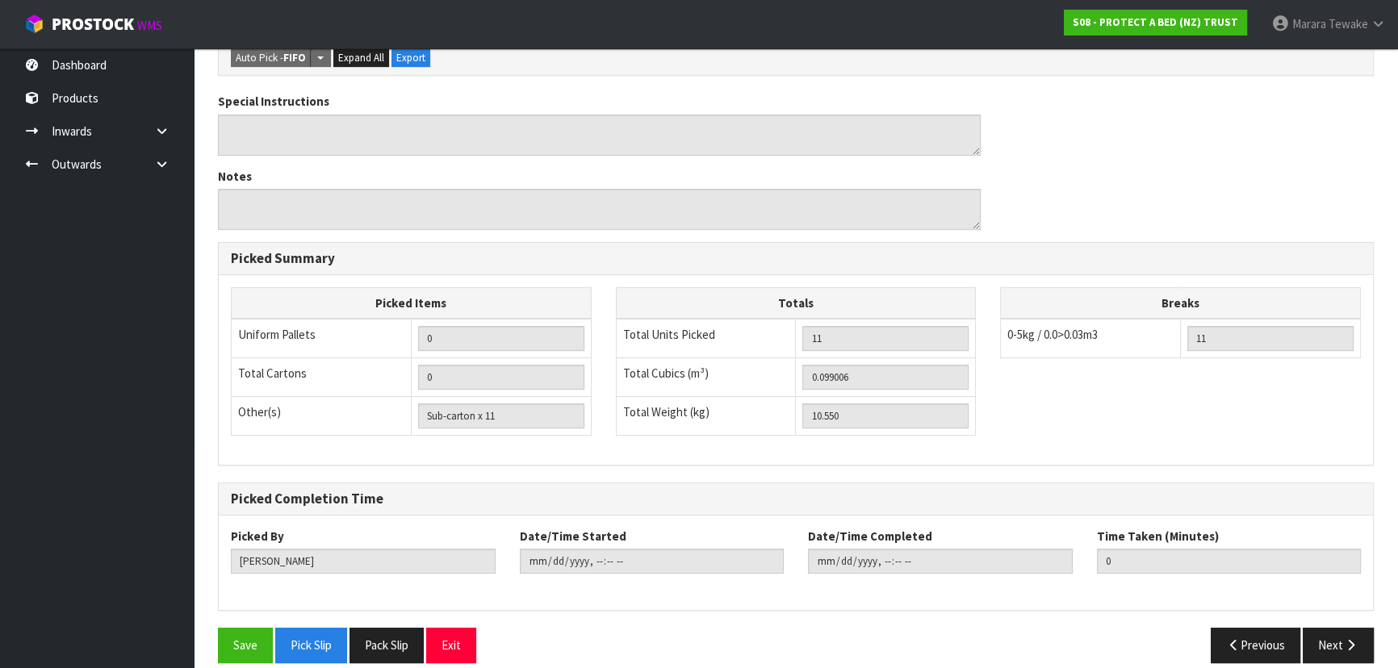
scroll to position [530, 0]
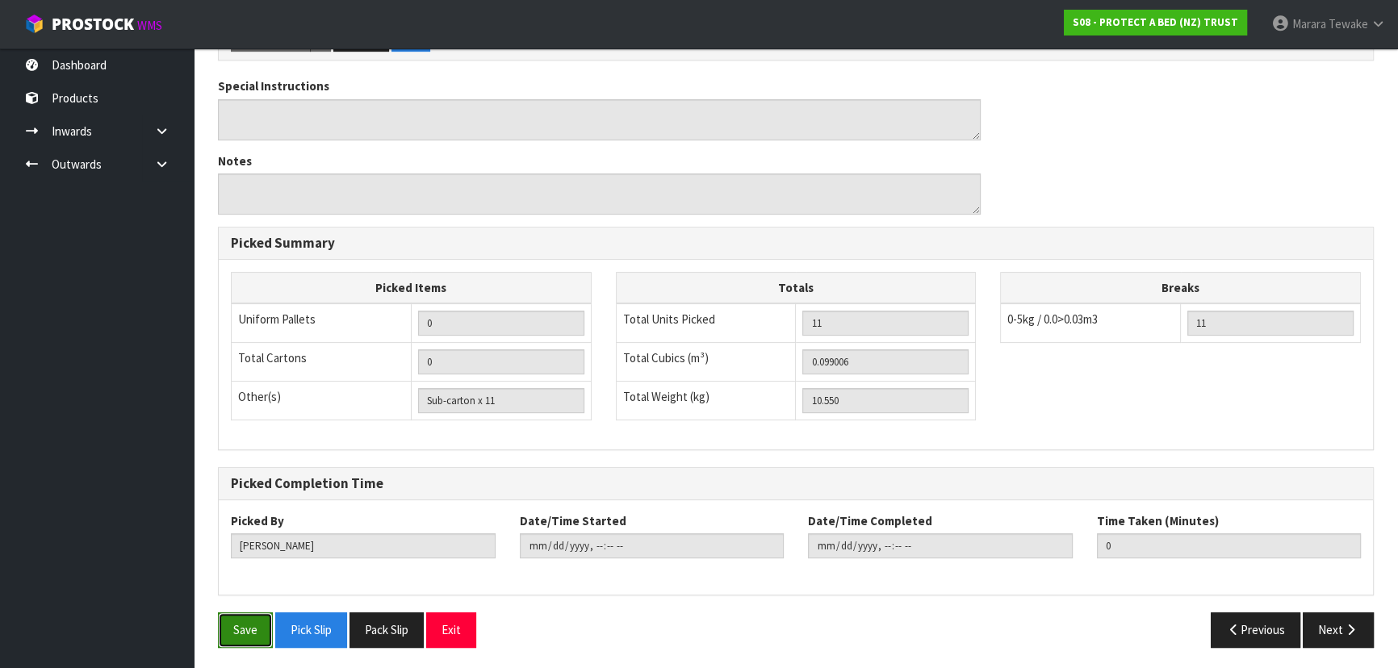
click at [243, 632] on button "Save" at bounding box center [245, 630] width 55 height 35
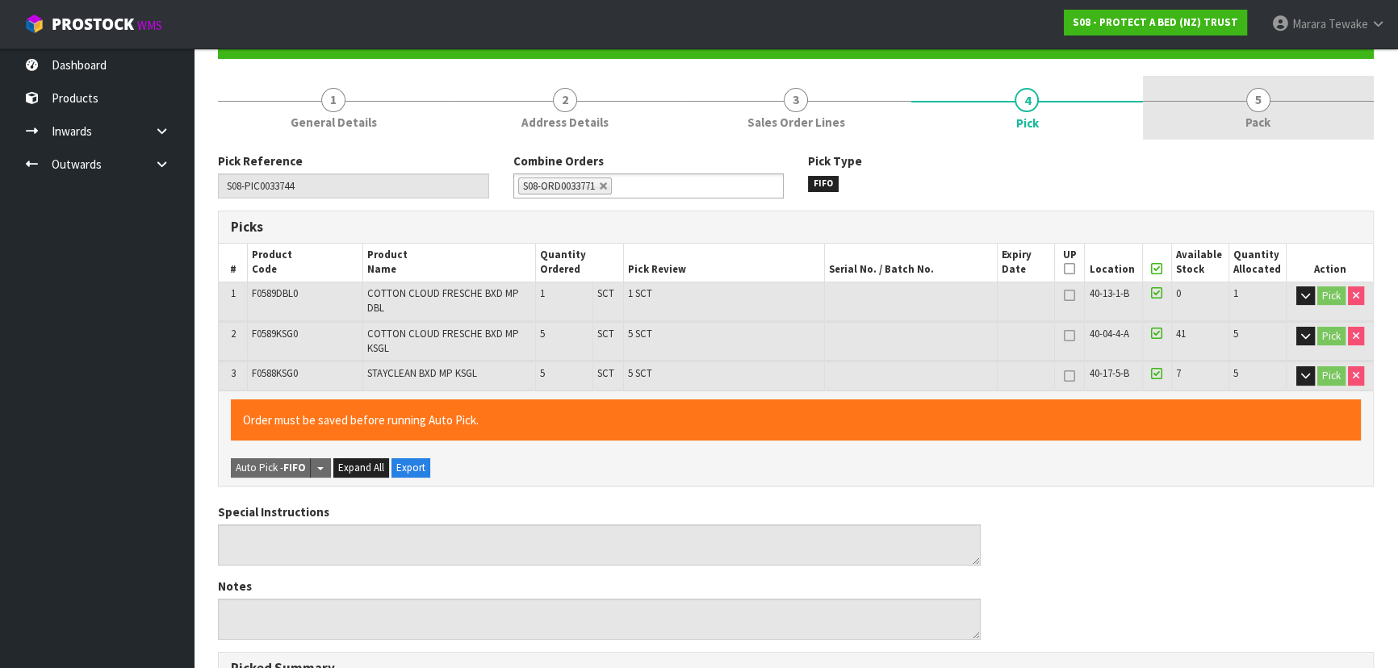
scroll to position [0, 0]
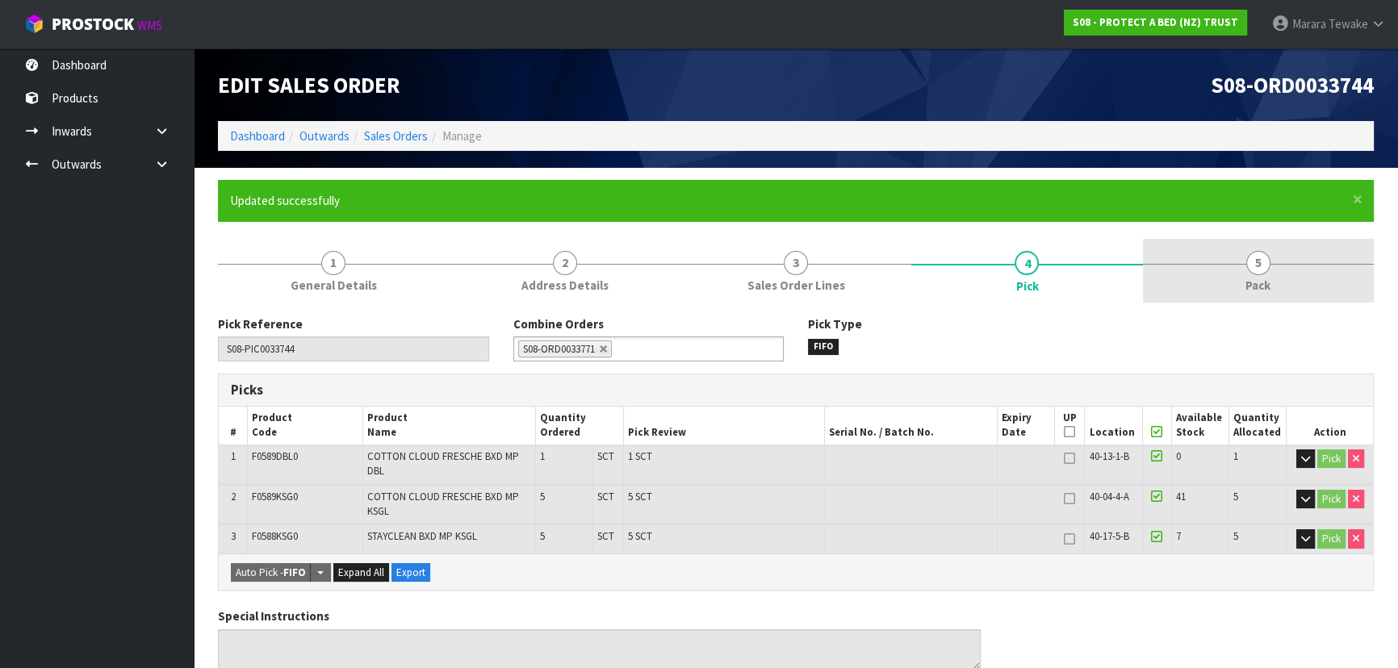
drag, startPoint x: 1249, startPoint y: 266, endPoint x: 1165, endPoint y: 298, distance: 89.9
click at [1248, 266] on span "5" at bounding box center [1258, 263] width 24 height 24
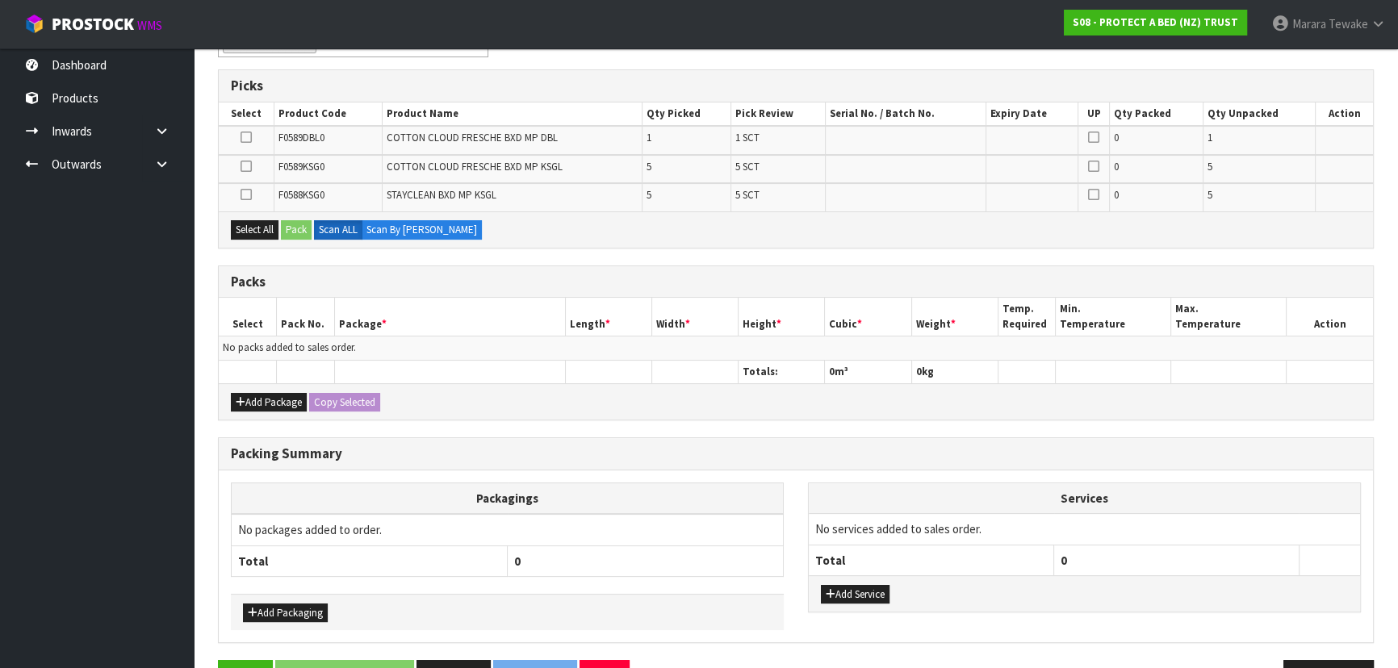
scroll to position [351, 0]
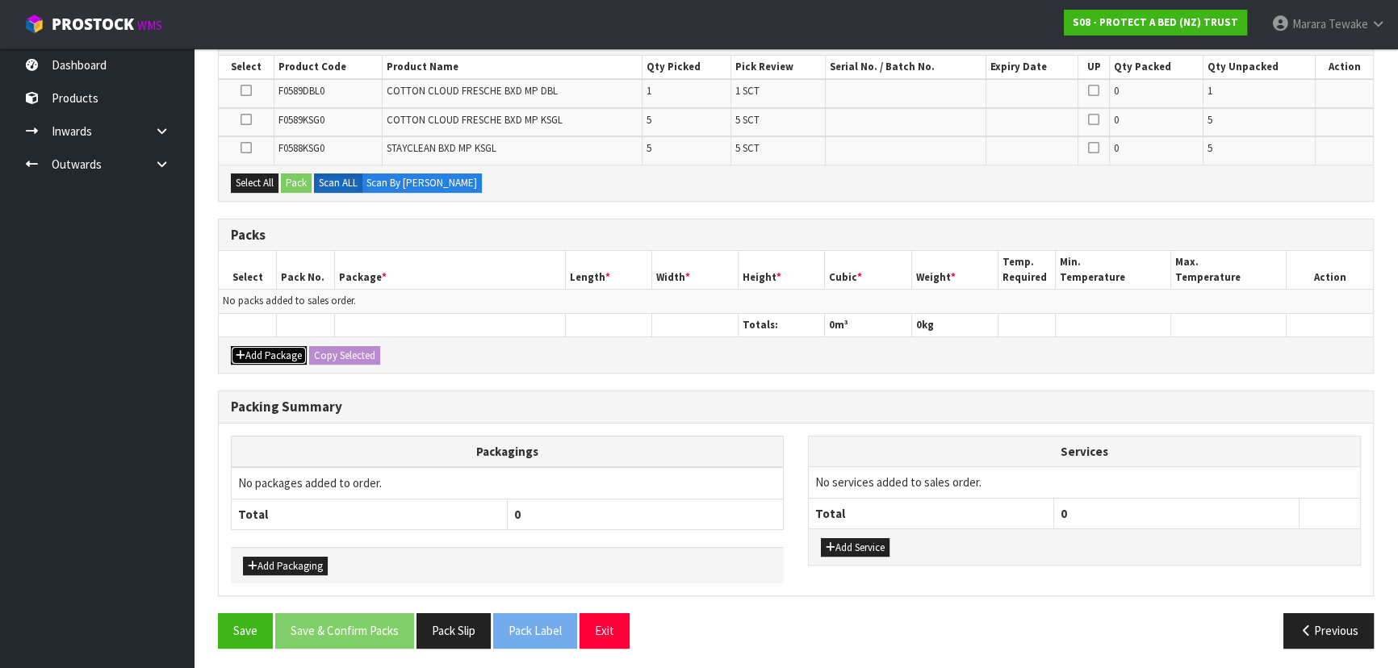
click at [271, 348] on button "Add Package" at bounding box center [269, 355] width 76 height 19
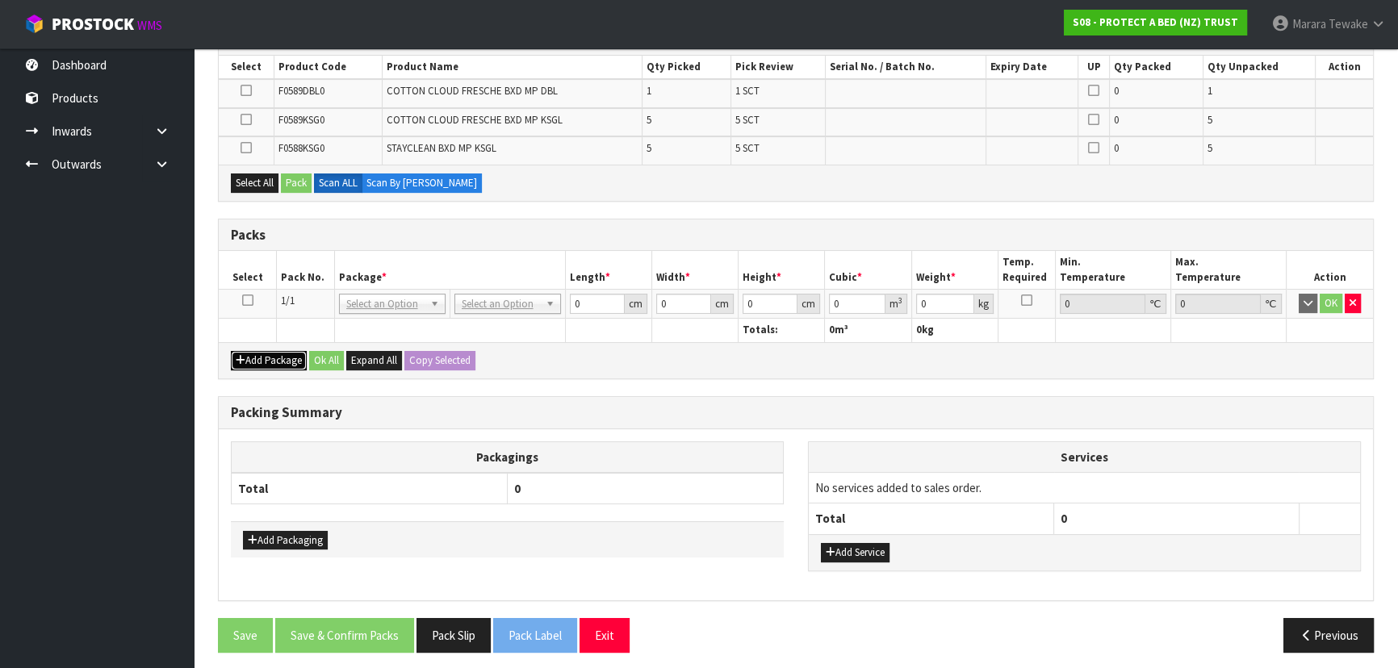
click at [269, 356] on button "Add Package" at bounding box center [269, 360] width 76 height 19
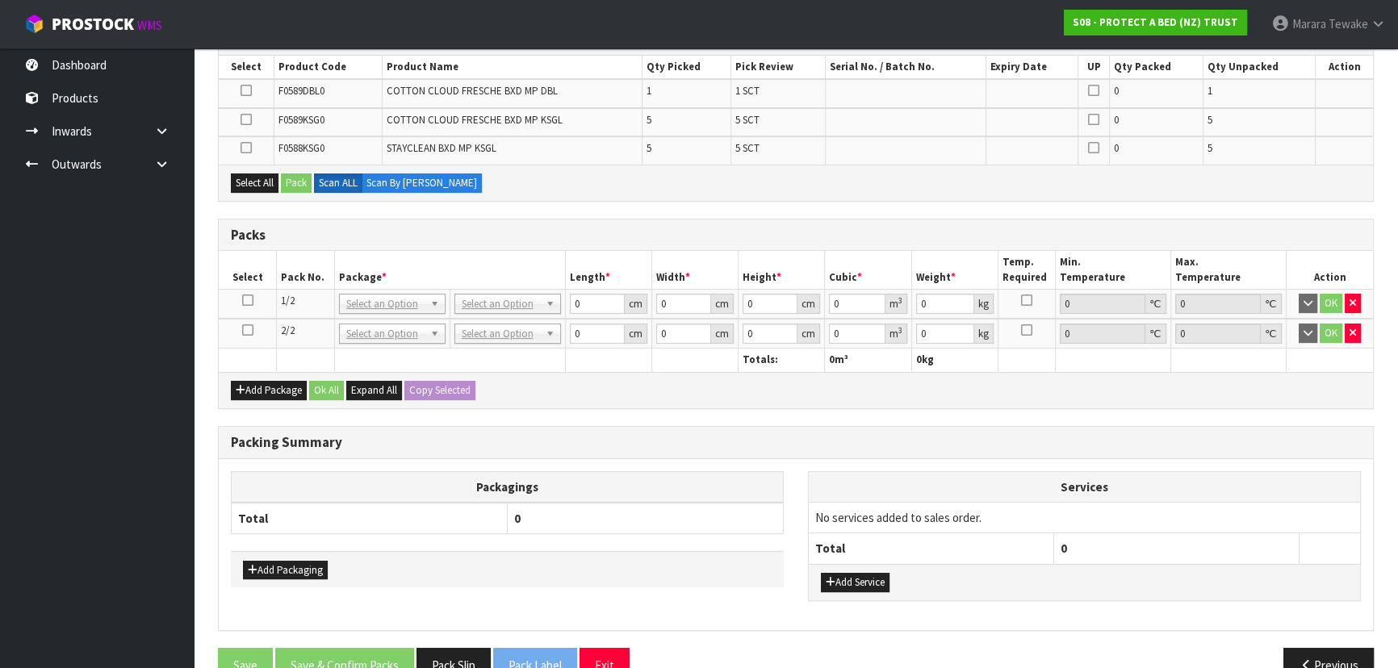
click at [249, 331] on icon at bounding box center [247, 330] width 11 height 1
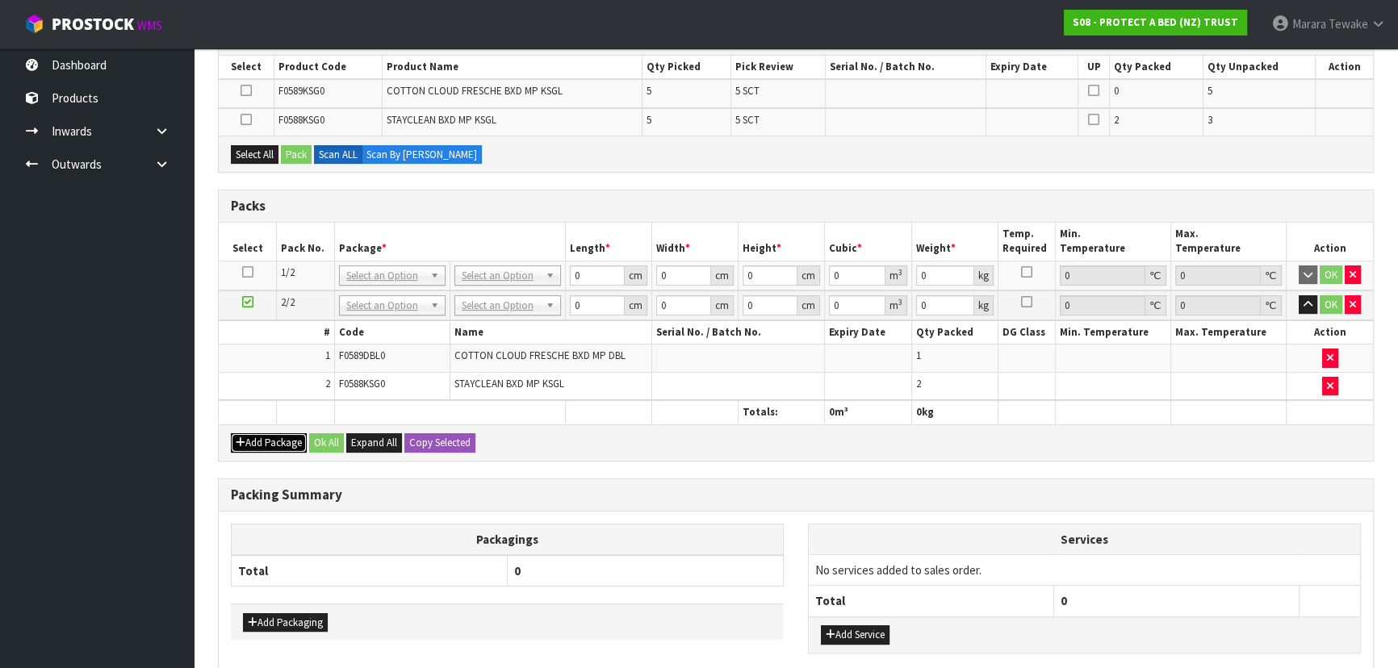
click at [274, 435] on button "Add Package" at bounding box center [269, 442] width 76 height 19
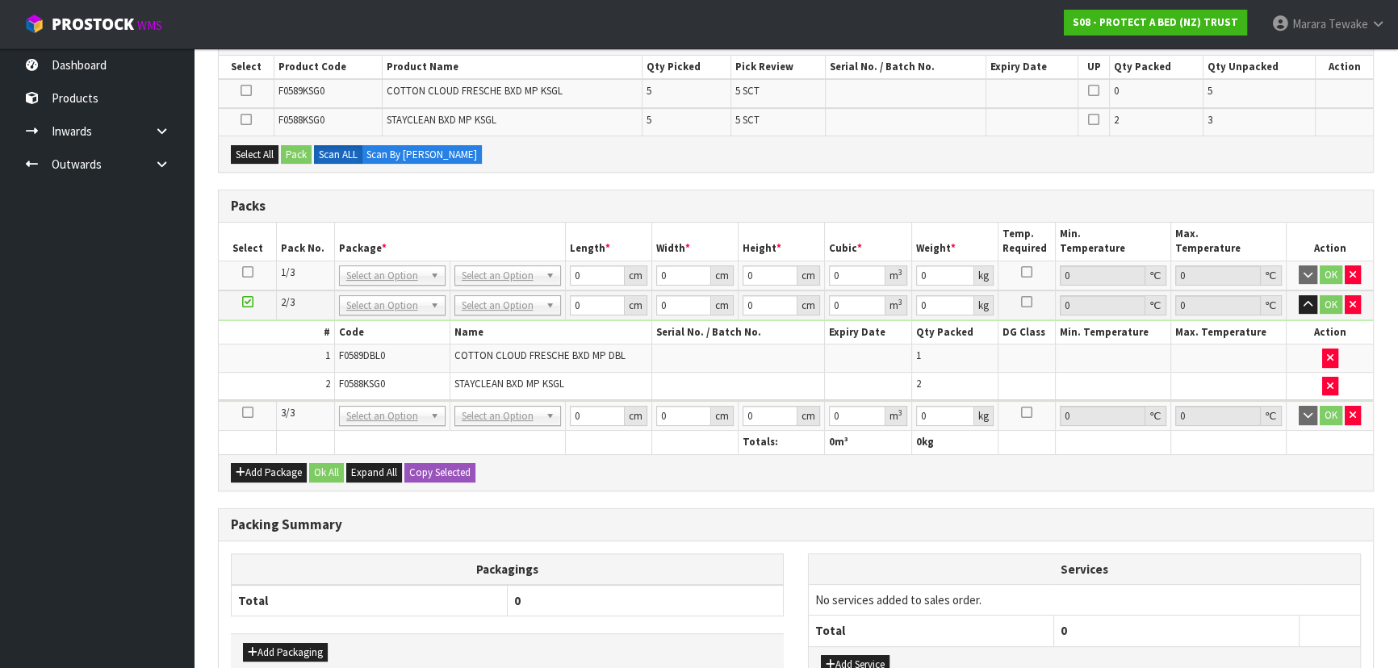
click at [244, 412] on icon at bounding box center [247, 412] width 11 height 1
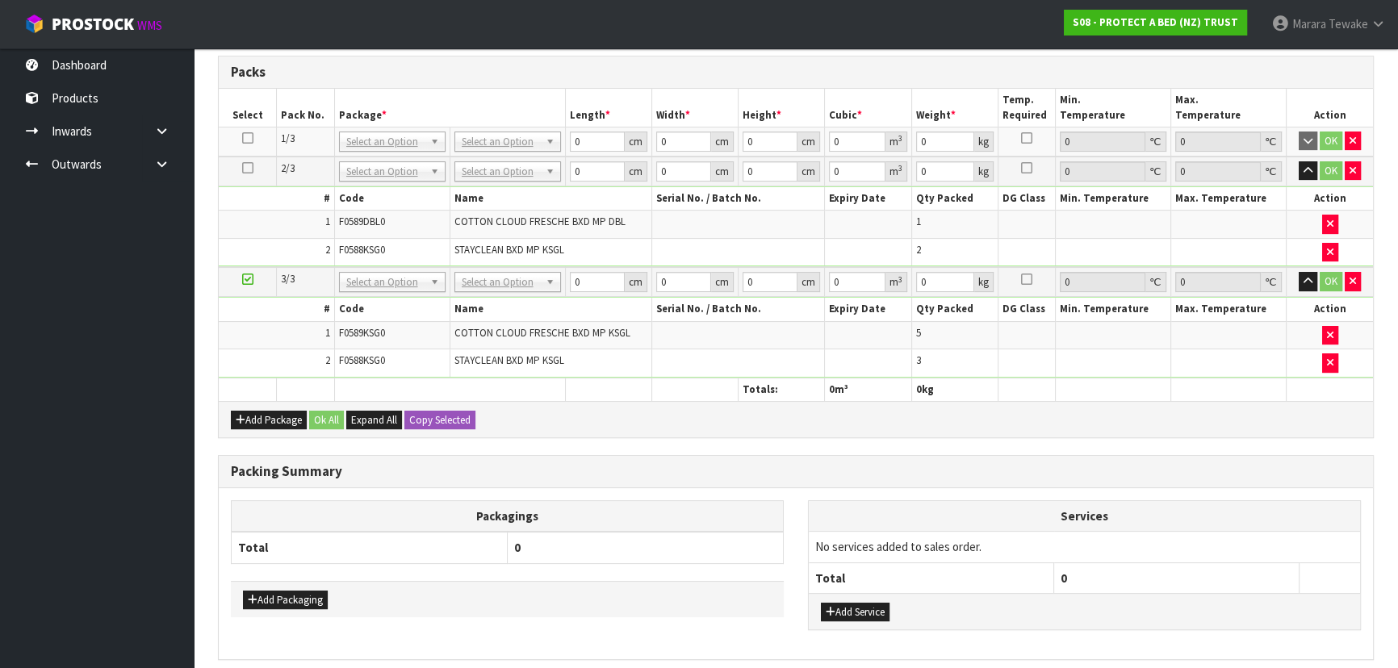
scroll to position [491, 0]
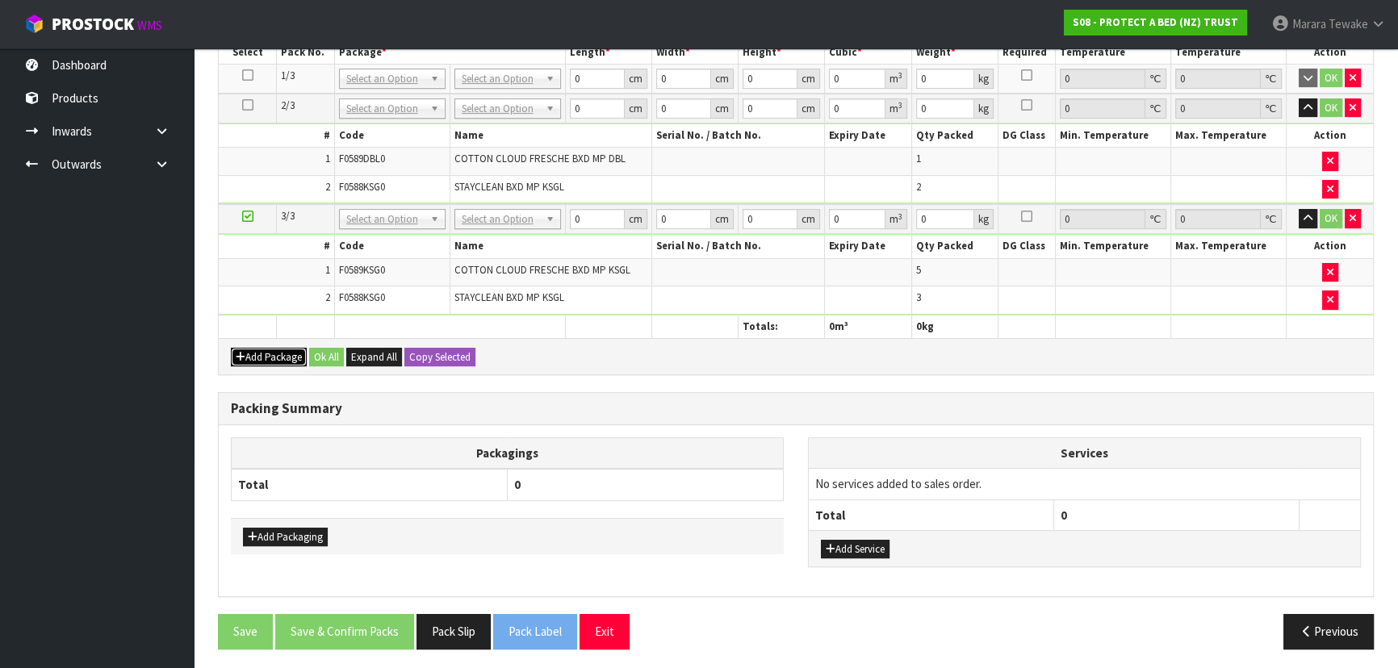
click at [266, 354] on button "Add Package" at bounding box center [269, 357] width 76 height 19
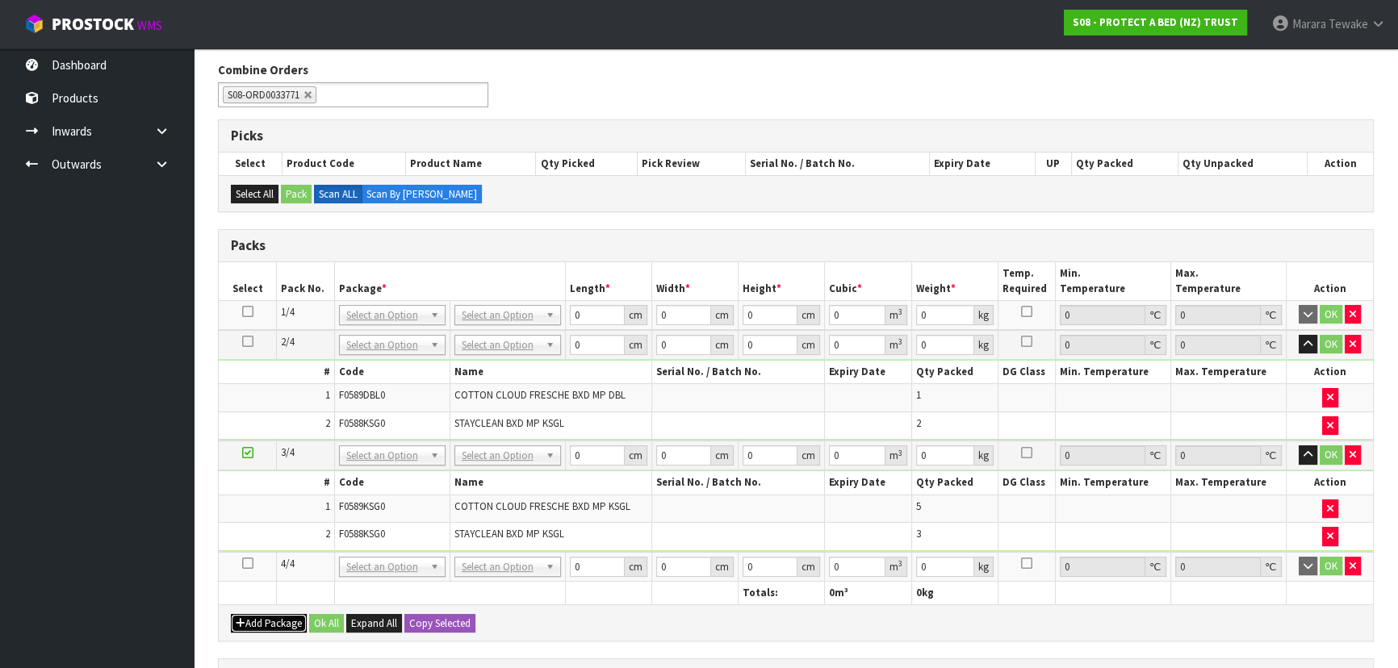
scroll to position [344, 0]
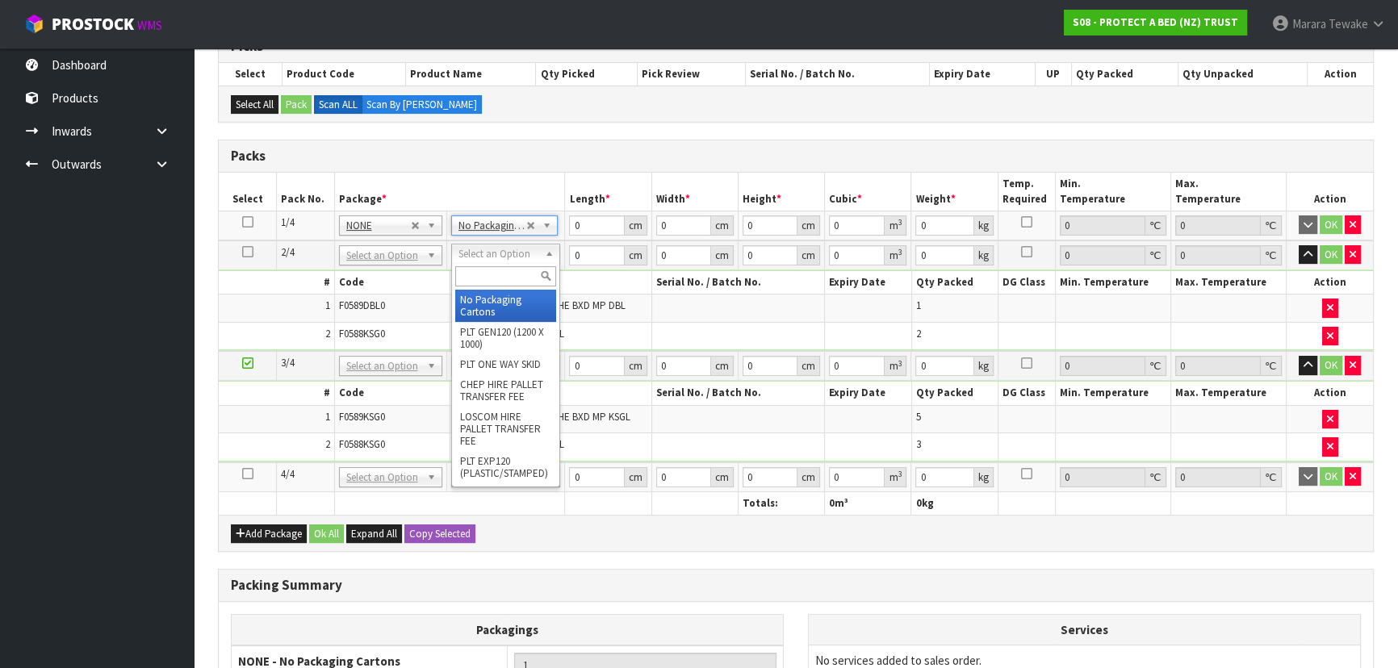
drag, startPoint x: 503, startPoint y: 250, endPoint x: 503, endPoint y: 274, distance: 23.4
click at [503, 274] on input "text" at bounding box center [505, 276] width 101 height 20
type input "OC"
type input "2.8"
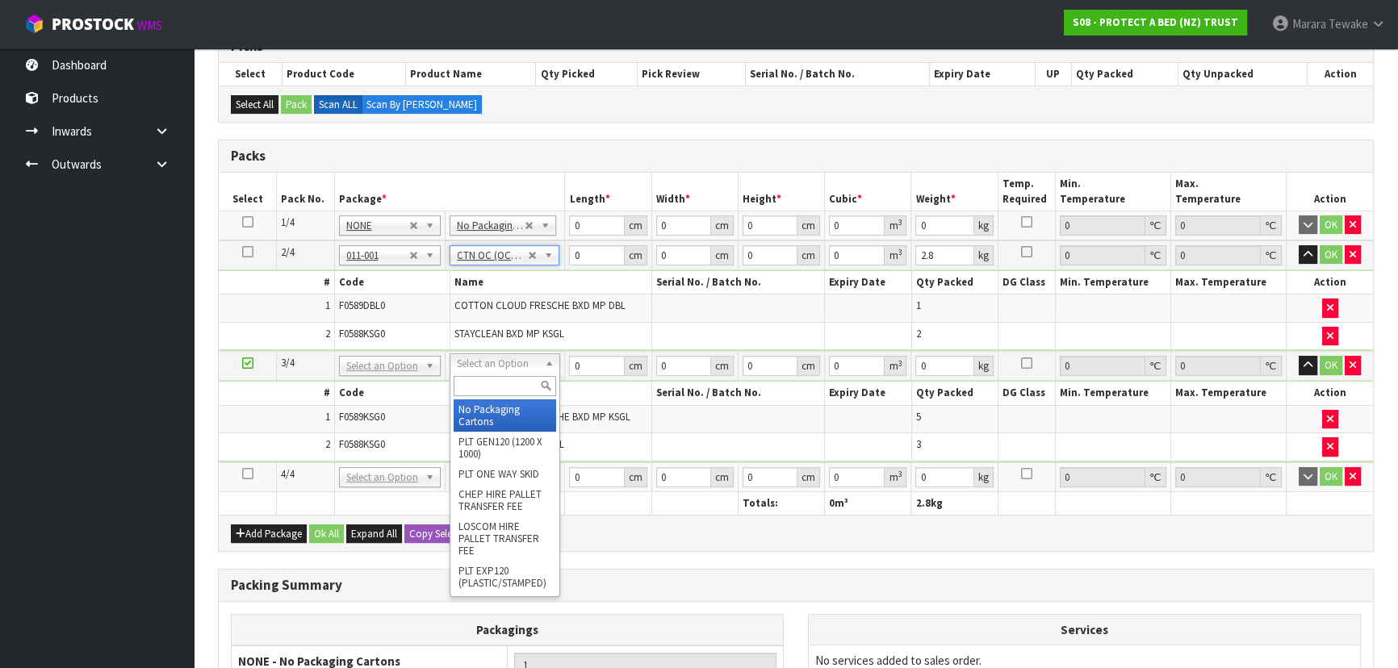
drag, startPoint x: 496, startPoint y: 401, endPoint x: 492, endPoint y: 409, distance: 9.0
type input "2"
drag, startPoint x: 487, startPoint y: 370, endPoint x: 492, endPoint y: 395, distance: 25.6
click at [492, 395] on input "text" at bounding box center [504, 386] width 102 height 20
type input "OC"
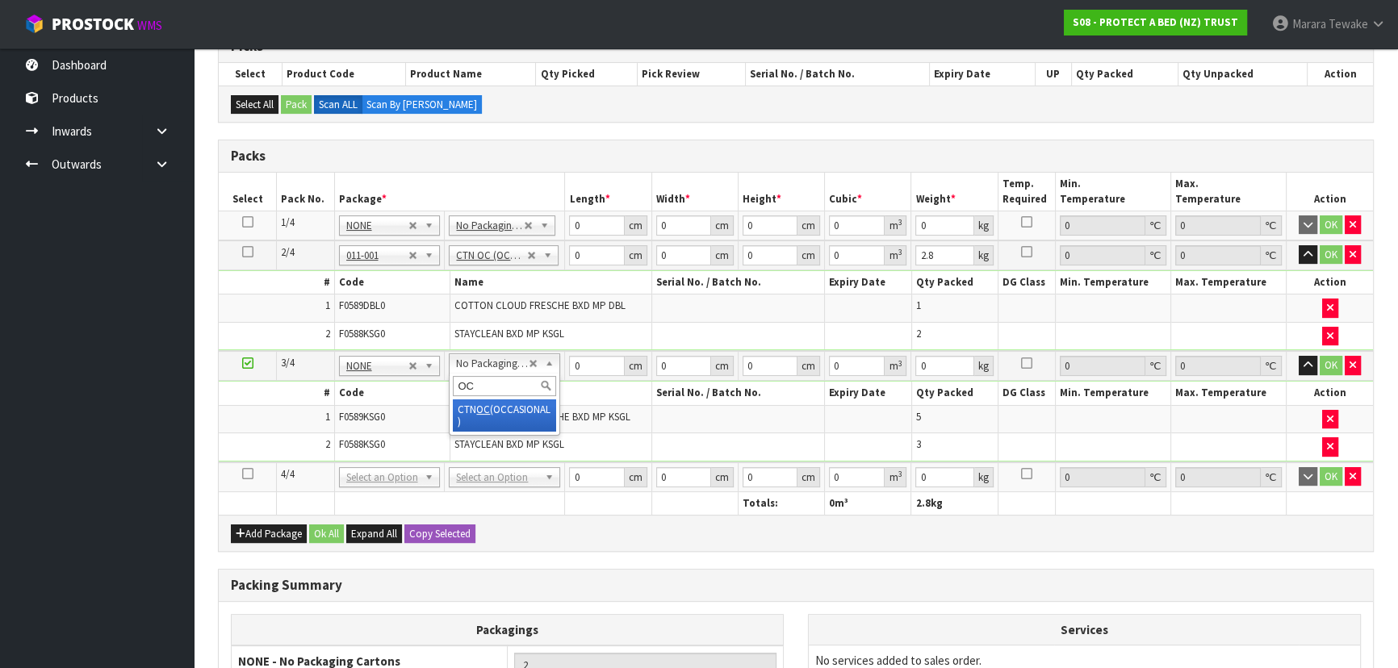
type input "1"
type input "2"
type input "7.75"
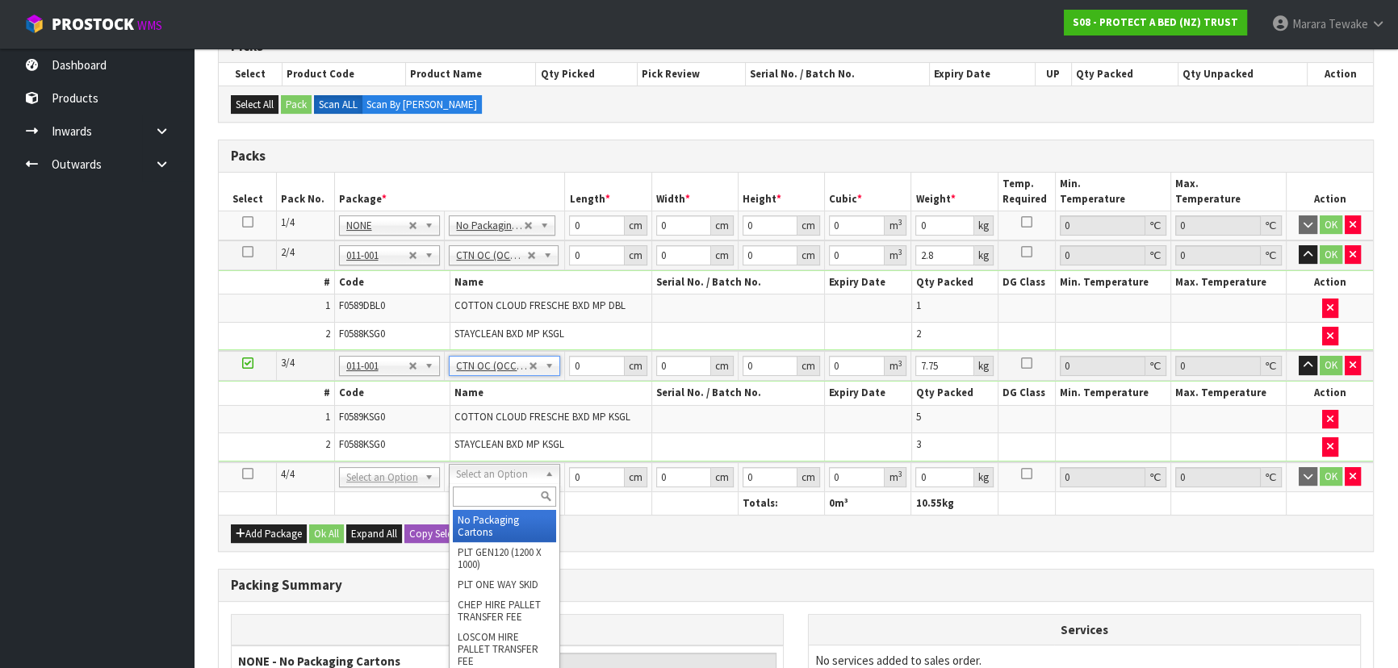
drag, startPoint x: 504, startPoint y: 476, endPoint x: 504, endPoint y: 497, distance: 21.0
click at [503, 500] on input "text" at bounding box center [504, 497] width 103 height 20
type input "OC"
type input "3"
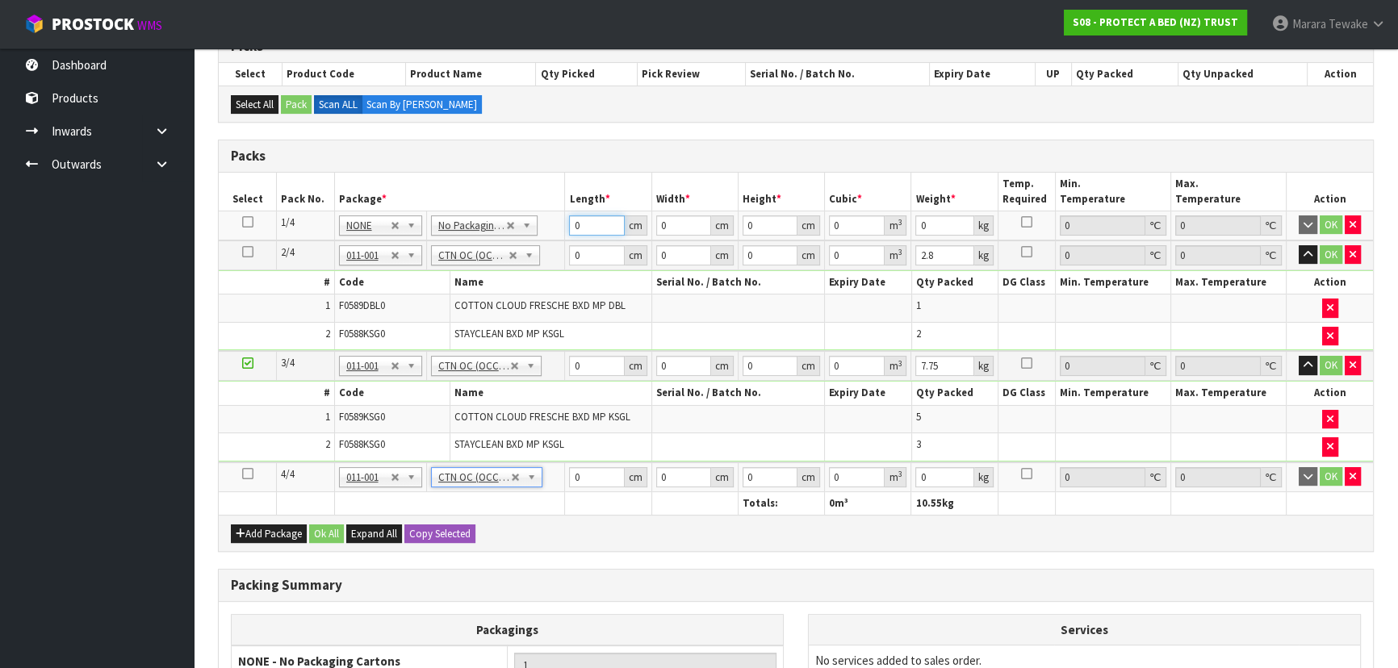
drag, startPoint x: 587, startPoint y: 227, endPoint x: 566, endPoint y: 226, distance: 21.0
click at [566, 226] on td "0 cm" at bounding box center [608, 226] width 86 height 30
type input "59"
type input "40"
type input "3"
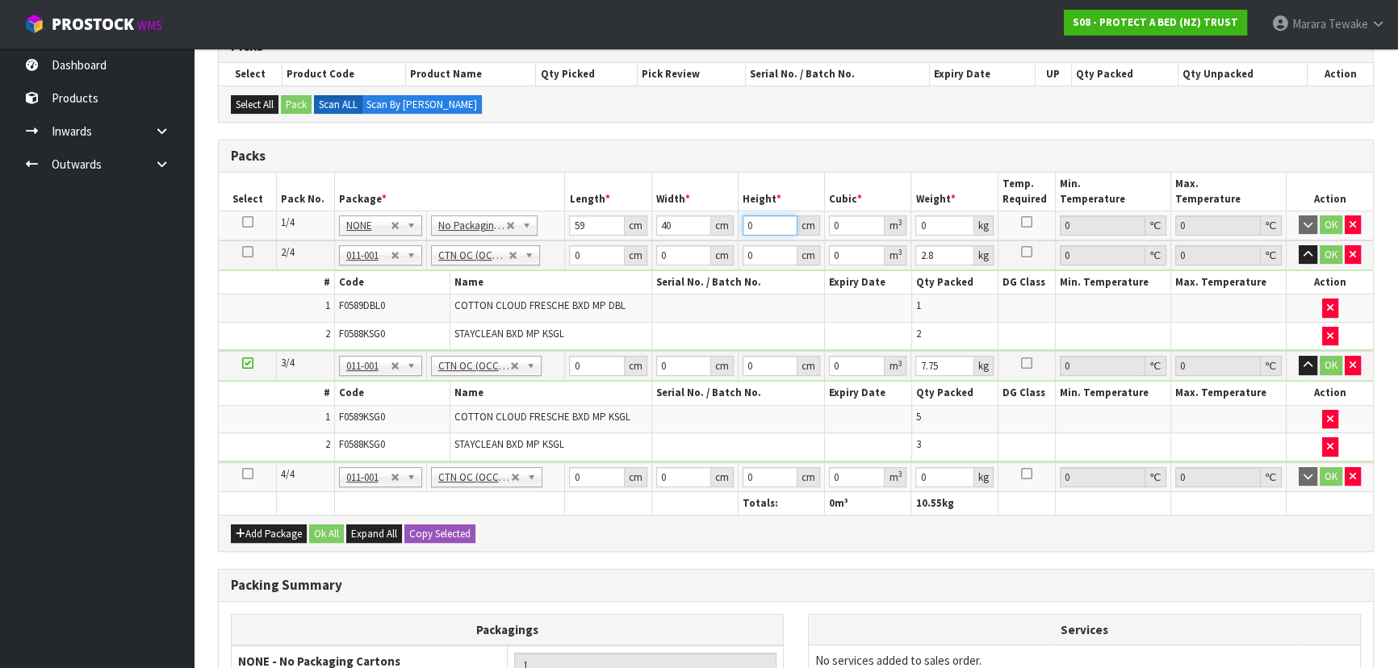
type input "0.00708"
type input "32"
type input "0.07552"
type input "32"
type input "8"
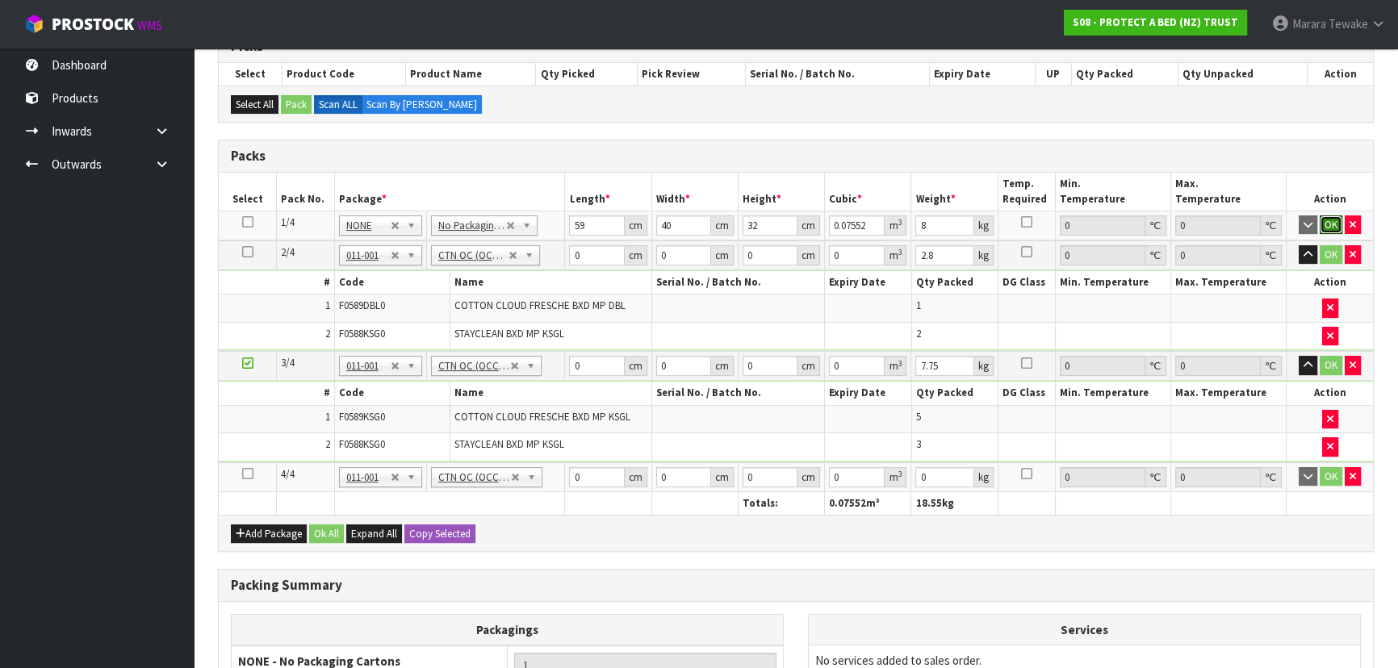
click button "OK" at bounding box center [1331, 224] width 23 height 19
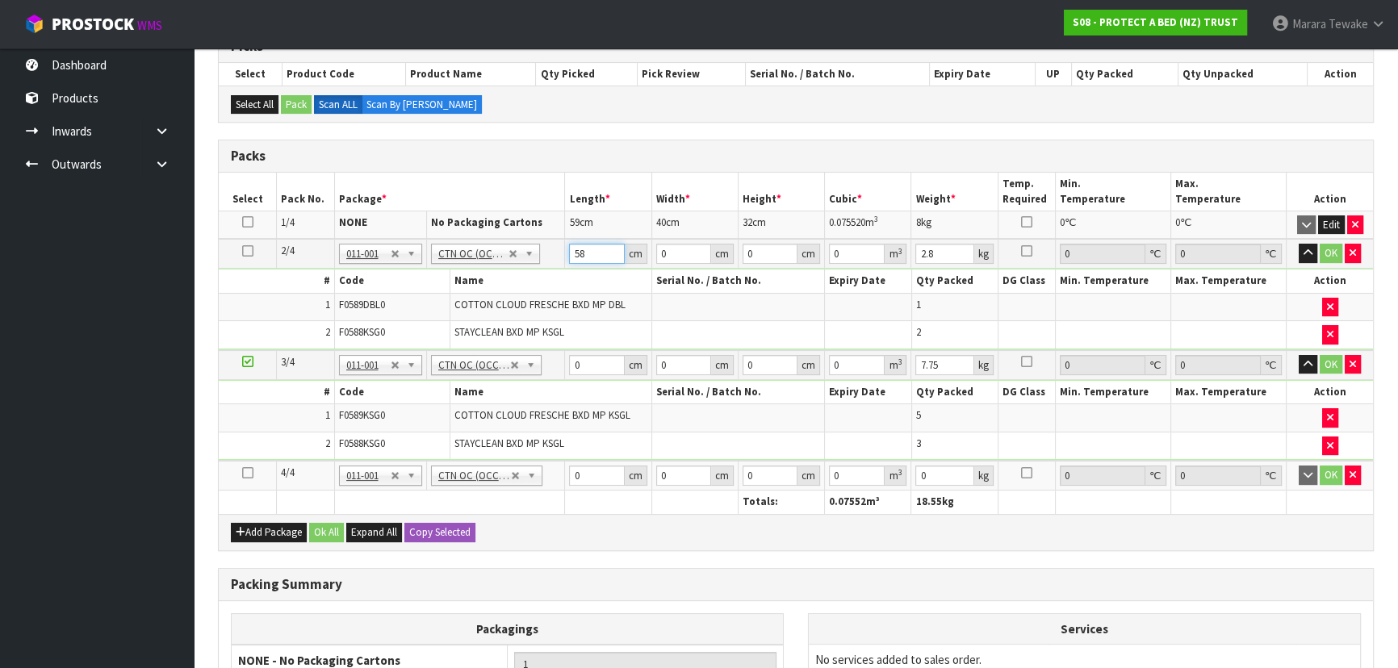
type input "58"
type input "40"
type input "3"
type input "0.00696"
type input "32"
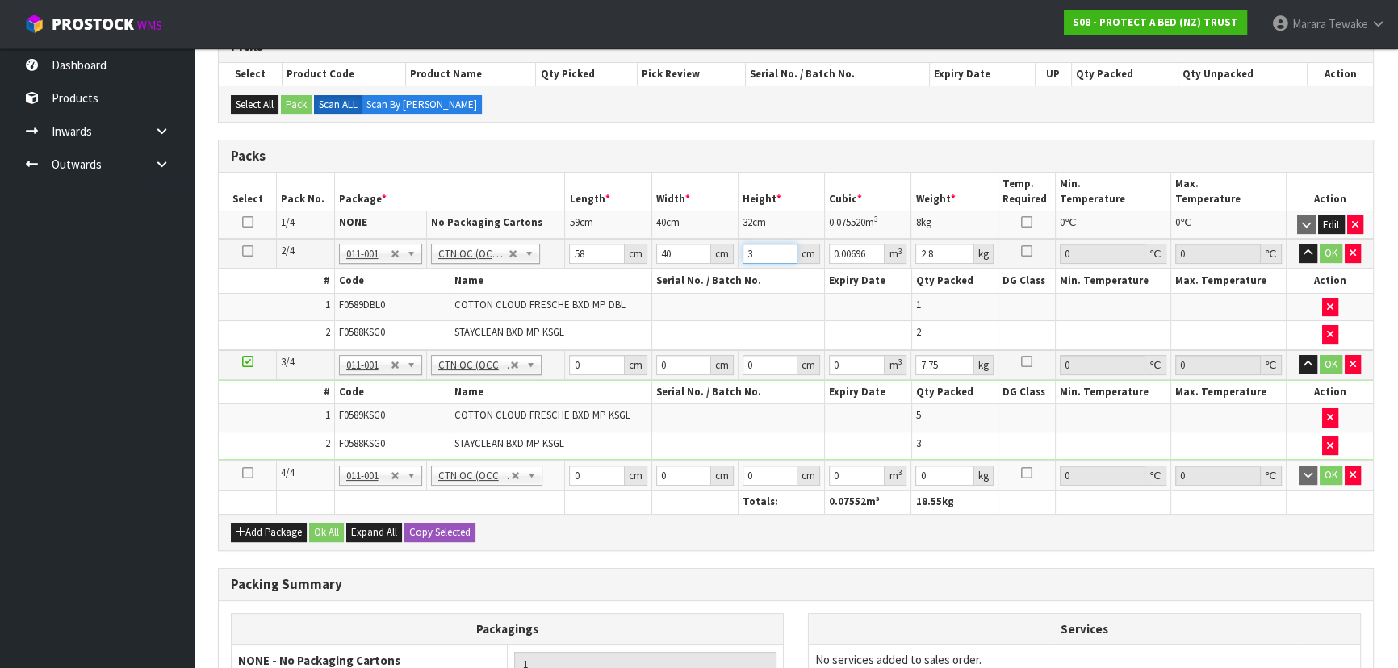
type input "0.07424"
type input "32"
type input "8"
click at [1299, 244] on button "button" at bounding box center [1308, 253] width 19 height 19
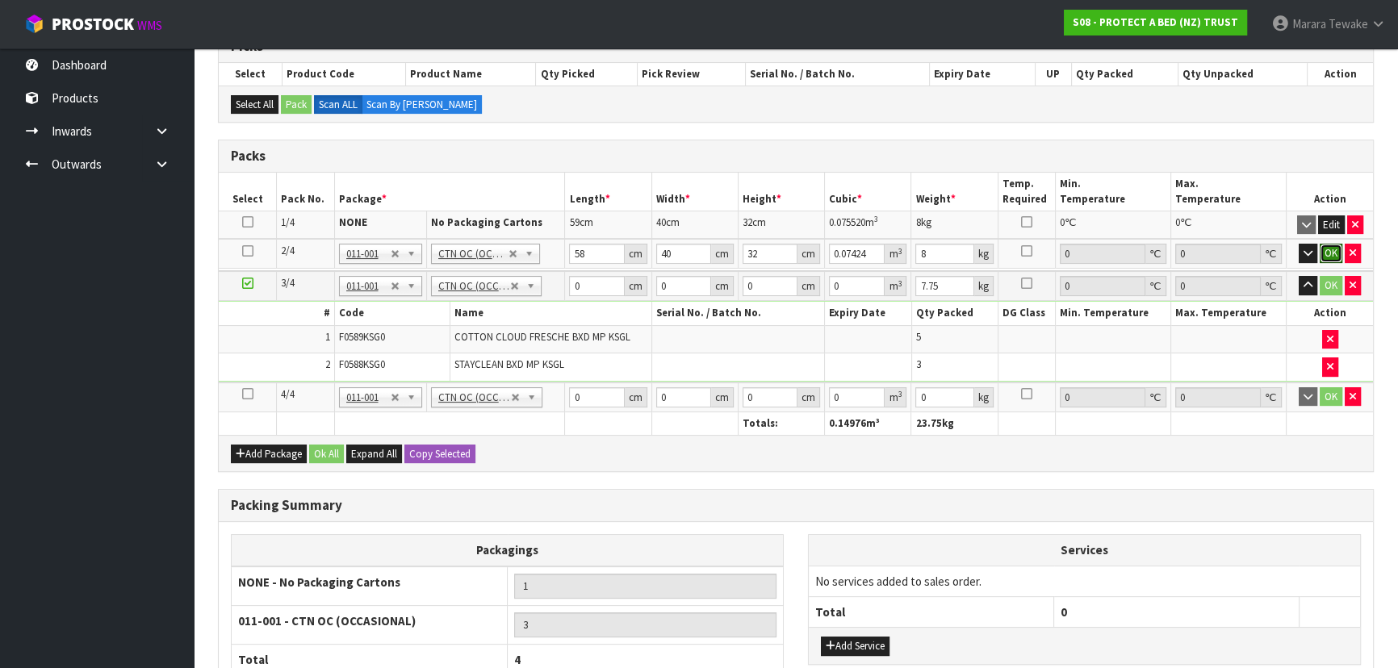
click button "OK" at bounding box center [1331, 253] width 23 height 19
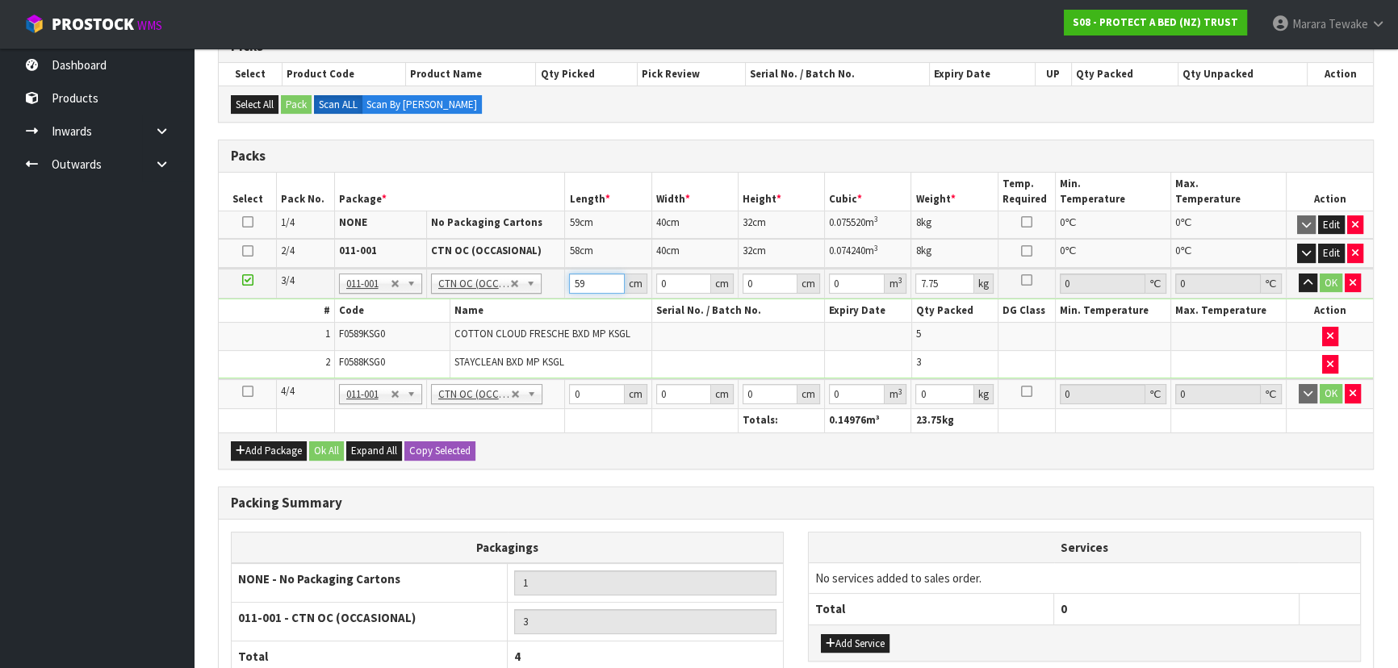
type input "59"
type input "41"
type input "3"
type input "0.007257"
type input "32"
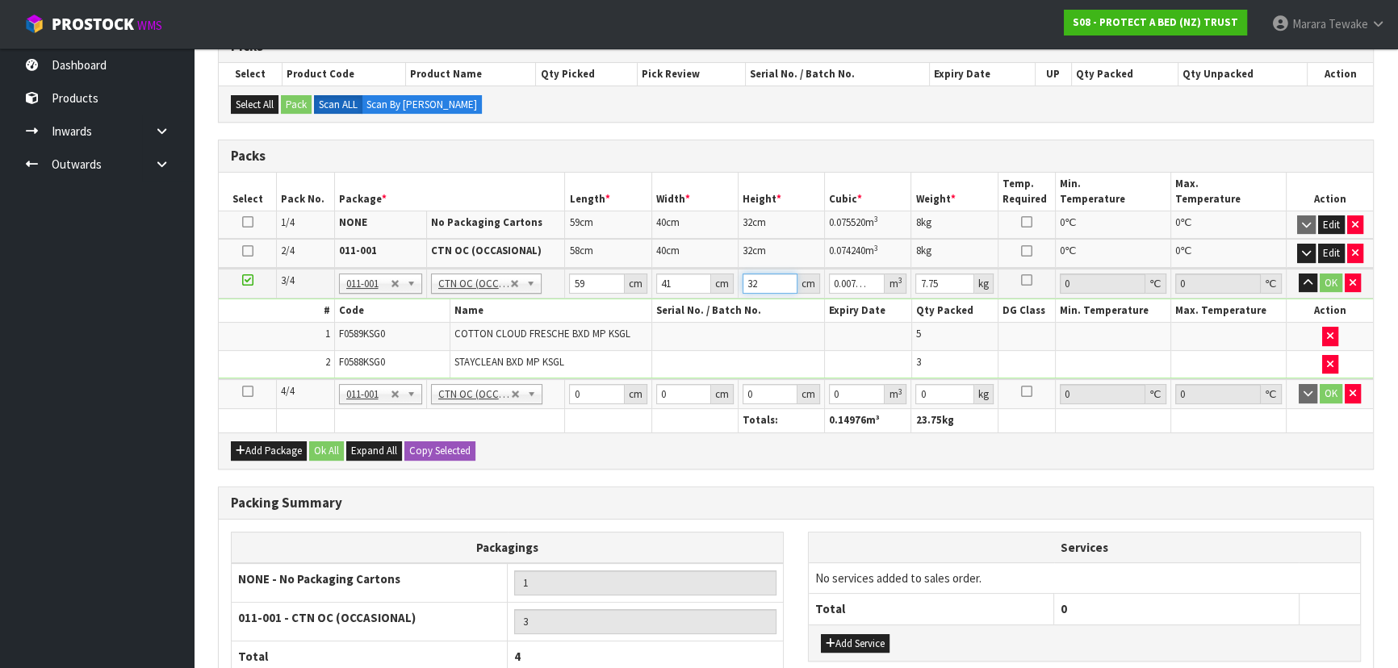
type input "0.077408"
type input "32"
type input "9"
click at [1299, 274] on button "button" at bounding box center [1308, 283] width 19 height 19
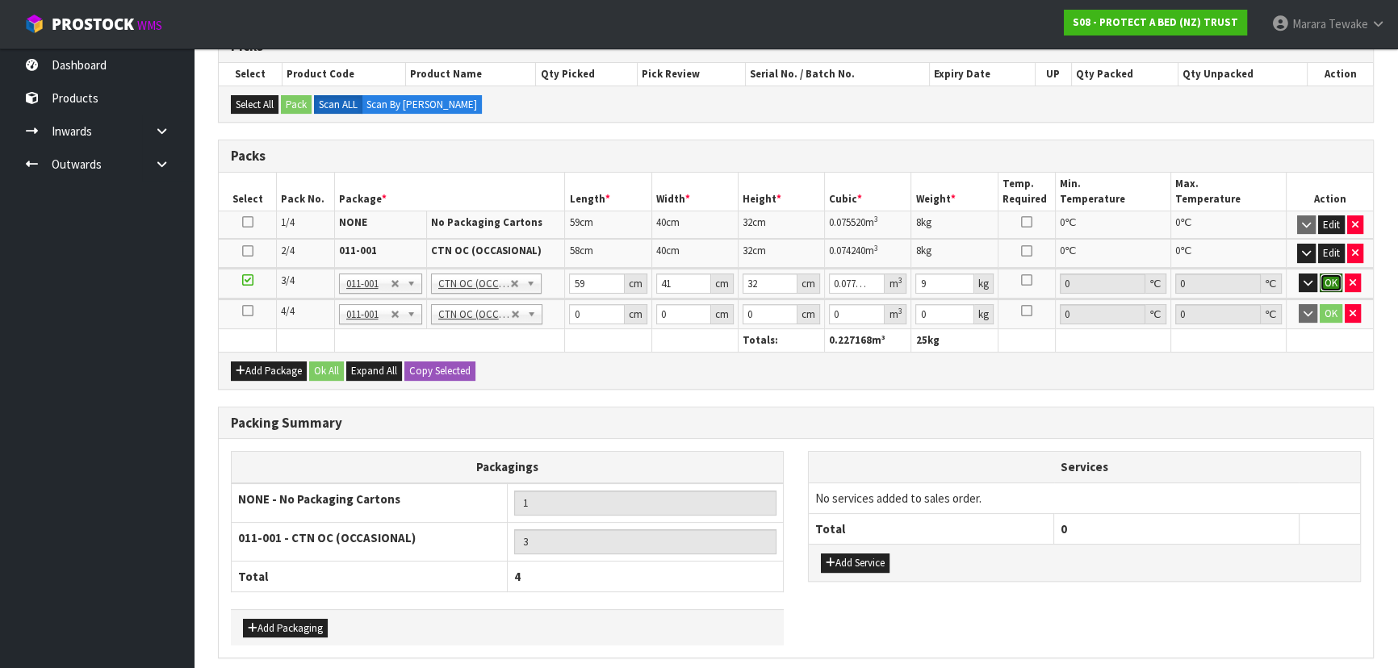
click button "OK" at bounding box center [1331, 283] width 23 height 19
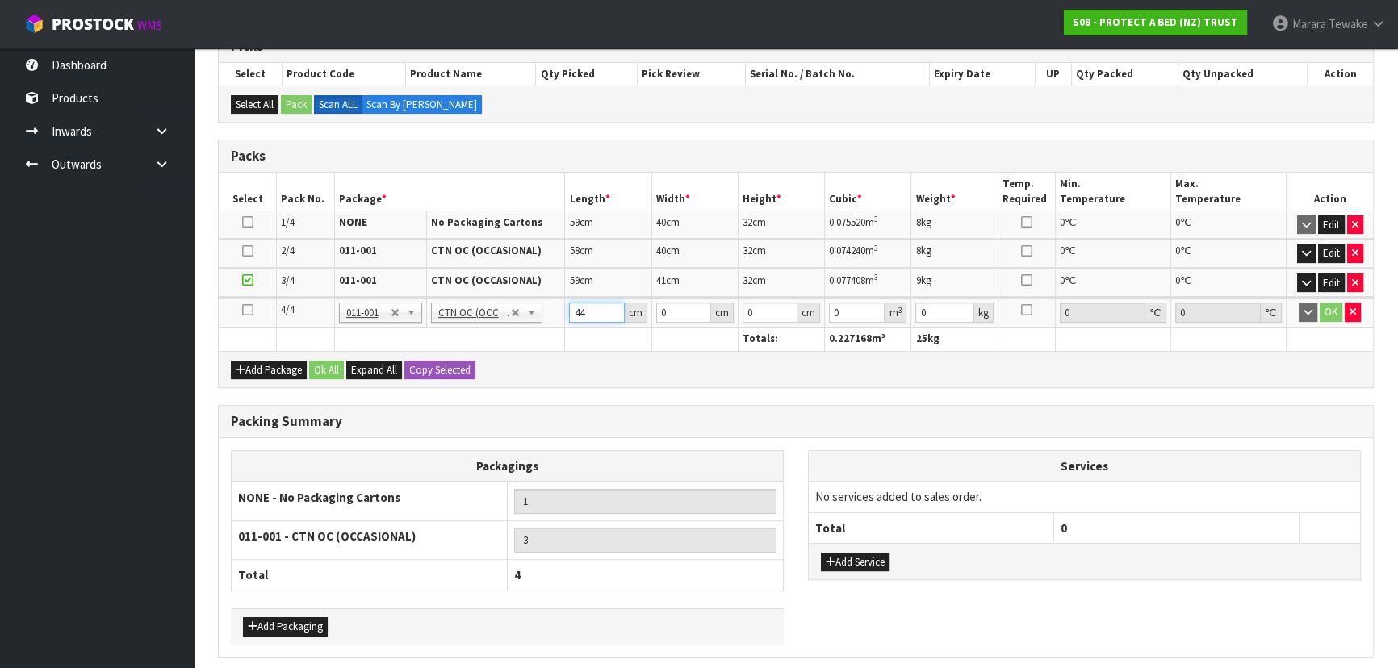
type input "44"
type input "35"
type input "3"
type input "0.00462"
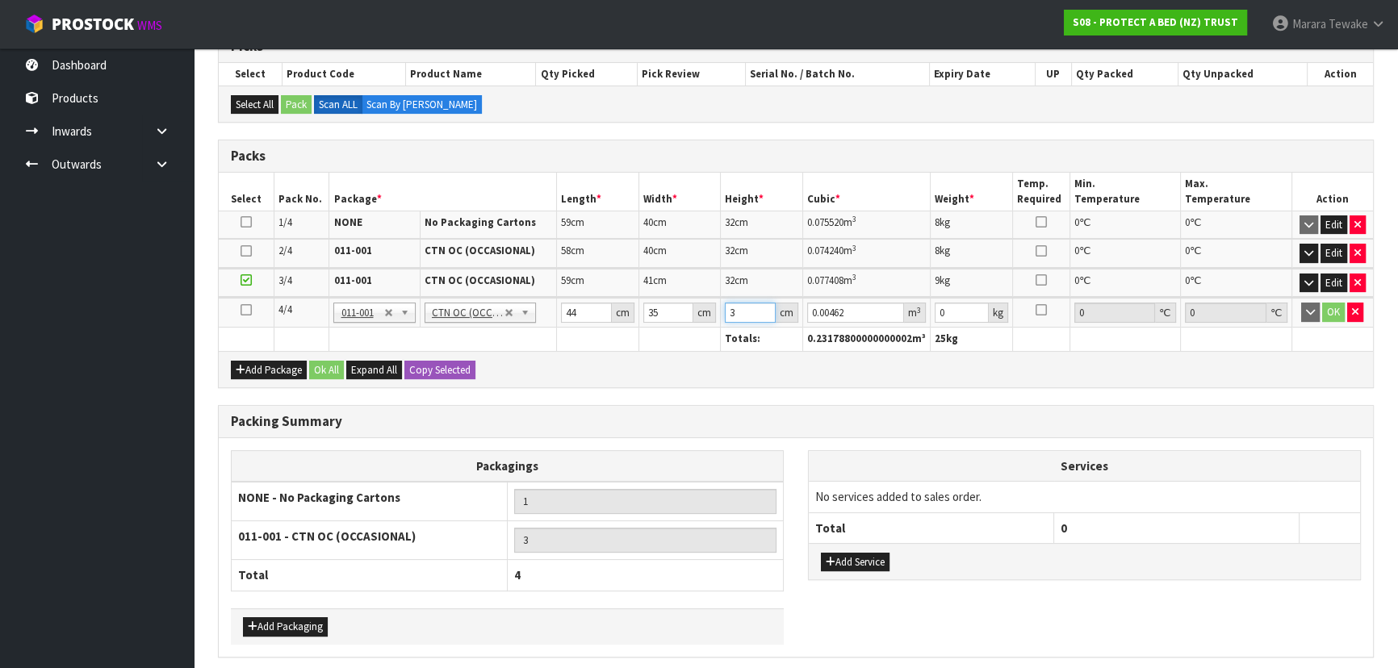
type input "31"
type input "0.04774"
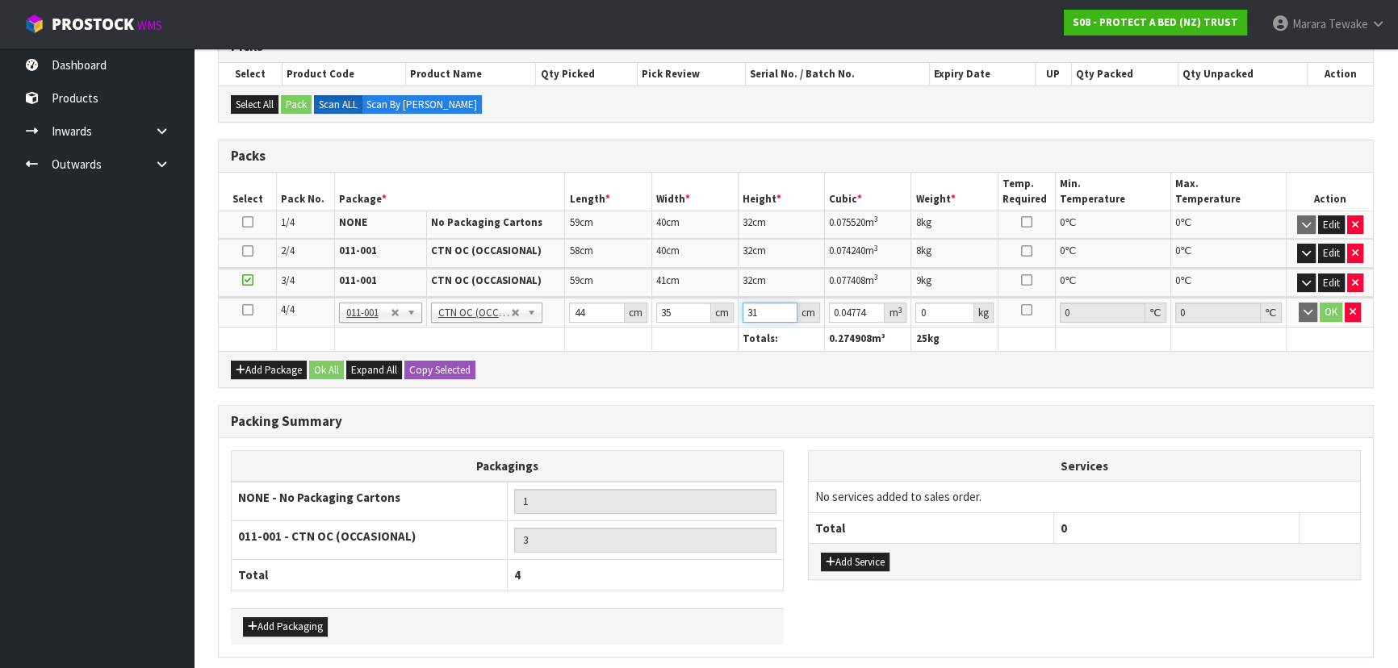
type input "31"
type input "9"
click button "OK" at bounding box center [1331, 312] width 23 height 19
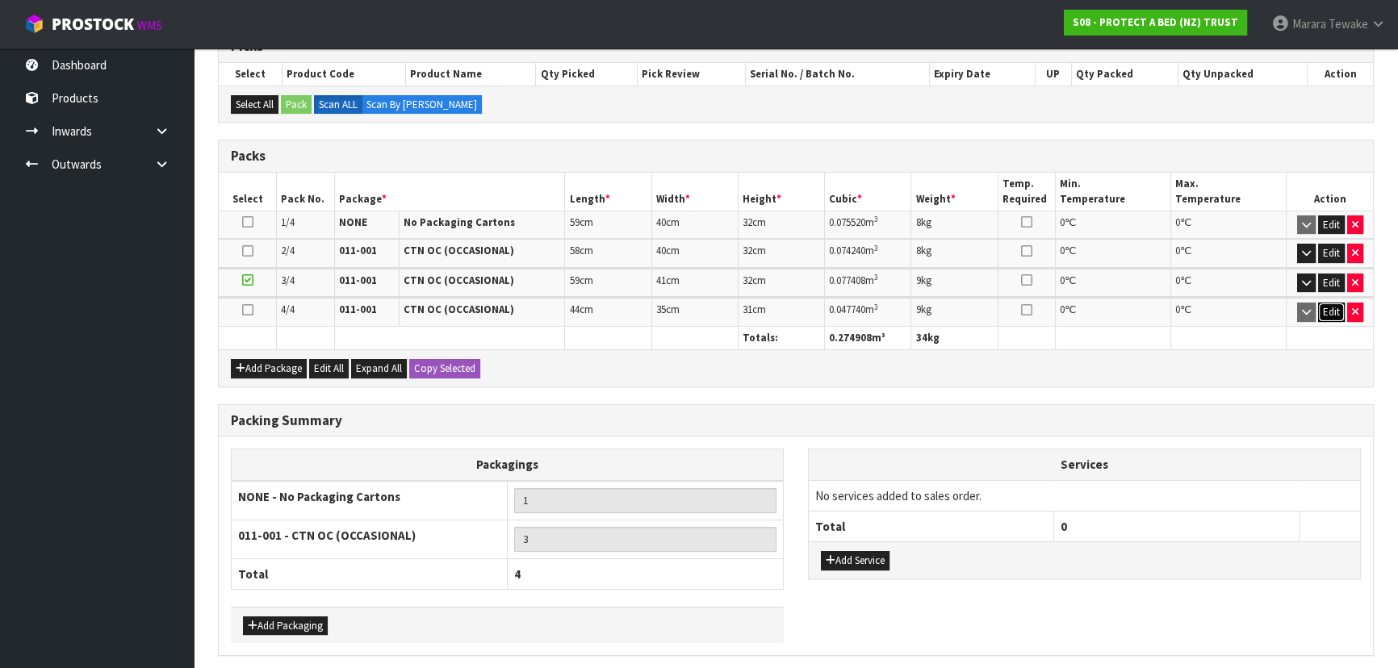
click at [1328, 312] on button "Edit" at bounding box center [1331, 312] width 27 height 19
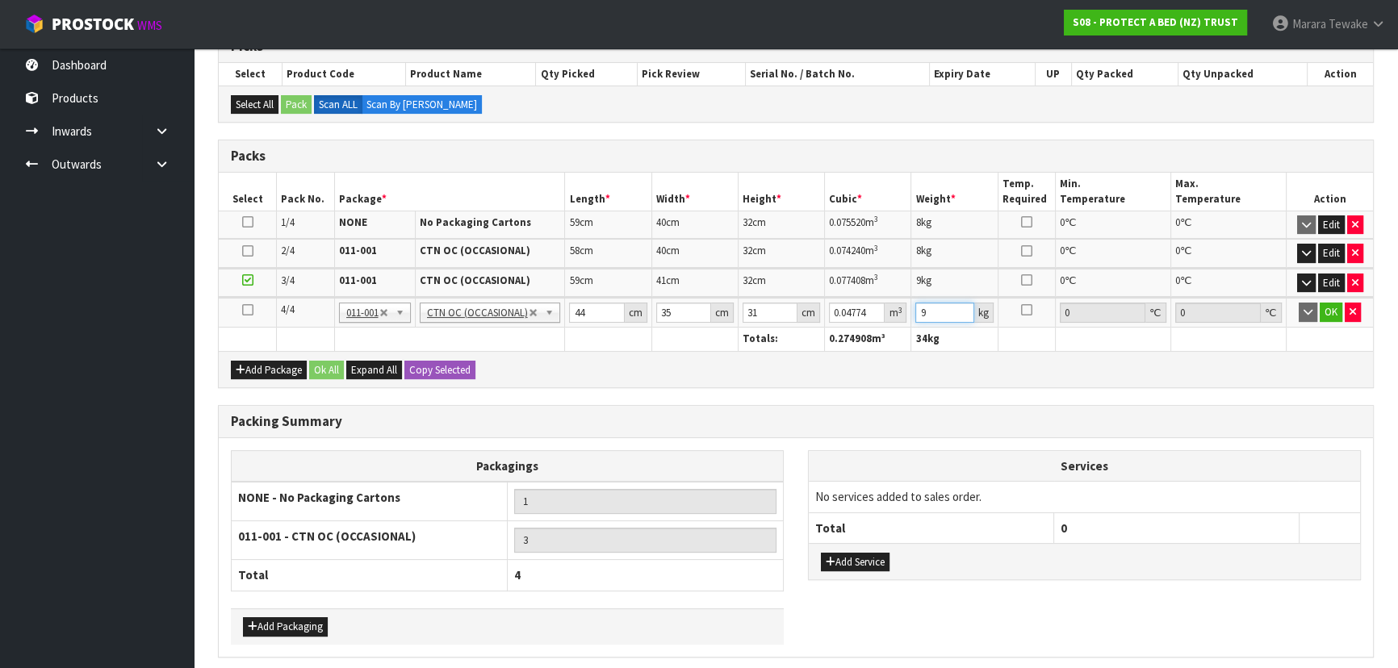
drag, startPoint x: 930, startPoint y: 307, endPoint x: 912, endPoint y: 301, distance: 18.9
click at [911, 302] on td "9 kg" at bounding box center [954, 313] width 86 height 30
type input "3"
click at [1333, 303] on button "OK" at bounding box center [1331, 312] width 23 height 19
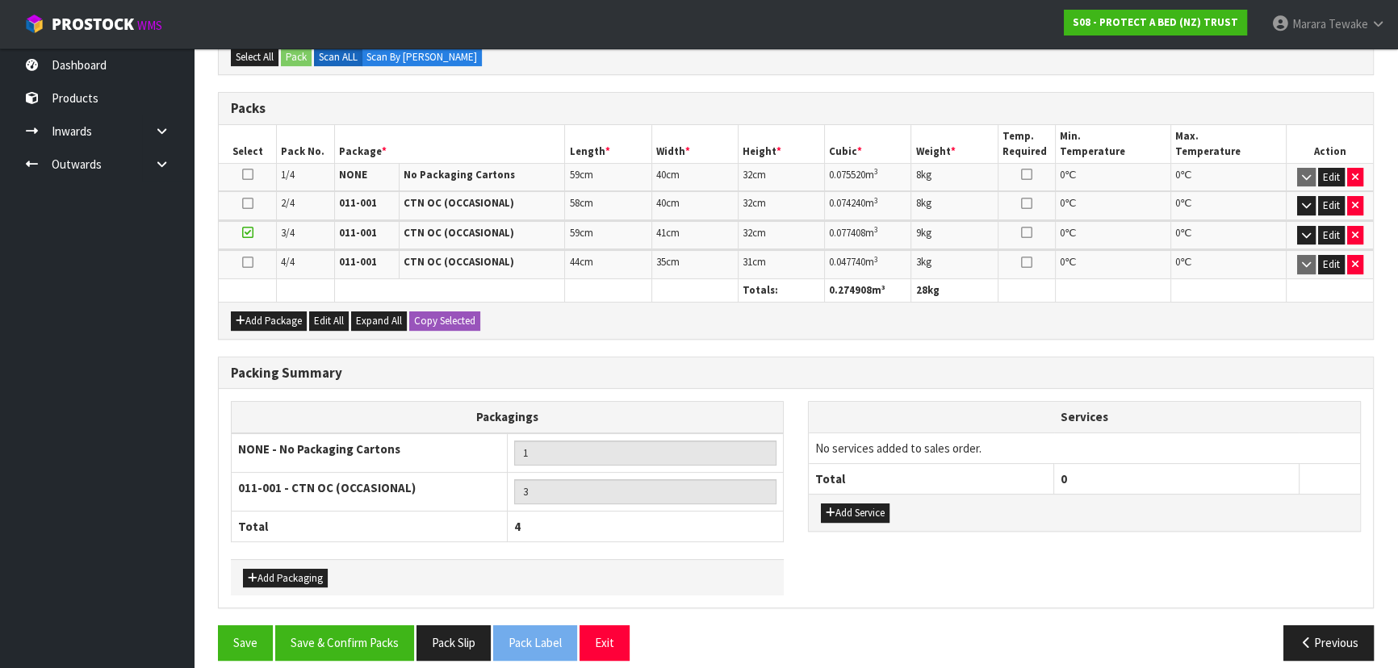
scroll to position [404, 0]
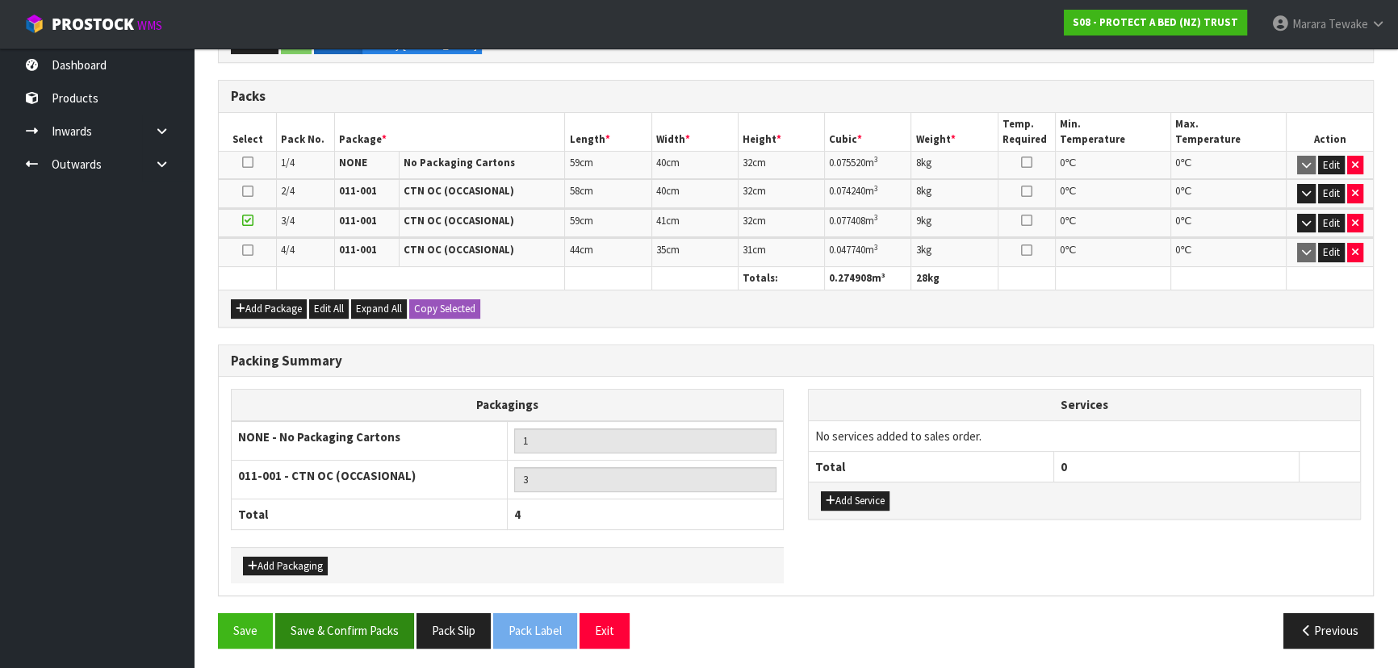
click at [380, 609] on div "Combine Orders S08-ORD0031944 S08-ORD0032699 S08-ORD0032700 S08-ORD0032701 S08-…" at bounding box center [796, 286] width 1156 height 749
click at [384, 620] on button "Save & Confirm Packs" at bounding box center [344, 630] width 139 height 35
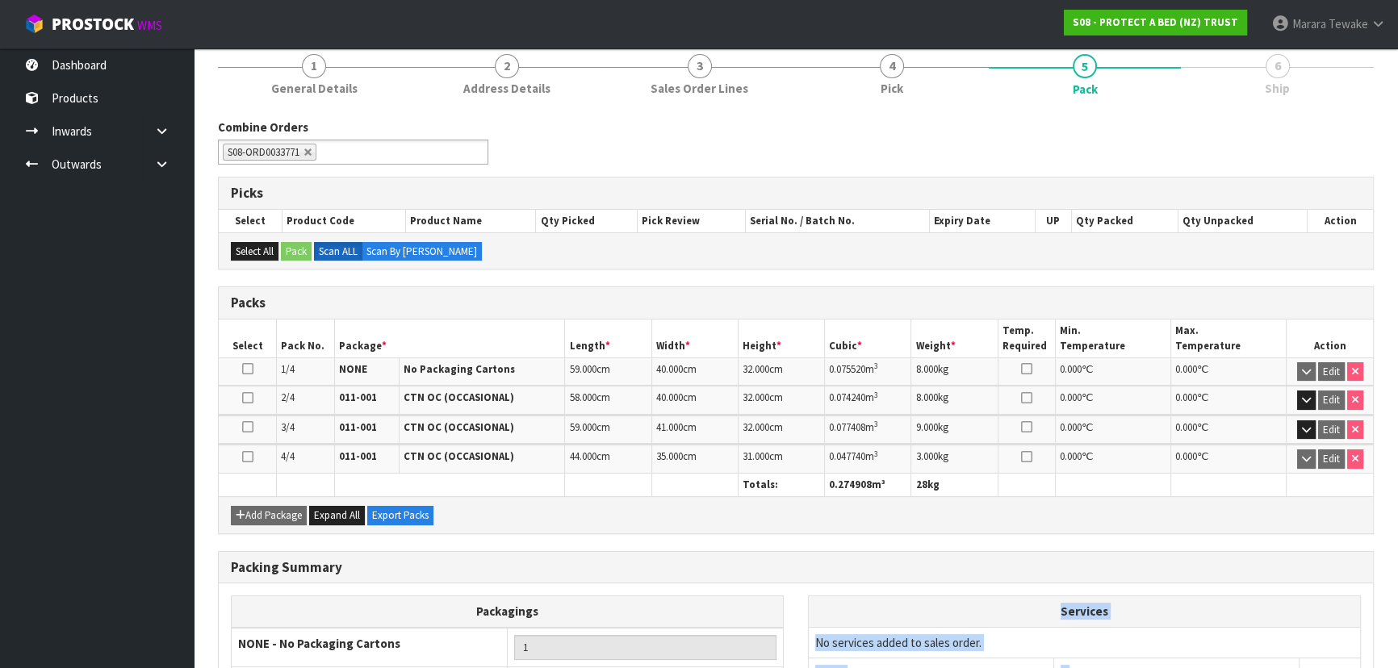
scroll to position [367, 0]
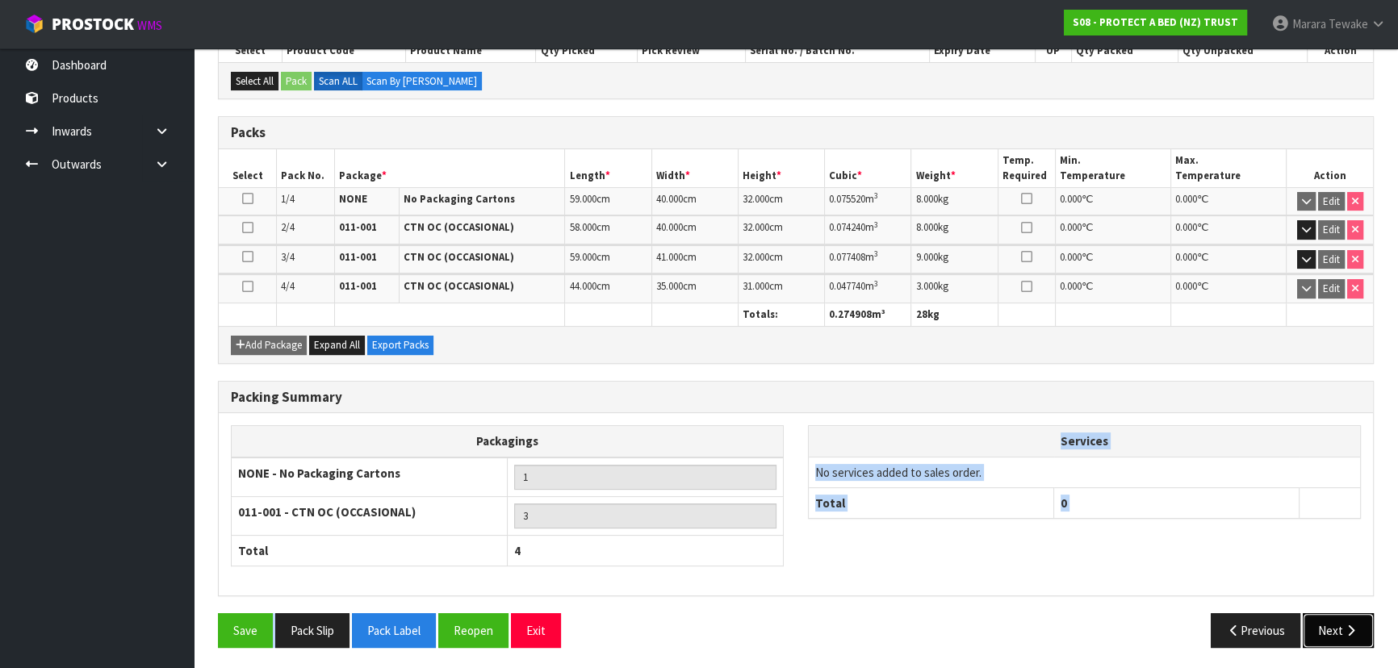
click at [1332, 620] on button "Next" at bounding box center [1338, 630] width 71 height 35
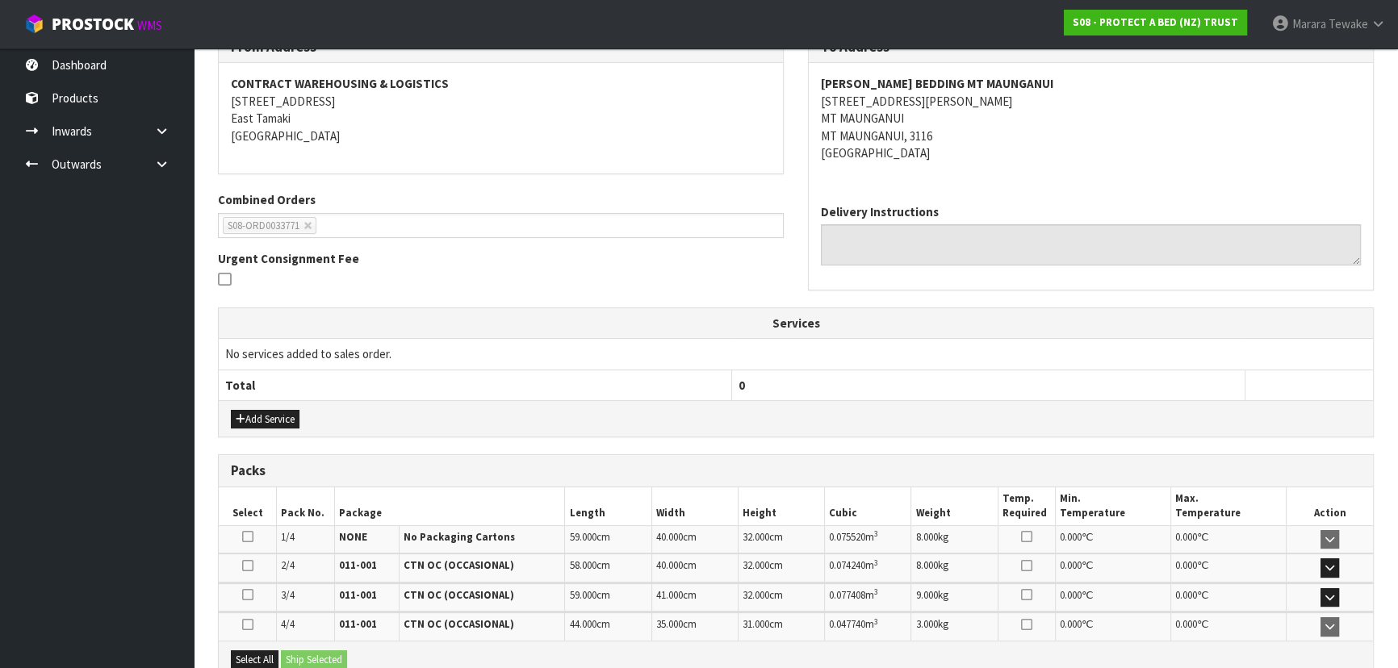
scroll to position [464, 0]
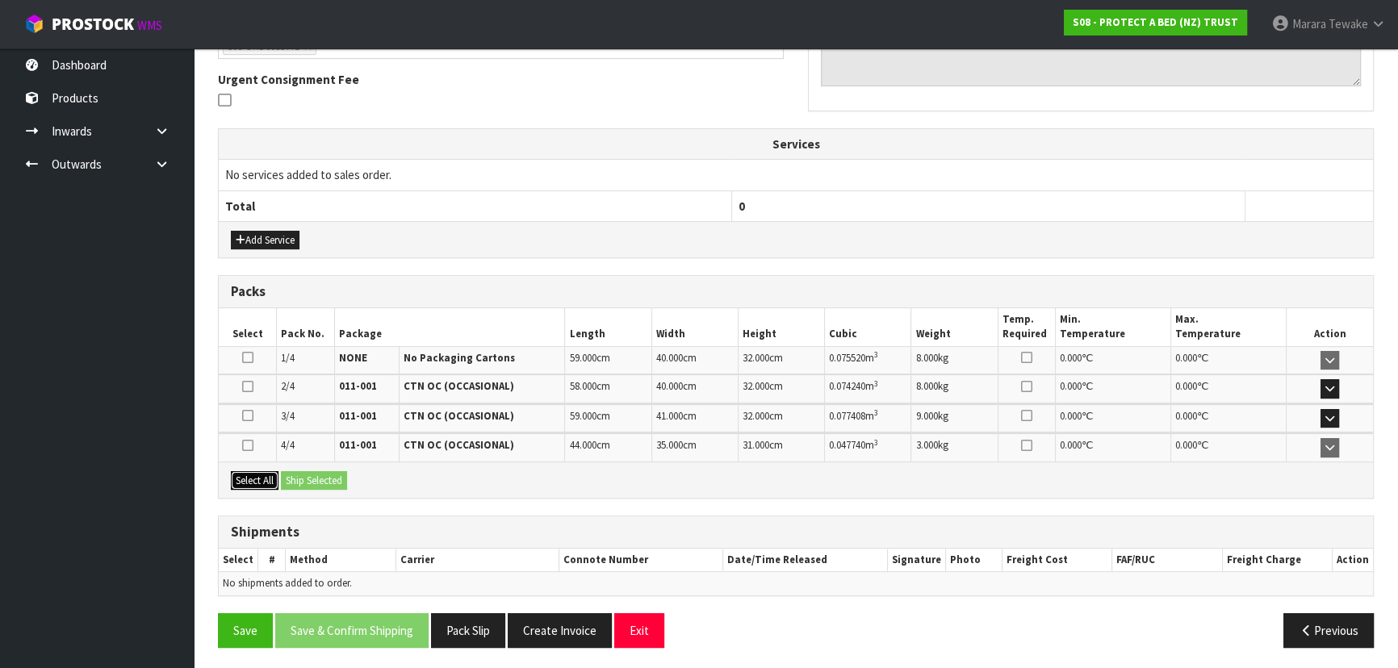
drag, startPoint x: 252, startPoint y: 482, endPoint x: 286, endPoint y: 475, distance: 34.7
click at [259, 481] on button "Select All" at bounding box center [255, 480] width 48 height 19
click at [295, 474] on button "Ship Selected" at bounding box center [314, 480] width 66 height 19
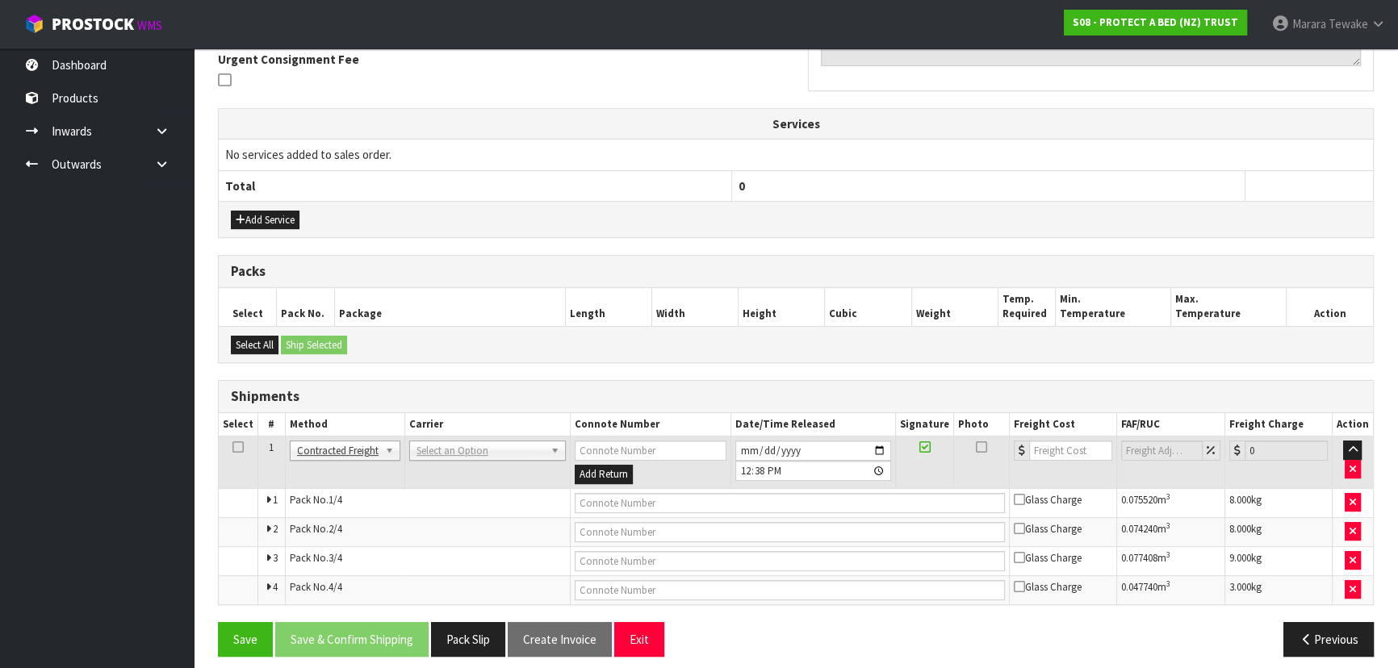
scroll to position [493, 0]
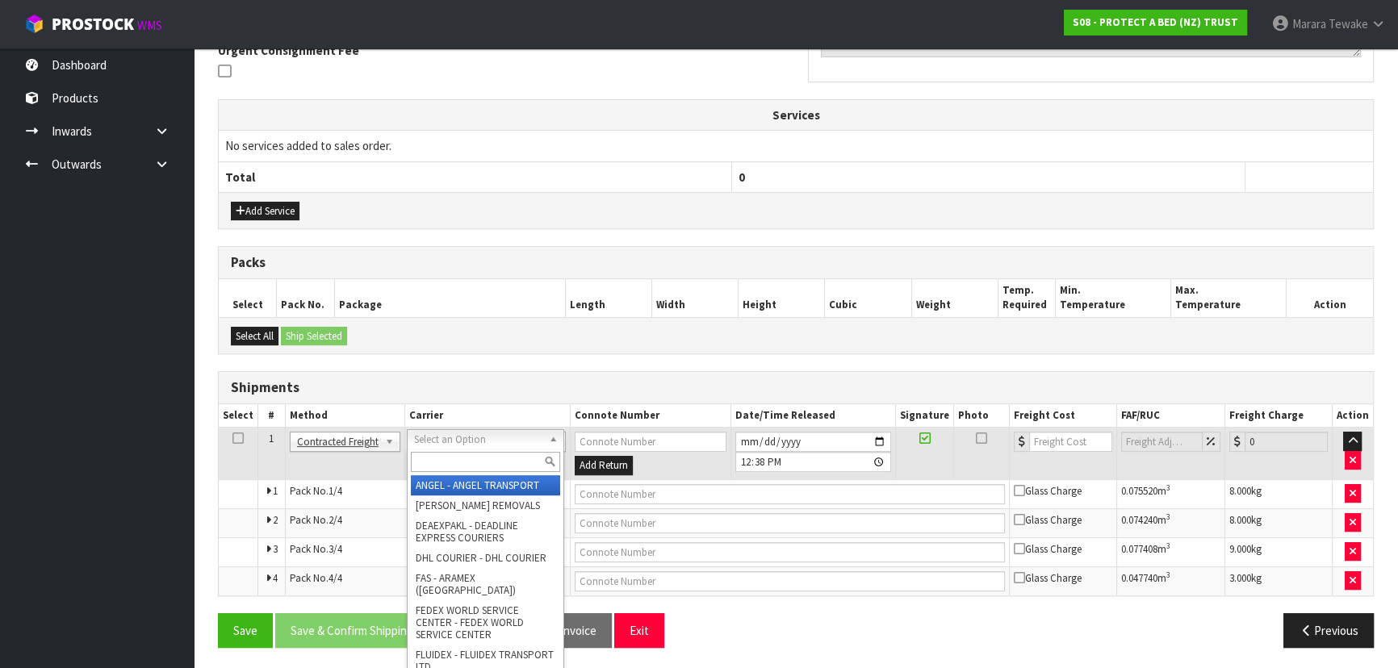
drag, startPoint x: 445, startPoint y: 437, endPoint x: 446, endPoint y: 452, distance: 15.4
click at [448, 457] on input "text" at bounding box center [485, 462] width 149 height 20
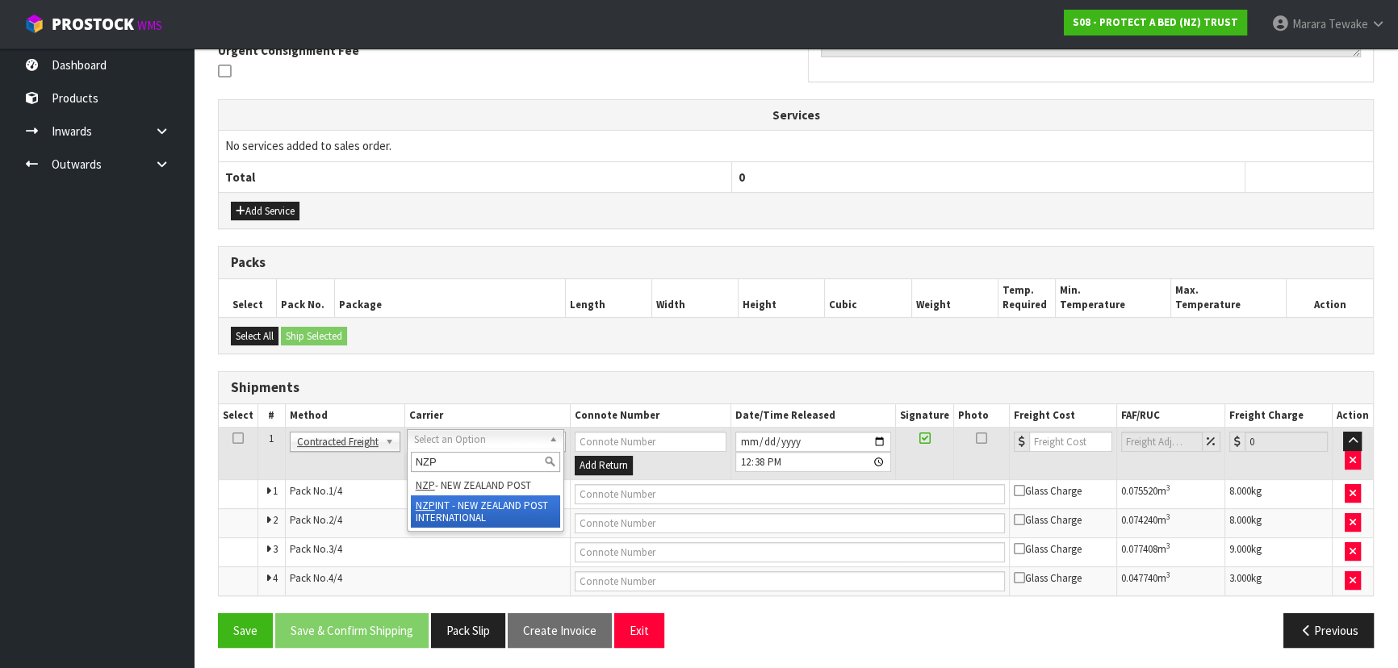
type input "NZP"
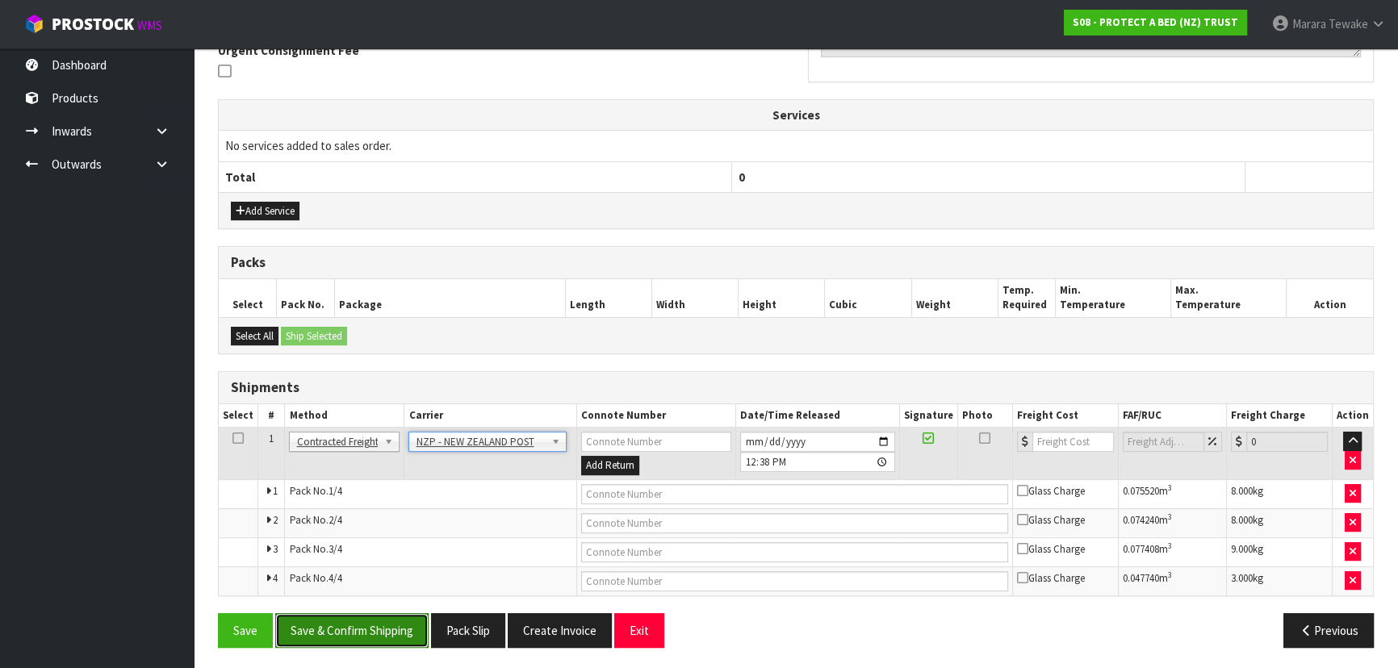
click at [404, 623] on button "Save & Confirm Shipping" at bounding box center [351, 630] width 153 height 35
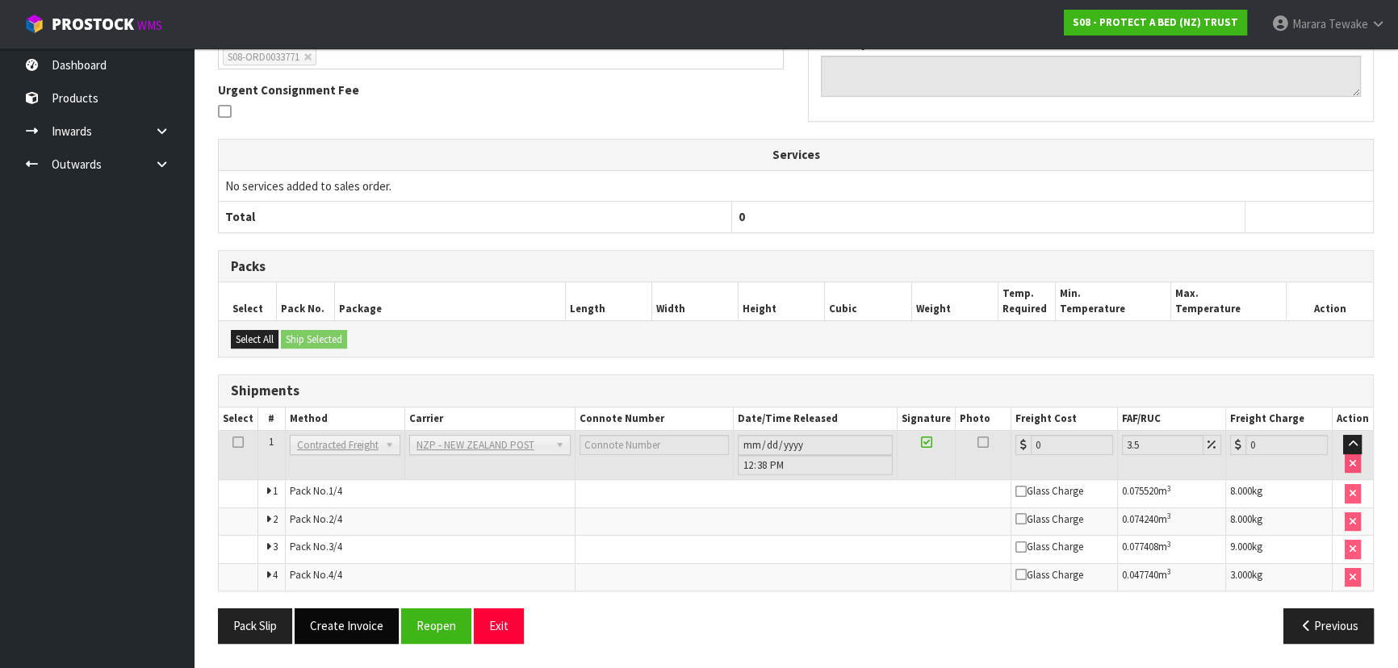
scroll to position [467, 0]
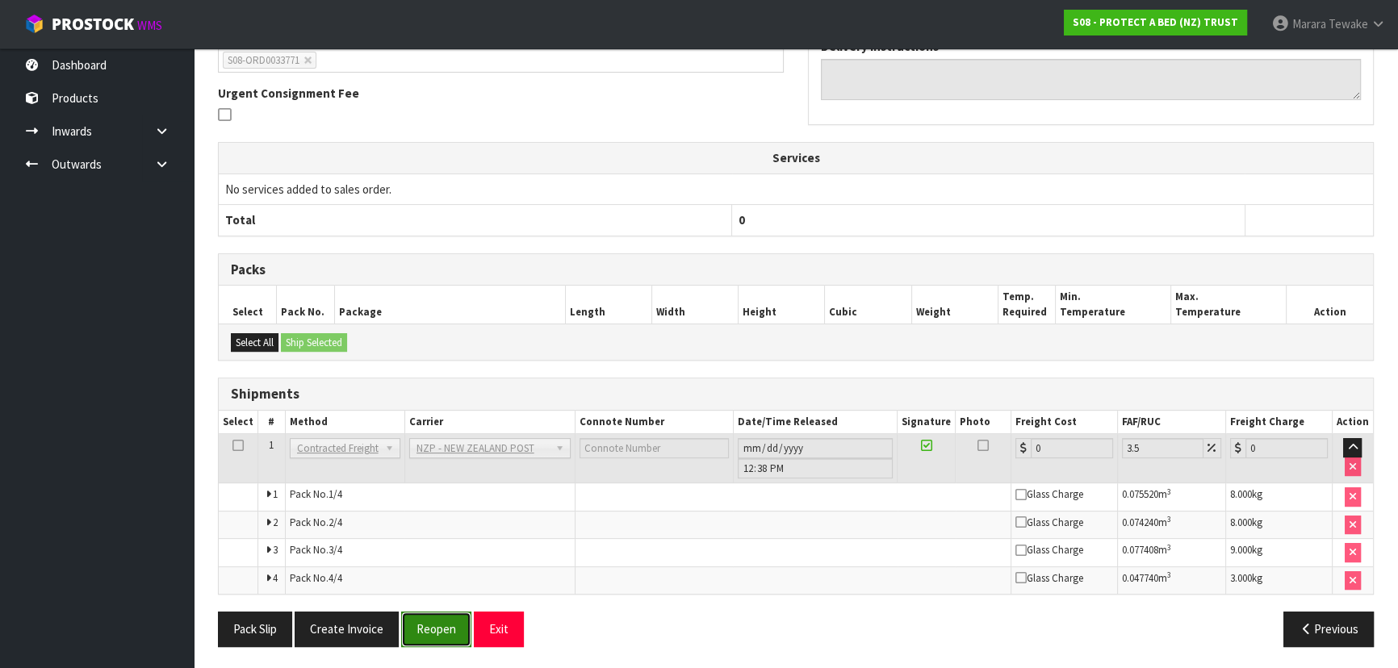
drag, startPoint x: 448, startPoint y: 621, endPoint x: 417, endPoint y: 622, distance: 30.7
click at [448, 621] on button "Reopen" at bounding box center [436, 629] width 70 height 35
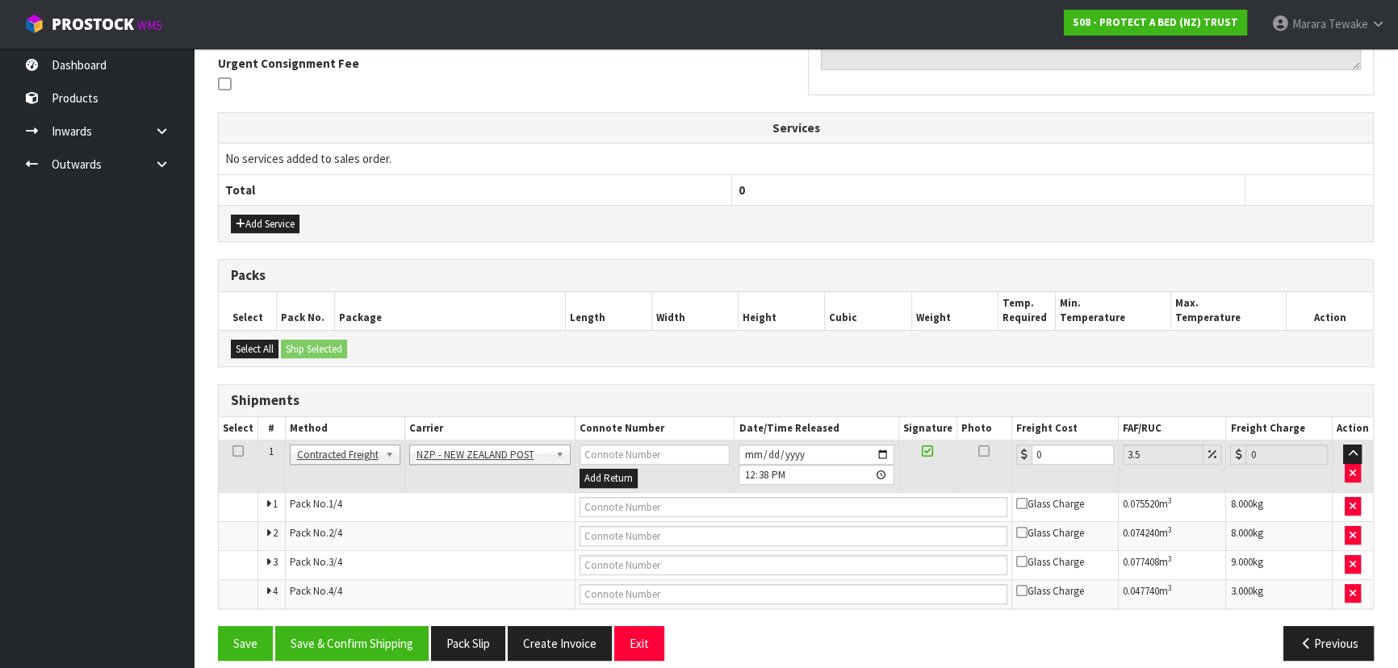
scroll to position [493, 0]
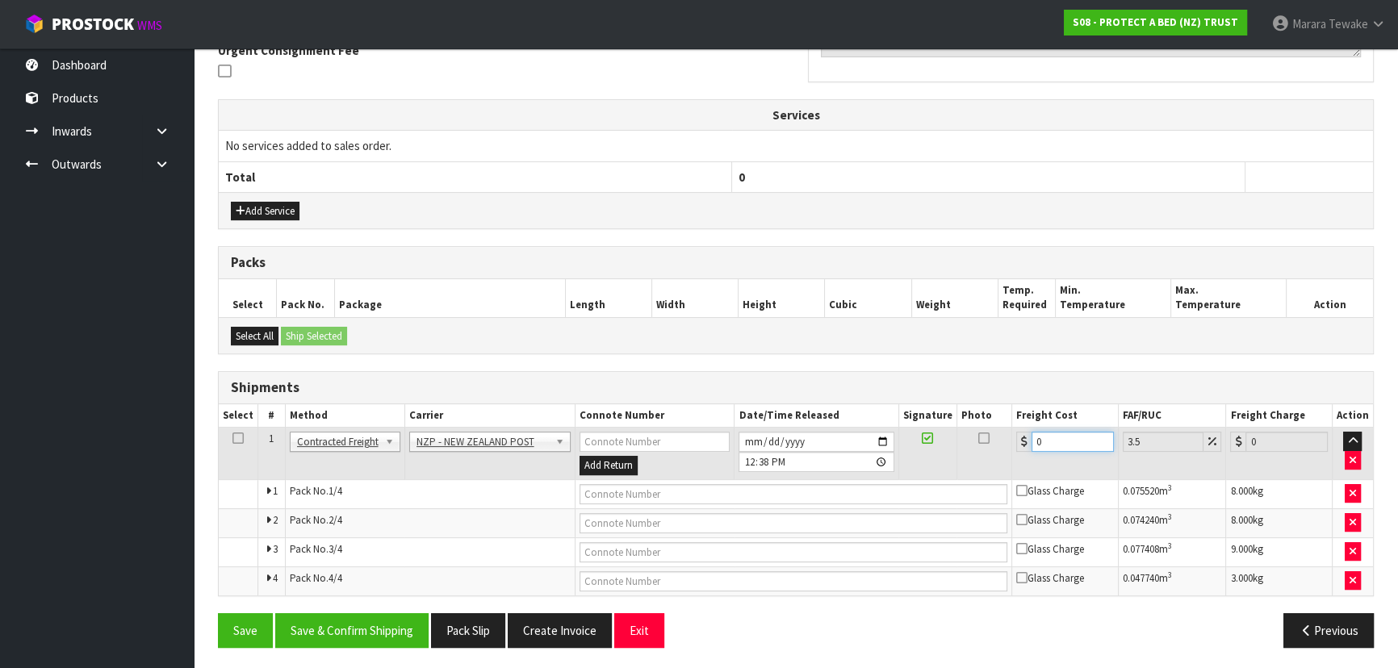
drag, startPoint x: 1053, startPoint y: 440, endPoint x: 1006, endPoint y: 412, distance: 55.0
click at [1009, 420] on table "Select # Method Carrier Connote Number Date/Time Released Signature Photo Freig…" at bounding box center [796, 499] width 1154 height 191
type input "4"
type input "4.14"
type input "47"
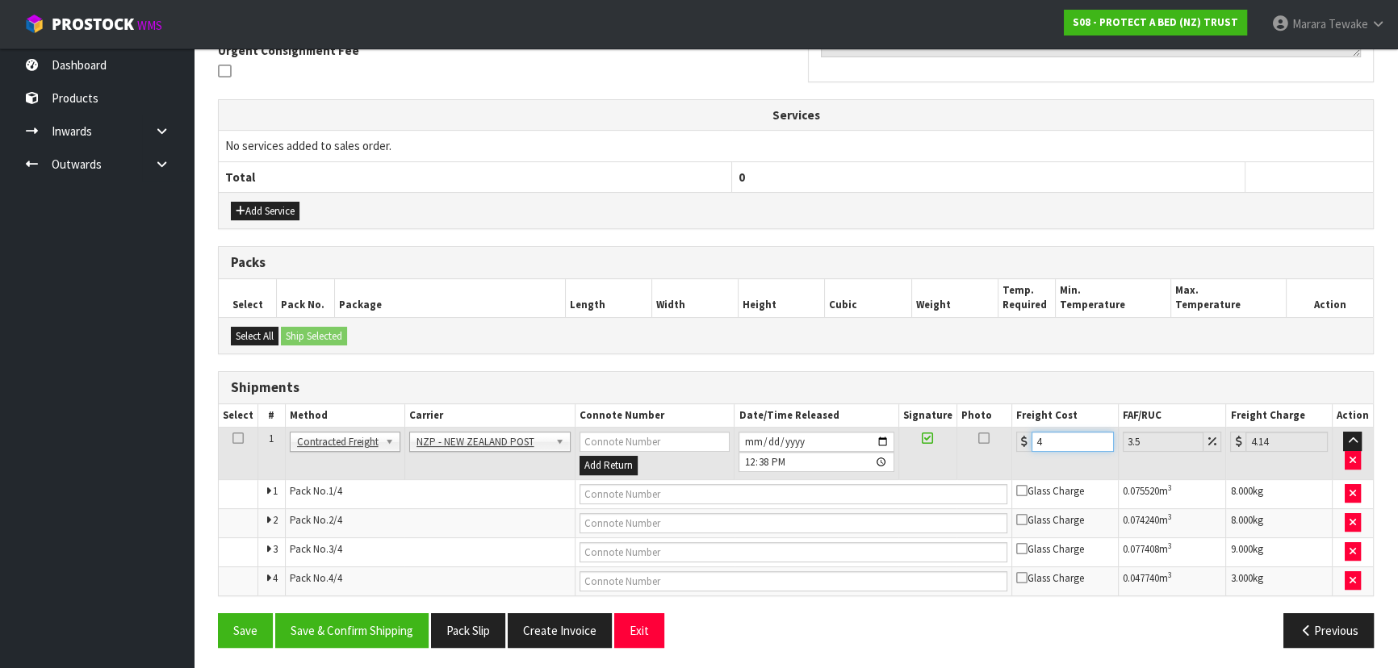
type input "48.64"
type input "47.6"
type input "49.27"
type input "47.62"
type input "49.29"
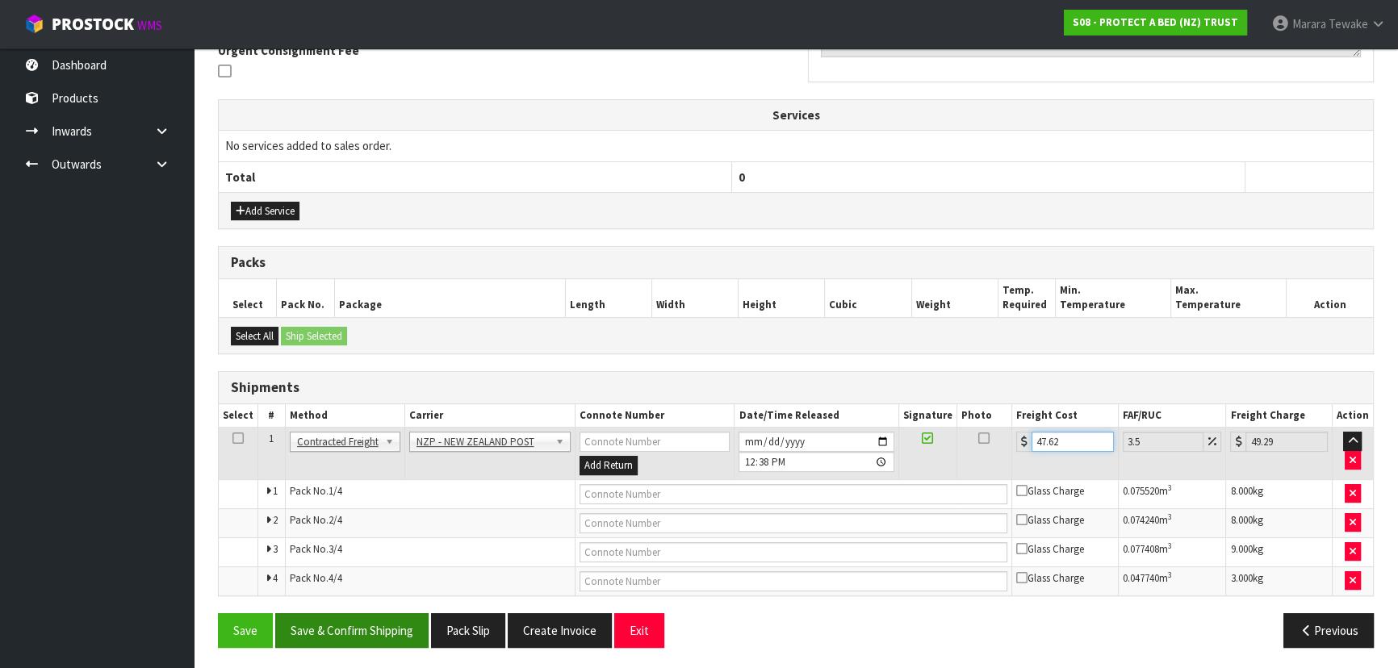
type input "47.62"
drag, startPoint x: 382, startPoint y: 617, endPoint x: 374, endPoint y: 620, distance: 8.4
click at [382, 617] on button "Save & Confirm Shipping" at bounding box center [351, 630] width 153 height 35
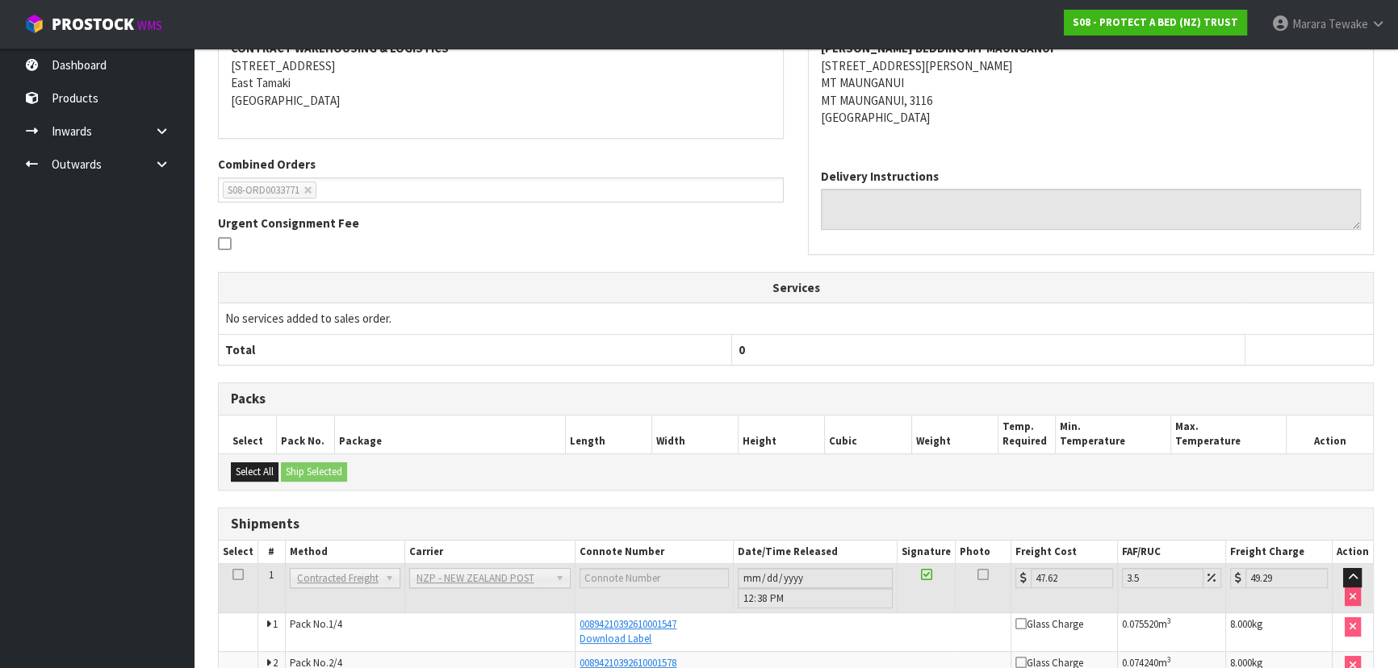
scroll to position [0, 0]
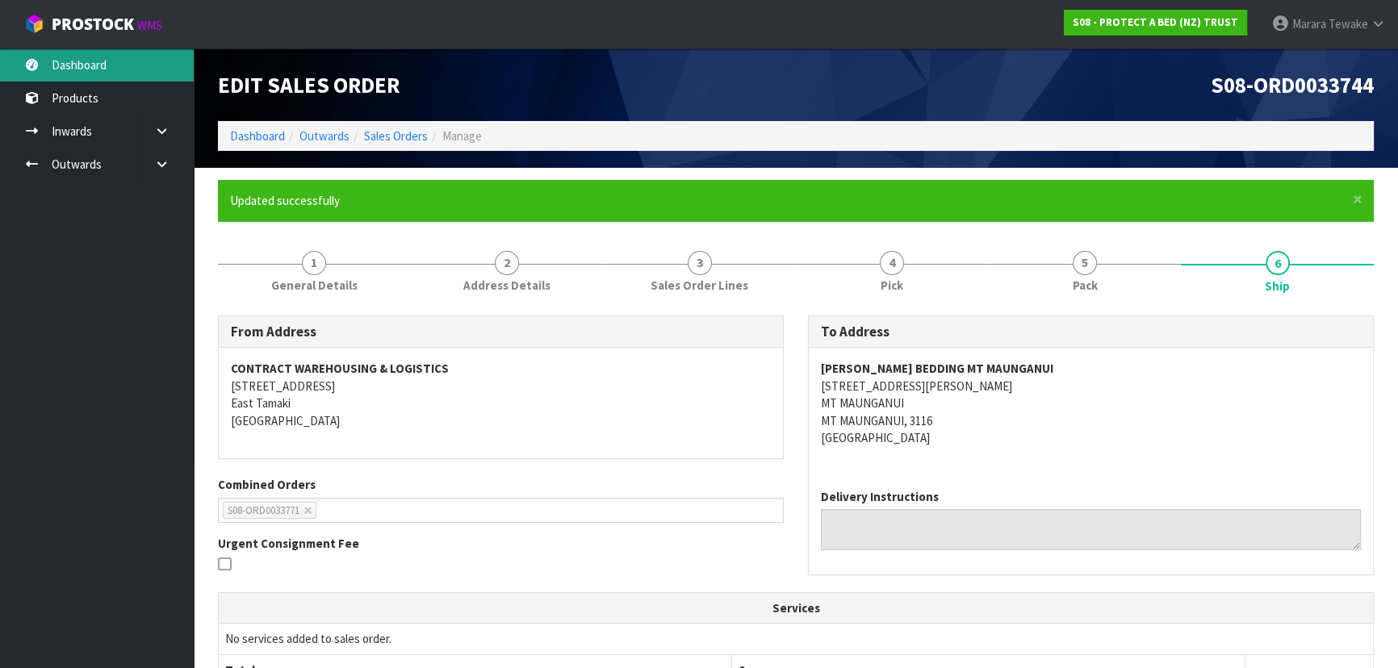
click at [144, 57] on link "Dashboard" at bounding box center [97, 64] width 194 height 33
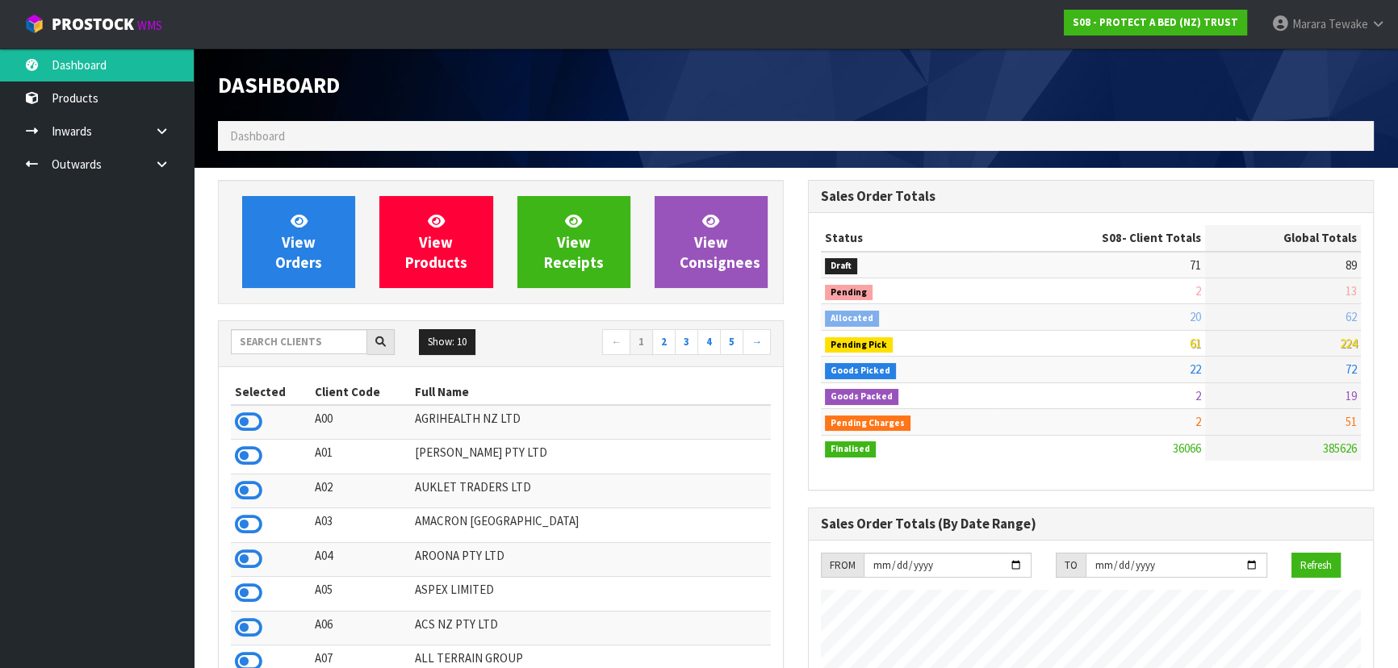
scroll to position [1220, 589]
click at [291, 253] on span "View Orders" at bounding box center [298, 241] width 47 height 61
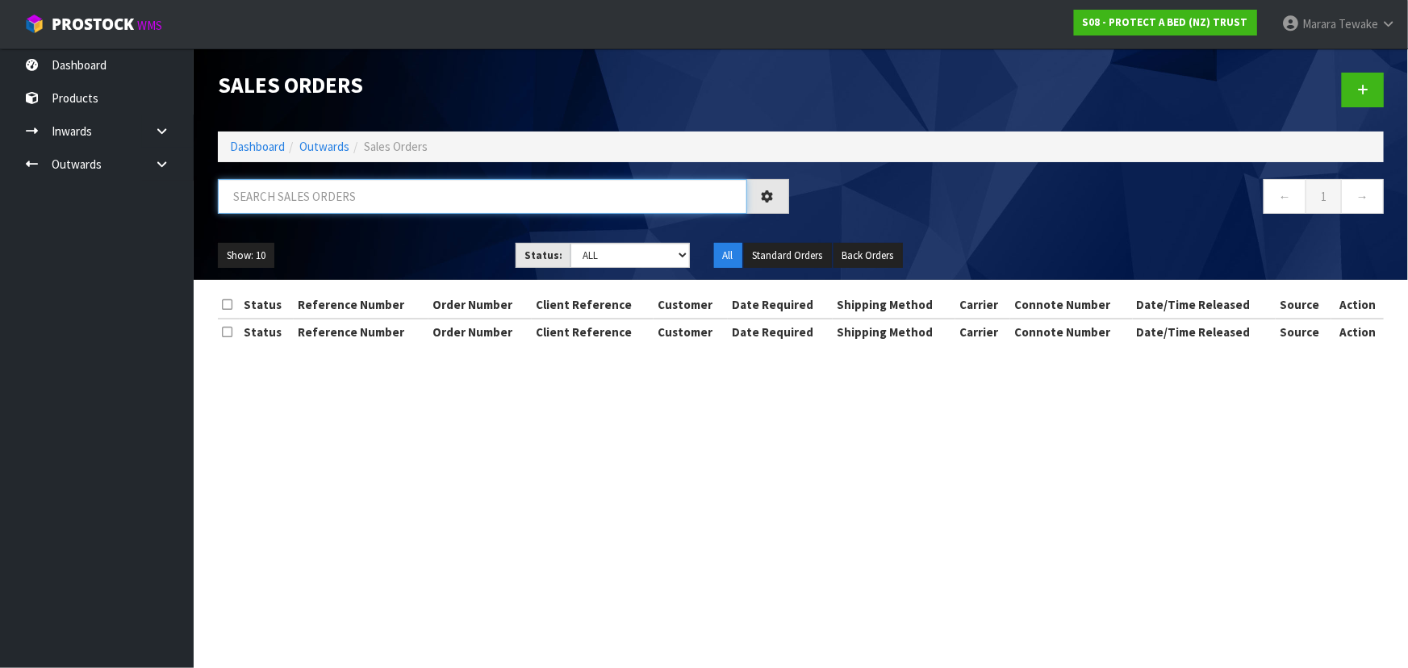
click at [367, 205] on input "text" at bounding box center [482, 196] width 529 height 35
type input "JOB-0416488"
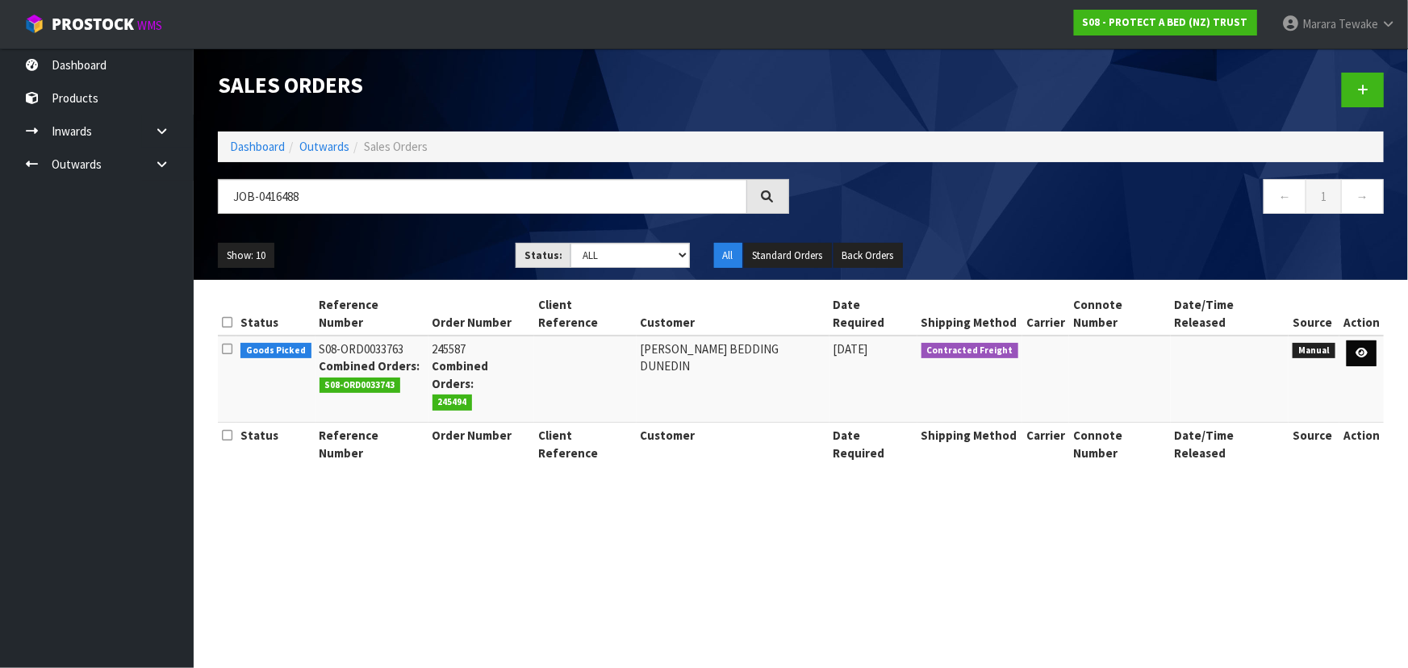
click at [1378, 339] on td at bounding box center [1362, 379] width 44 height 87
drag, startPoint x: 1372, startPoint y: 337, endPoint x: 1361, endPoint y: 332, distance: 12.3
click at [1370, 341] on link at bounding box center [1362, 354] width 30 height 26
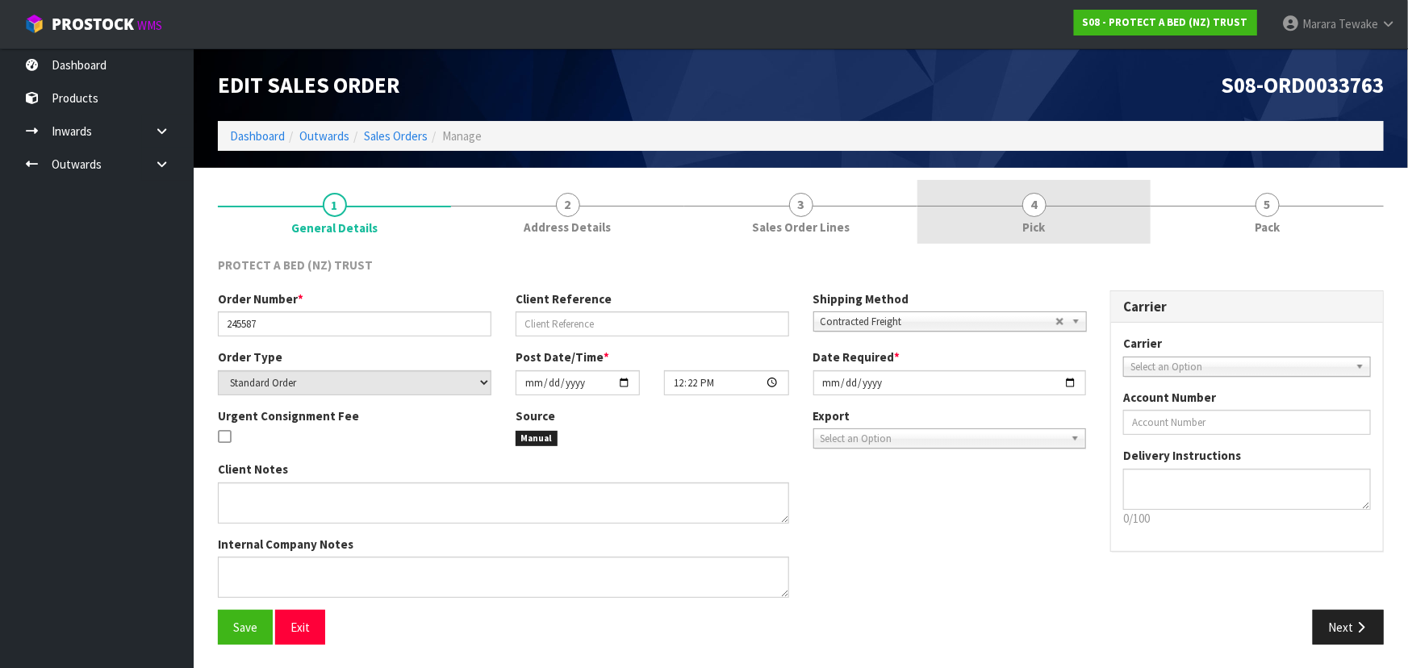
click at [1128, 209] on link "4 Pick" at bounding box center [1034, 212] width 233 height 64
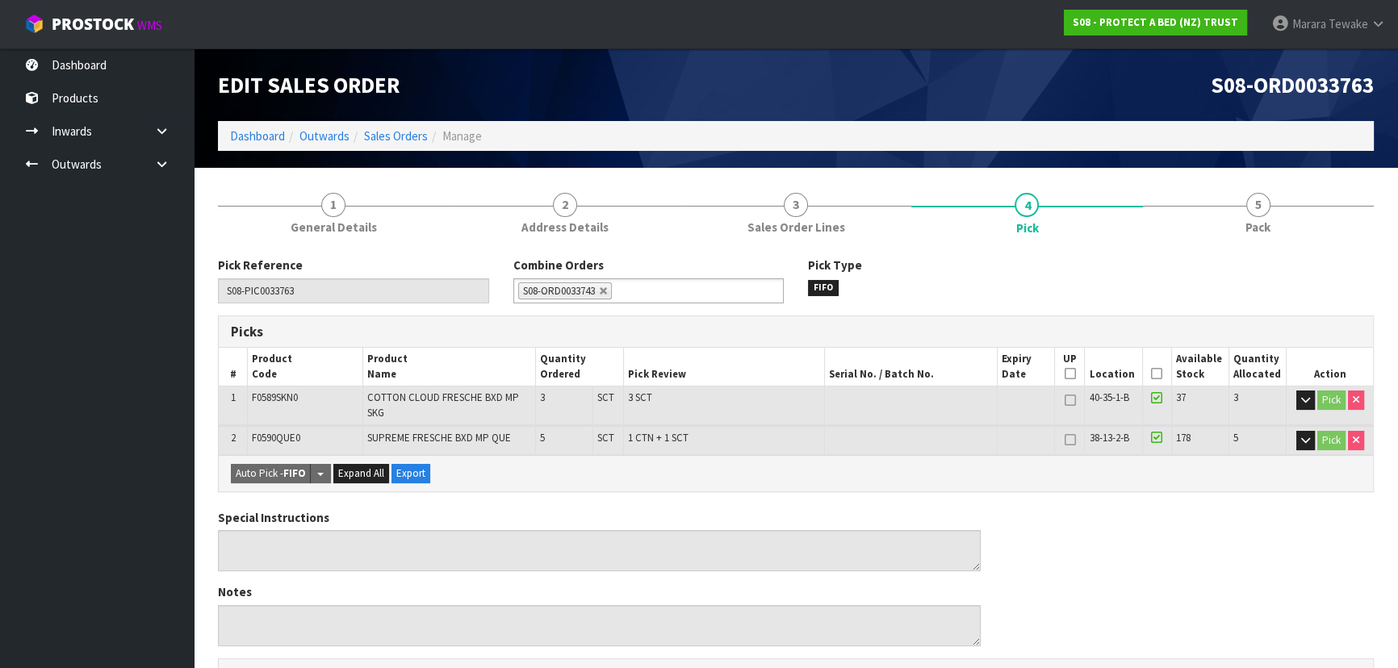
click at [1158, 374] on icon at bounding box center [1156, 374] width 11 height 1
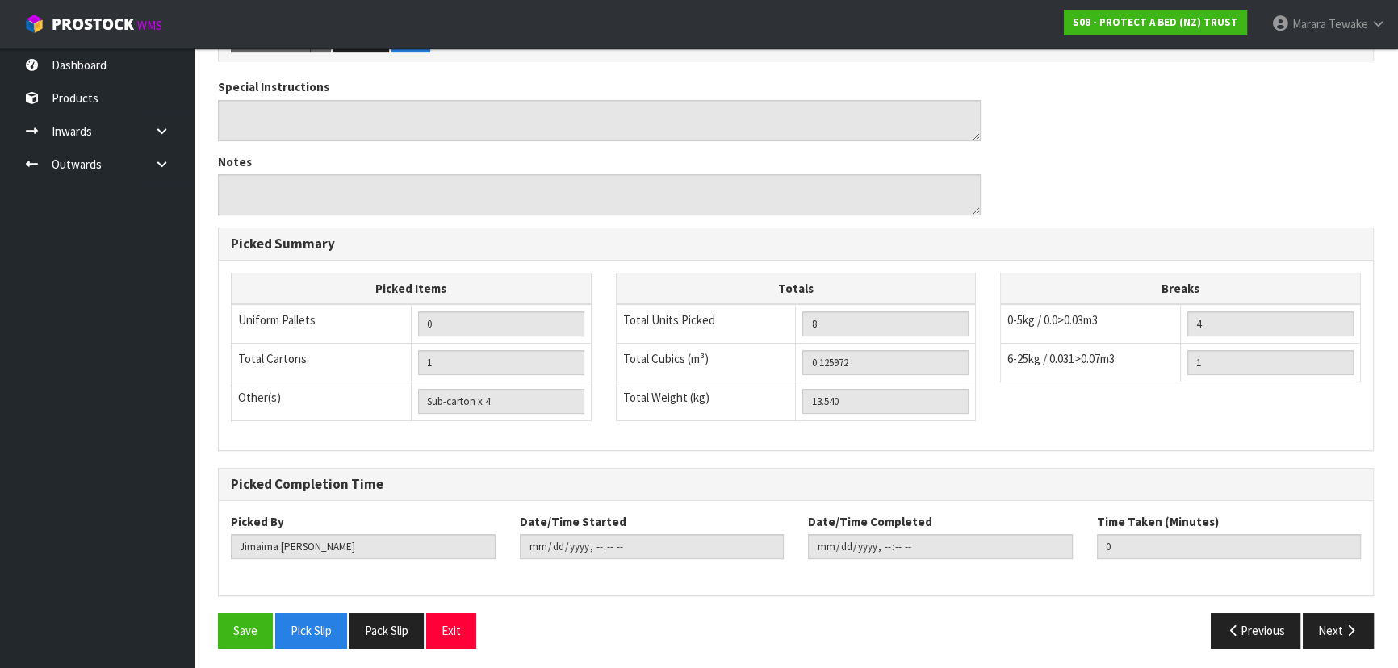
scroll to position [491, 0]
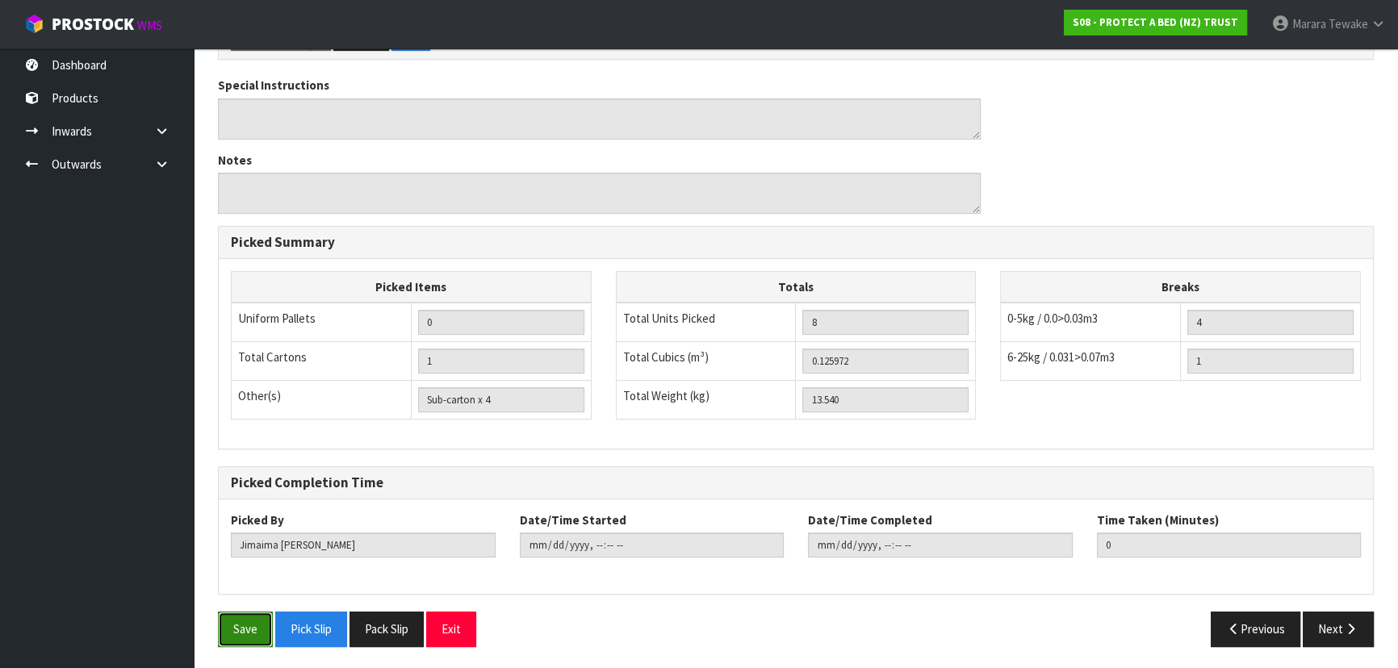
click at [253, 625] on button "Save" at bounding box center [245, 629] width 55 height 35
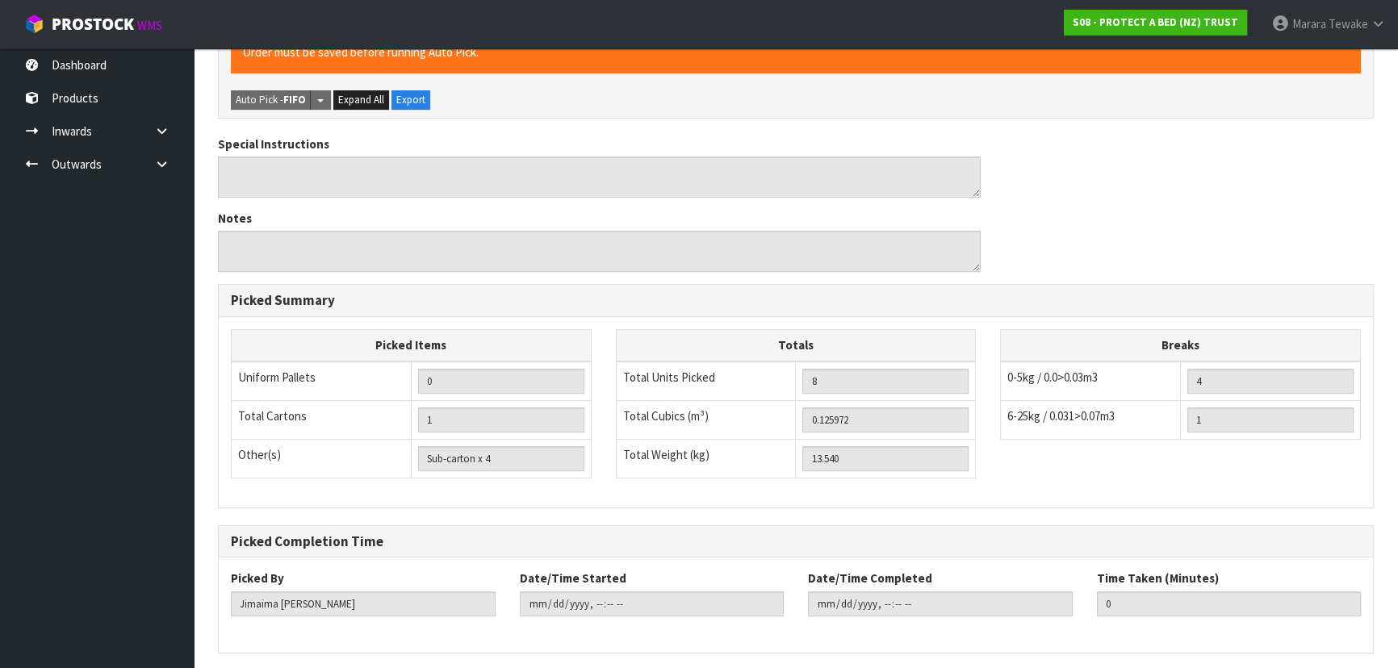
scroll to position [0, 0]
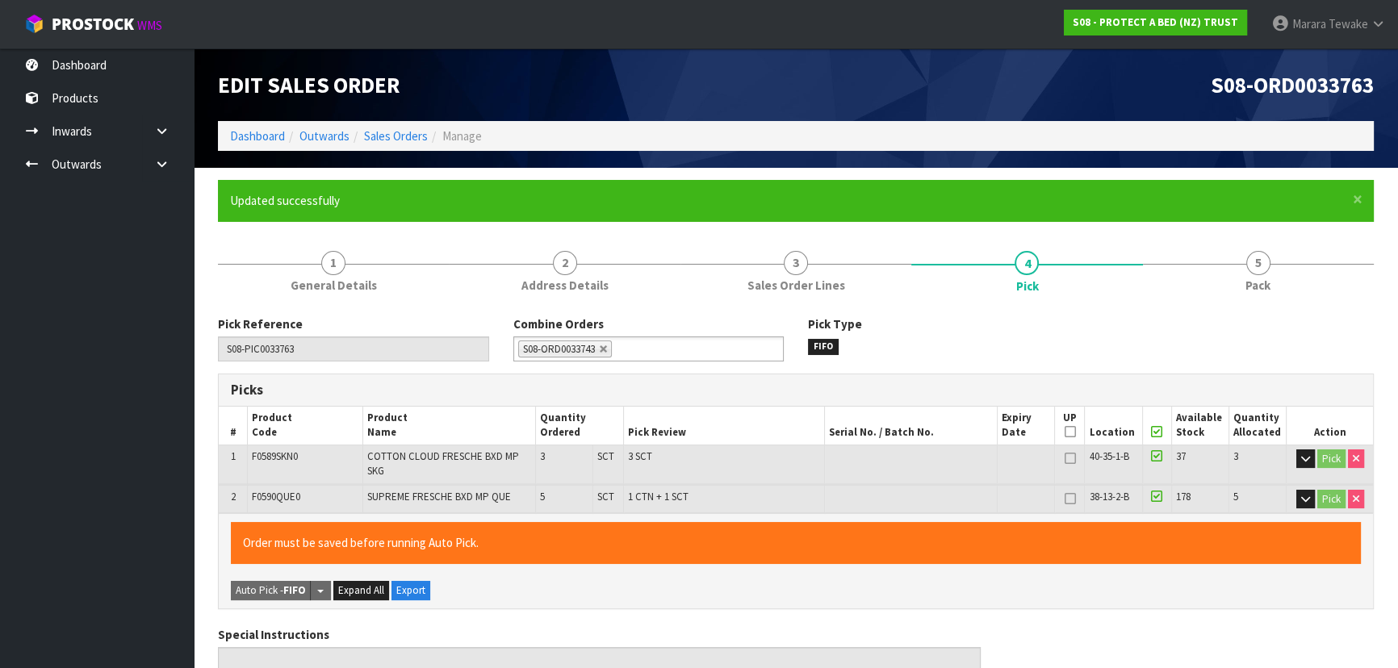
type input "Marara Tewake"
type input "2025-10-14T14:29:44"
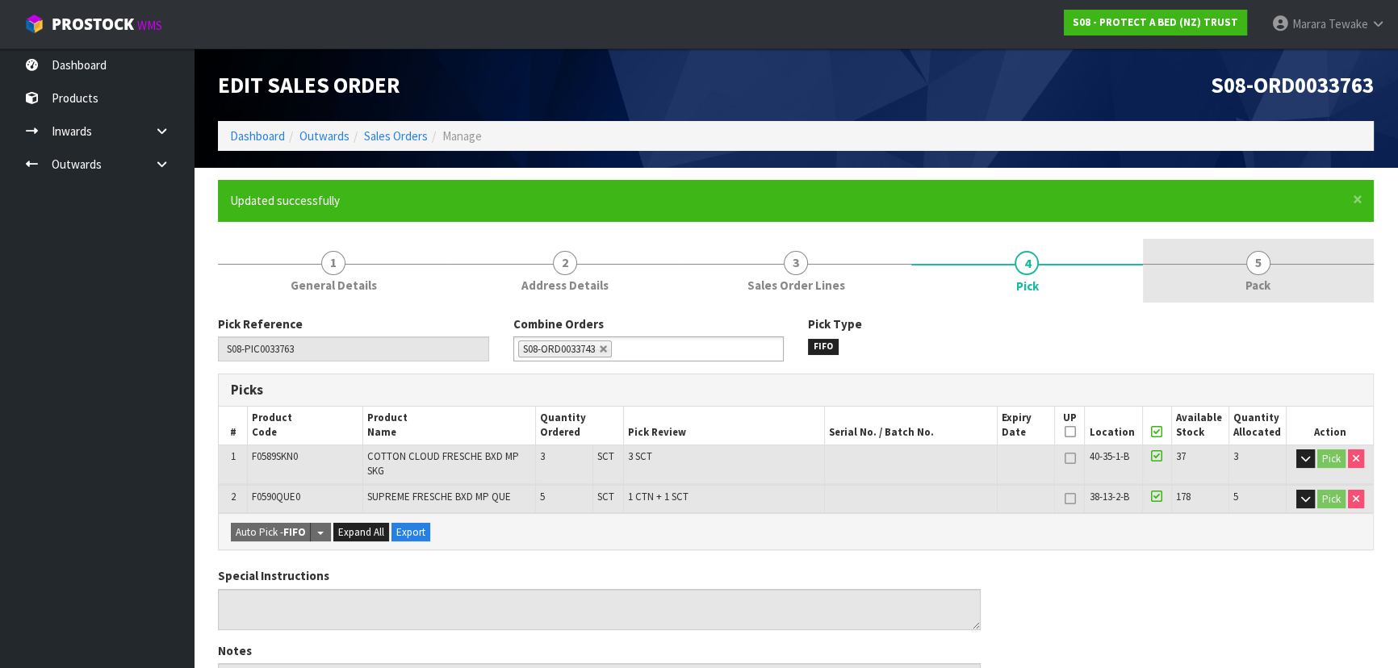
click at [1248, 260] on span "5" at bounding box center [1258, 263] width 24 height 24
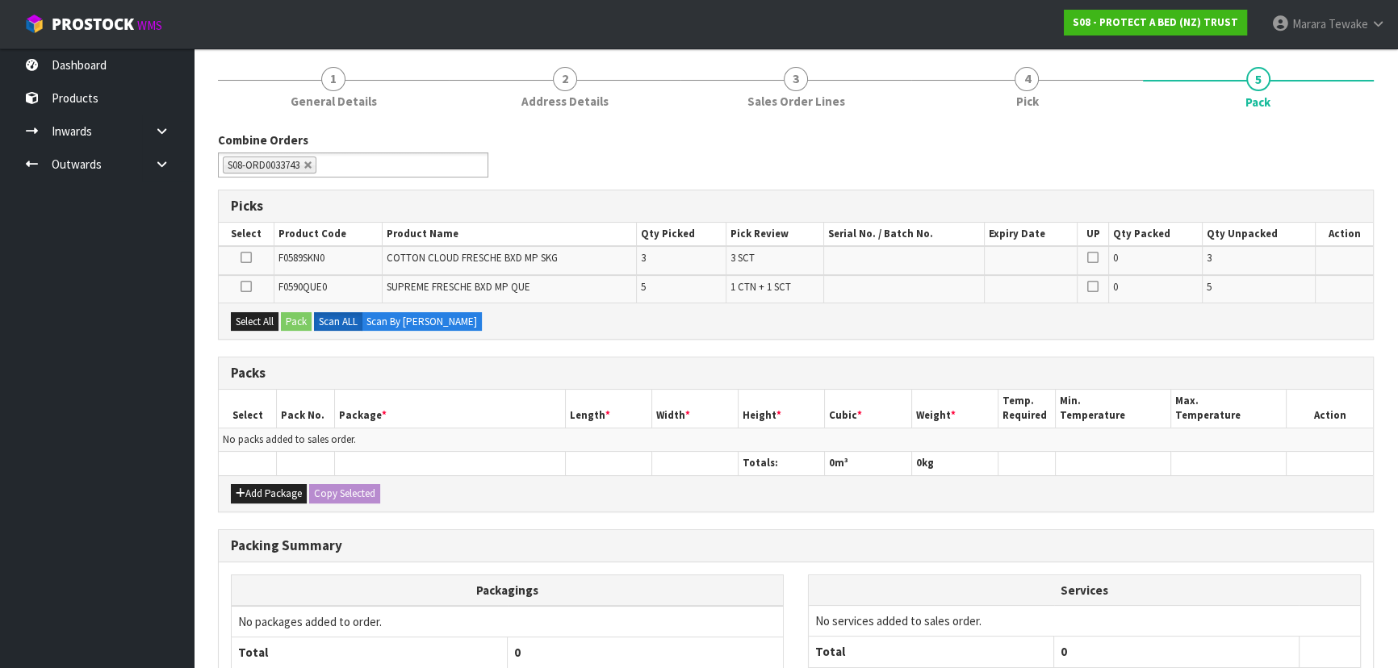
scroll to position [220, 0]
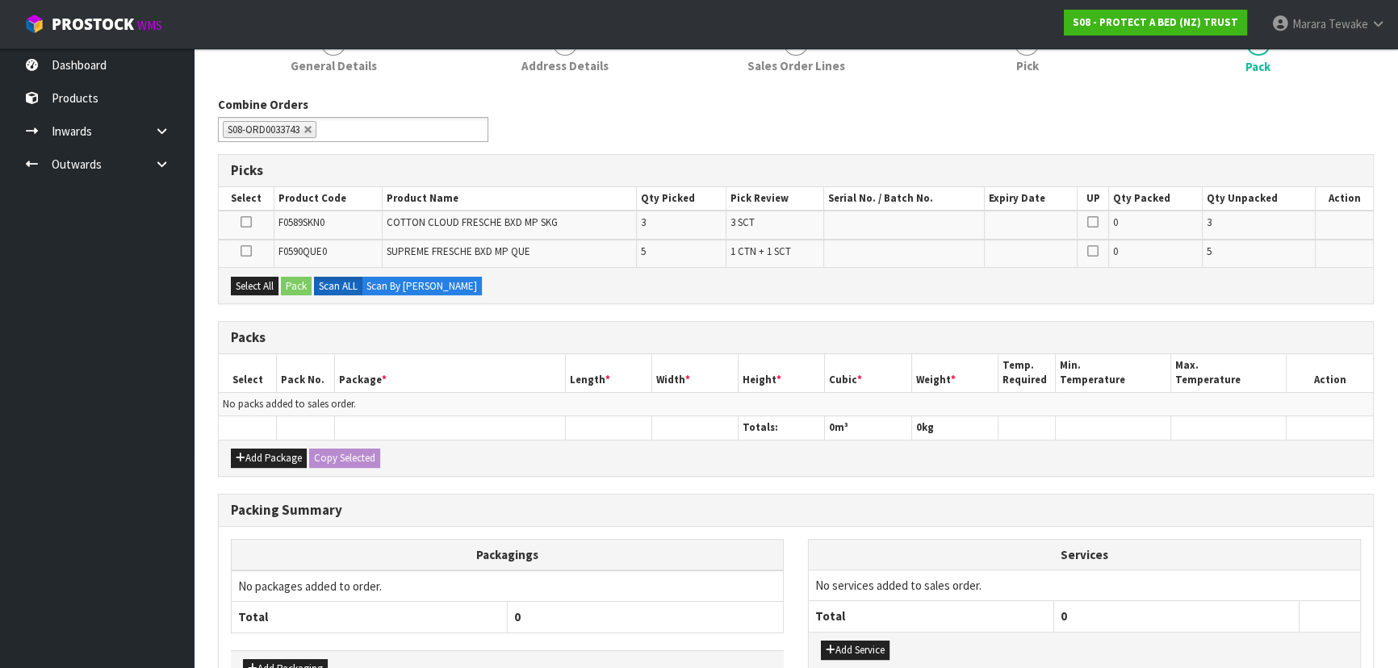
drag, startPoint x: 268, startPoint y: 432, endPoint x: 270, endPoint y: 445, distance: 13.0
click at [268, 434] on th at bounding box center [248, 427] width 58 height 23
click at [270, 449] on button "Add Package" at bounding box center [269, 458] width 76 height 19
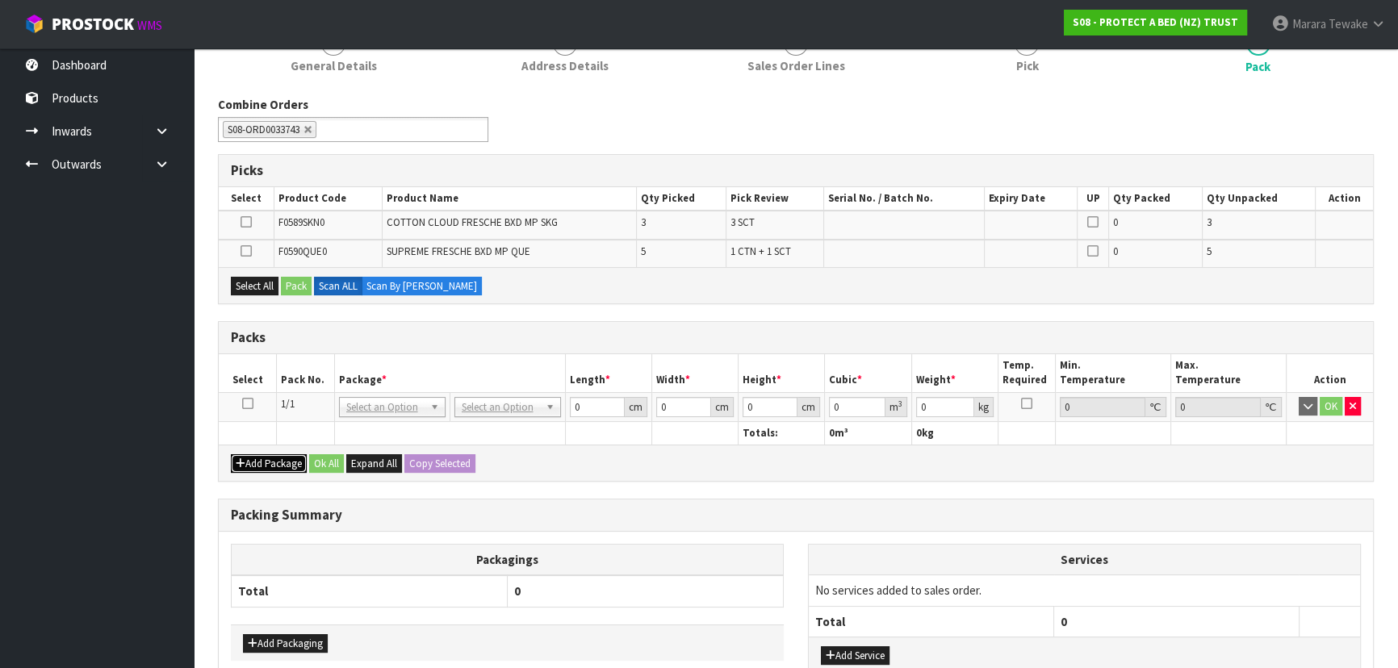
click at [266, 459] on button "Add Package" at bounding box center [269, 463] width 76 height 19
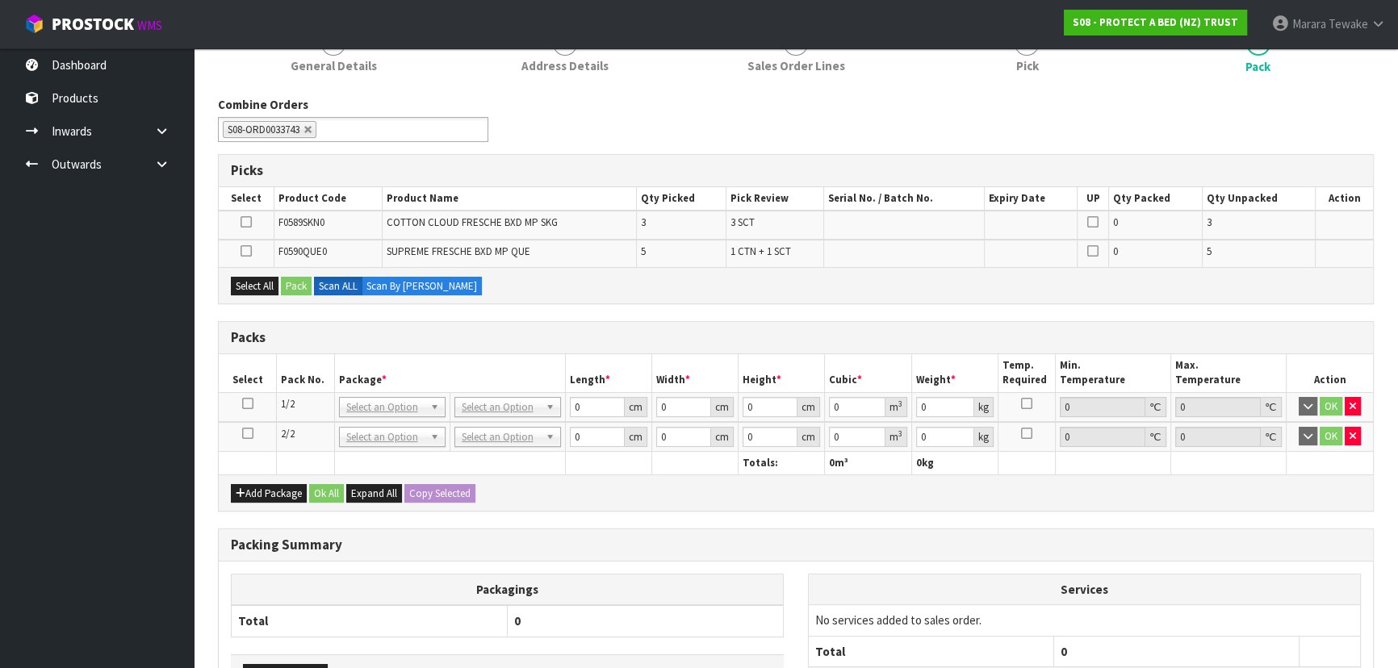
drag, startPoint x: 251, startPoint y: 425, endPoint x: 241, endPoint y: 347, distance: 79.0
click at [250, 424] on td at bounding box center [248, 437] width 58 height 30
click at [249, 433] on icon at bounding box center [247, 433] width 11 height 1
drag, startPoint x: 243, startPoint y: 250, endPoint x: 253, endPoint y: 262, distance: 16.0
click at [245, 251] on icon at bounding box center [246, 251] width 11 height 1
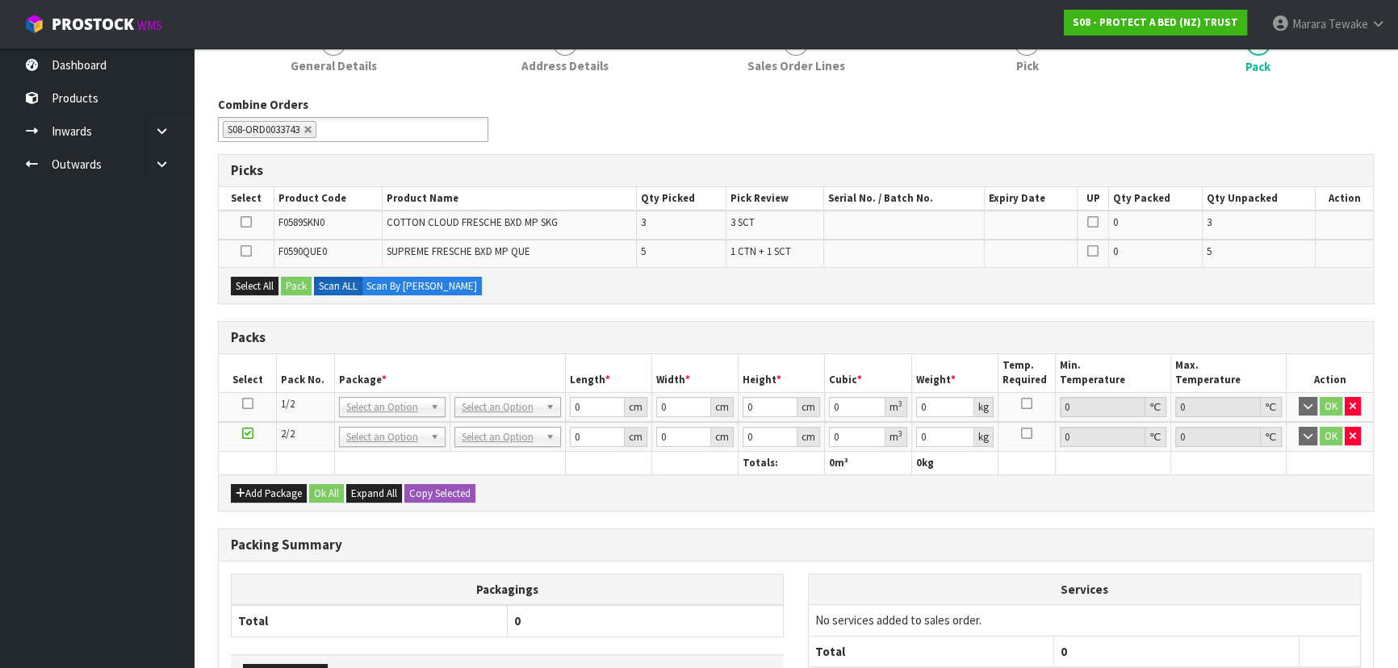
click at [0, 0] on input "checkbox" at bounding box center [0, 0] width 0 height 0
click at [299, 290] on button "Pack" at bounding box center [296, 286] width 31 height 19
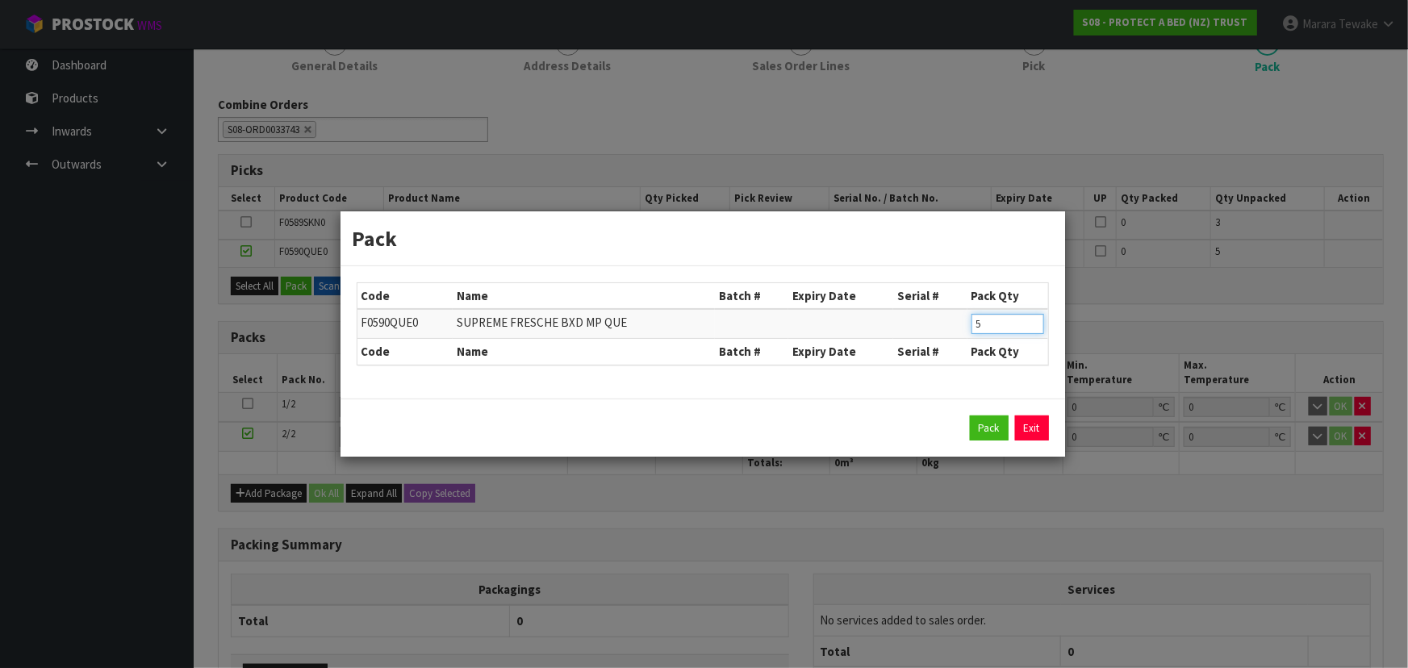
drag, startPoint x: 997, startPoint y: 317, endPoint x: 919, endPoint y: 254, distance: 99.8
click at [922, 277] on div "Code Name Batch # Expiry Date Serial # Pack Qty F0590QUE0 SUPREME FRESCHE BXD M…" at bounding box center [703, 332] width 725 height 132
type input "4"
click button "Pack" at bounding box center [989, 429] width 39 height 26
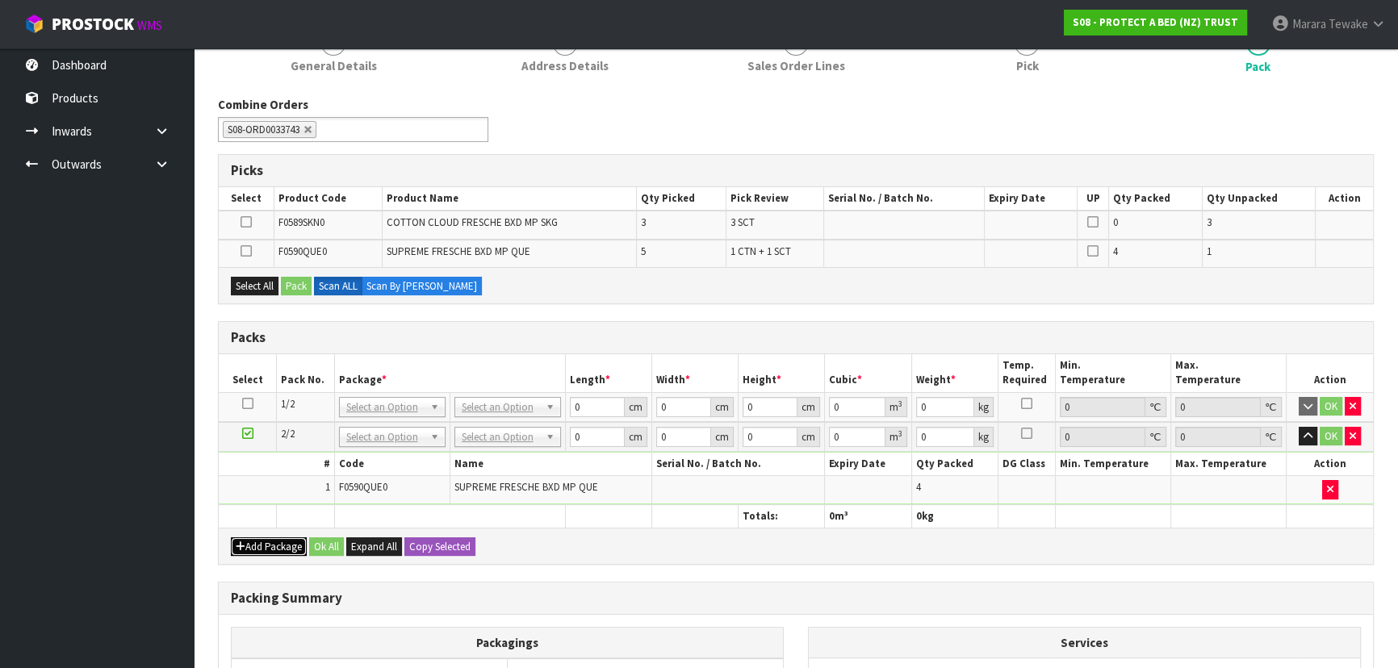
click at [266, 537] on button "Add Package" at bounding box center [269, 546] width 76 height 19
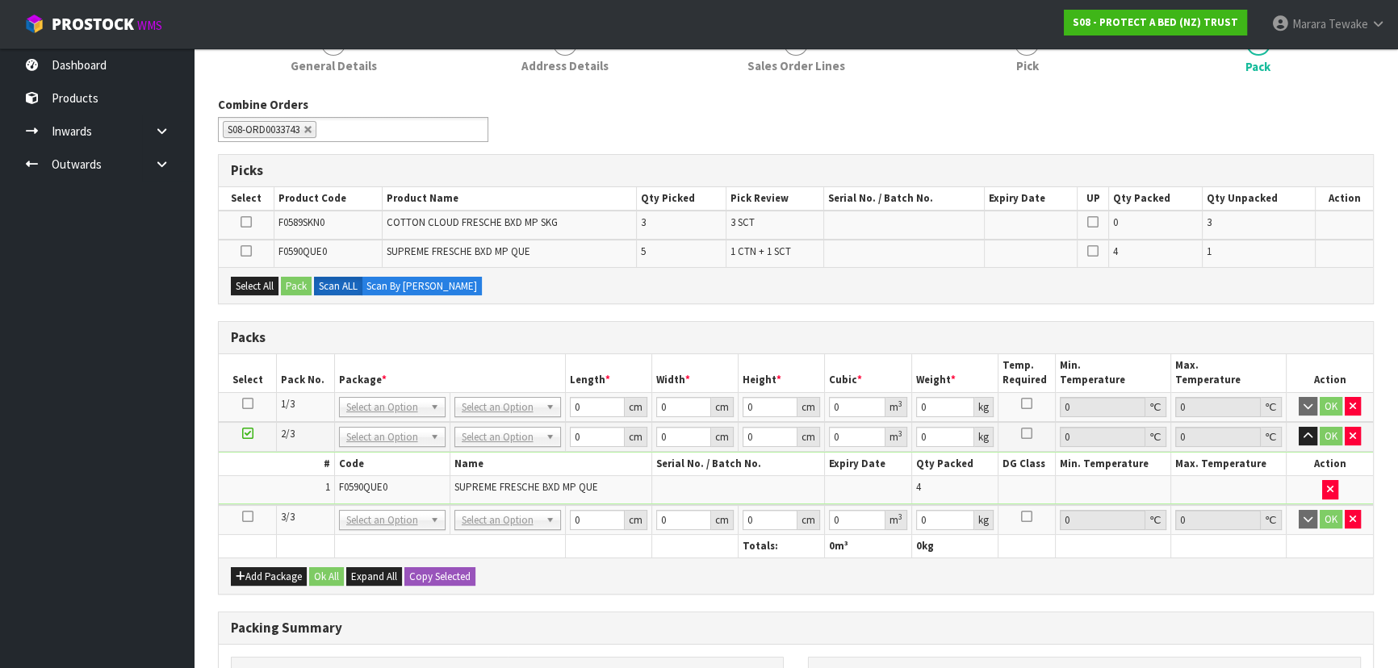
click at [242, 517] on icon at bounding box center [247, 517] width 11 height 1
click at [130, 316] on ul "Dashboard Products Categories Serial Numbers Kitsets Packagings Inwards Purchas…" at bounding box center [97, 358] width 194 height 620
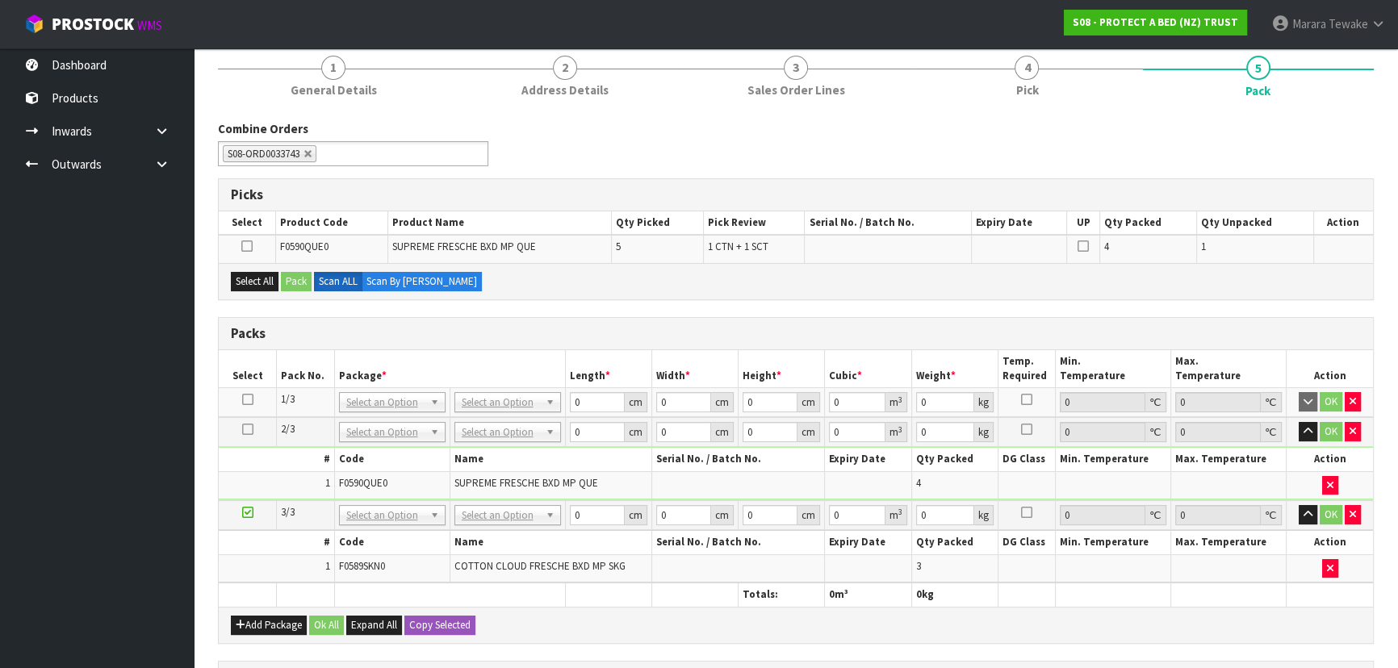
scroll to position [464, 0]
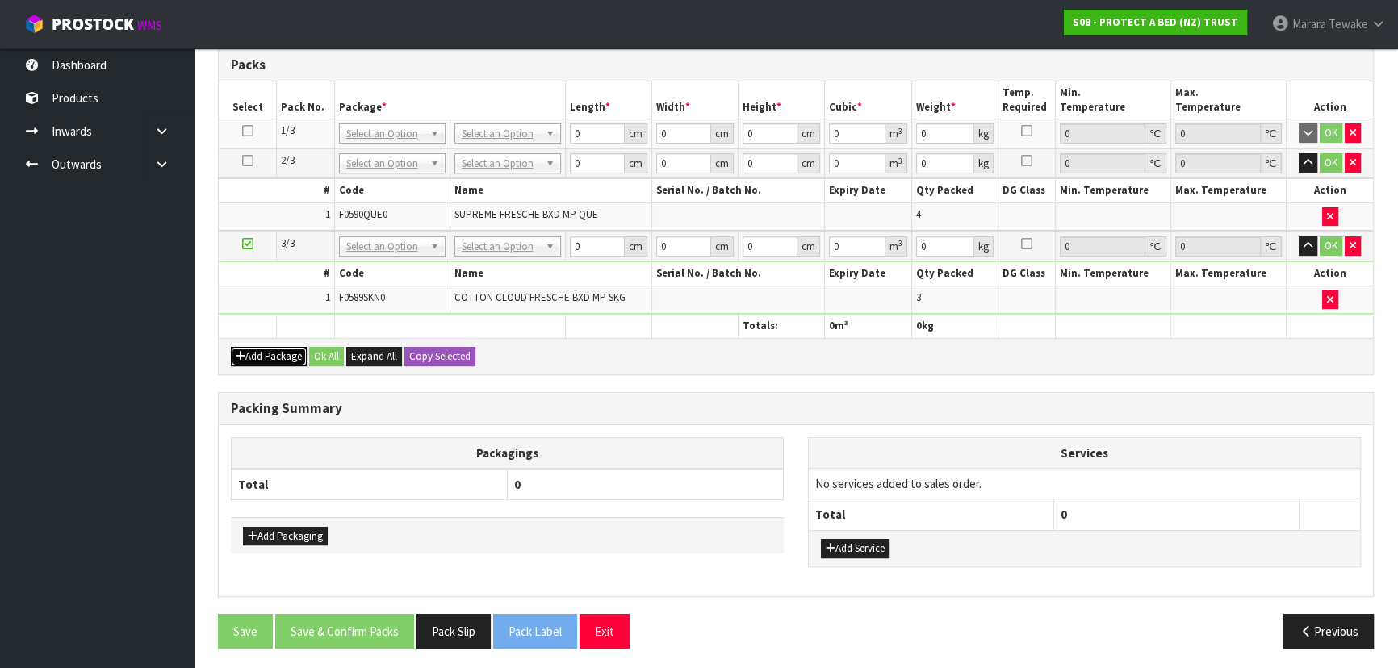
drag, startPoint x: 283, startPoint y: 352, endPoint x: 282, endPoint y: 344, distance: 8.1
click at [282, 350] on button "Add Package" at bounding box center [269, 356] width 76 height 19
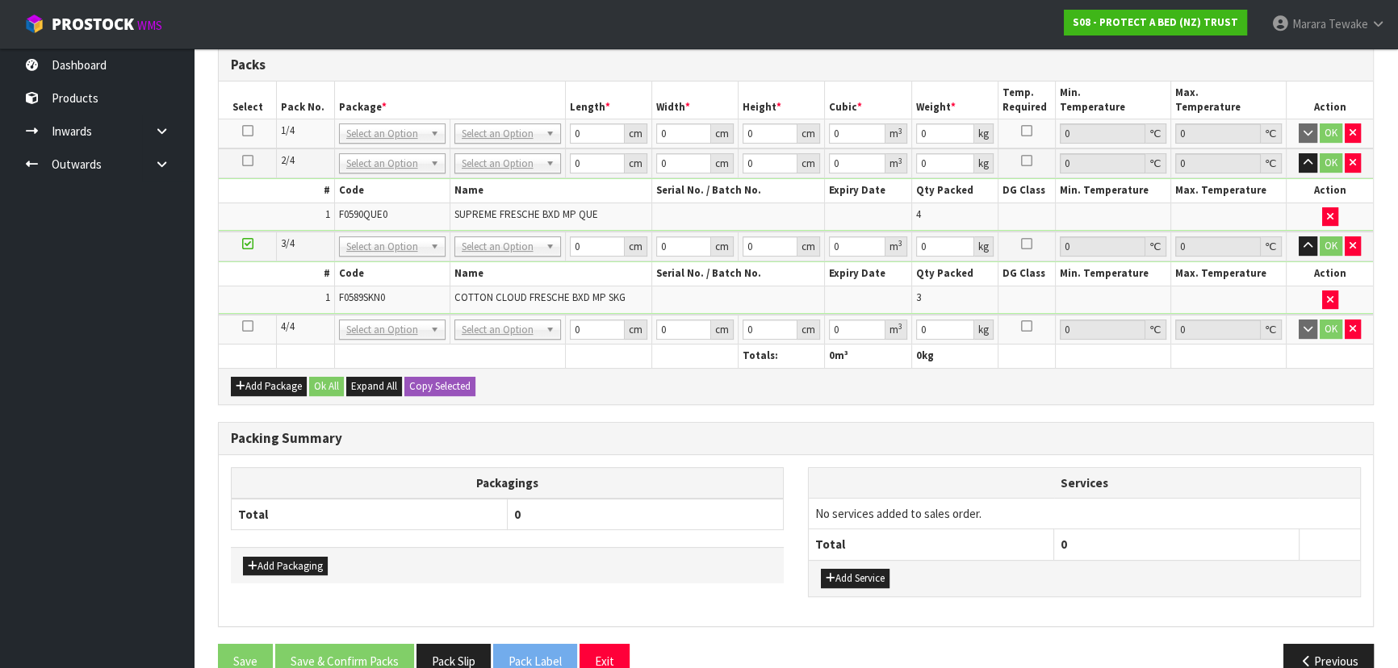
click at [250, 326] on icon at bounding box center [247, 326] width 11 height 1
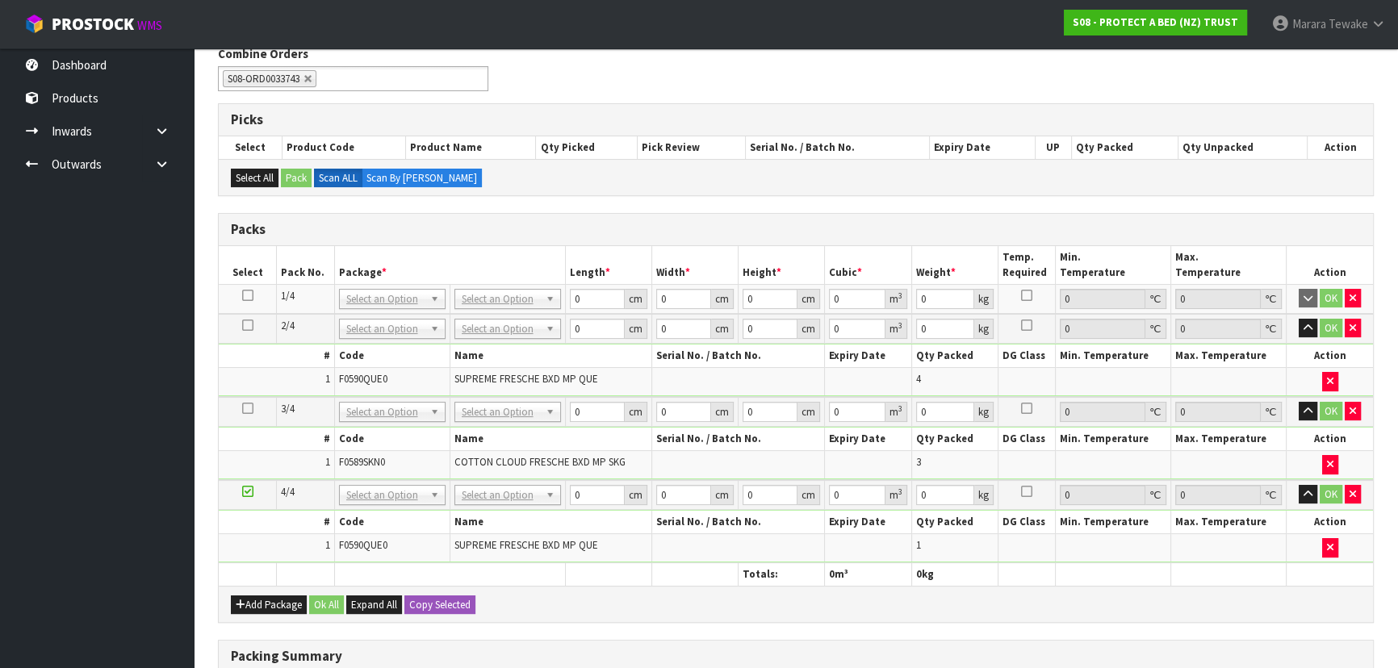
scroll to position [366, 0]
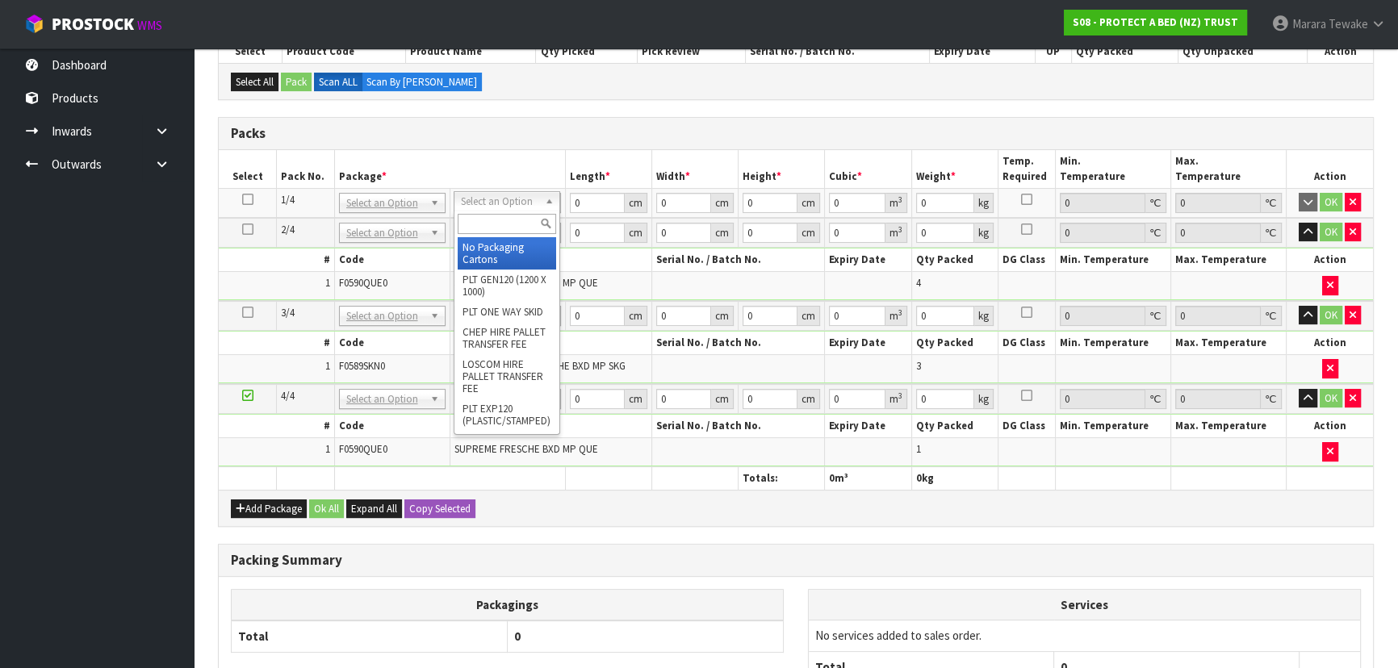
drag, startPoint x: 492, startPoint y: 199, endPoint x: 494, endPoint y: 226, distance: 26.7
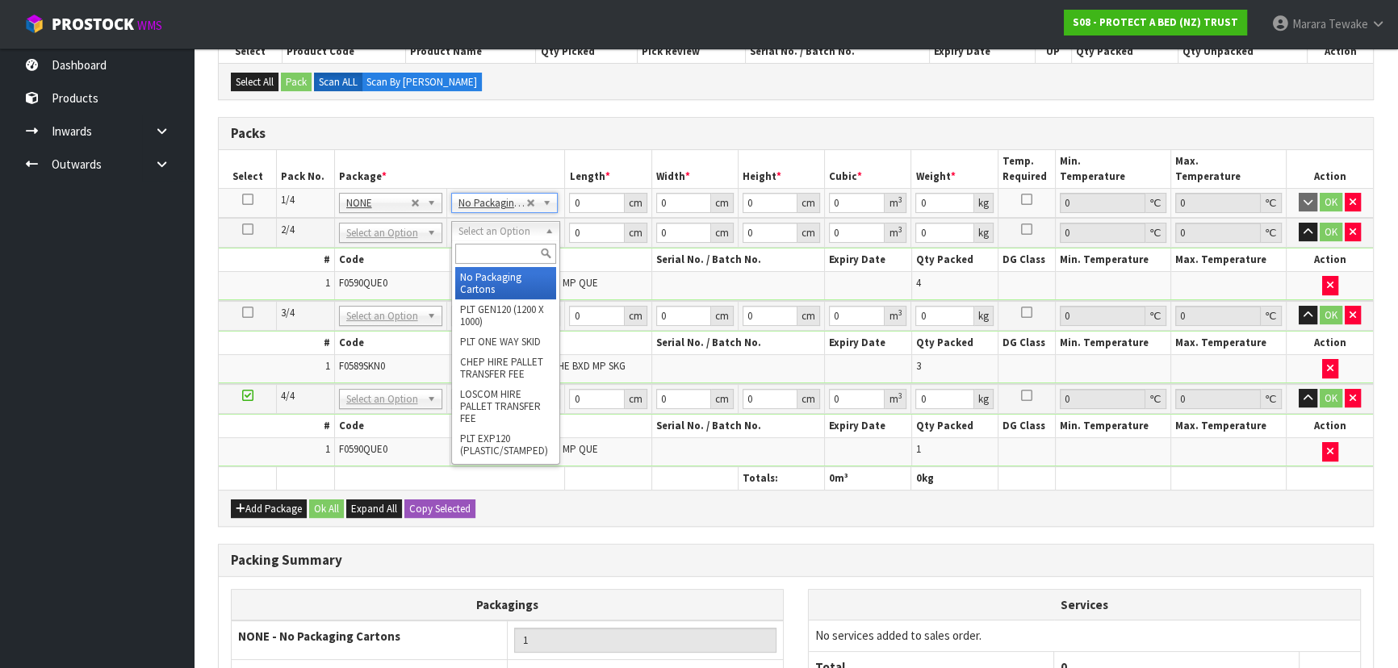
type input "2"
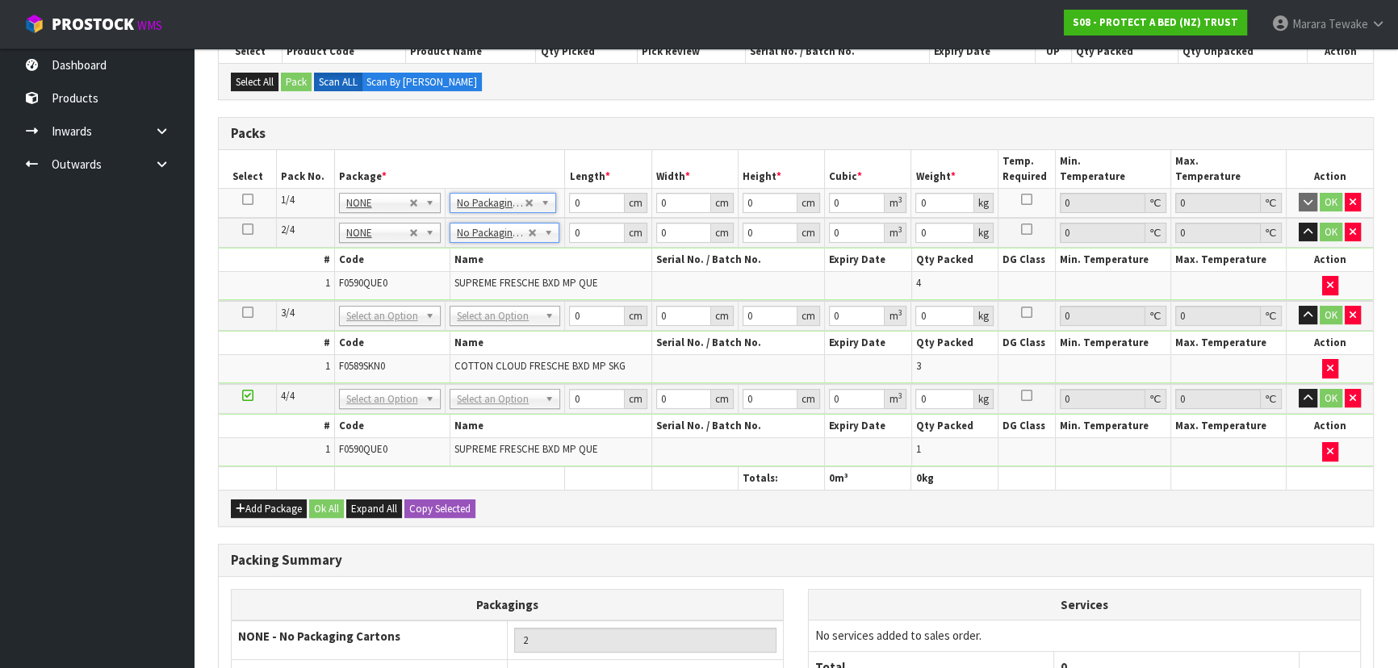
drag, startPoint x: 512, startPoint y: 310, endPoint x: 508, endPoint y: 331, distance: 21.2
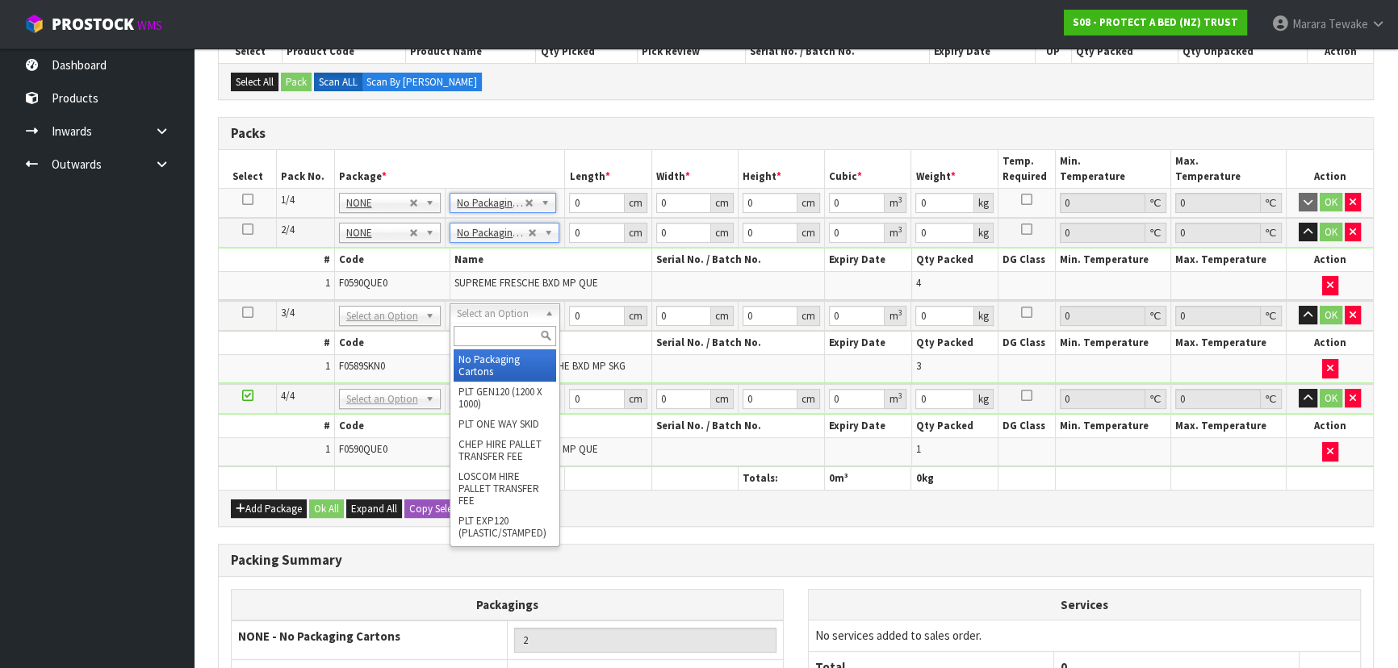
click at [508, 331] on input "text" at bounding box center [505, 336] width 102 height 20
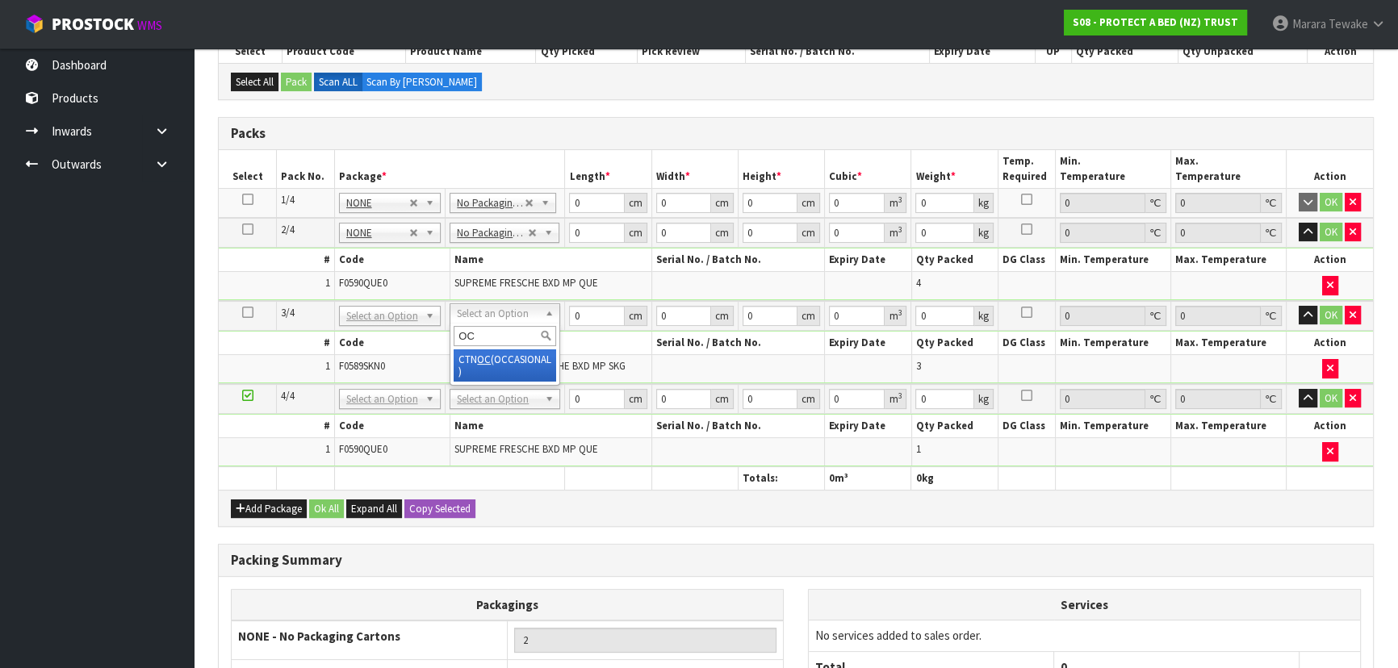
type input "OC"
type input "5.34"
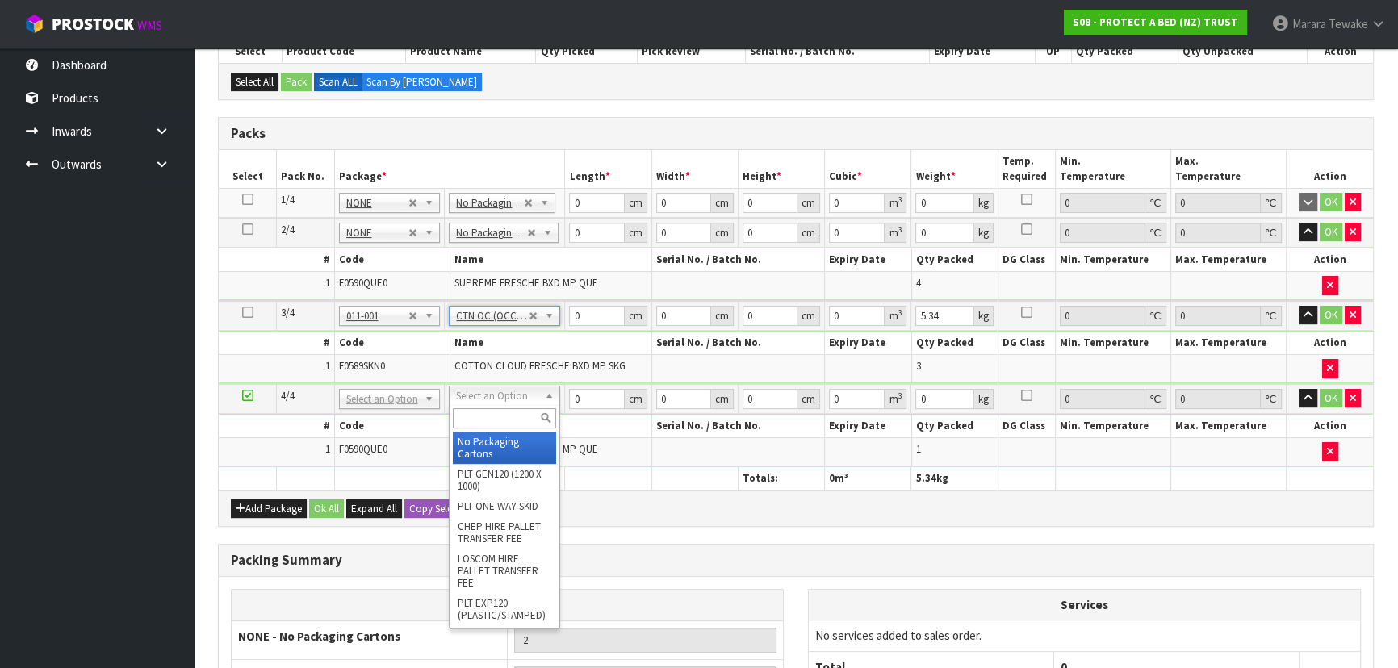
click at [508, 422] on input "text" at bounding box center [504, 418] width 103 height 20
type input "OC"
type input "2"
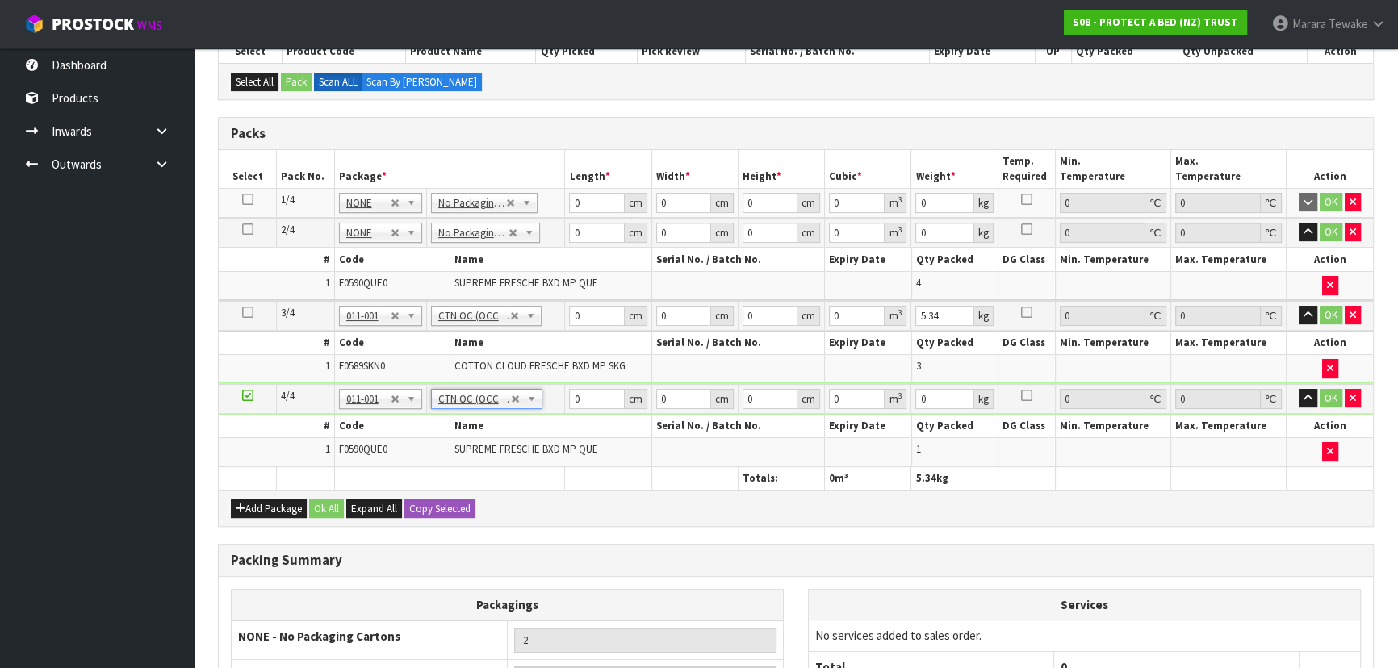
type input "1.5"
drag, startPoint x: 586, startPoint y: 195, endPoint x: 554, endPoint y: 165, distance: 44.0
click at [546, 171] on table "Select Pack No. Package * Length * Width * Height * Cubic * Weight * Temp. Requ…" at bounding box center [796, 320] width 1154 height 340
type input "59"
type input "41"
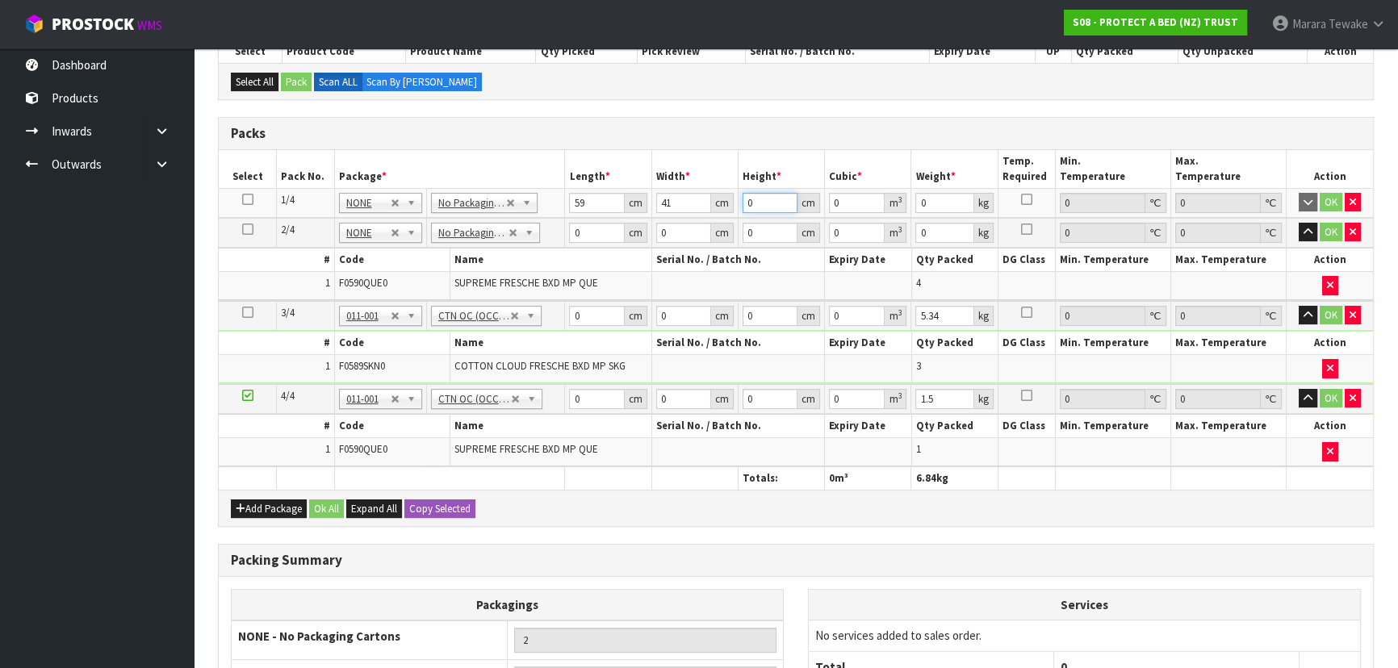
type input "3"
type input "0.007257"
type input "32"
type input "0.077408"
type input "32"
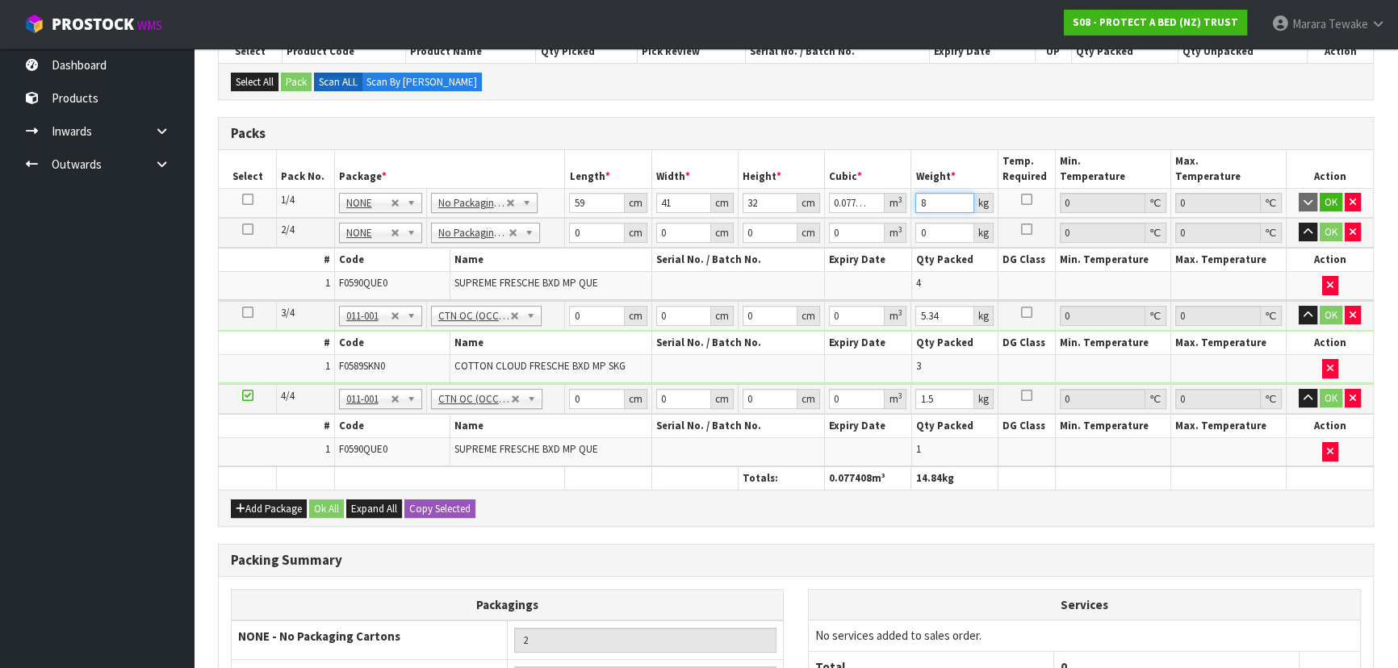
type input "8"
click button "OK" at bounding box center [1331, 202] width 23 height 19
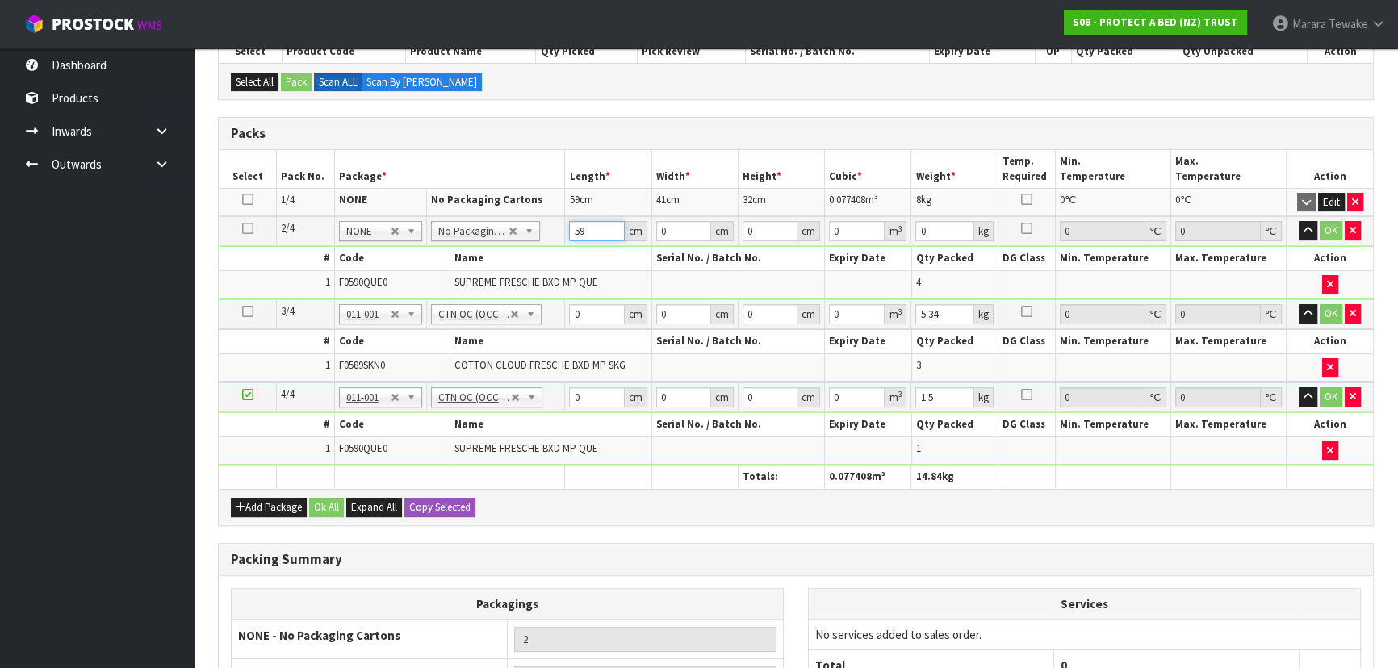
type input "59"
type input "40"
type input "3"
type input "0.00708"
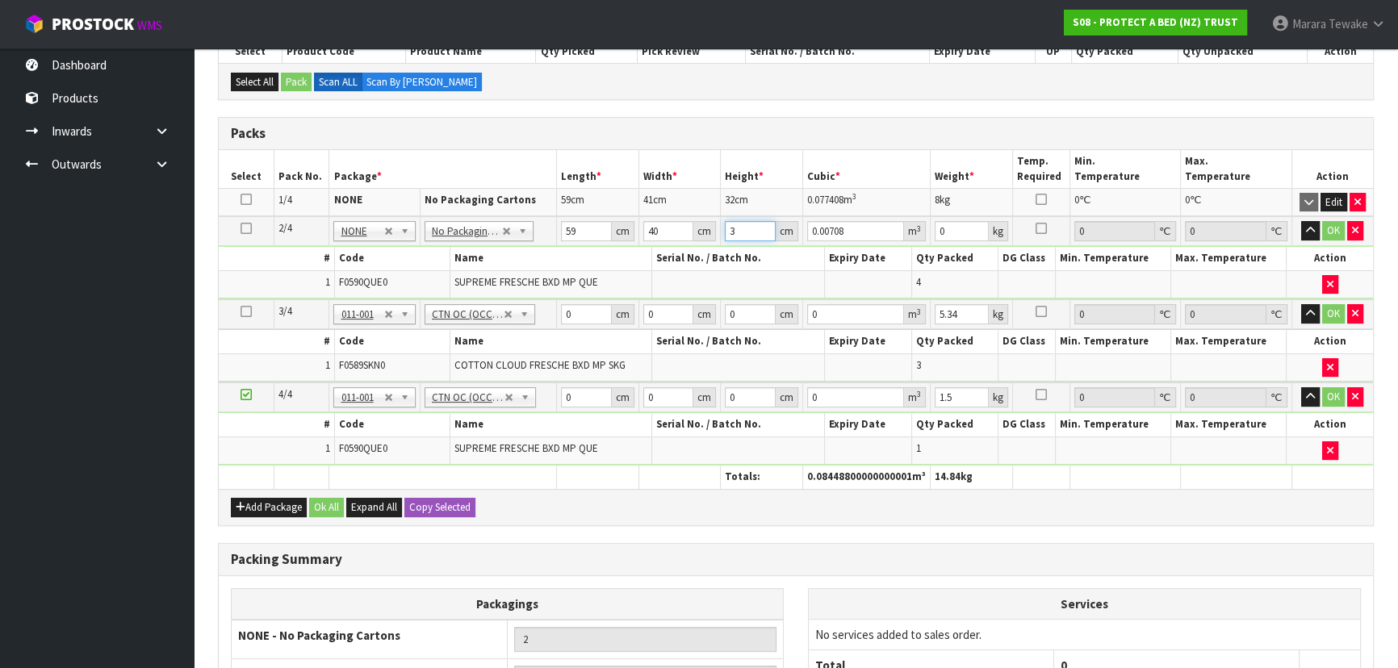
type input "32"
type input "0.07552"
type input "32"
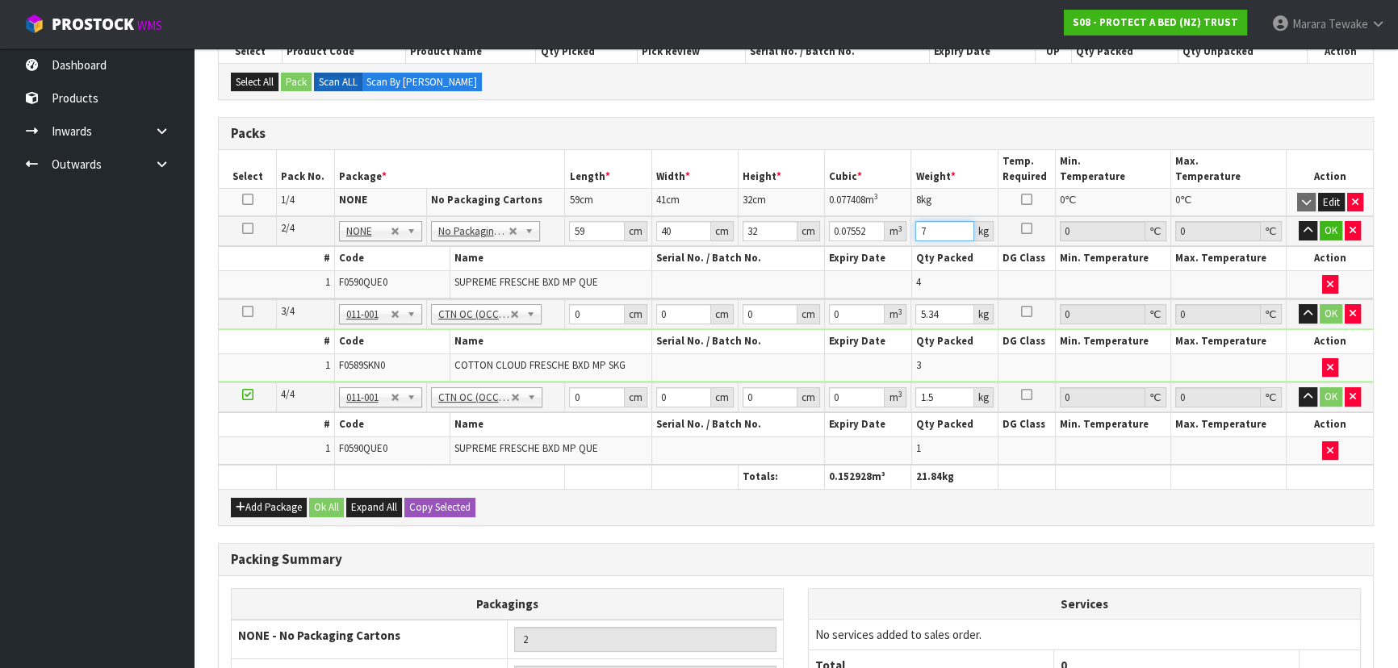
type input "7"
click at [1299, 221] on button "button" at bounding box center [1308, 230] width 19 height 19
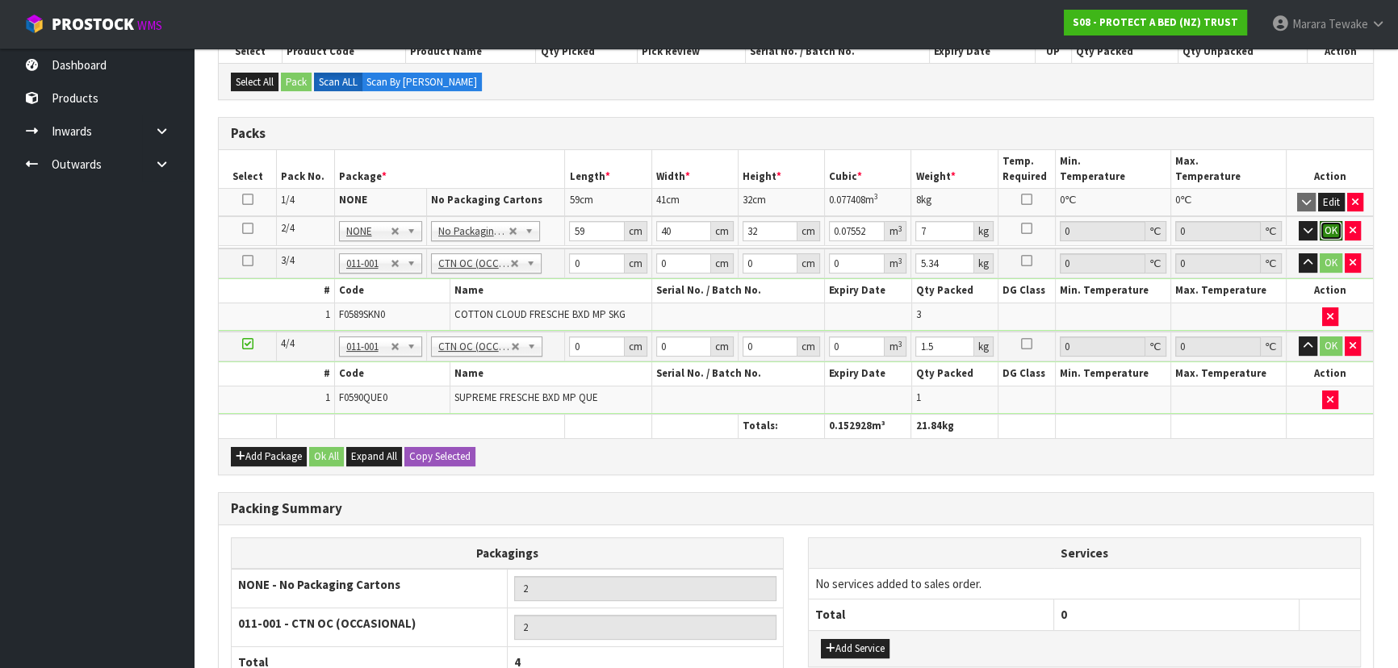
click button "OK" at bounding box center [1331, 230] width 23 height 19
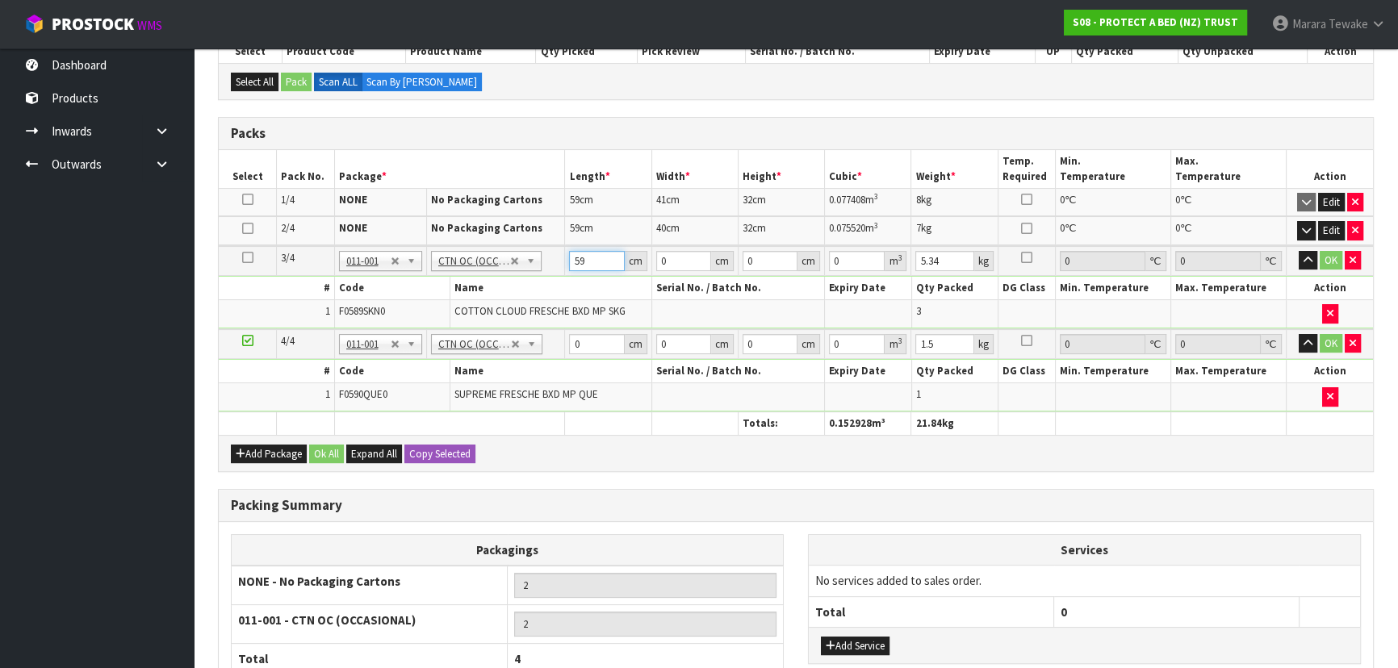
type input "59"
type input "41"
type input "3"
type input "0.007257"
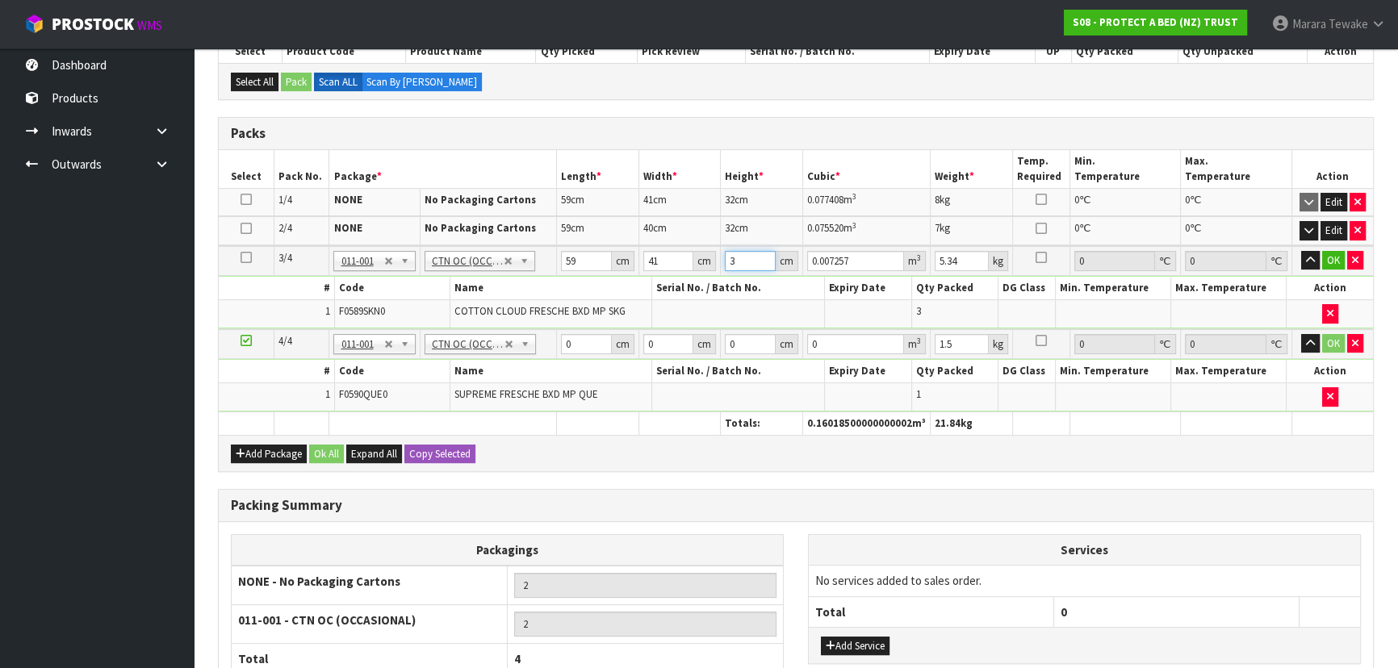
type input "32"
type input "0.077408"
type input "32"
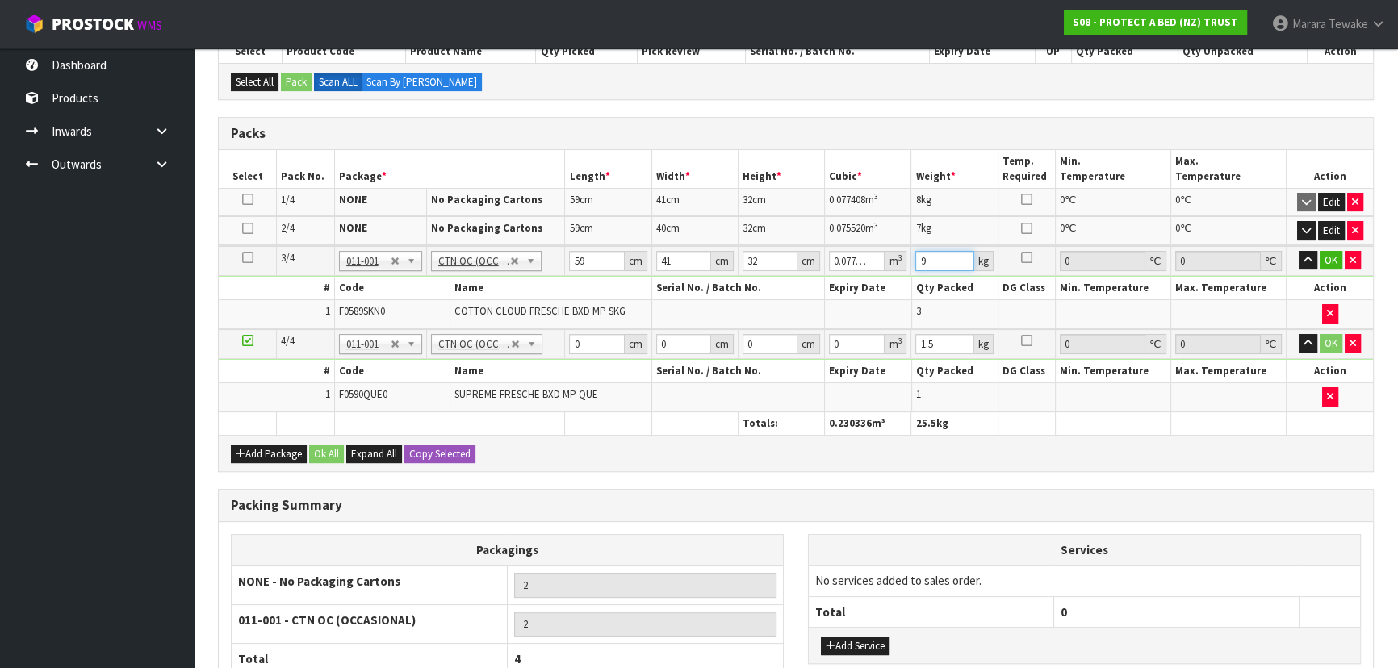
type input "9"
click at [1299, 251] on button "button" at bounding box center [1308, 260] width 19 height 19
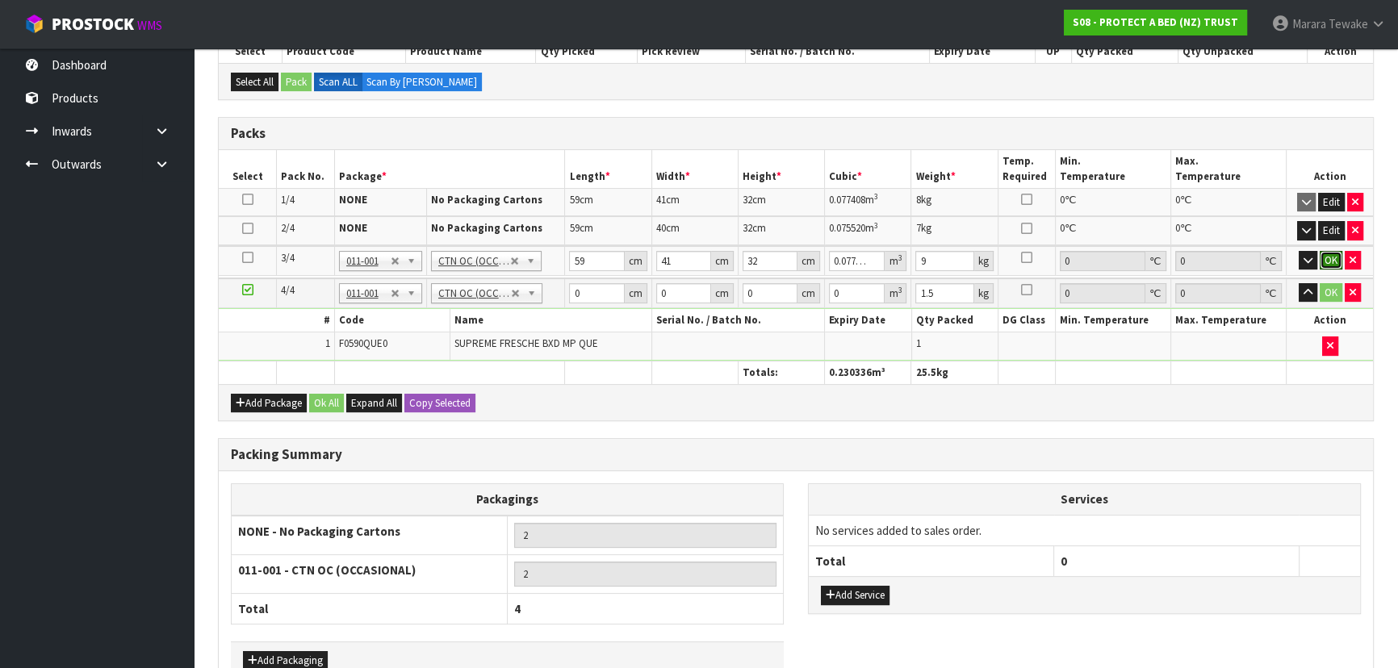
click button "OK" at bounding box center [1331, 260] width 23 height 19
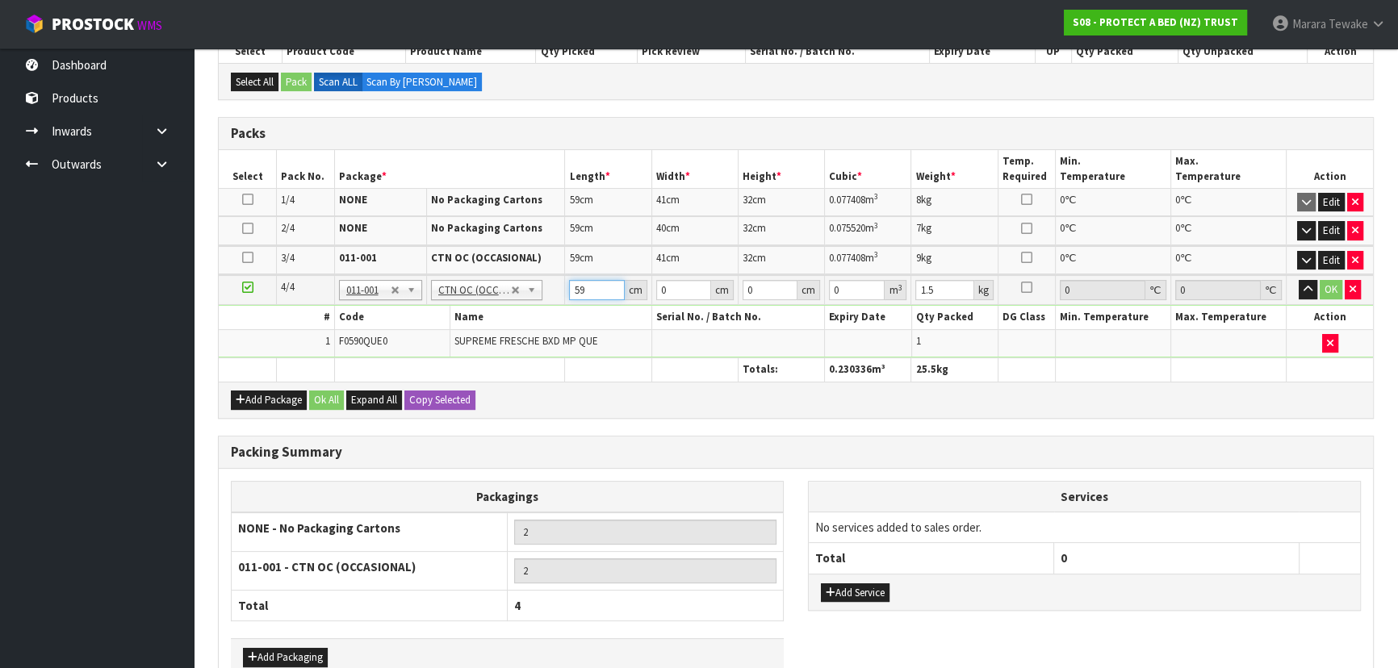
type input "59"
type input "41"
type input "3"
type input "0.007257"
type input "32"
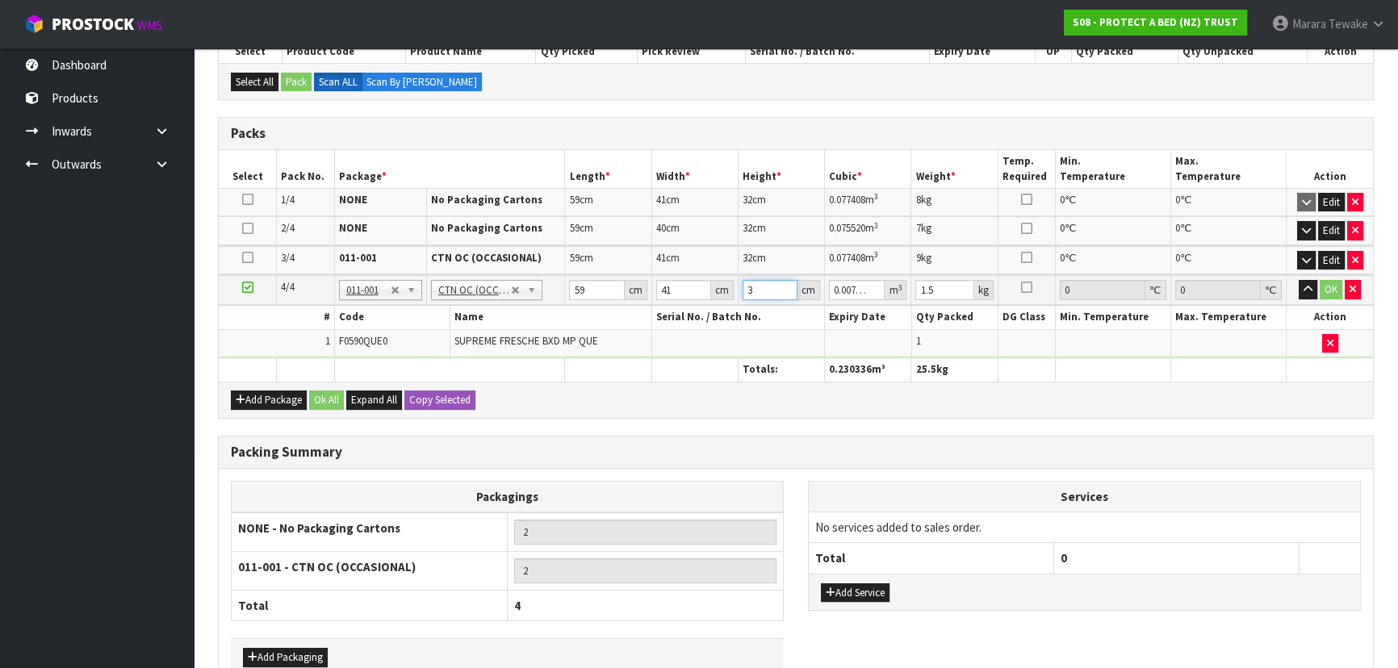
type input "0.077408"
type input "32"
type input "8"
click at [1299, 280] on button "button" at bounding box center [1308, 289] width 19 height 19
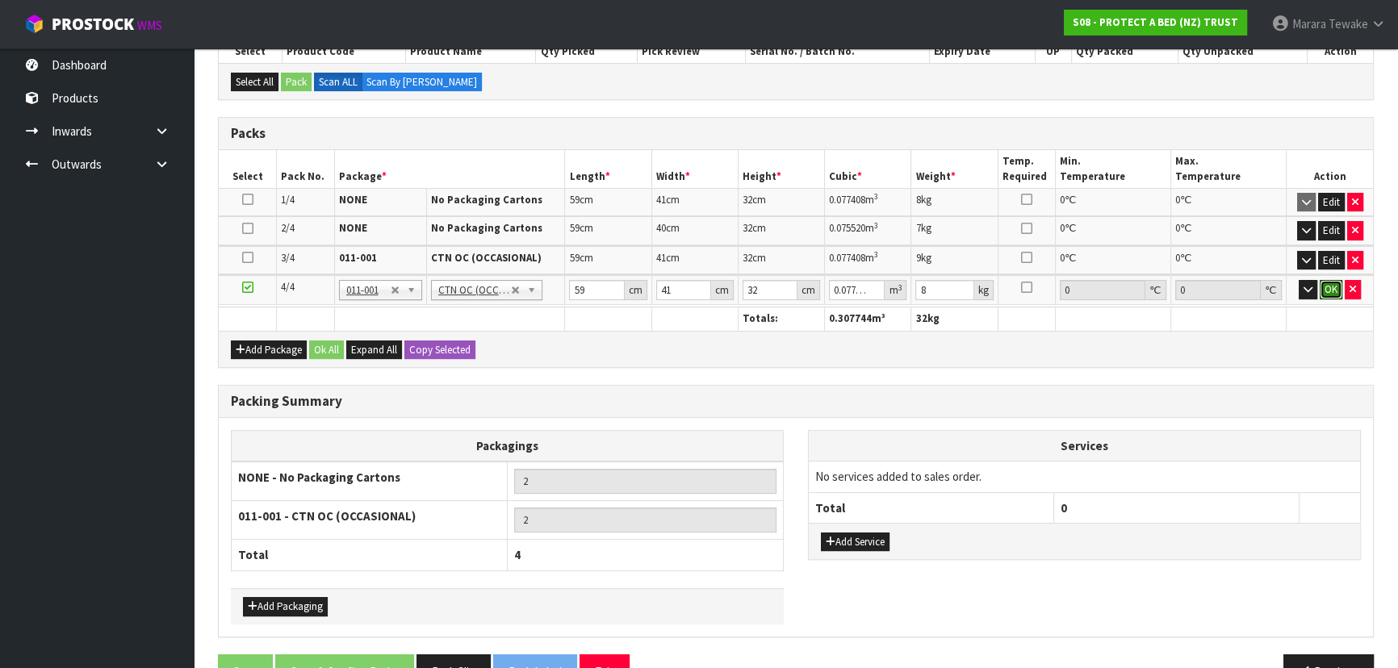
click button "OK" at bounding box center [1331, 289] width 23 height 19
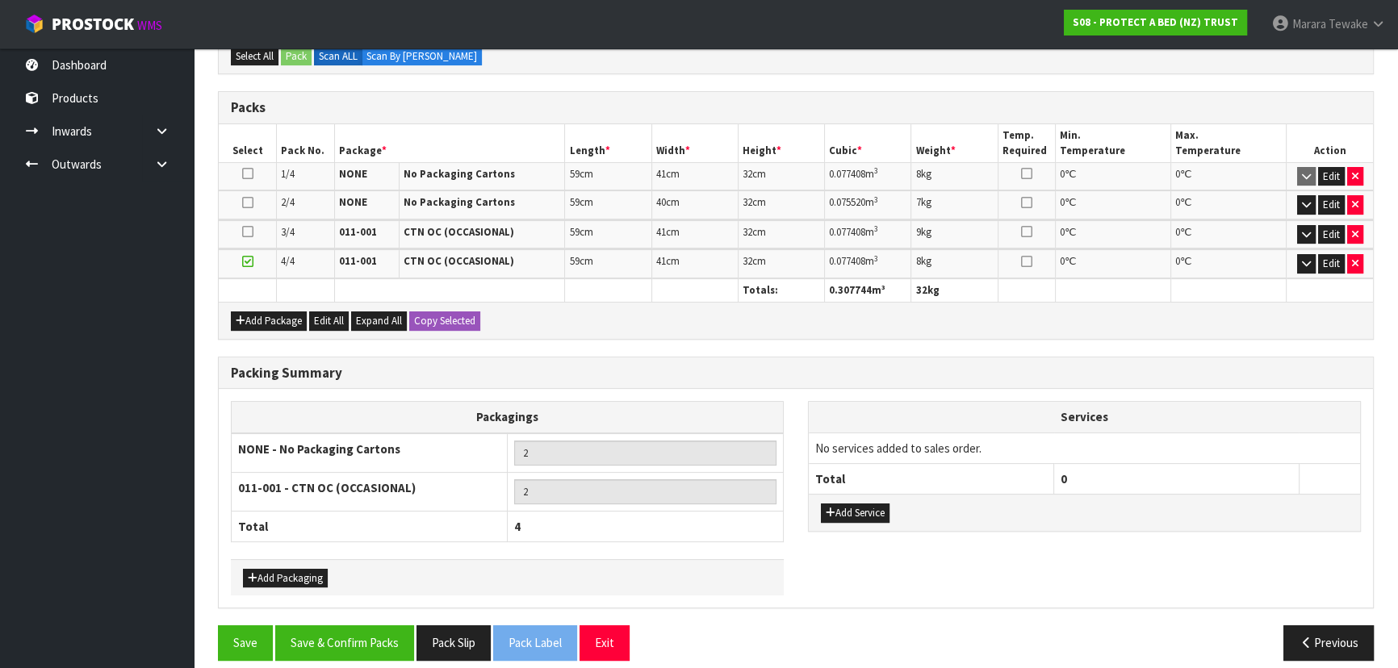
scroll to position [404, 0]
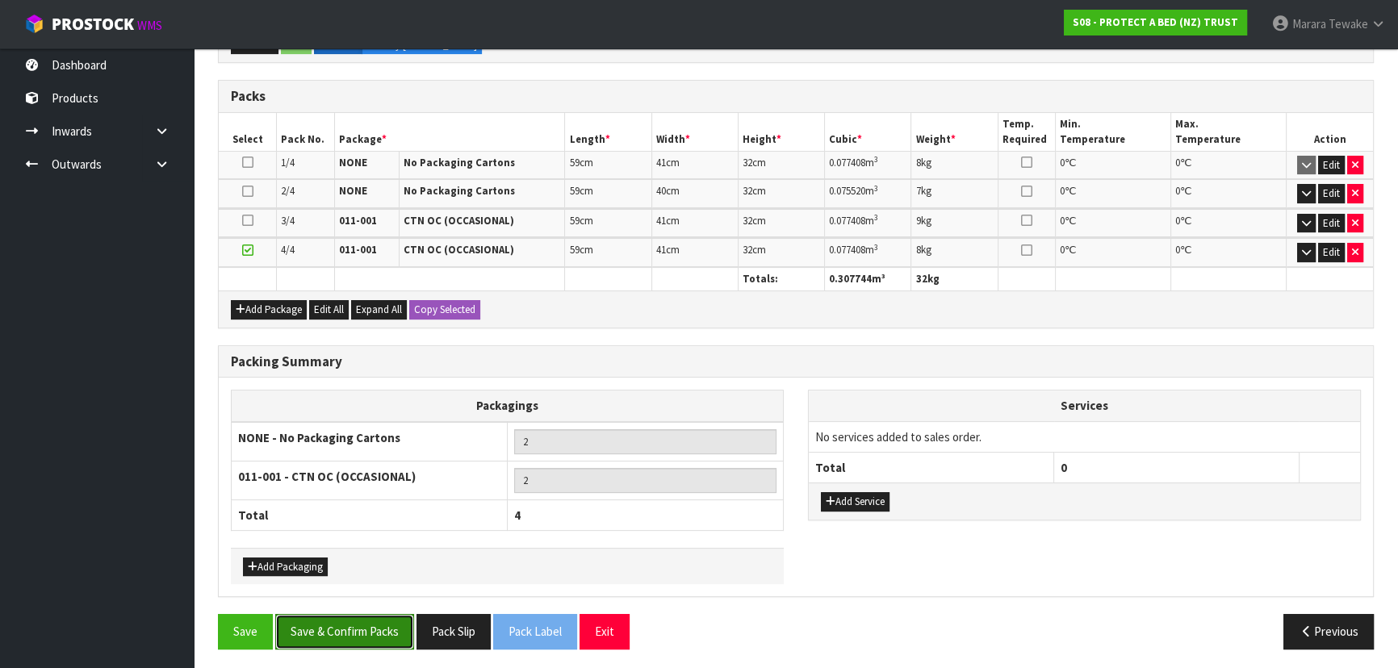
click at [341, 626] on button "Save & Confirm Packs" at bounding box center [344, 631] width 139 height 35
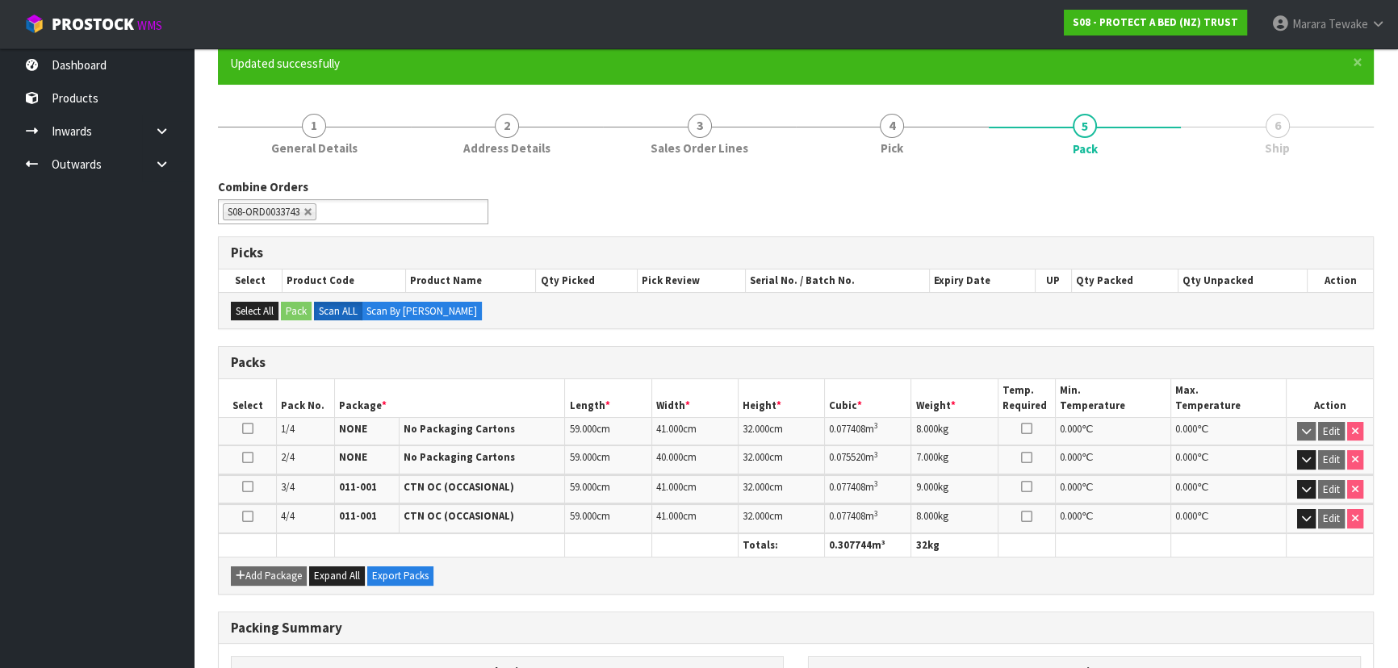
scroll to position [368, 0]
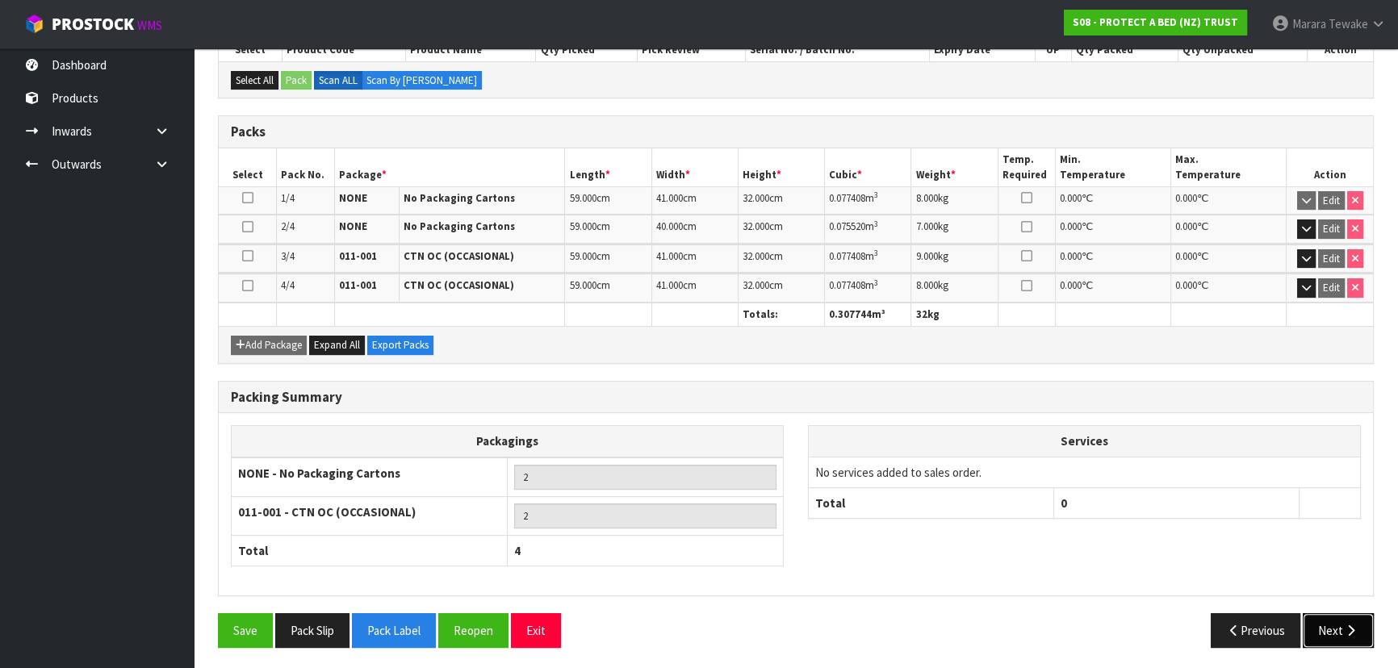
drag, startPoint x: 1315, startPoint y: 627, endPoint x: 1272, endPoint y: 615, distance: 45.2
click at [1315, 626] on button "Next" at bounding box center [1338, 630] width 71 height 35
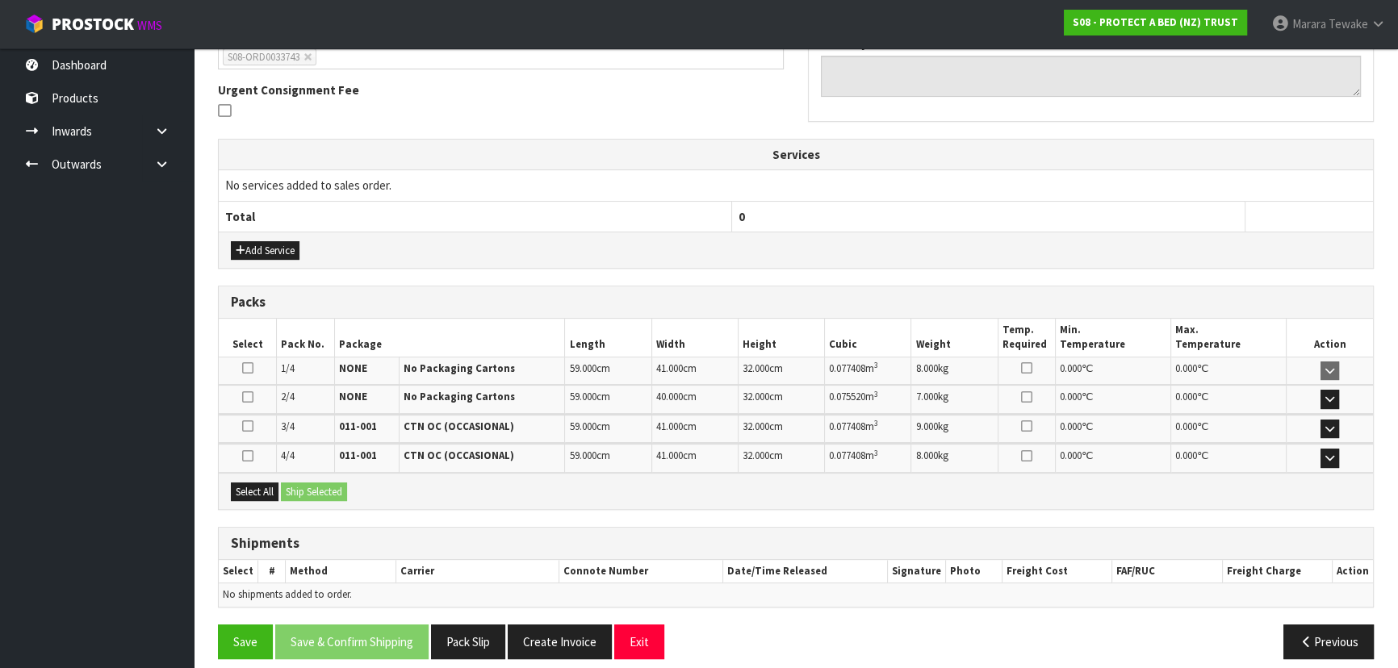
scroll to position [465, 0]
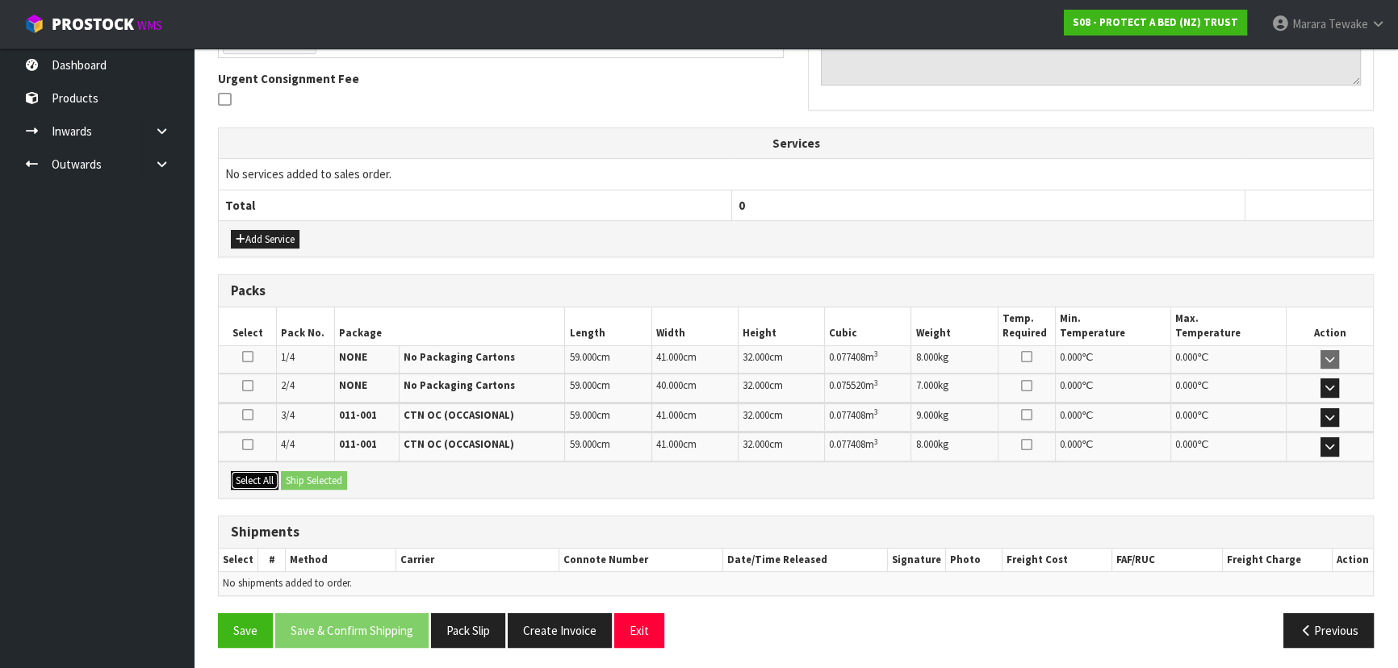
click at [268, 472] on button "Select All" at bounding box center [255, 480] width 48 height 19
click at [319, 474] on button "Ship Selected" at bounding box center [314, 480] width 66 height 19
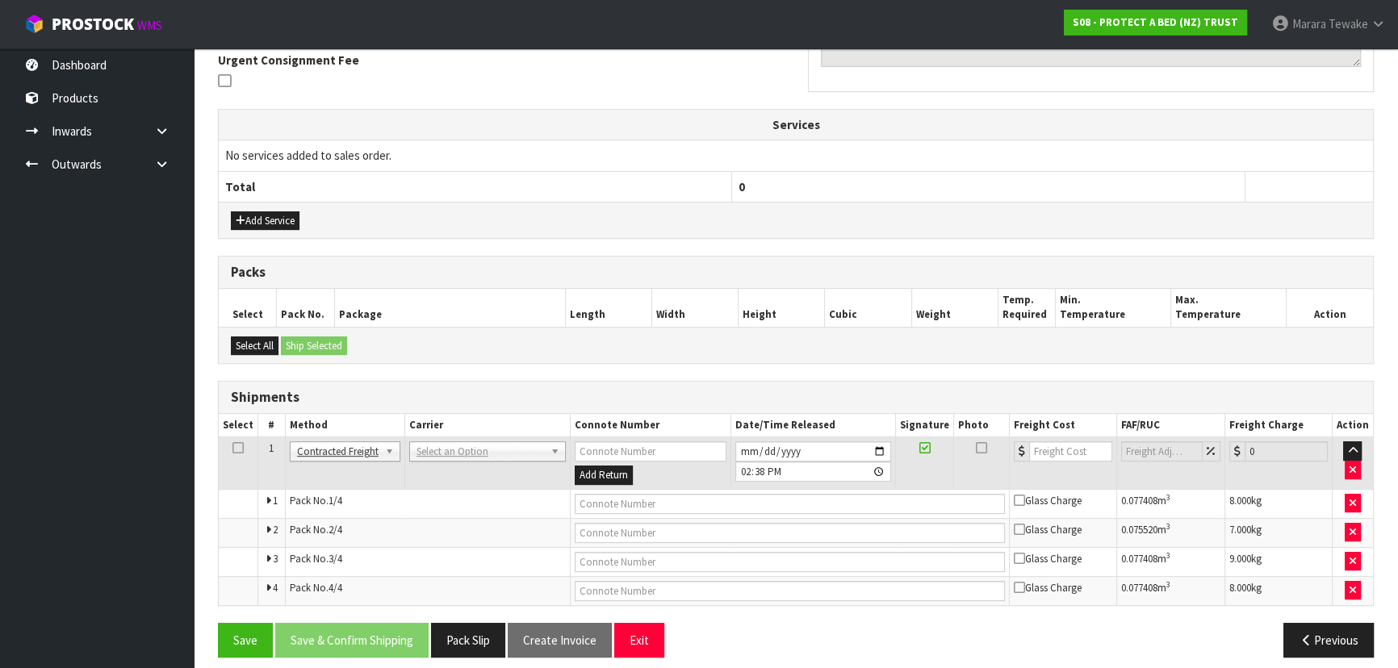
scroll to position [493, 0]
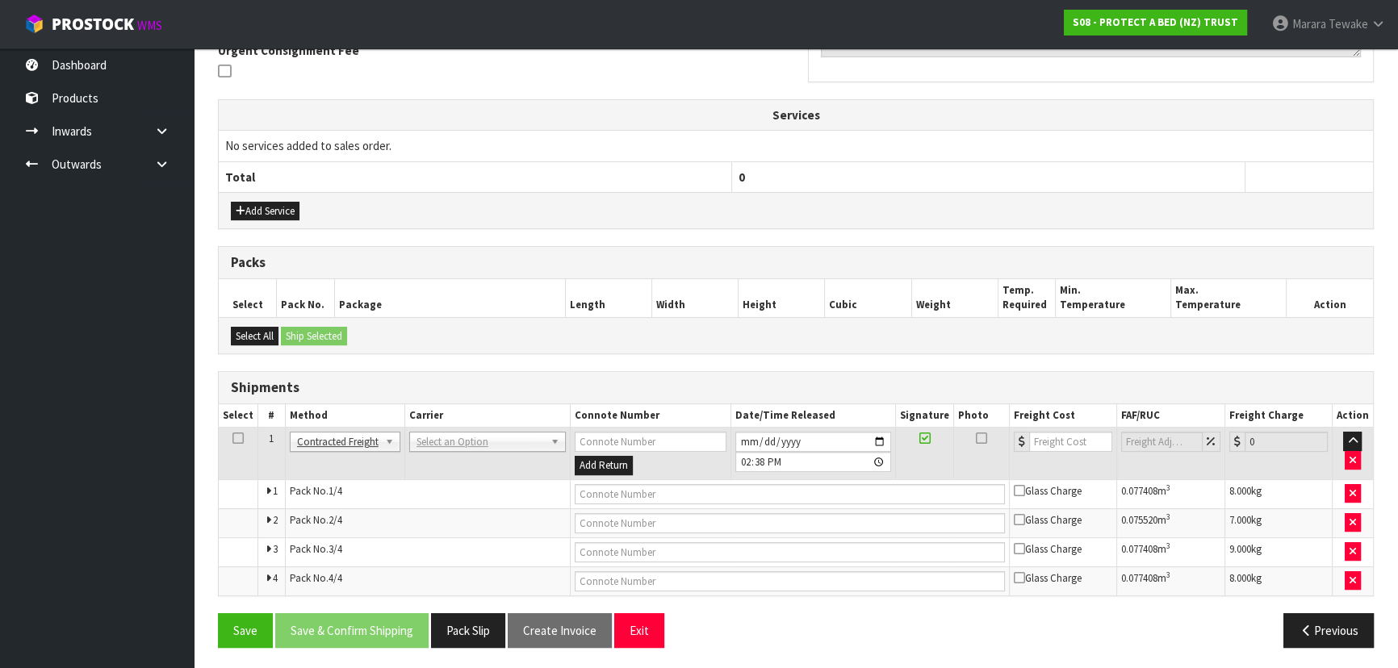
drag, startPoint x: 454, startPoint y: 437, endPoint x: 452, endPoint y: 450, distance: 12.3
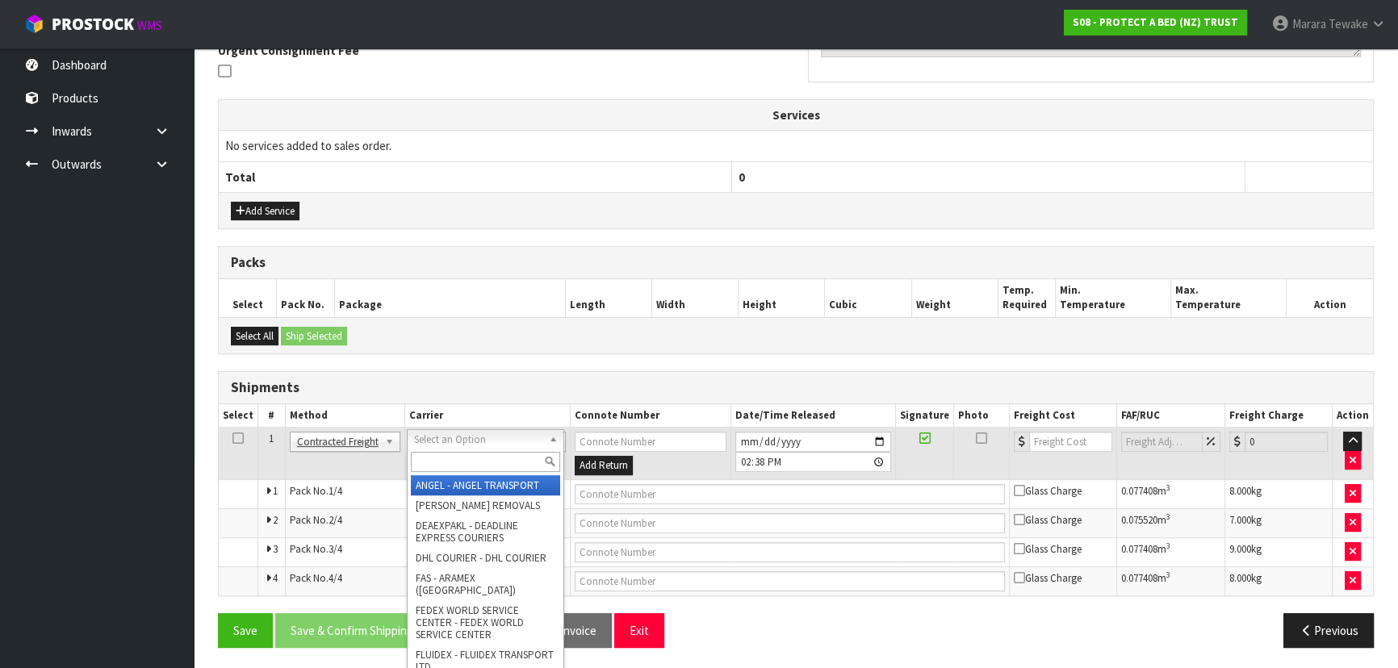
click at [447, 467] on input "text" at bounding box center [485, 462] width 149 height 20
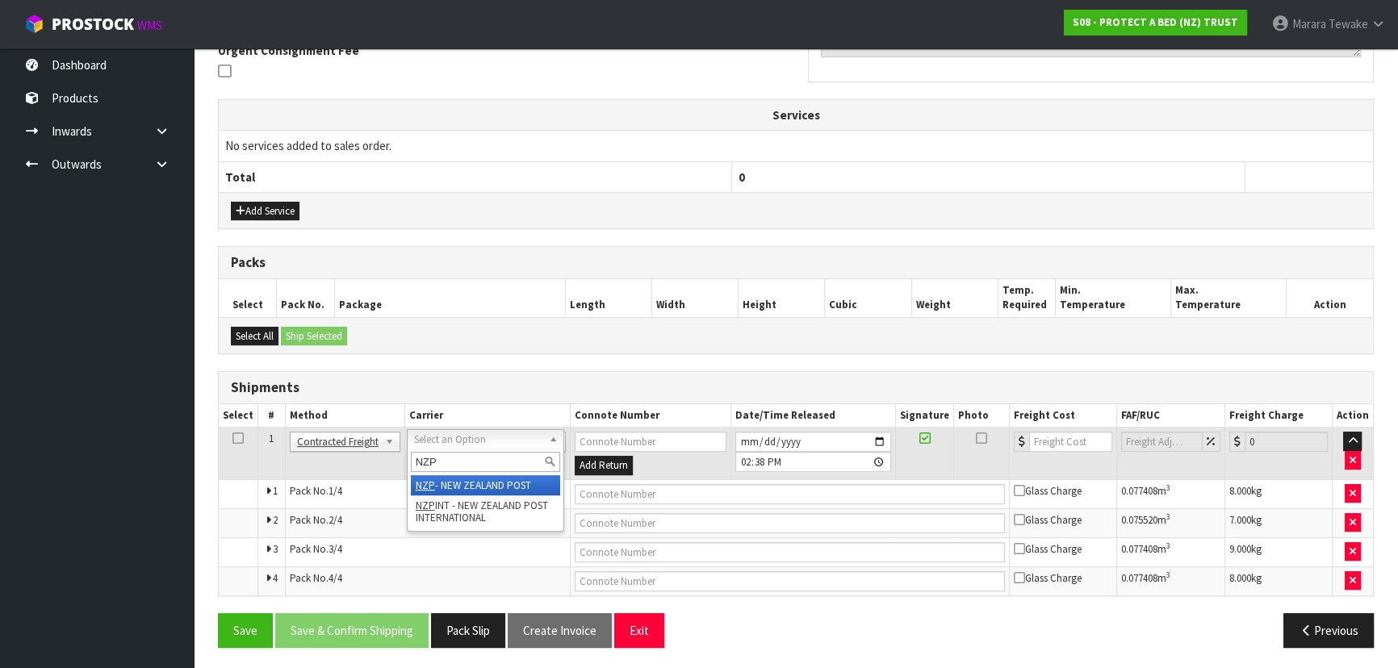
type input "NZP"
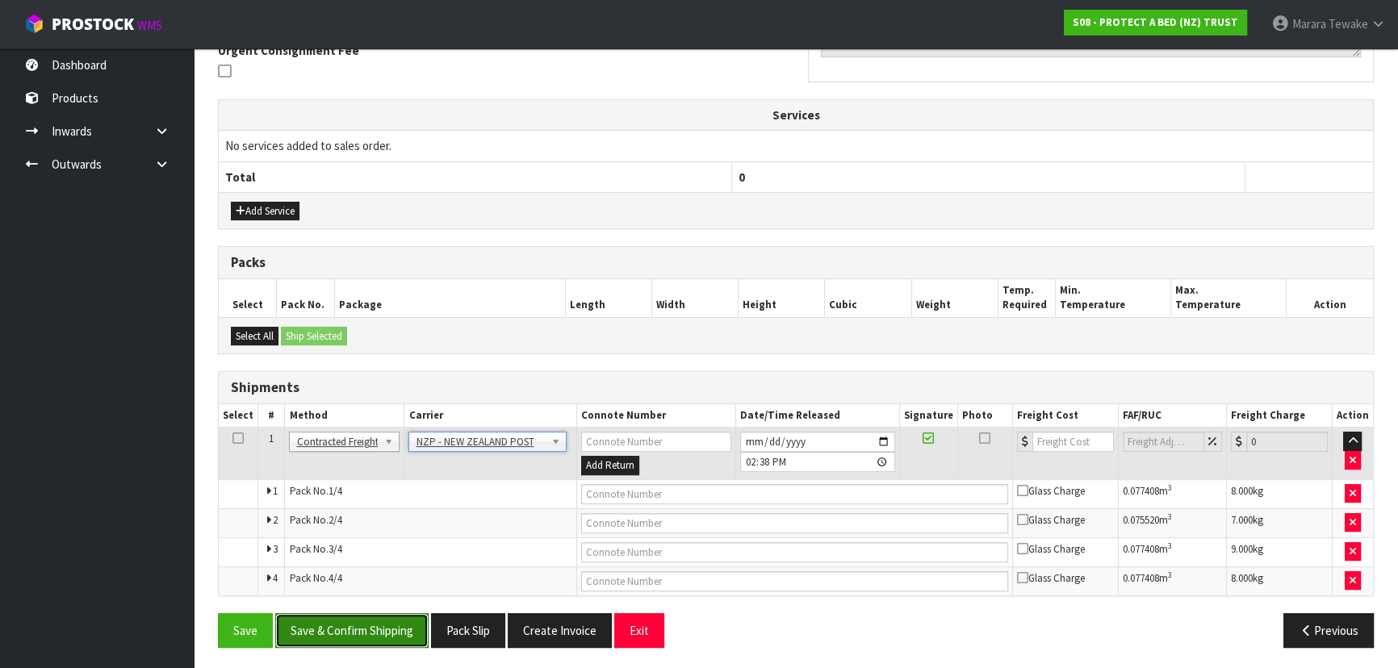
click at [383, 615] on button "Save & Confirm Shipping" at bounding box center [351, 630] width 153 height 35
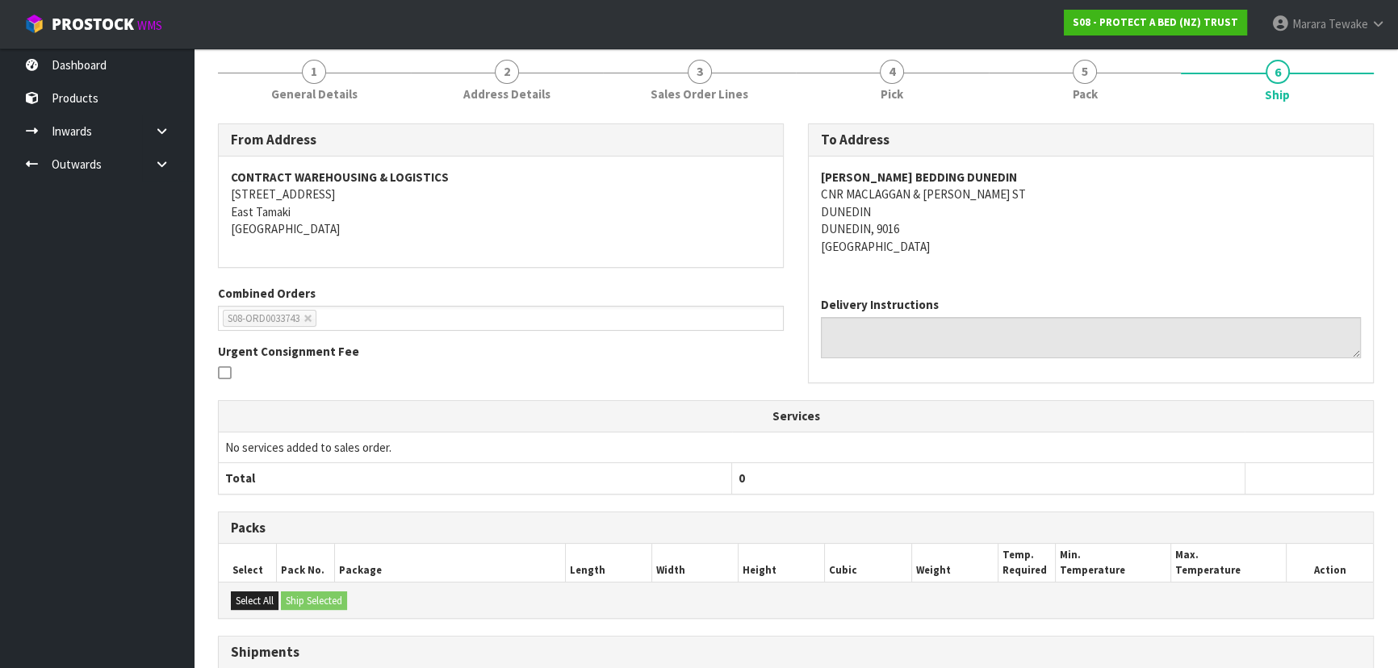
scroll to position [467, 0]
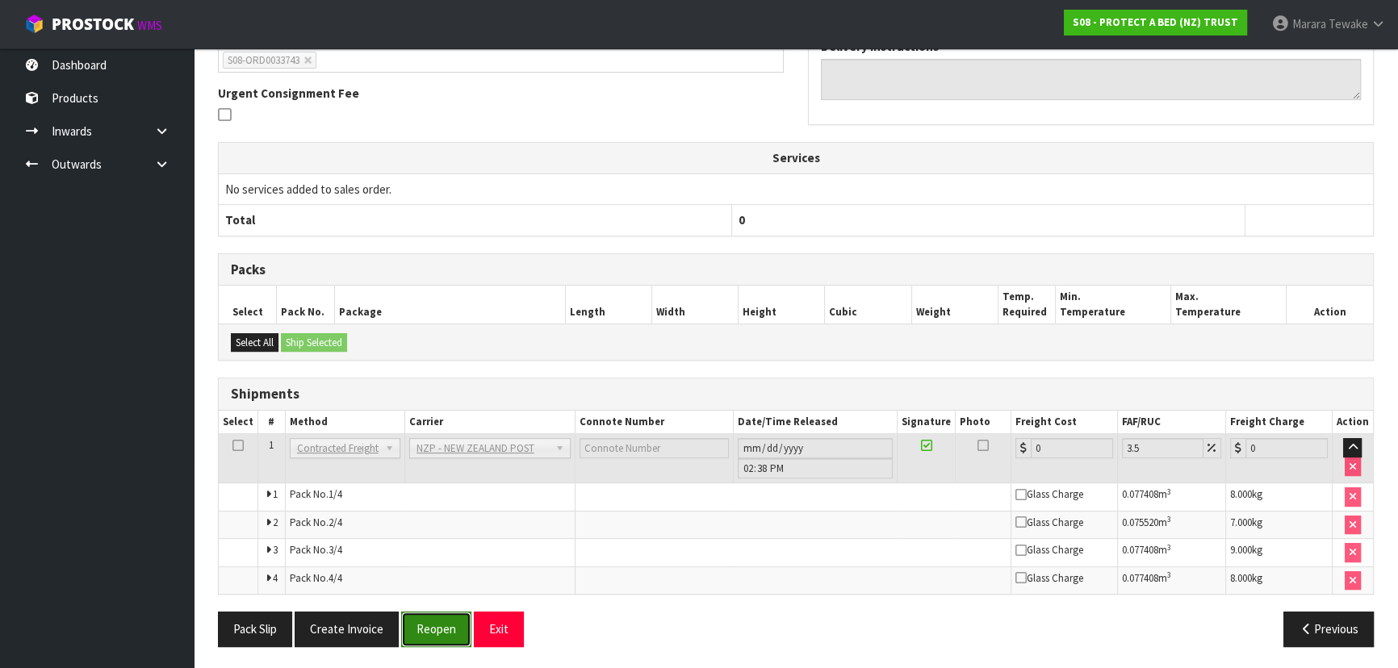
drag, startPoint x: 444, startPoint y: 631, endPoint x: 411, endPoint y: 631, distance: 33.1
click at [442, 629] on button "Reopen" at bounding box center [436, 629] width 70 height 35
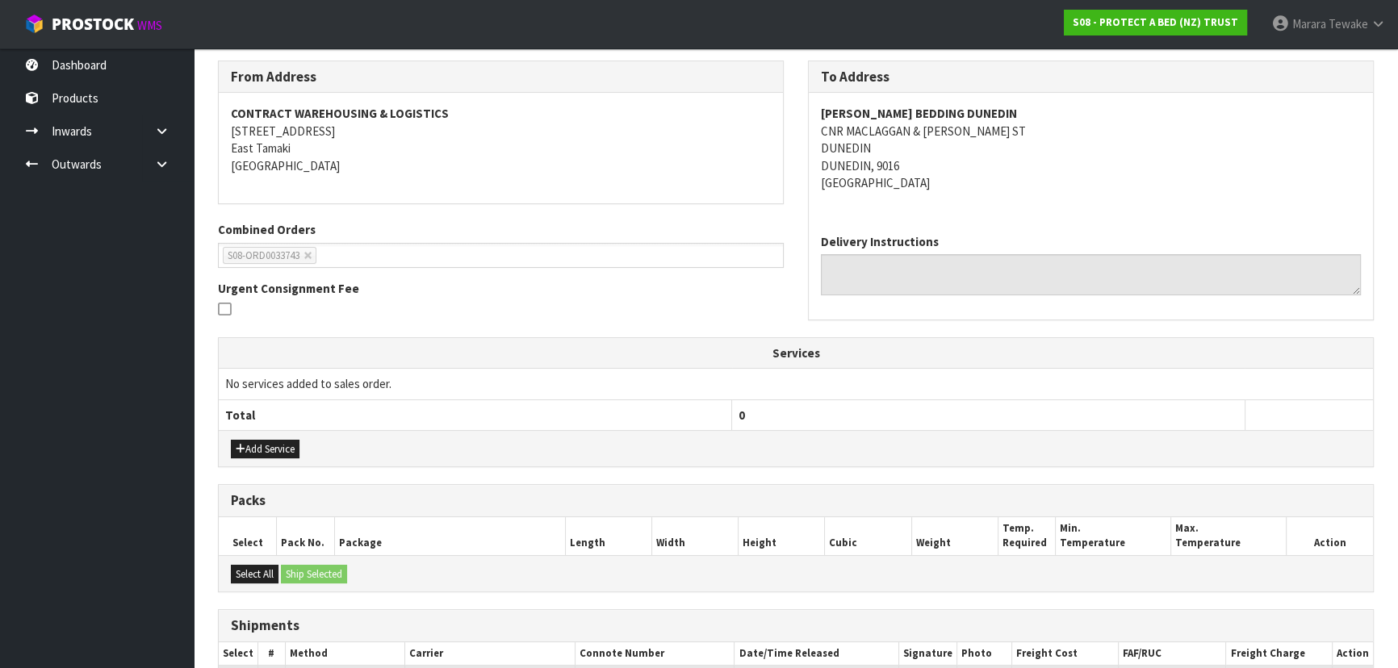
scroll to position [493, 0]
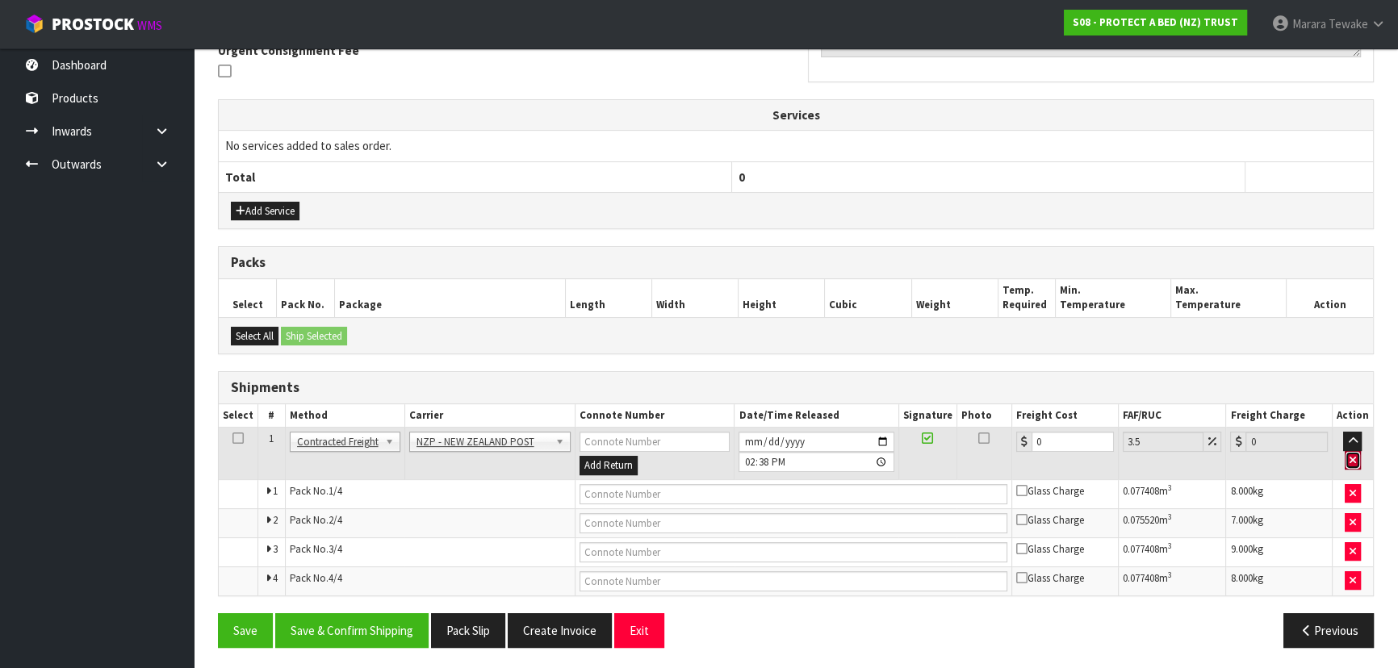
click at [1350, 458] on icon "button" at bounding box center [1352, 460] width 6 height 10
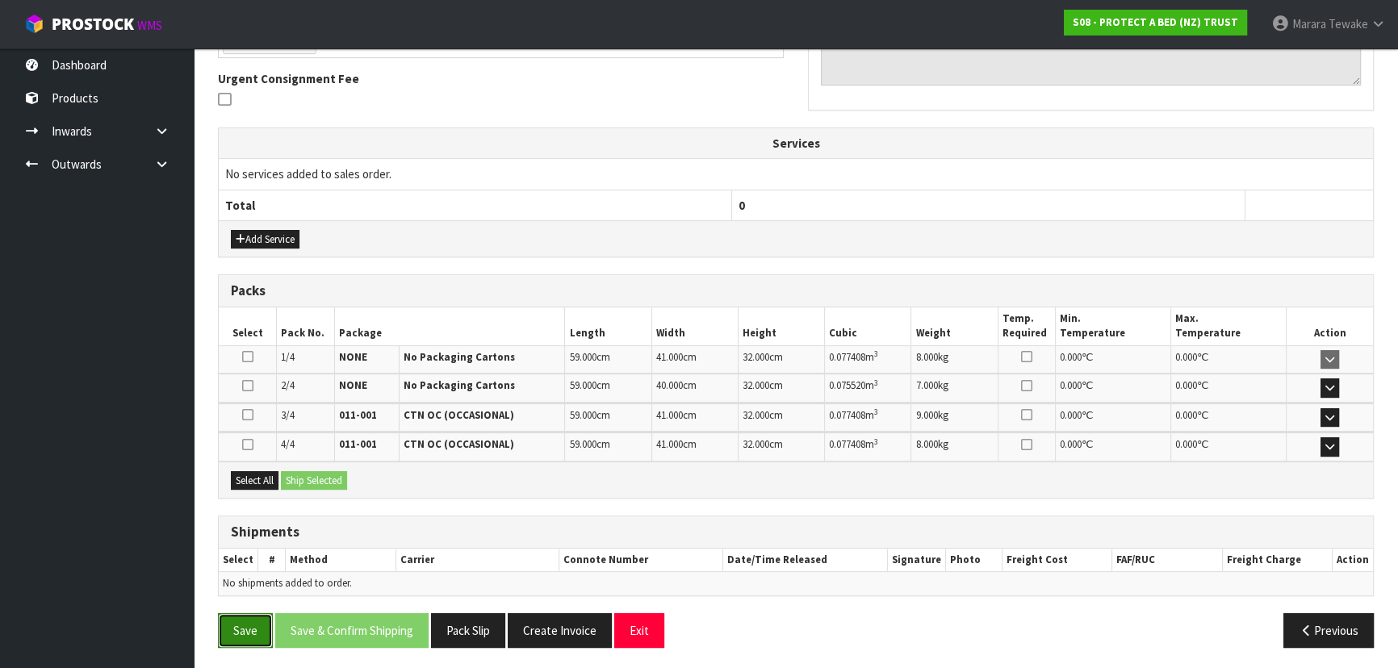
click at [234, 632] on button "Save" at bounding box center [245, 630] width 55 height 35
drag, startPoint x: 131, startPoint y: 56, endPoint x: 144, endPoint y: 40, distance: 21.2
click at [131, 54] on link "Dashboard" at bounding box center [97, 64] width 194 height 33
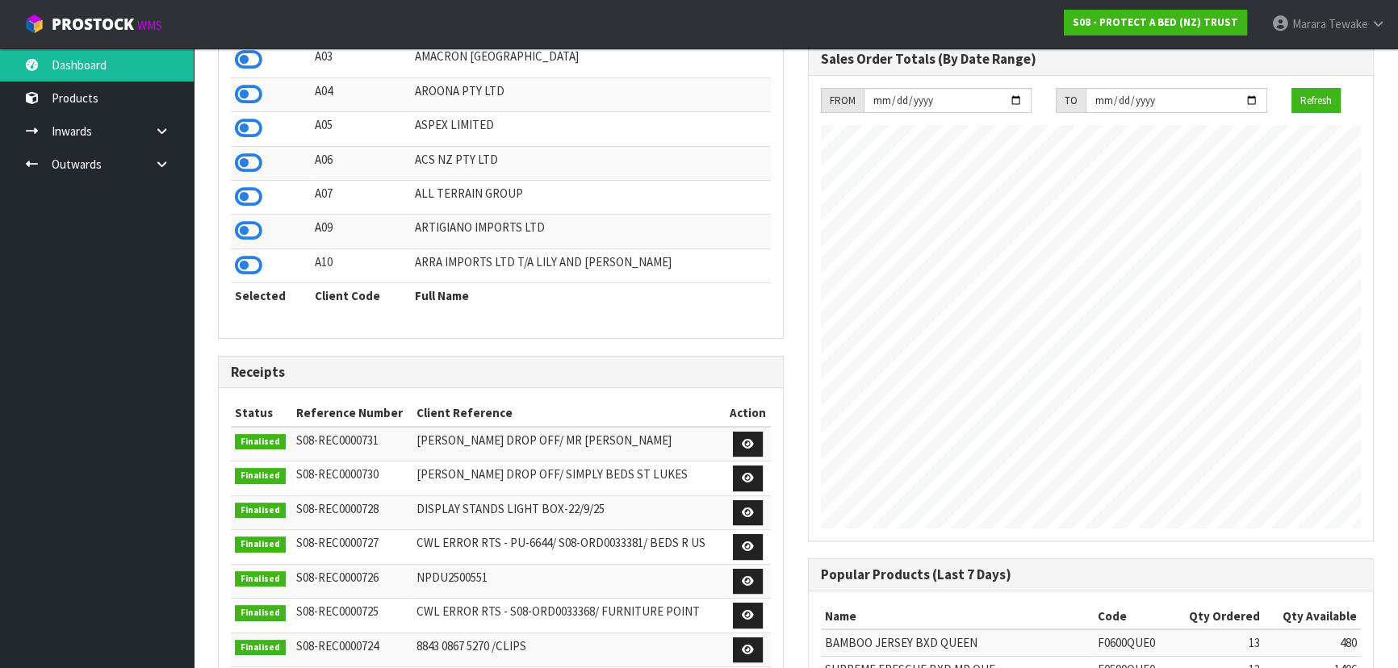
scroll to position [1220, 589]
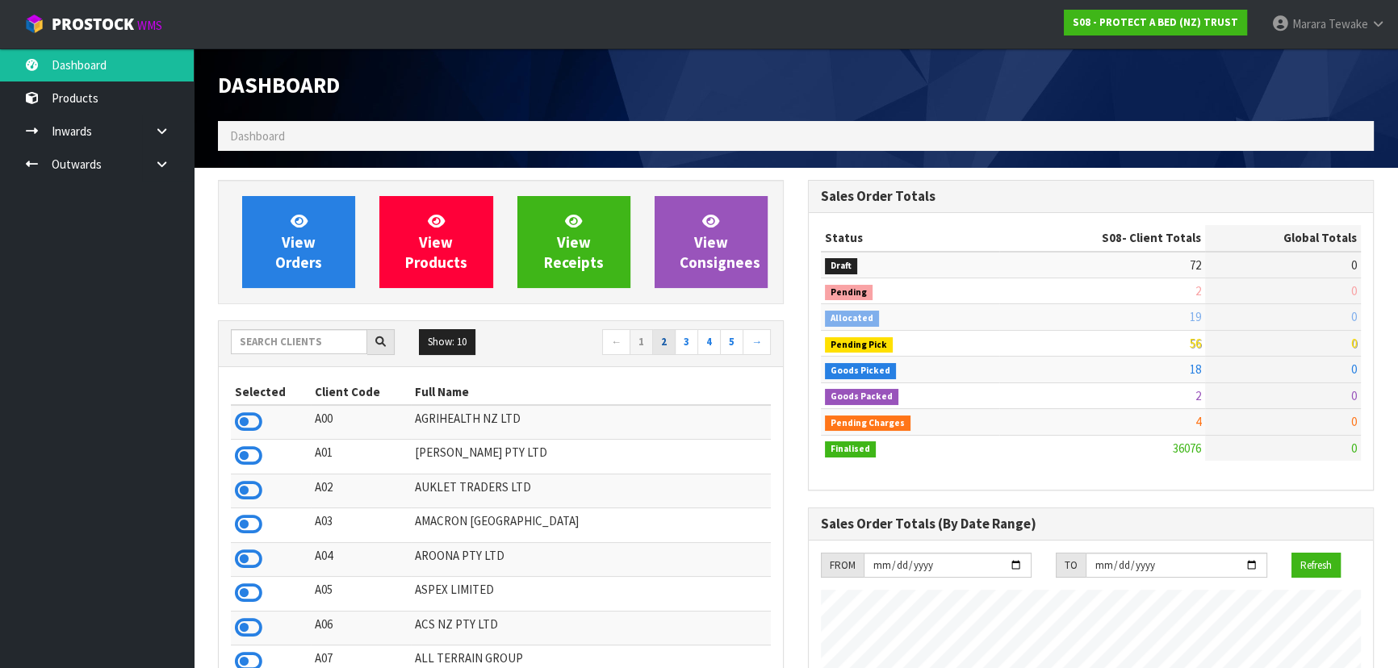
scroll to position [1220, 589]
